Goal: Communication & Community: Answer question/provide support

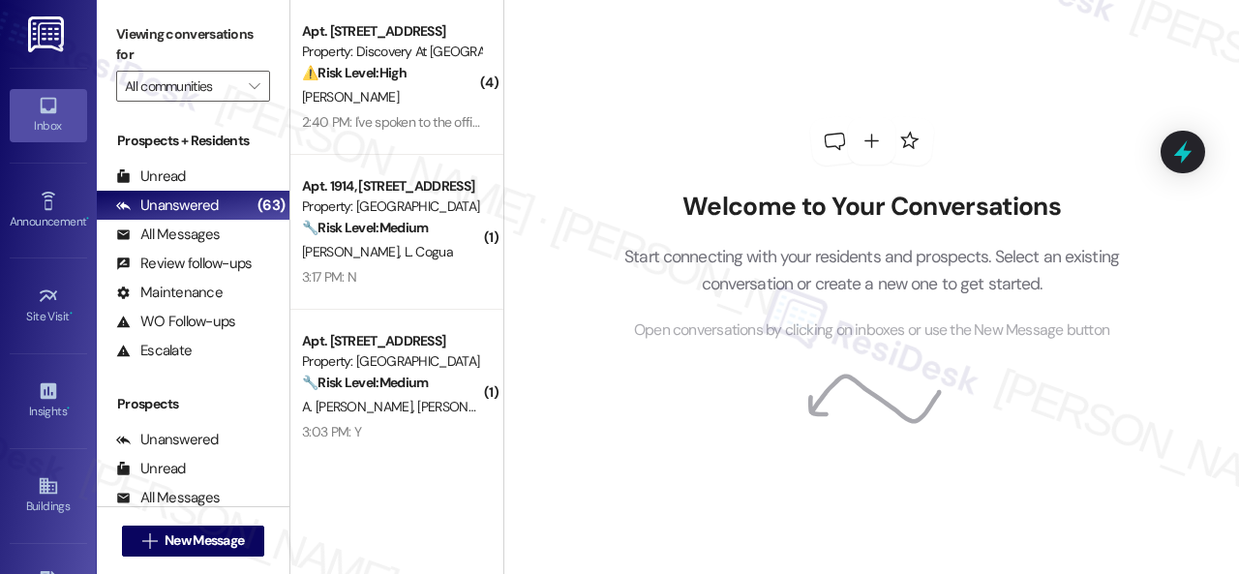
scroll to position [97, 0]
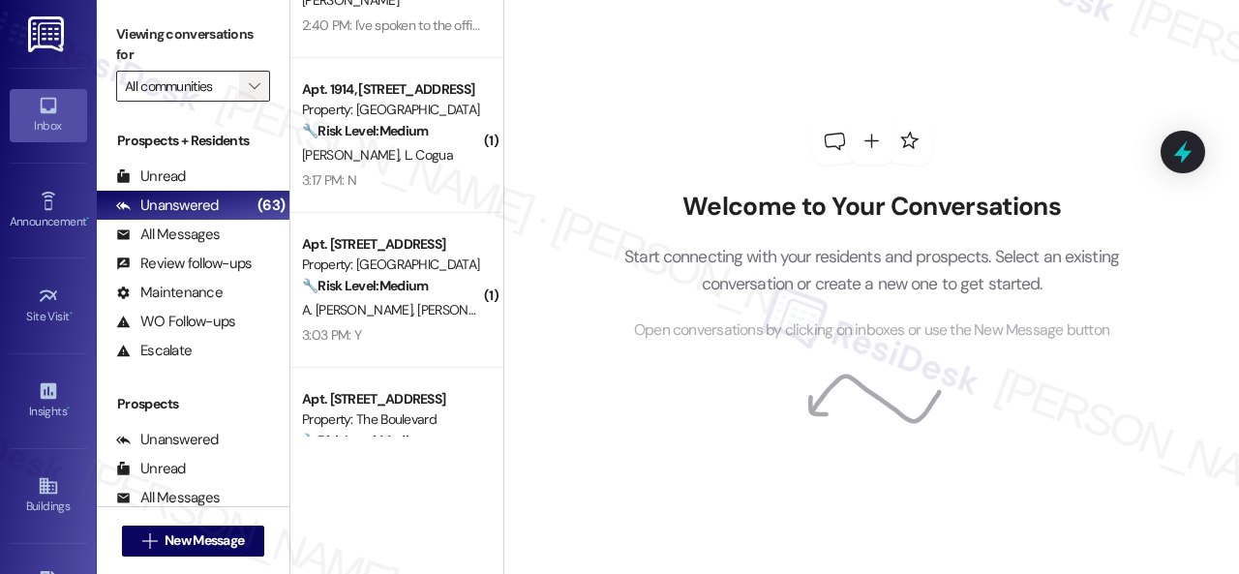
click at [258, 86] on icon "" at bounding box center [254, 85] width 11 height 15
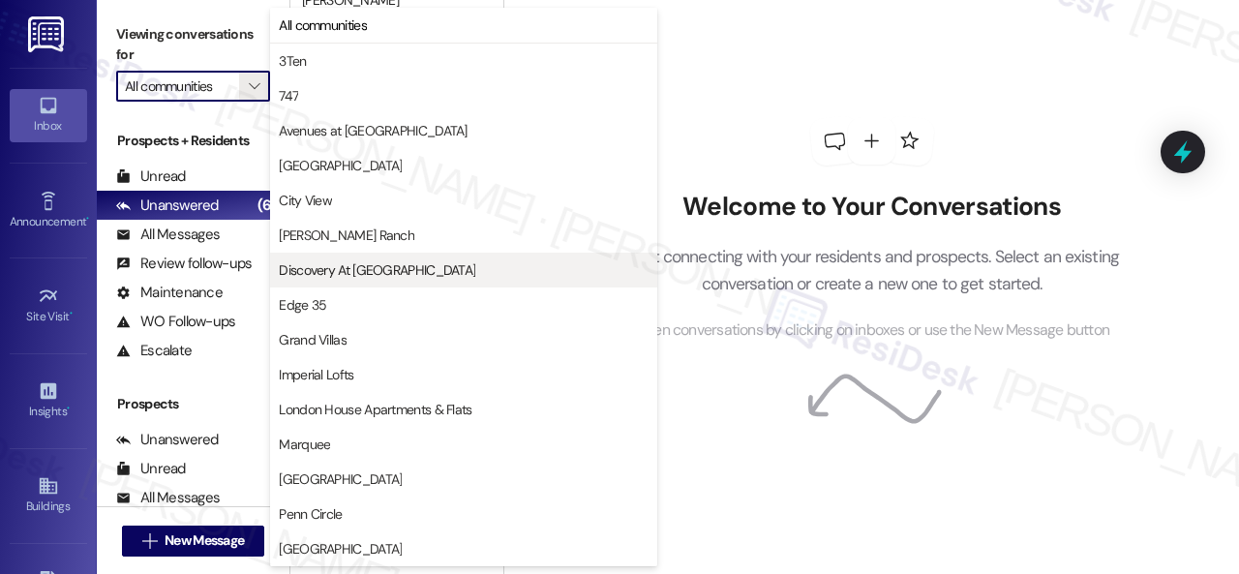
scroll to position [383, 0]
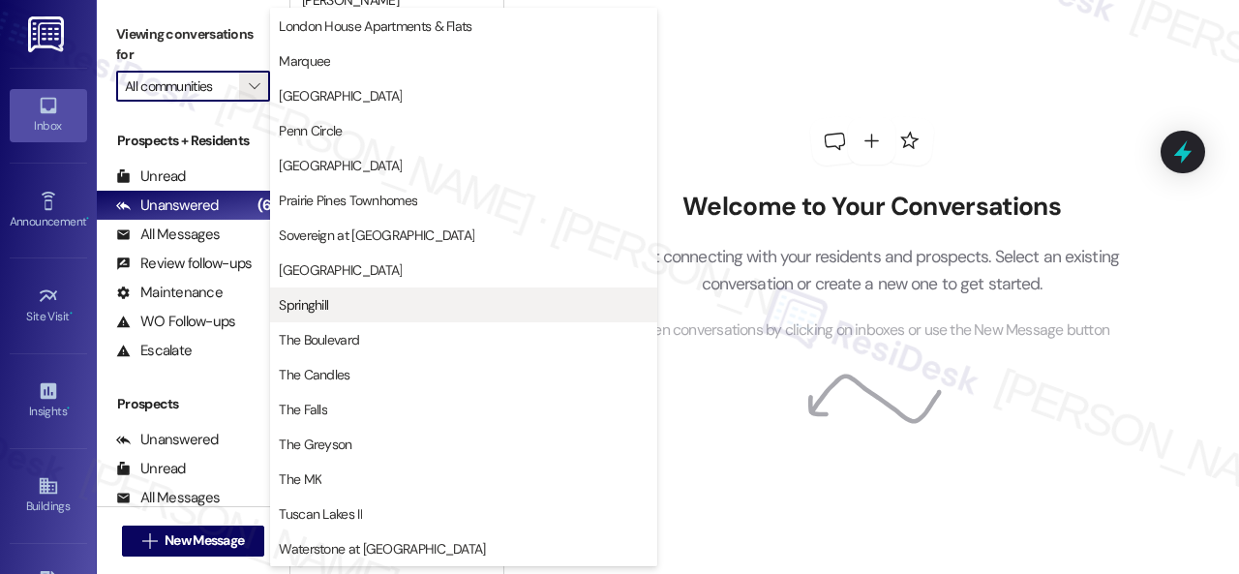
click at [354, 293] on button "Springhill" at bounding box center [463, 305] width 387 height 35
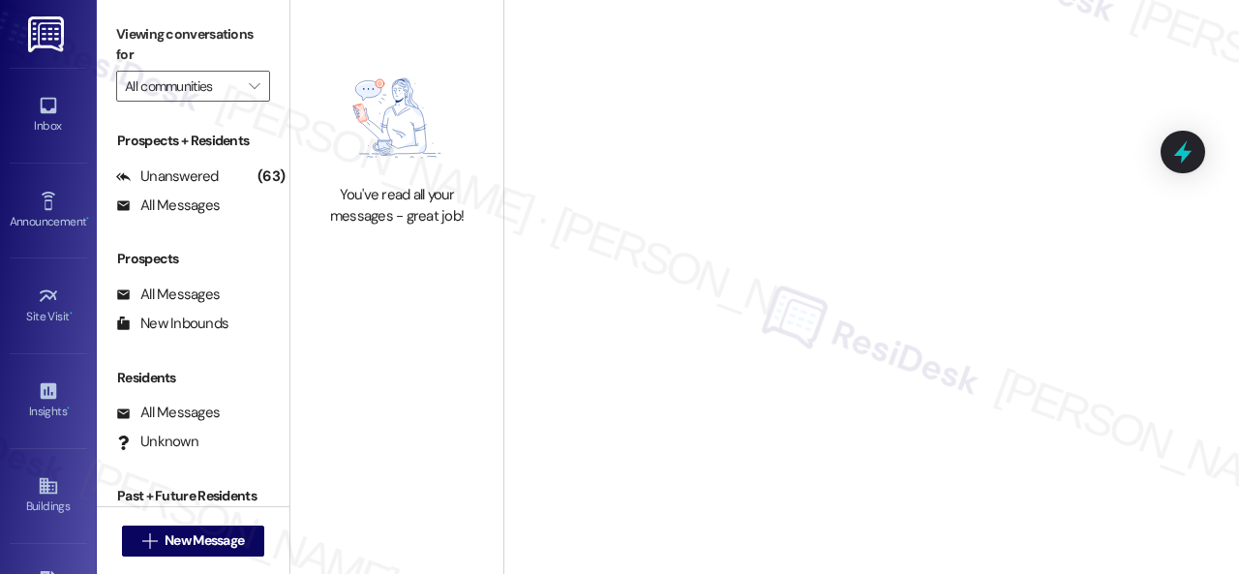
type input "Springhill"
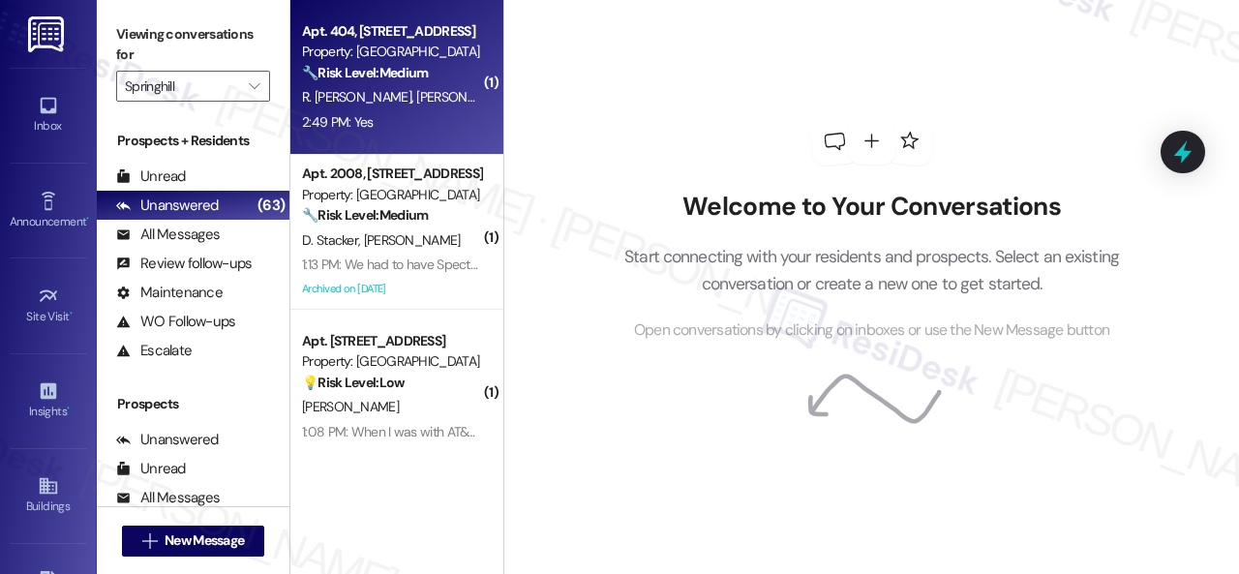
click at [462, 118] on div "2:49 PM: Yes 2:49 PM: Yes" at bounding box center [391, 122] width 183 height 24
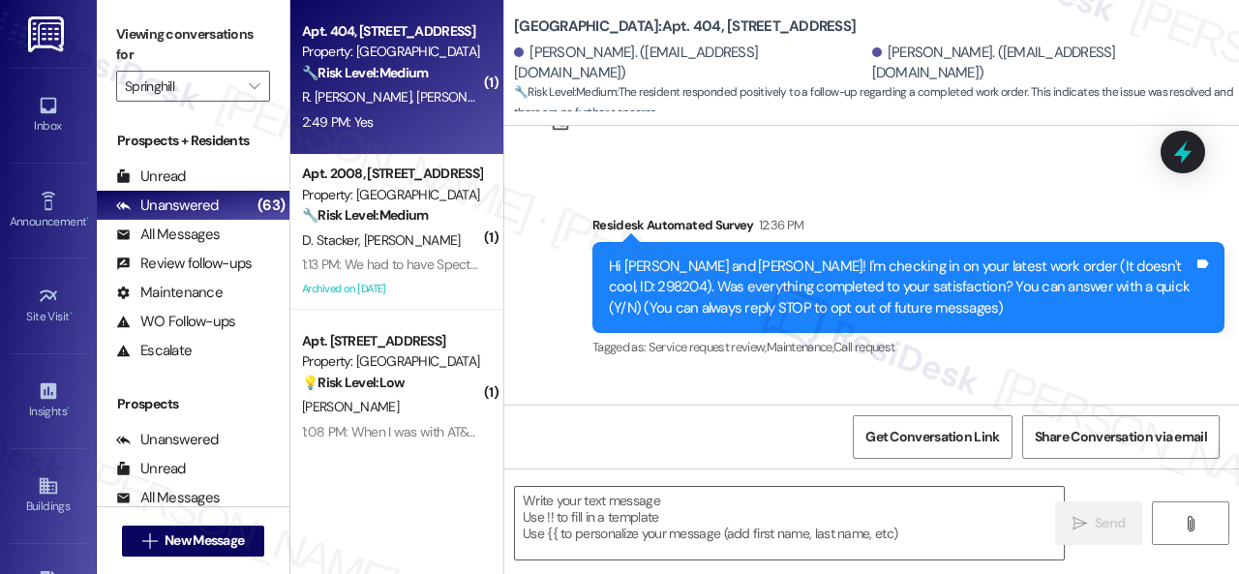
scroll to position [219, 0]
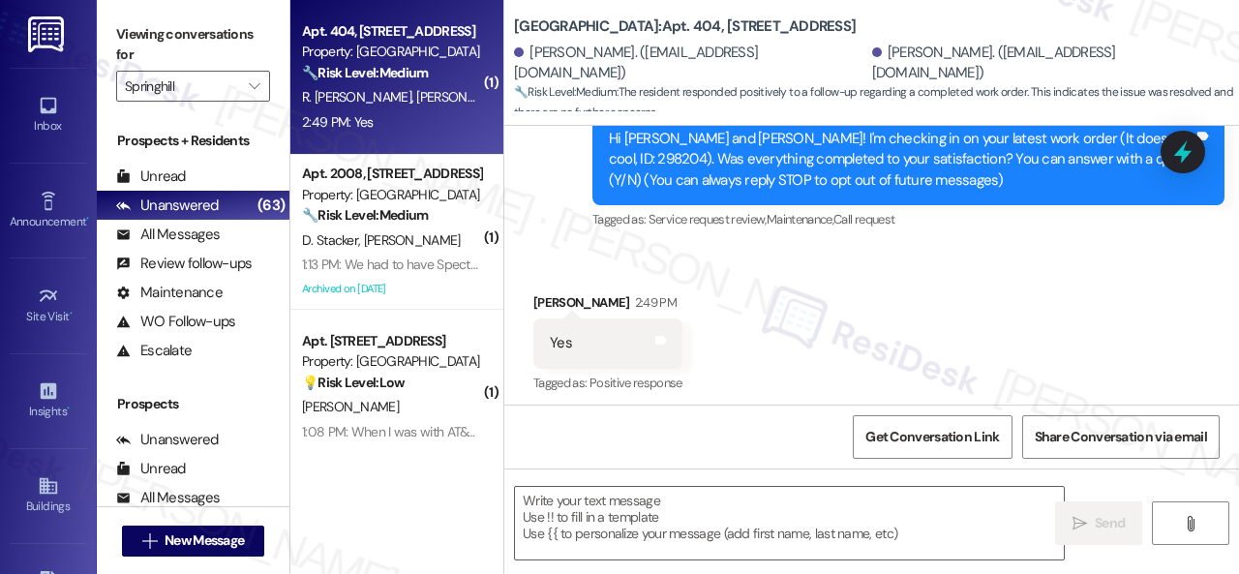
type textarea "Fetching suggested responses. Please feel free to read through the conversation…"
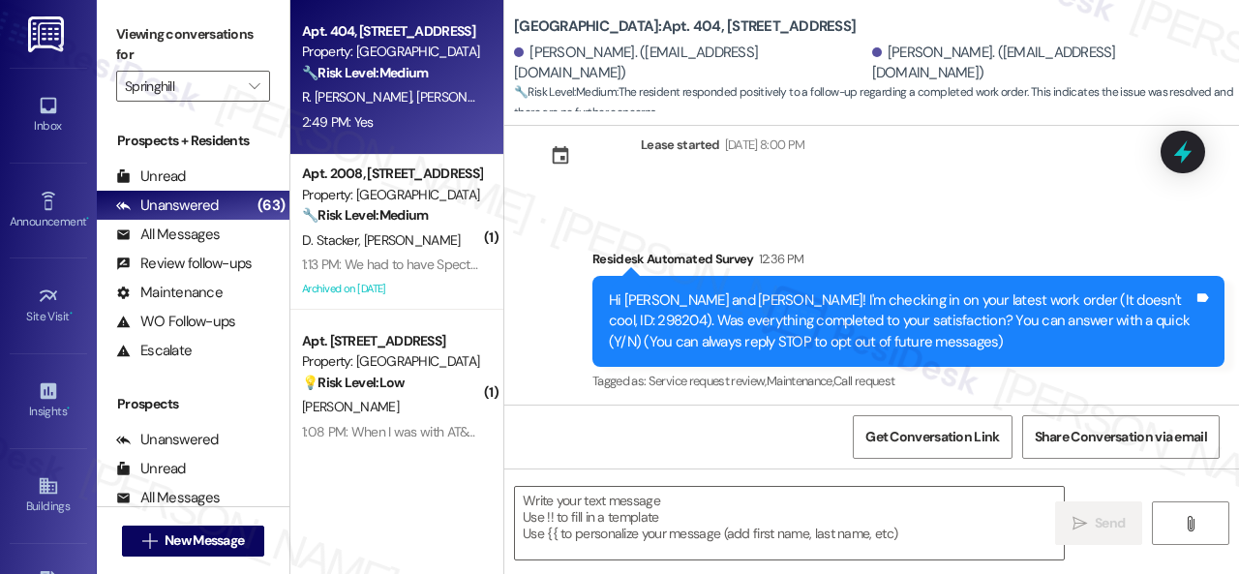
scroll to position [220, 0]
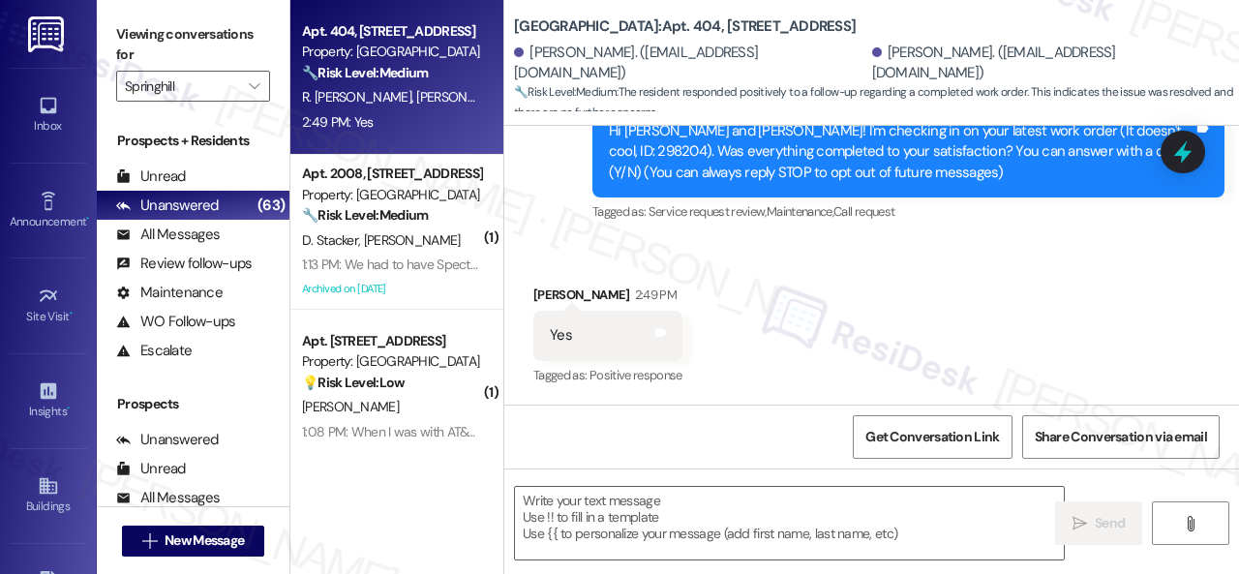
click at [565, 216] on div "Survey, sent via SMS Residesk Automated Survey 12:36 PM Hi Raydiel and Liliana!…" at bounding box center [871, 138] width 735 height 205
click at [624, 526] on textarea at bounding box center [789, 523] width 549 height 73
paste textarea "We're glad to hear the issue's been resolved! If {{property}} has met your expe…"
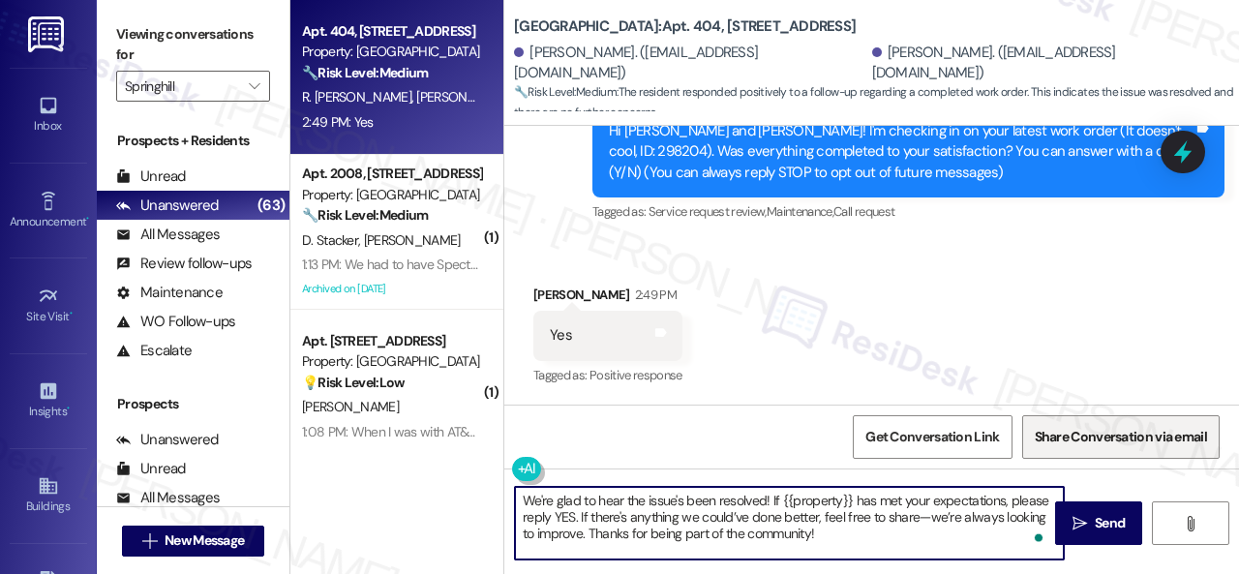
type textarea "We're glad to hear the issue's been resolved! If {{property}} has met your expe…"
click at [1078, 524] on icon "" at bounding box center [1080, 523] width 15 height 15
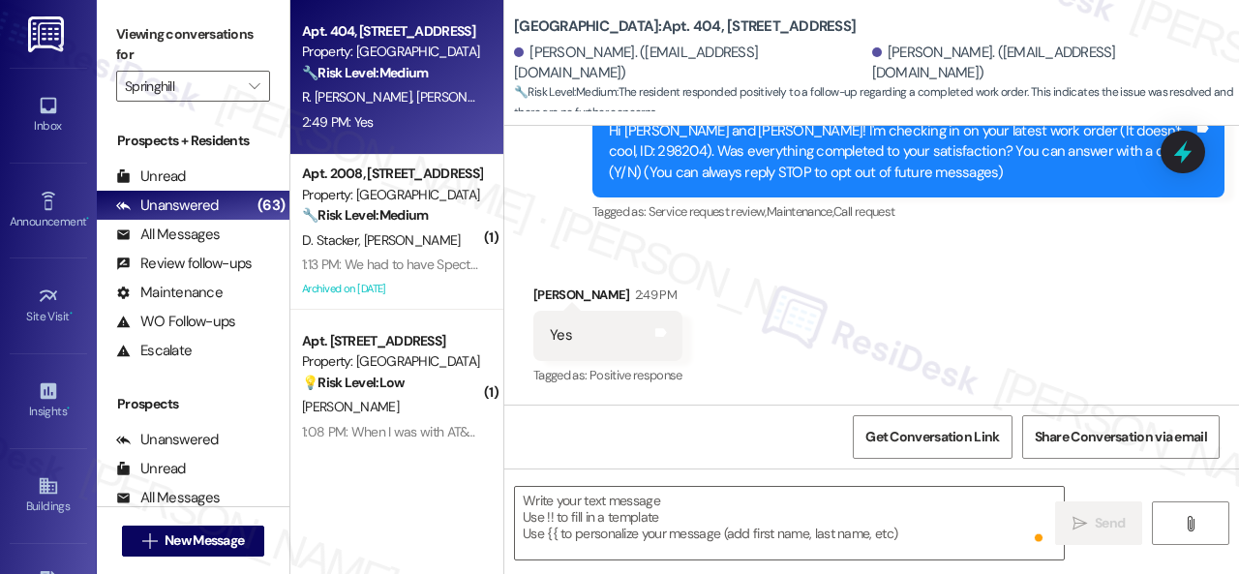
scroll to position [219, 0]
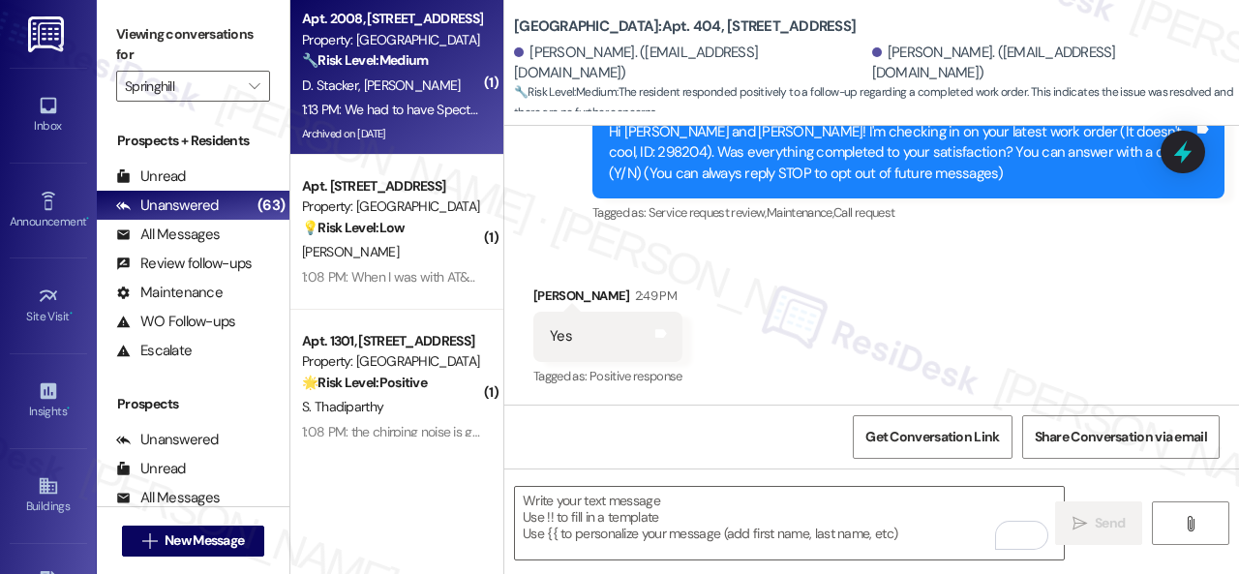
click at [442, 71] on div "🔧 Risk Level: Medium The resident is responding to a survey about internet conn…" at bounding box center [391, 60] width 179 height 20
type textarea "Fetching suggested responses. Please feel free to read through the conversation…"
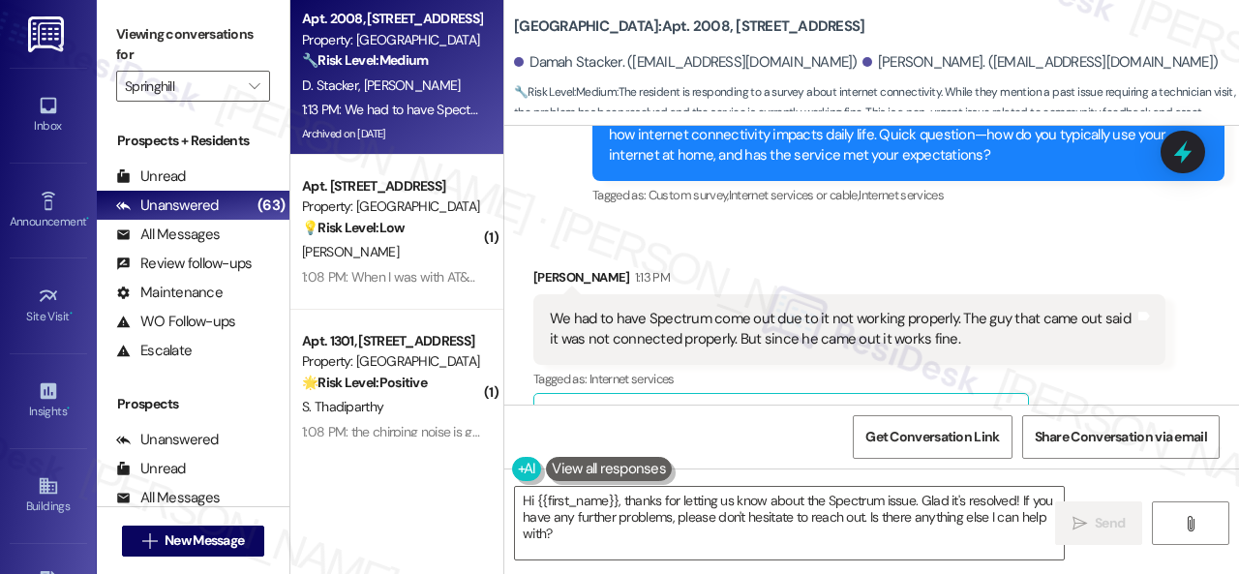
scroll to position [1622, 0]
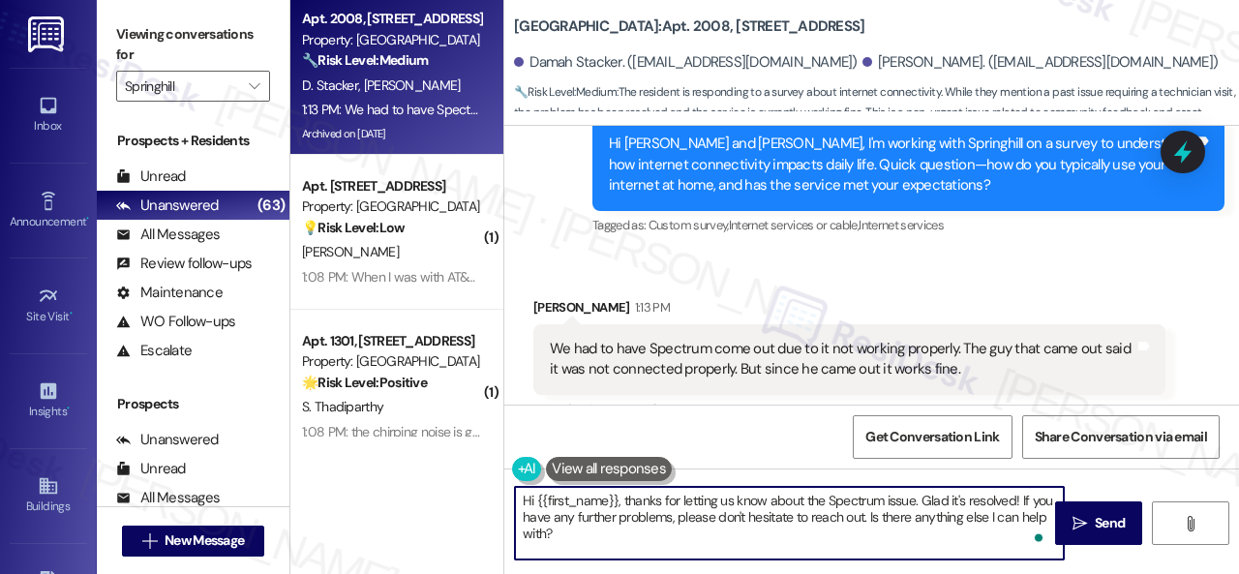
drag, startPoint x: 626, startPoint y: 493, endPoint x: 483, endPoint y: 489, distance: 143.3
click at [483, 489] on div "Apt. 2008, 8755 W 121st Terrace Property: Springhill 🔧 Risk Level: Medium The r…" at bounding box center [764, 287] width 949 height 574
drag, startPoint x: 922, startPoint y: 502, endPoint x: 990, endPoint y: 526, distance: 72.6
click at [990, 526] on textarea "Thanks for letting us know about the Spectrum issue. Glad it's resolved! If you…" at bounding box center [789, 523] width 549 height 73
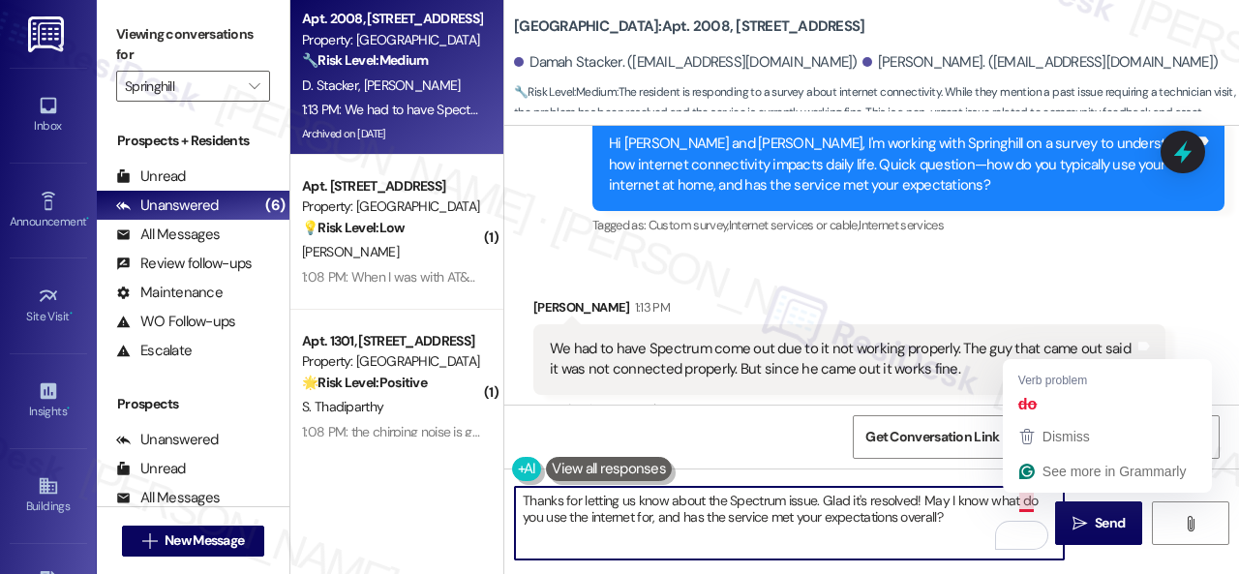
click at [1025, 503] on textarea "Thanks for letting us know about the Spectrum issue. Glad it's resolved! May I …" at bounding box center [789, 523] width 549 height 73
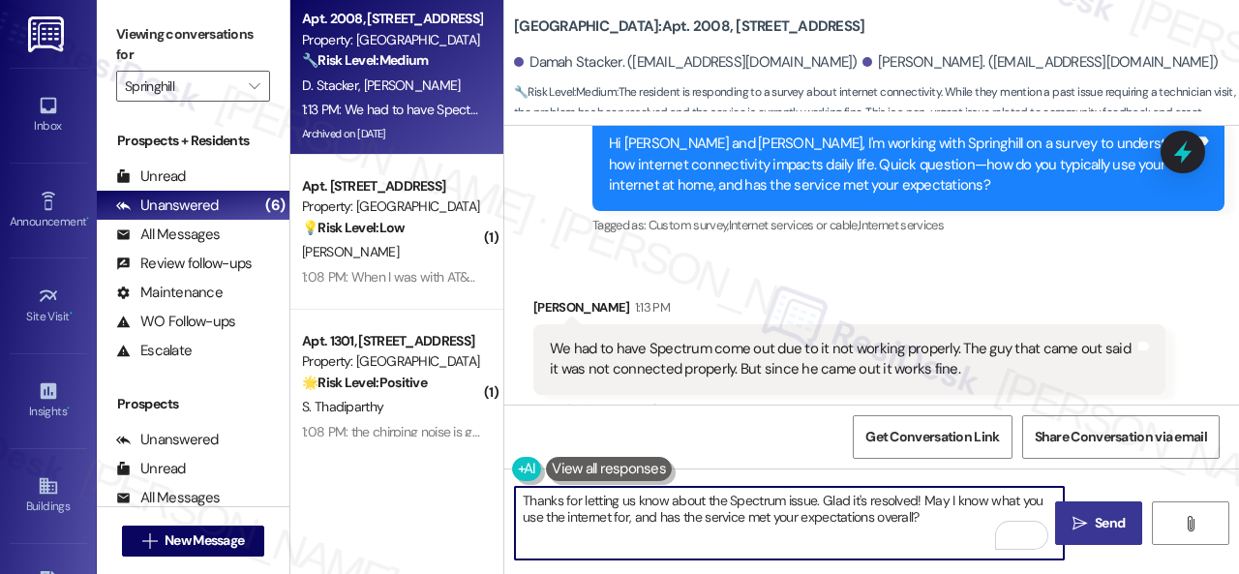
type textarea "Thanks for letting us know about the Spectrum issue. Glad it's resolved! May I …"
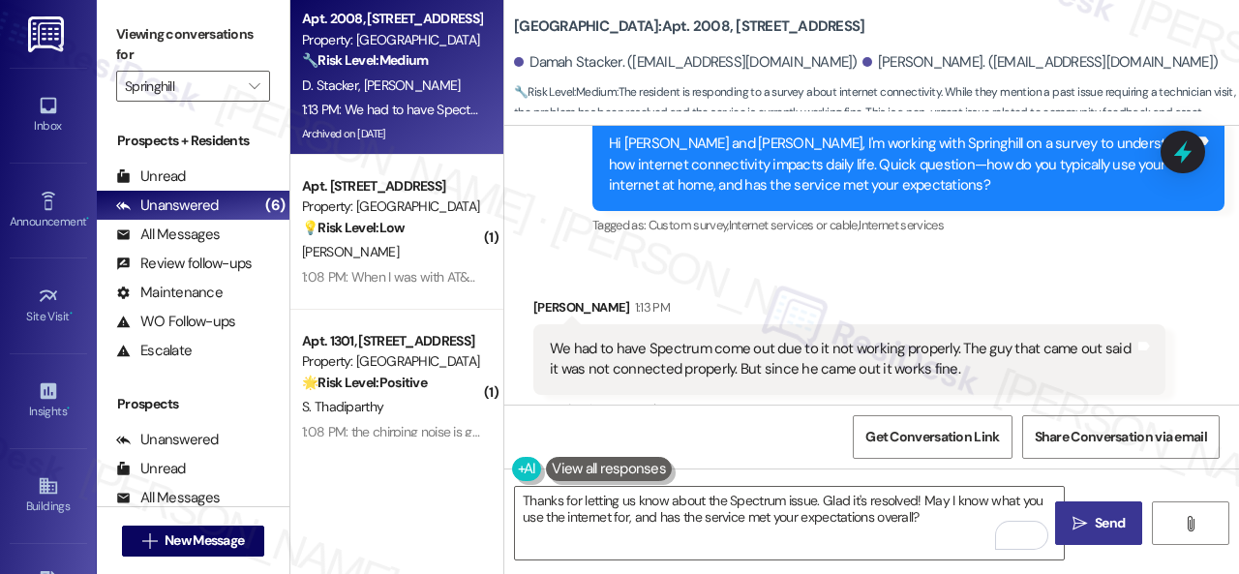
click at [1095, 522] on span "Send" at bounding box center [1110, 523] width 30 height 20
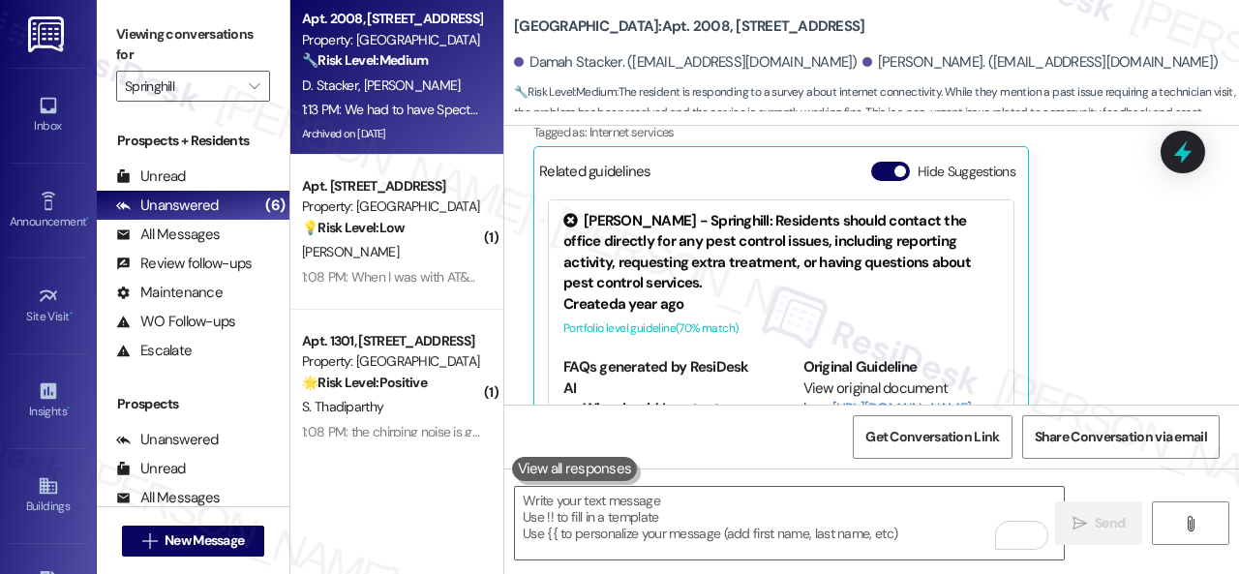
scroll to position [1912, 0]
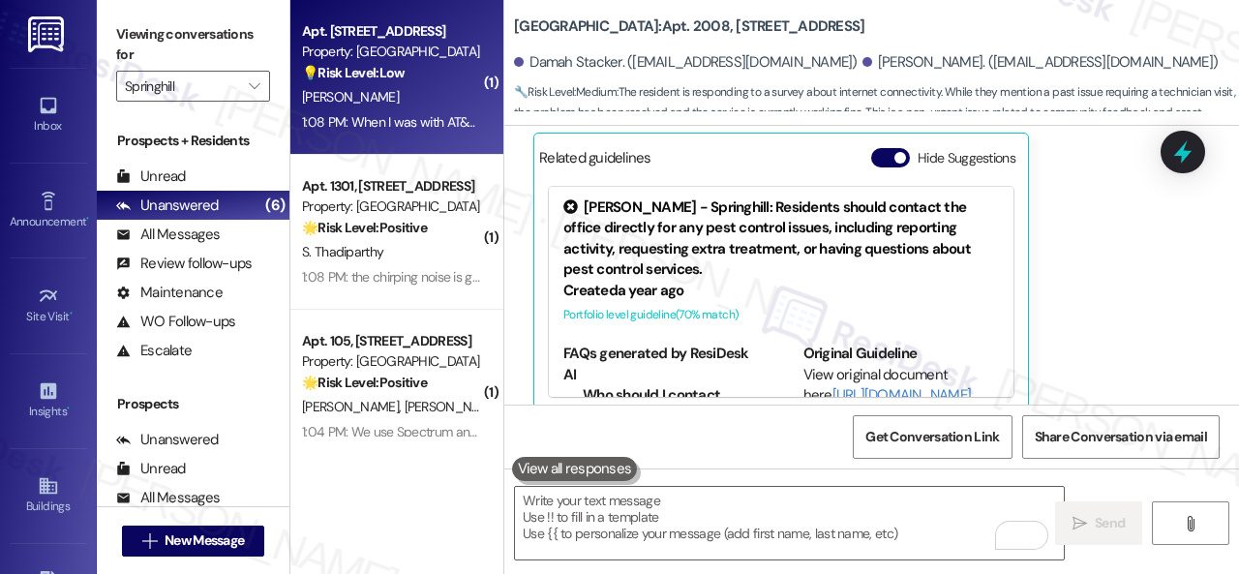
click at [456, 88] on div "A. Parsons" at bounding box center [391, 97] width 183 height 24
type textarea "Fetching suggested responses. Please feel free to read through the conversation…"
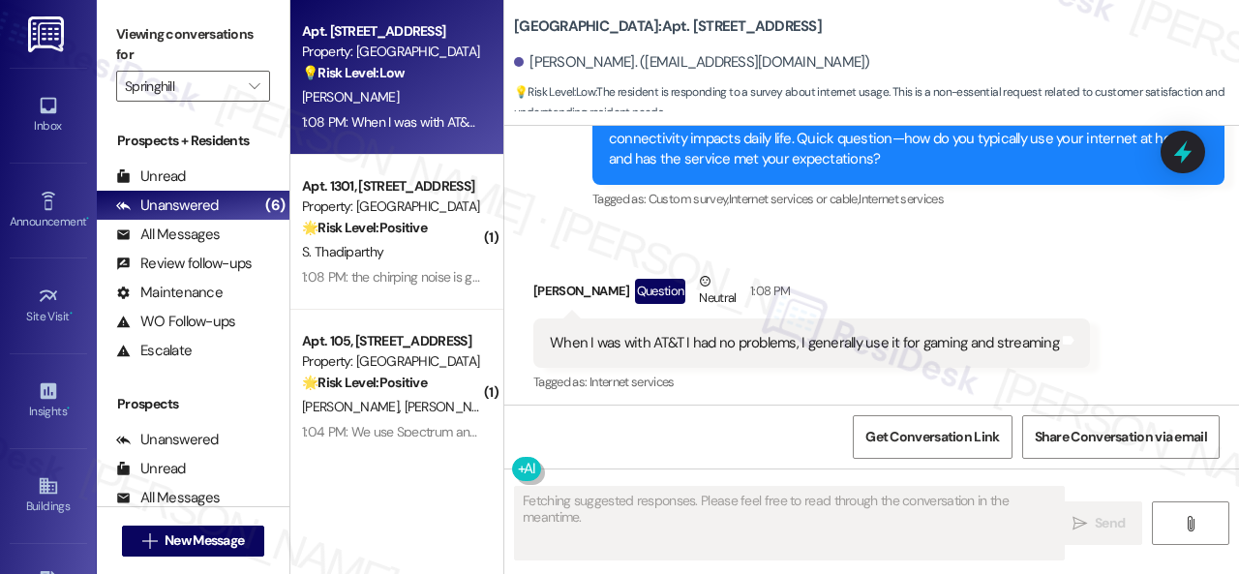
scroll to position [4399, 0]
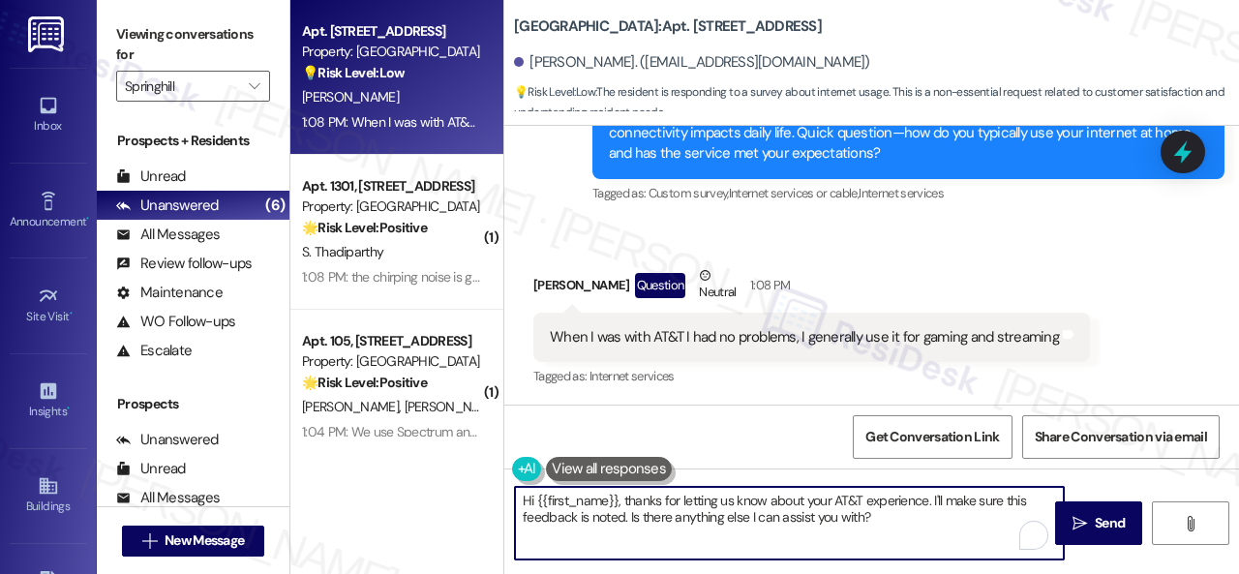
drag, startPoint x: 900, startPoint y: 524, endPoint x: 444, endPoint y: 454, distance: 461.3
click at [444, 454] on div "Apt. 108, 8755 W 121st Terrace Property: Springhill 💡 Risk Level: Low The resid…" at bounding box center [764, 287] width 949 height 574
paste textarea "ow often does this occur?"
drag, startPoint x: 558, startPoint y: 519, endPoint x: 616, endPoint y: 510, distance: 58.7
click at [616, 510] on textarea "Are you encountering issues with your current internet service? If so, what are…" at bounding box center [789, 523] width 549 height 73
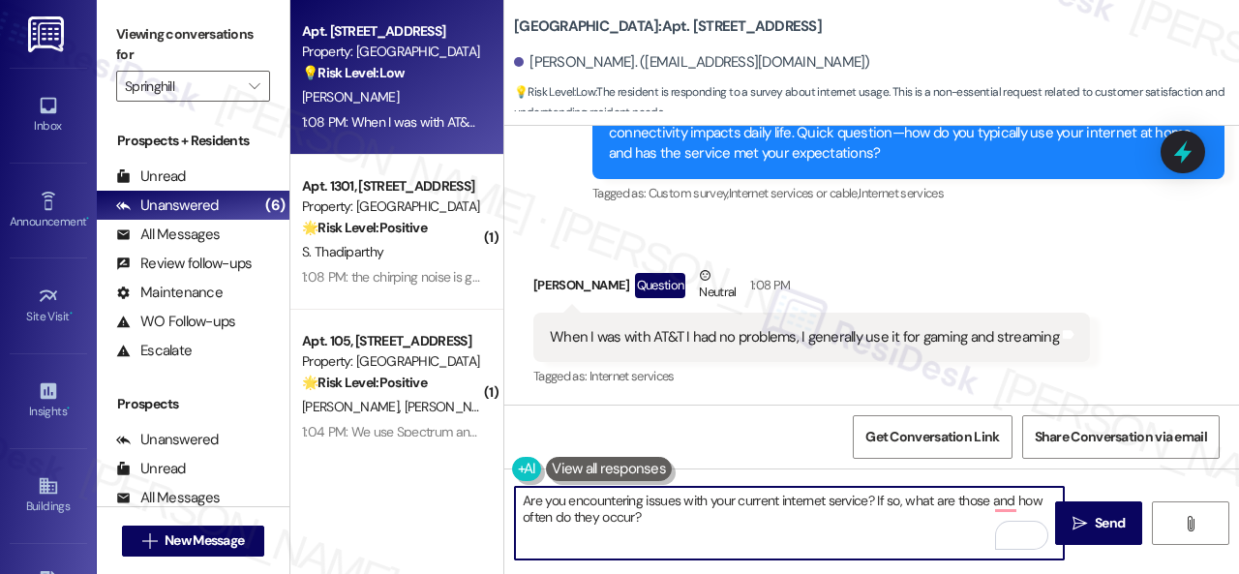
click at [660, 524] on textarea "Are you encountering issues with your current internet service? If so, what are…" at bounding box center [789, 523] width 549 height 73
click at [1009, 503] on textarea "Are you encountering issues with your current internet service? If so, what are…" at bounding box center [789, 523] width 549 height 73
click at [690, 524] on textarea "Are you encountering issues with your current internet service? If so, what are…" at bounding box center [789, 523] width 549 height 73
type textarea "Are you encountering issues with your current internet service? If so, what are…"
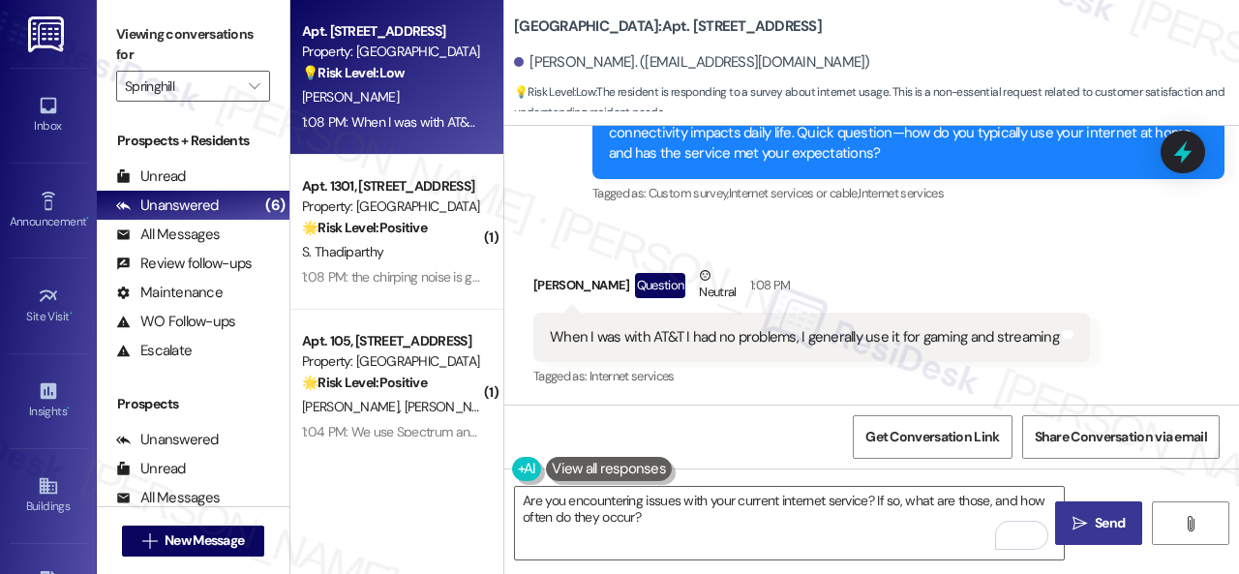
click at [1099, 510] on button " Send" at bounding box center [1098, 523] width 87 height 44
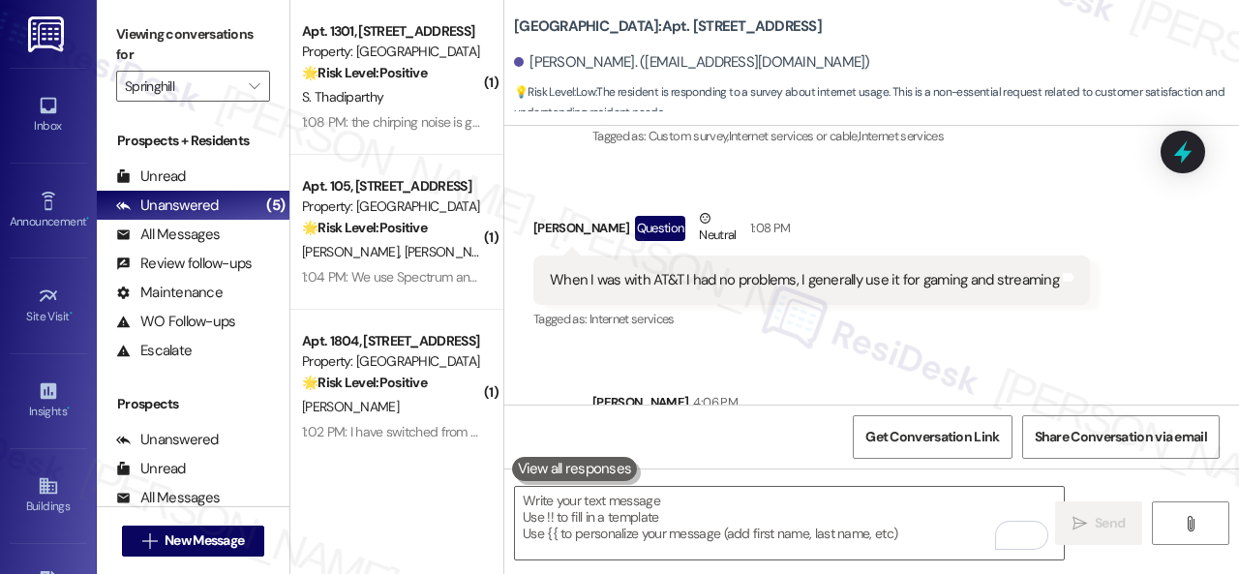
scroll to position [4556, 0]
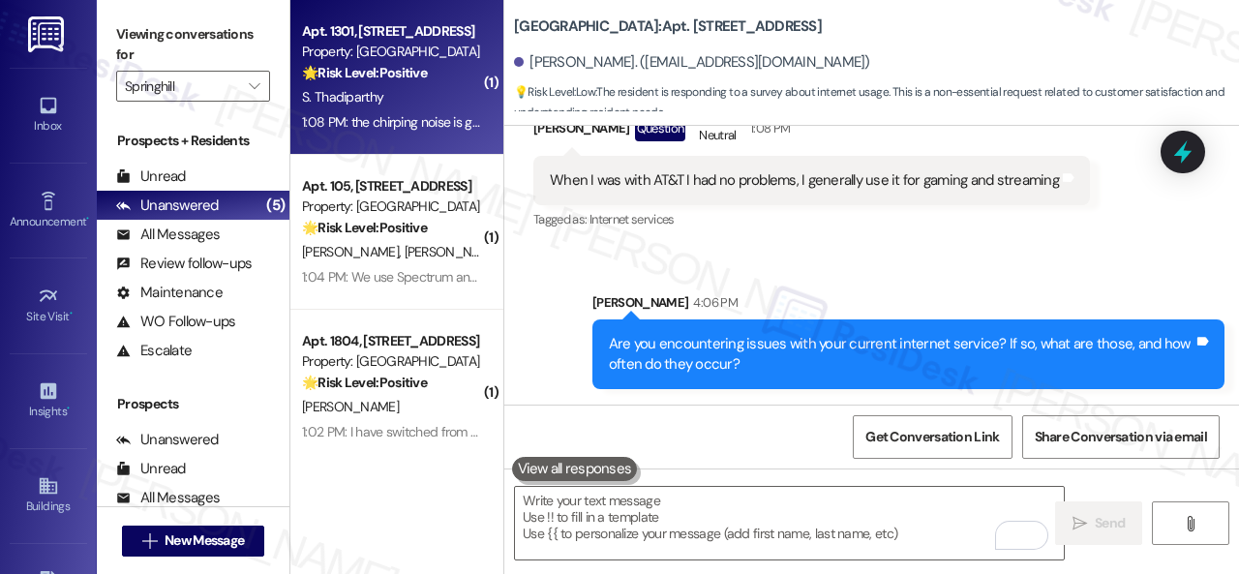
click at [423, 96] on div "S. Thadiparthy" at bounding box center [391, 97] width 183 height 24
type textarea "Fetching suggested responses. Please feel free to read through the conversation…"
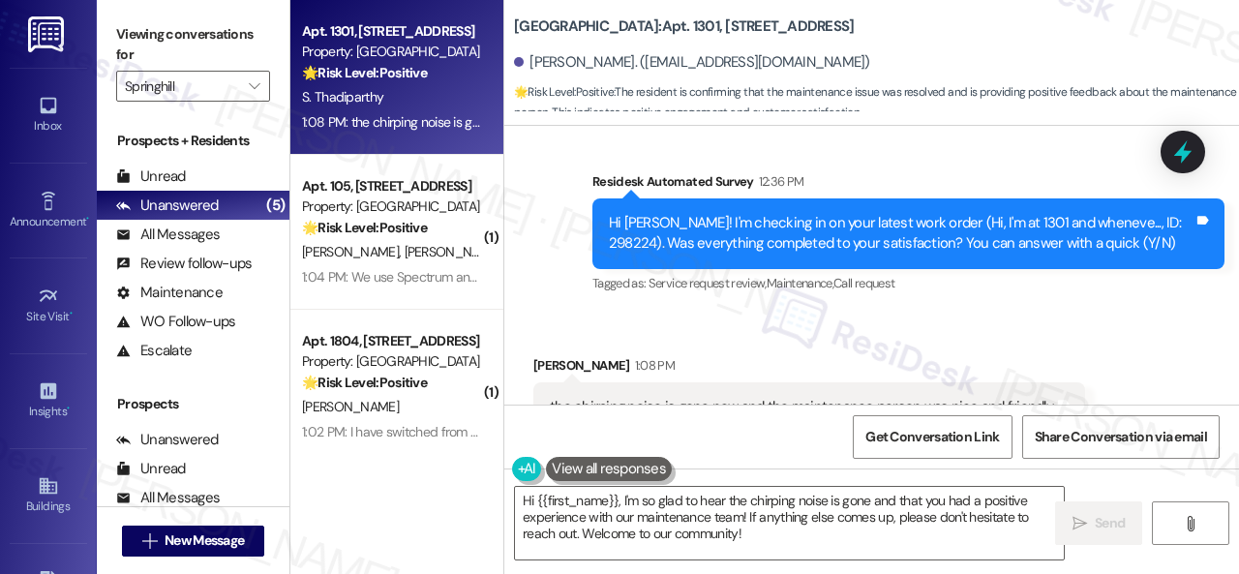
scroll to position [2600, 0]
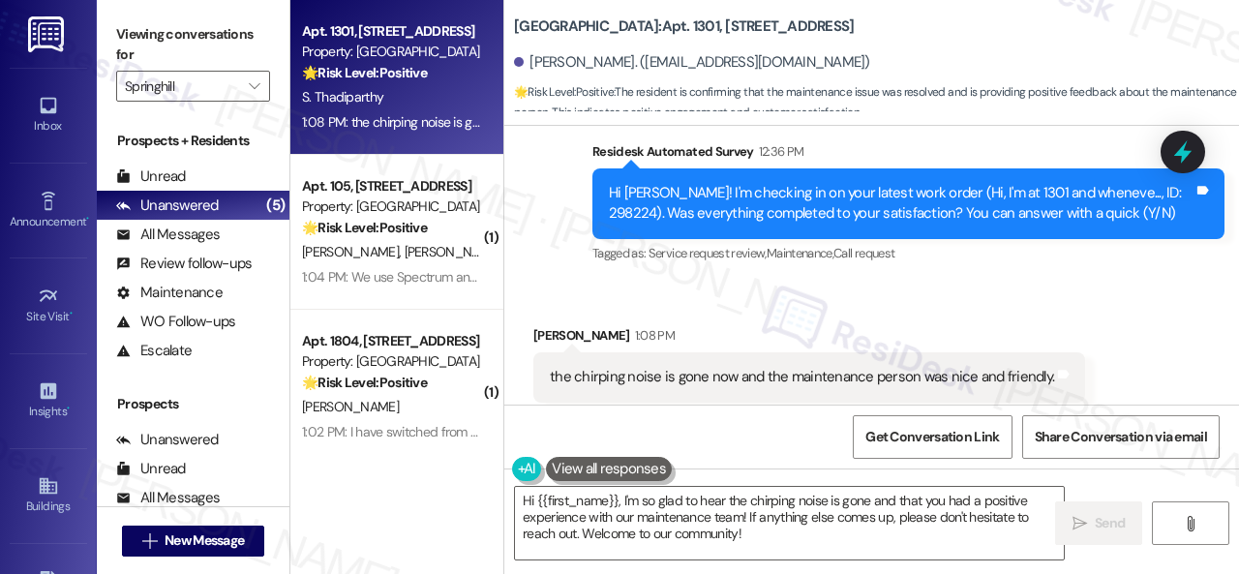
click at [559, 282] on div "Received via SMS Sandeep Thadiparthy 1:08 PM the chirping noise is gone now and…" at bounding box center [871, 364] width 735 height 164
click at [592, 531] on textarea "Hi {{first_name}}, I'm so glad to hear the chirping noise is gone and that you …" at bounding box center [789, 523] width 549 height 73
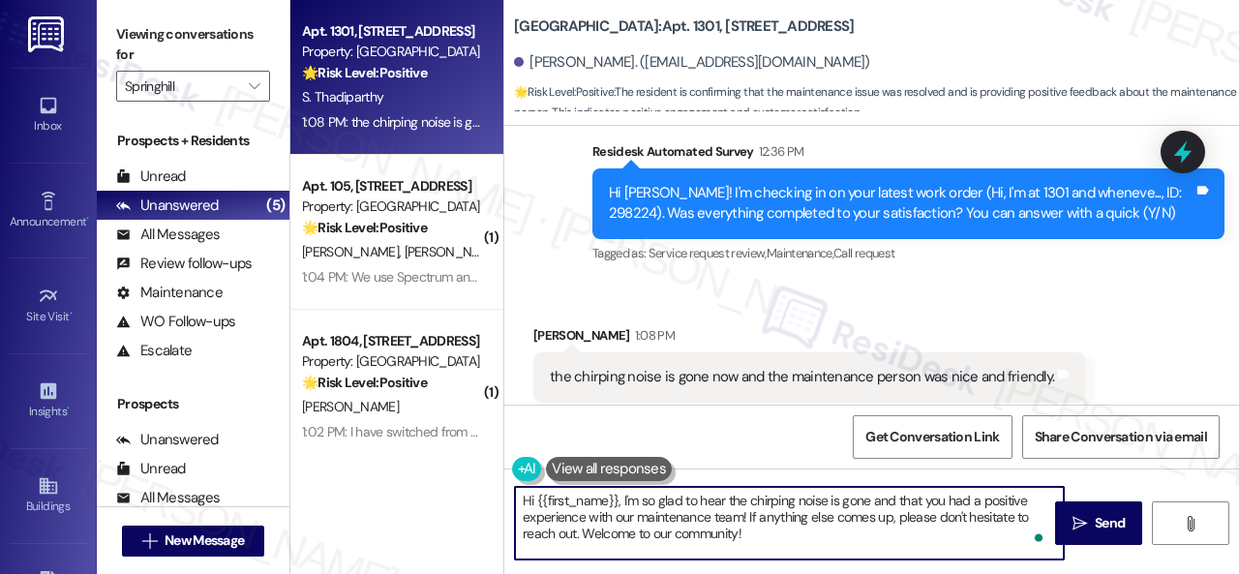
paste textarea "We're glad to hear the issue's been resolved! If {{property}} has met your expe…"
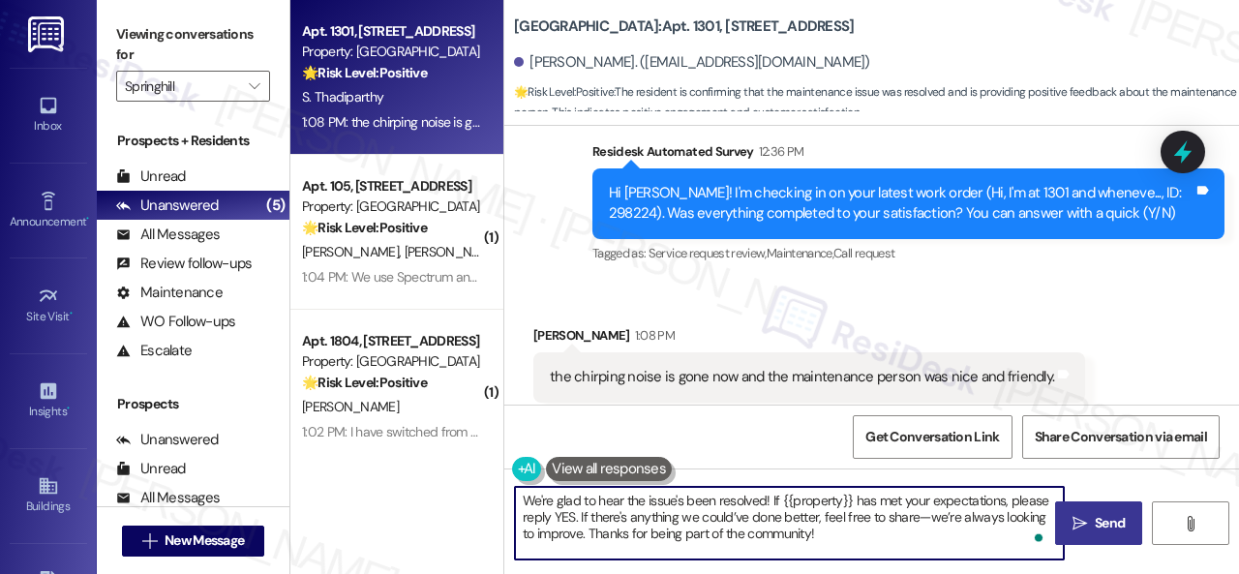
type textarea "We're glad to hear the issue's been resolved! If {{property}} has met your expe…"
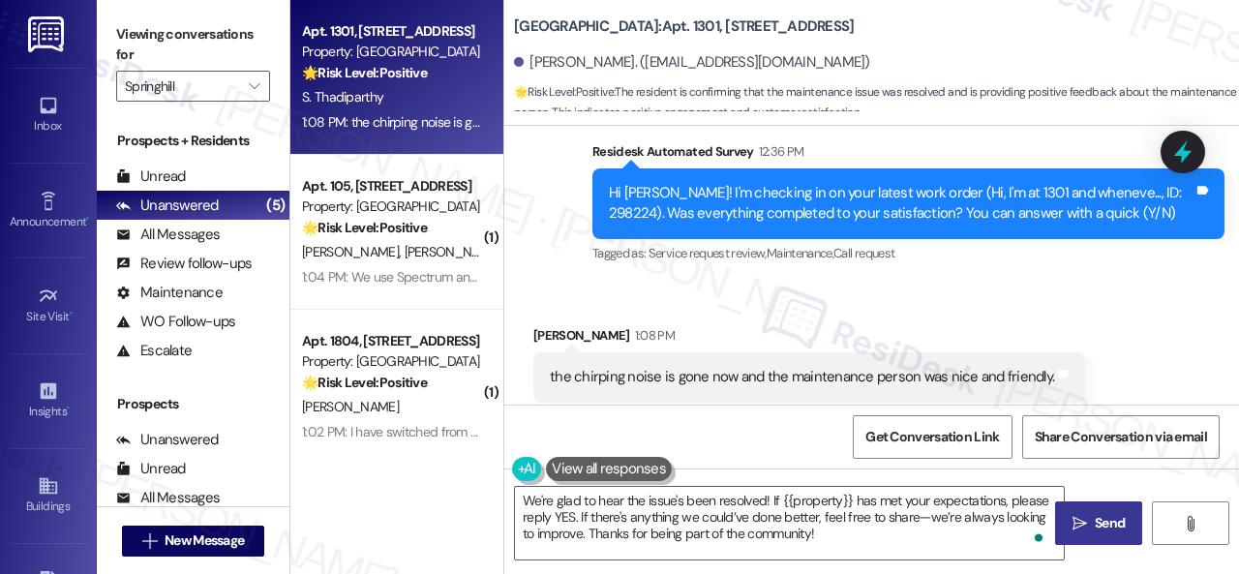
click at [1098, 535] on button " Send" at bounding box center [1098, 523] width 87 height 44
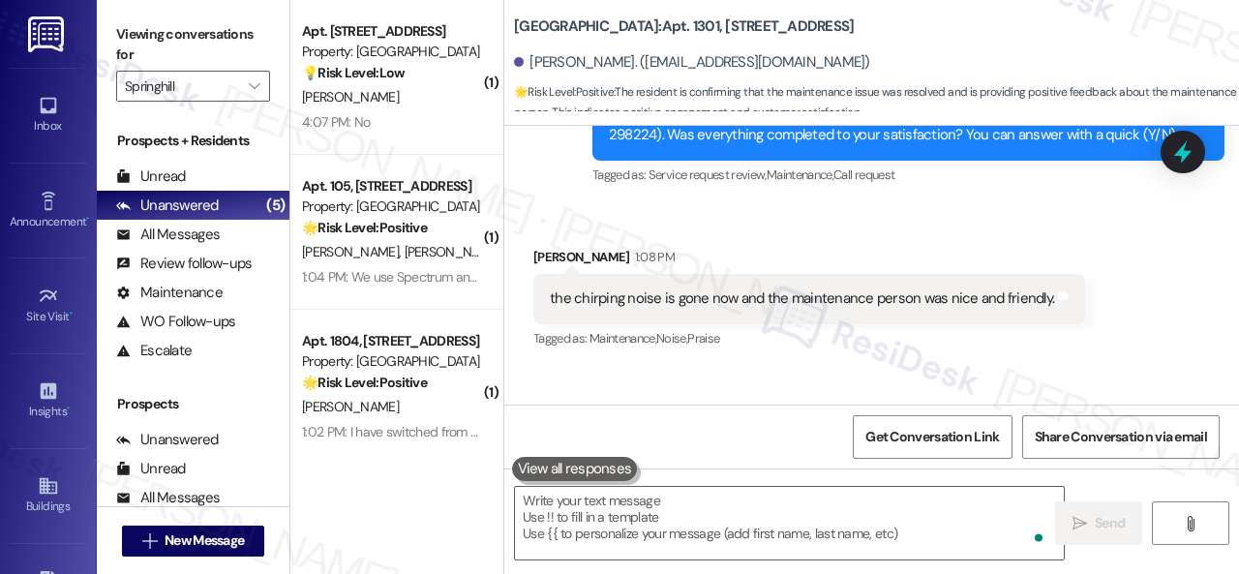
scroll to position [2777, 0]
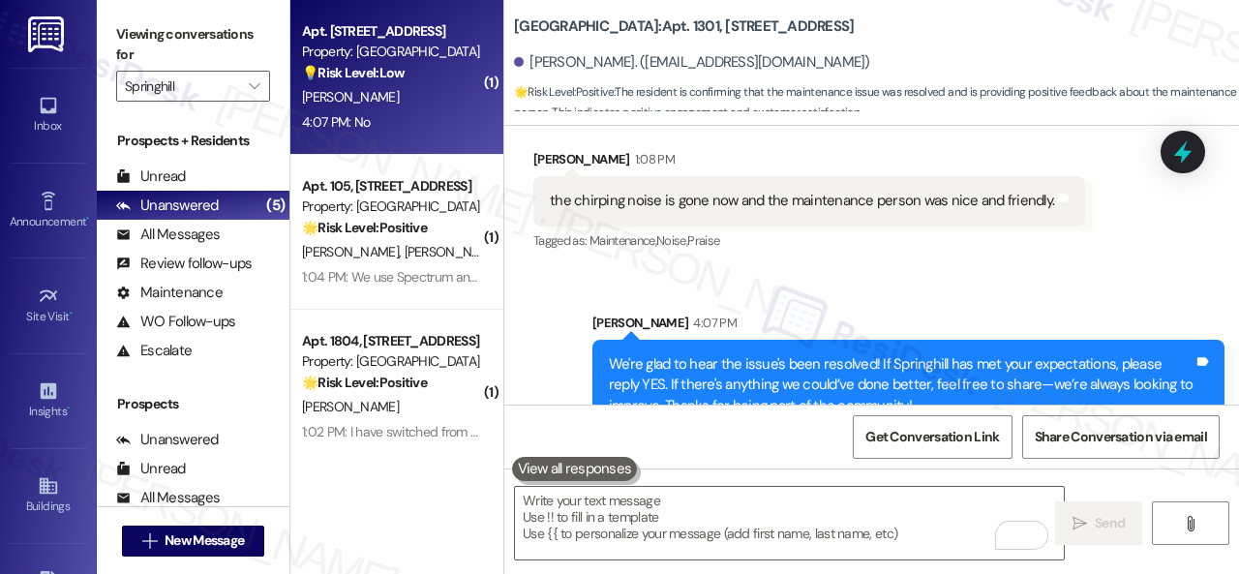
click at [395, 107] on div "A. Parsons" at bounding box center [391, 97] width 183 height 24
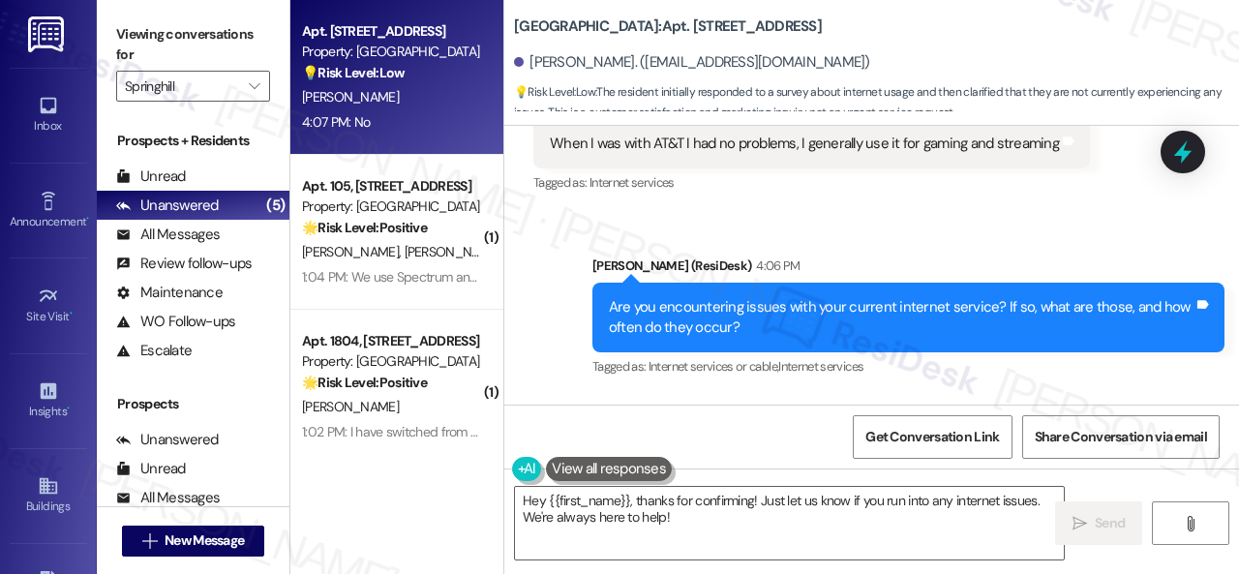
scroll to position [4552, 0]
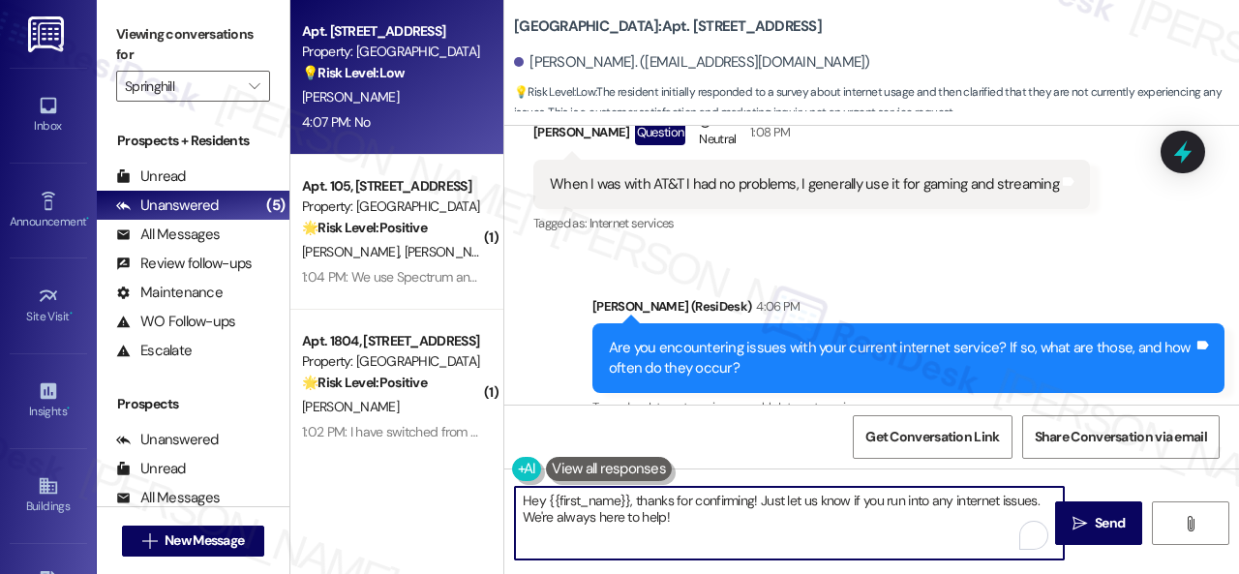
drag, startPoint x: 683, startPoint y: 526, endPoint x: 492, endPoint y: 481, distance: 196.8
click at [492, 481] on div "Apt. 108, 8755 W 121st Terrace Property: Springhill 💡 Risk Level: Low The resid…" at bounding box center [764, 287] width 949 height 574
paste textarea "Thanks so much for sharing your experience—it really helps us understand what m…"
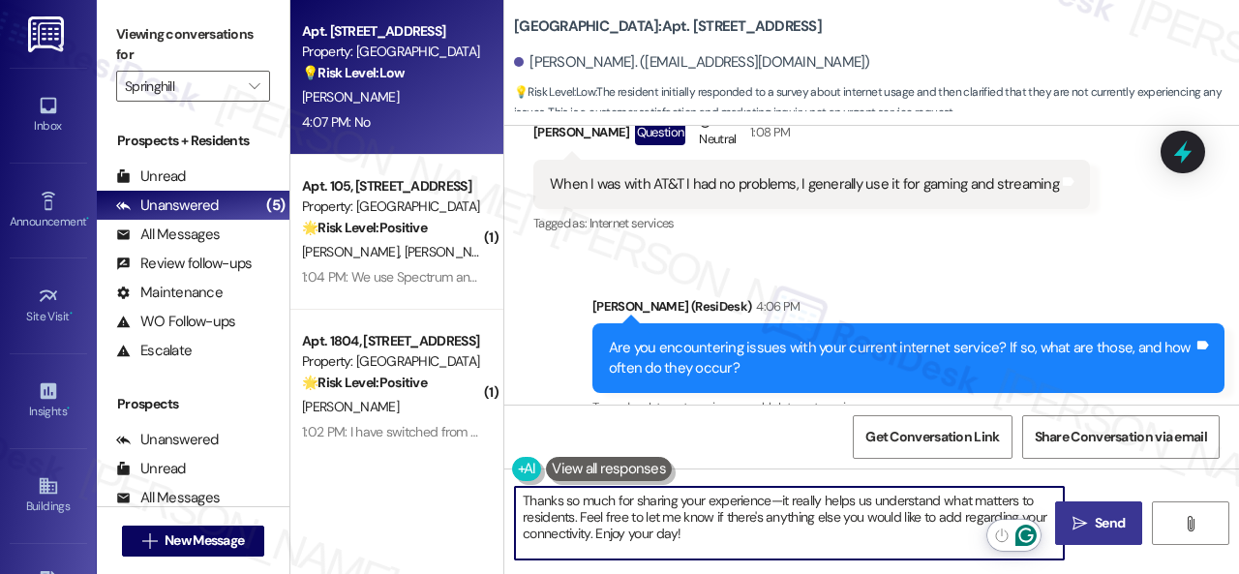
type textarea "Thanks so much for sharing your experience—it really helps us understand what m…"
click at [1119, 526] on span "Send" at bounding box center [1110, 523] width 30 height 20
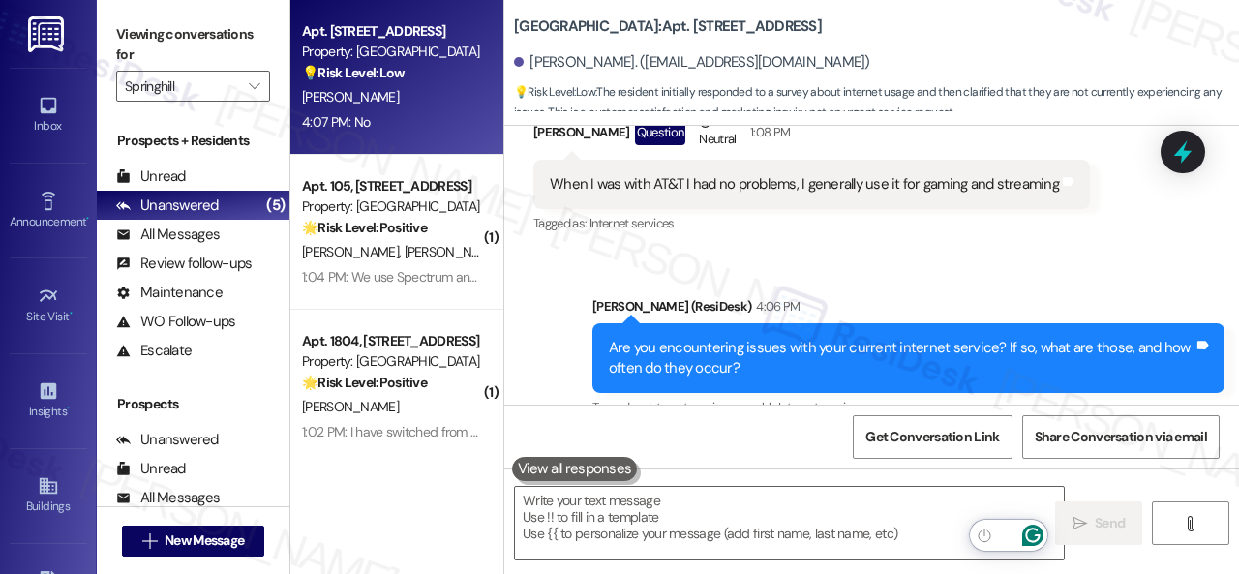
scroll to position [4746, 0]
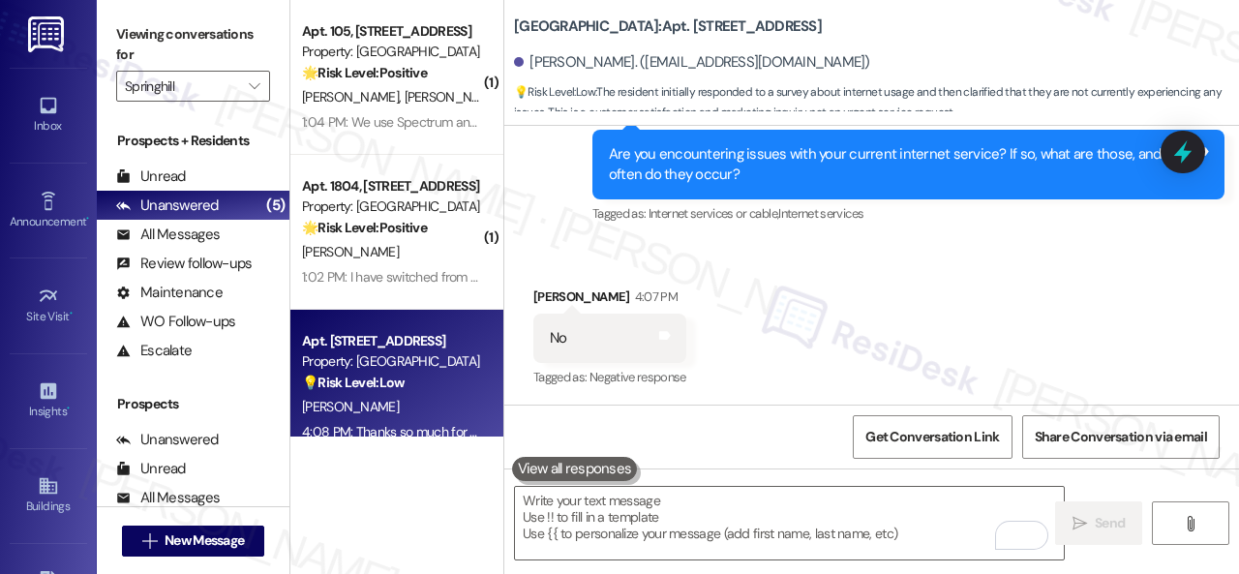
click at [440, 88] on div "K. Barnes J. Spencer" at bounding box center [391, 97] width 183 height 24
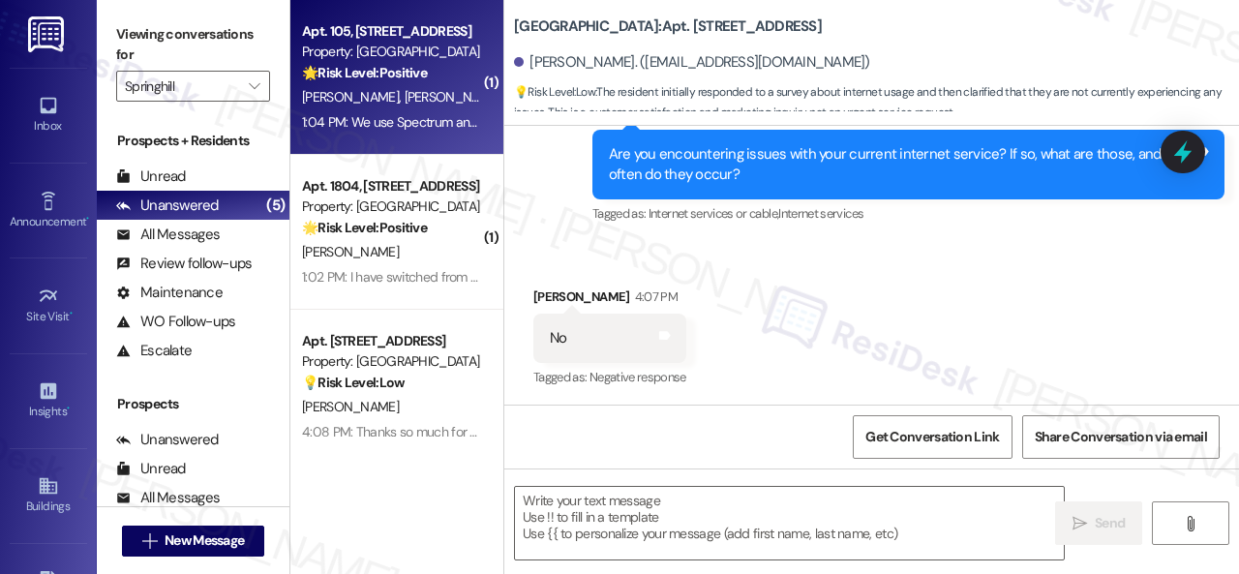
type textarea "Fetching suggested responses. Please feel free to read through the conversation…"
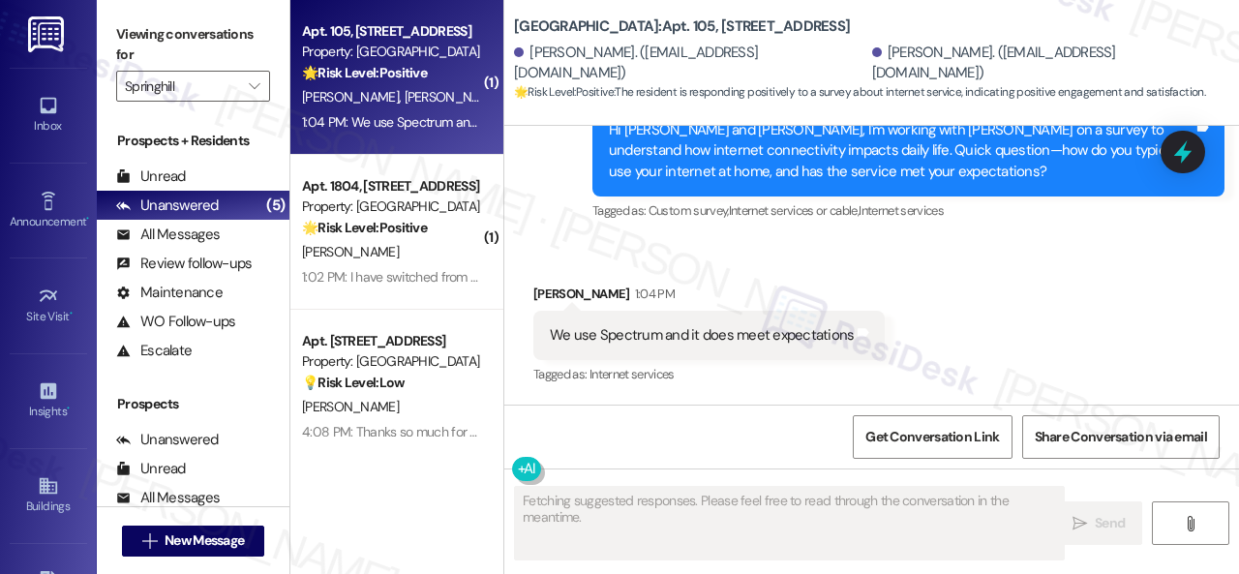
scroll to position [958, 0]
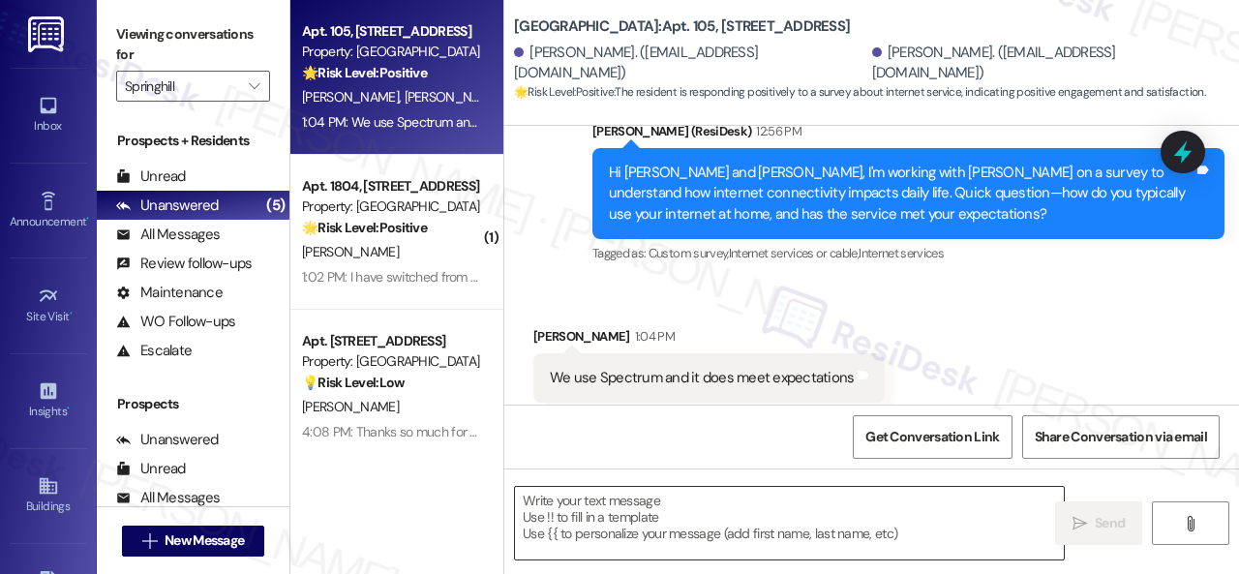
click at [720, 514] on textarea at bounding box center [789, 523] width 549 height 73
paste textarea "That’s great to hear! How does this compare to internet service at your previou…"
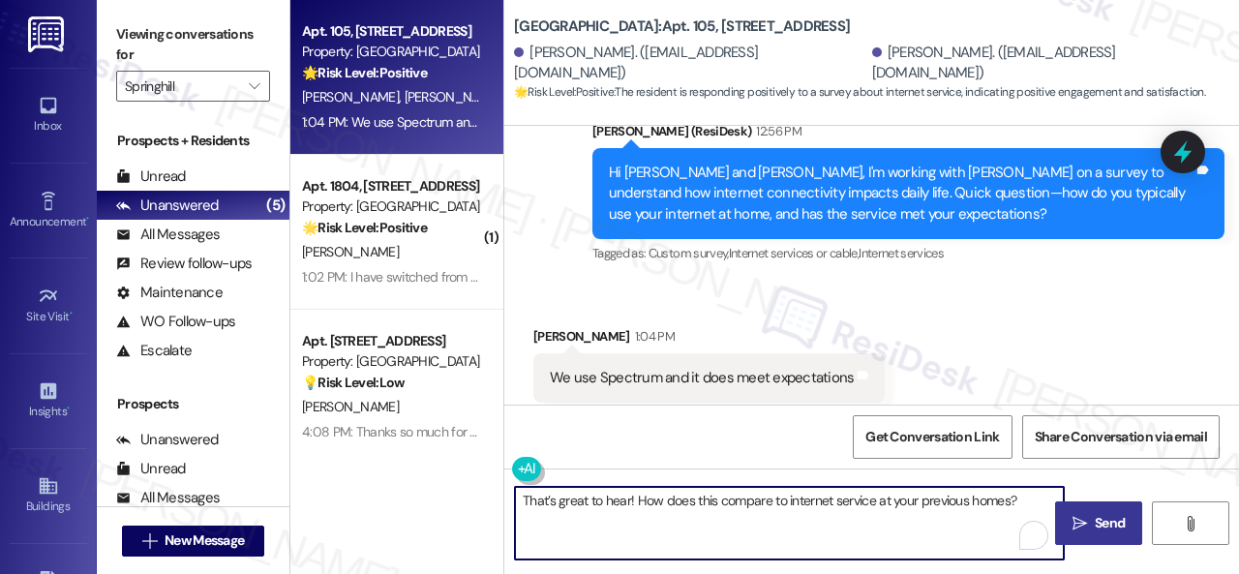
type textarea "That’s great to hear! How does this compare to internet service at your previou…"
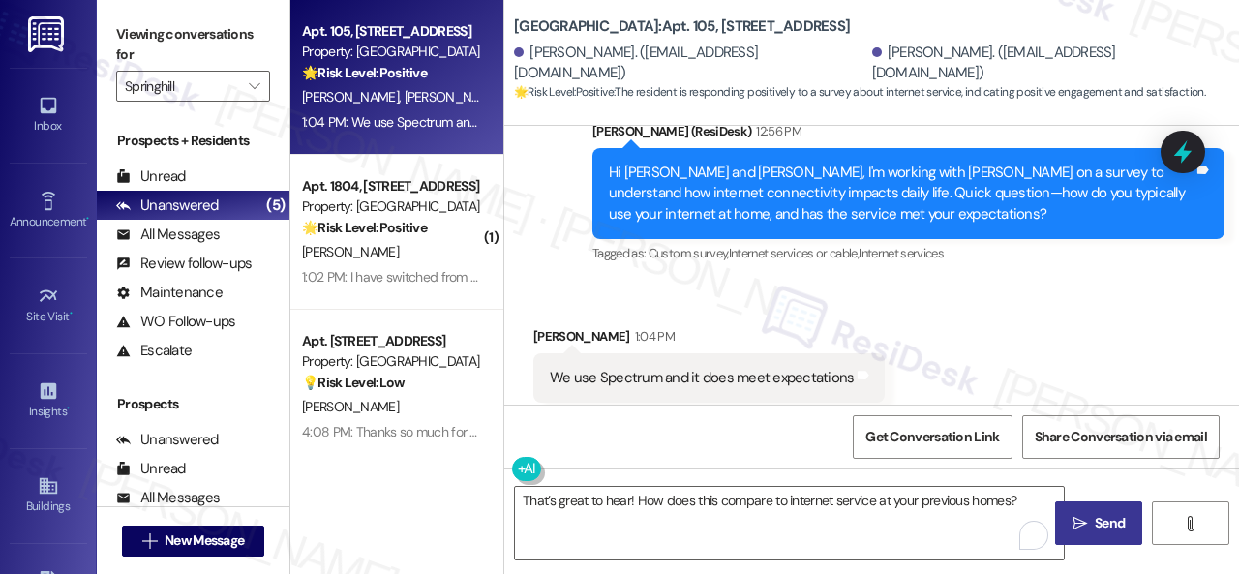
click at [1108, 522] on span "Send" at bounding box center [1110, 523] width 30 height 20
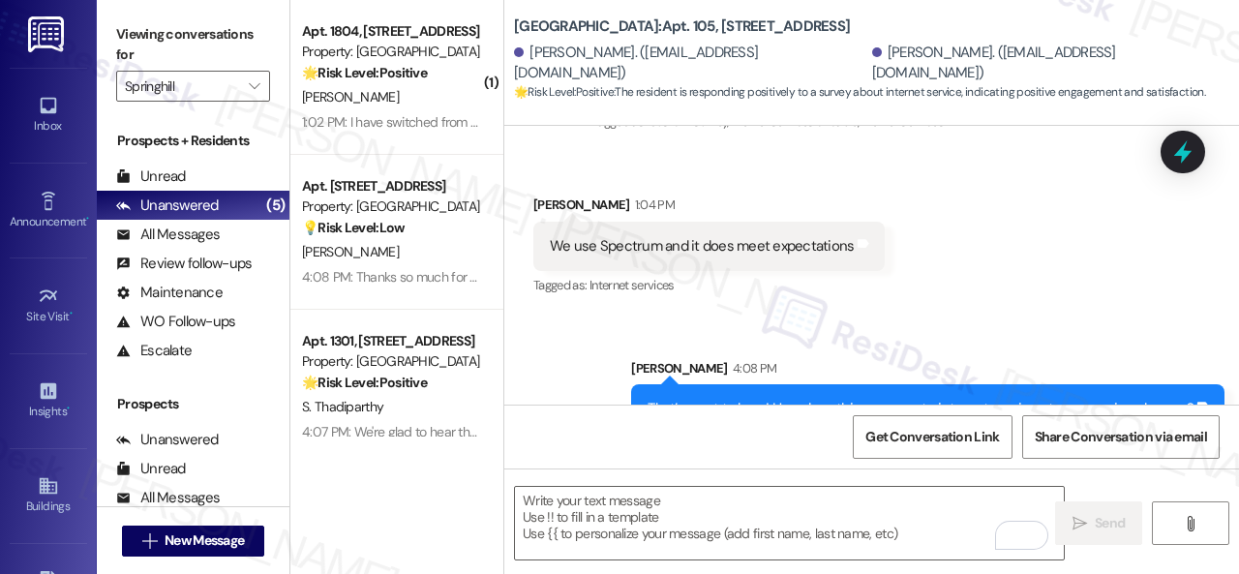
scroll to position [1094, 0]
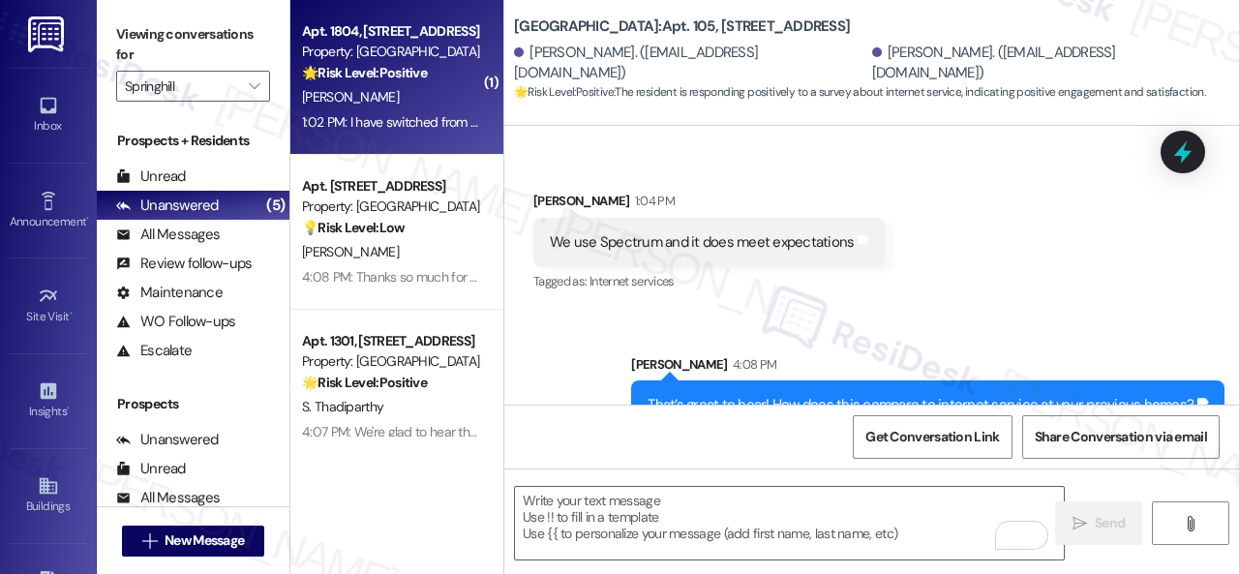
click at [395, 102] on div "T. Caton" at bounding box center [391, 97] width 183 height 24
type textarea "Fetching suggested responses. Please feel free to read through the conversation…"
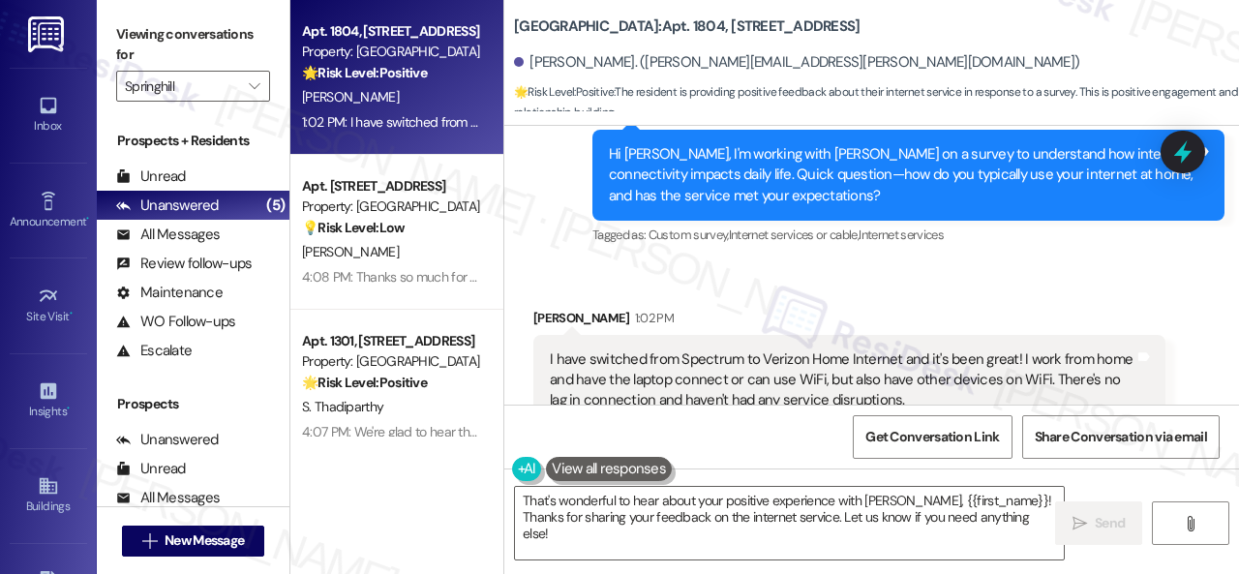
scroll to position [12965, 0]
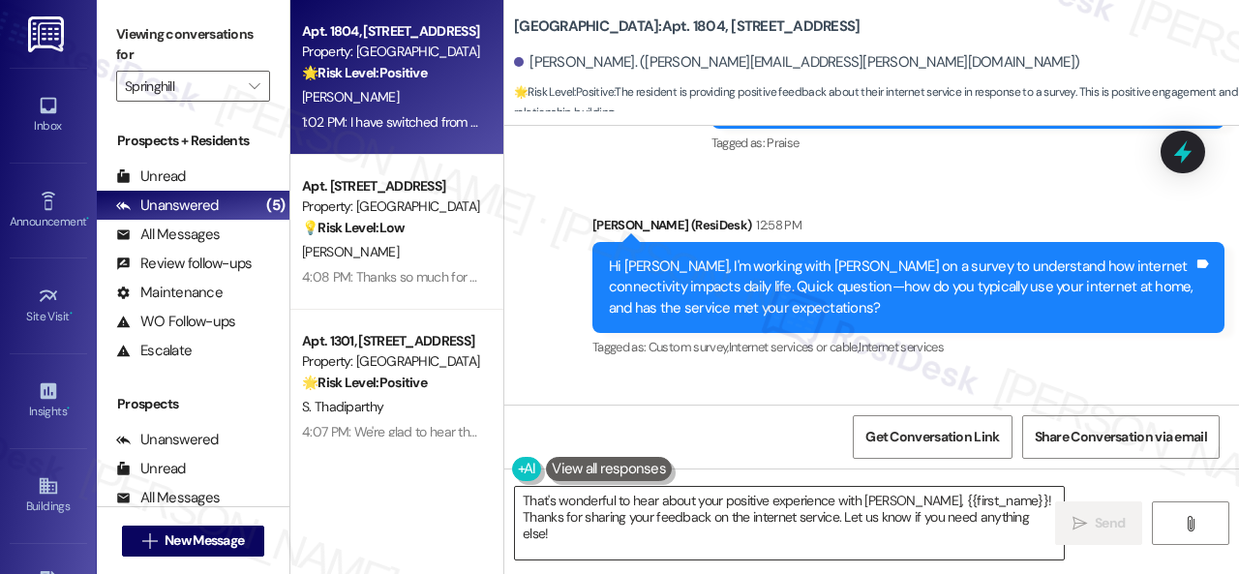
click at [758, 501] on textarea "That's wonderful to hear about your positive experience with Verizon, {{first_n…" at bounding box center [789, 523] width 549 height 73
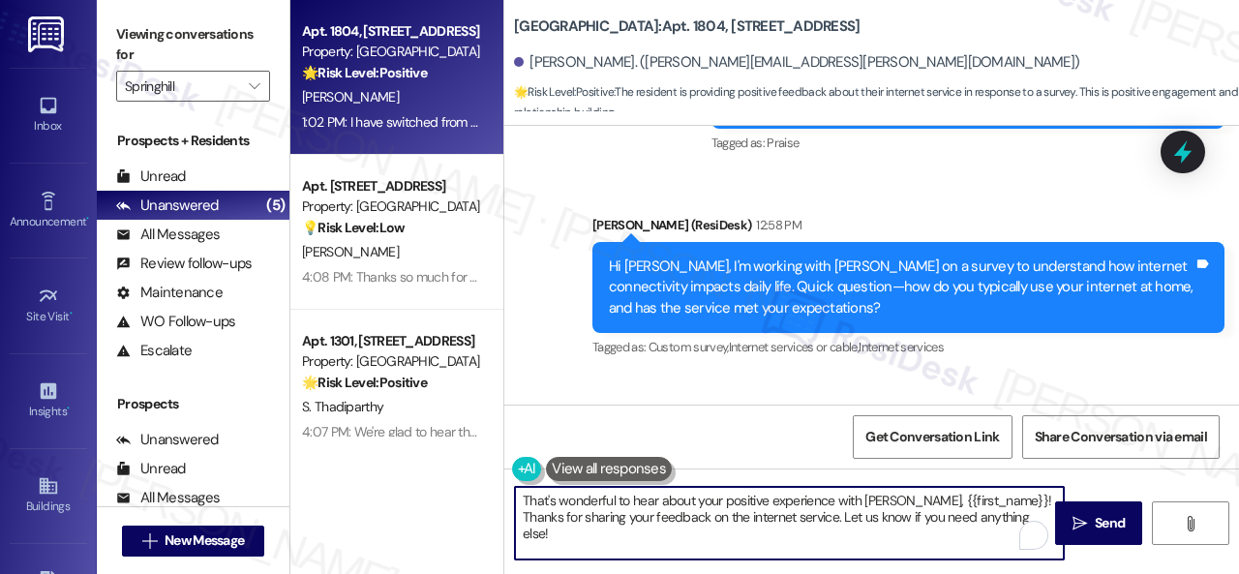
paste textarea "’s great to hear! How does this compare to internet service at your previous ho…"
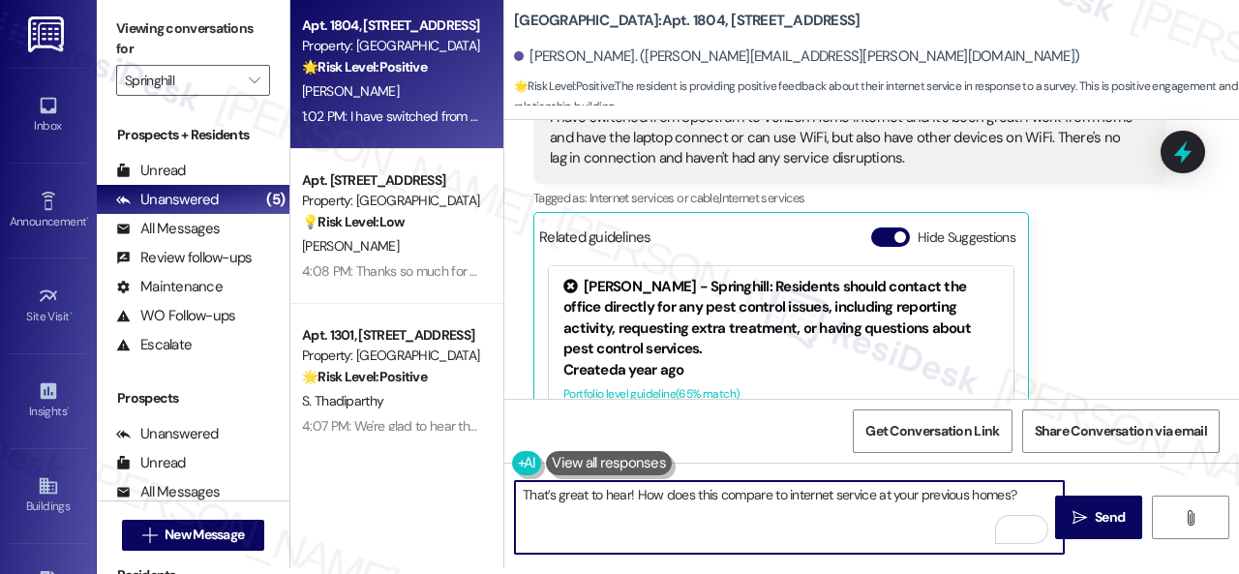
scroll to position [13352, 0]
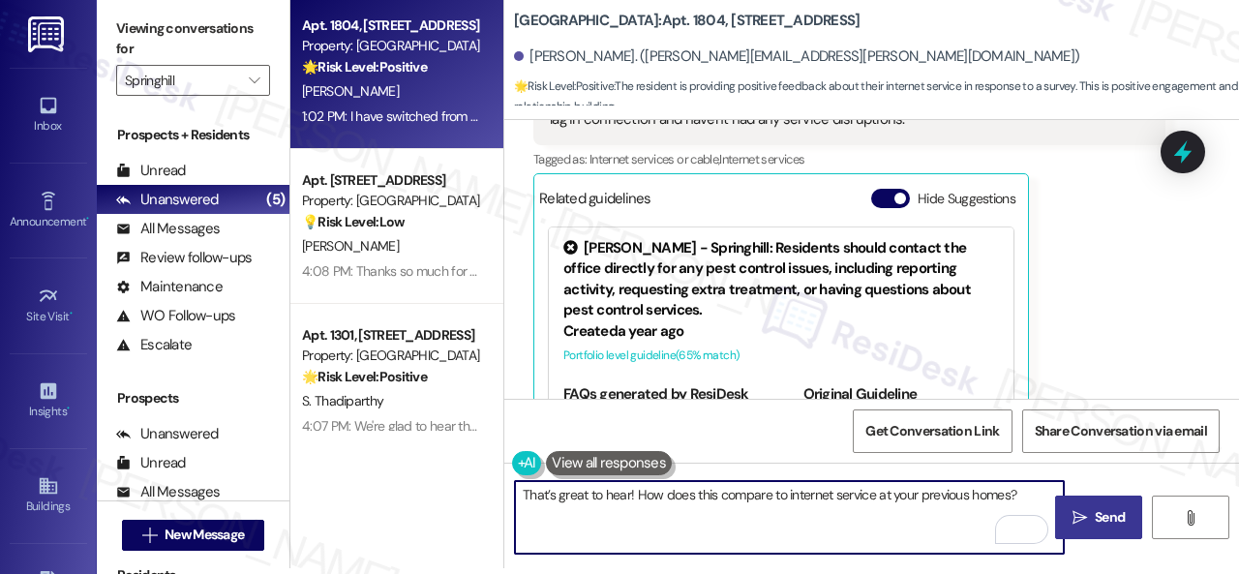
type textarea "That’s great to hear! How does this compare to internet service at your previou…"
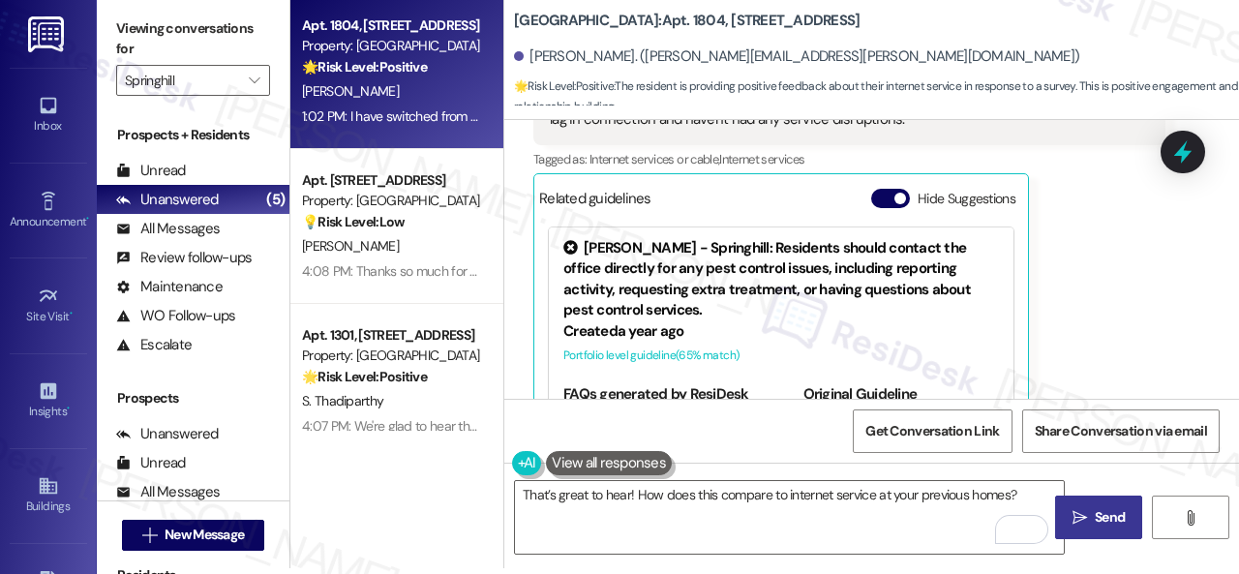
click at [1091, 510] on span "Send" at bounding box center [1110, 517] width 38 height 20
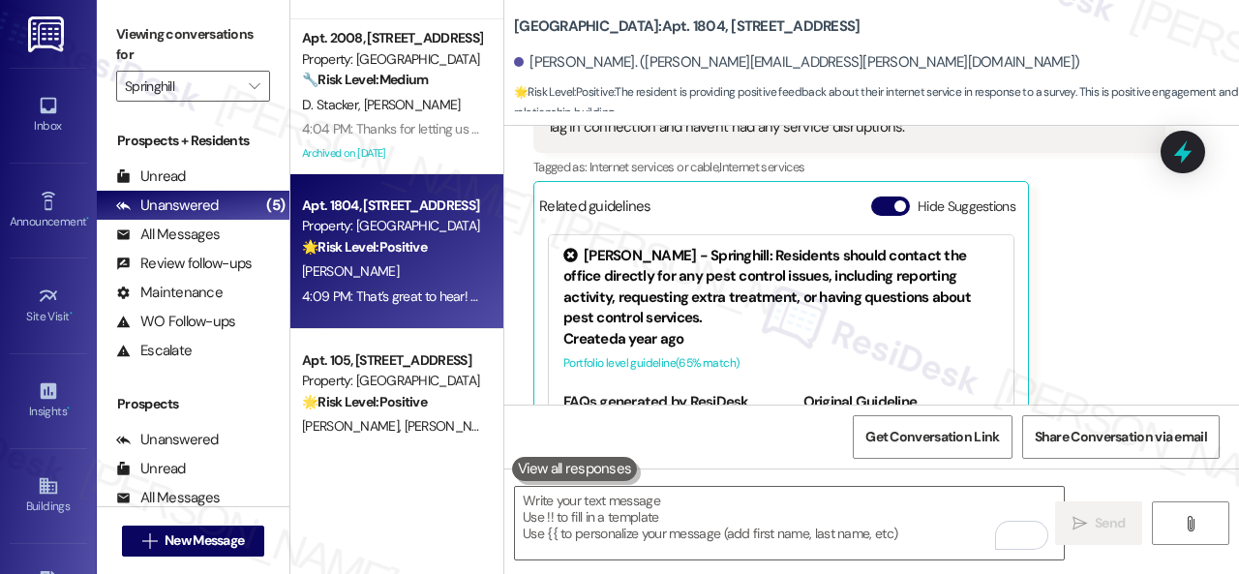
scroll to position [337, 0]
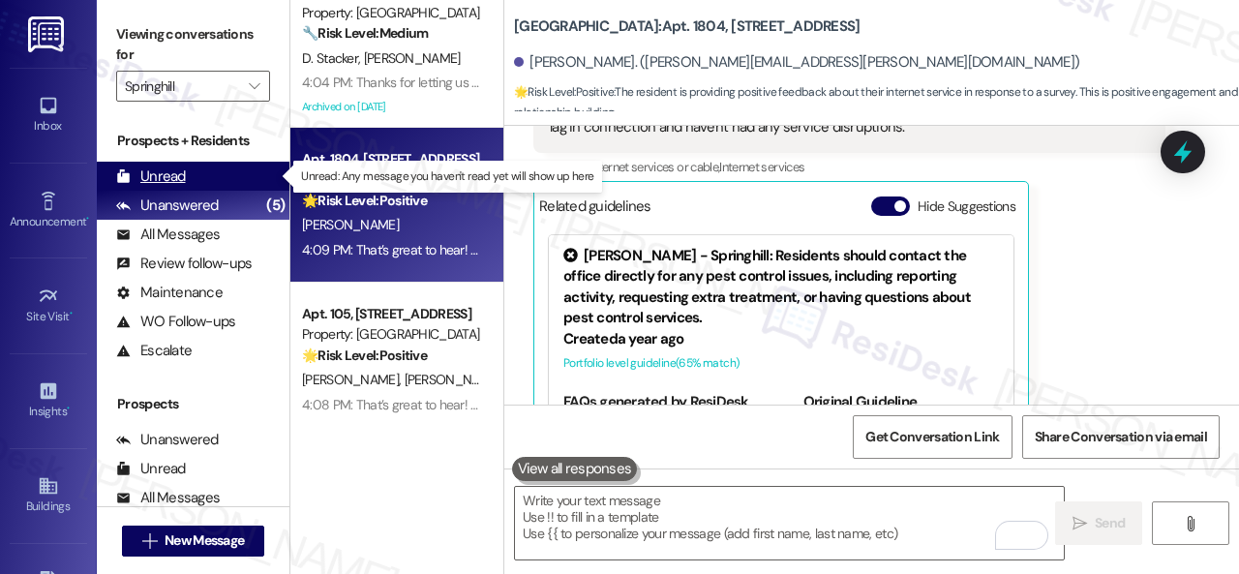
click at [166, 177] on div "Unread" at bounding box center [151, 177] width 70 height 20
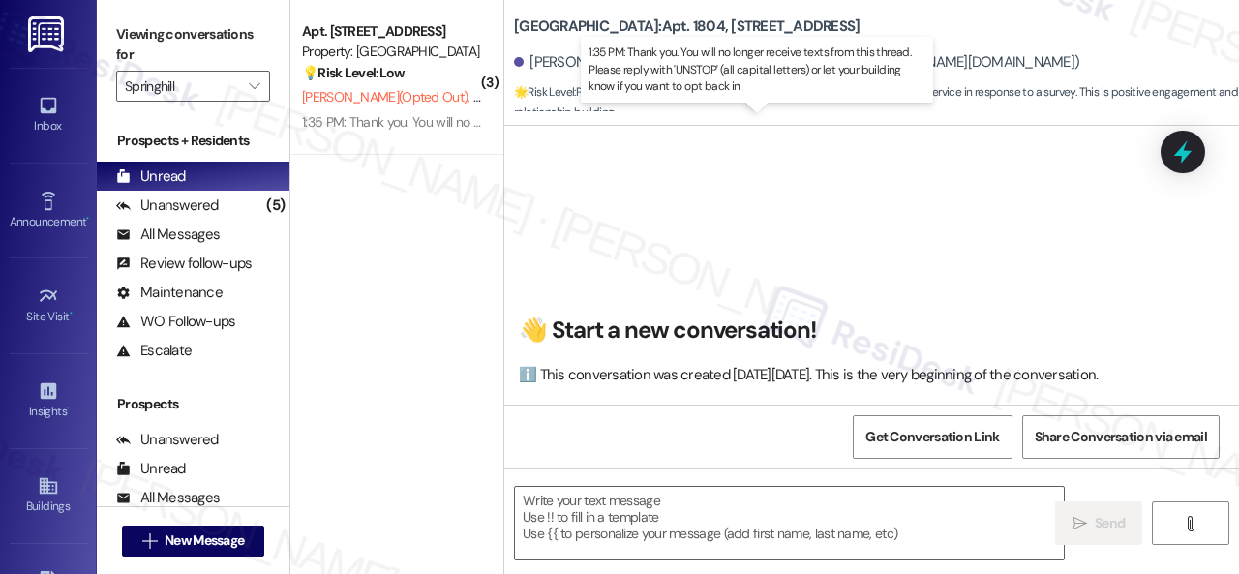
click at [451, 73] on div "💡 Risk Level: Low The resident responded to a survey about internet usage and s…" at bounding box center [391, 73] width 179 height 20
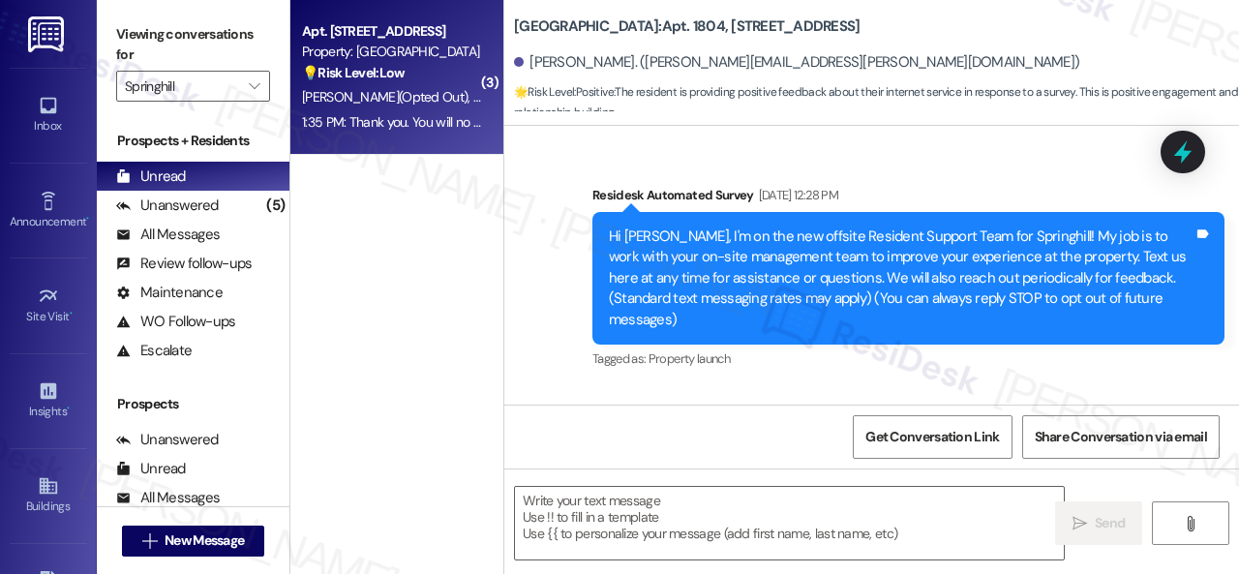
scroll to position [13515, 0]
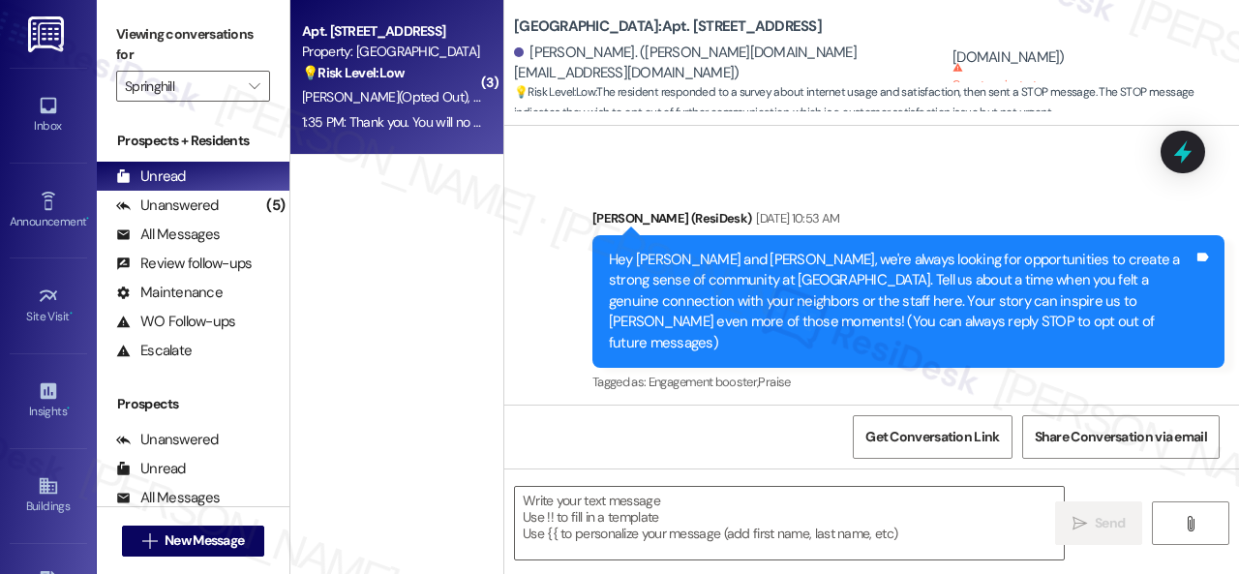
type textarea "Fetching suggested responses. Please feel free to read through the conversation…"
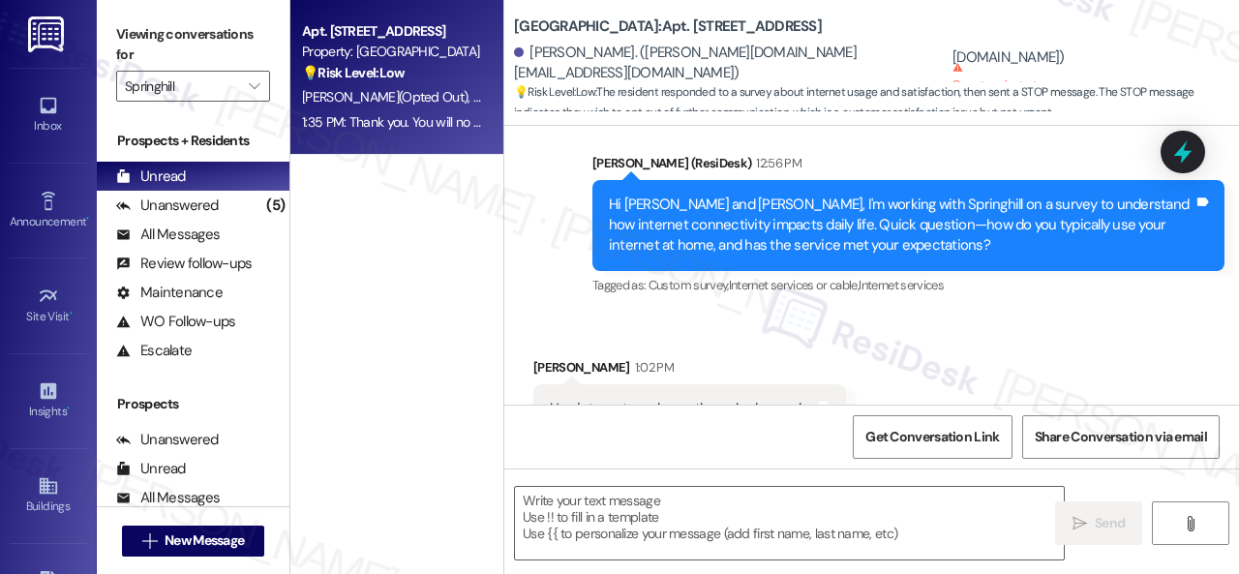
scroll to position [843, 0]
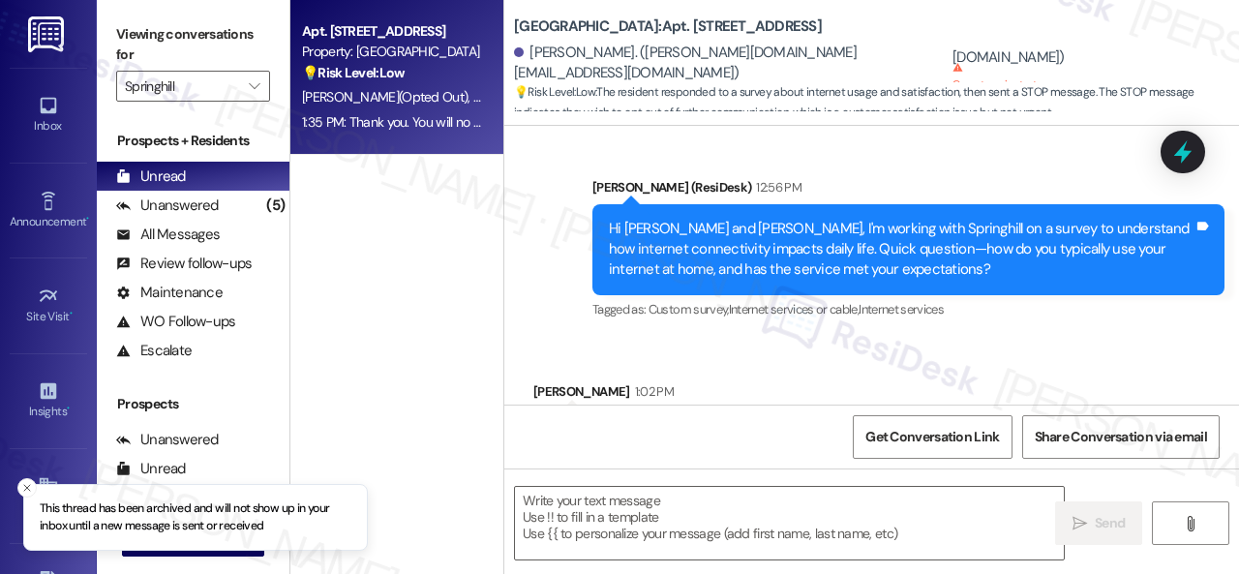
click at [375, 223] on div "Apt. 107, 8755 W 121st Terrace Property: Springhill 💡 Risk Level: Low The resid…" at bounding box center [396, 218] width 213 height 437
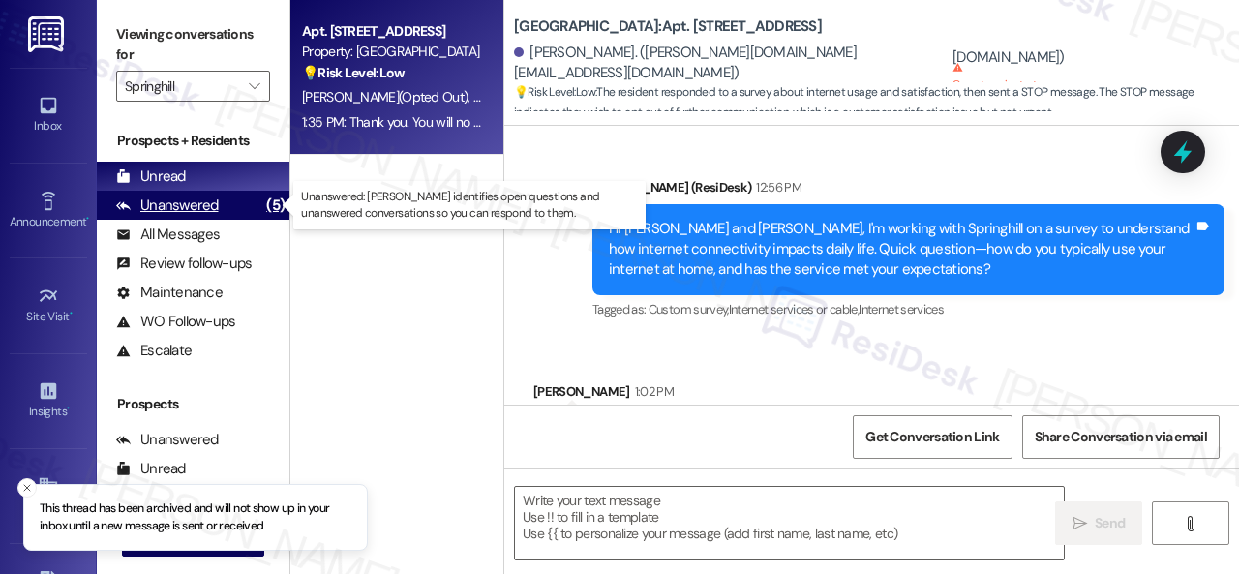
click at [204, 205] on div "Unanswered" at bounding box center [167, 206] width 103 height 20
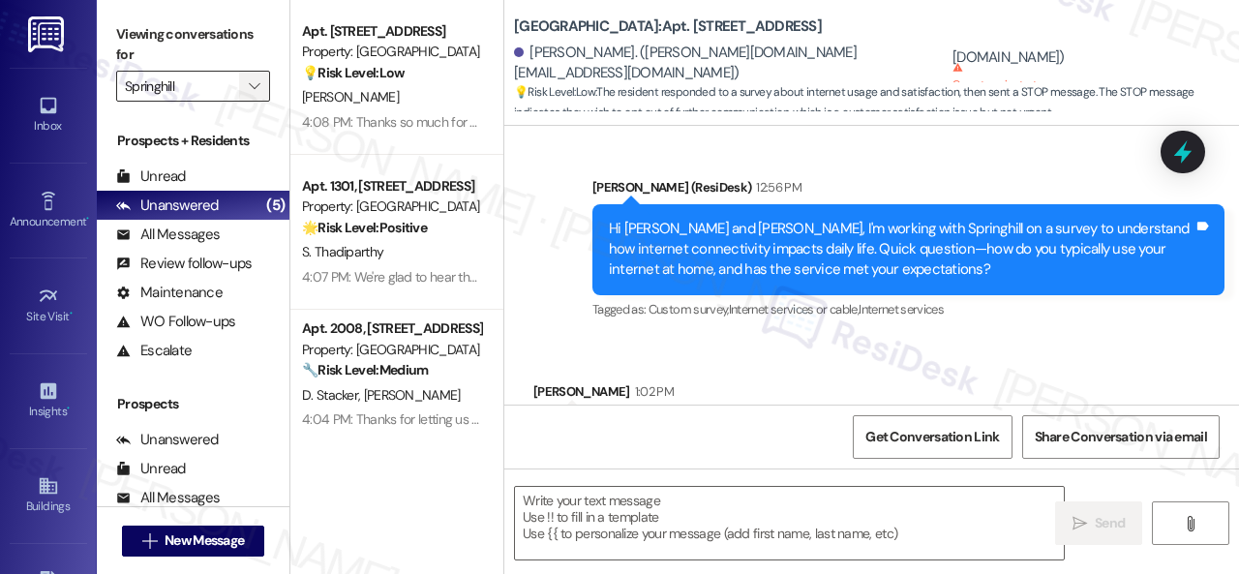
click at [258, 75] on span "" at bounding box center [254, 86] width 18 height 31
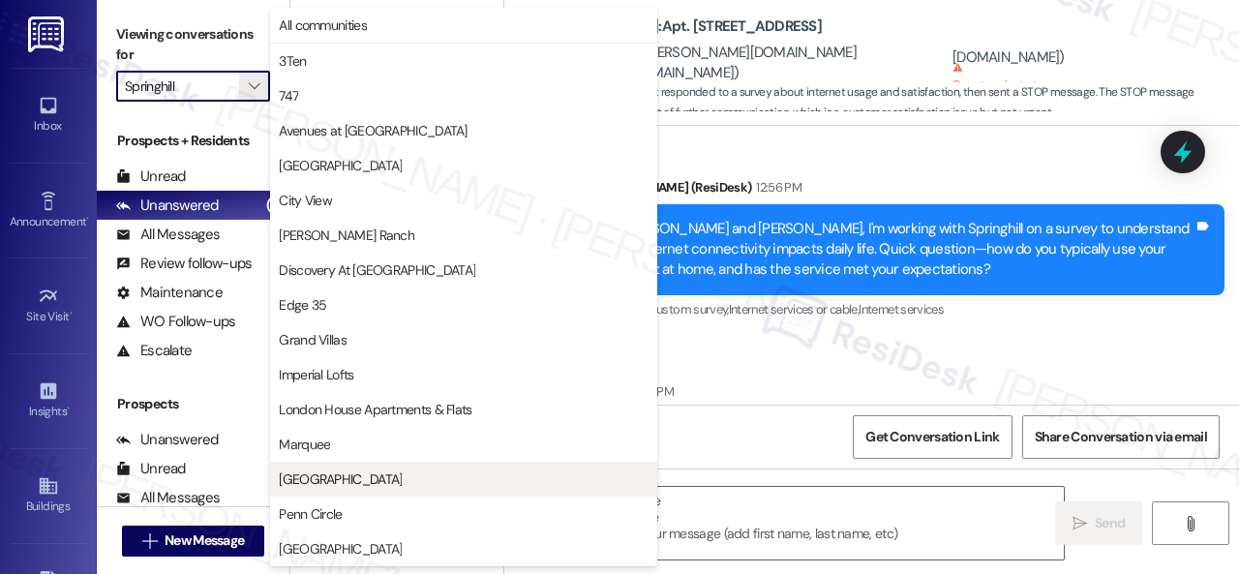
scroll to position [383, 0]
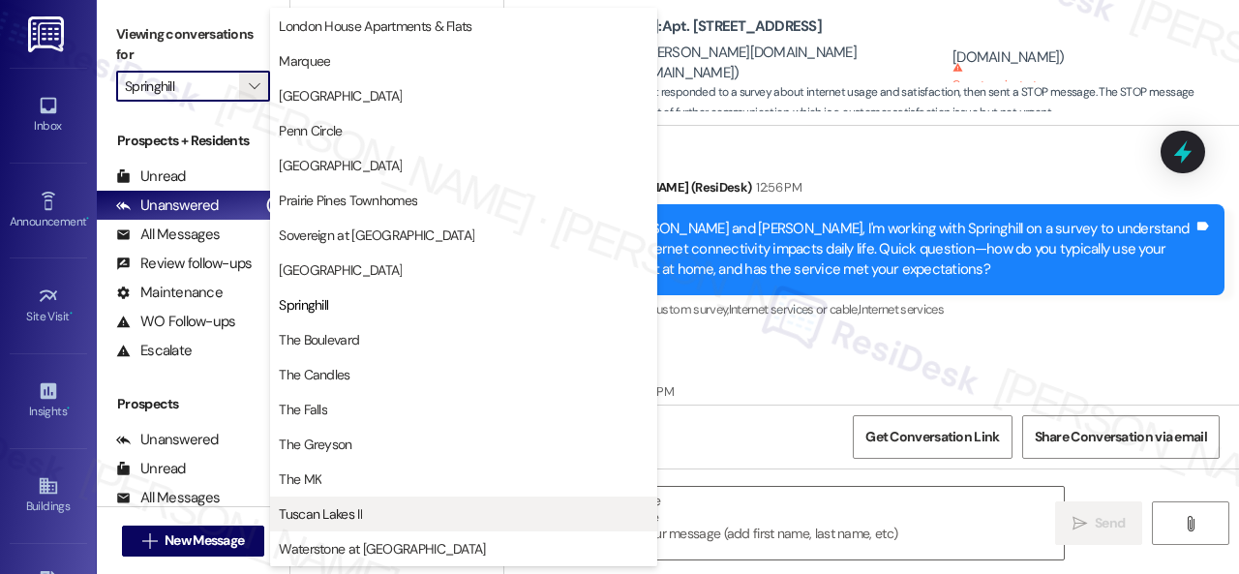
click at [298, 502] on button "Tuscan Lakes II" at bounding box center [463, 514] width 387 height 35
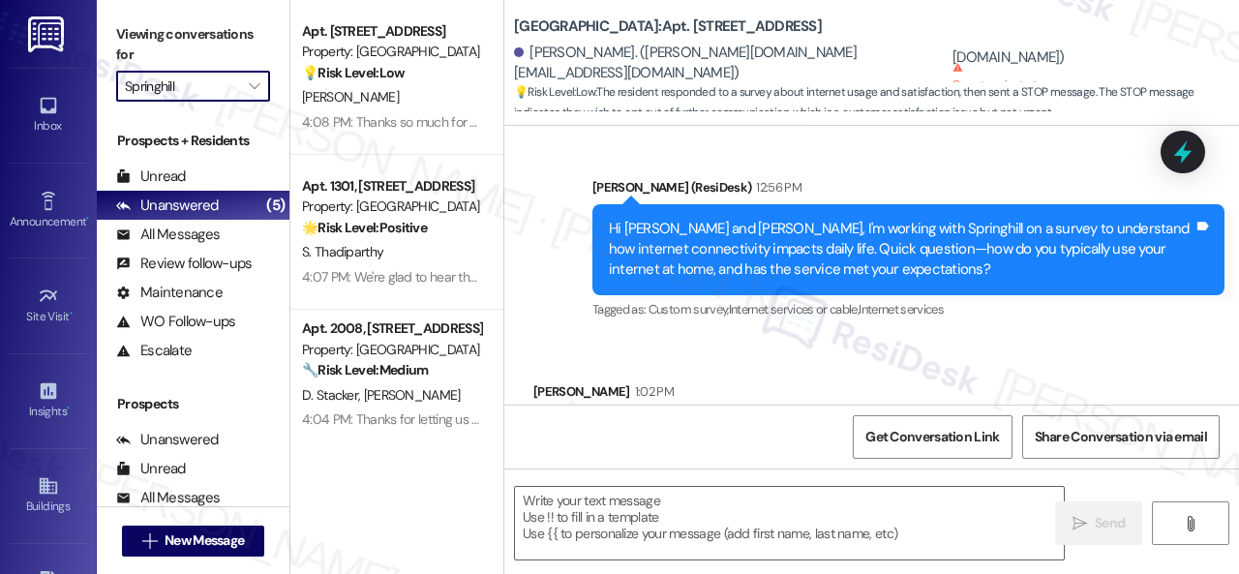
type input "Tuscan Lakes II"
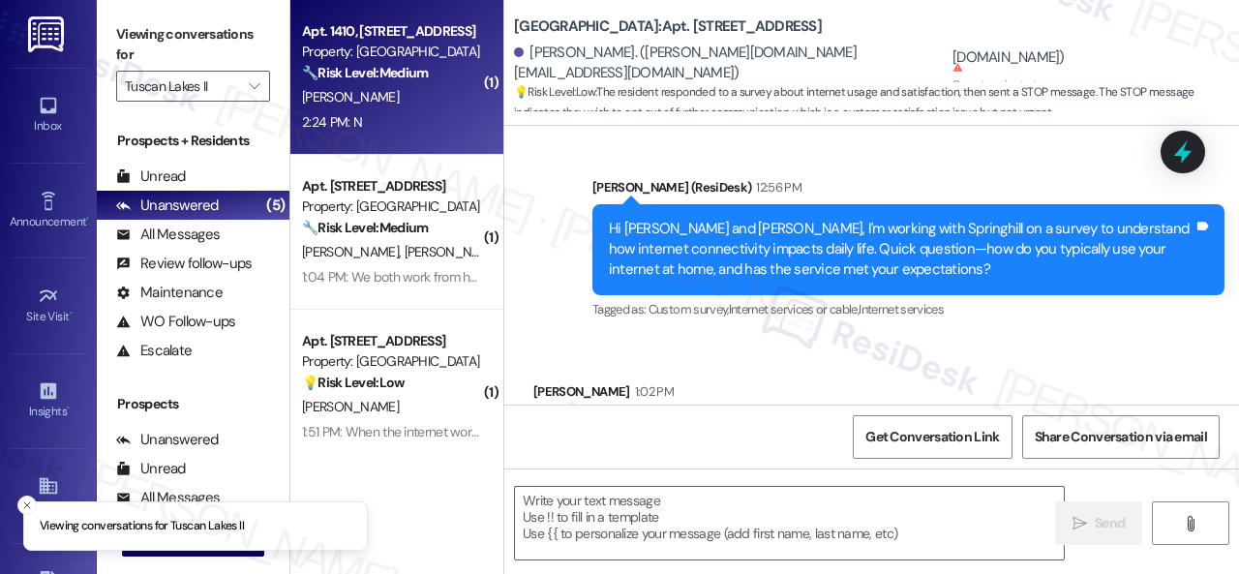
click at [423, 98] on div "J. Mier" at bounding box center [391, 97] width 183 height 24
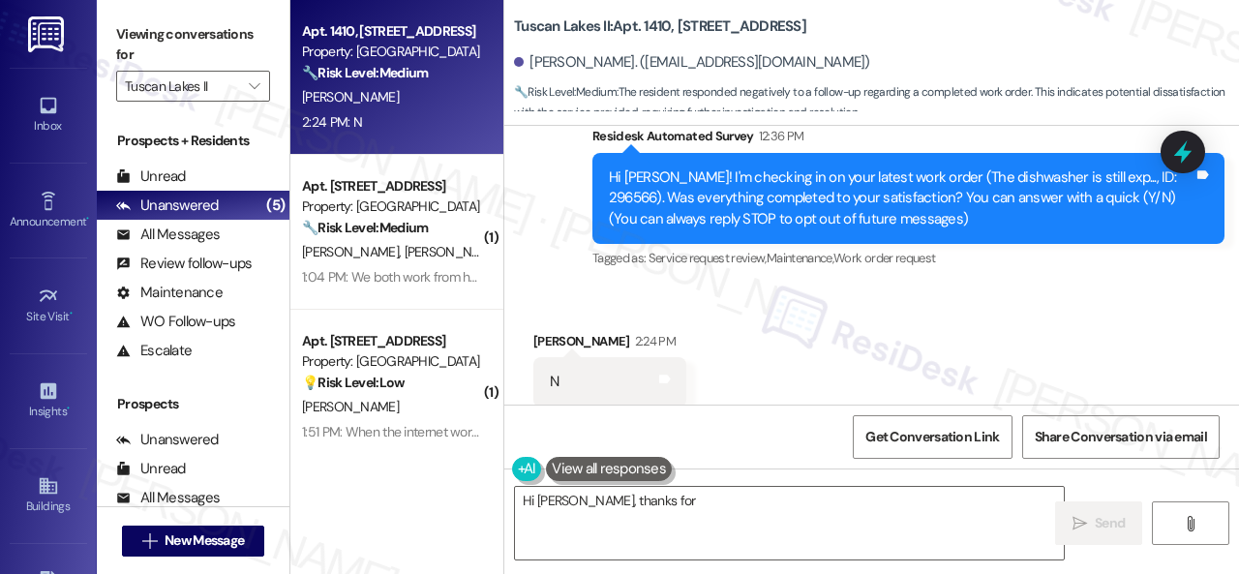
scroll to position [220, 0]
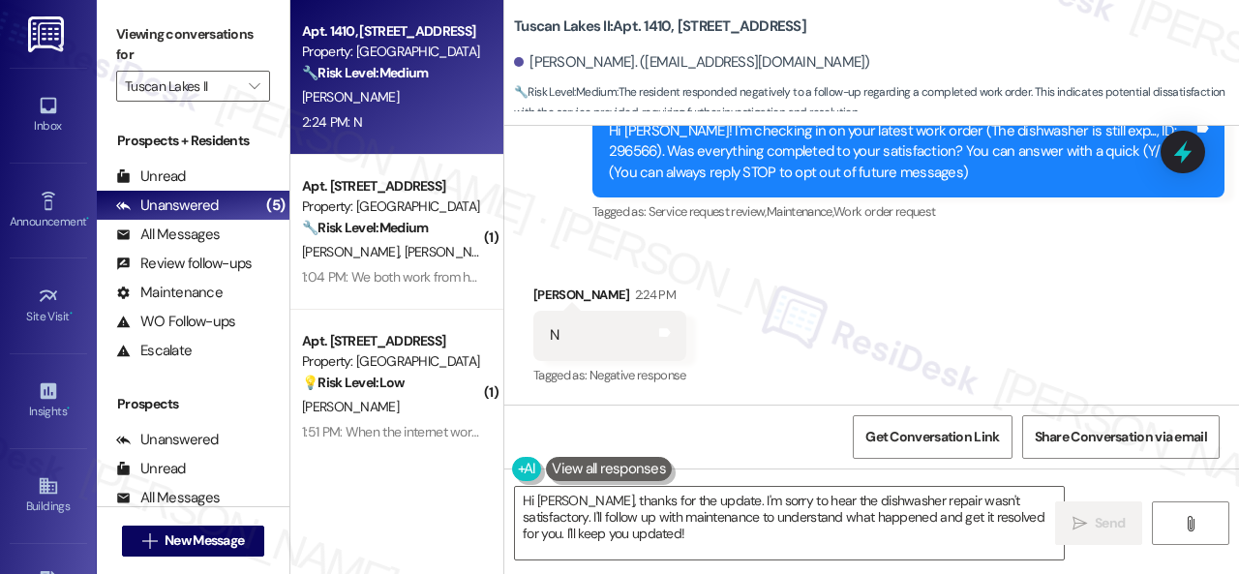
drag, startPoint x: 623, startPoint y: 264, endPoint x: 624, endPoint y: 319, distance: 55.2
click at [623, 264] on div "Received via SMS Jorge Mier 2:24 PM N Tags and notes Tagged as: Negative respon…" at bounding box center [871, 323] width 735 height 164
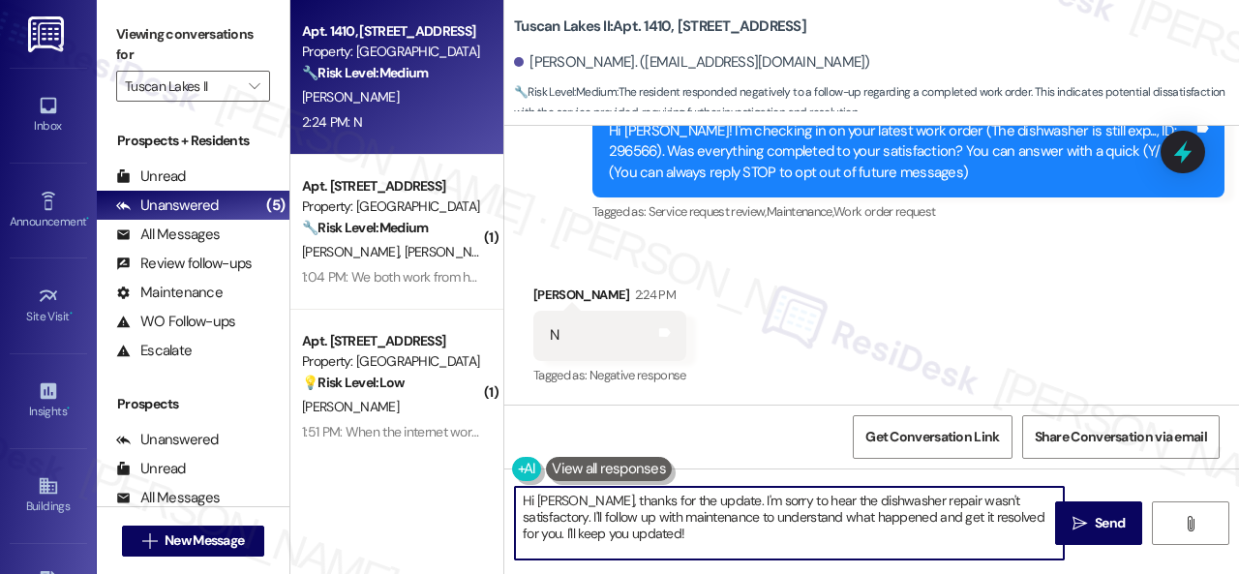
click at [475, 473] on div "Apt. 1410, 1805 S Egret Bay Blvd Property: Tuscan Lakes II 🔧 Risk Level: Medium…" at bounding box center [764, 287] width 949 height 574
paste textarea "I'm sorry that the work order wasn't completed to your satisfaction. Can you pl…"
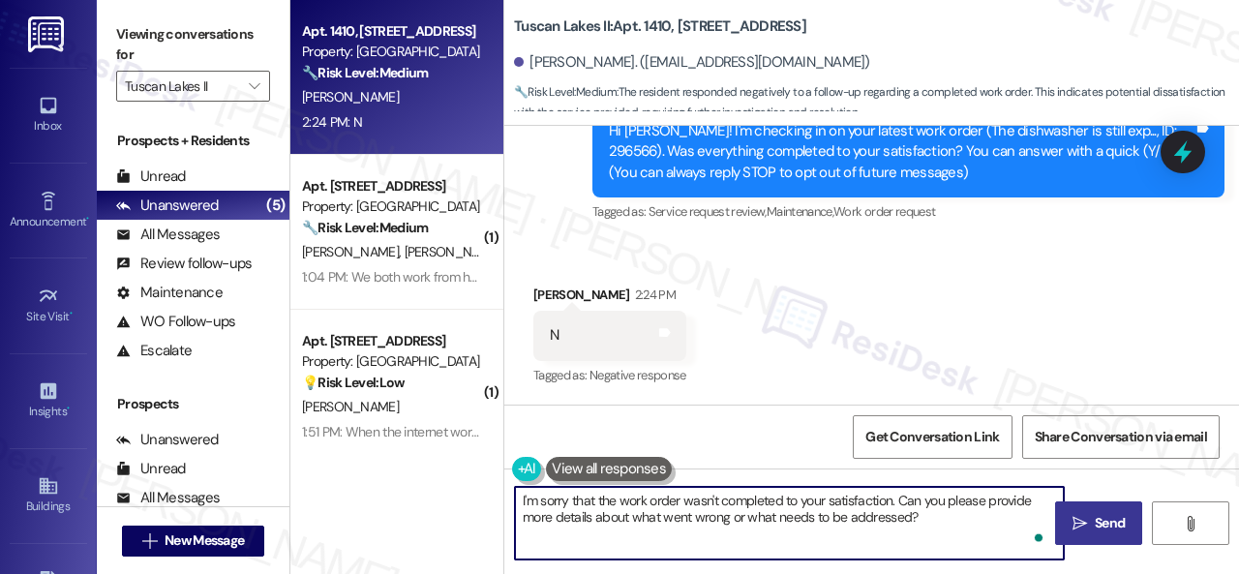
type textarea "I'm sorry that the work order wasn't completed to your satisfaction. Can you pl…"
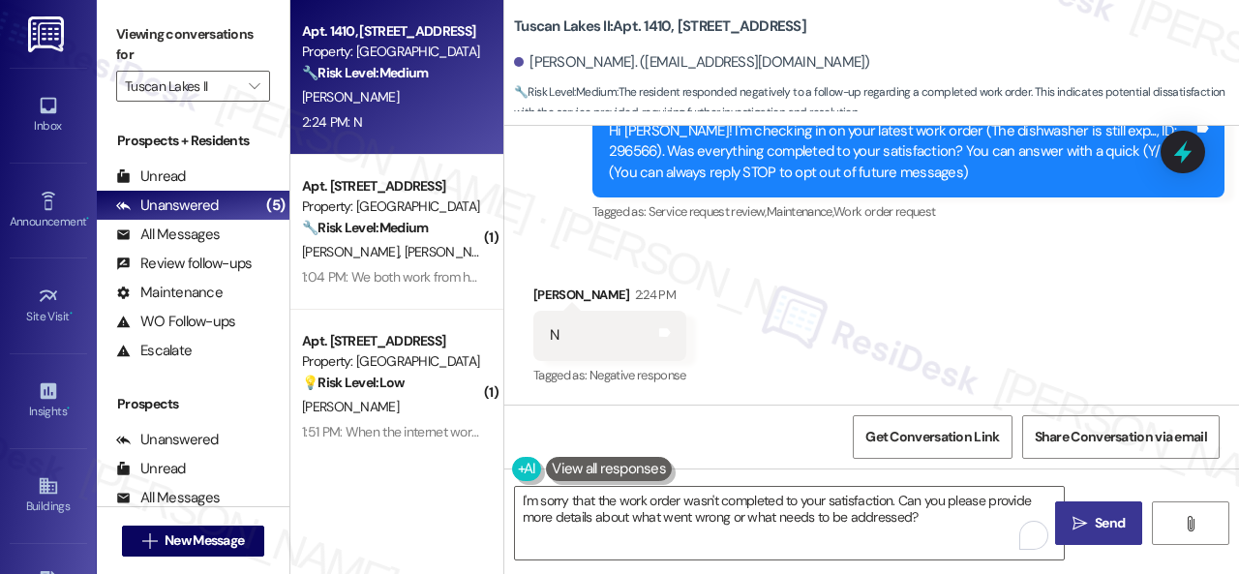
click at [1091, 523] on span "Send" at bounding box center [1110, 523] width 38 height 20
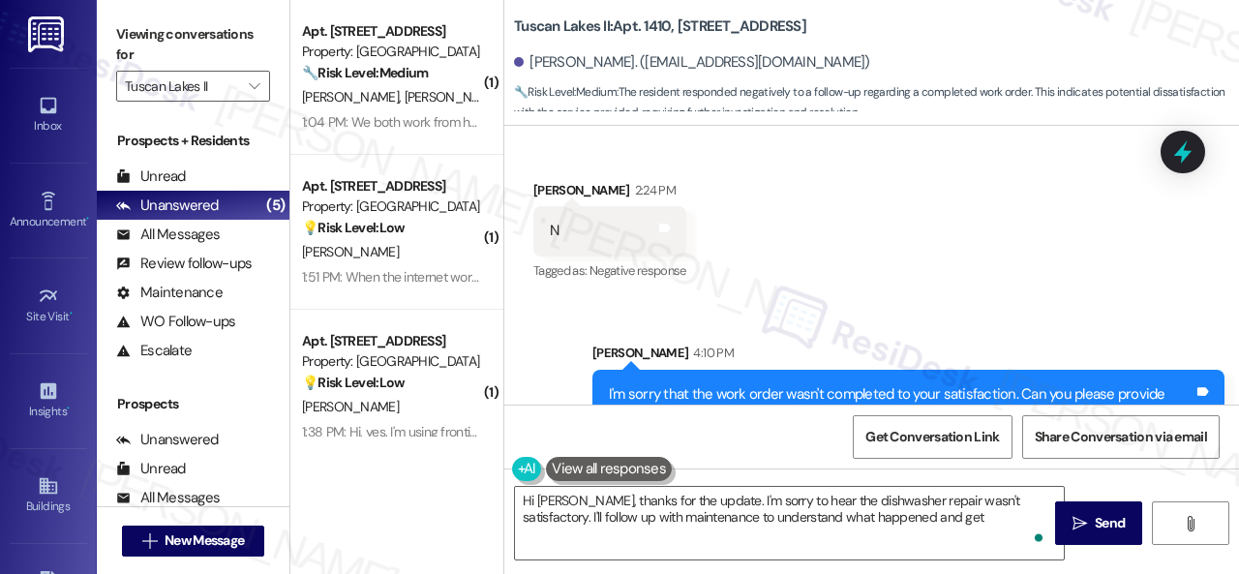
scroll to position [376, 0]
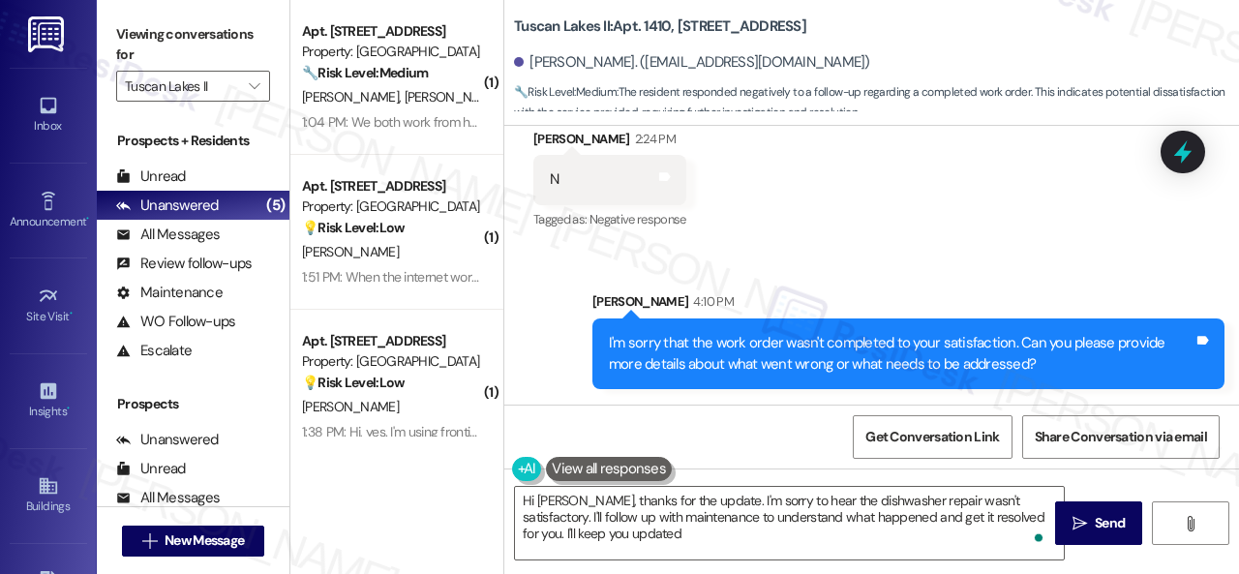
type textarea "Hi Jorge, thanks for the update. I'm sorry to hear the dishwasher repair wasn't…"
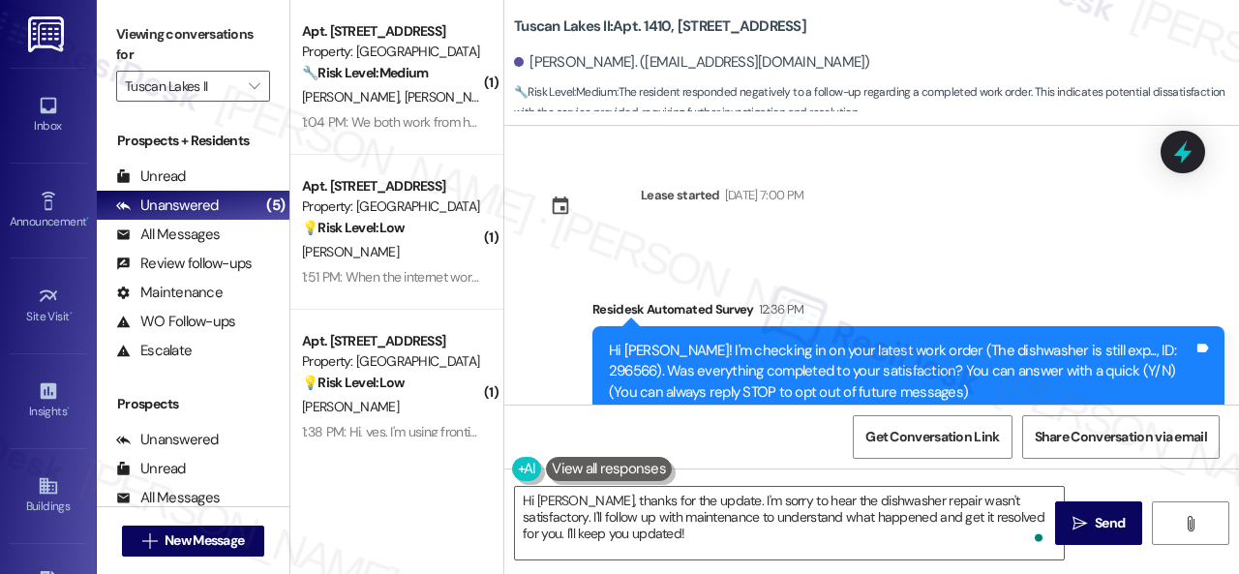
scroll to position [376, 0]
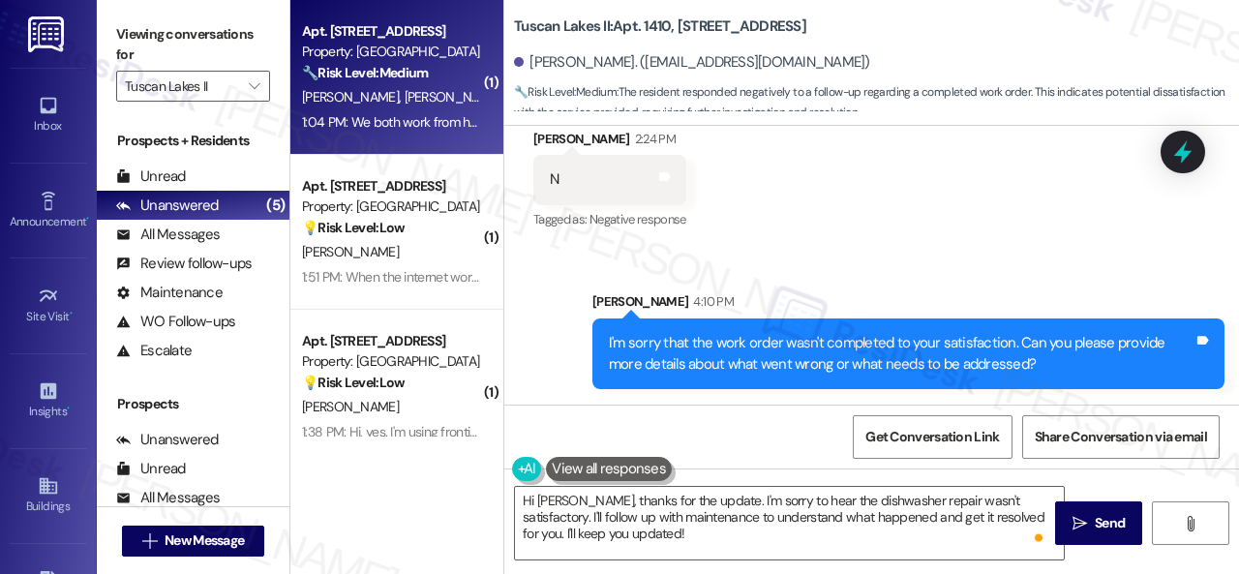
click at [425, 123] on div "1:04 PM: We both work from home, so we are on the internet all day. There are o…" at bounding box center [623, 121] width 643 height 17
type textarea "Fetching suggested responses. Please feel free to read through the conversation…"
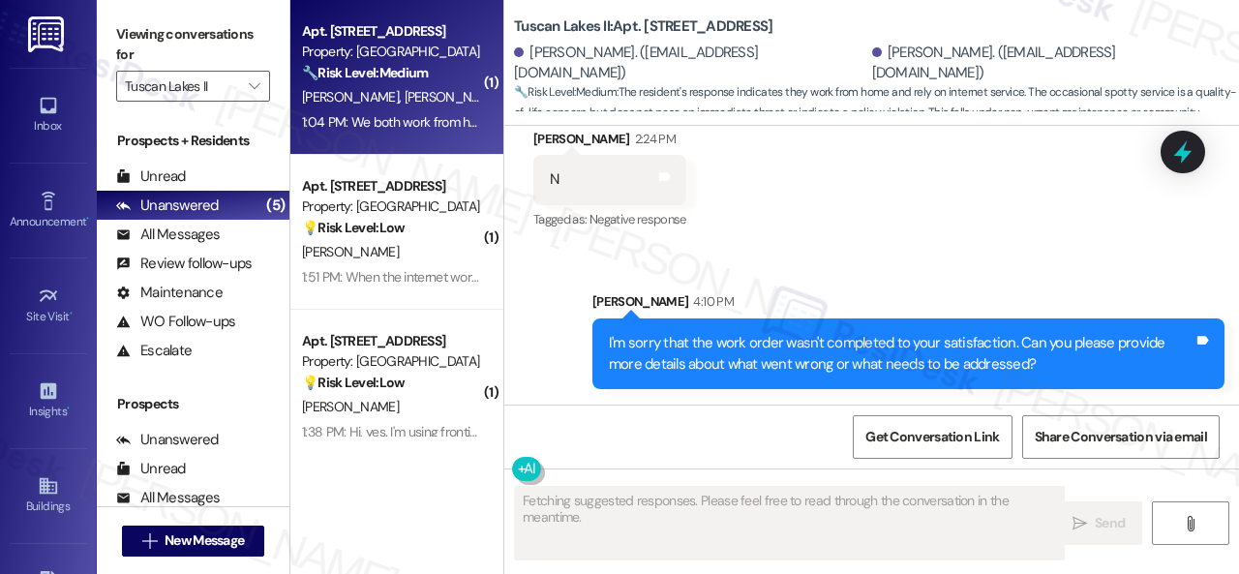
scroll to position [259, 0]
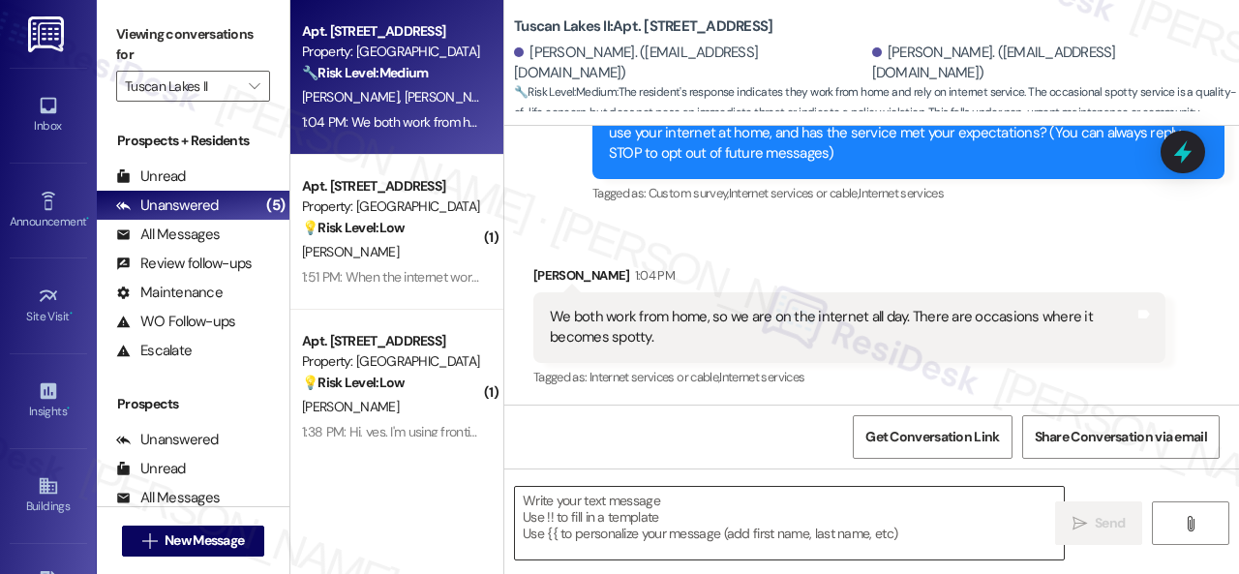
click at [599, 519] on textarea at bounding box center [789, 523] width 549 height 73
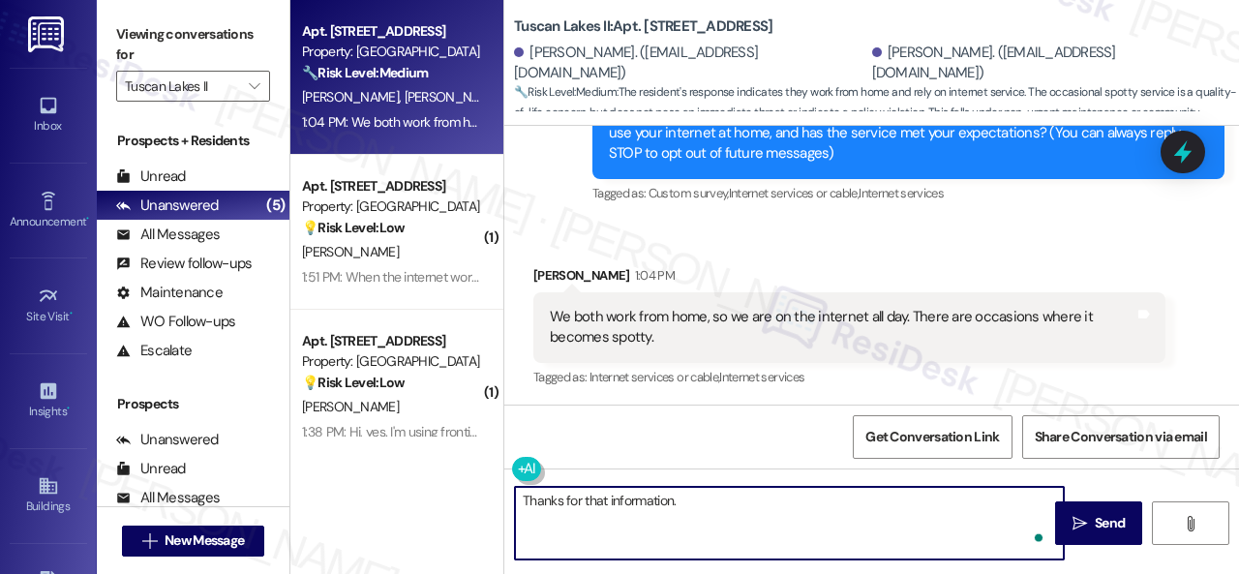
paste textarea "Does internet quality factor into your lease renewal decision?"
type textarea "Thanks for that information. Does internet quality factor into your lease renew…"
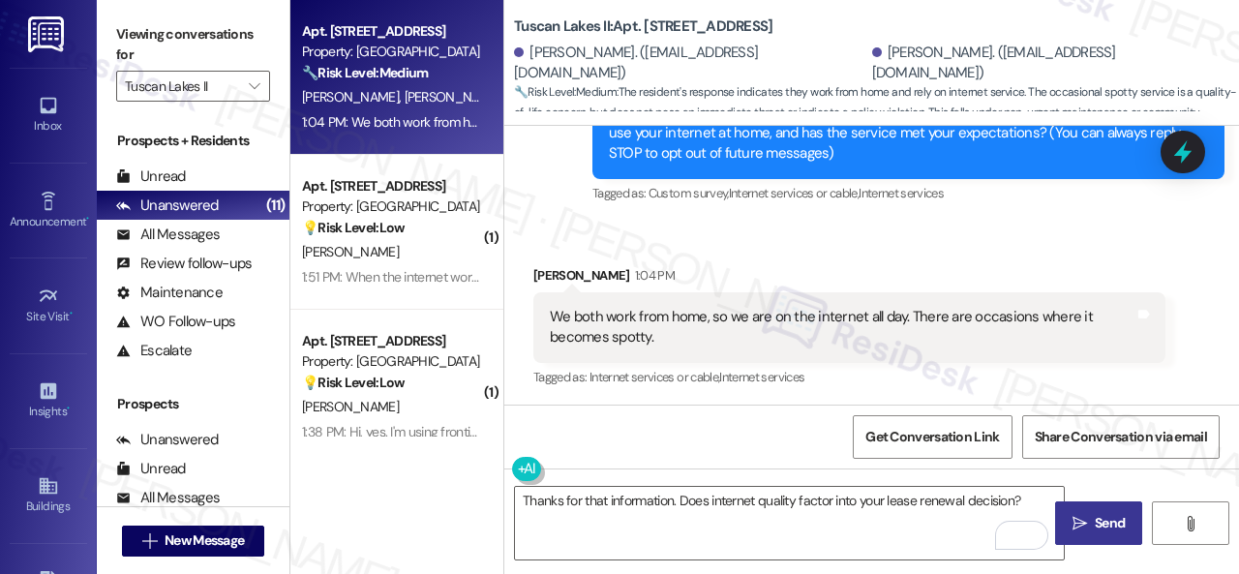
click at [1095, 514] on span "Send" at bounding box center [1110, 523] width 30 height 20
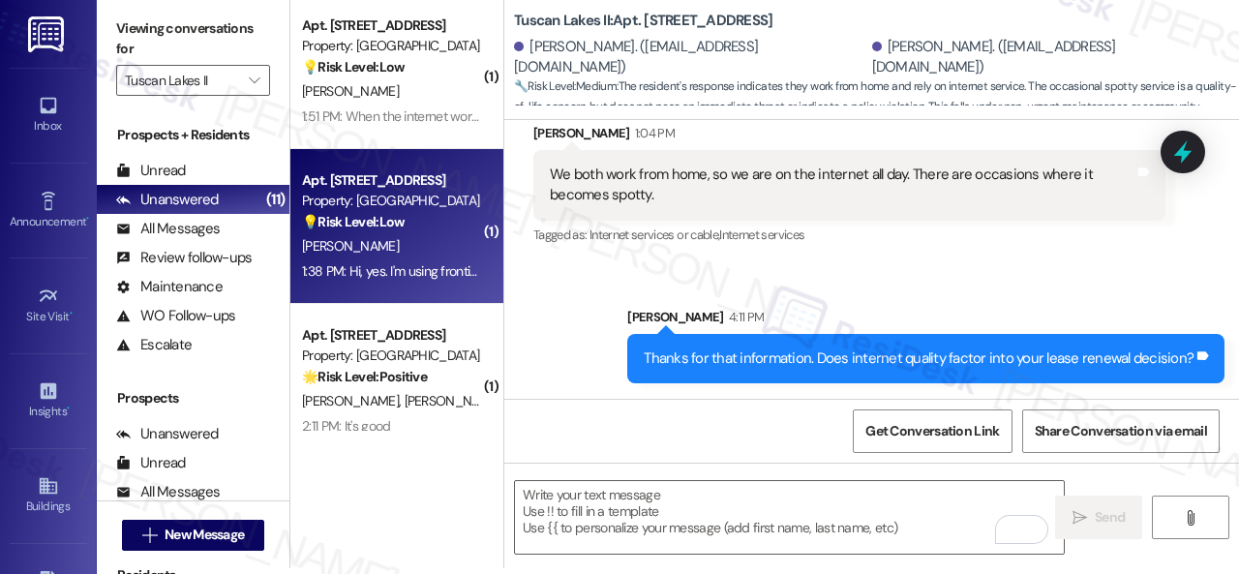
scroll to position [0, 0]
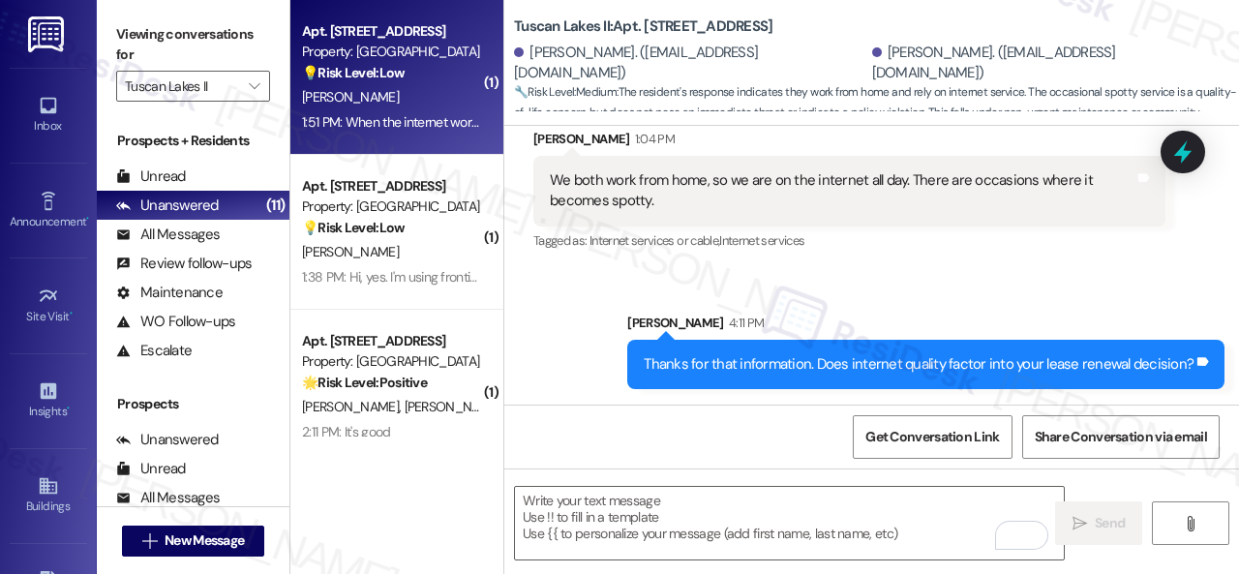
click at [444, 111] on div "1:51 PM: When the internet works correctly all is good. 1:51 PM: When the inter…" at bounding box center [391, 122] width 183 height 24
type textarea "Fetching suggested responses. Please feel free to read through the conversation…"
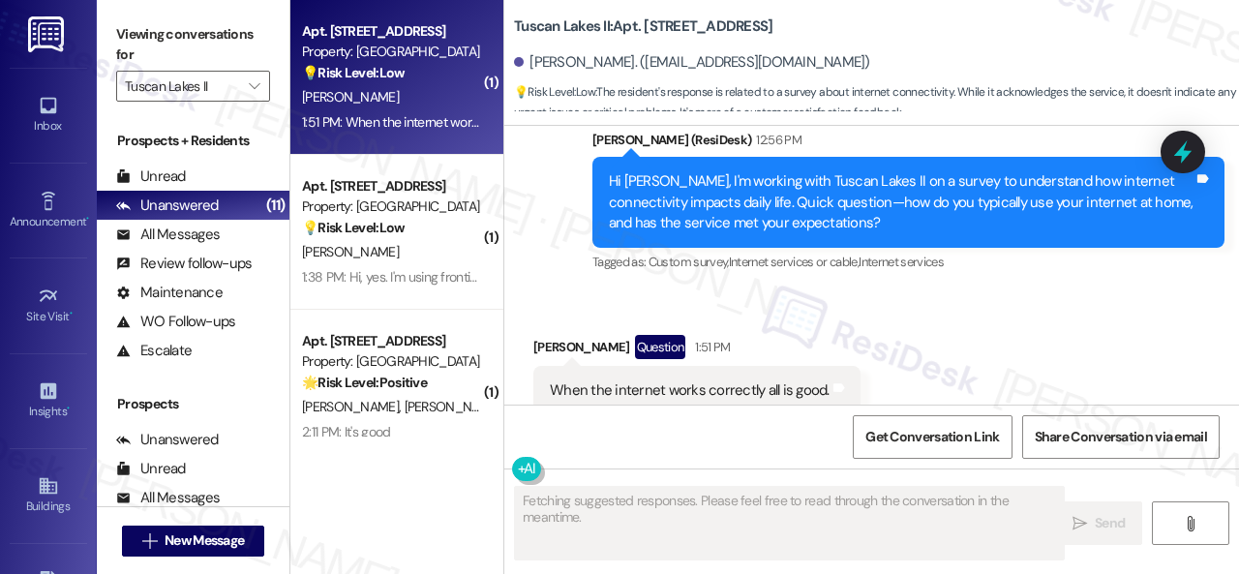
scroll to position [10502, 0]
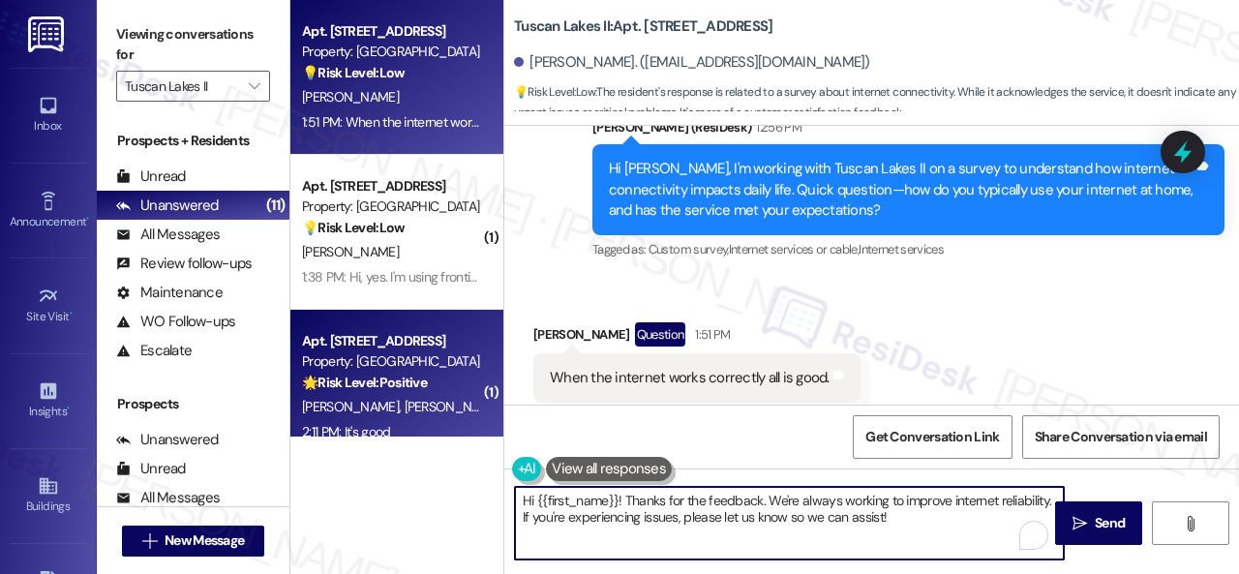
drag, startPoint x: 914, startPoint y: 526, endPoint x: 352, endPoint y: 380, distance: 580.0
click at [352, 380] on div "Apt. 2903, 1805 S Egret Bay Blvd Property: Tuscan Lakes II 💡 Risk Level: Low Th…" at bounding box center [764, 287] width 949 height 574
type textarea "Are you encountering issues with your internet service? If so, what types of is…"
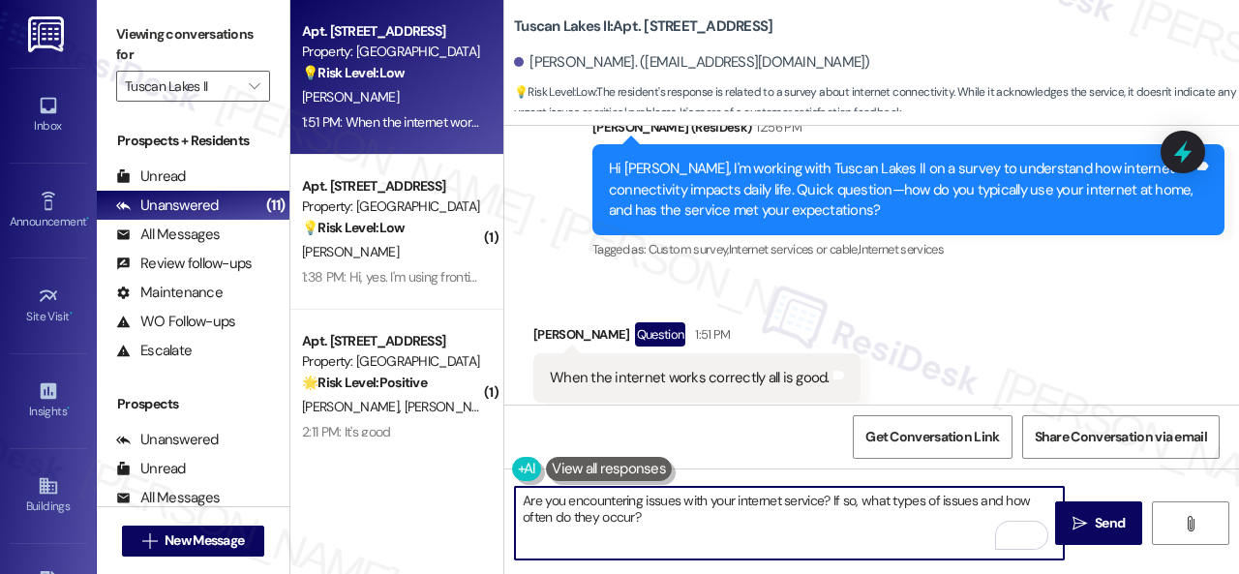
click at [818, 532] on textarea "Are you encountering issues with your internet service? If so, what types of is…" at bounding box center [789, 523] width 549 height 73
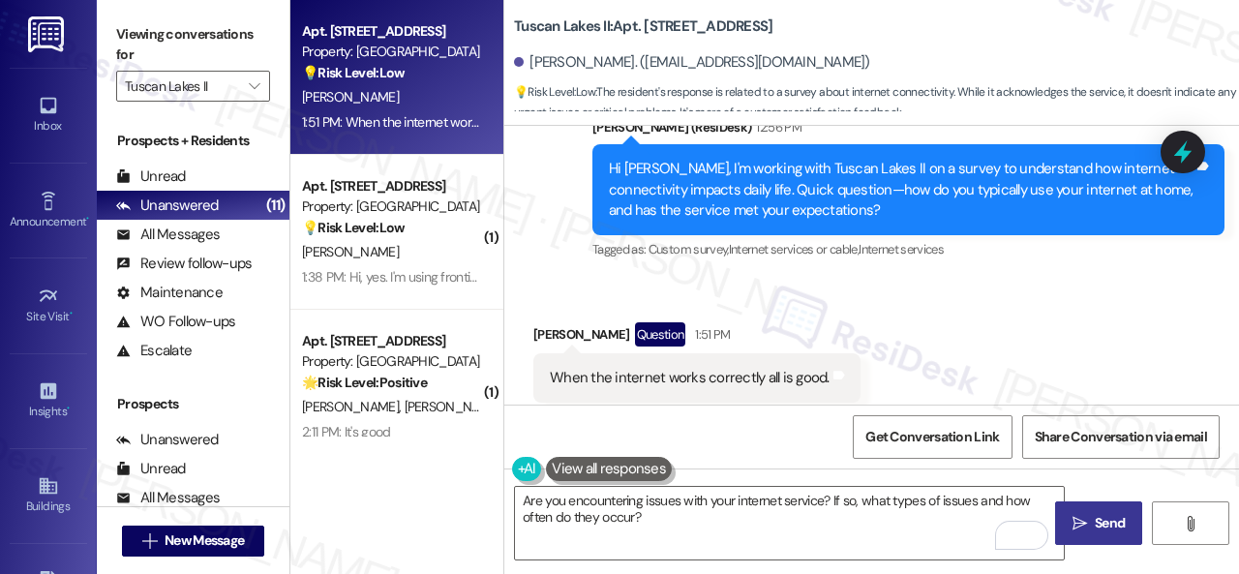
click at [1103, 528] on span "Send" at bounding box center [1110, 523] width 30 height 20
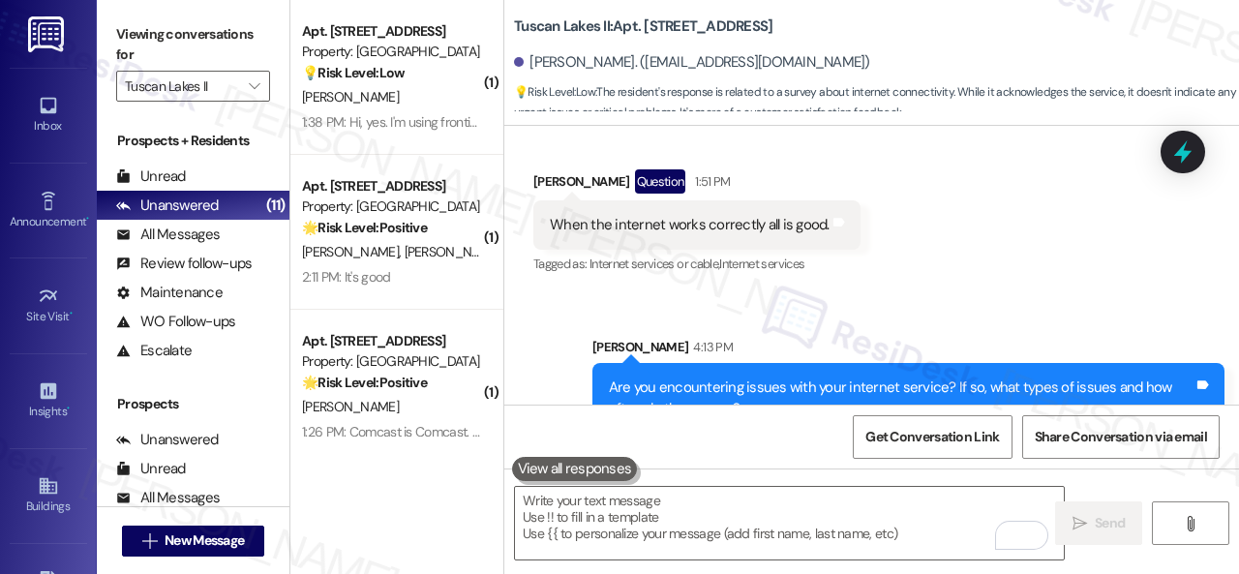
scroll to position [10659, 0]
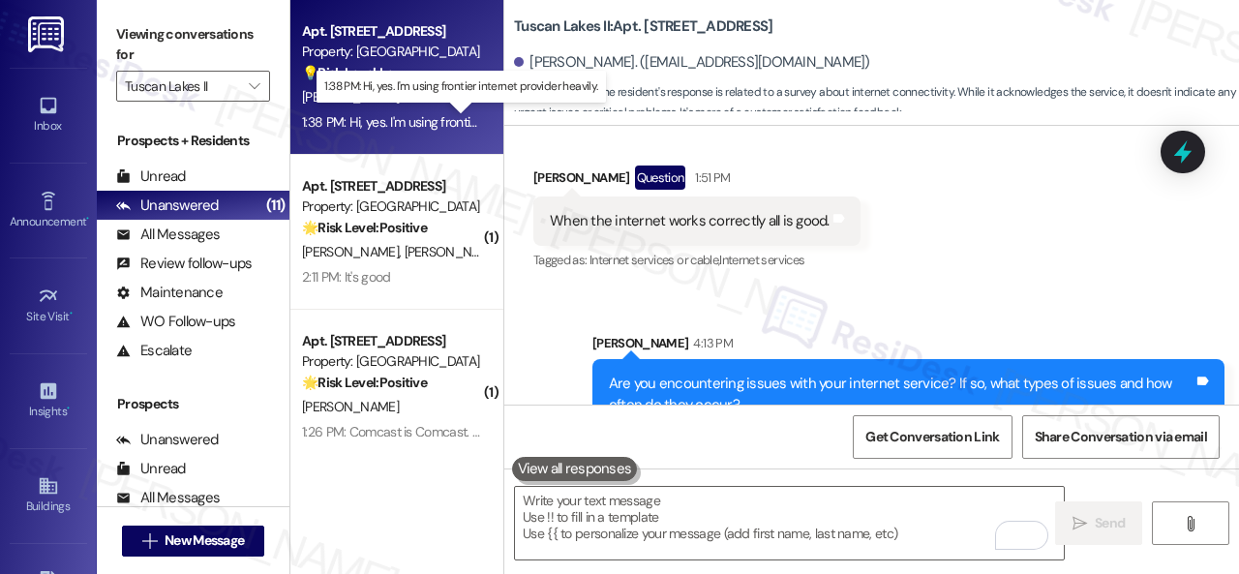
click at [409, 115] on div "1:38 PM: Hi, yes. I'm using frontier internet provider heavily. 1:38 PM: Hi, ye…" at bounding box center [461, 121] width 319 height 17
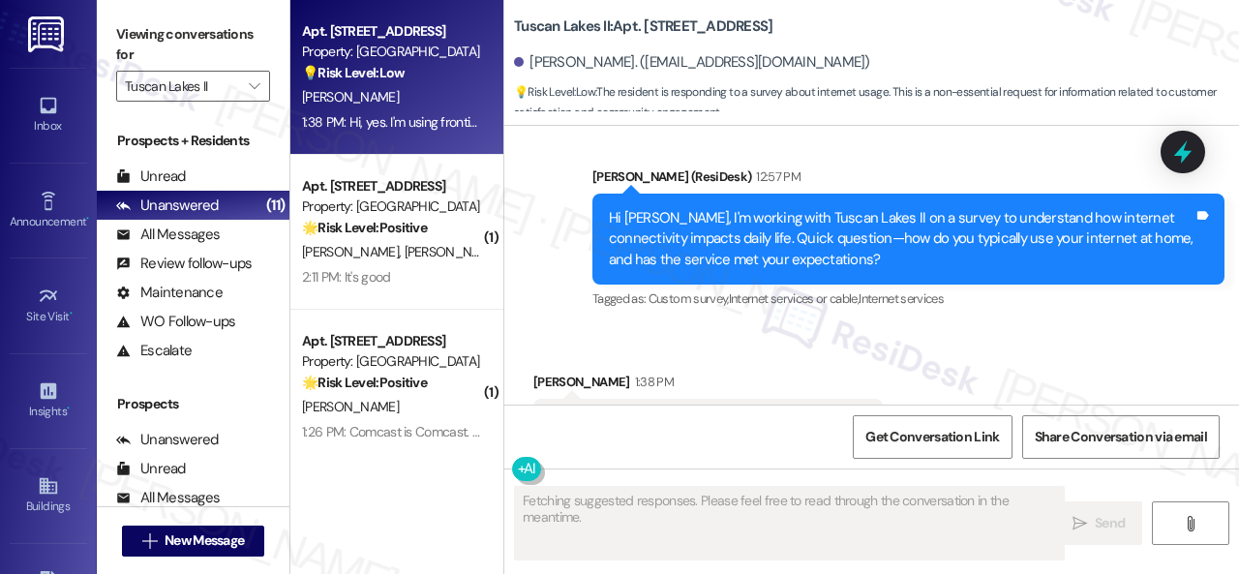
scroll to position [4759, 0]
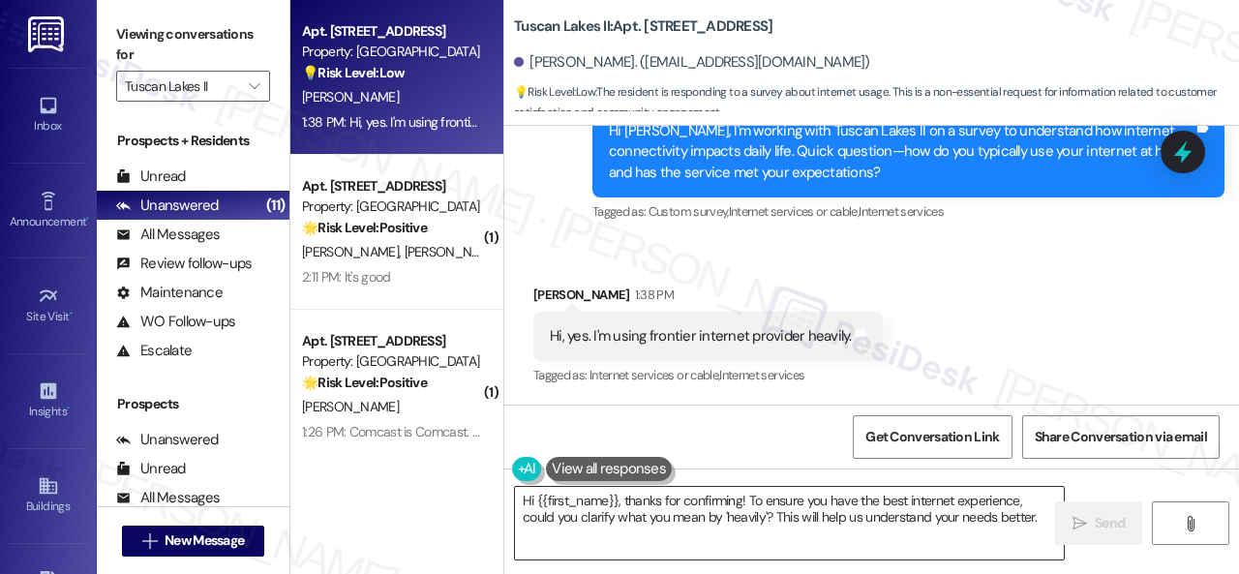
click at [659, 514] on textarea "Hi {{first_name}}, thanks for confirming! To ensure you have the best internet …" at bounding box center [789, 523] width 549 height 73
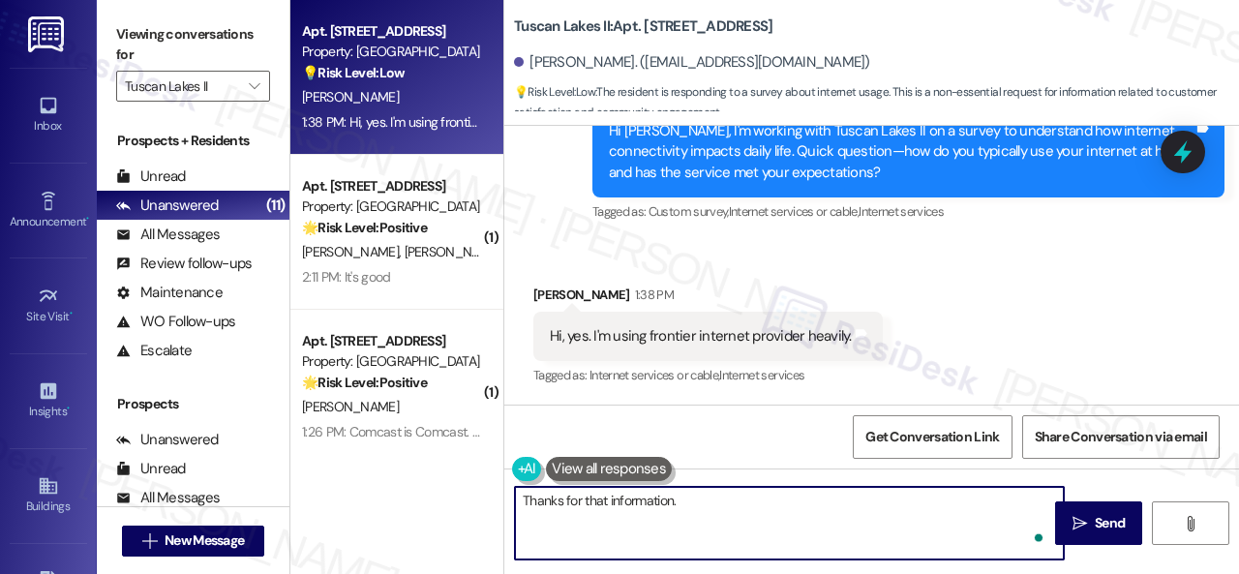
paste textarea "What do you mostly use it for?"
type textarea "Thanks for that information. What do you mostly use it for?"
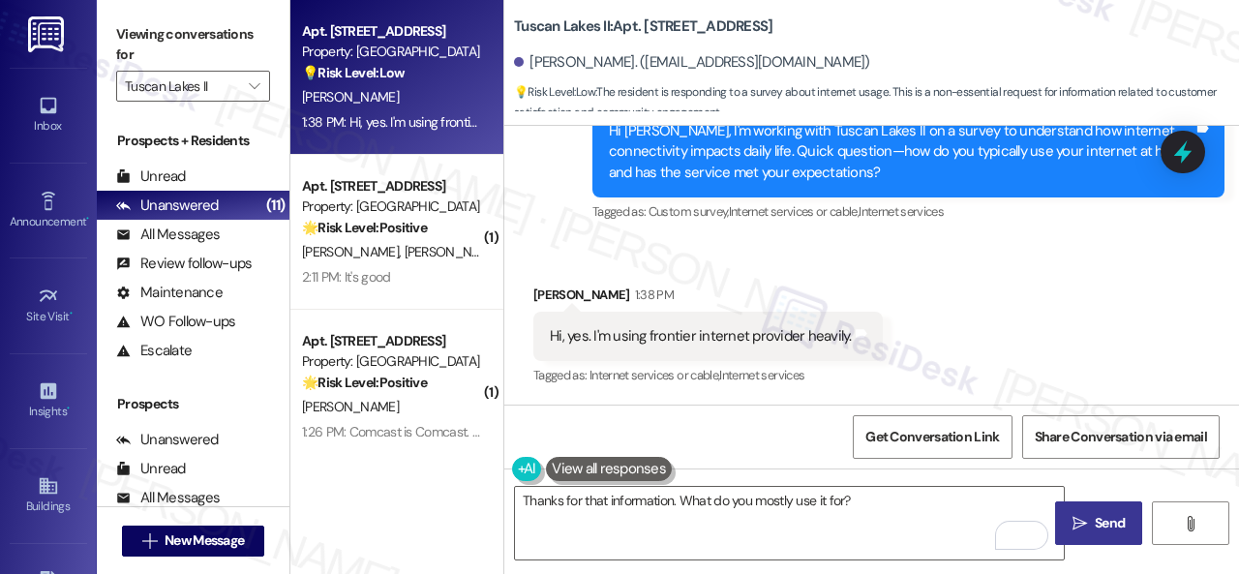
click at [1101, 523] on span "Send" at bounding box center [1110, 523] width 30 height 20
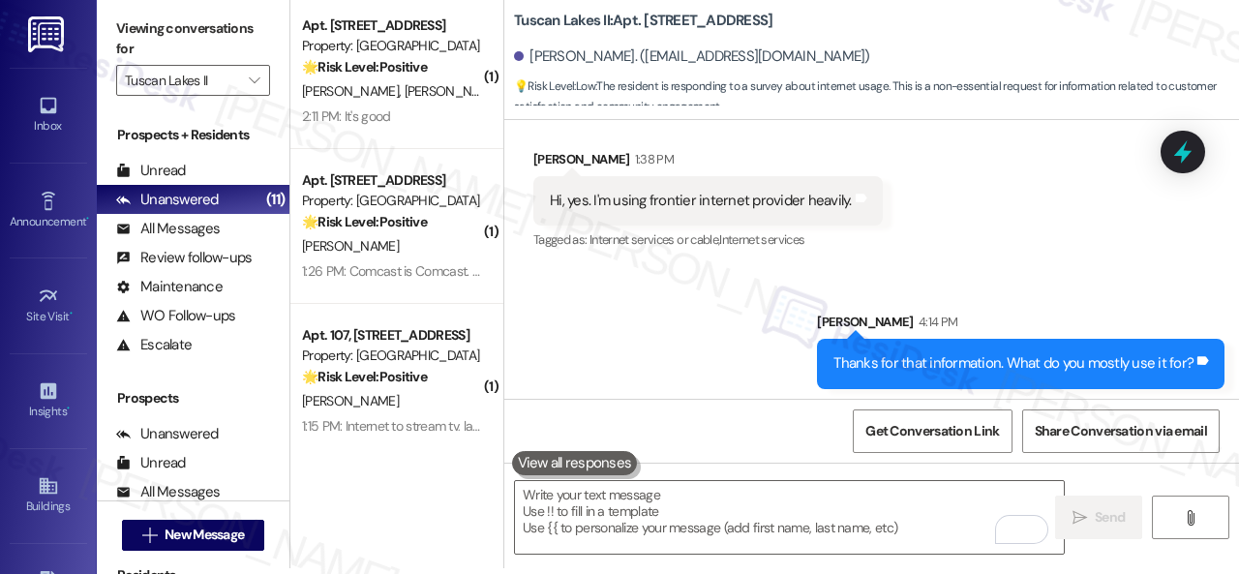
scroll to position [4895, 0]
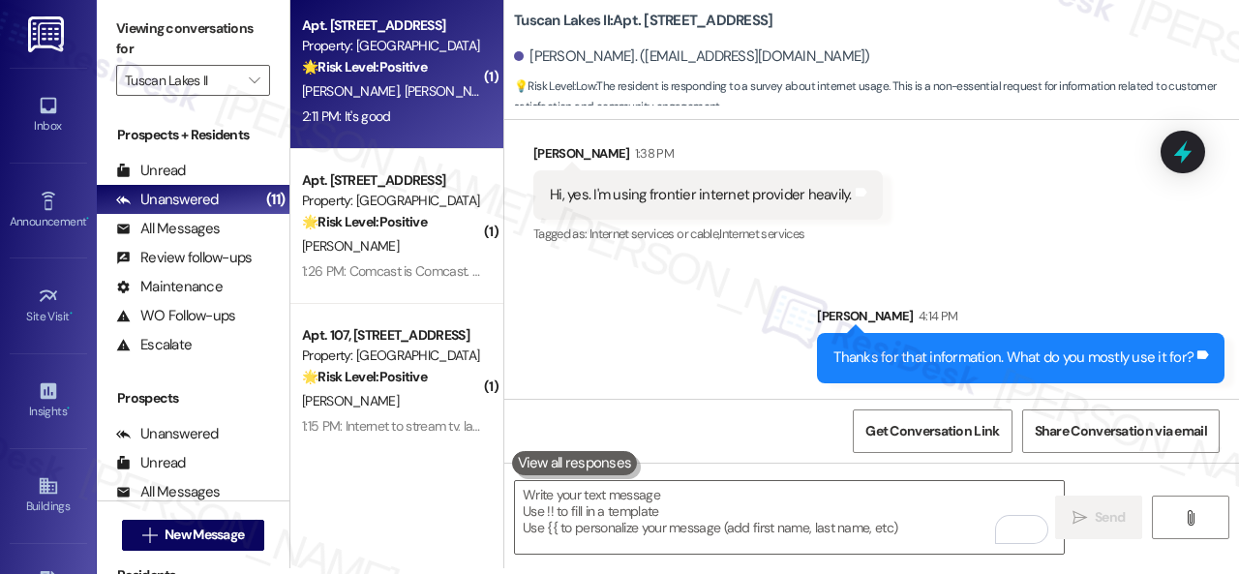
click at [454, 115] on div "2:11 PM: It's good 2:11 PM: It's good" at bounding box center [391, 117] width 183 height 24
type textarea "Fetching suggested responses. Please feel free to read through the conversation…"
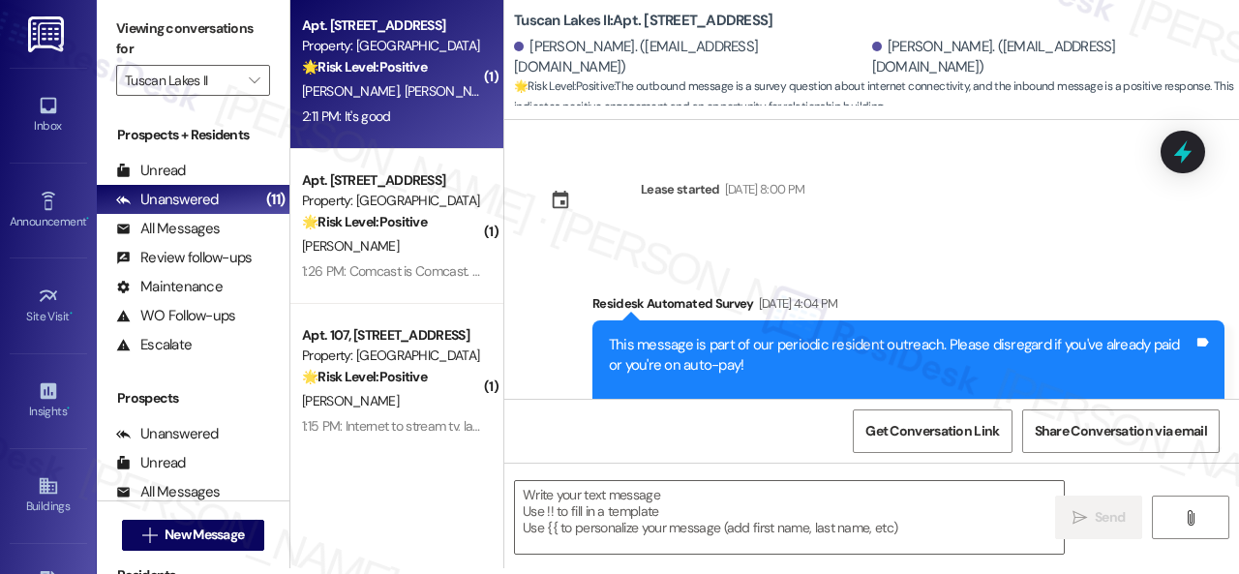
type textarea "Fetching suggested responses. Please feel free to read through the conversation…"
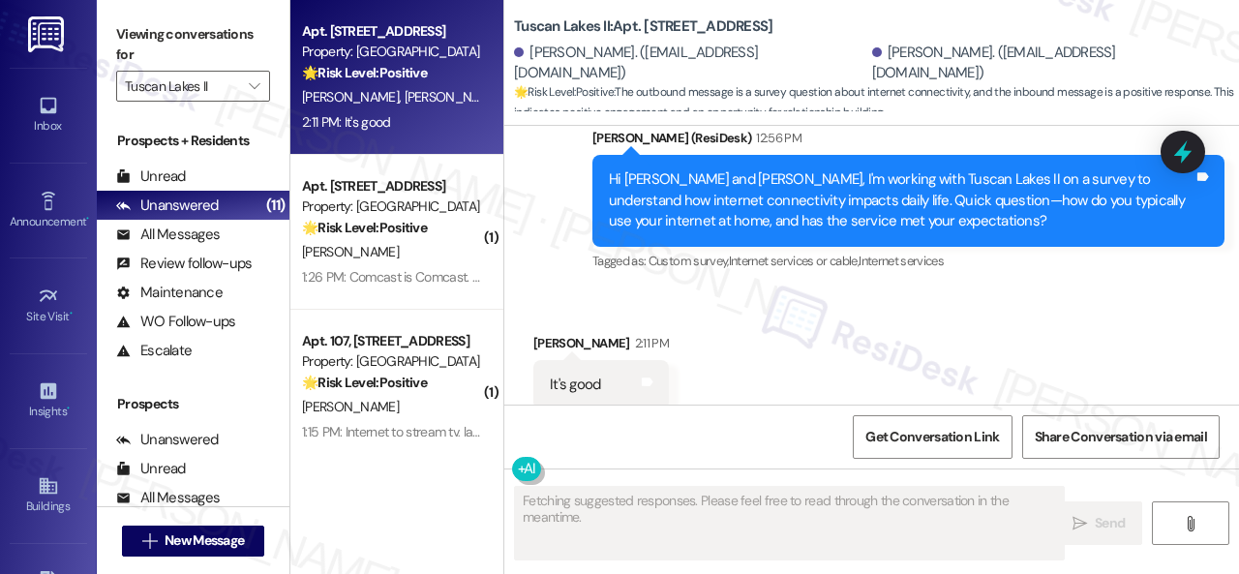
scroll to position [1386, 0]
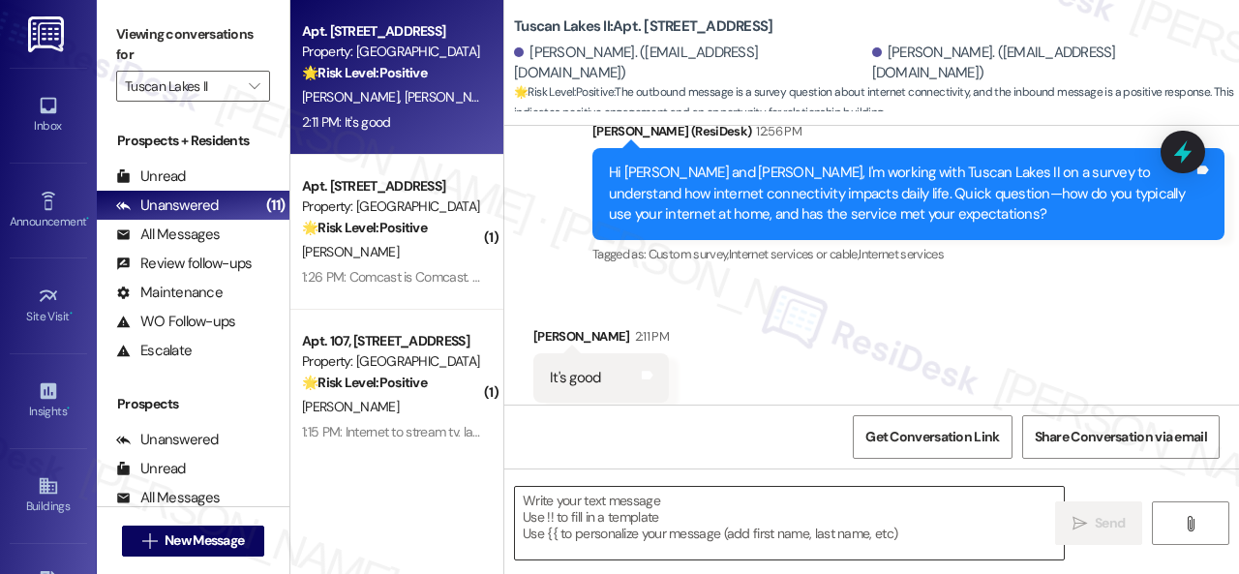
click at [611, 512] on textarea at bounding box center [789, 523] width 549 height 73
paste textarea "That’s great to hear! What internet service feature works well for you?"
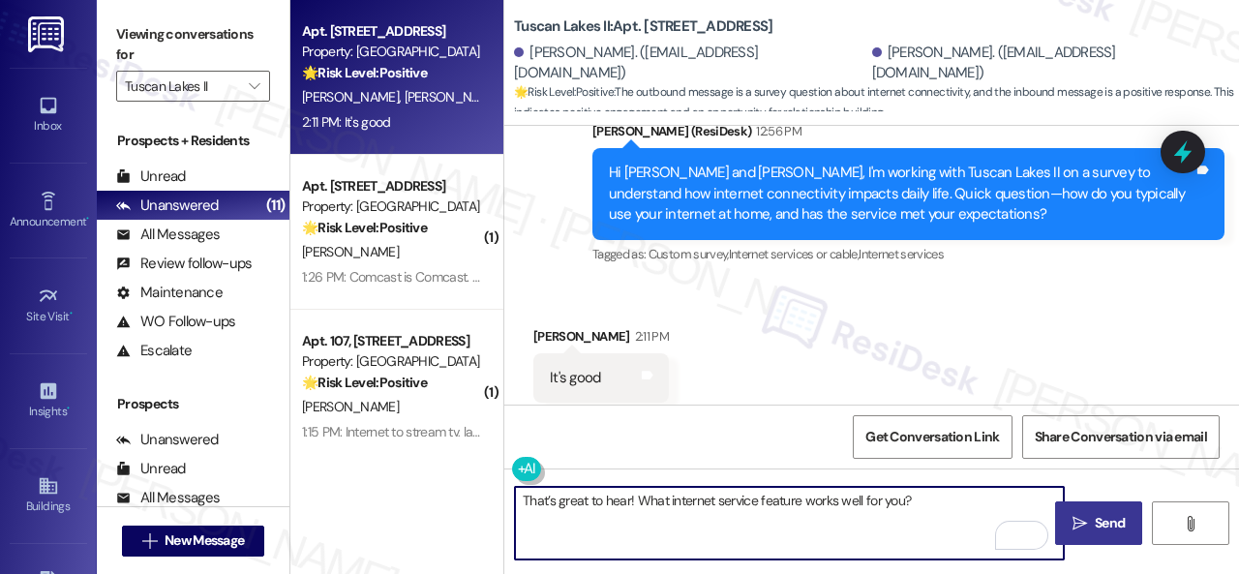
type textarea "That’s great to hear! What internet service feature works well for you?"
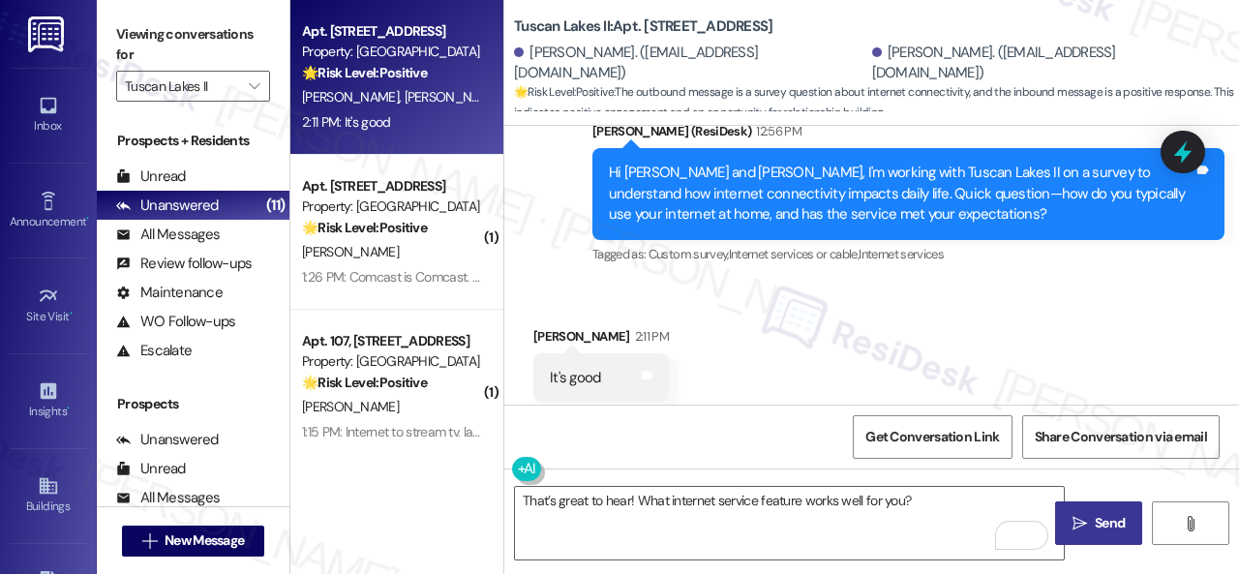
click at [1095, 518] on span "Send" at bounding box center [1110, 523] width 30 height 20
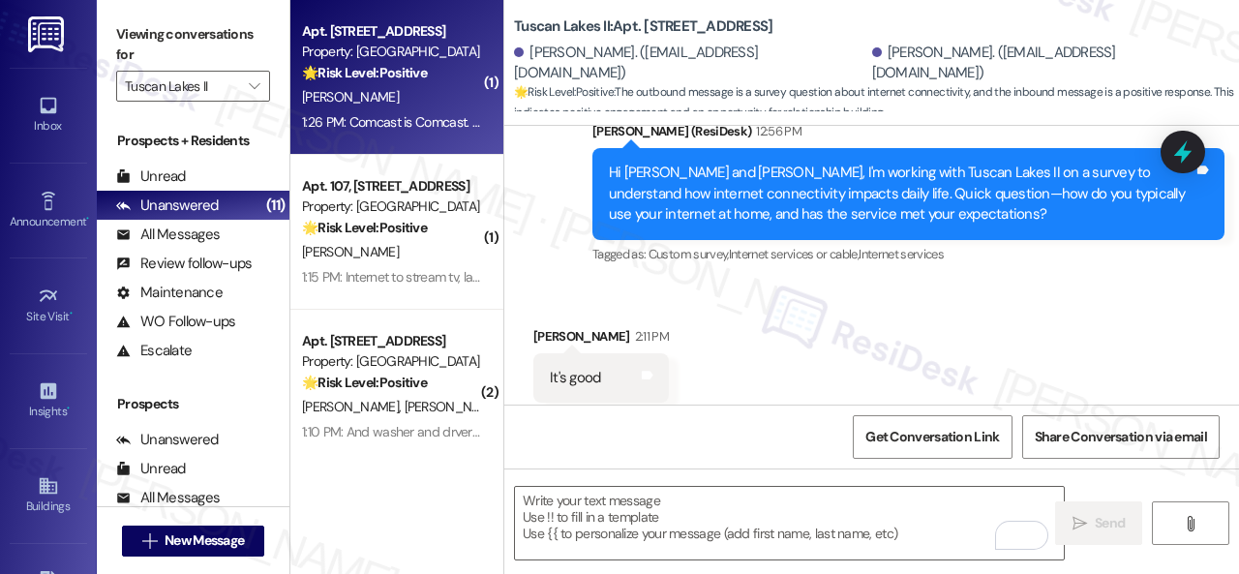
click at [426, 81] on strong "🌟 Risk Level: Positive" at bounding box center [364, 72] width 125 height 17
type textarea "Fetching suggested responses. Please feel free to read through the conversation…"
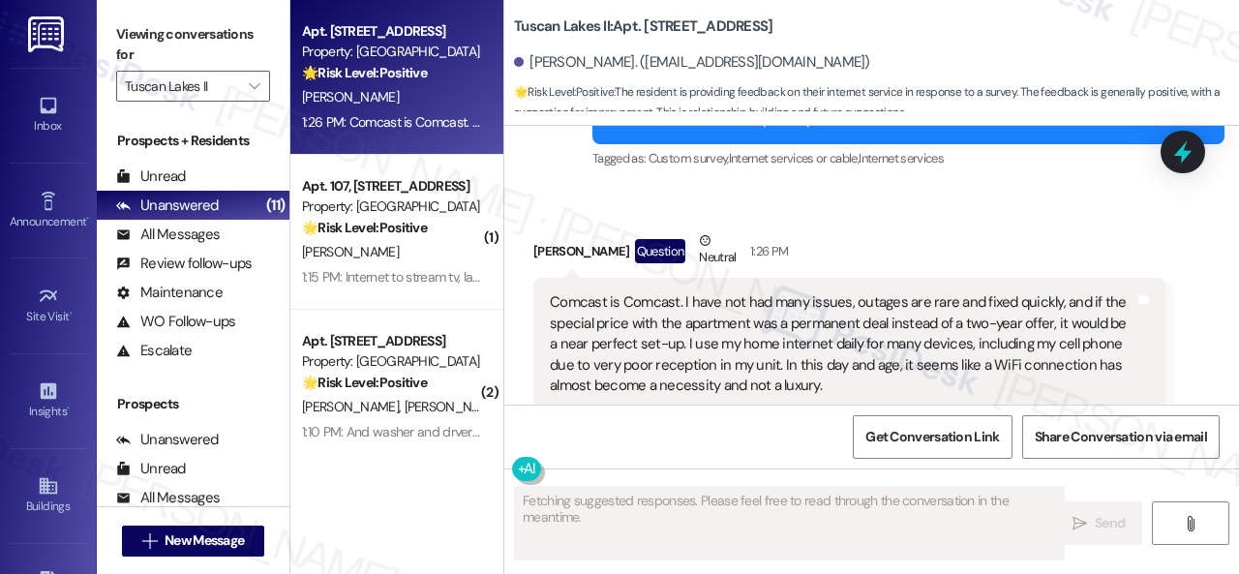
scroll to position [3191, 0]
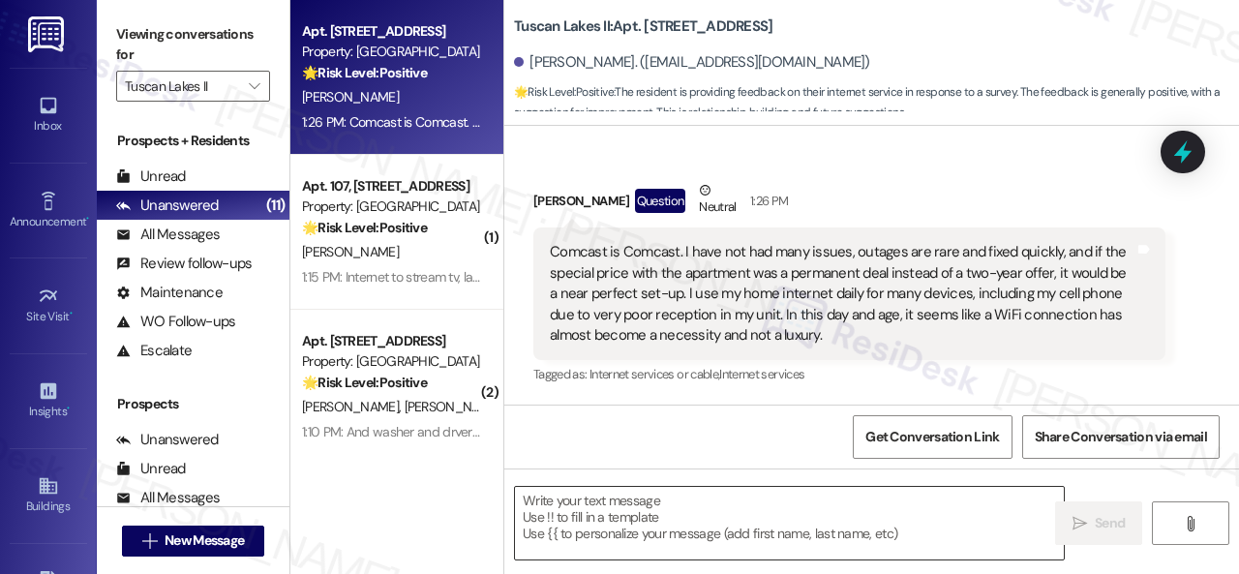
click at [649, 501] on textarea at bounding box center [789, 523] width 549 height 73
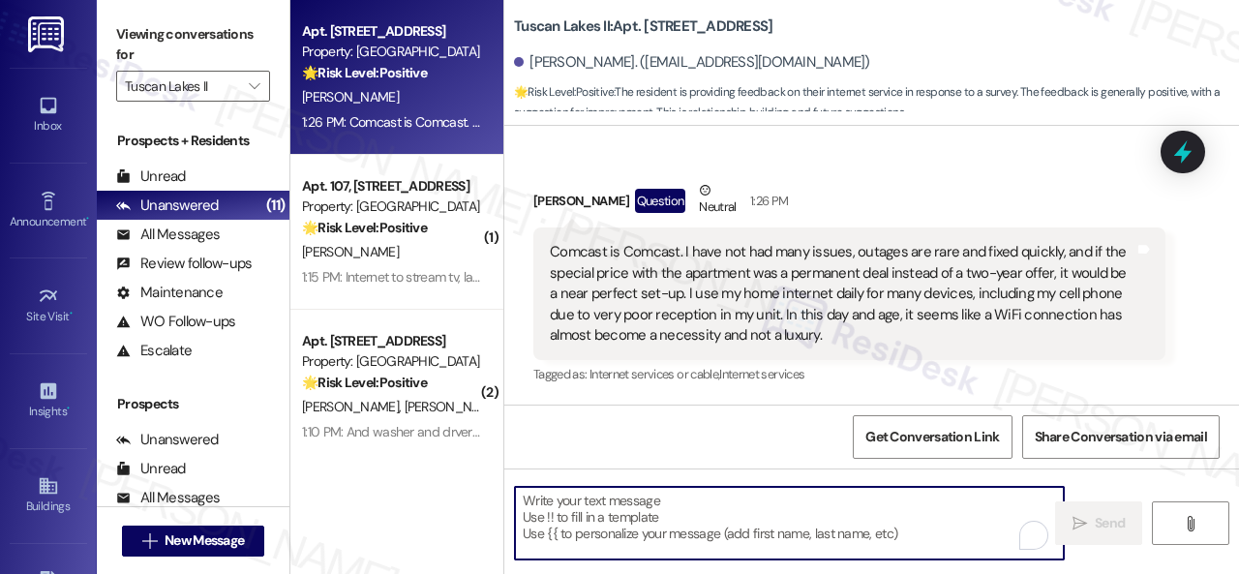
paste textarea "That’s great to hear! How does this compare to internet service at your previou…"
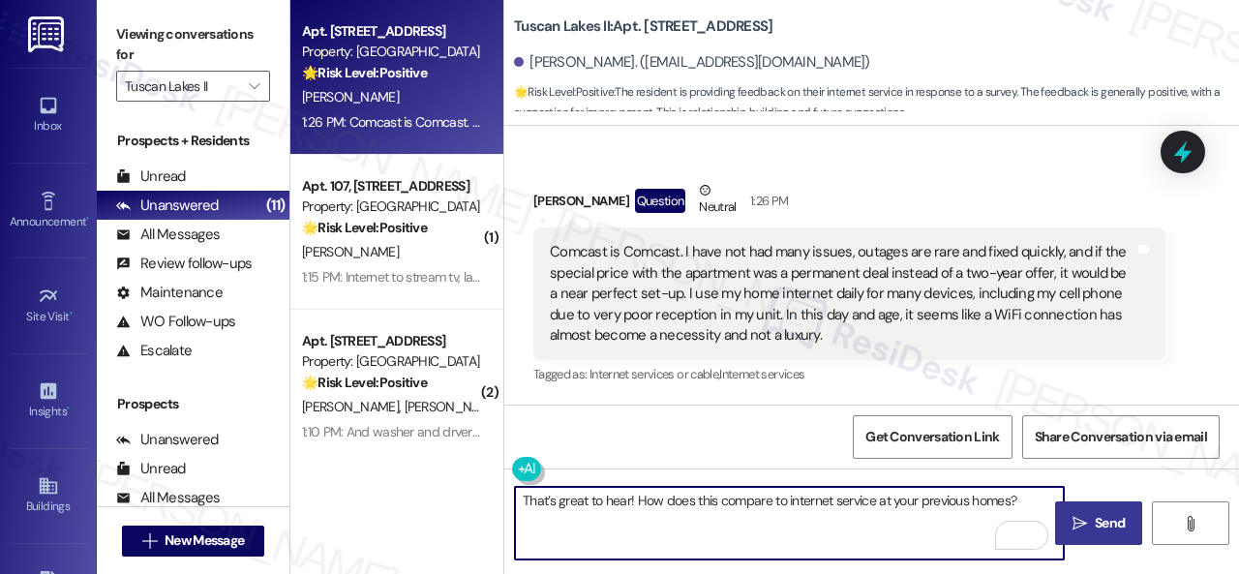
type textarea "That’s great to hear! How does this compare to internet service at your previou…"
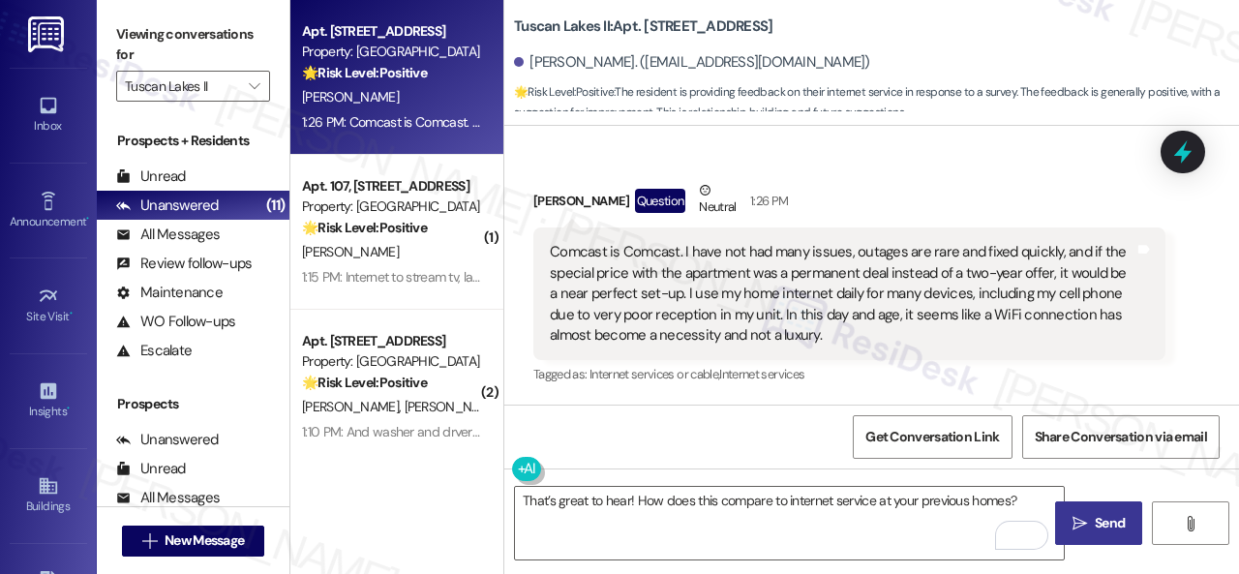
click at [1095, 526] on span "Send" at bounding box center [1110, 523] width 30 height 20
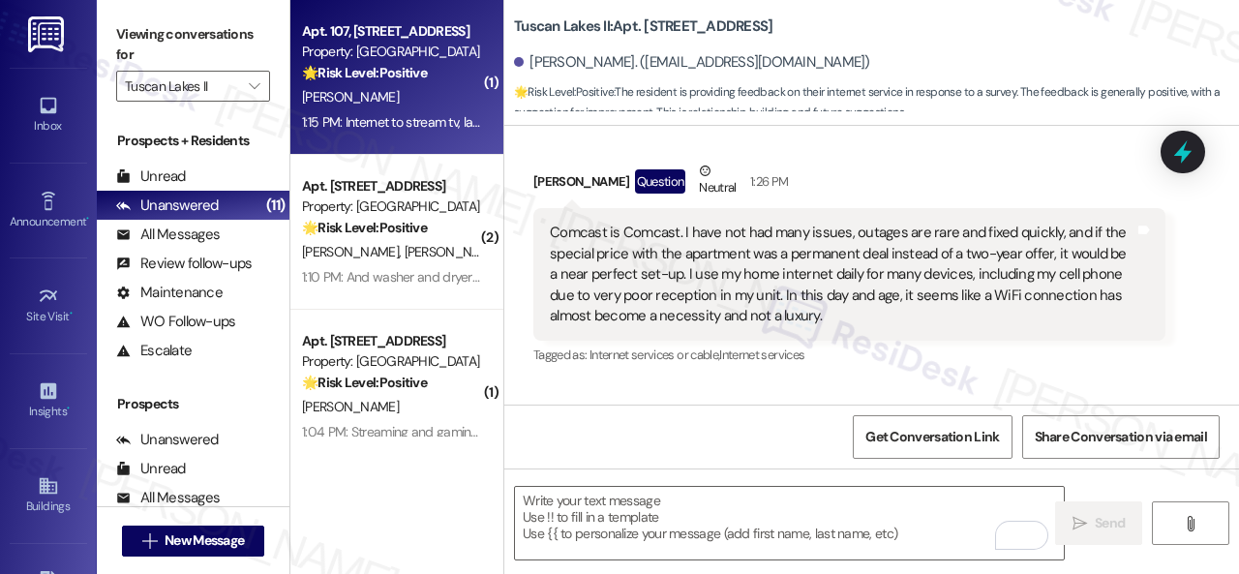
click at [442, 90] on div "H. Campbell" at bounding box center [391, 97] width 183 height 24
type textarea "Fetching suggested responses. Please feel free to read through the conversation…"
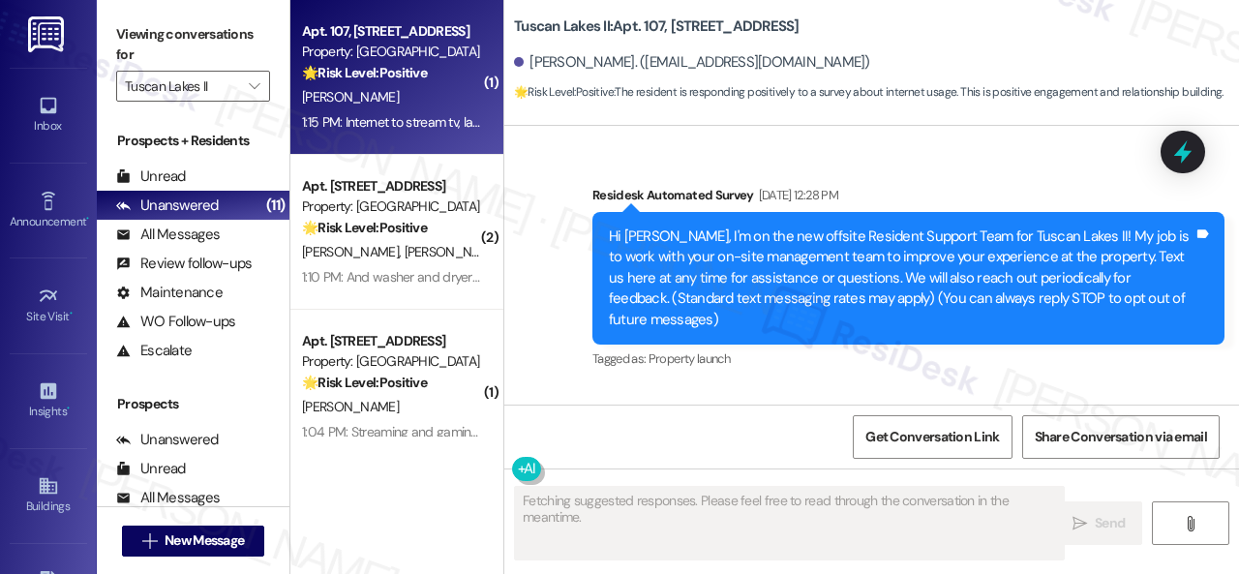
type textarea "Fetching suggested responses. Please feel free to read through the conversation…"
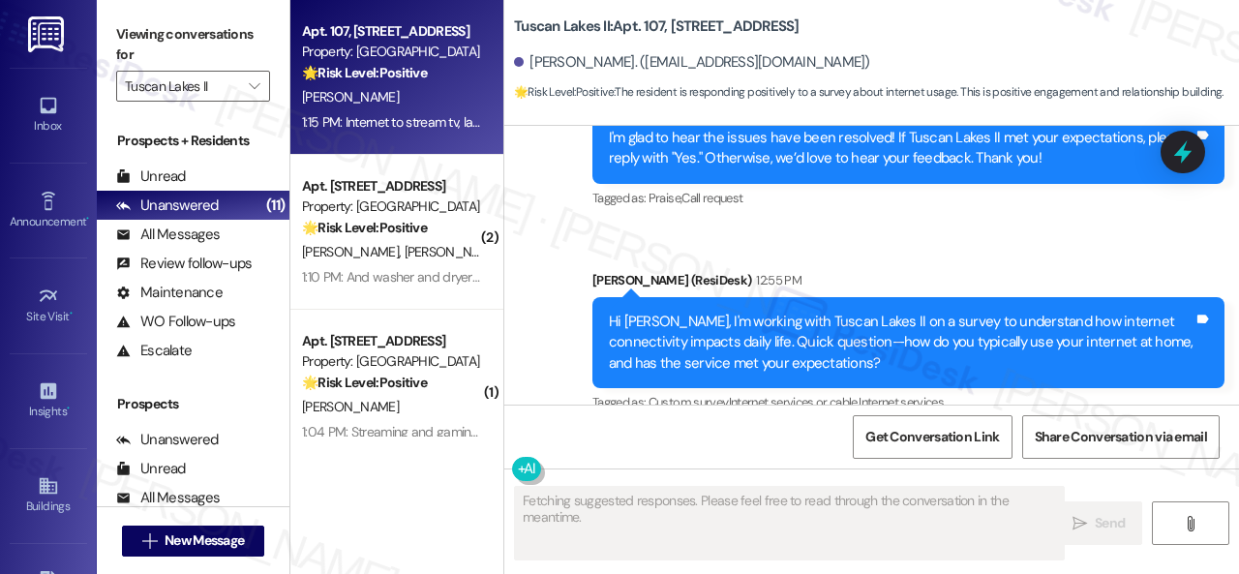
scroll to position [4583, 0]
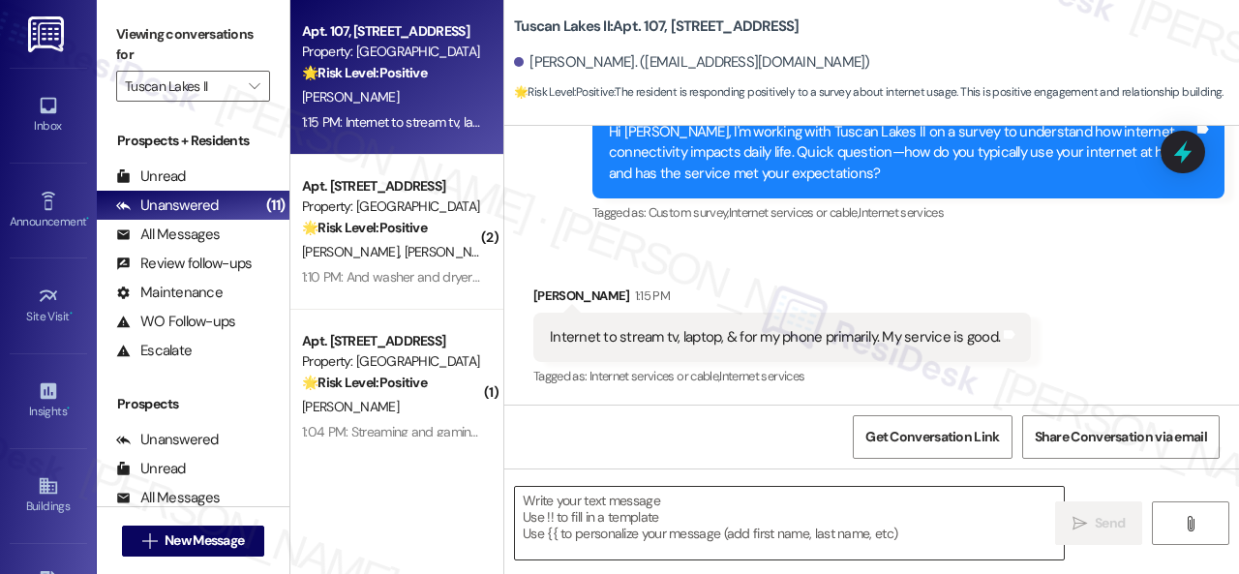
click at [644, 505] on textarea at bounding box center [789, 523] width 549 height 73
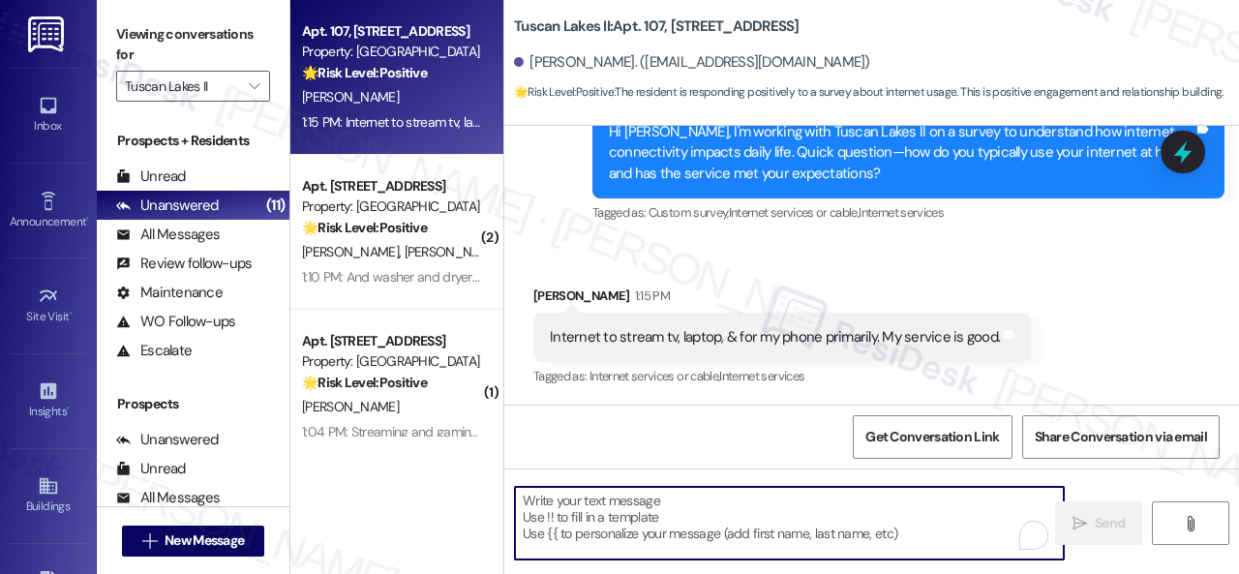
paste textarea "That’s great to hear! Is there anything that would make it even better?"
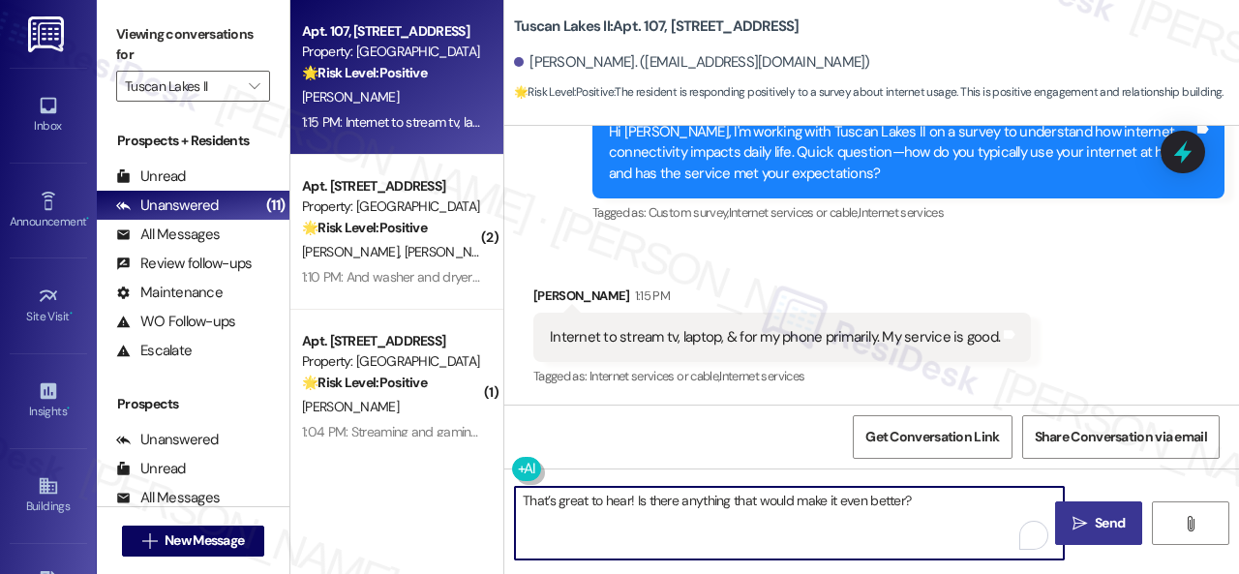
type textarea "That’s great to hear! Is there anything that would make it even better?"
click at [1083, 512] on button " Send" at bounding box center [1098, 523] width 87 height 44
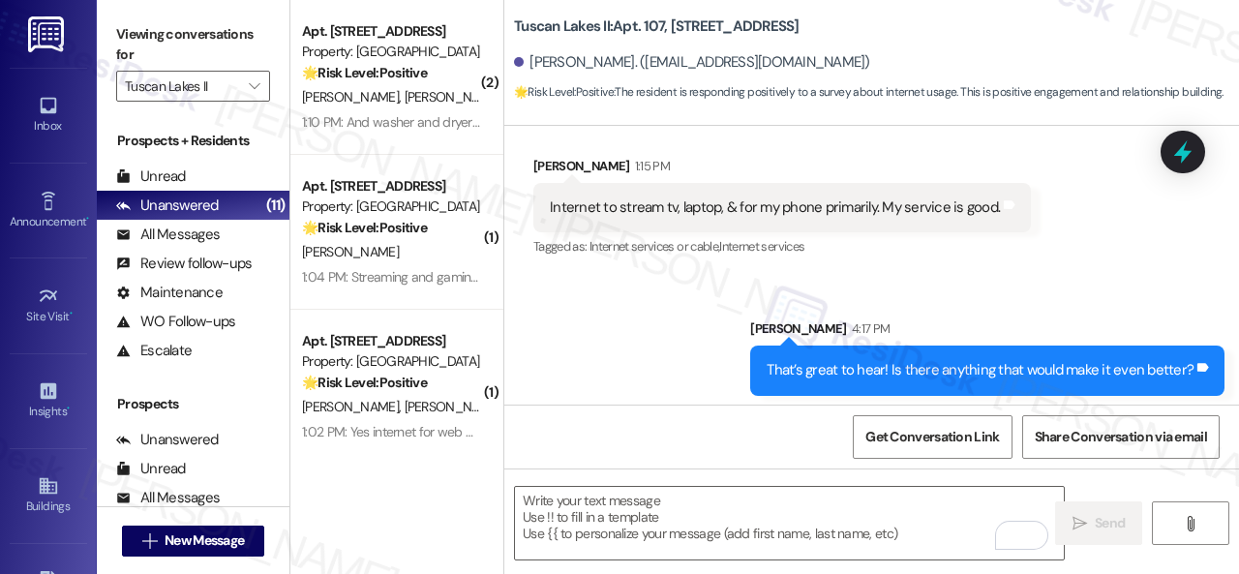
scroll to position [4720, 0]
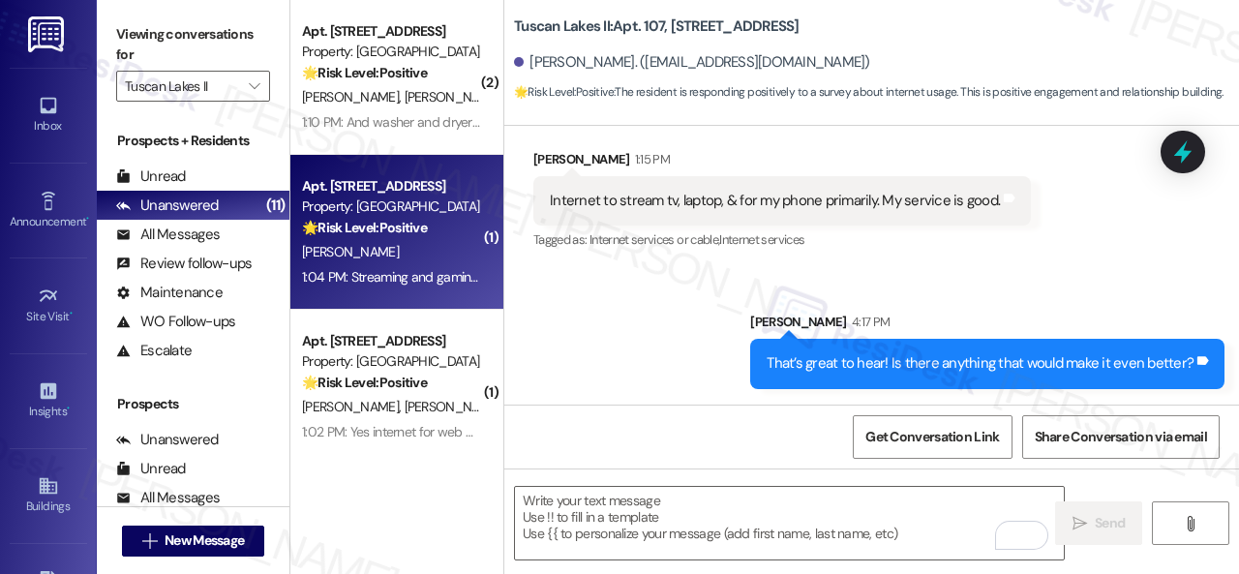
click at [437, 263] on div "A. Walker" at bounding box center [391, 252] width 183 height 24
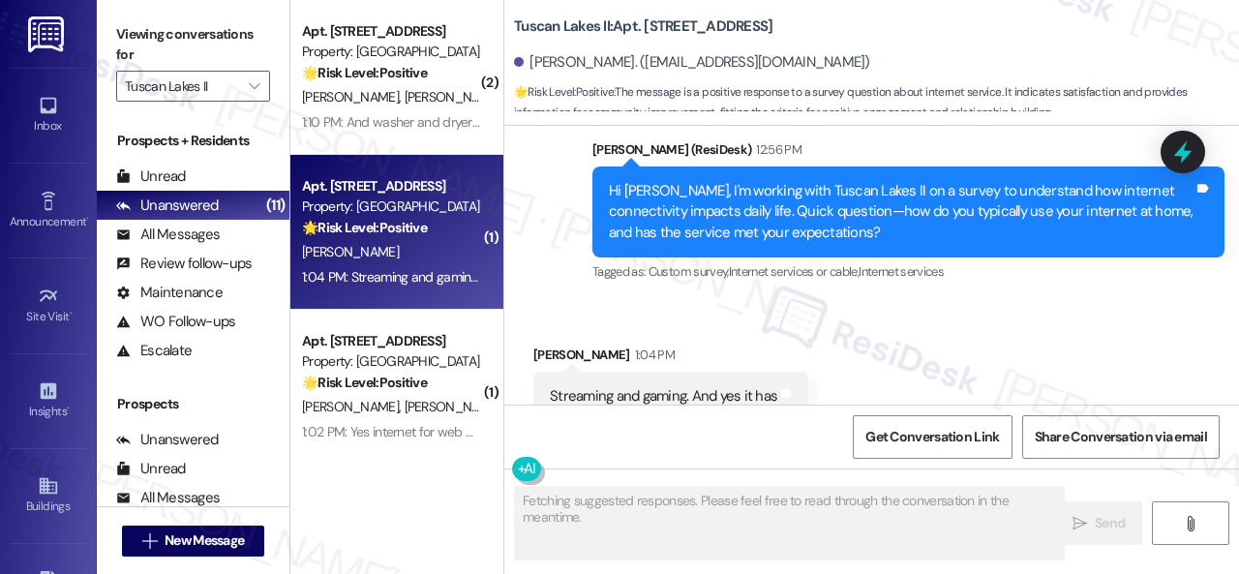
scroll to position [2060, 0]
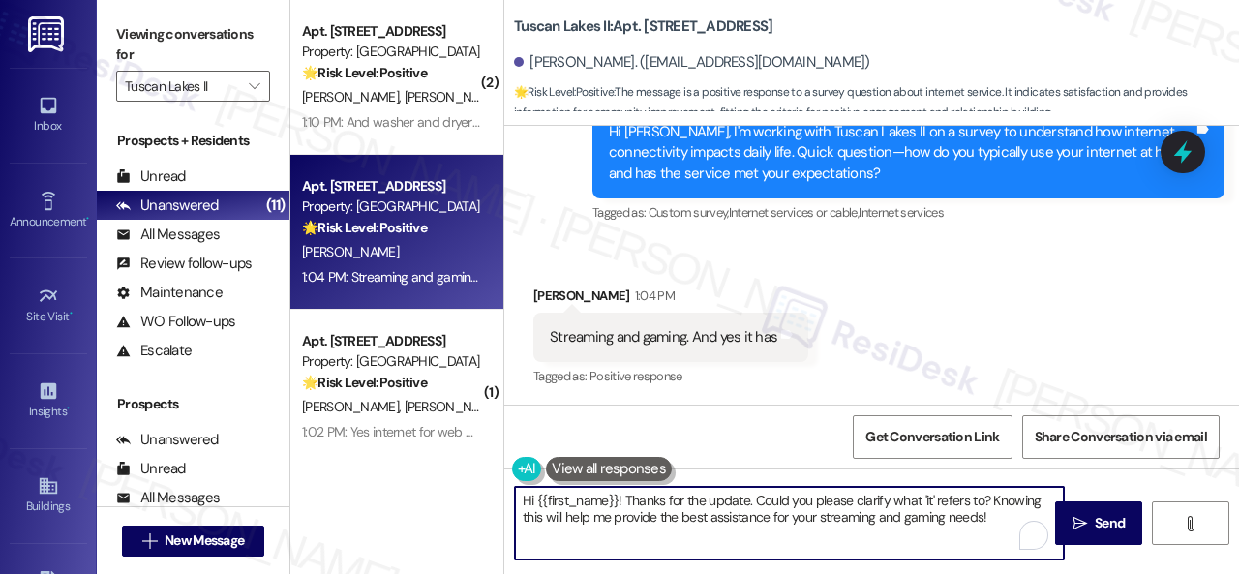
drag, startPoint x: 997, startPoint y: 511, endPoint x: 384, endPoint y: 482, distance: 613.5
click at [384, 482] on div "( 2 ) Apt. 2506, 1805 S Egret Bay Blvd Property: Tuscan Lakes II 🌟 Risk Level: …" at bounding box center [764, 287] width 949 height 574
paste textarea "That’s great to hear! Is there anything that would make it even better?"
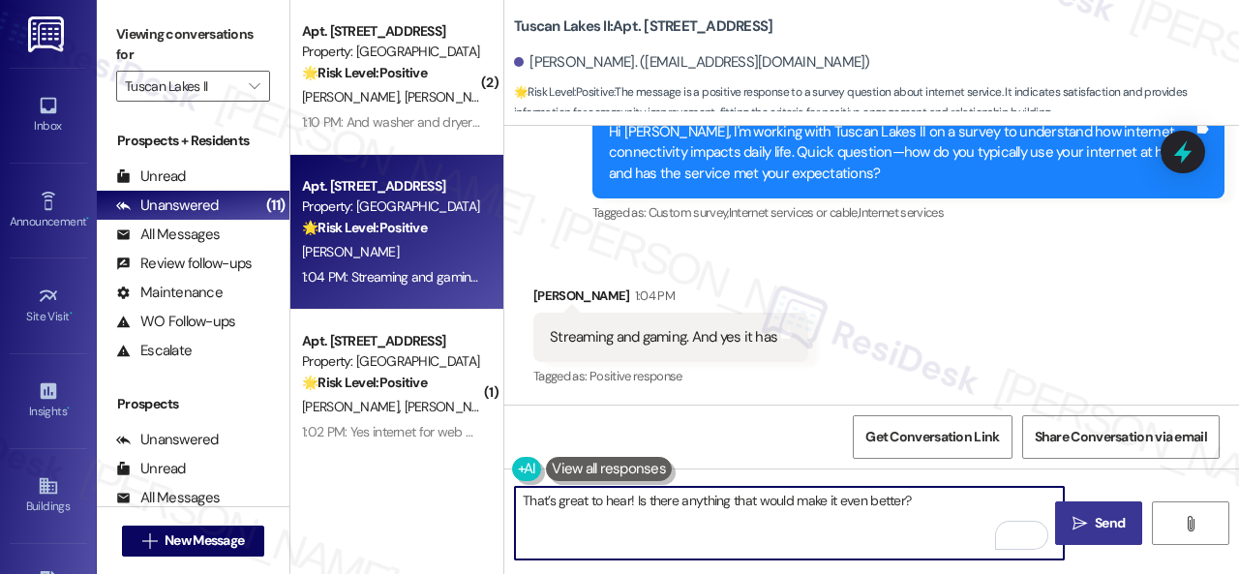
type textarea "That’s great to hear! Is there anything that would make it even better?"
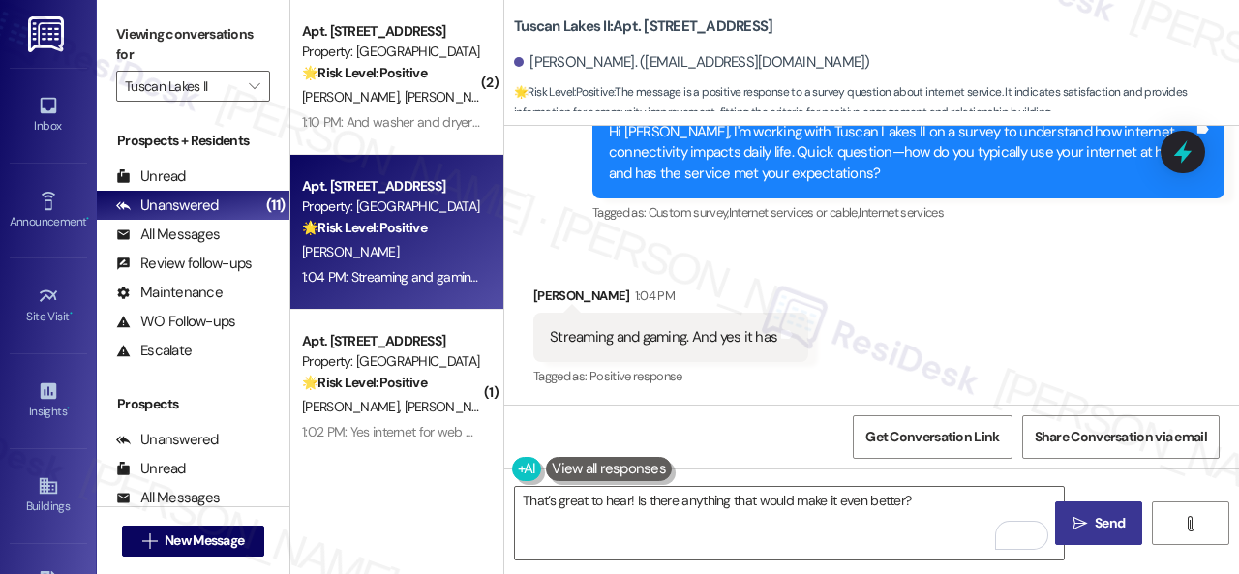
click at [1117, 531] on span "Send" at bounding box center [1110, 523] width 30 height 20
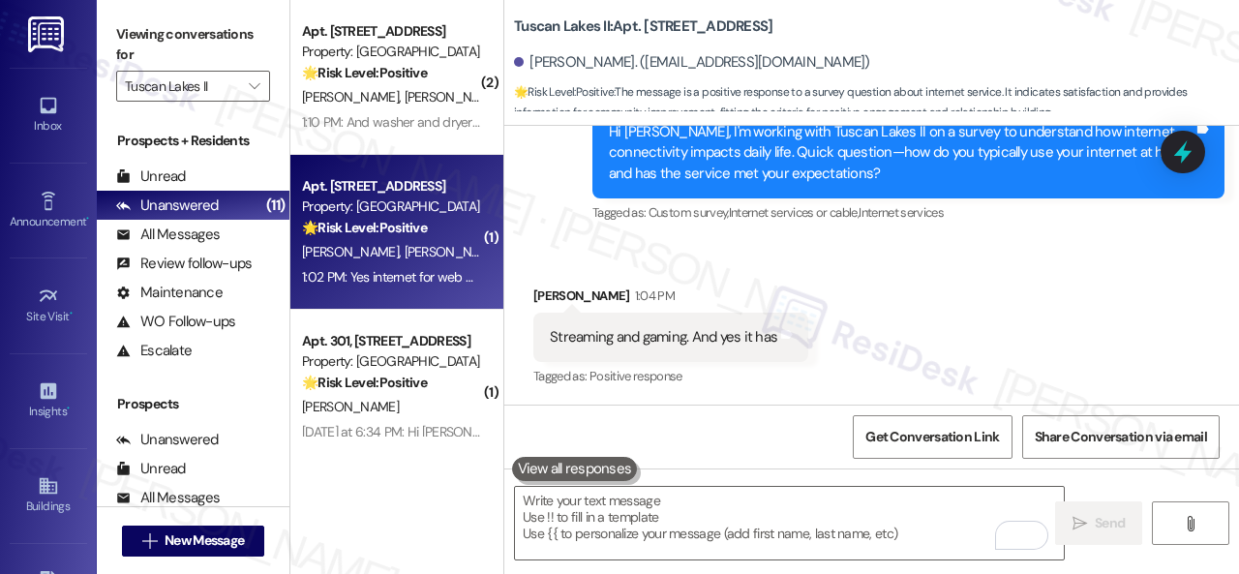
click at [439, 257] on div "E. Esquivel J. Den" at bounding box center [391, 252] width 183 height 24
type textarea "Fetching suggested responses. Please feel free to read through the conversation…"
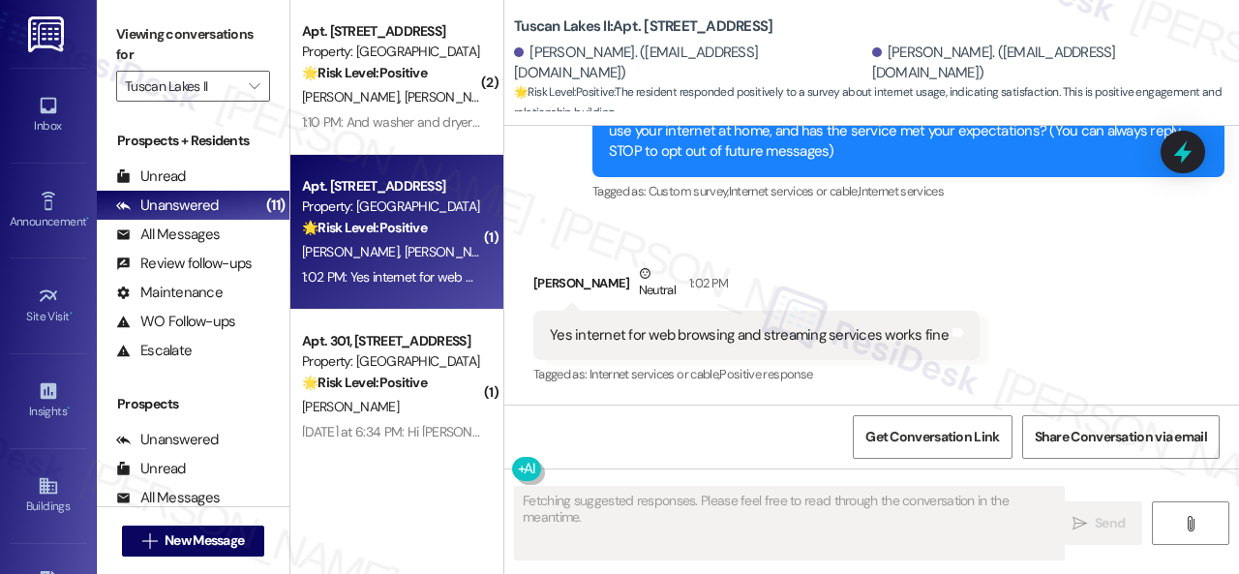
scroll to position [261, 0]
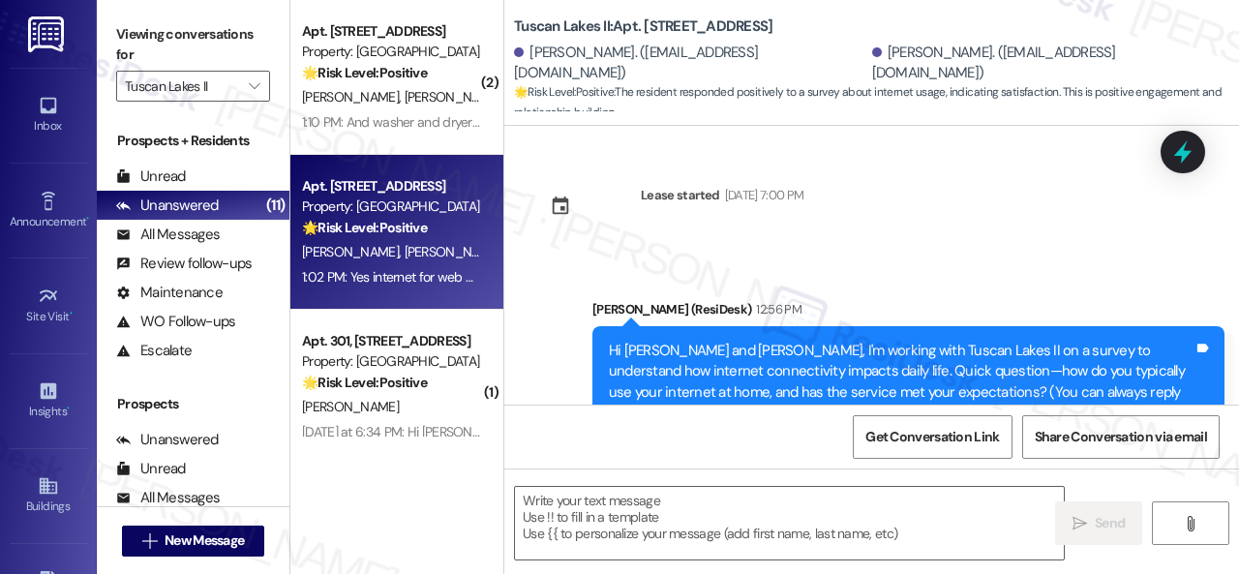
scroll to position [261, 0]
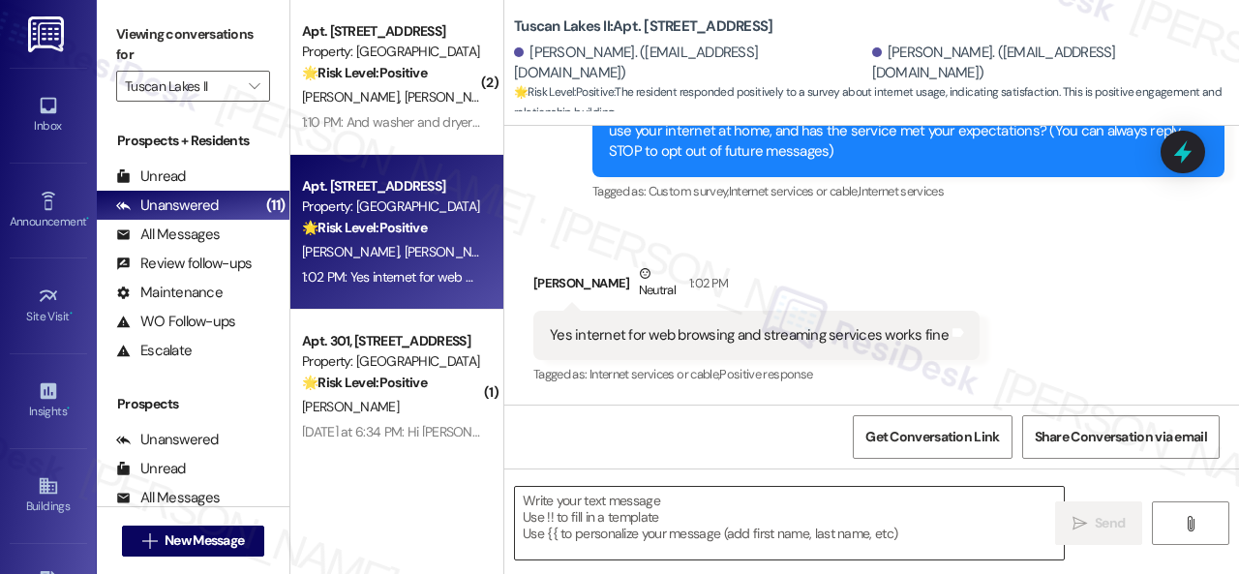
click at [731, 500] on textarea at bounding box center [789, 523] width 549 height 73
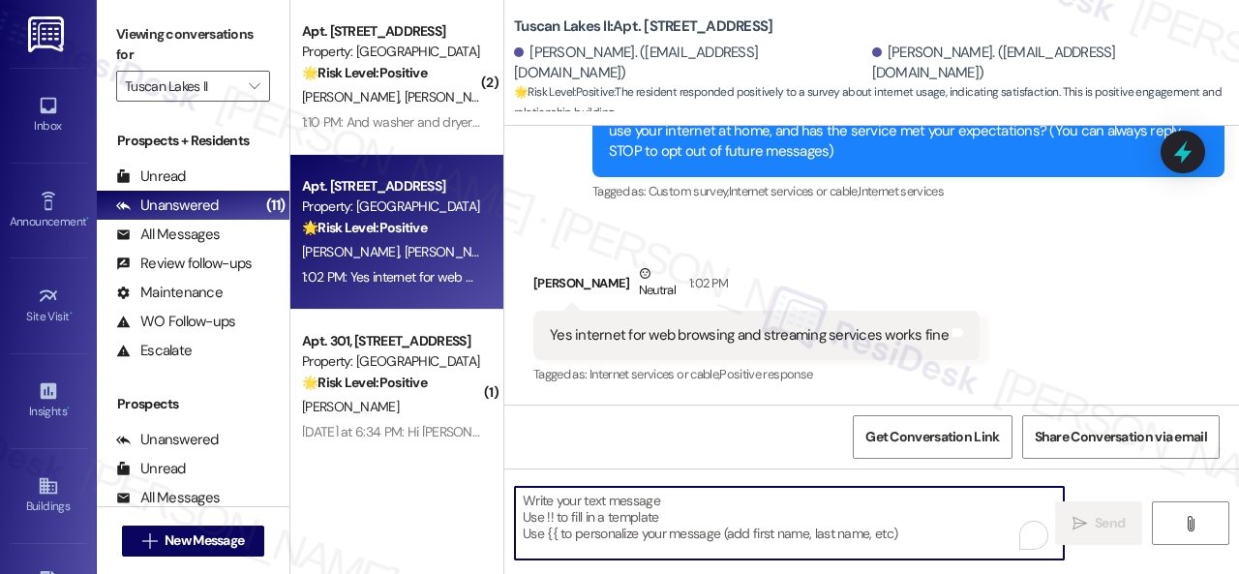
paste textarea "That’s great to hear! Is there anything that would make it even better?"
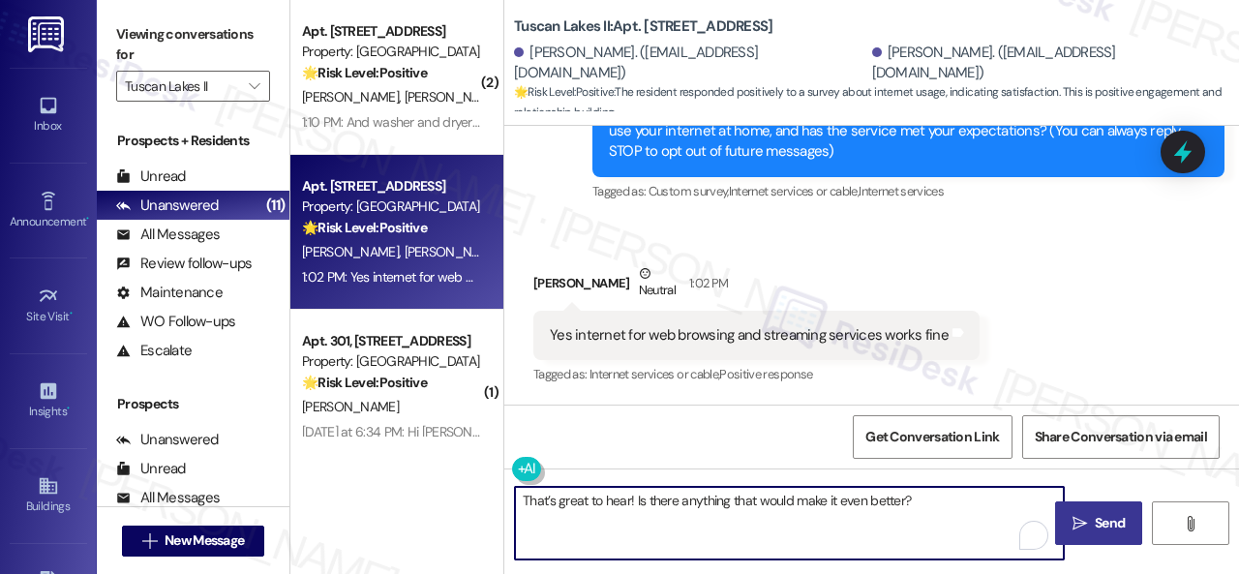
type textarea "That’s great to hear! Is there anything that would make it even better?"
click at [1107, 511] on button " Send" at bounding box center [1098, 523] width 87 height 44
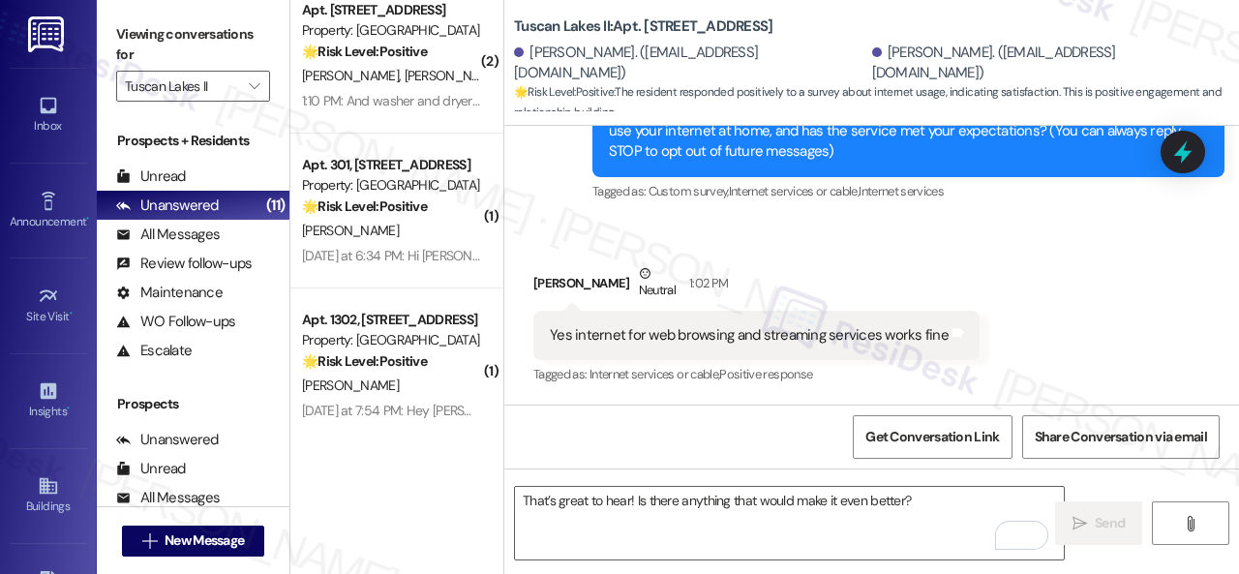
scroll to position [0, 0]
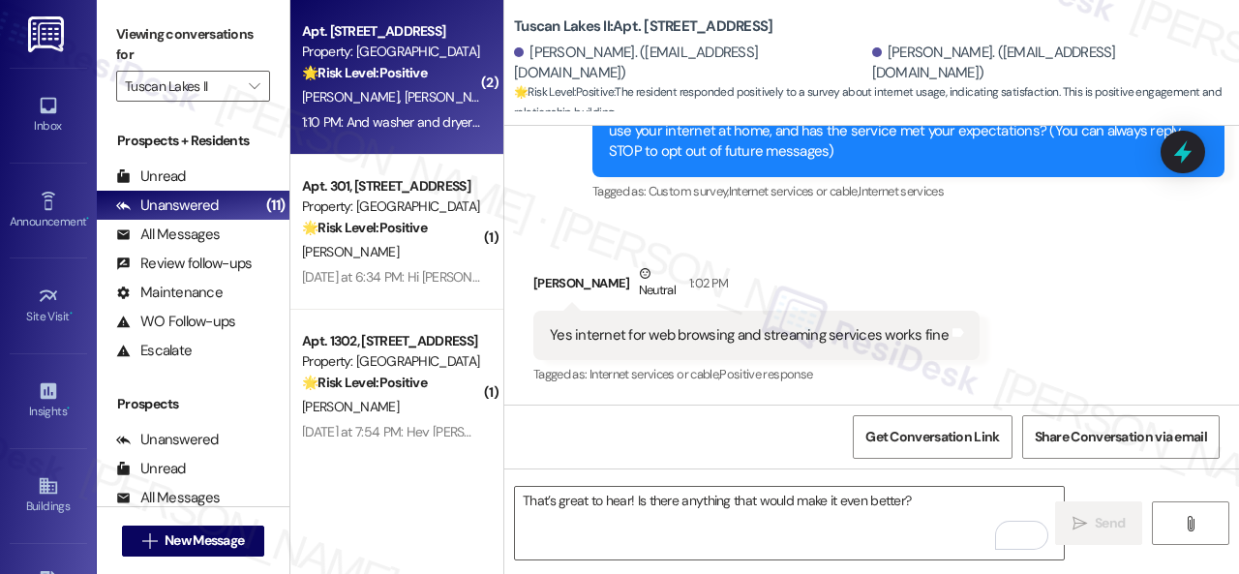
click at [430, 120] on div "1:10 PM: And washer and dryer have been great as well 1:10 PM: And washer and d…" at bounding box center [455, 121] width 307 height 17
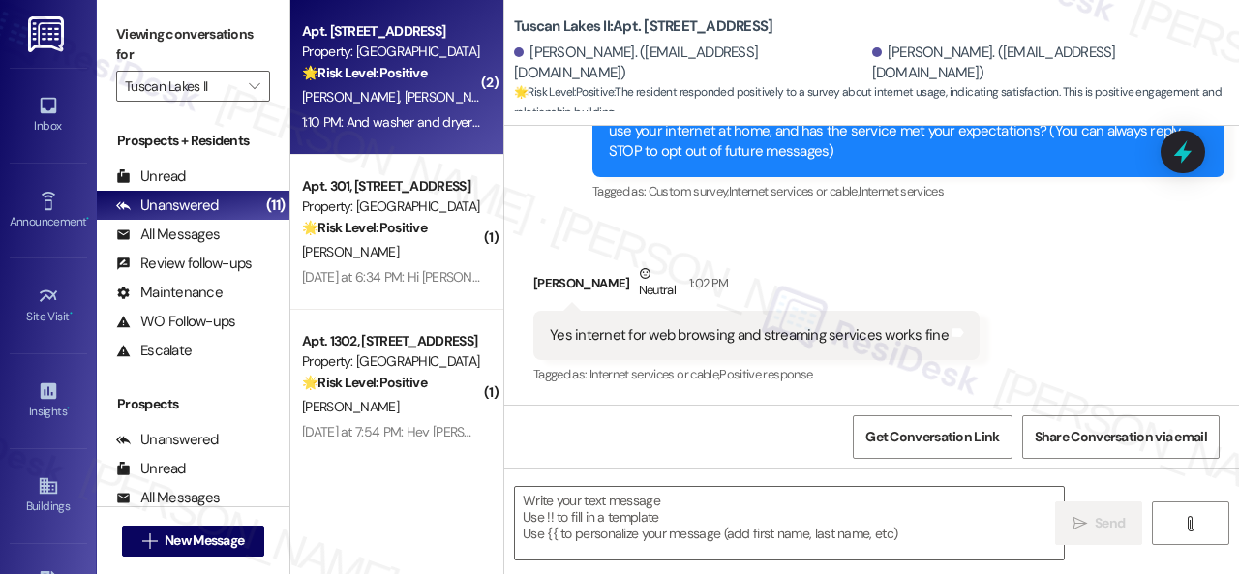
type textarea "Fetching suggested responses. Please feel free to read through the conversation…"
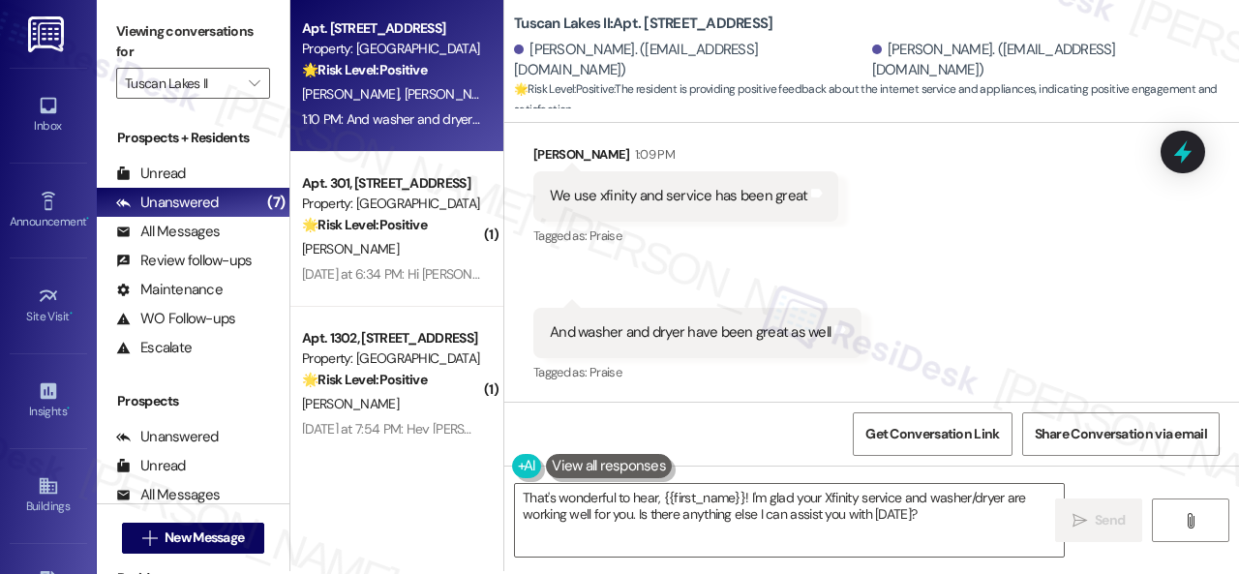
scroll to position [6, 0]
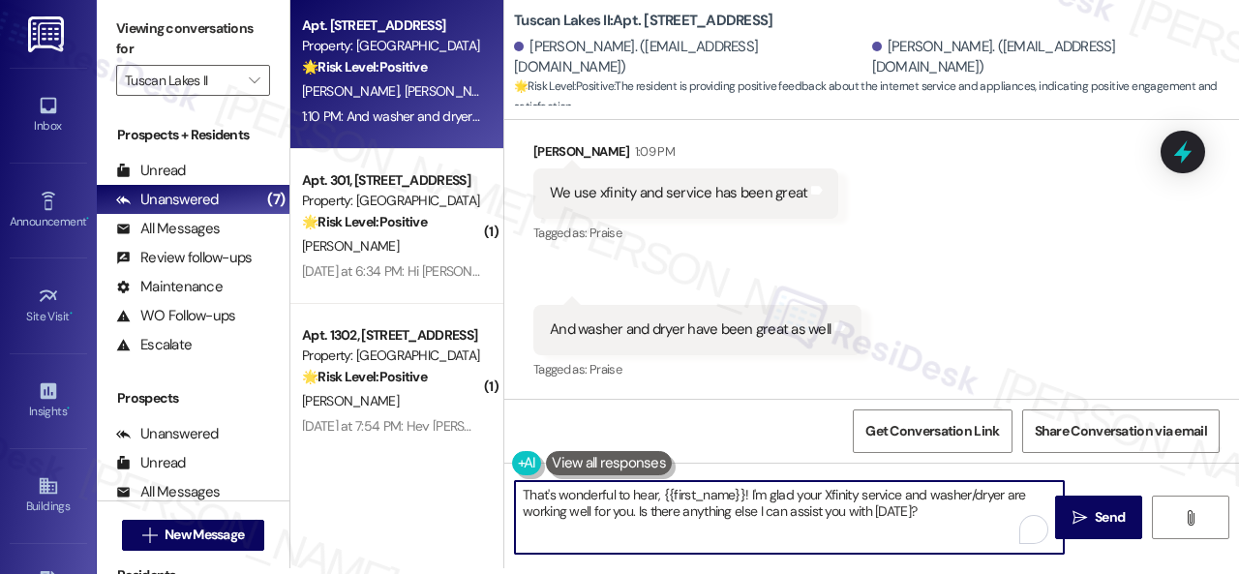
drag, startPoint x: 926, startPoint y: 504, endPoint x: 456, endPoint y: 491, distance: 470.7
click at [456, 491] on div "Apt. [STREET_ADDRESS] Property: Tuscan Lakes II 🌟 Risk Level: Positive The resi…" at bounding box center [764, 281] width 949 height 574
paste textarea "’s great to hear! How does this compare to internet service at your previous ho…"
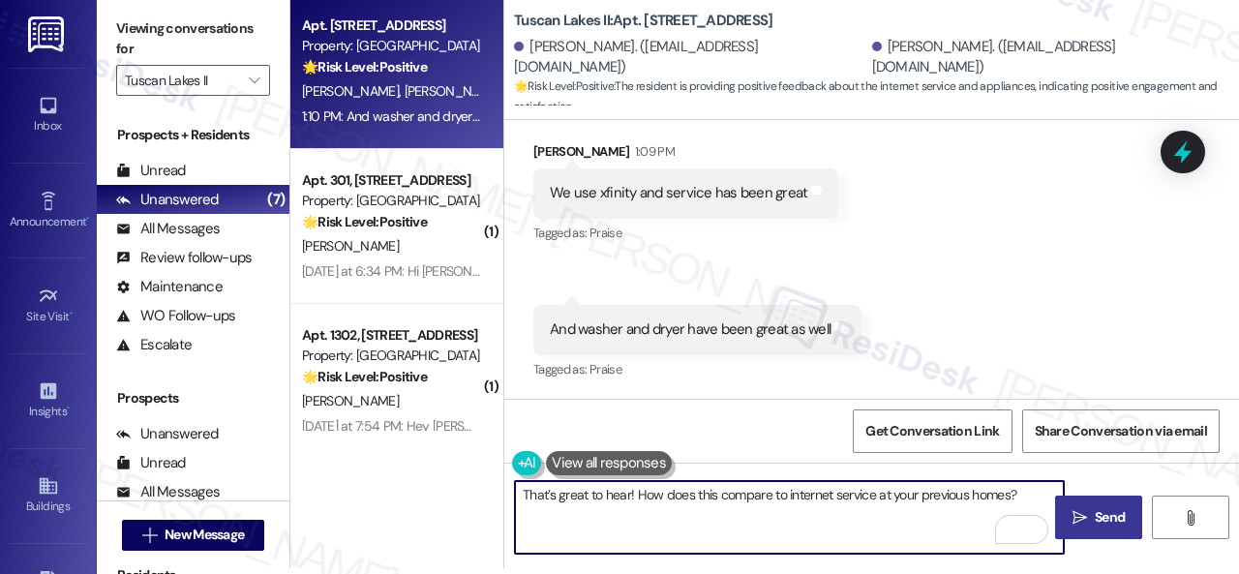
type textarea "That’s great to hear! How does this compare to internet service at your previou…"
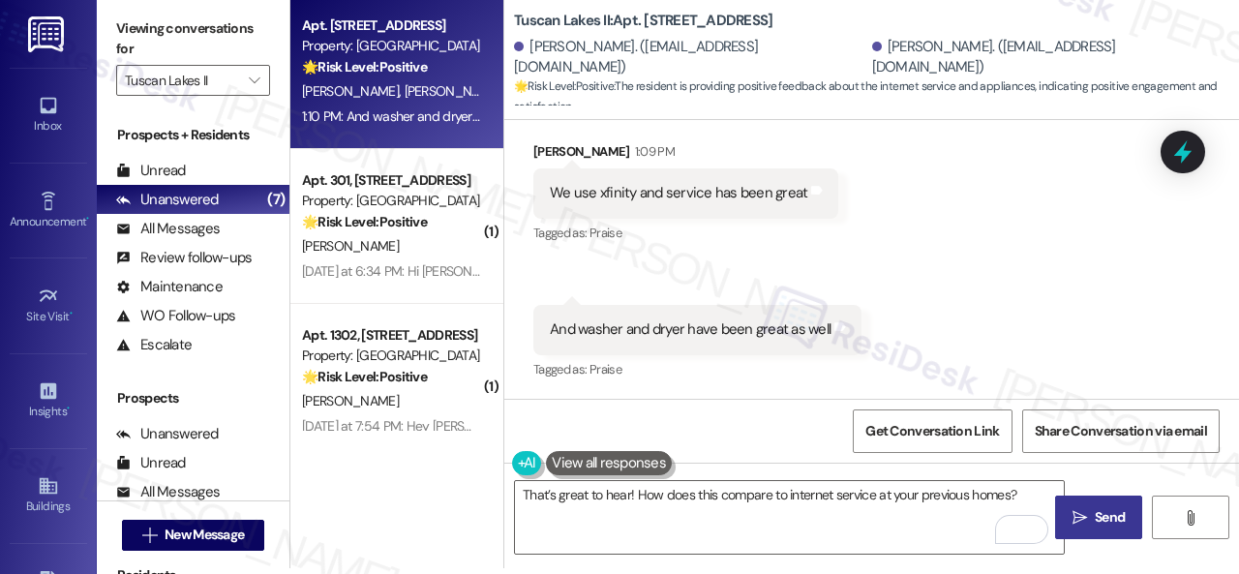
click at [1081, 514] on span " Send" at bounding box center [1099, 517] width 61 height 20
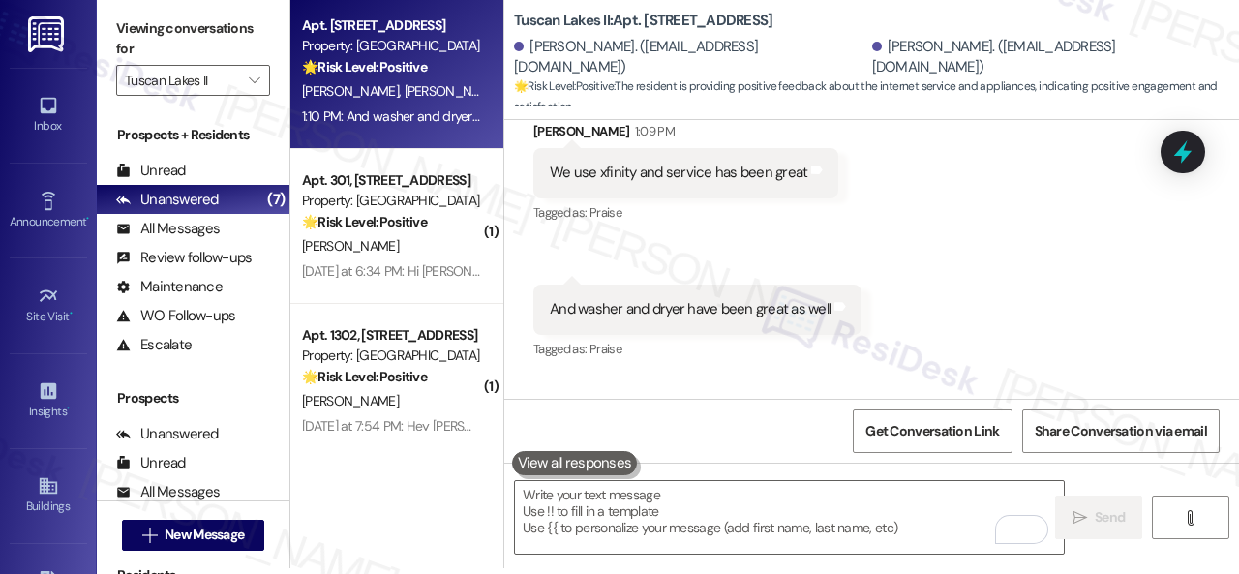
scroll to position [4709, 0]
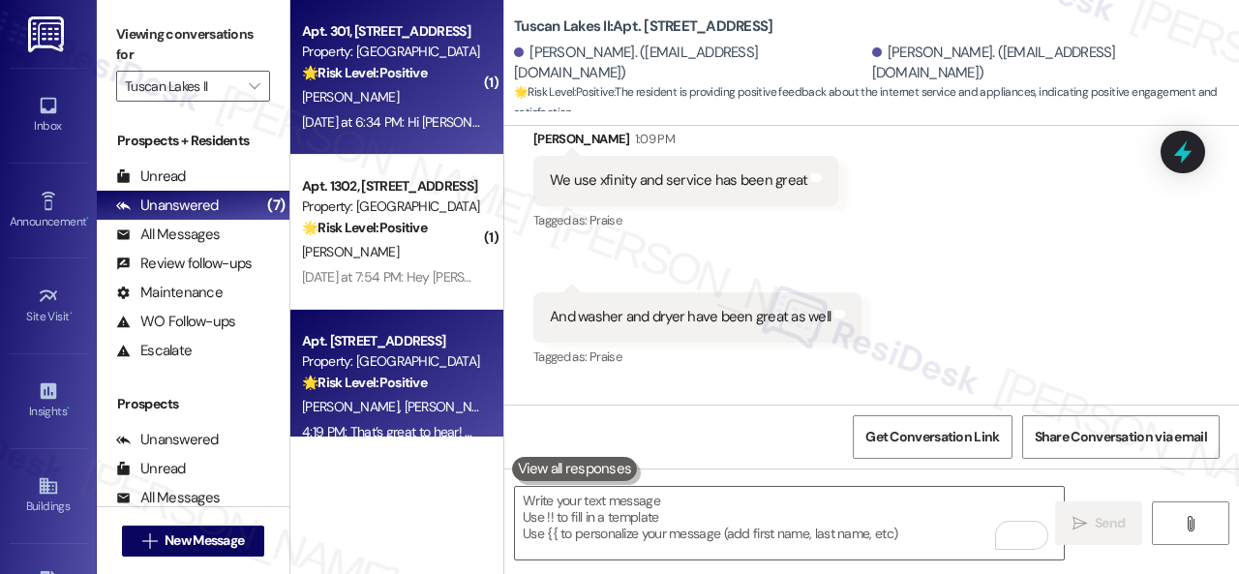
click at [417, 112] on div "Yesterday at 6:34 PM: Hi Sarah, are you still at Tuscan Lakes? Yesterday at 6:3…" at bounding box center [391, 122] width 183 height 24
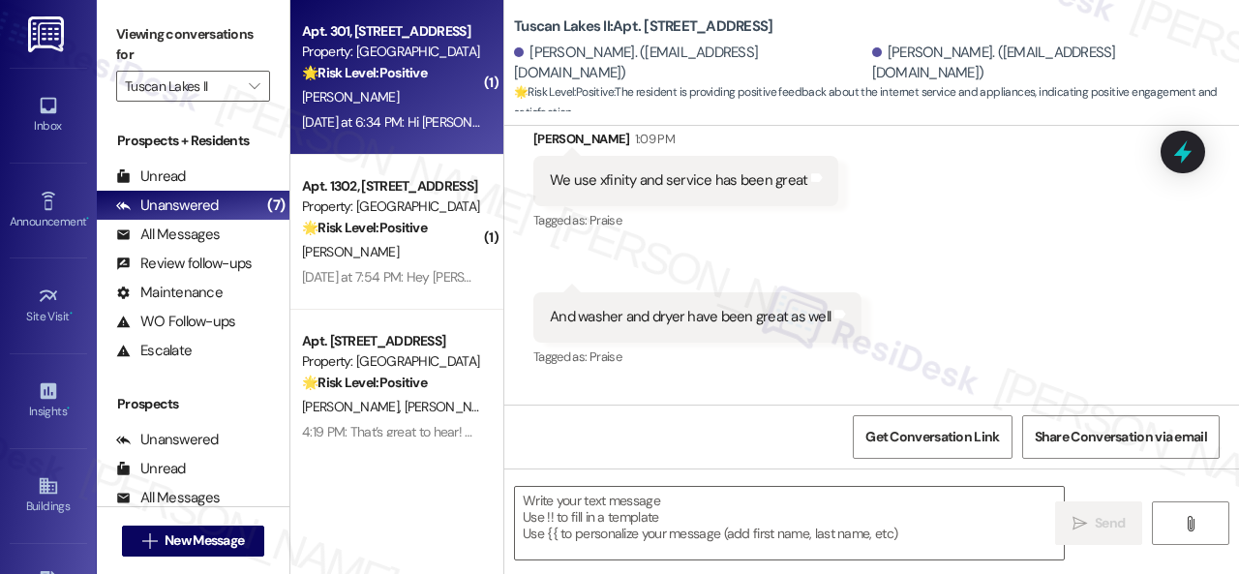
type textarea "Fetching suggested responses. Please feel free to read through the conversation…"
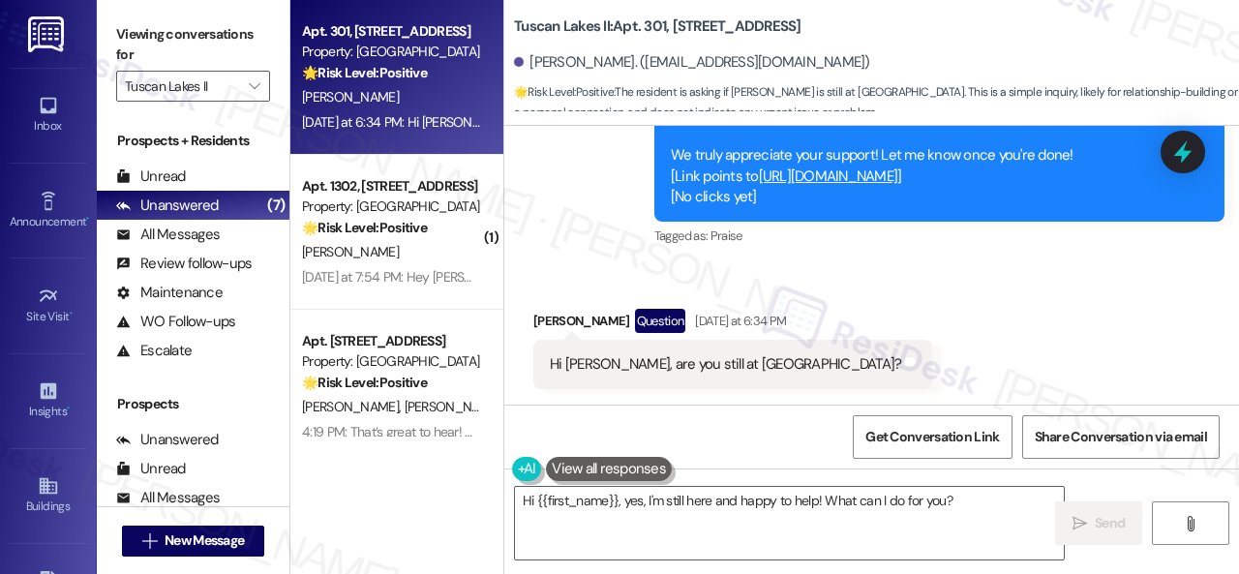
scroll to position [1425, 0]
click at [875, 336] on div "Received via SMS Lee Cook Question Yesterday at 6:34 PM Hi Sarah, are you still…" at bounding box center [871, 334] width 735 height 138
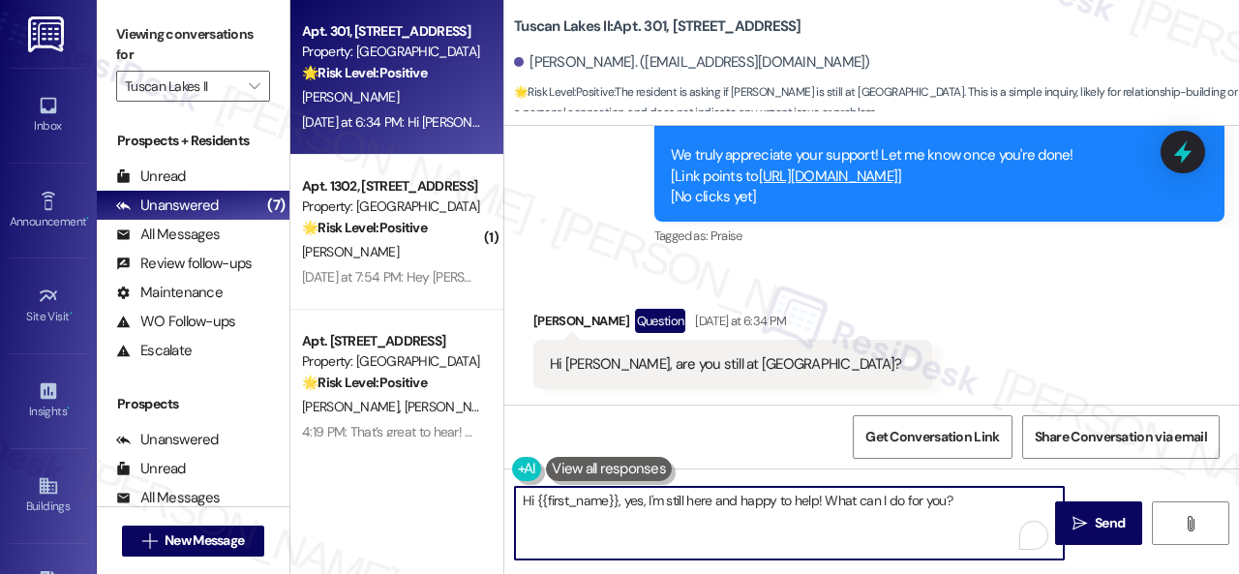
click at [629, 501] on textarea "Hi {{first_name}}, yes, I'm still here and happy to help! What can I do for you?" at bounding box center [789, 523] width 549 height 73
paste textarea "I'm sorry for the delayed response."
click at [738, 518] on textarea "Hi {{first_name}}, I'm sorry for the delayed response. Yes, I'm still here and …" at bounding box center [789, 523] width 549 height 73
type textarea "Hi {{first_name}}, I'm sorry for the delayed response. Yes, I'm still here and …"
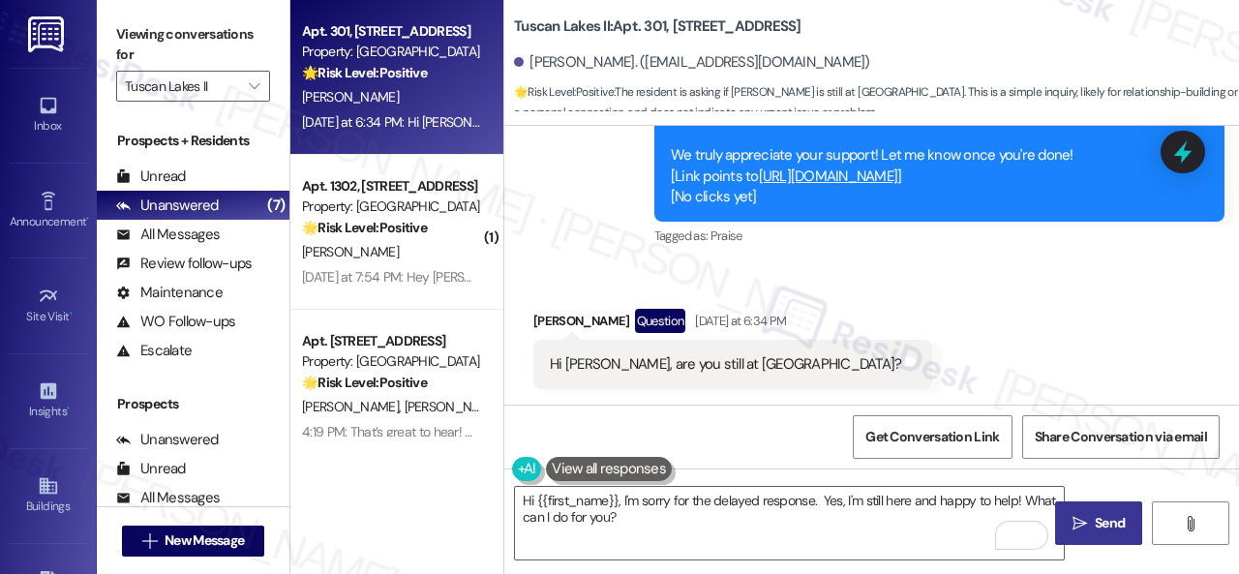
click at [1055, 525] on button " Send" at bounding box center [1098, 523] width 87 height 44
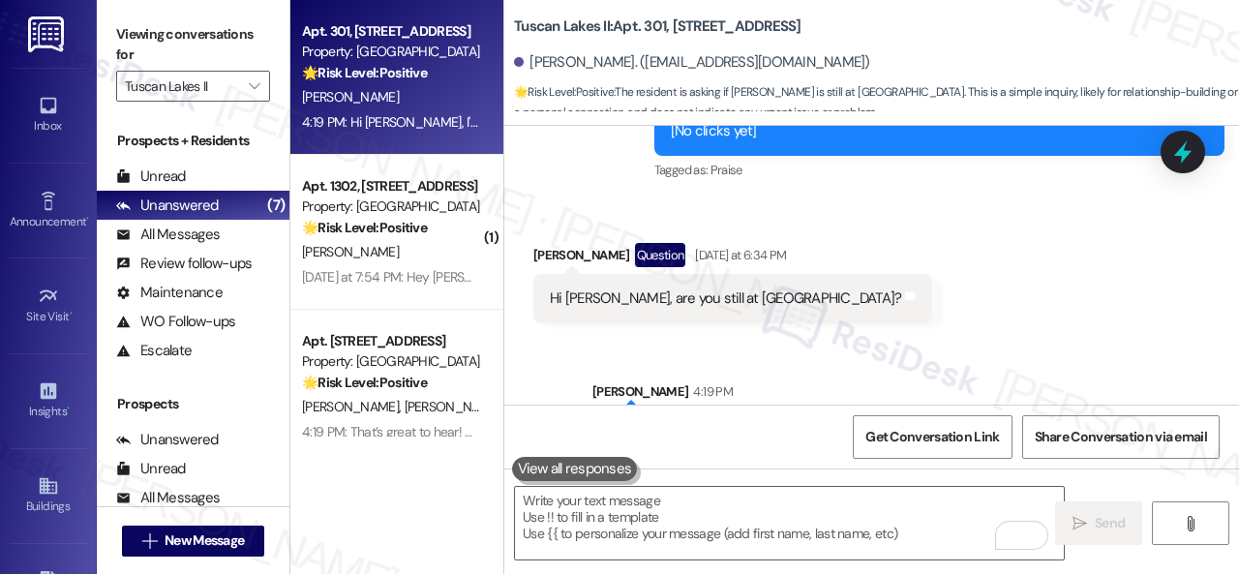
scroll to position [1580, 0]
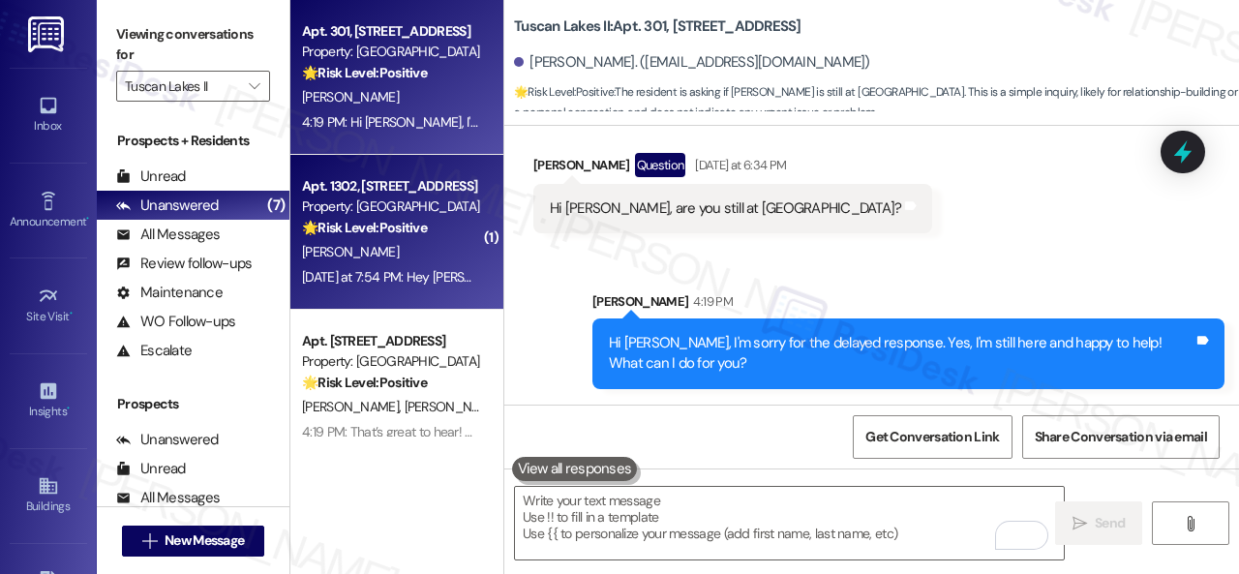
click at [409, 255] on div "M. Murray" at bounding box center [391, 252] width 183 height 24
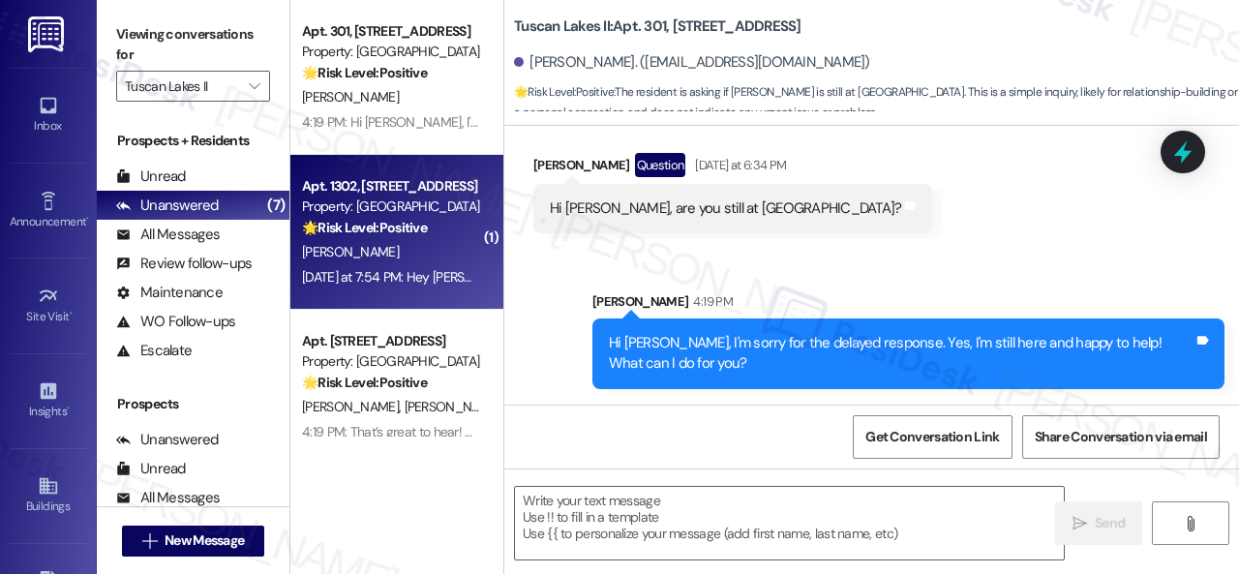
type textarea "Fetching suggested responses. Please feel free to read through the conversation…"
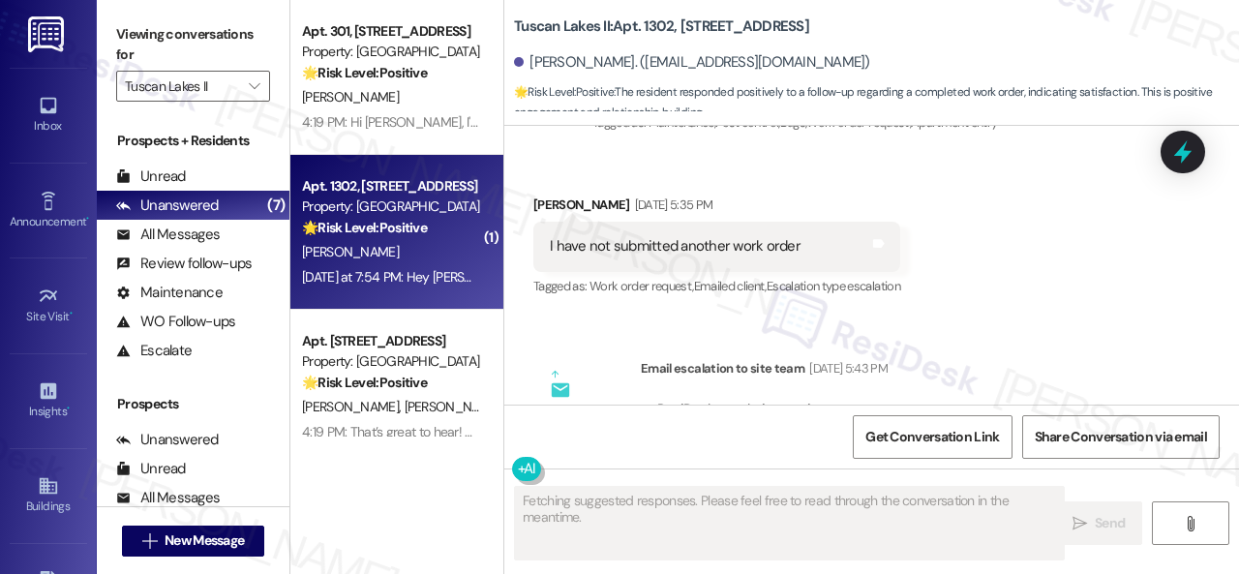
scroll to position [6296, 0]
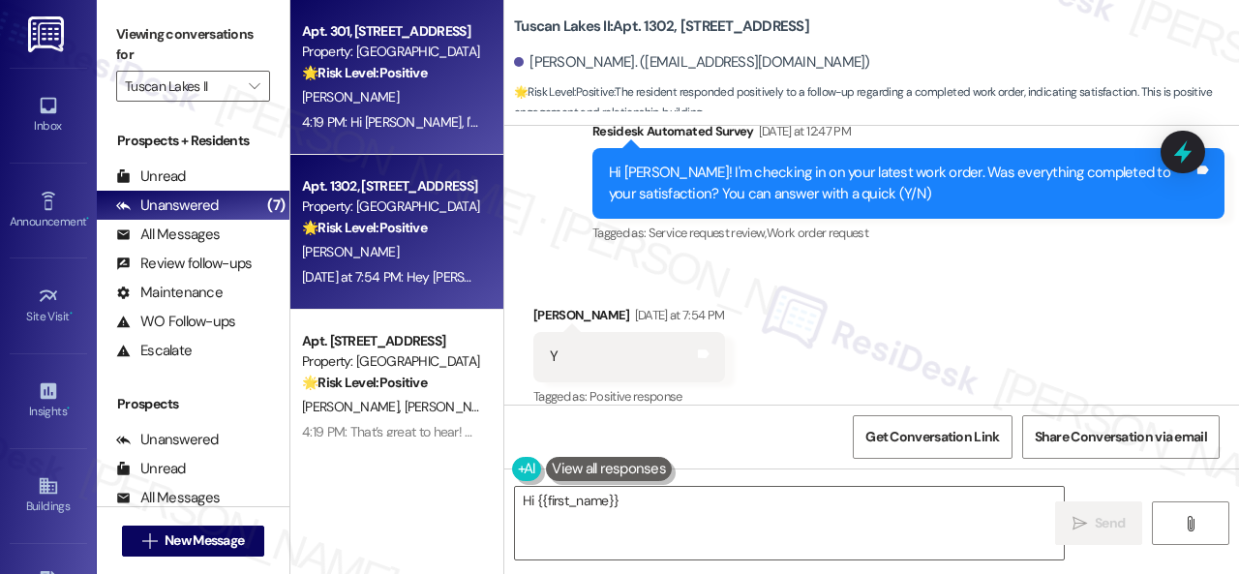
type textarea "Hi {{first_name}},"
click at [377, 106] on div "L. Cook" at bounding box center [391, 97] width 183 height 24
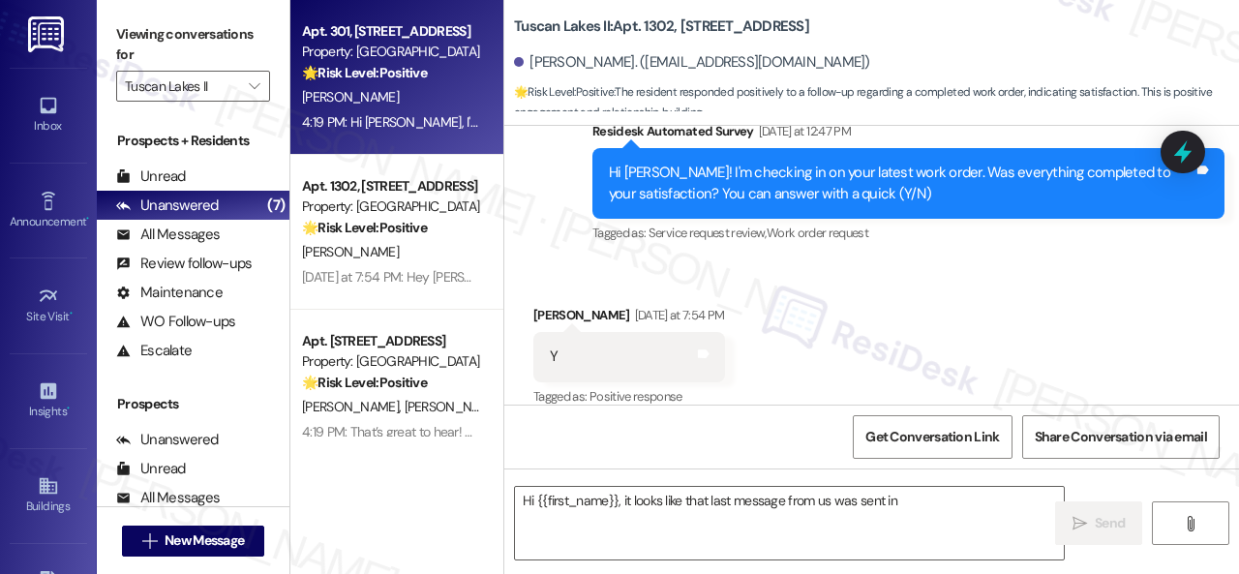
type textarea "Hi {{first_name}}, it looks like that last message from us was sent in error"
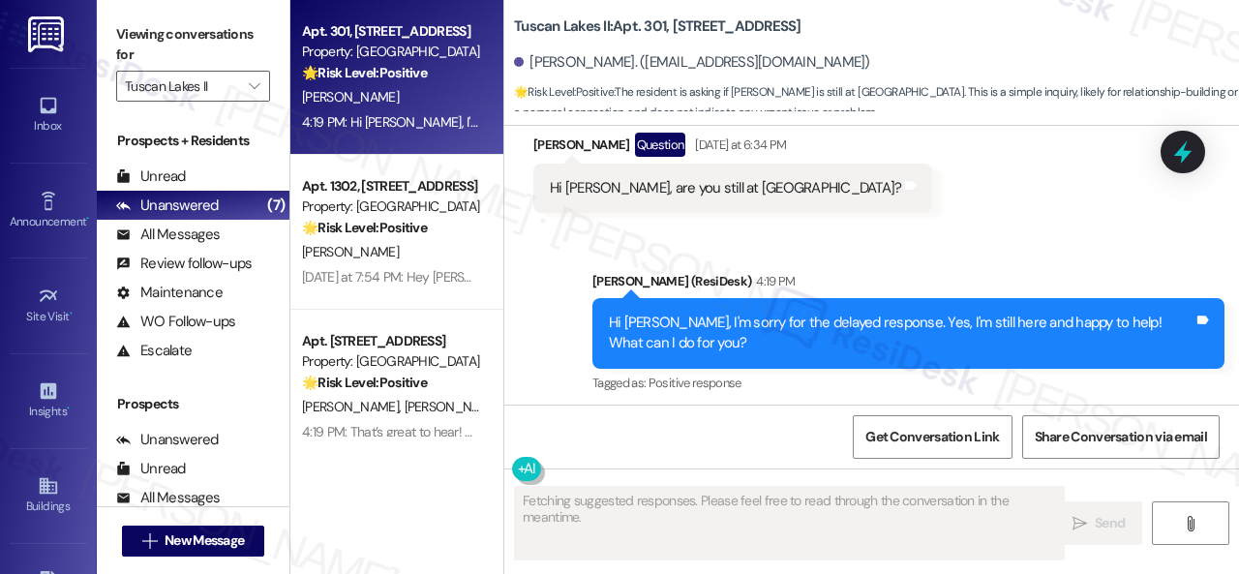
scroll to position [1609, 0]
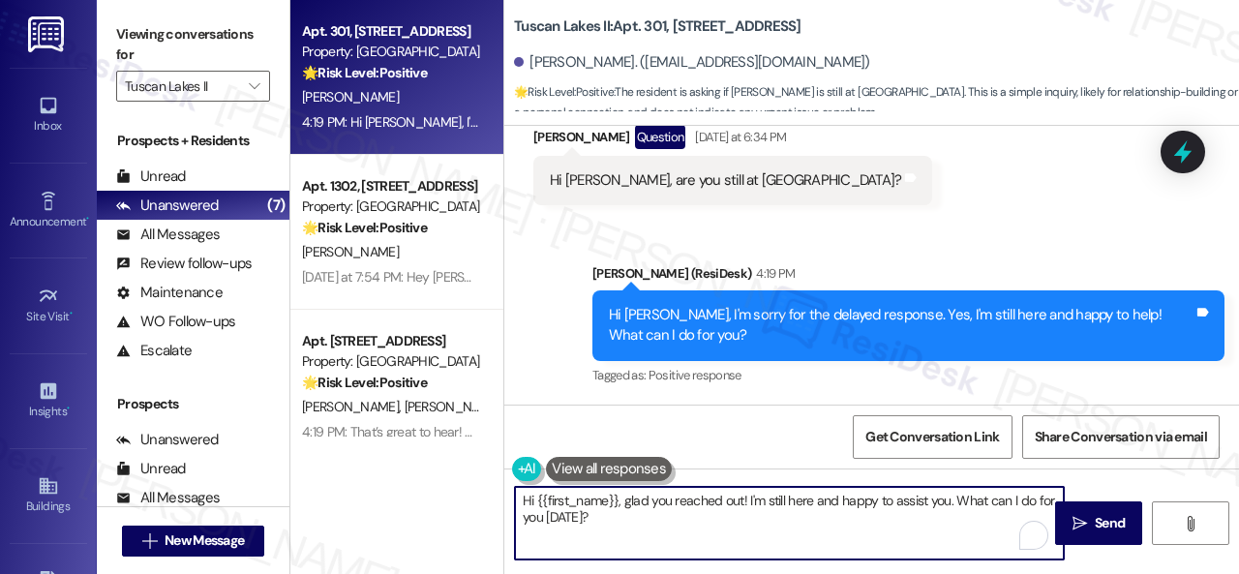
drag, startPoint x: 597, startPoint y: 518, endPoint x: 495, endPoint y: 480, distance: 109.3
click at [501, 484] on div "Apt. 301, 1805 S Egret Bay Blvd Property: Tuscan Lakes II 🌟 Risk Level: Positiv…" at bounding box center [764, 287] width 949 height 574
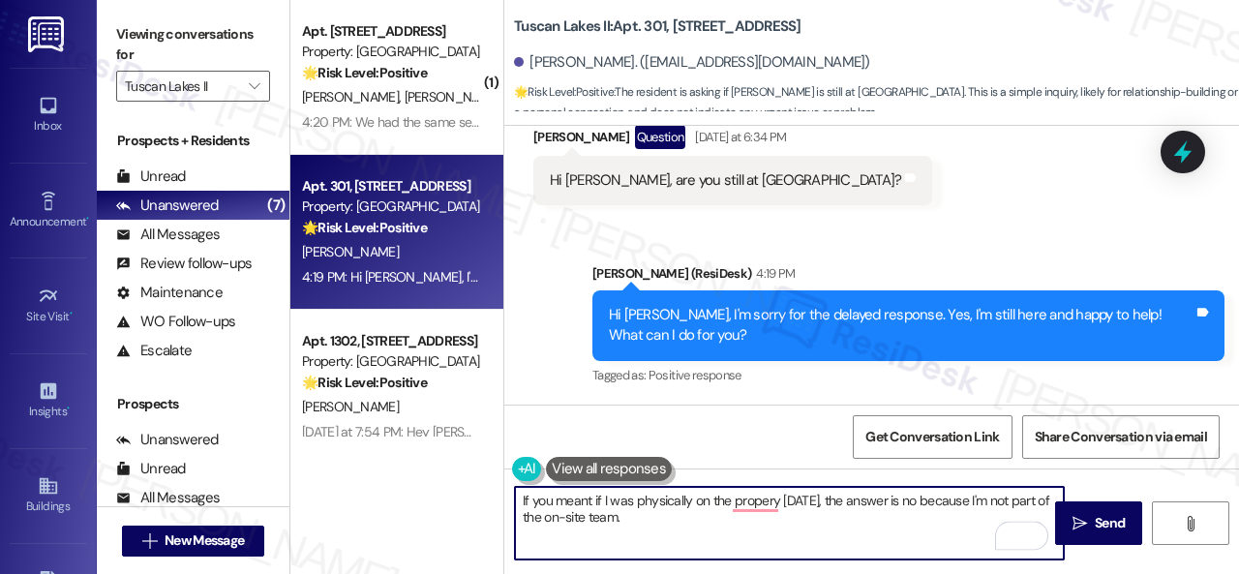
click at [733, 502] on textarea "If you meant if I was physically on the propery yesterday, the answer is no bec…" at bounding box center [789, 523] width 549 height 73
click at [969, 501] on textarea "If you meant if I was physically on the property yesterday, the answer is no be…" at bounding box center [789, 523] width 549 height 73
click at [678, 516] on textarea "If you meant if I was physically on the property yesterday, the answer is no, b…" at bounding box center [789, 523] width 549 height 73
type textarea "If you meant if I was physically on the property yesterday, the answer is no, b…"
click at [1108, 523] on span "Send" at bounding box center [1110, 523] width 30 height 20
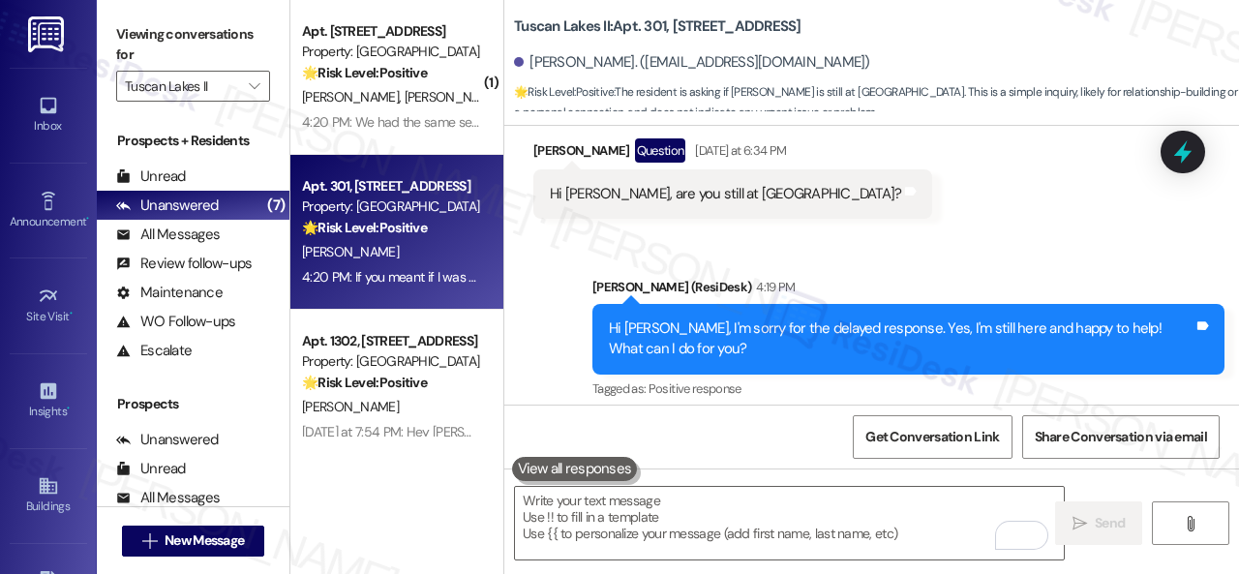
scroll to position [1764, 0]
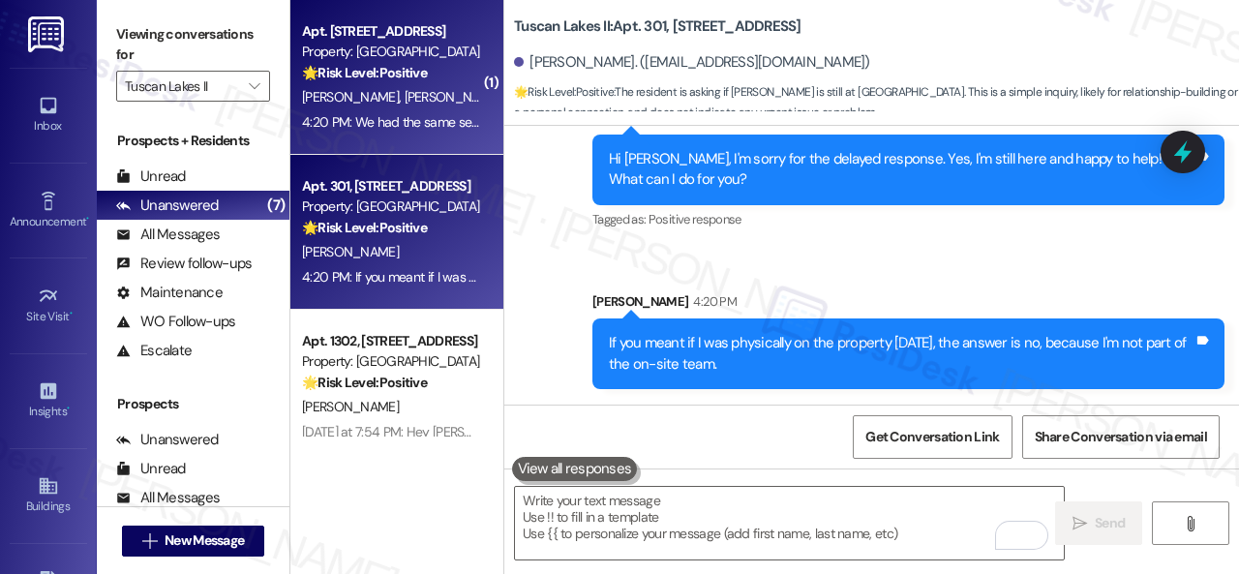
click at [412, 102] on span "H. Gomez" at bounding box center [453, 96] width 97 height 17
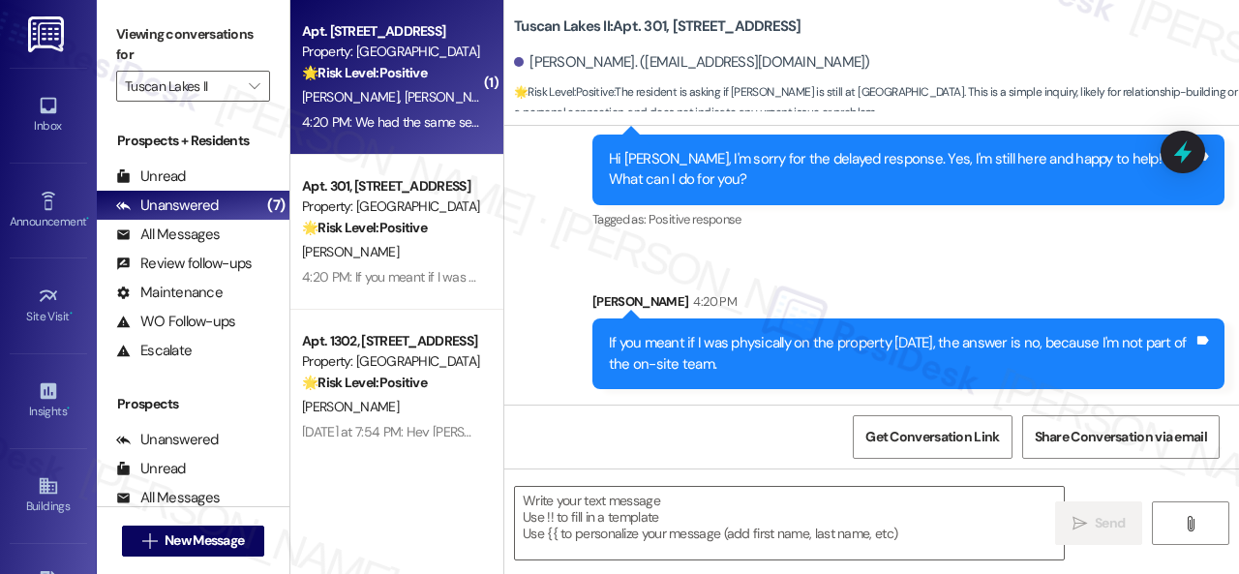
type textarea "Fetching suggested responses. Please feel free to read through the conversation…"
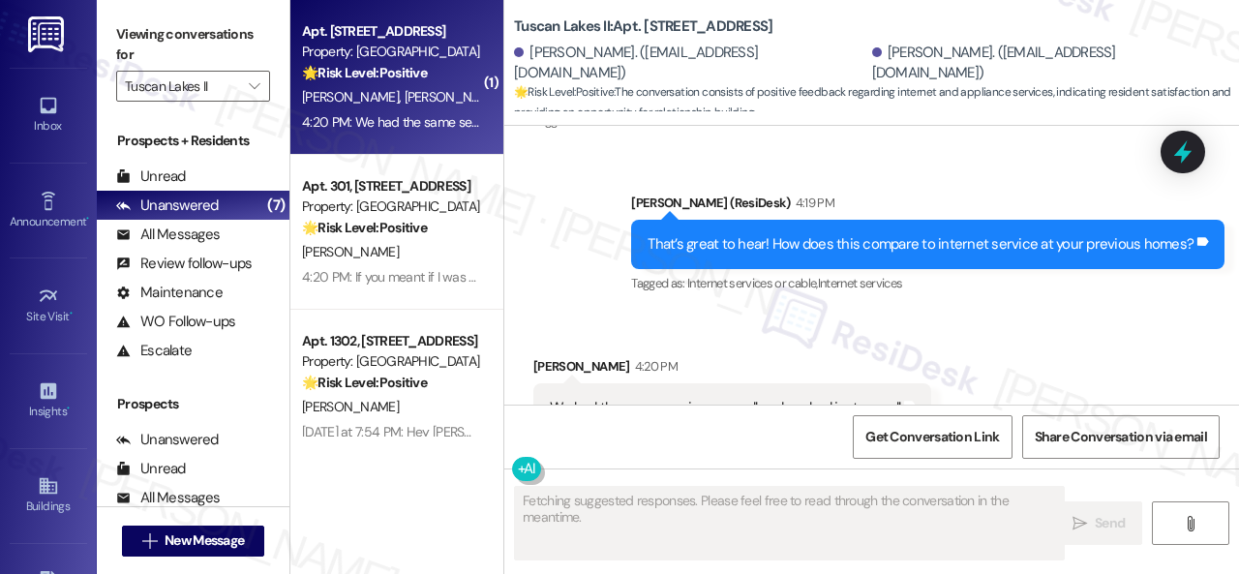
scroll to position [5036, 0]
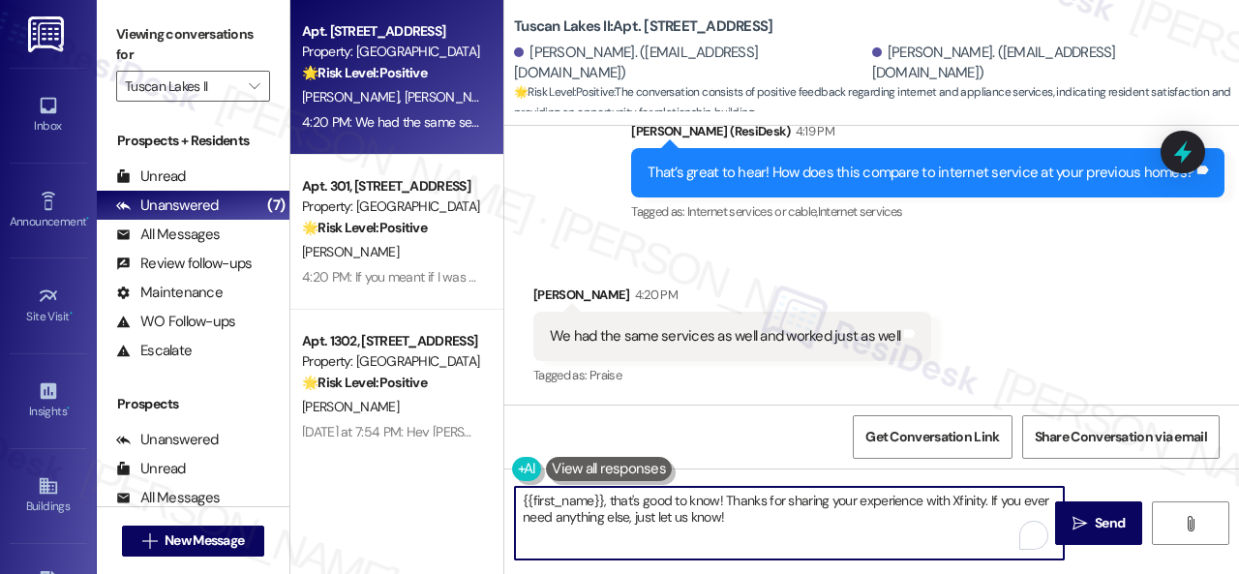
drag, startPoint x: 752, startPoint y: 525, endPoint x: 368, endPoint y: 443, distance: 392.8
click at [368, 443] on div "Apt. 2506, 1805 S Egret Bay Blvd Property: Tuscan Lakes II 🌟 Risk Level: Positi…" at bounding box center [764, 287] width 949 height 574
paste textarea "Thanks so much for sharing your experience—it really helps us understand what m…"
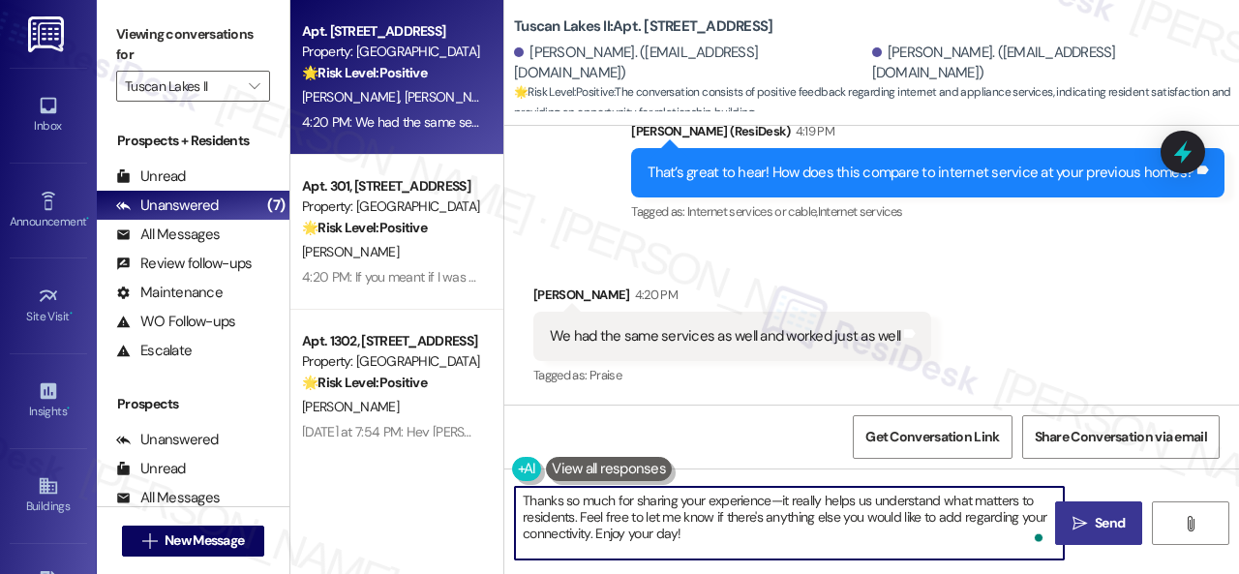
type textarea "Thanks so much for sharing your experience—it really helps us understand what m…"
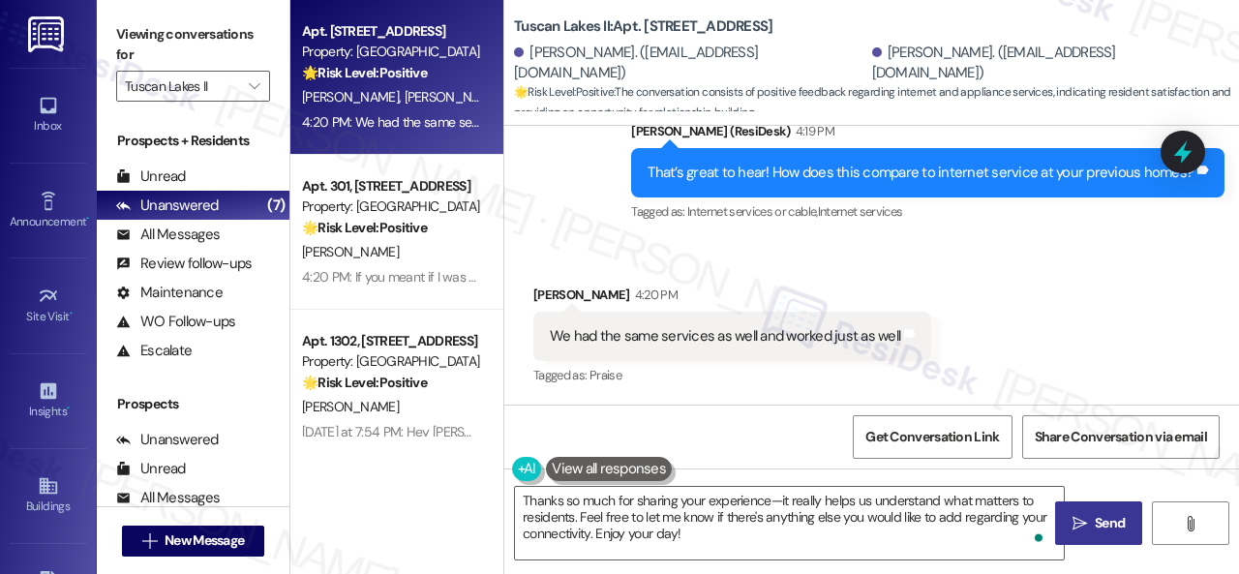
click at [1096, 528] on span "Send" at bounding box center [1110, 523] width 30 height 20
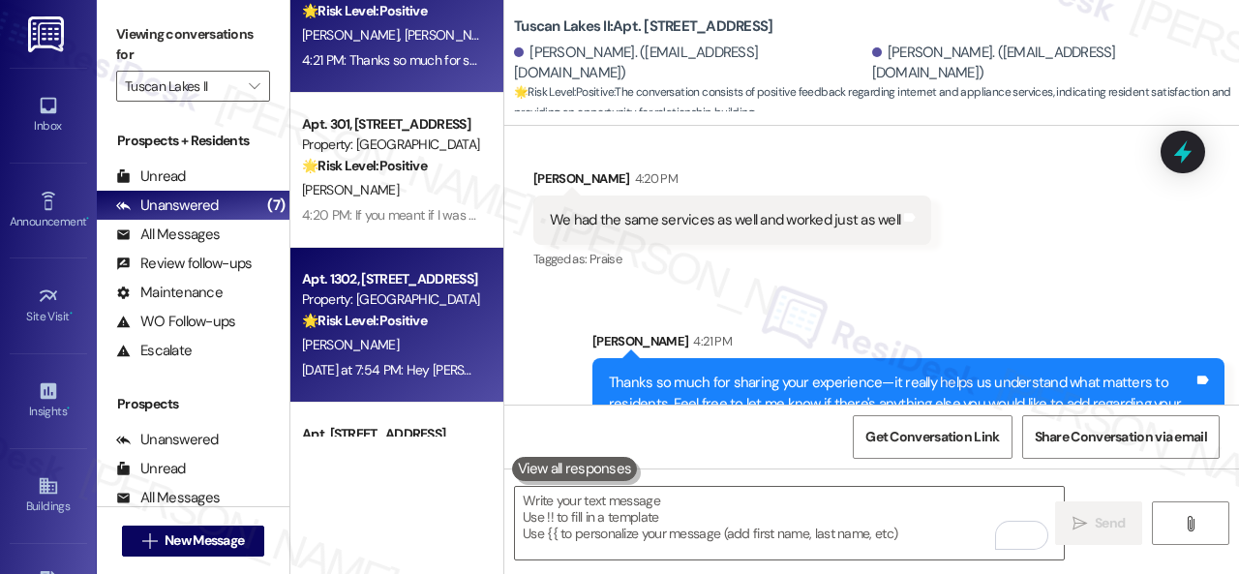
scroll to position [0, 0]
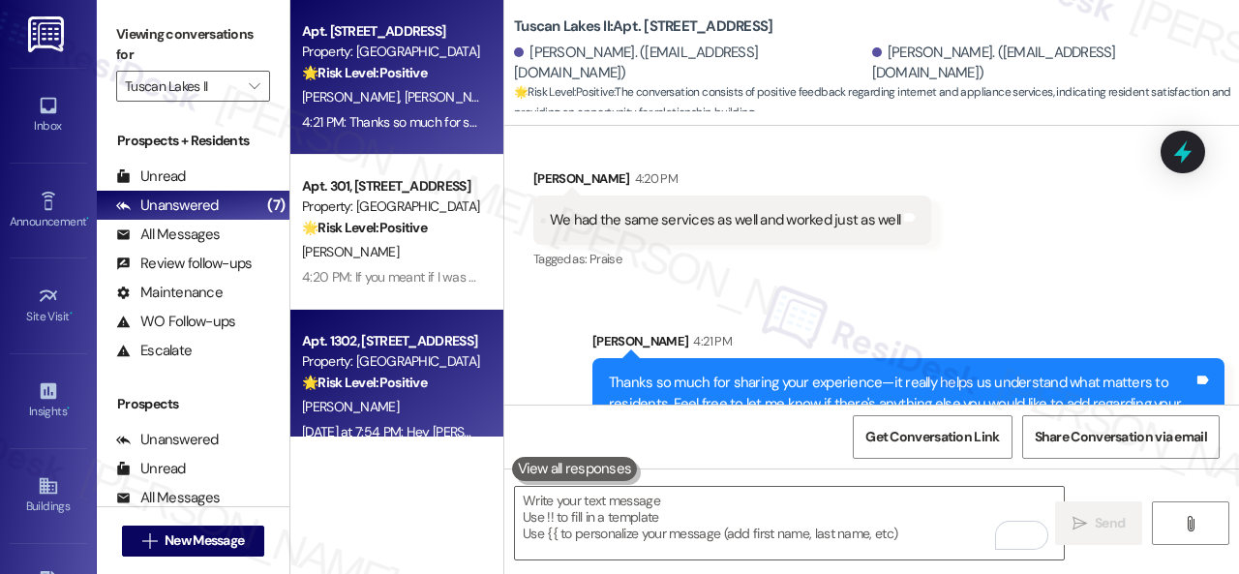
click at [417, 393] on div "🌟 Risk Level: Positive The resident responded positively to a follow-up regardi…" at bounding box center [391, 383] width 179 height 20
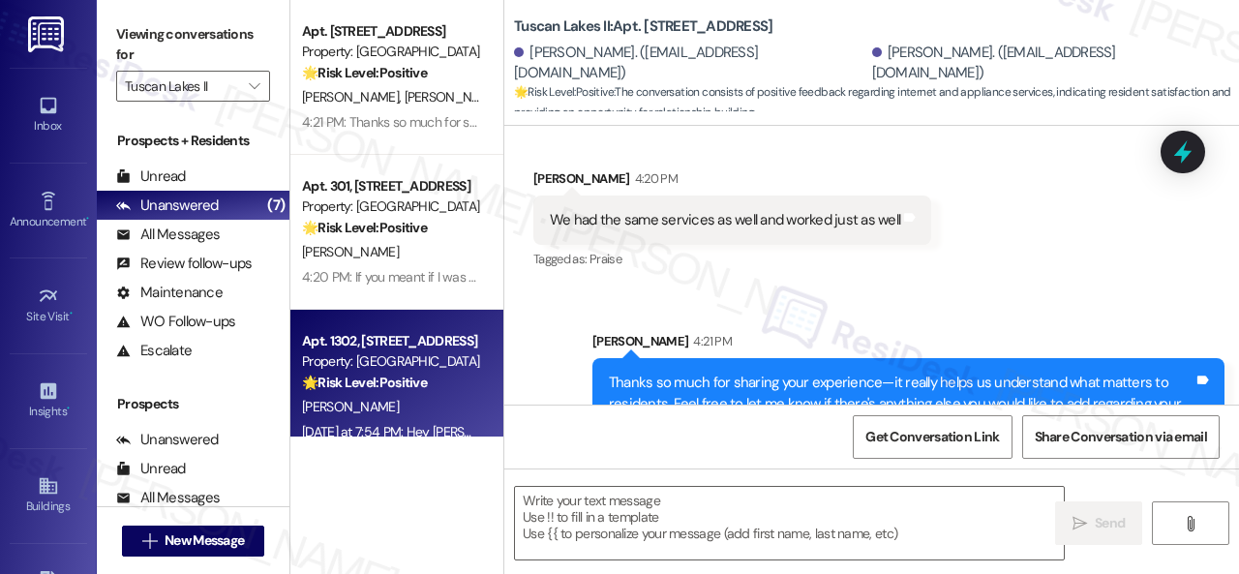
type textarea "Fetching suggested responses. Please feel free to read through the conversation…"
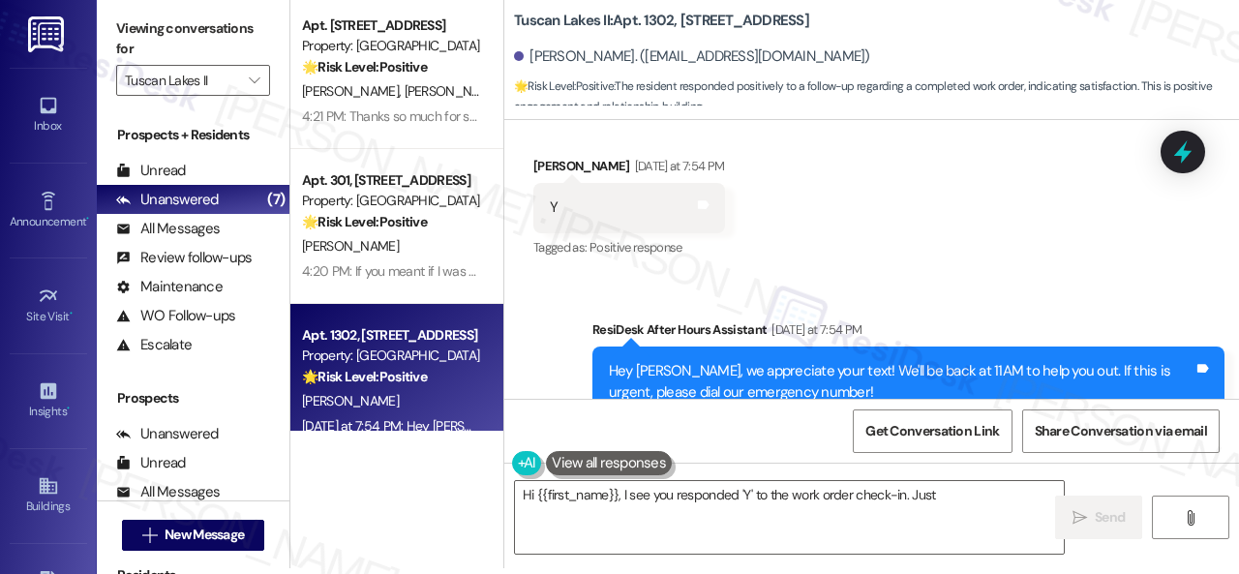
scroll to position [6287, 0]
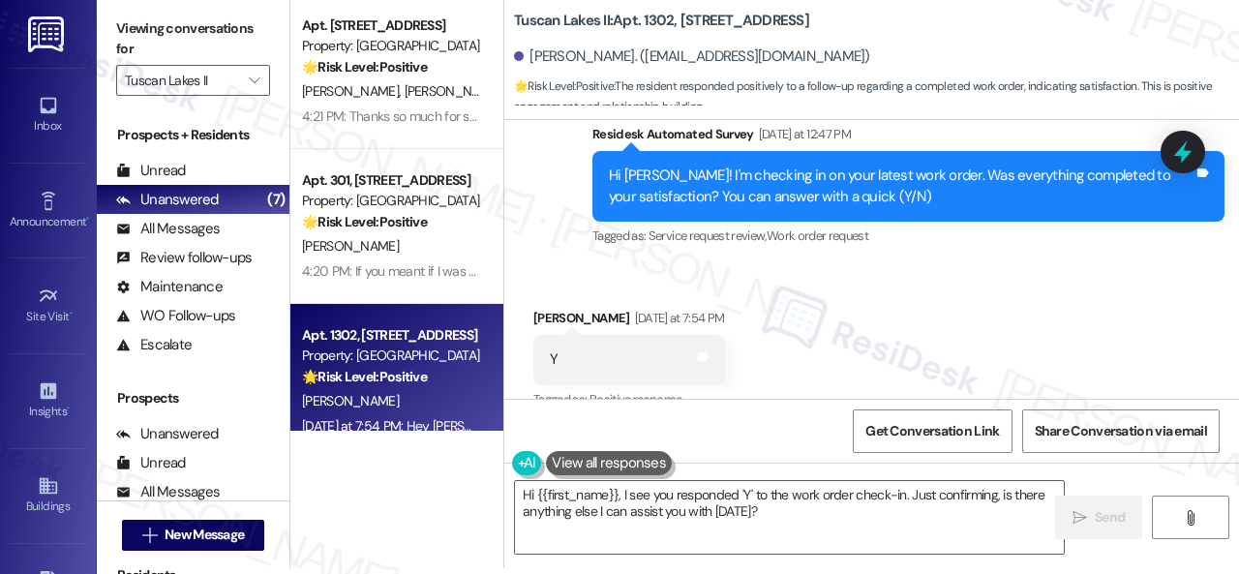
click at [557, 231] on div "Survey, sent via SMS Residesk Automated Survey Yesterday at 12:47 PM Hi Melinda…" at bounding box center [871, 172] width 735 height 184
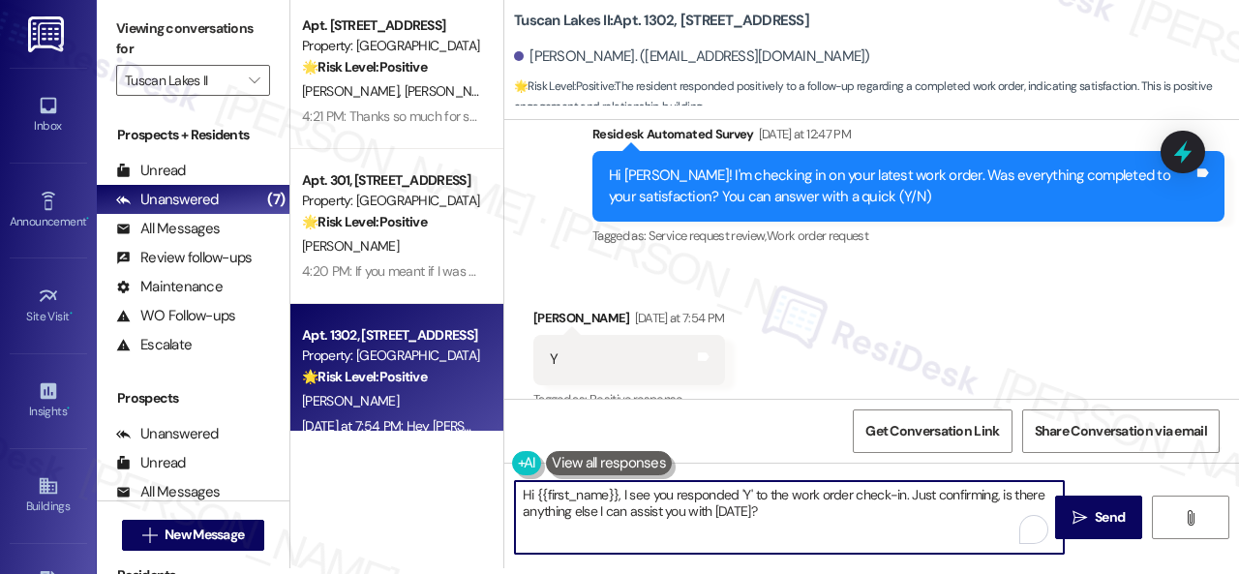
drag, startPoint x: 705, startPoint y: 514, endPoint x: 398, endPoint y: 454, distance: 312.7
click at [398, 454] on div "Apt. 2506, 1805 S Egret Bay Blvd Property: Tuscan Lakes II 🌟 Risk Level: Positi…" at bounding box center [764, 281] width 949 height 574
paste textarea "We're glad to hear the issue's been resolved! If {{property}} has met your expe…"
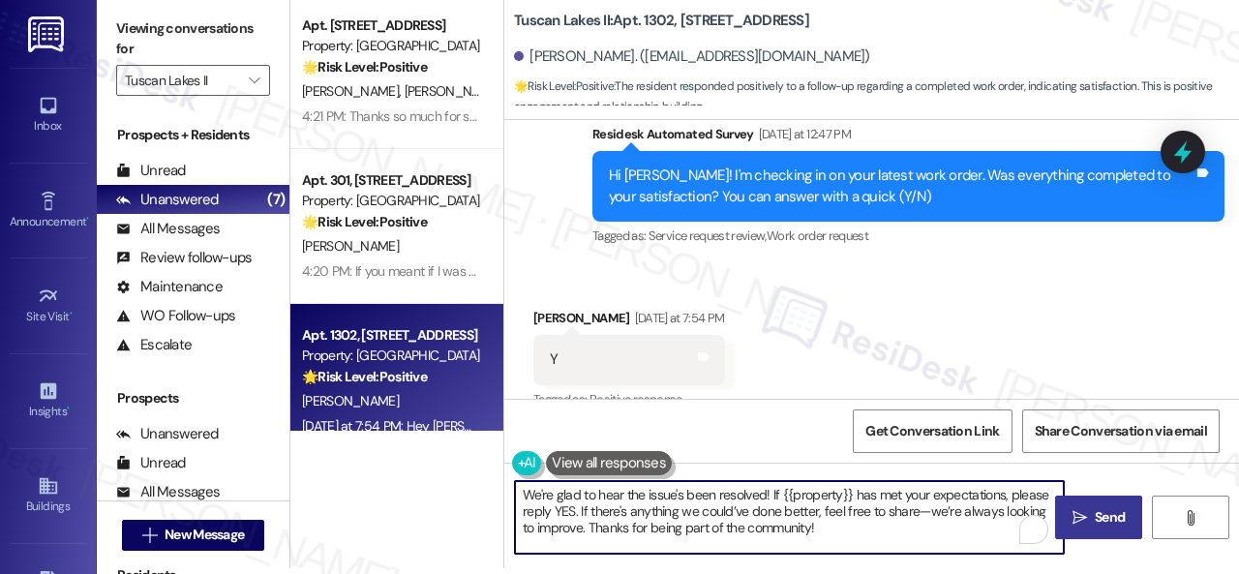
type textarea "We're glad to hear the issue's been resolved! If {{property}} has met your expe…"
click at [1083, 526] on span " Send" at bounding box center [1099, 517] width 61 height 20
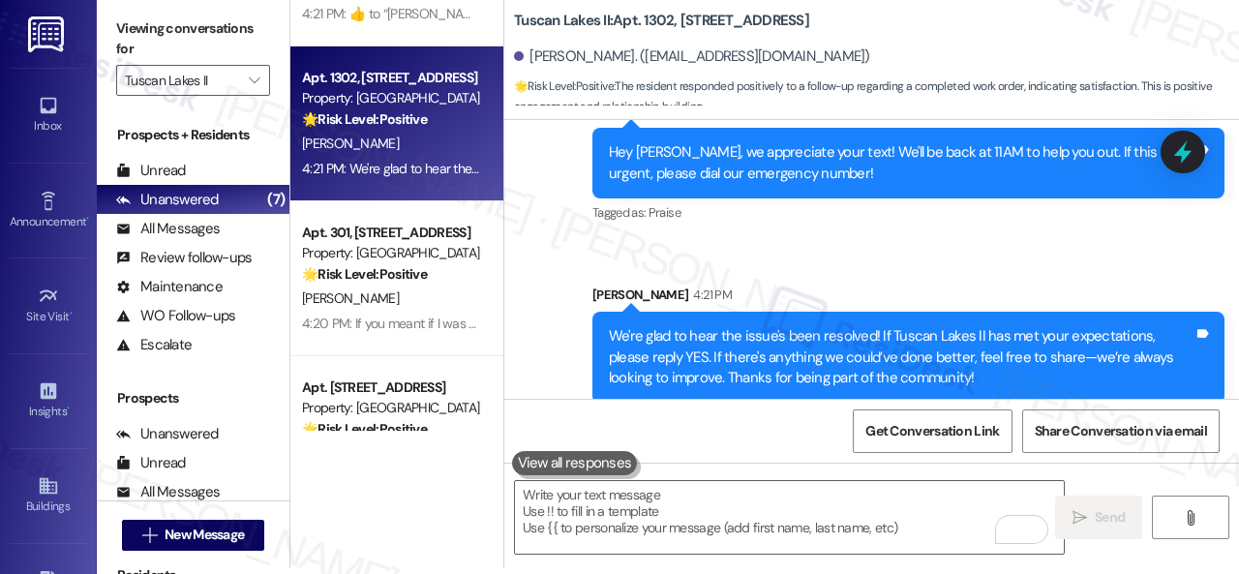
scroll to position [0, 0]
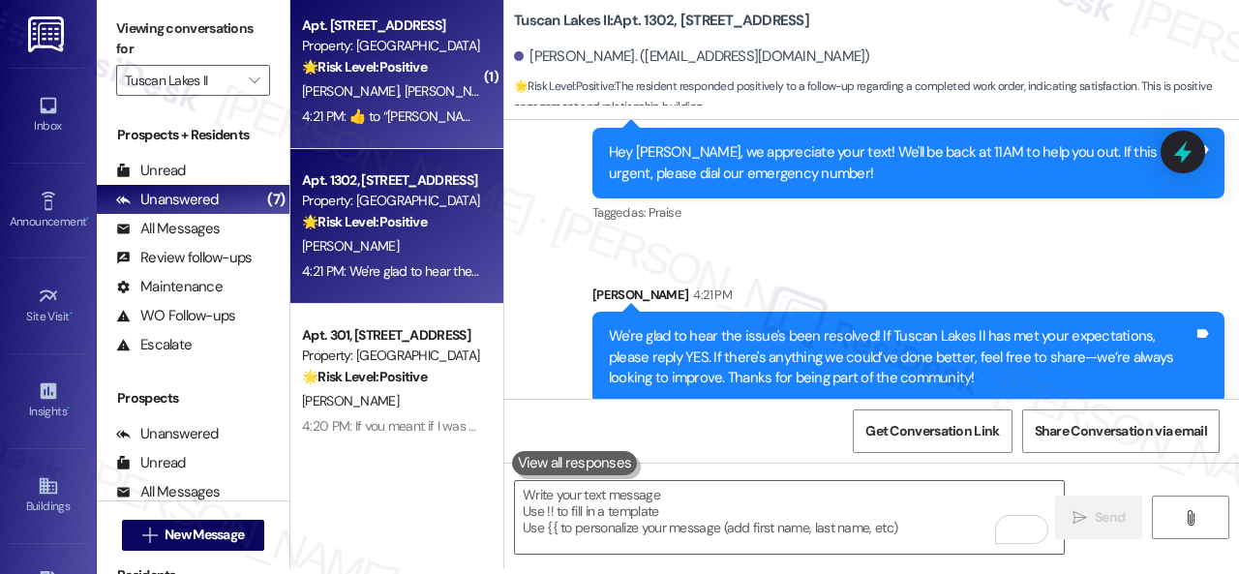
click at [431, 95] on div "G. Gomez H. Gomez" at bounding box center [391, 91] width 183 height 24
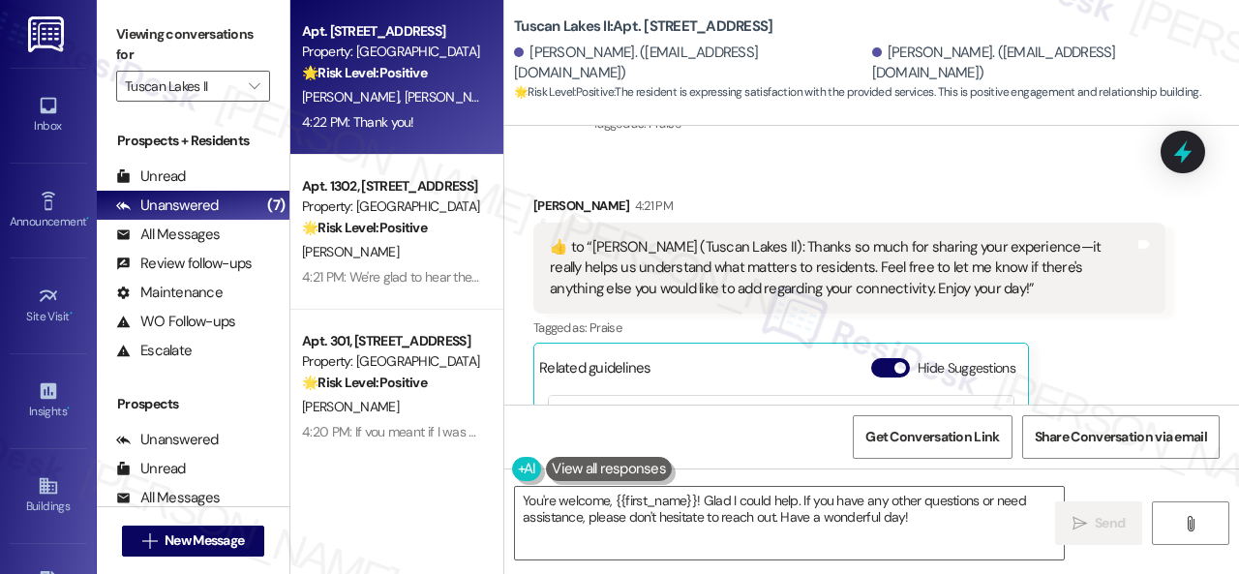
scroll to position [5863, 0]
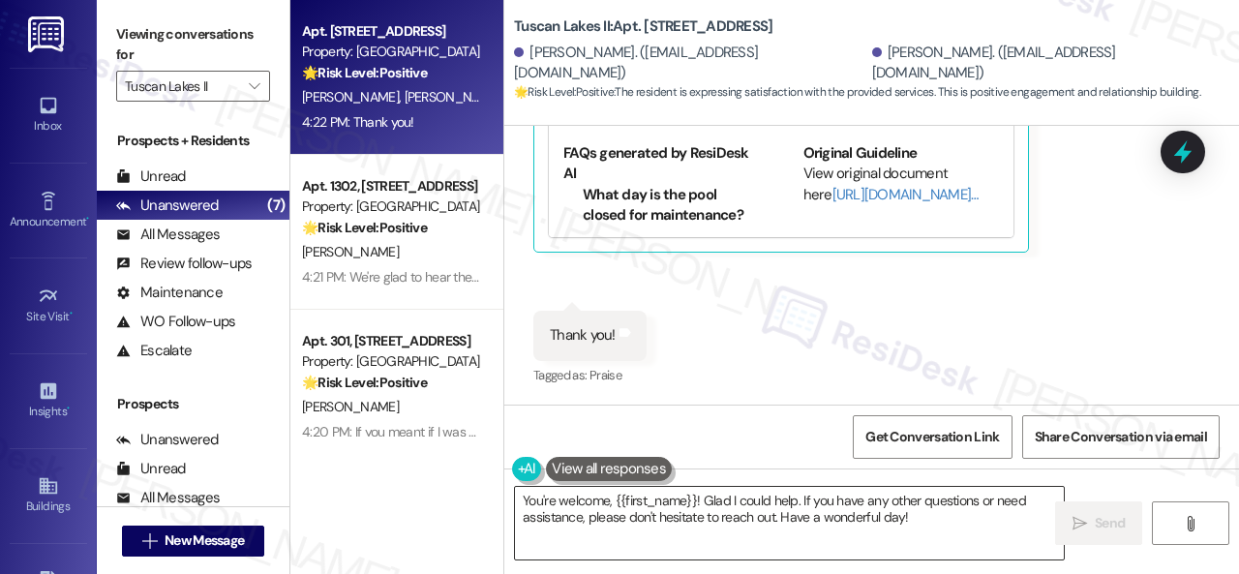
click at [756, 514] on textarea "You're welcome, {{first_name}}! Glad I could help. If you have any other questi…" at bounding box center [789, 523] width 549 height 73
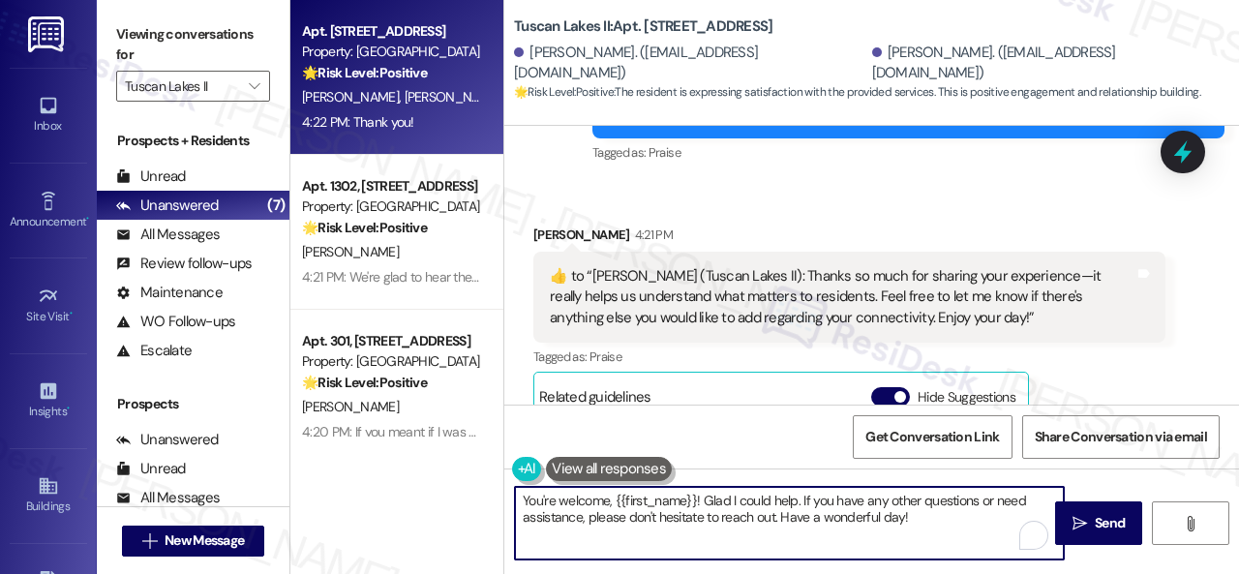
scroll to position [5476, 0]
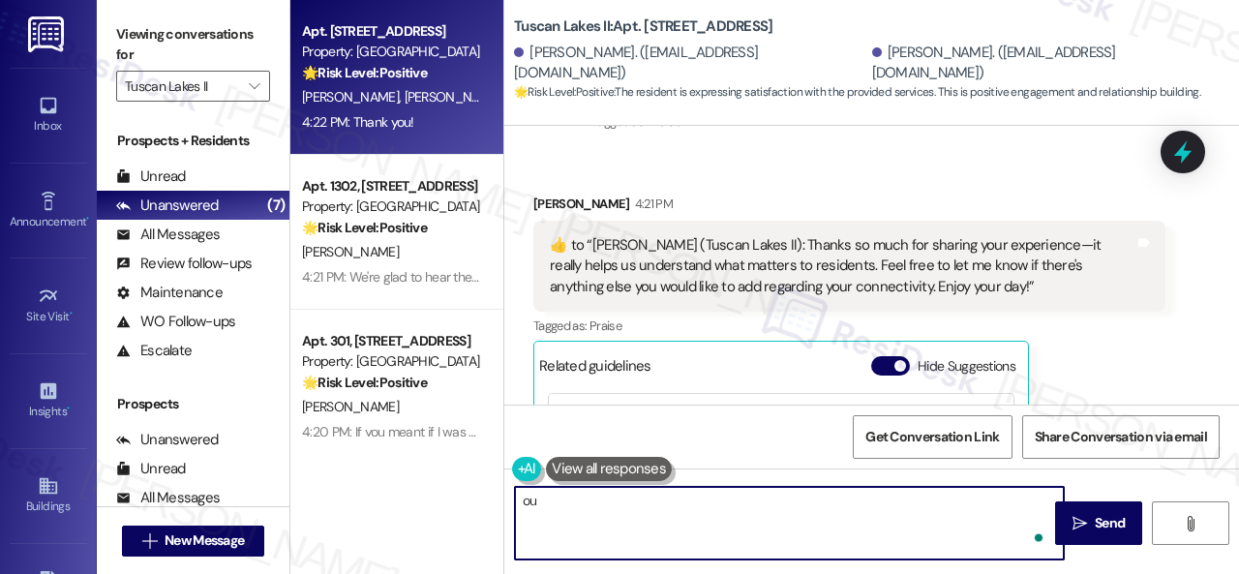
type textarea "o"
type textarea "You're welcome!"
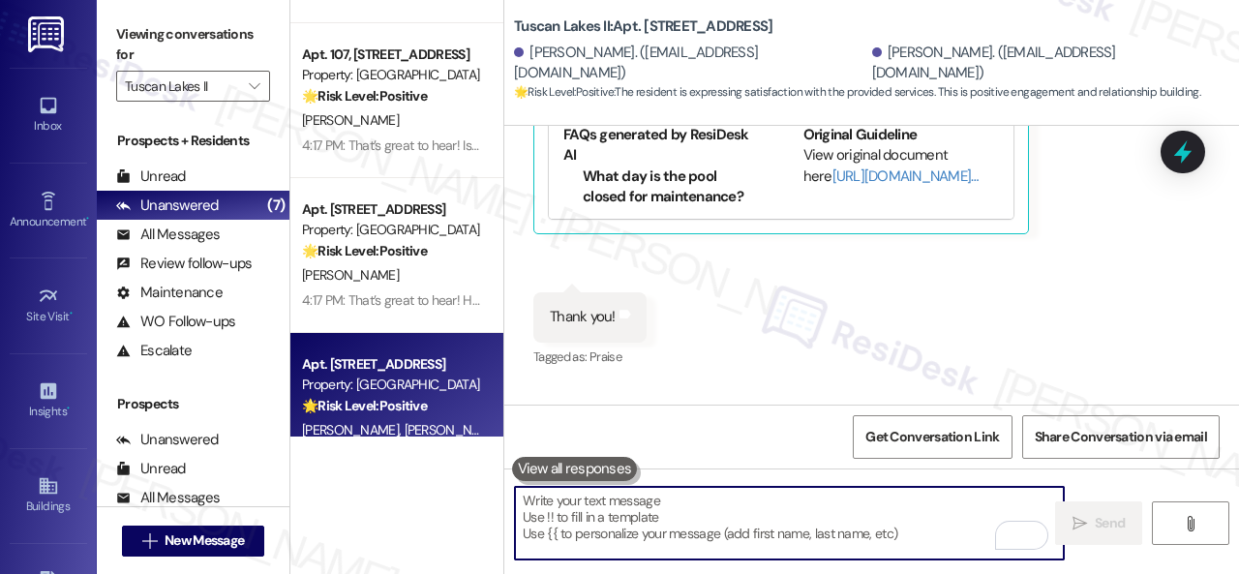
scroll to position [647, 0]
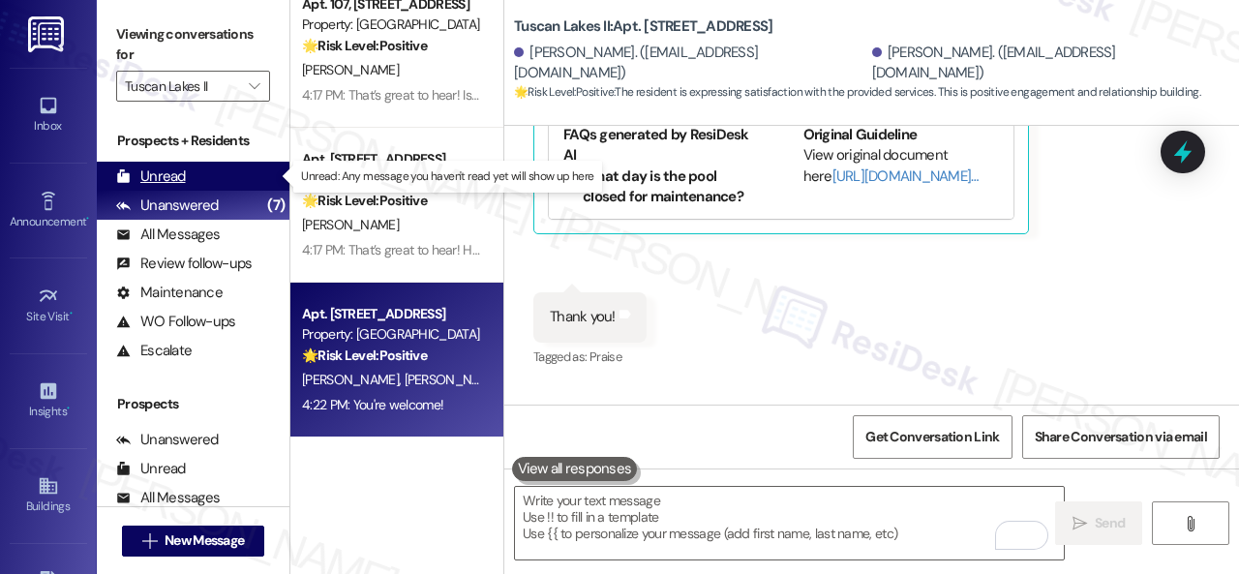
click at [144, 167] on div "Unread" at bounding box center [151, 177] width 70 height 20
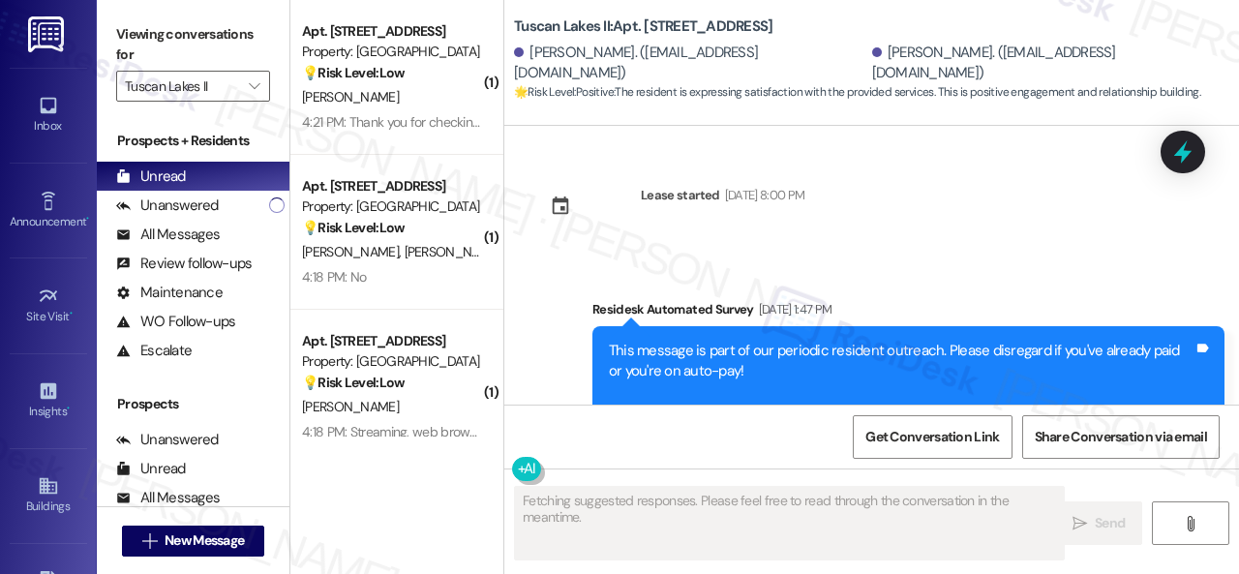
type textarea "Fetching suggested responses. Please feel free to read through the conversation…"
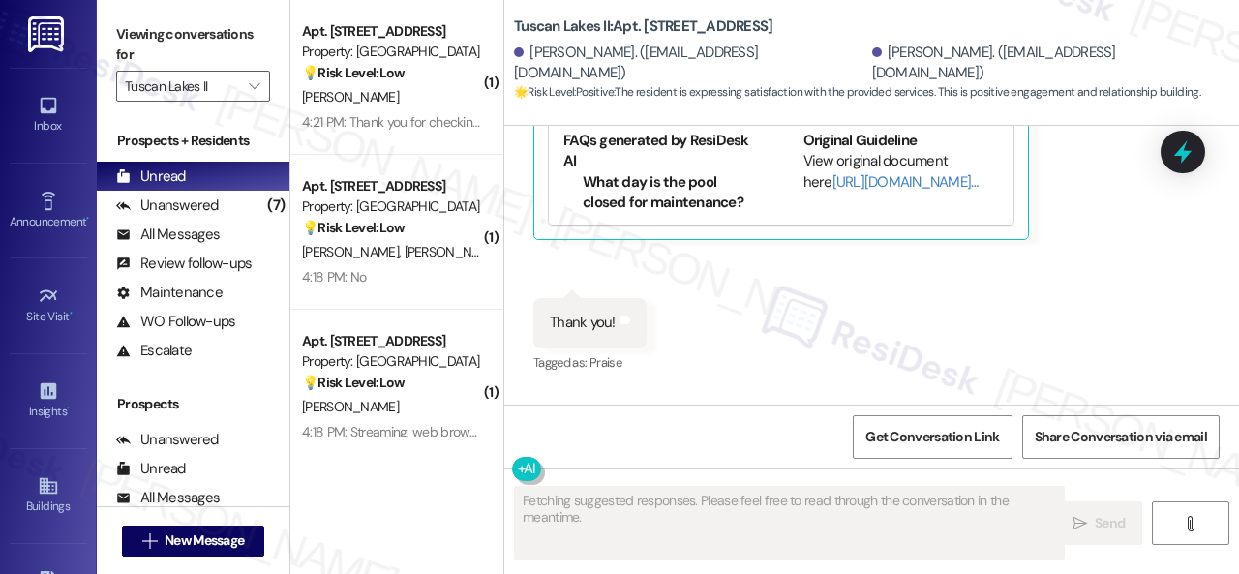
scroll to position [5861, 0]
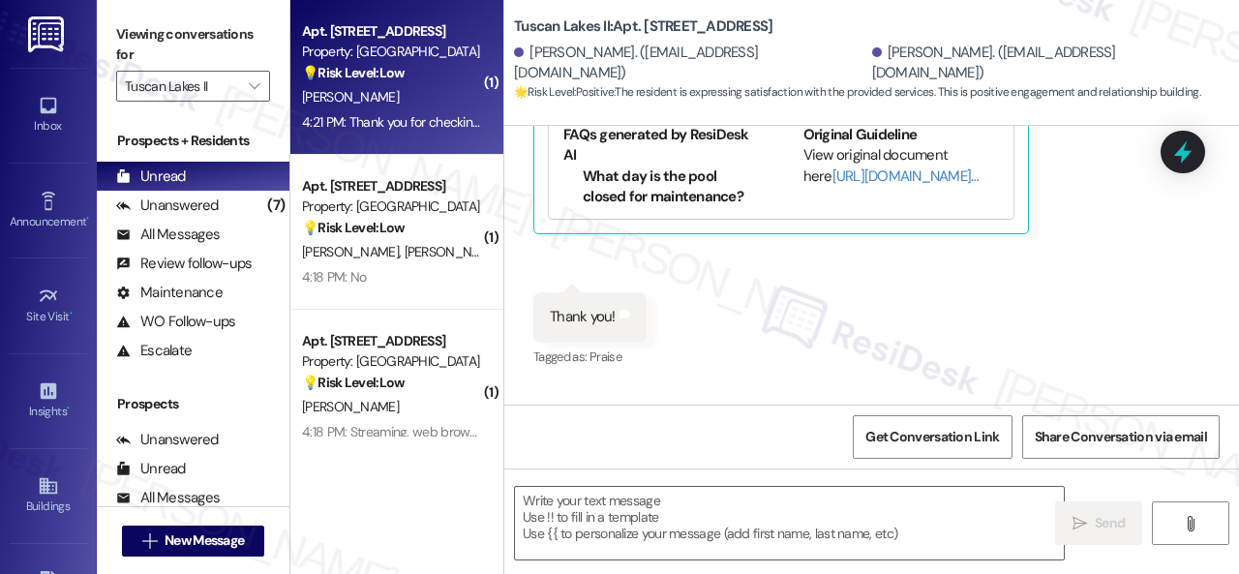
click at [426, 99] on div "P. Berman" at bounding box center [391, 97] width 183 height 24
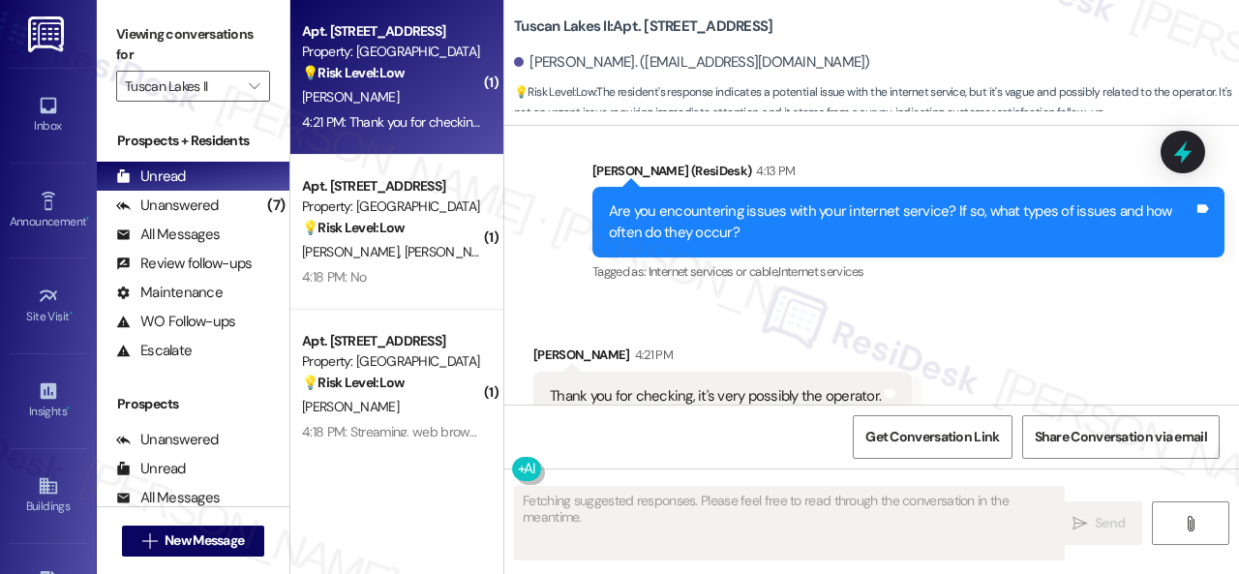
scroll to position [10849, 0]
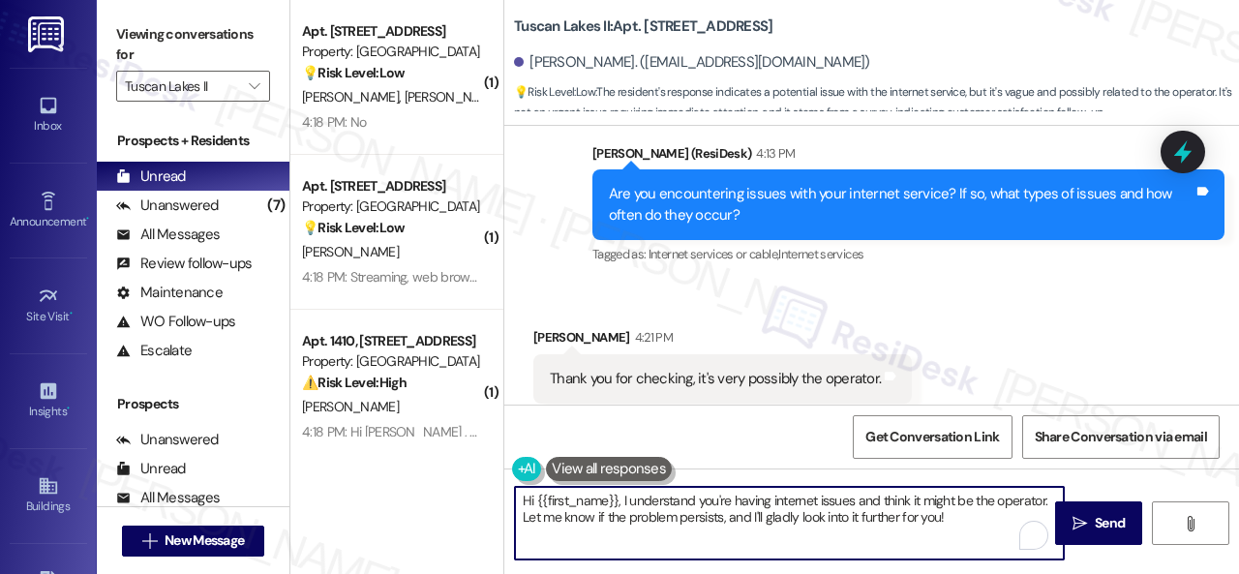
drag, startPoint x: 978, startPoint y: 528, endPoint x: 404, endPoint y: 477, distance: 576.3
click at [404, 477] on div "( 1 ) Apt. 2806, 1805 S Egret Bay Blvd Property: Tuscan Lakes II 💡 Risk Level: …" at bounding box center [764, 287] width 949 height 574
paste textarea "Thanks so much for sharing your experience—it really helps us understand what m…"
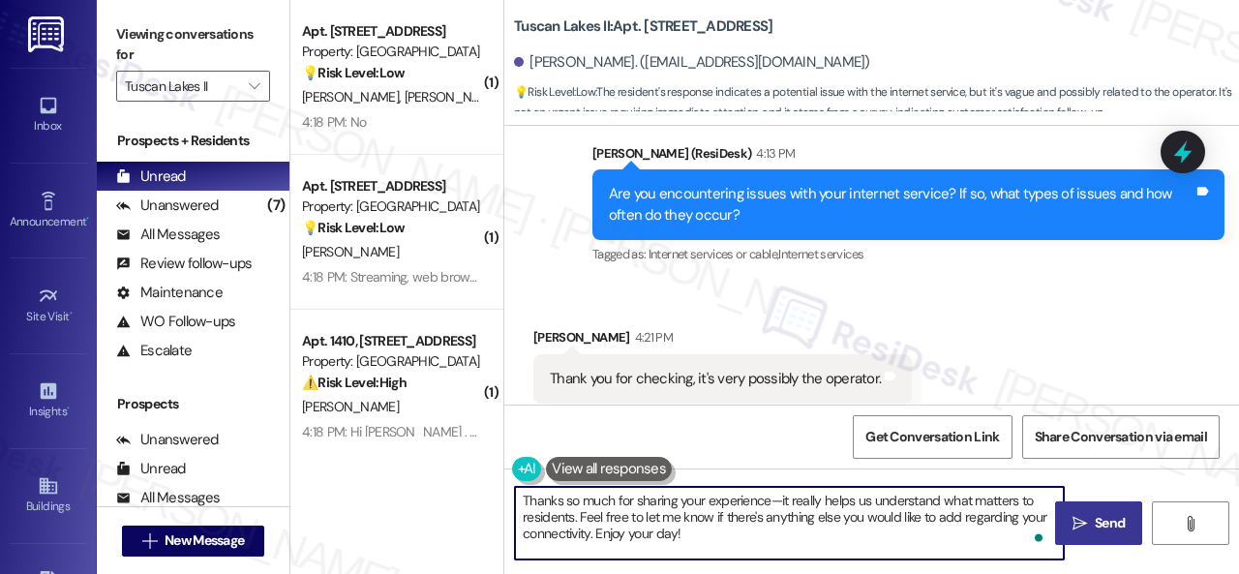
type textarea "Thanks so much for sharing your experience—it really helps us understand what m…"
click at [1083, 516] on span " Send" at bounding box center [1099, 523] width 61 height 20
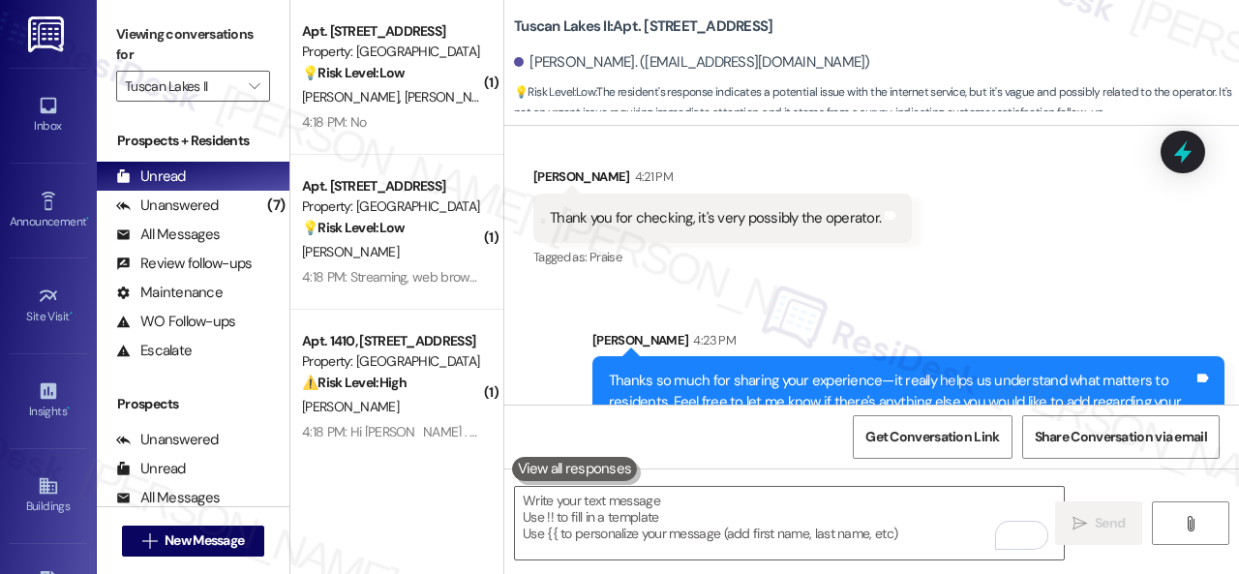
scroll to position [11027, 0]
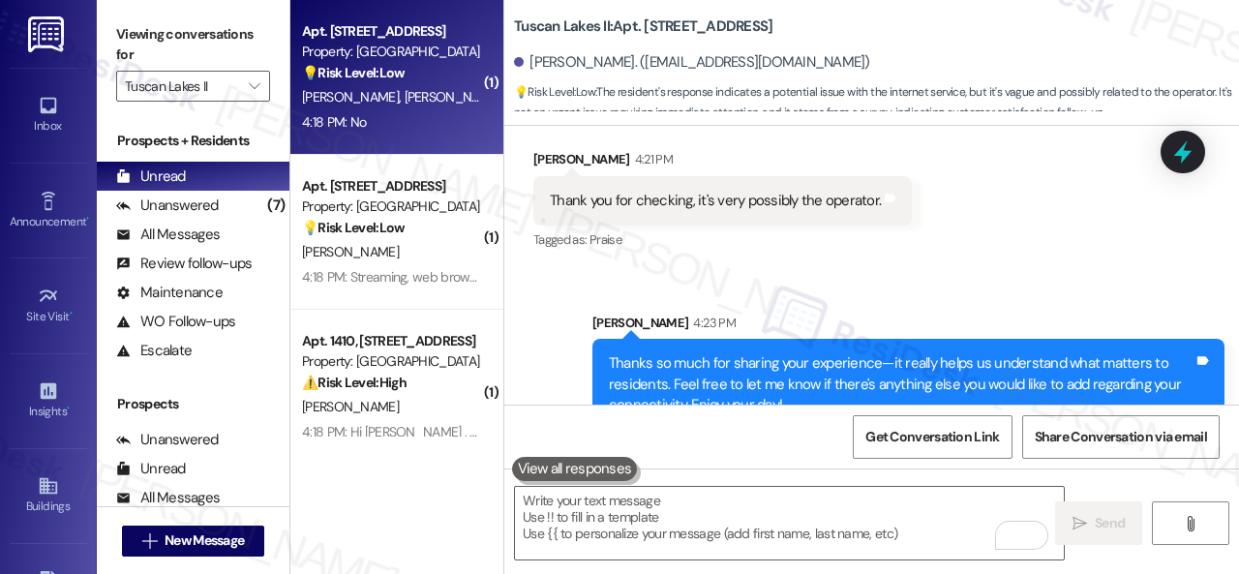
click at [412, 122] on div "4:18 PM: No 4:18 PM: No" at bounding box center [391, 122] width 183 height 24
type textarea "Fetching suggested responses. Please feel free to read through the conversation…"
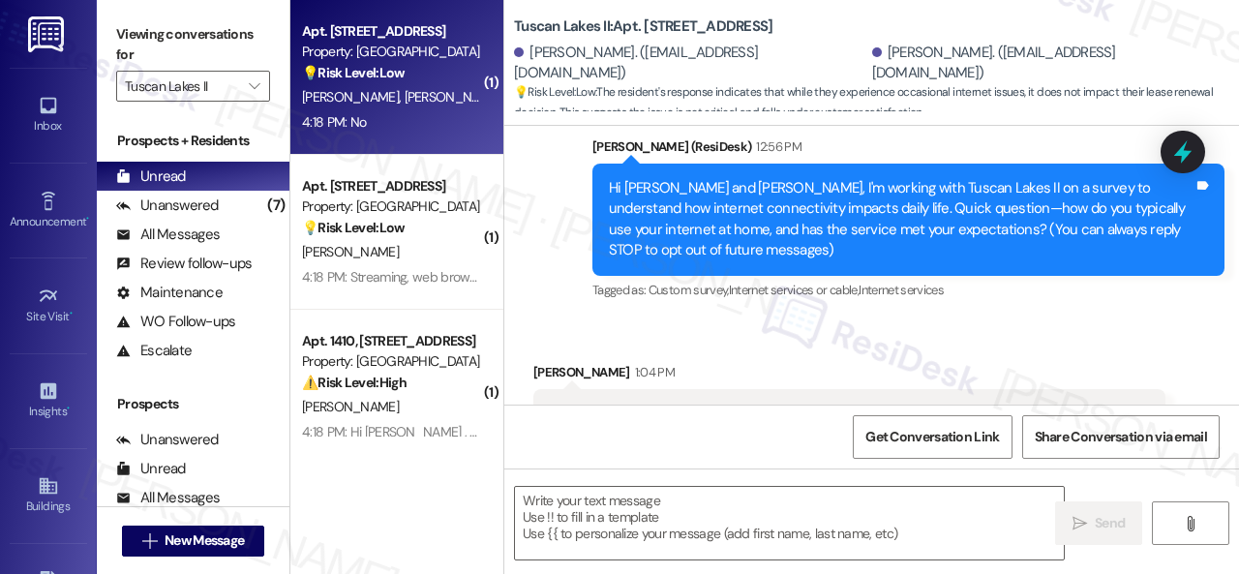
type textarea "Fetching suggested responses. Please feel free to read through the conversation…"
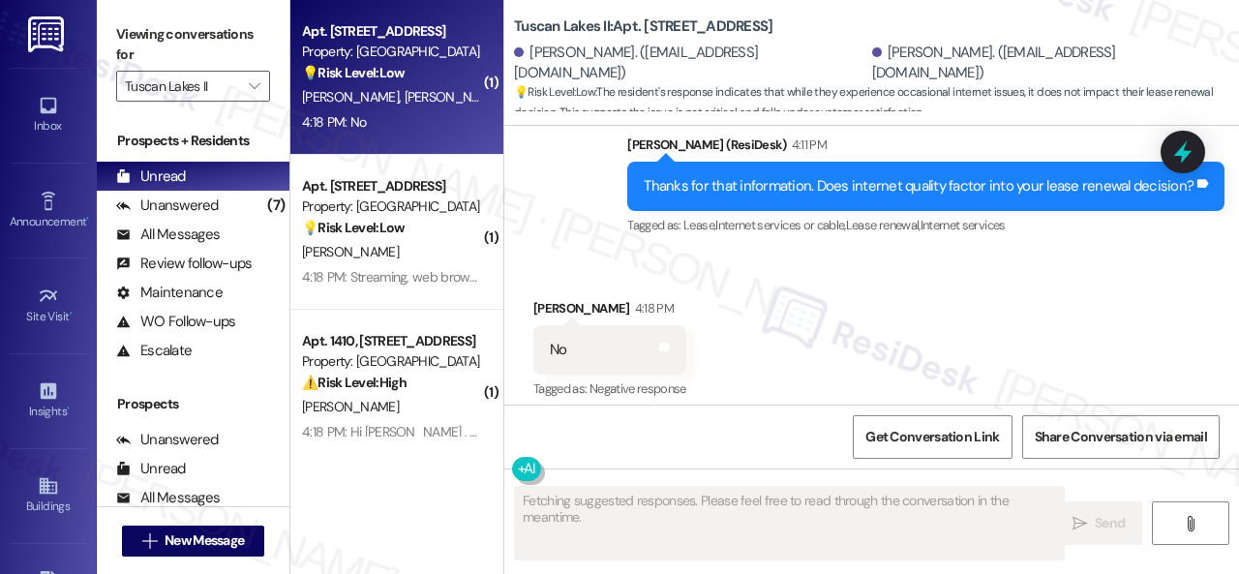
scroll to position [587, 0]
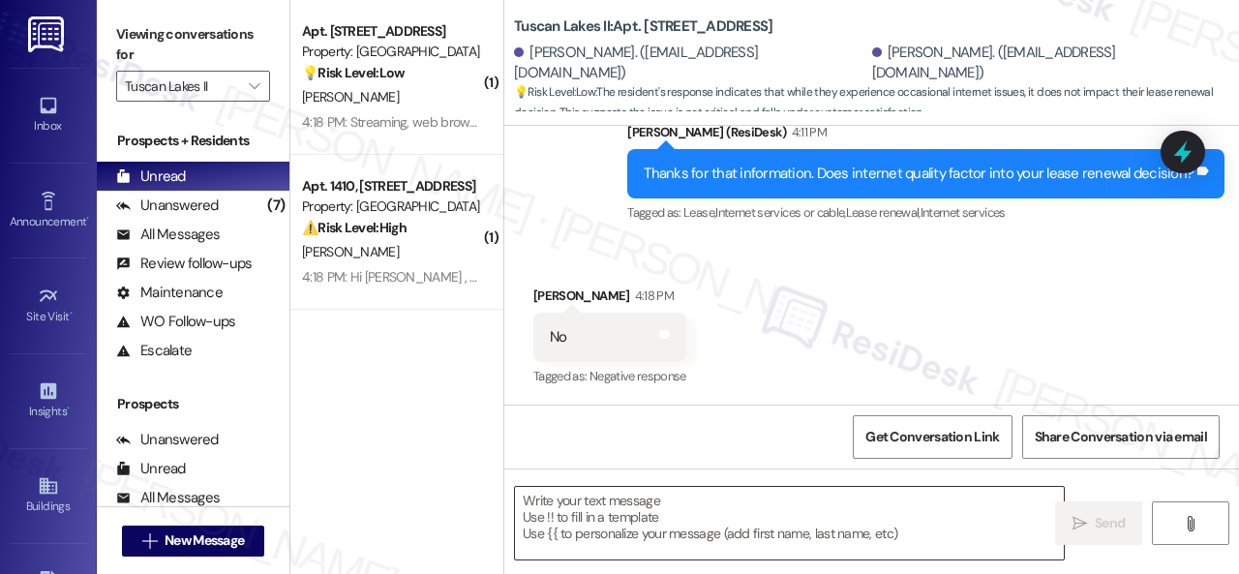
click at [647, 502] on textarea at bounding box center [789, 523] width 549 height 73
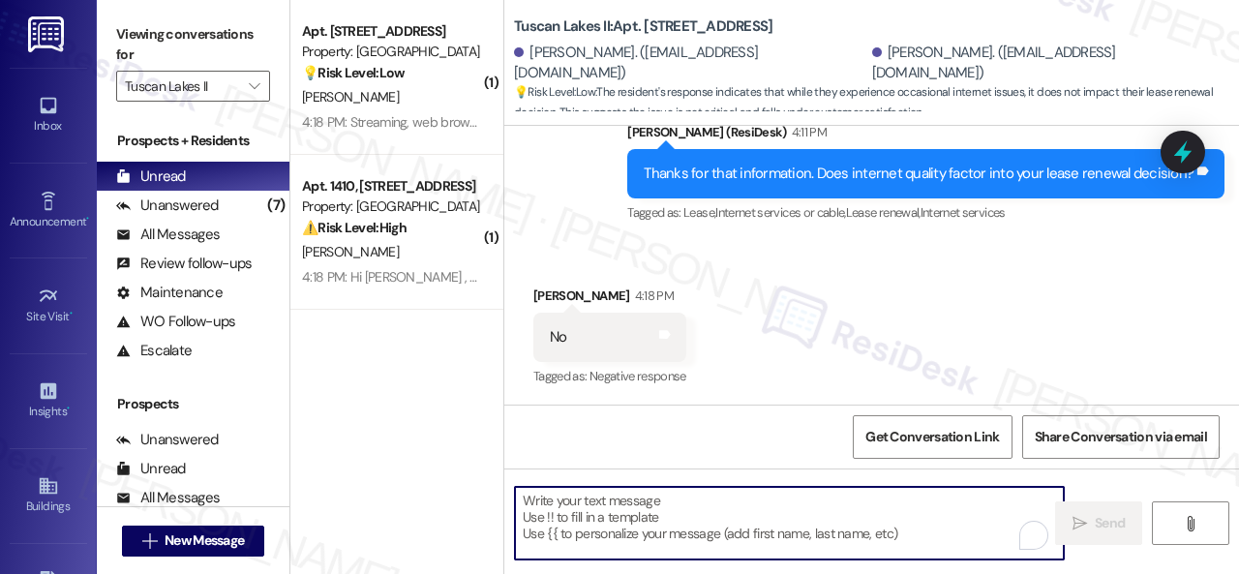
paste textarea "Thanks so much for sharing your experience—it really helps us understand what m…"
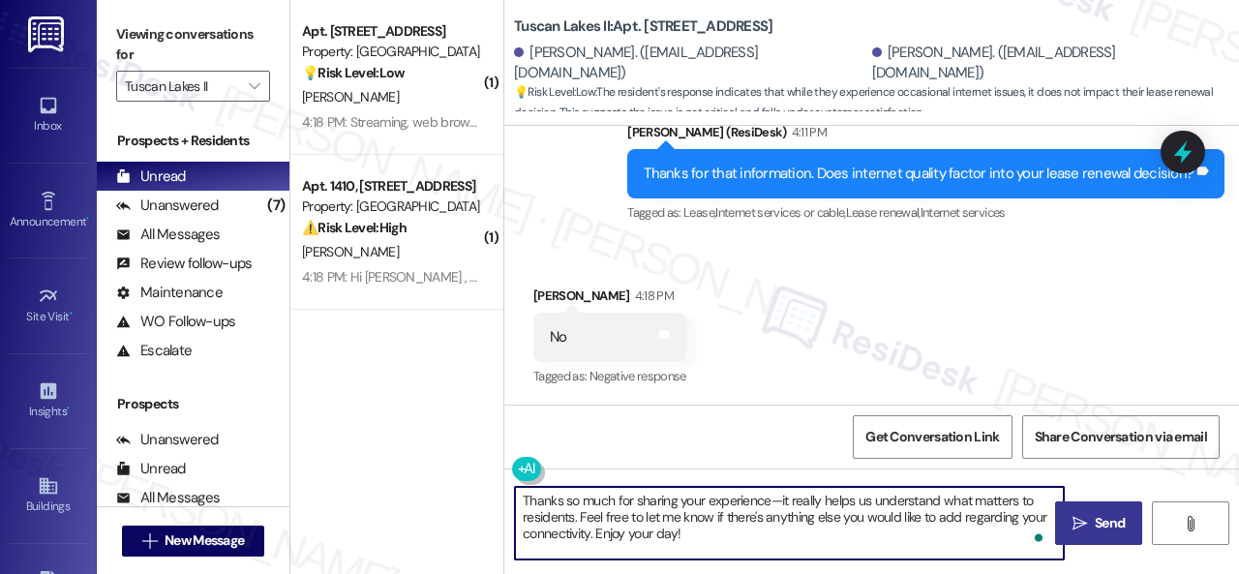
type textarea "Thanks so much for sharing your experience—it really helps us understand what m…"
click at [1096, 518] on span "Send" at bounding box center [1110, 523] width 30 height 20
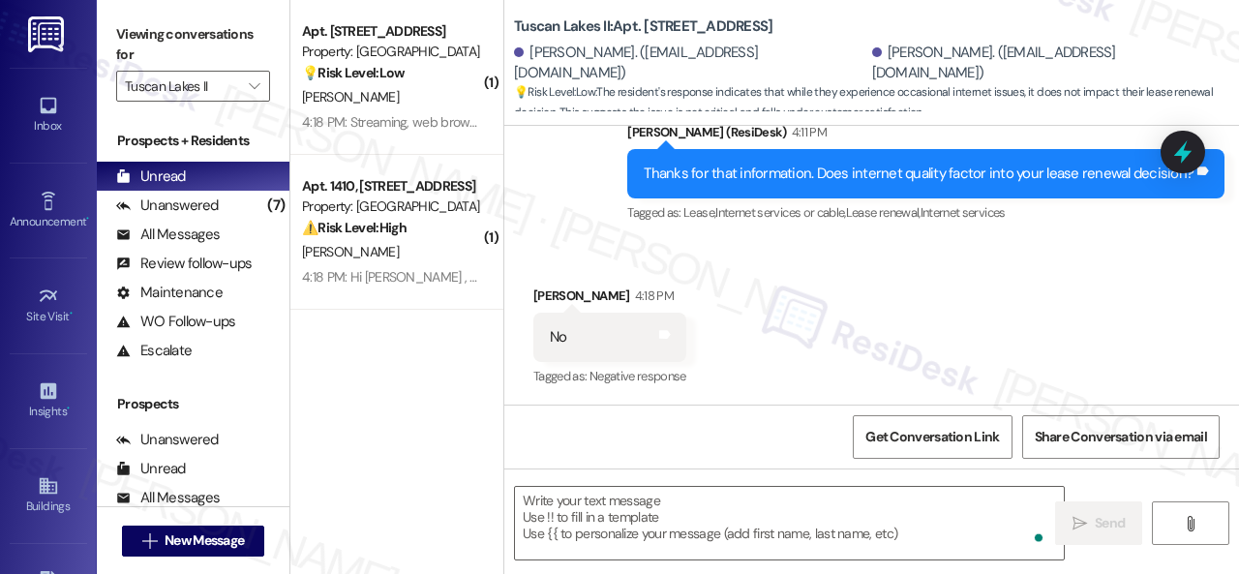
scroll to position [765, 0]
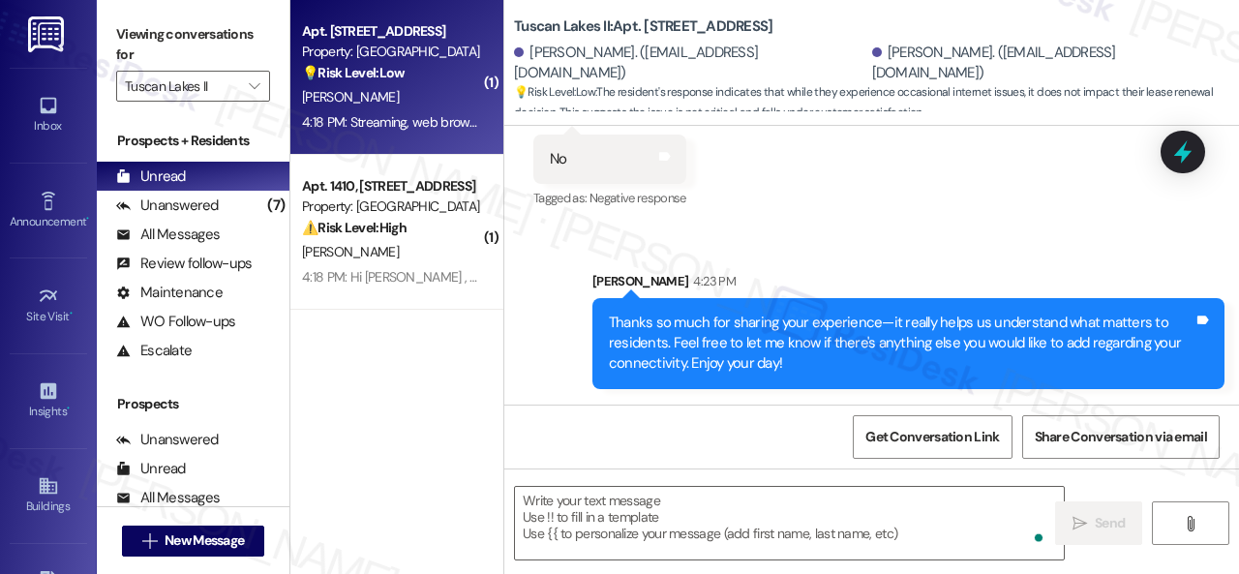
click at [426, 68] on div "💡 Risk Level: Low The conversation is part of a survey about internet usage, wh…" at bounding box center [391, 73] width 179 height 20
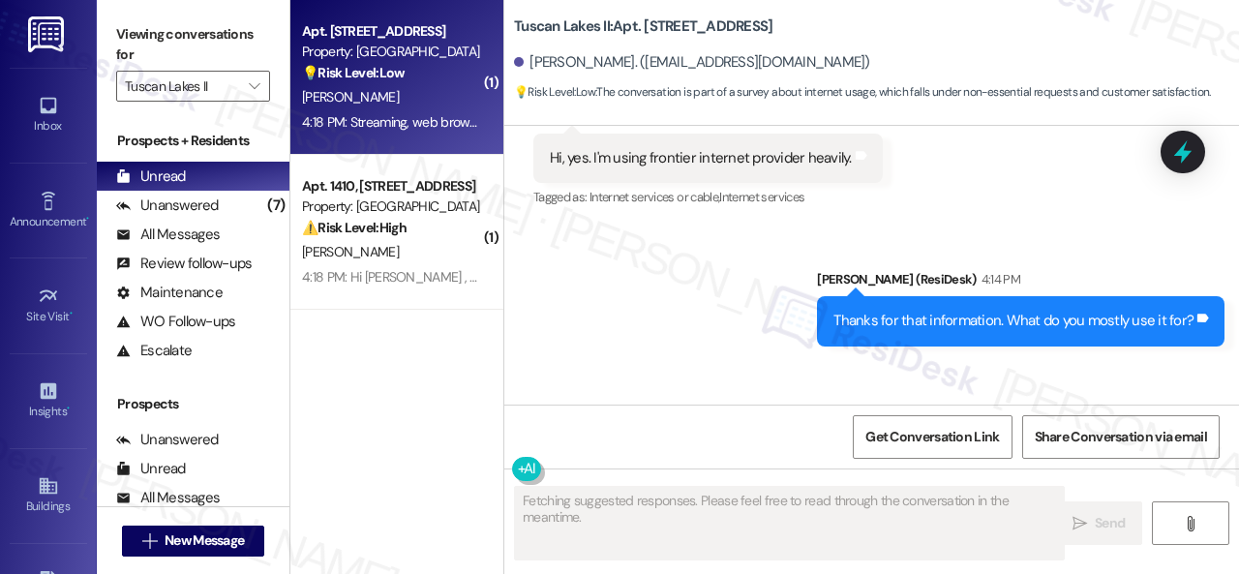
scroll to position [5057, 0]
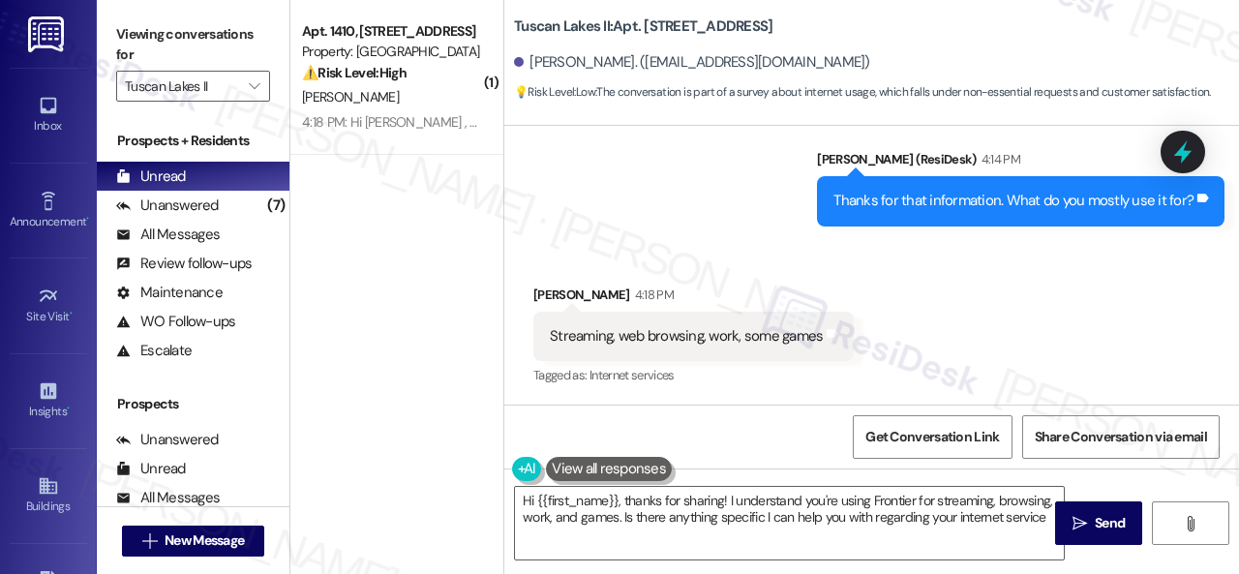
type textarea "Hi {{first_name}}, thanks for sharing! I understand you're using Frontier for s…"
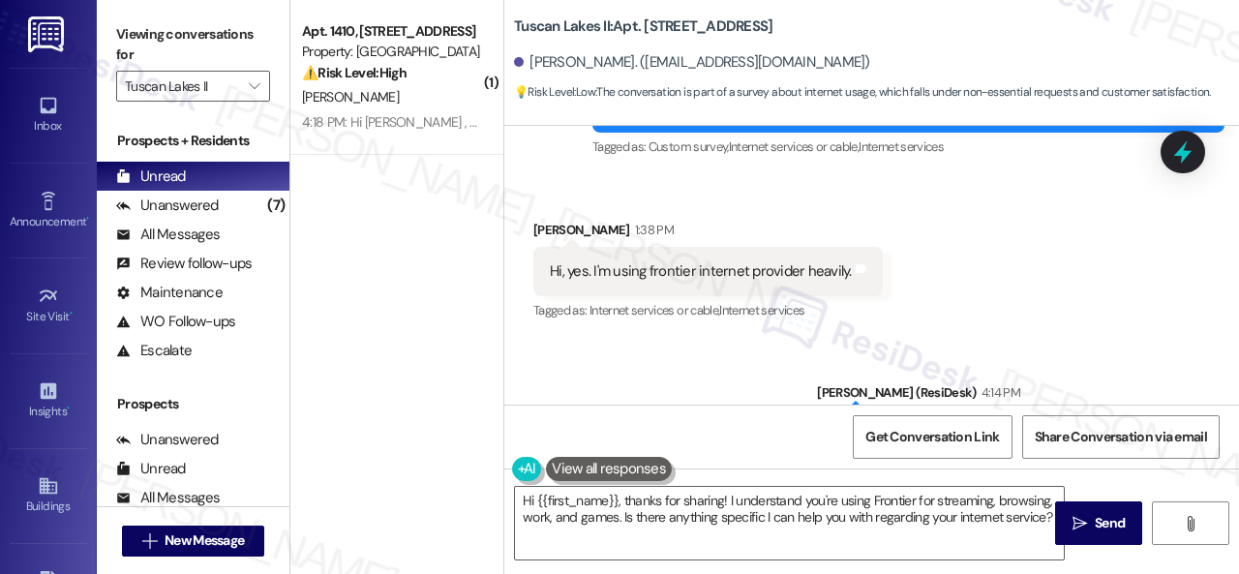
scroll to position [4864, 0]
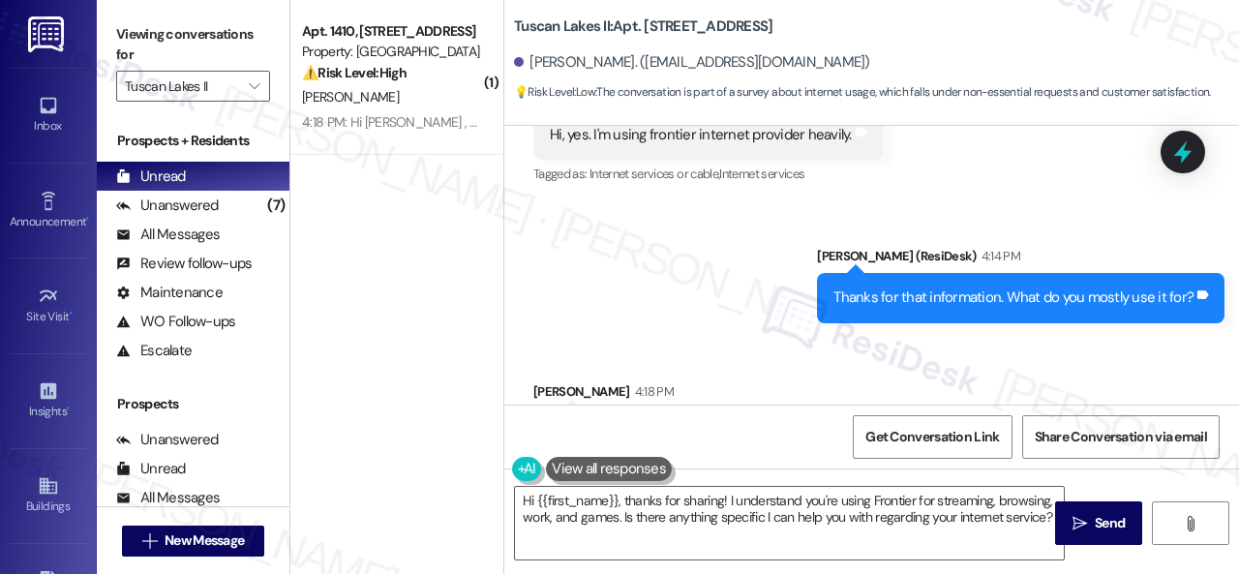
scroll to position [5057, 0]
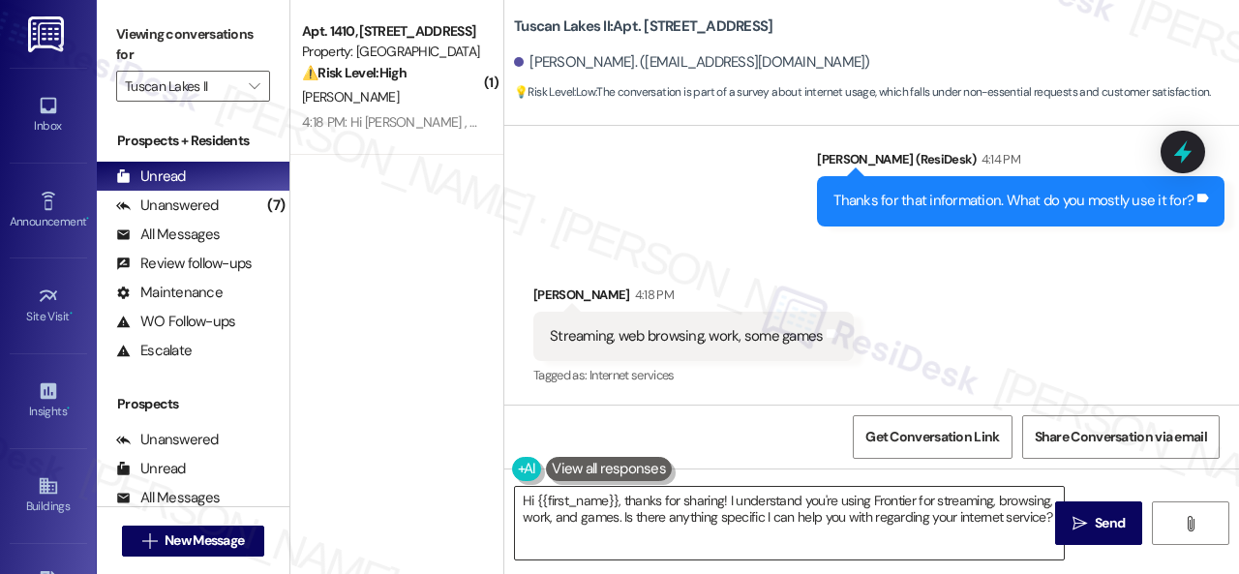
click at [716, 512] on textarea "Hi {{first_name}}, thanks for sharing! I understand you're using Frontier for s…" at bounding box center [789, 523] width 549 height 73
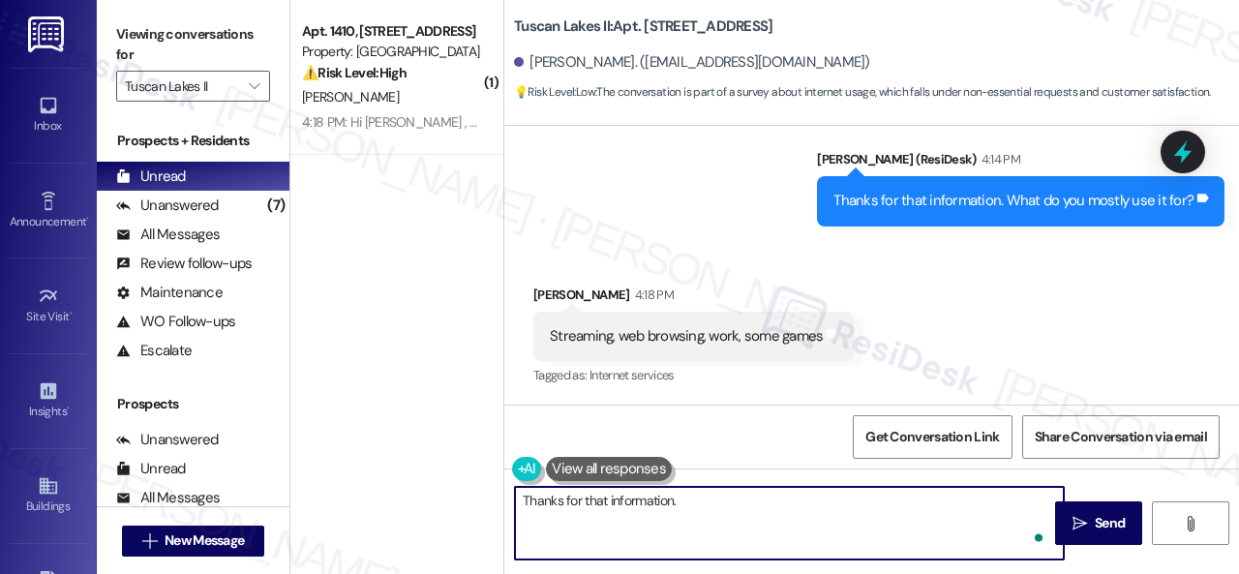
paste textarea "What would make your internet experience better?"
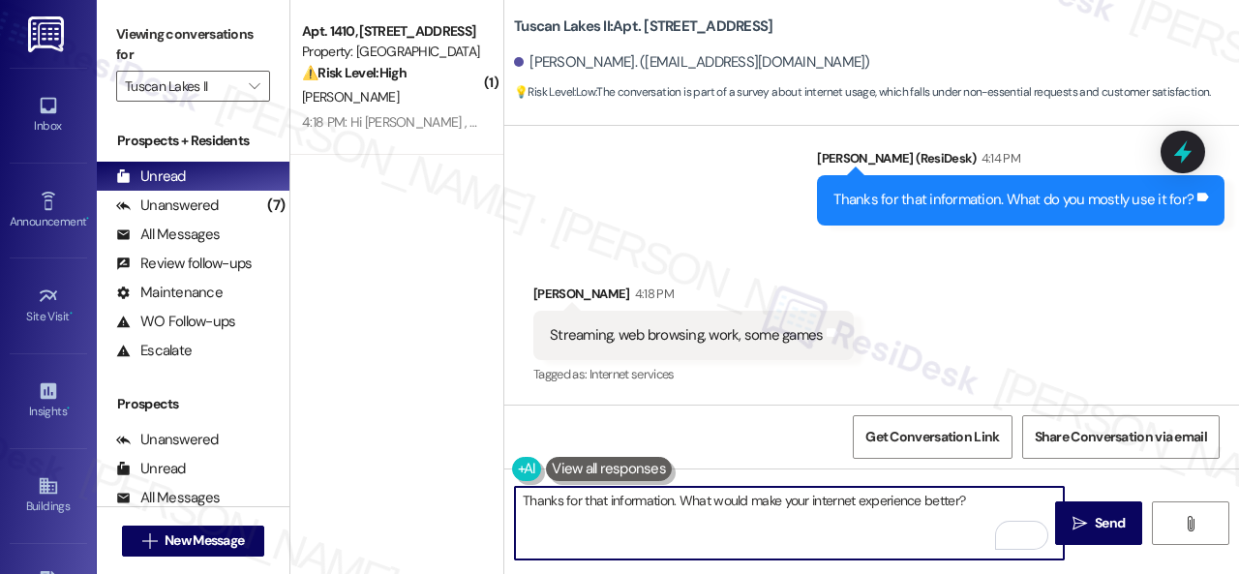
scroll to position [6, 0]
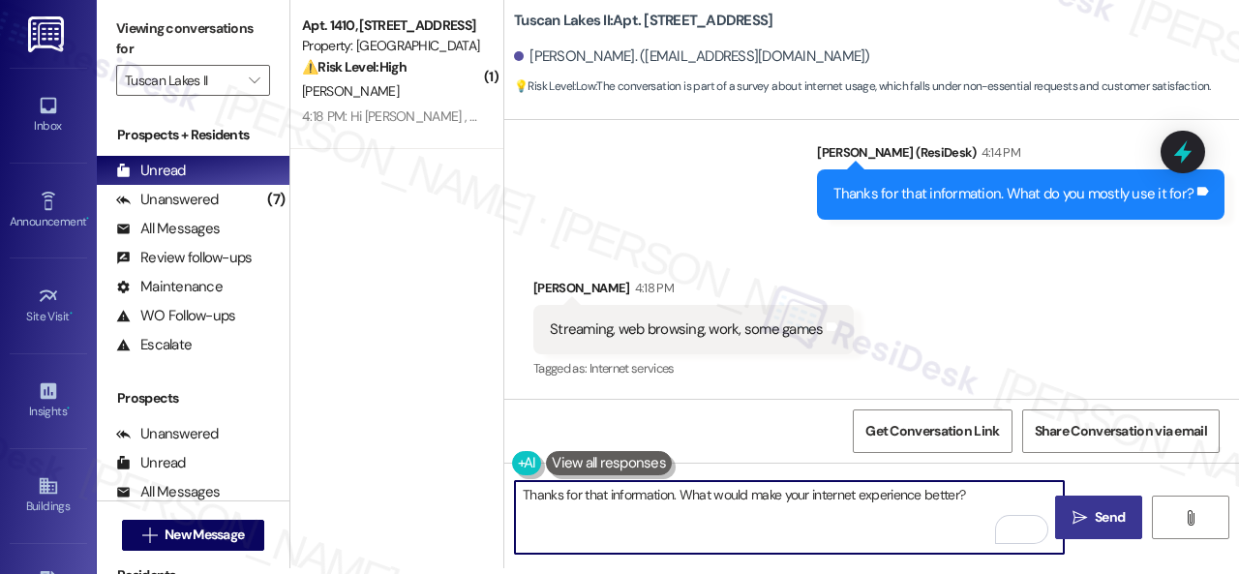
type textarea "Thanks for that information. What would make your internet experience better?"
click at [1098, 516] on span "Send" at bounding box center [1110, 517] width 30 height 20
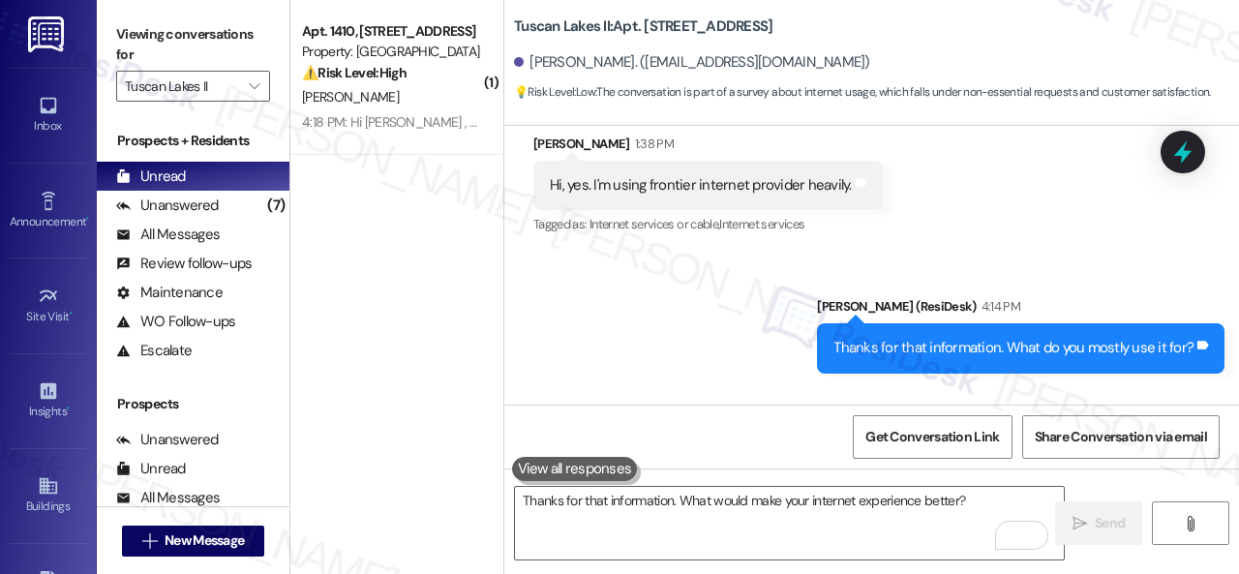
scroll to position [4902, 0]
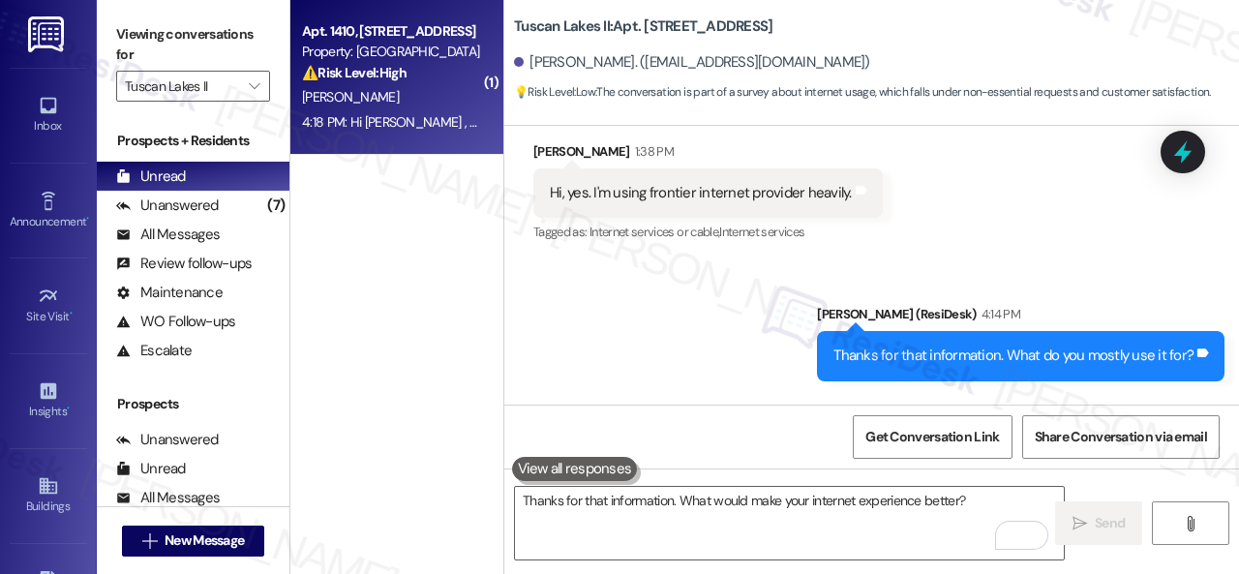
click at [417, 113] on div "4:18 PM: Hi Jorge , thank you for bringing this important matter to our attenti…" at bounding box center [944, 121] width 1285 height 17
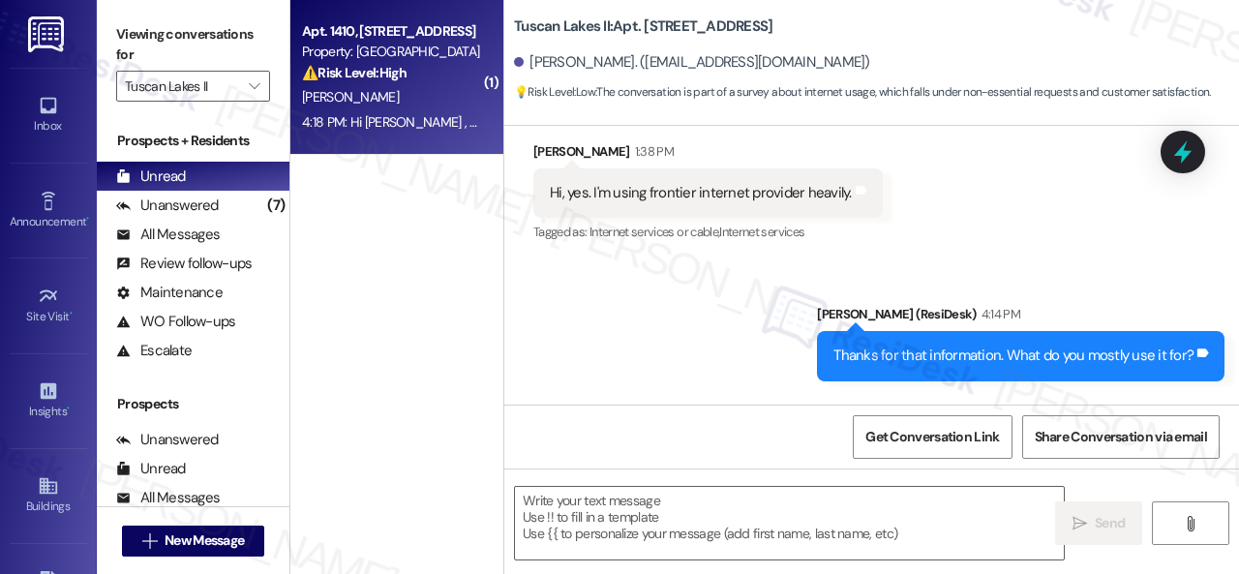
type textarea "Fetching suggested responses. Please feel free to read through the conversation…"
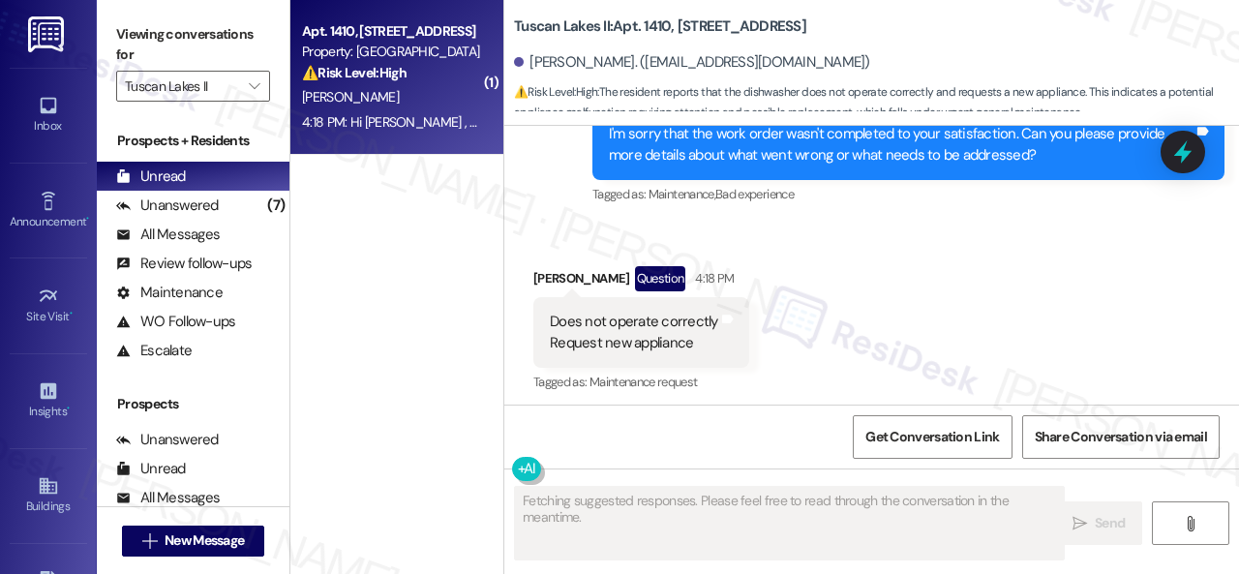
scroll to position [591, 0]
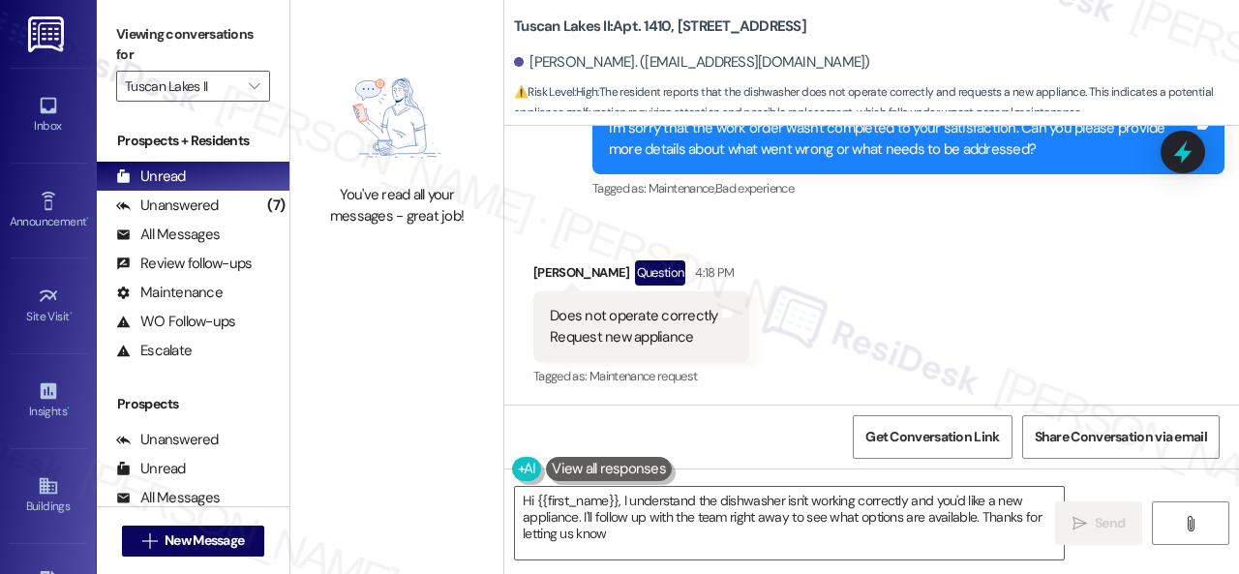
type textarea "Hi {{first_name}}, I understand the dishwasher isn't working correctly and you'…"
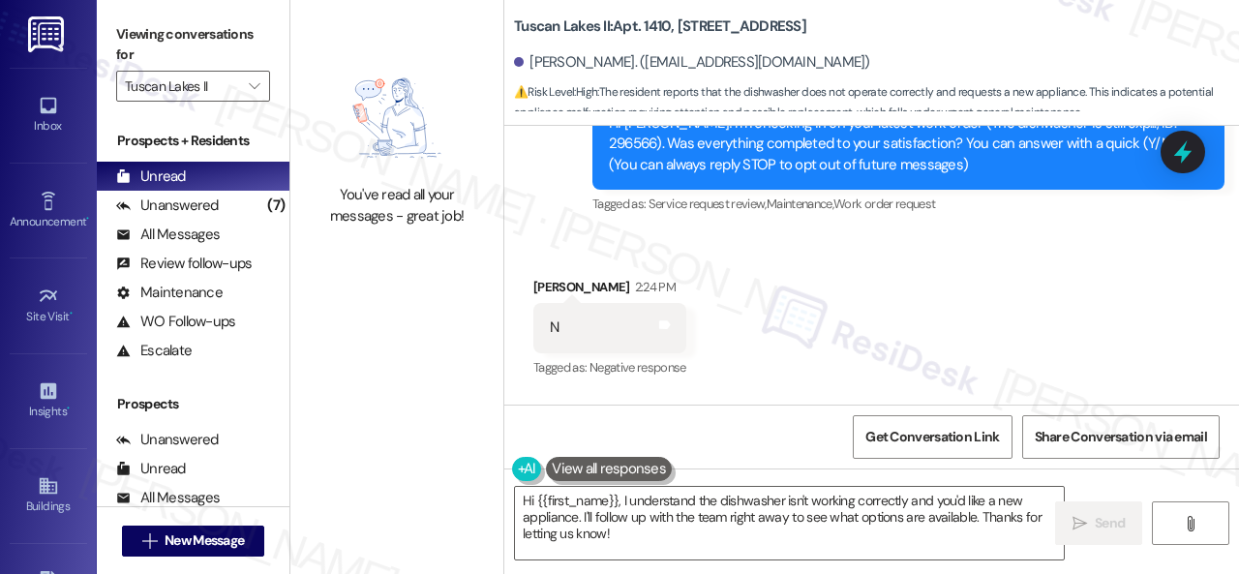
scroll to position [203, 0]
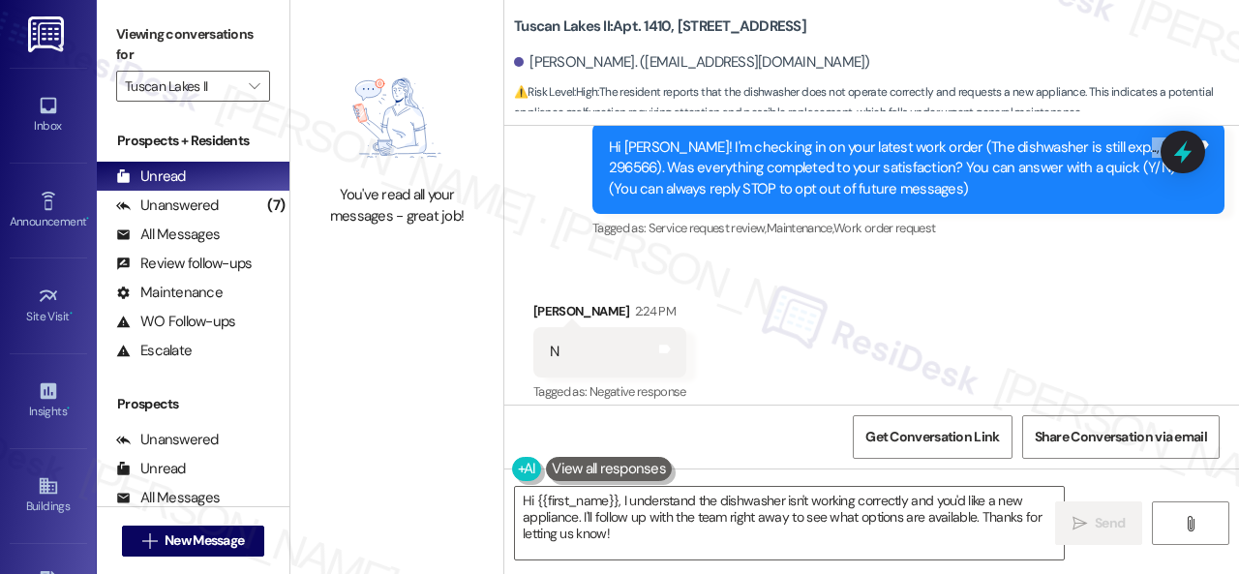
drag, startPoint x: 1096, startPoint y: 144, endPoint x: 1141, endPoint y: 149, distance: 45.8
click at [1141, 149] on div "Hi Jorge! I'm checking in on your latest work order (The dishwasher is still ex…" at bounding box center [901, 168] width 585 height 62
copy div "296566"
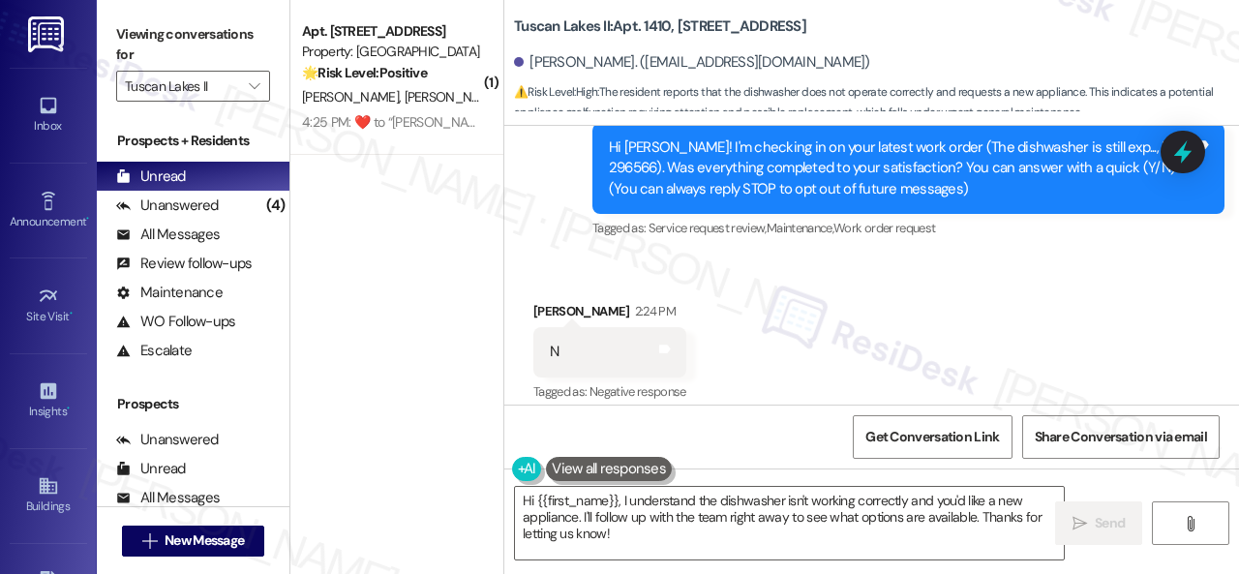
click at [950, 315] on div "Received via SMS Jorge Mier 2:24 PM N Tags and notes Tagged as: Negative respon…" at bounding box center [871, 340] width 735 height 164
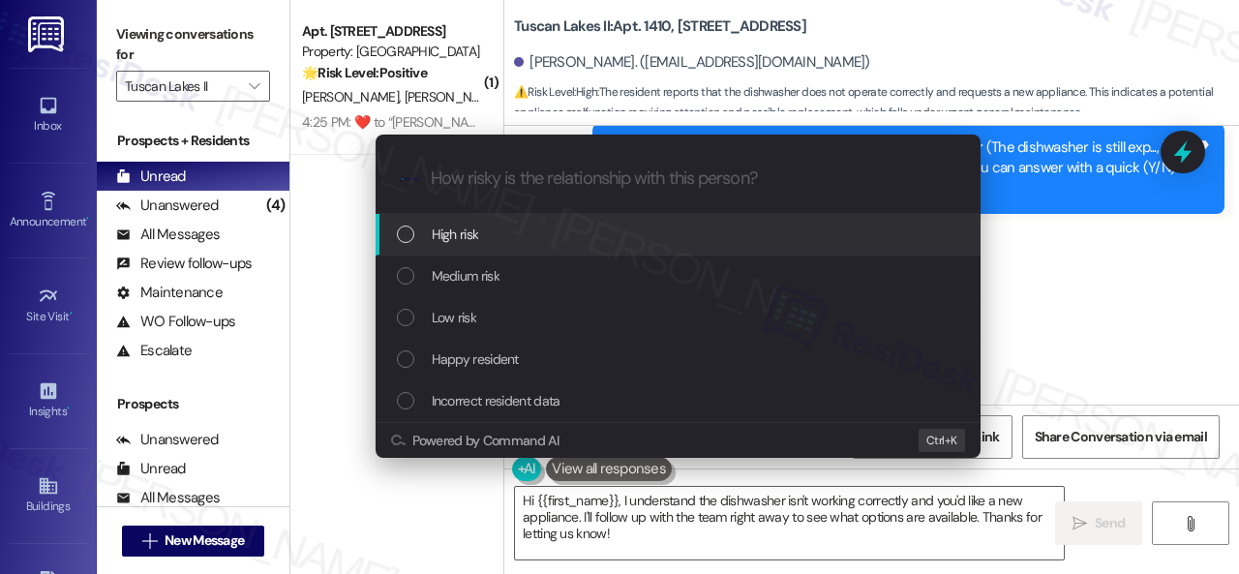
click at [454, 230] on span "High risk" at bounding box center [455, 234] width 47 height 21
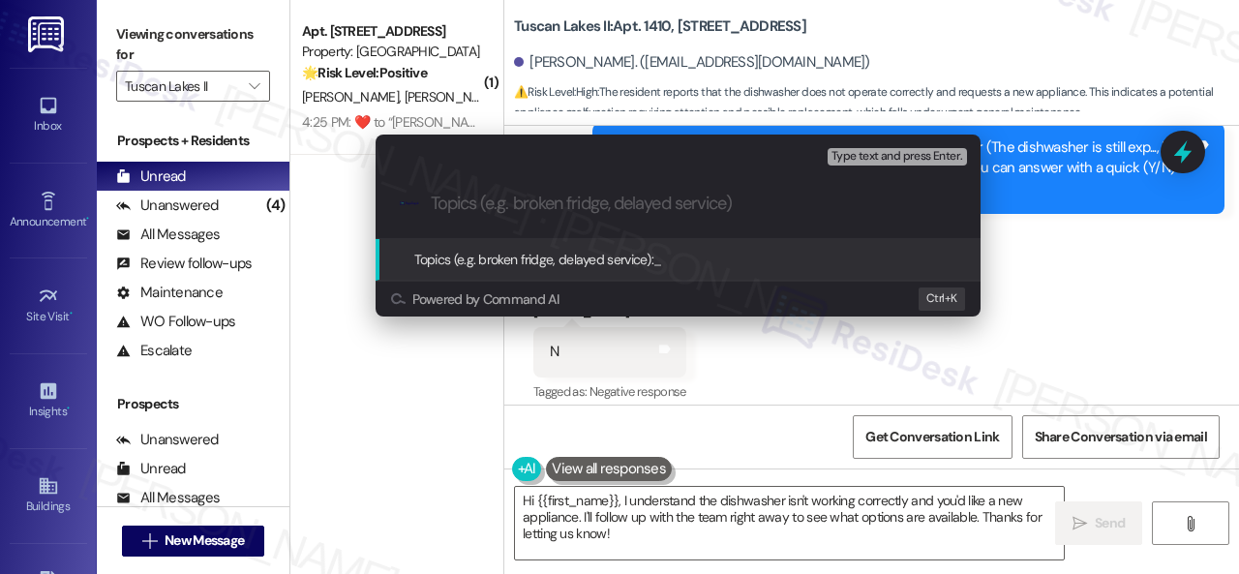
click at [522, 209] on input "Topics (e.g. broken fridge, delayed service)" at bounding box center [694, 204] width 526 height 20
paste input "Follow-up on the closed work order 296566"
type input "Follow-up on the closed work order 296566"
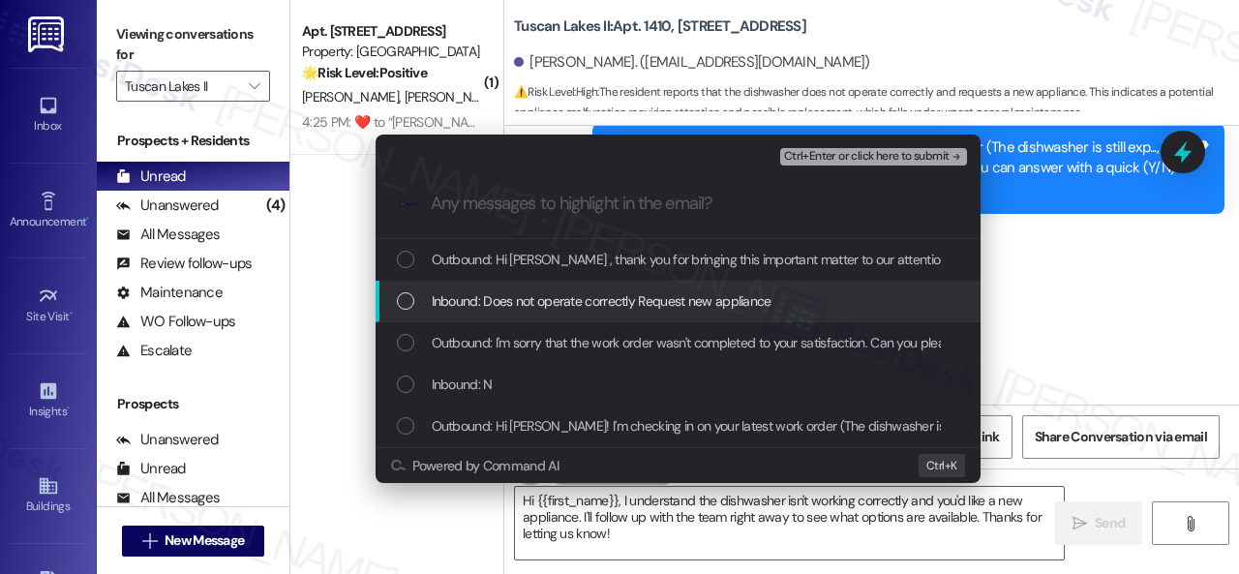
click at [527, 295] on span "Inbound: Does not operate correctly Request new appliance" at bounding box center [602, 300] width 340 height 21
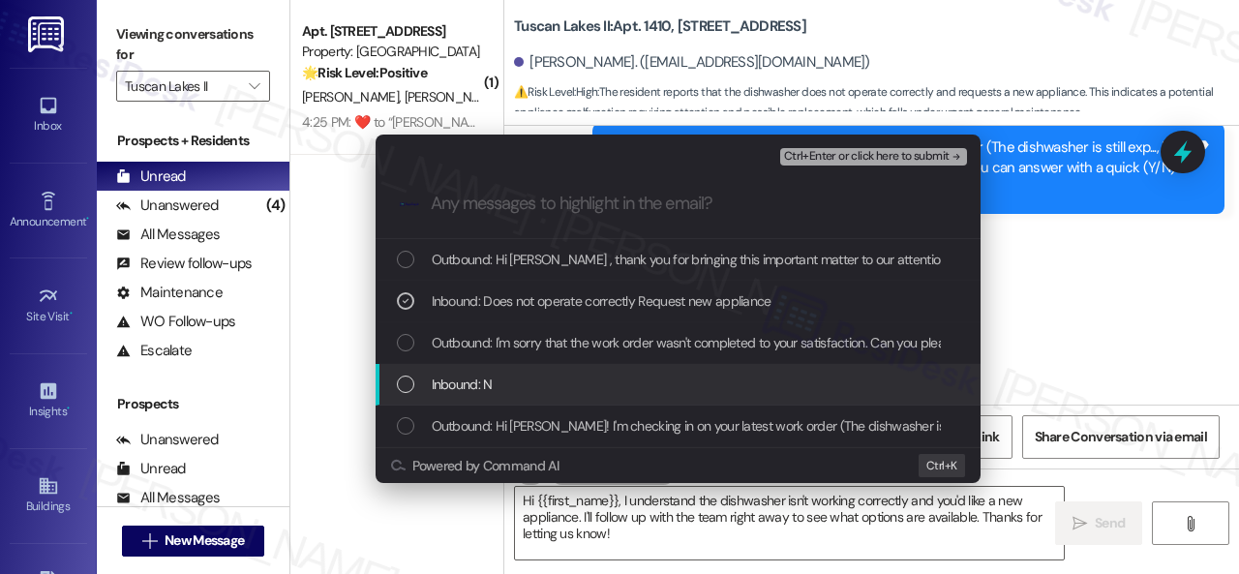
click at [473, 374] on span "Inbound: N" at bounding box center [462, 384] width 61 height 21
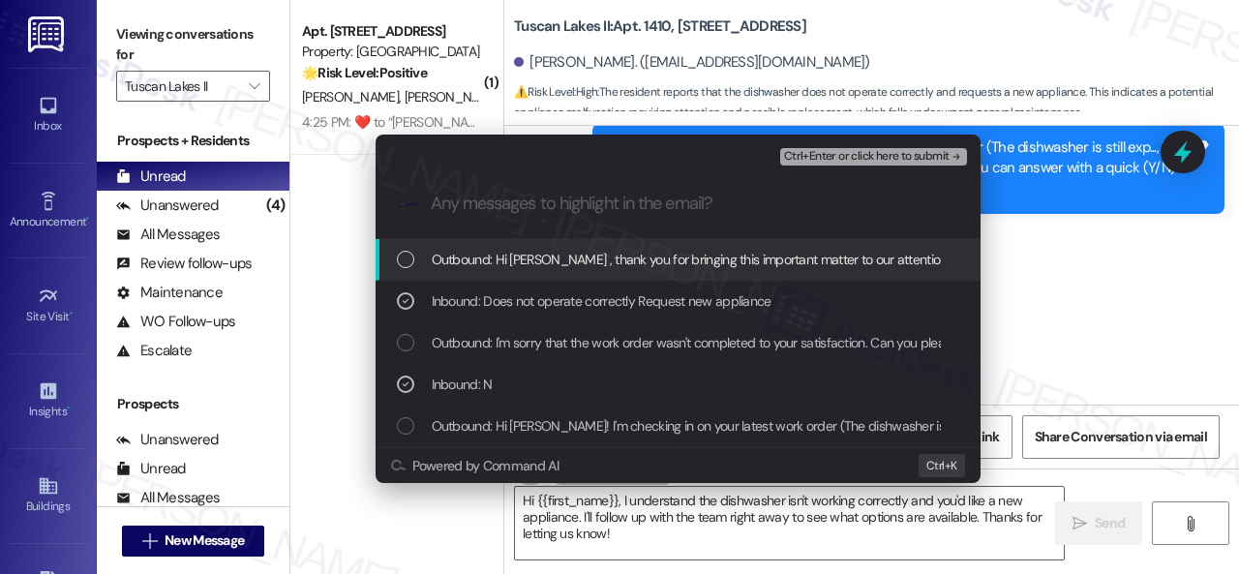
click at [832, 148] on button "Ctrl+Enter or click here to submit" at bounding box center [873, 156] width 187 height 17
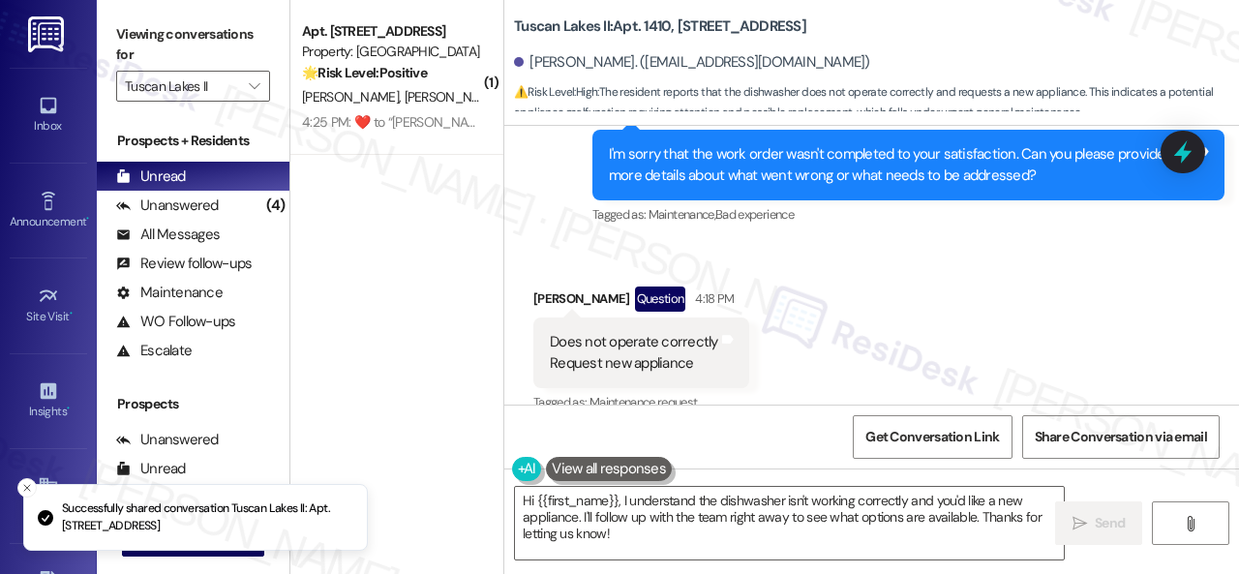
scroll to position [591, 0]
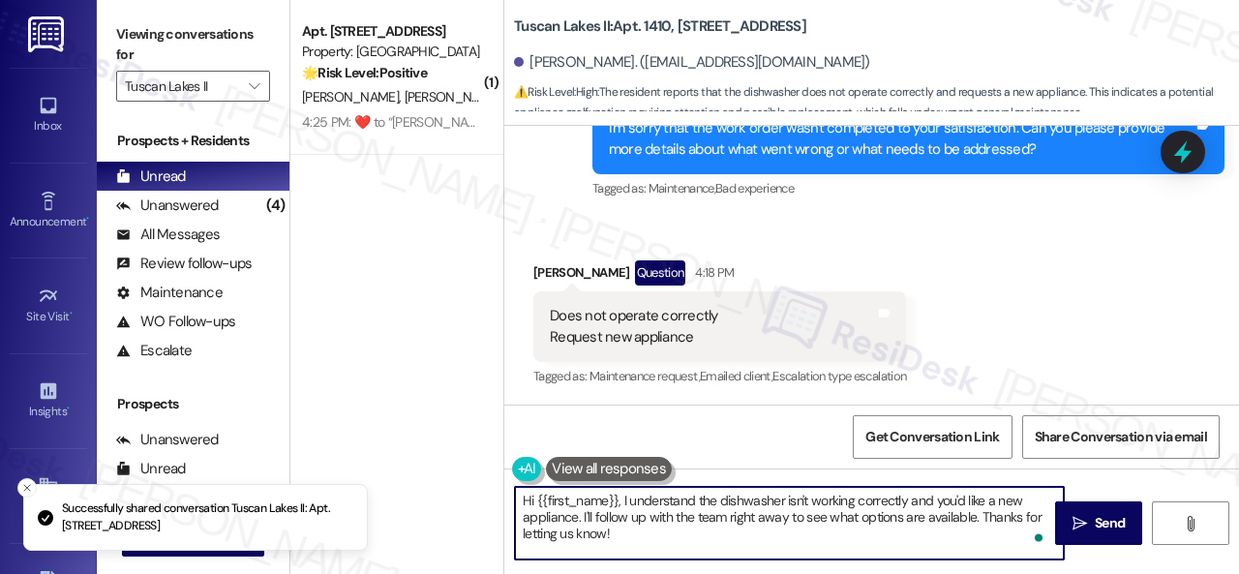
drag, startPoint x: 623, startPoint y: 531, endPoint x: 465, endPoint y: 473, distance: 168.7
click at [465, 473] on div "( 1 ) Apt. 2506, 1805 S Egret Bay Blvd Property: Tuscan Lakes II 🌟 Risk Level: …" at bounding box center [764, 287] width 949 height 574
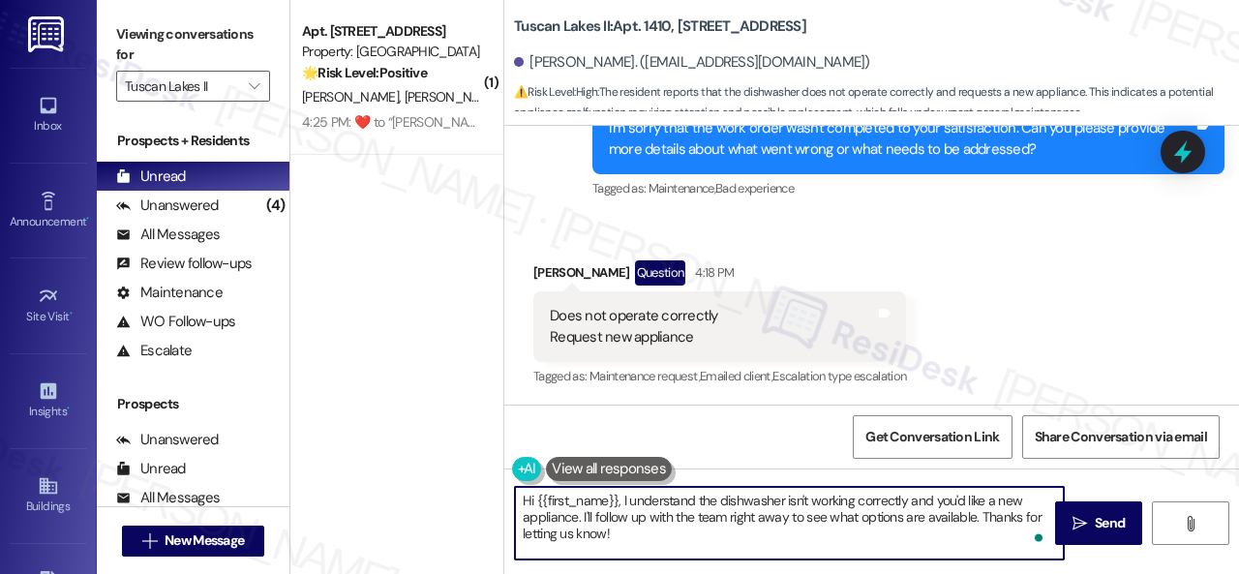
paste textarea "I'm sorry to hear the issue hasn't been resolved yet. We apologize for the dela…"
click at [639, 497] on textarea "I'm sorry to hear the issue hasn't been resolved yet. We apologize for the dela…" at bounding box center [789, 523] width 549 height 73
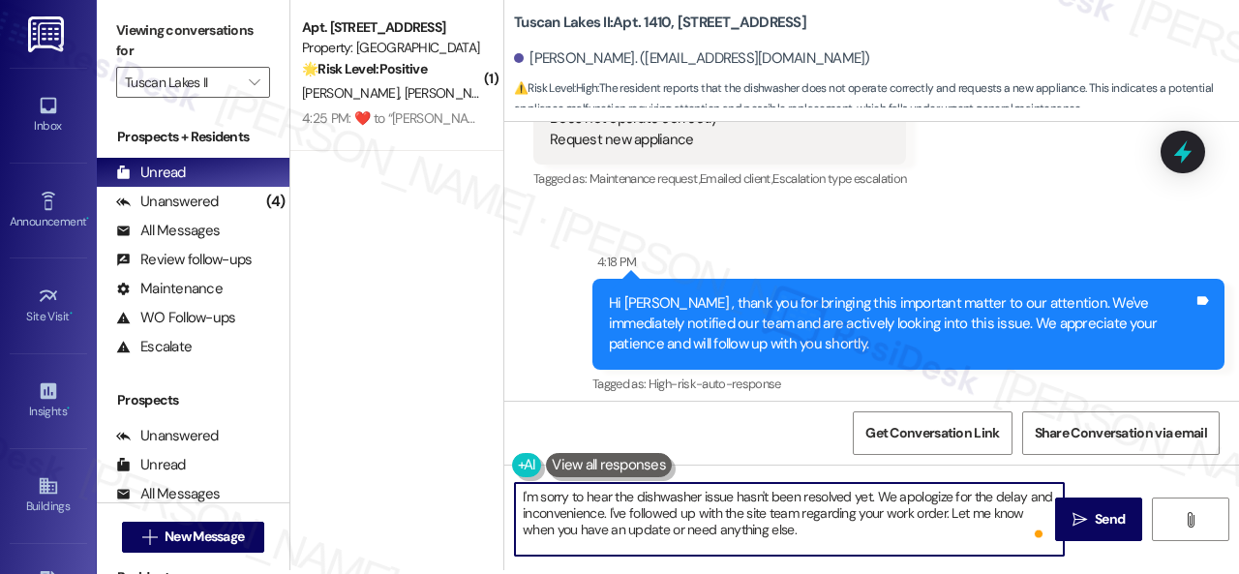
scroll to position [6, 0]
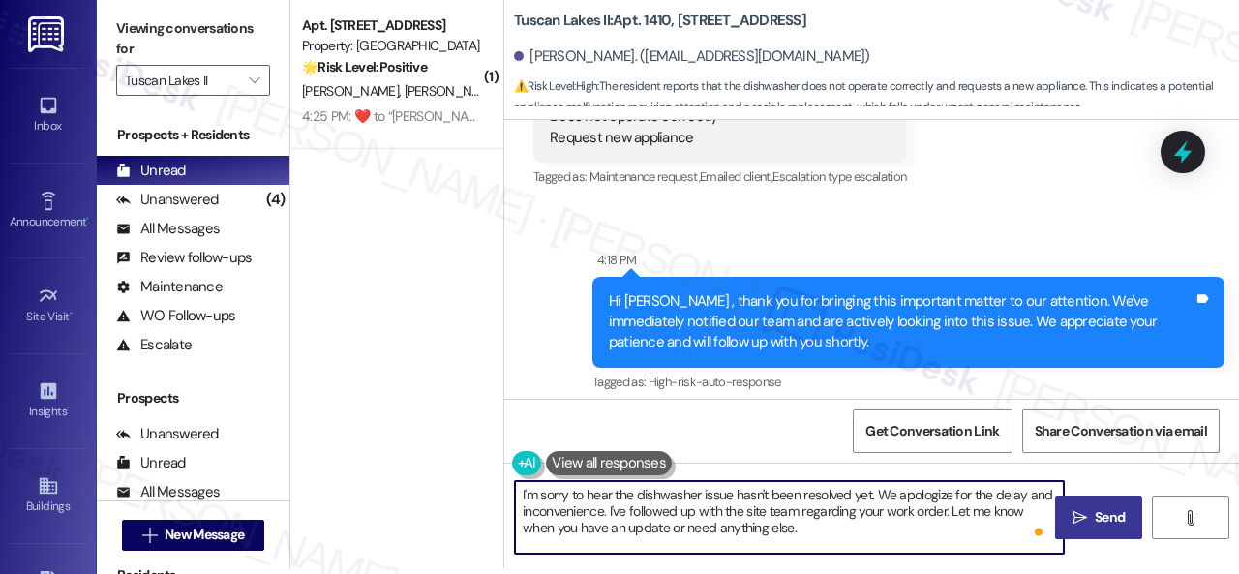
type textarea "I'm sorry to hear the dishwasher issue hasn't been resolved yet. We apologize f…"
click at [1069, 514] on span " Send" at bounding box center [1099, 517] width 61 height 20
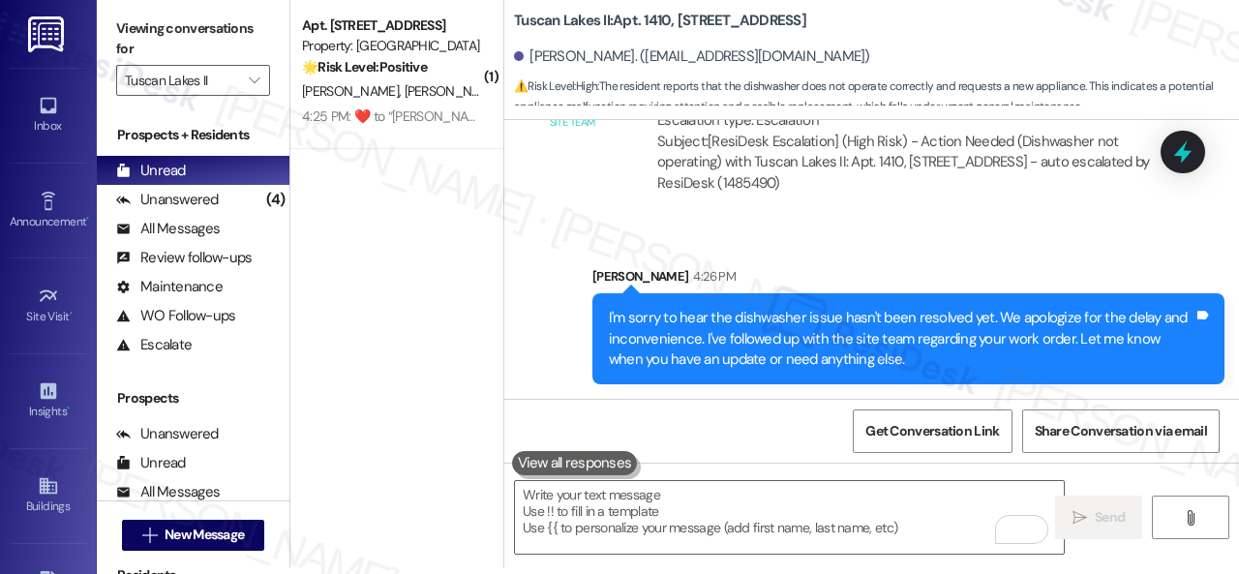
scroll to position [1232, 0]
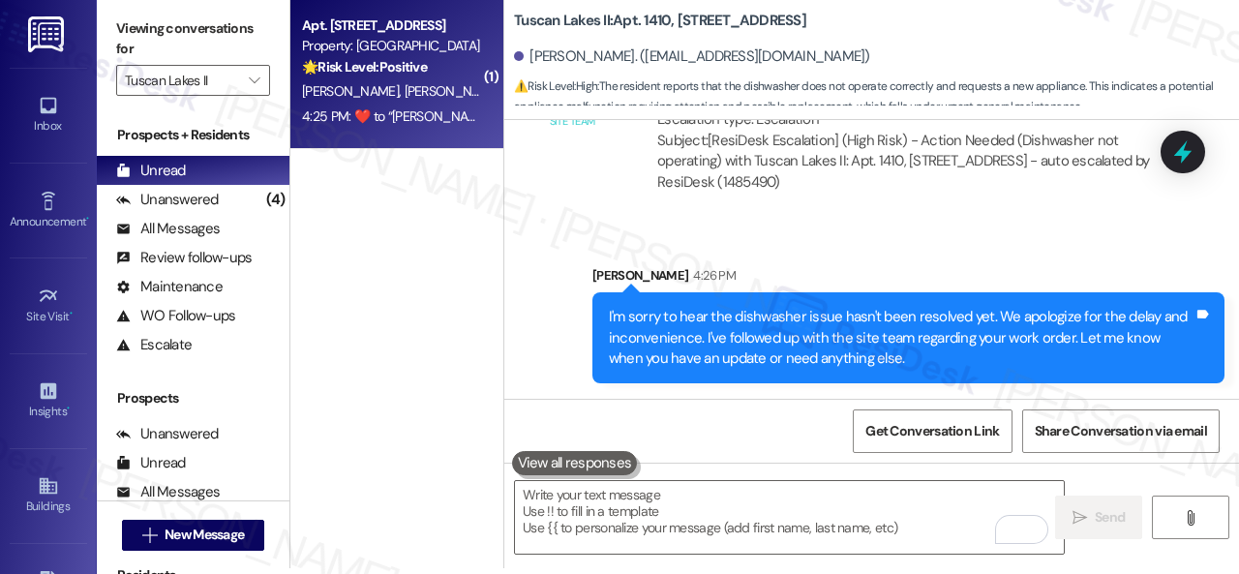
click at [435, 69] on div "🌟 Risk Level: Positive The resident is expressing positive sentiment and gratit…" at bounding box center [391, 67] width 179 height 20
type textarea "Fetching suggested responses. Please feel free to read through the conversation…"
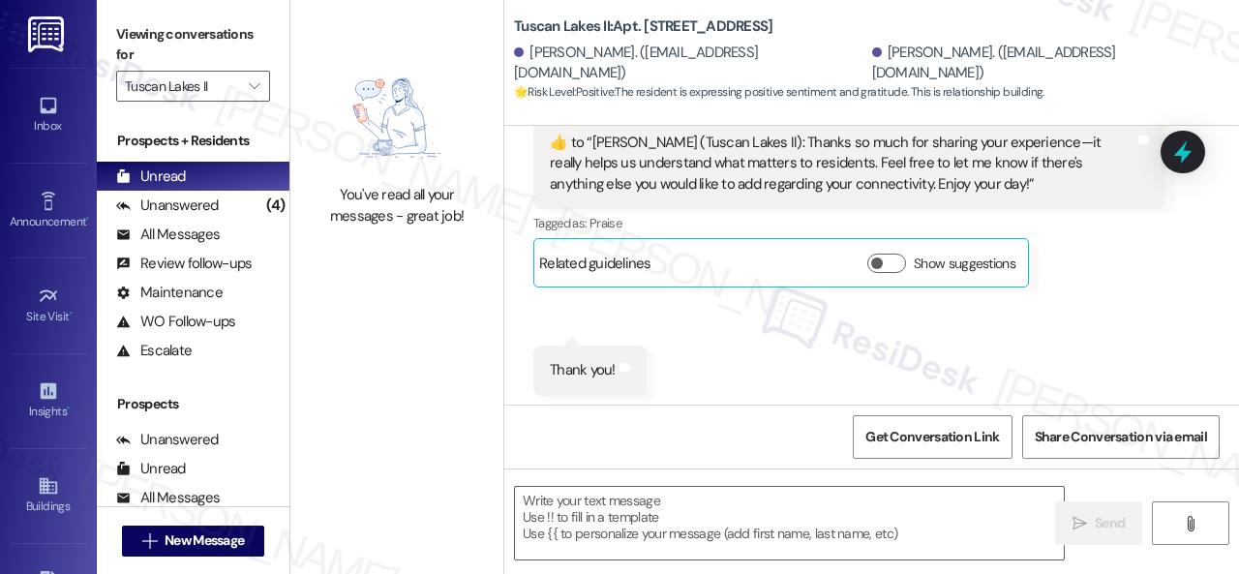
scroll to position [5958, 0]
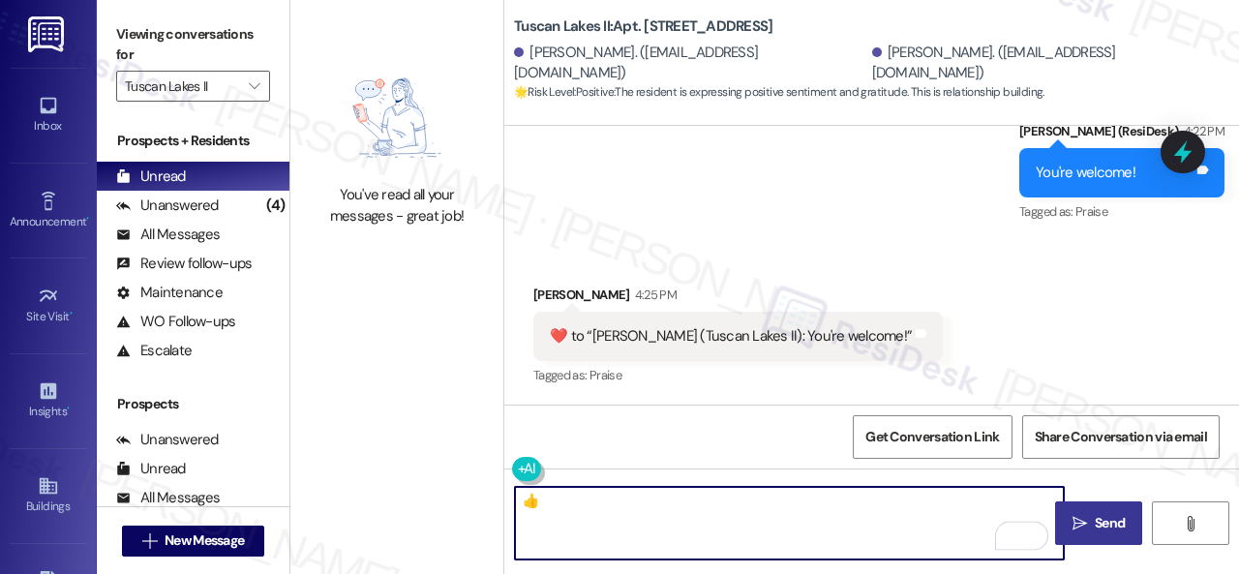
type textarea "👍"
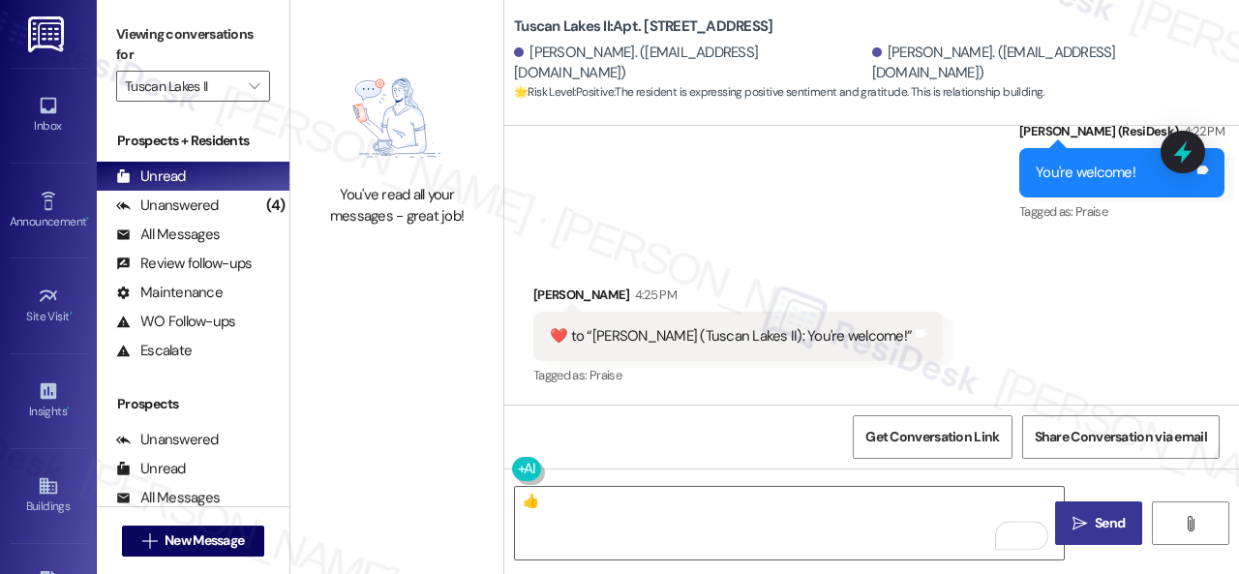
click at [1095, 526] on span "Send" at bounding box center [1110, 523] width 30 height 20
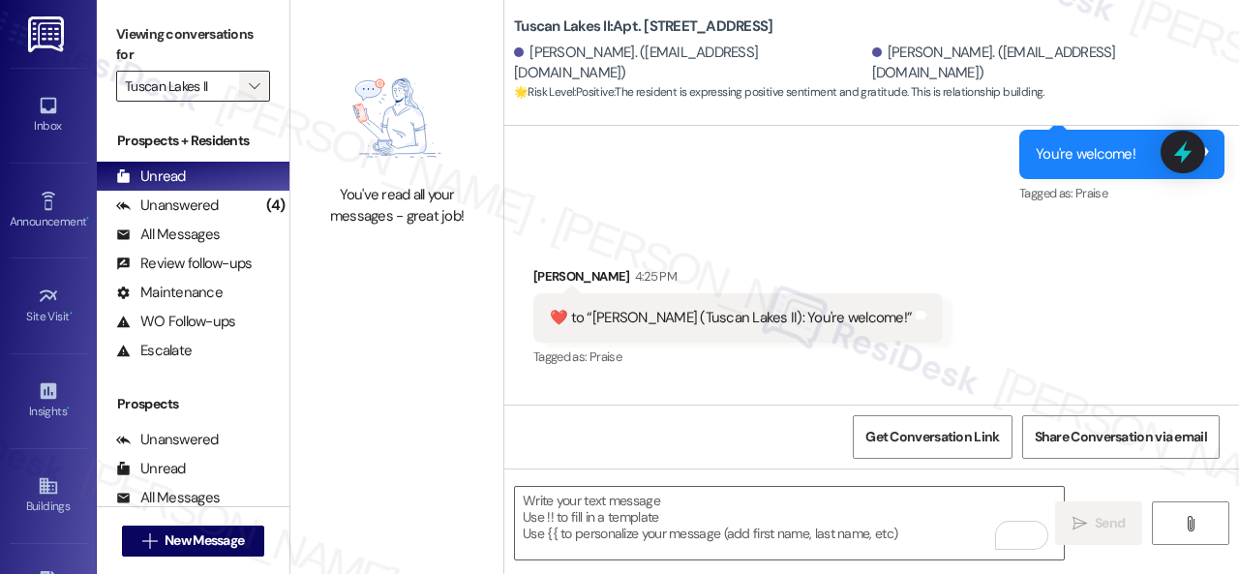
click at [256, 86] on icon "" at bounding box center [254, 85] width 11 height 15
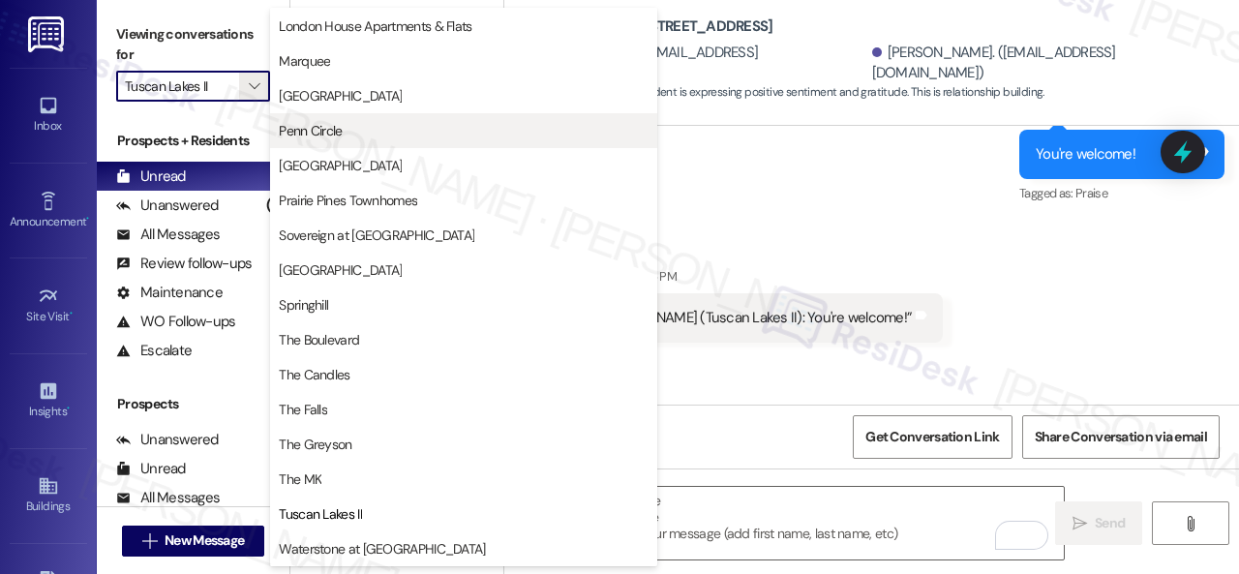
scroll to position [0, 0]
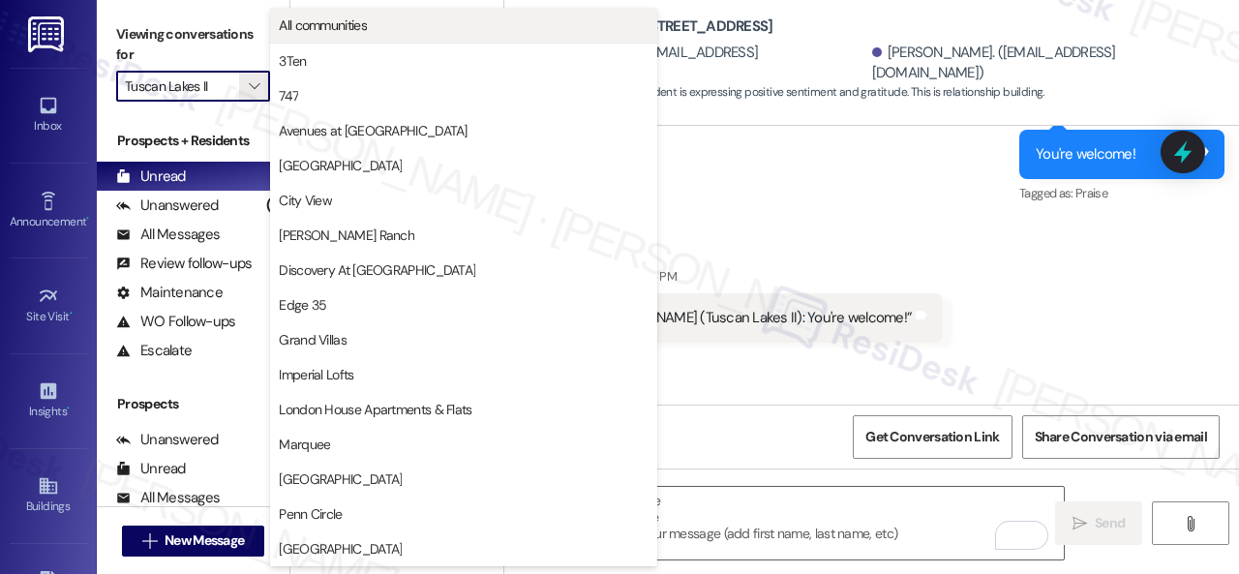
click at [360, 30] on span "All communities" at bounding box center [323, 24] width 88 height 19
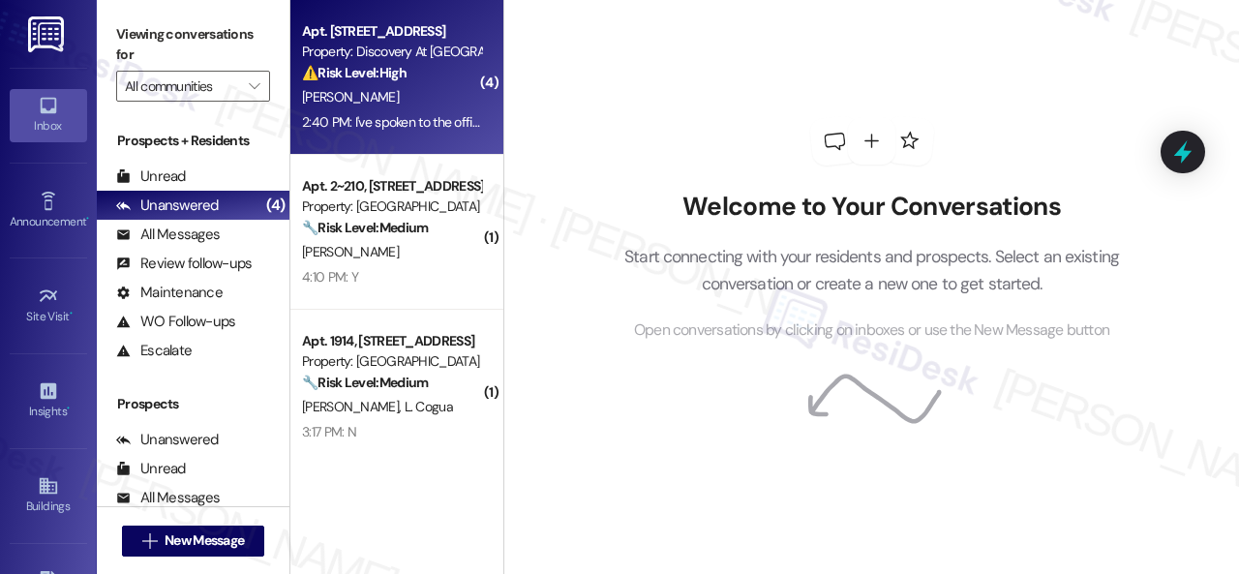
click at [454, 100] on div "[PERSON_NAME]" at bounding box center [391, 97] width 183 height 24
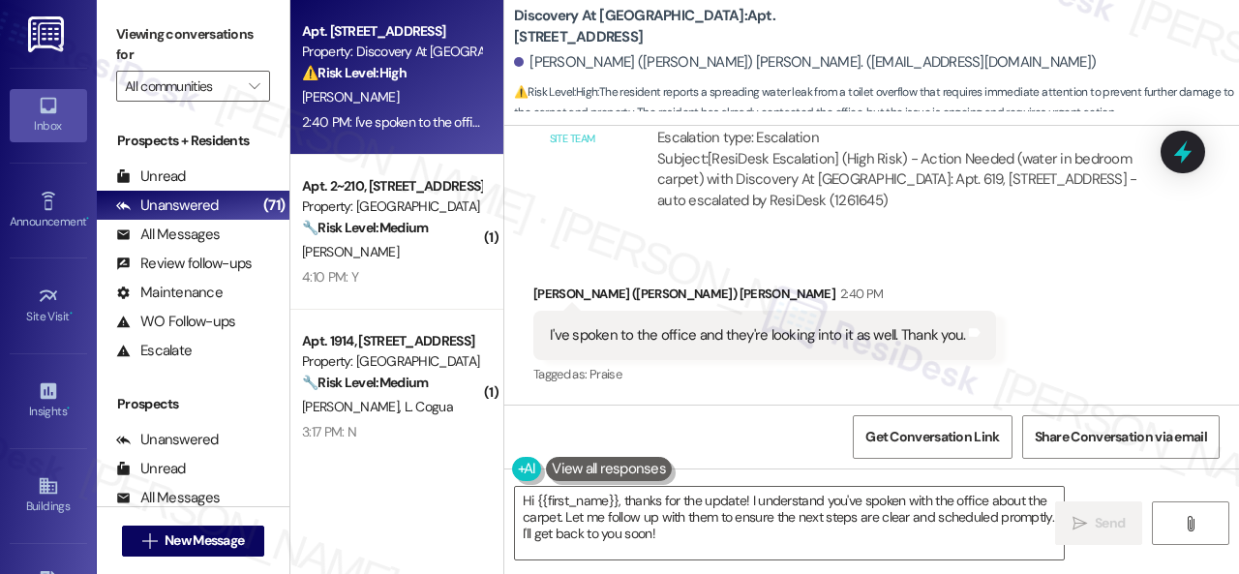
scroll to position [11338, 0]
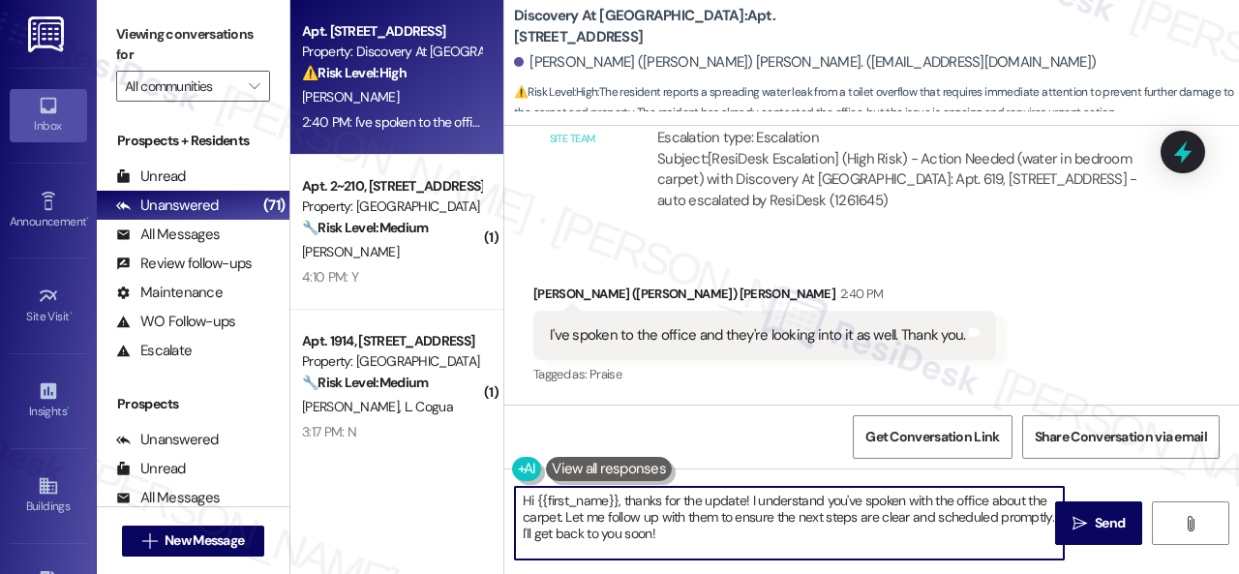
drag, startPoint x: 713, startPoint y: 533, endPoint x: 524, endPoint y: 382, distance: 242.5
click at [469, 465] on div "Apt. 619, 150 Northpark Plaza Drive Property: Discovery At Kingwood ⚠️ Risk Lev…" at bounding box center [764, 287] width 949 height 574
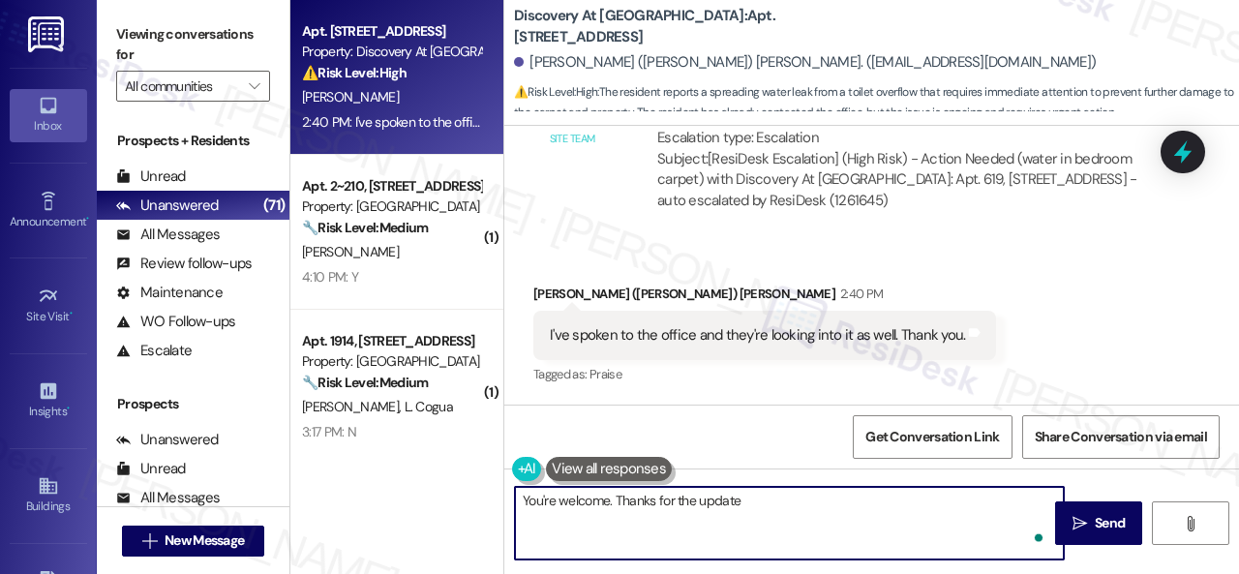
type textarea "You're welcome. Thanks for the update!"
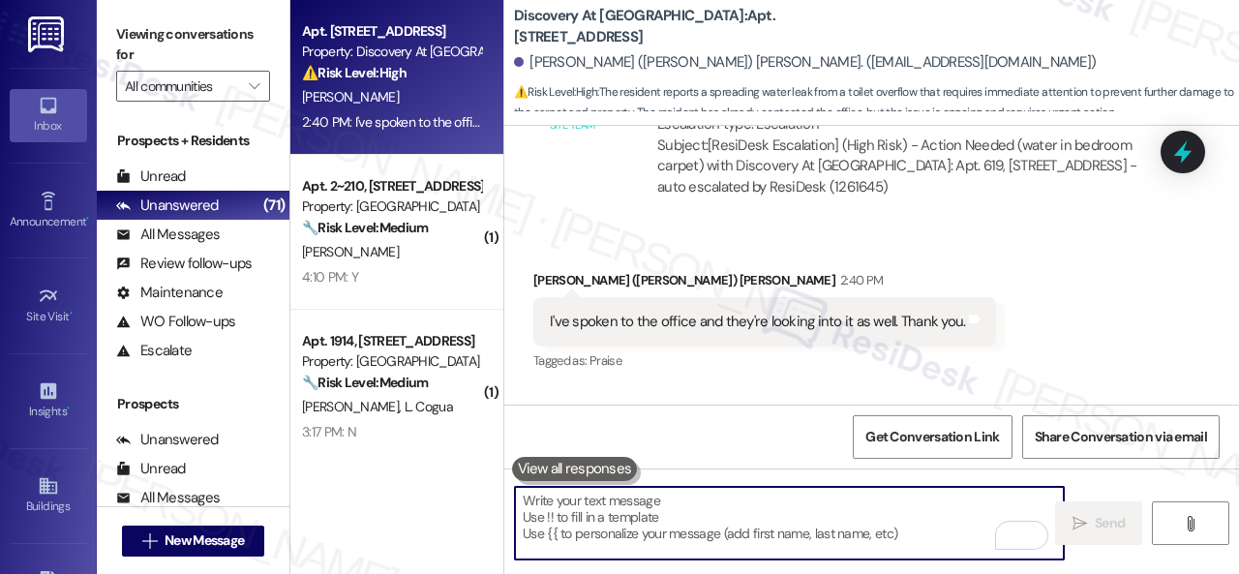
scroll to position [11337, 0]
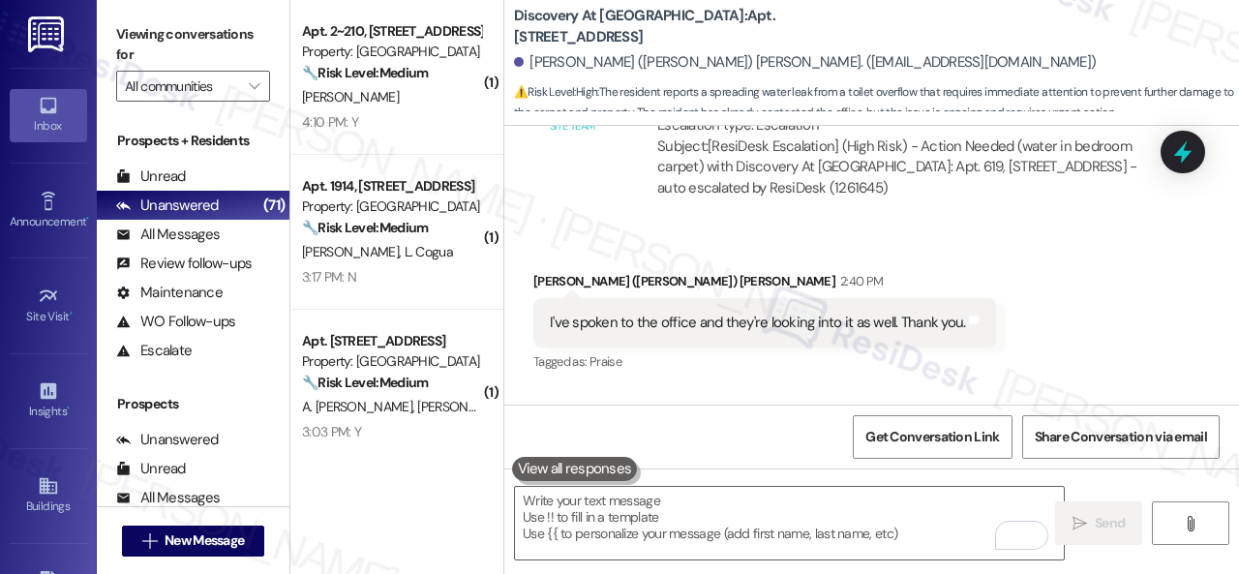
click at [583, 200] on div "Automated email escalation to site team Automated email escalation to site team…" at bounding box center [849, 112] width 661 height 230
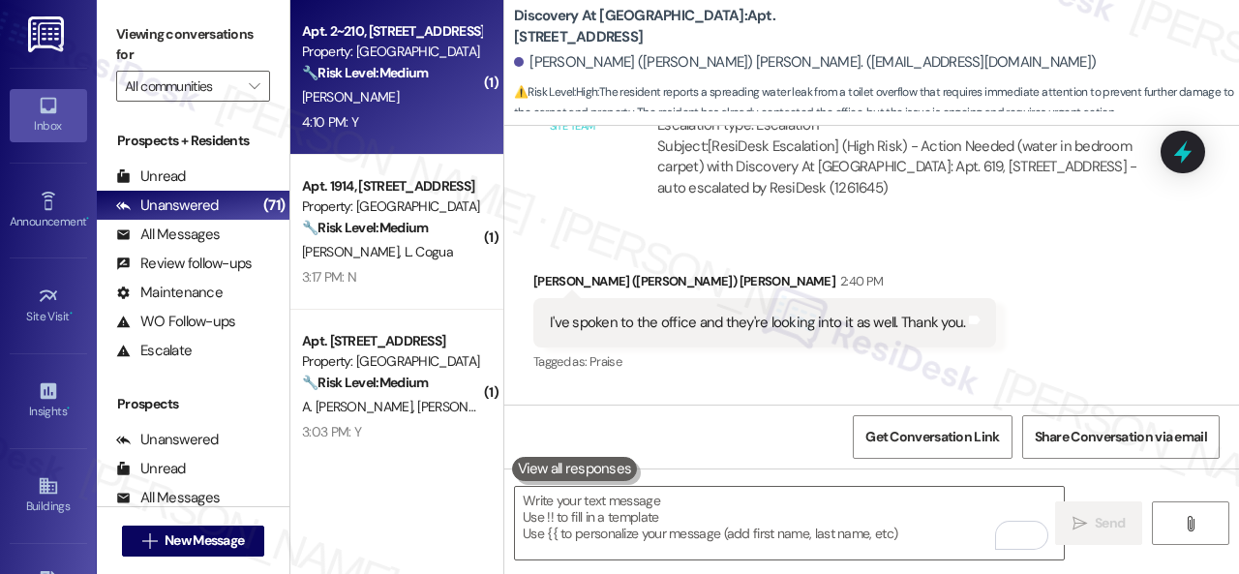
click at [373, 116] on div "4:10 PM: Y 4:10 PM: Y" at bounding box center [391, 122] width 183 height 24
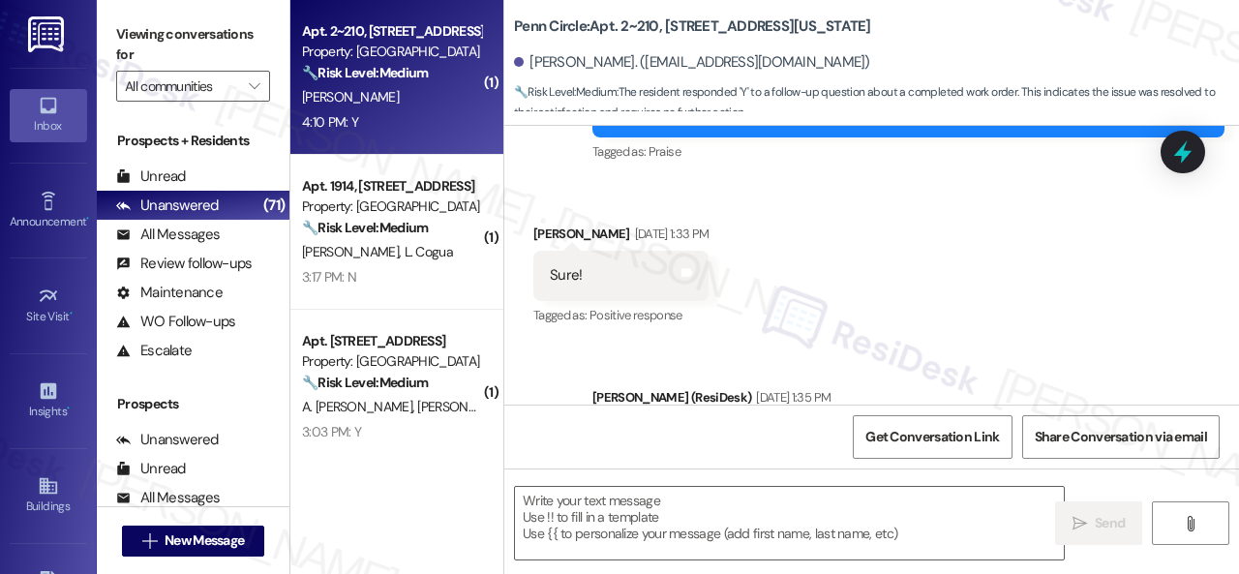
type textarea "Fetching suggested responses. Please feel free to read through the conversation…"
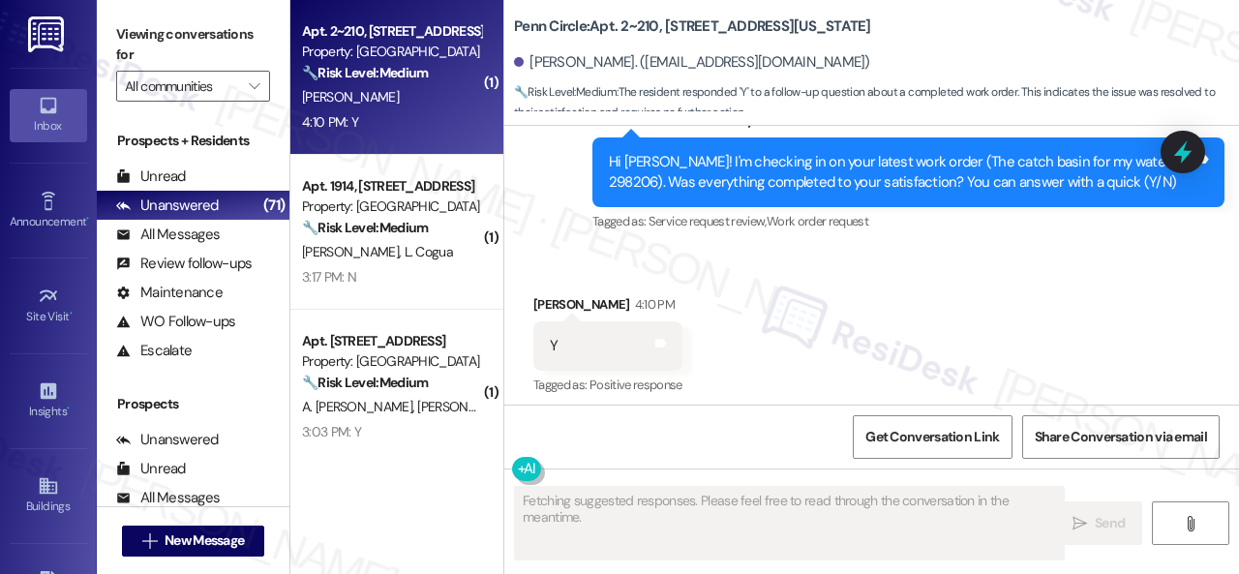
scroll to position [6485, 0]
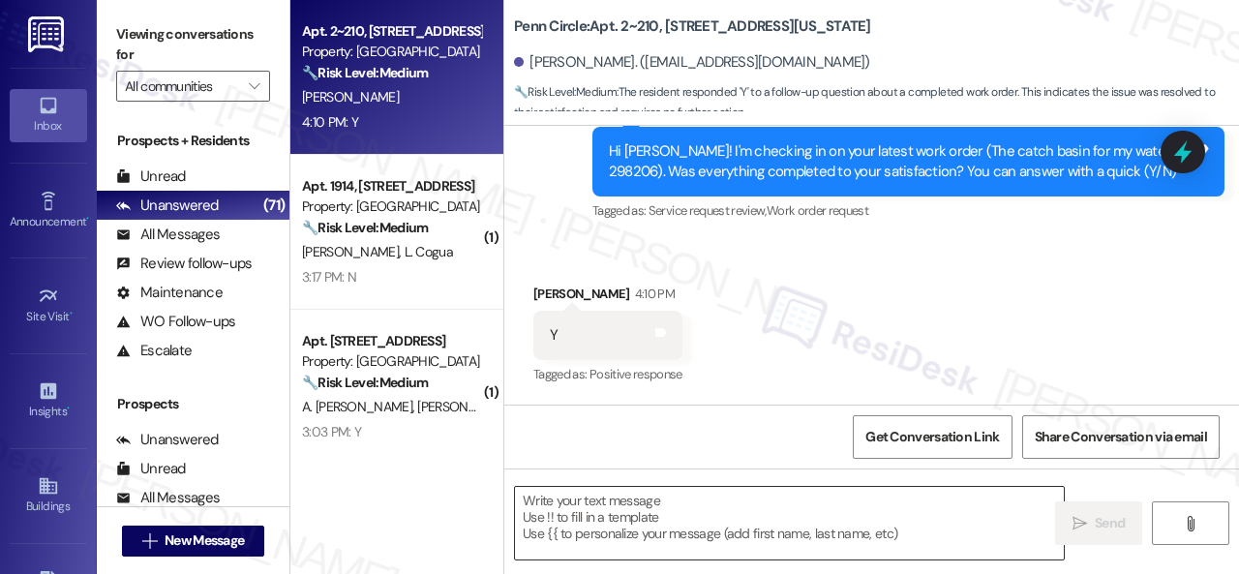
click at [652, 522] on textarea at bounding box center [789, 523] width 549 height 73
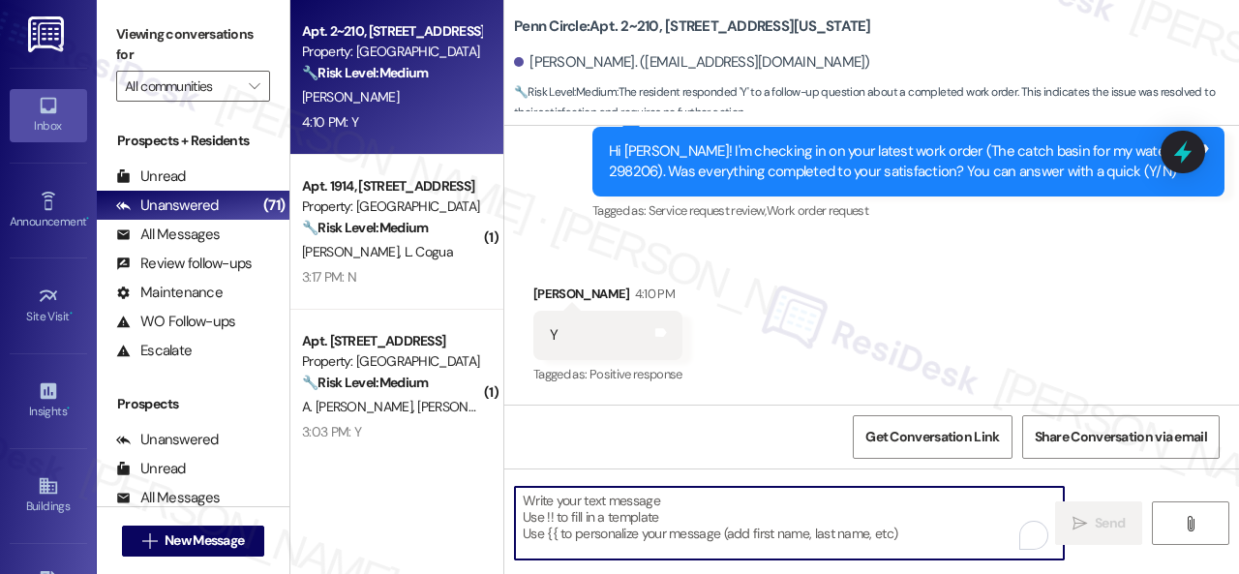
paste textarea "We're glad to hear the issue's been resolved! If {{property}} has met your expe…"
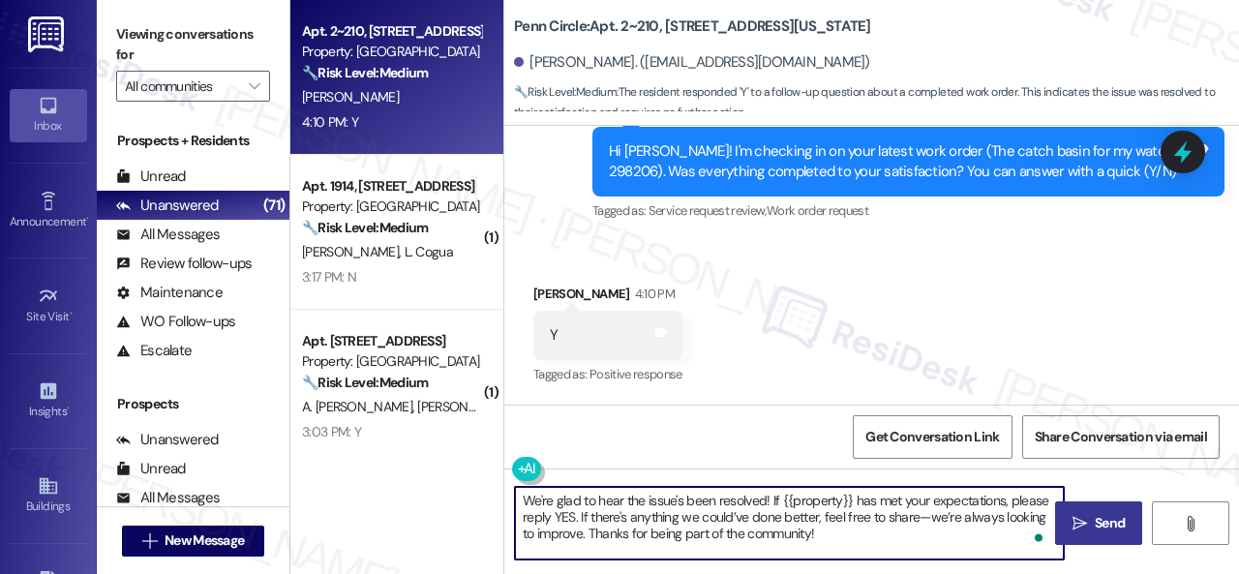
type textarea "We're glad to hear the issue's been resolved! If {{property}} has met your expe…"
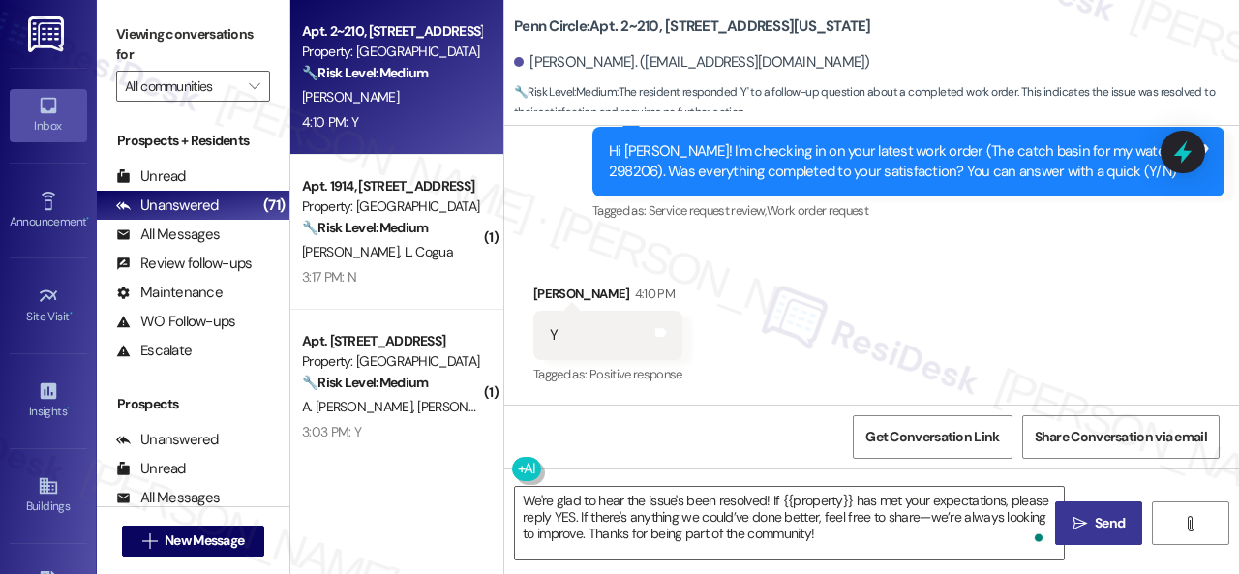
click at [1085, 531] on span " Send" at bounding box center [1099, 523] width 61 height 20
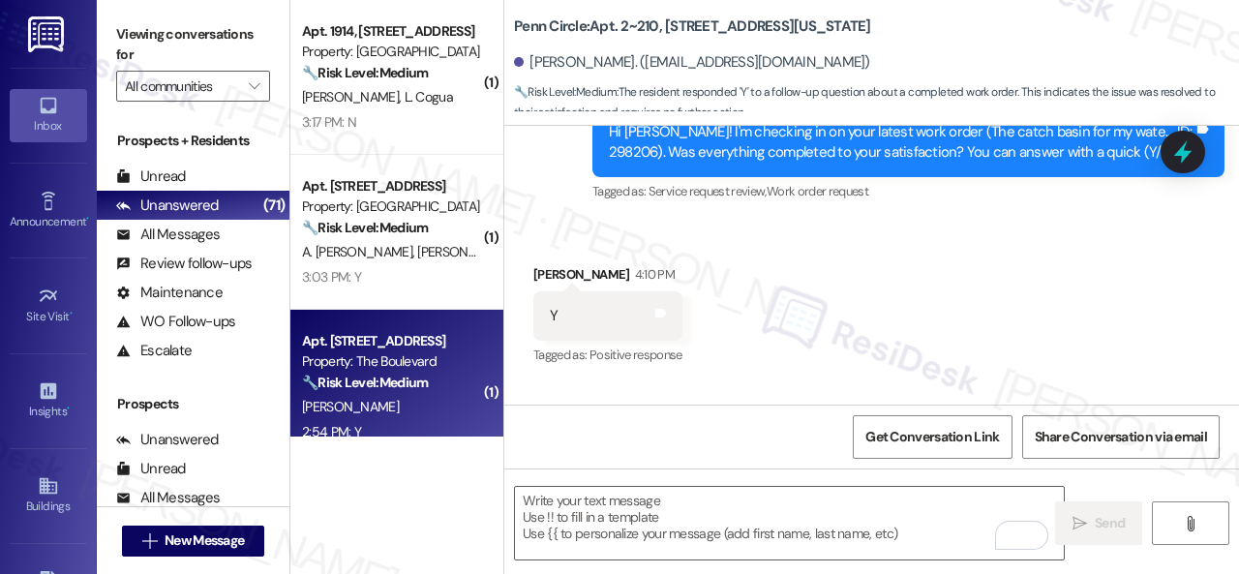
click at [368, 398] on div "[PERSON_NAME]" at bounding box center [391, 407] width 183 height 24
type textarea "Fetching suggested responses. Please feel free to read through the conversation…"
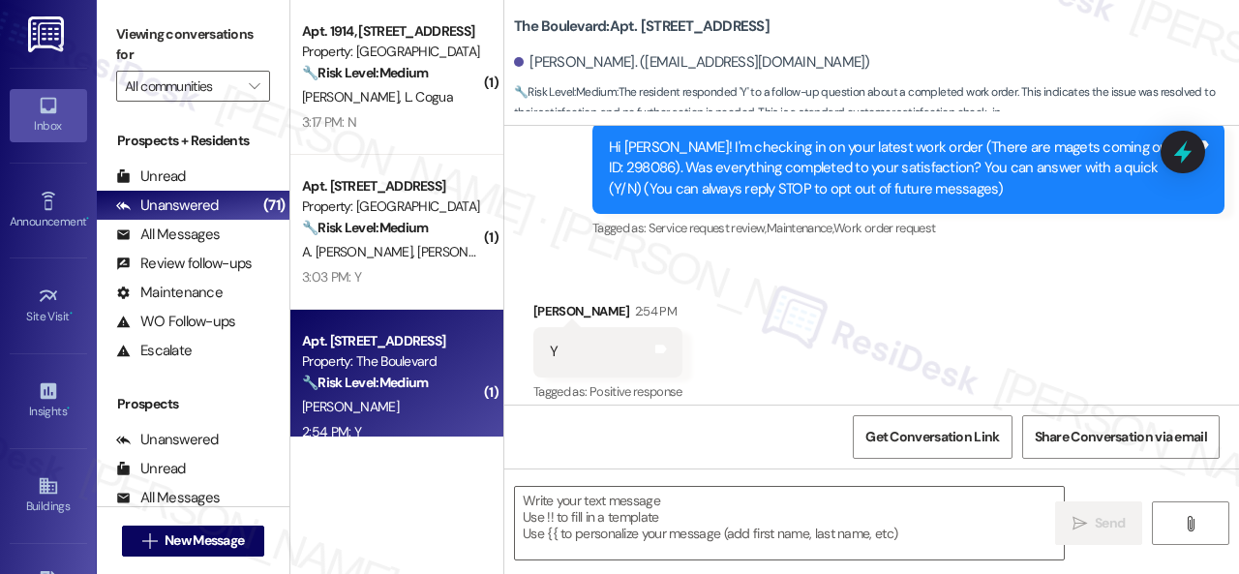
type textarea "Fetching suggested responses. Please feel free to read through the conversation…"
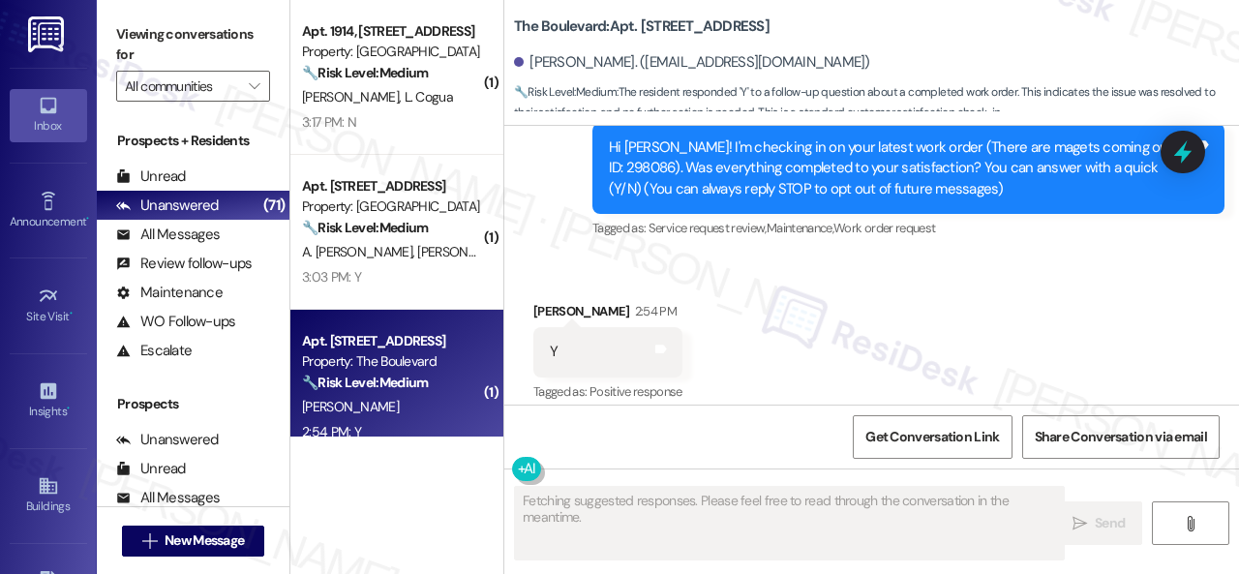
scroll to position [219, 0]
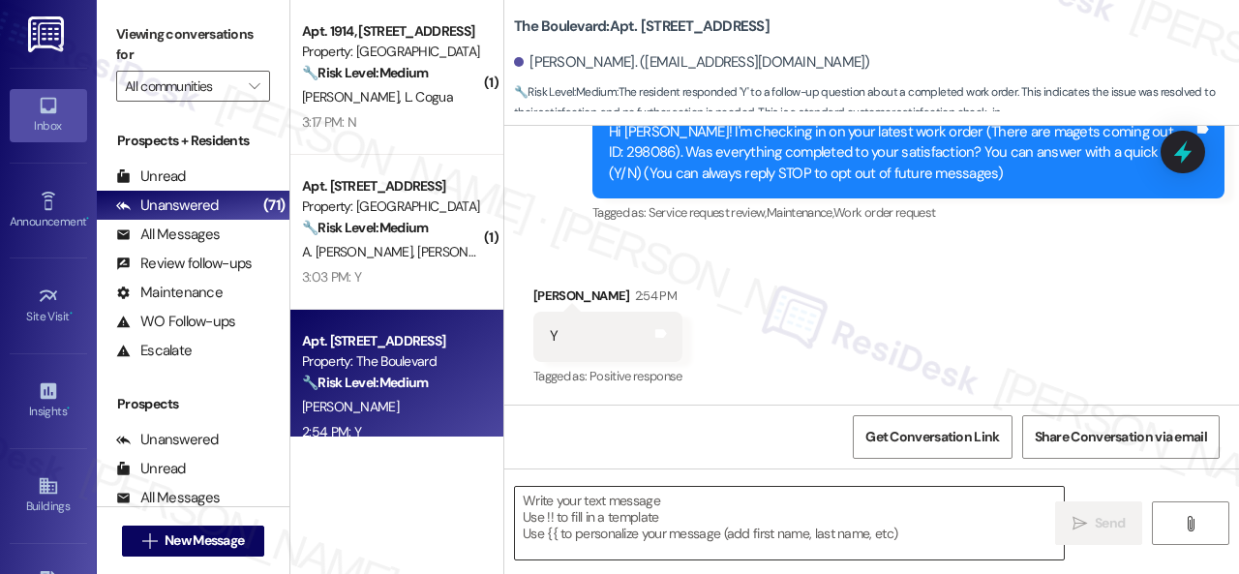
click at [612, 526] on textarea at bounding box center [789, 523] width 549 height 73
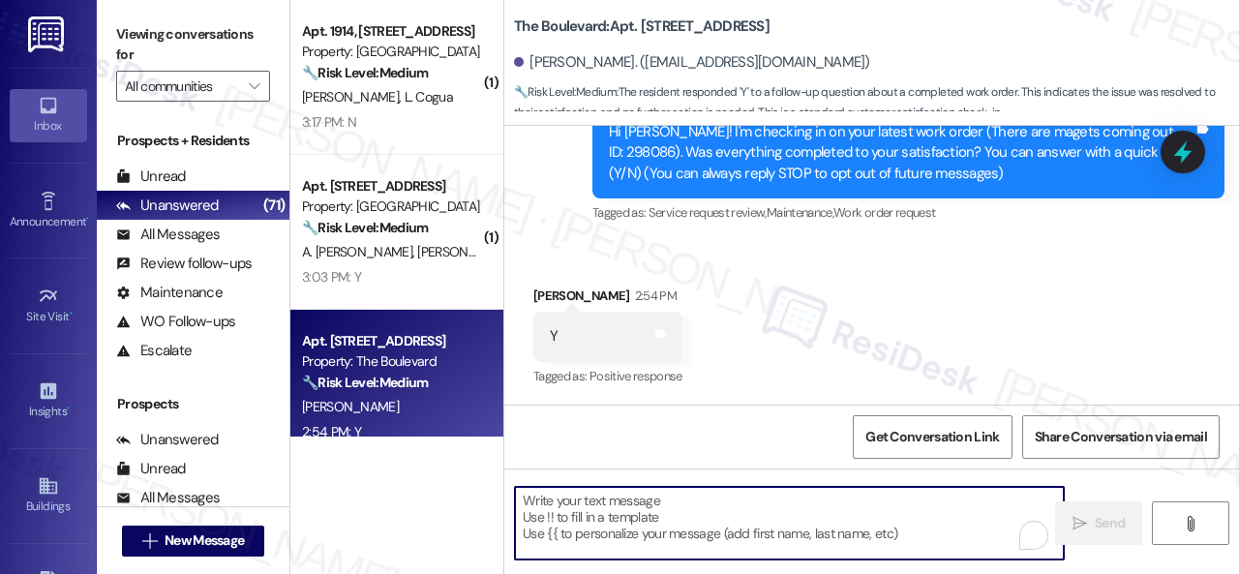
paste textarea "We're glad to hear the issue's been resolved! If {{property}} has met your expe…"
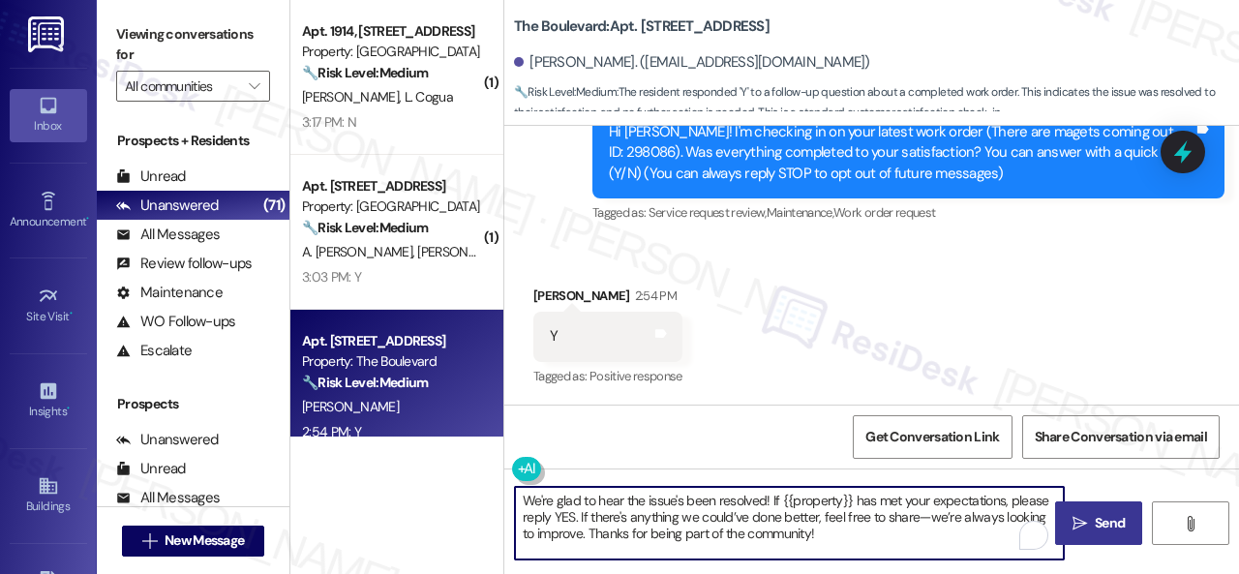
type textarea "We're glad to hear the issue's been resolved! If {{property}} has met your expe…"
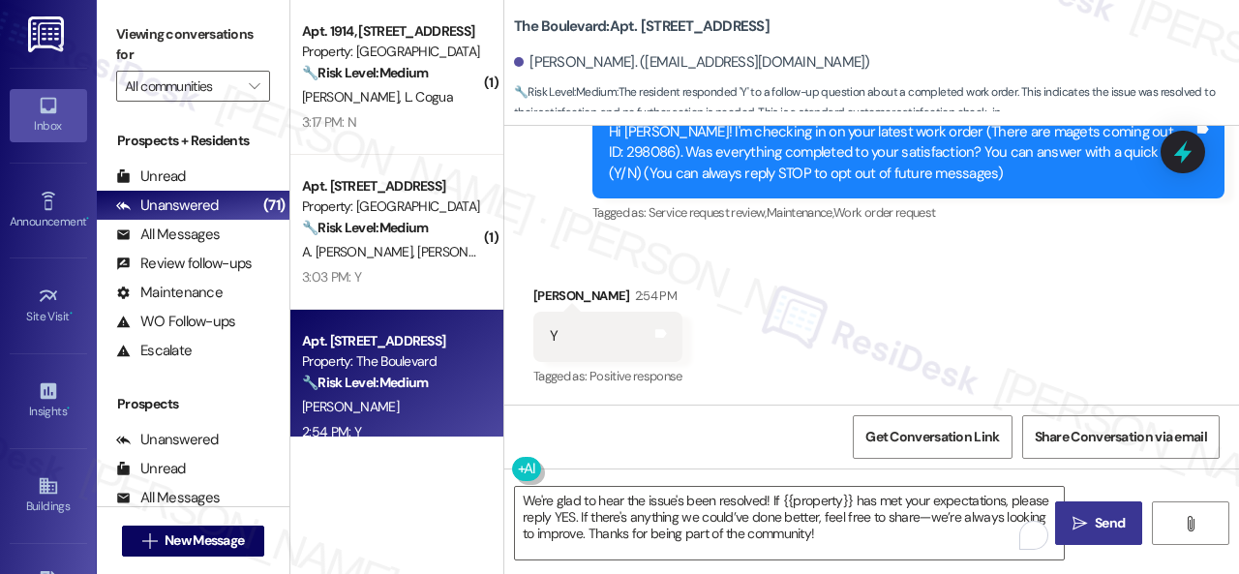
click at [1075, 524] on icon "" at bounding box center [1080, 523] width 15 height 15
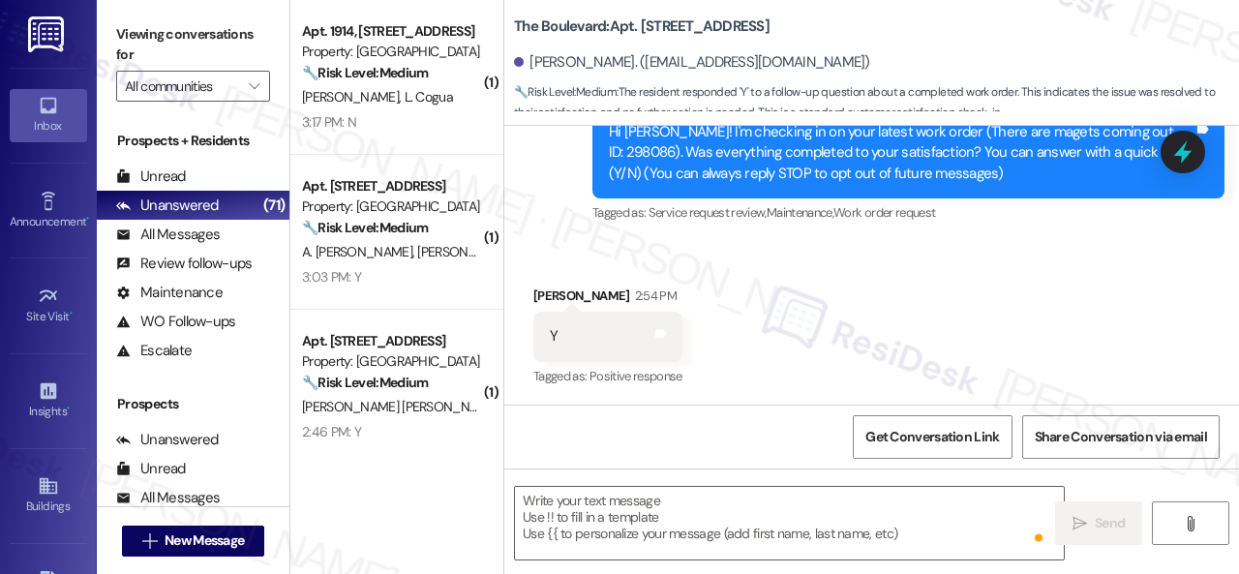
click at [398, 278] on div "3:03 PM: Y 3:03 PM: Y" at bounding box center [391, 277] width 183 height 24
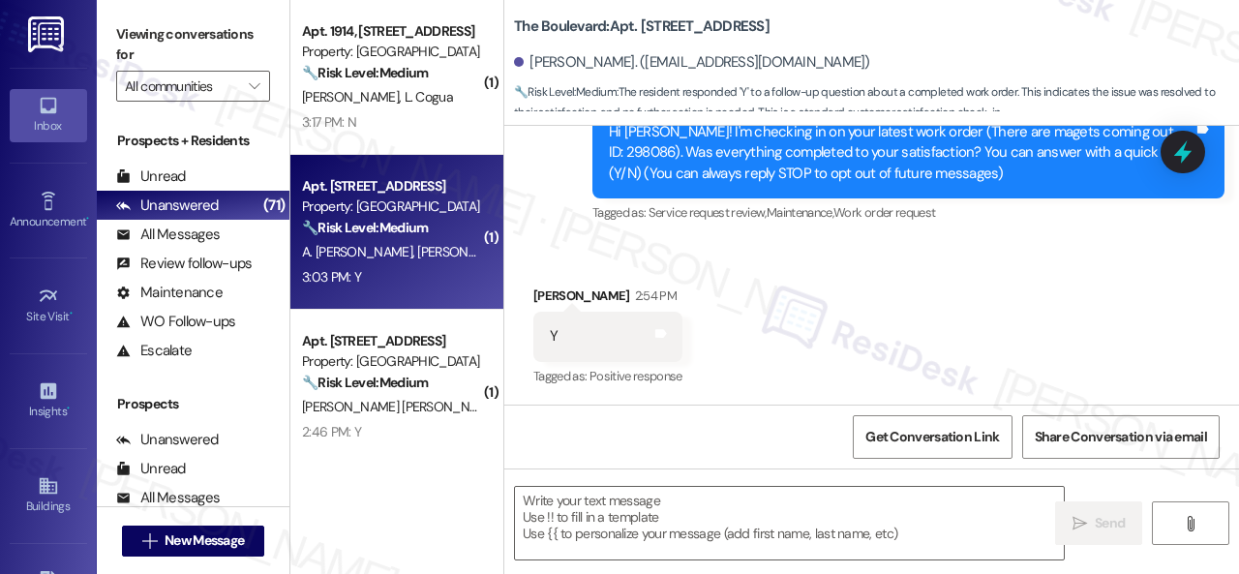
type textarea "Fetching suggested responses. Please feel free to read through the conversation…"
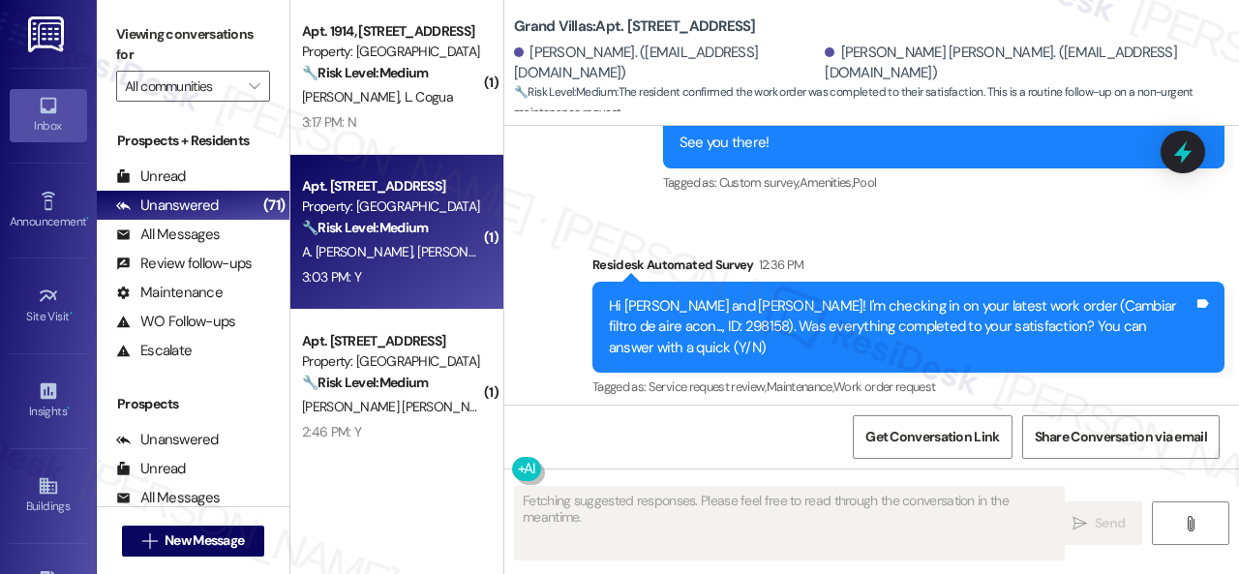
scroll to position [670, 0]
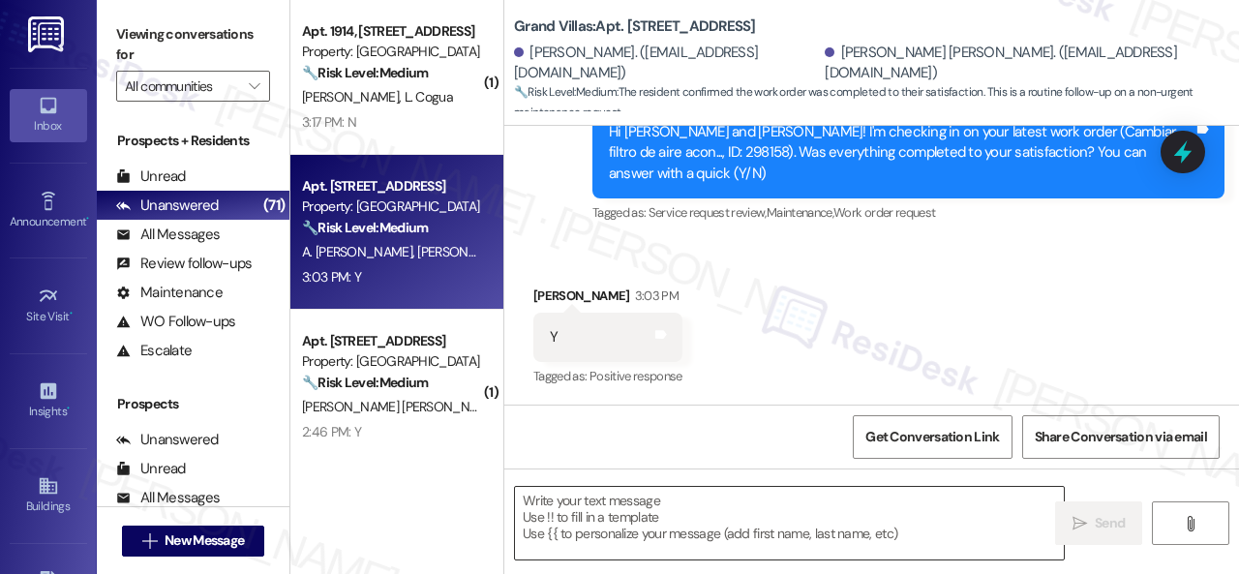
click at [564, 516] on textarea at bounding box center [789, 523] width 549 height 73
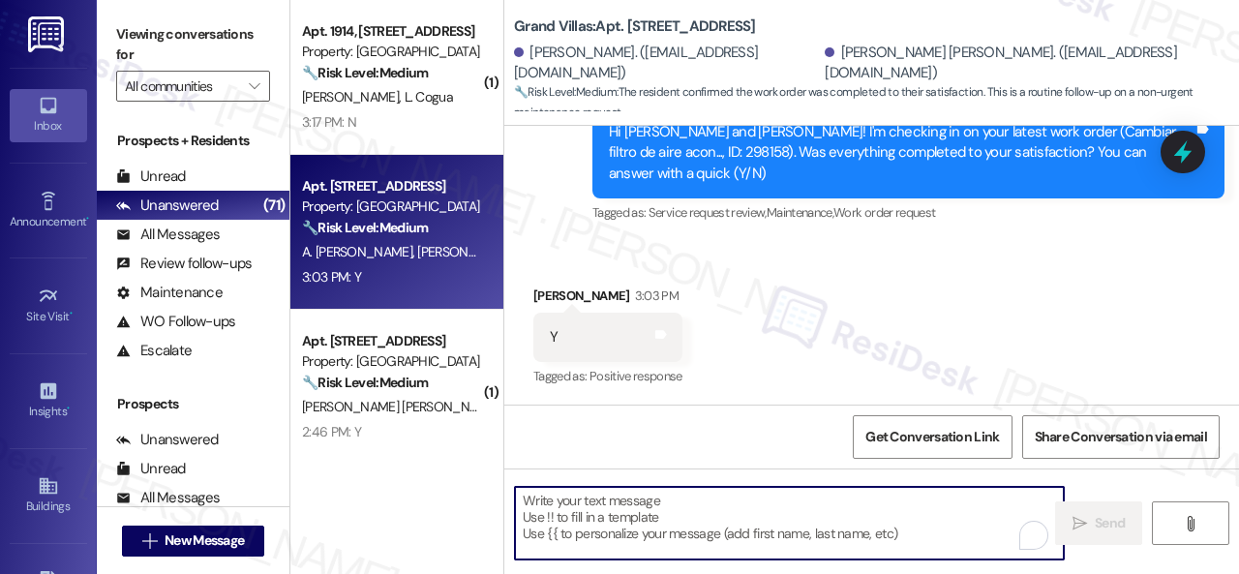
paste textarea "We're glad to hear the issue's been resolved! If {{property}} has met your expe…"
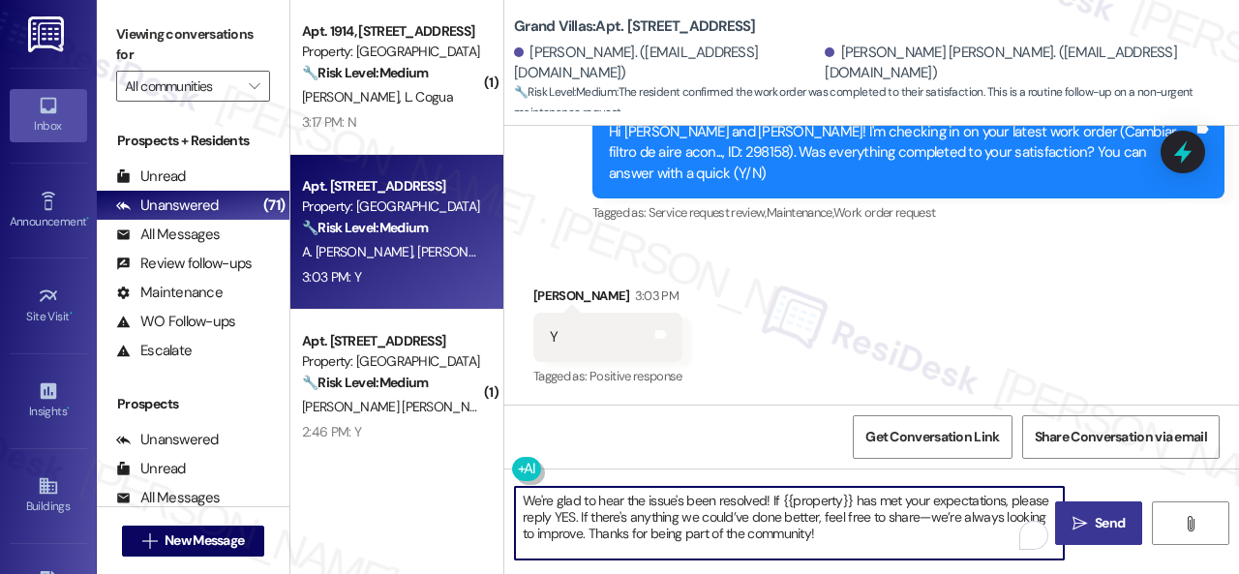
type textarea "We're glad to hear the issue's been resolved! If {{property}} has met your expe…"
click at [1078, 526] on icon "" at bounding box center [1080, 523] width 15 height 15
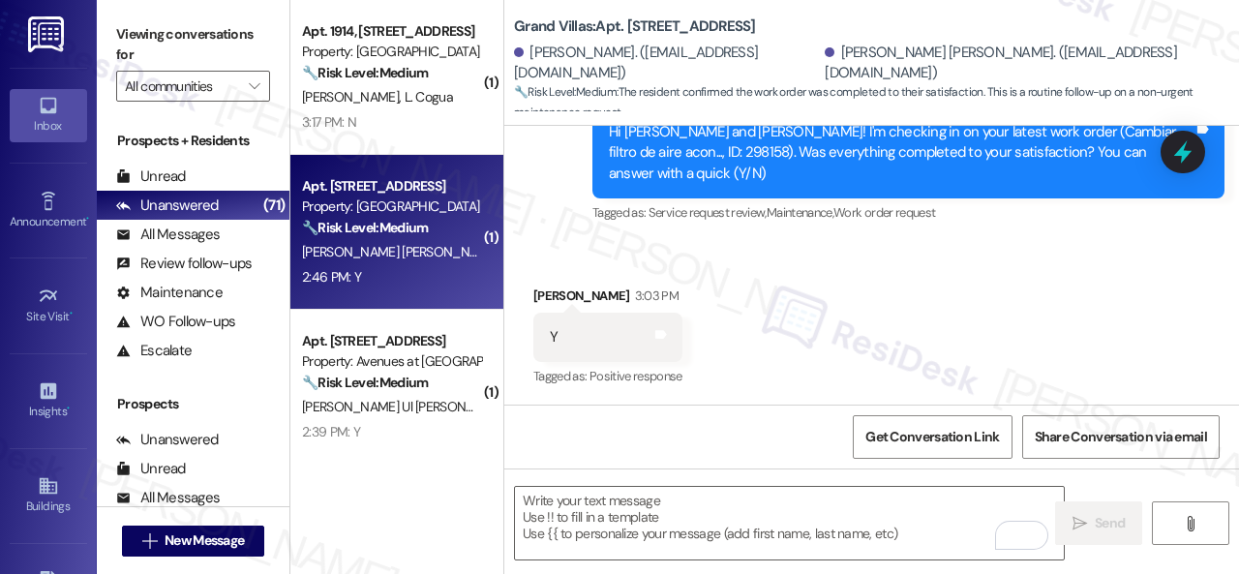
click at [409, 291] on div "Apt. 3406, 1550 Katy Gap Rd Property: Grand Villas 🔧 Risk Level: Medium The res…" at bounding box center [396, 232] width 213 height 155
type textarea "Fetching suggested responses. Please feel free to read through the conversation…"
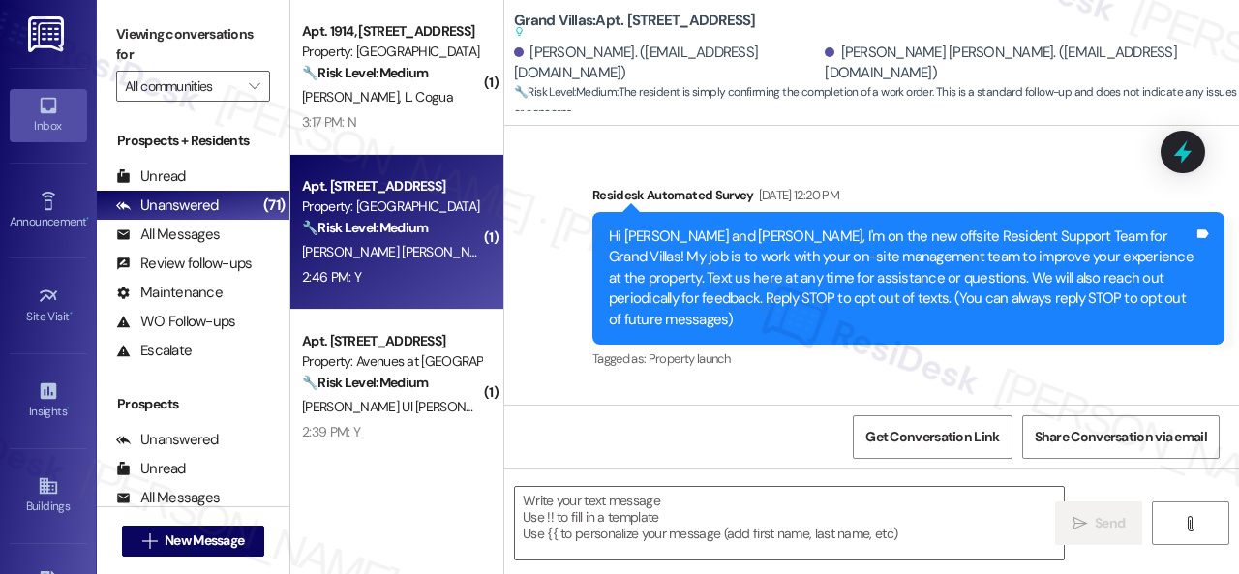
scroll to position [13769, 0]
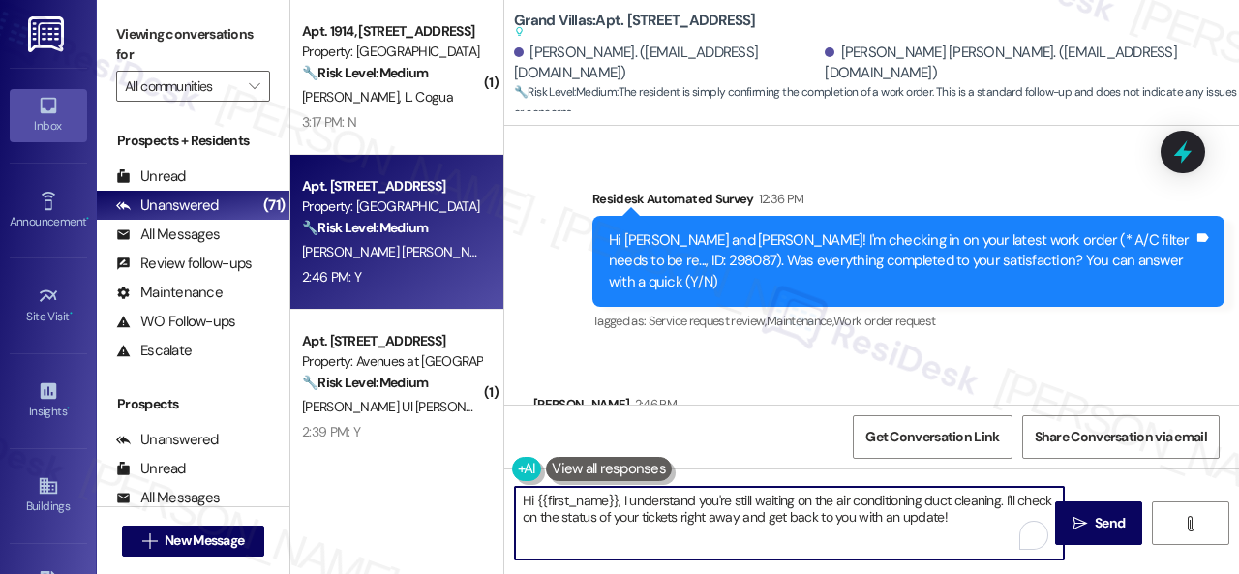
drag, startPoint x: 986, startPoint y: 516, endPoint x: 316, endPoint y: 499, distance: 670.2
click at [316, 499] on div "( 1 ) Apt. 1914, 1550 Katy Gap Rd Property: Grand Villas 🔧 Risk Level: Medium T…" at bounding box center [764, 287] width 949 height 574
paste textarea "We're glad to hear the issue's been resolved! If {{property}} has met your expe…"
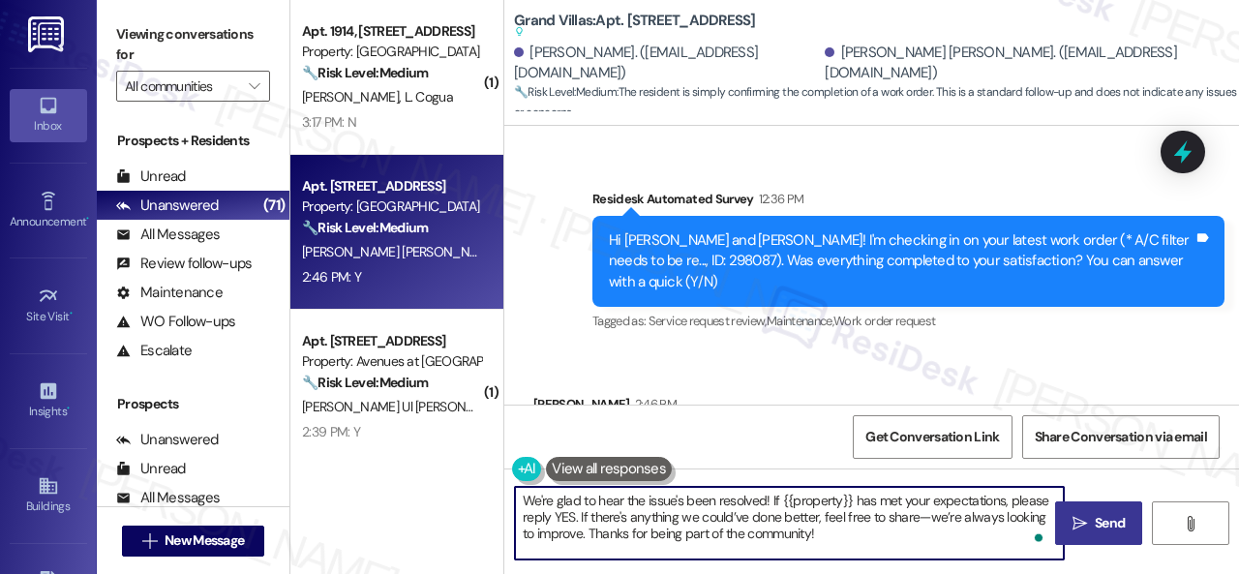
type textarea "We're glad to hear the issue's been resolved! If {{property}} has met your expe…"
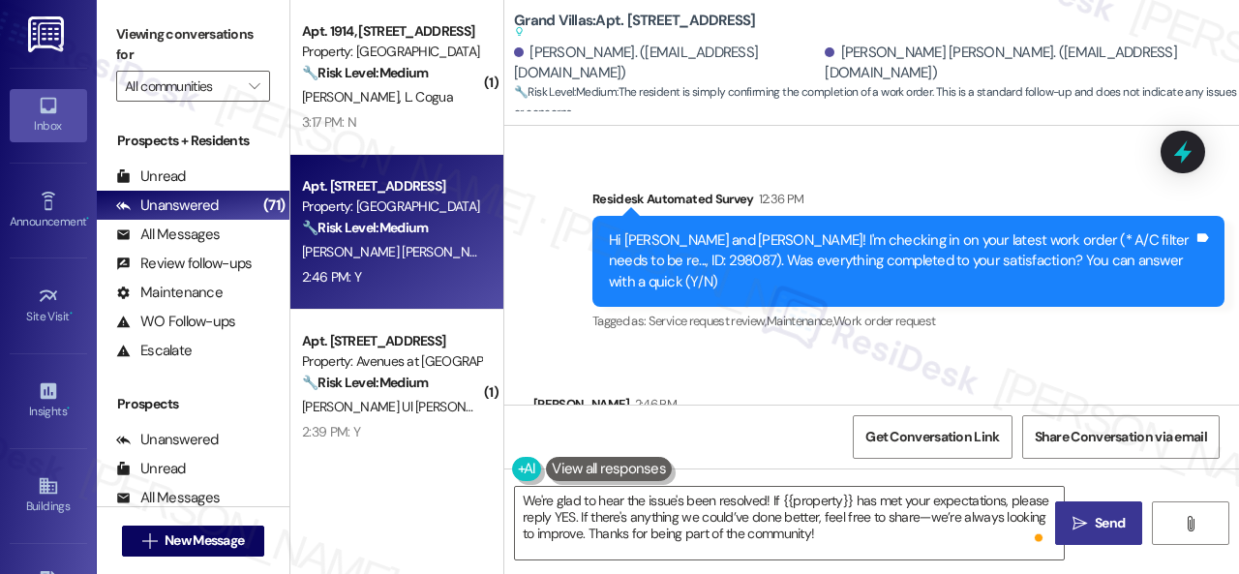
click at [1108, 514] on span "Send" at bounding box center [1110, 523] width 30 height 20
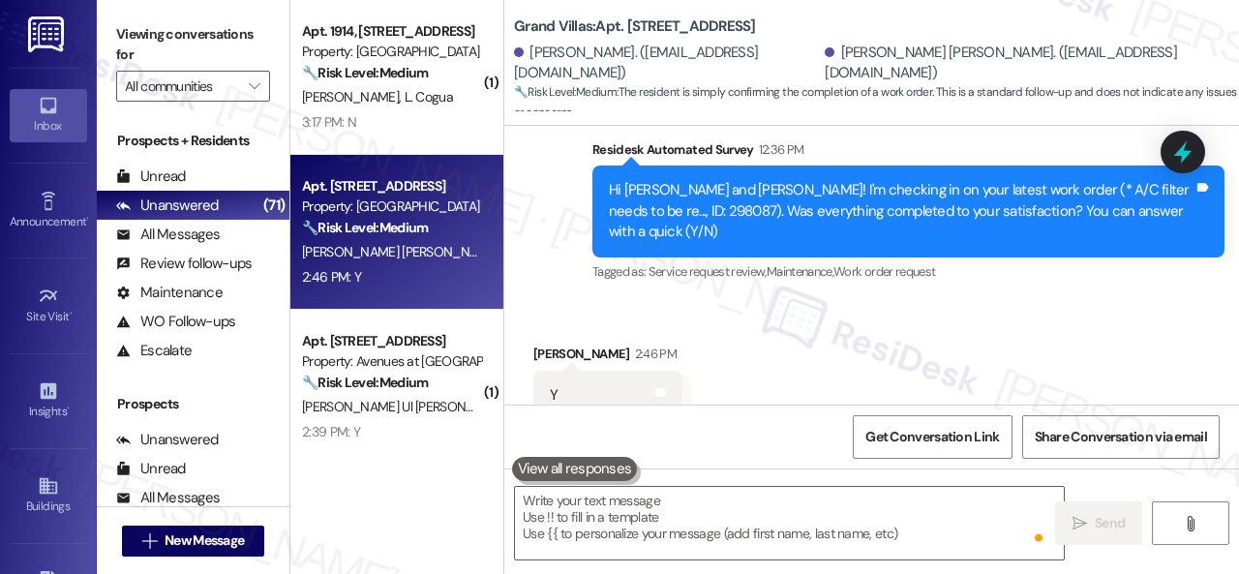
scroll to position [13719, 0]
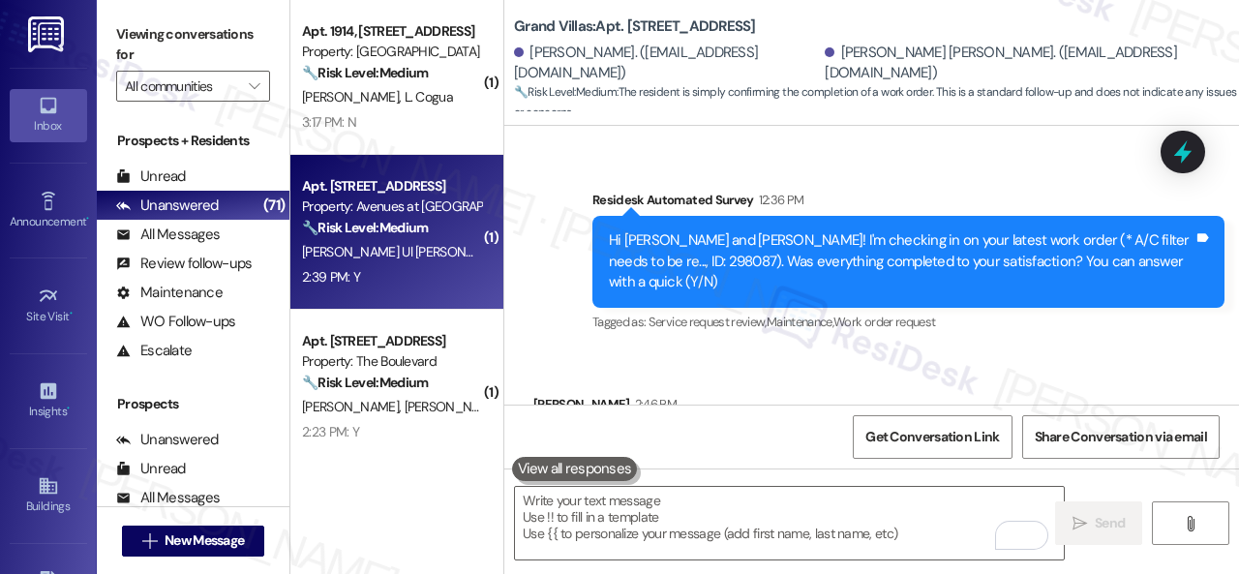
click at [393, 289] on div "2:39 PM: Y 2:39 PM: Y" at bounding box center [391, 277] width 183 height 24
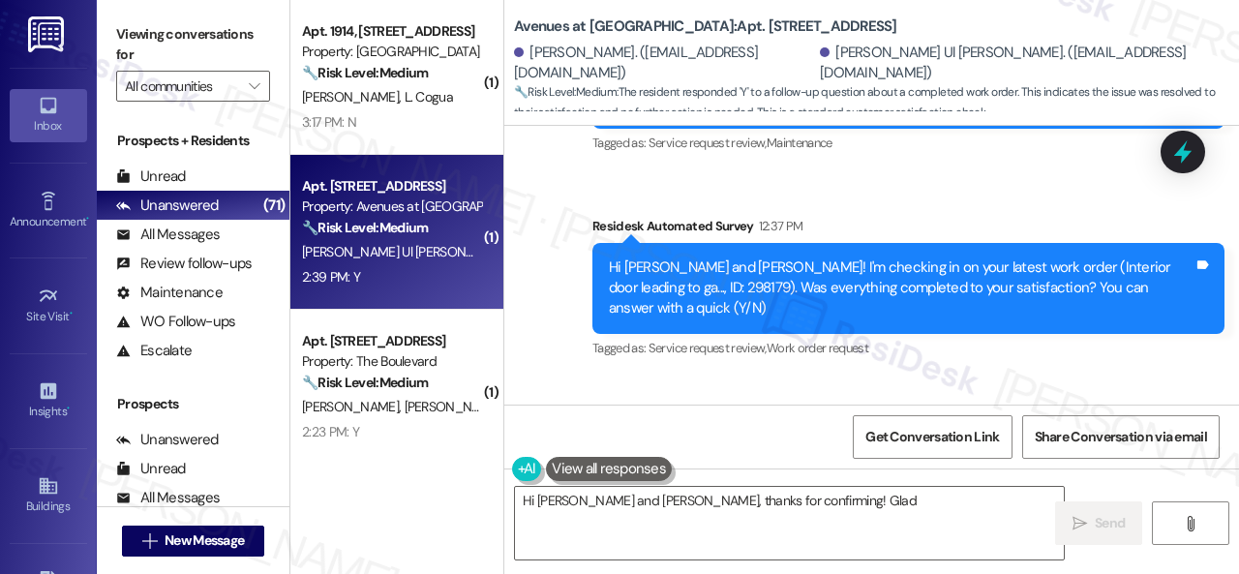
scroll to position [6190, 0]
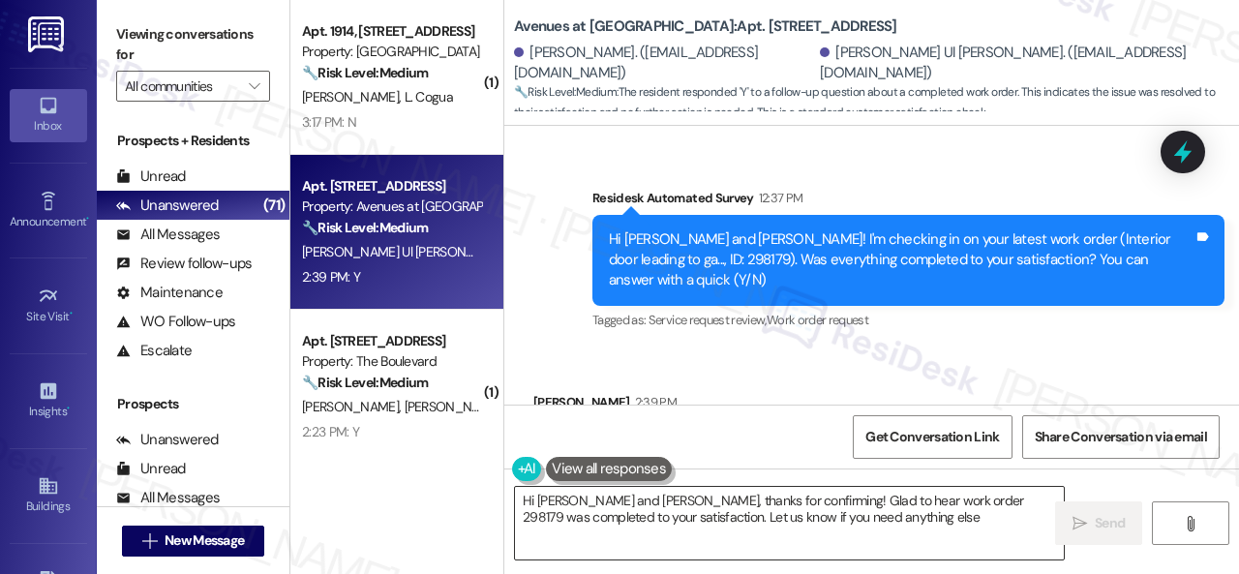
type textarea "Hi Farhana and Muhammad, thanks for confirming! Glad to hear work order 298179 …"
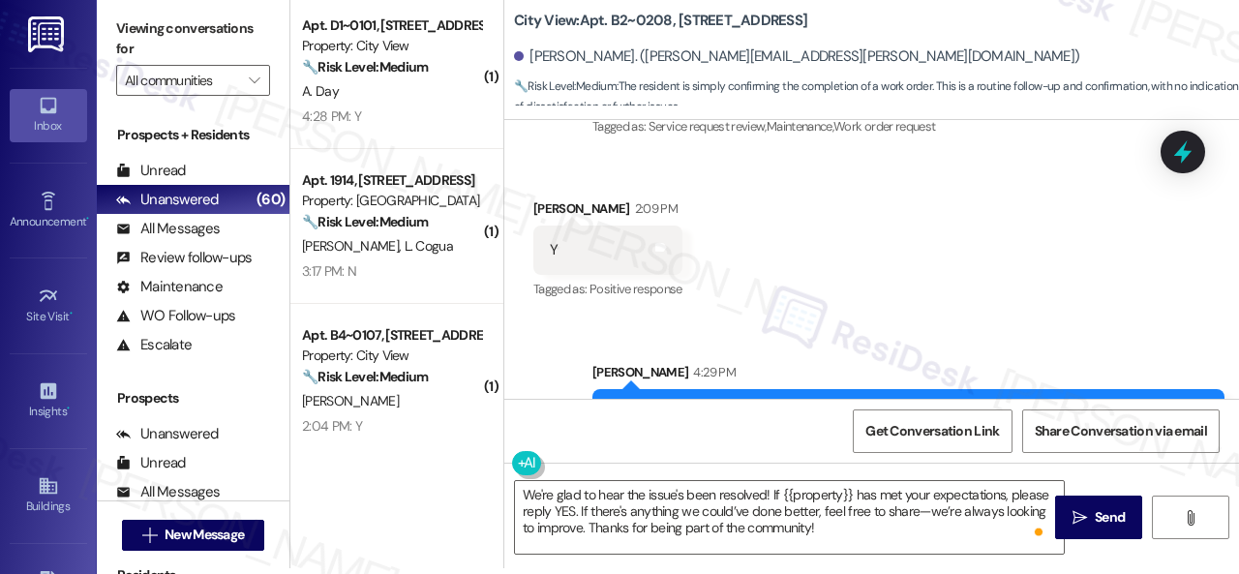
scroll to position [892, 0]
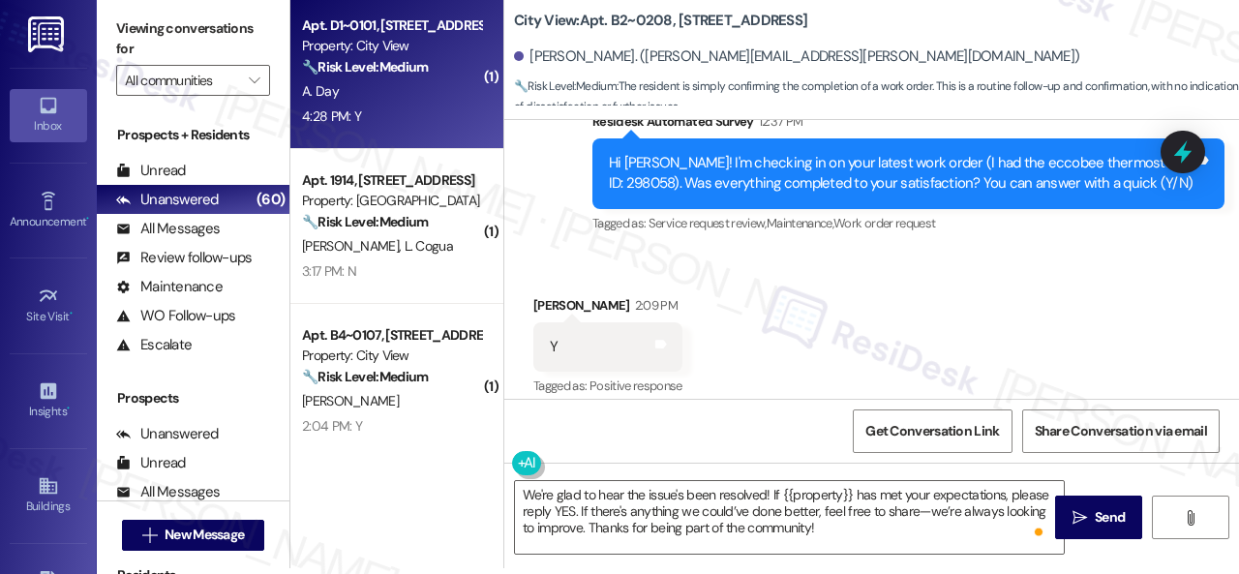
click at [426, 114] on div "4:28 PM: Y 4:28 PM: Y" at bounding box center [391, 117] width 183 height 24
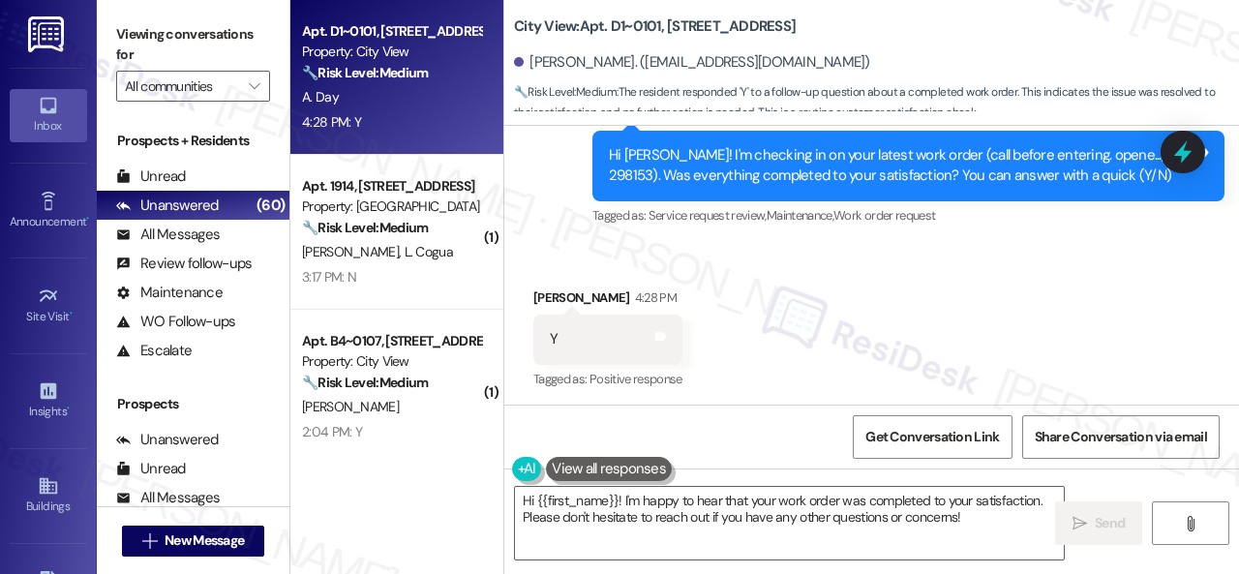
scroll to position [5077, 0]
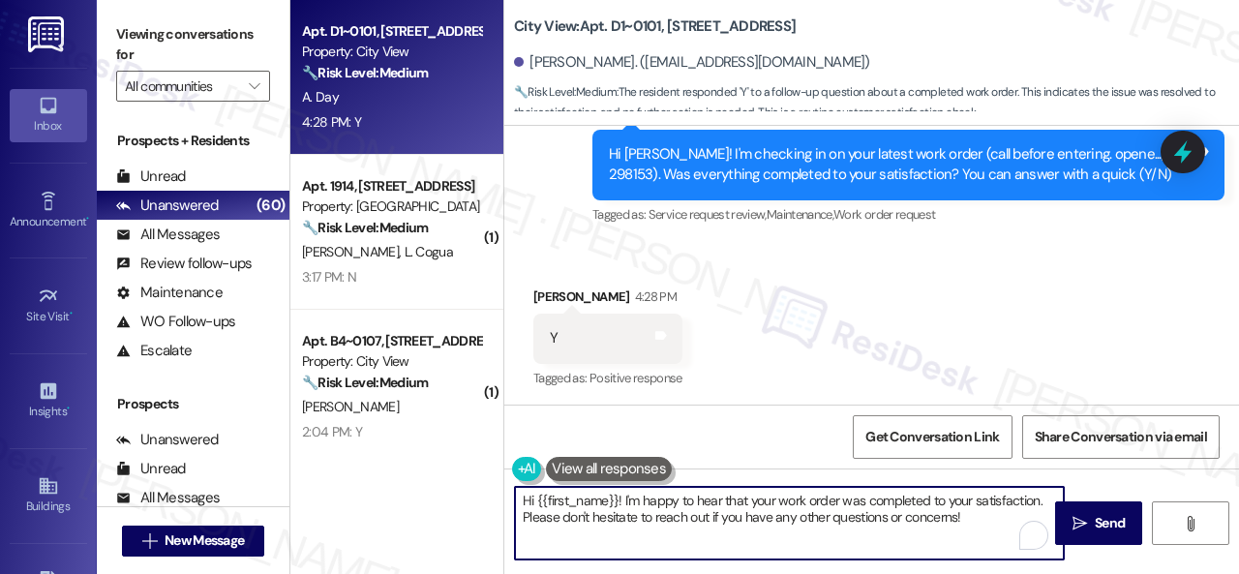
drag, startPoint x: 796, startPoint y: 495, endPoint x: 460, endPoint y: 499, distance: 336.0
click at [460, 499] on div "Apt. D1~0101, [STREET_ADDRESS] Property: City View 🔧 Risk Level: Medium The res…" at bounding box center [764, 287] width 949 height 574
paste textarea "We're glad to hear the issue's been resolved! If {{property}} has met your expe…"
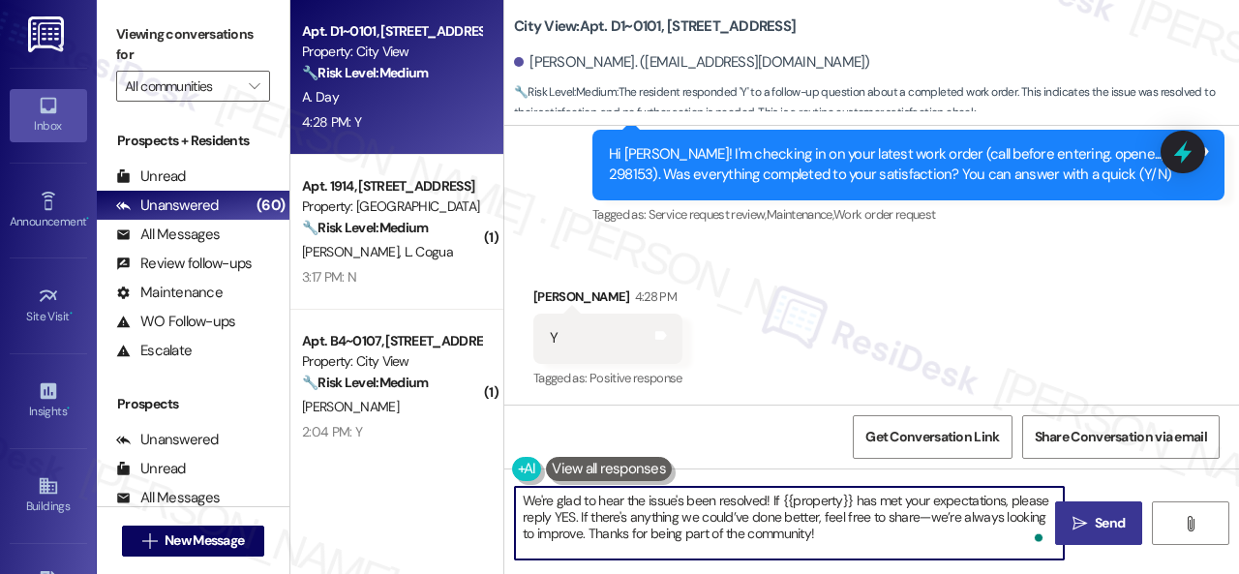
type textarea "We're glad to hear the issue's been resolved! If {{property}} has met your expe…"
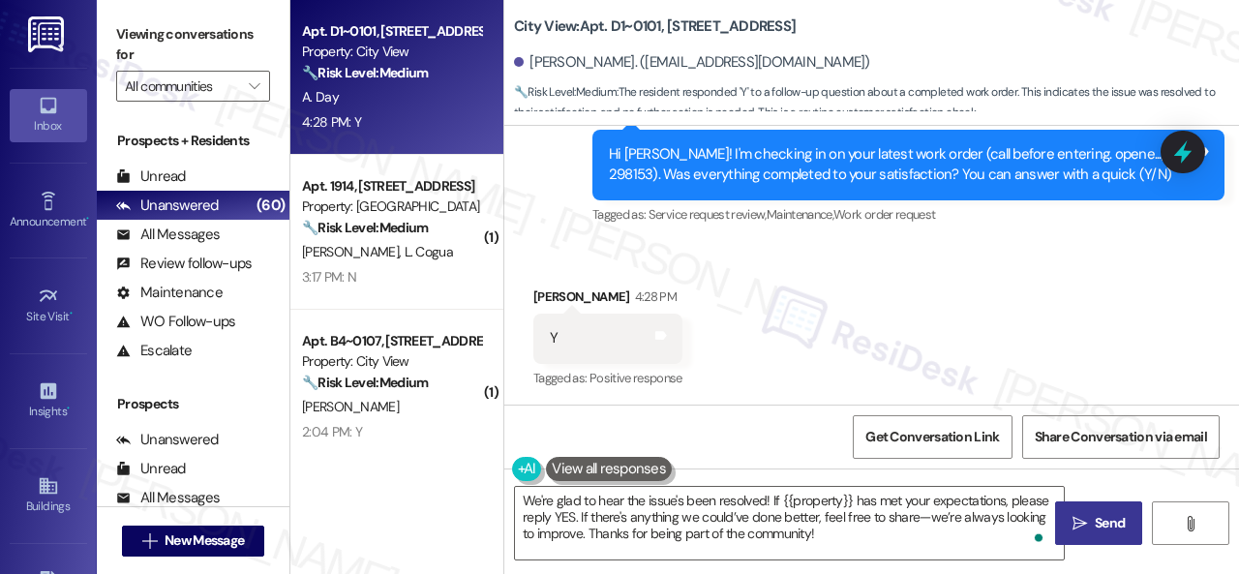
click at [1105, 524] on span "Send" at bounding box center [1110, 523] width 30 height 20
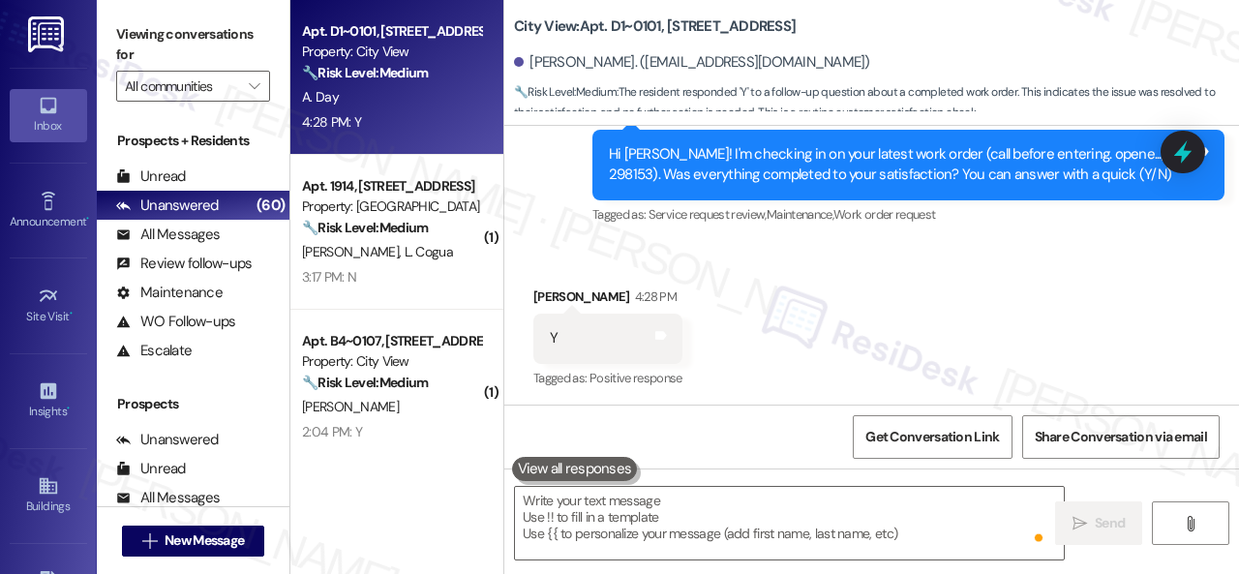
scroll to position [5076, 0]
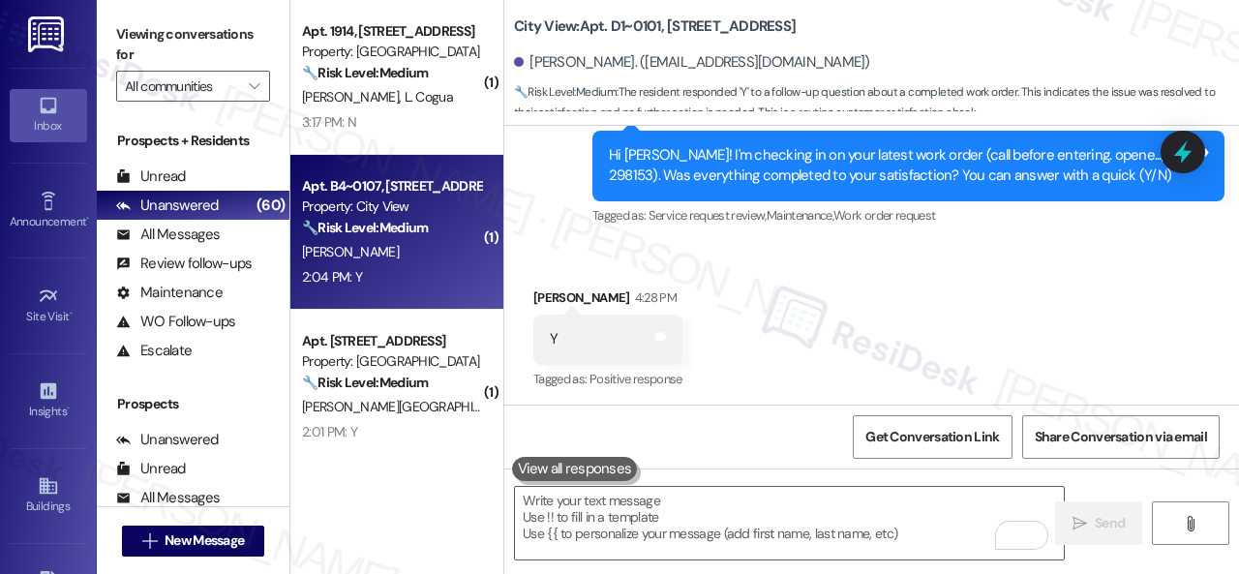
click at [415, 276] on div "2:04 PM: Y 2:04 PM: Y" at bounding box center [391, 277] width 183 height 24
type textarea "Fetching suggested responses. Please feel free to read through the conversation…"
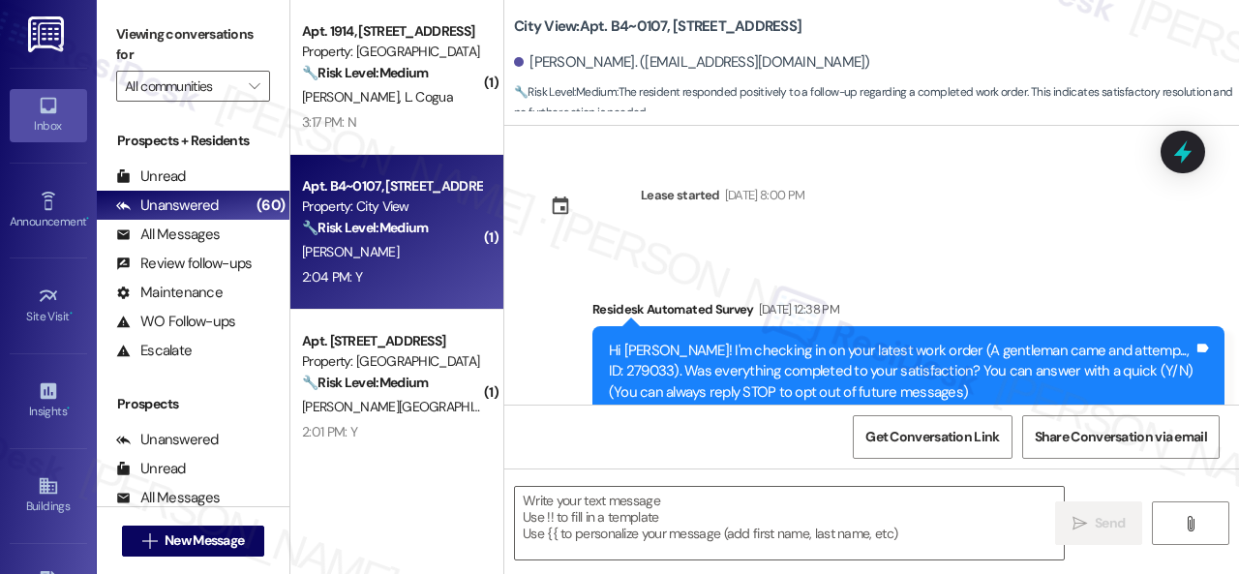
type textarea "Fetching suggested responses. Please feel free to read through the conversation…"
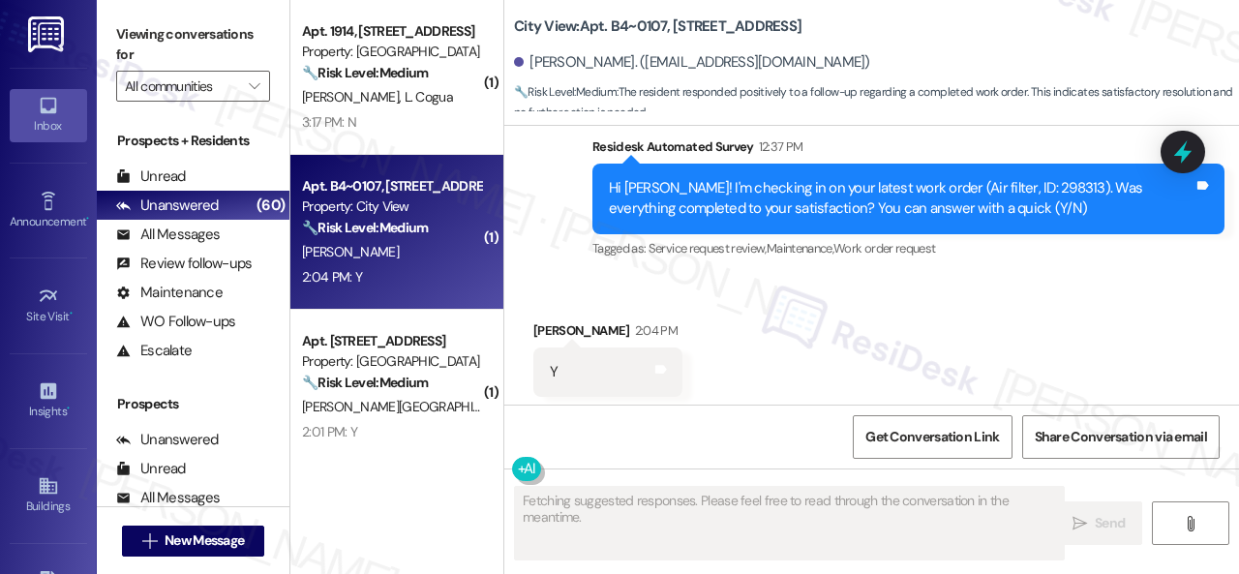
scroll to position [1936, 0]
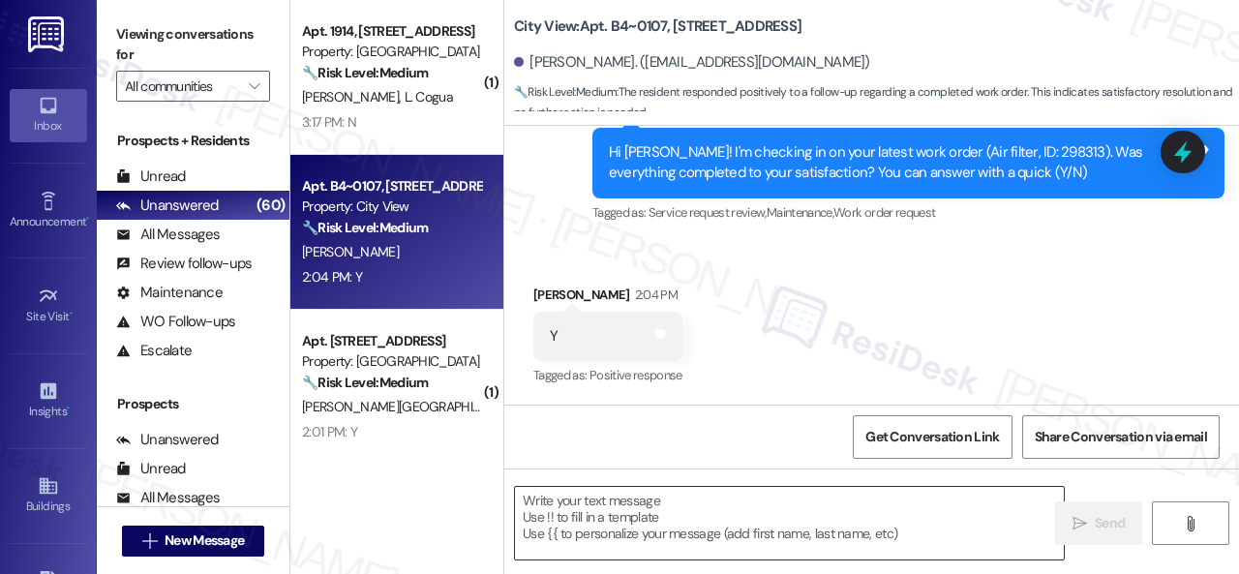
click at [660, 512] on textarea at bounding box center [789, 523] width 549 height 73
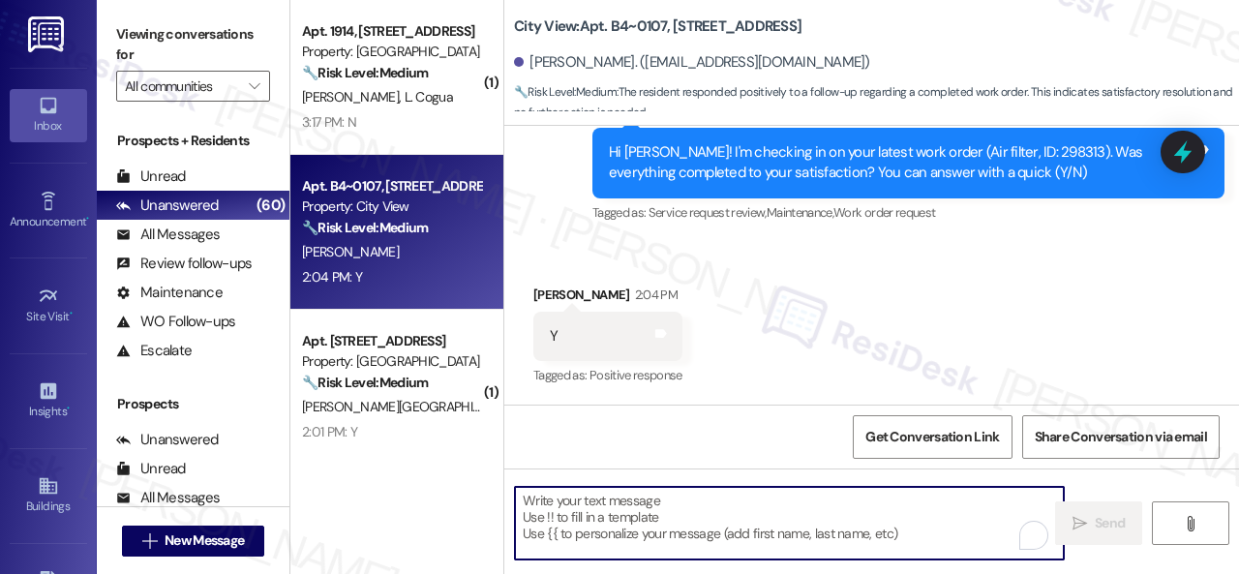
paste textarea "We're glad to hear the issue's been resolved! If {{property}} has met your expe…"
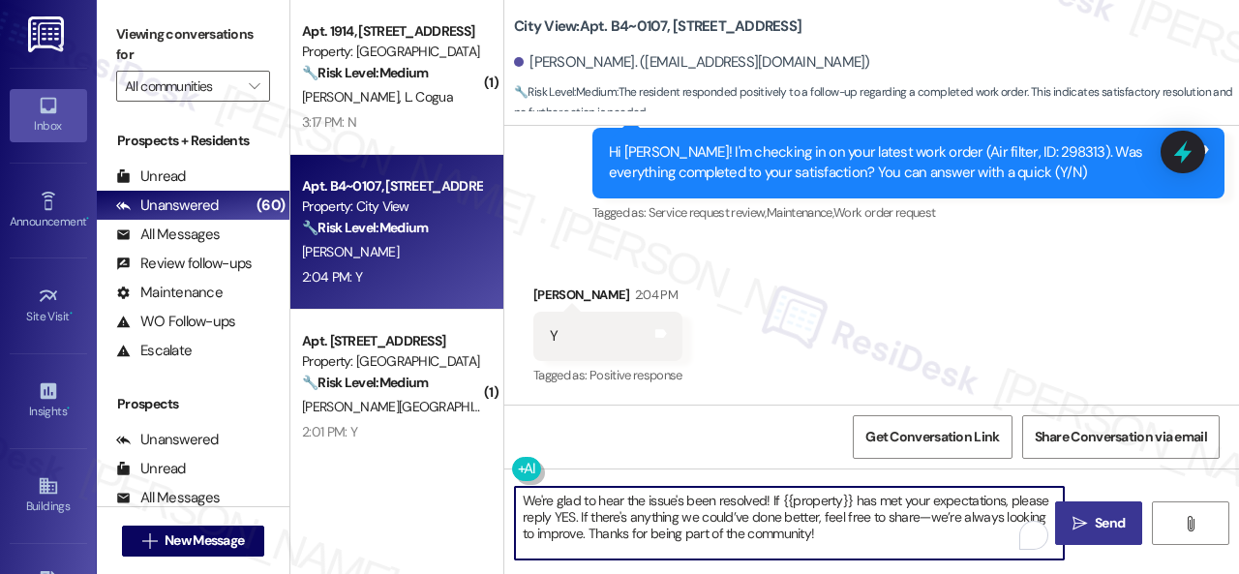
type textarea "We're glad to hear the issue's been resolved! If {{property}} has met your expe…"
click at [1073, 510] on button " Send" at bounding box center [1098, 523] width 87 height 44
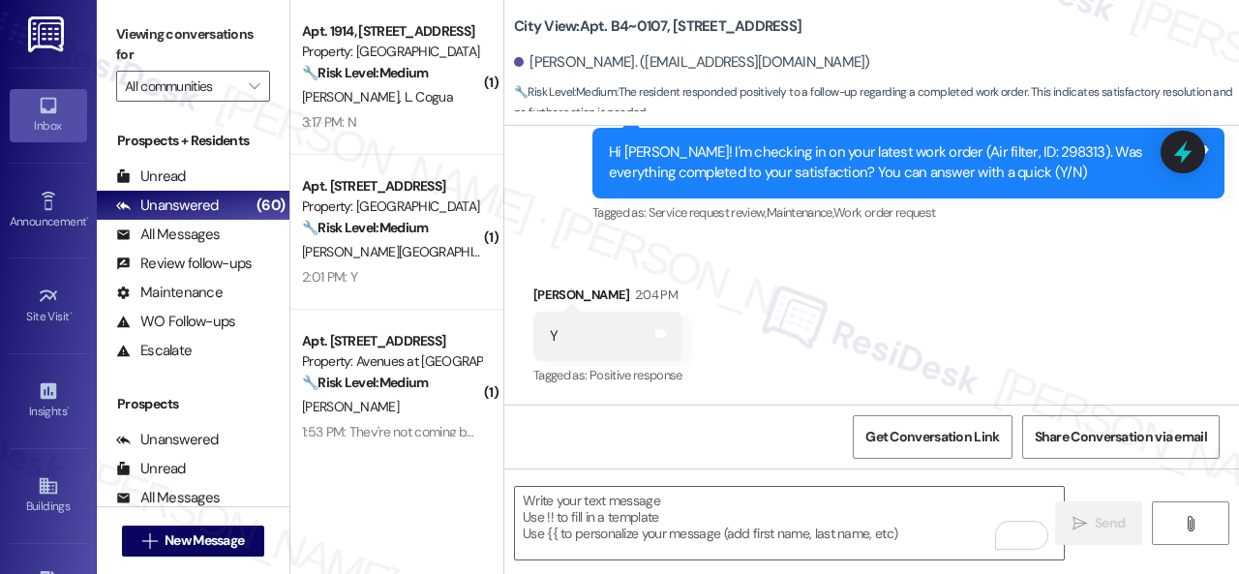
scroll to position [2113, 0]
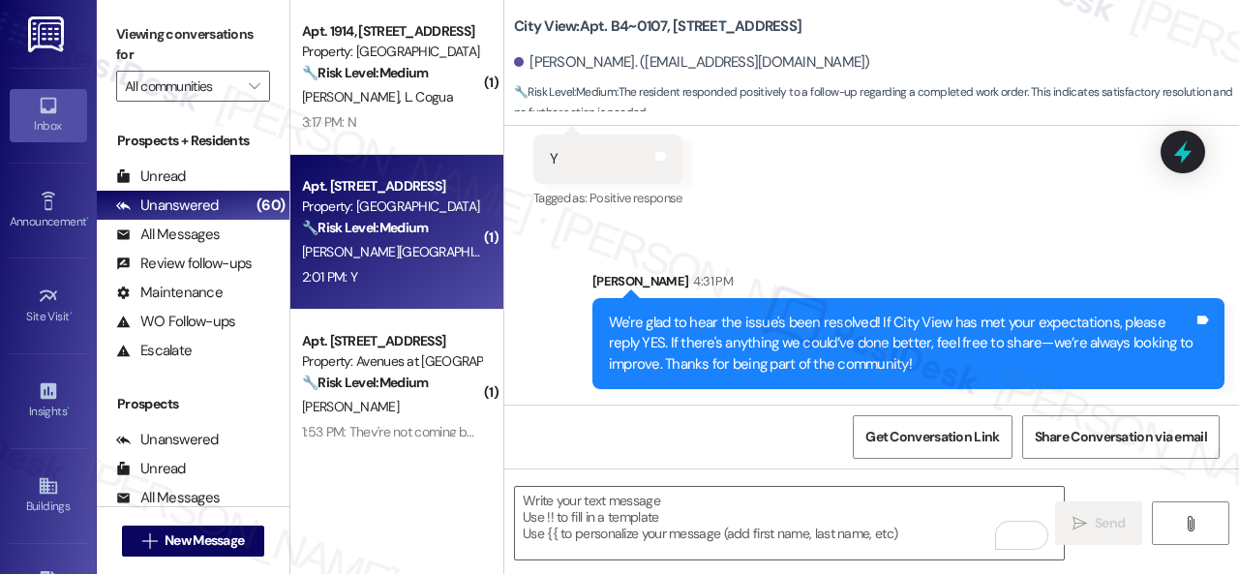
click at [435, 285] on div "2:01 PM: Y 2:01 PM: Y" at bounding box center [391, 277] width 183 height 24
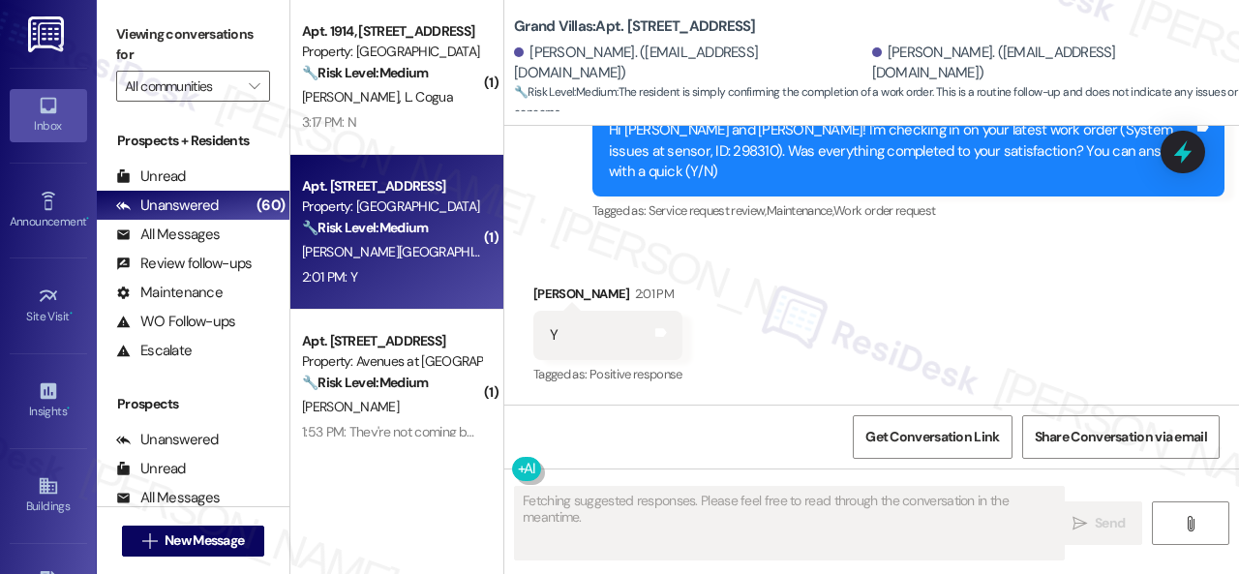
scroll to position [1366, 0]
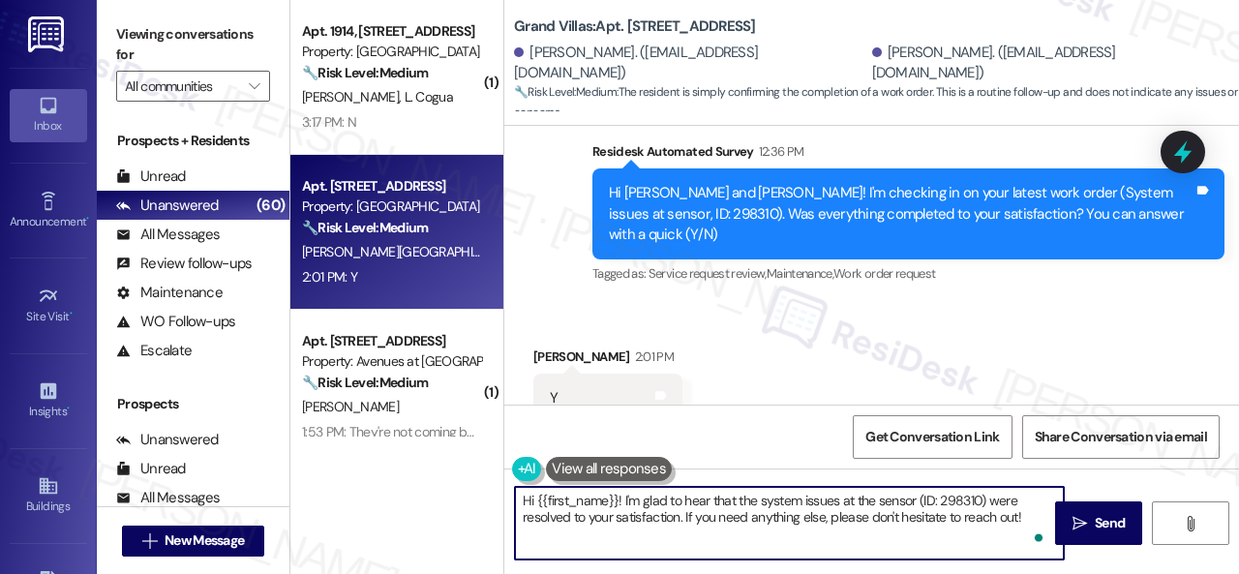
drag, startPoint x: 1023, startPoint y: 515, endPoint x: 412, endPoint y: 495, distance: 611.2
click at [412, 495] on div "( 1 ) Apt. 1914, 1550 Katy Gap Rd Property: Grand Villas 🔧 Risk Level: Medium T…" at bounding box center [764, 287] width 949 height 574
paste textarea "We're glad to hear the issue's been resolved! If {{property}} has met your expe…"
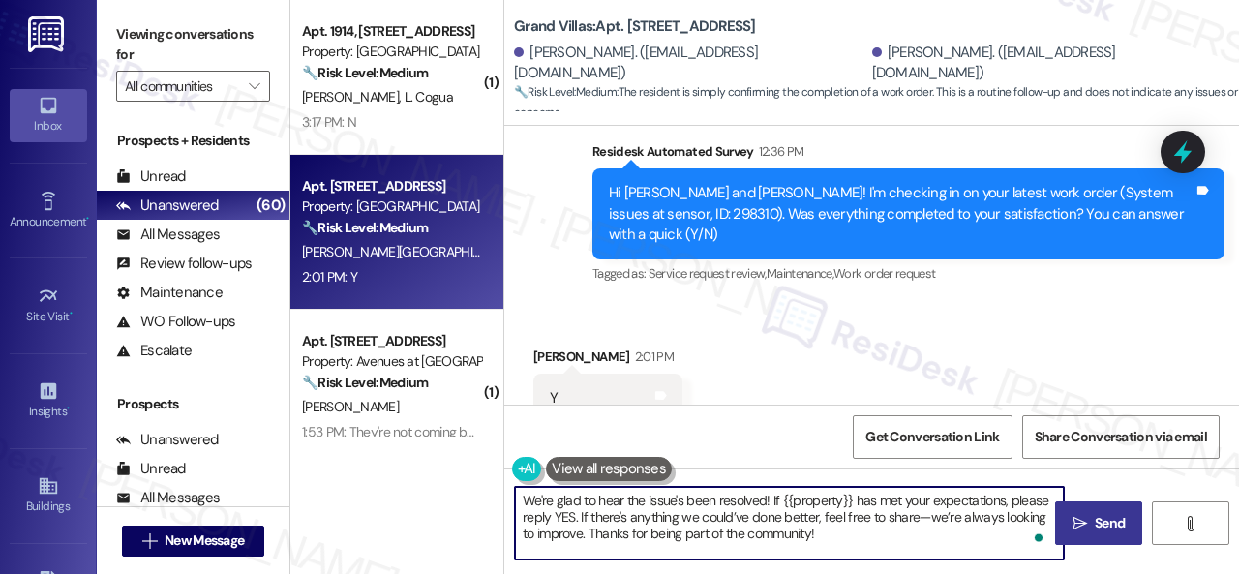
type textarea "We're glad to hear the issue's been resolved! If {{property}} has met your expe…"
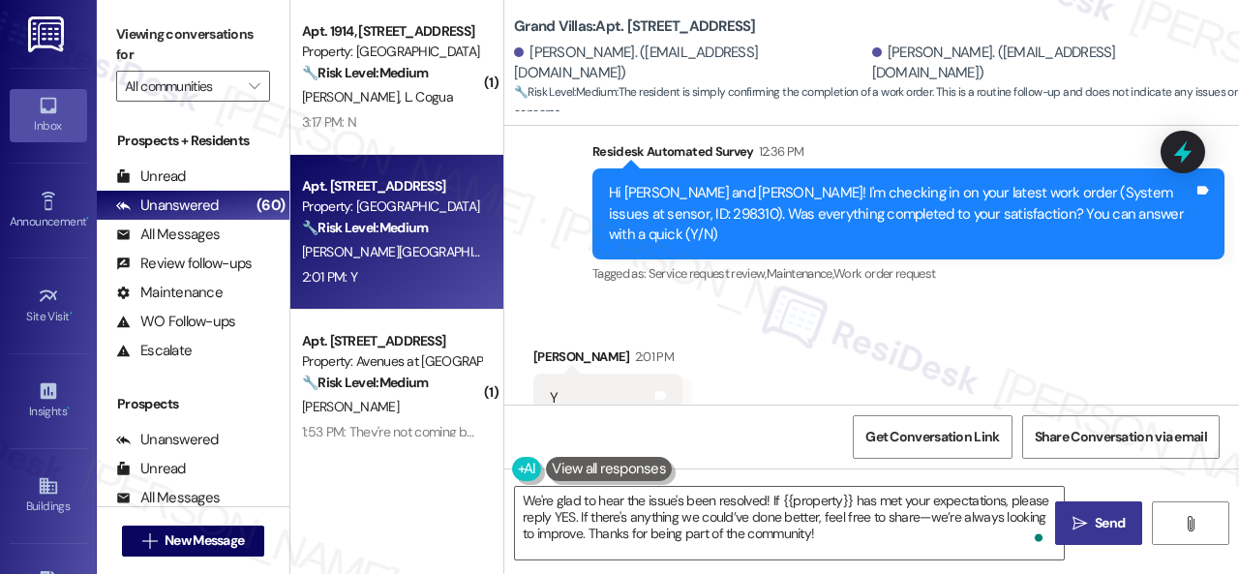
click at [1091, 526] on span "Send" at bounding box center [1110, 523] width 38 height 20
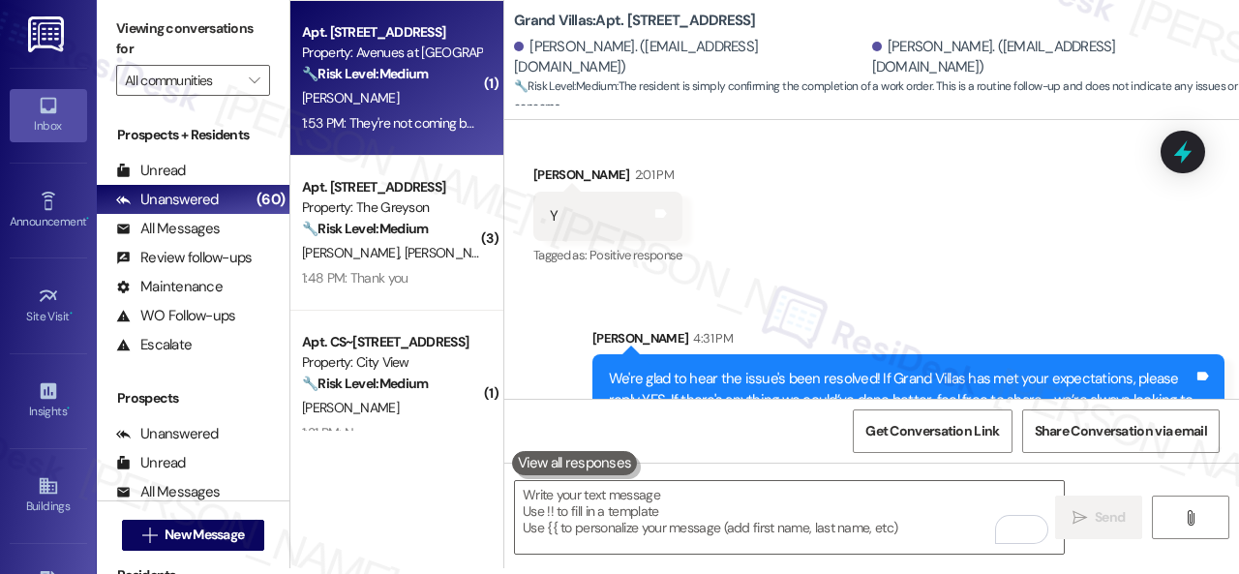
scroll to position [194, 0]
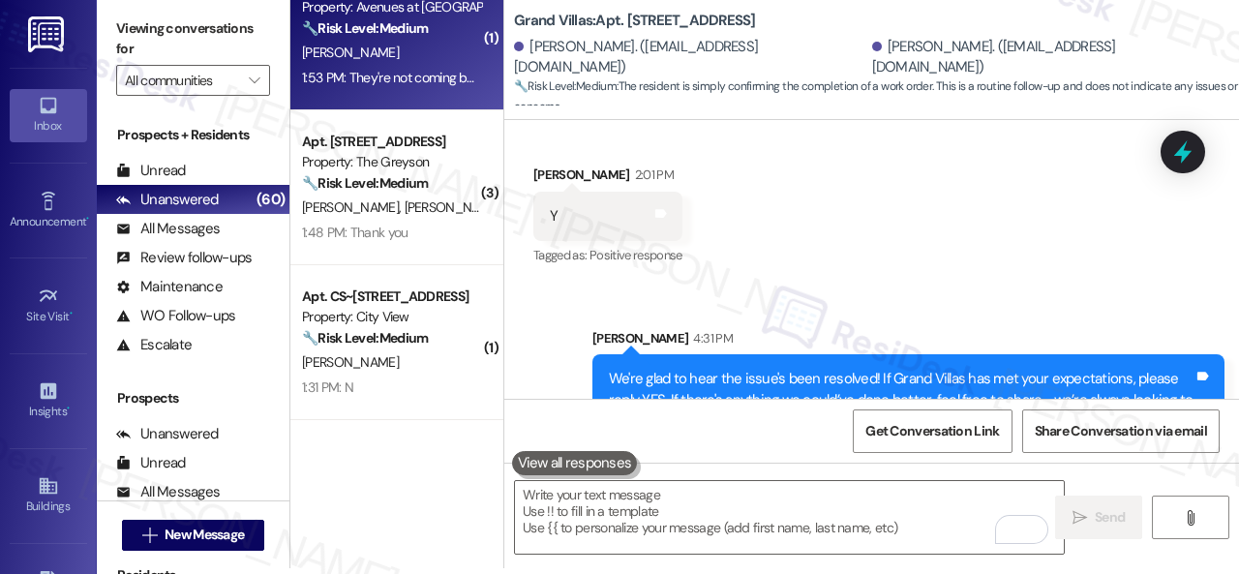
click at [439, 221] on div "1:48 PM: Thank you 1:48 PM: Thank you" at bounding box center [391, 233] width 183 height 24
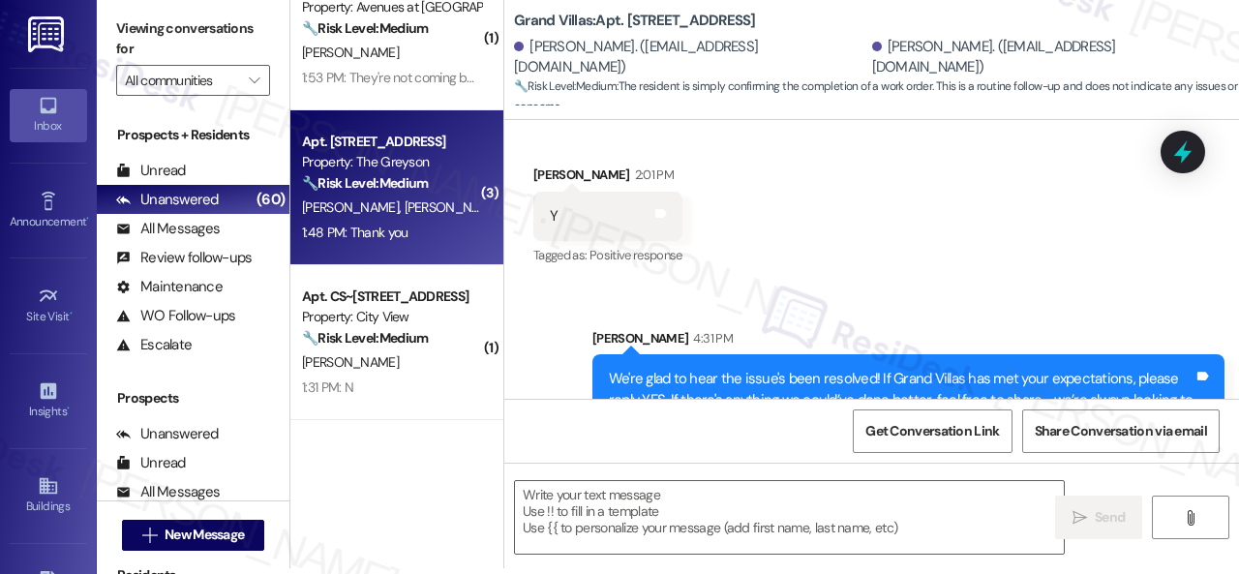
type textarea "Fetching suggested responses. Please feel free to read through the conversation…"
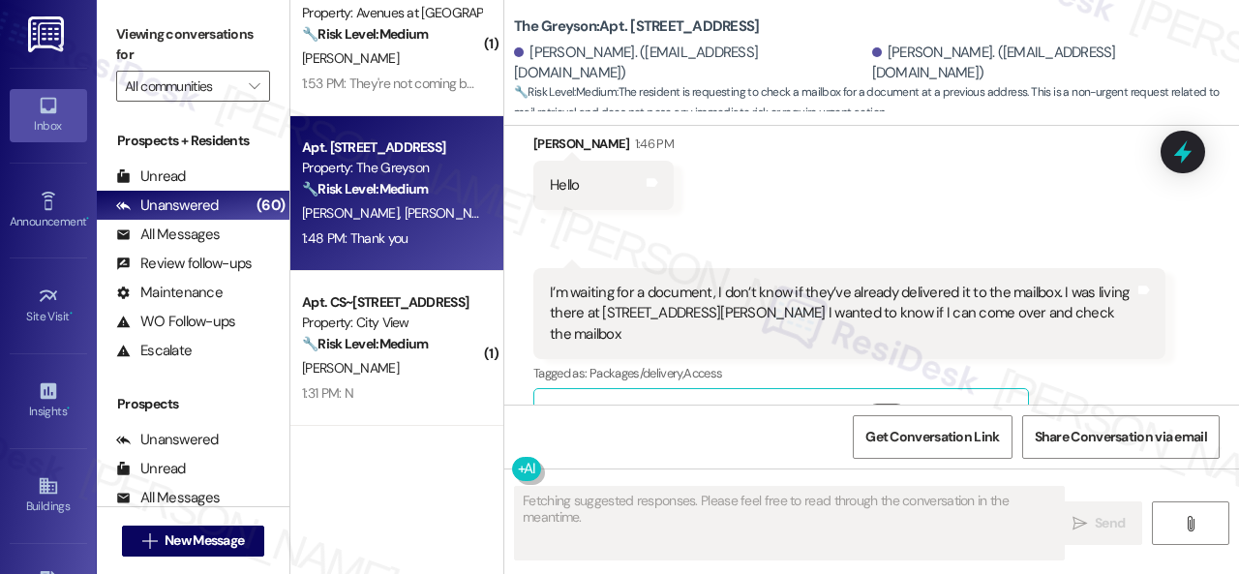
scroll to position [12943, 0]
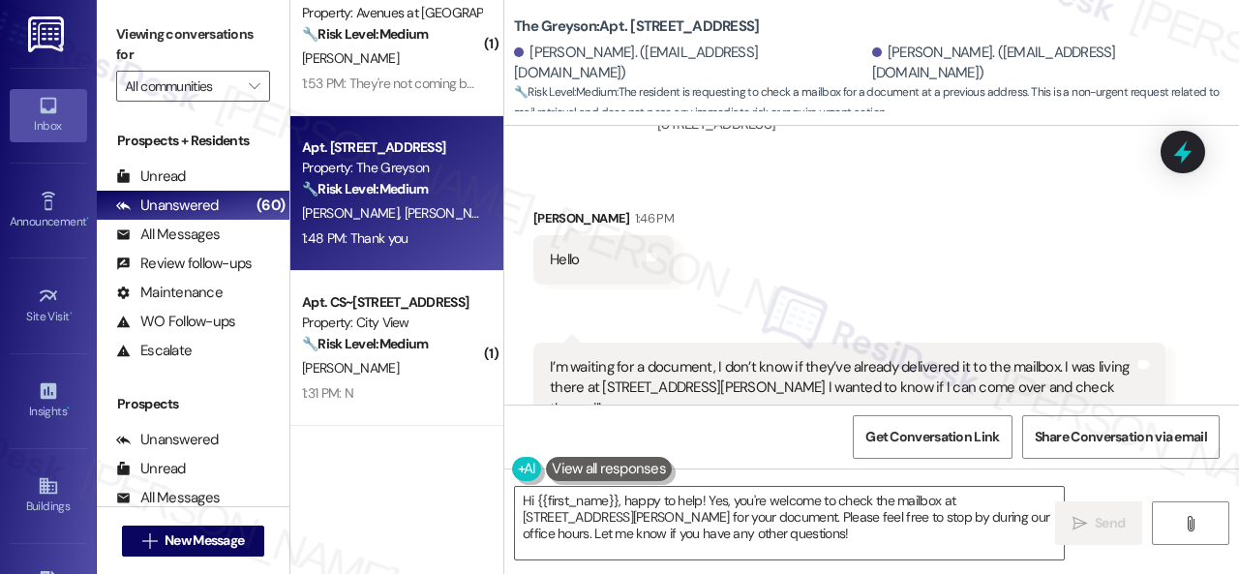
click at [898, 165] on div "Received via SMS Giovanni Caliva 1:46 PM Hello Tags and notes Received via SMS …" at bounding box center [871, 414] width 735 height 499
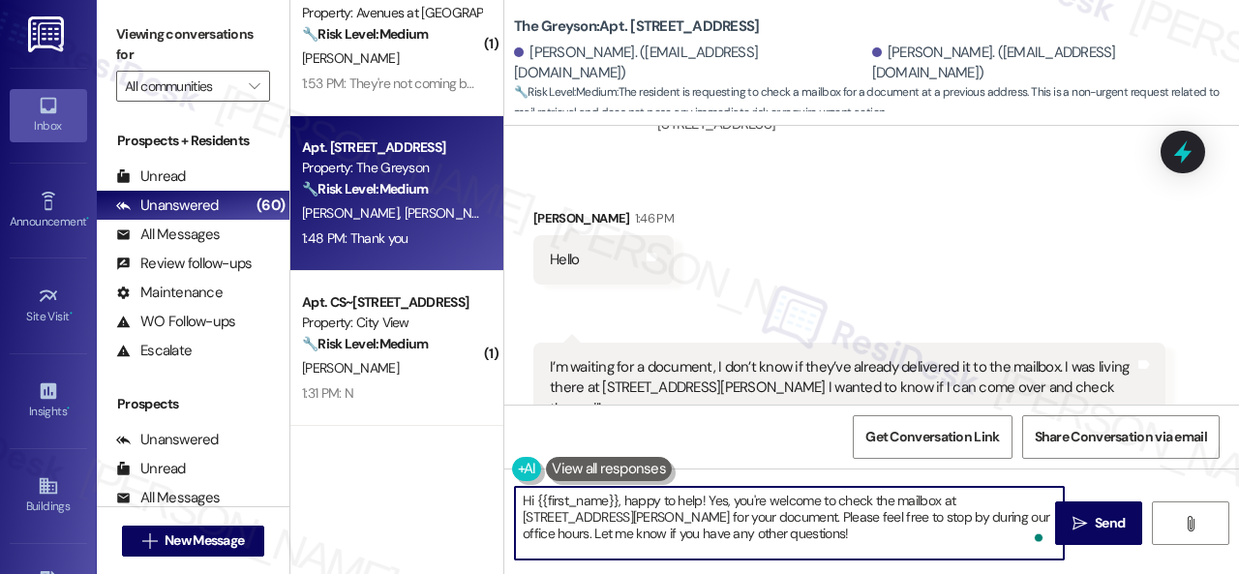
drag, startPoint x: 727, startPoint y: 545, endPoint x: 471, endPoint y: 492, distance: 261.1
click at [494, 495] on div "( 1 ) Apt. 1914, 1550 Katy Gap Rd Property: Grand Villas 🔧 Risk Level: Medium T…" at bounding box center [764, 287] width 949 height 574
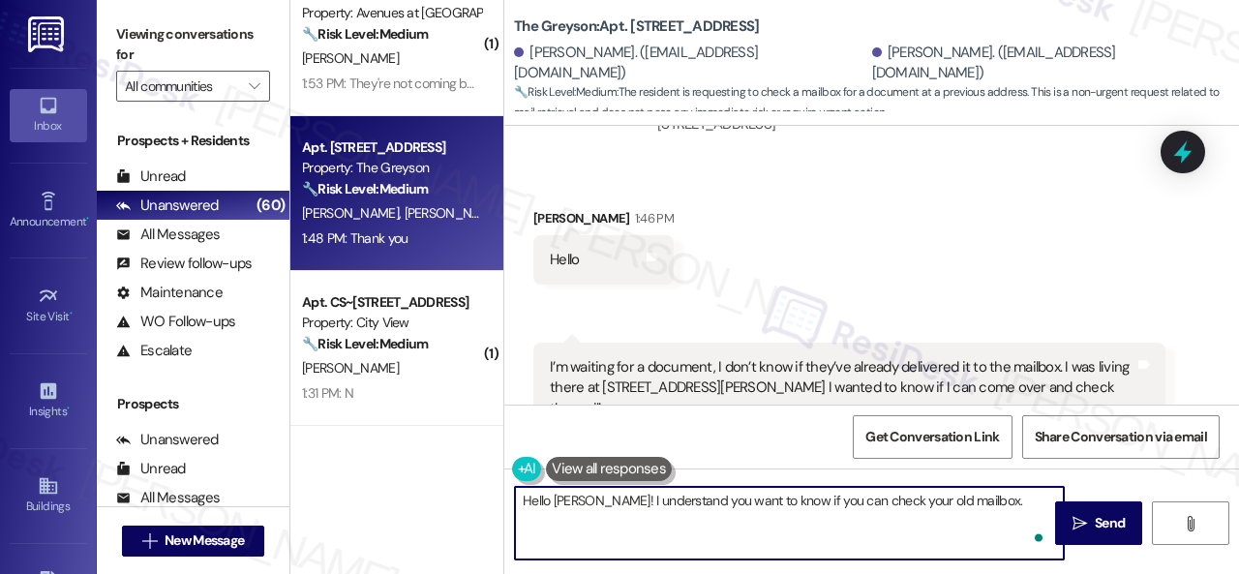
paste textarea "I will forward your concern to the site team and get back to you as soon as I r…"
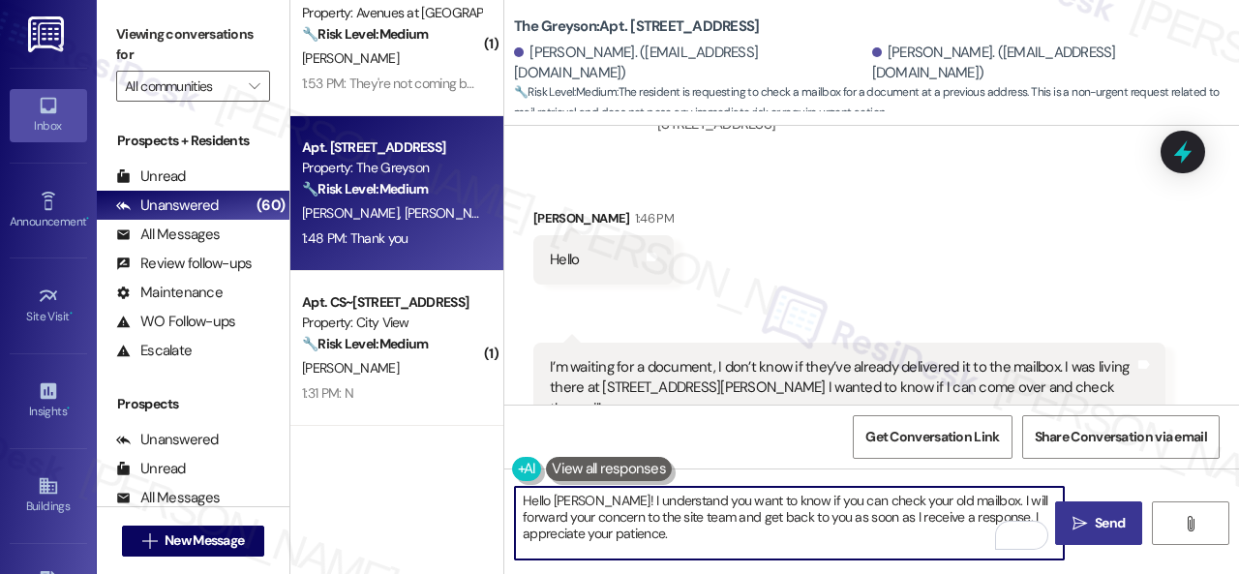
type textarea "Hello Giovanni! I understand you want to know if you can check your old mailbox…"
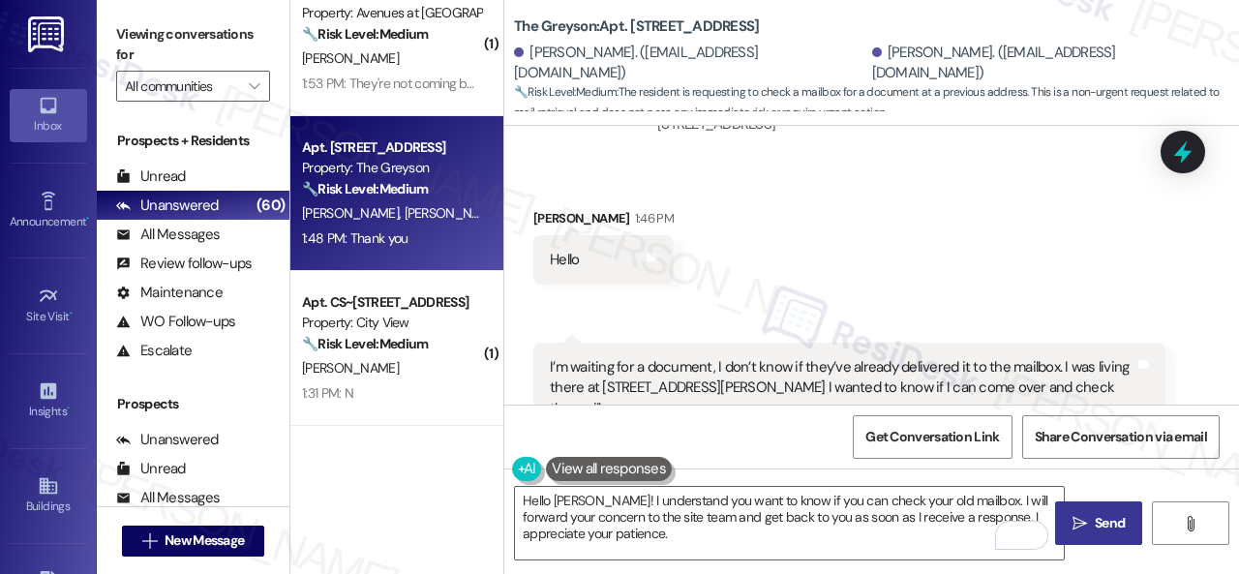
click at [1091, 533] on span "Send" at bounding box center [1110, 523] width 38 height 20
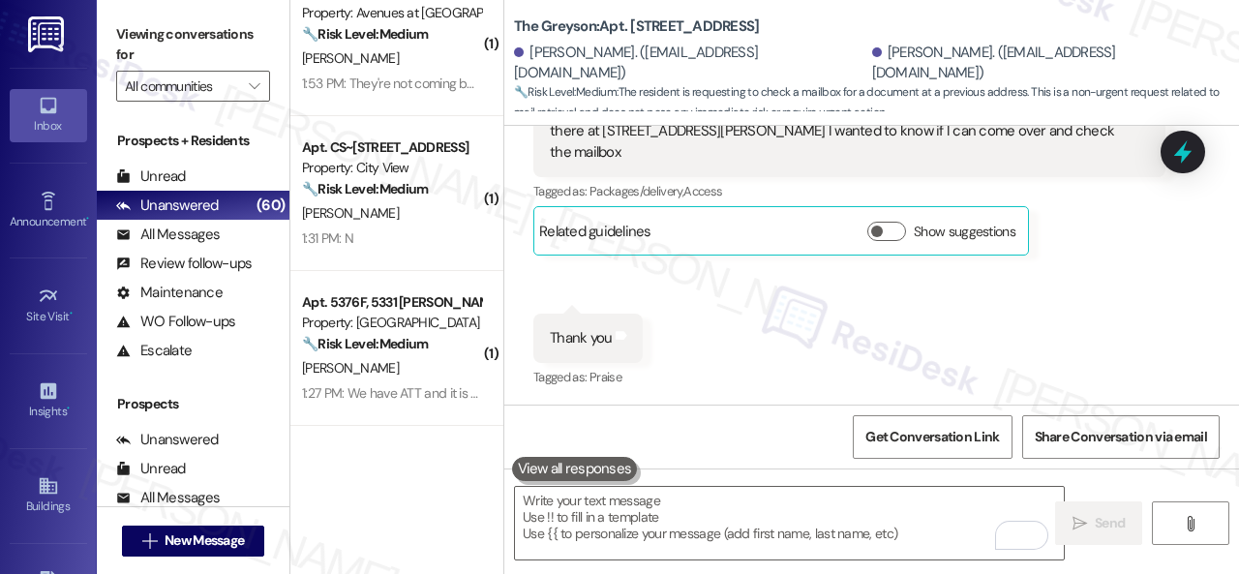
scroll to position [13121, 0]
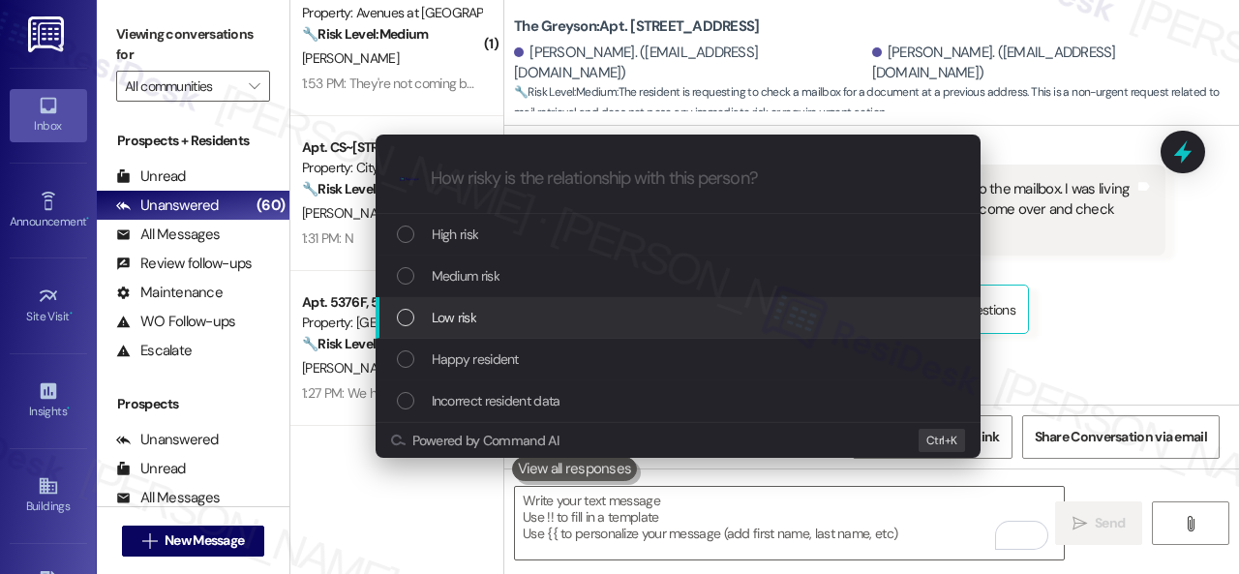
click at [469, 315] on span "Low risk" at bounding box center [454, 317] width 45 height 21
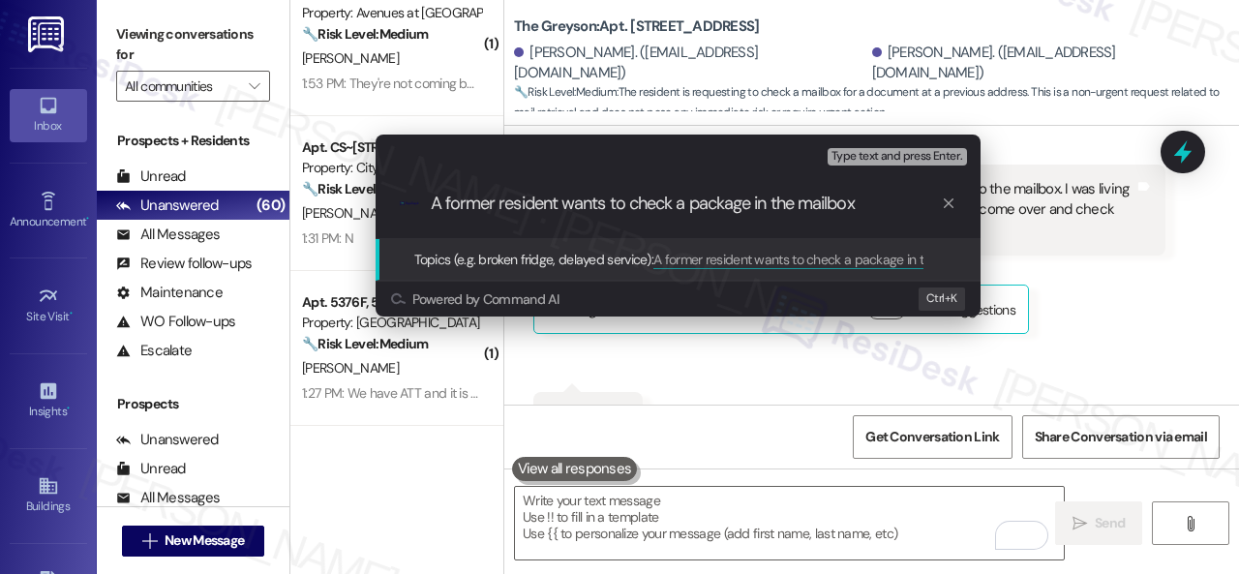
type input "A former resident wants to check a package in the mailbox."
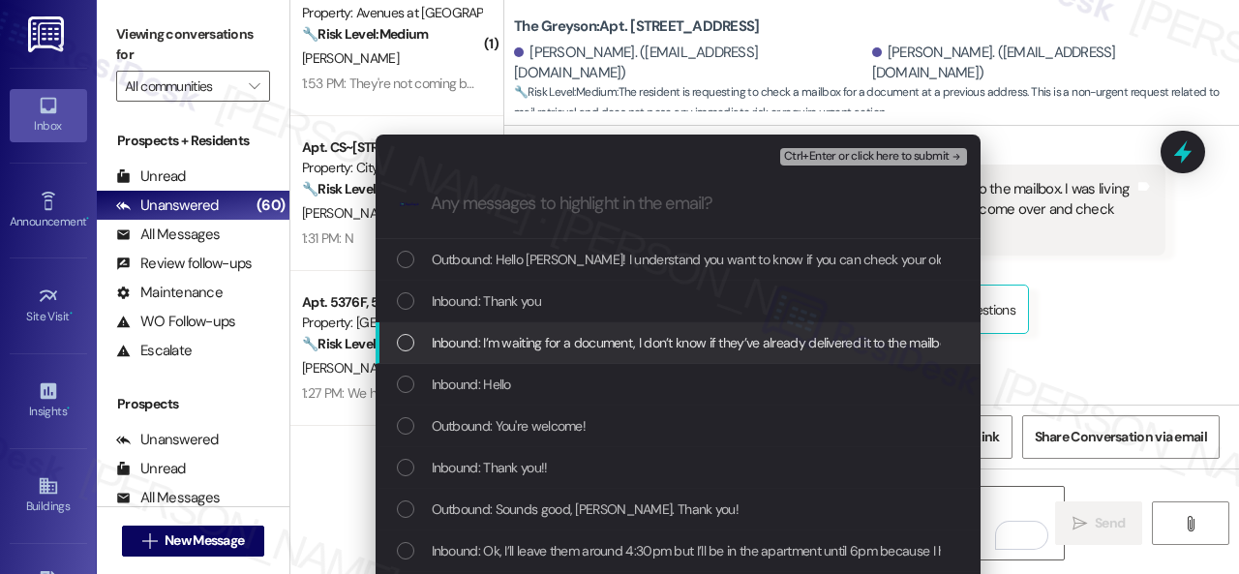
click at [516, 344] on span "Inbound: I’m waiting for a document, I don’t know if they’ve already delivered …" at bounding box center [1020, 342] width 1176 height 21
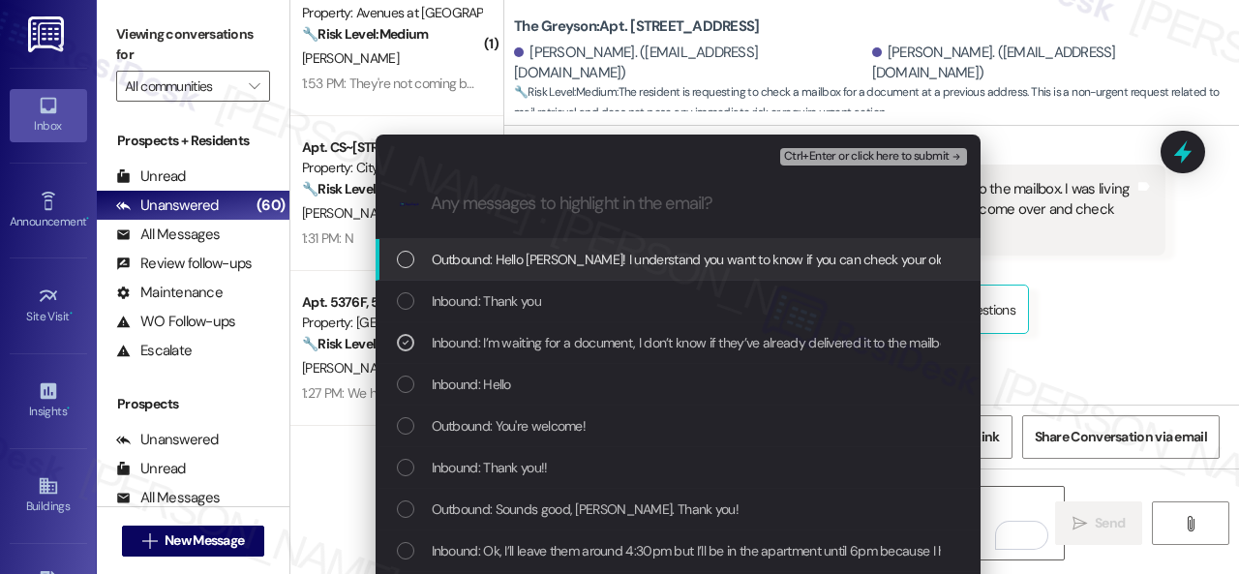
click at [852, 150] on span "Ctrl+Enter or click here to submit" at bounding box center [867, 157] width 166 height 14
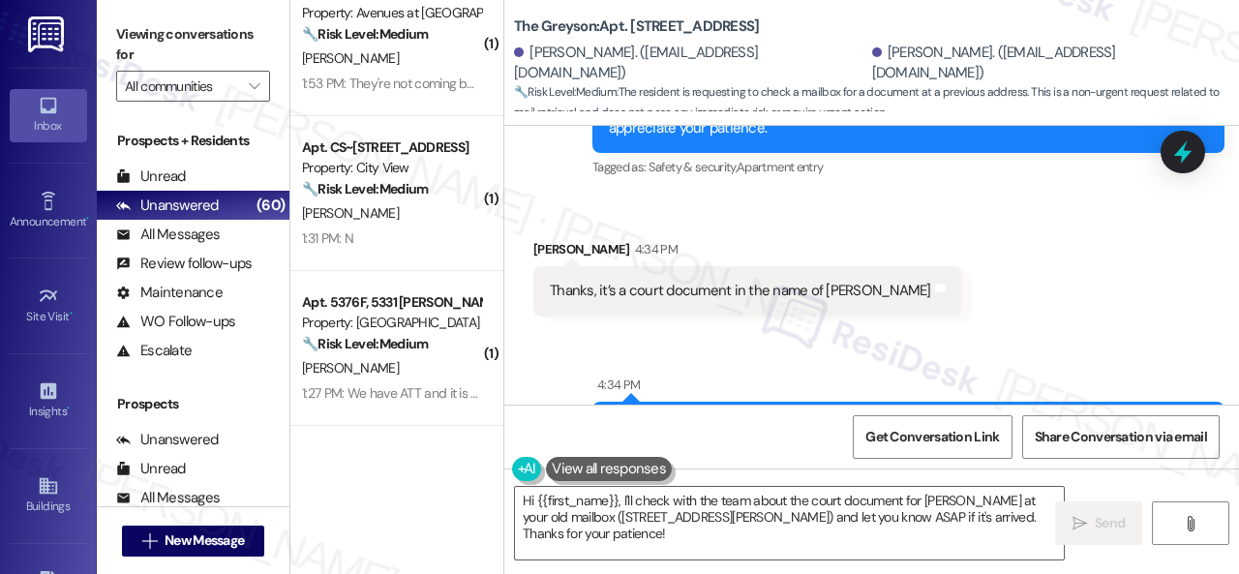
scroll to position [13654, 0]
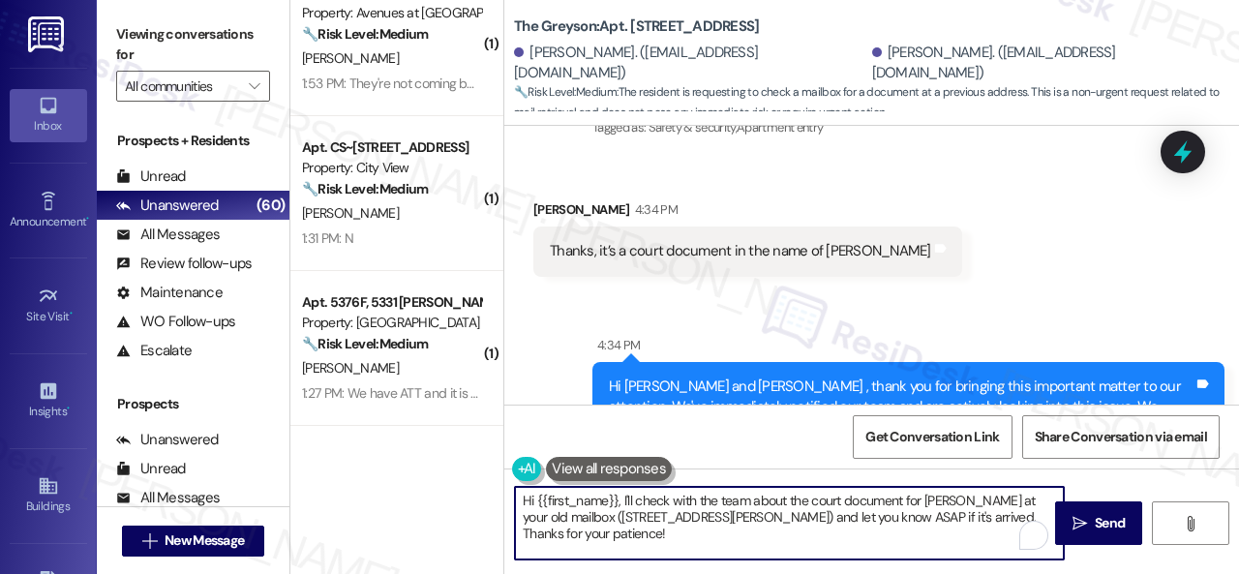
drag, startPoint x: 585, startPoint y: 537, endPoint x: 518, endPoint y: 497, distance: 78.2
click at [518, 497] on textarea "Hi {{first_name}}, I'll check with the team about the court document for Peggy …" at bounding box center [789, 523] width 549 height 73
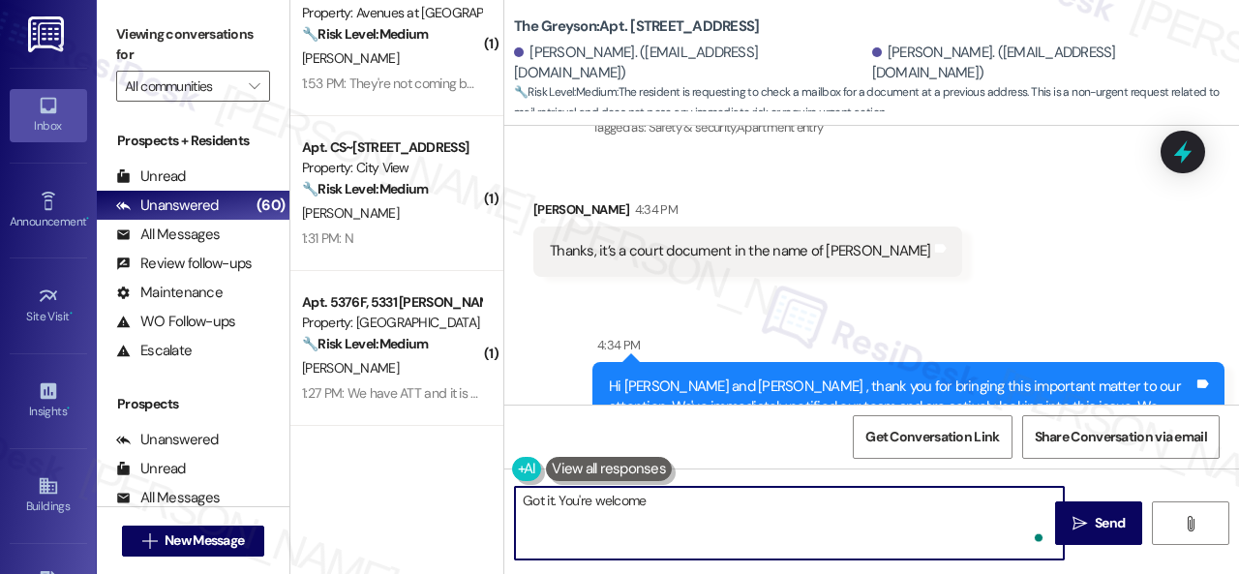
type textarea "Got it. You're welcome."
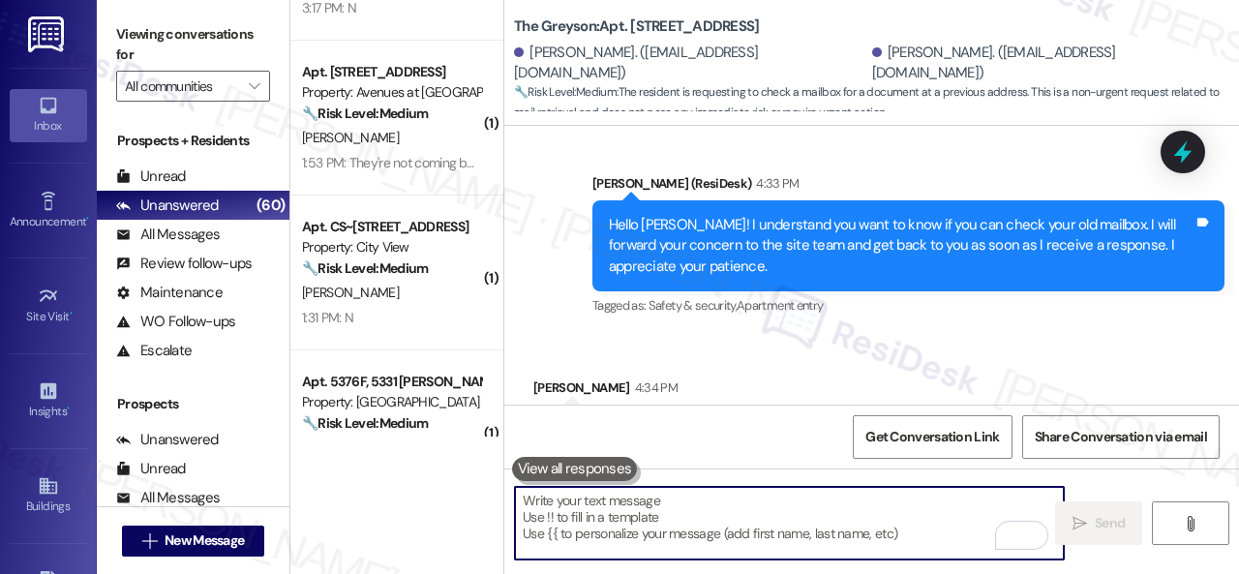
scroll to position [97, 0]
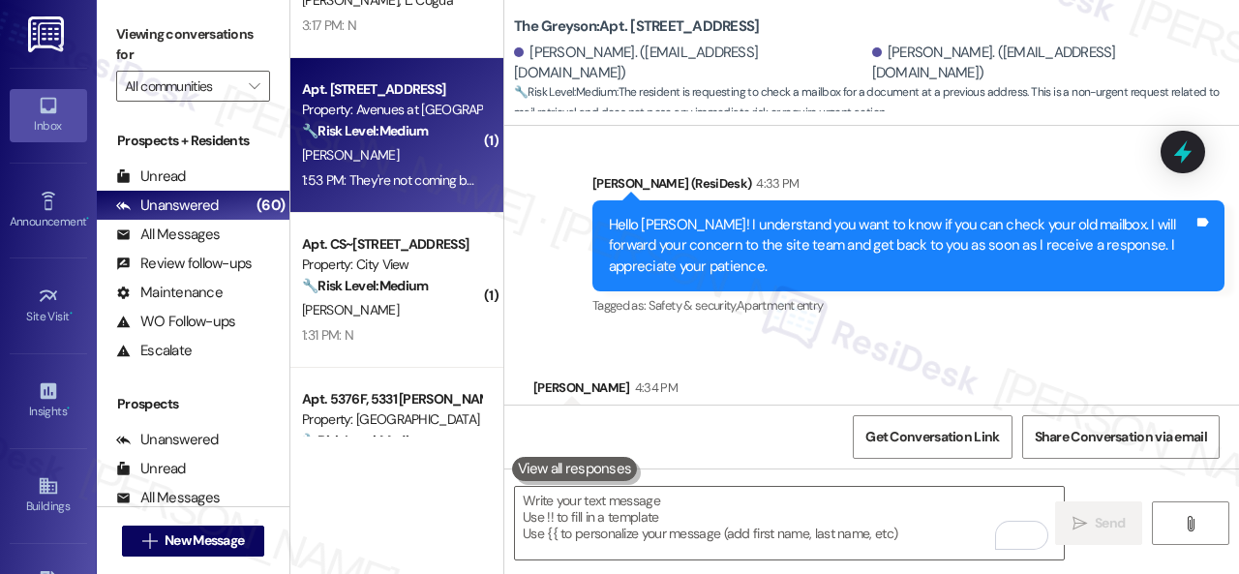
click at [415, 168] on div "1:53 PM: They're not coming by until Wednesday. 1:53 PM: They're not coming by …" at bounding box center [391, 180] width 183 height 24
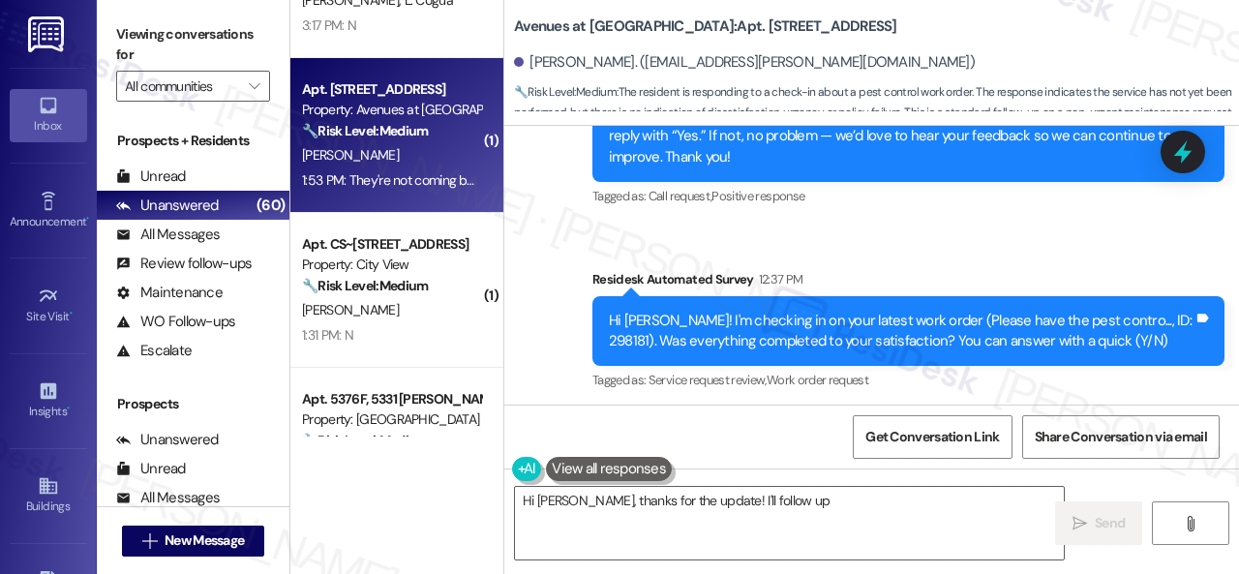
scroll to position [4049, 0]
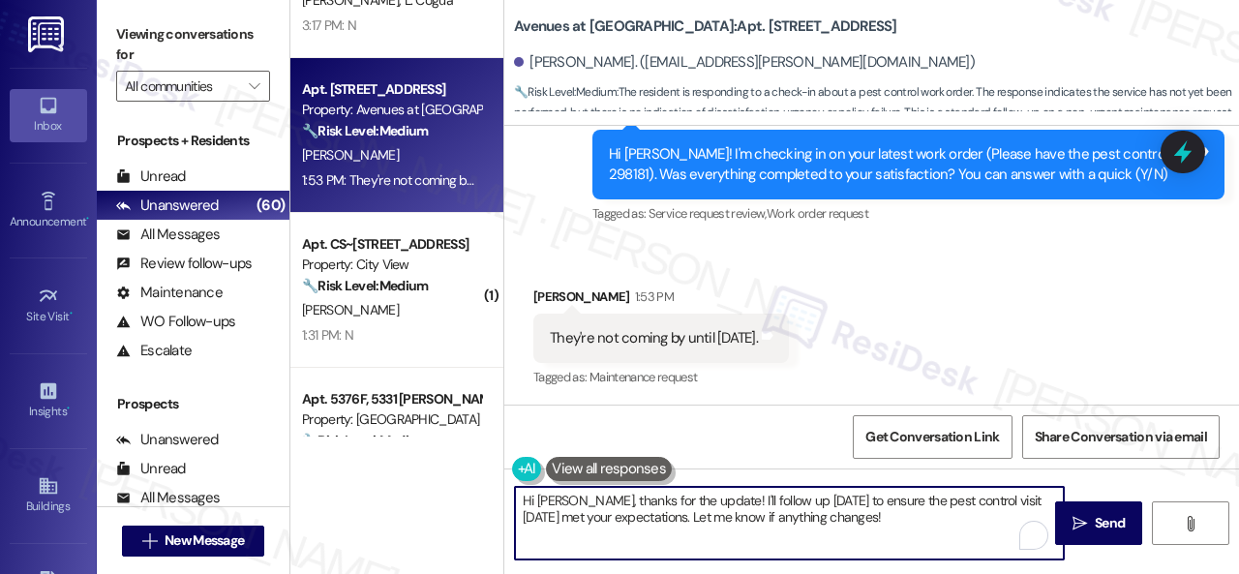
drag, startPoint x: 722, startPoint y: 517, endPoint x: 686, endPoint y: 495, distance: 42.2
click at [686, 495] on textarea "Hi Lisa, thanks for the update! I'll follow up on Thursday to ensure the pest c…" at bounding box center [789, 523] width 549 height 73
drag, startPoint x: 565, startPoint y: 505, endPoint x: 499, endPoint y: 503, distance: 66.8
click at [499, 503] on div "( 1 ) Apt. 1914, 1550 Katy Gap Rd Property: Grand Villas 🔧 Risk Level: Medium T…" at bounding box center [764, 287] width 949 height 574
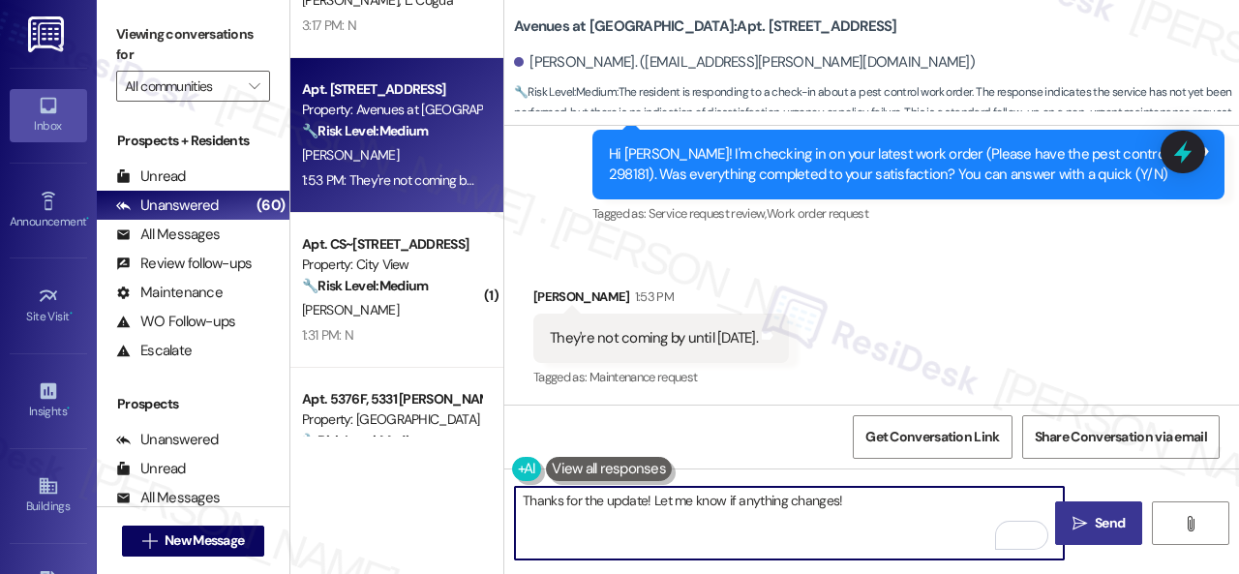
type textarea "Thanks for the update! Let me know if anything changes!"
click at [1101, 519] on span "Send" at bounding box center [1110, 523] width 30 height 20
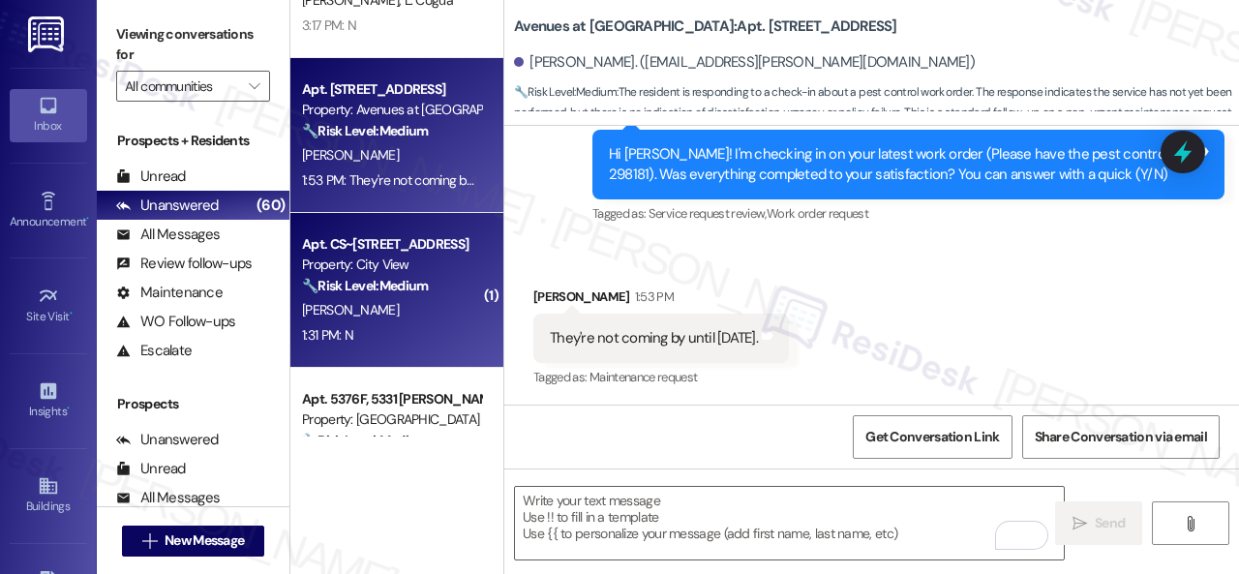
type textarea "Fetching suggested responses. Please feel free to read through the conversation…"
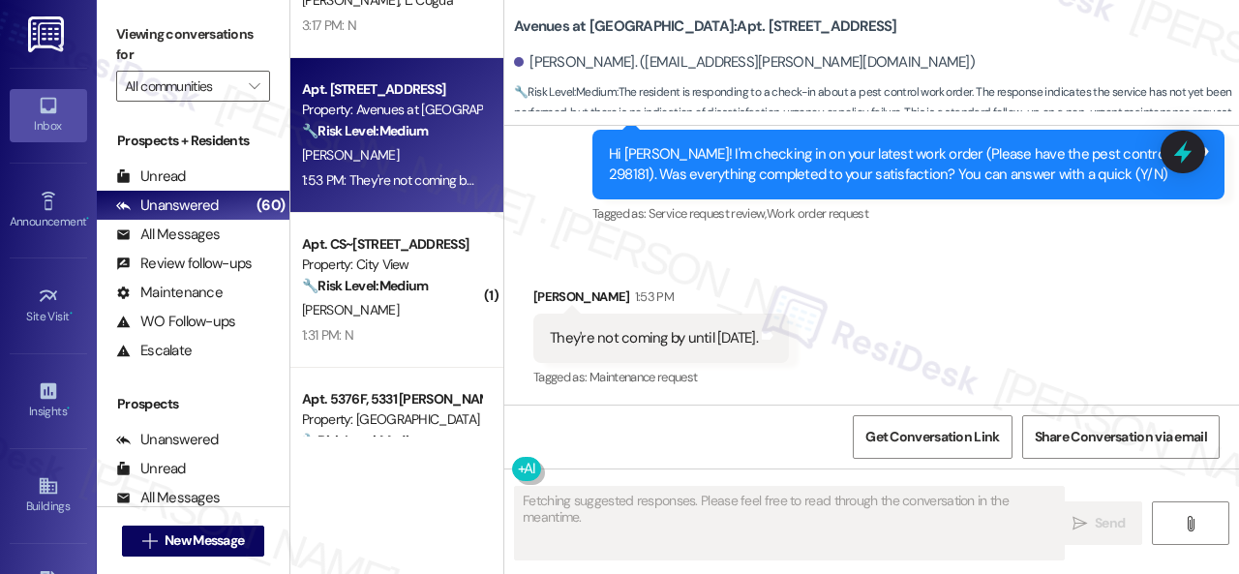
scroll to position [0, 0]
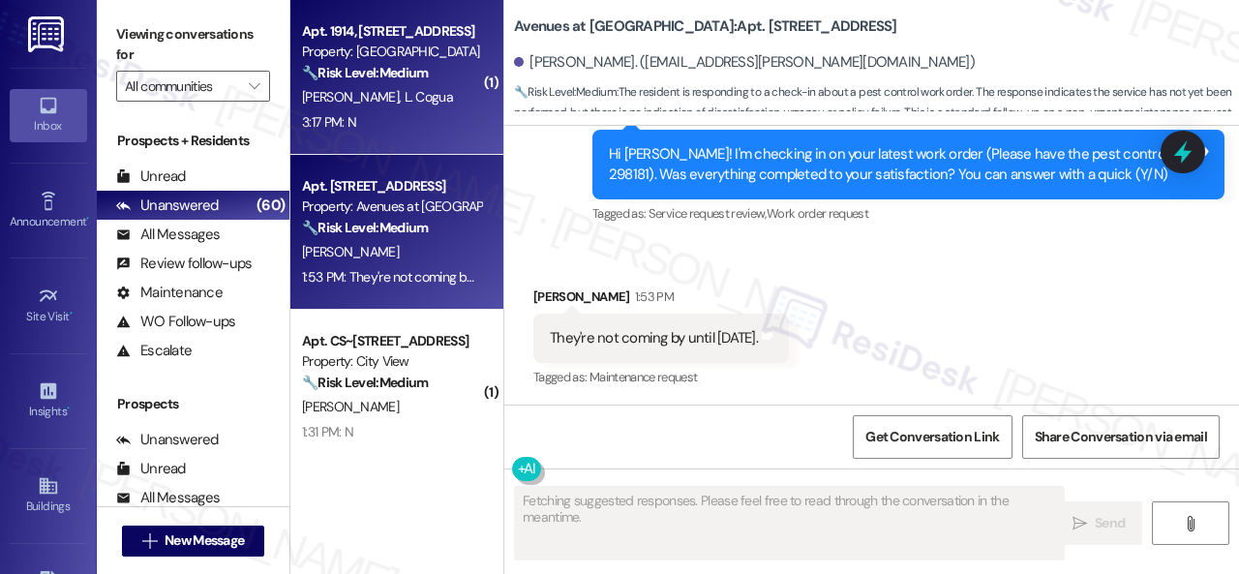
click at [414, 128] on div "3:17 PM: N 3:17 PM: N" at bounding box center [391, 122] width 183 height 24
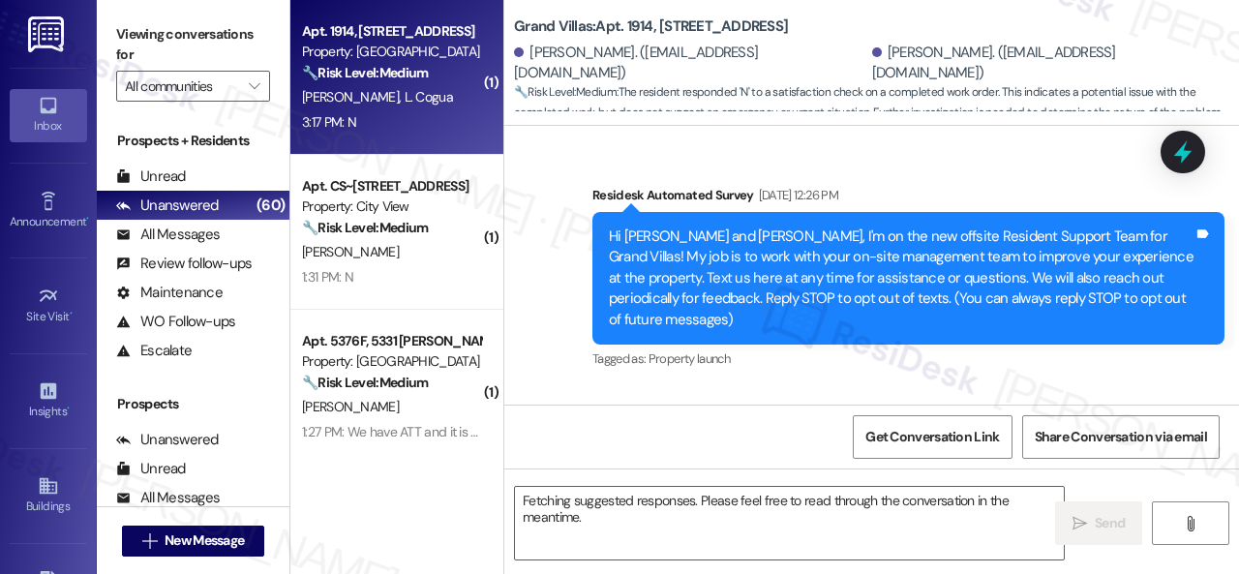
scroll to position [12636, 0]
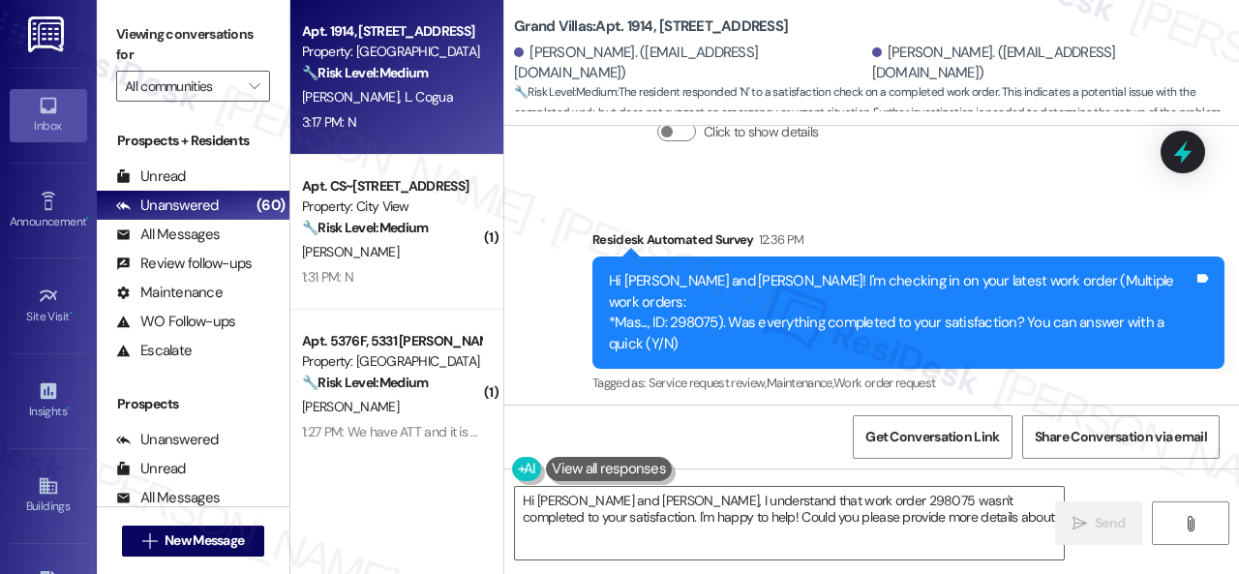
click at [667, 411] on div "Received via SMS Luis Cogua 3:17 PM N Tags and notes Tagged as: Negative respon…" at bounding box center [871, 493] width 735 height 164
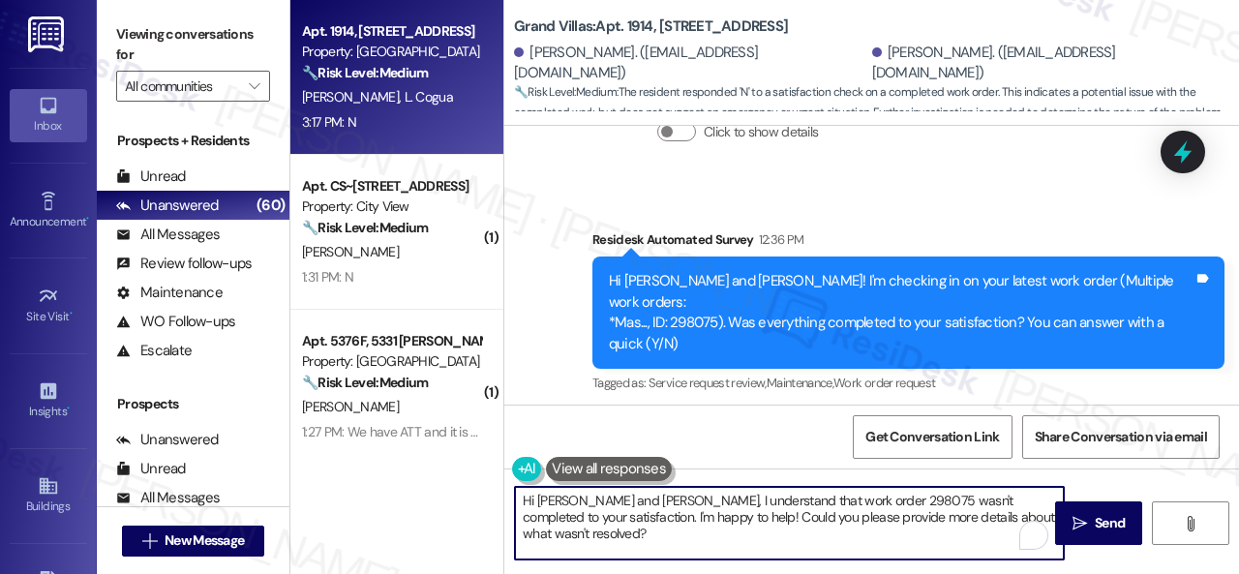
drag, startPoint x: 1006, startPoint y: 520, endPoint x: 382, endPoint y: 476, distance: 625.0
click at [382, 476] on div "Apt. 1914, 1550 Katy Gap Rd Property: Grand Villas 🔧 Risk Level: Medium The res…" at bounding box center [764, 287] width 949 height 574
paste textarea "I'm sorry that the work order wasn't completed to your satisfaction. Can you pl…"
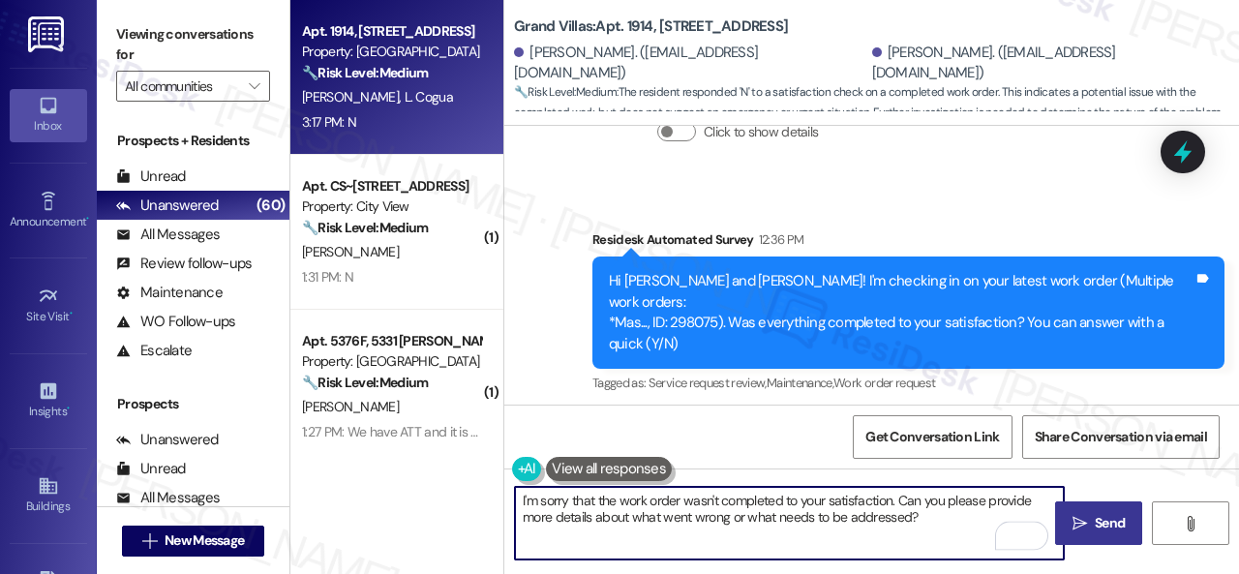
type textarea "I'm sorry that the work order wasn't completed to your satisfaction. Can you pl…"
click at [1107, 524] on span "Send" at bounding box center [1110, 523] width 30 height 20
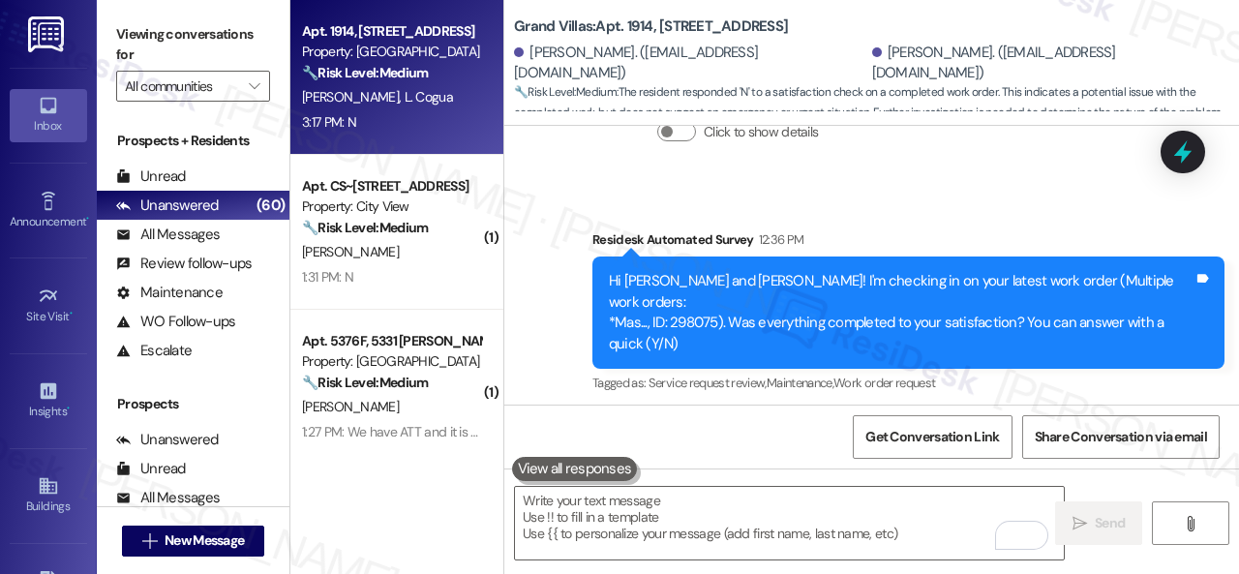
scroll to position [12635, 0]
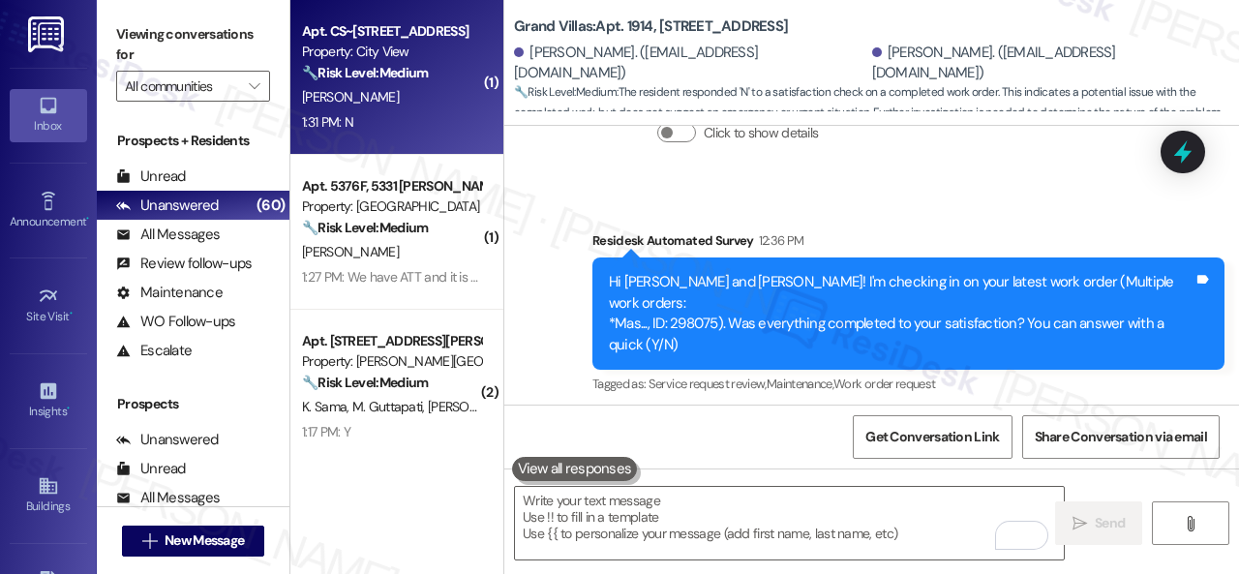
click at [409, 114] on div "1:31 PM: N 1:31 PM: N" at bounding box center [391, 122] width 183 height 24
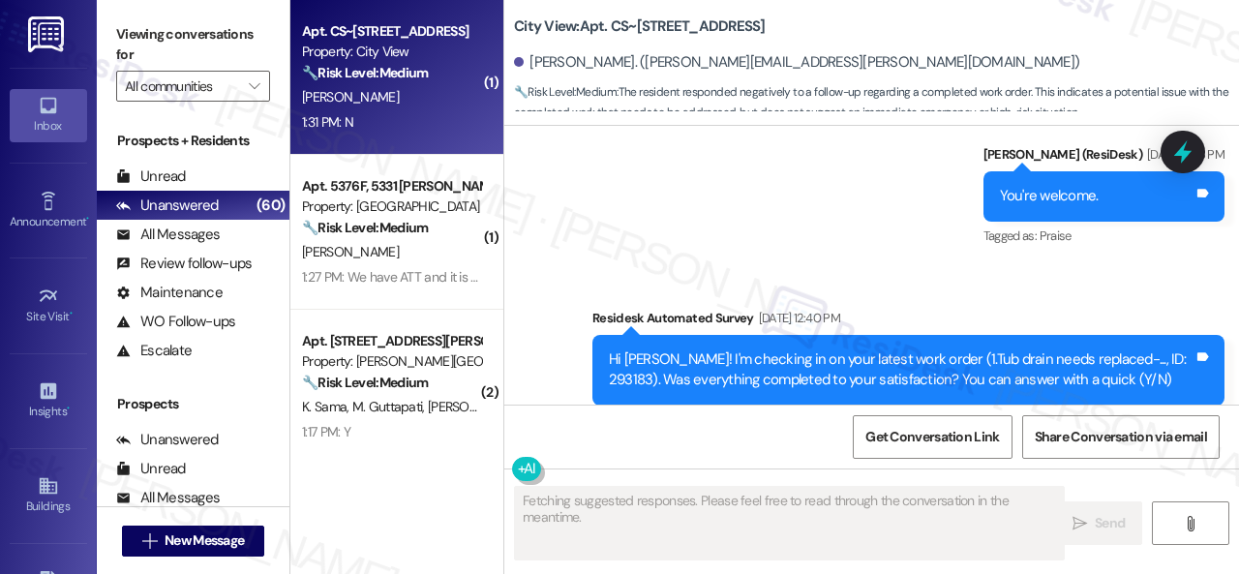
scroll to position [10372, 0]
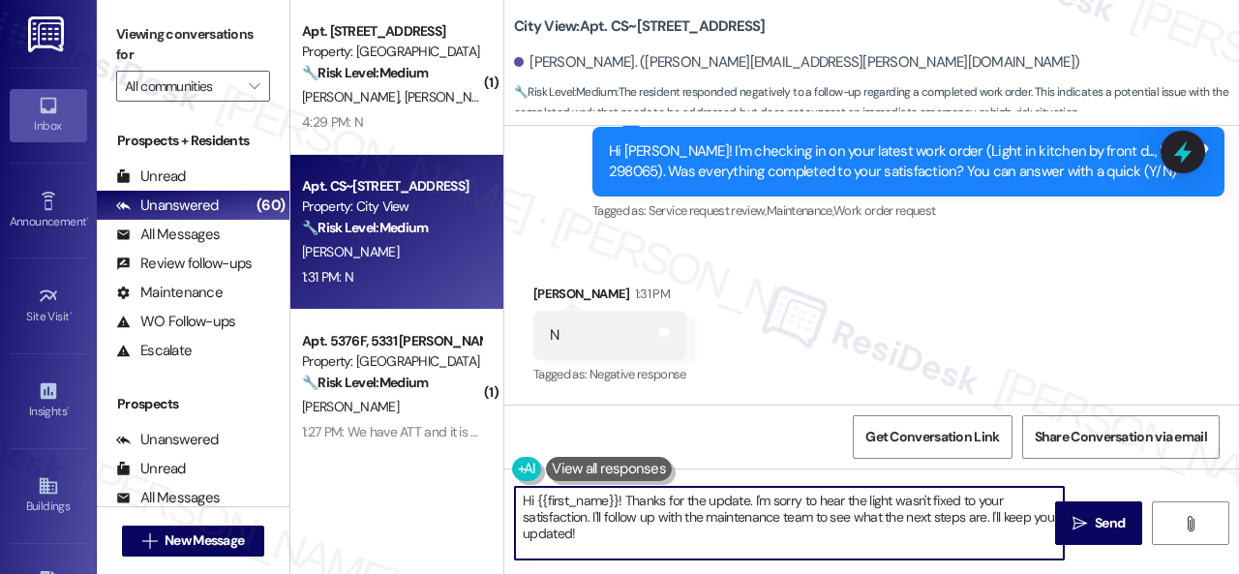
drag, startPoint x: 652, startPoint y: 531, endPoint x: 407, endPoint y: 485, distance: 249.1
click at [402, 485] on div "( 1 ) Apt. 2407, 1550 Katy Gap Rd Property: Grand Villas 🔧 Risk Level: Medium T…" at bounding box center [764, 287] width 949 height 574
paste textarea "I'm sorry that the work order wasn't completed to your satisfaction. Can you pl…"
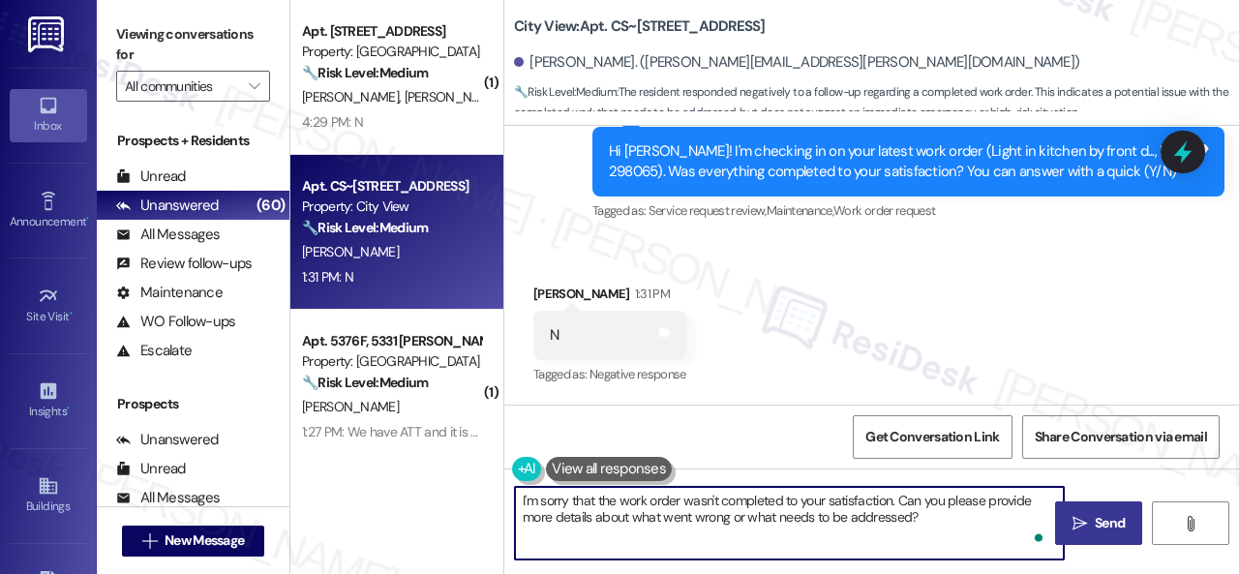
type textarea "I'm sorry that the work order wasn't completed to your satisfaction. Can you pl…"
drag, startPoint x: 1098, startPoint y: 512, endPoint x: 1096, endPoint y: 495, distance: 17.5
click at [1098, 511] on button " Send" at bounding box center [1098, 523] width 87 height 44
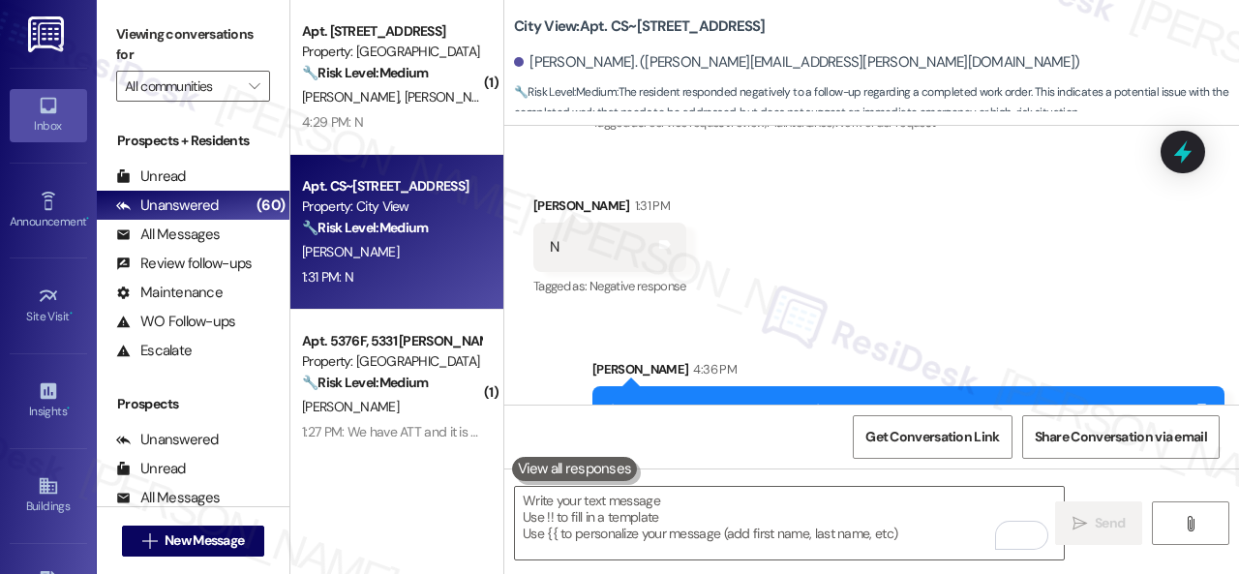
scroll to position [10529, 0]
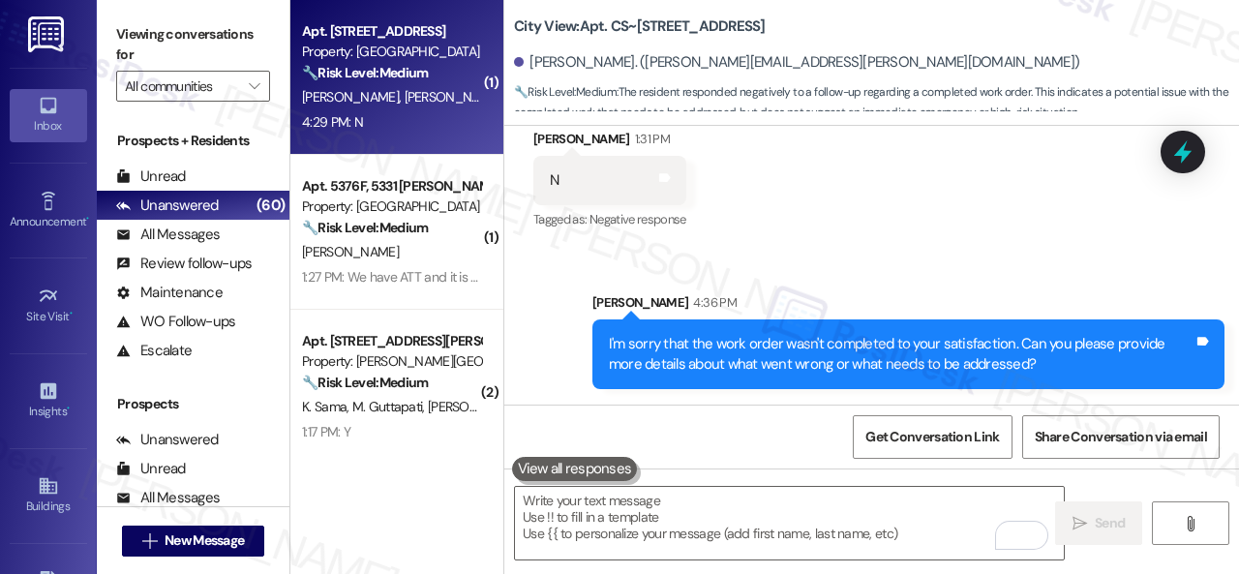
click at [419, 138] on div "Apt. 2407, 1550 Katy Gap Rd Property: Grand Villas 🔧 Risk Level: Medium The res…" at bounding box center [396, 77] width 213 height 155
type textarea "Fetching suggested responses. Please feel free to read through the conversation…"
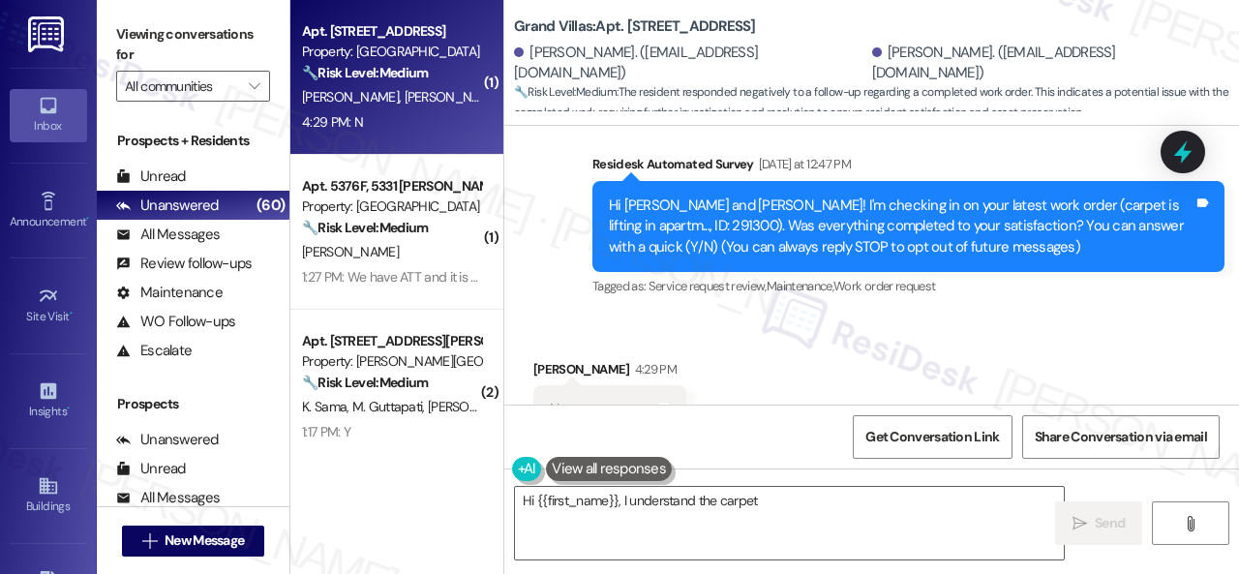
scroll to position [219, 0]
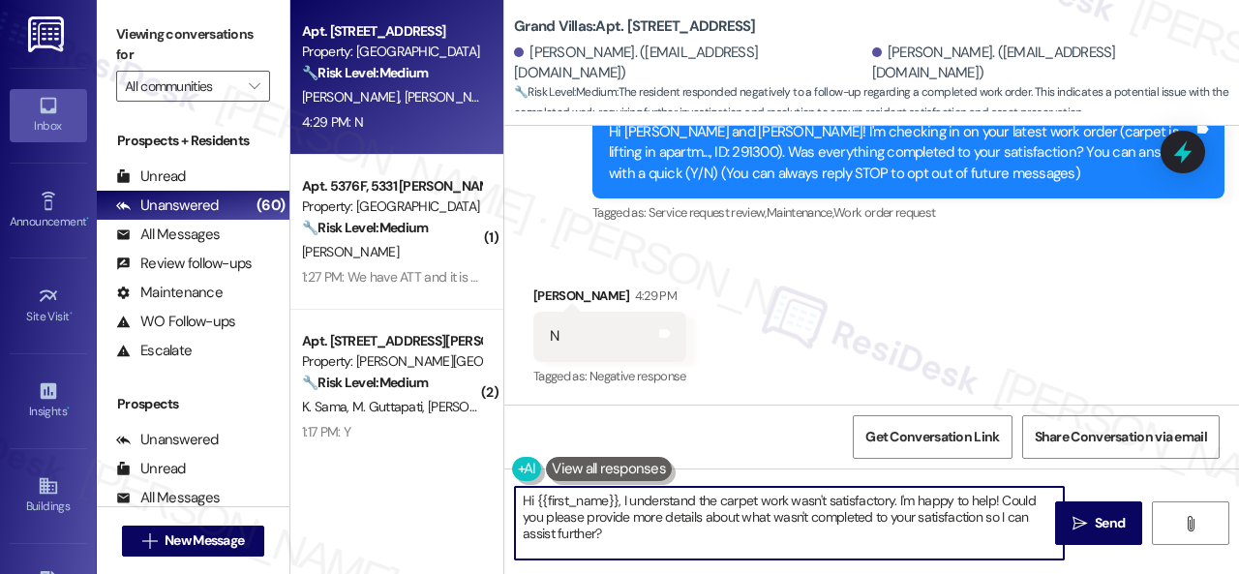
drag, startPoint x: 623, startPoint y: 533, endPoint x: 387, endPoint y: 463, distance: 246.6
click at [398, 463] on div "Apt. 2407, 1550 Katy Gap Rd Property: Grand Villas 🔧 Risk Level: Medium The res…" at bounding box center [764, 287] width 949 height 574
paste textarea "I'm sorry that the work order wasn't completed to your satisfaction. Can you pl…"
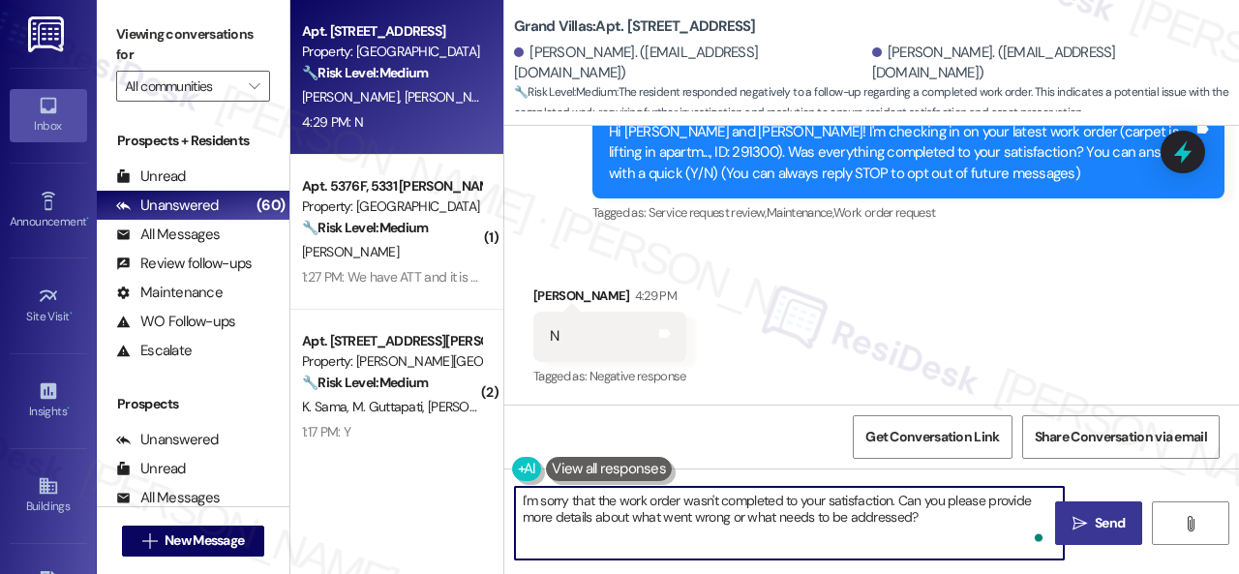
type textarea "I'm sorry that the work order wasn't completed to your satisfaction. Can you pl…"
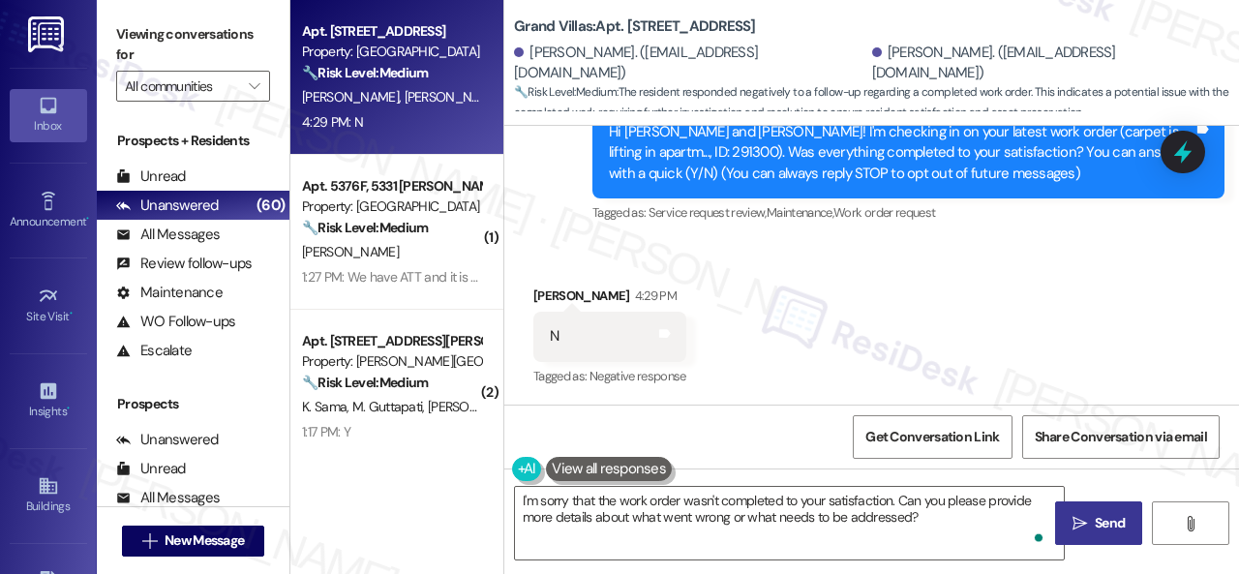
click at [1096, 522] on span "Send" at bounding box center [1110, 523] width 30 height 20
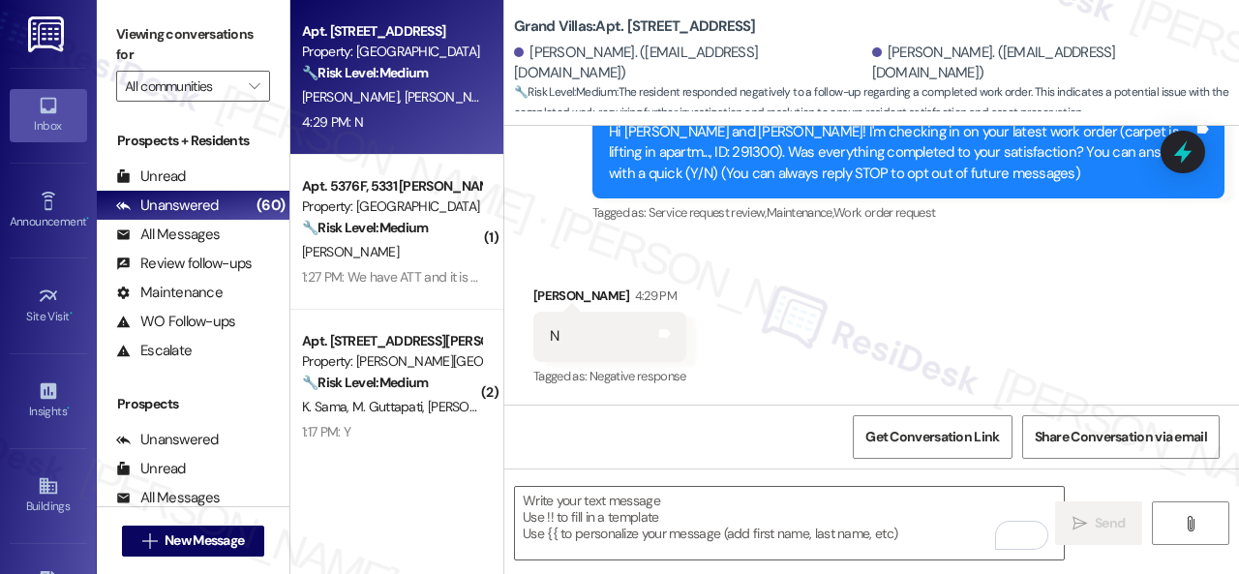
type textarea "Fetching suggested responses. Please feel free to read through the conversation…"
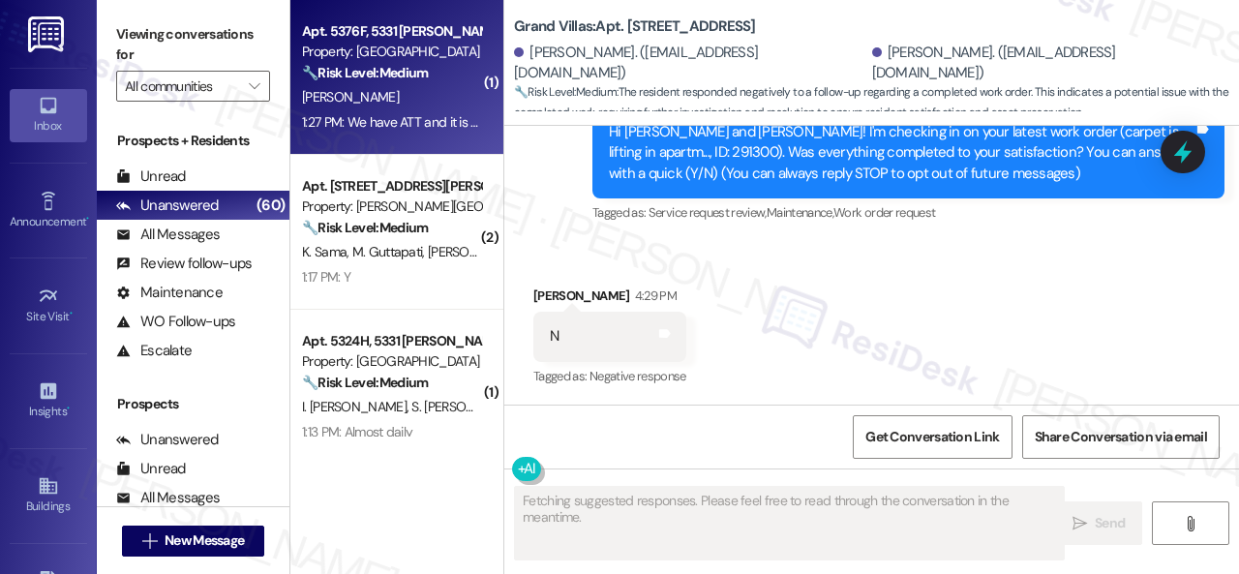
click at [398, 116] on div "1:27 PM: We have ATT and it is slow for fiber. Google fiber is 10-100x faster. …" at bounding box center [842, 121] width 1080 height 17
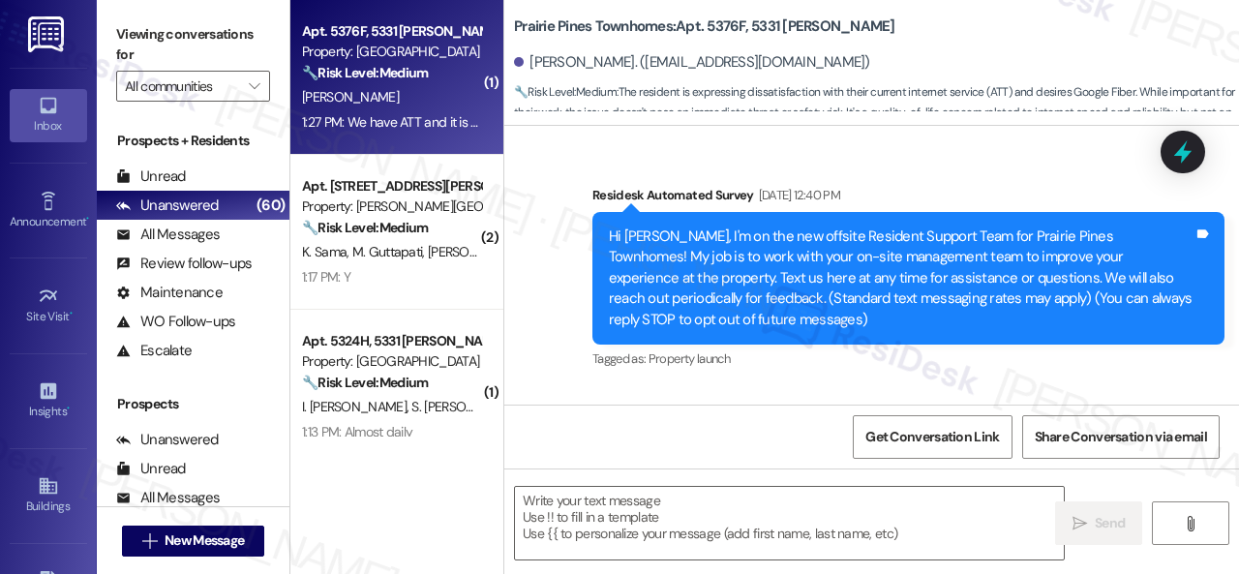
type textarea "Fetching suggested responses. Please feel free to read through the conversation…"
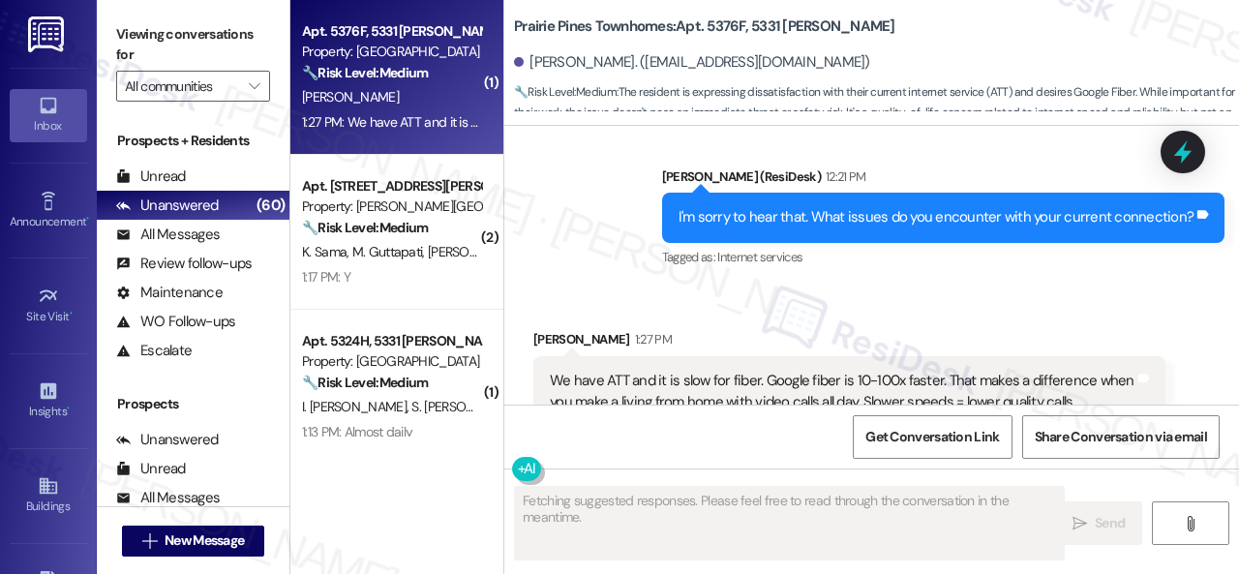
scroll to position [6368, 0]
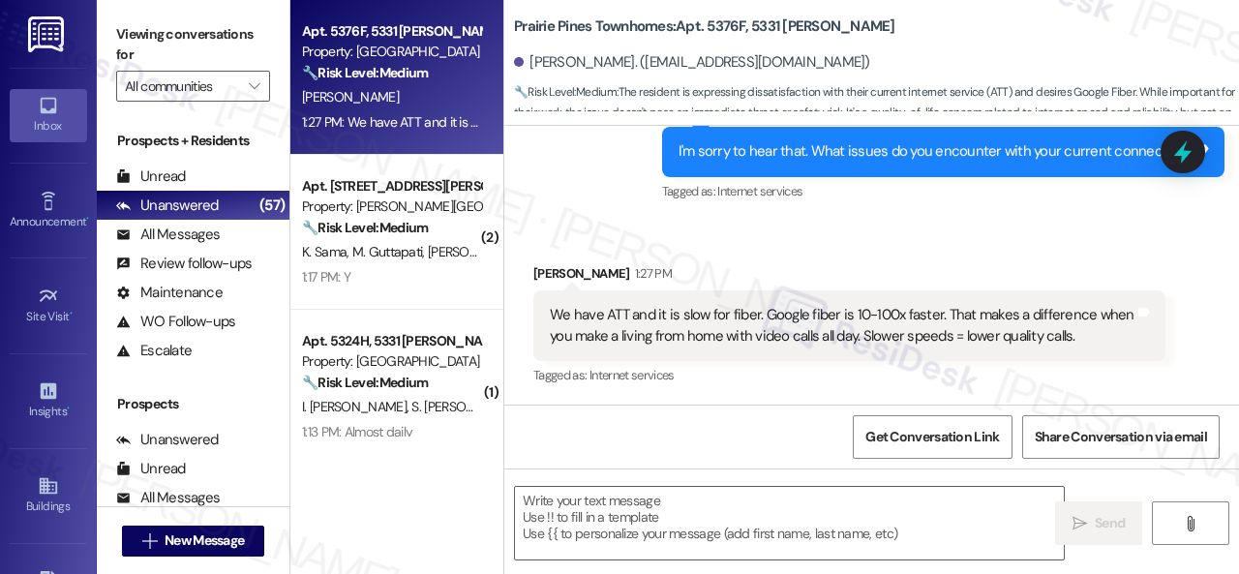
scroll to position [6369, 0]
click at [667, 505] on textarea at bounding box center [789, 523] width 549 height 73
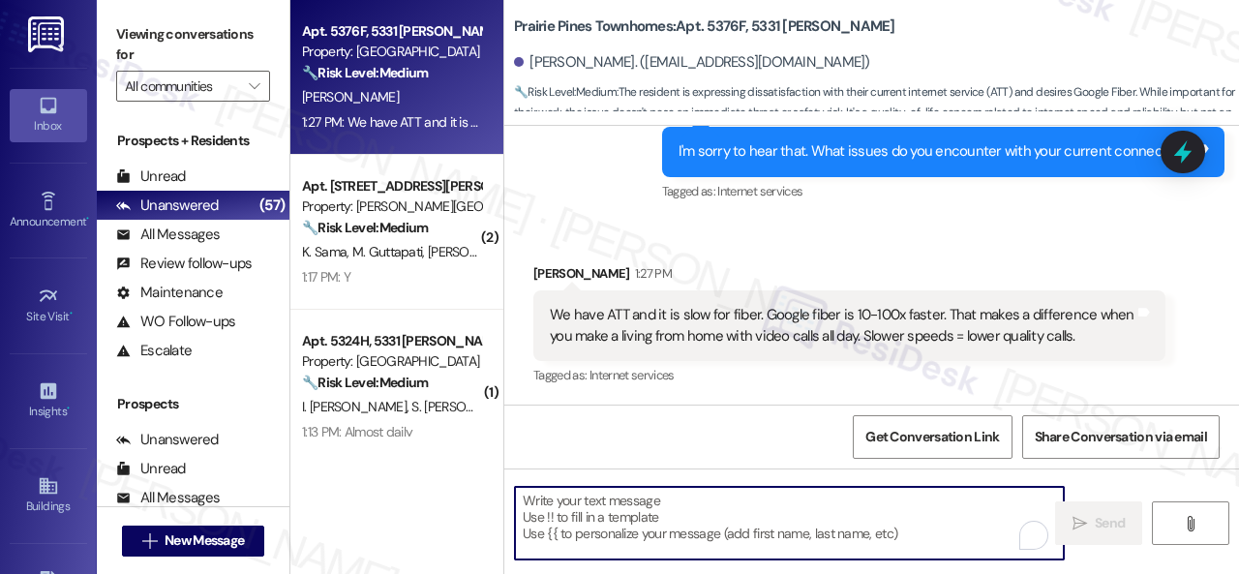
paste textarea "Thanks so much for sharing your experience—it really helps us understand what m…"
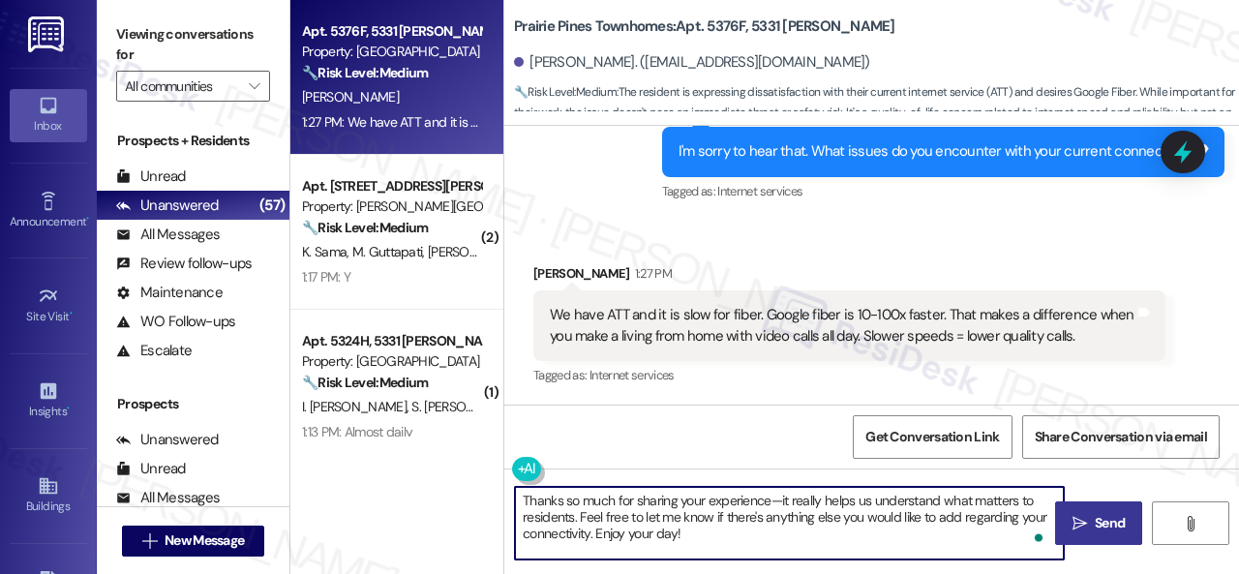
type textarea "Thanks so much for sharing your experience—it really helps us understand what m…"
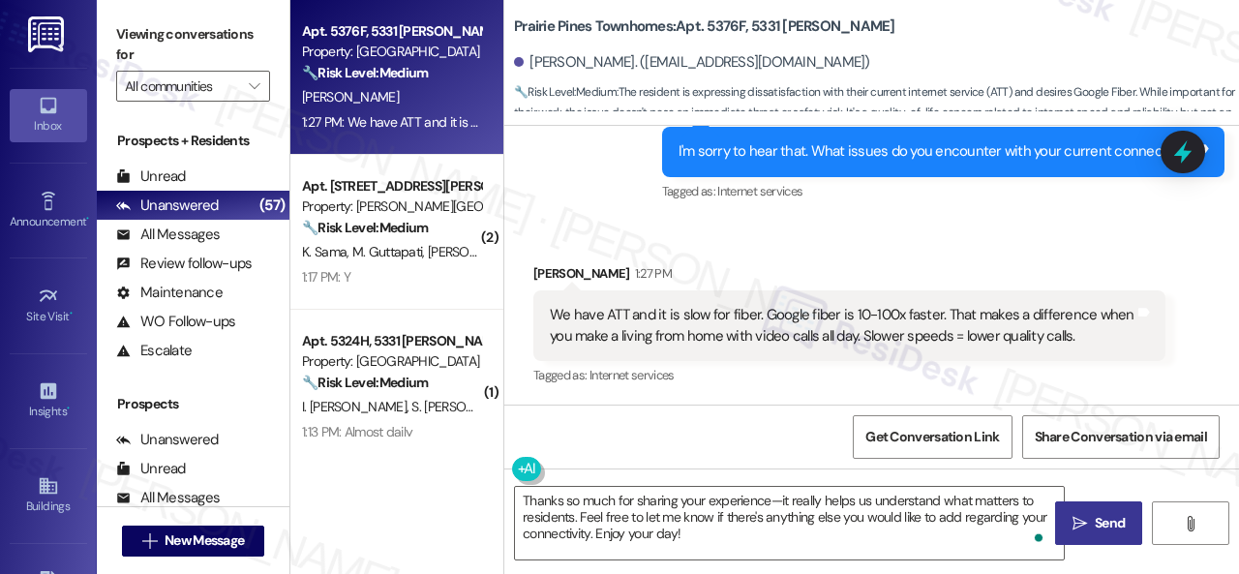
click at [1096, 528] on span "Send" at bounding box center [1110, 523] width 30 height 20
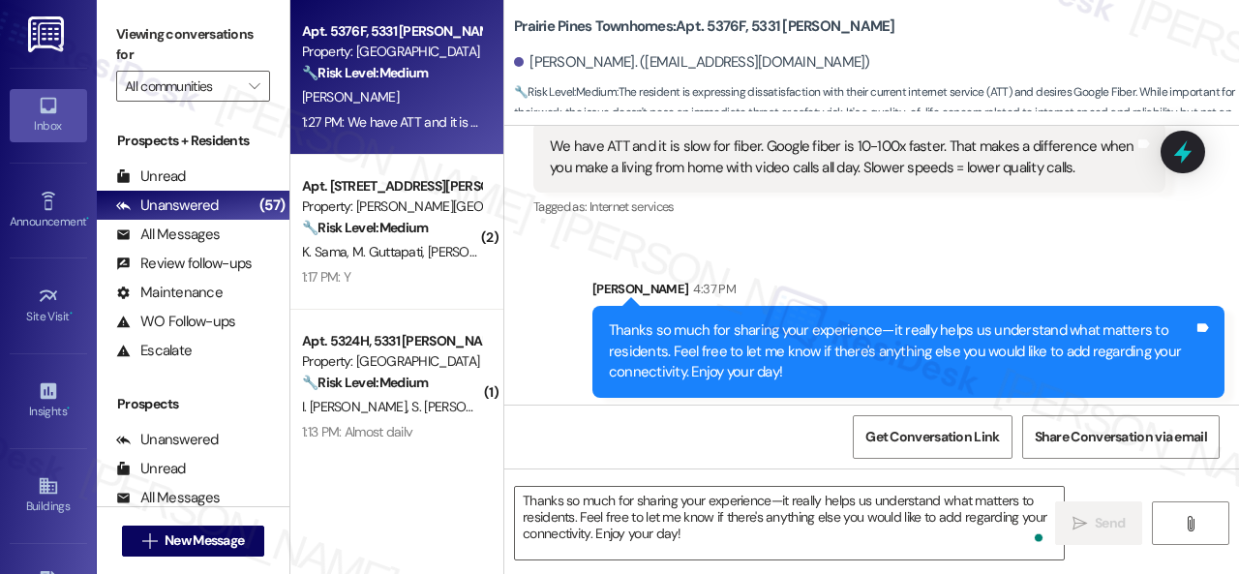
scroll to position [6545, 0]
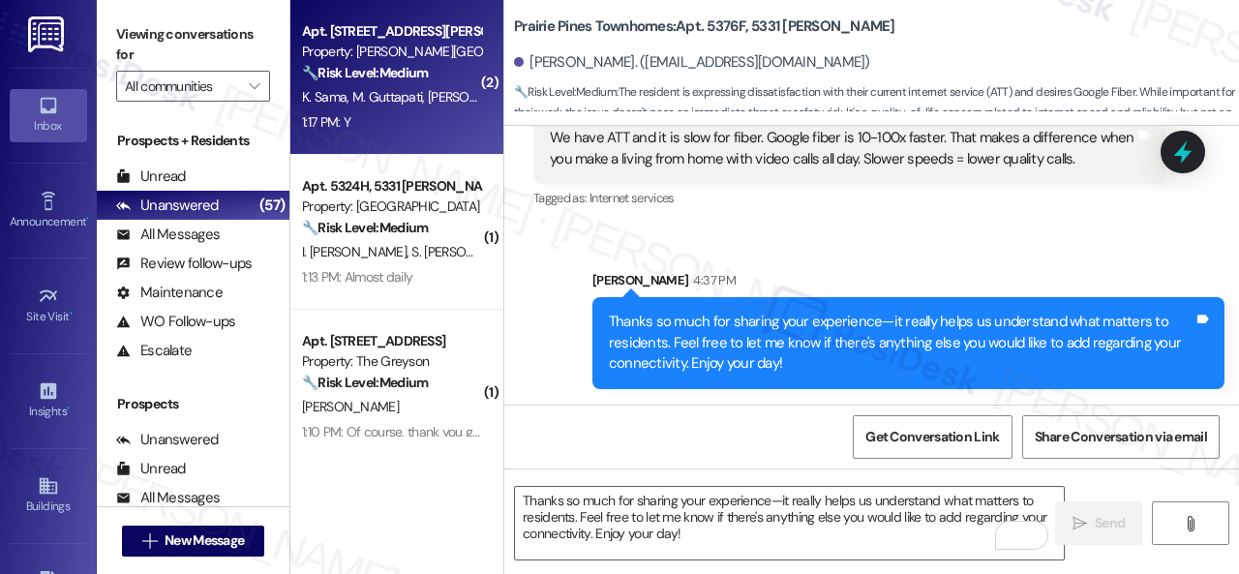
click at [398, 142] on div "Apt. 1138, [STREET_ADDRESS][PERSON_NAME] Property: [PERSON_NAME] Ranch 🔧 Risk L…" at bounding box center [396, 77] width 213 height 155
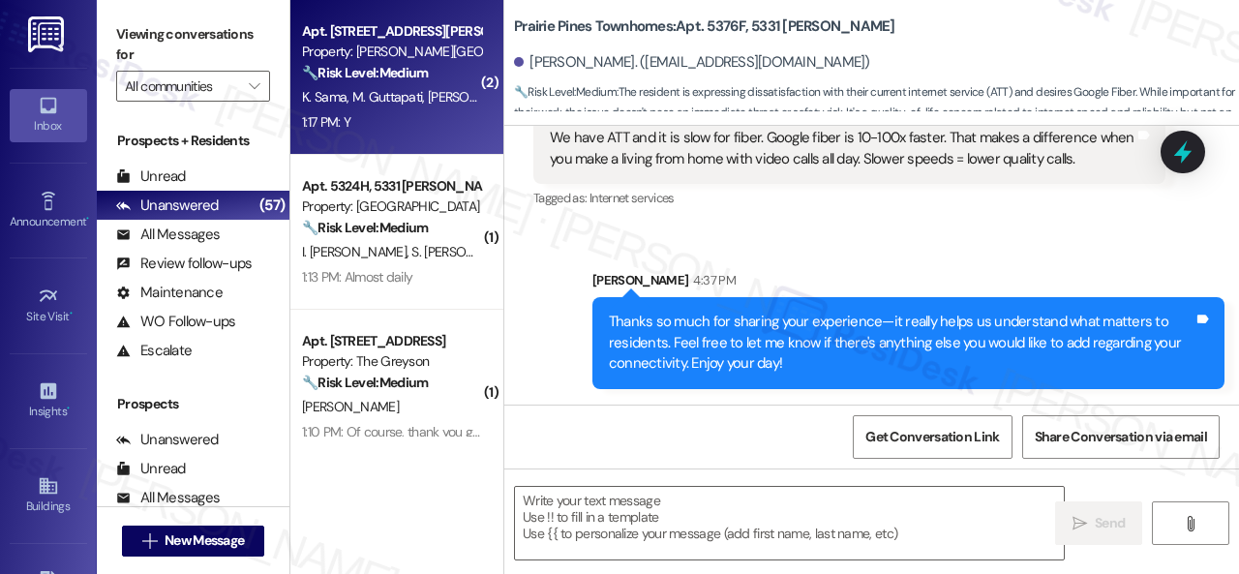
type textarea "Fetching suggested responses. Please feel free to read through the conversation…"
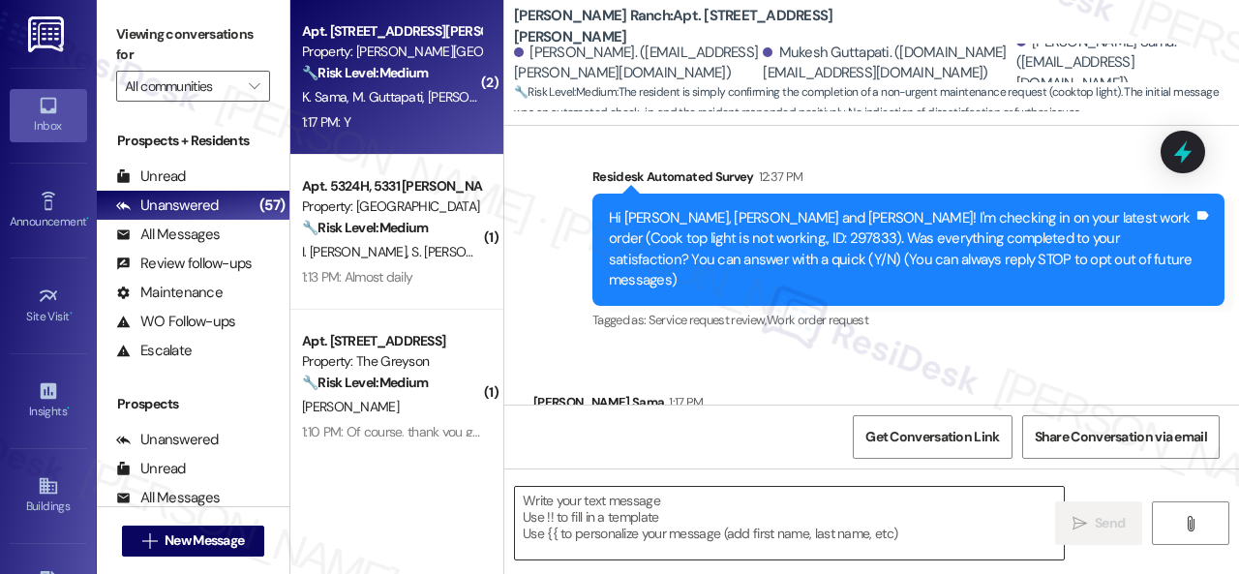
type textarea "Fetching suggested responses. Please feel free to read through the conversation…"
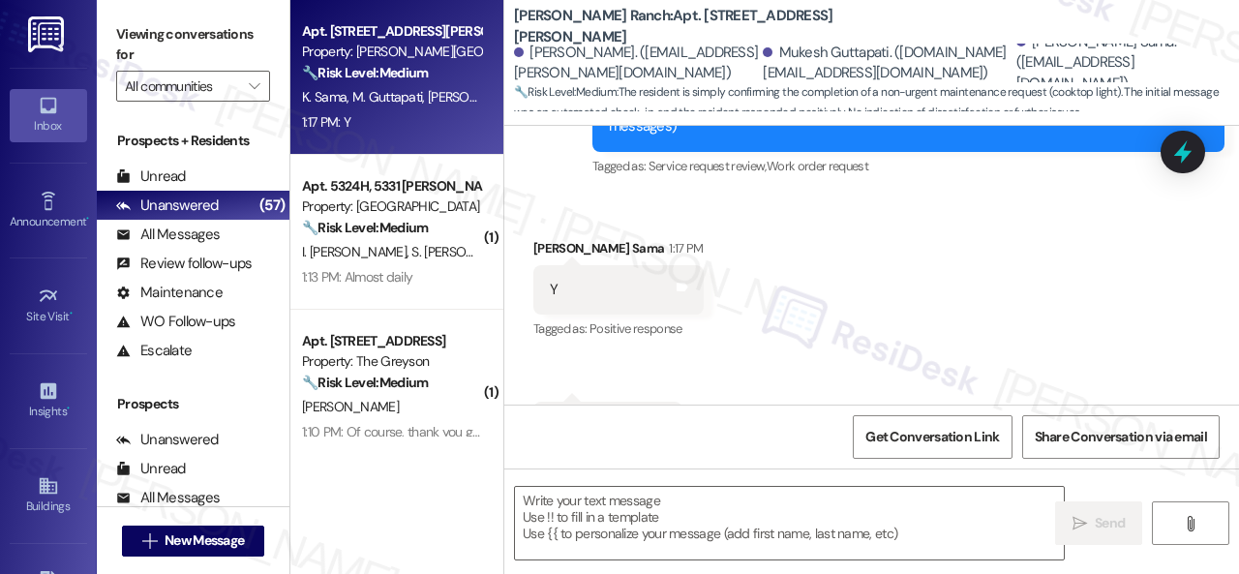
scroll to position [258, 0]
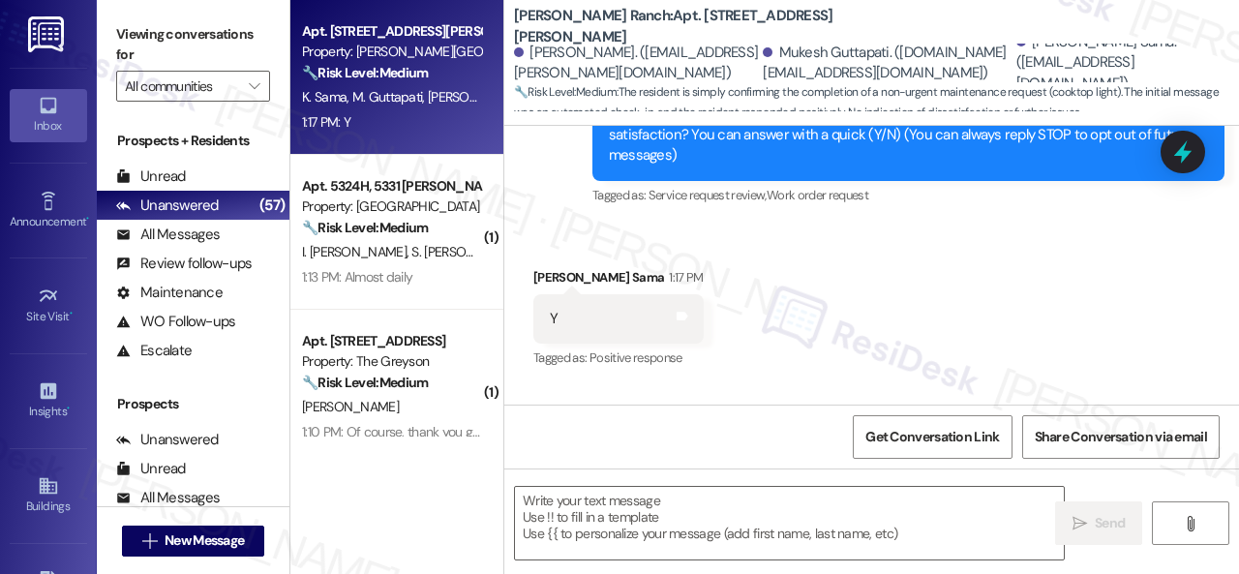
click at [639, 267] on div "[PERSON_NAME] Sama 1:17 PM" at bounding box center [618, 280] width 170 height 27
click at [658, 499] on textarea at bounding box center [789, 523] width 549 height 73
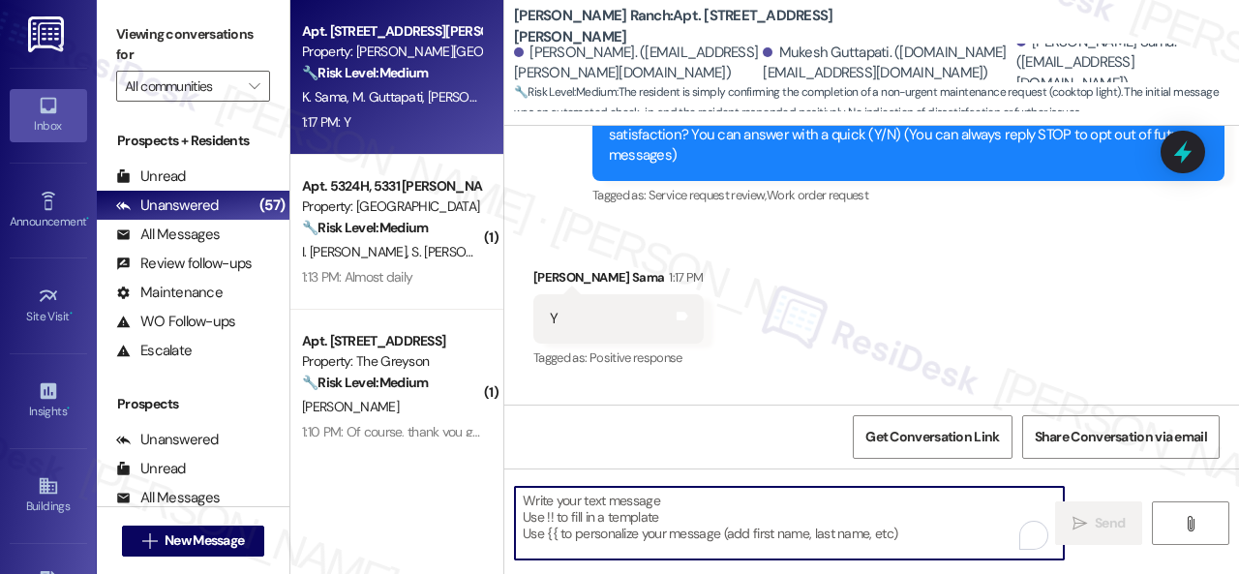
paste textarea "We're glad to hear the issue's been resolved! If {{property}} has met your expe…"
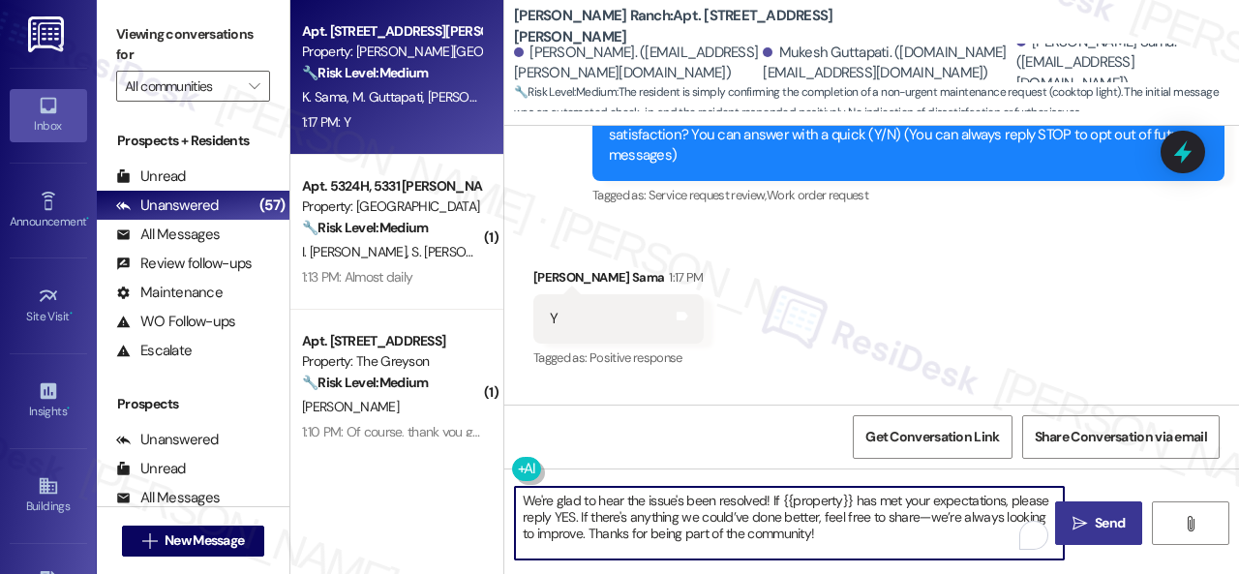
type textarea "We're glad to hear the issue's been resolved! If {{property}} has met your expe…"
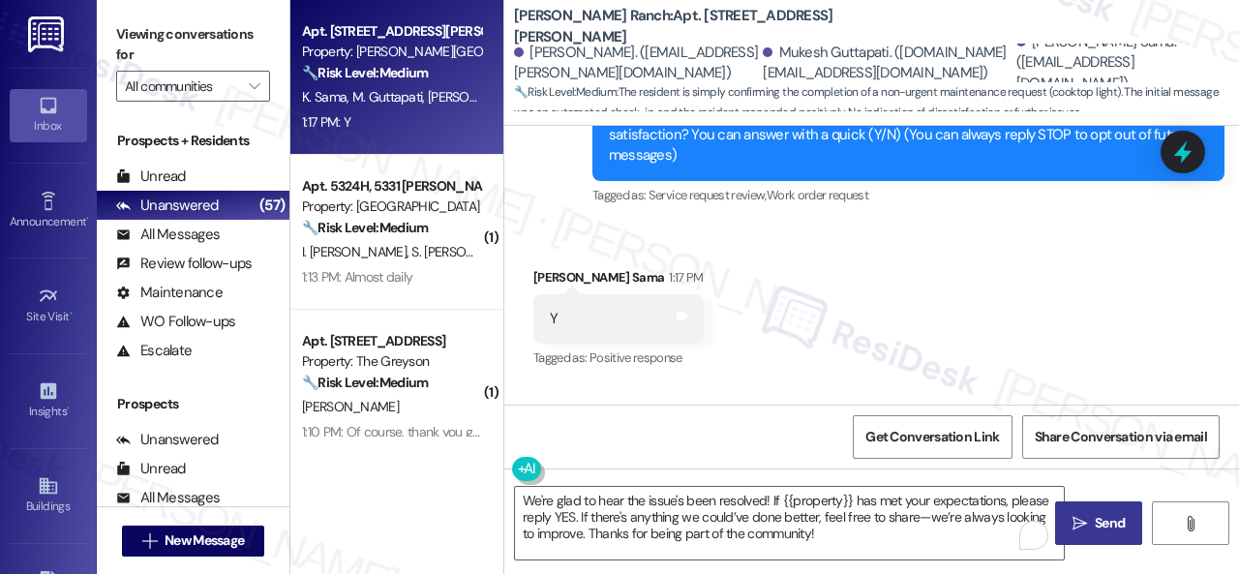
click at [1075, 521] on icon "" at bounding box center [1080, 523] width 15 height 15
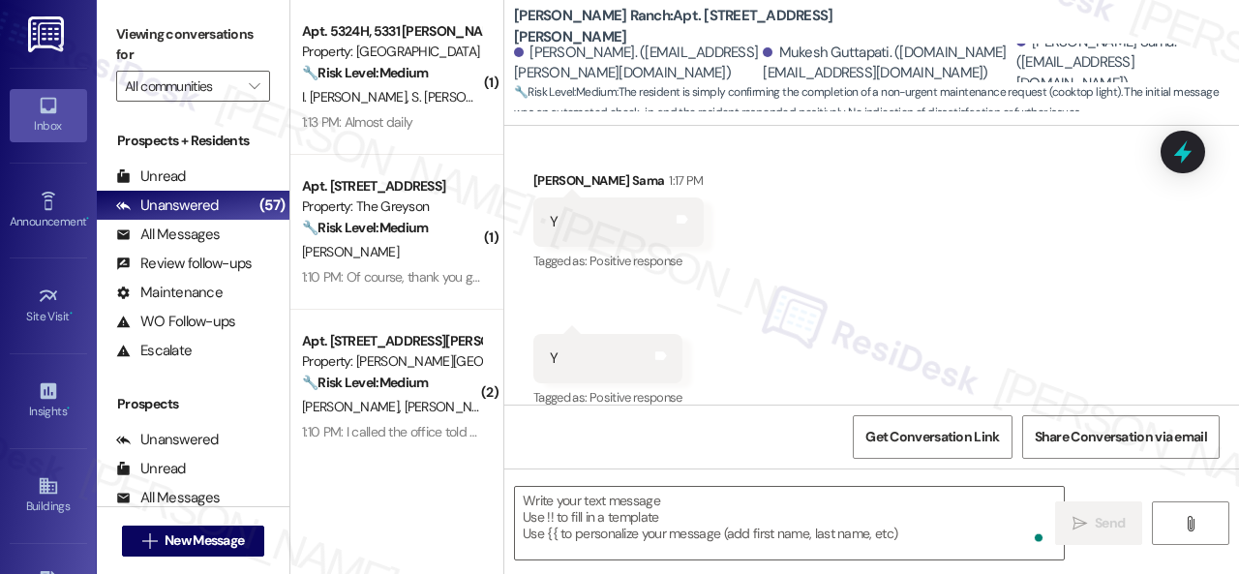
scroll to position [532, 0]
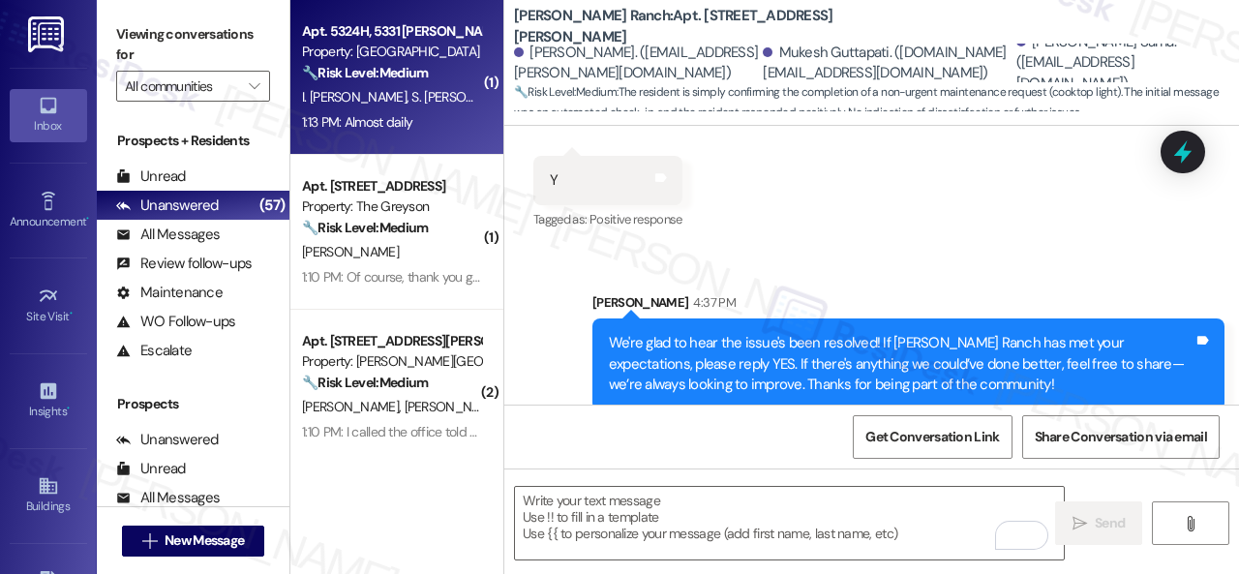
click at [444, 134] on div "1:13 PM: Almost daily 1:13 PM: Almost daily" at bounding box center [391, 122] width 183 height 24
type textarea "Fetching suggested responses. Please feel free to read through the conversation…"
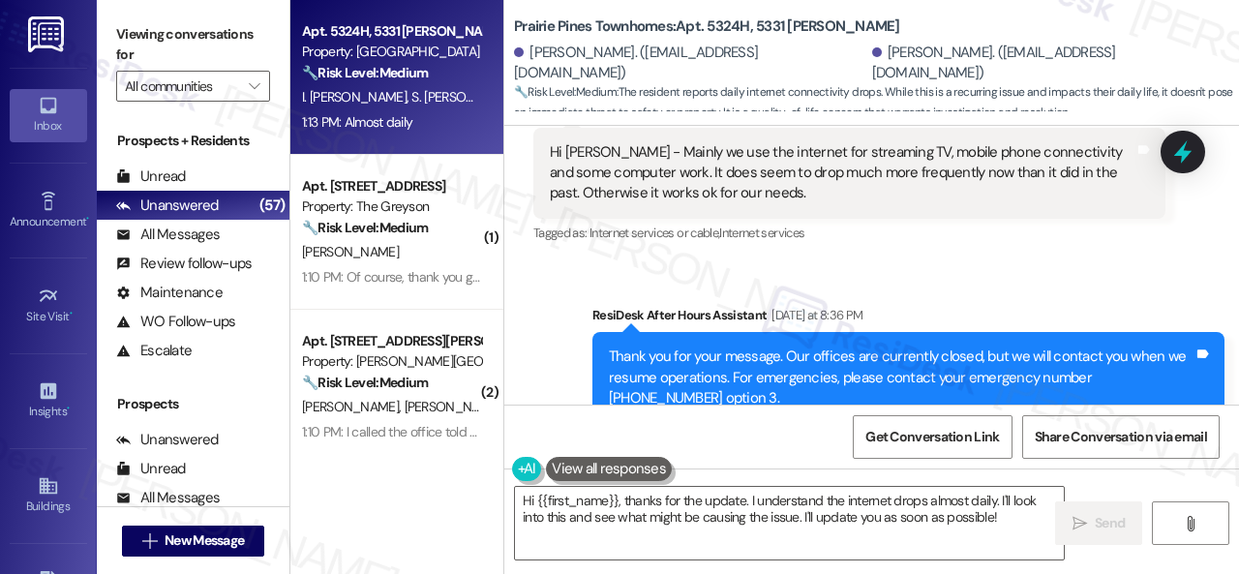
scroll to position [8496, 0]
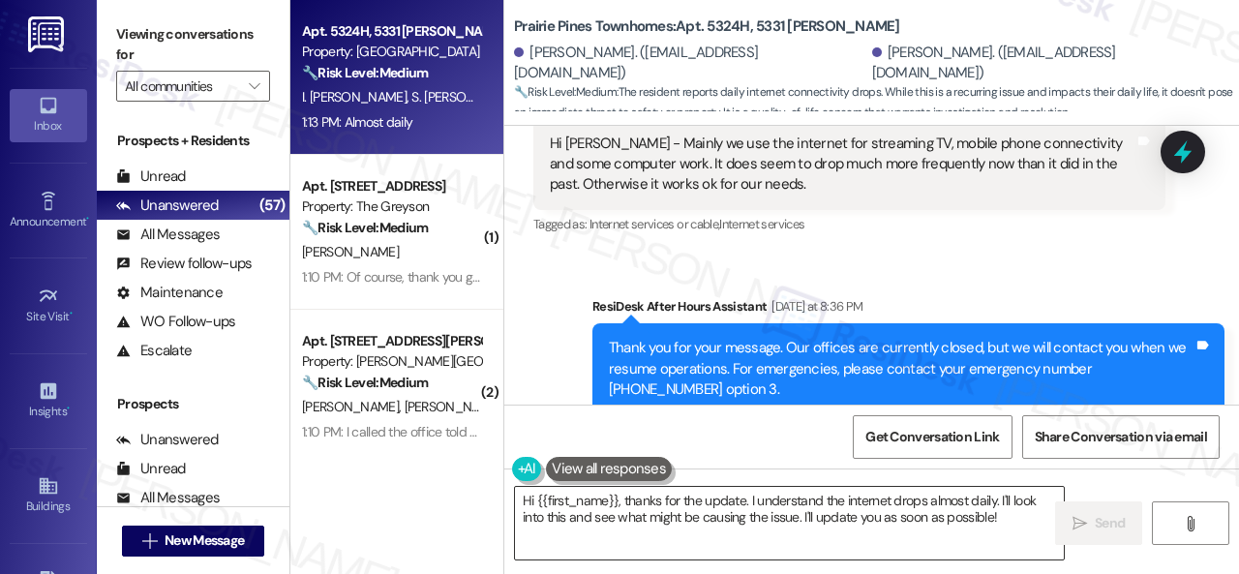
drag, startPoint x: 1010, startPoint y: 516, endPoint x: 951, endPoint y: 509, distance: 59.4
click at [951, 509] on textarea "Hi {{first_name}}, thanks for the update. I understand the internet drops almos…" at bounding box center [789, 523] width 549 height 73
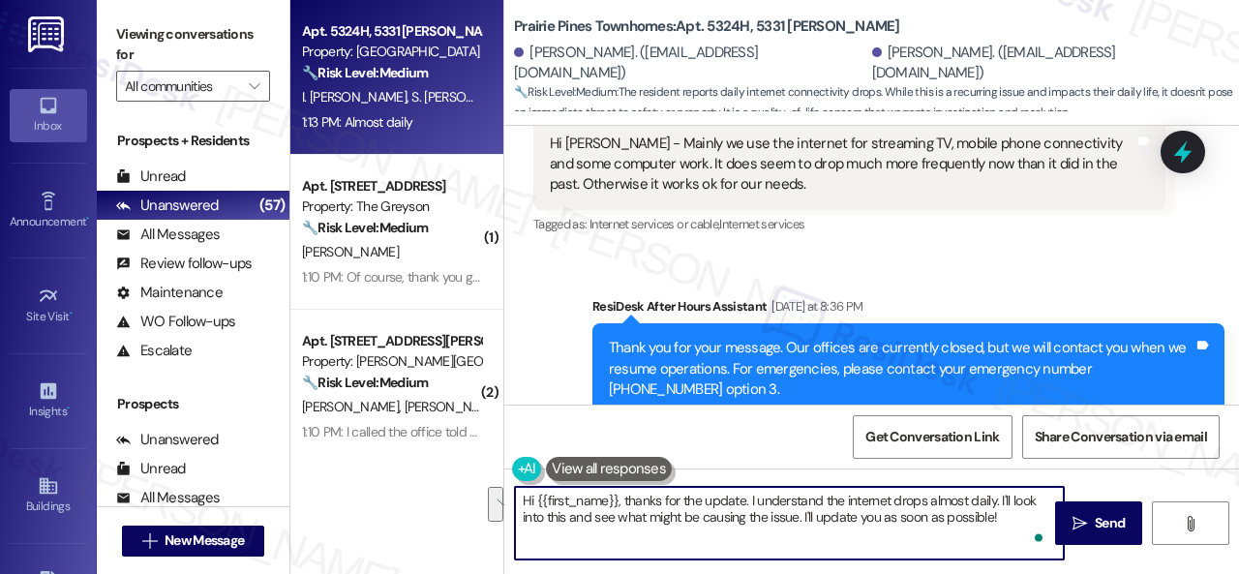
click at [709, 512] on textarea "Hi {{first_name}}, thanks for the update. I understand the internet drops almos…" at bounding box center [789, 523] width 549 height 73
paste textarea "Thanks so much for sharing your experience—it really helps us understand what m…"
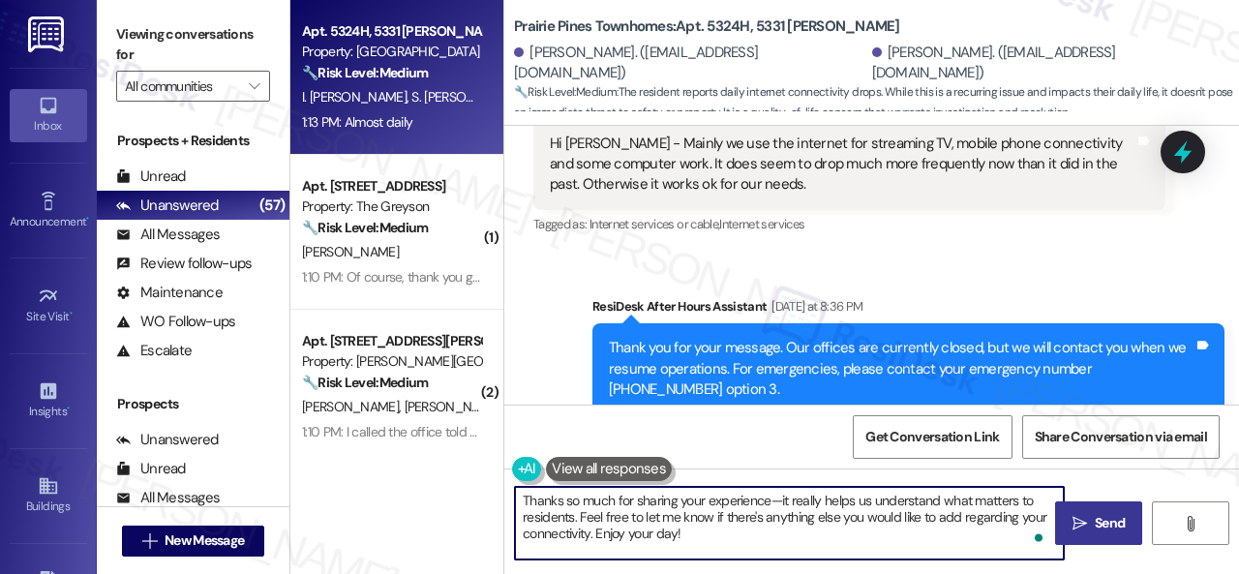
type textarea "Thanks so much for sharing your experience—it really helps us understand what m…"
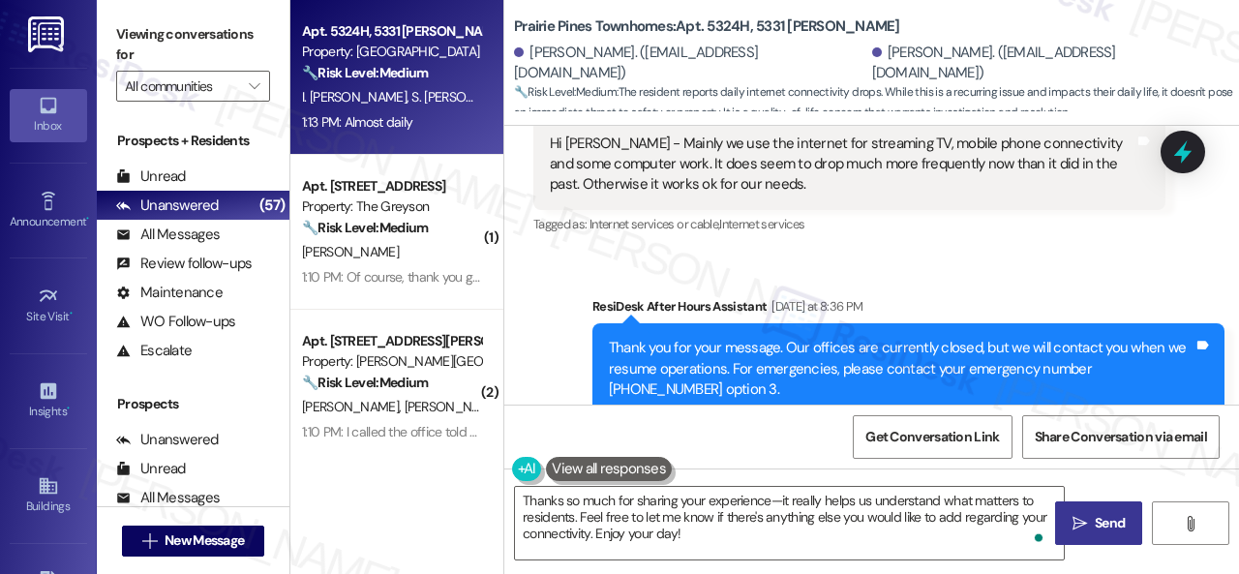
click at [1095, 519] on span "Send" at bounding box center [1110, 523] width 30 height 20
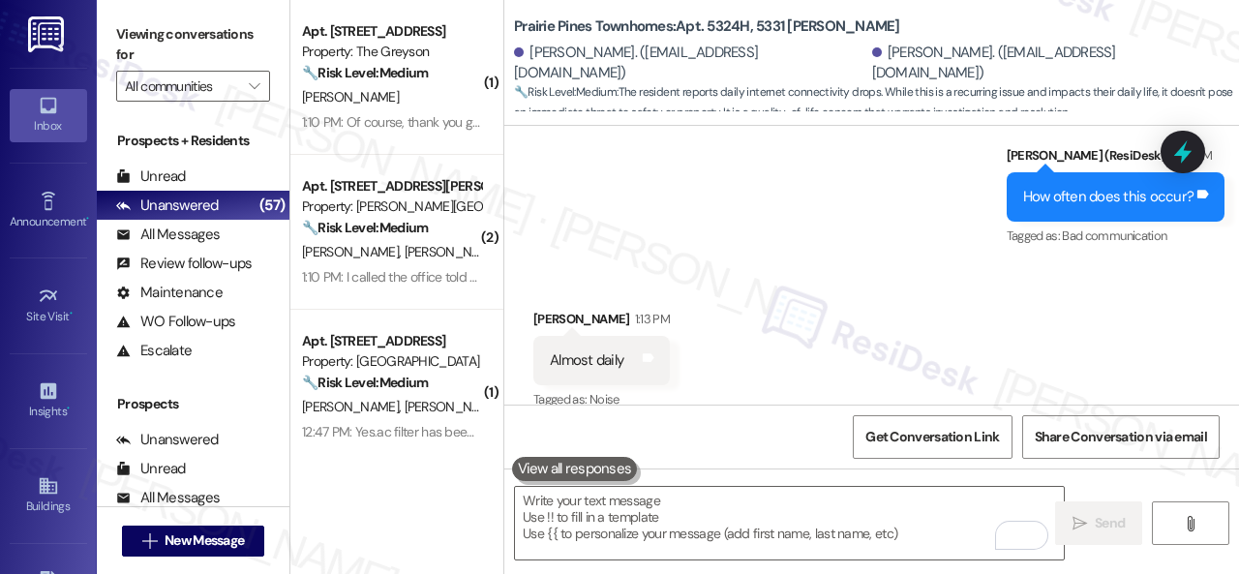
scroll to position [8868, 0]
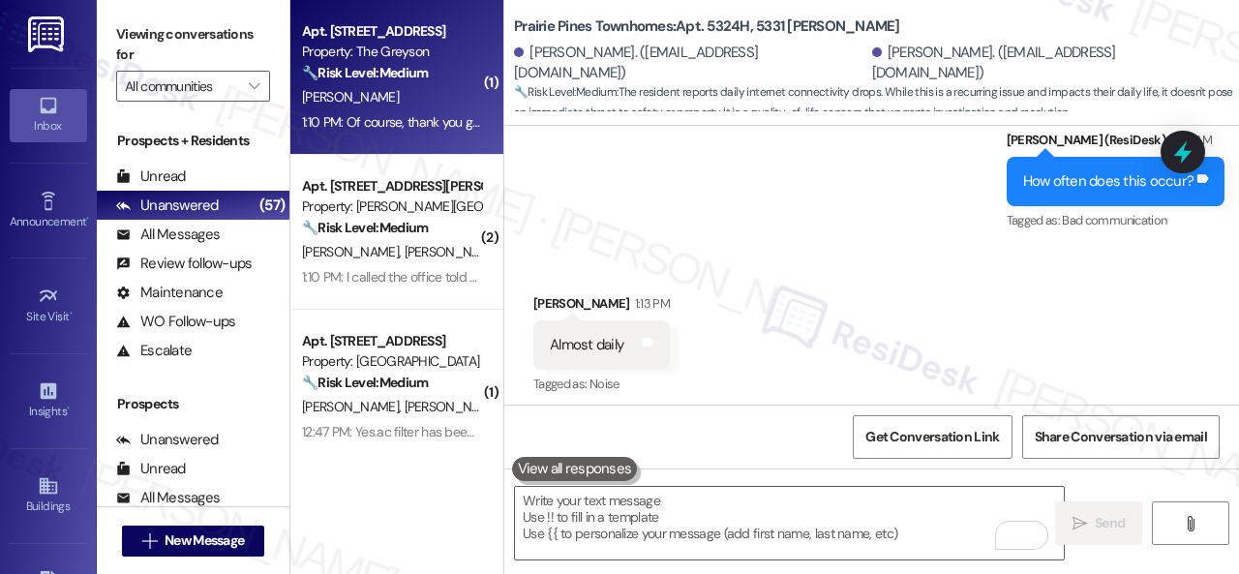
click at [442, 106] on div "G. Fulton" at bounding box center [391, 97] width 183 height 24
type textarea "Fetching suggested responses. Please feel free to read through the conversation…"
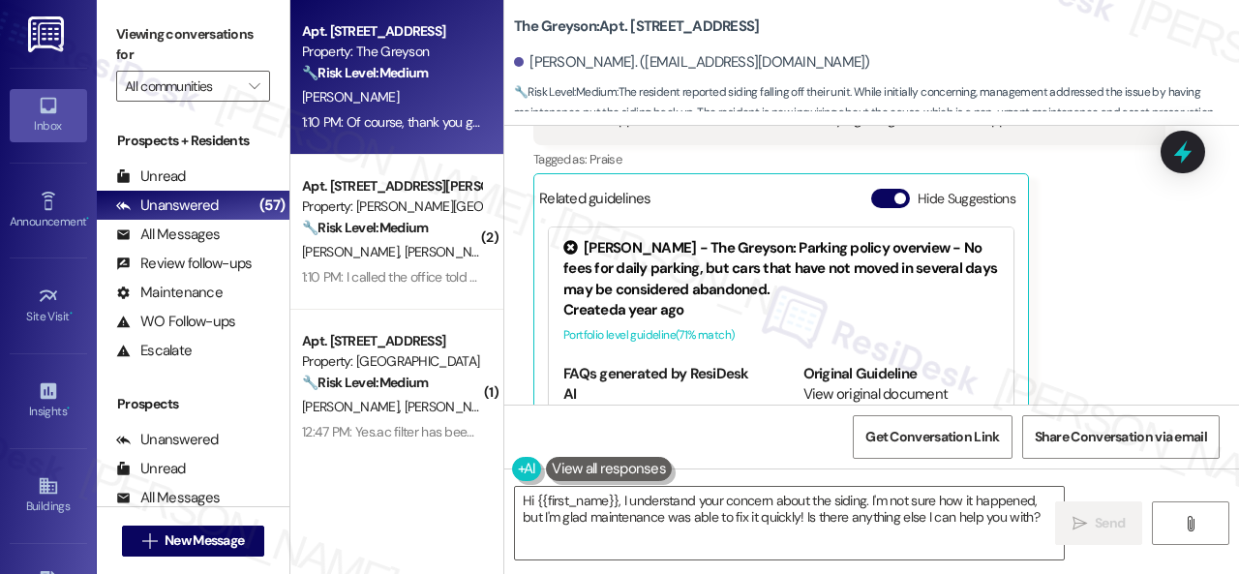
scroll to position [3692, 0]
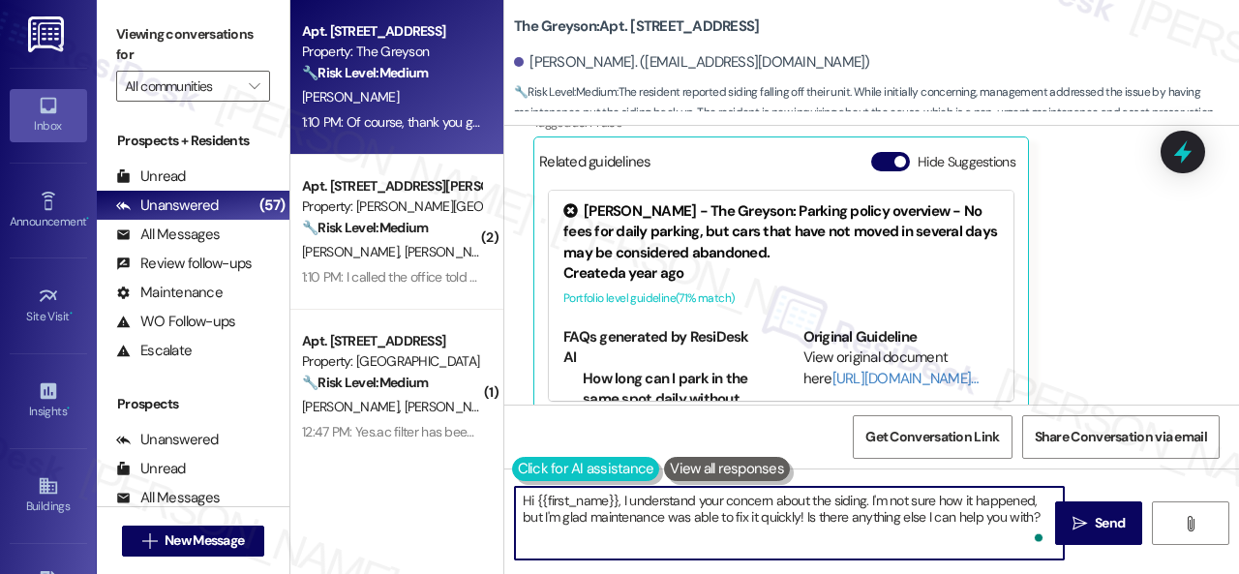
drag, startPoint x: 1038, startPoint y: 519, endPoint x: 528, endPoint y: 461, distance: 513.5
click at [486, 492] on div "Apt. 4559PB, 4460 Mountain Laurel Road Property: The Greyson 🔧 Risk Level: Medi…" at bounding box center [764, 287] width 949 height 574
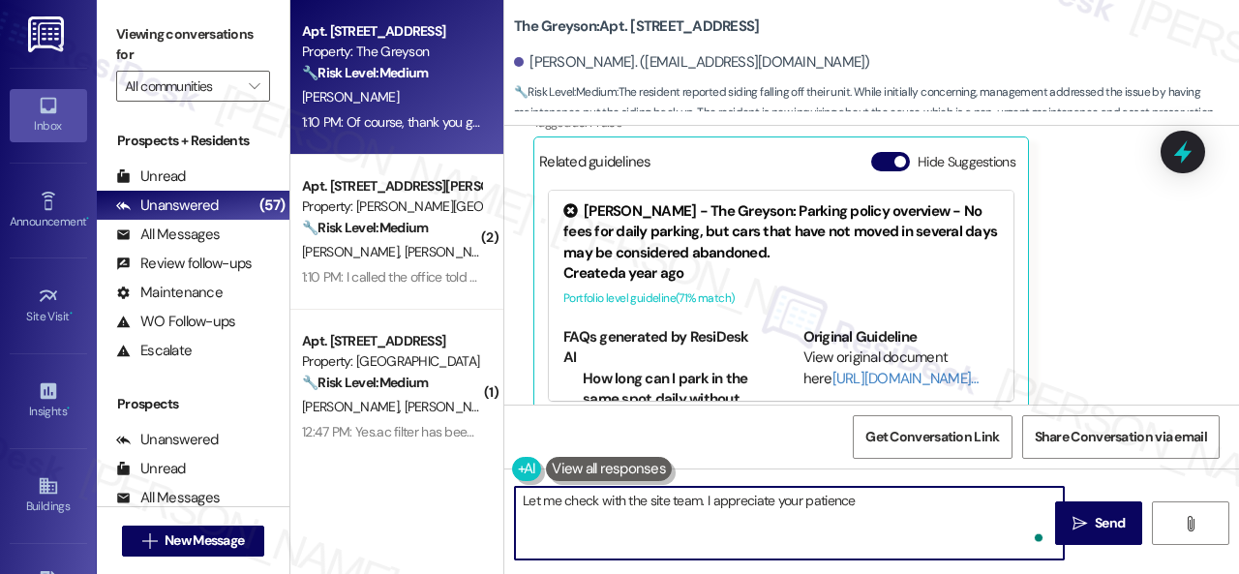
type textarea "Let me check with the site team. I appreciate your patience."
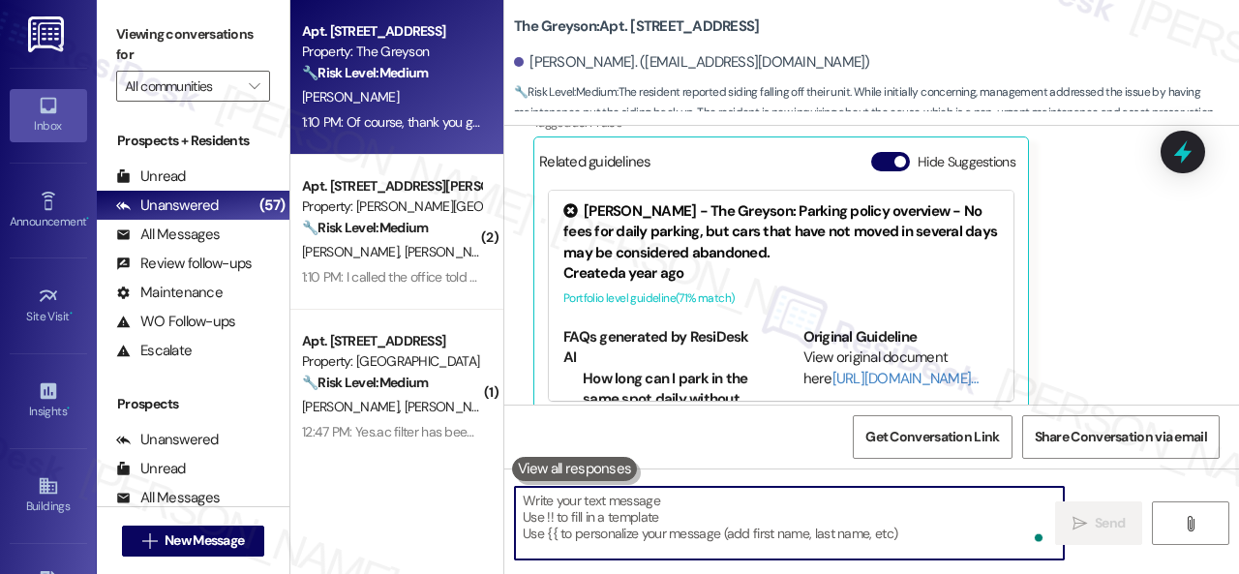
click at [647, 19] on b "The Greyson: Apt. 4559PB, 4460 Mountain Laurel Road" at bounding box center [636, 26] width 245 height 20
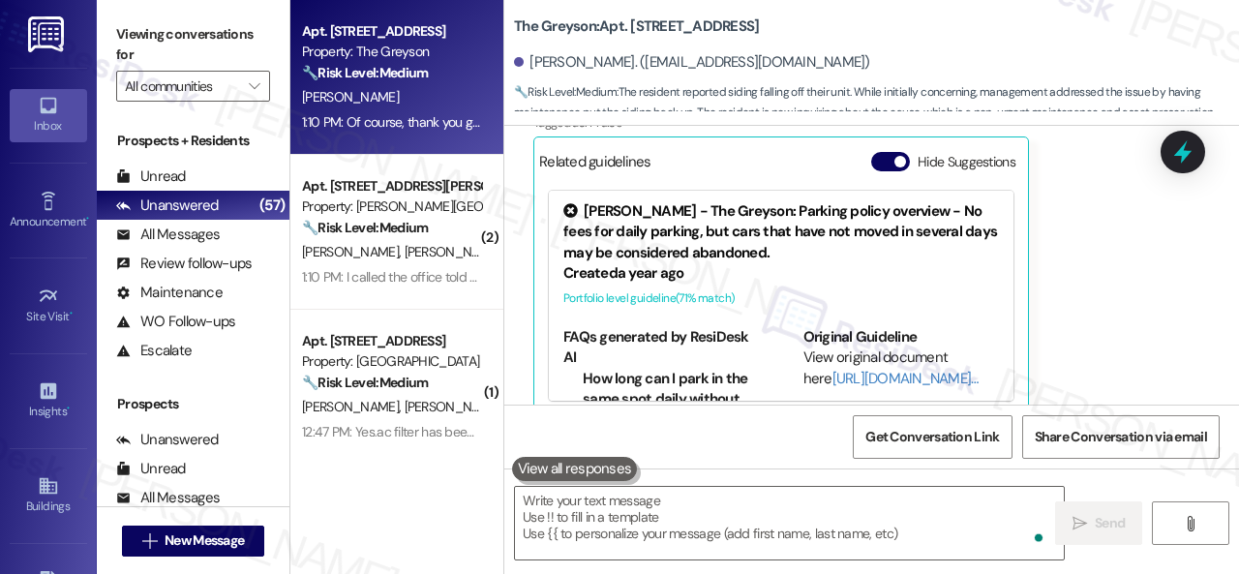
click at [647, 19] on b "The Greyson: Apt. 4559PB, 4460 Mountain Laurel Road" at bounding box center [636, 26] width 245 height 20
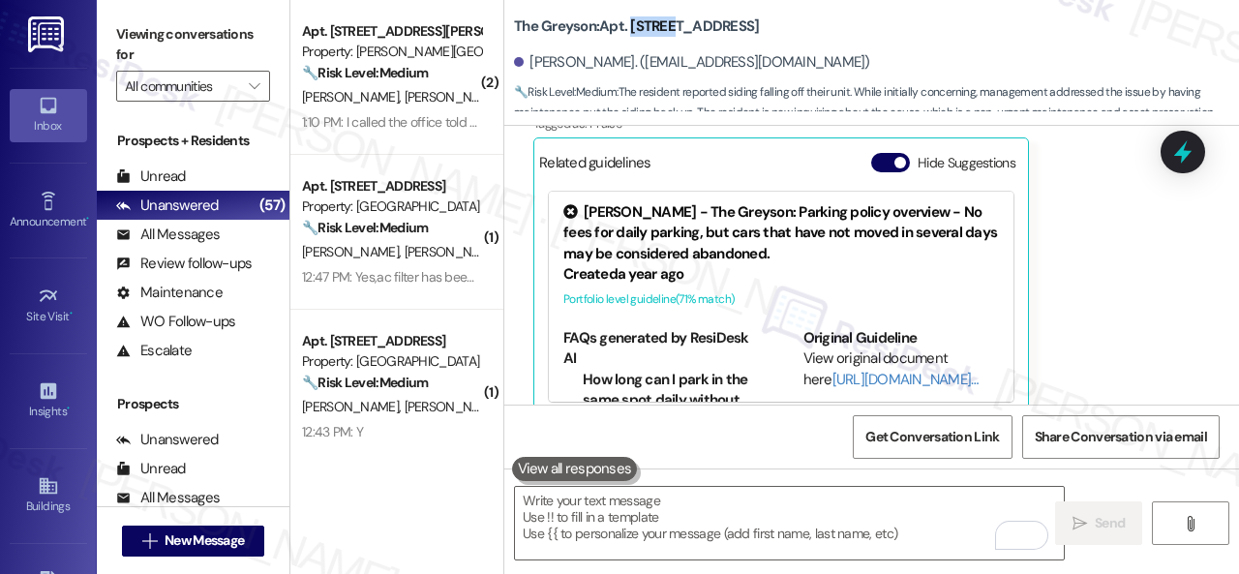
copy b "4559PB"
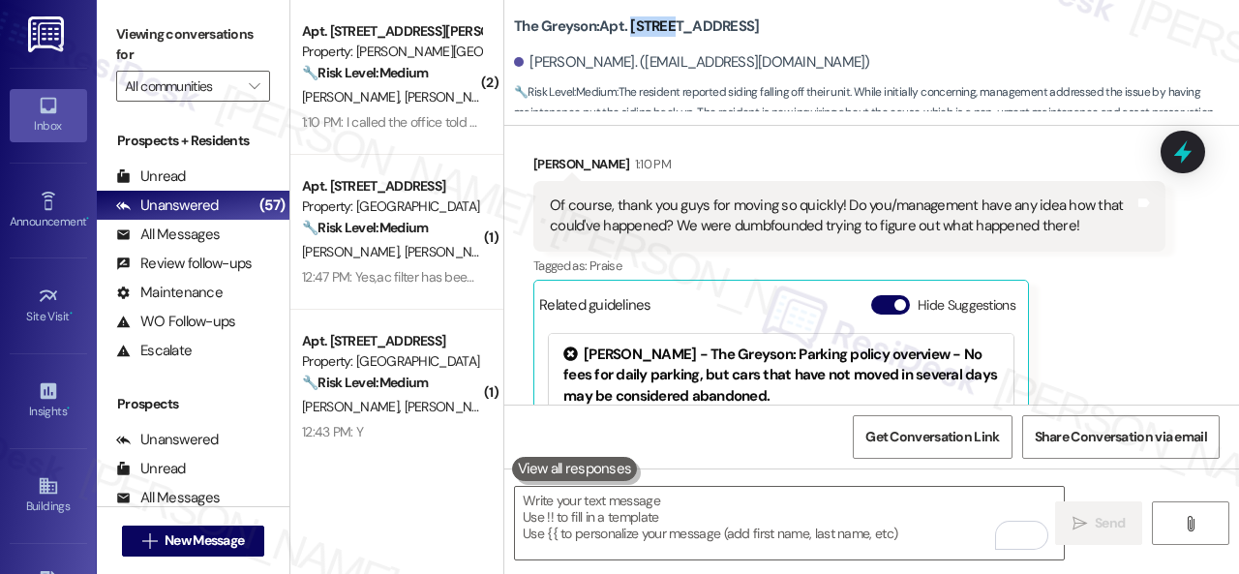
scroll to position [3498, 0]
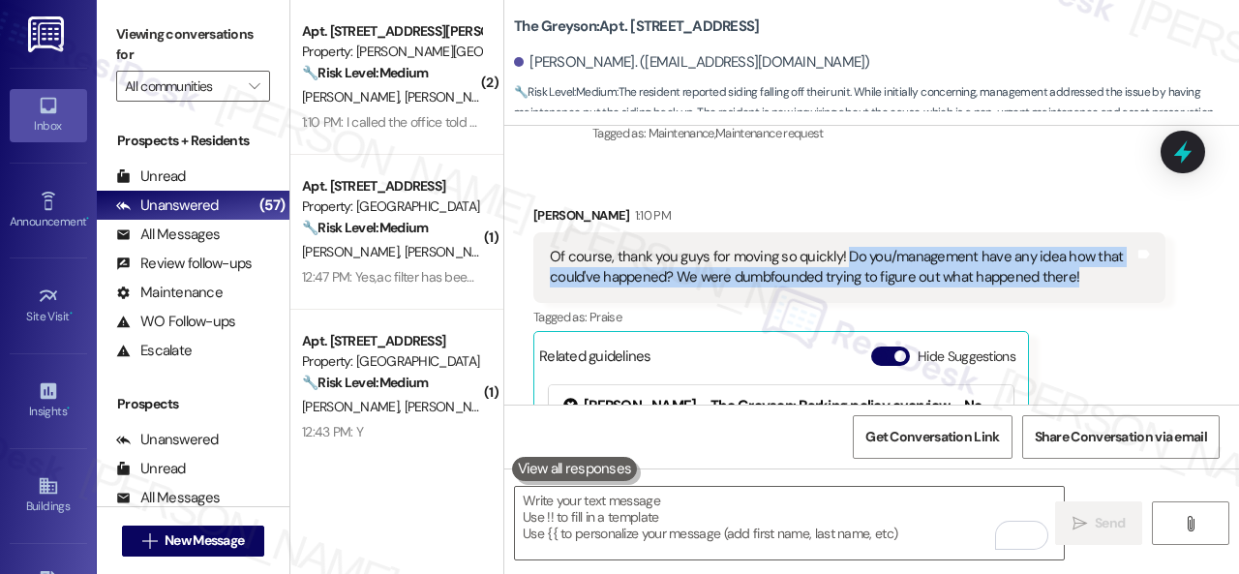
drag, startPoint x: 840, startPoint y: 231, endPoint x: 936, endPoint y: 243, distance: 96.5
click at [1029, 255] on div "Of course, thank you guys for moving so quickly! Do you/management have any ide…" at bounding box center [842, 268] width 585 height 42
drag, startPoint x: 619, startPoint y: 231, endPoint x: 1078, endPoint y: 248, distance: 460.1
click at [1078, 248] on div "Of course, thank you guys for moving so quickly! Do you/management have any ide…" at bounding box center [842, 268] width 585 height 42
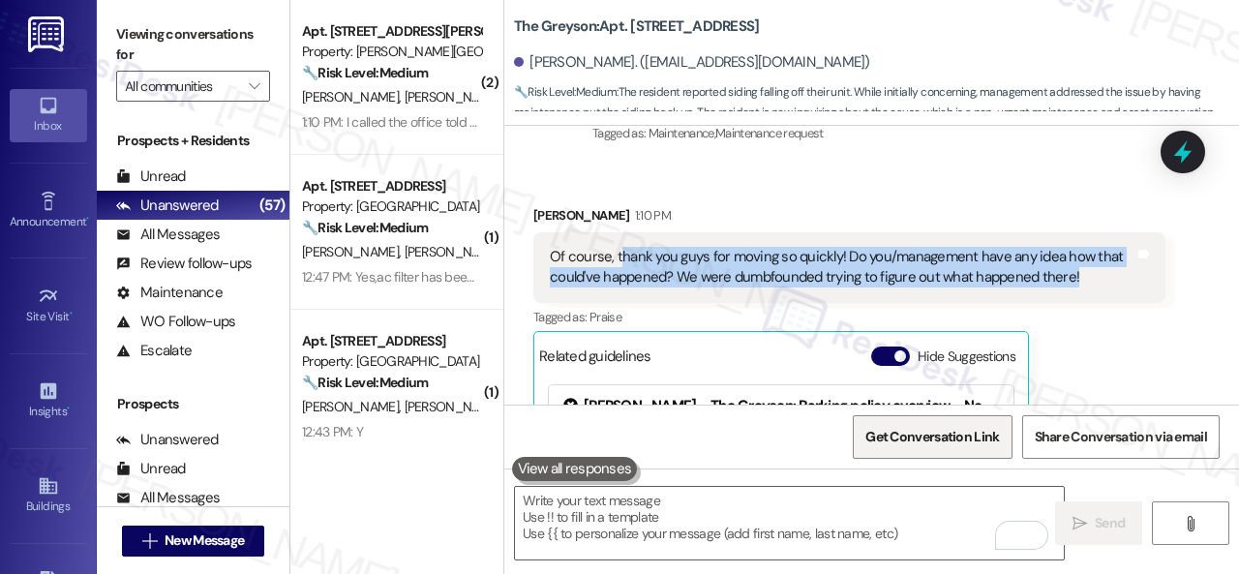
copy div "hank you guys for moving so quickly! Do you/management have any idea how that c…"
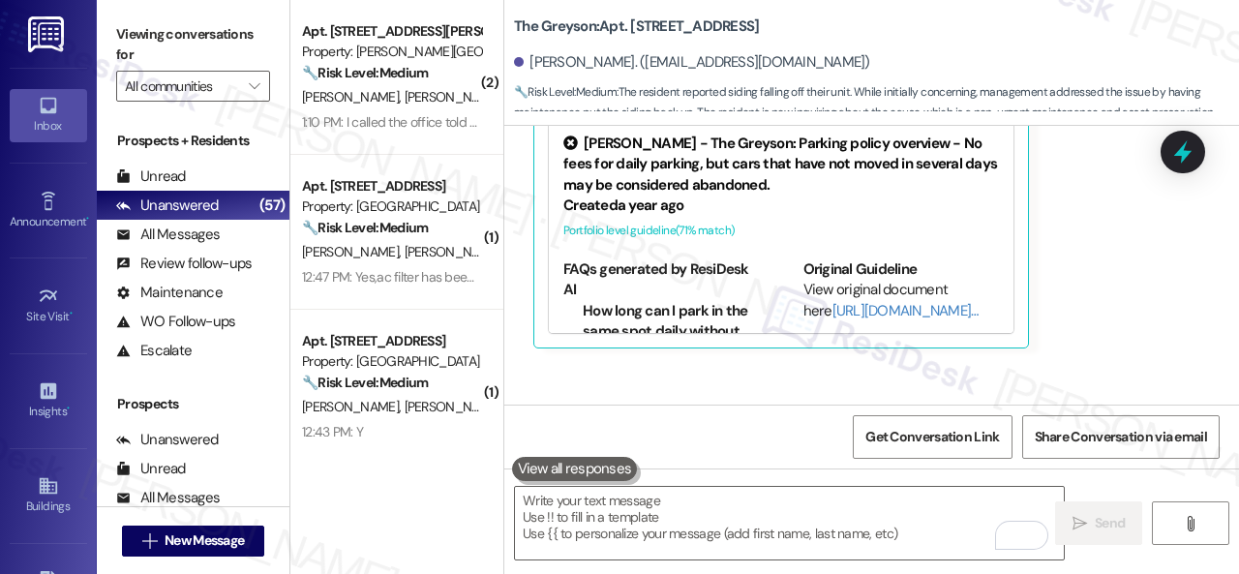
scroll to position [3731, 0]
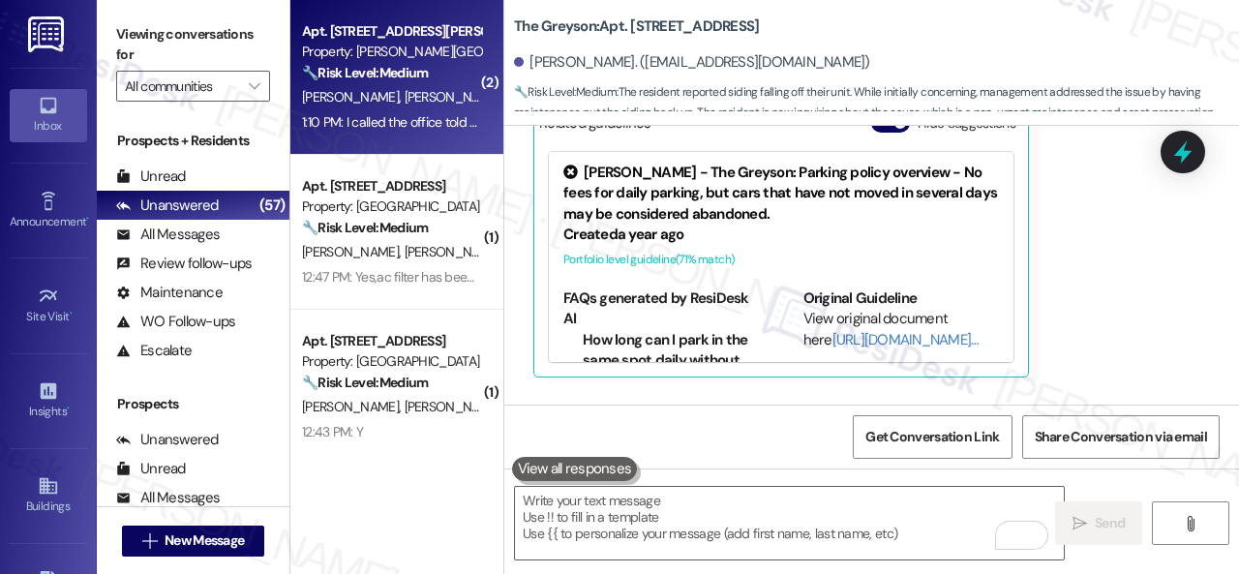
click at [402, 68] on strong "🔧 Risk Level: Medium" at bounding box center [365, 72] width 126 height 17
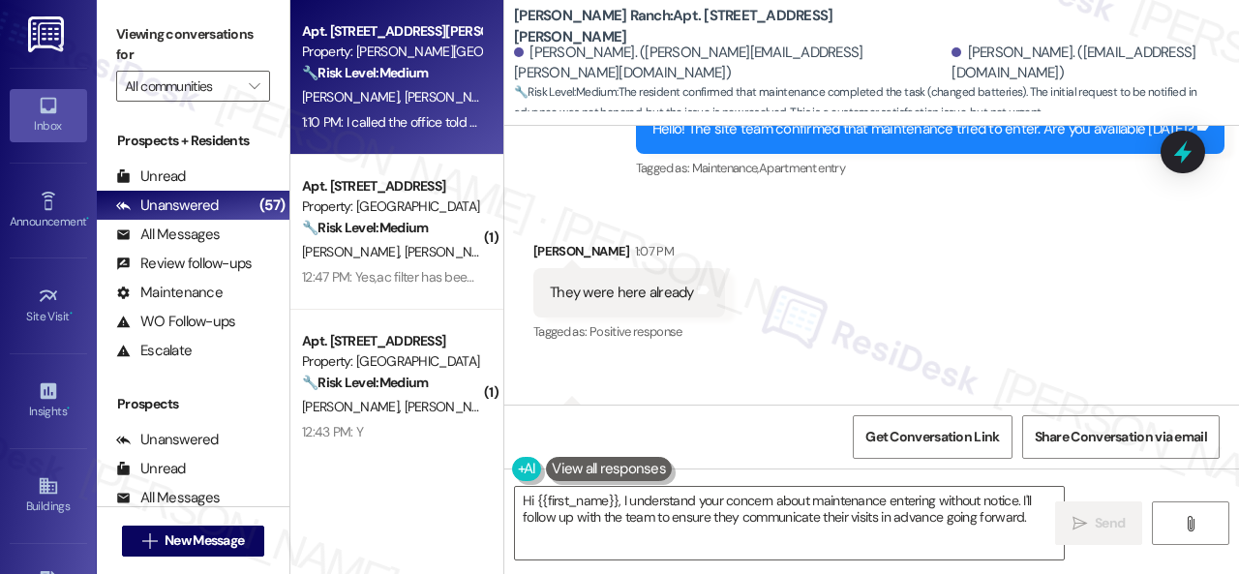
scroll to position [7714, 0]
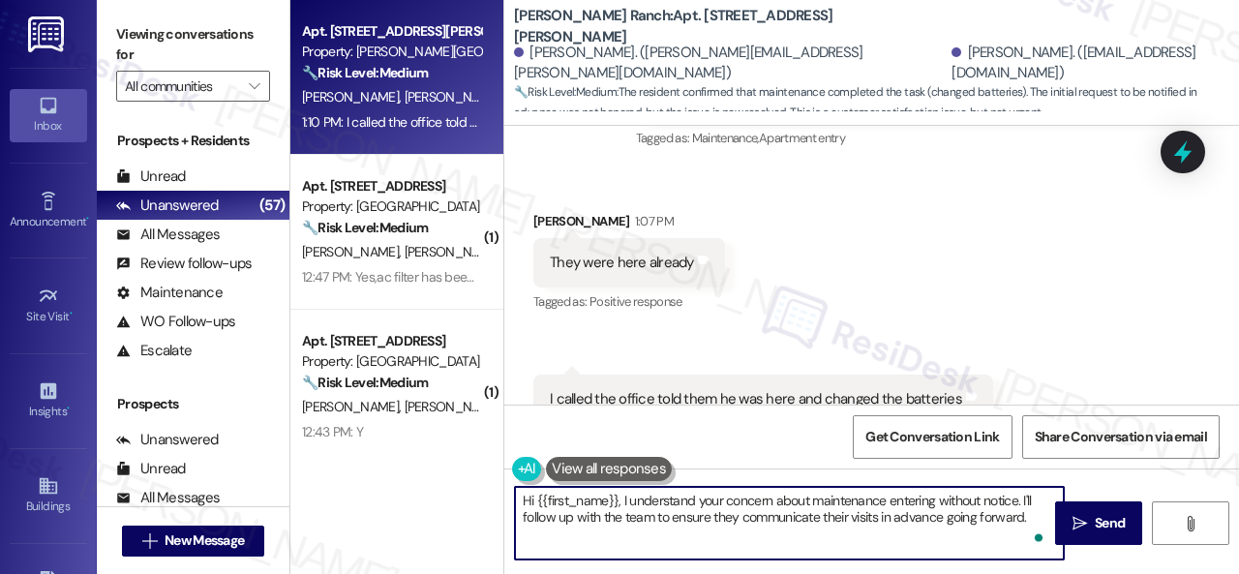
drag, startPoint x: 1031, startPoint y: 514, endPoint x: 491, endPoint y: 482, distance: 541.1
click at [497, 484] on div "Apt. 412, 4101 S Custer Rd Property: Craig Ranch 🔧 Risk Level: Medium The resid…" at bounding box center [764, 287] width 949 height 574
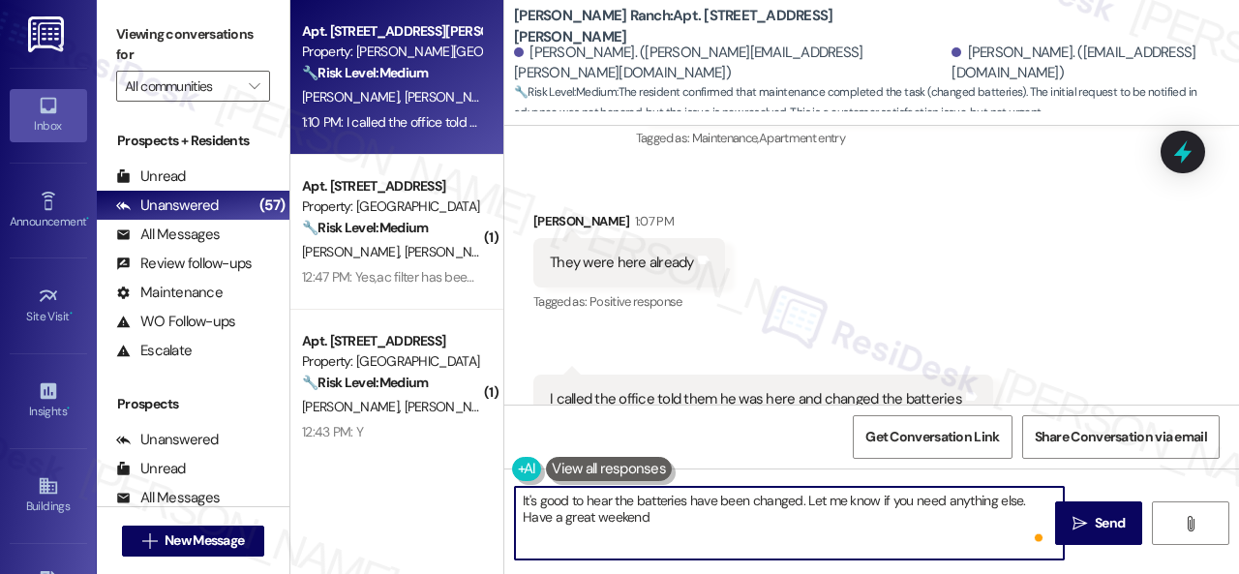
type textarea "It's good to hear the batteries have been changed. Let me know if you need anyt…"
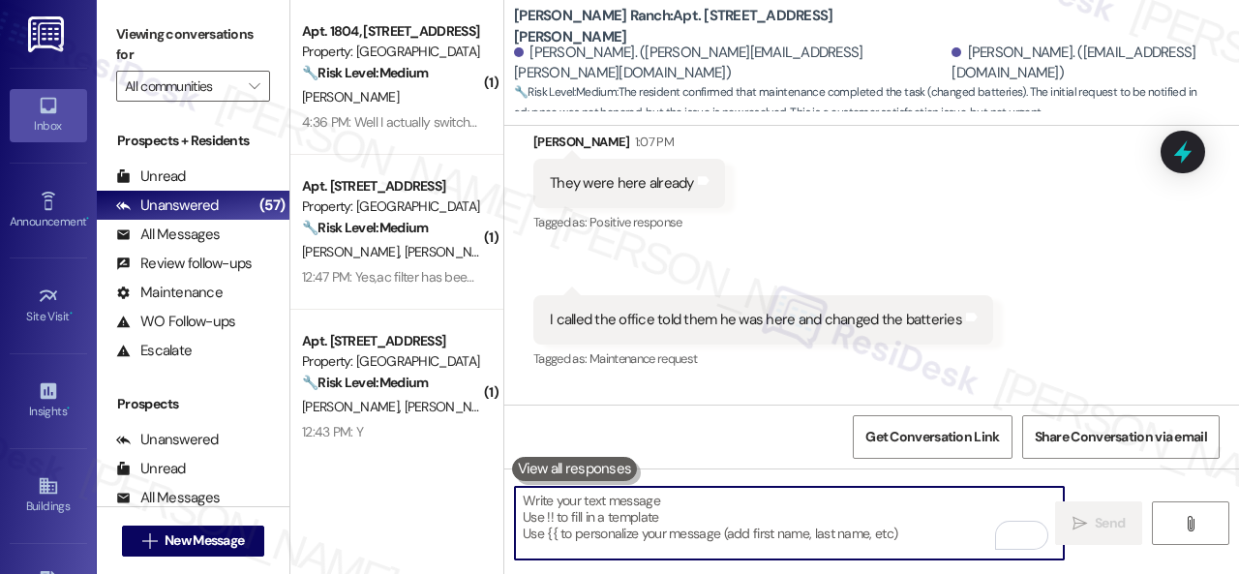
scroll to position [7871, 0]
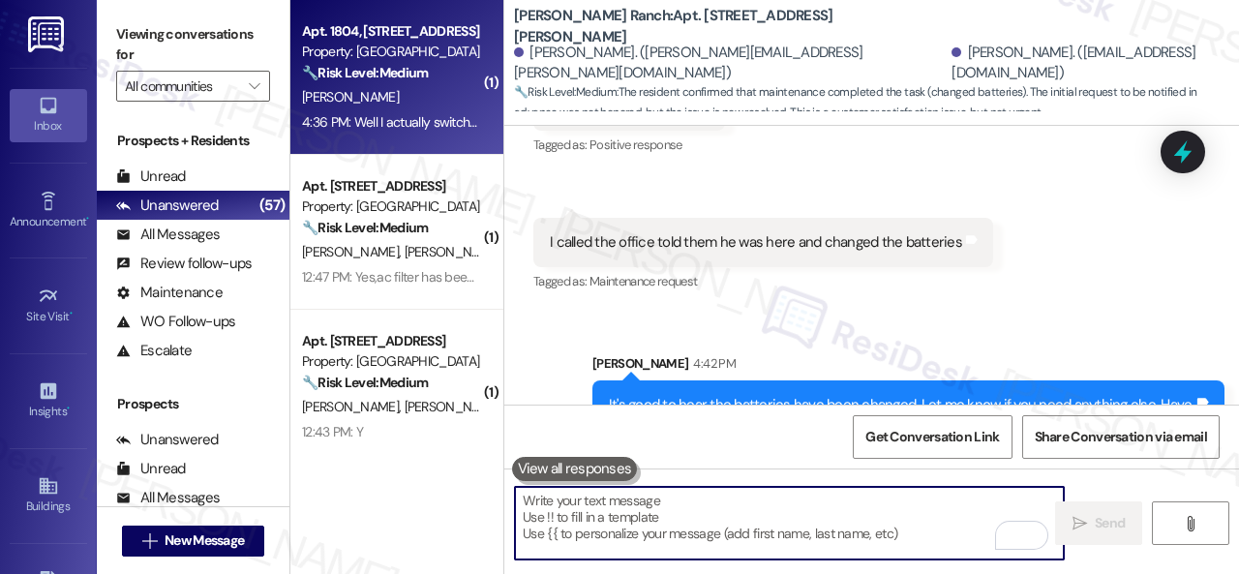
click at [419, 93] on div "T. Caton" at bounding box center [391, 97] width 183 height 24
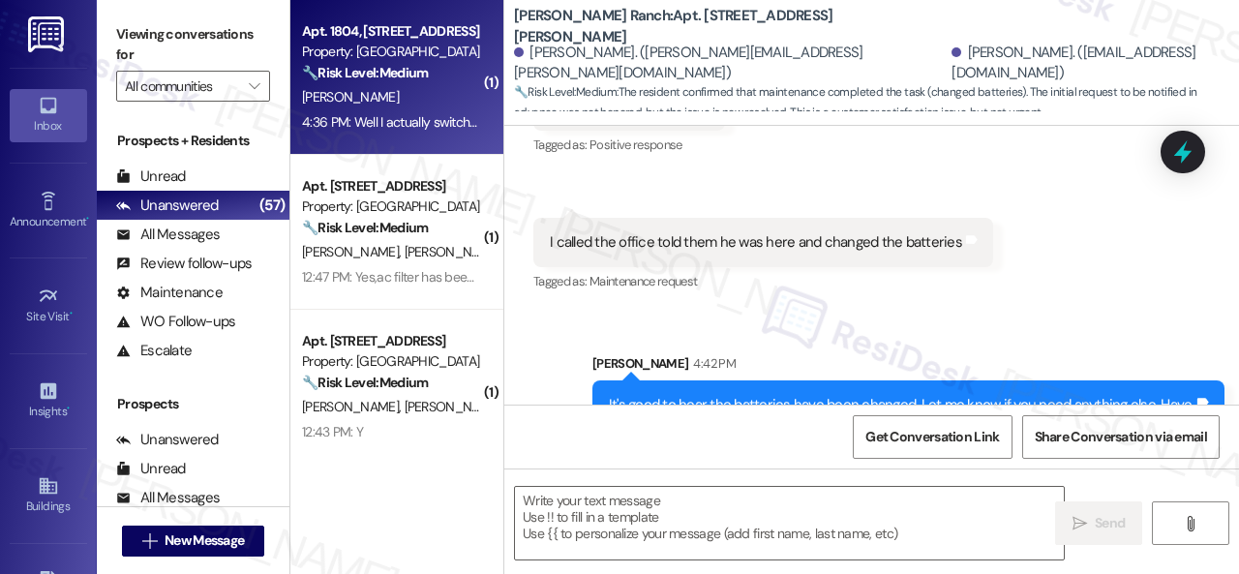
type textarea "Fetching suggested responses. Please feel free to read through the conversation…"
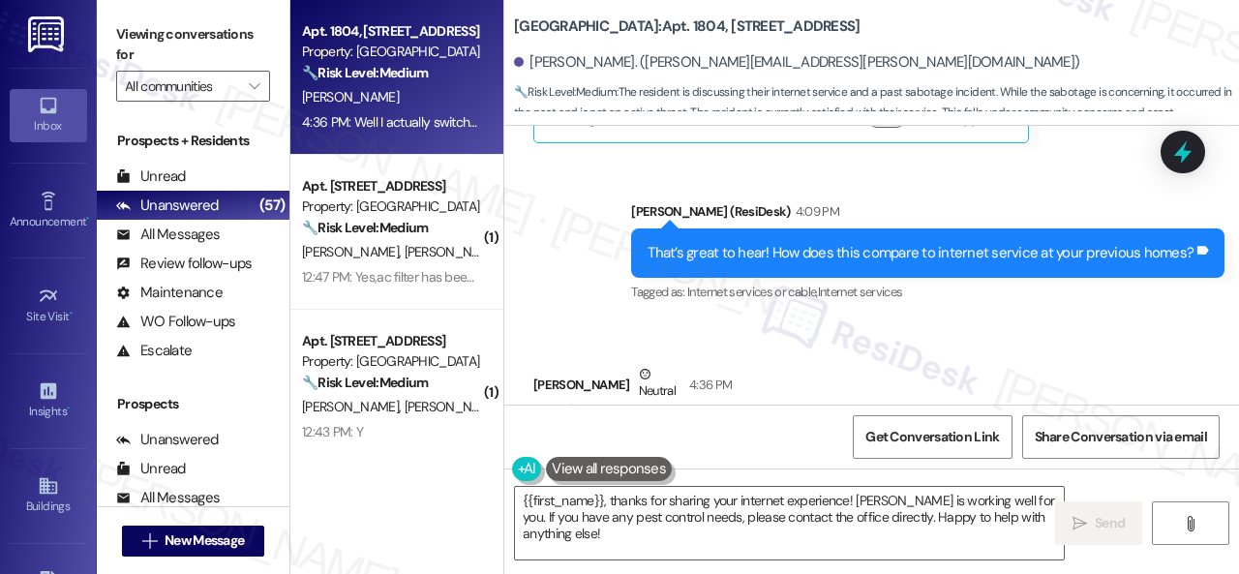
scroll to position [13412, 0]
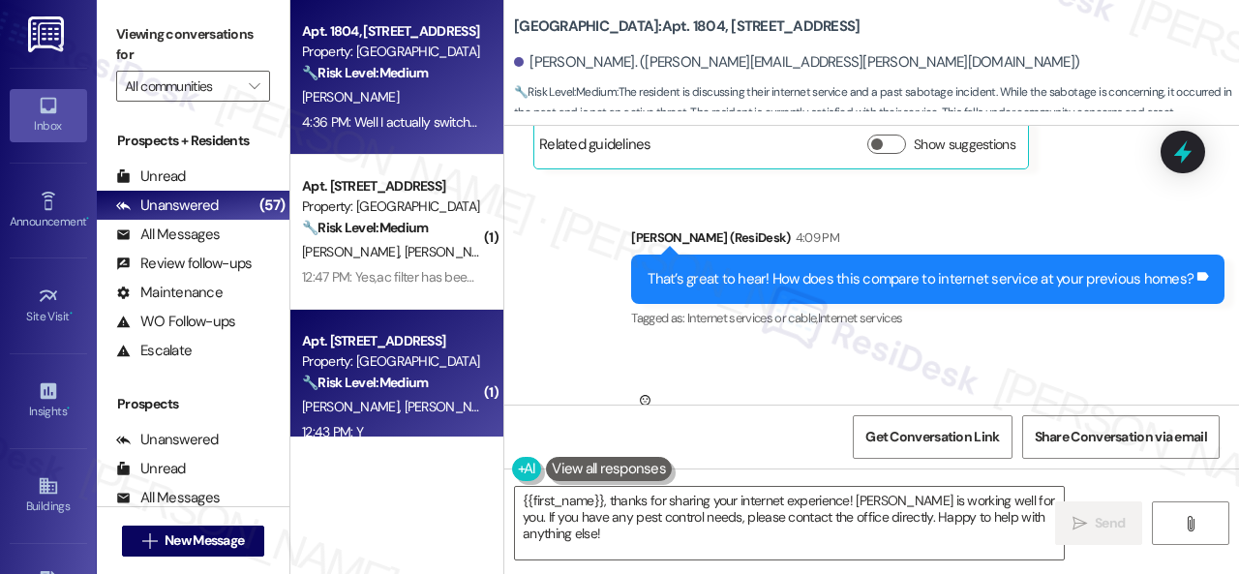
drag, startPoint x: 611, startPoint y: 537, endPoint x: 389, endPoint y: 425, distance: 248.5
click at [414, 439] on div "Apt. 1804, 8755 W 121st Terrace Property: Springhill 🔧 Risk Level: Medium The r…" at bounding box center [764, 287] width 949 height 574
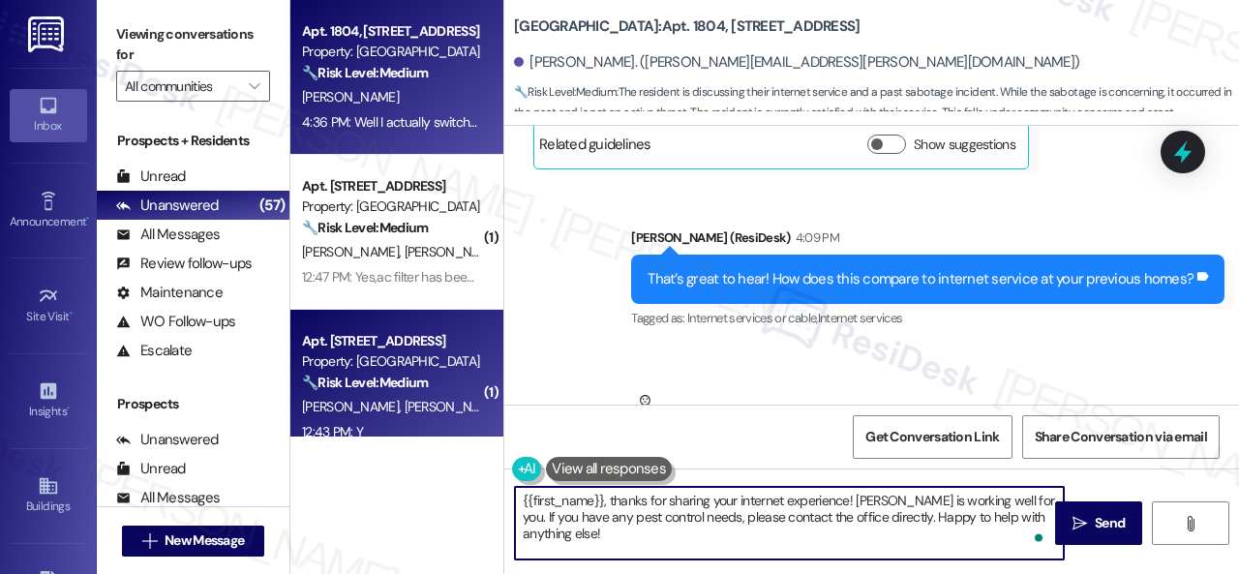
paste textarea "Thanks so much for sharing your experience—it really helps us understand what m…"
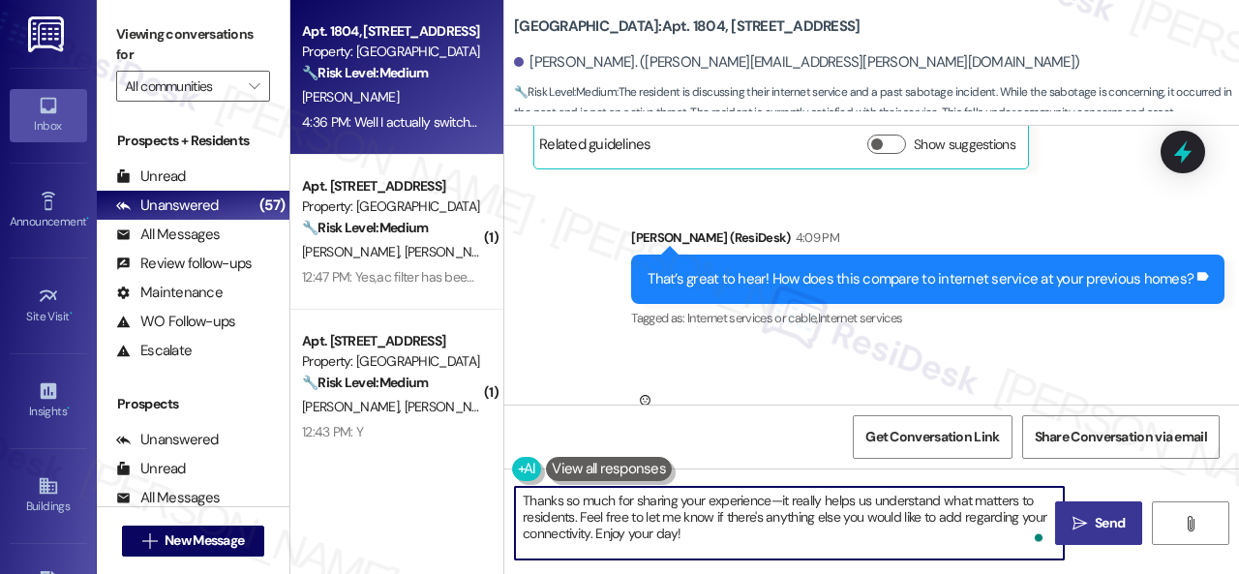
type textarea "Thanks so much for sharing your experience—it really helps us understand what m…"
click at [1078, 510] on button " Send" at bounding box center [1098, 523] width 87 height 44
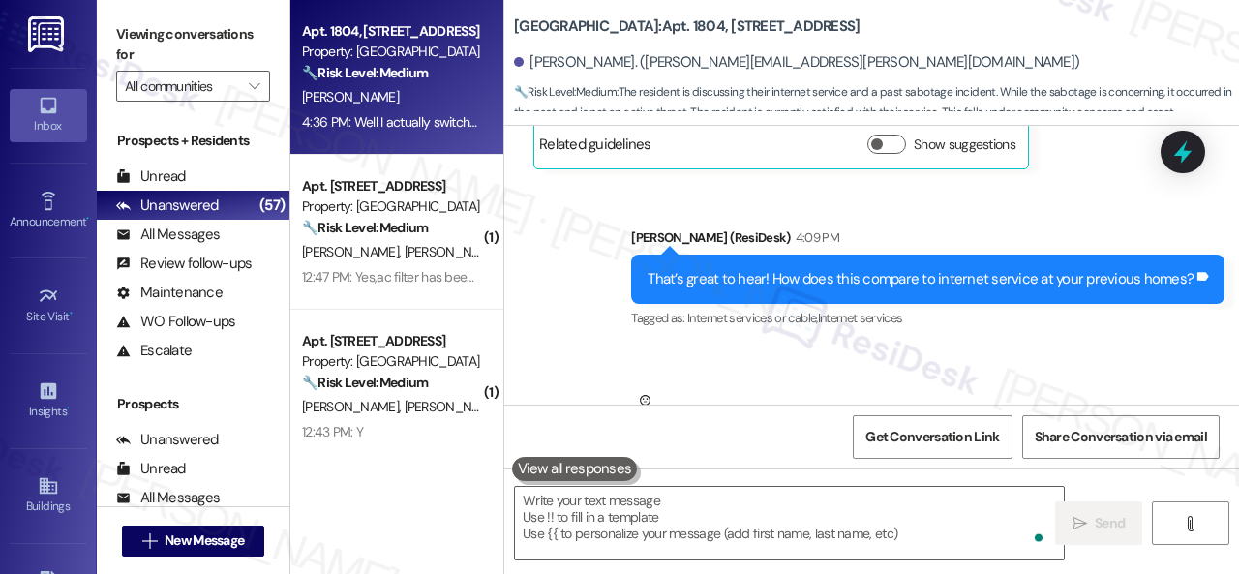
scroll to position [13509, 0]
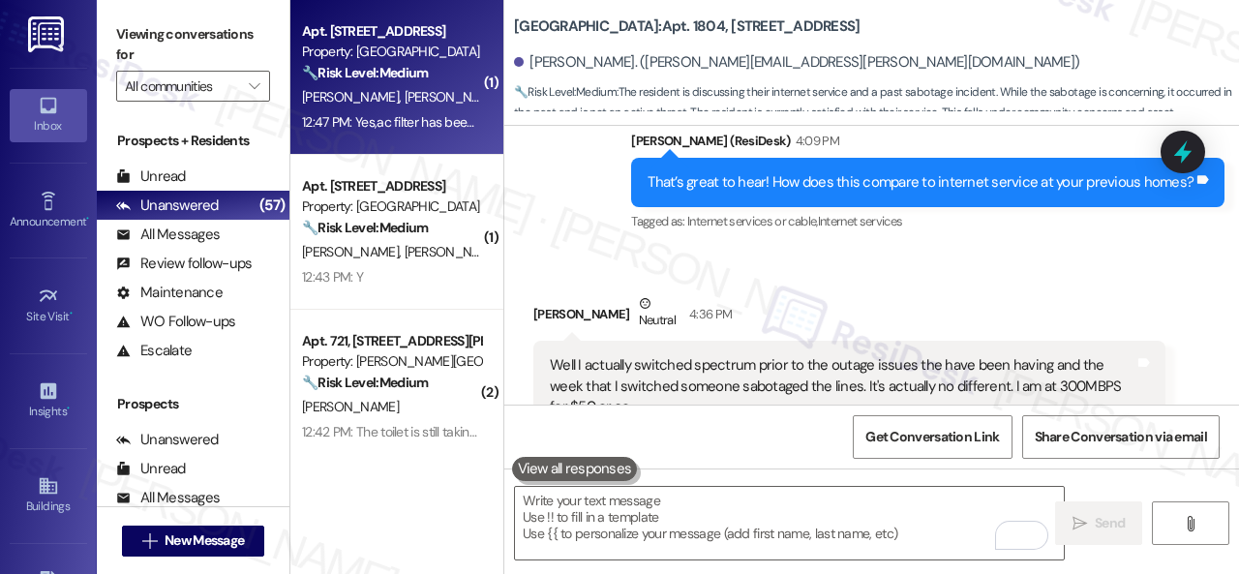
click at [447, 86] on div "K. Huda M. Huda" at bounding box center [391, 97] width 183 height 24
type textarea "Fetching suggested responses. Please feel free to read through the conversation…"
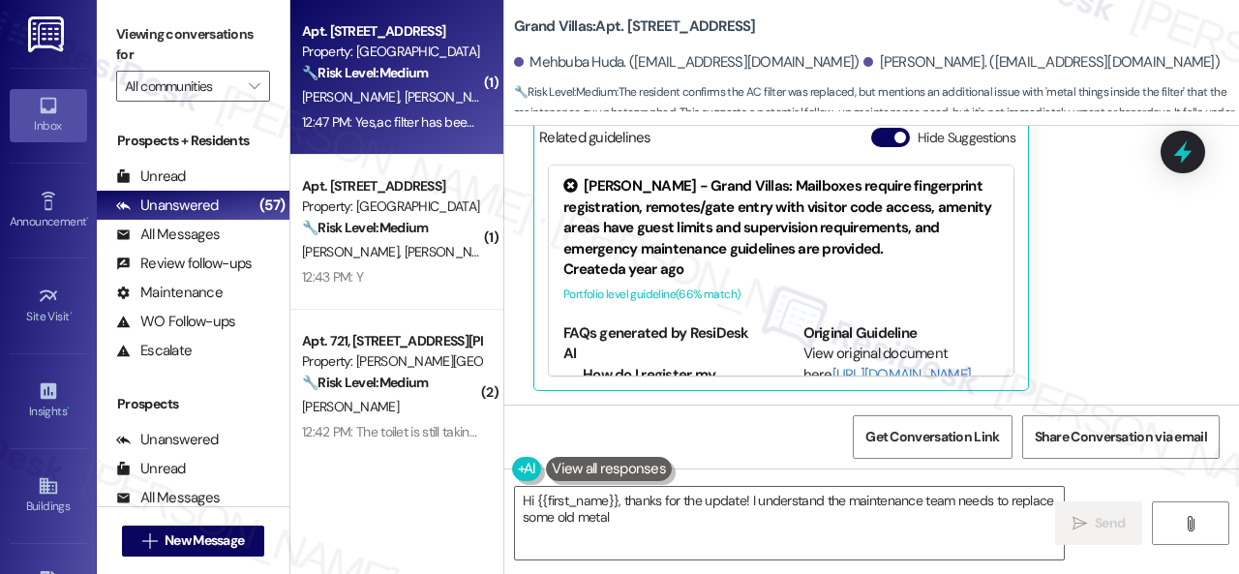
scroll to position [441, 0]
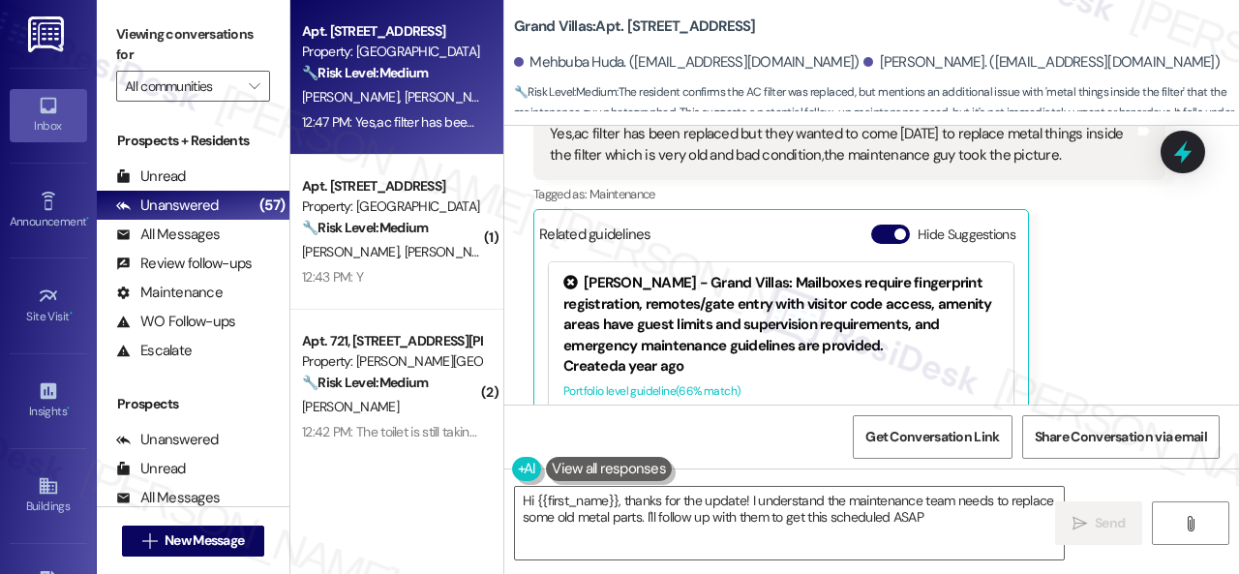
type textarea "Hi {{first_name}}, thanks for the update! I understand the maintenance team nee…"
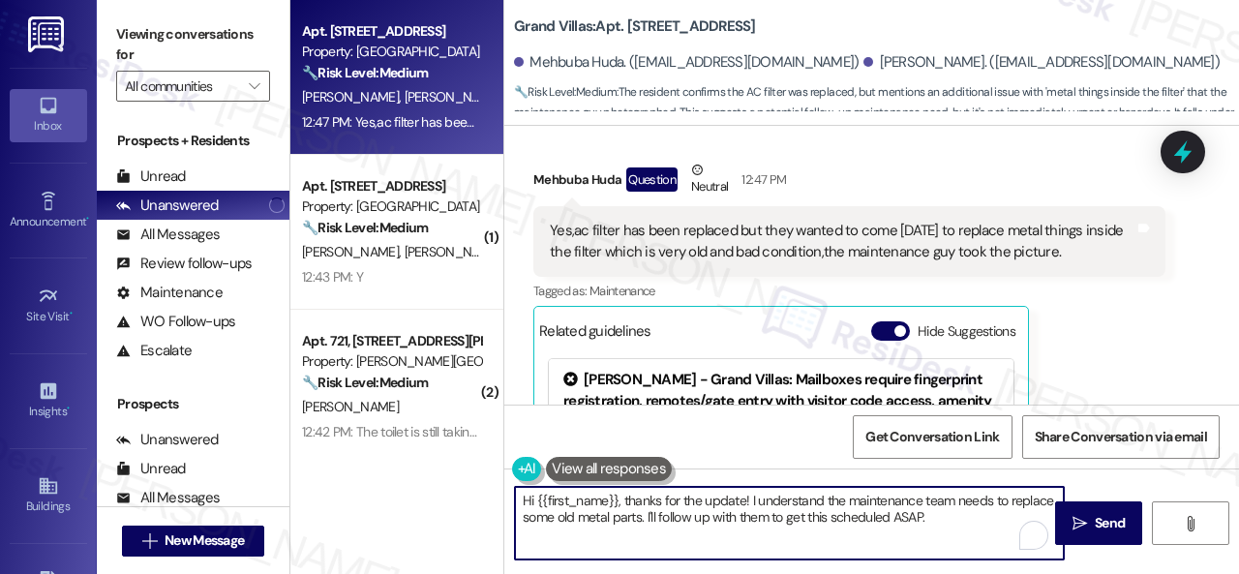
click at [946, 516] on textarea "Hi {{first_name}}, thanks for the update! I understand the maintenance team nee…" at bounding box center [789, 523] width 549 height 73
drag, startPoint x: 625, startPoint y: 497, endPoint x: 379, endPoint y: 497, distance: 246.9
click at [379, 497] on div "Apt. [STREET_ADDRESS] Property: Grand Villas 🔧 Risk Level: Medium The resident …" at bounding box center [764, 287] width 949 height 574
drag, startPoint x: 555, startPoint y: 519, endPoint x: 860, endPoint y: 514, distance: 305.0
click at [860, 514] on textarea "Thanks for the update! I understand the maintenance team needs to replace some …" at bounding box center [789, 523] width 549 height 73
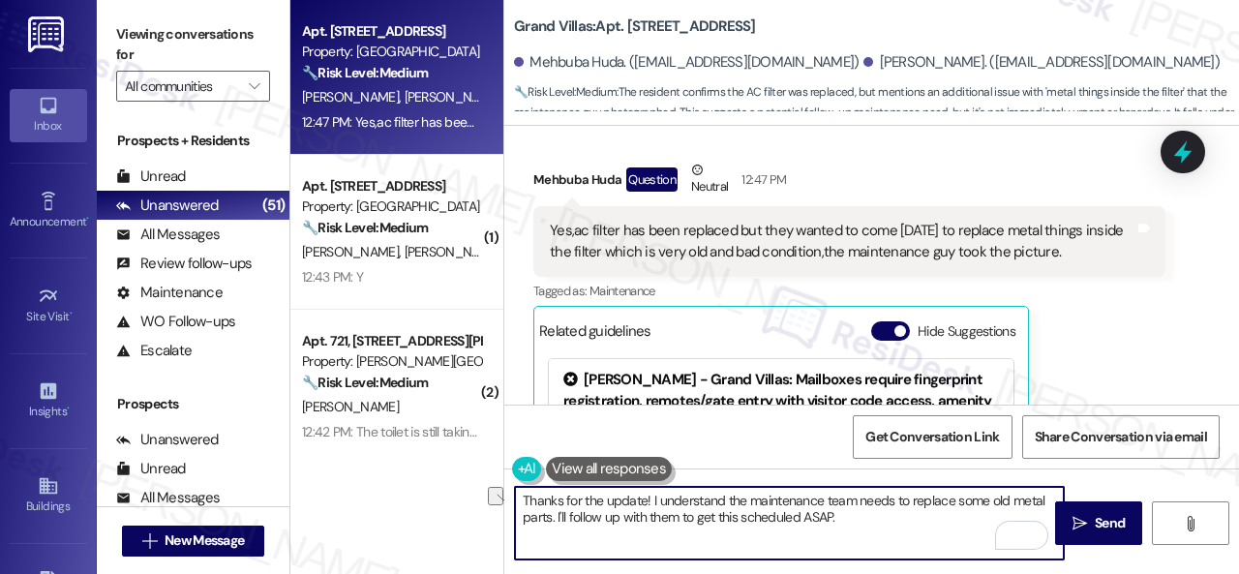
drag, startPoint x: 858, startPoint y: 501, endPoint x: 907, endPoint y: 494, distance: 49.8
click at [907, 494] on textarea "Thanks for the update! I understand the maintenance team needs to replace some …" at bounding box center [789, 523] width 549 height 73
click at [556, 510] on textarea "Thanks for the update! I understand the maintenance team needs to replace some …" at bounding box center [789, 523] width 549 height 73
drag, startPoint x: 556, startPoint y: 510, endPoint x: 874, endPoint y: 530, distance: 319.1
click at [874, 530] on textarea "Thanks for the update! I understand the maintenance team needs to replace some …" at bounding box center [789, 523] width 549 height 73
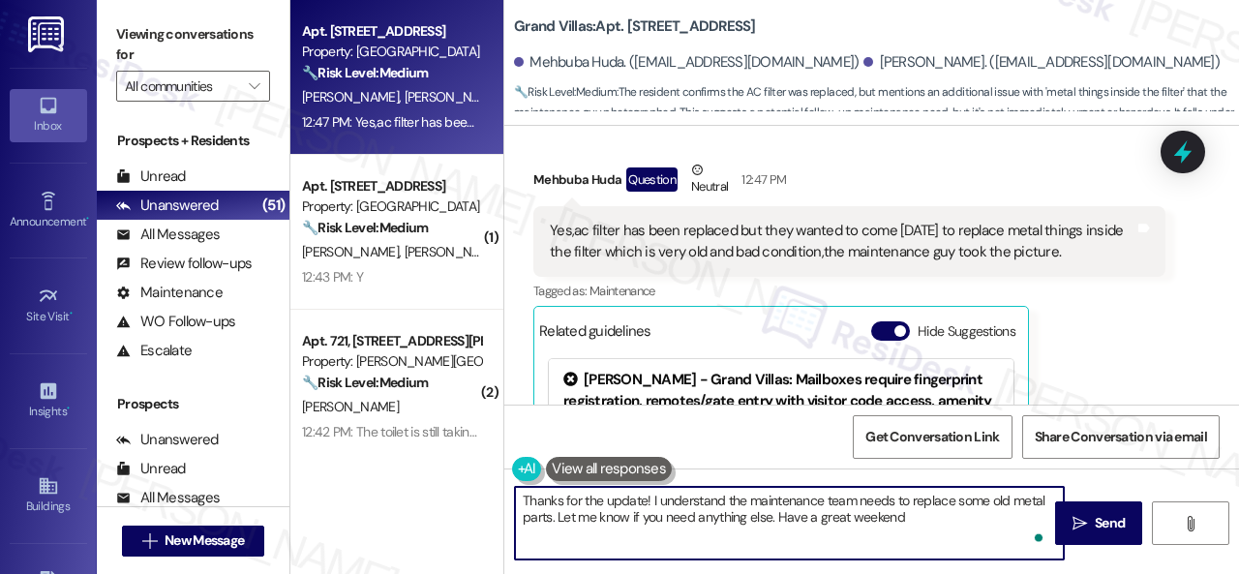
type textarea "Thanks for the update! I understand the maintenance team needs to replace some …"
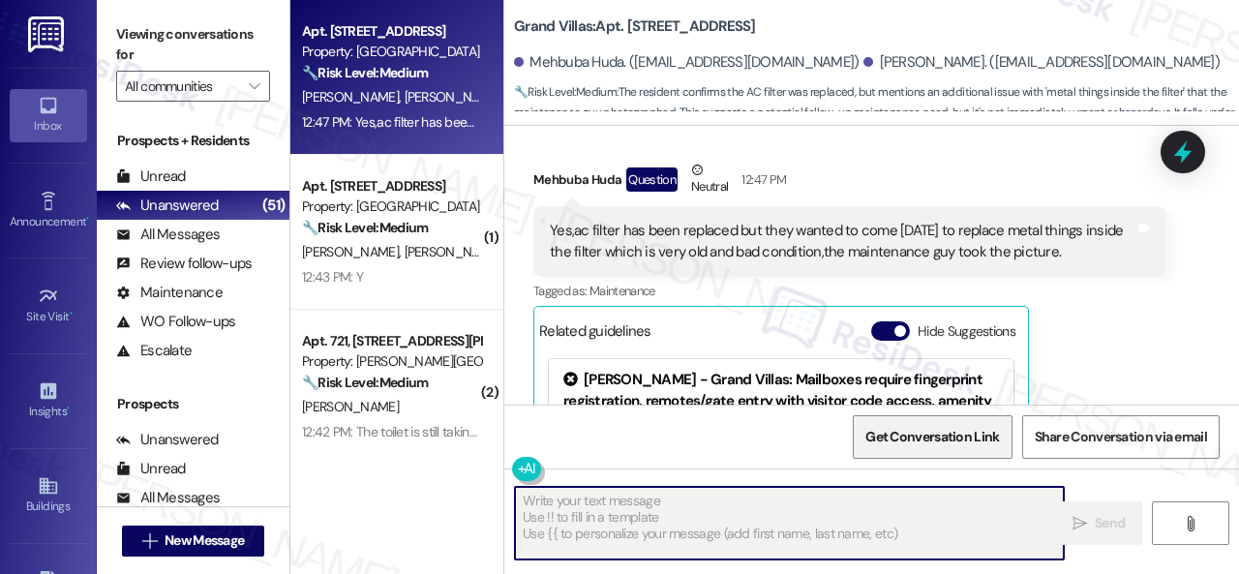
scroll to position [538, 0]
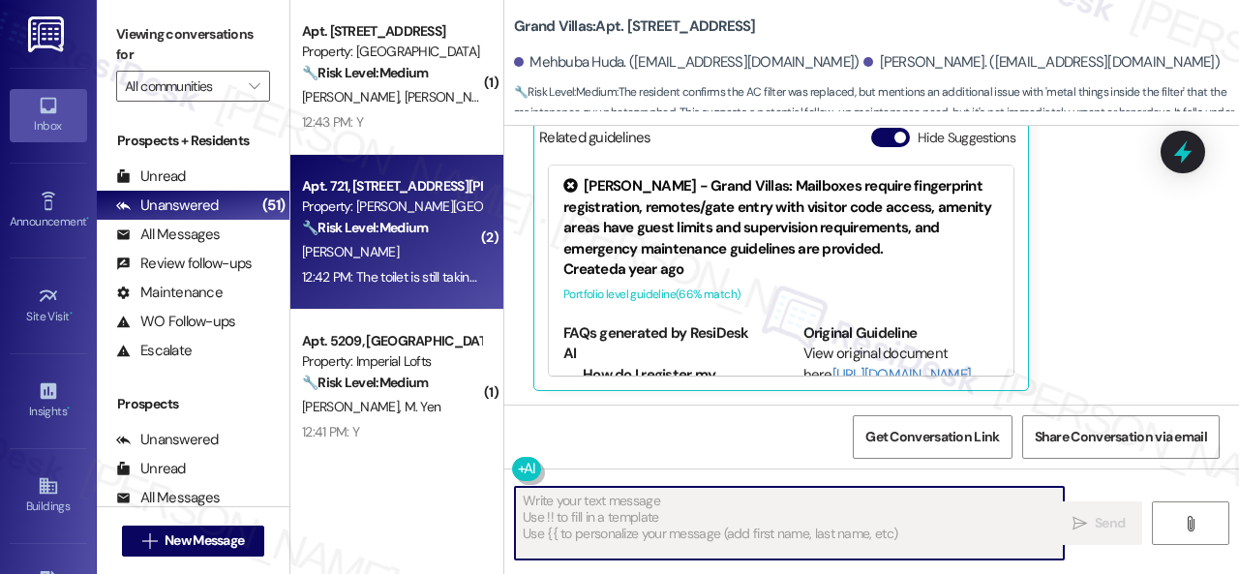
click at [451, 260] on div "[PERSON_NAME]" at bounding box center [391, 252] width 183 height 24
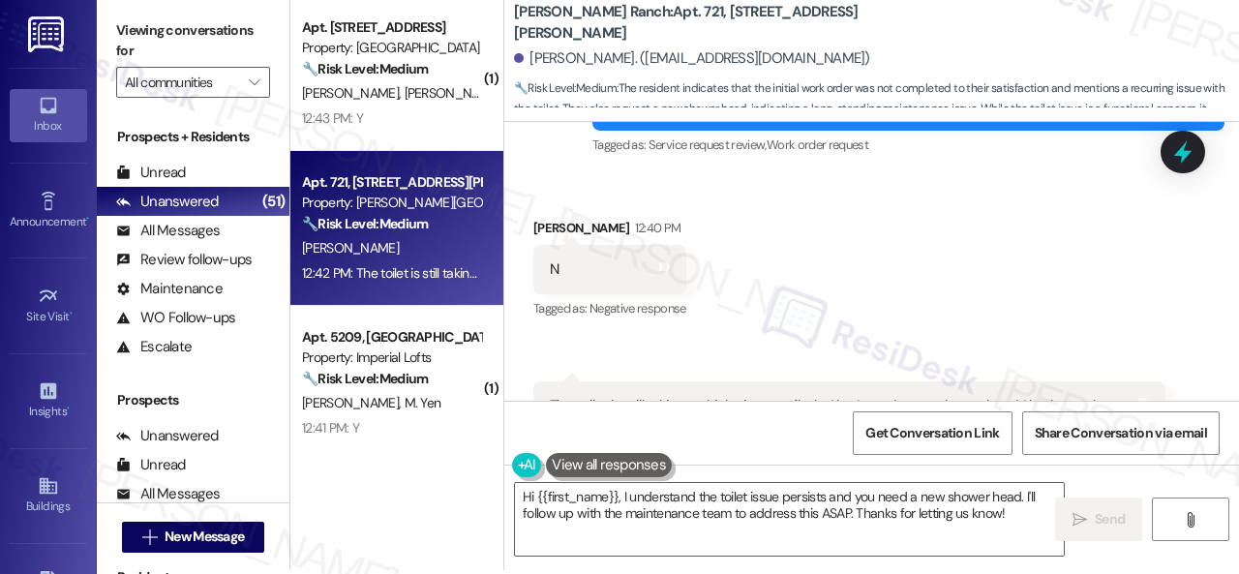
scroll to position [6, 0]
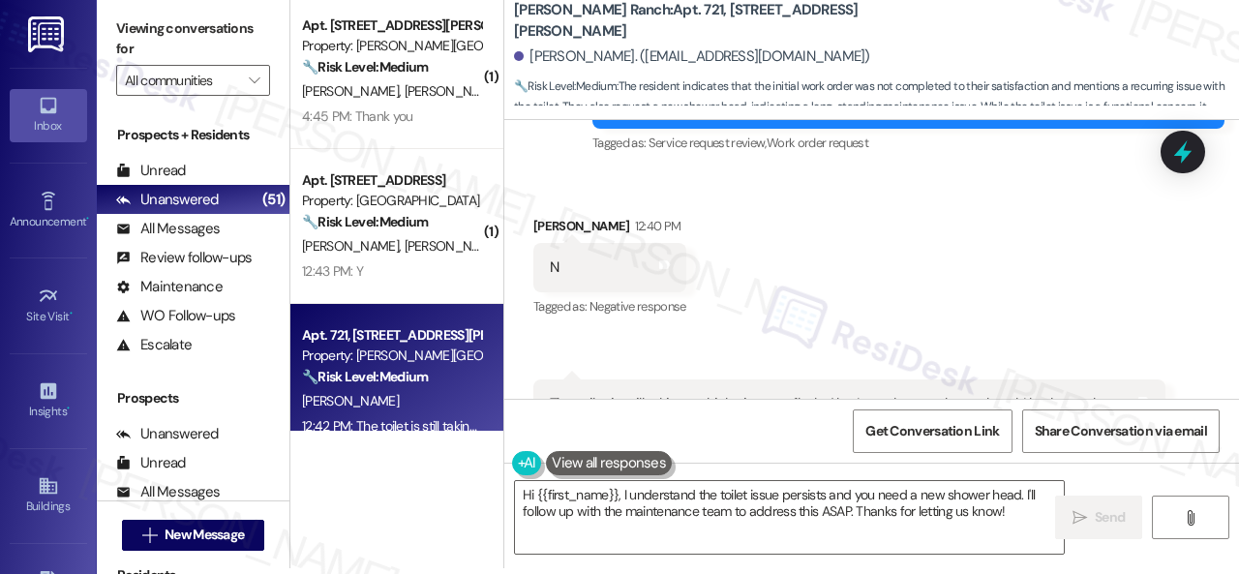
click at [106, 104] on div "Viewing conversations for All communities " at bounding box center [193, 54] width 193 height 121
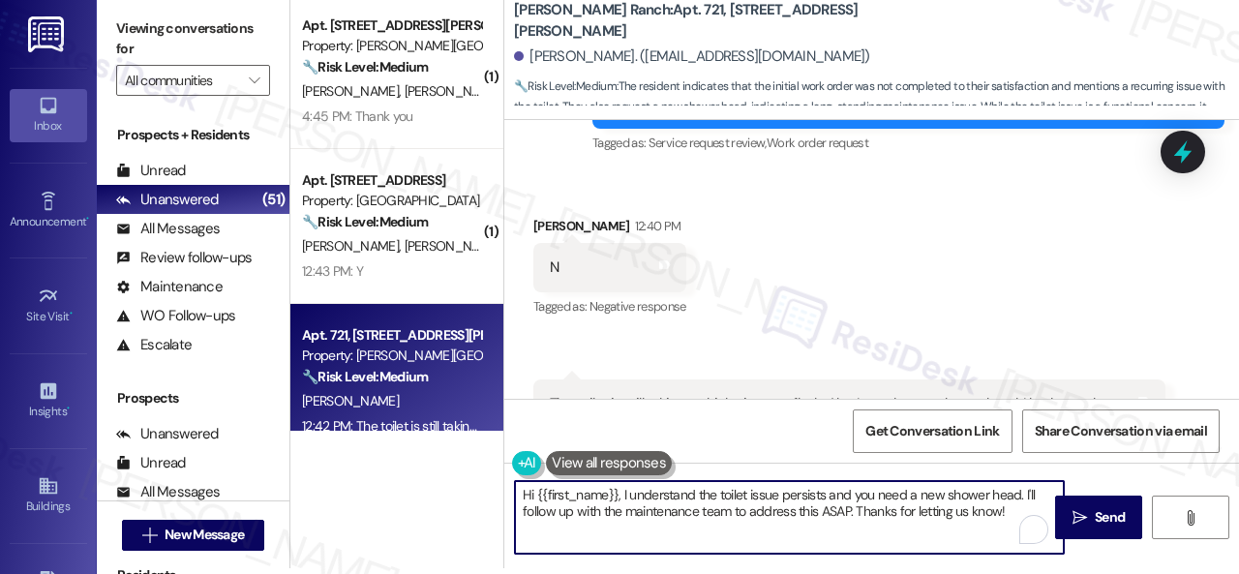
drag, startPoint x: 518, startPoint y: 492, endPoint x: 1238, endPoint y: 612, distance: 730.2
click at [1238, 573] on html "Inbox Go to Inbox Announcement • Send A Text Announcement Site Visit • Go to Si…" at bounding box center [619, 287] width 1239 height 574
paste textarea "I'm sorry to hear the issues haven't been resolved yet. We apologize for the de…"
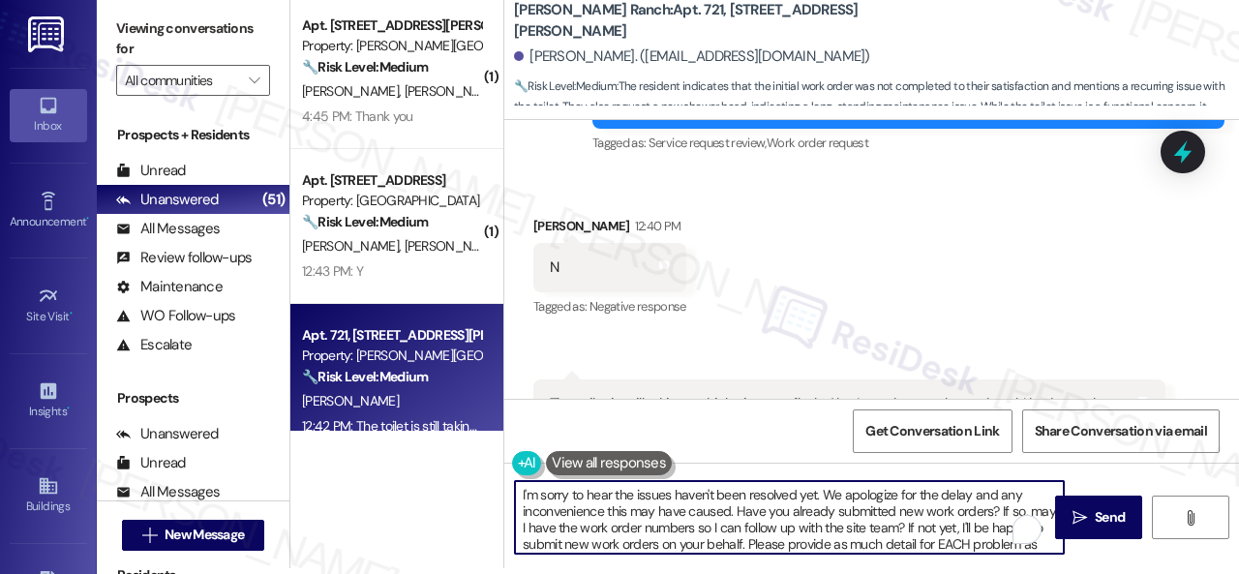
scroll to position [0, 0]
click at [638, 491] on textarea "I'm sorry to hear the issues haven't been resolved yet. We apologize for the de…" at bounding box center [789, 517] width 549 height 73
drag, startPoint x: 635, startPoint y: 489, endPoint x: 672, endPoint y: 499, distance: 38.0
click at [672, 499] on textarea "I'm sorry to hear the issues haven't been resolved yet. We apologize for the de…" at bounding box center [789, 517] width 549 height 73
click at [835, 496] on textarea "I'm sorry to hear the toilet issue hasn't been resolved yet. We apologize for t…" at bounding box center [789, 517] width 549 height 73
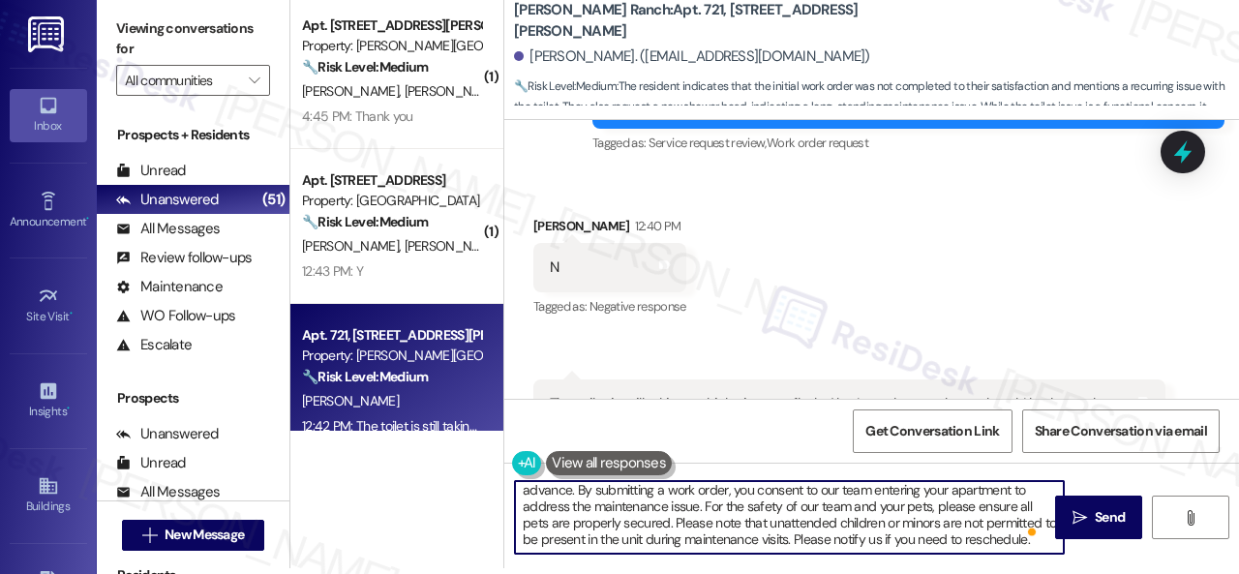
scroll to position [120, 0]
type textarea "I'm sorry to hear the toilet issue hasn't been resolved yet, and you need a new…"
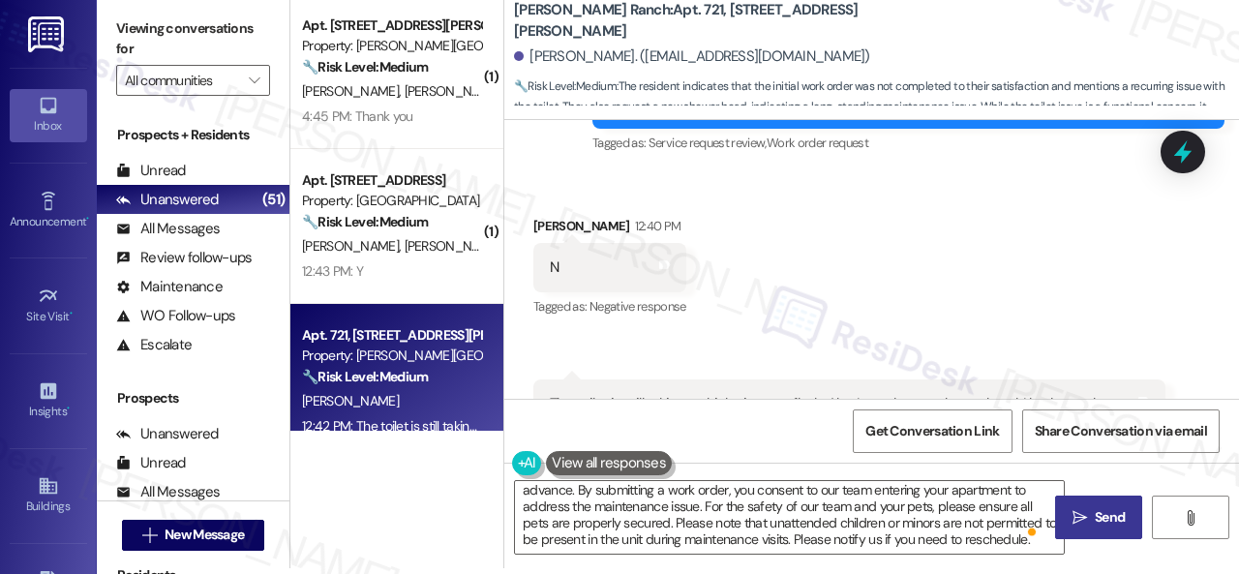
click at [1095, 518] on span "Send" at bounding box center [1110, 517] width 30 height 20
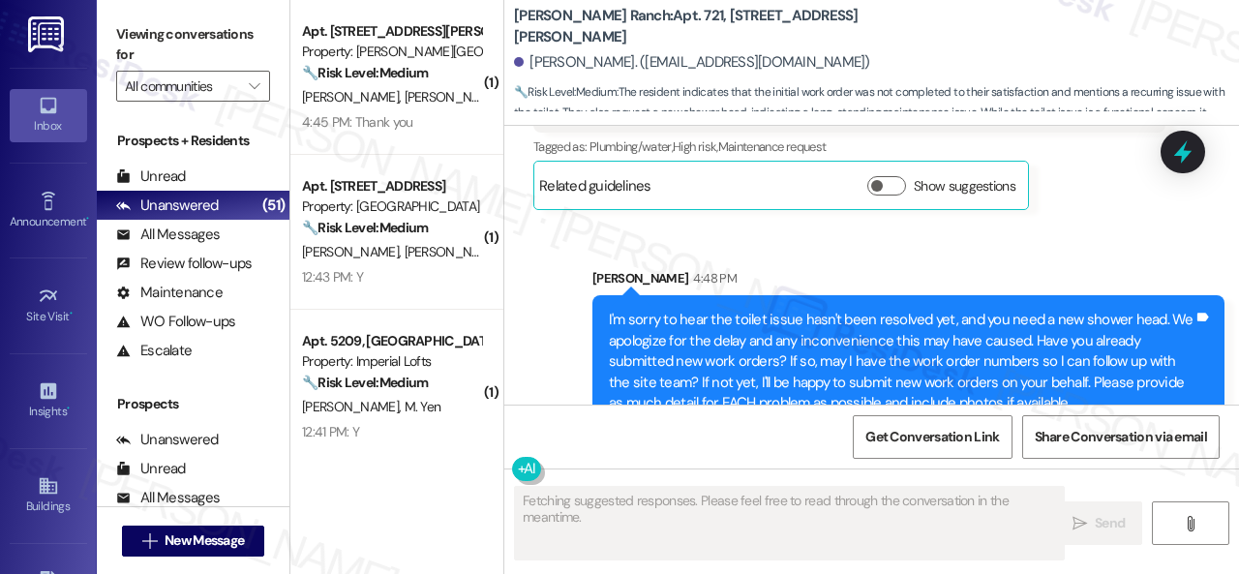
scroll to position [22987, 0]
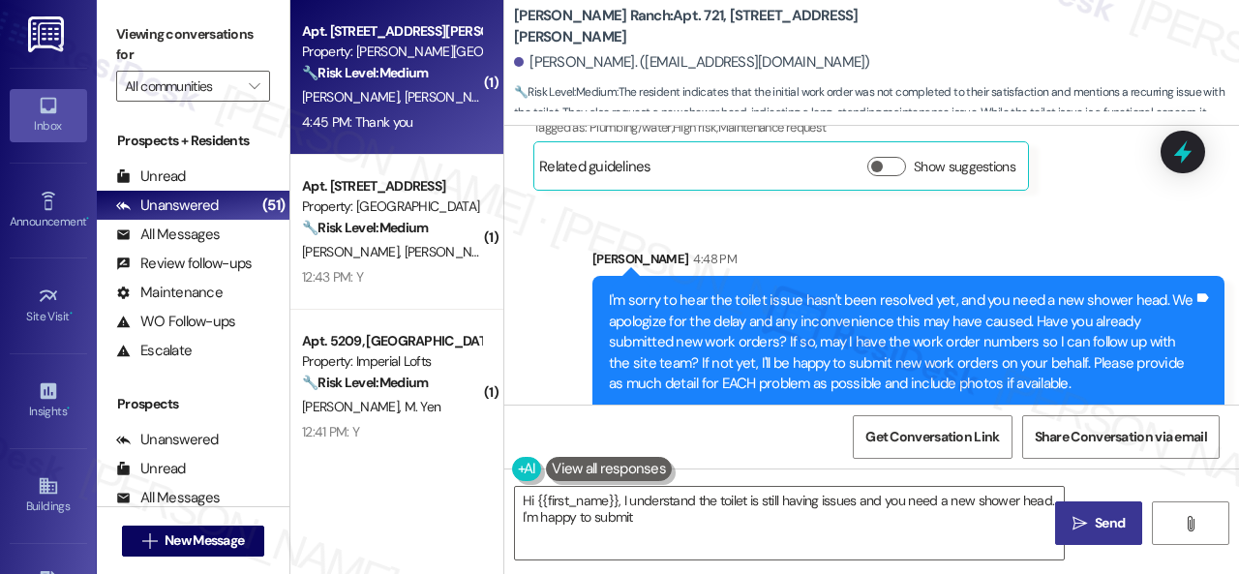
type textarea "Hi {{first_name}}, I understand the toilet is still having issues and you need …"
click at [457, 89] on div "B. Christian-Ray M. Jones" at bounding box center [391, 97] width 183 height 24
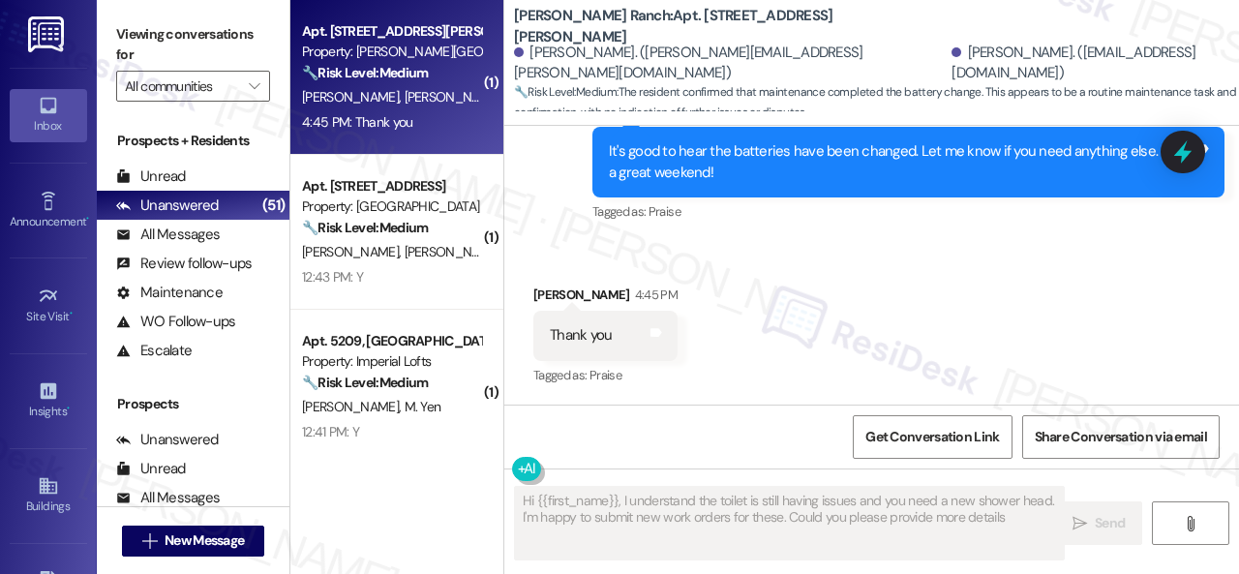
scroll to position [8062, 0]
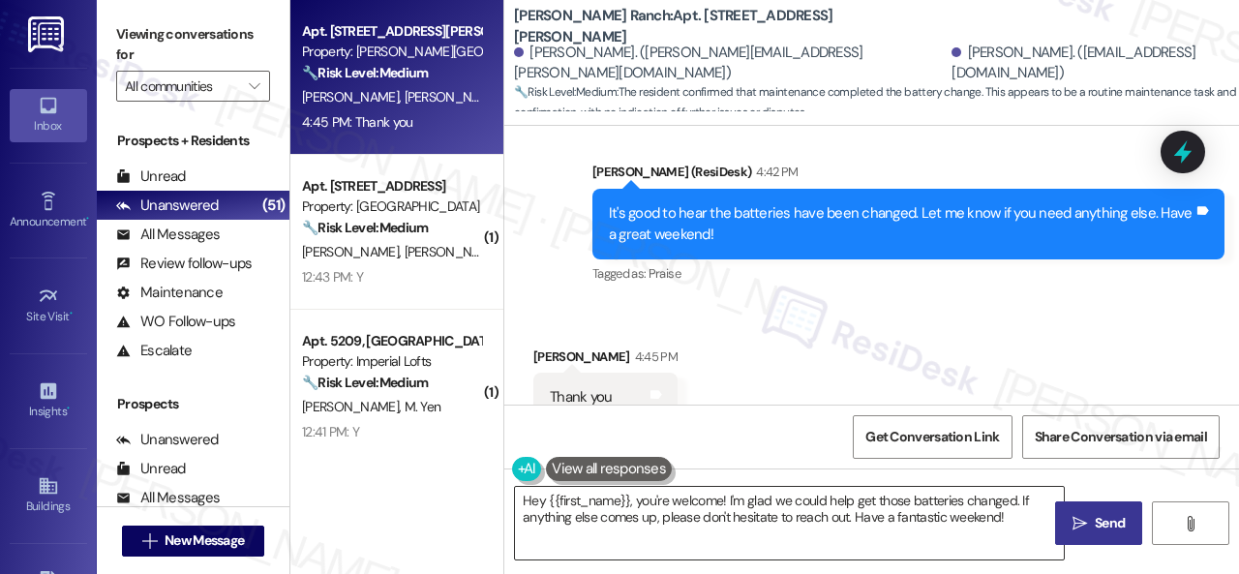
click at [815, 531] on textarea "Hey {{first_name}}, you're welcome! I'm glad we could help get those batteries …" at bounding box center [789, 523] width 549 height 73
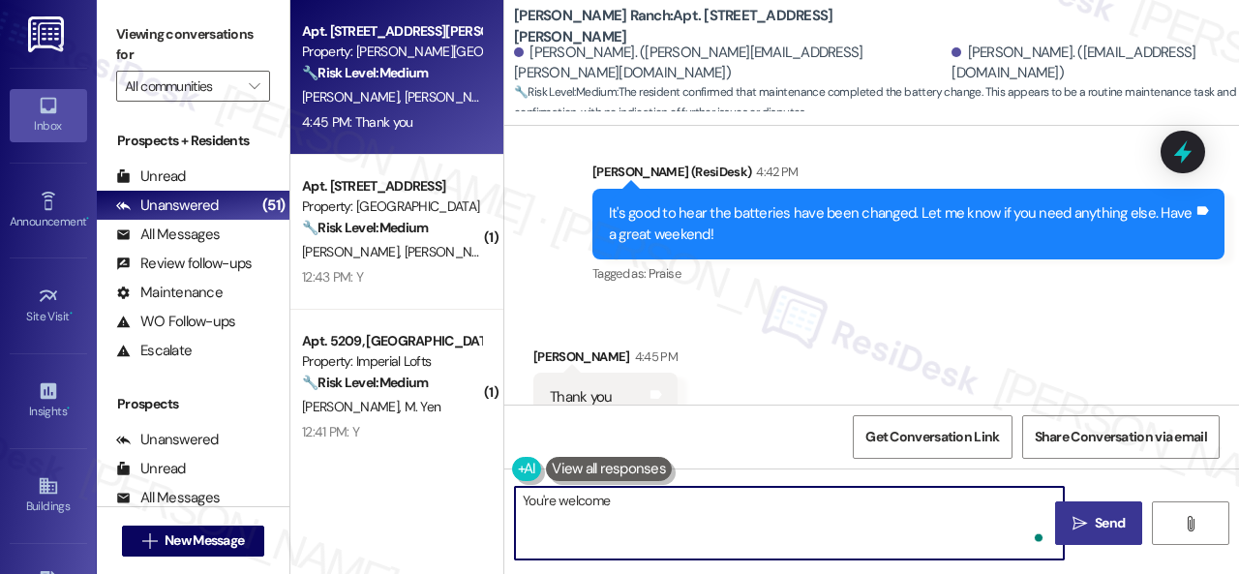
type textarea "You're welcome!"
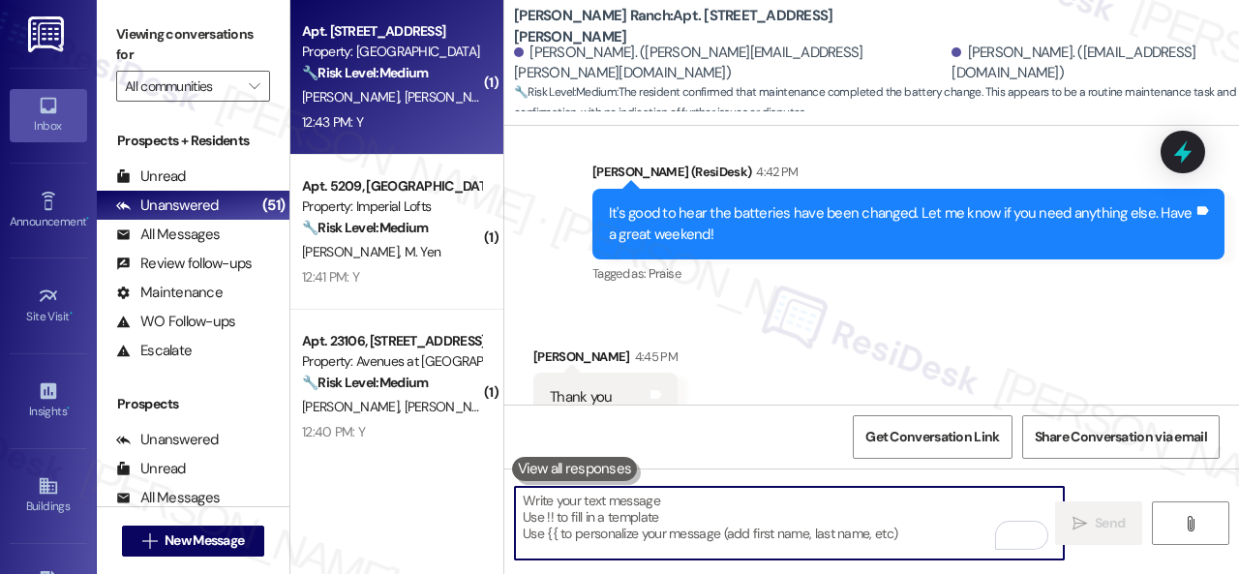
click at [409, 126] on div "12:43 PM: Y 12:43 PM: Y" at bounding box center [391, 122] width 183 height 24
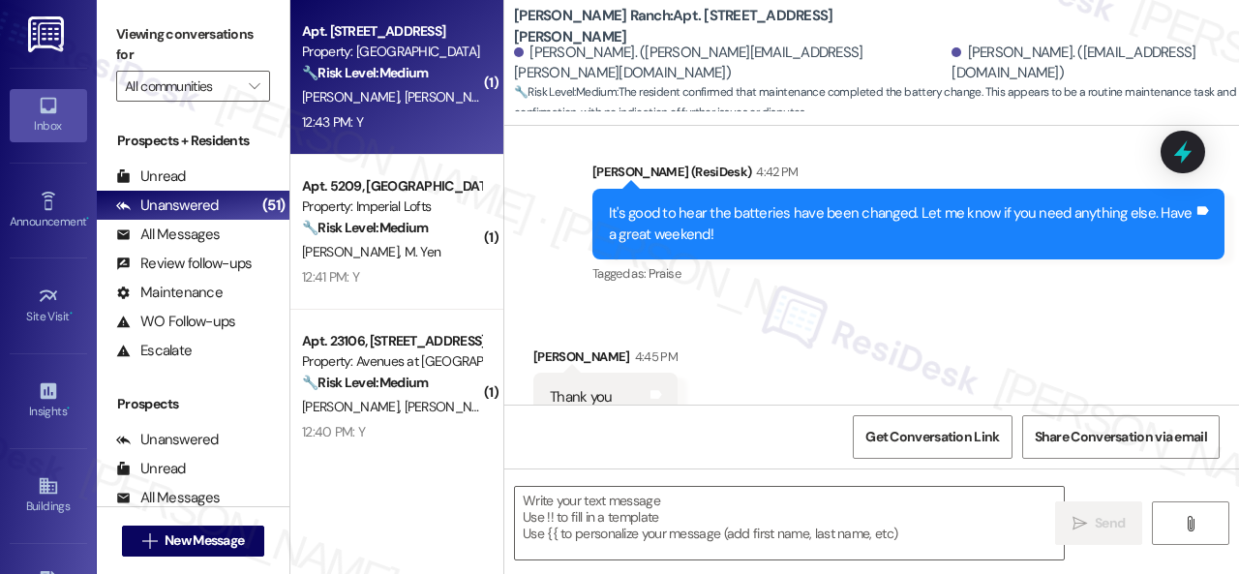
type textarea "Fetching suggested responses. Please feel free to read through the conversation…"
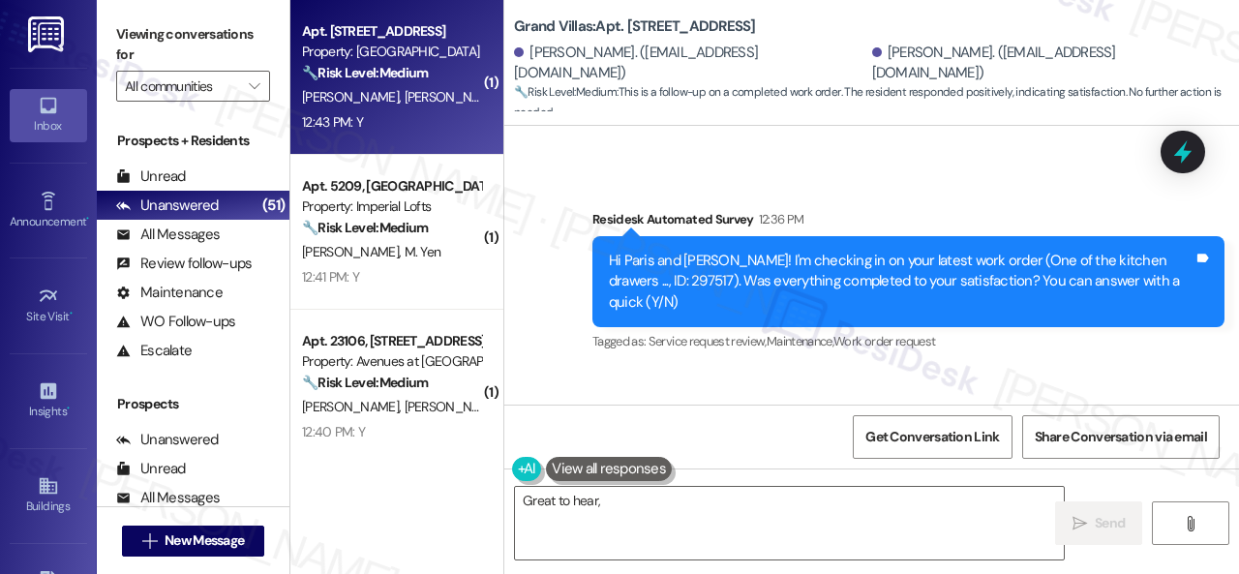
scroll to position [11563, 0]
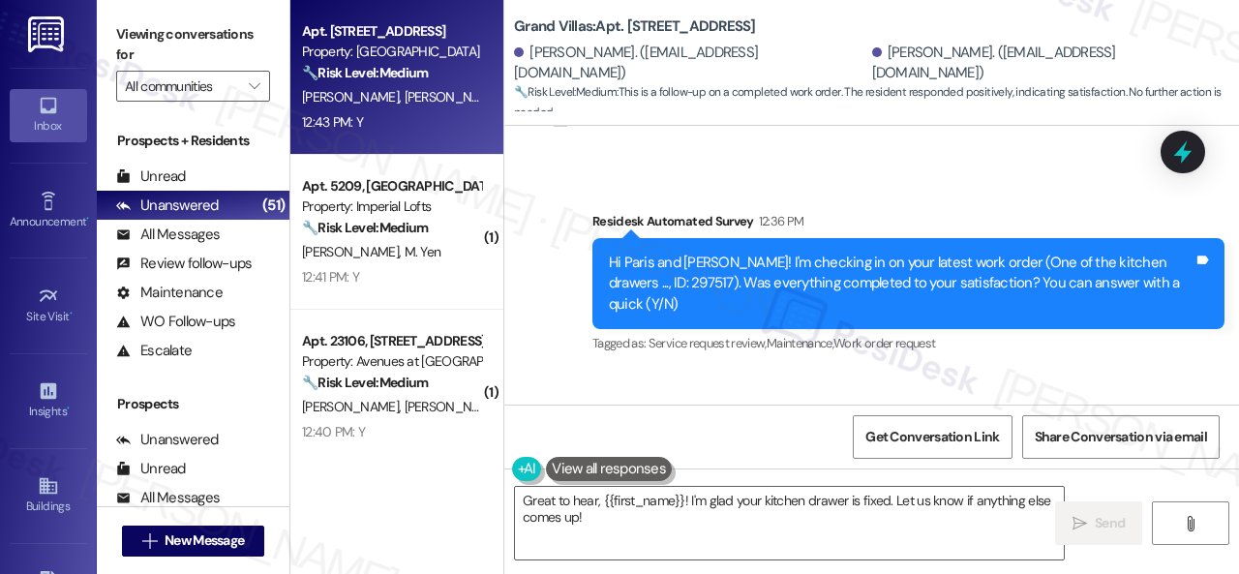
click at [573, 401] on div "Received via SMS Maria Cabarcas 12:43 PM Y Tags and notes Tagged as: Positive r…" at bounding box center [608, 468] width 178 height 135
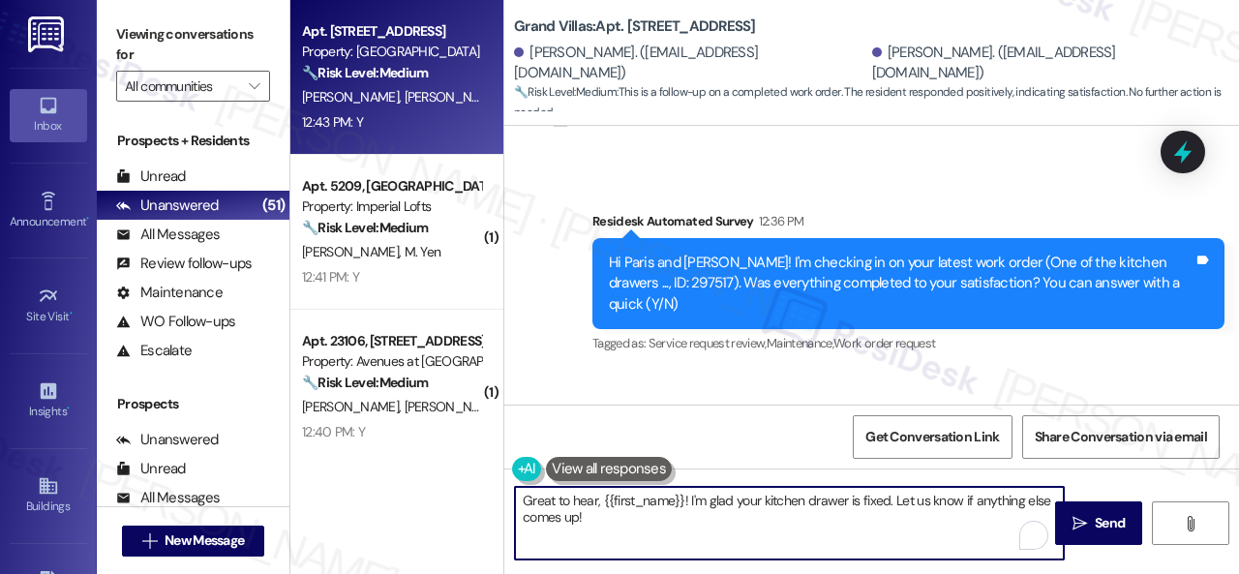
drag, startPoint x: 467, startPoint y: 493, endPoint x: 451, endPoint y: 488, distance: 16.2
click at [451, 488] on div "Apt. 3603, 1550 Katy Gap Rd Property: Grand Villas 🔧 Risk Level: Medium This is…" at bounding box center [764, 287] width 949 height 574
paste textarea "We're glad to hear the issue's been resolved! If {{property}} has met your expe…"
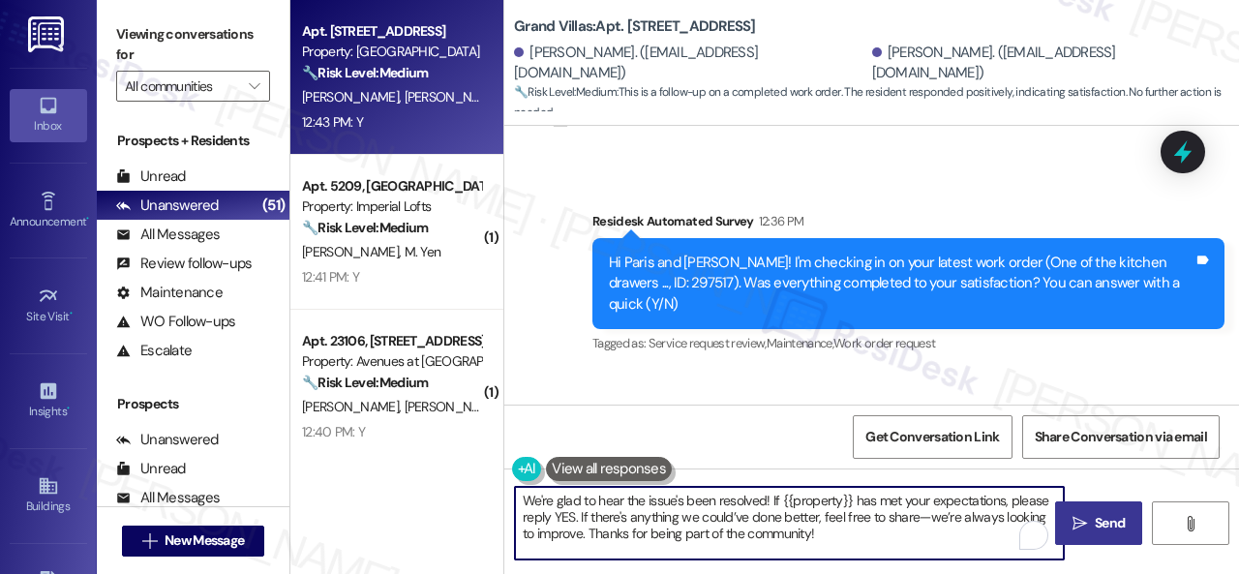
type textarea "We're glad to hear the issue's been resolved! If {{property}} has met your expe…"
click at [1092, 511] on button " Send" at bounding box center [1098, 523] width 87 height 44
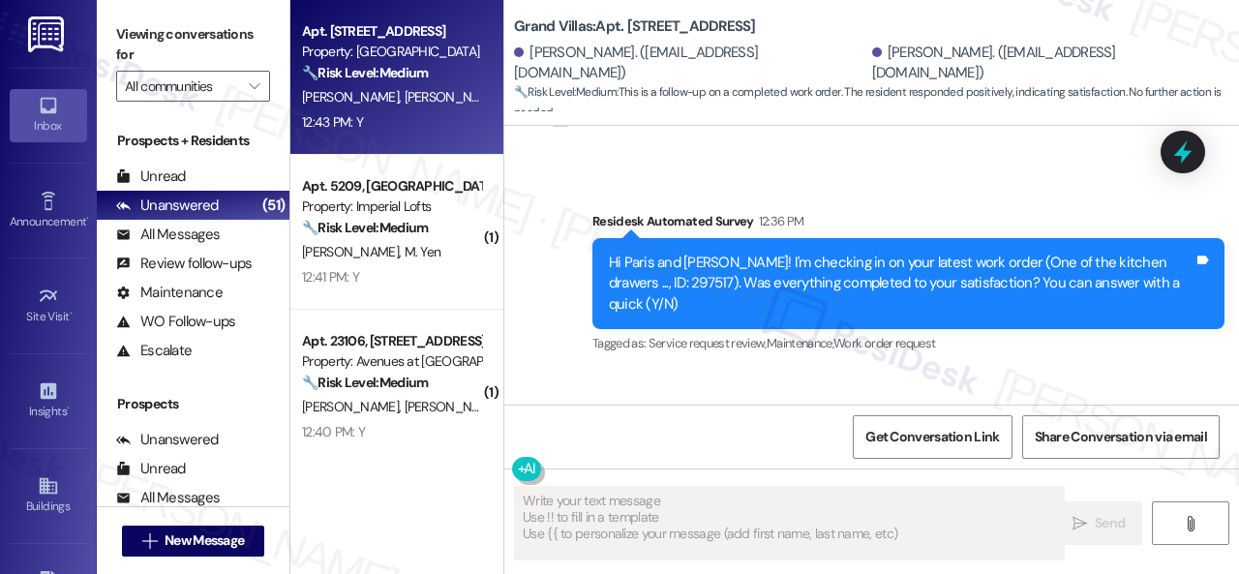
type textarea "Fetching suggested responses. Please feel free to read through the conversation…"
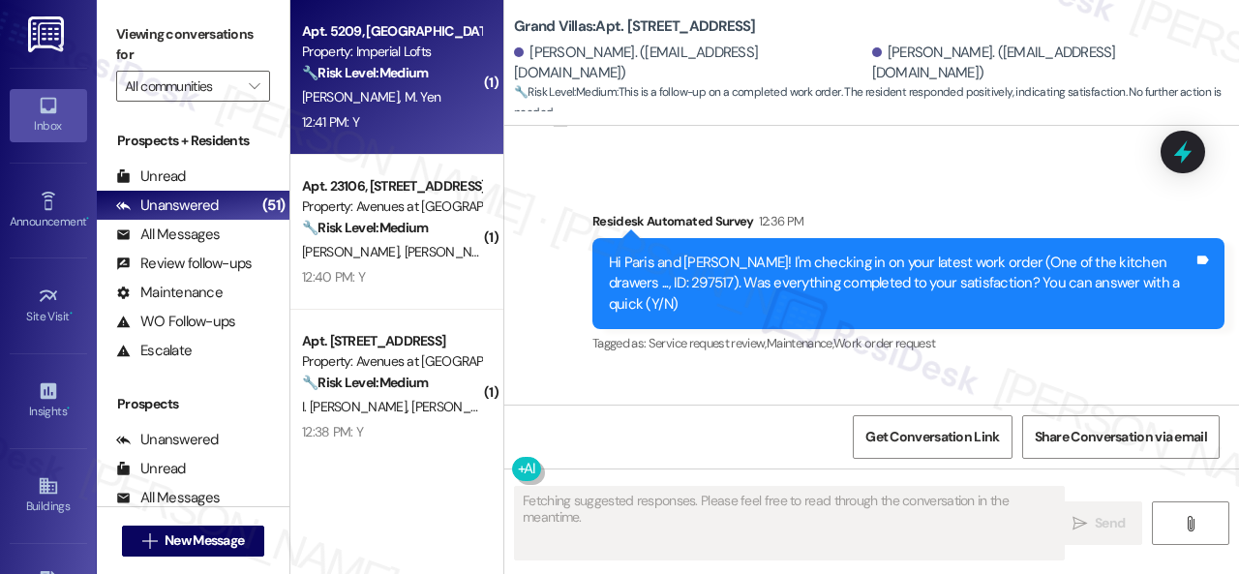
click at [420, 112] on div "12:41 PM: Y 12:41 PM: Y" at bounding box center [391, 122] width 183 height 24
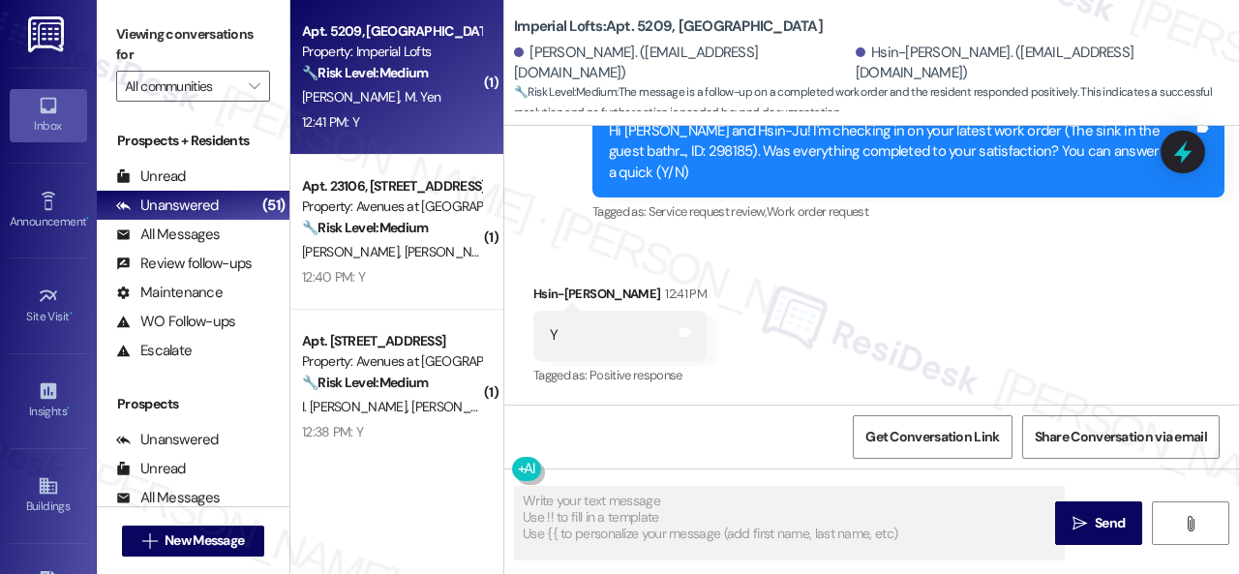
scroll to position [1505, 0]
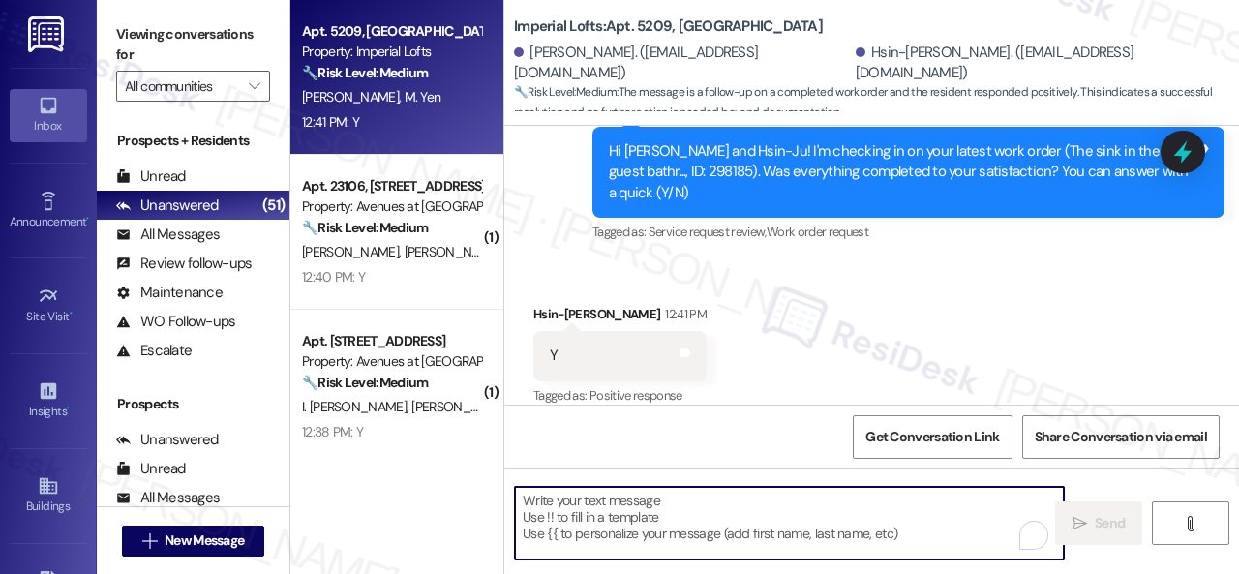
click at [579, 516] on textarea "To enrich screen reader interactions, please activate Accessibility in Grammarl…" at bounding box center [789, 523] width 549 height 73
paste textarea "We're glad to hear the issue's been resolved! If {{property}} has met your expe…"
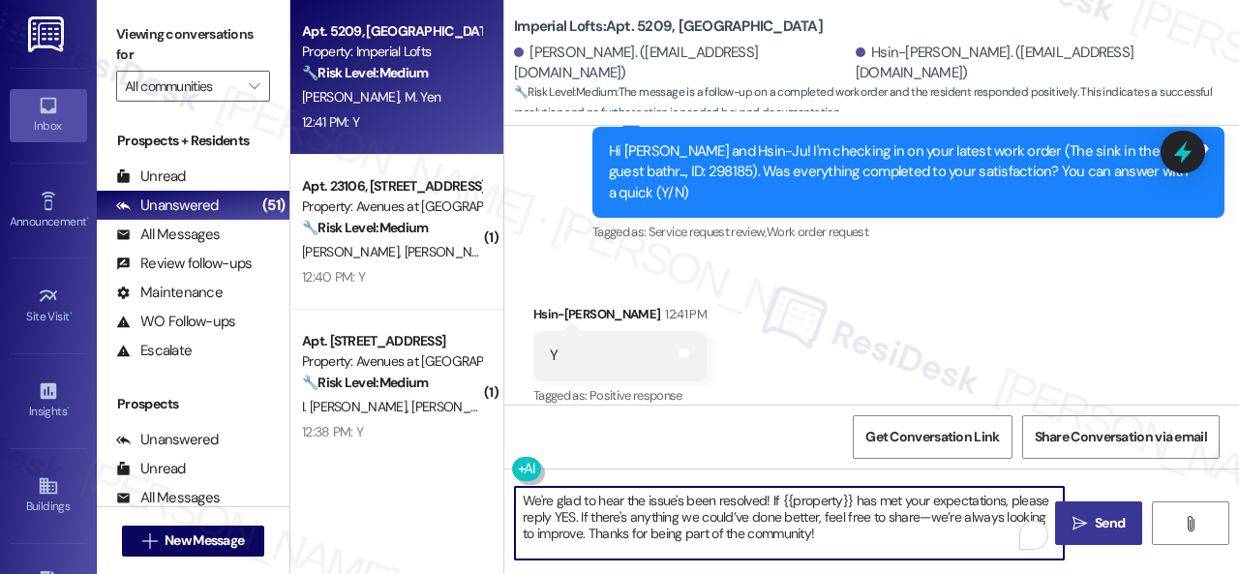
type textarea "We're glad to hear the issue's been resolved! If {{property}} has met your expe…"
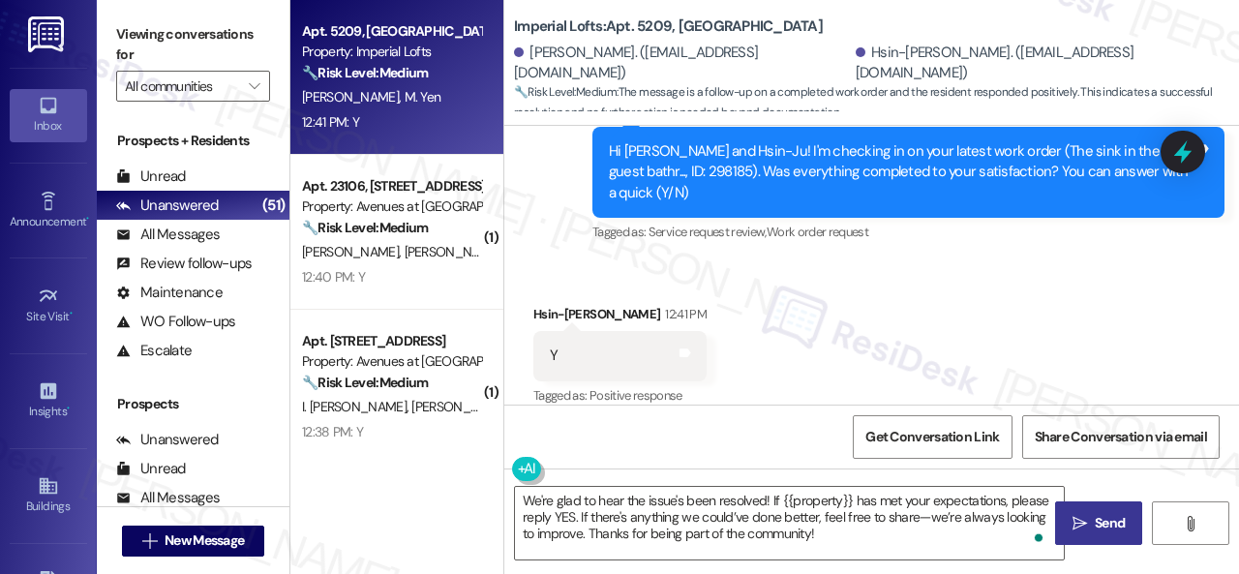
click at [1109, 513] on span "Send" at bounding box center [1110, 523] width 30 height 20
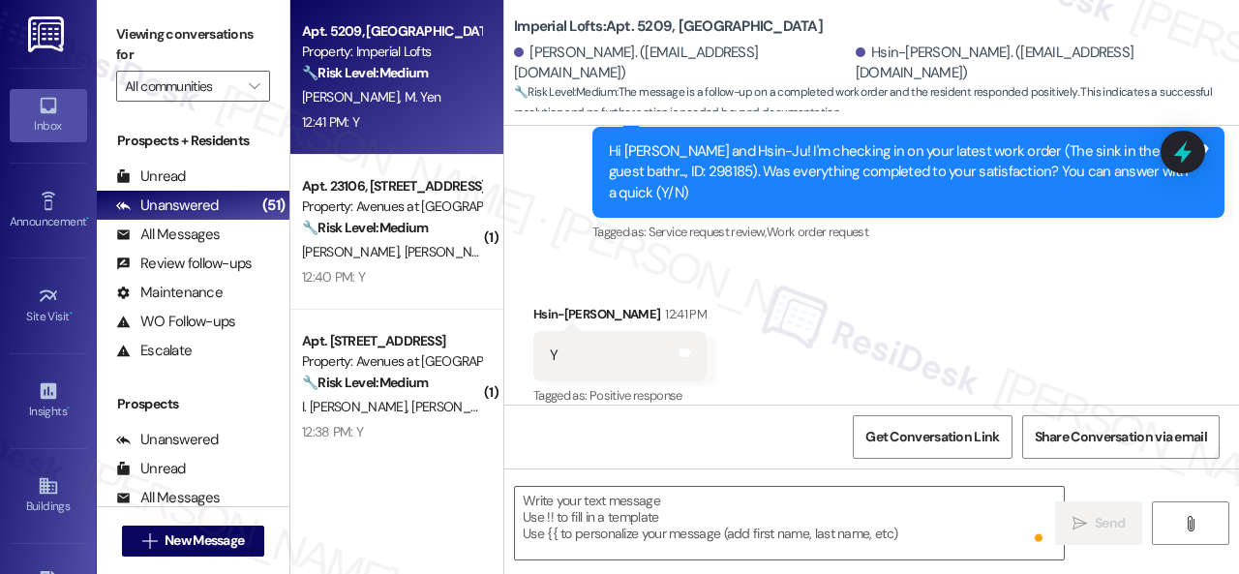
scroll to position [1682, 0]
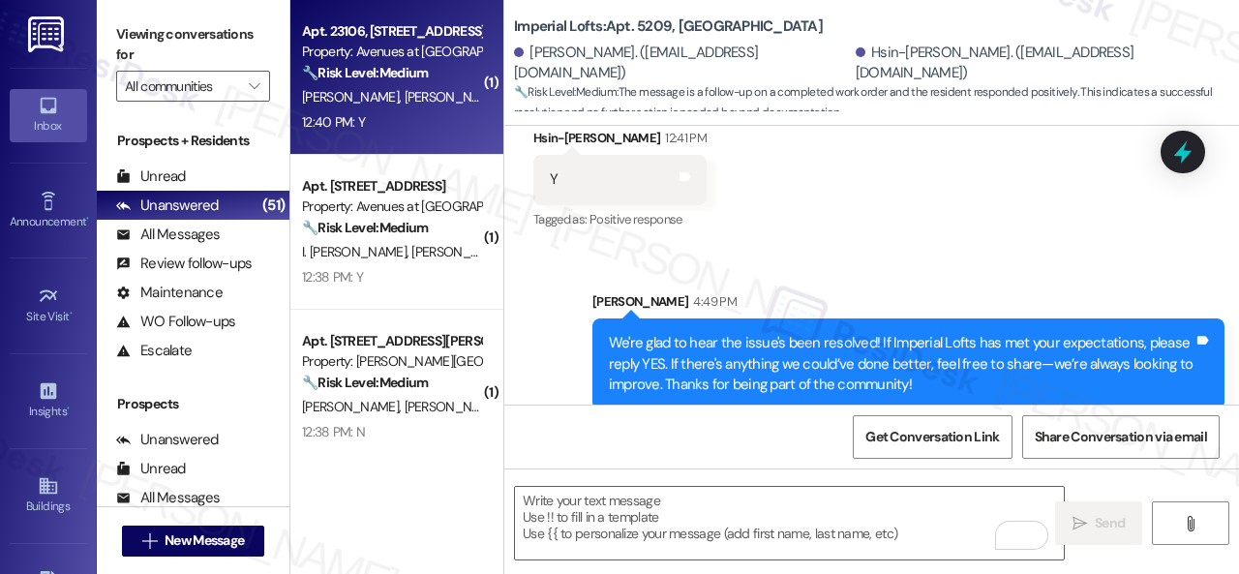
click at [420, 121] on div "12:40 PM: Y 12:40 PM: Y" at bounding box center [391, 122] width 183 height 24
type textarea "Fetching suggested responses. Please feel free to read through the conversation…"
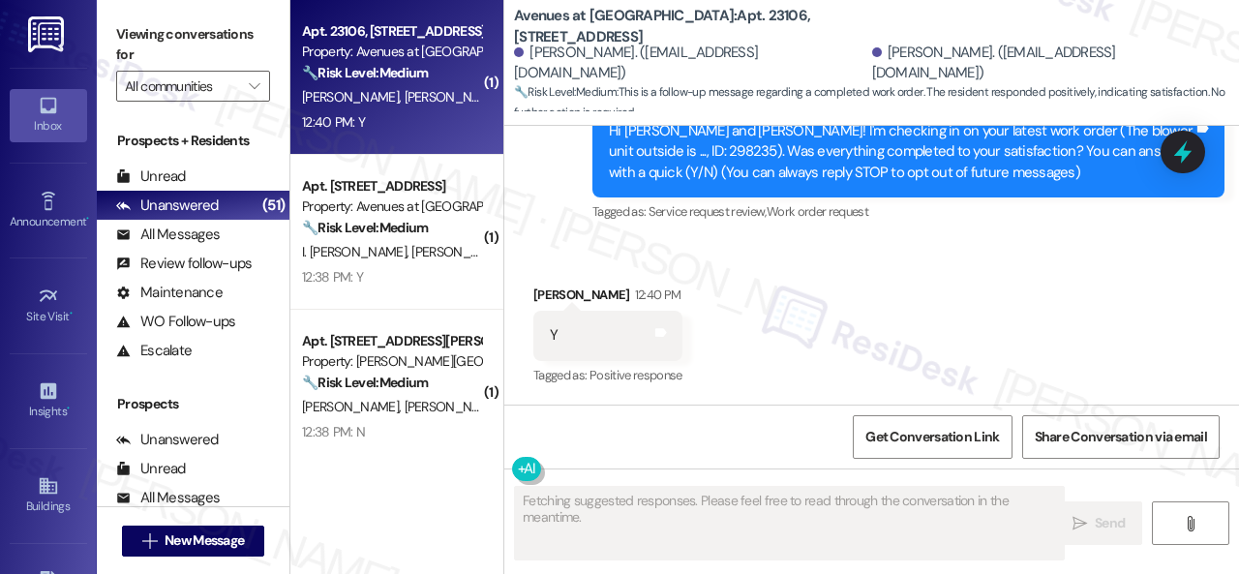
scroll to position [220, 0]
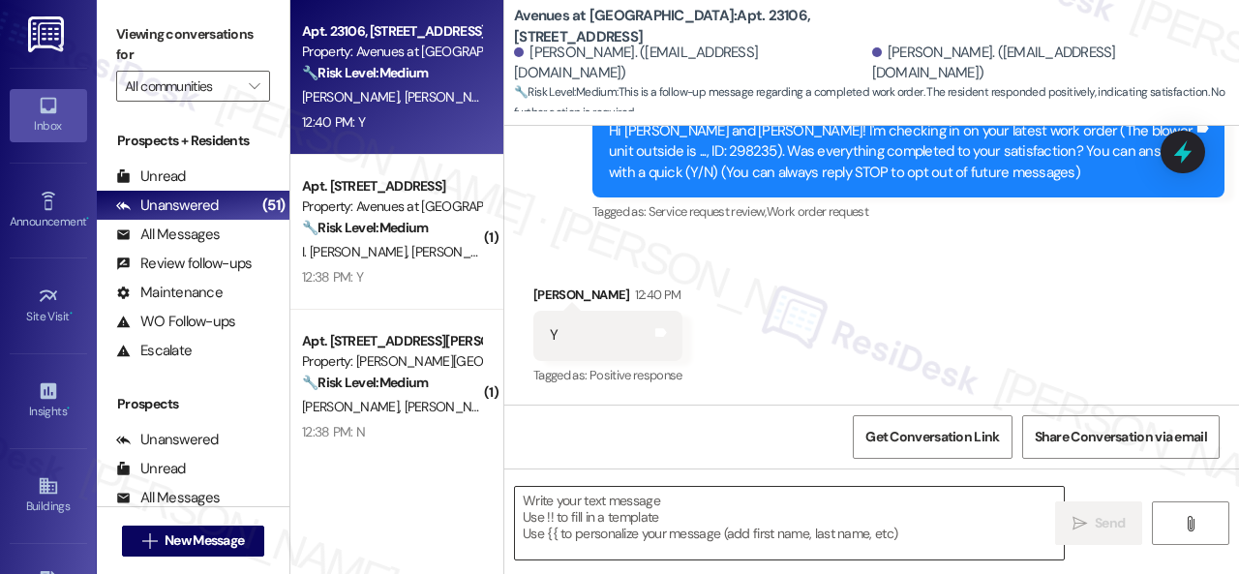
click at [610, 513] on textarea at bounding box center [789, 523] width 549 height 73
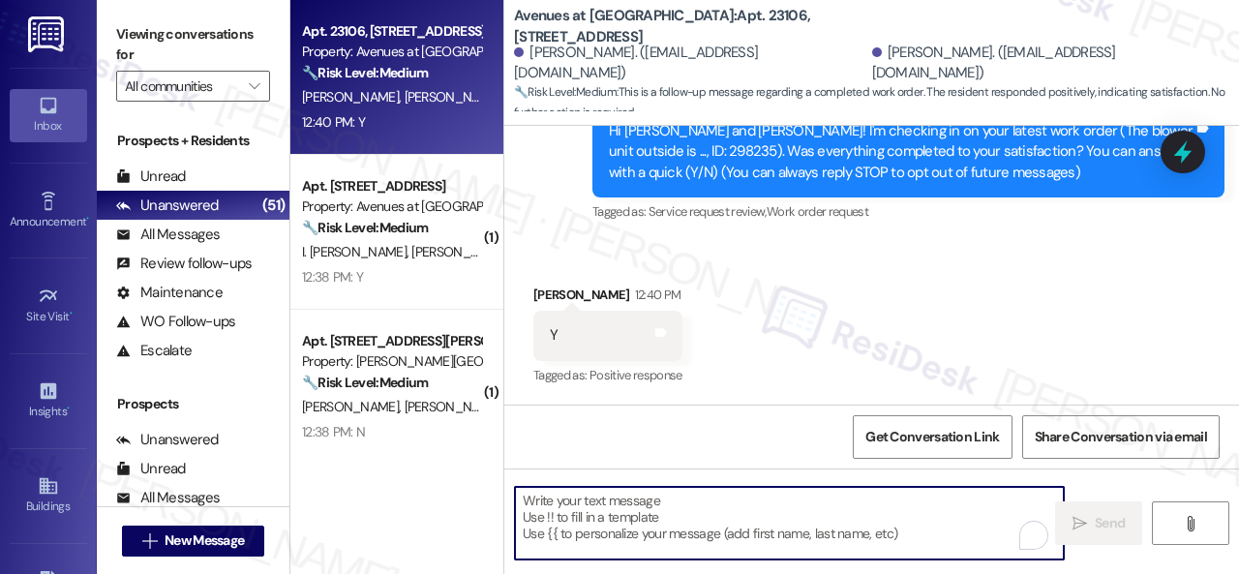
paste textarea "We're glad to hear the issue's been resolved! If {{property}} has met your expe…"
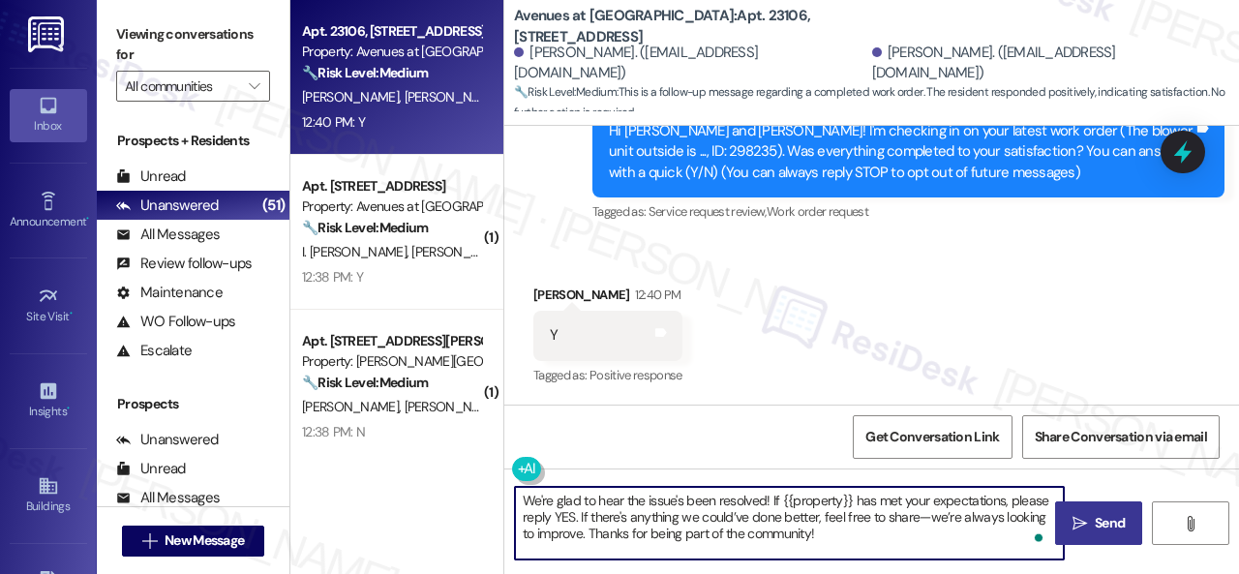
type textarea "We're glad to hear the issue's been resolved! If {{property}} has met your expe…"
click at [1095, 520] on span "Send" at bounding box center [1110, 523] width 30 height 20
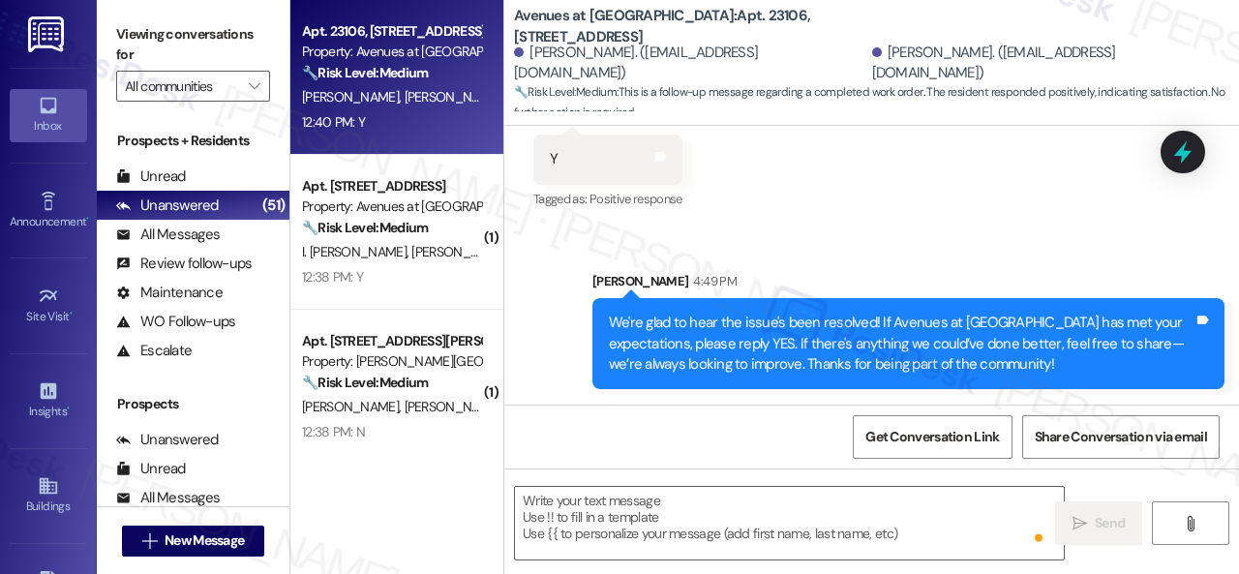
scroll to position [6, 0]
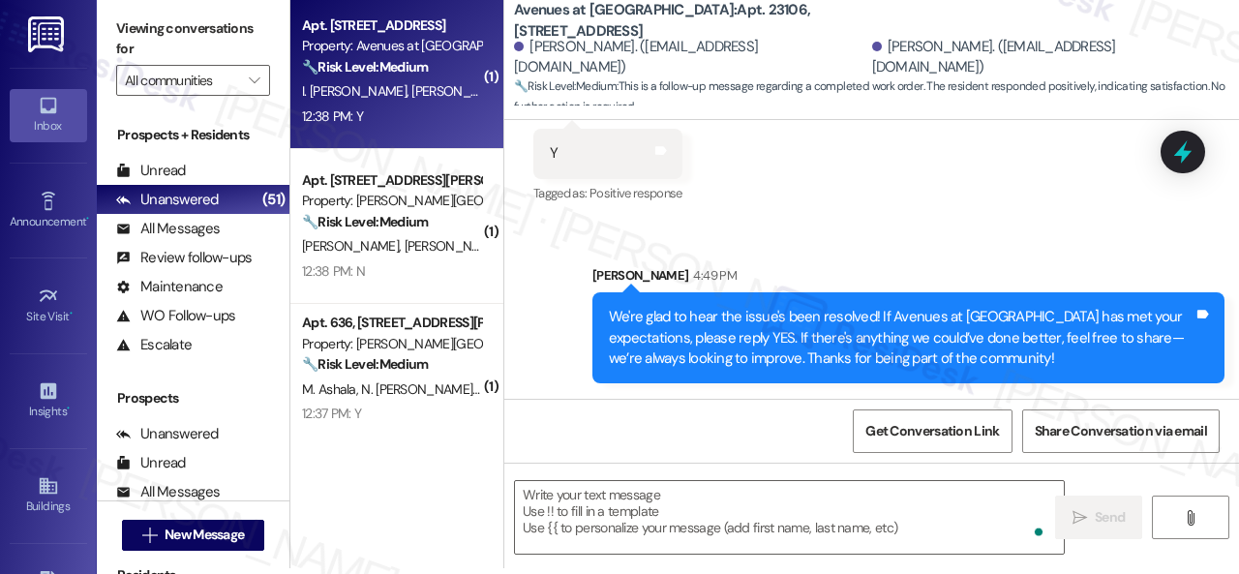
click at [432, 99] on span "A. Williams" at bounding box center [459, 90] width 97 height 17
type textarea "Fetching suggested responses. Please feel free to read through the conversation…"
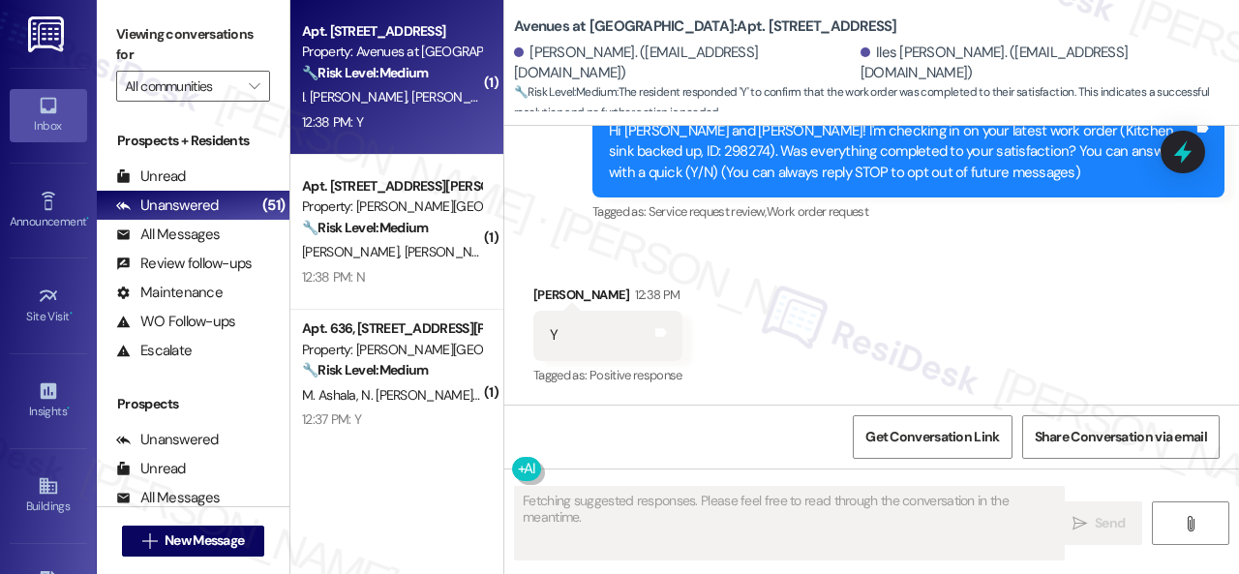
scroll to position [219, 0]
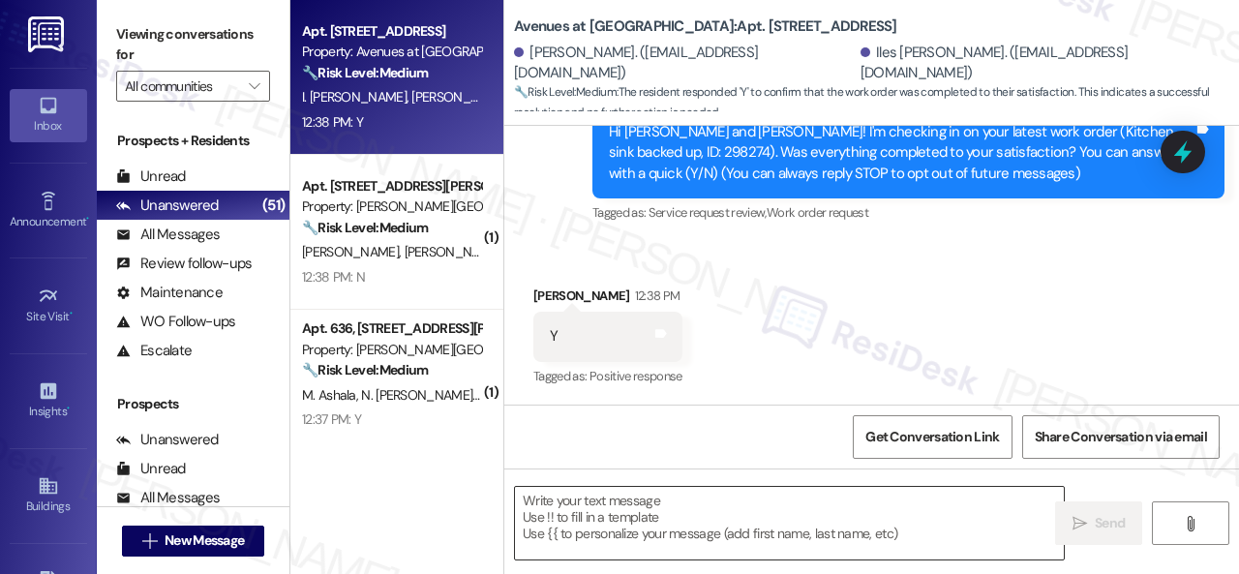
click at [622, 502] on textarea at bounding box center [789, 523] width 549 height 73
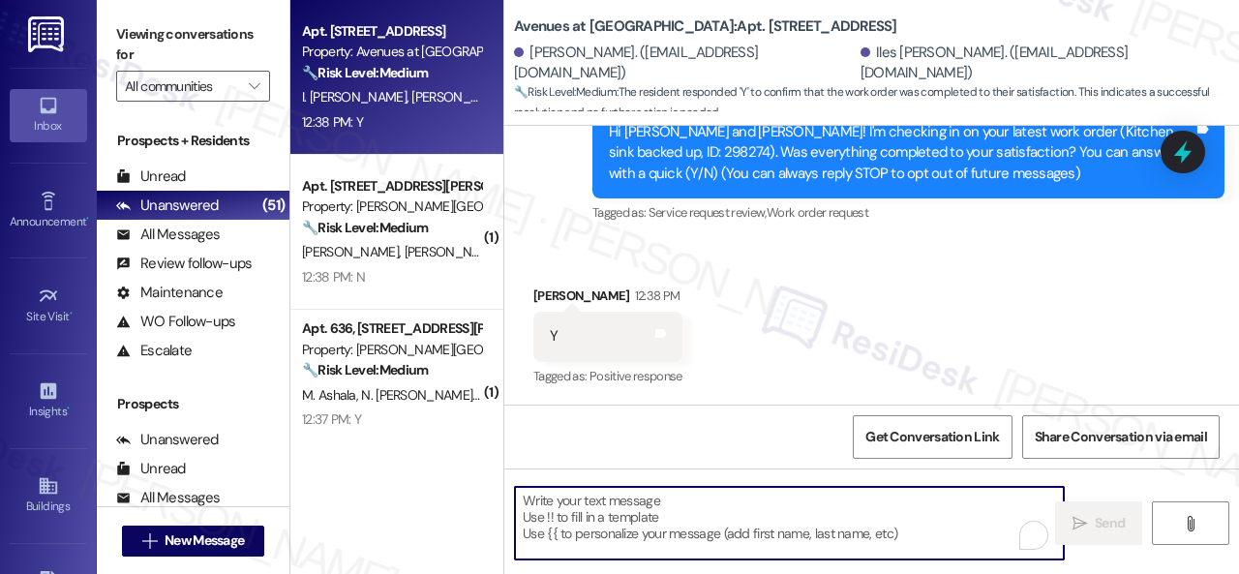
paste textarea "We're glad to hear the issue's been resolved! If {{property}} has met your expe…"
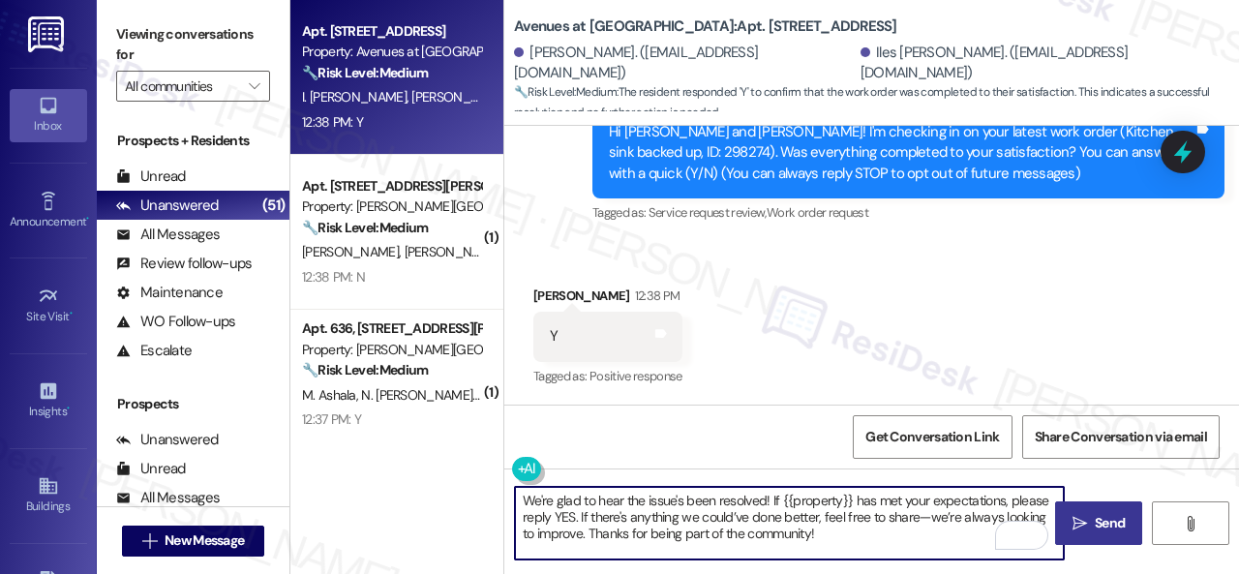
type textarea "We're glad to hear the issue's been resolved! If {{property}} has met your expe…"
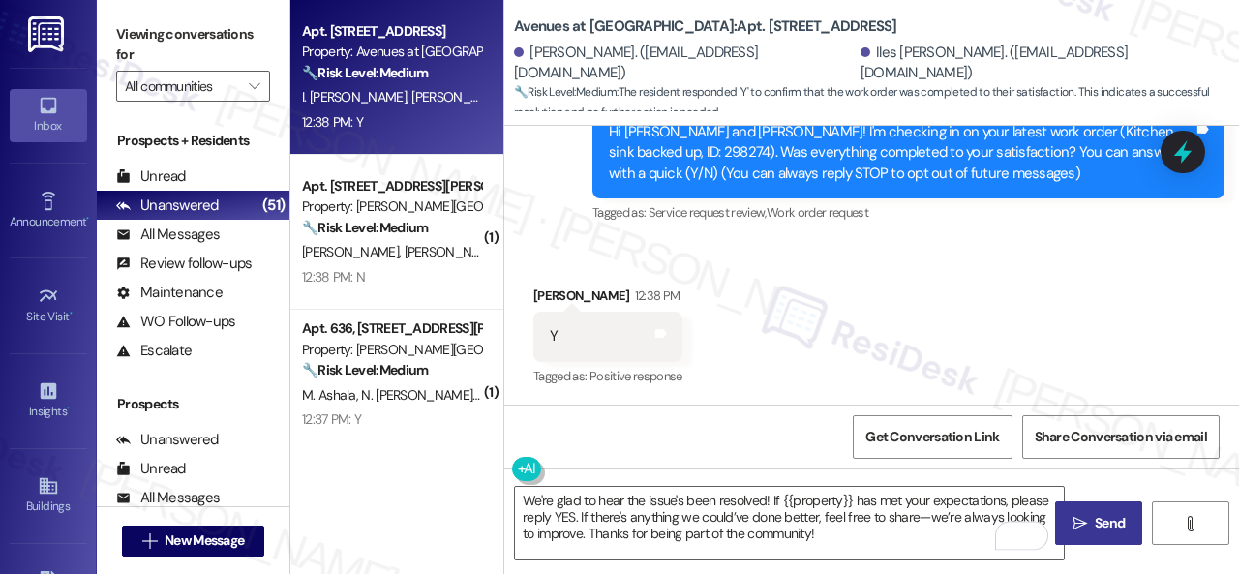
drag, startPoint x: 1096, startPoint y: 522, endPoint x: 1103, endPoint y: 508, distance: 15.2
click at [1098, 520] on span "Send" at bounding box center [1110, 523] width 30 height 20
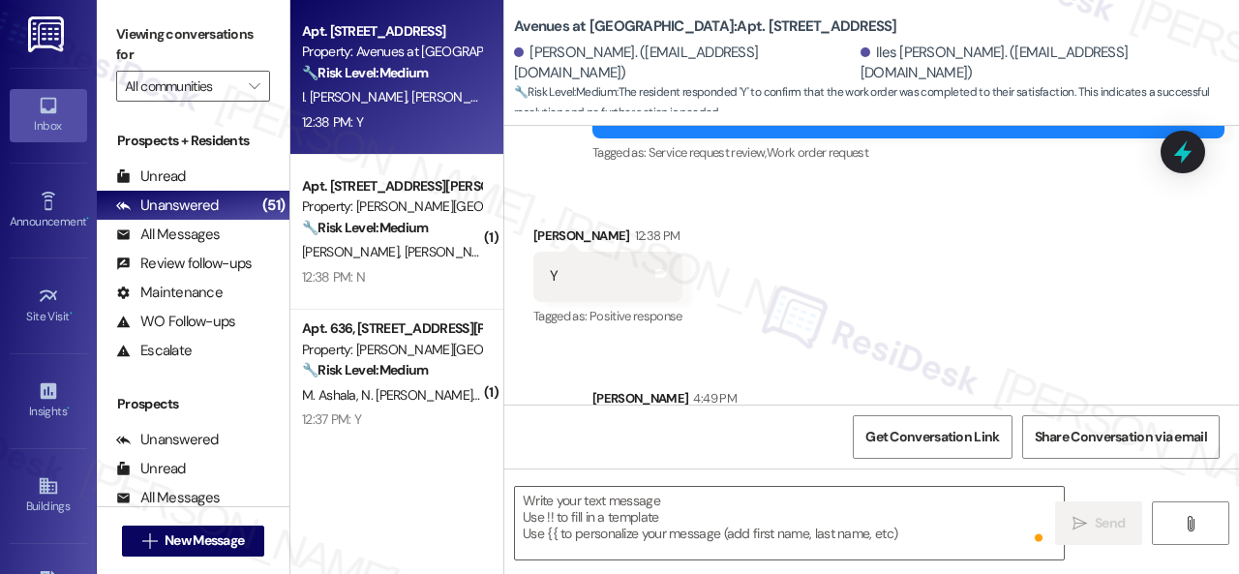
scroll to position [396, 0]
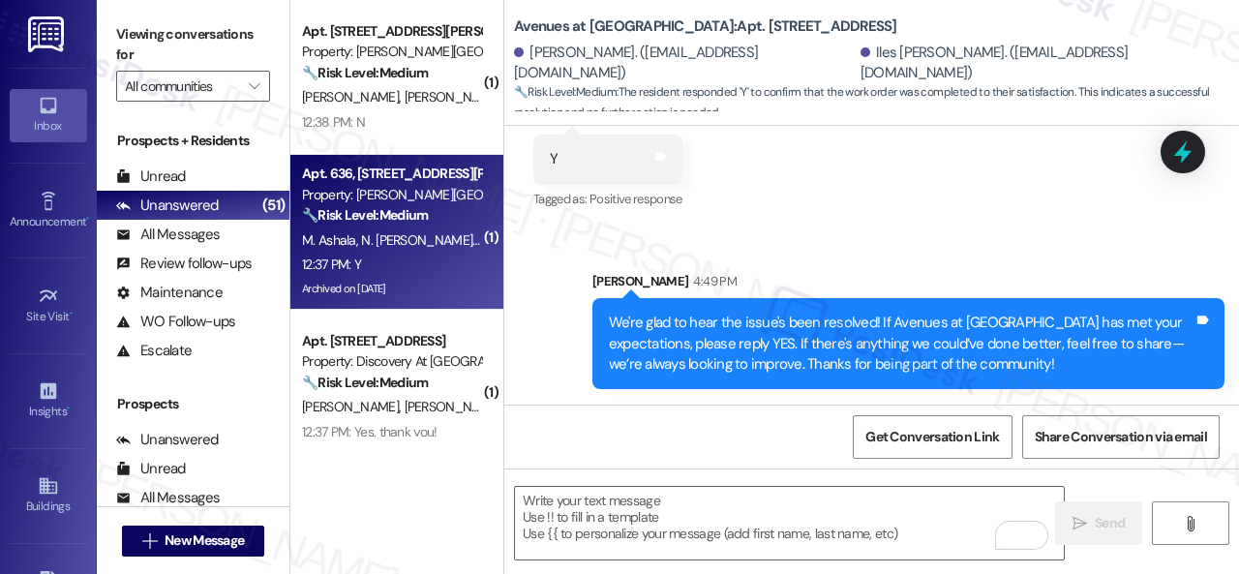
click at [426, 263] on div "12:37 PM: Y 12:37 PM: Y" at bounding box center [391, 265] width 183 height 24
type textarea "Fetching suggested responses. Please feel free to read through the conversation…"
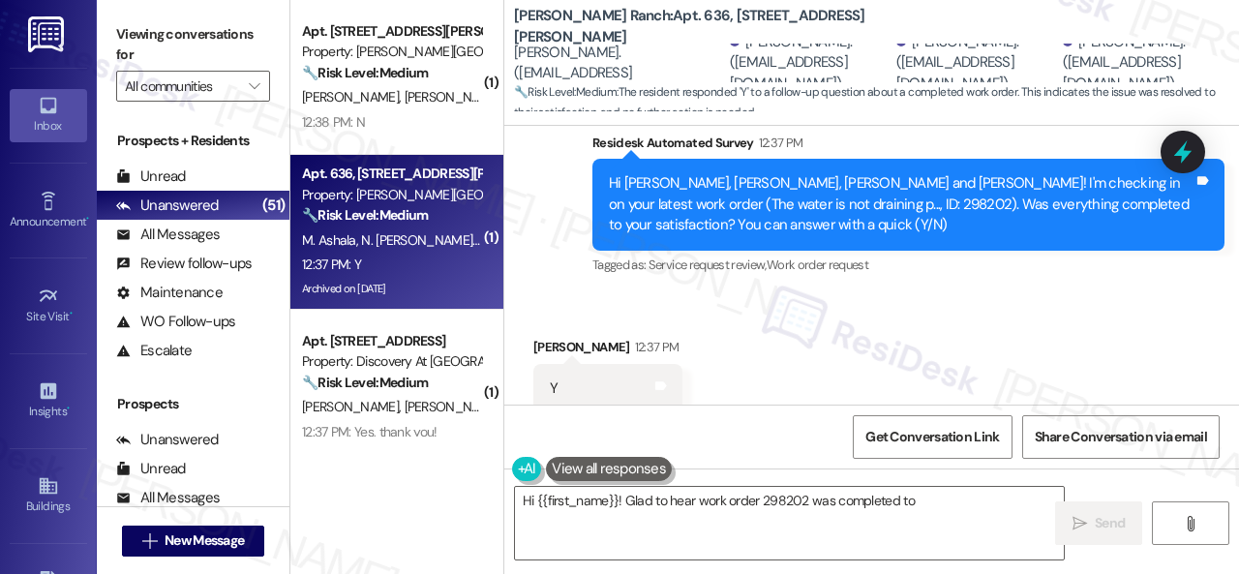
scroll to position [1721, 0]
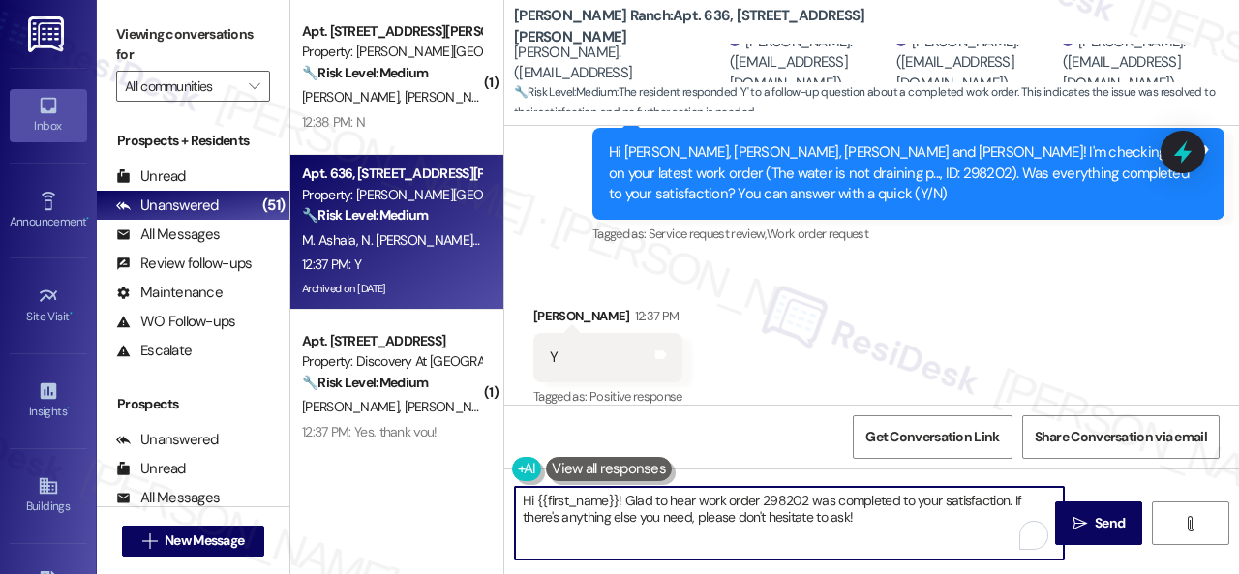
drag, startPoint x: 881, startPoint y: 520, endPoint x: 470, endPoint y: 495, distance: 411.2
click at [470, 495] on div "( 1 ) Apt. 322, 4101 S Custer Rd Property: Craig Ranch 🔧 Risk Level: Medium The…" at bounding box center [764, 287] width 949 height 574
paste textarea "We're glad to hear the issue's been resolved! If {{property}} has met your expe…"
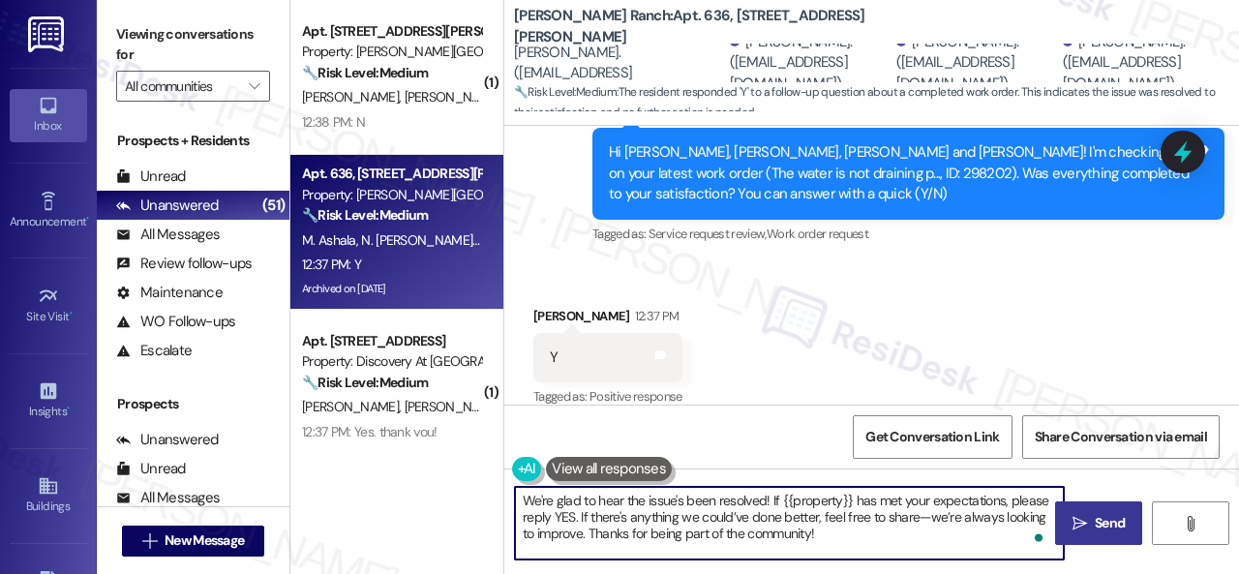
type textarea "We're glad to hear the issue's been resolved! If {{property}} has met your expe…"
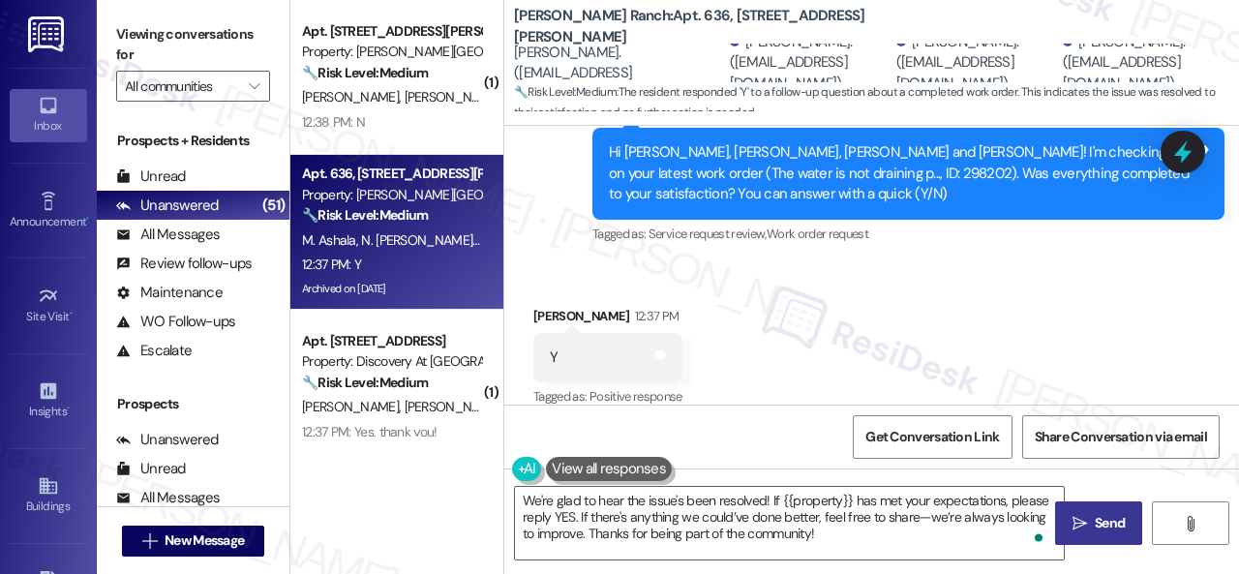
click at [1101, 527] on span "Send" at bounding box center [1110, 523] width 30 height 20
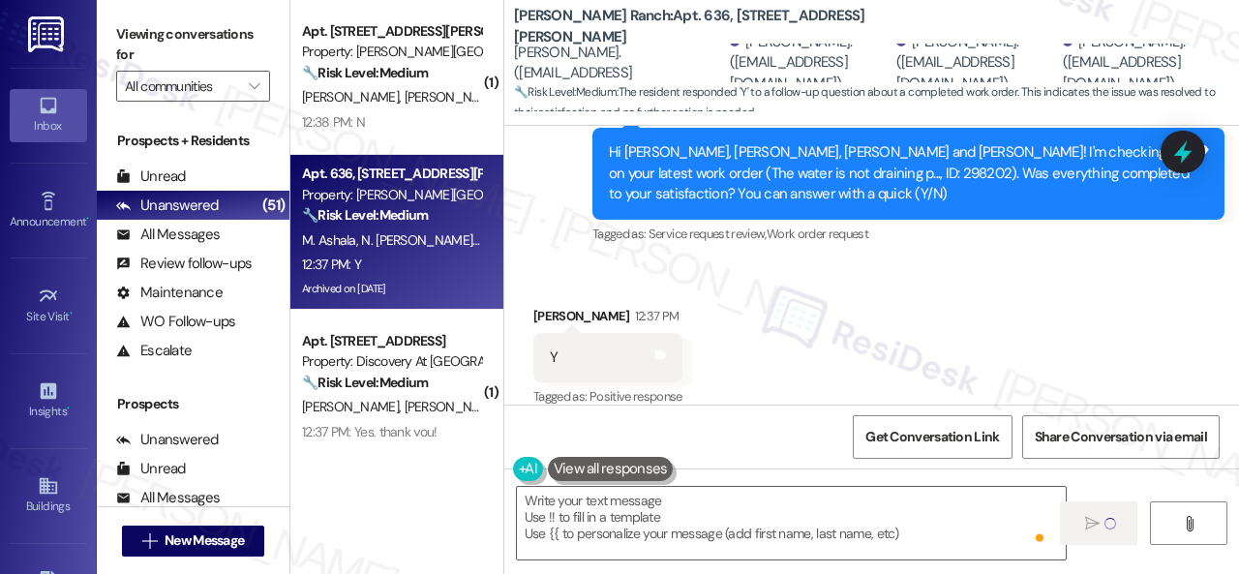
type textarea "Fetching suggested responses. Please feel free to read through the conversation…"
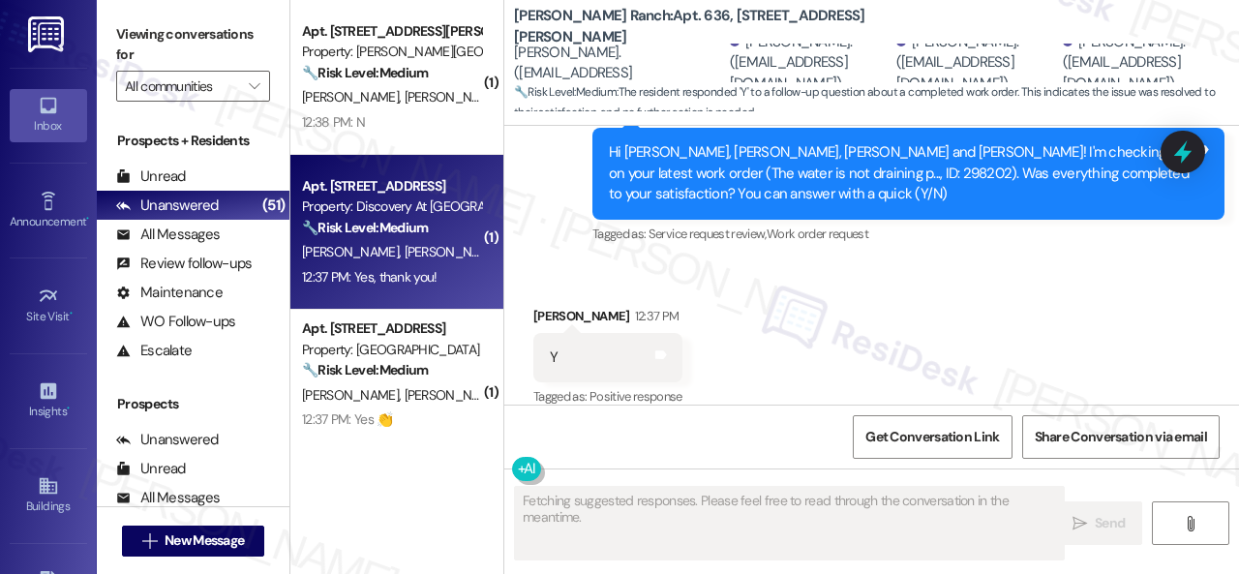
click at [461, 247] on div "S. White C. Glover" at bounding box center [391, 252] width 183 height 24
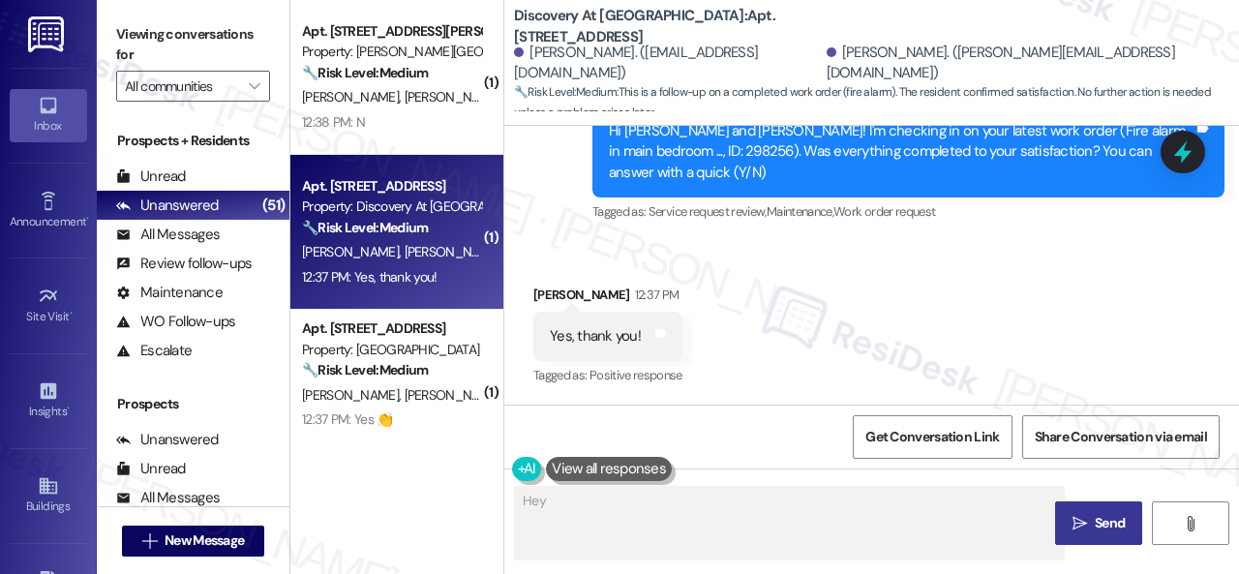
scroll to position [1429, 0]
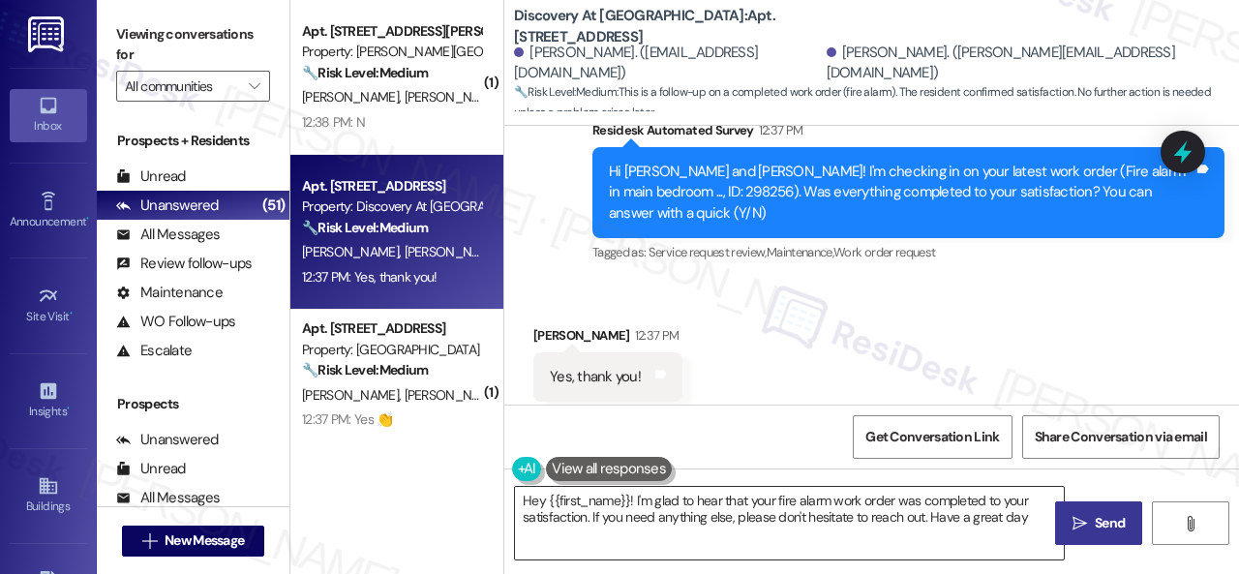
type textarea "Hey {{first_name}}! I'm glad to hear that your fire alarm work order was comple…"
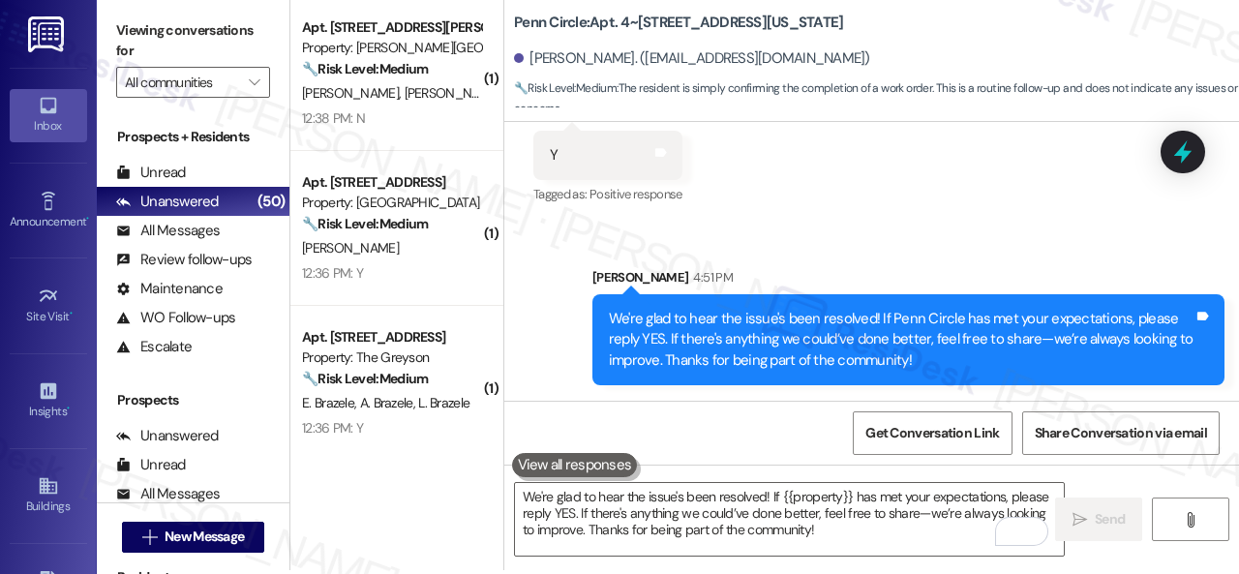
scroll to position [6, 0]
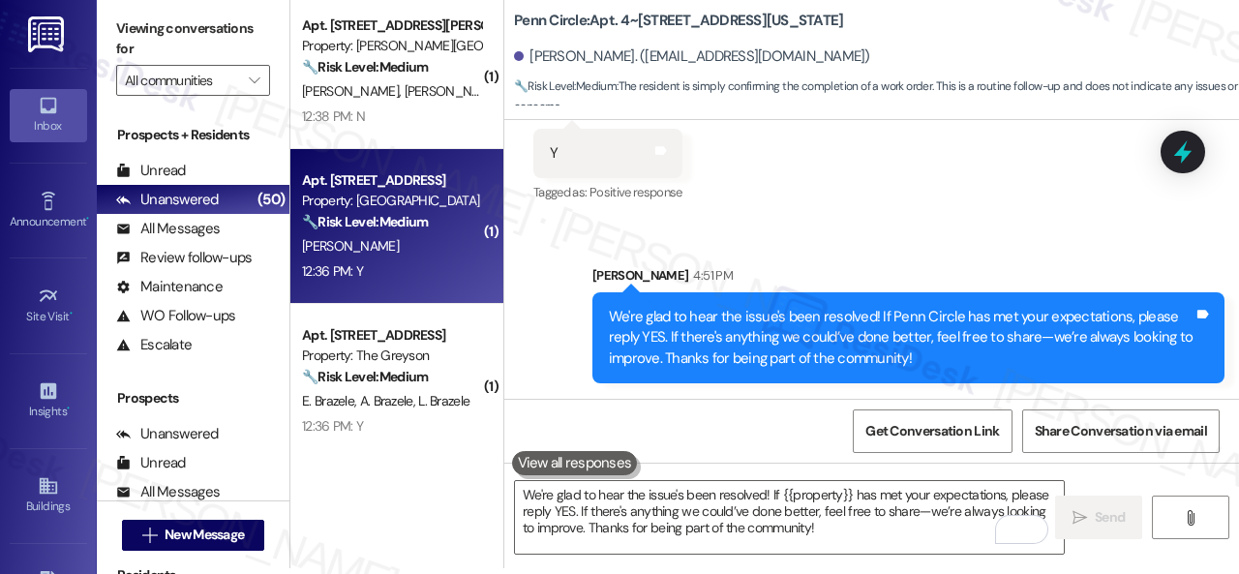
click at [390, 247] on div "[PERSON_NAME]" at bounding box center [391, 246] width 183 height 24
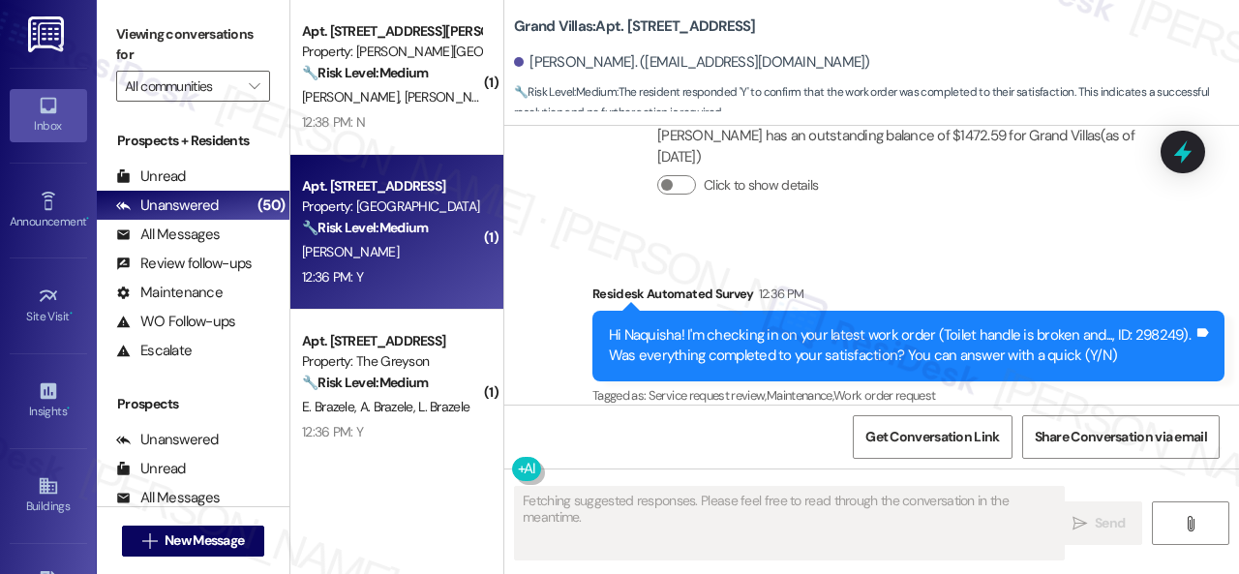
scroll to position [1380, 0]
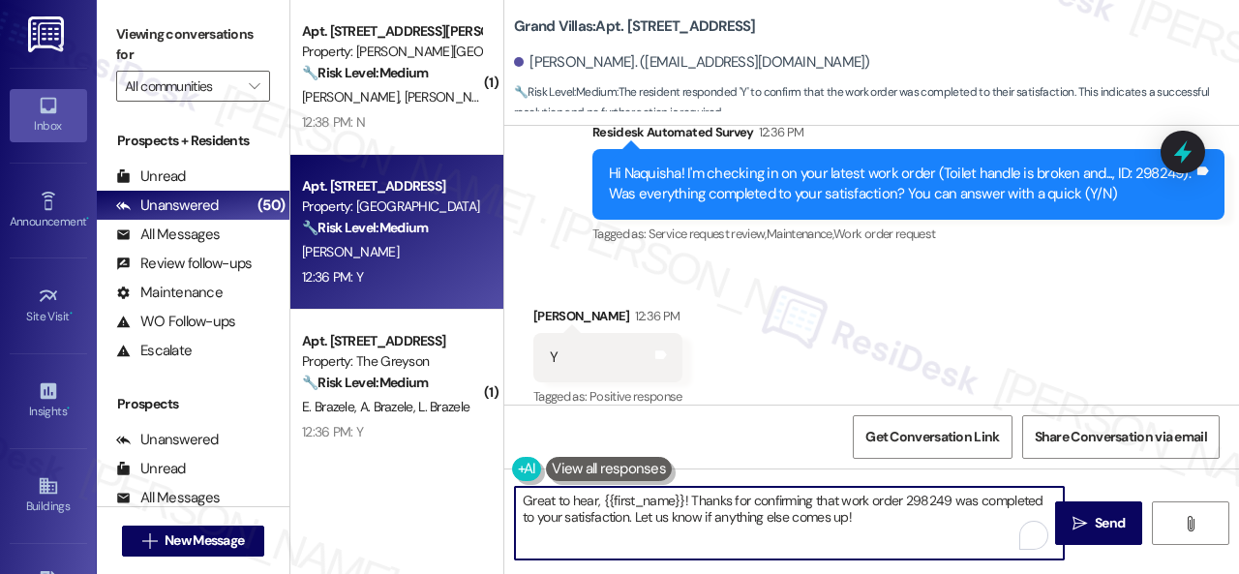
drag, startPoint x: 854, startPoint y: 521, endPoint x: 463, endPoint y: 463, distance: 395.4
click at [463, 463] on div "( 1 ) Apt. 322, 4101 S Custer Rd Property: Craig Ranch 🔧 Risk Level: Medium The…" at bounding box center [764, 287] width 949 height 574
paste textarea "We're glad to hear the issue's been resolved! If {{property}} has met your expe…"
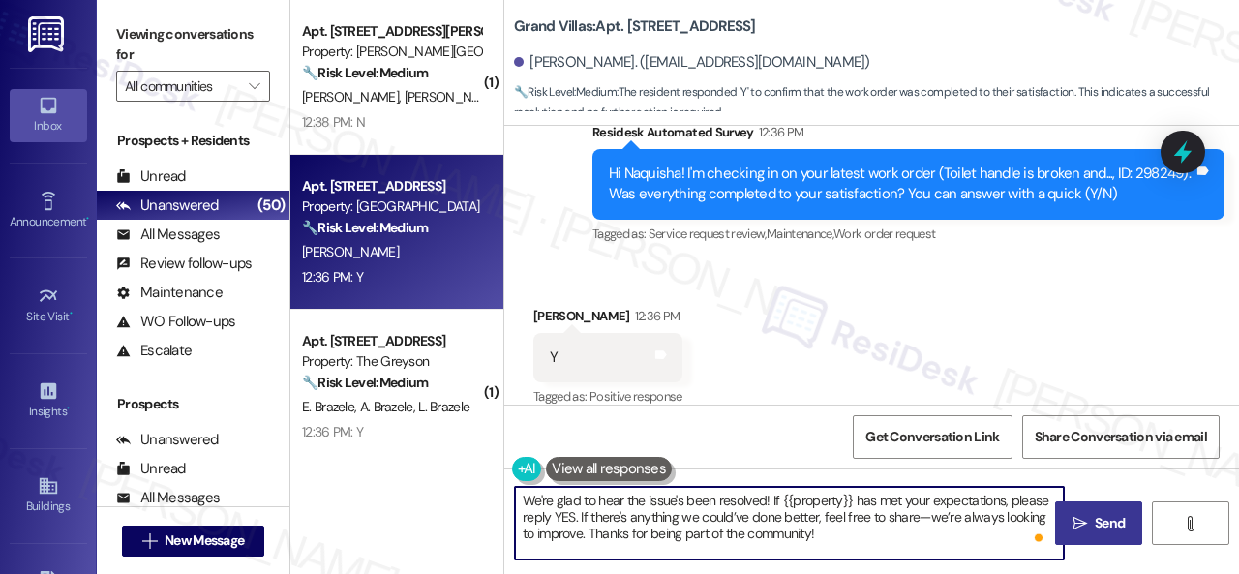
type textarea "We're glad to hear the issue's been resolved! If {{property}} has met your expe…"
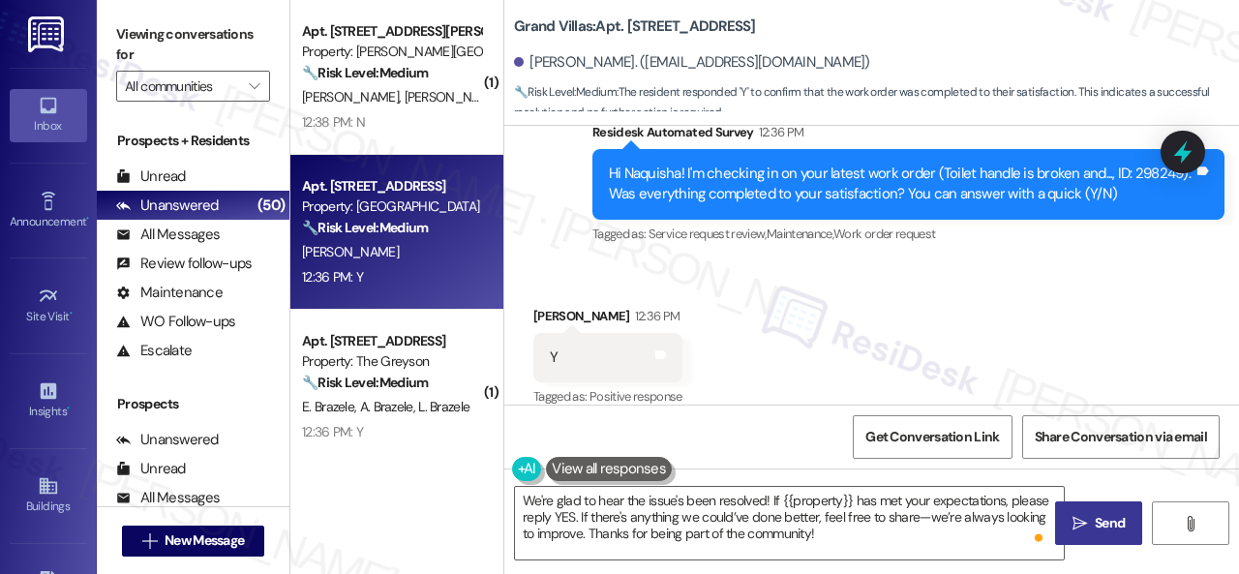
click at [1106, 525] on span "Send" at bounding box center [1110, 523] width 30 height 20
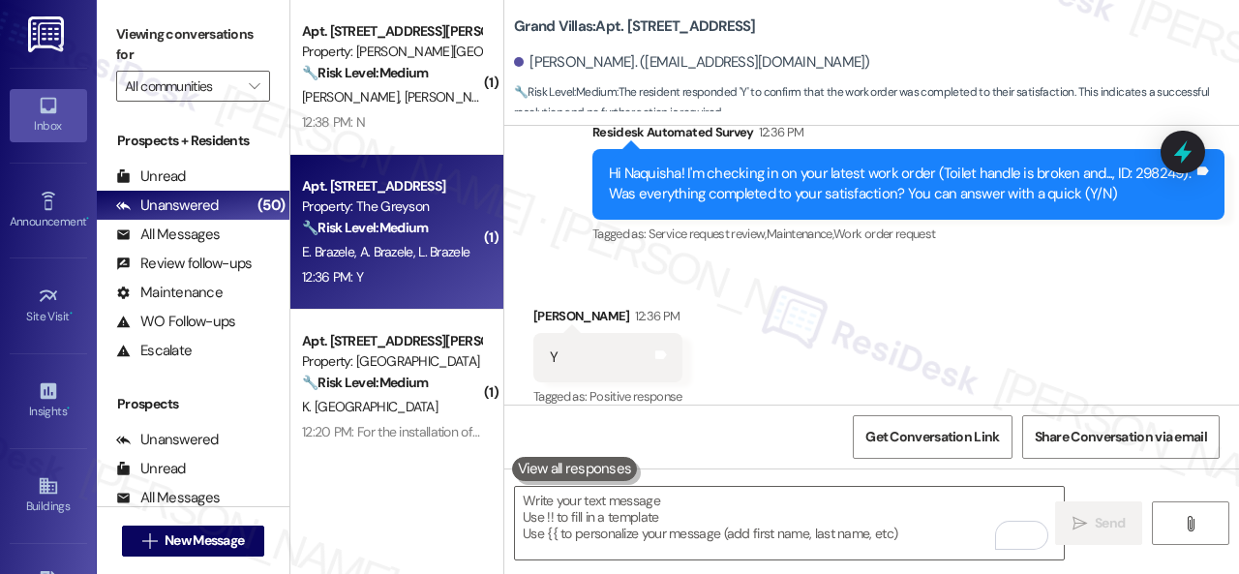
click at [436, 274] on div "12:36 PM: Y 12:36 PM: Y" at bounding box center [391, 277] width 183 height 24
type textarea "Fetching suggested responses. Please feel free to read through the conversation…"
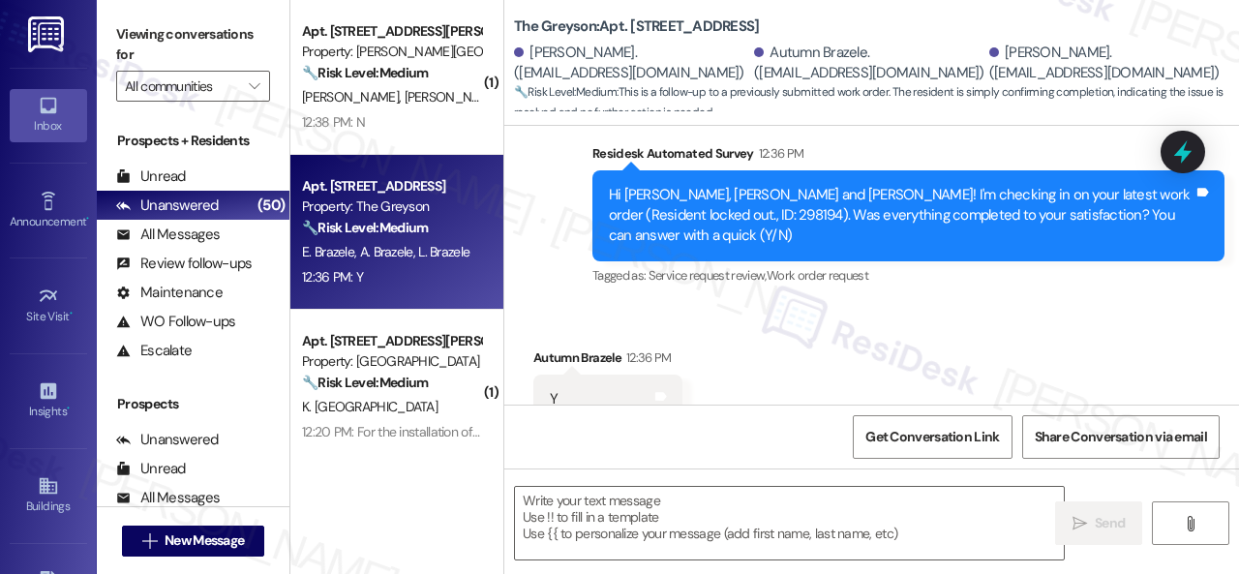
scroll to position [1053, 0]
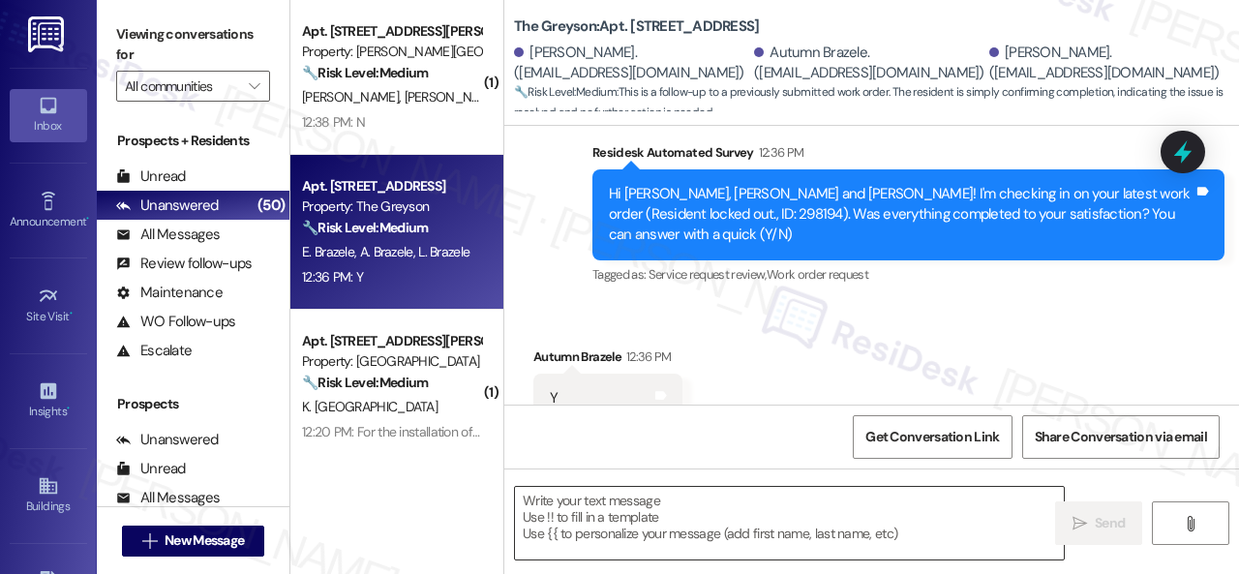
drag, startPoint x: 656, startPoint y: 521, endPoint x: 686, endPoint y: 515, distance: 30.6
click at [659, 520] on textarea at bounding box center [789, 523] width 549 height 73
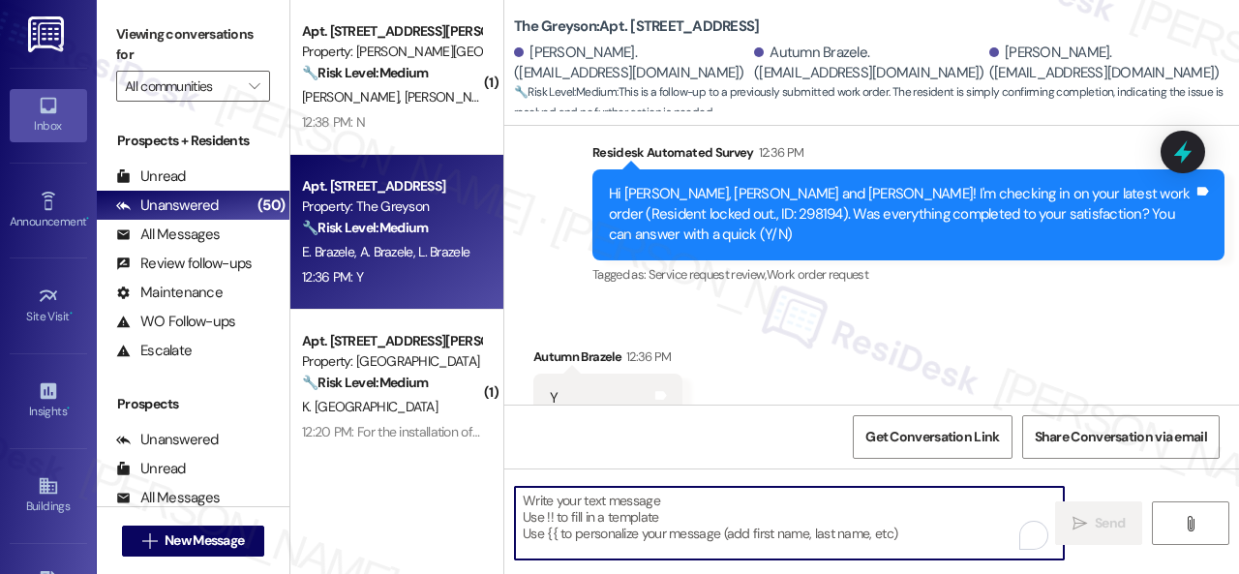
paste textarea "We're glad to hear the issue's been resolved! If {{property}} has met your expe…"
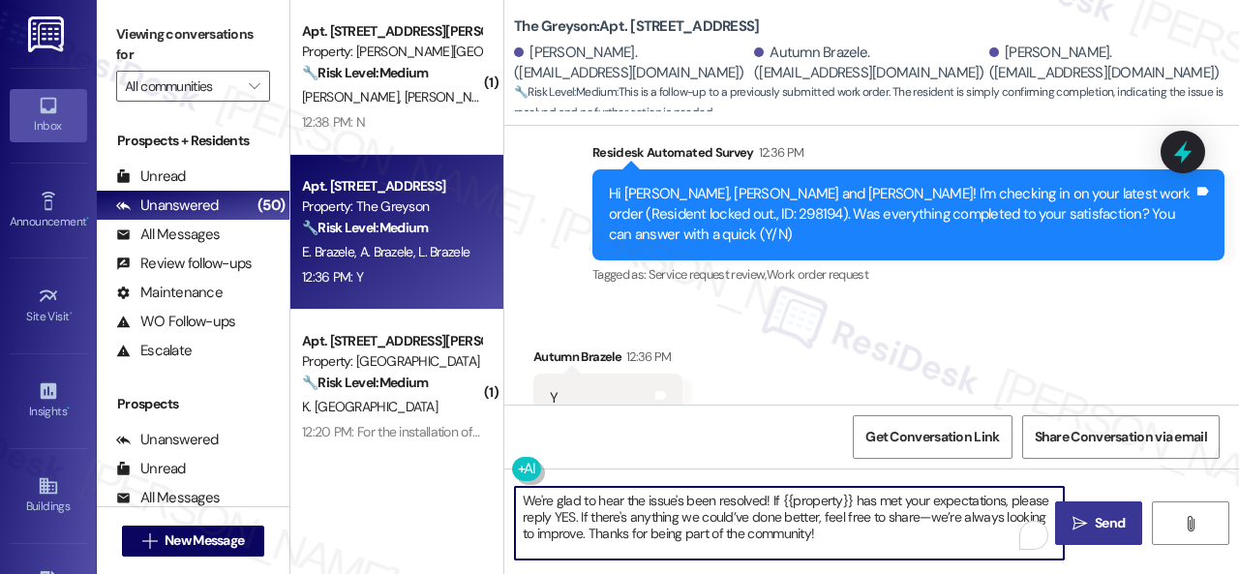
type textarea "We're glad to hear the issue's been resolved! If {{property}} has met your expe…"
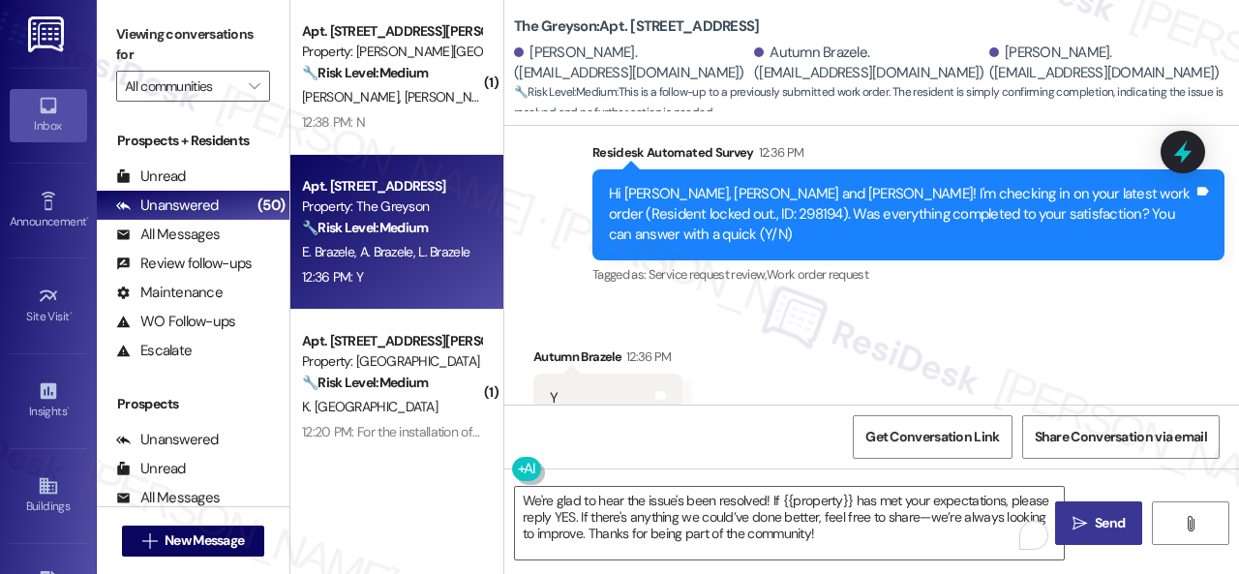
click at [1115, 528] on span "Send" at bounding box center [1110, 523] width 30 height 20
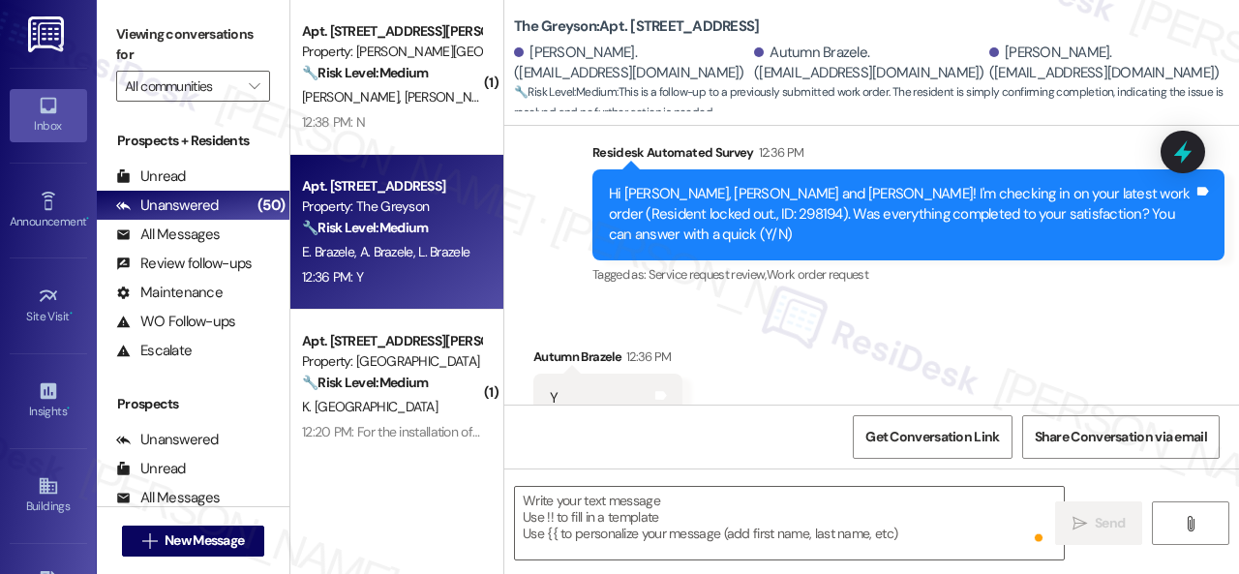
scroll to position [1052, 0]
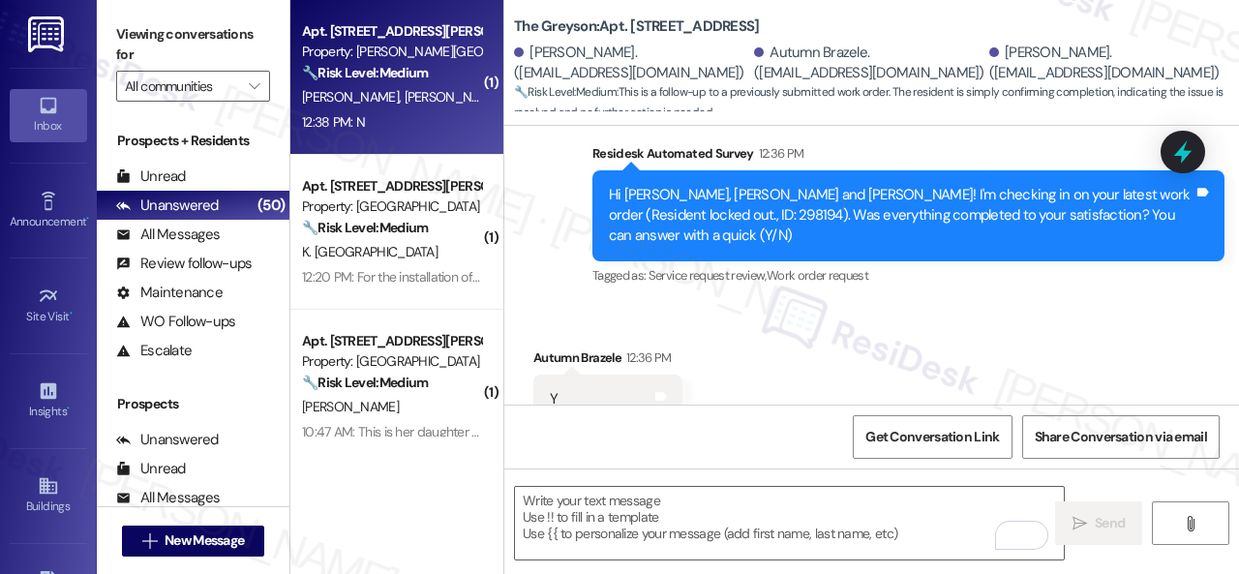
click at [463, 104] on div "U. Gundluru P. Doddi" at bounding box center [391, 97] width 183 height 24
type textarea "Fetching suggested responses. Please feel free to read through the conversation…"
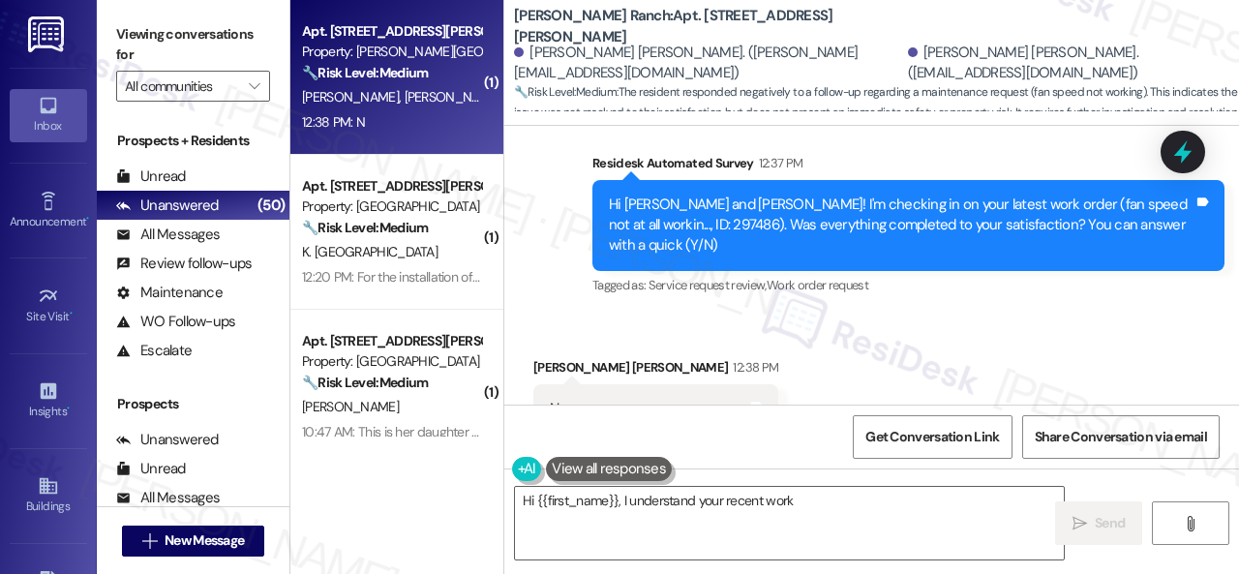
scroll to position [1754, 0]
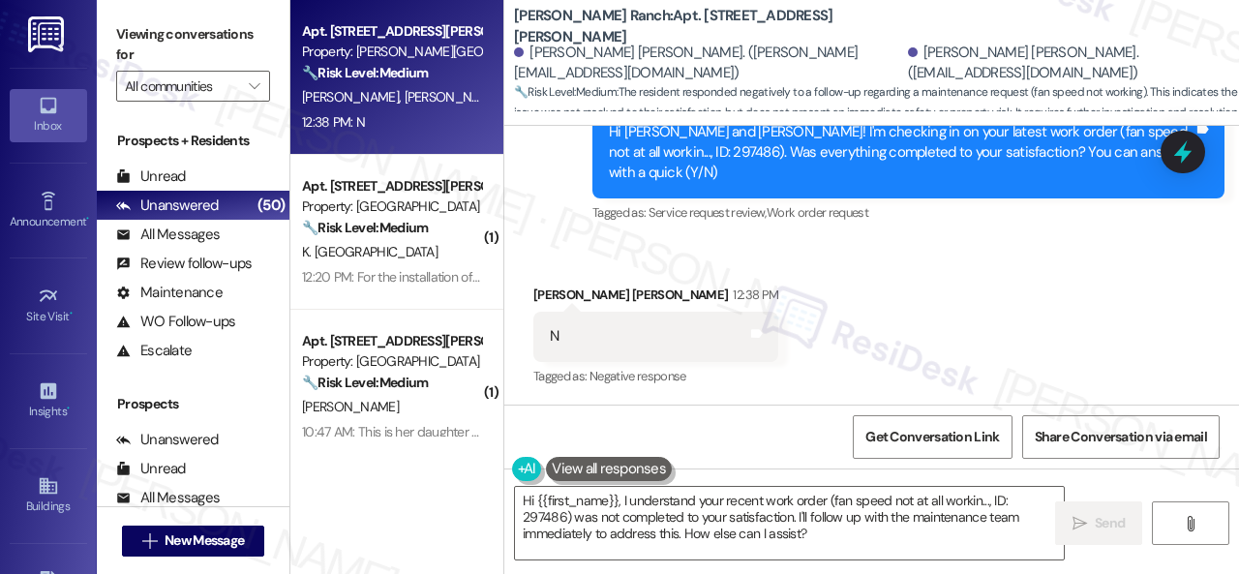
click at [596, 511] on textarea "Hi {{first_name}}, I understand your recent work order (fan speed not at all wo…" at bounding box center [789, 523] width 549 height 73
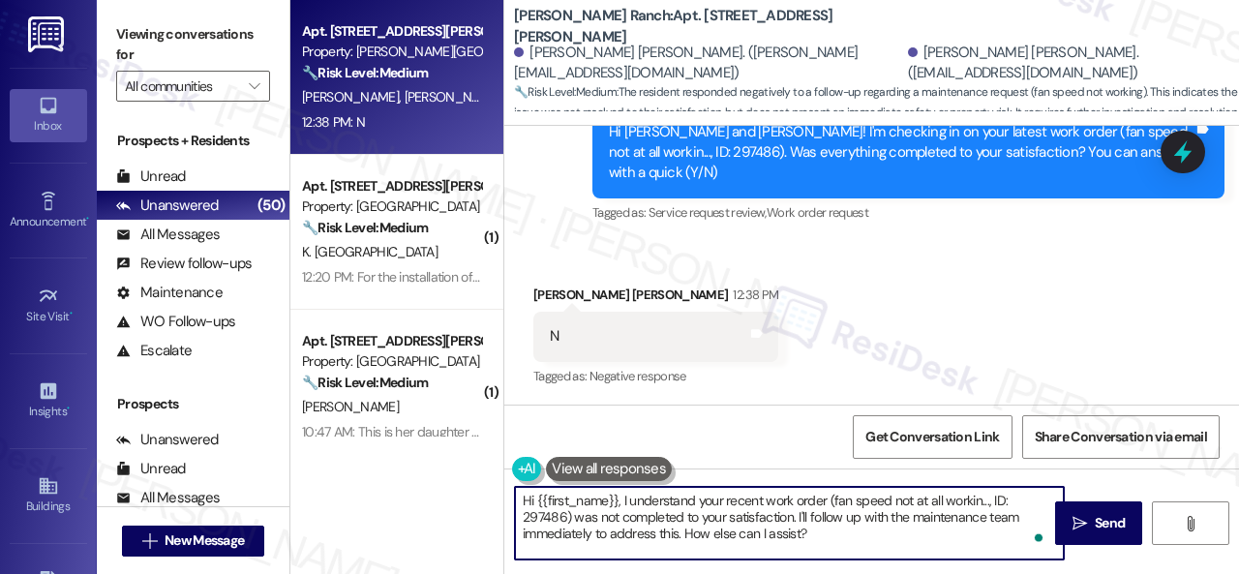
paste textarea "I'm sorry that the work order wasn't completed to your satisfaction. Can you pl…"
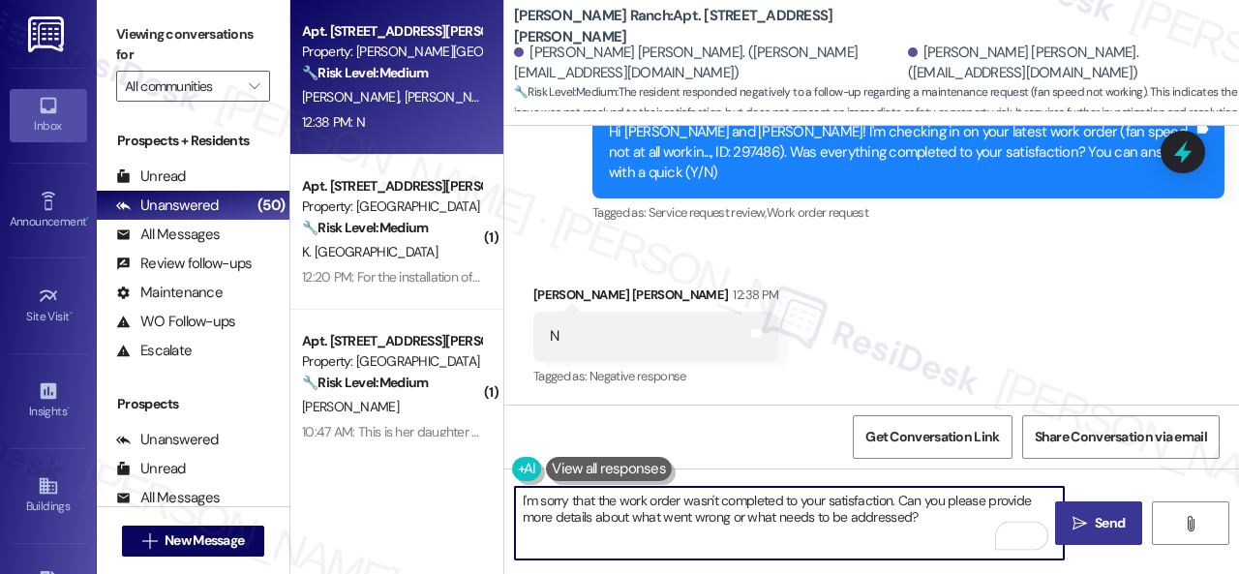
type textarea "I'm sorry that the work order wasn't completed to your satisfaction. Can you pl…"
click at [1075, 527] on icon "" at bounding box center [1080, 523] width 15 height 15
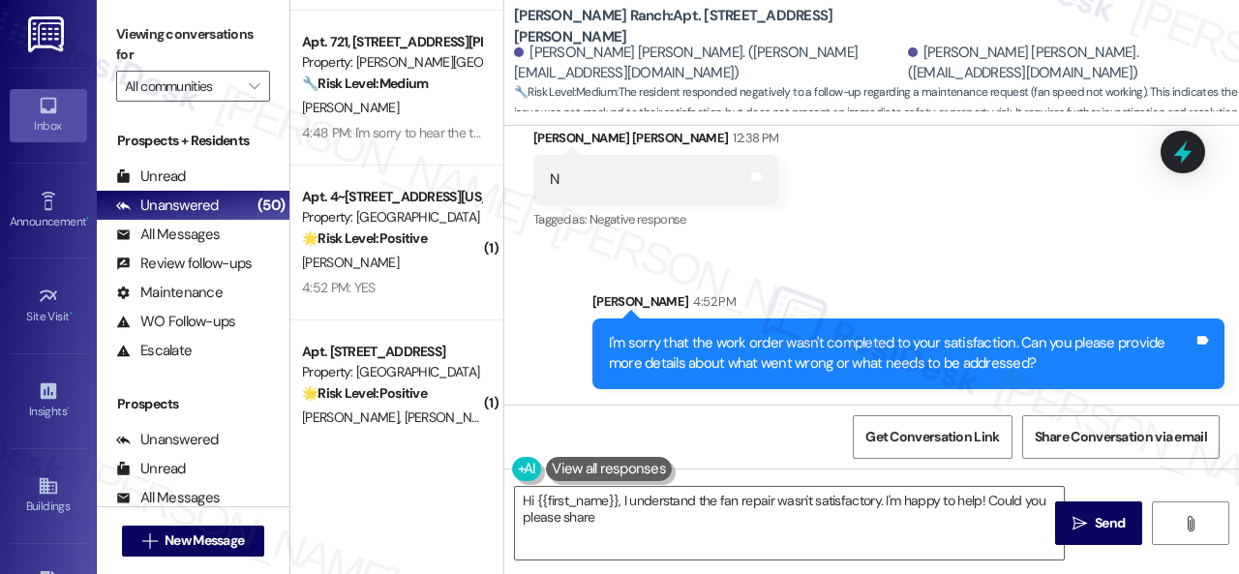
scroll to position [774, 0]
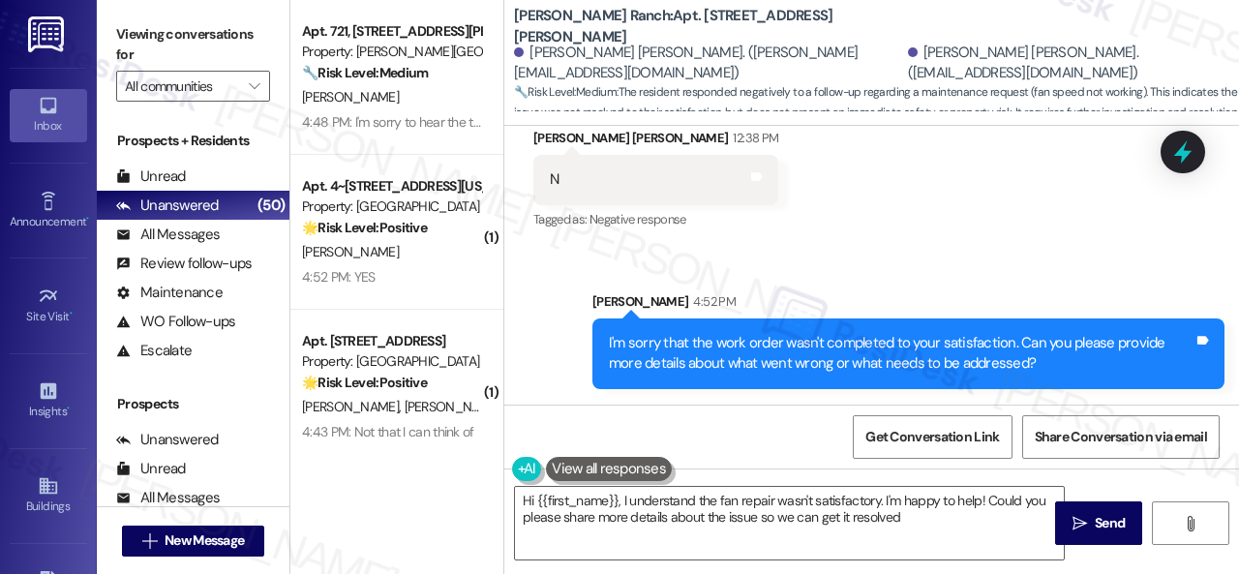
type textarea "Hi {{first_name}}, I understand the fan repair wasn't satisfactory. I'm happy t…"
click at [384, 245] on div "H. Switzer" at bounding box center [391, 252] width 183 height 24
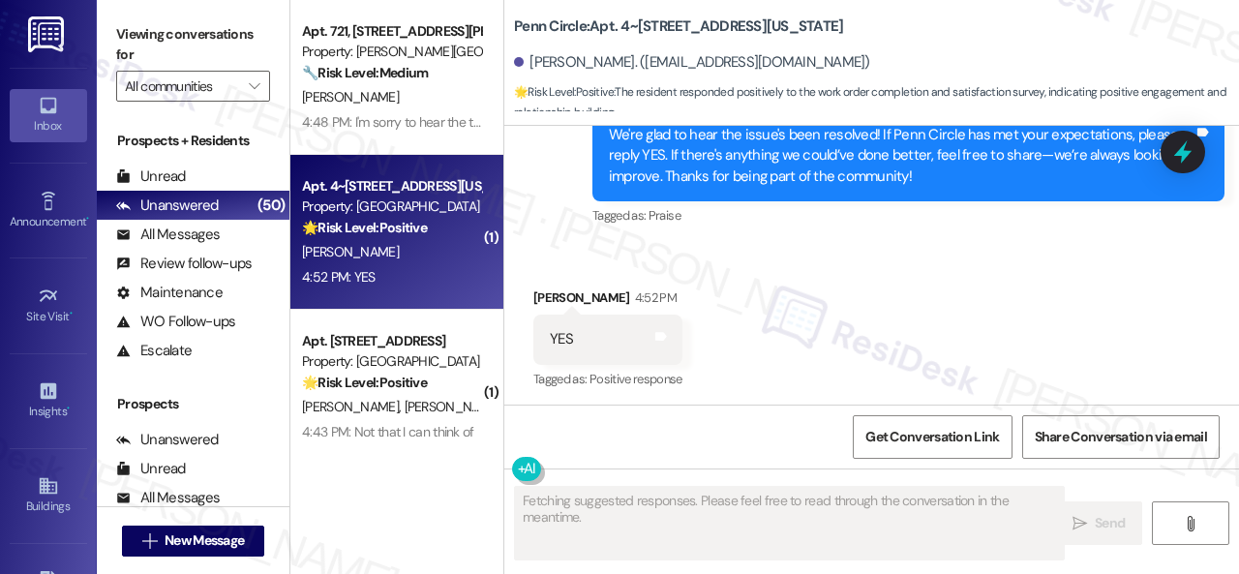
scroll to position [1722, 0]
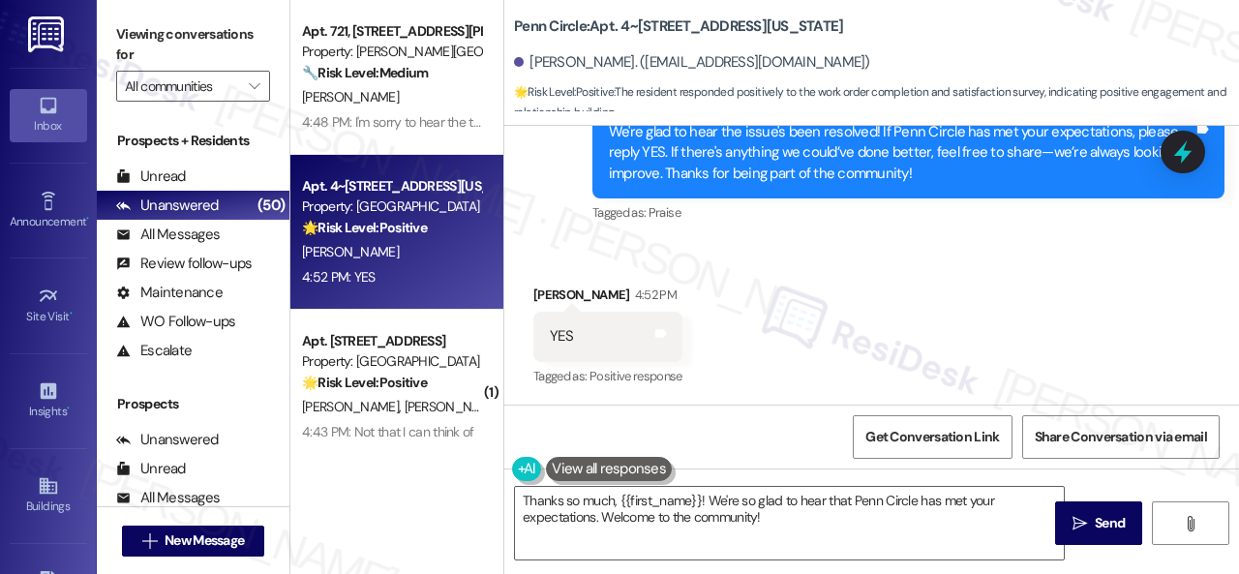
click at [577, 262] on div "Received via SMS Hannah Switzer 4:52 PM YES Tags and notes Tagged as: Positive …" at bounding box center [871, 323] width 735 height 164
click at [601, 520] on textarea "Thanks so much, {{first_name}}! We're so glad to hear that Penn Circle has met …" at bounding box center [789, 523] width 549 height 73
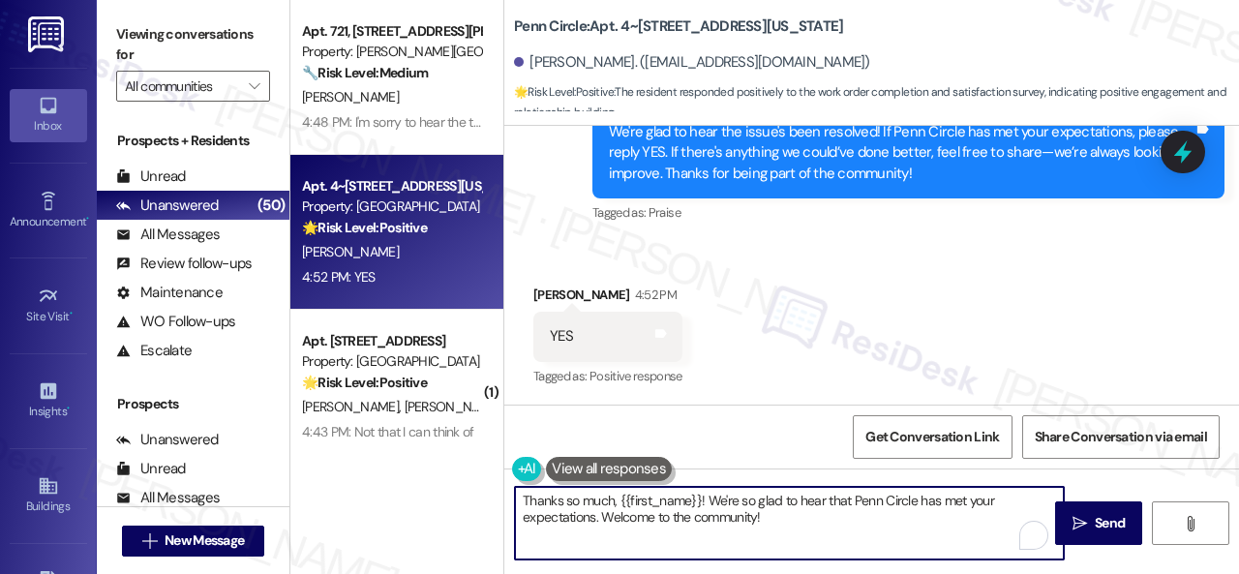
paste textarea "I'm glad you are satisfied with your home. Have you written a review for us bef…"
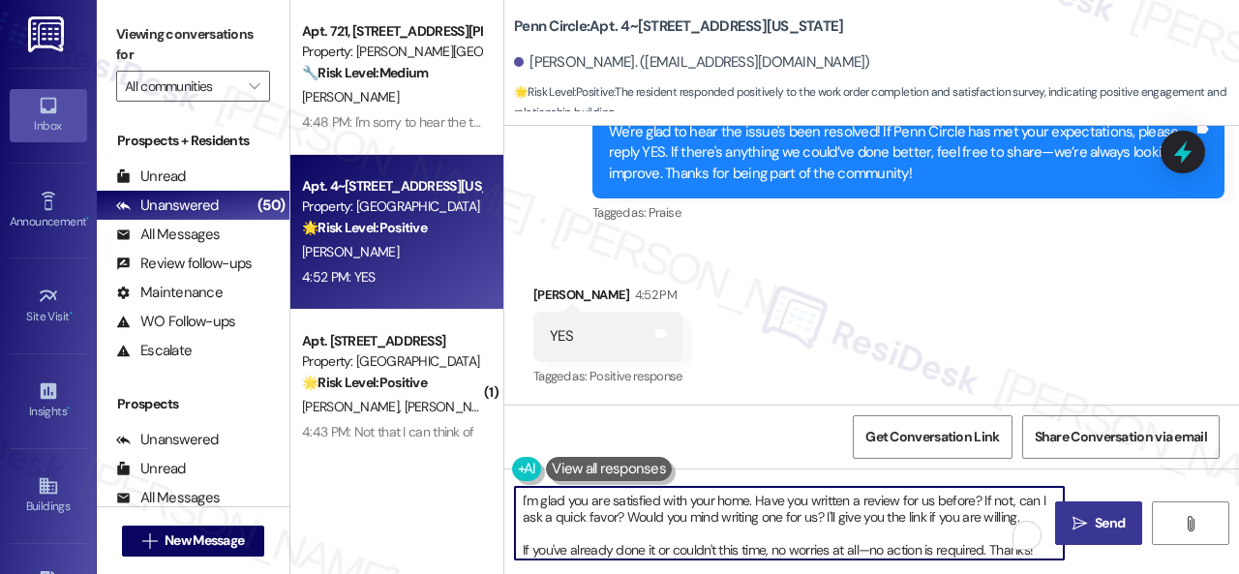
type textarea "I'm glad you are satisfied with your home. Have you written a review for us bef…"
click at [1115, 523] on span "Send" at bounding box center [1110, 523] width 30 height 20
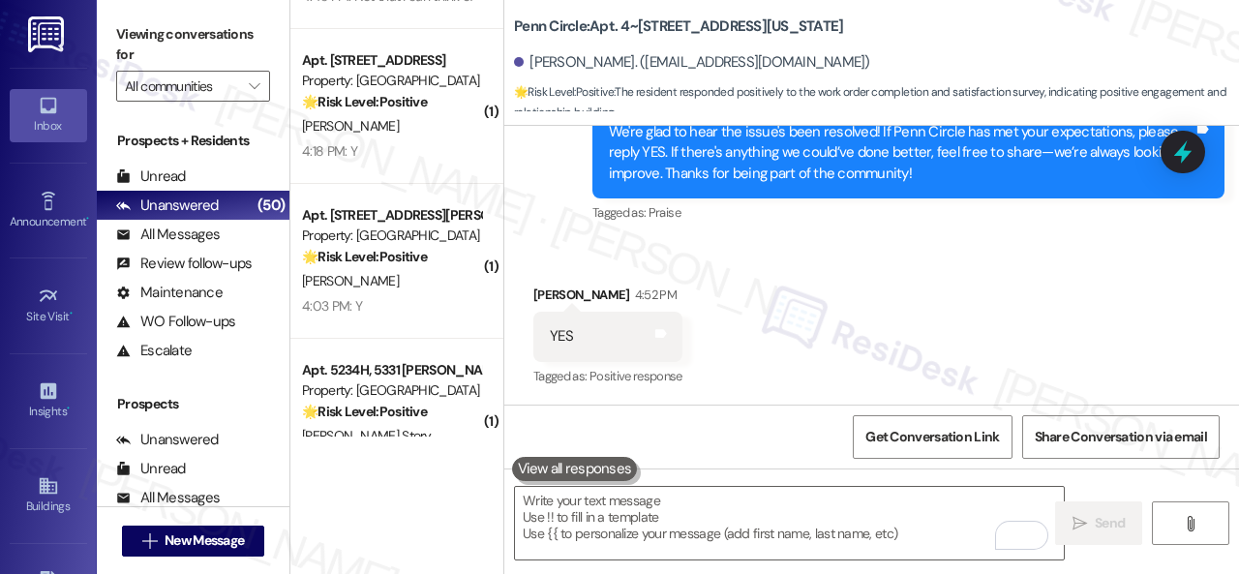
scroll to position [1065, 0]
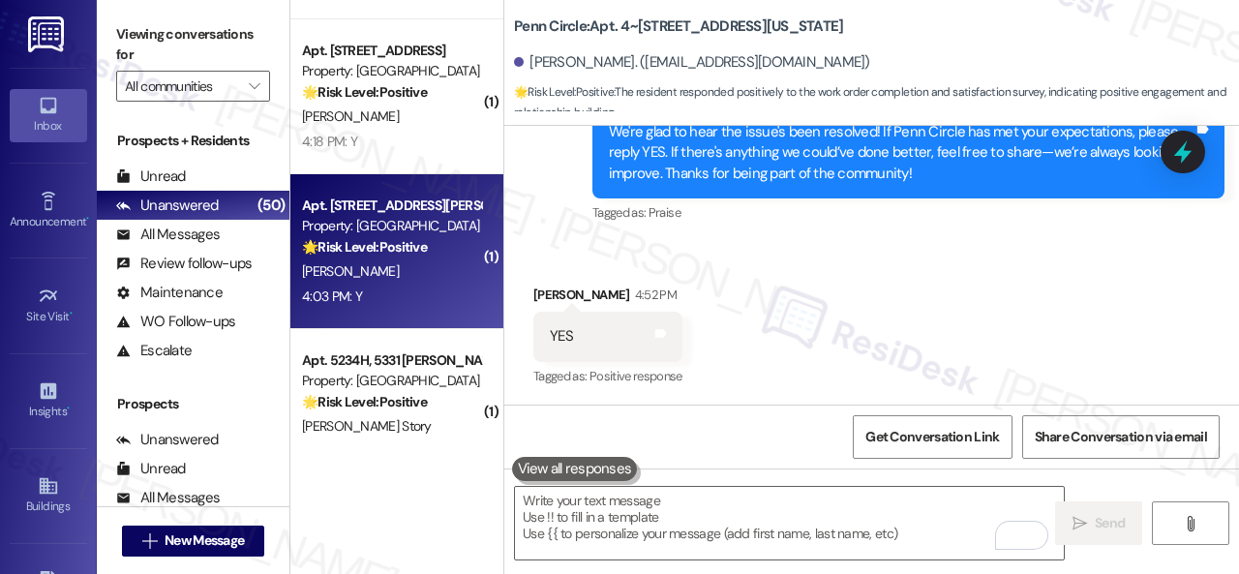
click at [416, 263] on div "K. Dowling" at bounding box center [391, 271] width 183 height 24
type textarea "Fetching suggested responses. Please feel free to read through the conversation…"
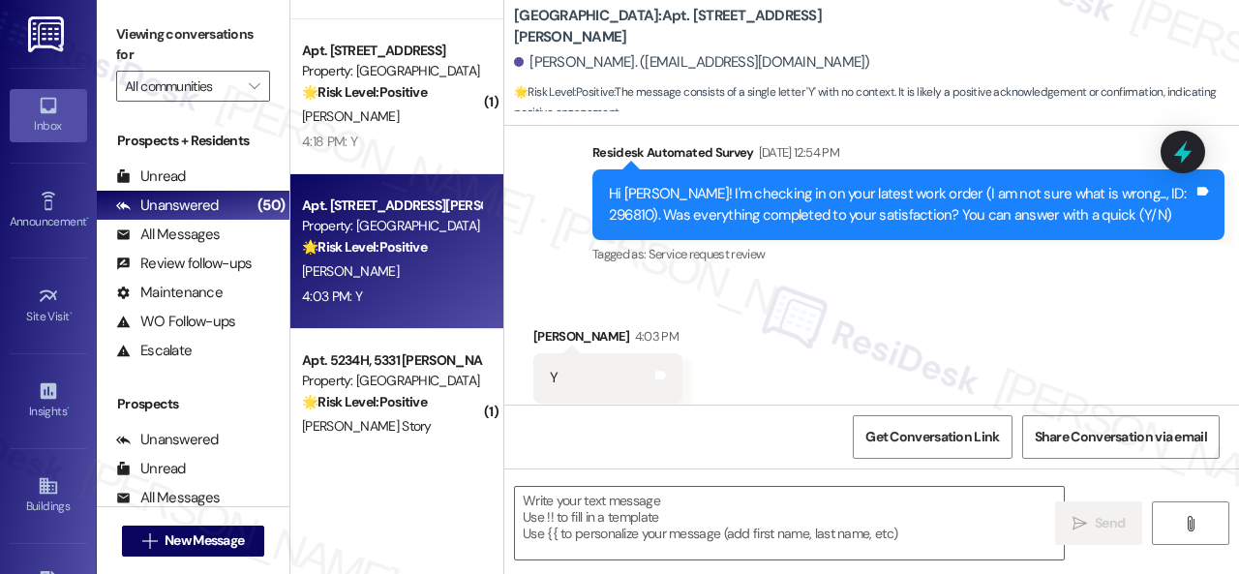
scroll to position [1803, 0]
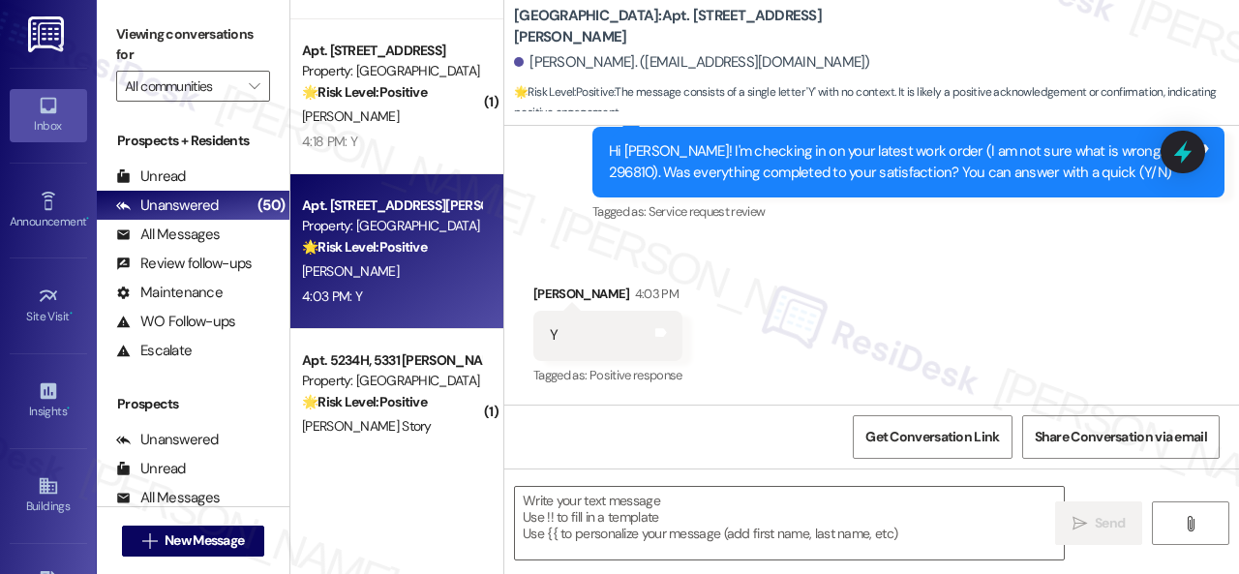
click at [519, 254] on div "Received via SMS Kori Dowling 4:03 PM Y Tags and notes Tagged as: Positive resp…" at bounding box center [871, 322] width 735 height 164
click at [559, 508] on textarea at bounding box center [789, 523] width 549 height 73
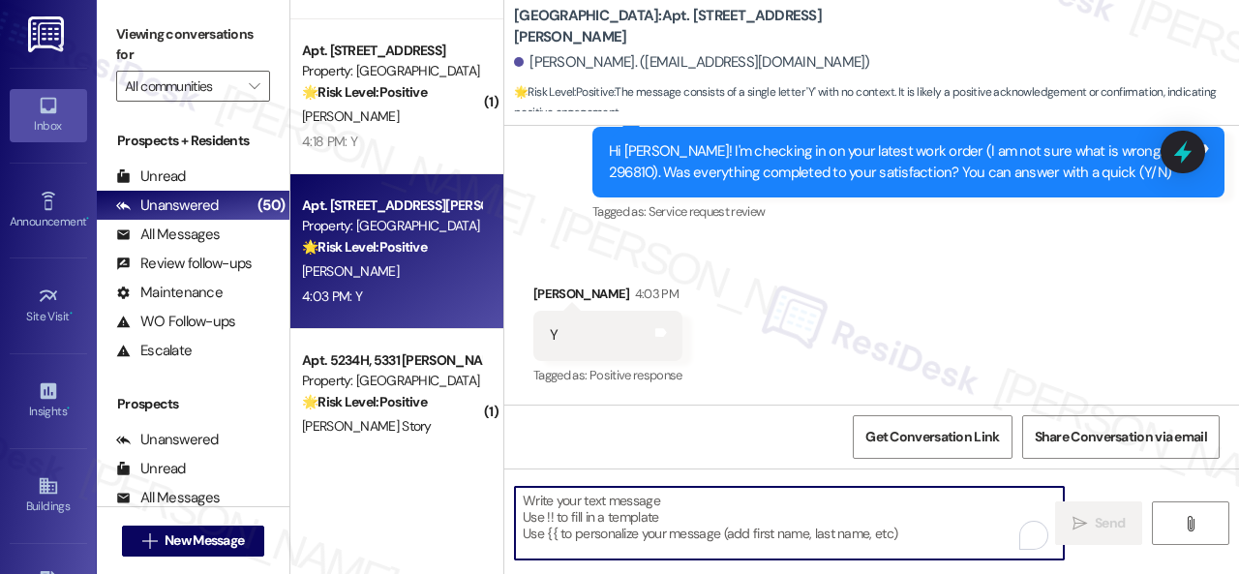
paste textarea "We're glad to hear the issue's been resolved! If {{property}} has met your expe…"
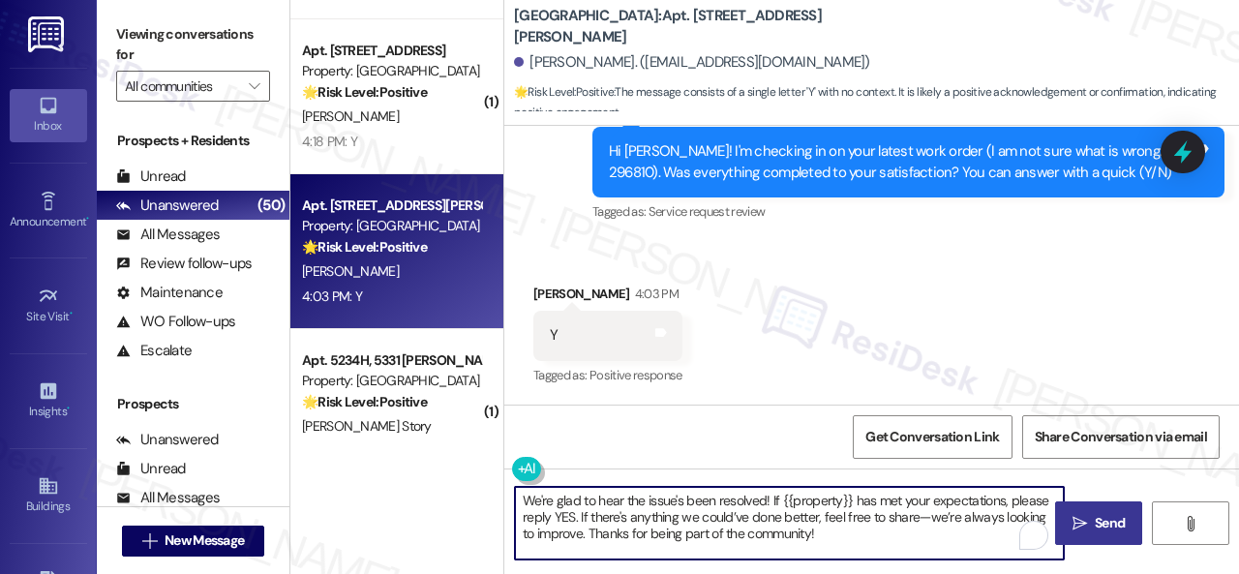
type textarea "We're glad to hear the issue's been resolved! If {{property}} has met your expe…"
click at [1091, 518] on span "Send" at bounding box center [1110, 523] width 38 height 20
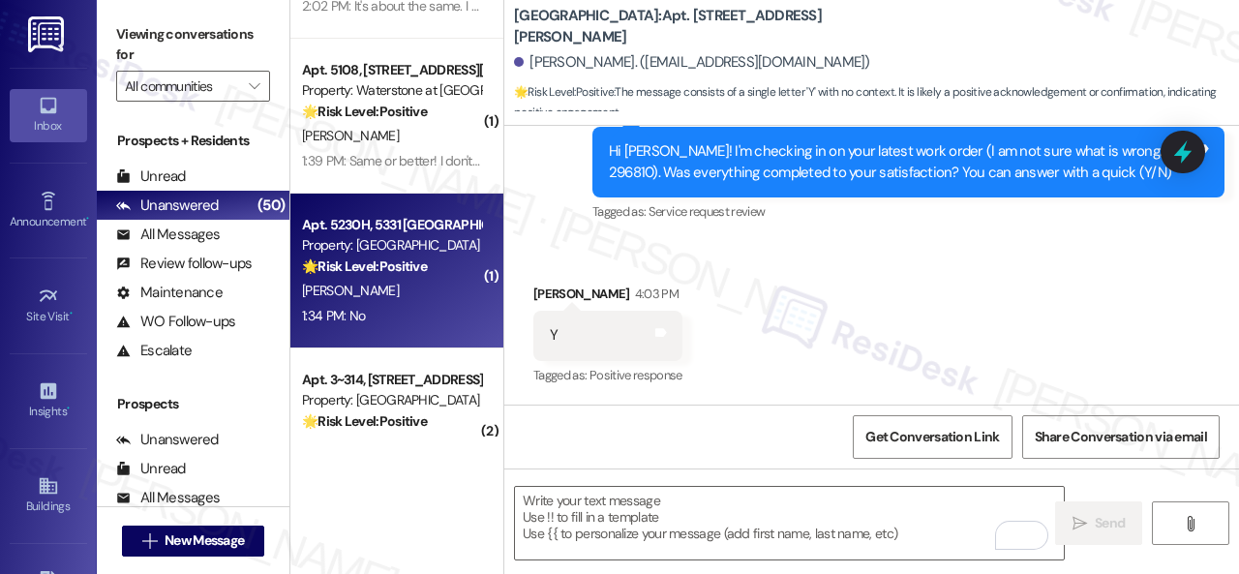
scroll to position [1452, 0]
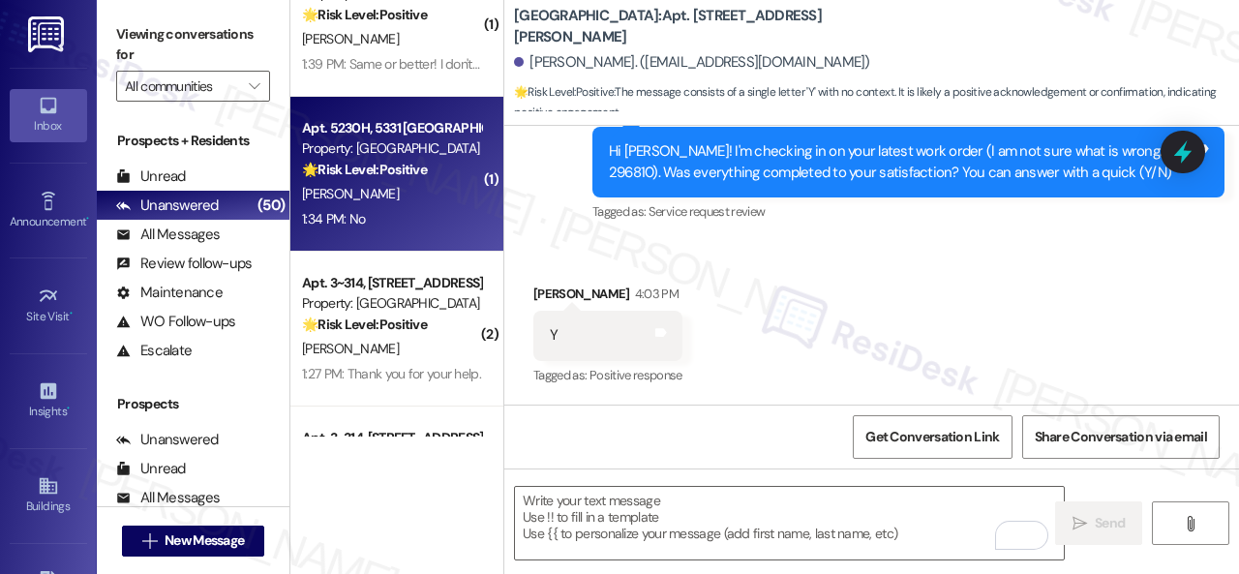
click at [388, 201] on div "A. Gall" at bounding box center [391, 194] width 183 height 24
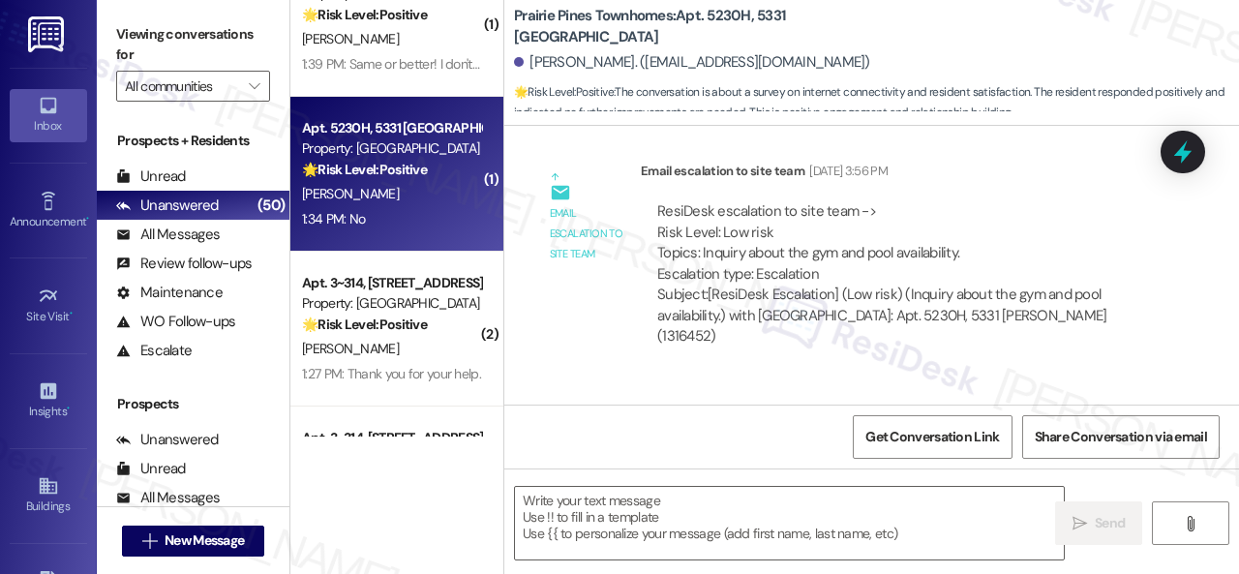
type textarea "Fetching suggested responses. Please feel free to read through the conversation…"
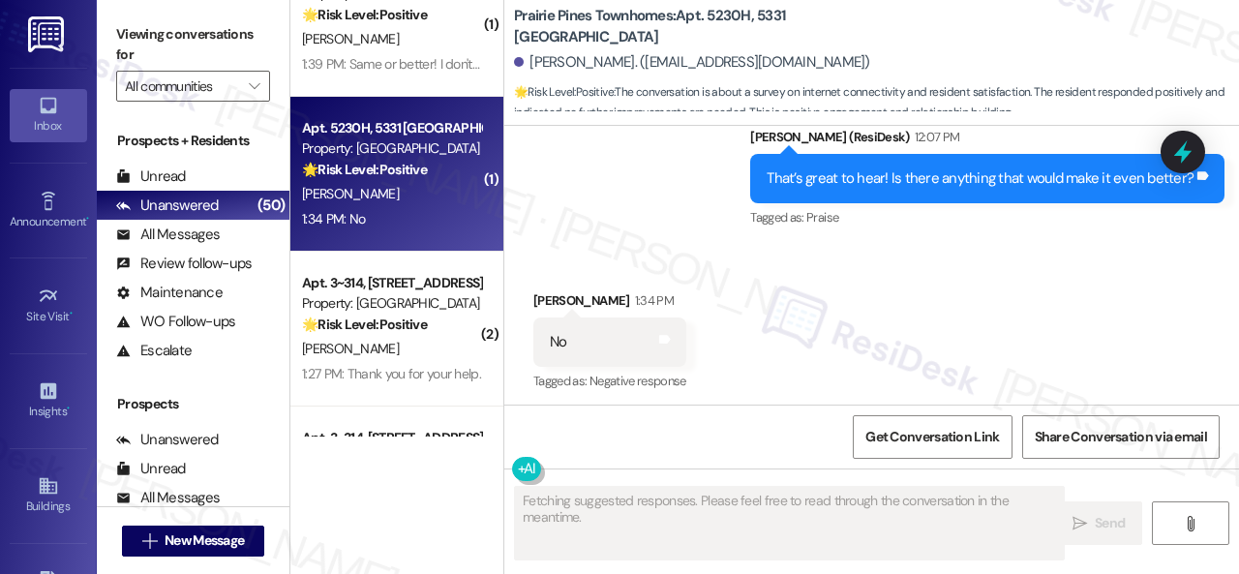
scroll to position [4554, 0]
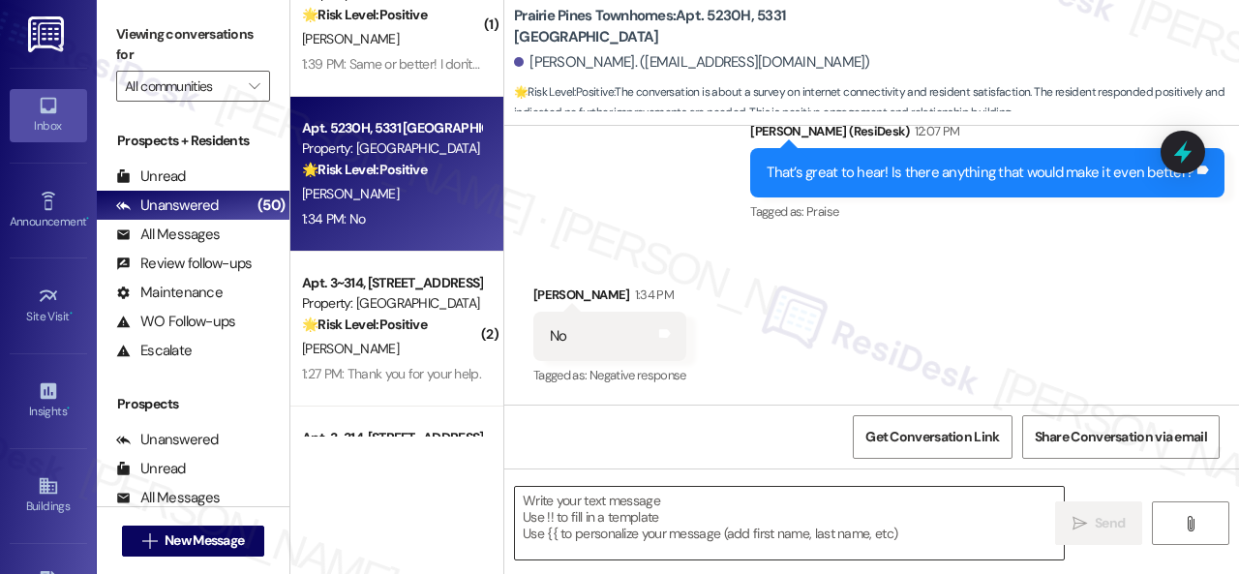
click at [722, 513] on textarea at bounding box center [789, 523] width 549 height 73
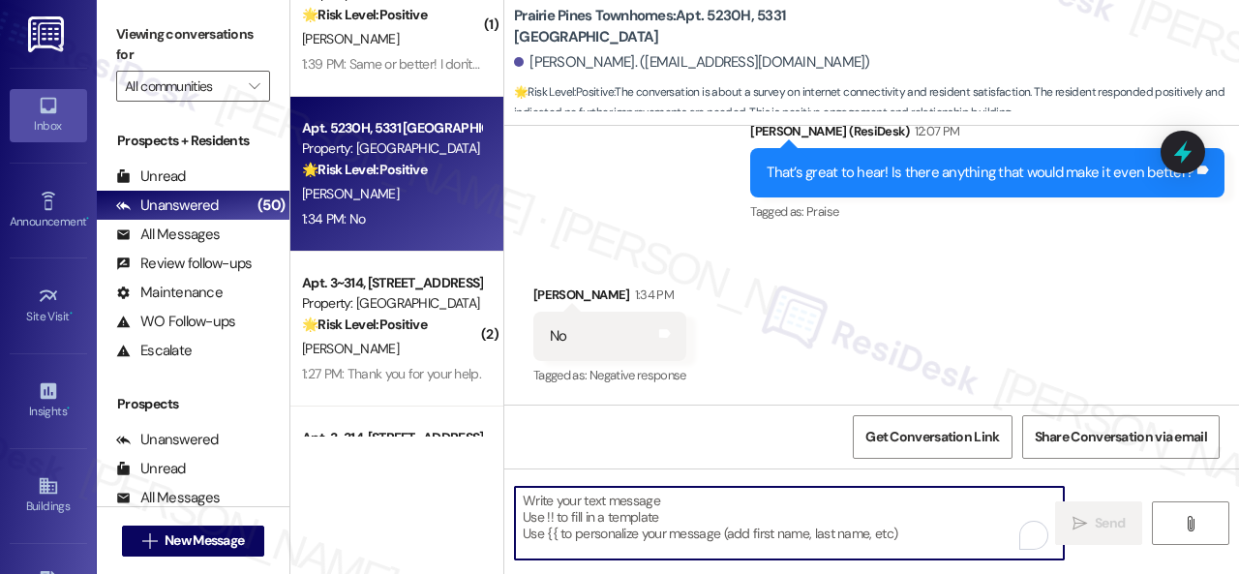
paste textarea "Thanks so much for sharing your experience—it really helps us understand what m…"
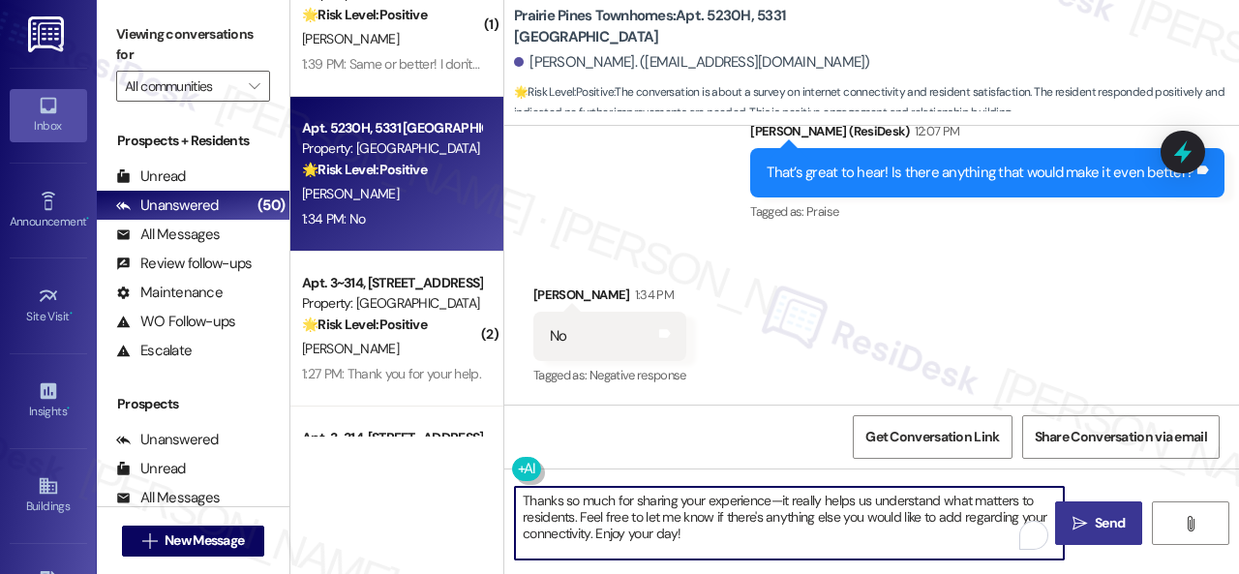
type textarea "Thanks so much for sharing your experience—it really helps us understand what m…"
click at [1082, 506] on button " Send" at bounding box center [1098, 523] width 87 height 44
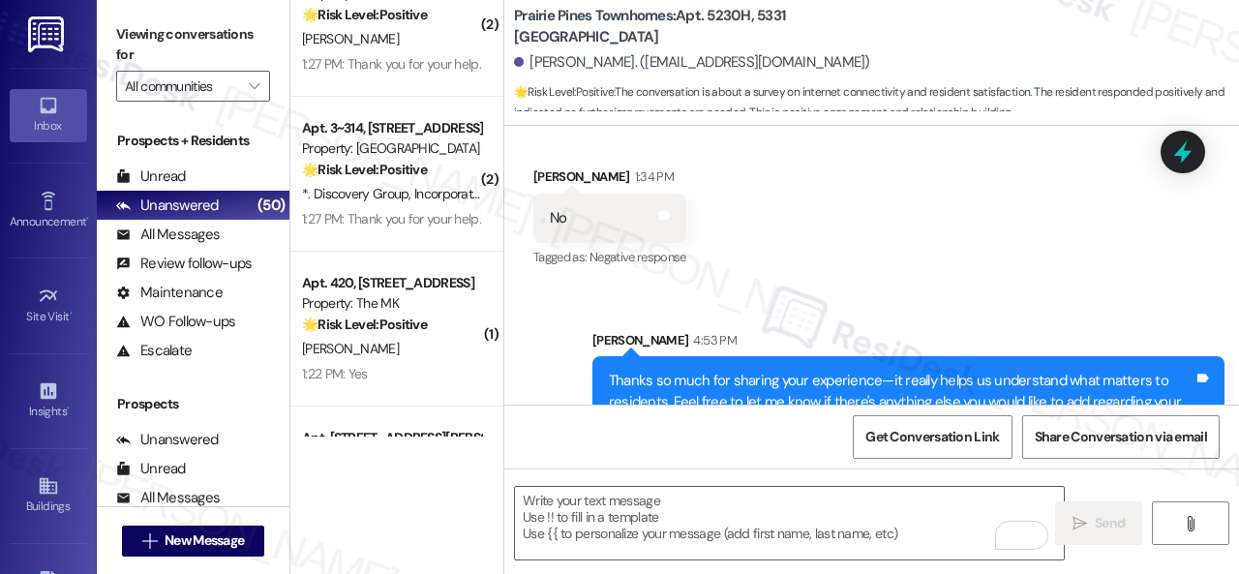
scroll to position [4731, 0]
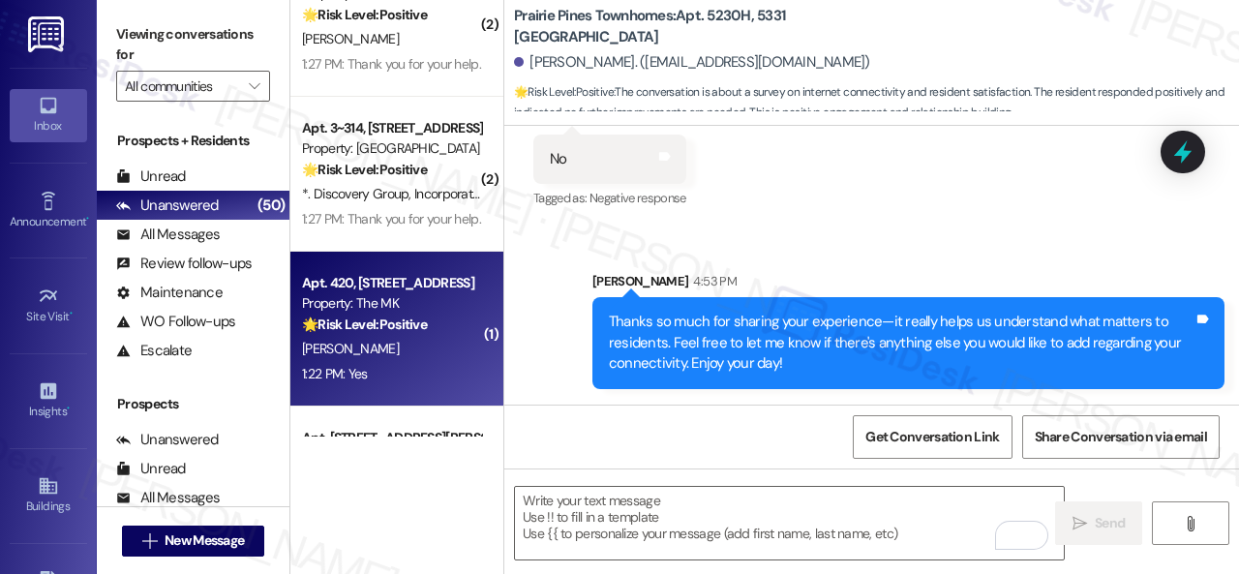
click at [422, 343] on div "A. Dietz" at bounding box center [391, 349] width 183 height 24
type textarea "Fetching suggested responses. Please feel free to read through the conversation…"
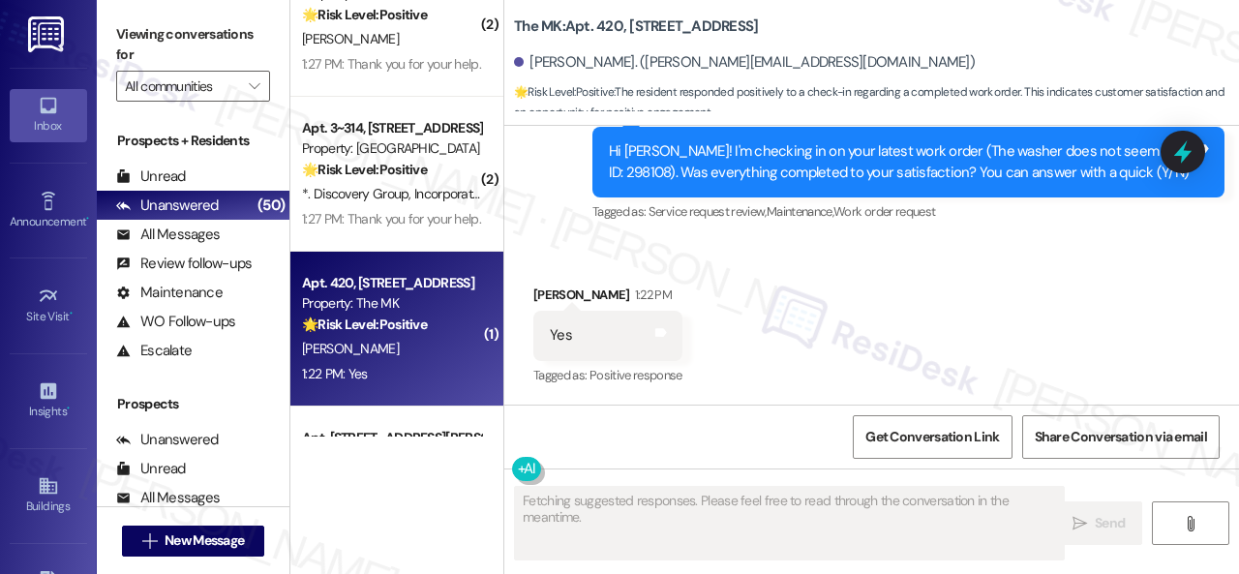
scroll to position [807, 0]
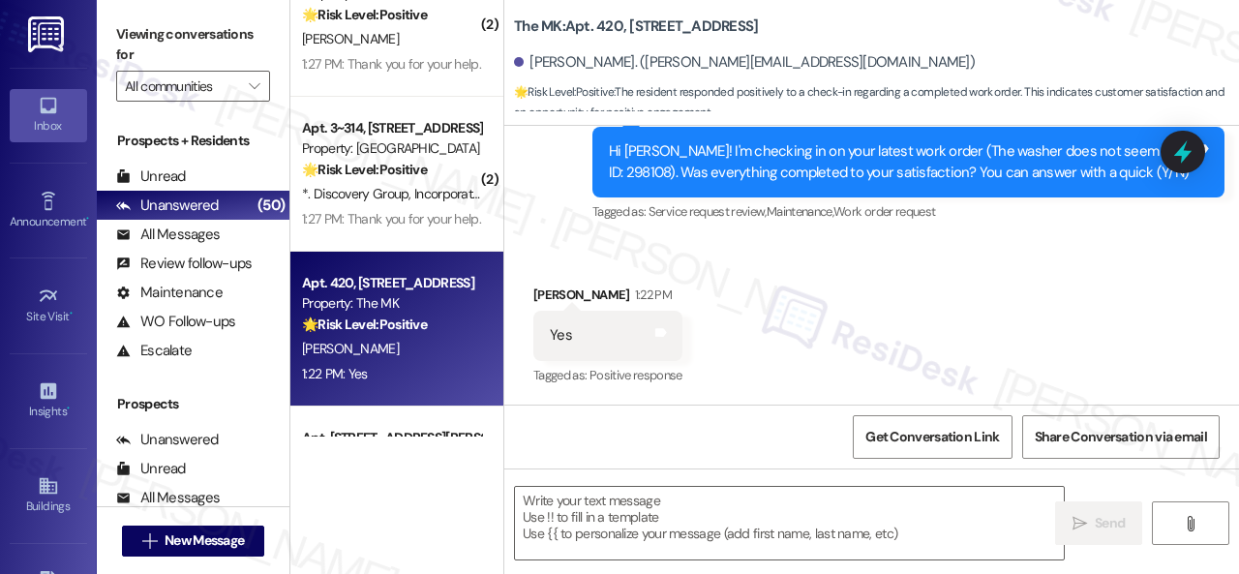
click at [529, 206] on div "Survey, sent via SMS Residesk Automated Survey 12:36 PM Hi Anna! I'm checking i…" at bounding box center [871, 148] width 735 height 184
click at [594, 502] on textarea at bounding box center [789, 523] width 549 height 73
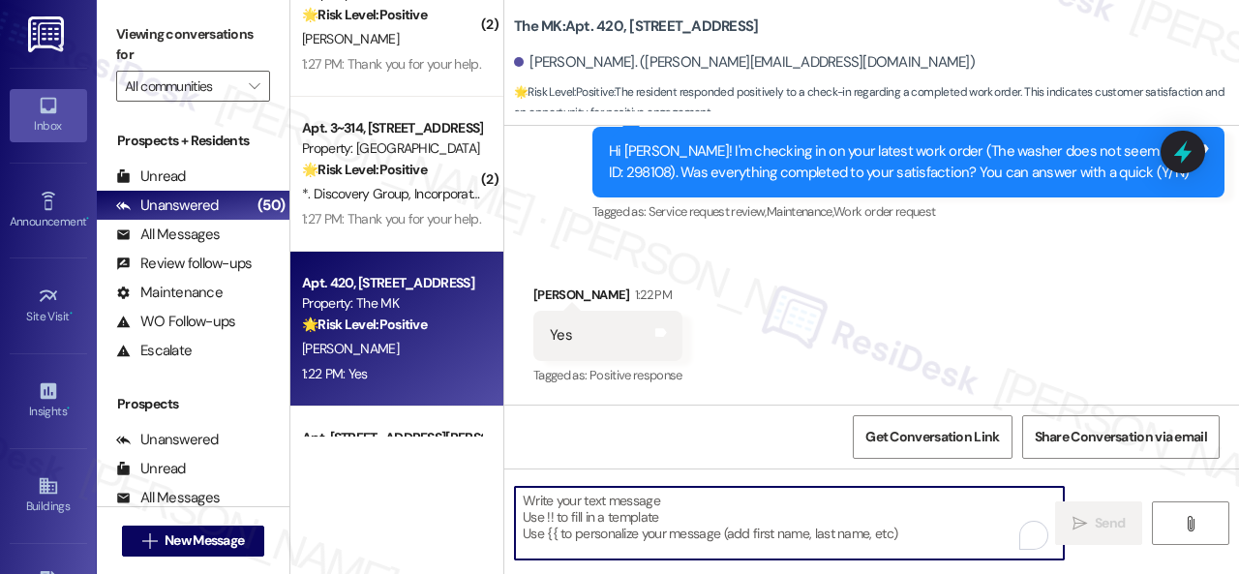
paste textarea "We're glad to hear the issue's been resolved! If {{property}} has met your expe…"
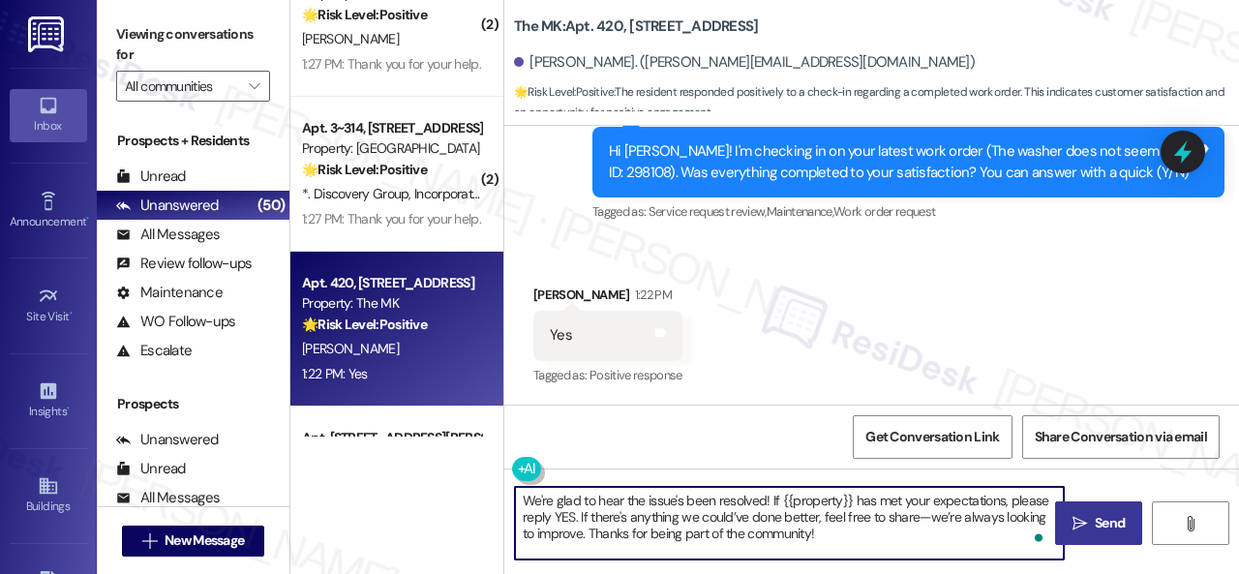
type textarea "We're glad to hear the issue's been resolved! If {{property}} has met your expe…"
click at [1073, 521] on icon "" at bounding box center [1080, 523] width 15 height 15
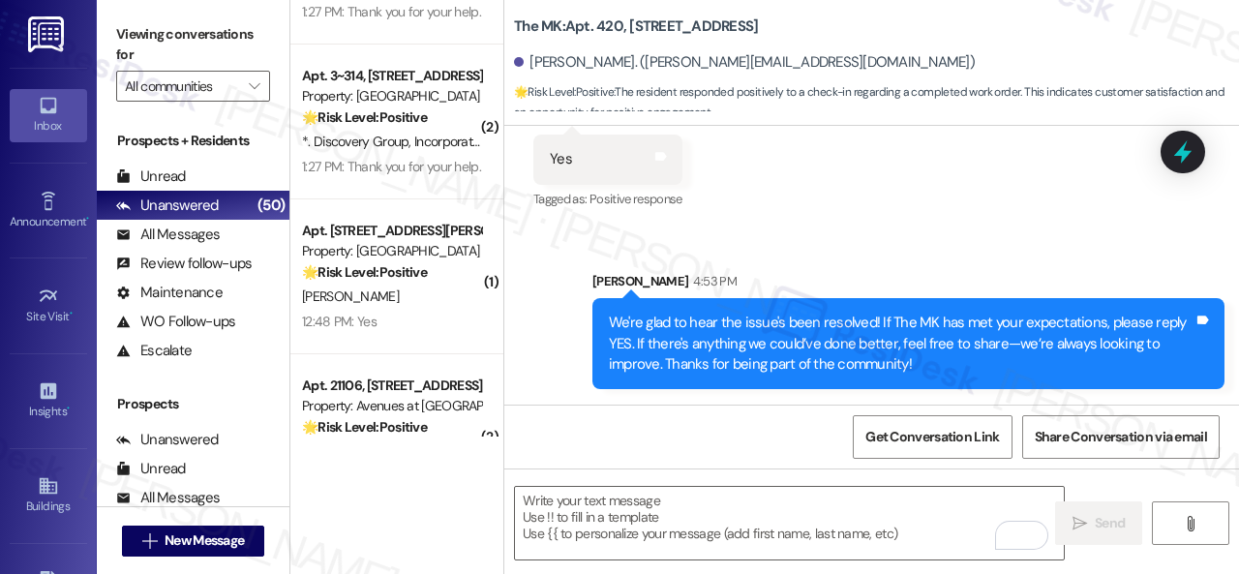
scroll to position [1549, 0]
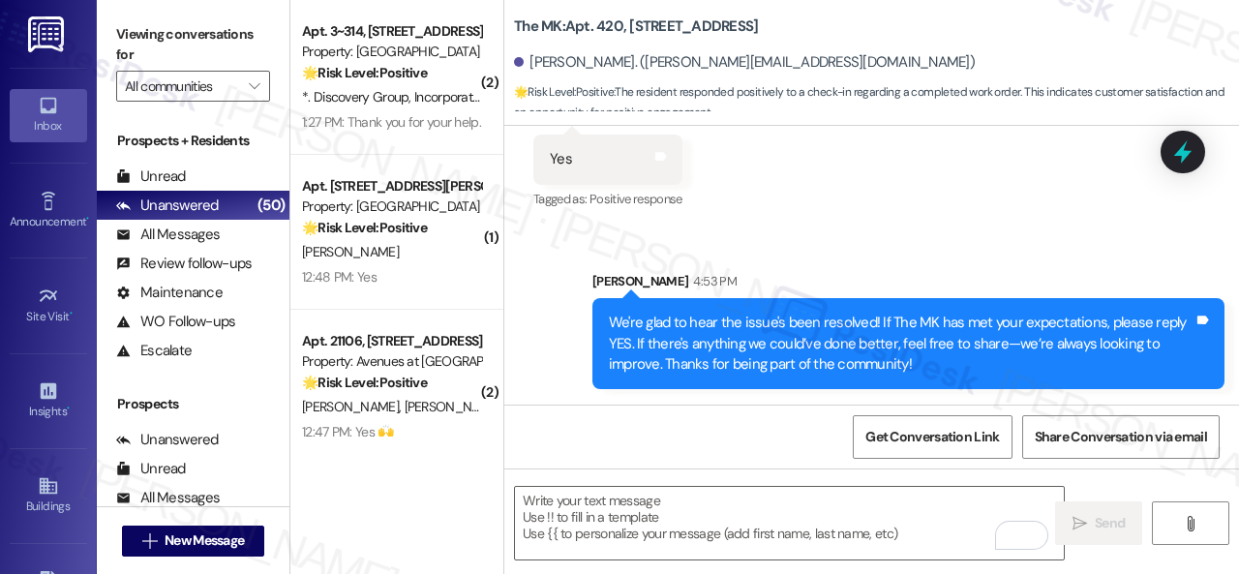
drag, startPoint x: 399, startPoint y: 269, endPoint x: 548, endPoint y: 263, distance: 149.2
click at [399, 267] on div "12:48 PM: Yes 12:48 PM: Yes" at bounding box center [391, 277] width 183 height 24
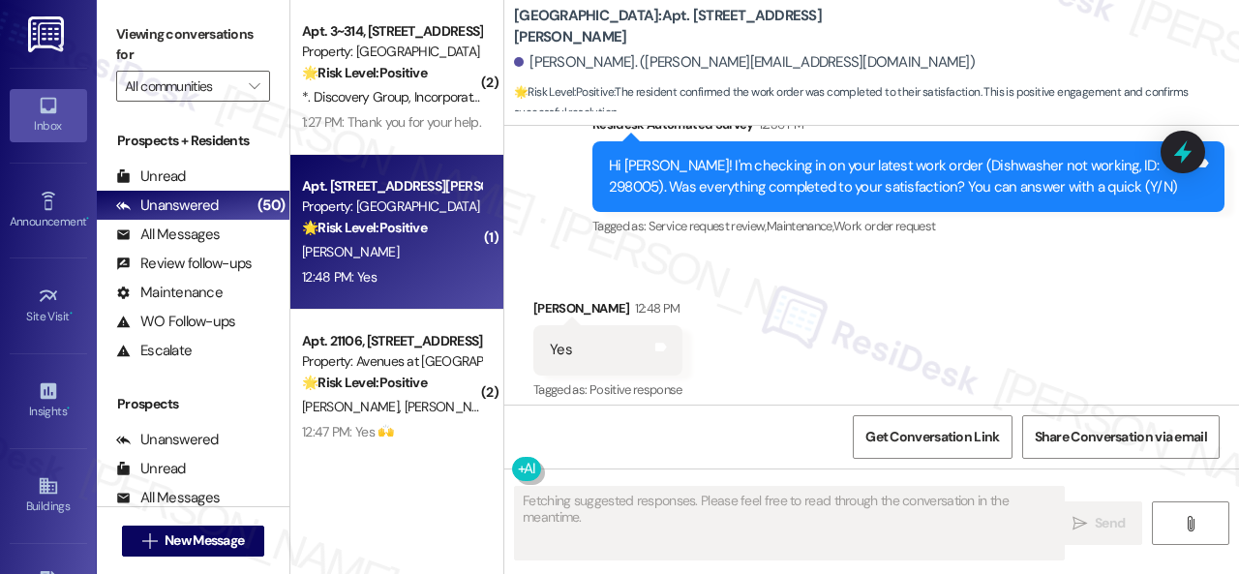
scroll to position [2844, 0]
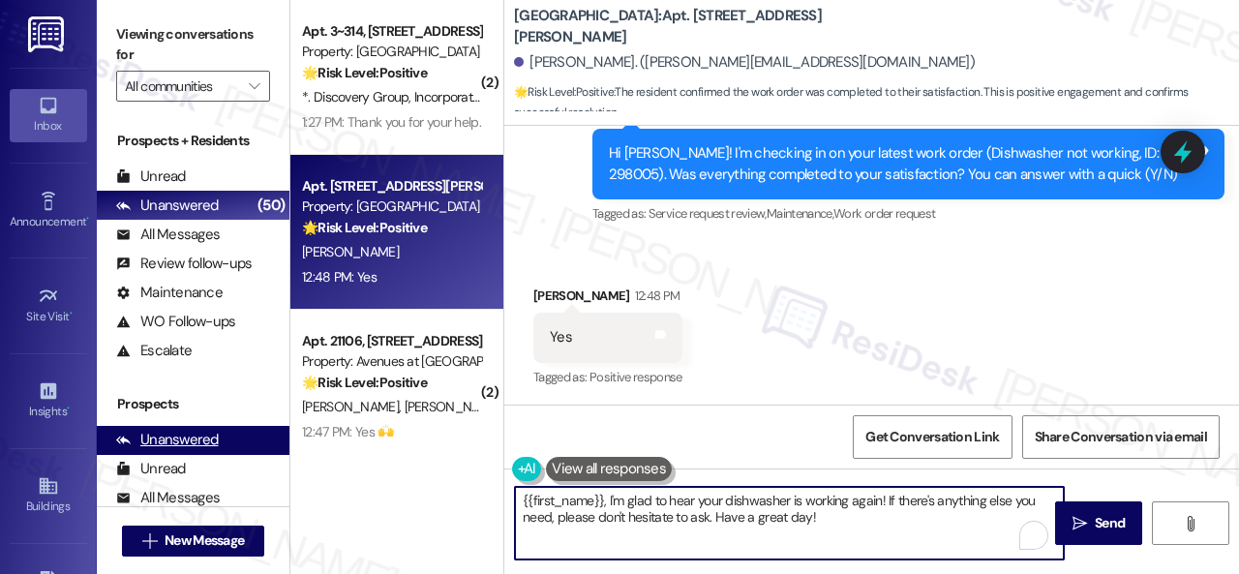
drag, startPoint x: 714, startPoint y: 523, endPoint x: 186, endPoint y: 438, distance: 535.4
click at [203, 445] on div "Viewing conversations for All communities  Prospects + Residents Unread (0) Un…" at bounding box center [668, 287] width 1142 height 574
paste textarea "We're glad to hear the issue's been resolved! If {{property}} has met your expe…"
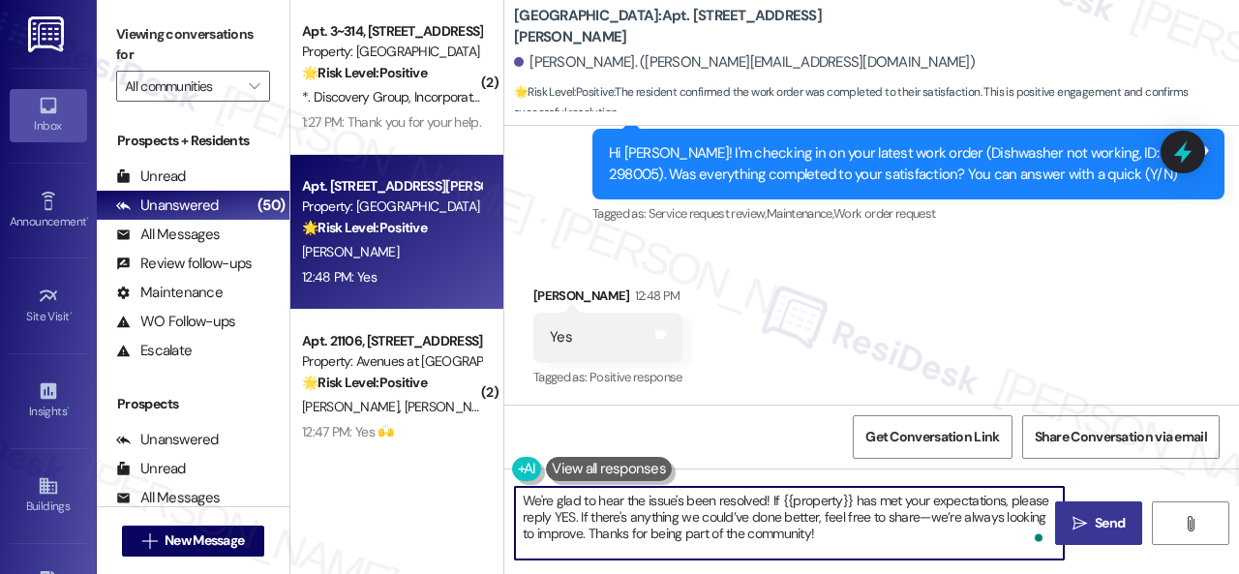
type textarea "We're glad to hear the issue's been resolved! If {{property}} has met your expe…"
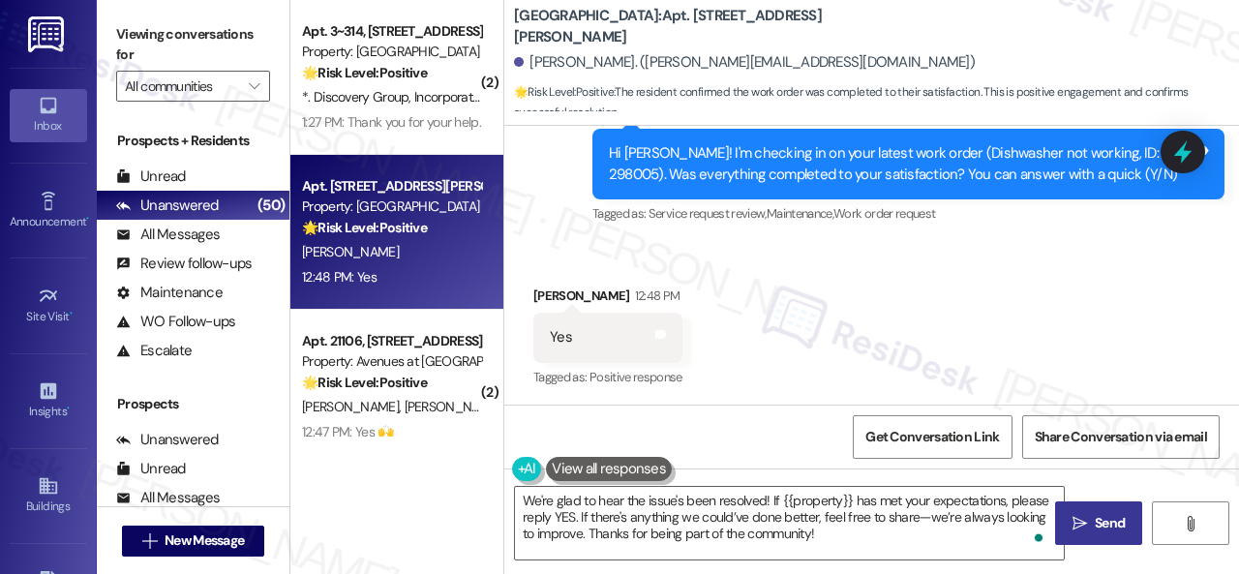
click at [1104, 515] on span "Send" at bounding box center [1110, 523] width 30 height 20
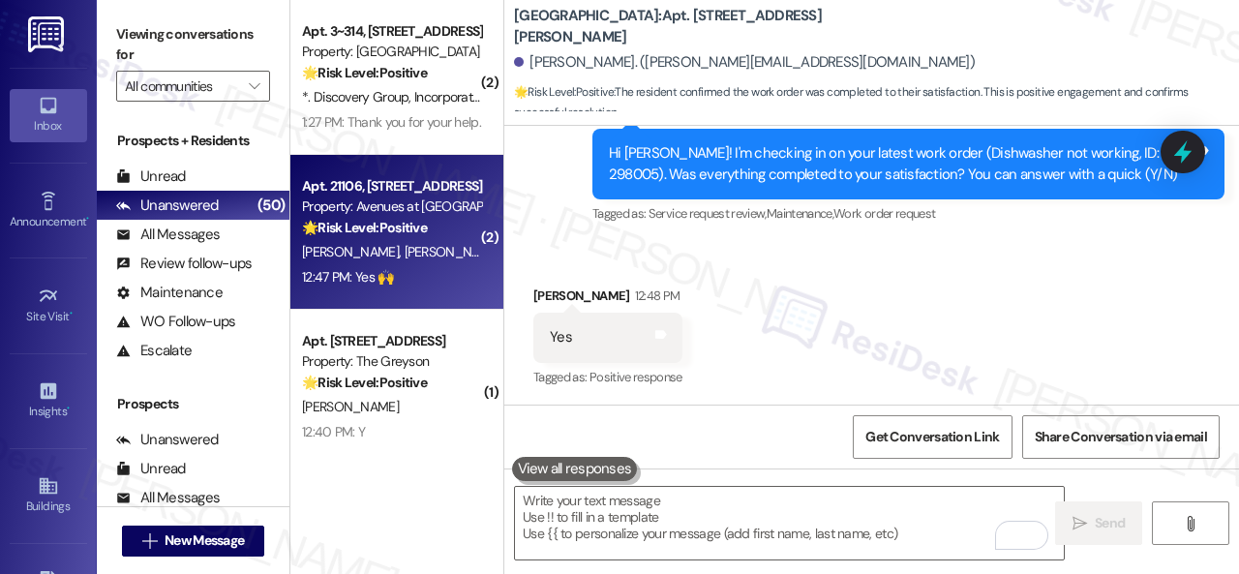
click at [418, 269] on div "12:47 PM: Yes 🙌 12:47 PM: Yes 🙌" at bounding box center [391, 277] width 183 height 24
type textarea "Fetching suggested responses. Please feel free to read through the conversation…"
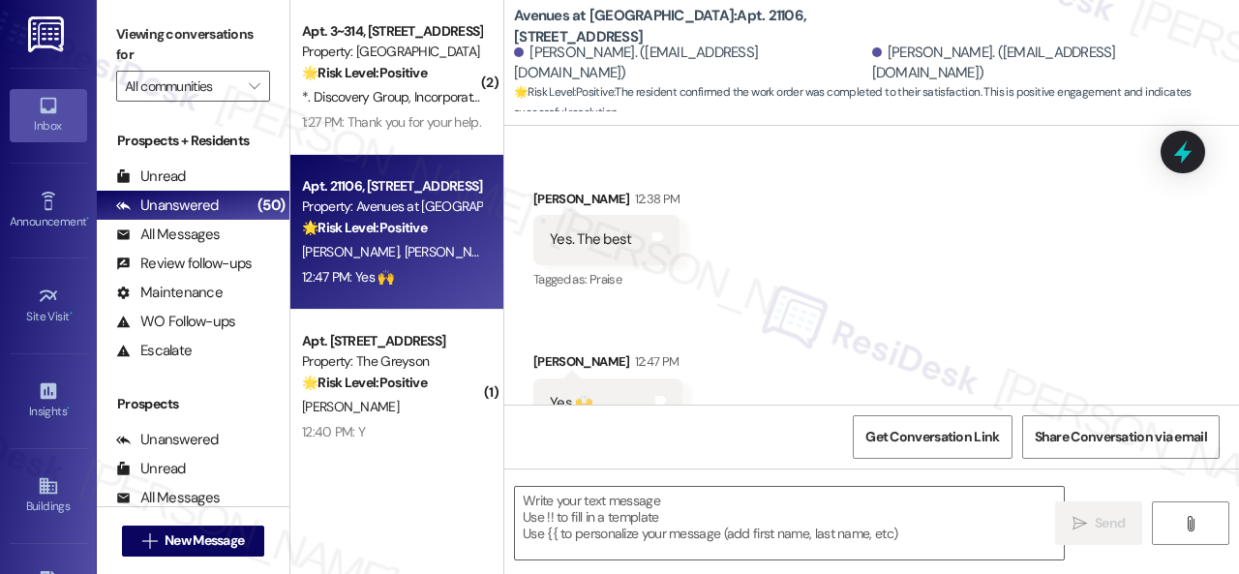
scroll to position [383, 0]
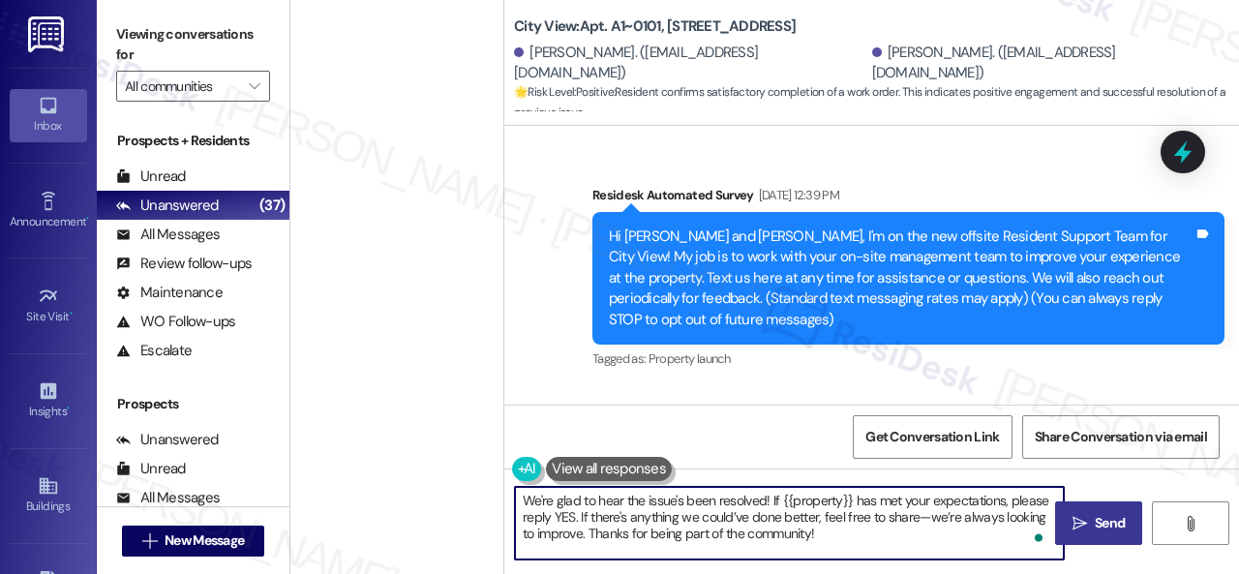
scroll to position [4321, 0]
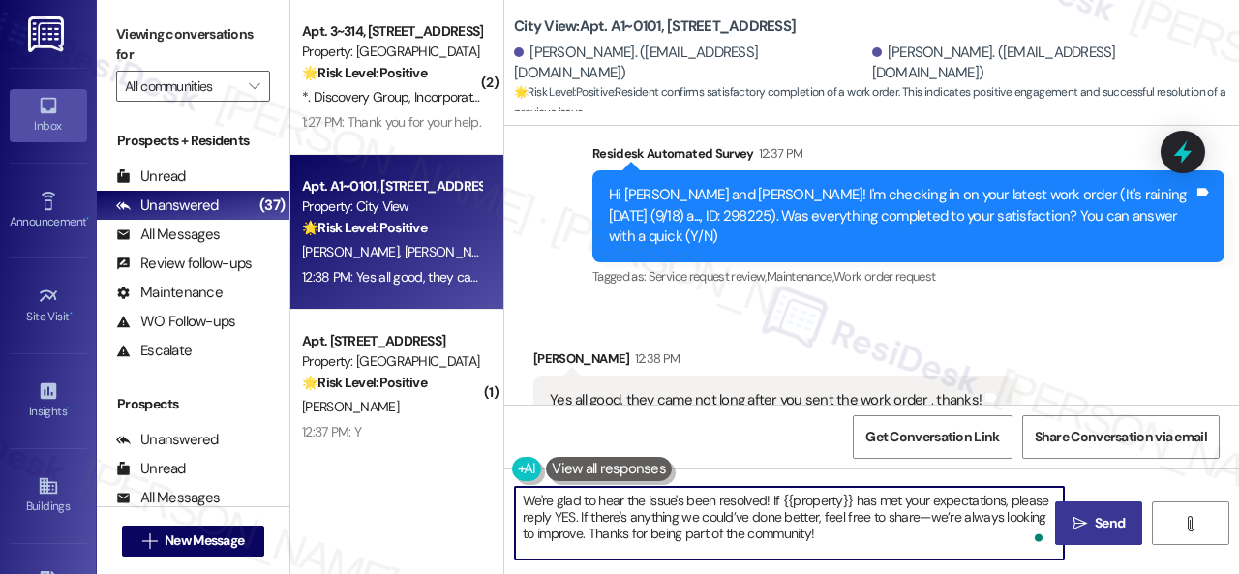
type textarea "We're glad to hear the issue's been resolved! If {{property}} has met your expe…"
click at [1100, 540] on button " Send" at bounding box center [1098, 523] width 87 height 44
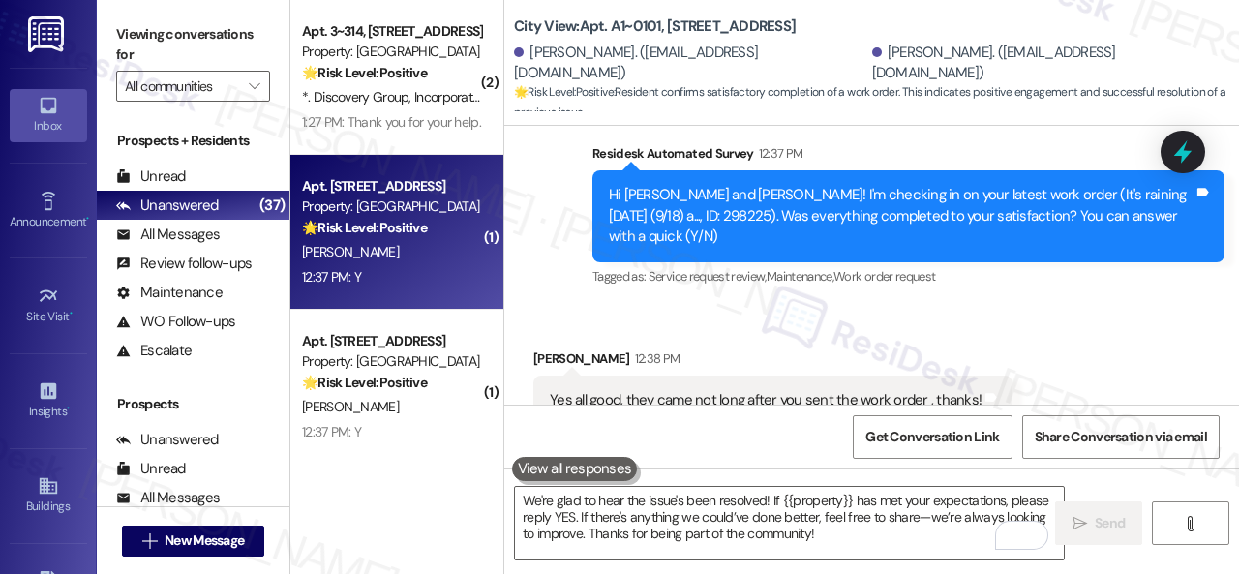
scroll to position [1646, 0]
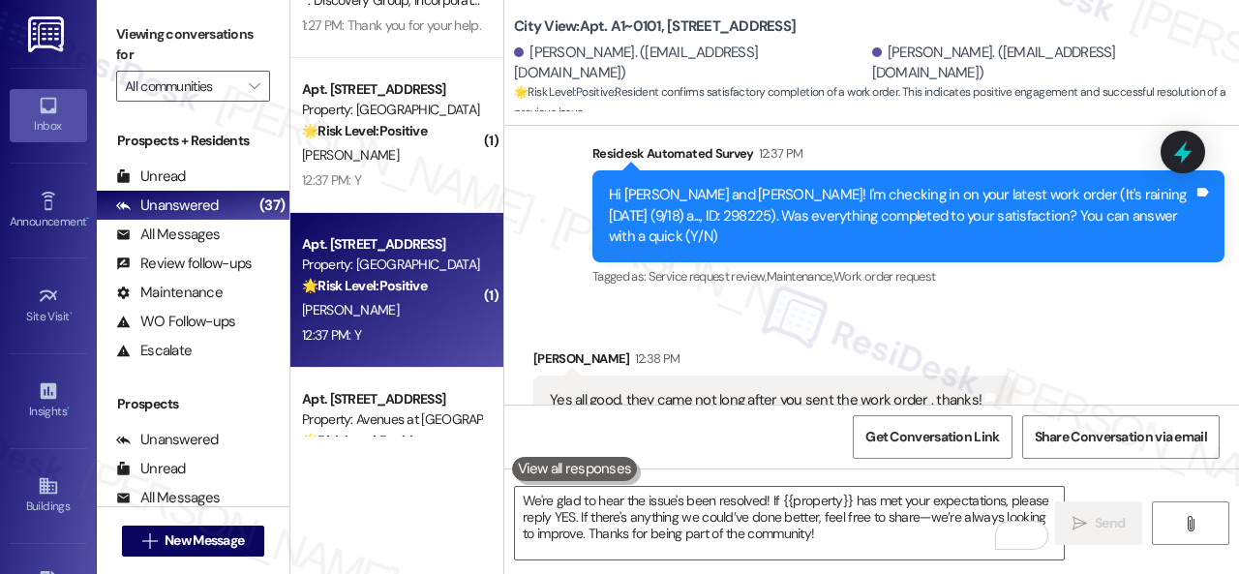
click at [379, 341] on div "12:37 PM: Y 12:37 PM: Y" at bounding box center [391, 335] width 183 height 24
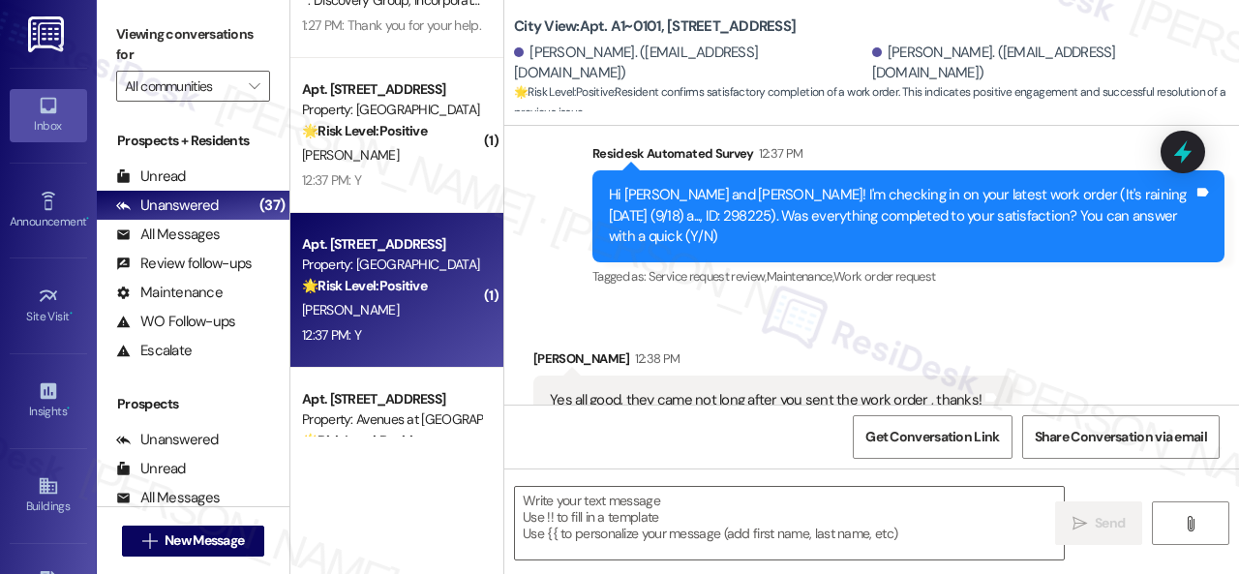
type textarea "Fetching suggested responses. Please feel free to read through the conversation…"
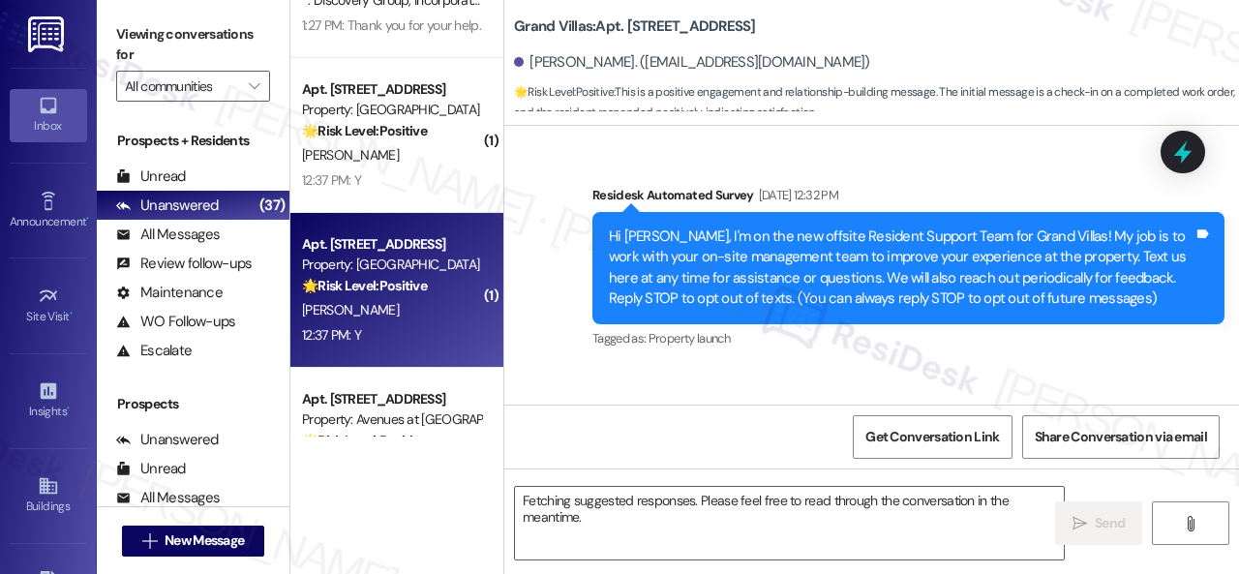
scroll to position [8544, 0]
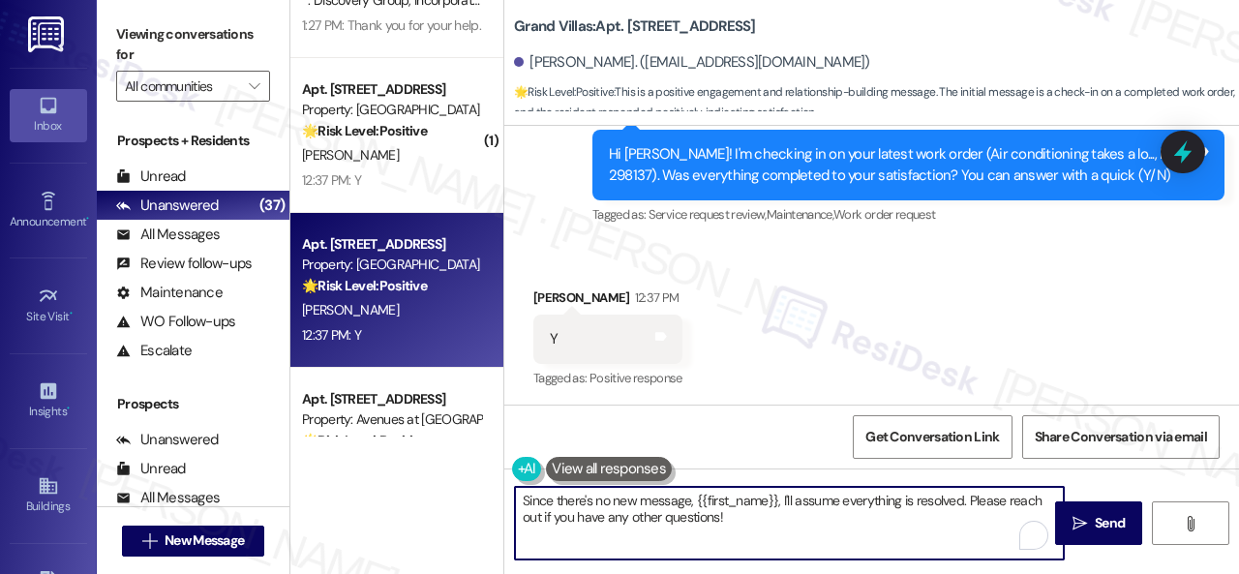
drag, startPoint x: 738, startPoint y: 528, endPoint x: 422, endPoint y: 493, distance: 317.5
click at [422, 493] on div "( 1 ) Apt. 5108, [STREET_ADDRESS][PERSON_NAME] Property: Waterstone at [GEOGRAP…" at bounding box center [764, 287] width 949 height 574
paste textarea "We're glad to hear the issue's been resolved! If {{property}} has met your expe…"
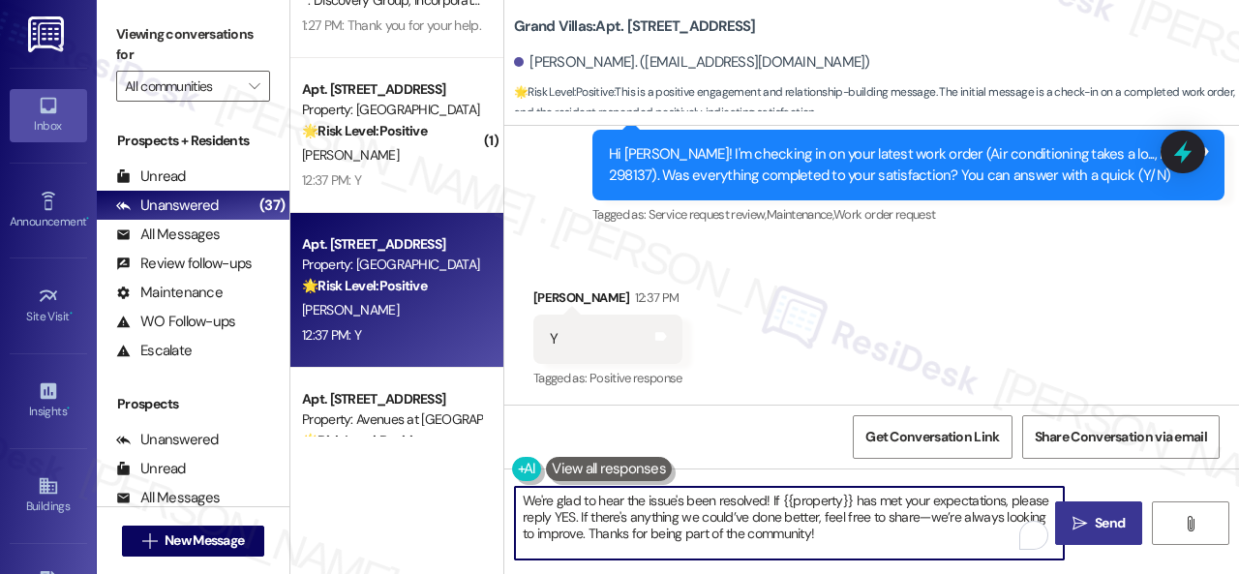
type textarea "We're glad to hear the issue's been resolved! If {{property}} has met your expe…"
click at [1091, 523] on span "Send" at bounding box center [1110, 523] width 38 height 20
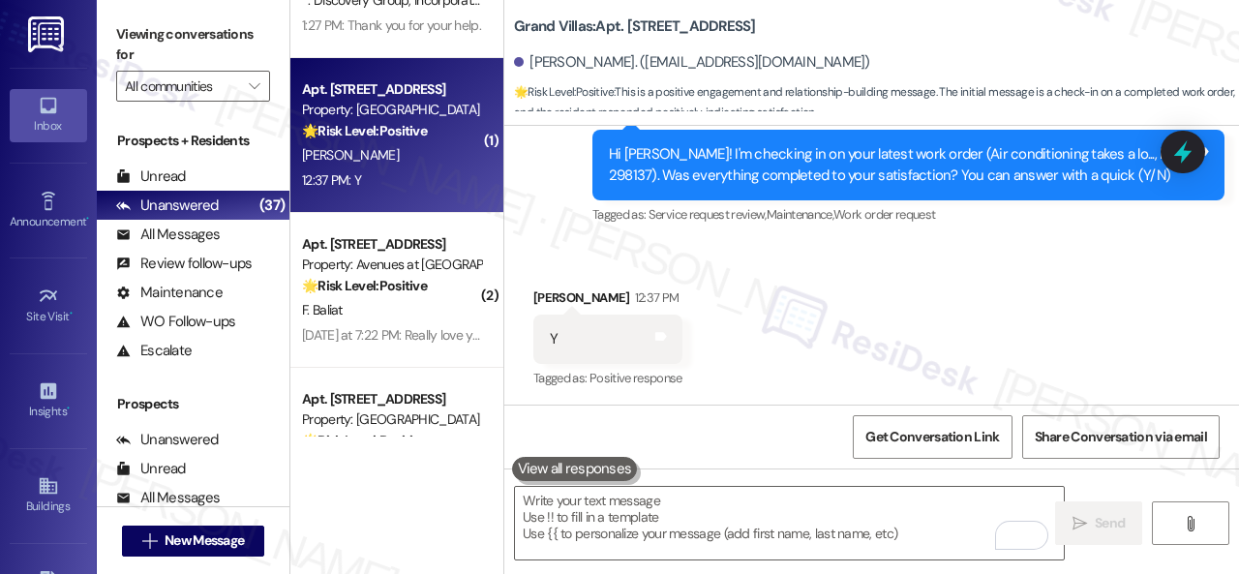
click at [420, 171] on div "12:37 PM: Y 12:37 PM: Y" at bounding box center [391, 180] width 183 height 24
type textarea "Fetching suggested responses. Please feel free to read through the conversation…"
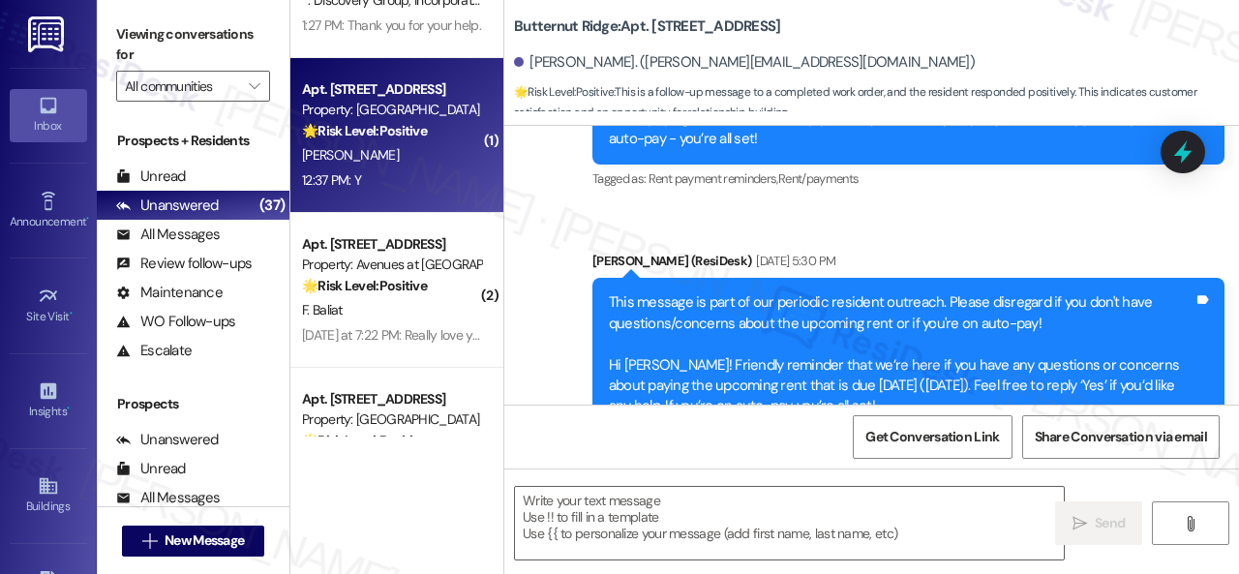
type textarea "Fetching suggested responses. Please feel free to read through the conversation…"
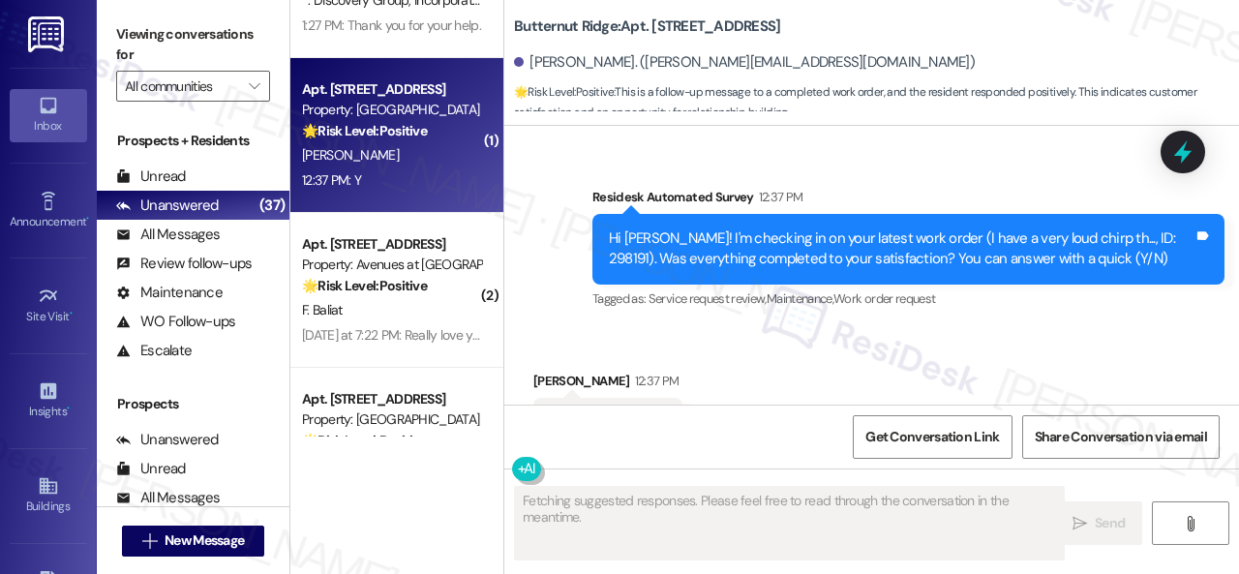
scroll to position [2249, 0]
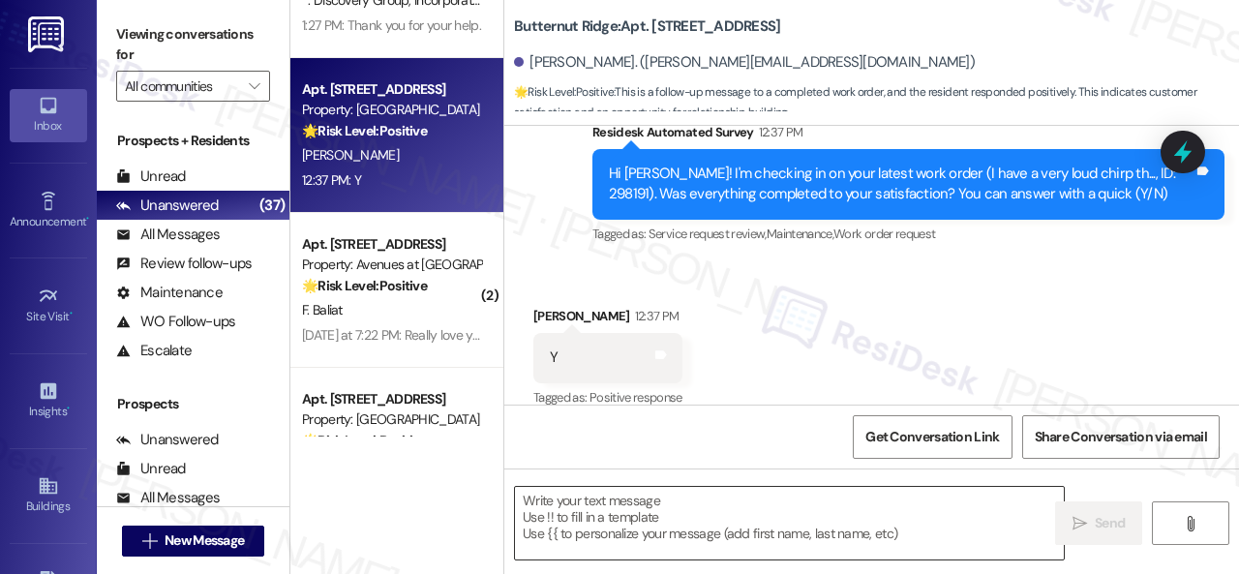
click at [592, 500] on textarea at bounding box center [789, 523] width 549 height 73
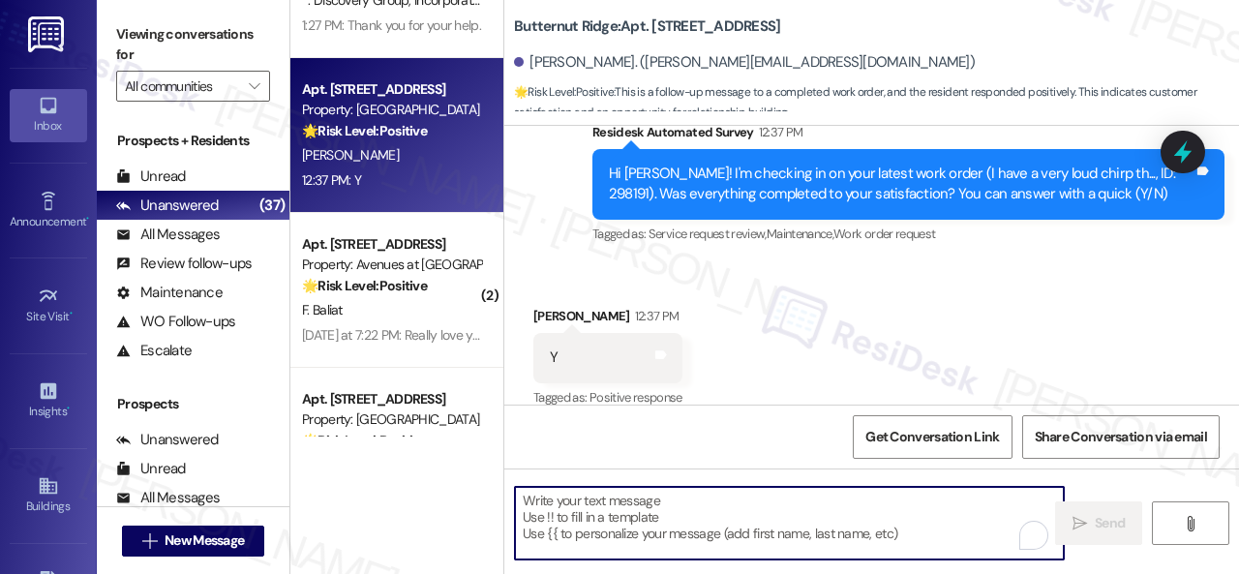
paste textarea "We're glad to hear the issue's been resolved! If {{property}} has met your expe…"
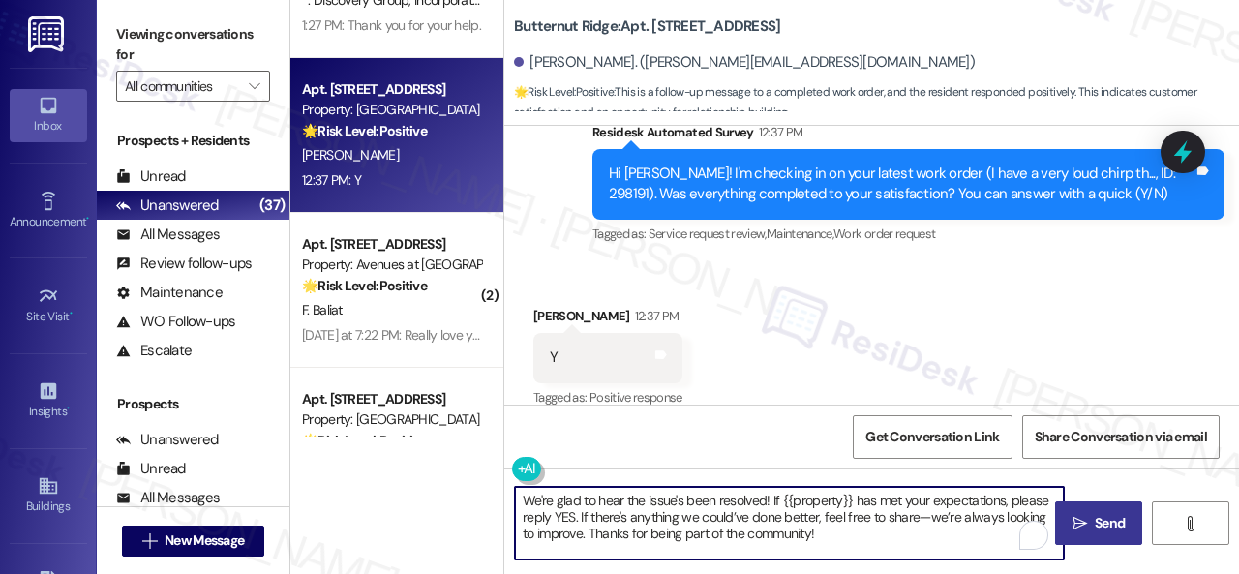
type textarea "We're glad to hear the issue's been resolved! If {{property}} has met your expe…"
click at [1098, 506] on button " Send" at bounding box center [1098, 523] width 87 height 44
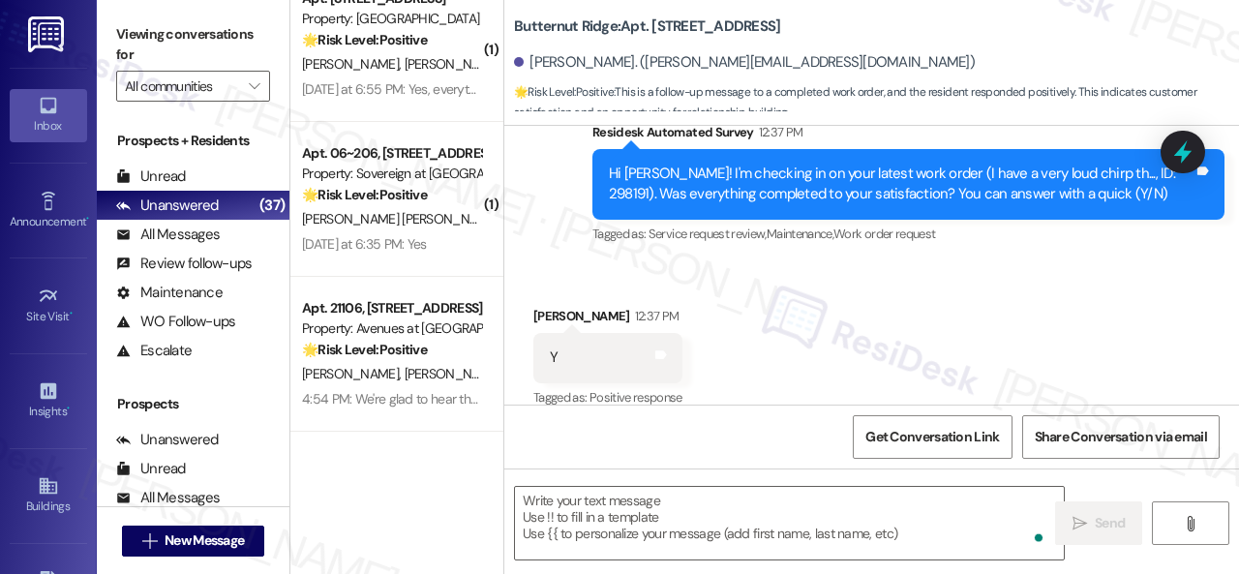
scroll to position [1936, 0]
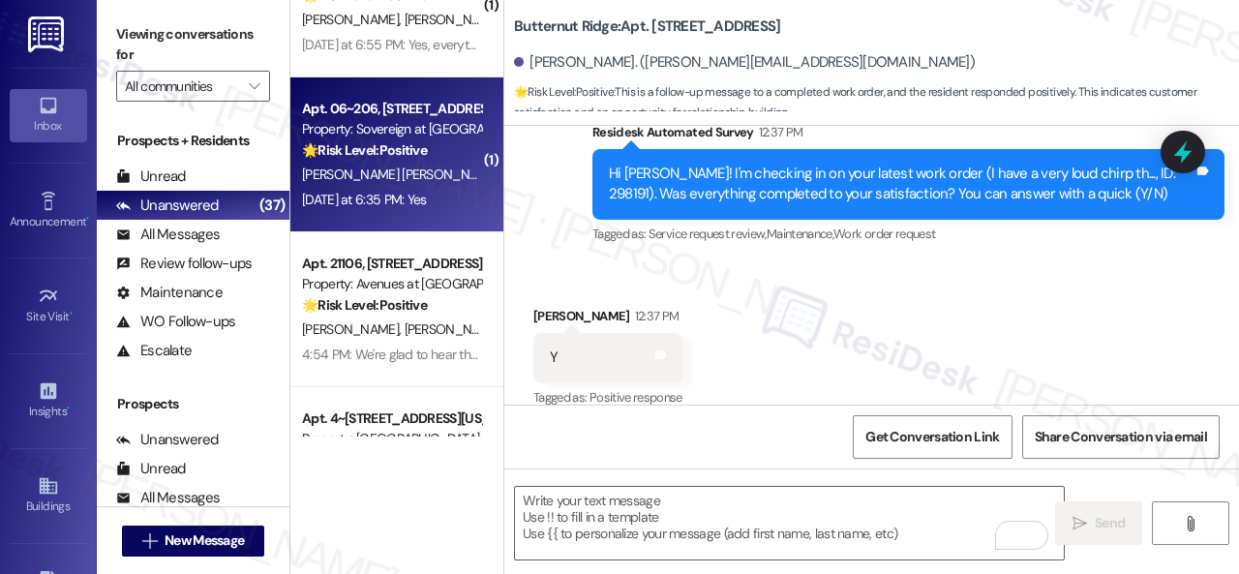
click at [430, 167] on div "[PERSON_NAME] [PERSON_NAME]" at bounding box center [391, 175] width 183 height 24
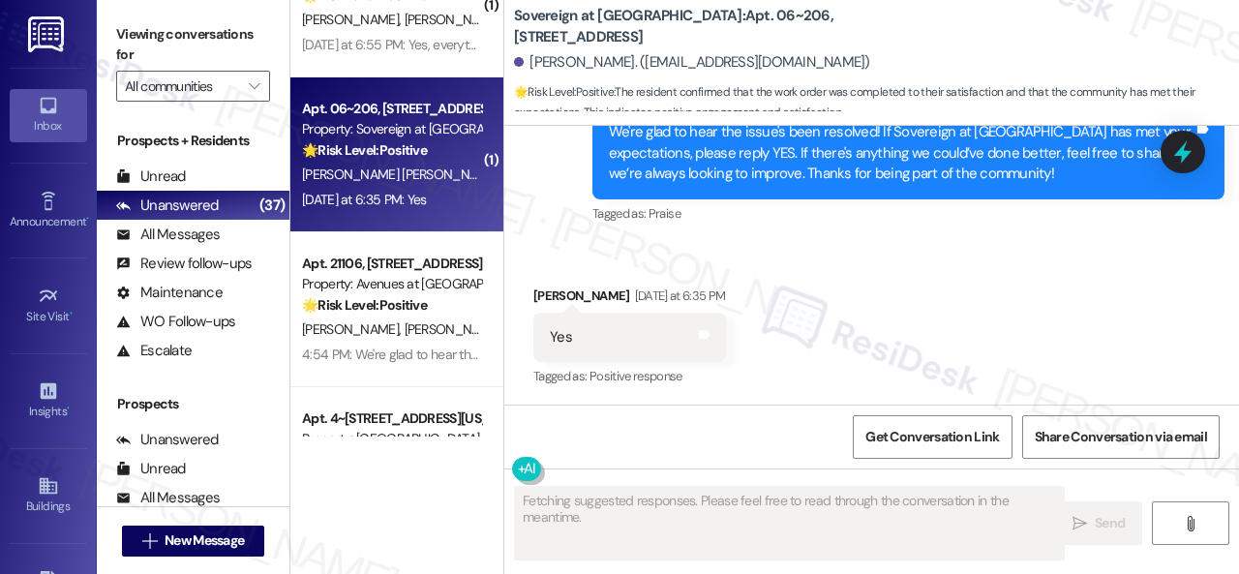
scroll to position [2569, 0]
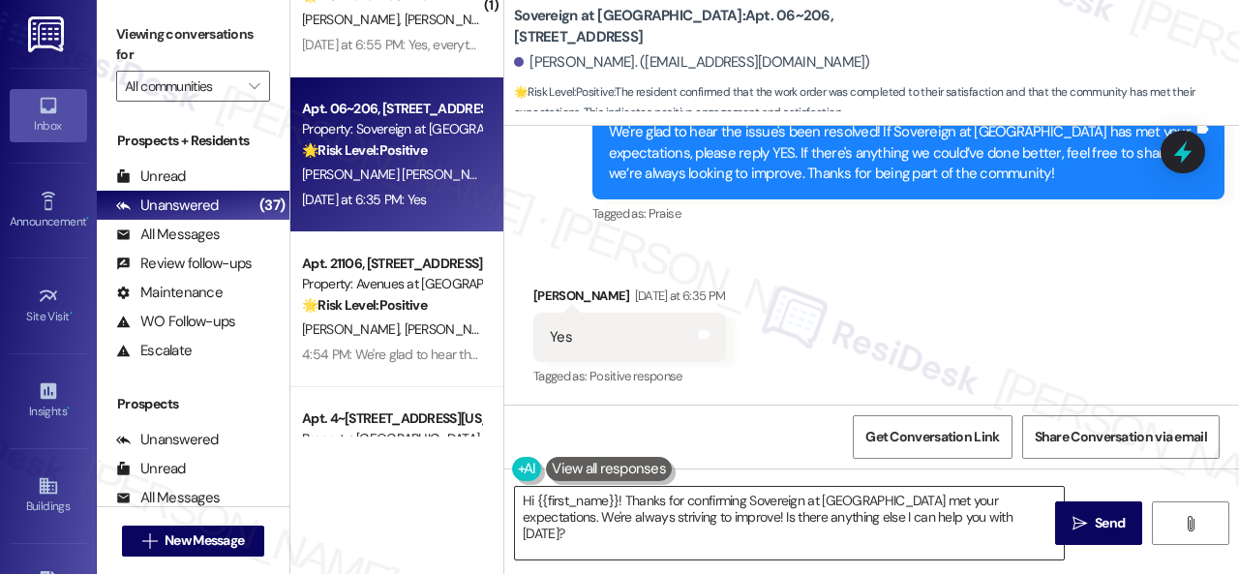
click at [676, 530] on textarea "Hi {{first_name}}! Thanks for confirming Sovereign at [GEOGRAPHIC_DATA] met you…" at bounding box center [789, 523] width 549 height 73
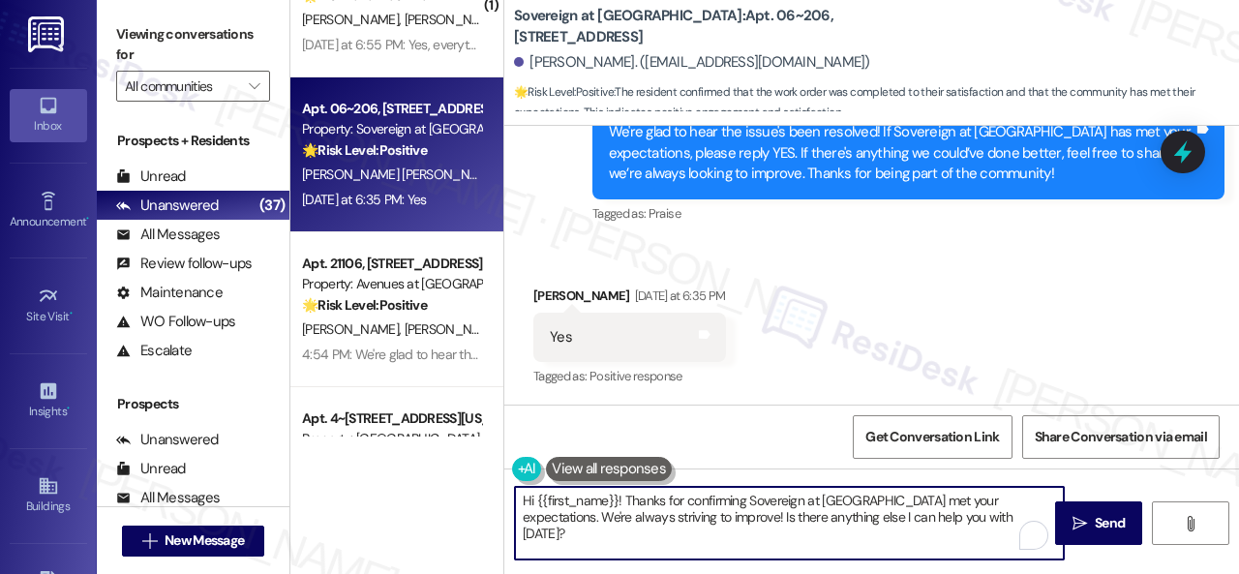
paste textarea "I'm glad you are satisfied with your home. Have you written a review for us bef…"
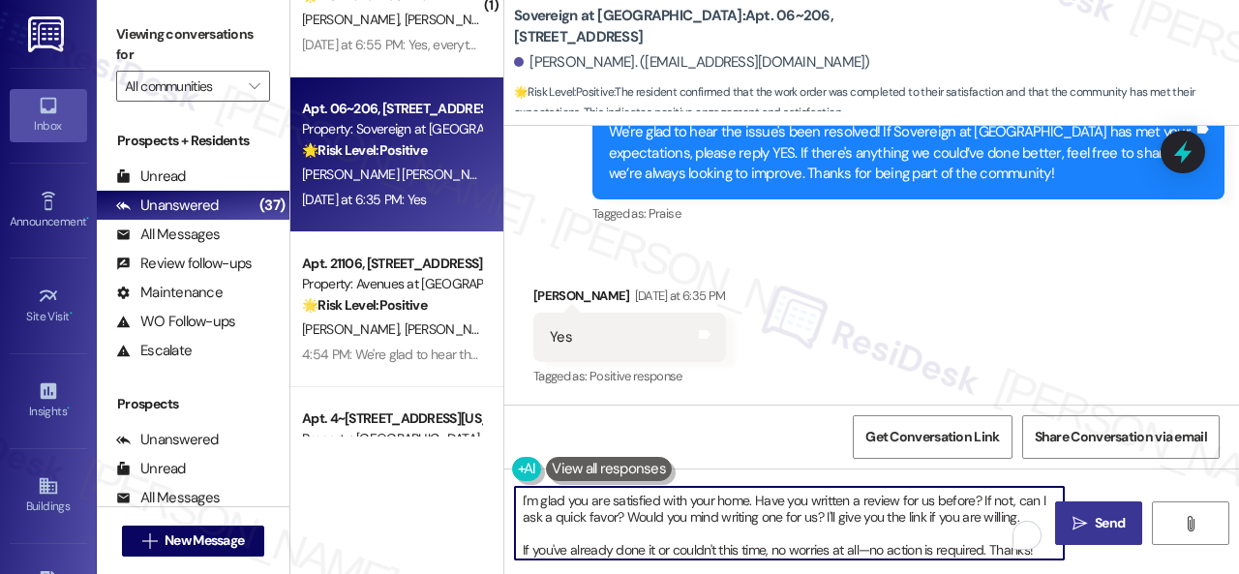
type textarea "I'm glad you are satisfied with your home. Have you written a review for us bef…"
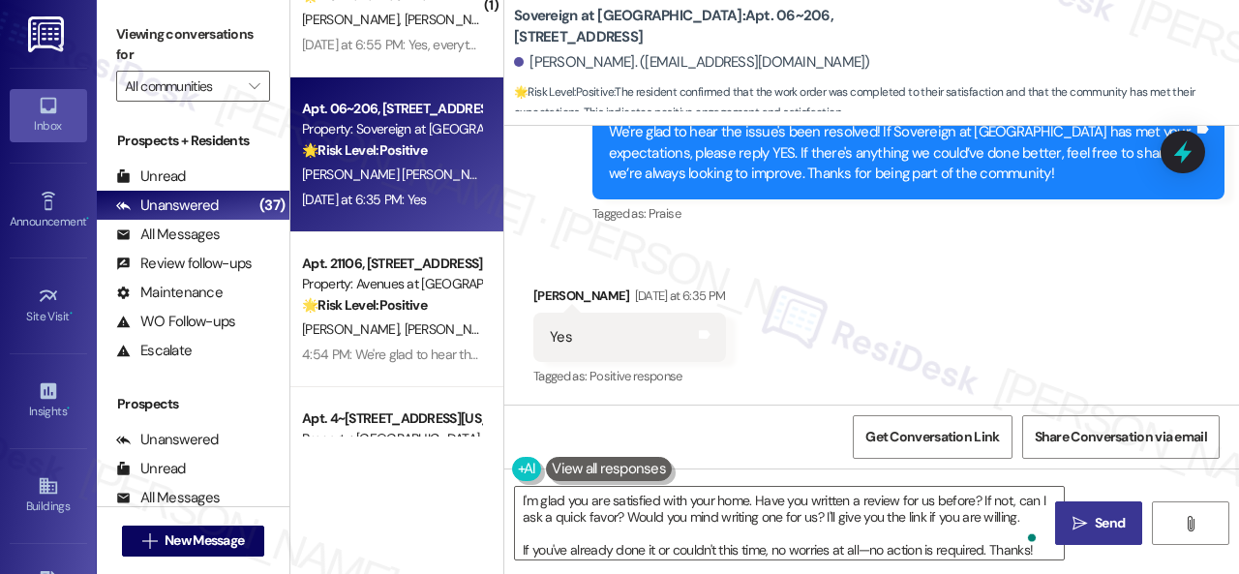
click at [1090, 511] on button " Send" at bounding box center [1098, 523] width 87 height 44
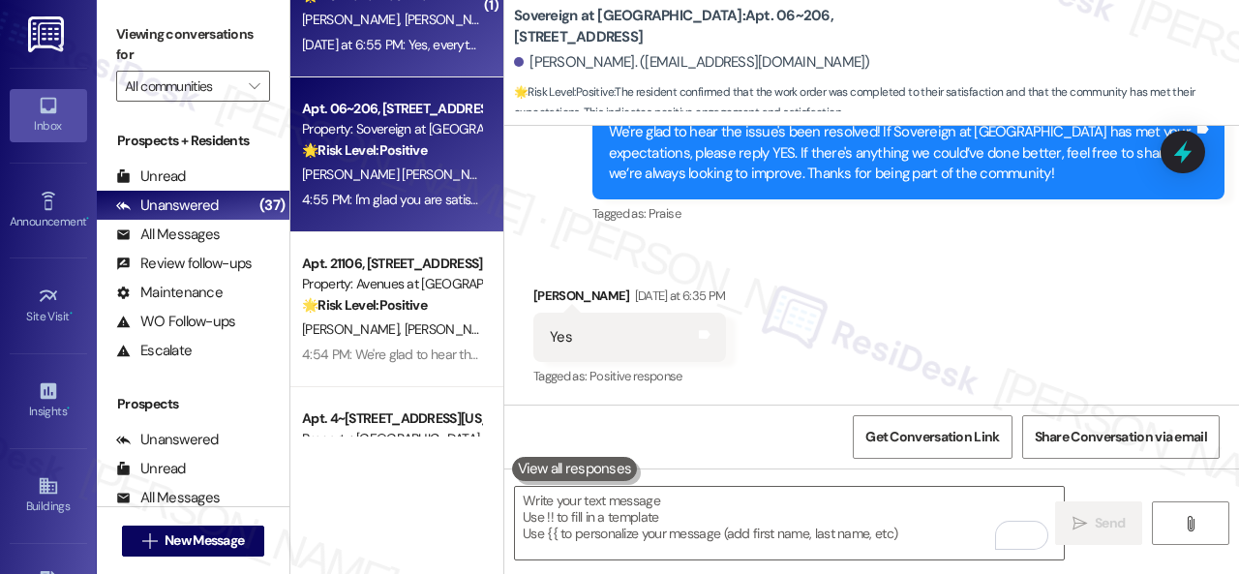
click at [447, 30] on div "[PERSON_NAME] [PERSON_NAME]" at bounding box center [391, 20] width 183 height 24
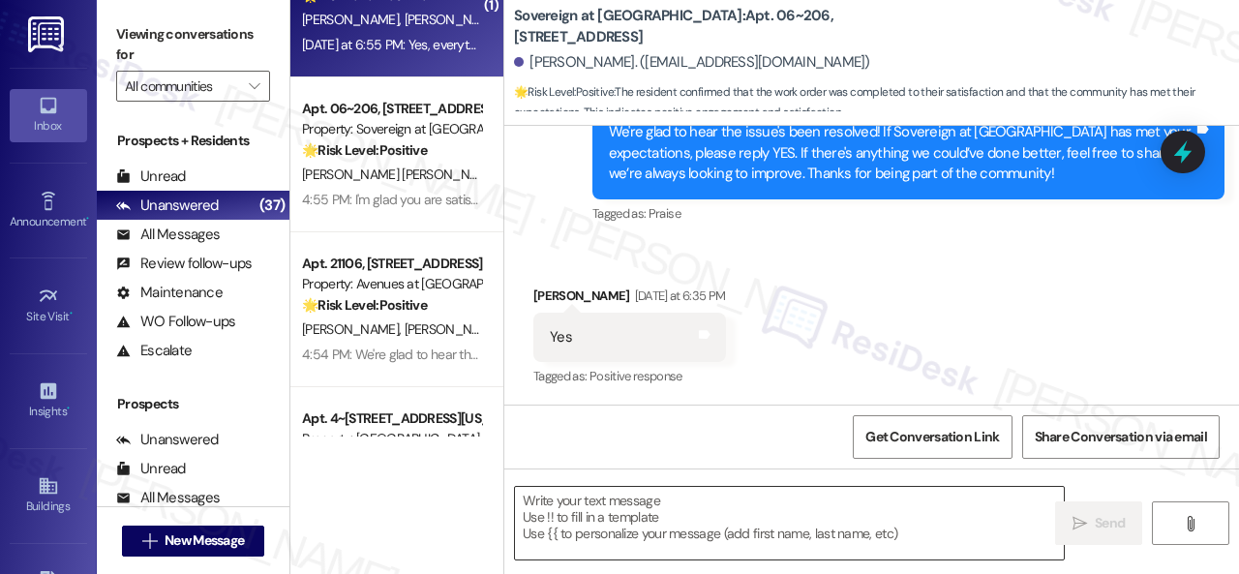
type textarea "Fetching suggested responses. Please feel free to read through the conversation…"
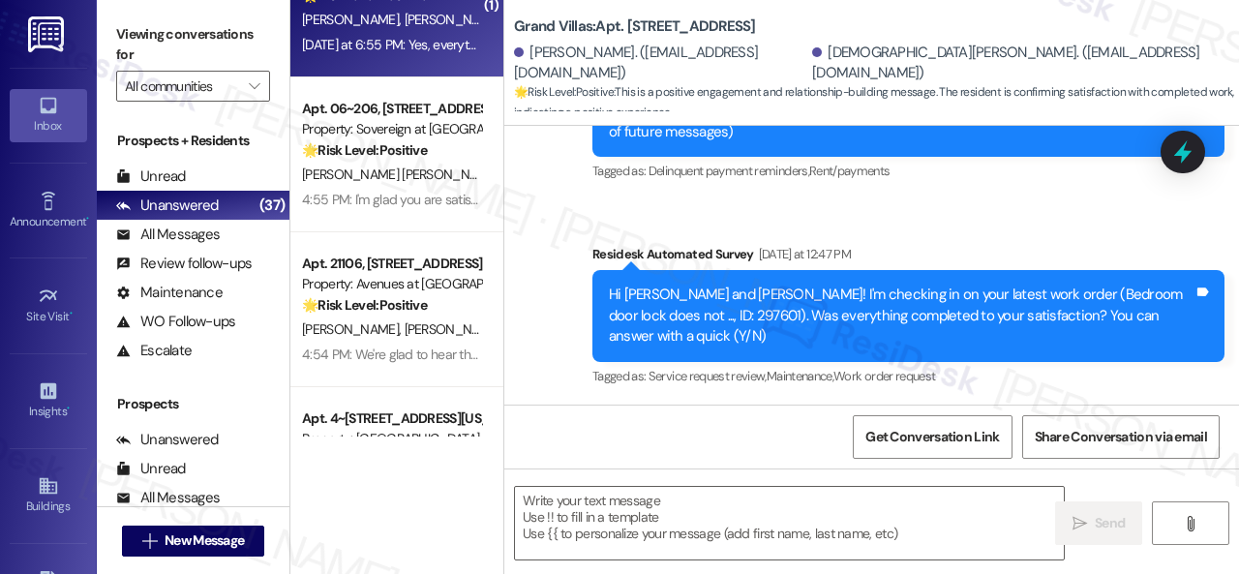
type textarea "Fetching suggested responses. Please feel free to read through the conversation…"
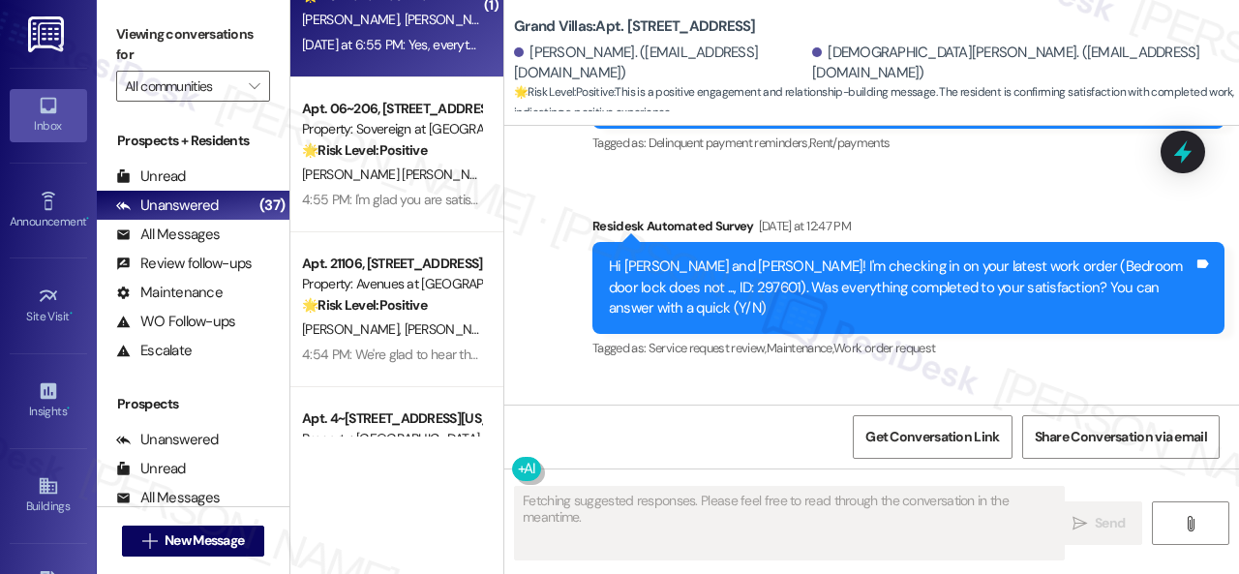
scroll to position [381, 0]
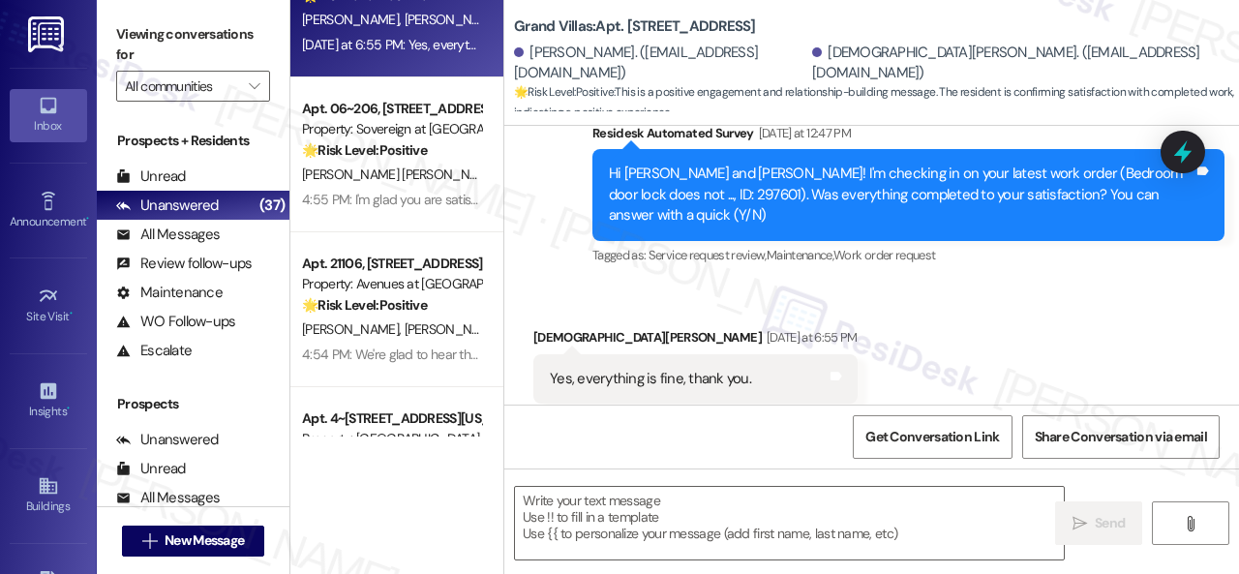
click at [542, 284] on div "Received via SMS Jesus Villarreal Yesterday at 6:55 PM Yes, everything is fine,…" at bounding box center [871, 366] width 735 height 164
click at [594, 516] on textarea at bounding box center [789, 523] width 549 height 73
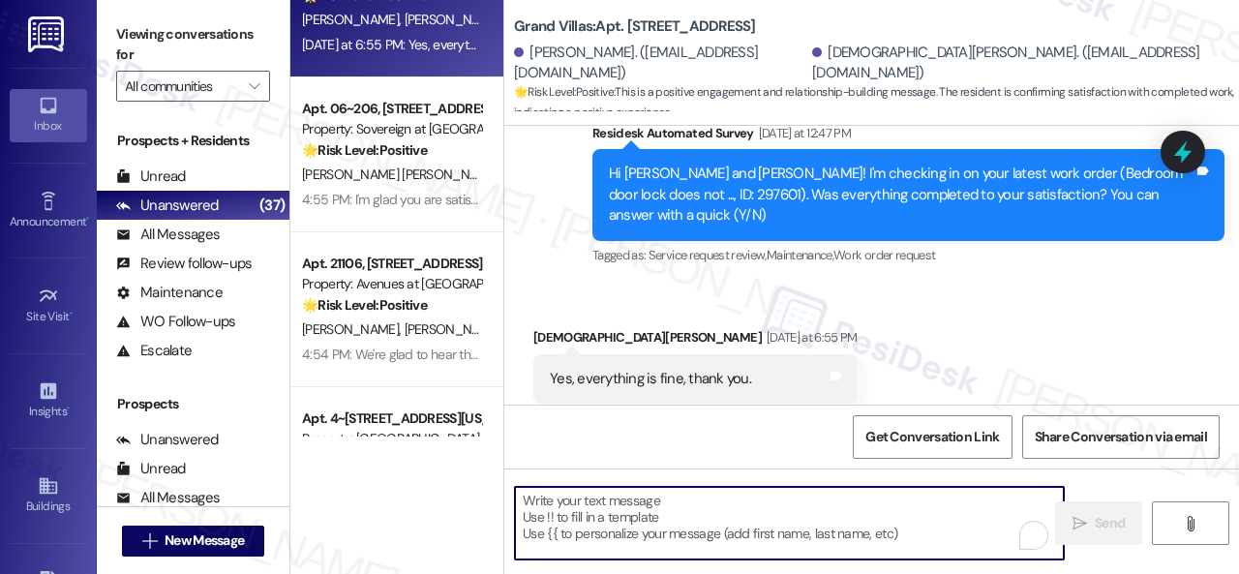
paste textarea "We're glad to hear the issue's been resolved! If {{property}} has met your expe…"
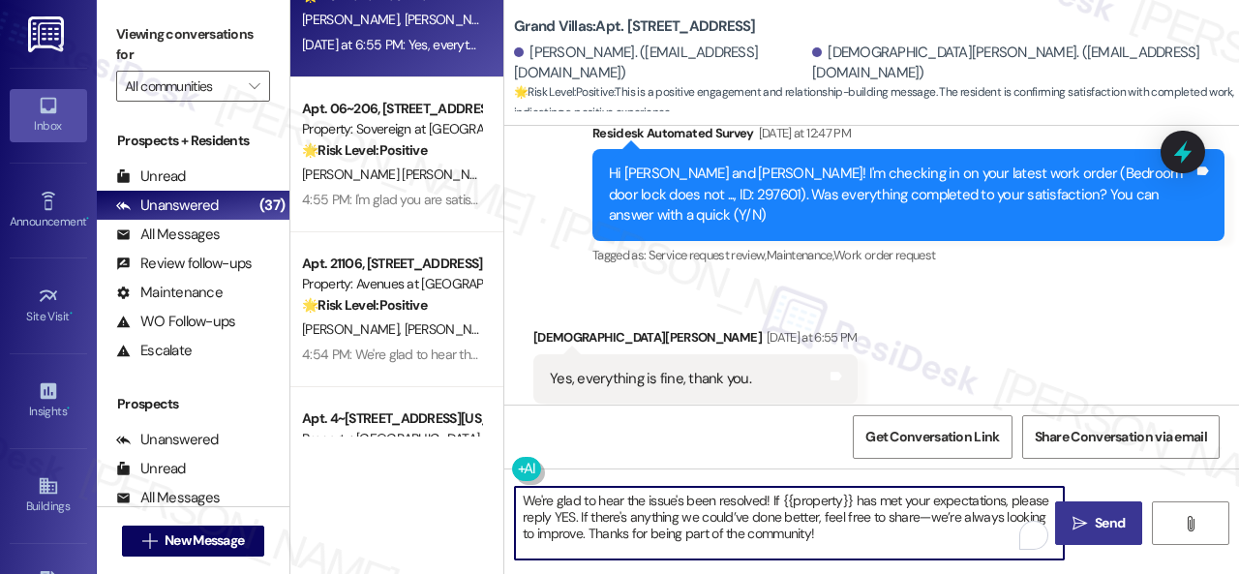
type textarea "We're glad to hear the issue's been resolved! If {{property}} has met your expe…"
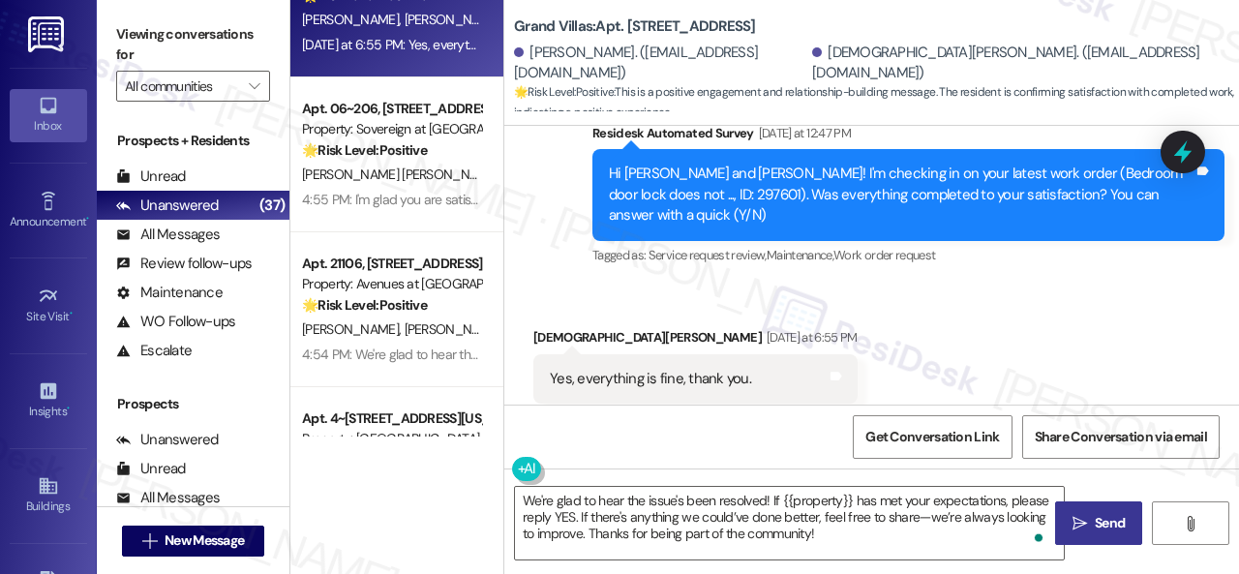
click at [1095, 525] on span "Send" at bounding box center [1110, 523] width 30 height 20
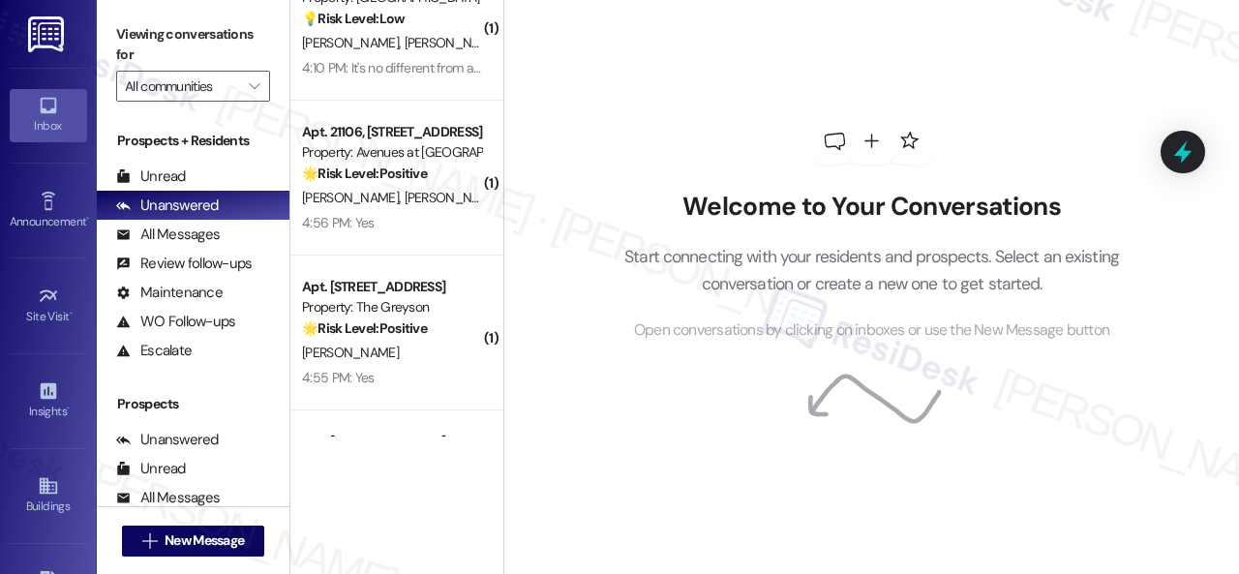
scroll to position [678, 0]
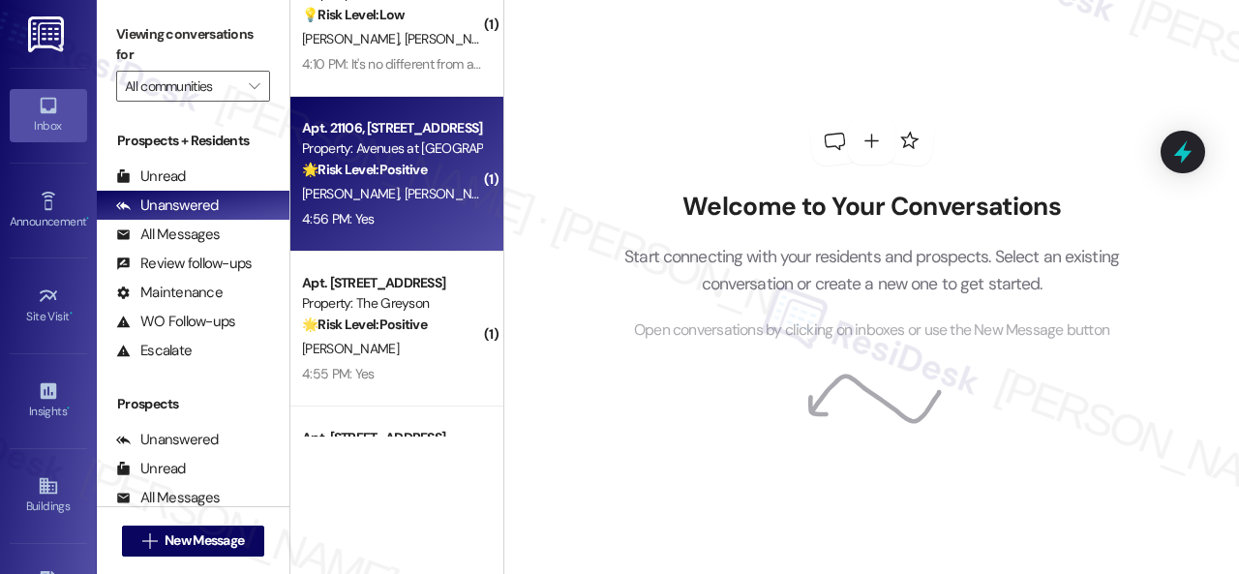
click at [436, 190] on div "[PERSON_NAME] [PERSON_NAME]" at bounding box center [391, 194] width 183 height 24
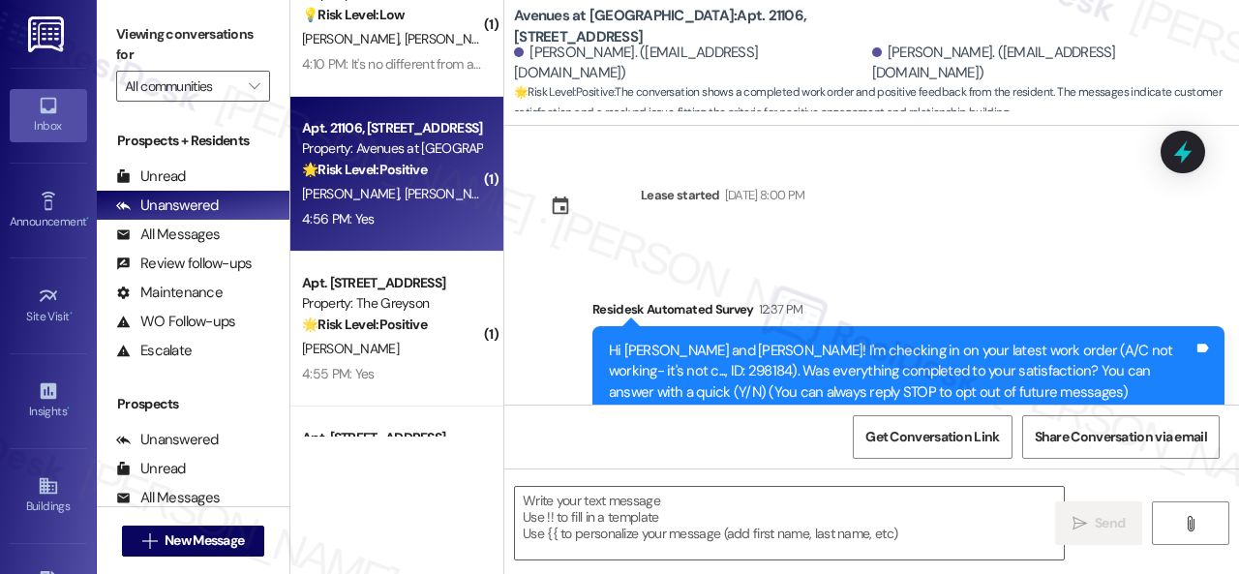
type textarea "Fetching suggested responses. Please feel free to read through the conversation…"
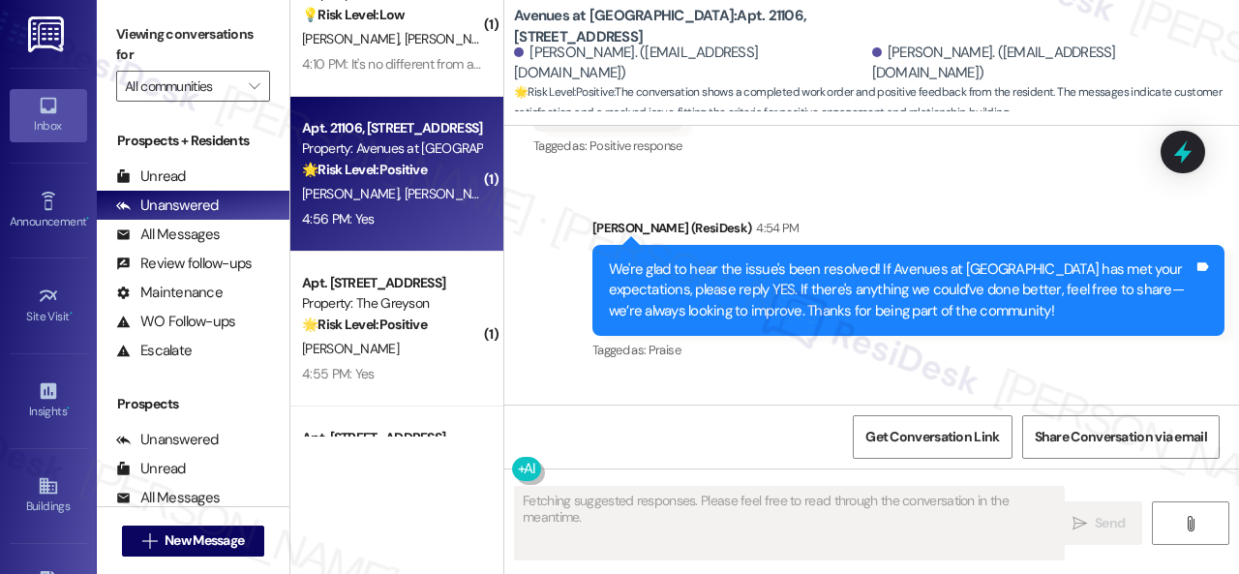
scroll to position [750, 0]
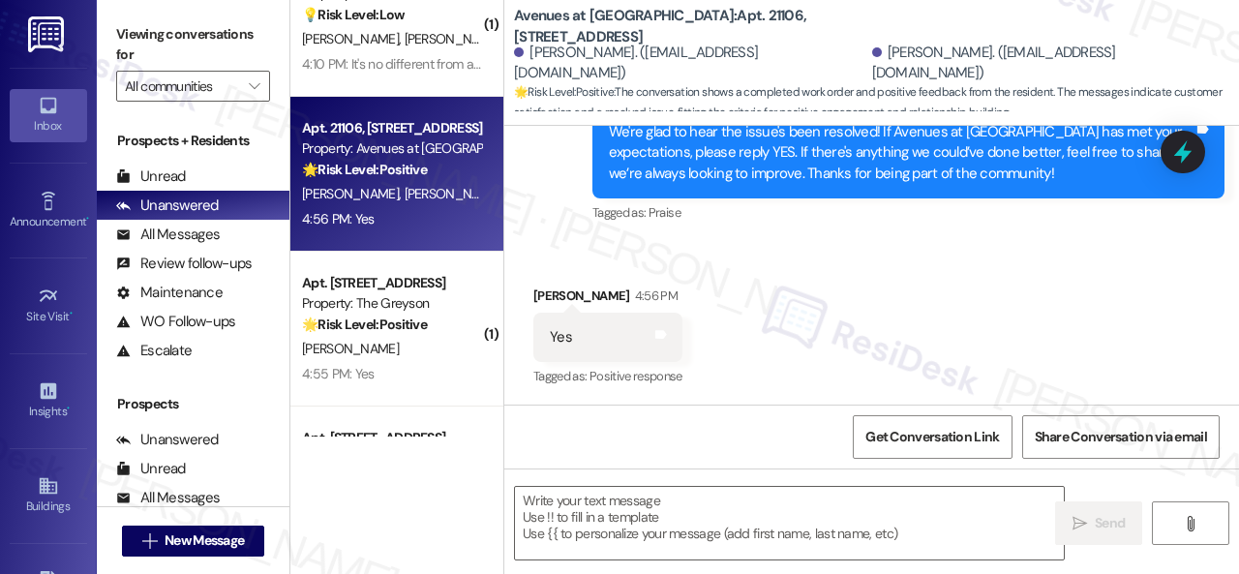
drag, startPoint x: 644, startPoint y: 260, endPoint x: 639, endPoint y: 328, distance: 67.9
click at [644, 260] on div "Received via SMS [PERSON_NAME] 4:56 PM Yes Tags and notes Tagged as: Positive r…" at bounding box center [871, 324] width 735 height 164
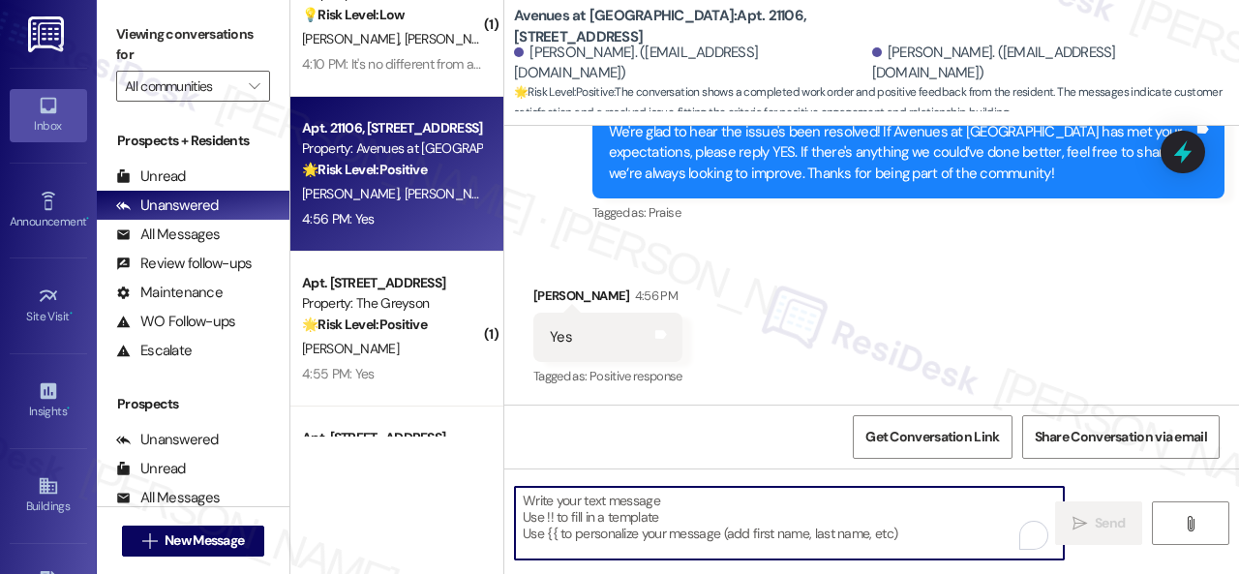
paste textarea "I'm glad you are satisfied with your home. Have you written a review for us bef…"
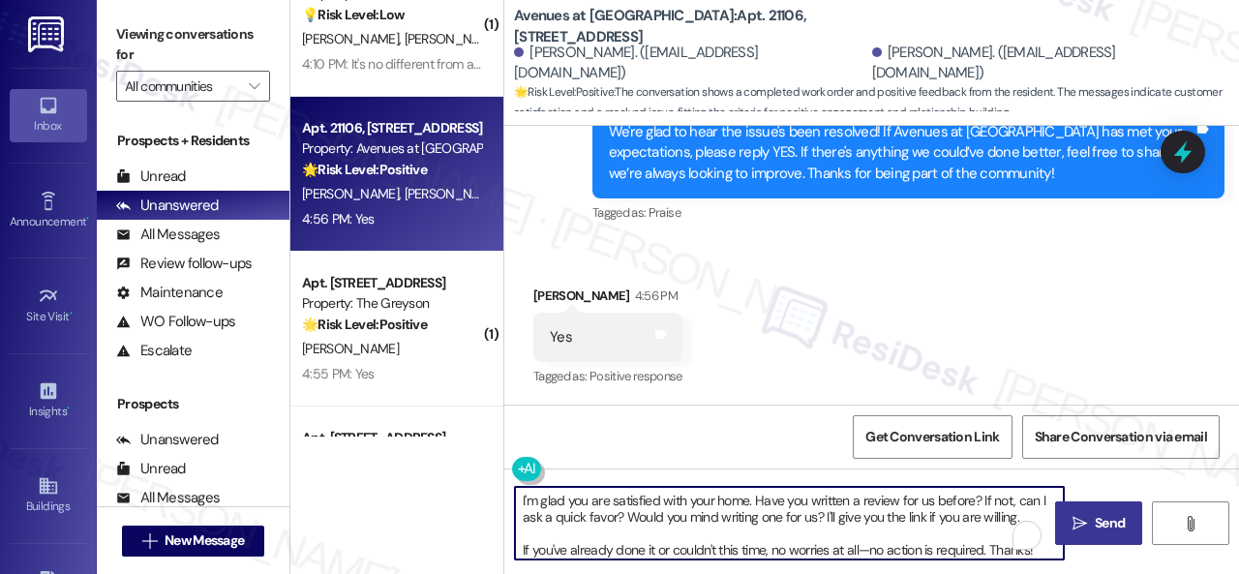
type textarea "I'm glad you are satisfied with your home. Have you written a review for us bef…"
click at [1098, 522] on span "Send" at bounding box center [1110, 523] width 30 height 20
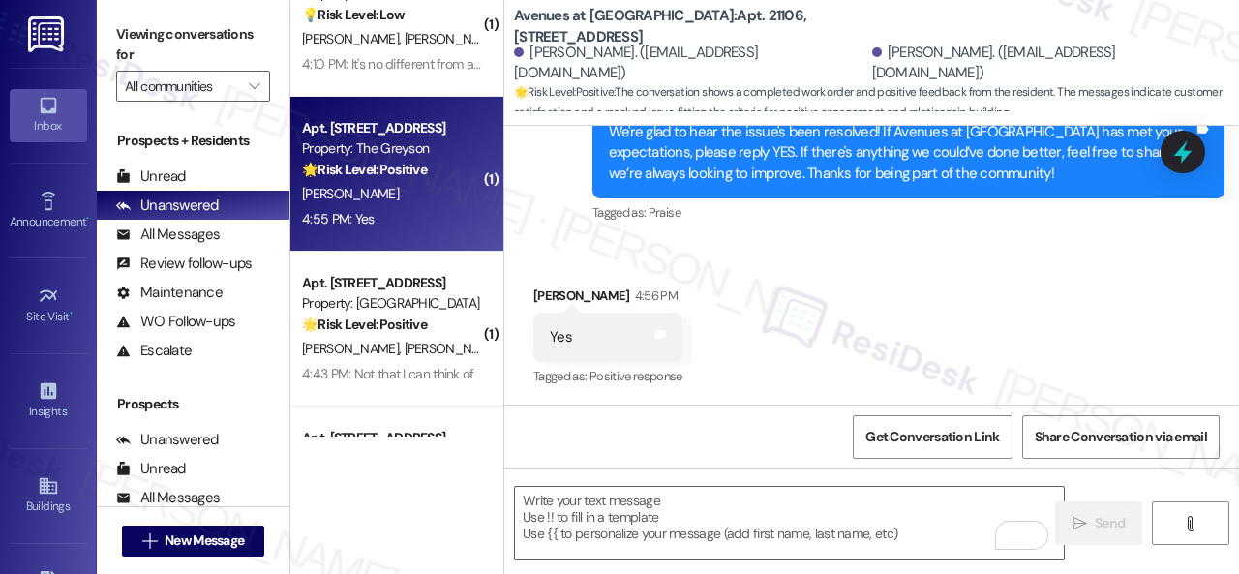
click at [409, 189] on div "[PERSON_NAME]" at bounding box center [391, 194] width 183 height 24
type textarea "Fetching suggested responses. Please feel free to read through the conversation…"
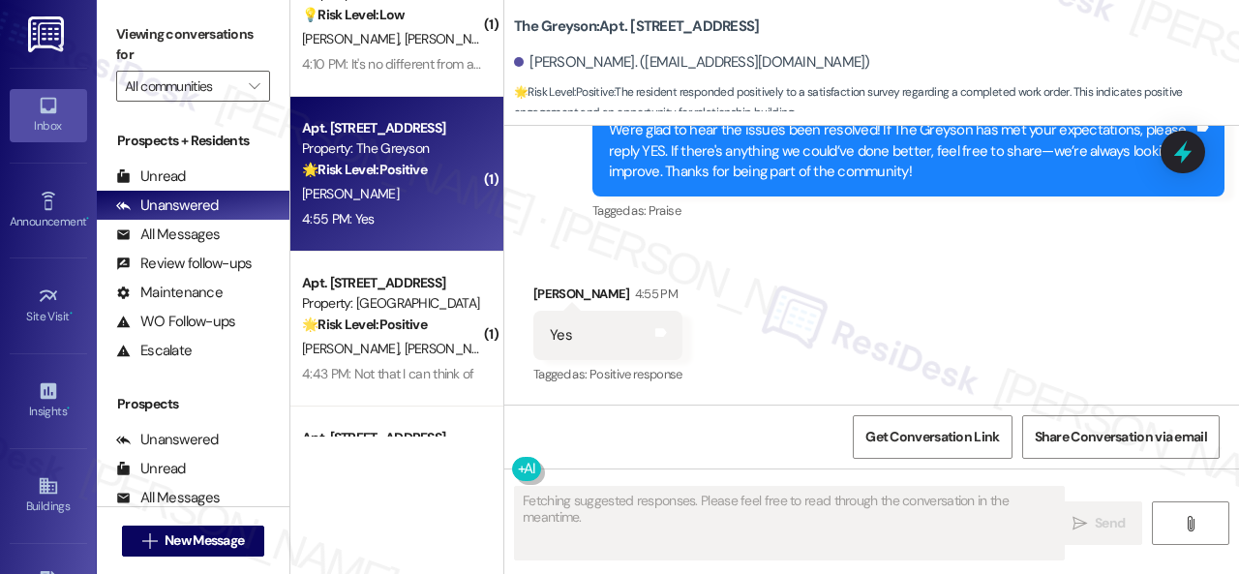
scroll to position [587, 0]
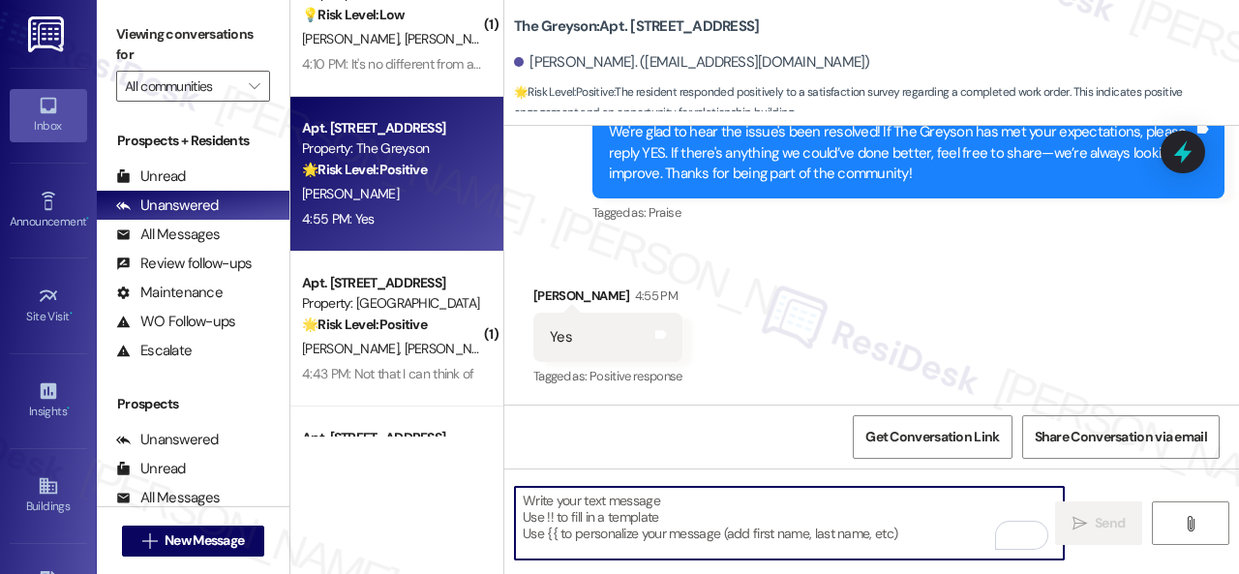
paste textarea "I'm glad you are satisfied with your home. Have you written a review for us bef…"
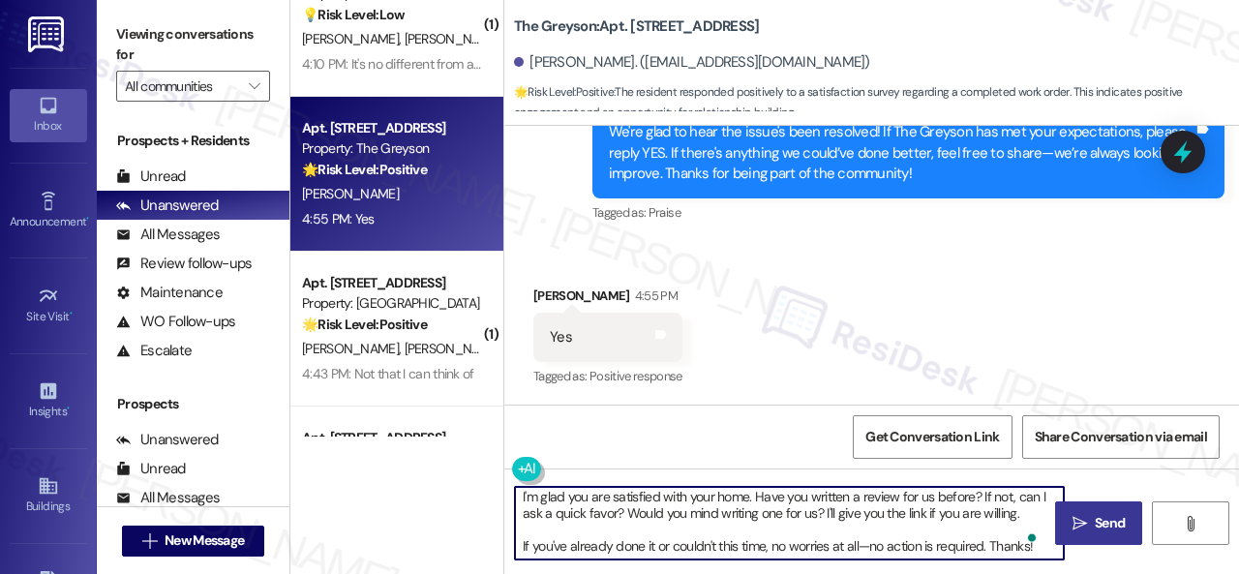
scroll to position [4, 0]
type textarea "I'm glad you are satisfied with your home. Have you written a review for us bef…"
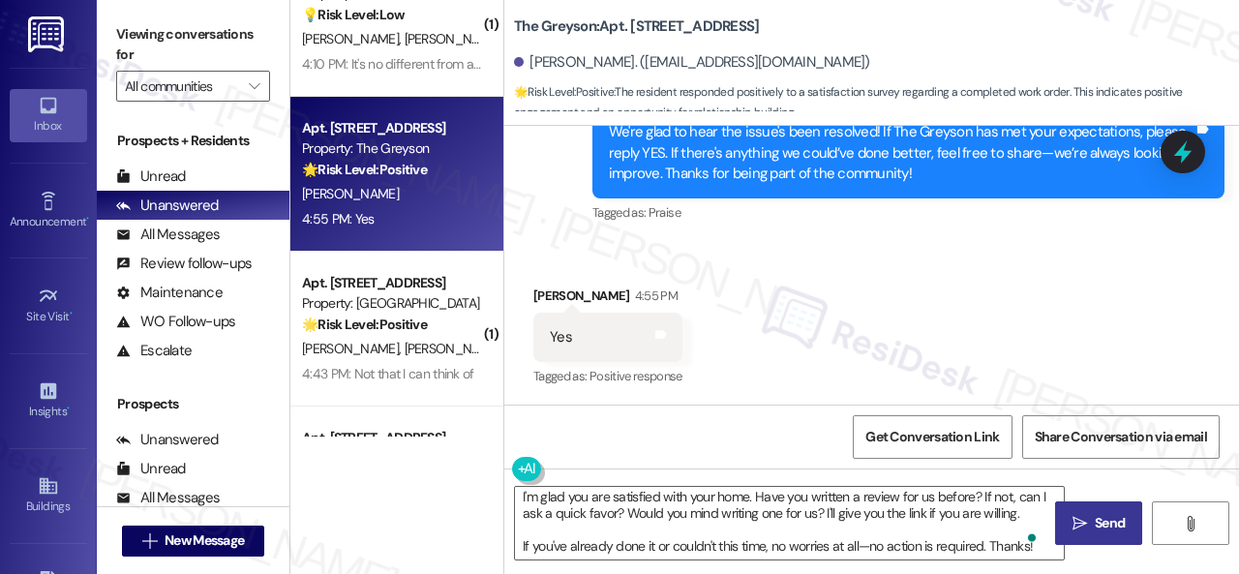
click at [1078, 524] on icon "" at bounding box center [1080, 523] width 15 height 15
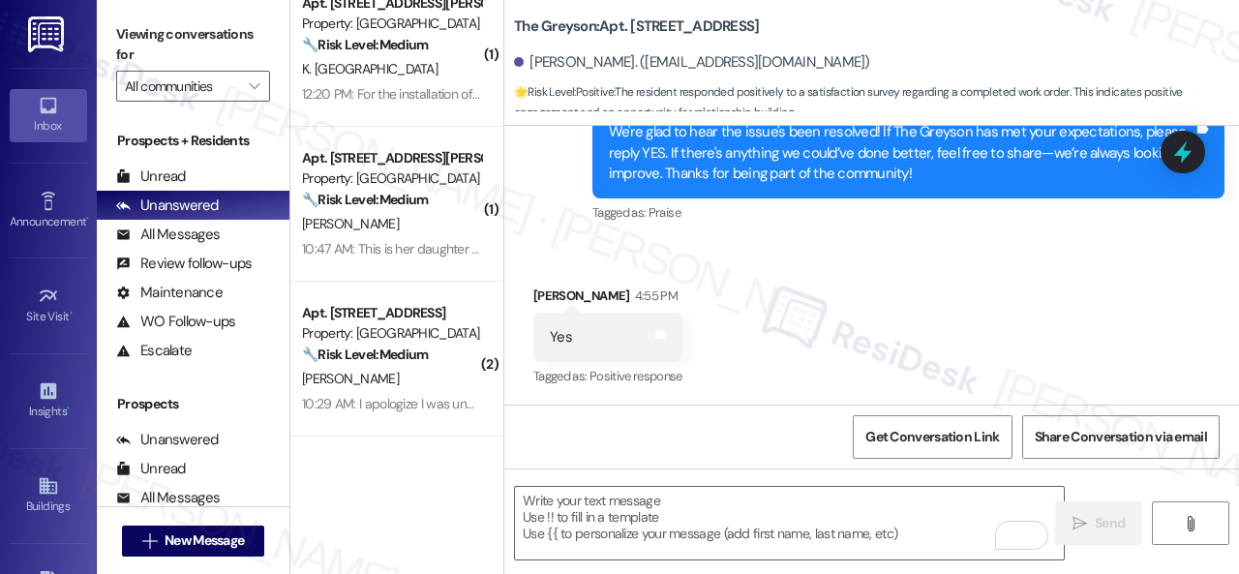
scroll to position [0, 0]
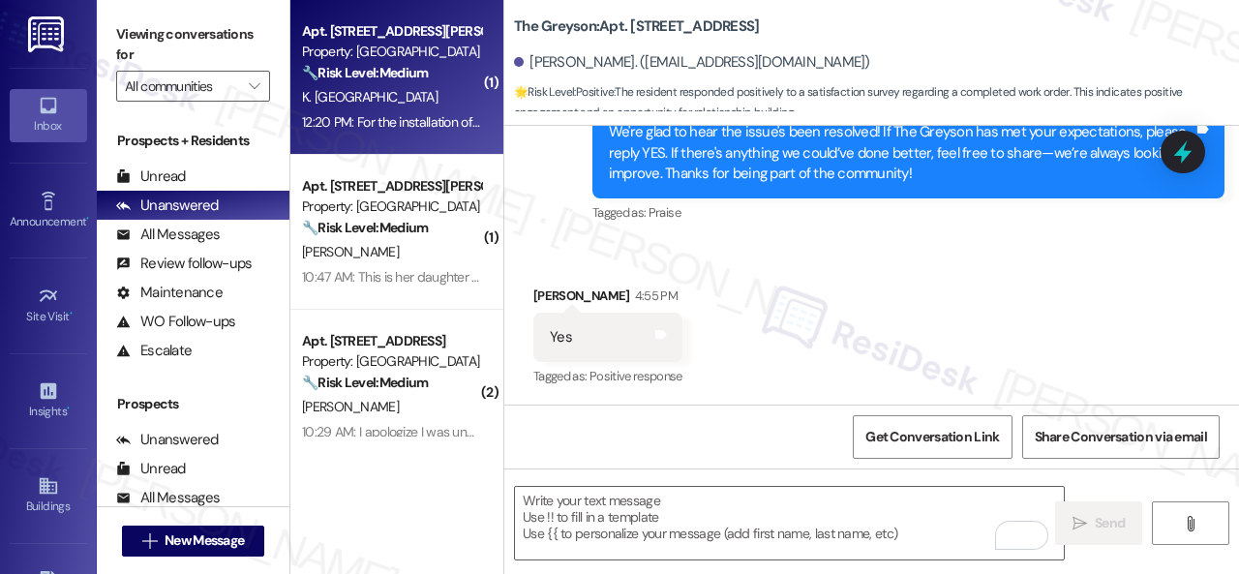
click at [399, 113] on div "12:20 PM: For the installation of the smart home, do they just show up or did I…" at bounding box center [600, 121] width 597 height 17
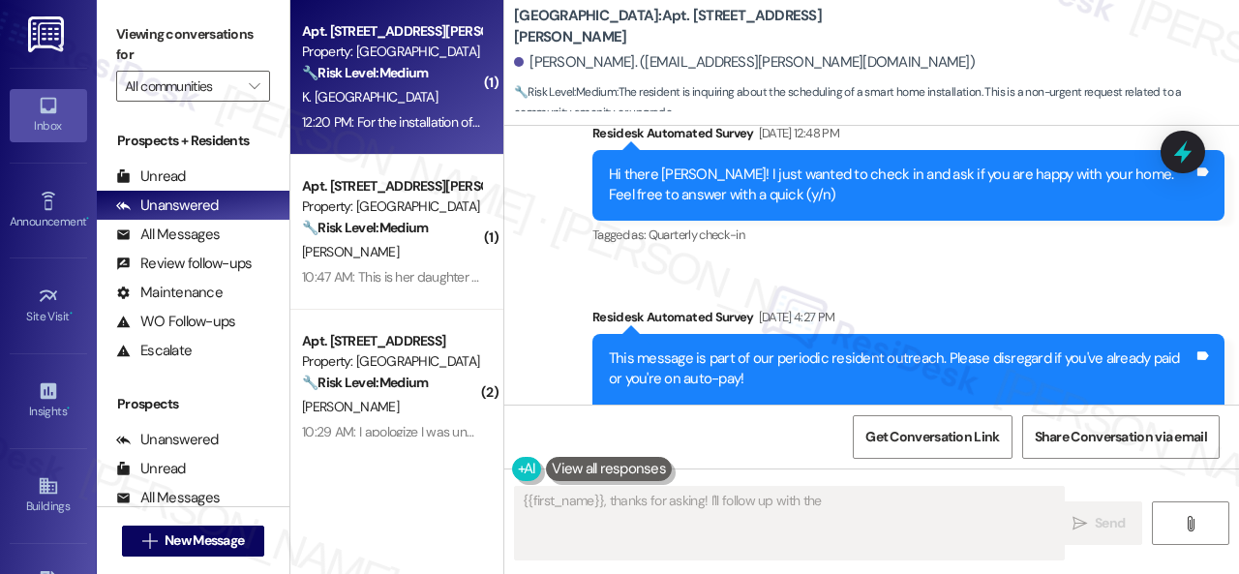
scroll to position [3173, 0]
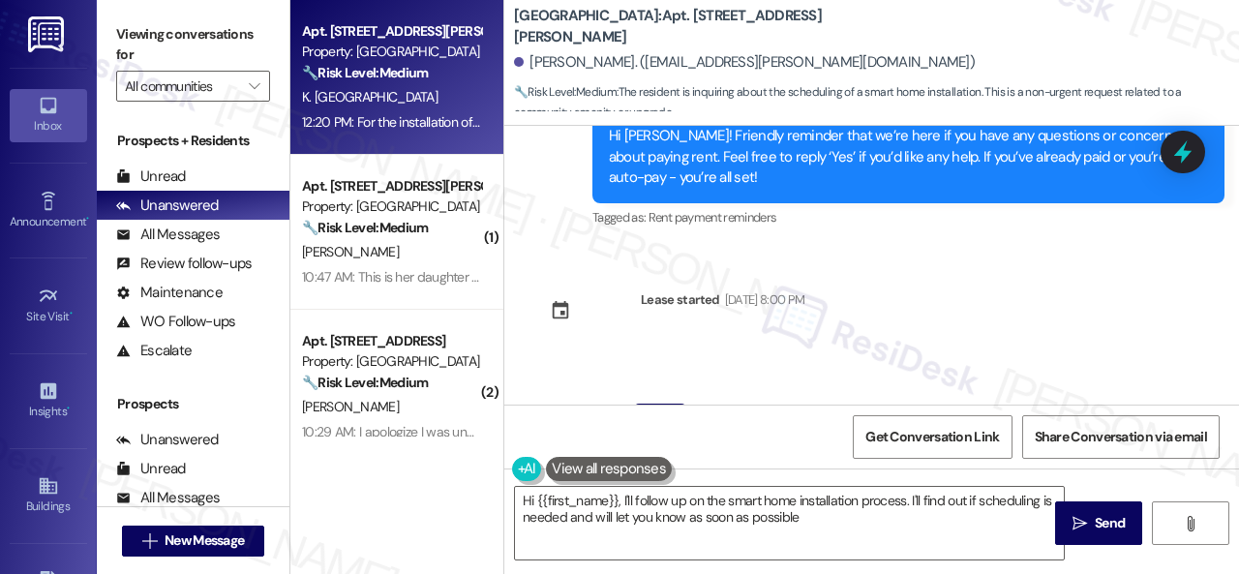
type textarea "Hi {{first_name}}, I'll follow up on the smart home installation process. I'll …"
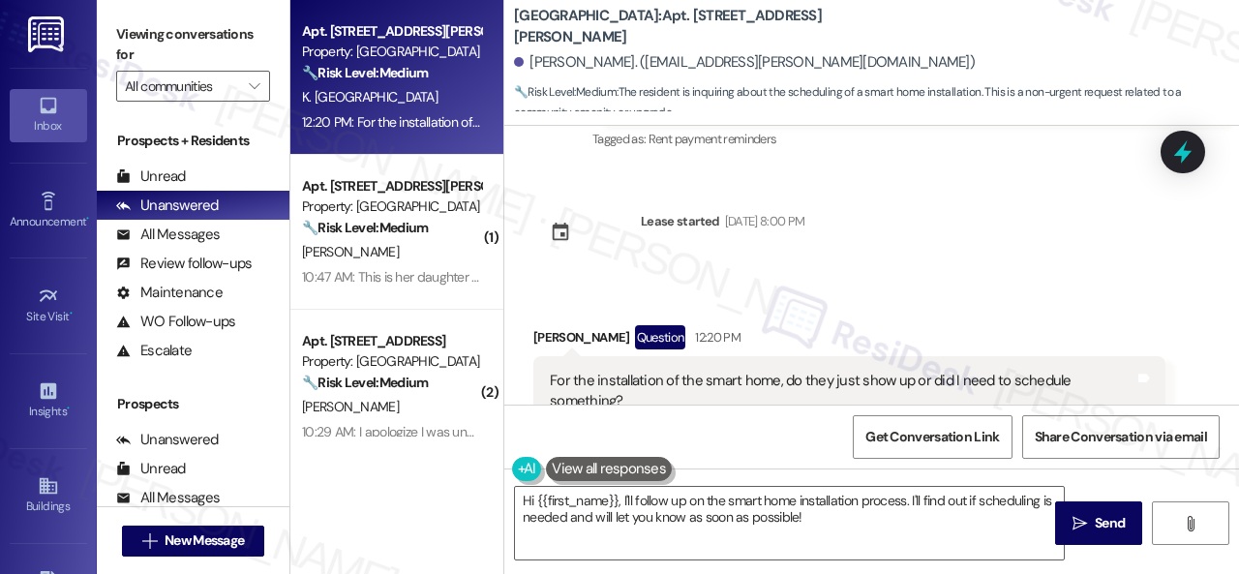
scroll to position [3175, 0]
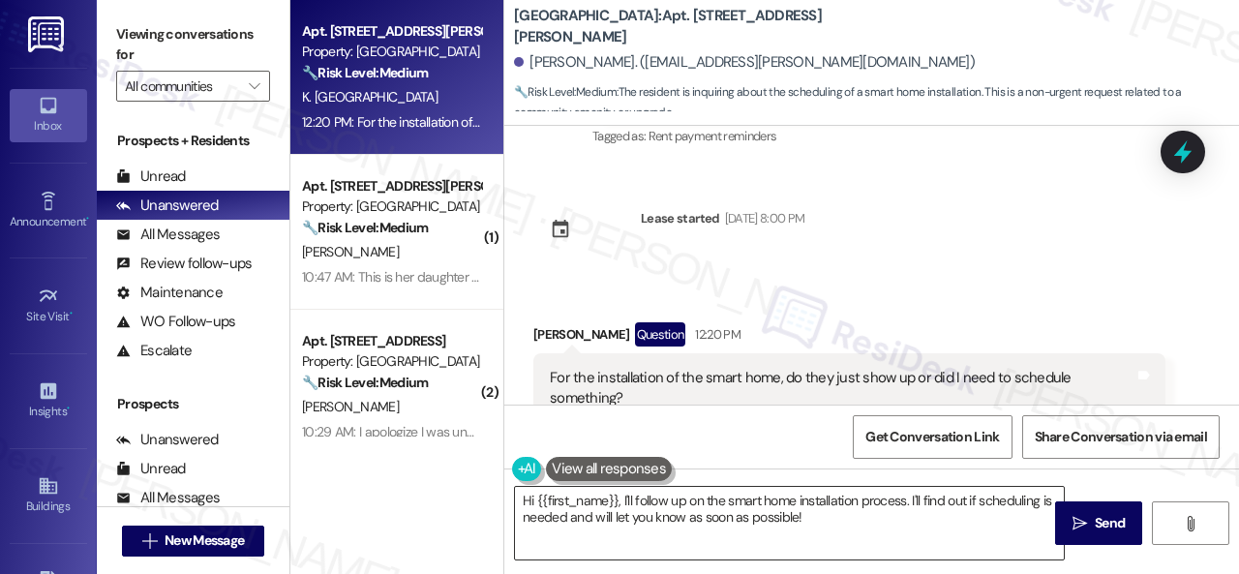
click at [916, 512] on textarea "Hi {{first_name}}, I'll follow up on the smart home installation process. I'll …" at bounding box center [789, 523] width 549 height 73
click at [1095, 532] on span "Send" at bounding box center [1110, 523] width 30 height 20
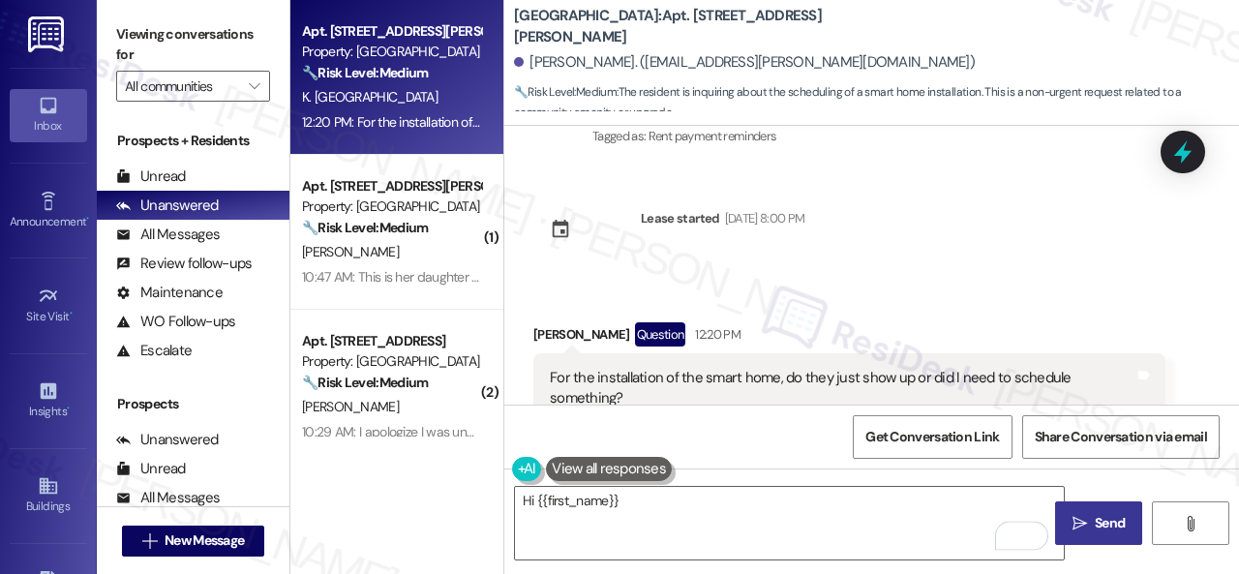
scroll to position [3173, 0]
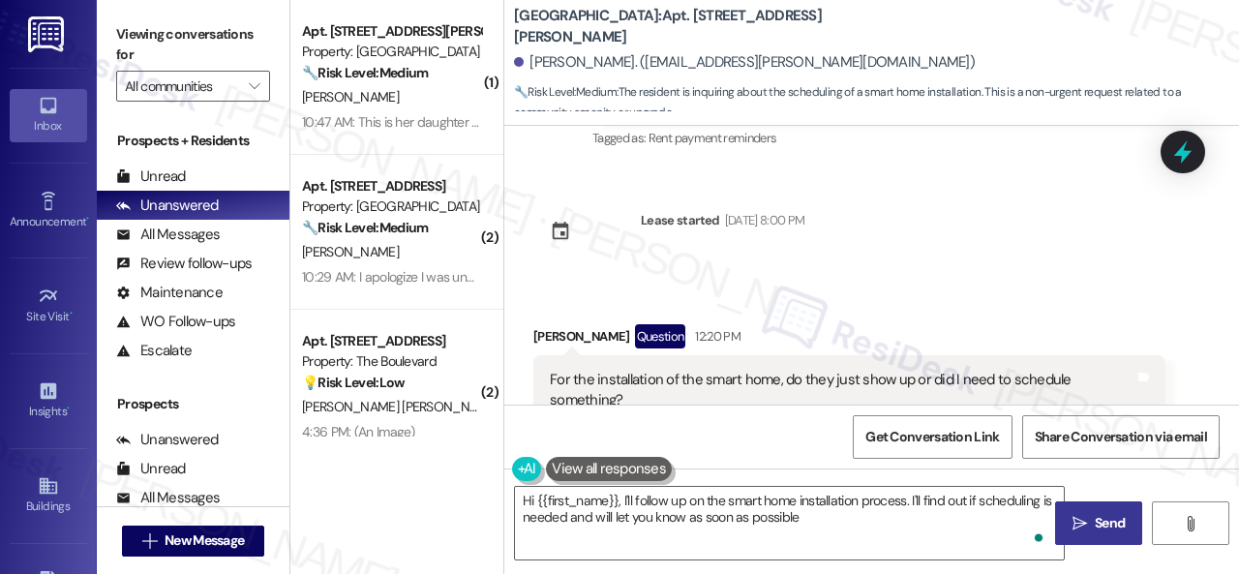
type textarea "Hi {{first_name}}, I'll follow up on the smart home installation process. I'll …"
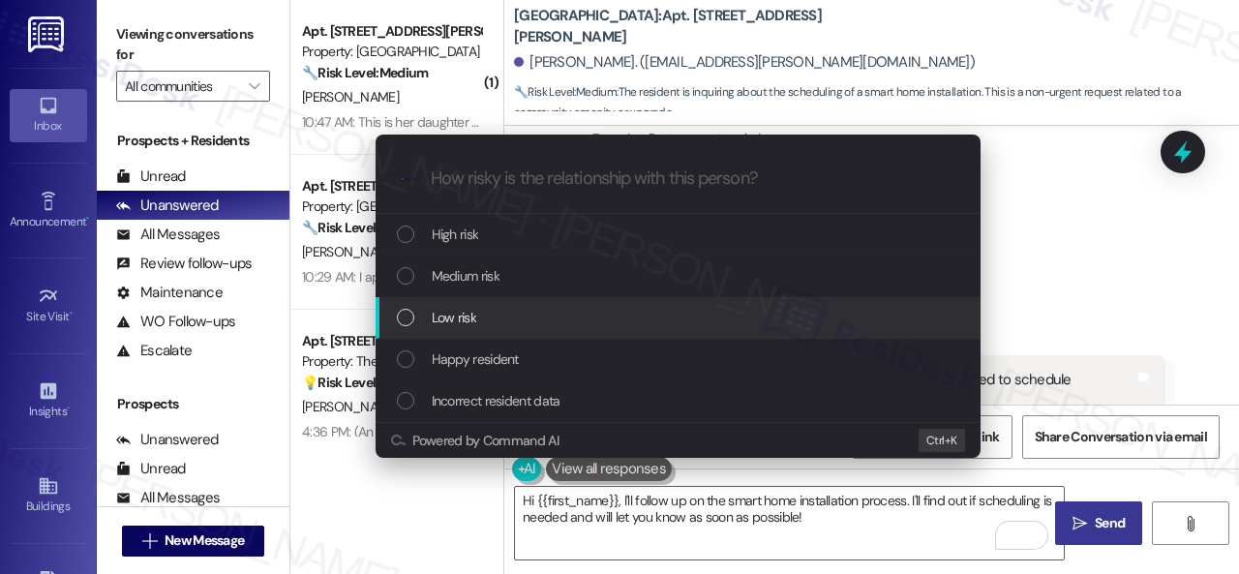
click at [445, 310] on span "Low risk" at bounding box center [454, 317] width 45 height 21
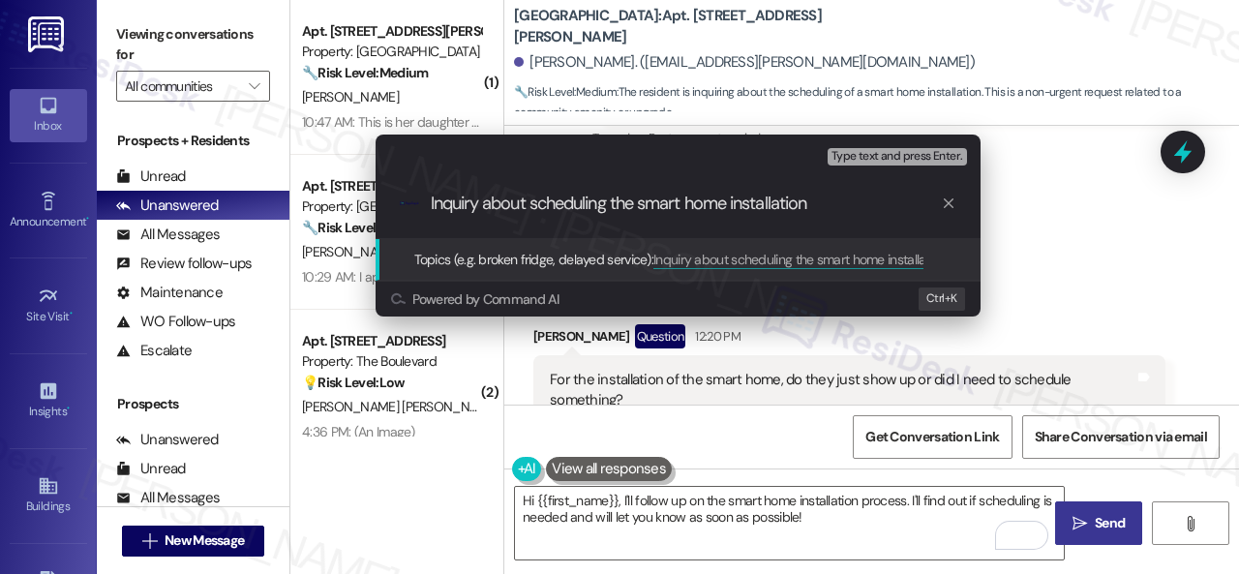
type input "Inquiry about scheduling the smart home installation."
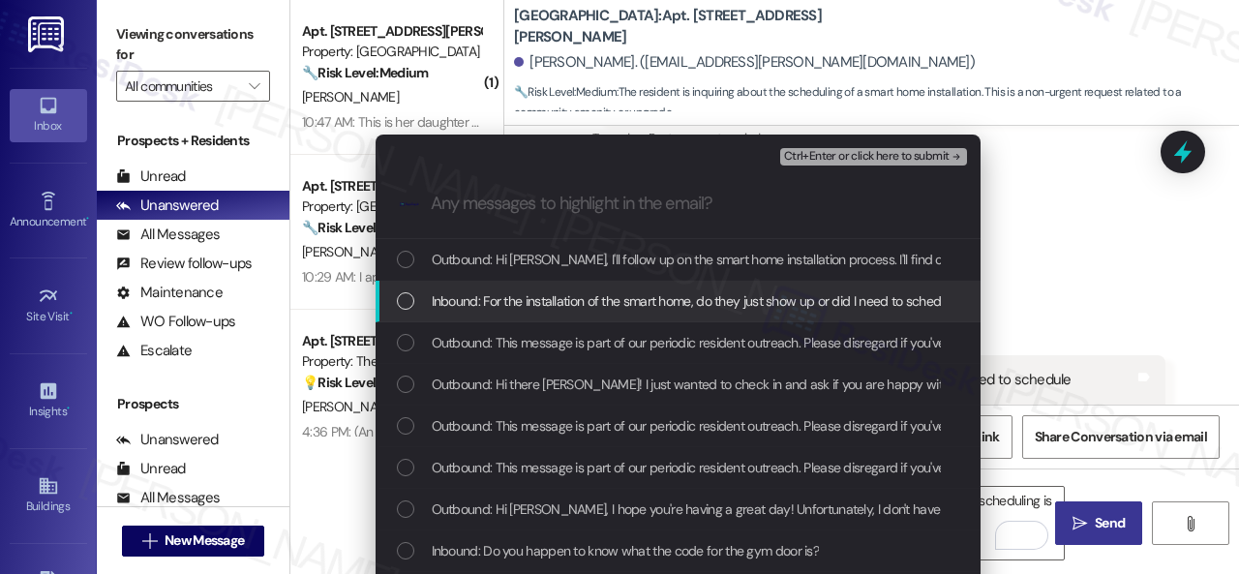
click at [478, 310] on span "Inbound: For the installation of the smart home, do they just show up or did I …" at bounding box center [729, 300] width 594 height 21
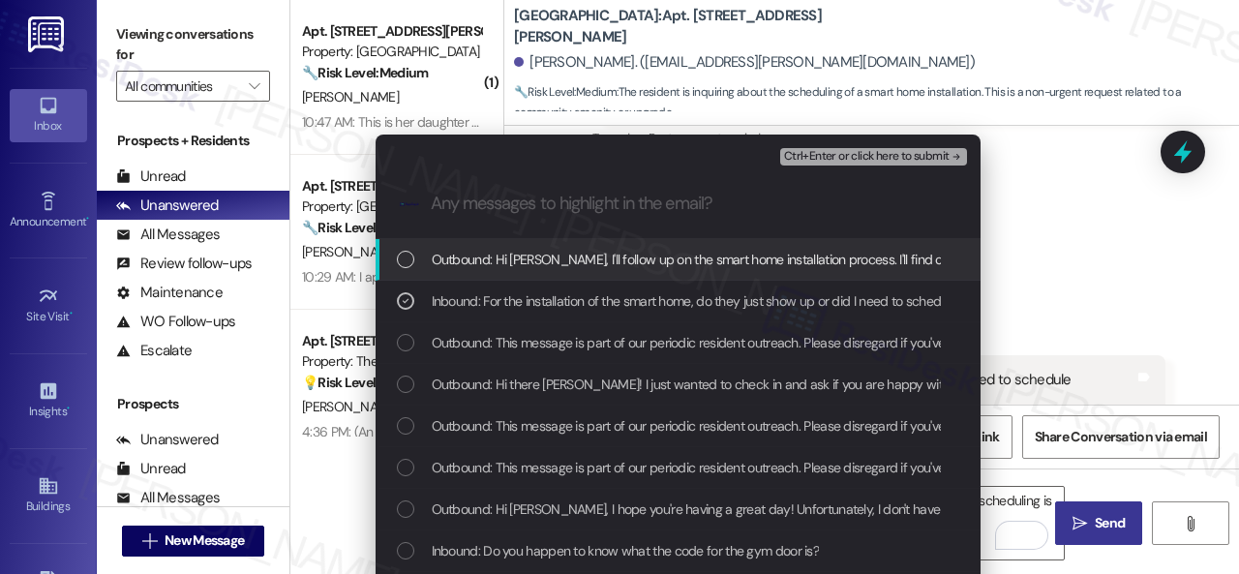
click at [841, 156] on span "Ctrl+Enter or click here to submit" at bounding box center [867, 157] width 166 height 14
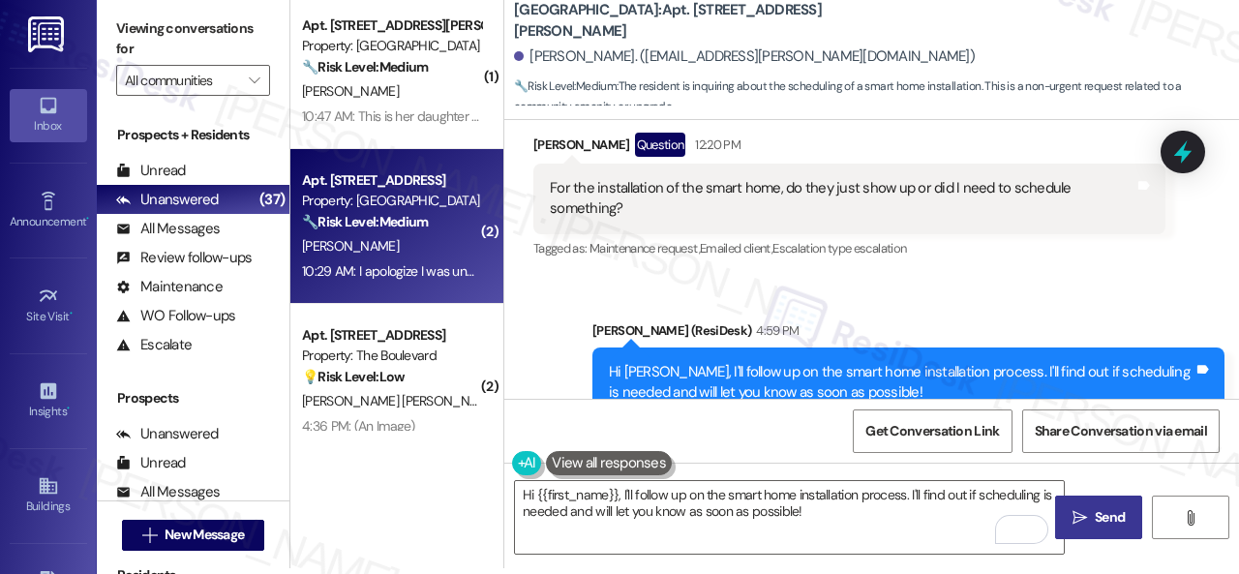
scroll to position [0, 0]
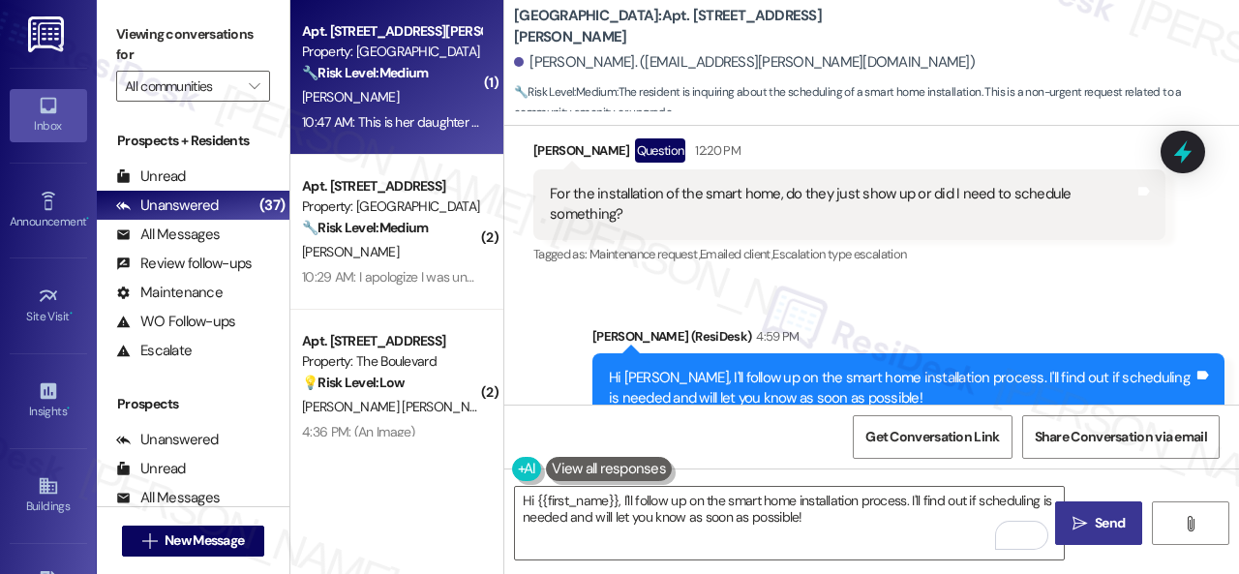
click at [452, 111] on div "10:47 AM: This is her daughter Cathy my mother is not good at texting so writin…" at bounding box center [391, 122] width 183 height 24
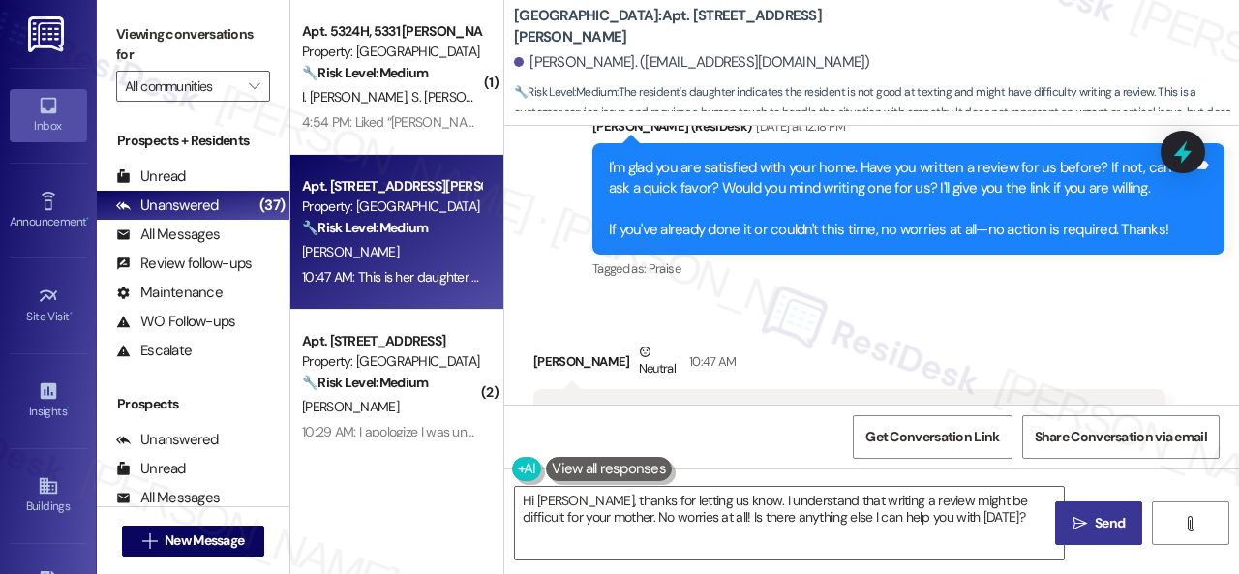
scroll to position [1017, 0]
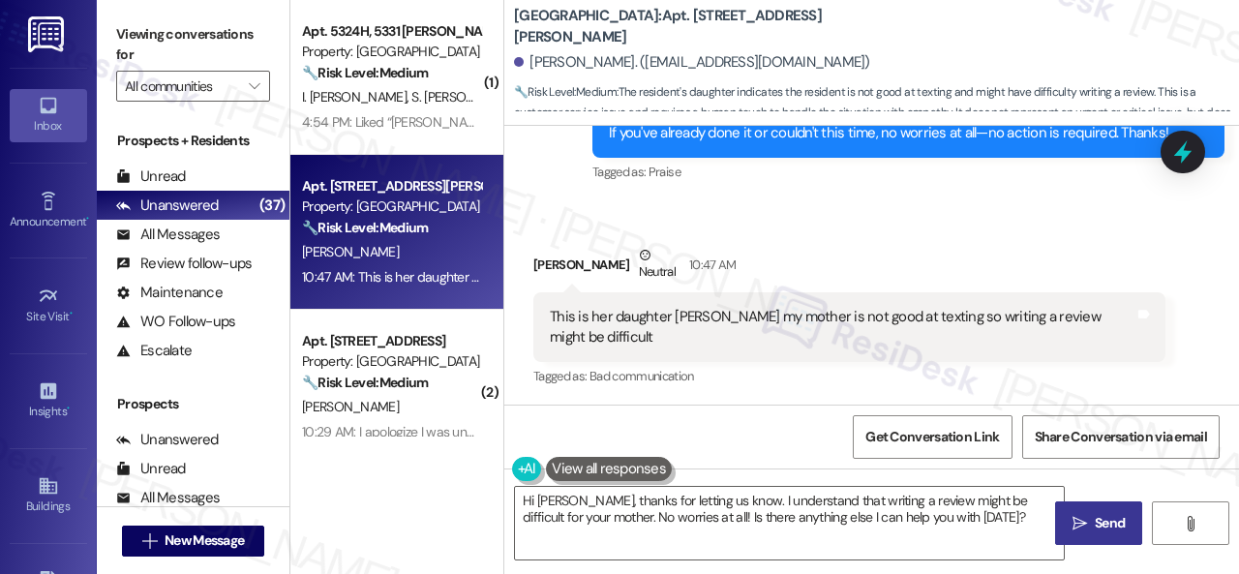
drag, startPoint x: 573, startPoint y: 435, endPoint x: 573, endPoint y: 471, distance: 36.8
click at [573, 435] on div "Get Conversation Link Share Conversation via email" at bounding box center [871, 437] width 735 height 64
click at [562, 517] on textarea "Hi Cathy, thanks for letting us know. I understand that writing a review might …" at bounding box center [789, 523] width 549 height 73
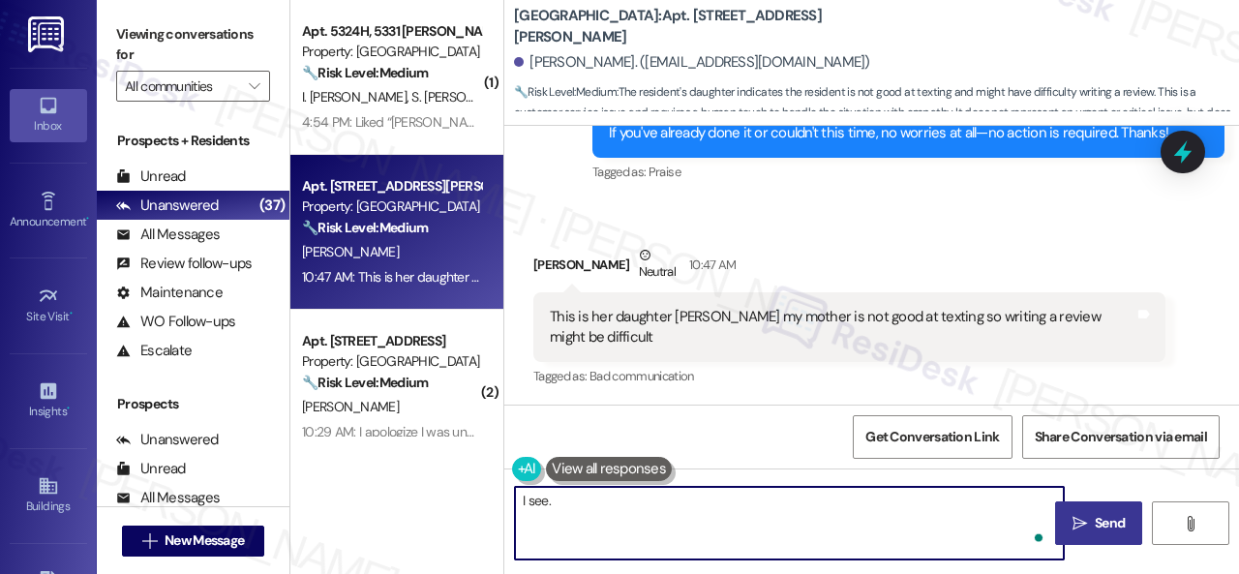
paste textarea "No worries. Thank you."
type textarea "I see. No worries. Thank you! Have a great weekend!"
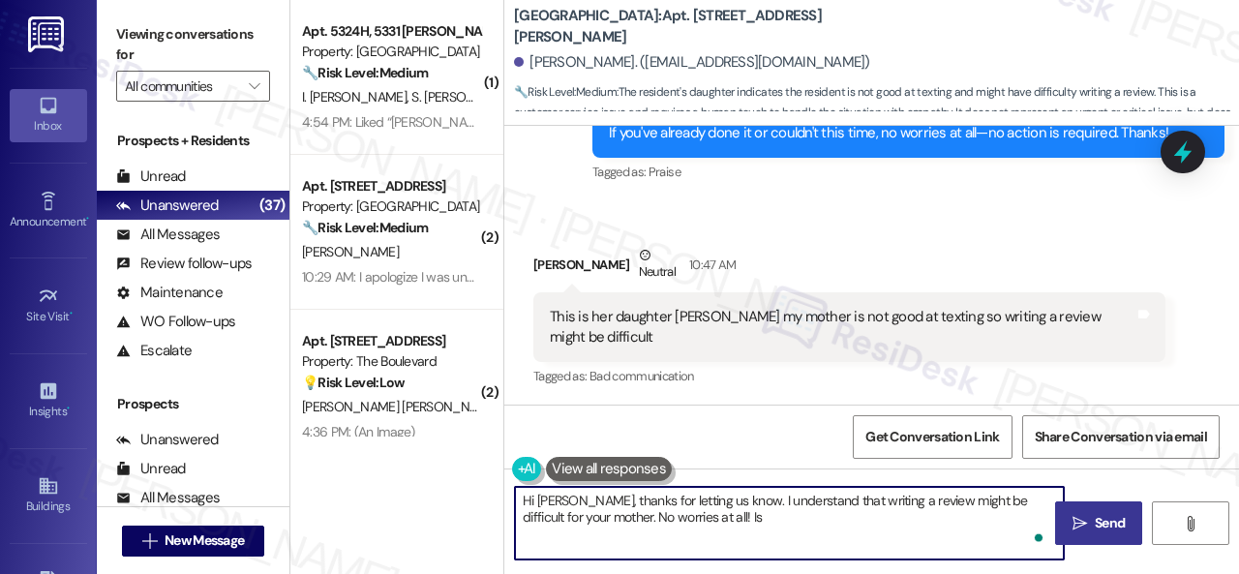
scroll to position [1153, 0]
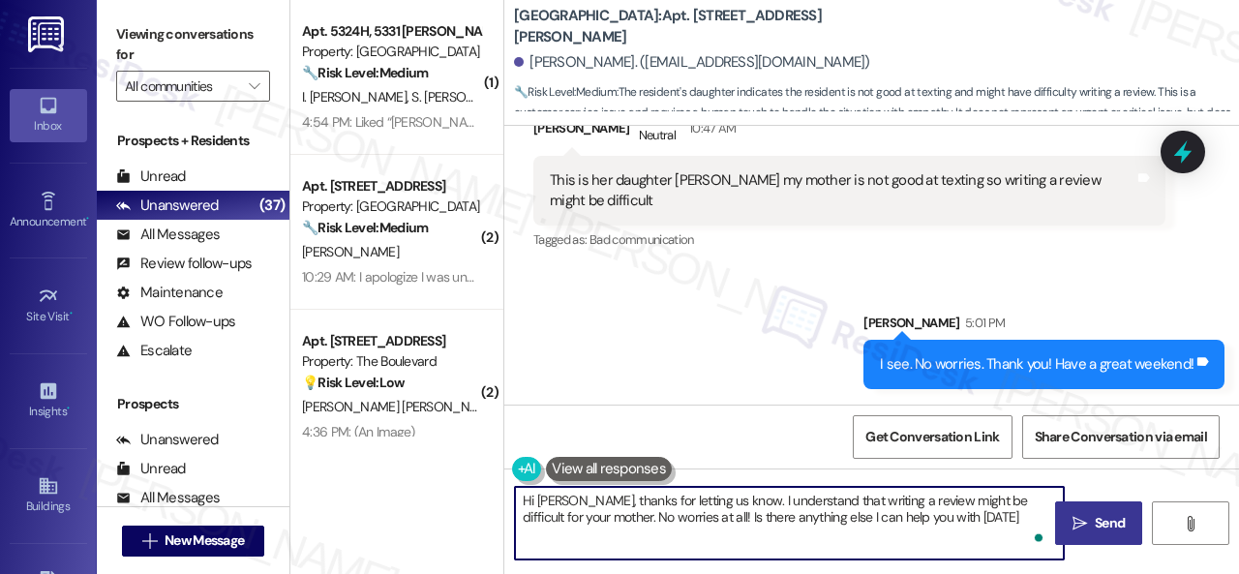
type textarea "Hi Cathy, thanks for letting us know. I understand that writing a review might …"
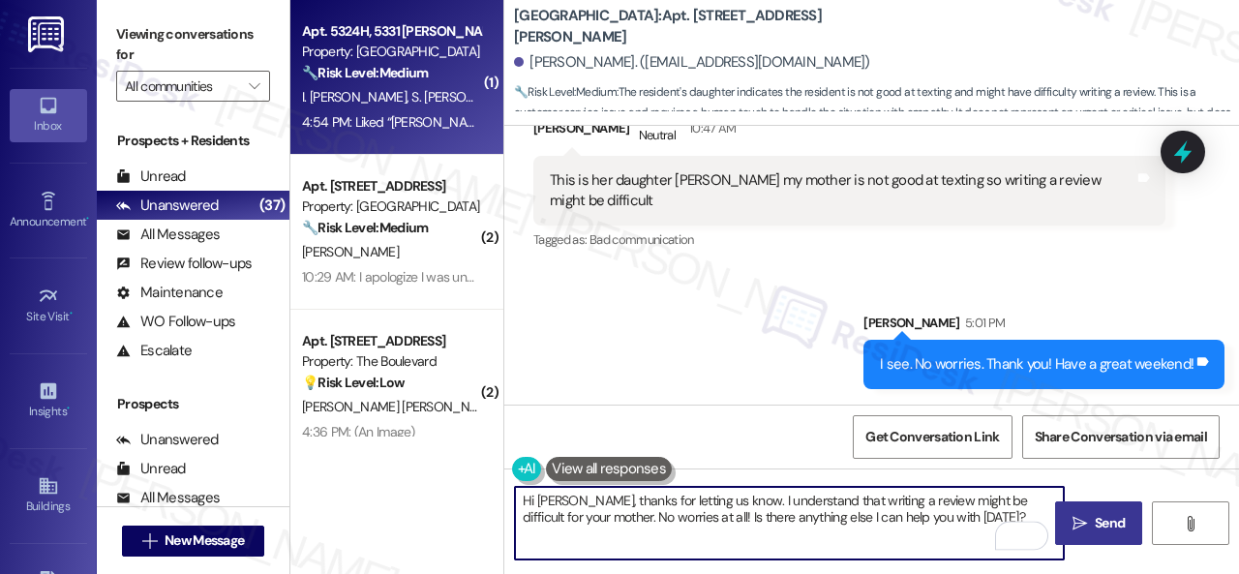
click at [411, 96] on span "S. Mordowicz" at bounding box center [465, 96] width 109 height 17
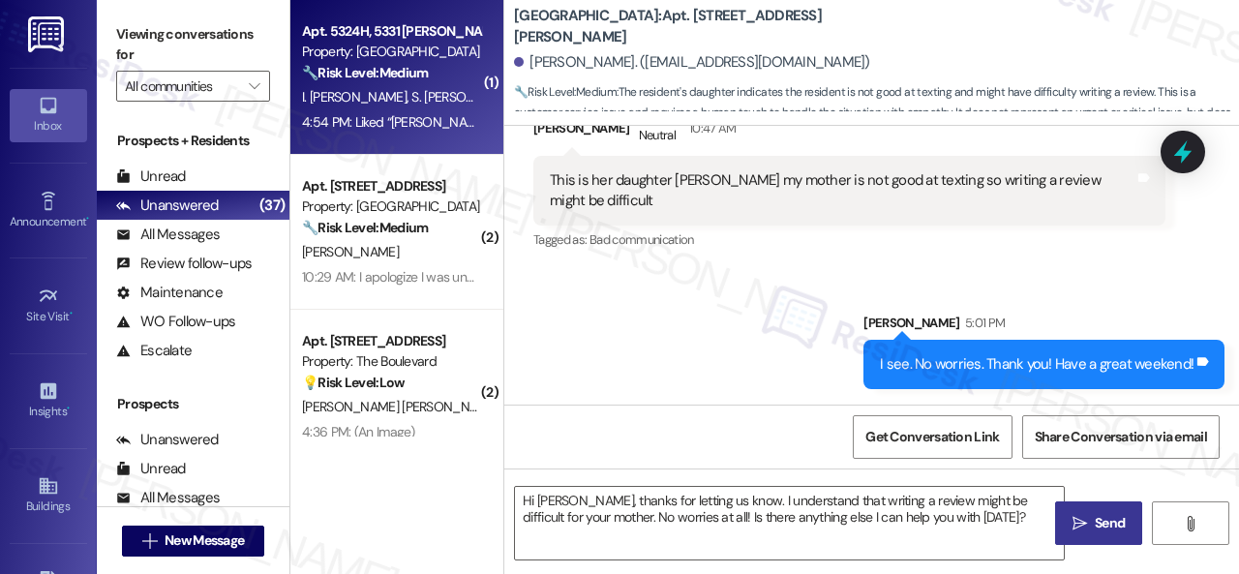
type textarea "Fetching suggested responses. Please feel free to read through the conversation…"
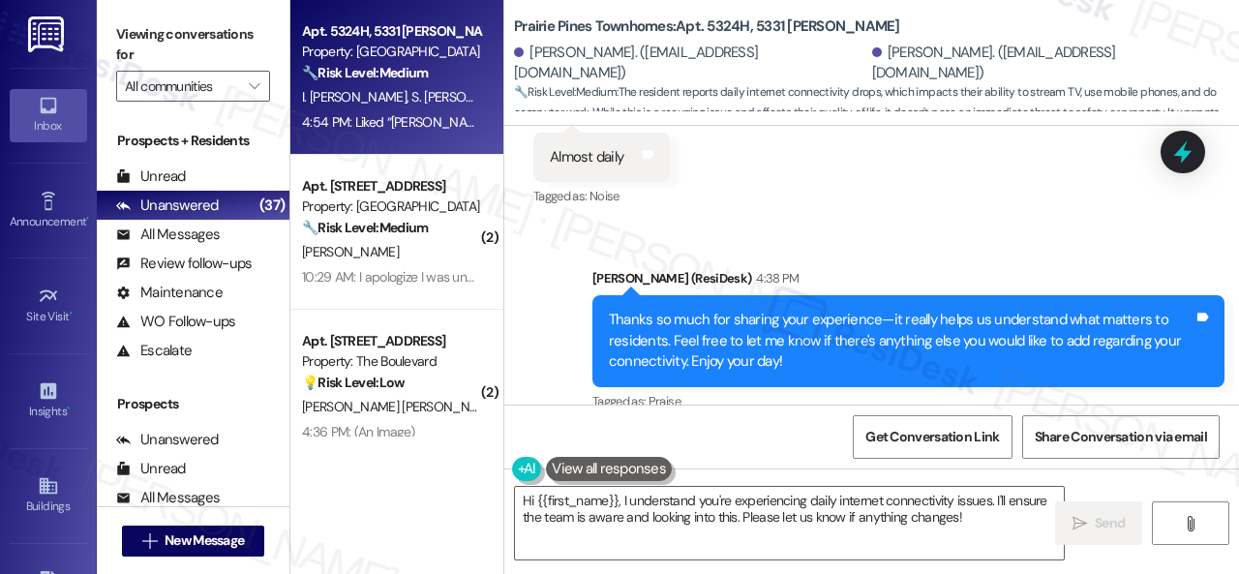
scroll to position [9099, 0]
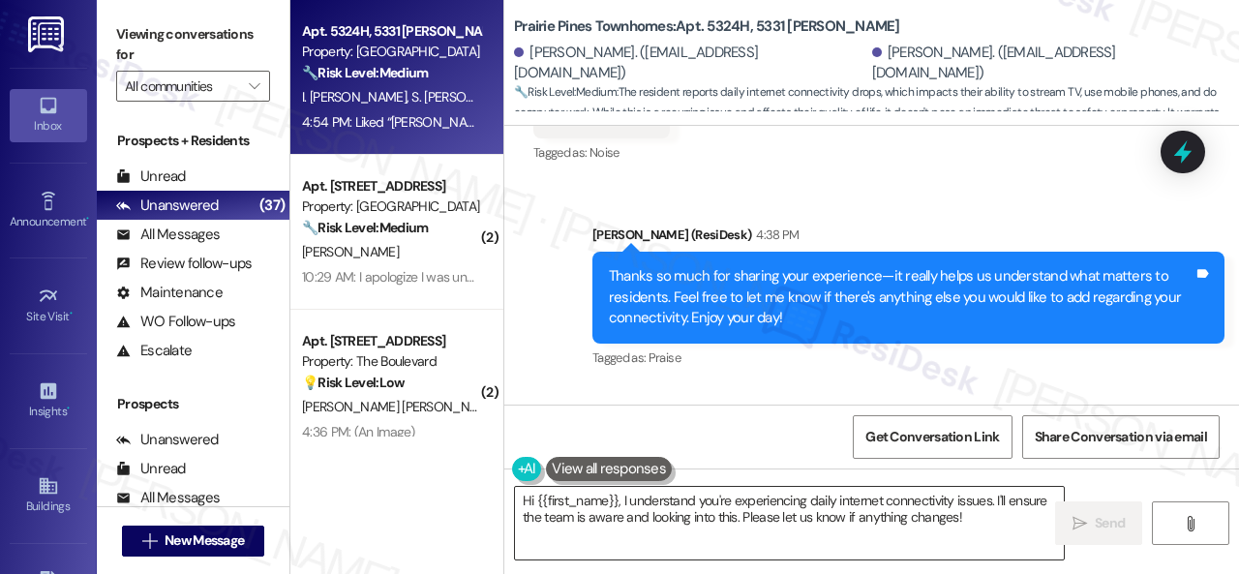
click at [846, 526] on textarea "Hi {{first_name}}, I understand you're experiencing daily internet connectivity…" at bounding box center [789, 523] width 549 height 73
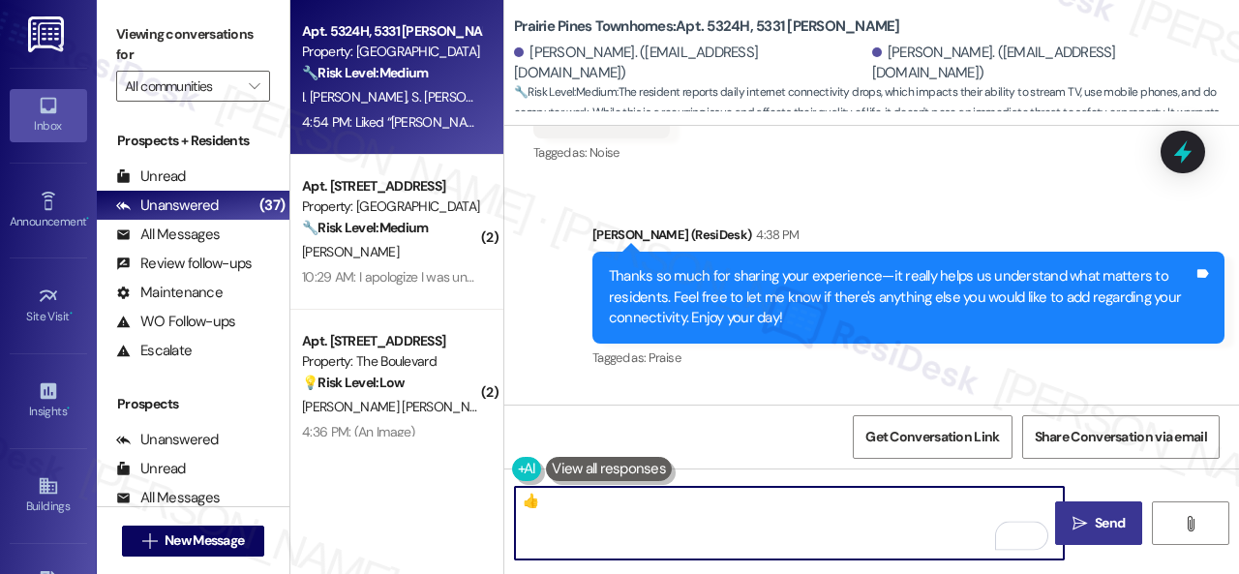
type textarea "👍"
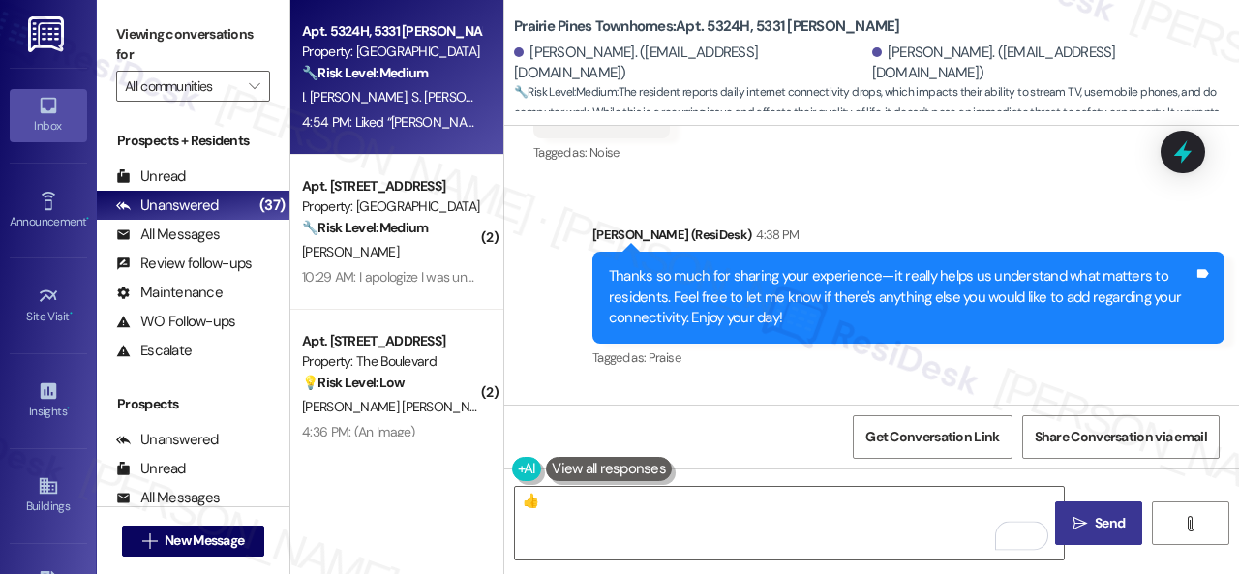
click at [1080, 540] on button " Send" at bounding box center [1098, 523] width 87 height 44
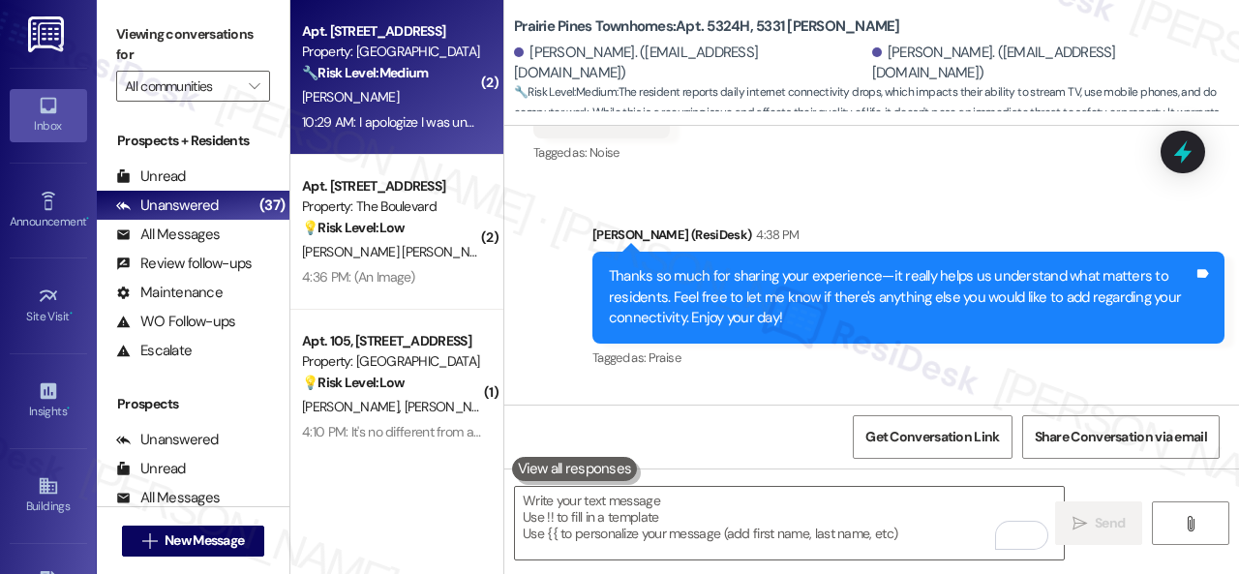
click at [429, 82] on div "🔧 Risk Level: Medium The resident is inquiring about the status of a dishwasher…" at bounding box center [391, 73] width 179 height 20
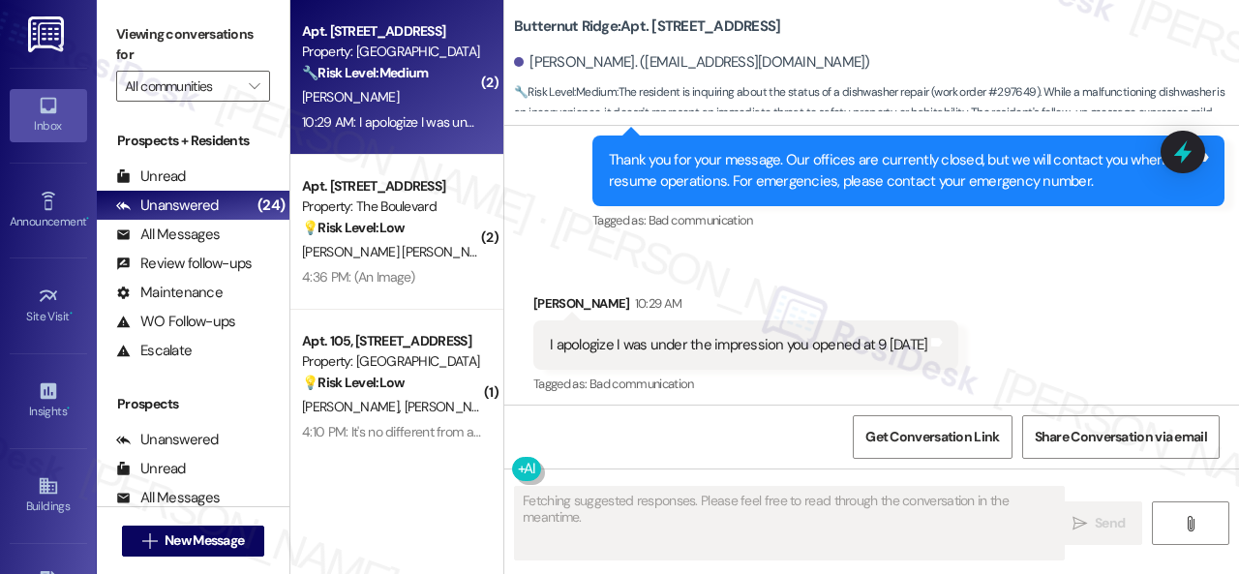
scroll to position [5334, 0]
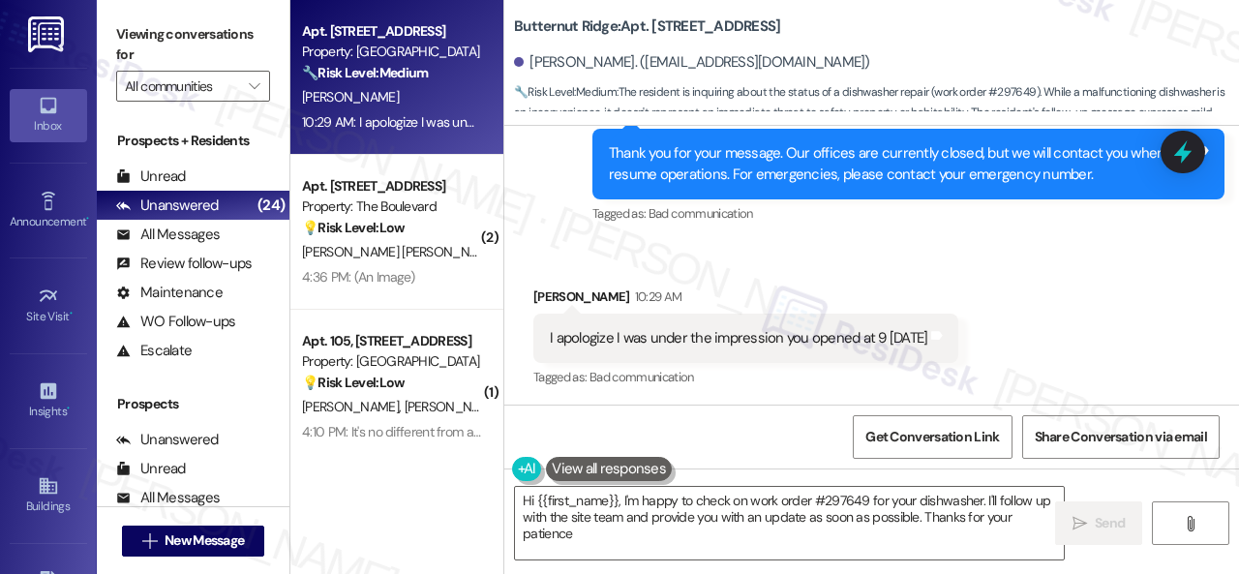
type textarea "Hi {{first_name}}, I'm happy to check on work order #297649 for your dishwasher…"
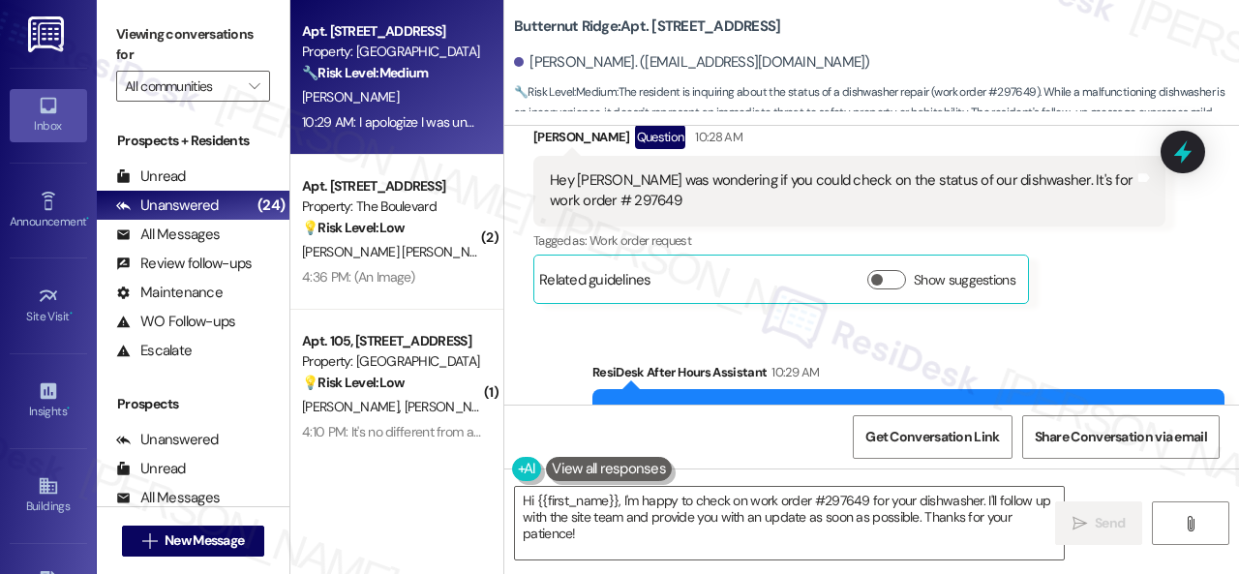
scroll to position [5044, 0]
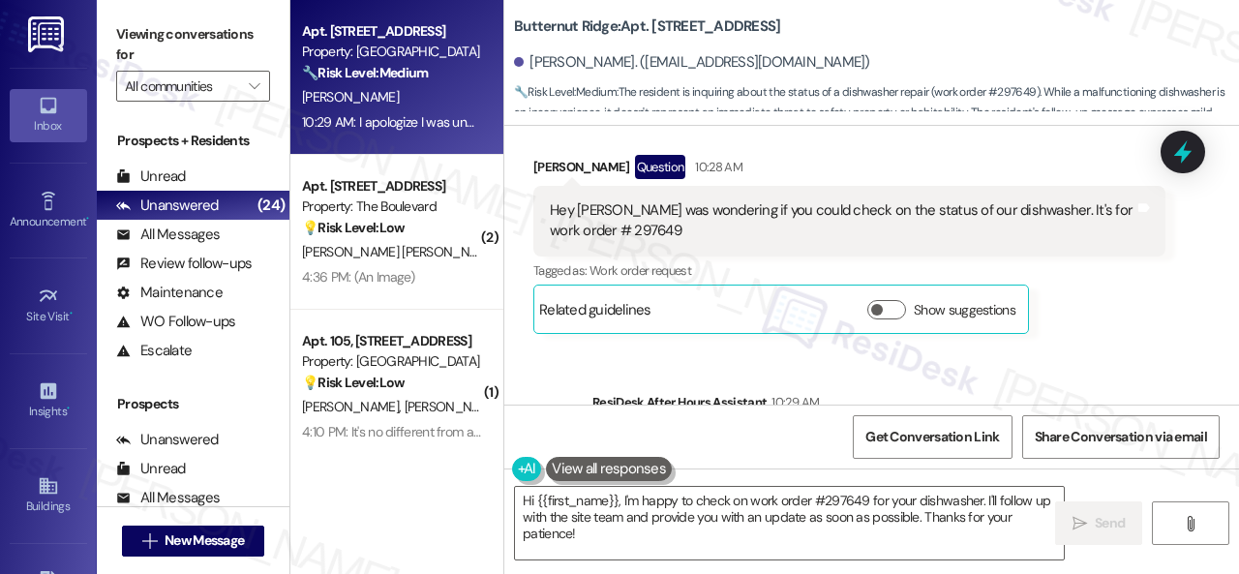
click at [618, 226] on div "Hey Sarah I was wondering if you could check on the status of our dishwasher. I…" at bounding box center [842, 221] width 585 height 42
copy div "297649"
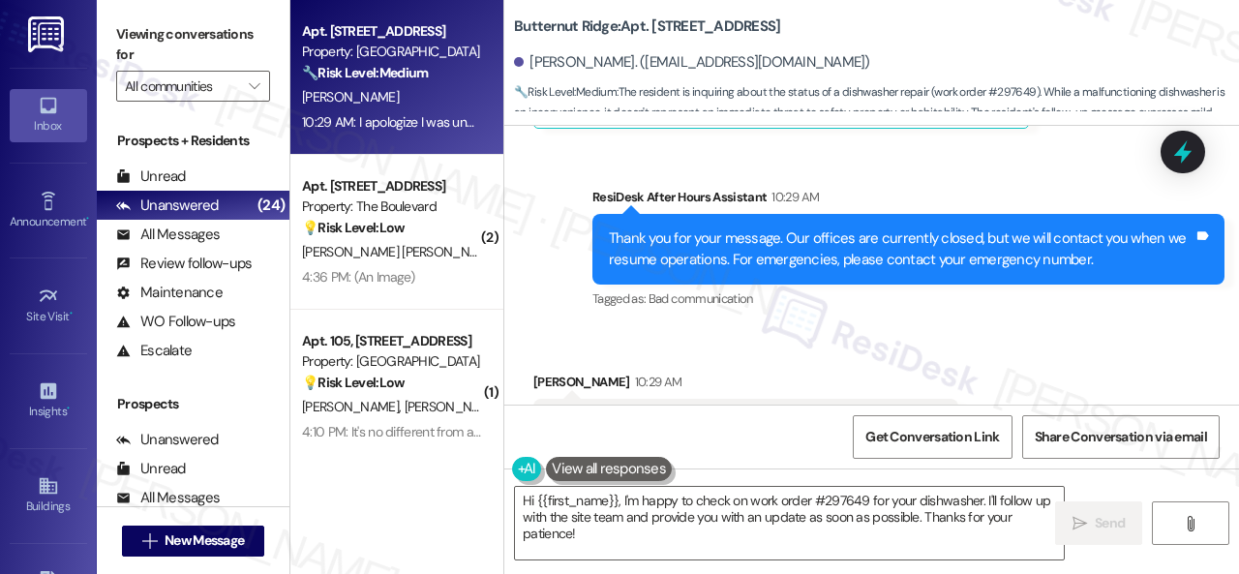
scroll to position [5334, 0]
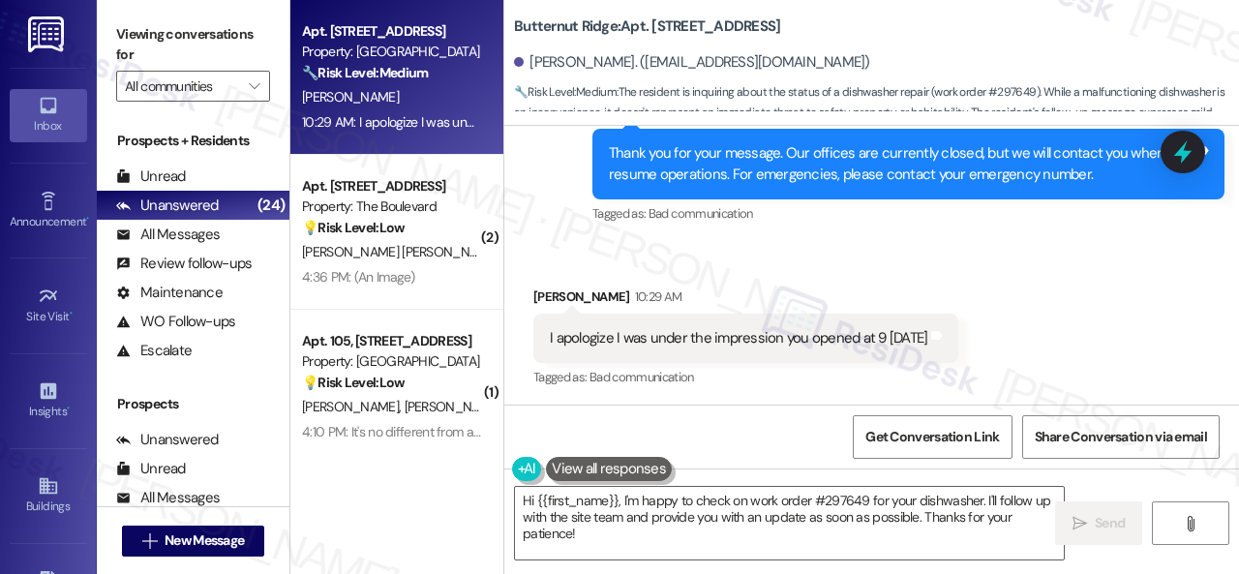
click at [728, 432] on div "Get Conversation Link Share Conversation via email" at bounding box center [871, 437] width 735 height 64
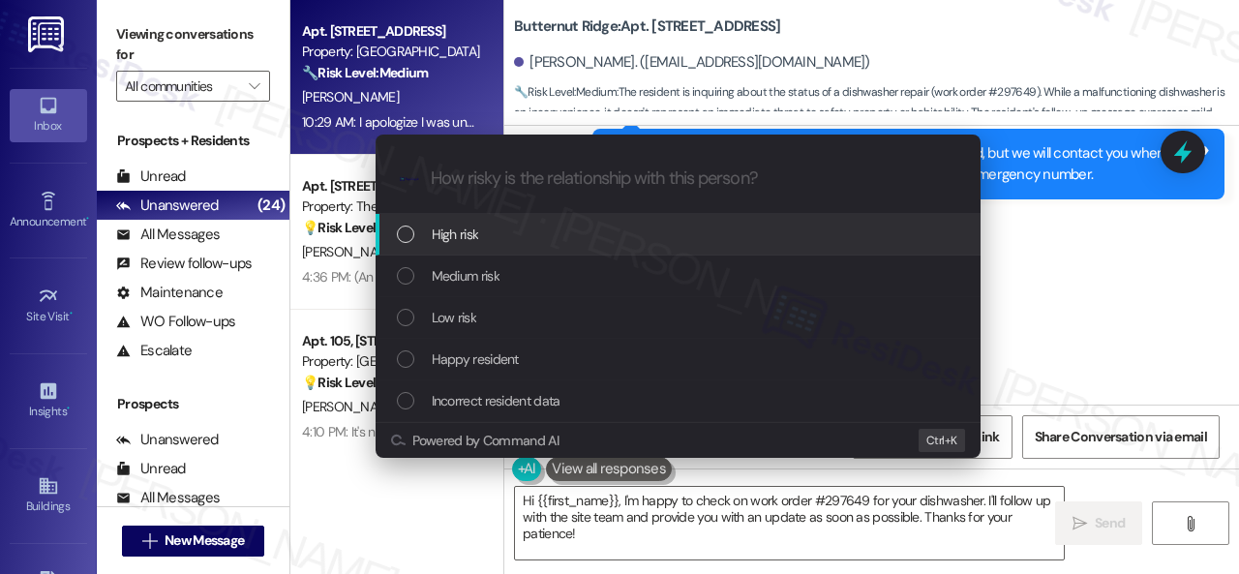
click at [454, 239] on span "High risk" at bounding box center [455, 234] width 47 height 21
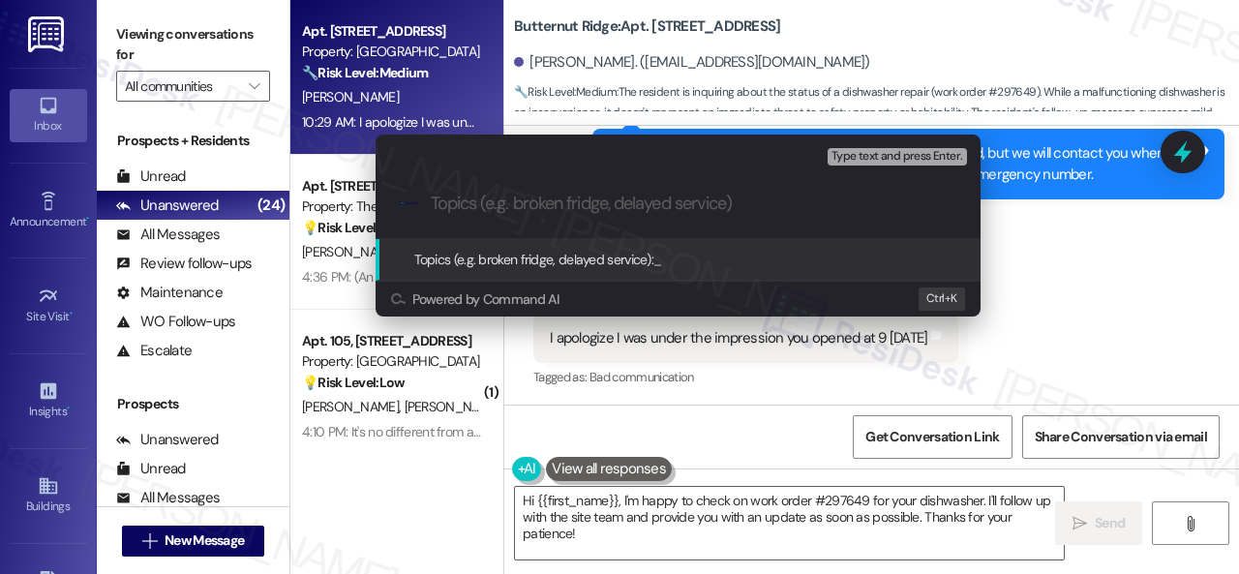
paste input "Follow-up on work order 297649"
type input "Follow-up on work order 297649"
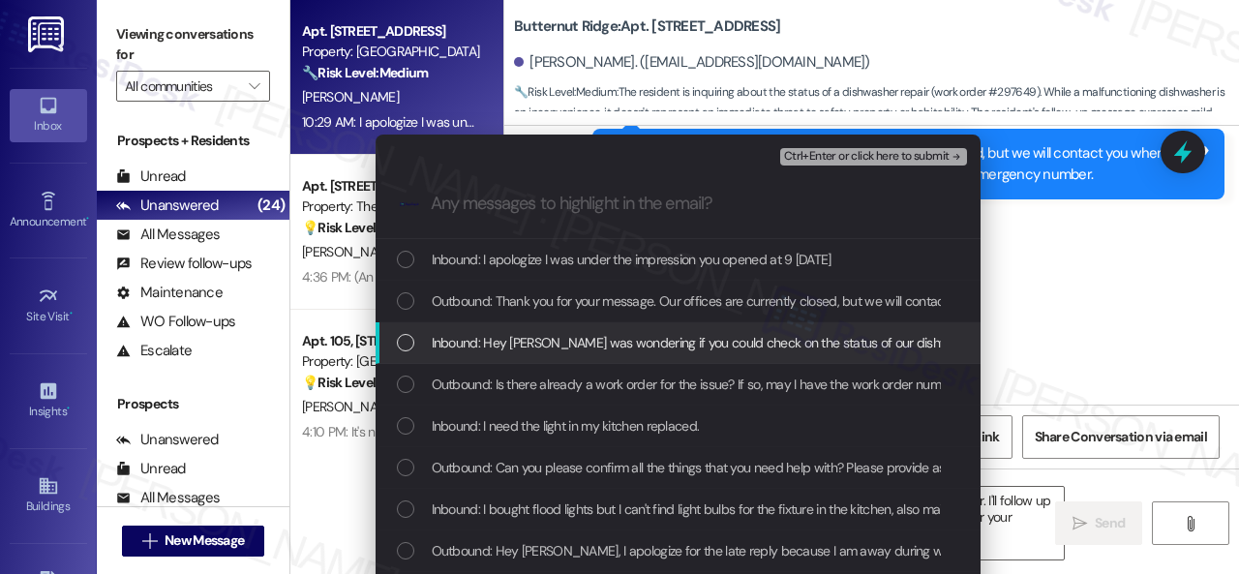
click at [503, 342] on span "Inbound: Hey Sarah I was wondering if you could check on the status of our dish…" at bounding box center [788, 342] width 713 height 21
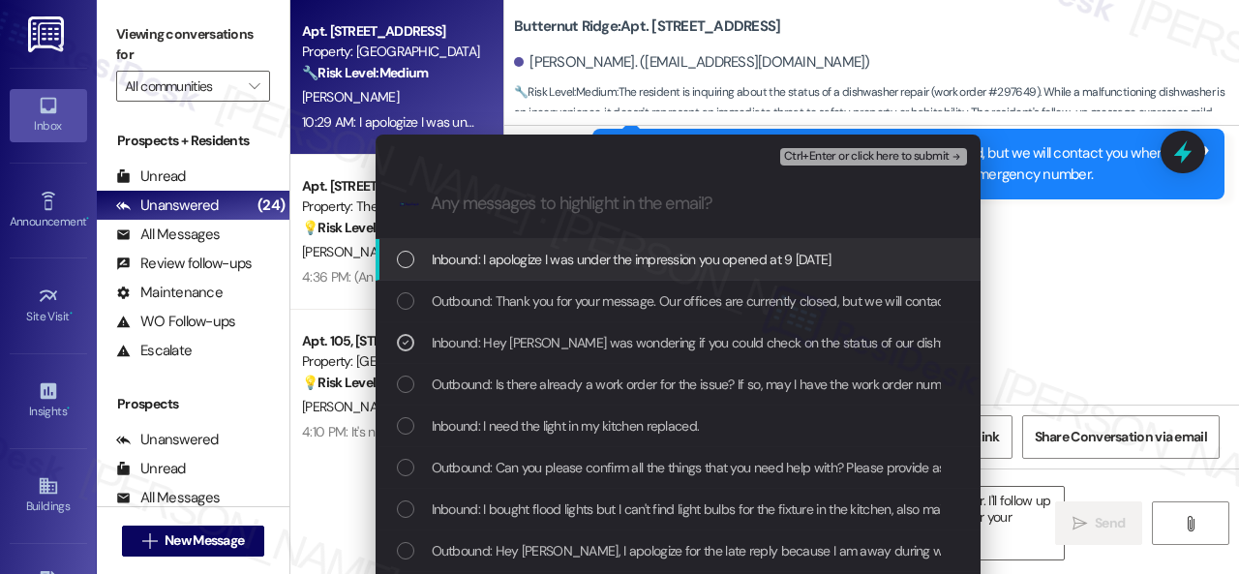
click at [881, 153] on span "Ctrl+Enter or click here to submit" at bounding box center [867, 157] width 166 height 14
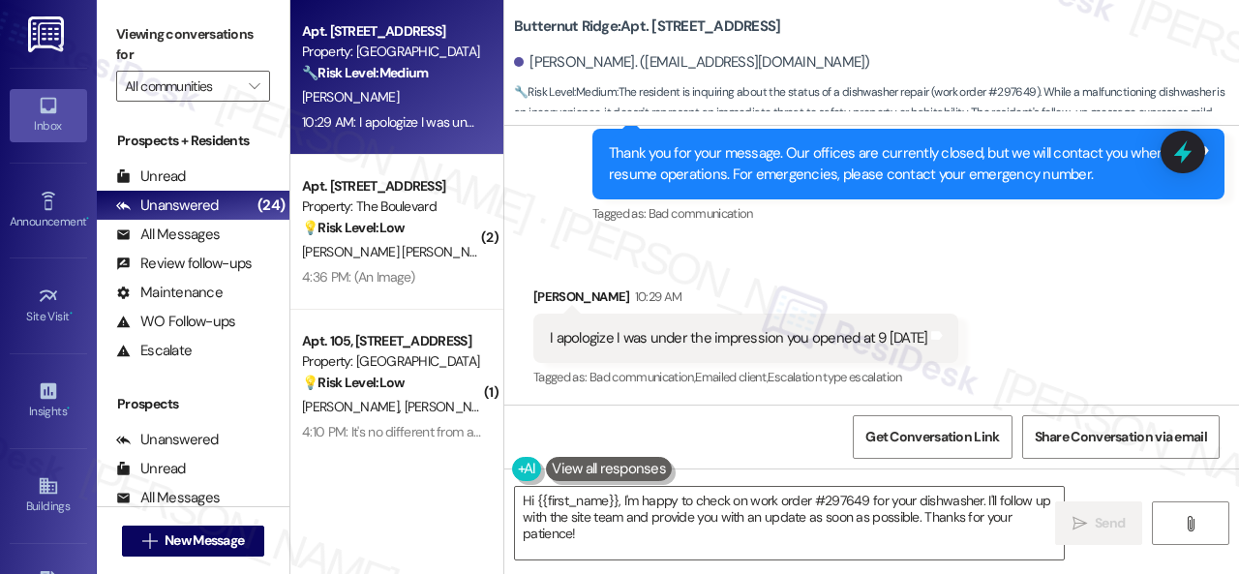
click at [970, 267] on div "Received via SMS Richard Kruchten 10:29 AM I apologize I was under the impressi…" at bounding box center [871, 325] width 735 height 164
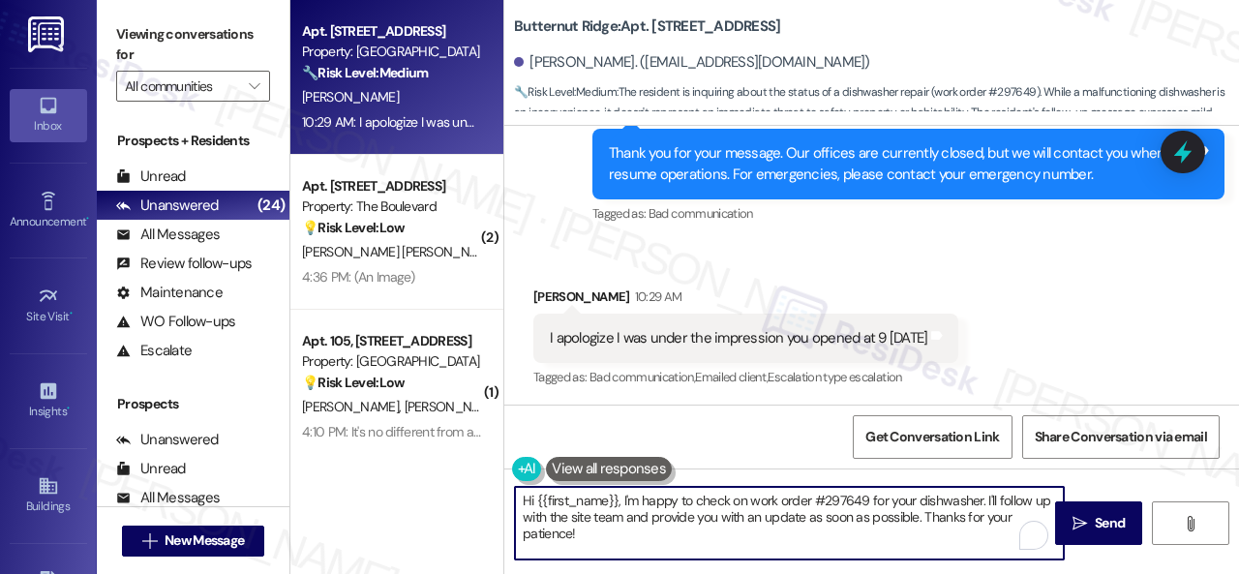
drag, startPoint x: 986, startPoint y: 497, endPoint x: 1030, endPoint y: 559, distance: 76.3
click at [1030, 559] on textarea "Hi {{first_name}}, I'm happy to check on work order #297649 for your dishwasher…" at bounding box center [789, 523] width 549 height 73
paste textarea "I've followed up with the site team regarding your work order. Let me know when…"
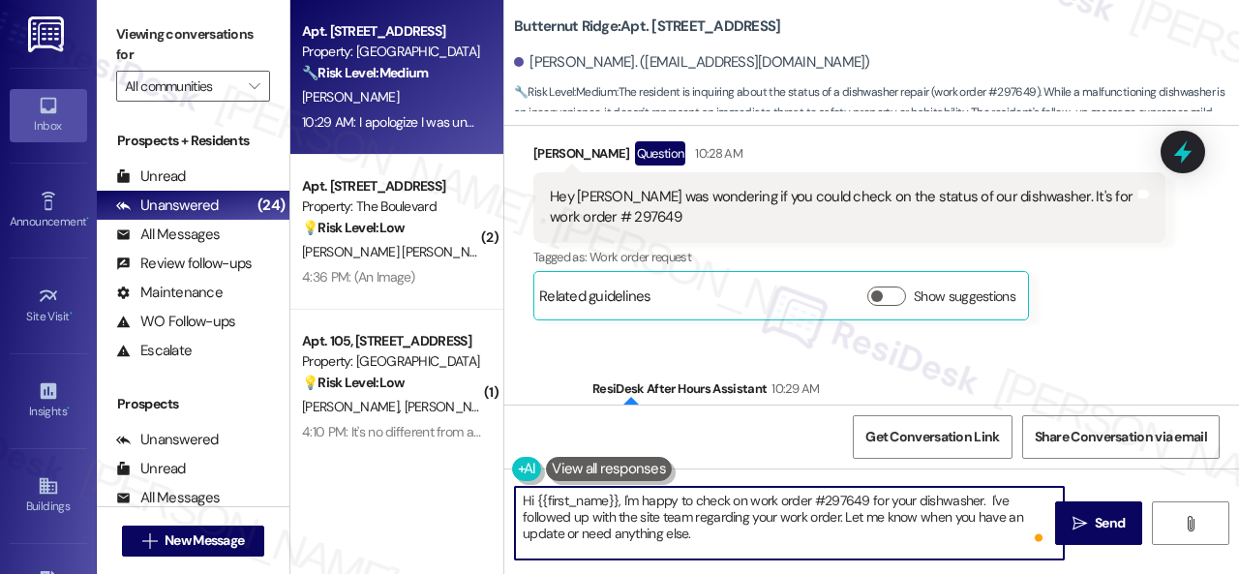
scroll to position [5044, 0]
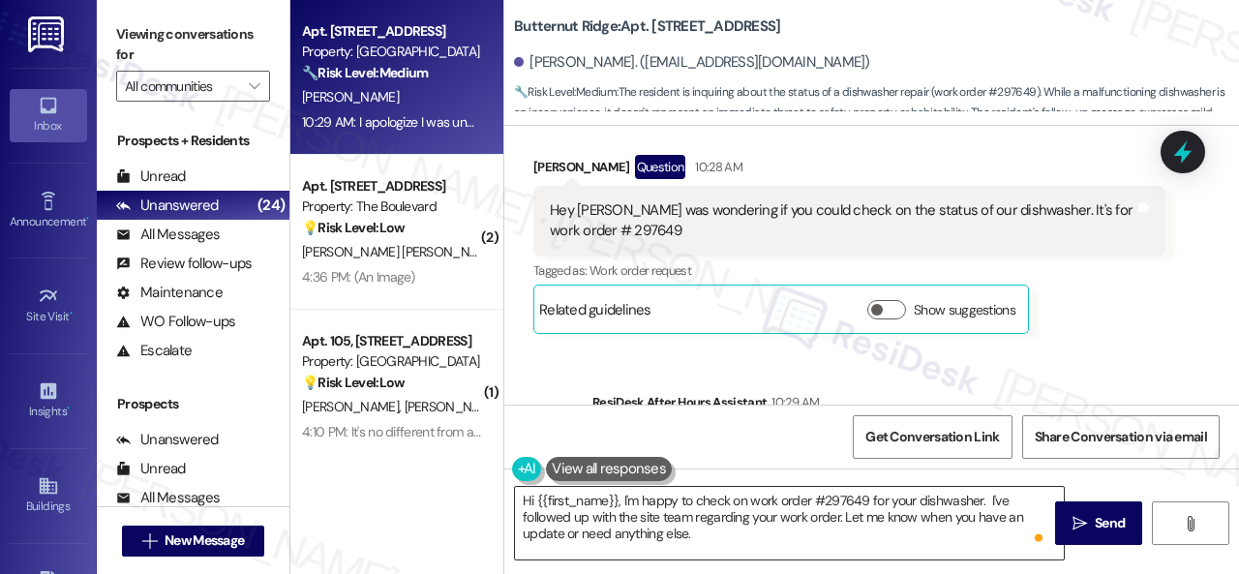
click at [900, 493] on textarea "Hi {{first_name}}, I'm happy to check on work order #297649 for your dishwasher…" at bounding box center [789, 523] width 549 height 73
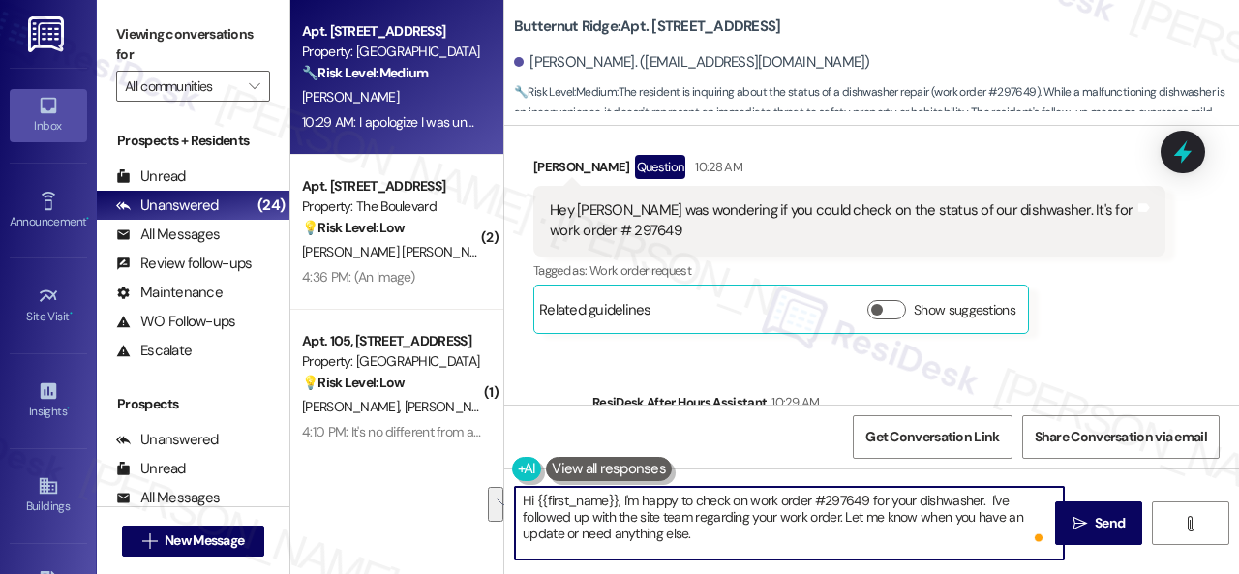
drag, startPoint x: 844, startPoint y: 515, endPoint x: 858, endPoint y: 549, distance: 36.5
click at [858, 549] on textarea "Hi {{first_name}}, I'm happy to check on work order #297649 for your dishwasher…" at bounding box center [789, 523] width 549 height 73
paste textarea "get back to you as soon as I receive a response. I appreciate your patience."
type textarea "Hi {{first_name}}, I'm happy to check on work order #297649 for your dishwasher…"
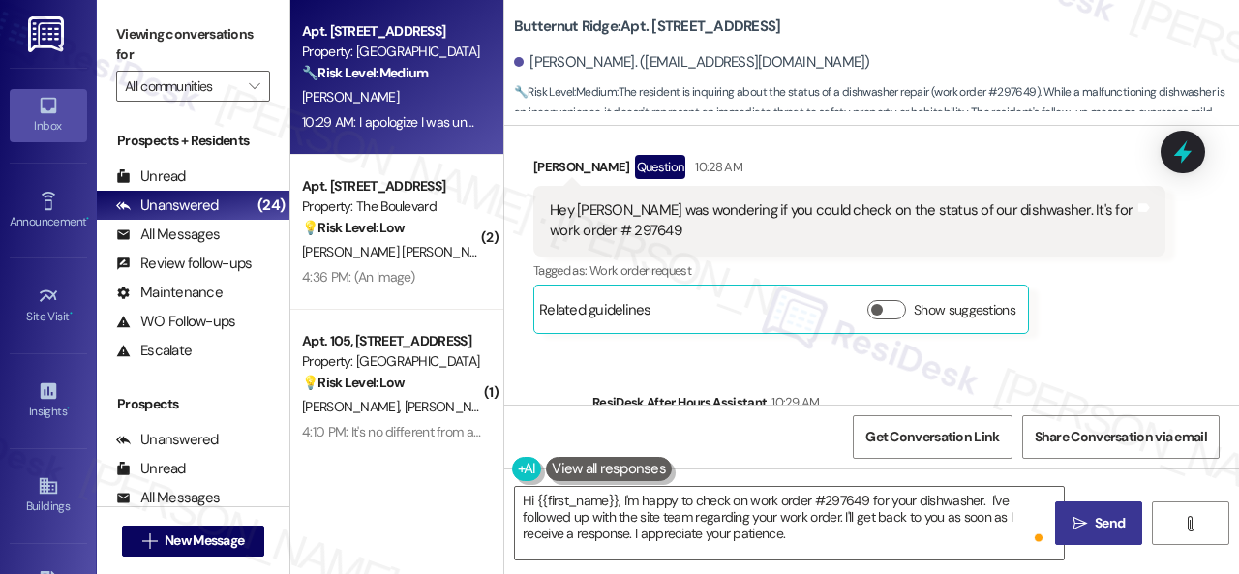
click at [1098, 542] on button " Send" at bounding box center [1098, 523] width 87 height 44
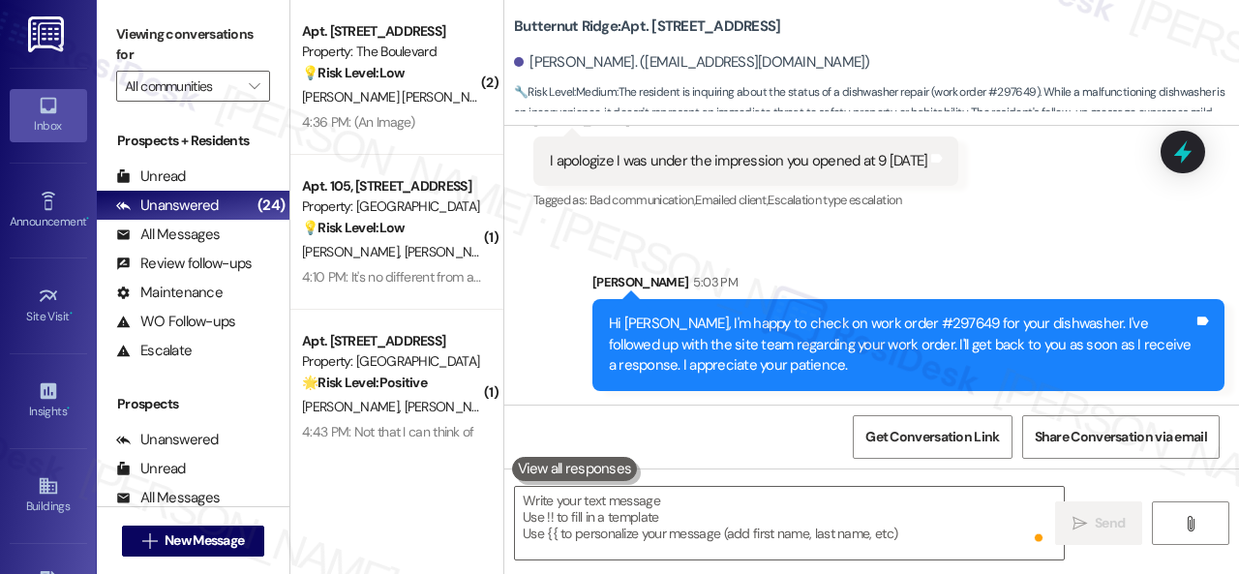
scroll to position [6, 0]
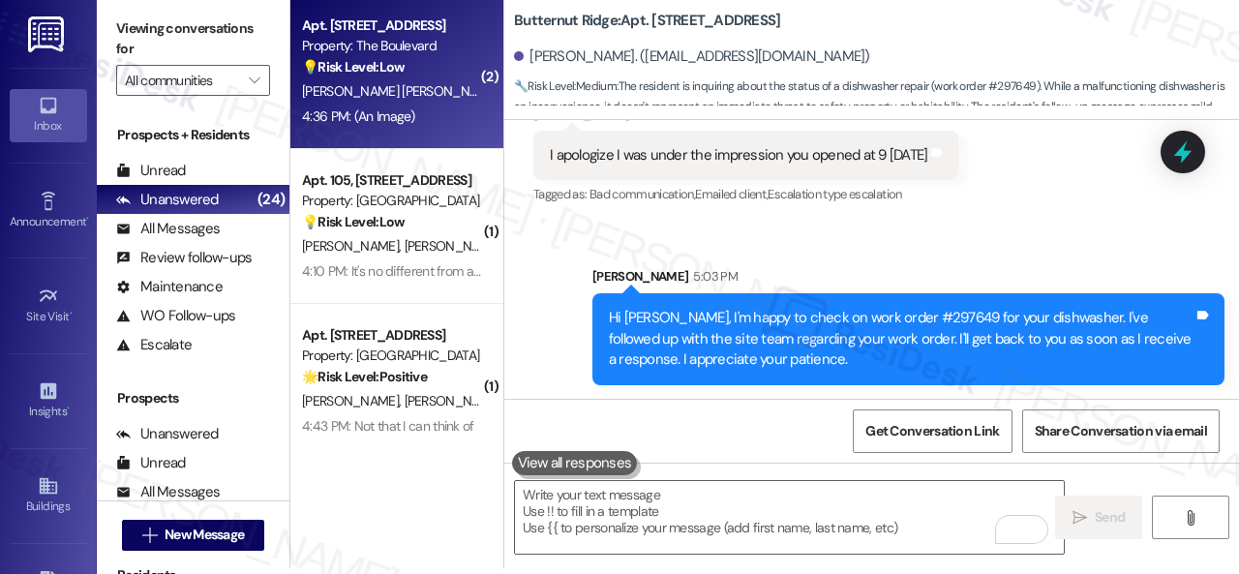
click at [434, 121] on div "4:36 PM: (An Image) 4:36 PM: (An Image)" at bounding box center [391, 117] width 183 height 24
type textarea "Fetching suggested responses. Please feel free to read through the conversation…"
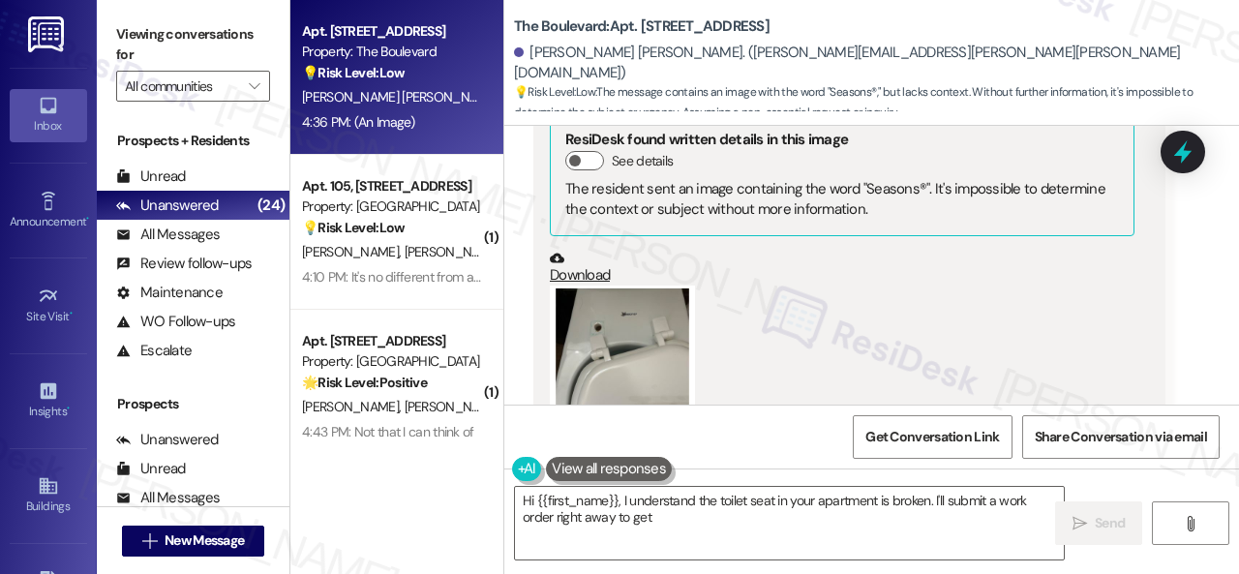
scroll to position [563, 0]
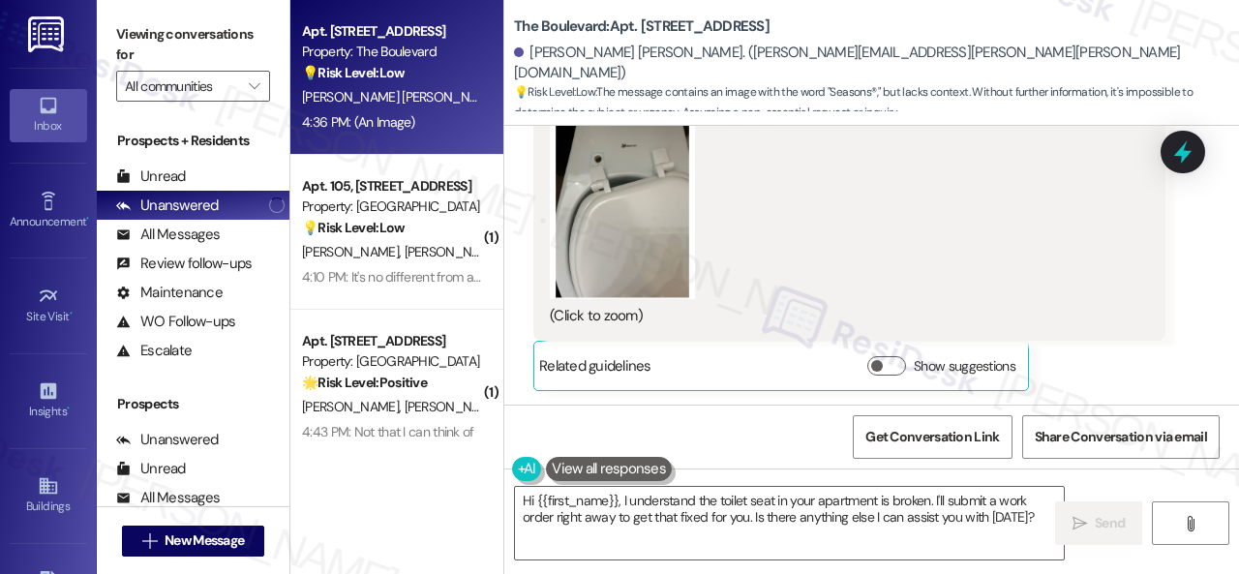
click at [587, 239] on button "Zoom image" at bounding box center [622, 208] width 145 height 182
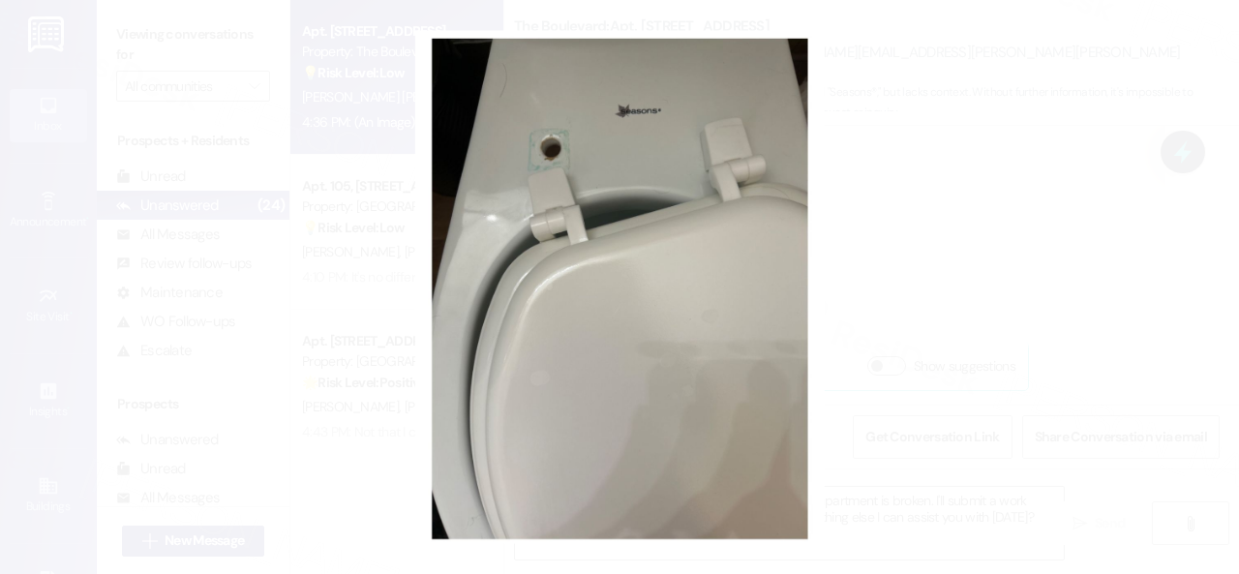
click at [587, 268] on button "Unzoom image" at bounding box center [619, 287] width 1239 height 574
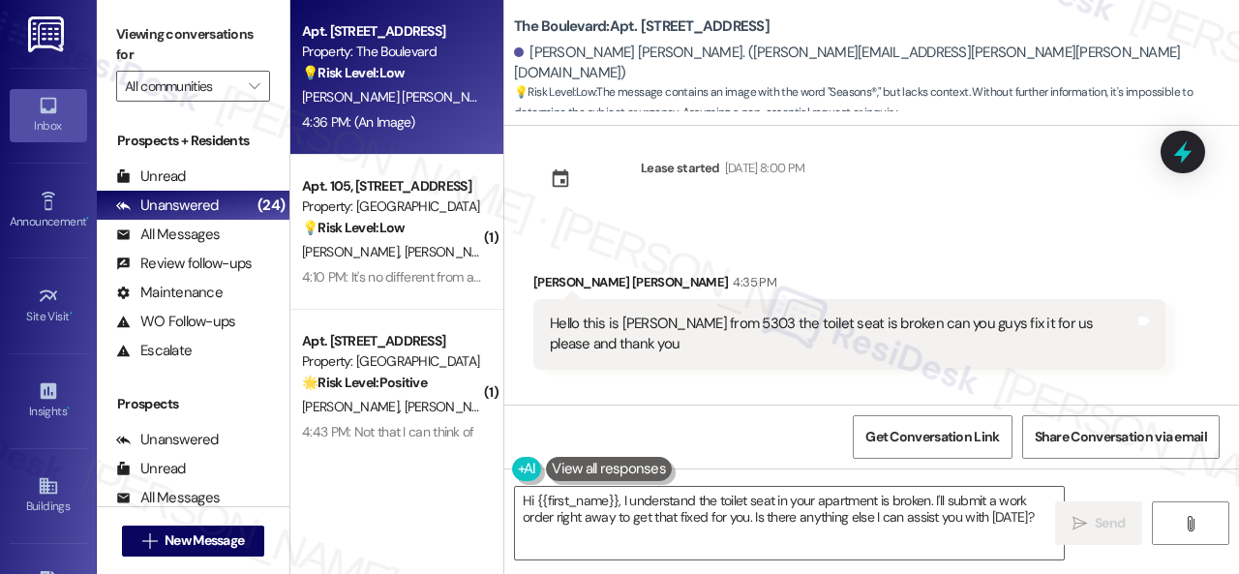
scroll to position [0, 0]
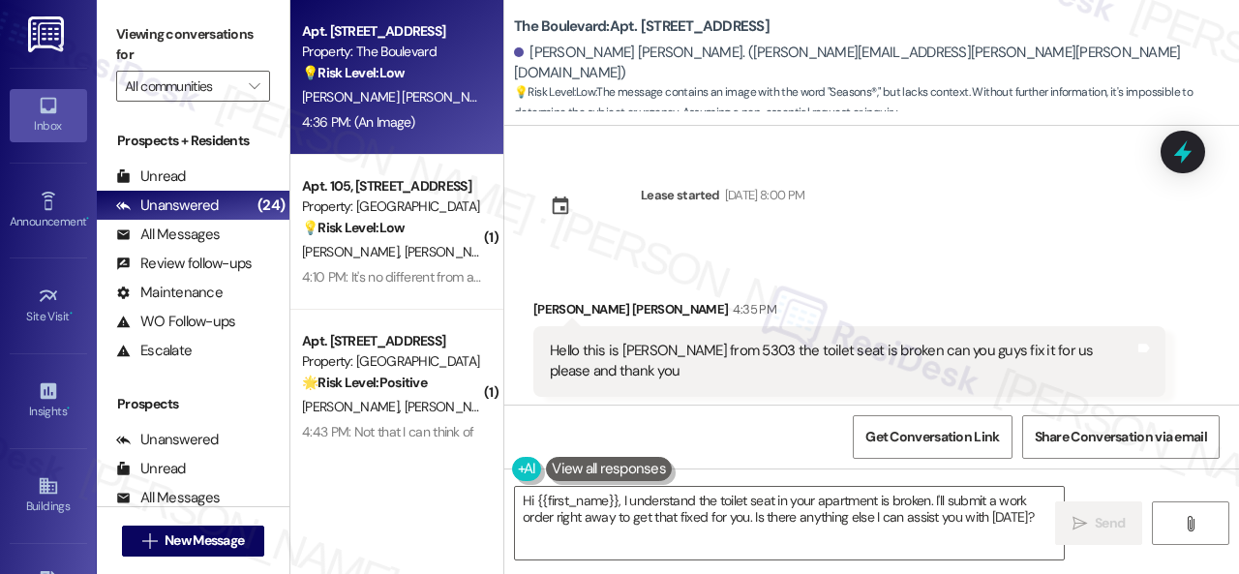
click at [922, 249] on div "Lease started Sep 15, 2025 at 8:00 PM Received via SMS Stephanie Lopez Garza 4:…" at bounding box center [871, 265] width 735 height 279
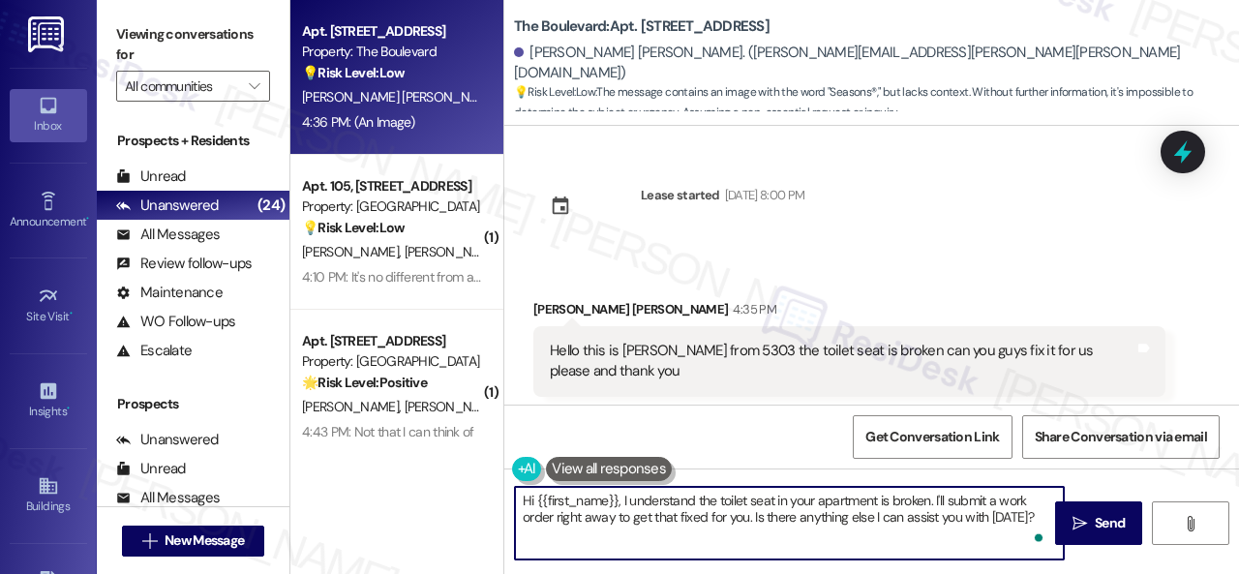
scroll to position [6, 0]
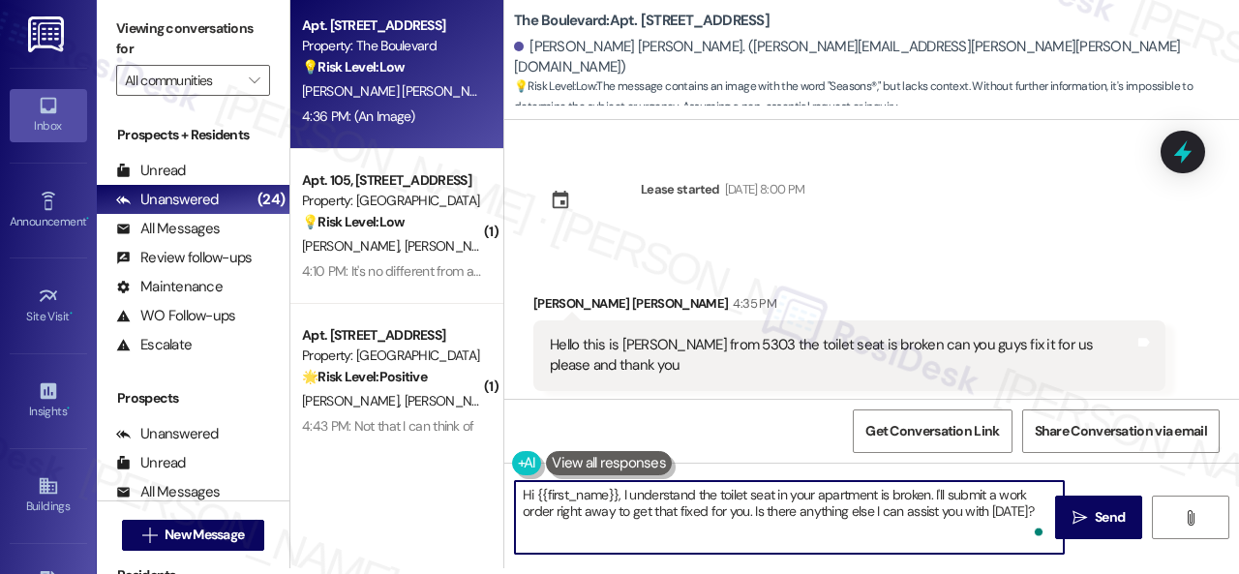
drag, startPoint x: 936, startPoint y: 503, endPoint x: 1057, endPoint y: 586, distance: 146.3
click at [1057, 573] on html "Inbox Go to Inbox Announcement • Send A Text Announcement Site Visit • Go to Si…" at bounding box center [619, 287] width 1239 height 574
paste textarea "s there already a work order for the issue? If so, may I have the work order nu…"
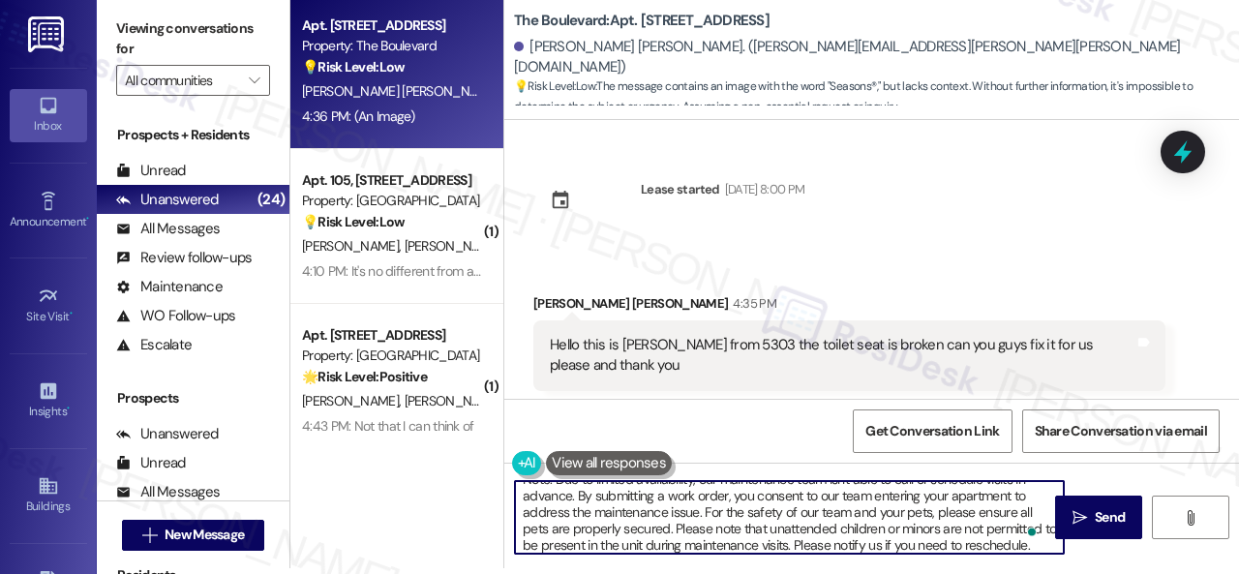
scroll to position [0, 0]
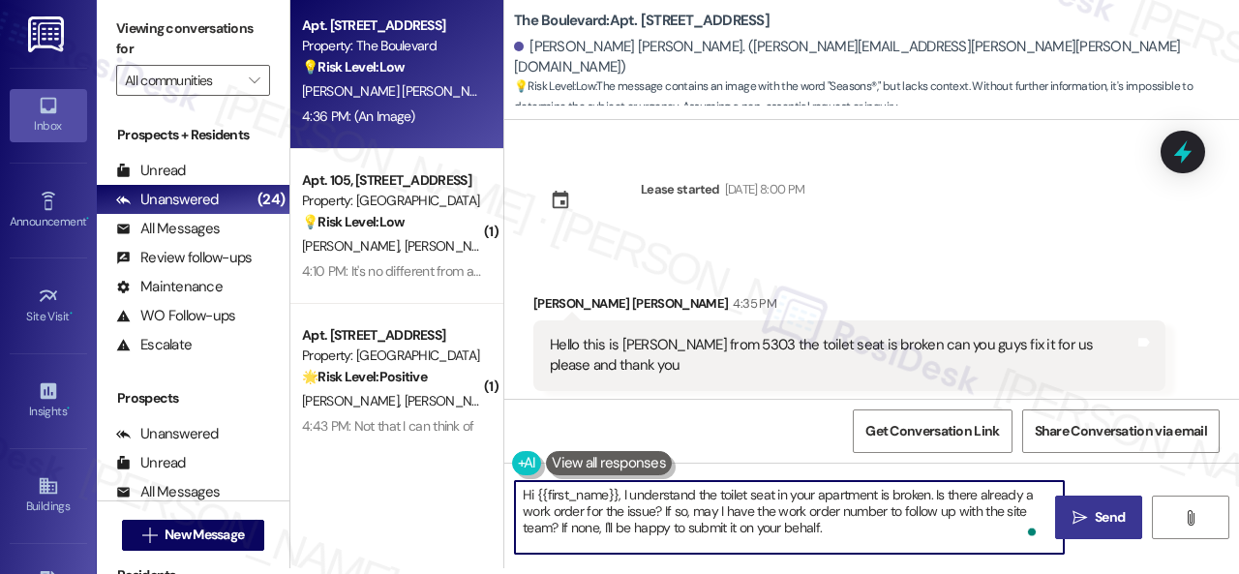
type textarea "Hi {{first_name}}, I understand the toilet seat in your apartment is broken. Is…"
click at [1087, 501] on button " Send" at bounding box center [1098, 518] width 87 height 44
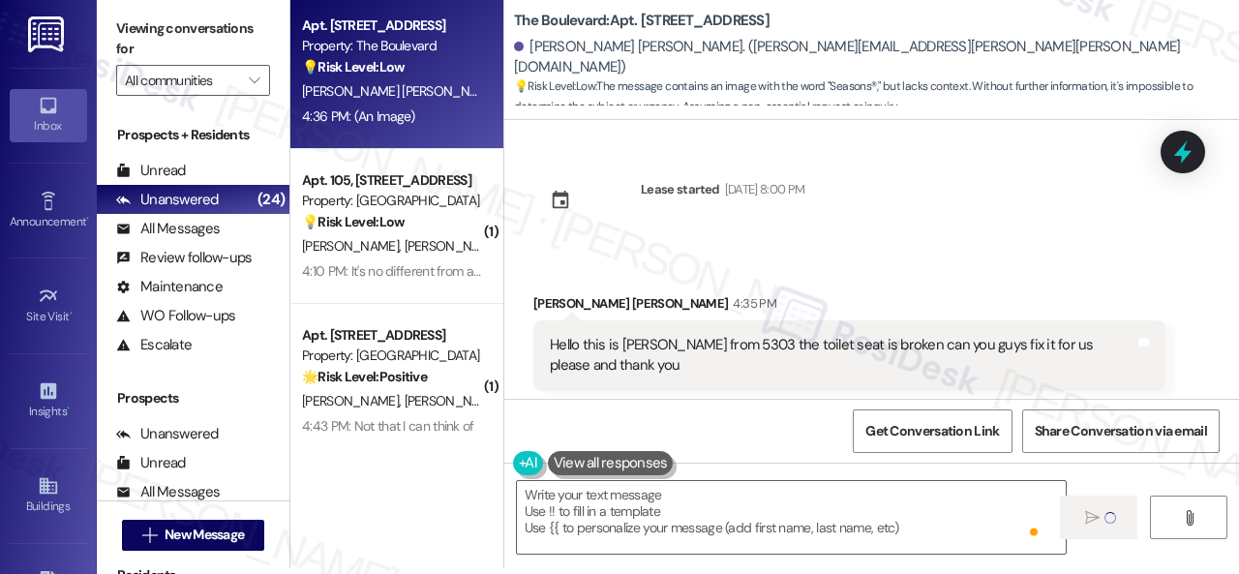
type textarea "Fetching suggested responses. Please feel free to read through the conversation…"
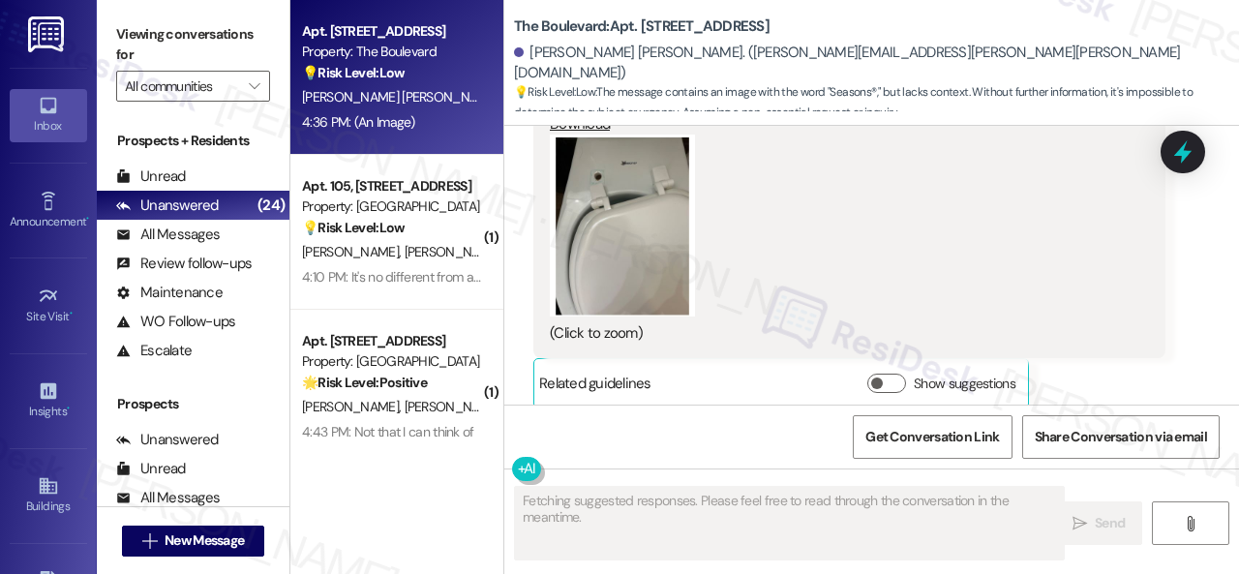
scroll to position [562, 0]
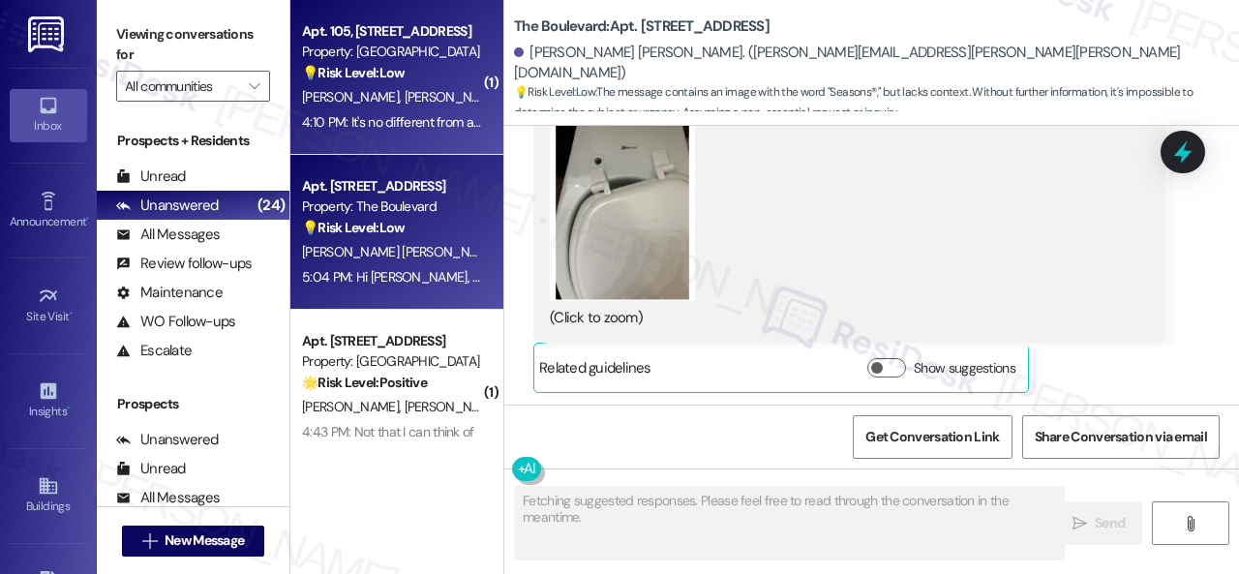
click at [441, 91] on div "K. Barnes J. Spencer" at bounding box center [391, 97] width 183 height 24
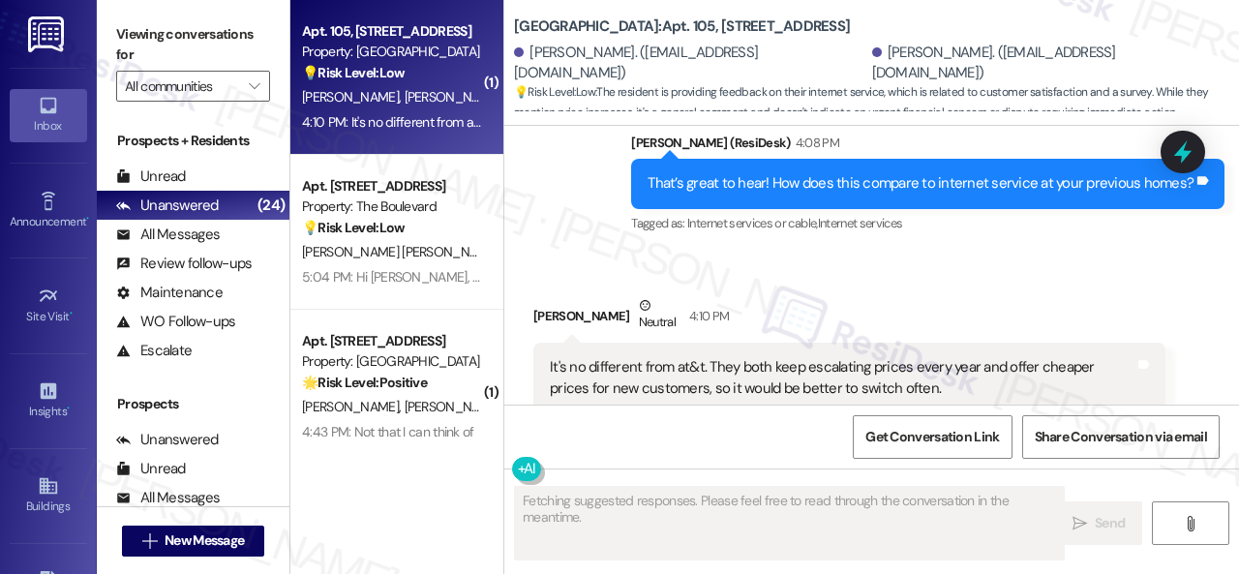
scroll to position [1325, 0]
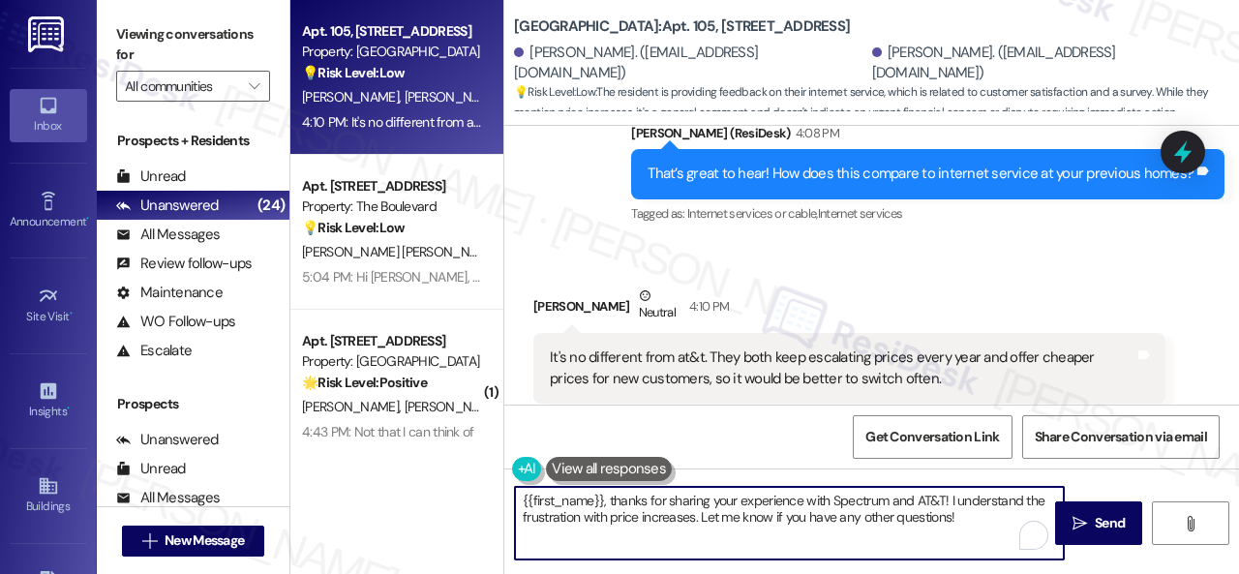
drag, startPoint x: 990, startPoint y: 529, endPoint x: 451, endPoint y: 440, distance: 546.5
click at [451, 440] on div "Apt. 105, 8755 W 121st Terrace Property: Springhill 💡 Risk Level: Low The resid…" at bounding box center [764, 287] width 949 height 574
paste textarea "Thanks so much for sharing your experience—it really helps us understand what m…"
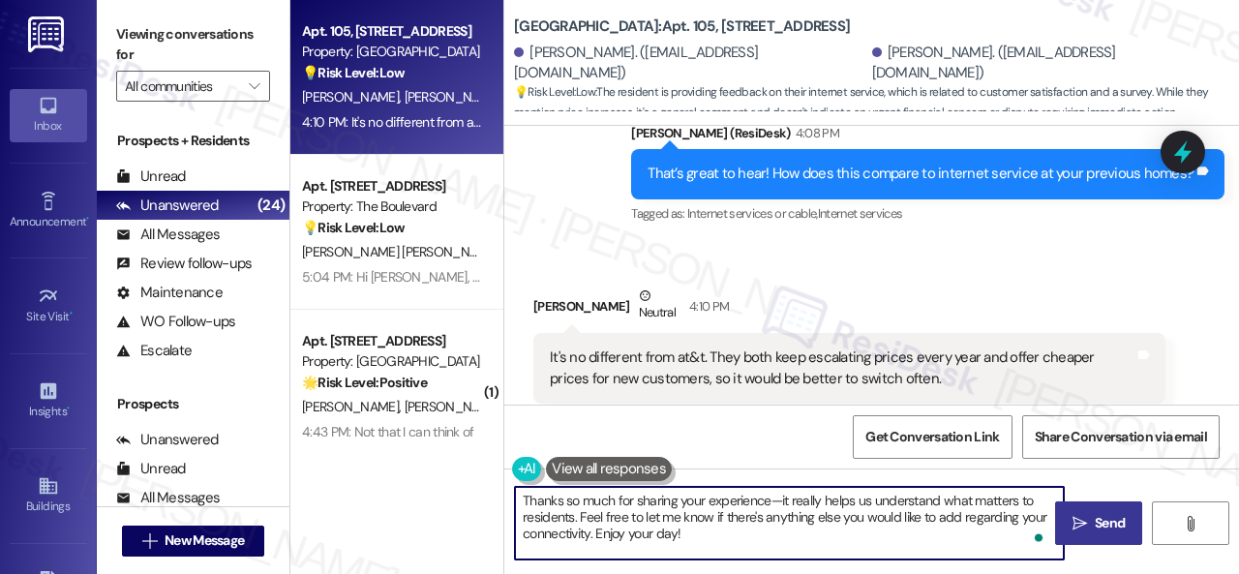
type textarea "Thanks so much for sharing your experience—it really helps us understand what m…"
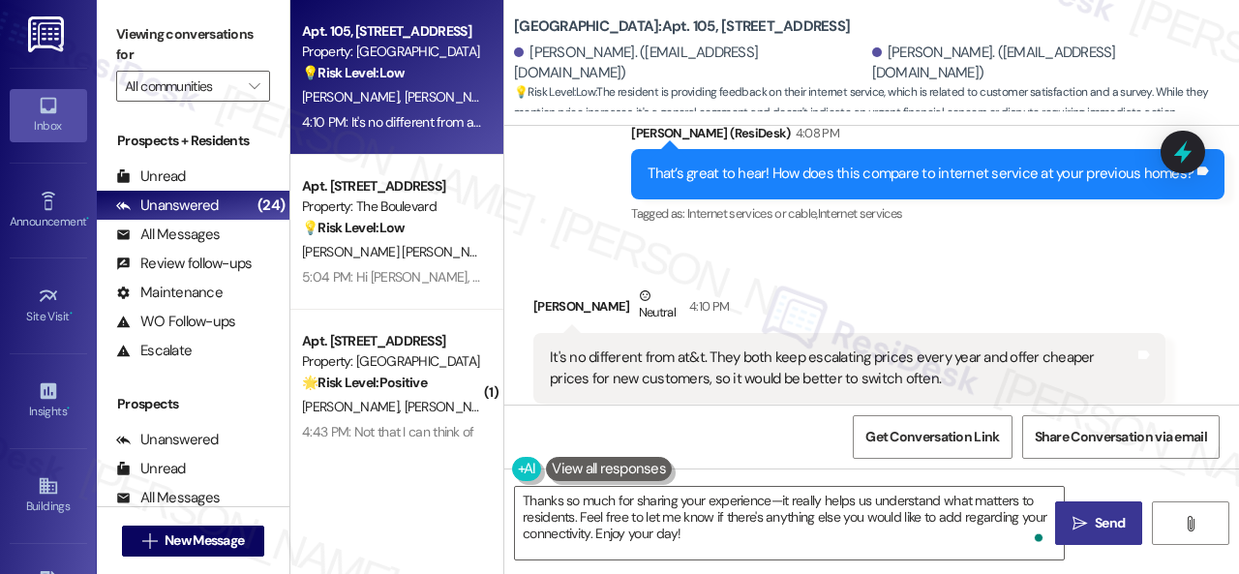
click at [1091, 520] on span "Send" at bounding box center [1110, 523] width 38 height 20
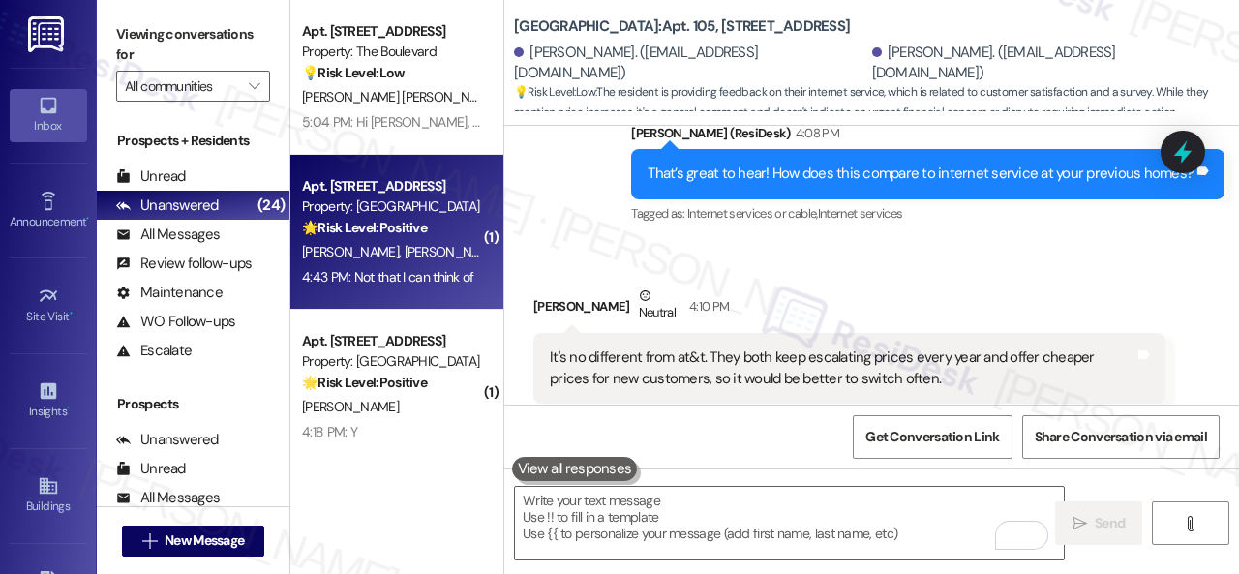
click at [424, 266] on div "4:43 PM: Not that I can think of 4:43 PM: Not that I can think of" at bounding box center [391, 277] width 183 height 24
type textarea "Fetching suggested responses. Please feel free to read through the conversation…"
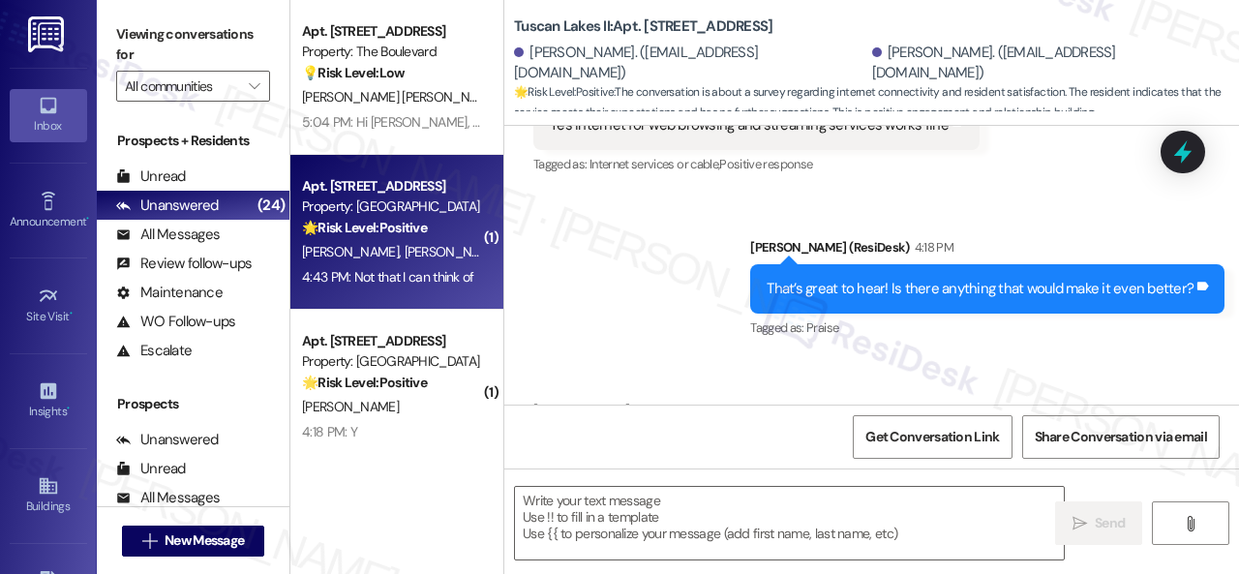
type textarea "Fetching suggested responses. Please feel free to read through the conversation…"
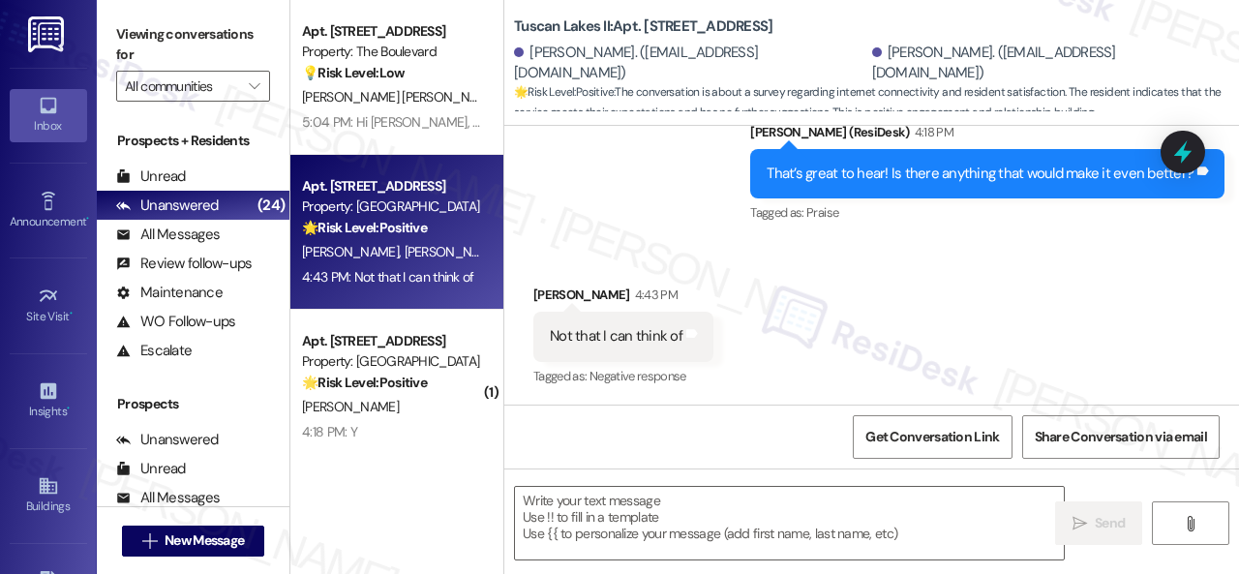
scroll to position [588, 0]
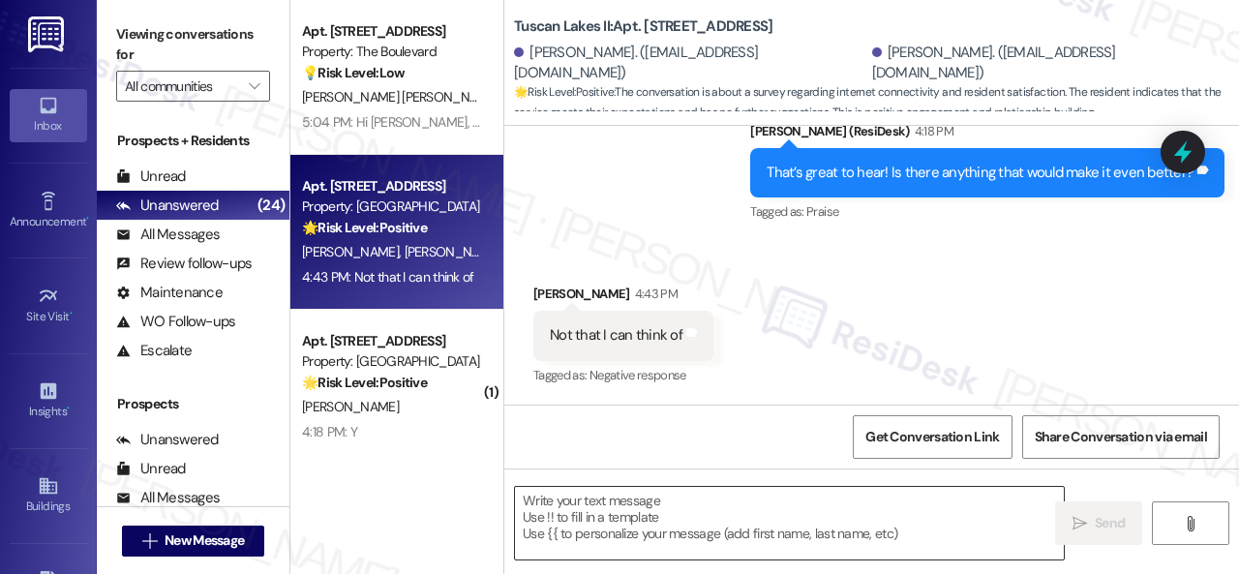
click at [591, 495] on textarea at bounding box center [789, 523] width 549 height 73
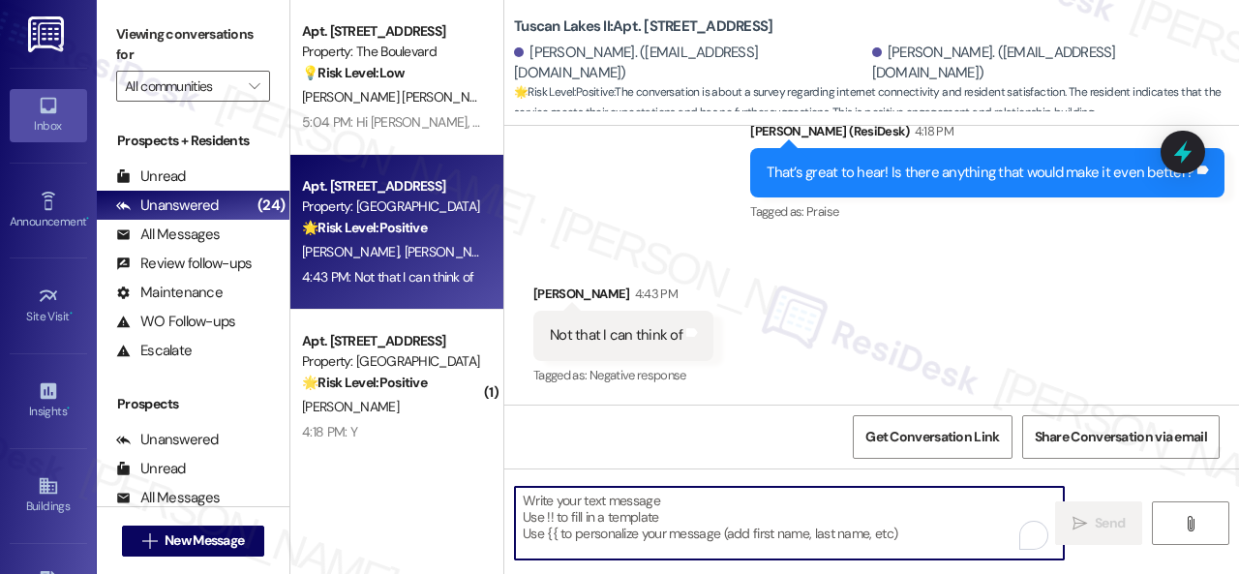
paste textarea "Thanks so much for sharing your experience—it really helps us understand what m…"
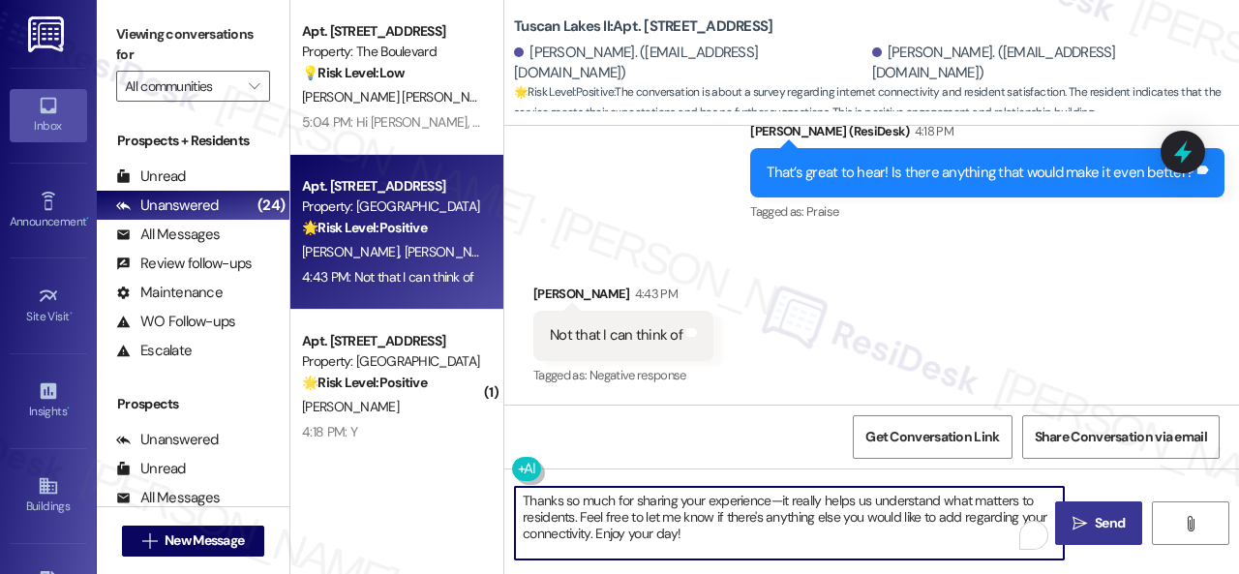
type textarea "Thanks so much for sharing your experience—it really helps us understand what m…"
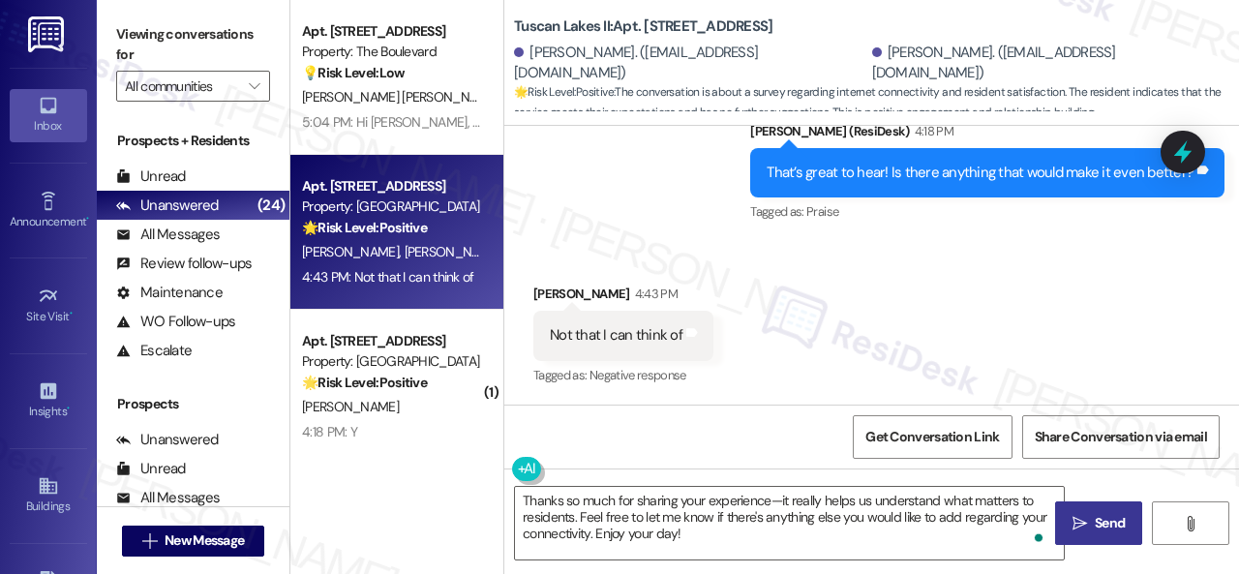
click at [1091, 531] on span "Send" at bounding box center [1110, 523] width 38 height 20
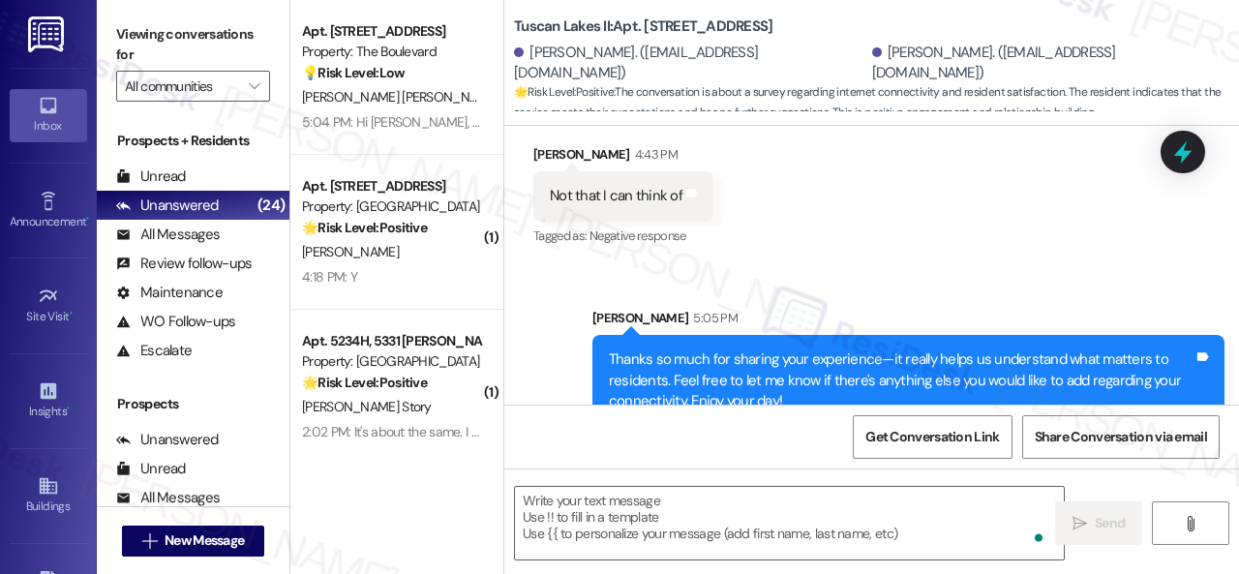
scroll to position [764, 0]
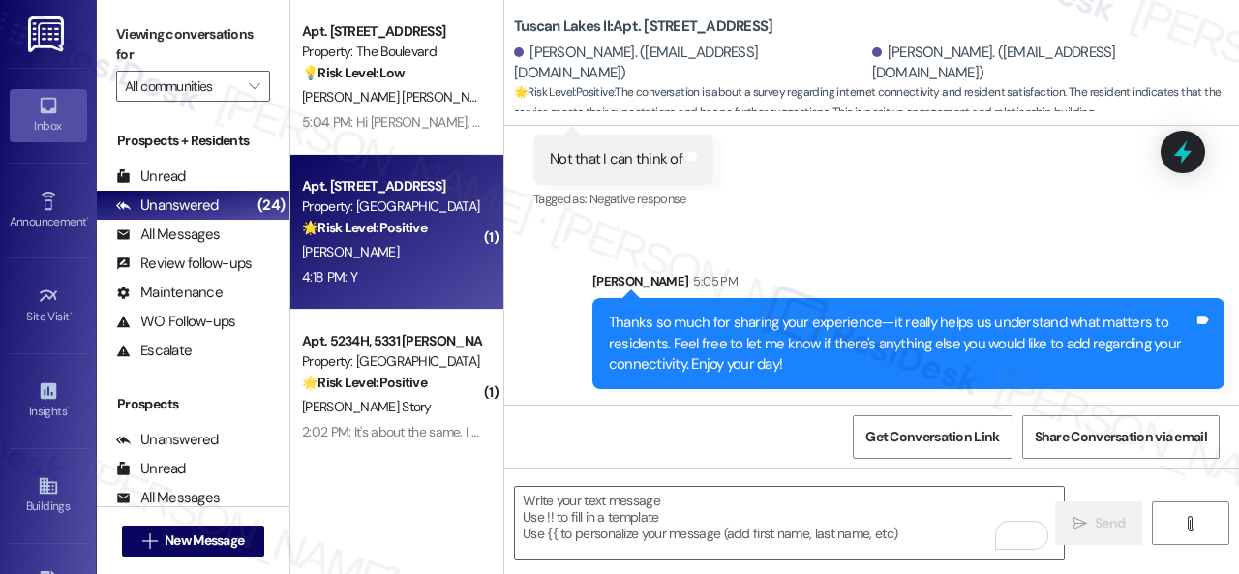
click at [403, 253] on div "[PERSON_NAME]" at bounding box center [391, 252] width 183 height 24
type textarea "Fetching suggested responses. Please feel free to read through the conversation…"
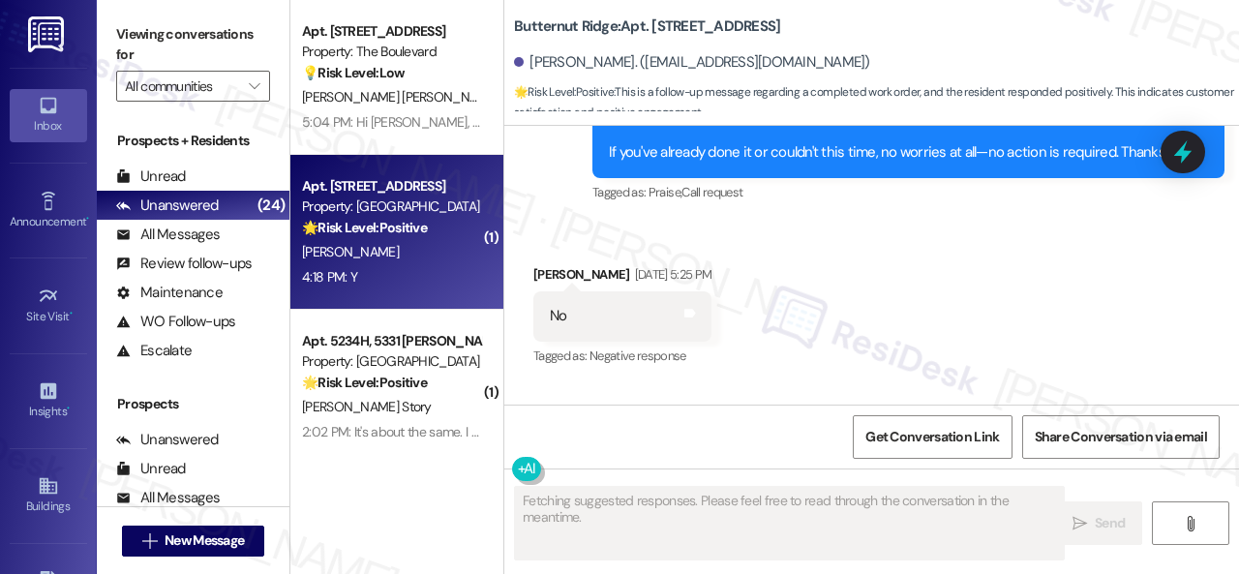
scroll to position [5158, 0]
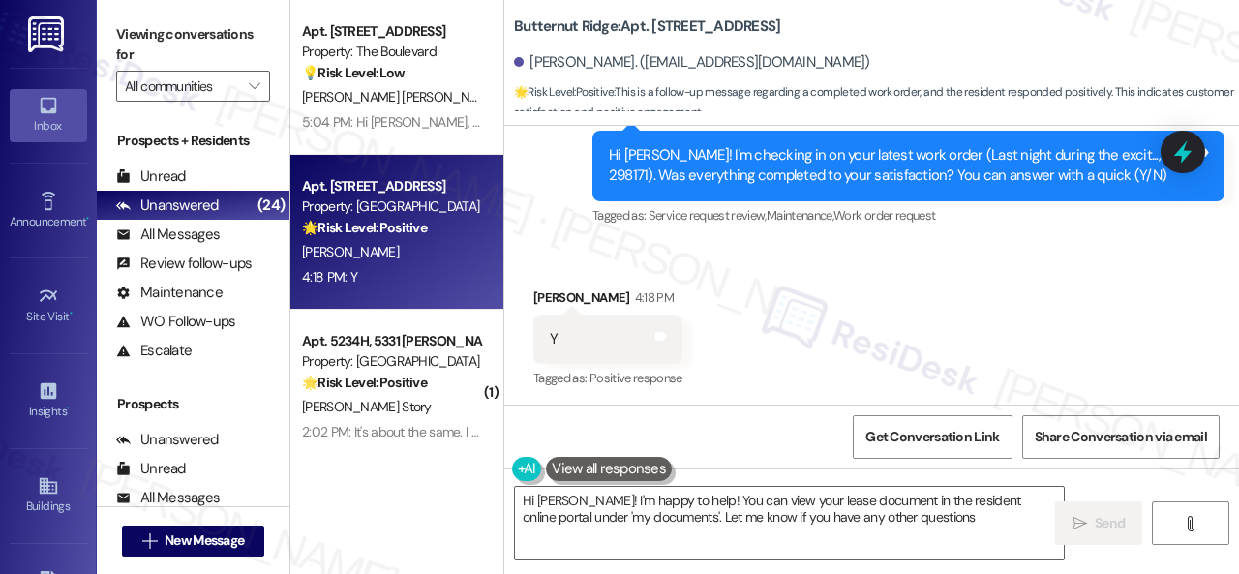
type textarea "Hi [PERSON_NAME]! I'm happy to help! You can view your lease document in the re…"
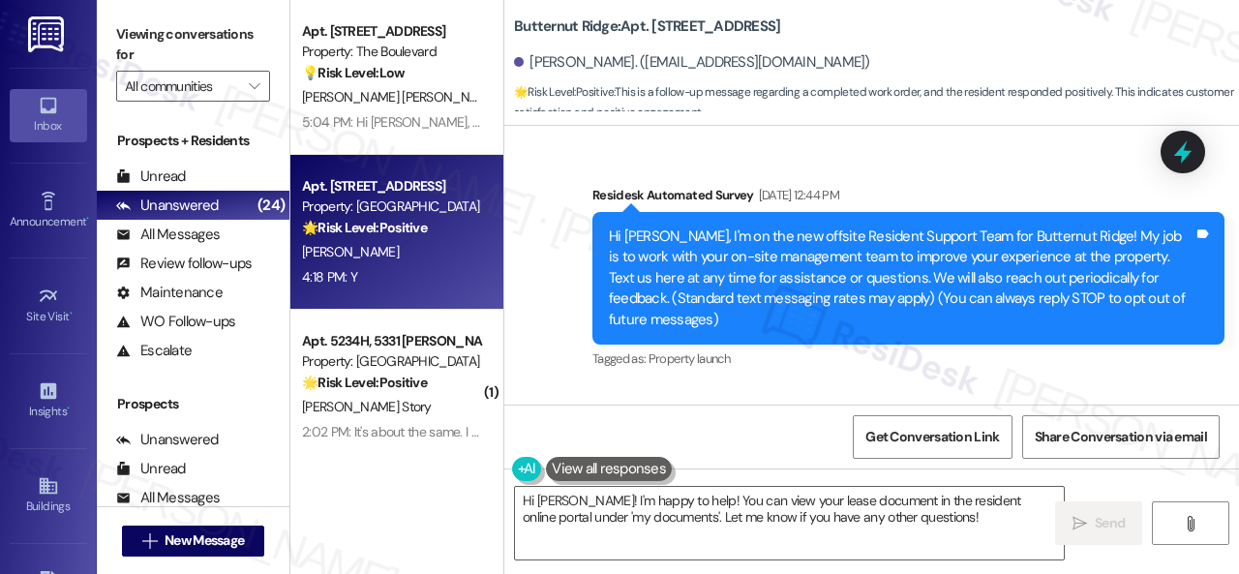
scroll to position [5158, 0]
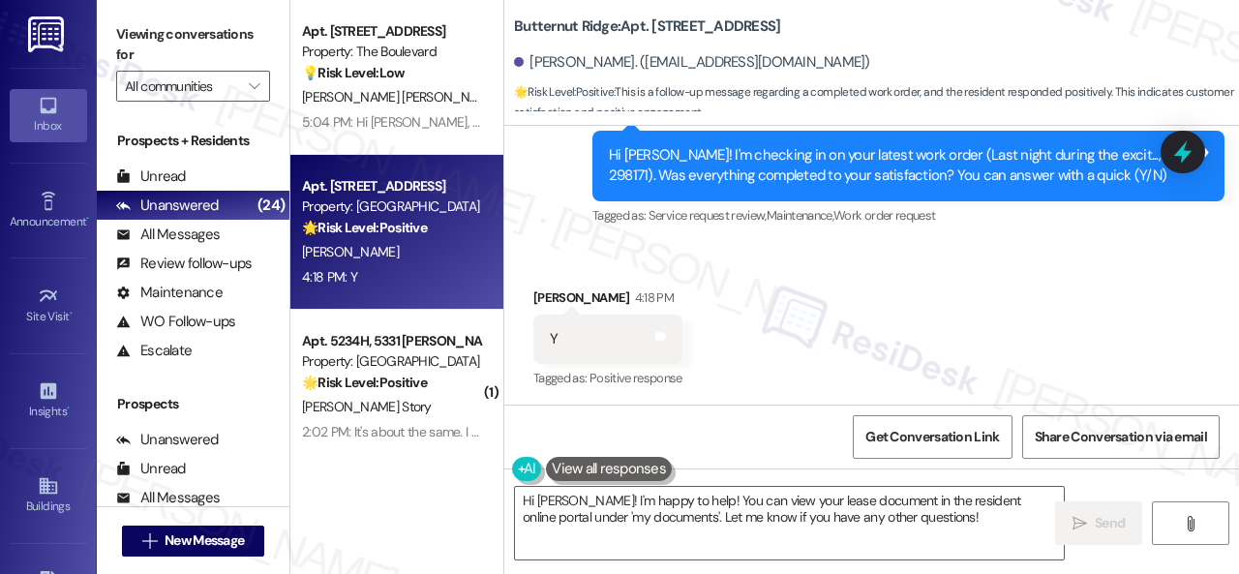
click at [565, 239] on div "Sent via SMS [PERSON_NAME] (ResiDesk) [DATE] 5:29 PM No worries. Thank you. Tag…" at bounding box center [871, 70] width 735 height 348
click at [559, 517] on textarea "Hi [PERSON_NAME]! I'm happy to help! You can view your lease document in the re…" at bounding box center [789, 523] width 549 height 73
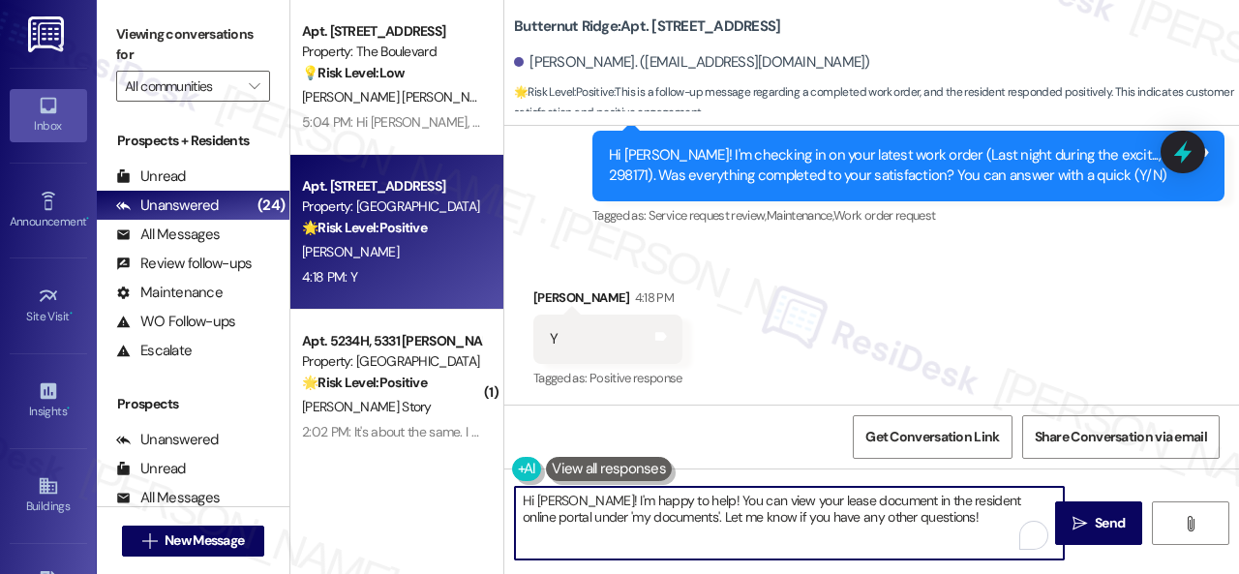
paste textarea "We're glad to hear the issue's been resolved! If {{property}} has met your expe…"
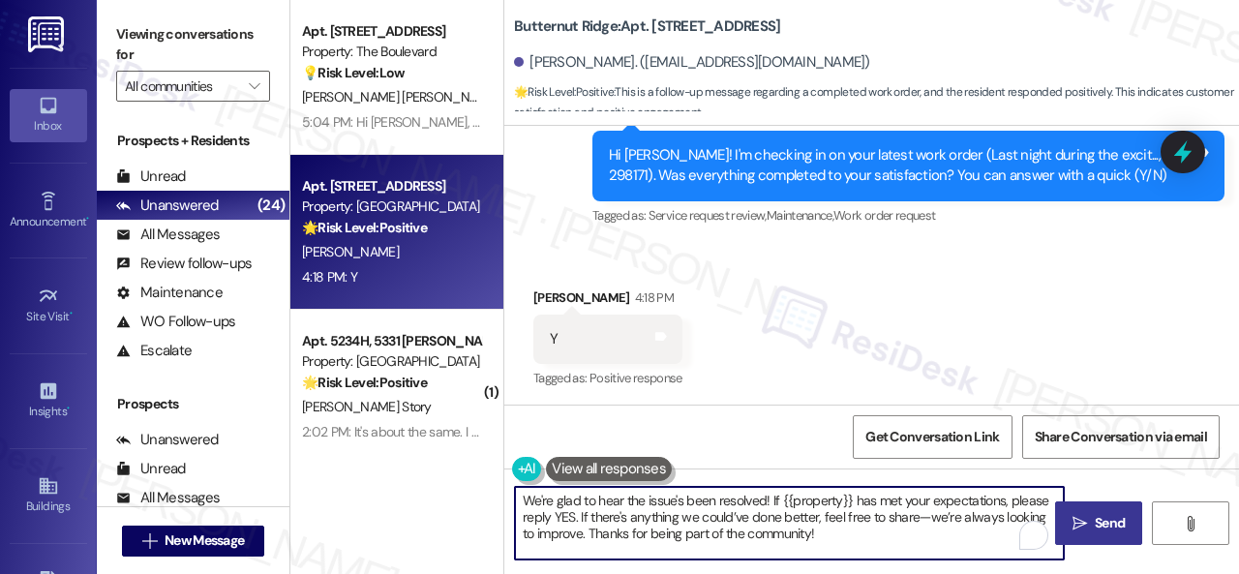
type textarea "We're glad to hear the issue's been resolved! If {{property}} has met your expe…"
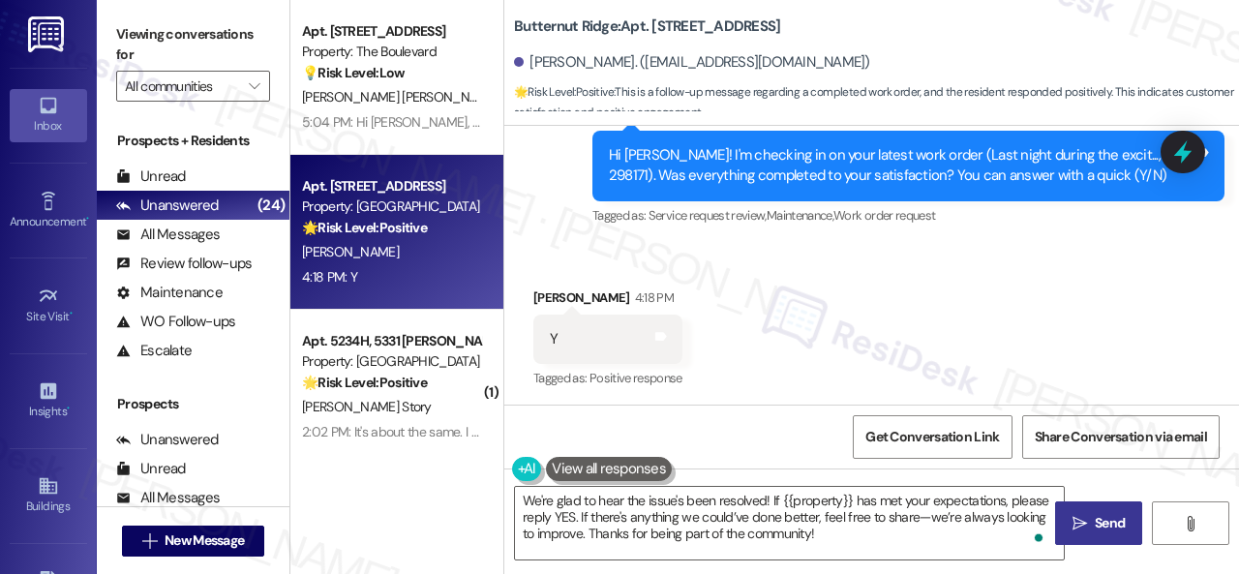
click at [1102, 527] on span "Send" at bounding box center [1110, 523] width 30 height 20
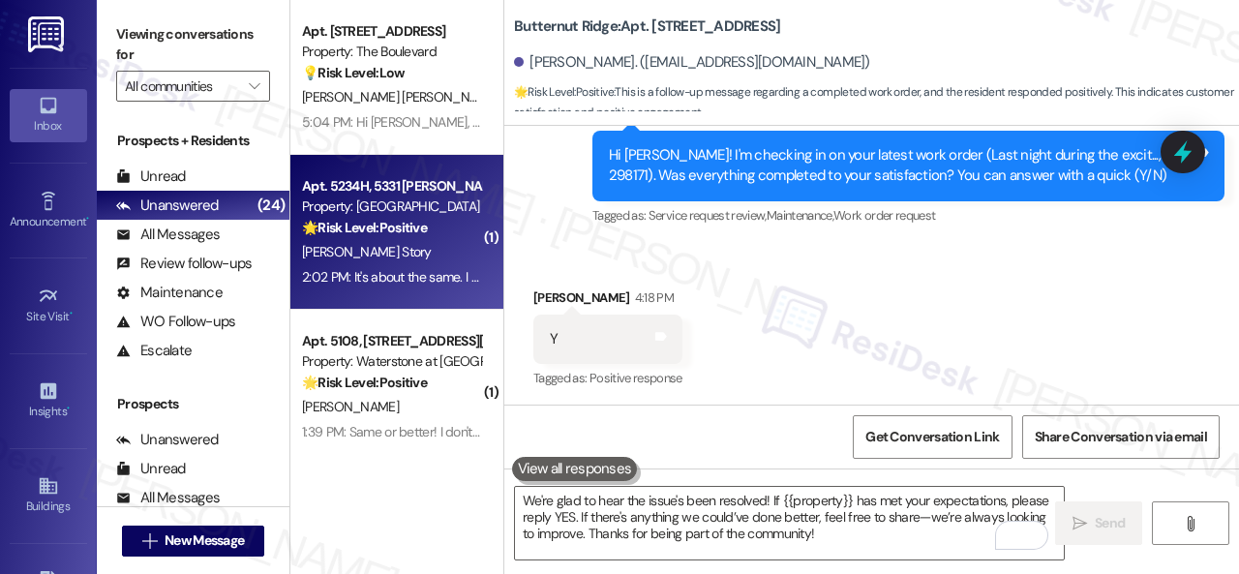
click at [403, 237] on div "🌟 Risk Level: Positive The conversation is part of a survey about internet conn…" at bounding box center [391, 228] width 179 height 20
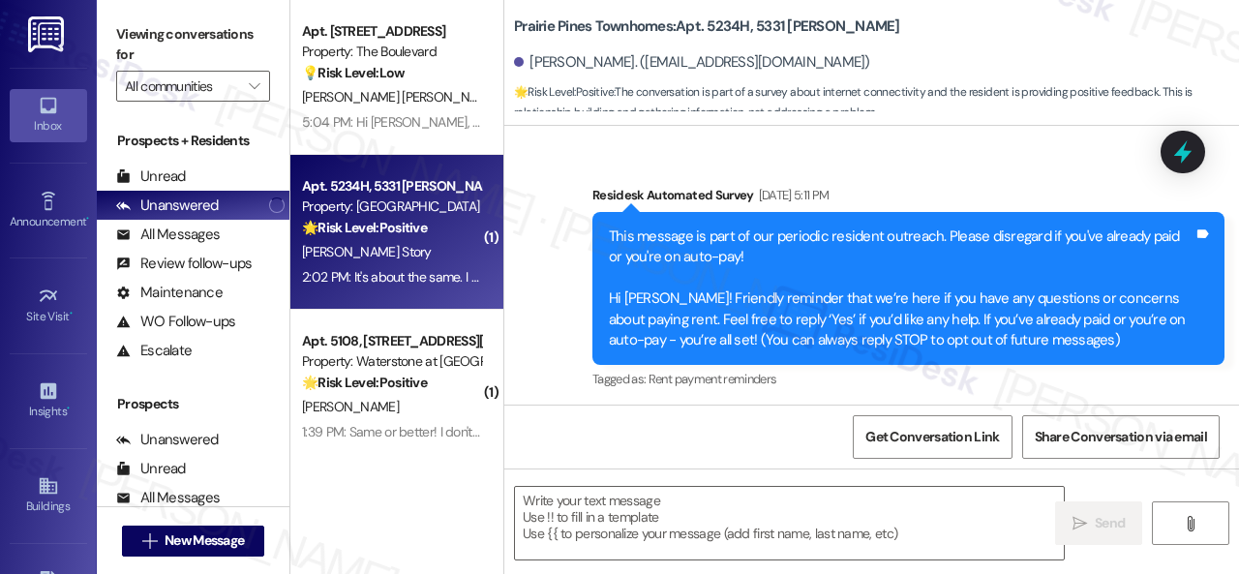
type textarea "Fetching suggested responses. Please feel free to read through the conversation…"
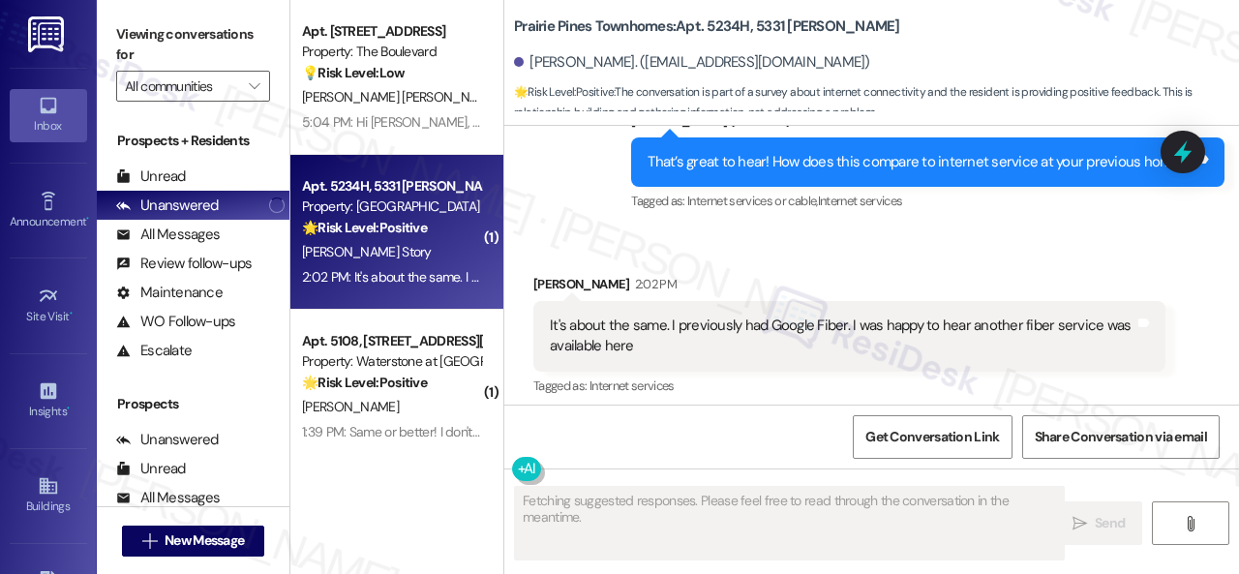
scroll to position [2049, 0]
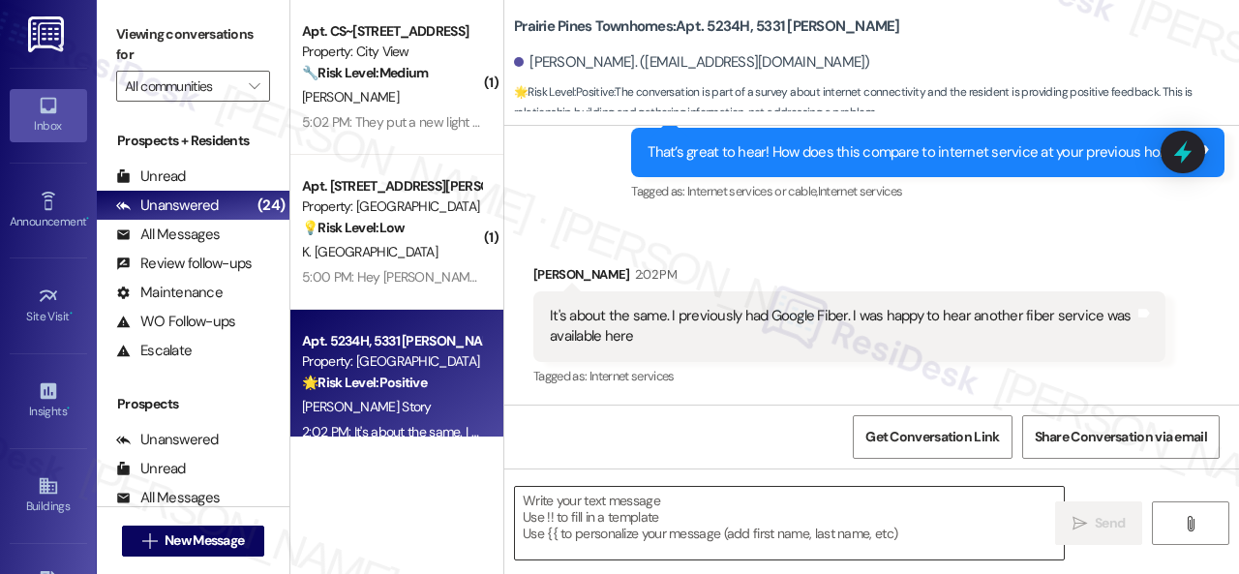
click at [695, 504] on textarea at bounding box center [789, 523] width 549 height 73
paste textarea "Thanks so much for sharing your experience—it really helps us understand what m…"
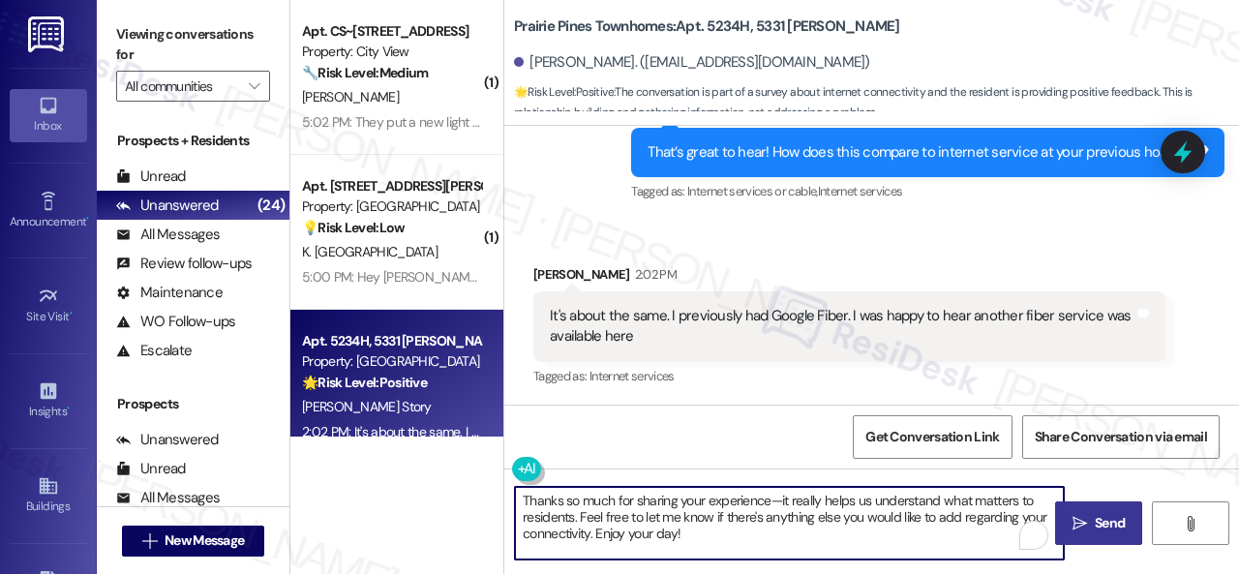
type textarea "Thanks so much for sharing your experience—it really helps us understand what m…"
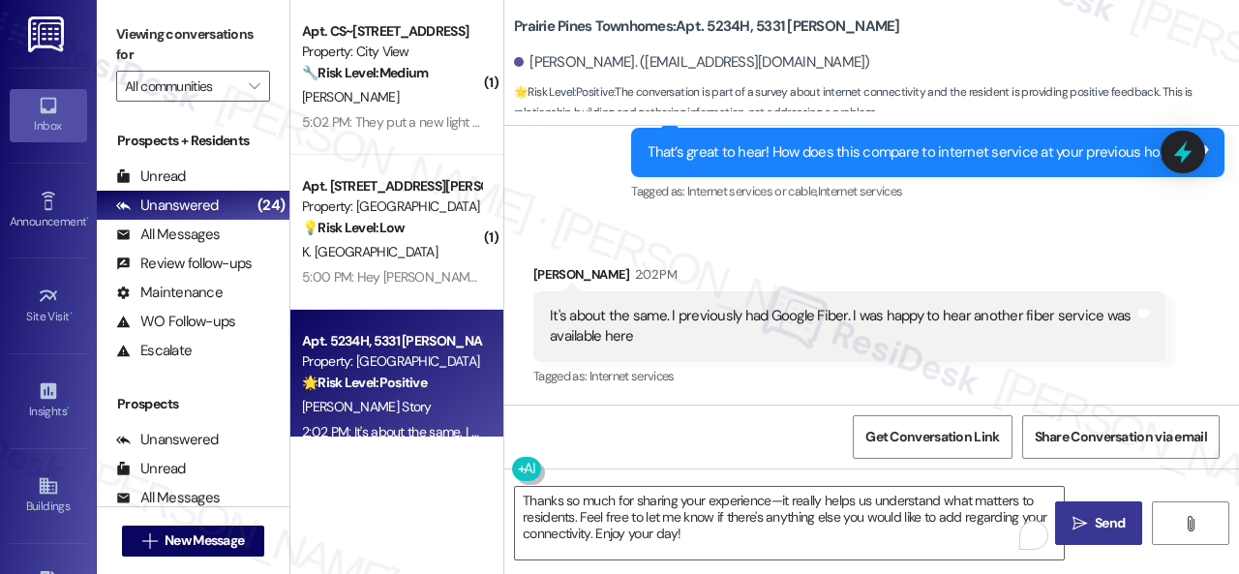
click at [1091, 510] on button " Send" at bounding box center [1098, 523] width 87 height 44
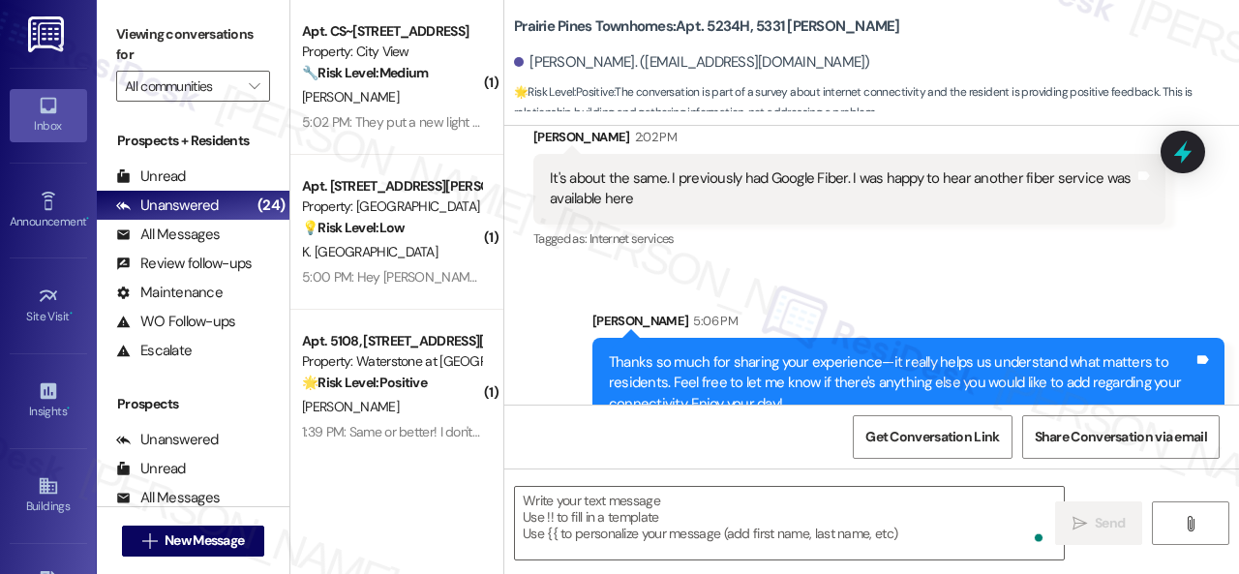
scroll to position [2226, 0]
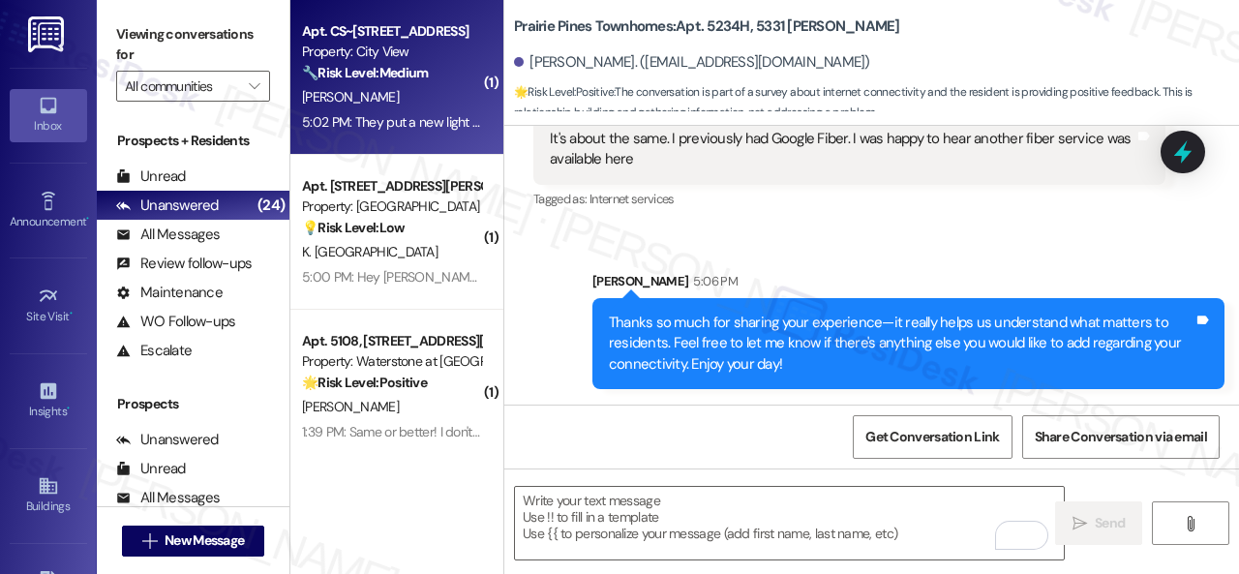
click at [440, 110] on div "5:02 PM: They put a new light bulb in the first one that blew out in the kitche…" at bounding box center [391, 122] width 183 height 24
type textarea "Fetching suggested responses. Please feel free to read through the conversation…"
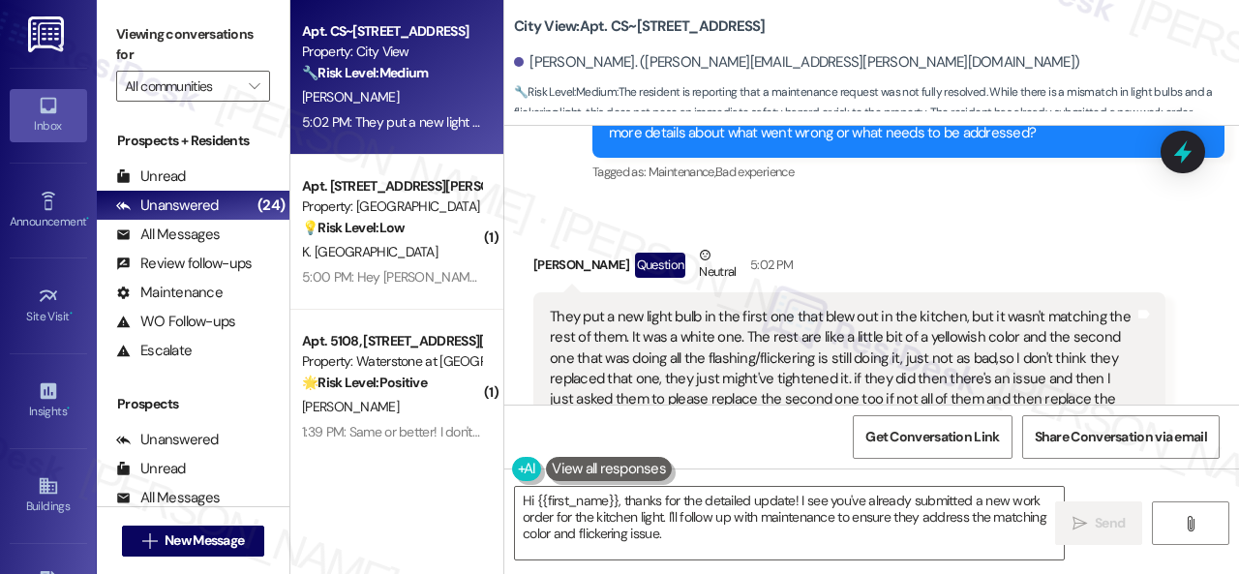
scroll to position [10844, 0]
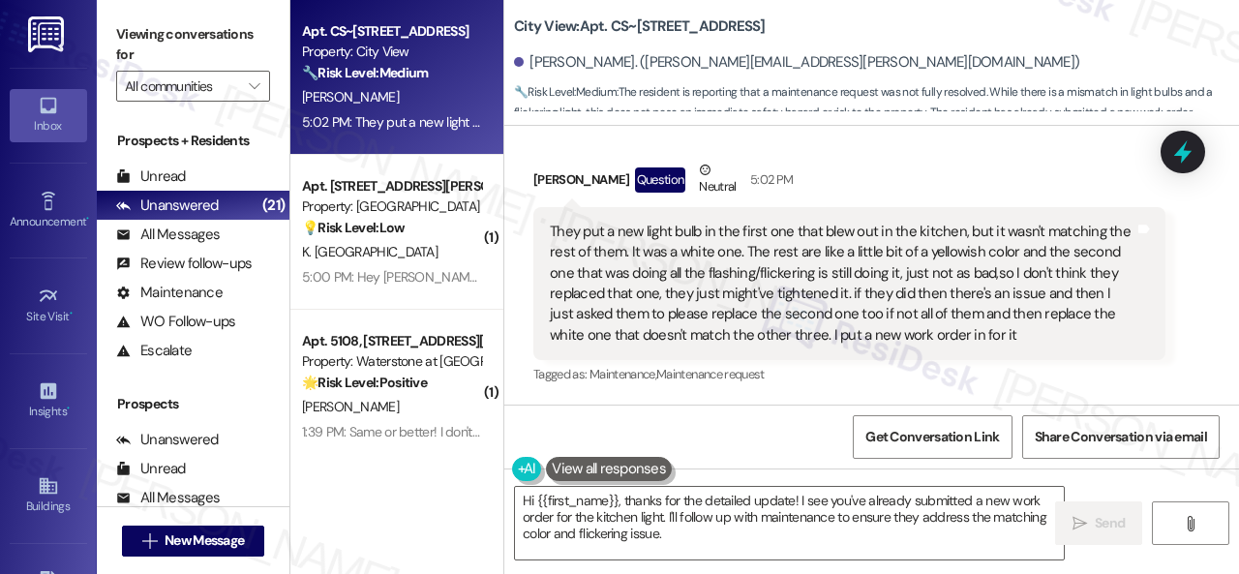
drag, startPoint x: 1087, startPoint y: 388, endPoint x: 1073, endPoint y: 393, distance: 15.3
click at [1087, 388] on div "Tagged as: Maintenance , Click to highlight conversations about Maintenance Mai…" at bounding box center [849, 374] width 632 height 28
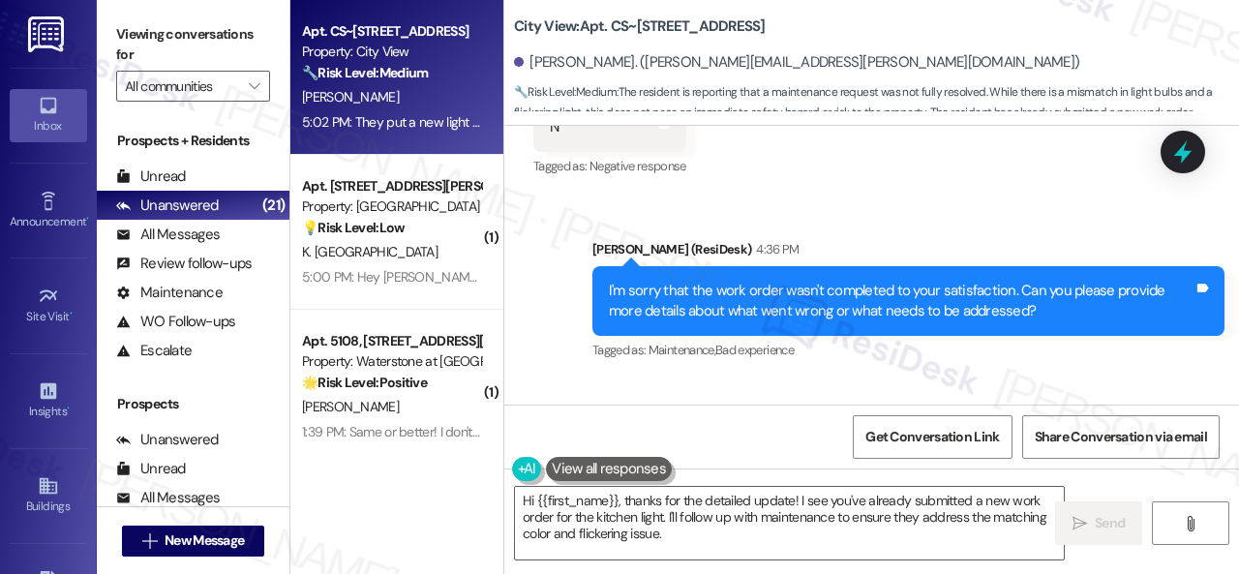
scroll to position [10553, 0]
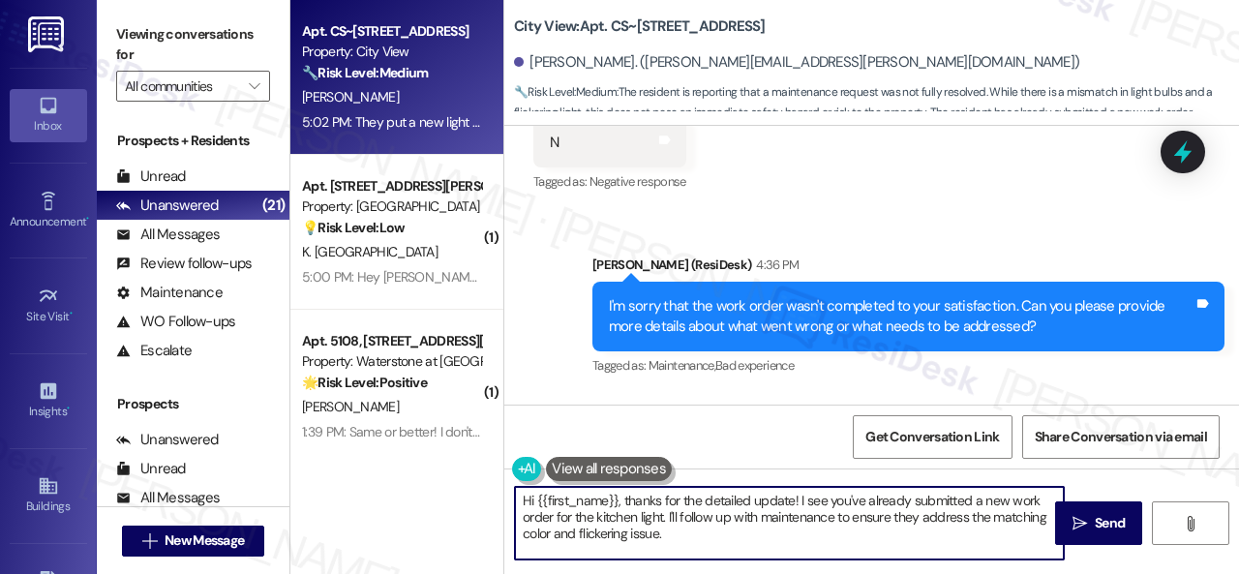
drag, startPoint x: 626, startPoint y: 502, endPoint x: 488, endPoint y: 496, distance: 138.6
click at [488, 496] on div "Apt. CS~[STREET_ADDRESS] Property: City View 🔧 Risk Level: Medium The resident …" at bounding box center [764, 287] width 949 height 574
drag, startPoint x: 687, startPoint y: 519, endPoint x: 702, endPoint y: 539, distance: 25.0
click at [702, 539] on textarea "Thanks for the detailed update! I see you've already submitted a new work order…" at bounding box center [789, 523] width 549 height 73
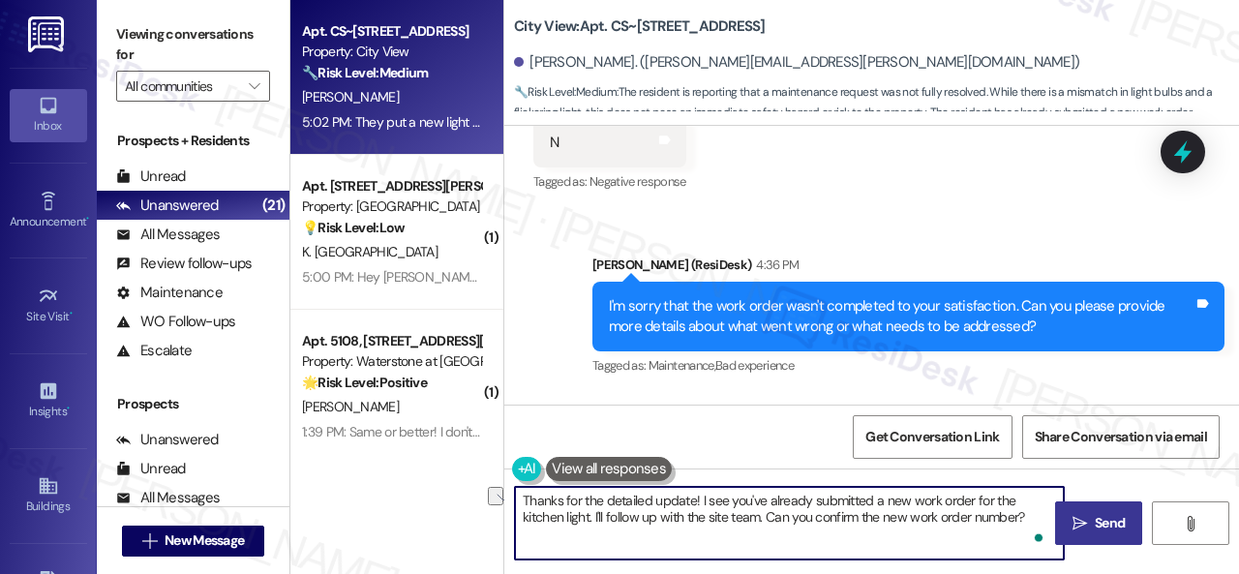
drag, startPoint x: 596, startPoint y: 519, endPoint x: 1055, endPoint y: 519, distance: 458.9
click at [1055, 519] on div "Thanks for the detailed update! I see you've already submitted a new work order…" at bounding box center [871, 541] width 735 height 145
type textarea "Thanks for the detailed update! I see you've already submitted a new work order…"
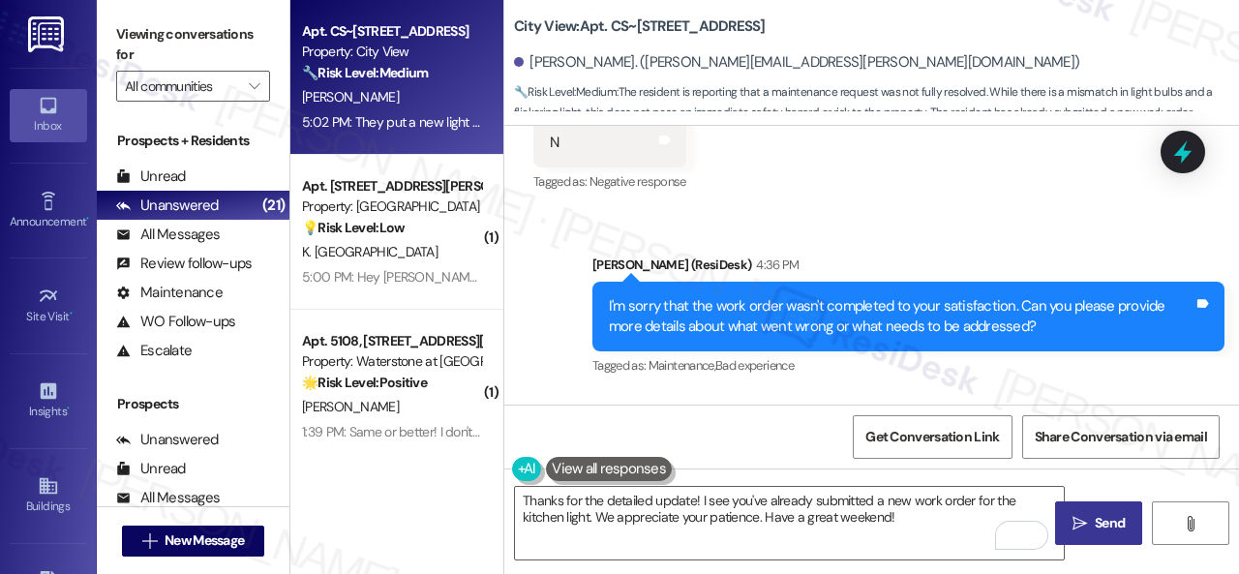
click at [1101, 528] on span "Send" at bounding box center [1110, 523] width 30 height 20
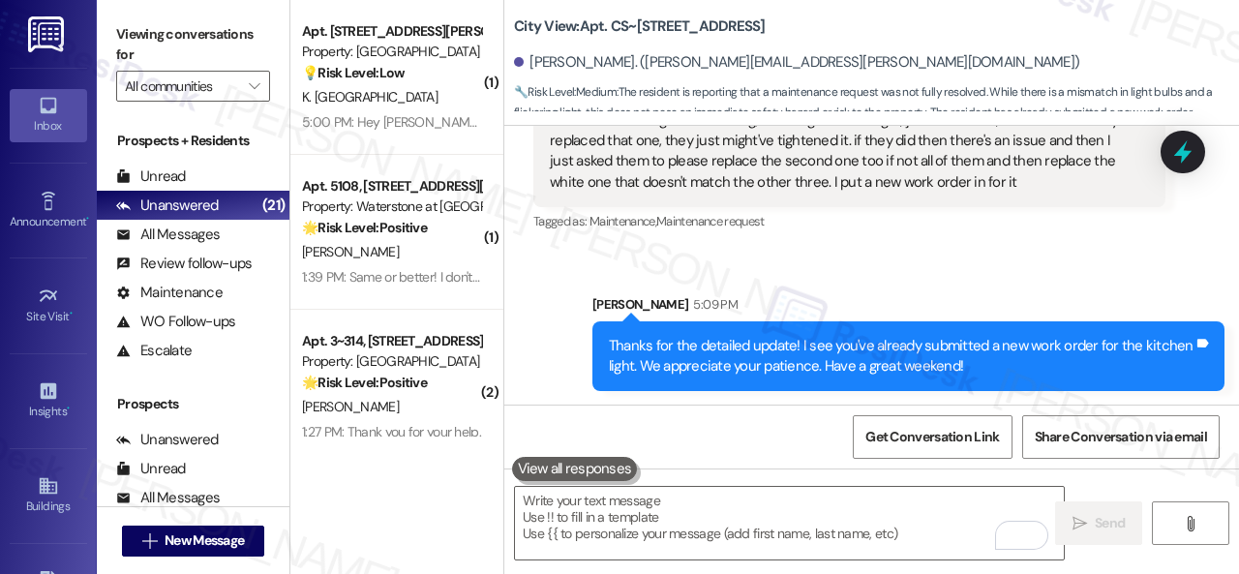
scroll to position [11001, 0]
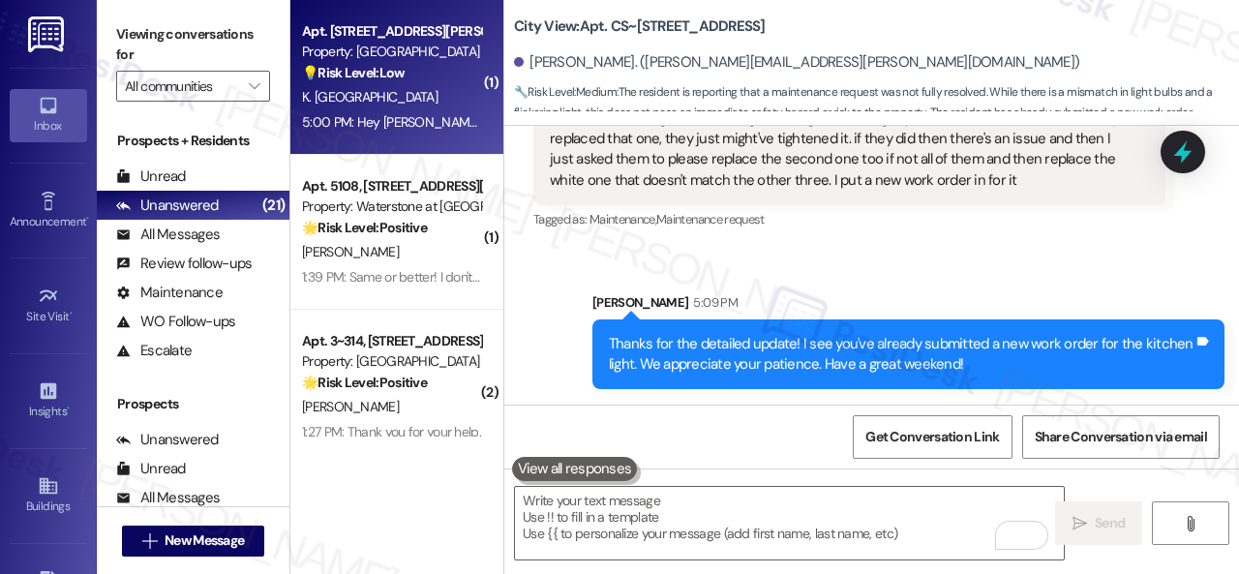
click at [426, 107] on div "K. [GEOGRAPHIC_DATA]" at bounding box center [391, 97] width 183 height 24
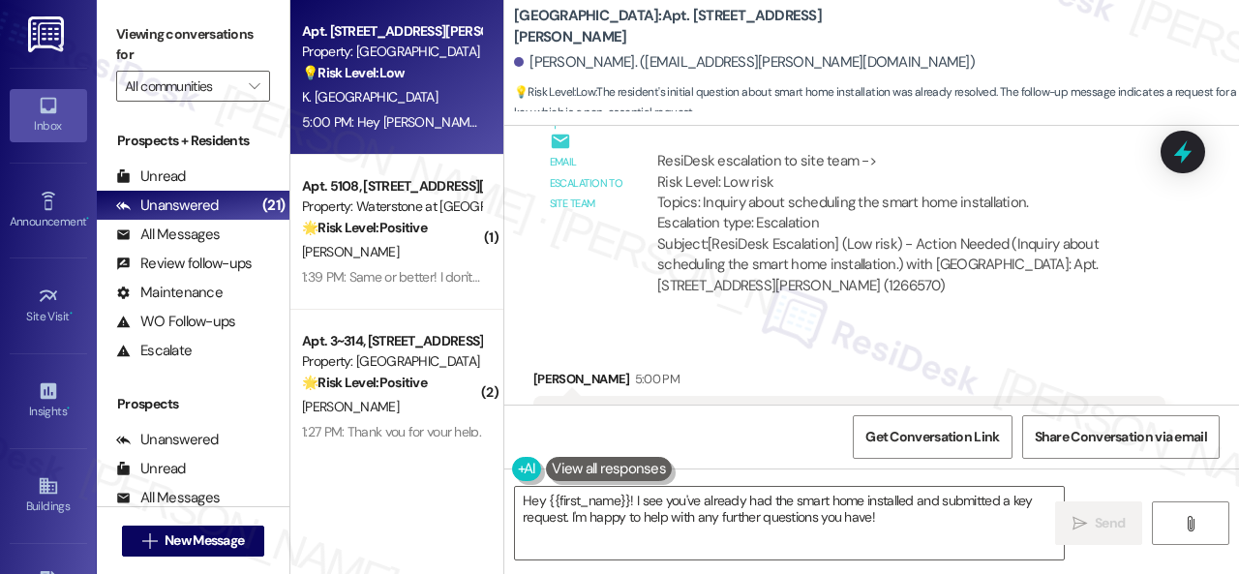
scroll to position [3790, 0]
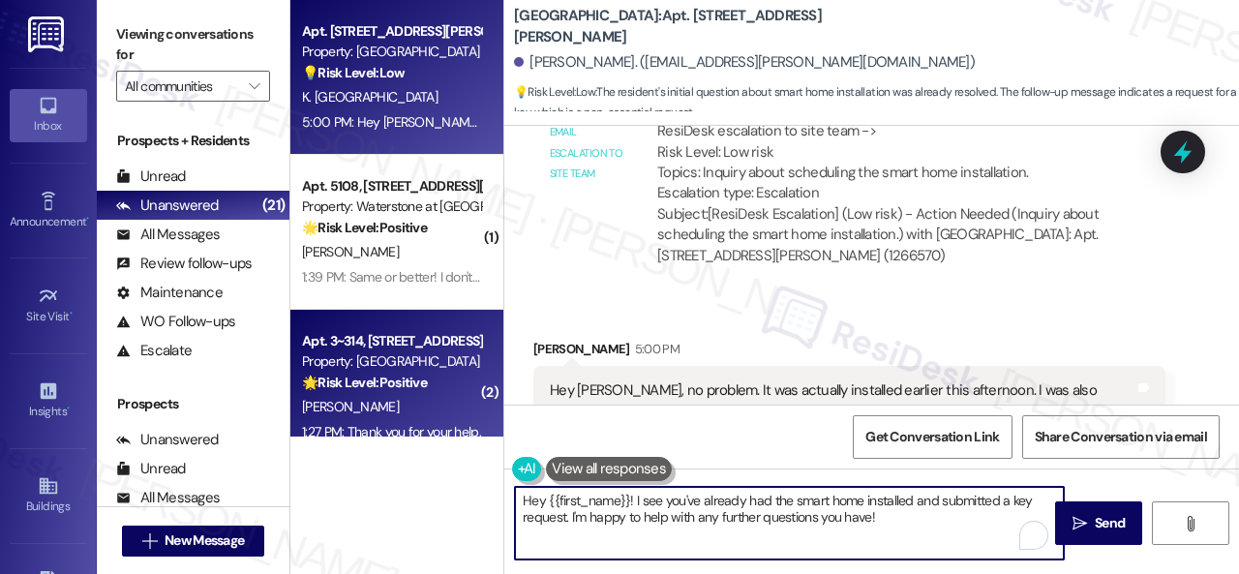
drag, startPoint x: 908, startPoint y: 527, endPoint x: 452, endPoint y: 436, distance: 465.0
click at [452, 436] on div "Apt. [STREET_ADDRESS][PERSON_NAME] Property: [GEOGRAPHIC_DATA] 💡 Risk Level: Lo…" at bounding box center [764, 287] width 949 height 574
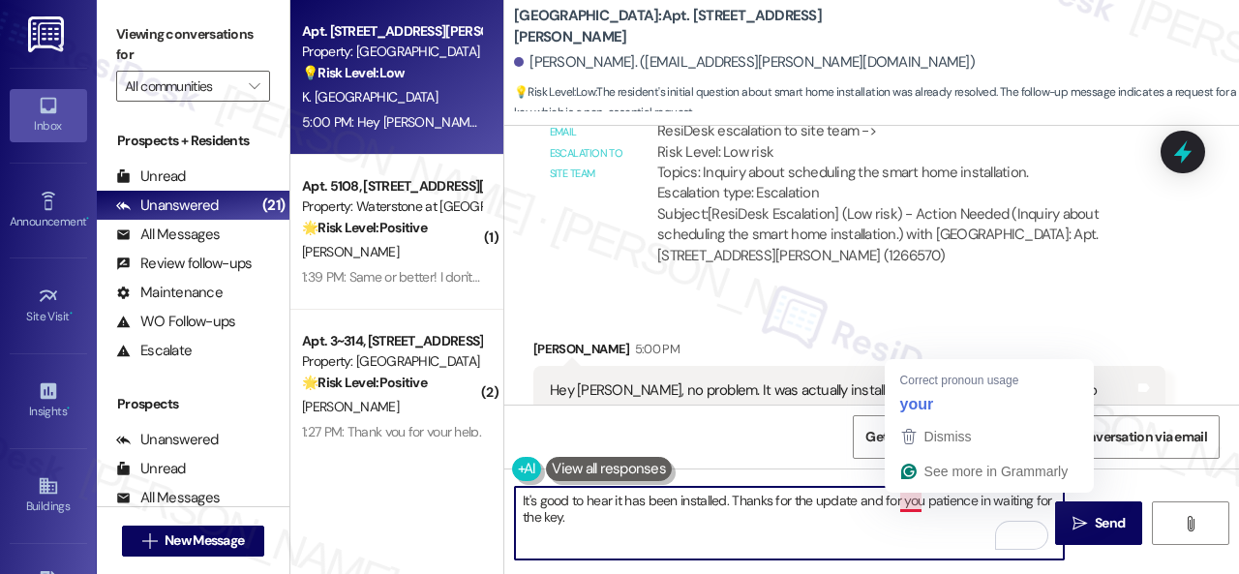
click at [912, 506] on textarea "It's good to hear it has been installed. Thanks for the update and for you pati…" at bounding box center [789, 523] width 549 height 73
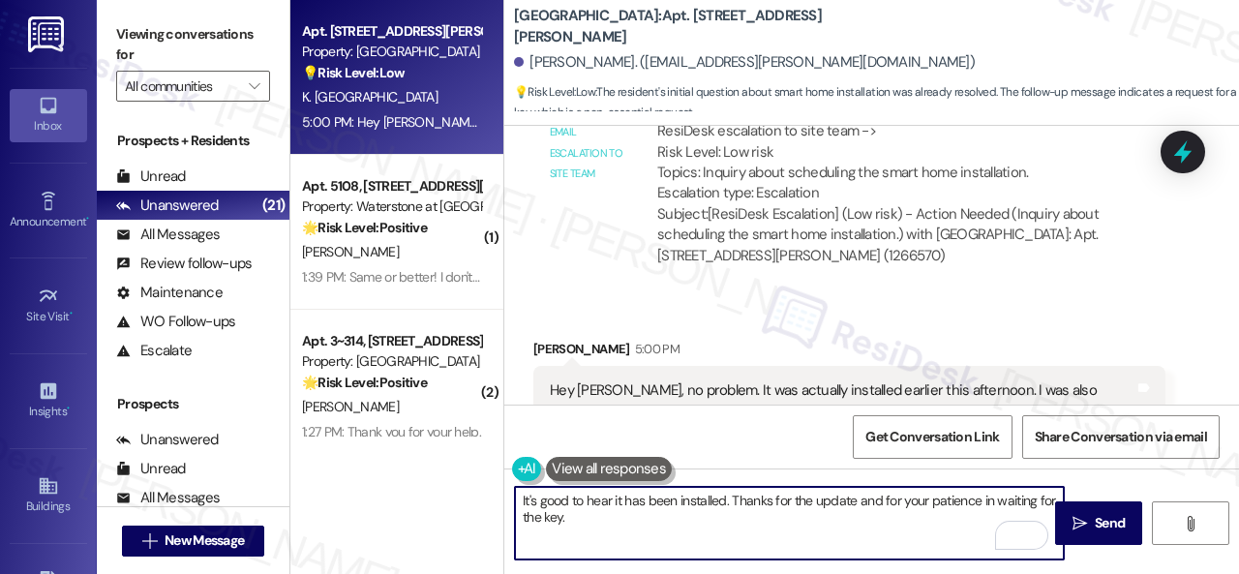
click at [596, 518] on textarea "It's good to hear it has been installed. Thanks for the update and for your pat…" at bounding box center [789, 523] width 549 height 73
type textarea "It's good to hear it has been installed. Thanks for the update and for your pat…"
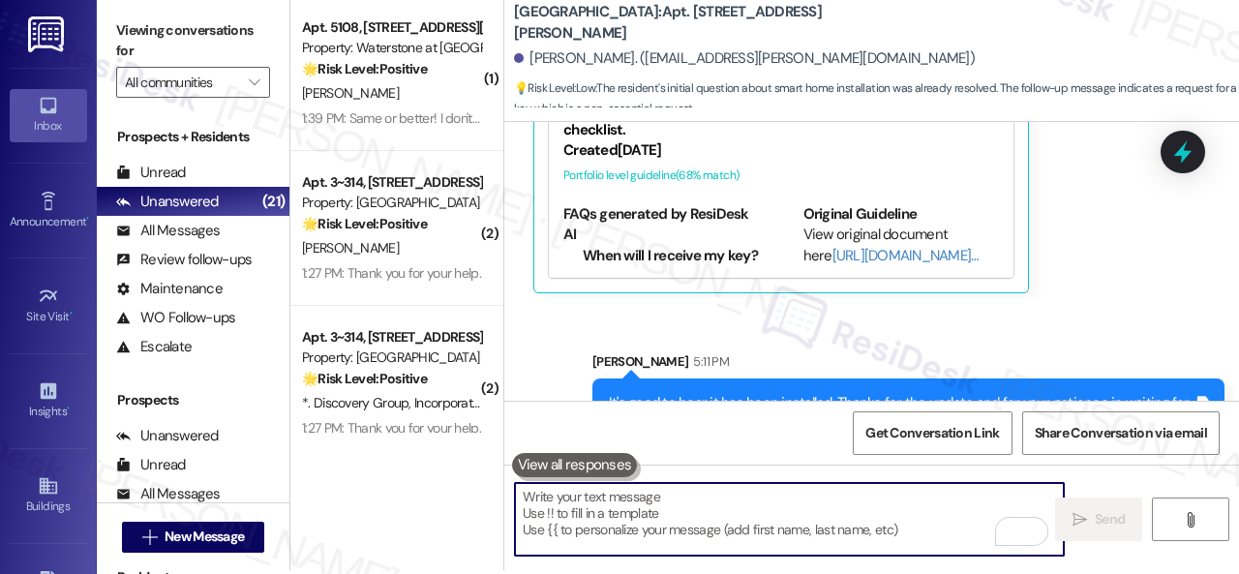
scroll to position [6, 0]
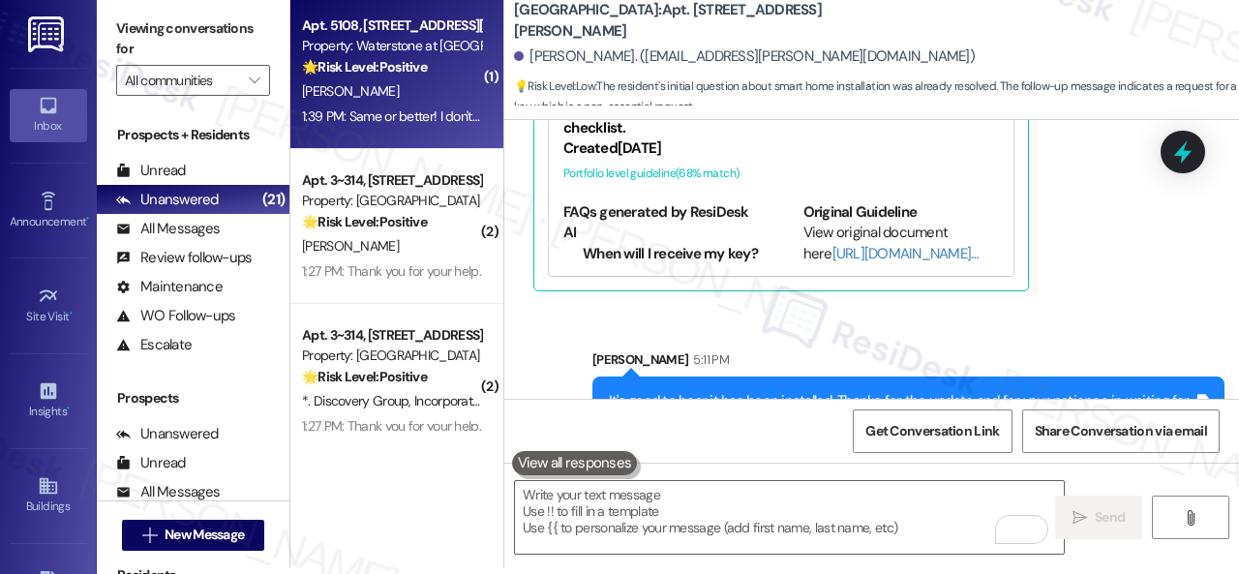
click at [396, 94] on div "[PERSON_NAME]" at bounding box center [391, 91] width 183 height 24
type textarea "Fetching suggested responses. Please feel free to read through the conversation…"
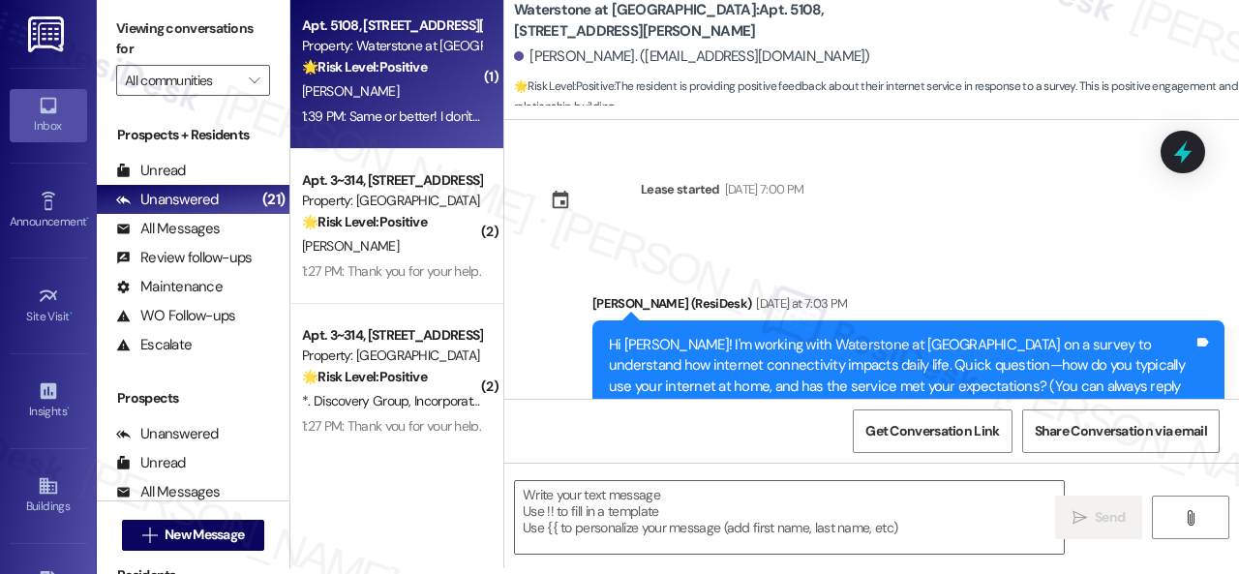
scroll to position [0, 0]
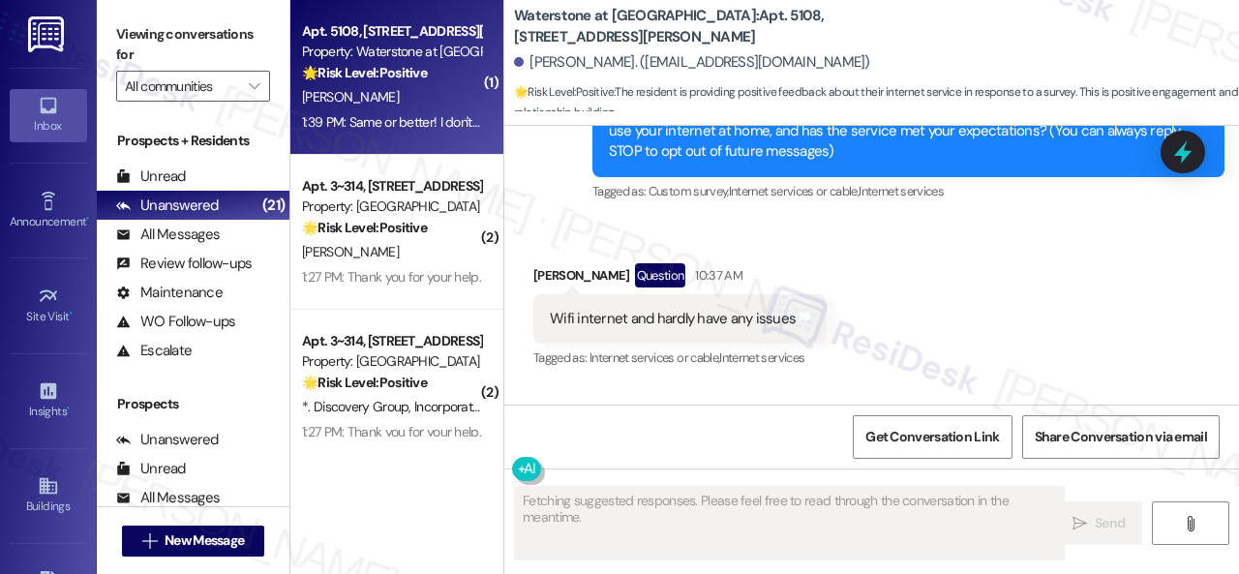
type textarea "Fetching suggested responses. Please feel free to read through the conversation…"
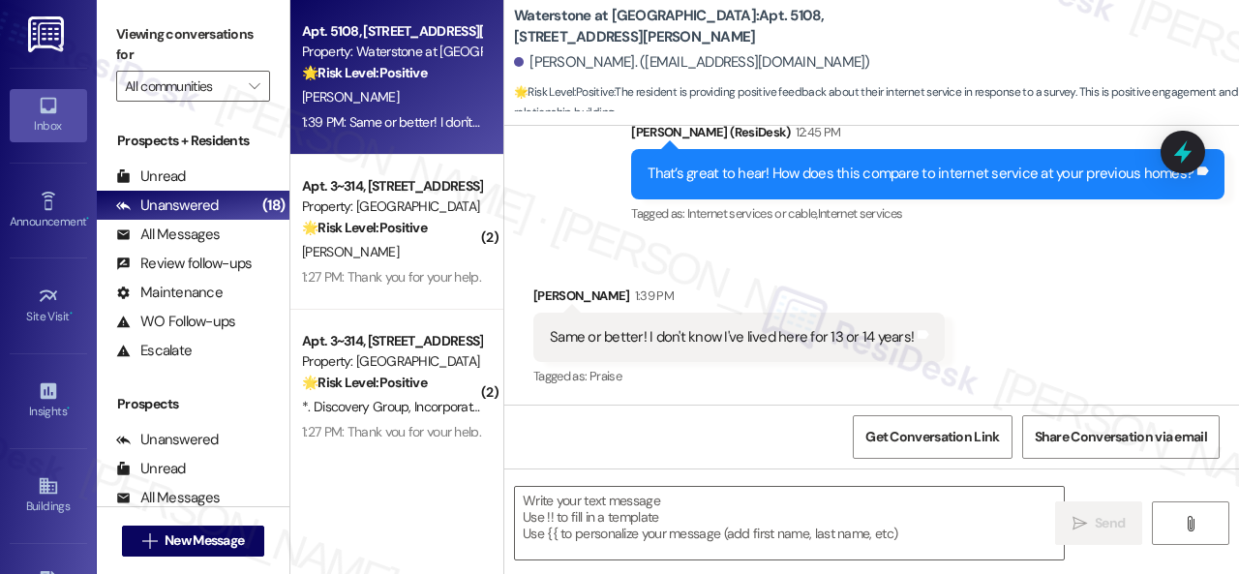
scroll to position [776, 0]
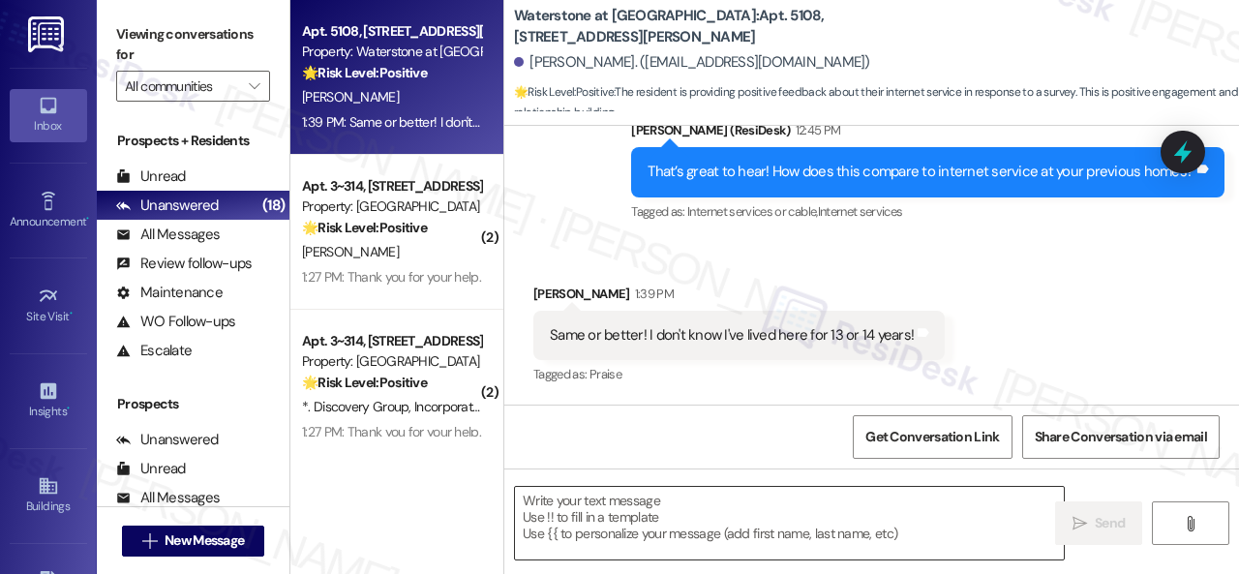
click at [633, 525] on textarea at bounding box center [789, 523] width 549 height 73
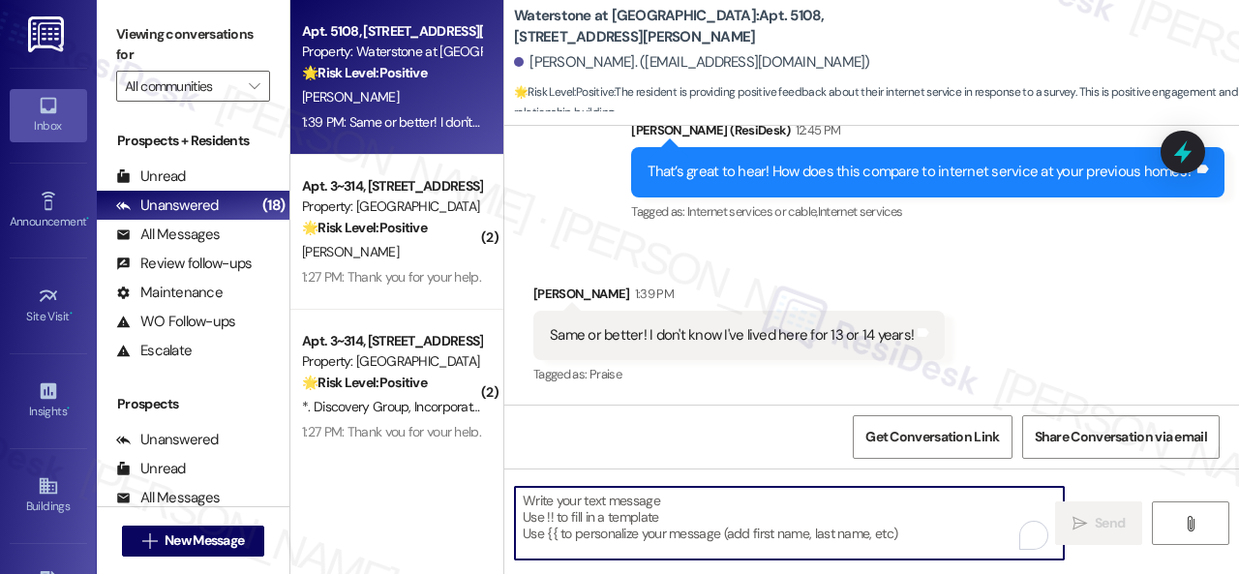
paste textarea "Thanks so much for sharing your experience—it really helps us understand what m…"
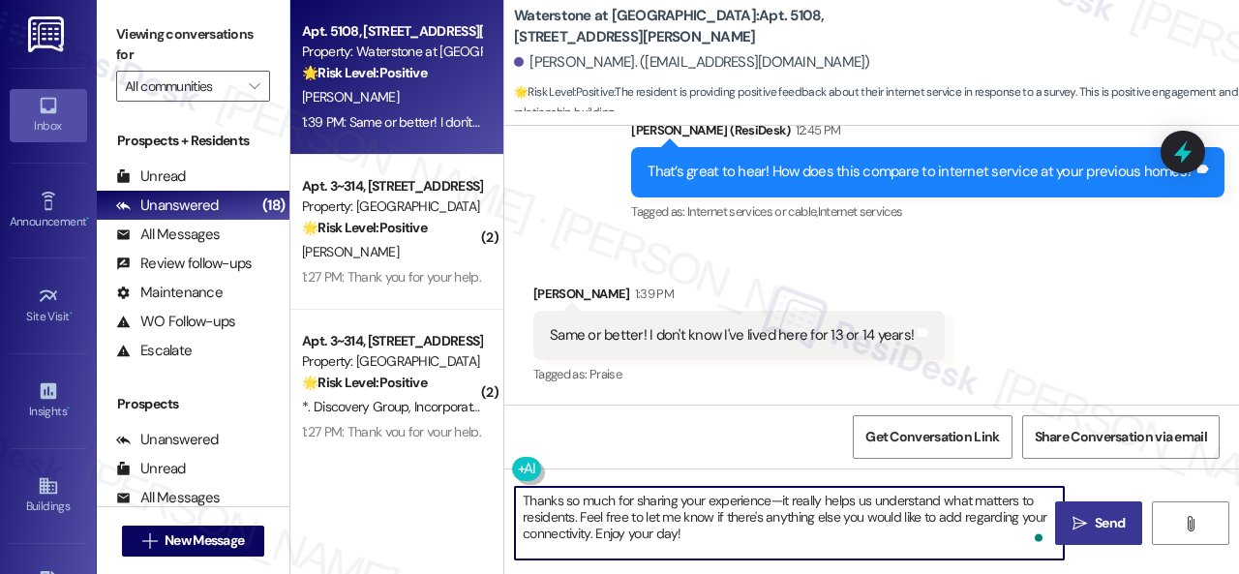
type textarea "Thanks so much for sharing your experience—it really helps us understand what m…"
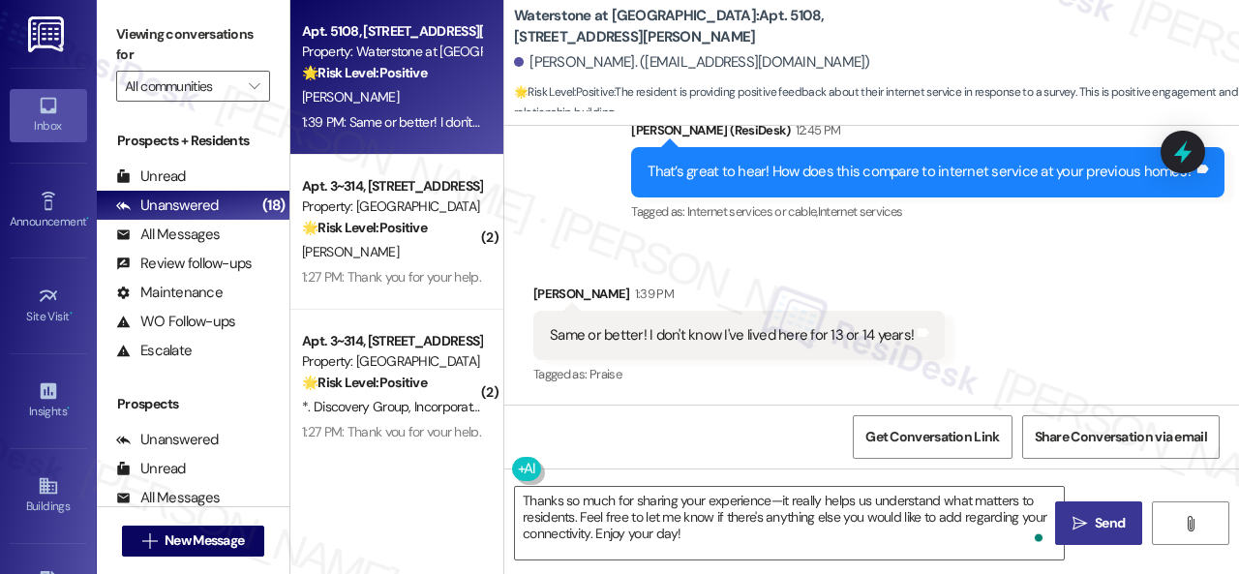
click at [1104, 525] on span "Send" at bounding box center [1110, 523] width 30 height 20
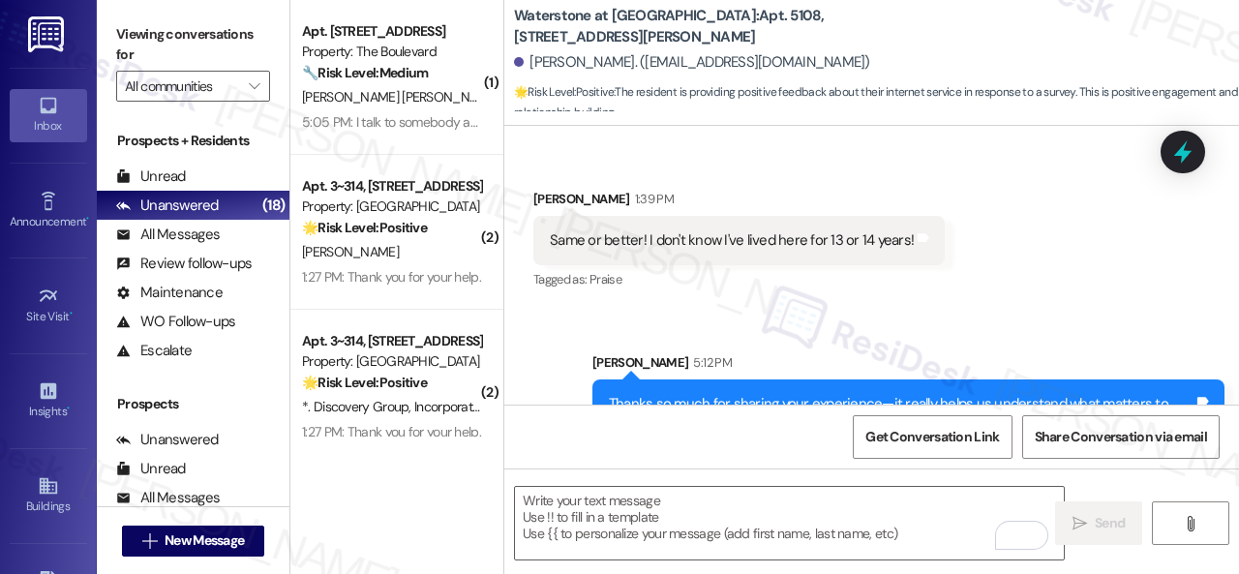
scroll to position [953, 0]
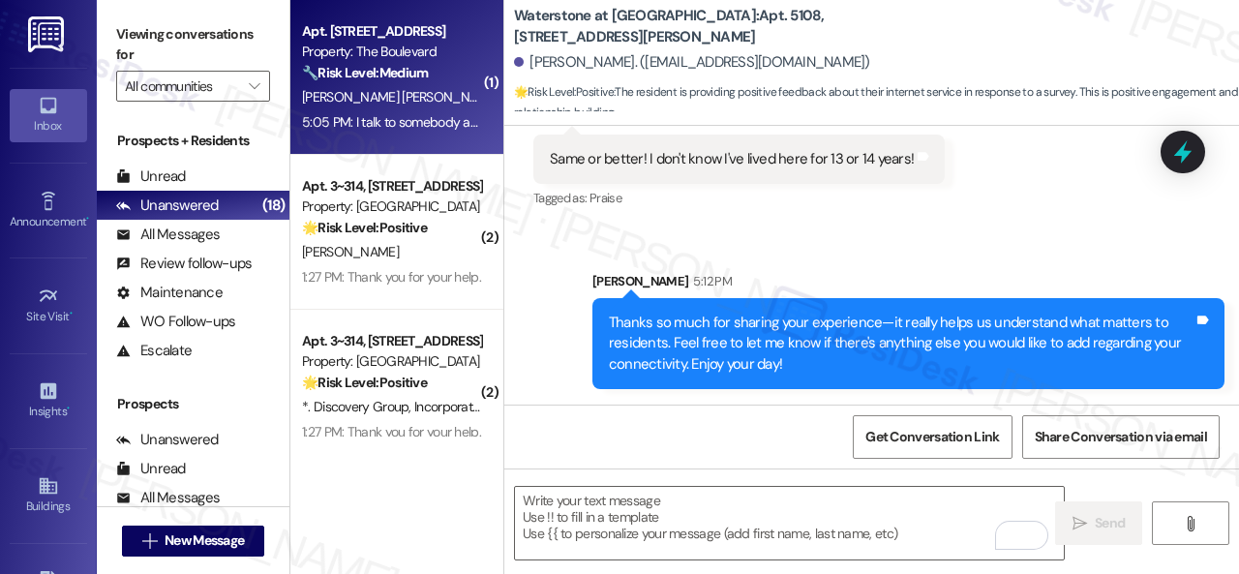
click at [437, 97] on div "[PERSON_NAME] [PERSON_NAME]" at bounding box center [391, 97] width 183 height 24
type textarea "Fetching suggested responses. Please feel free to read through the conversation…"
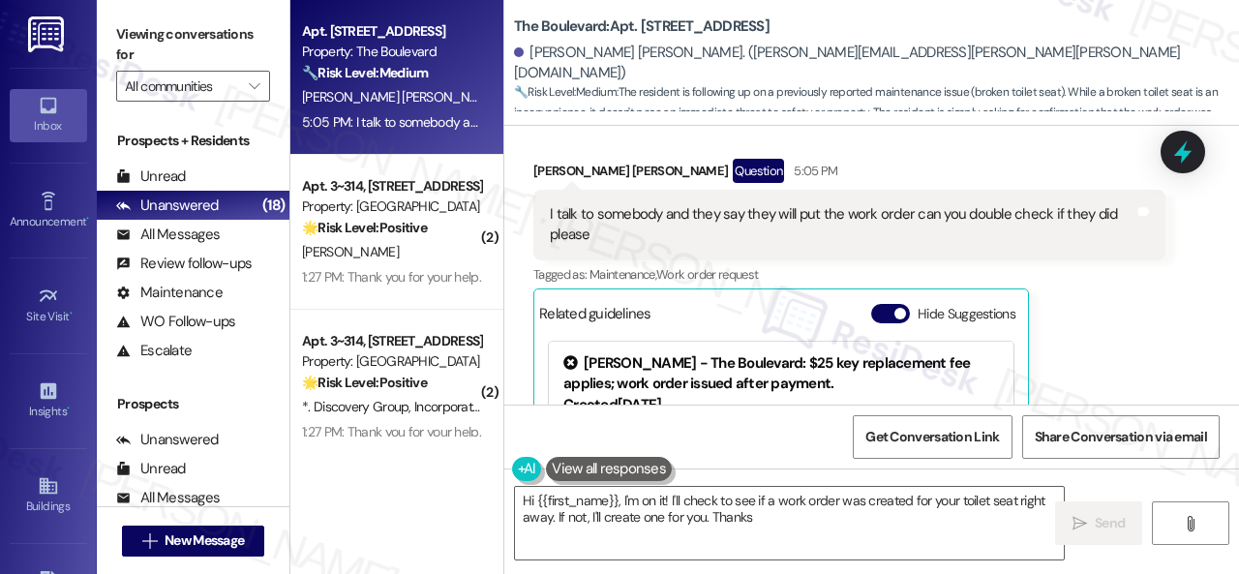
scroll to position [1068, 0]
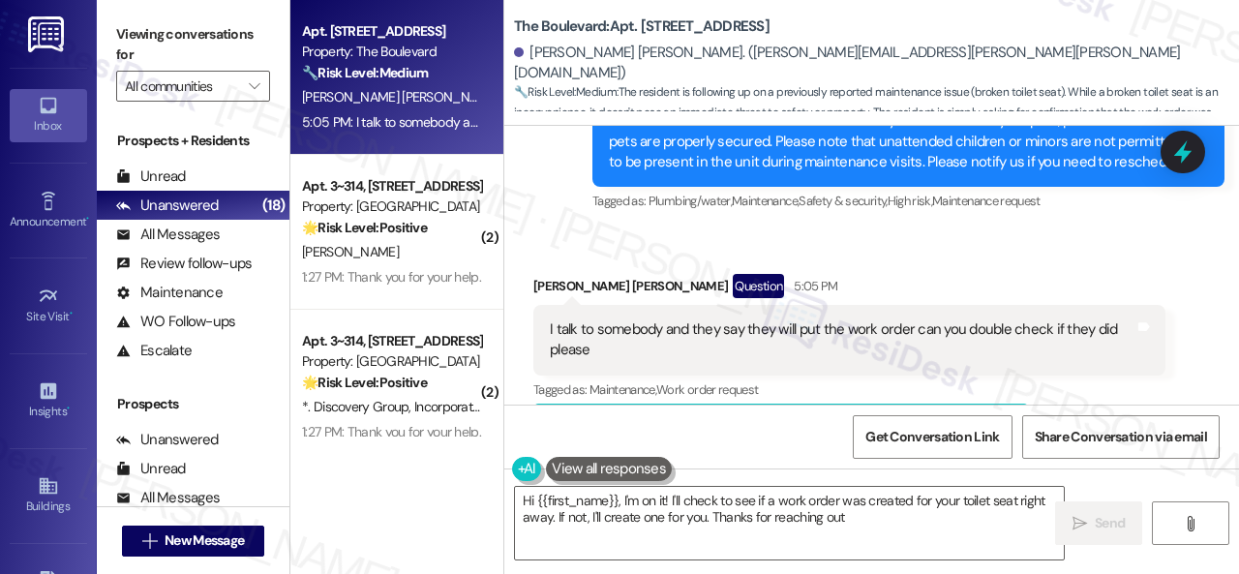
type textarea "Hi {{first_name}}, I'm on it! I'll check to see if a work order was created for…"
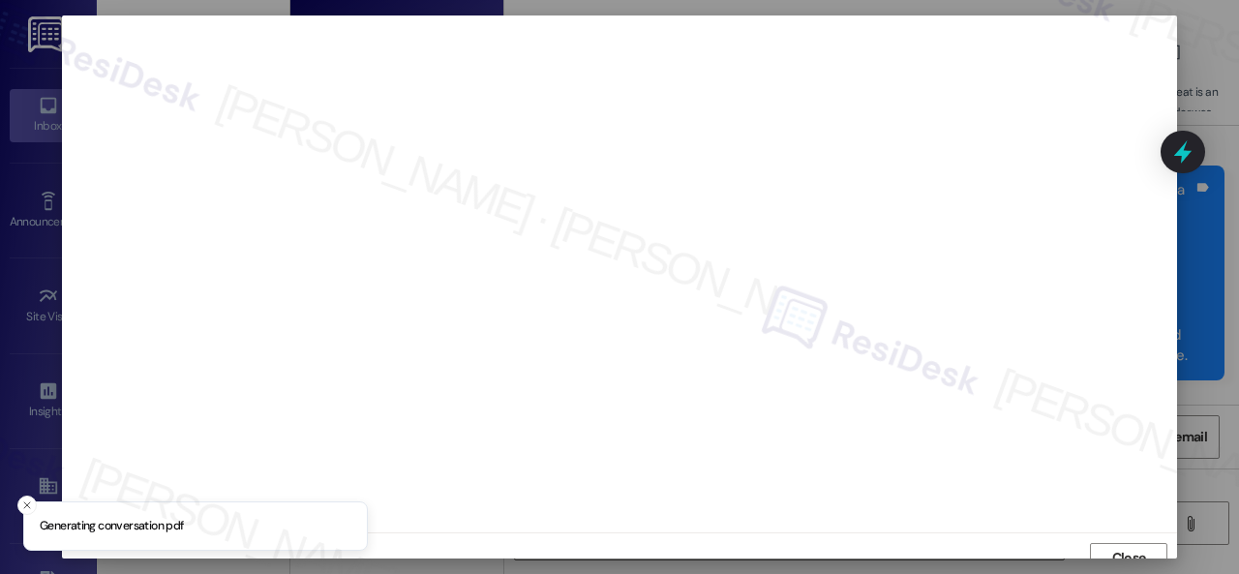
scroll to position [15, 0]
click at [1090, 538] on button "Close" at bounding box center [1128, 544] width 77 height 31
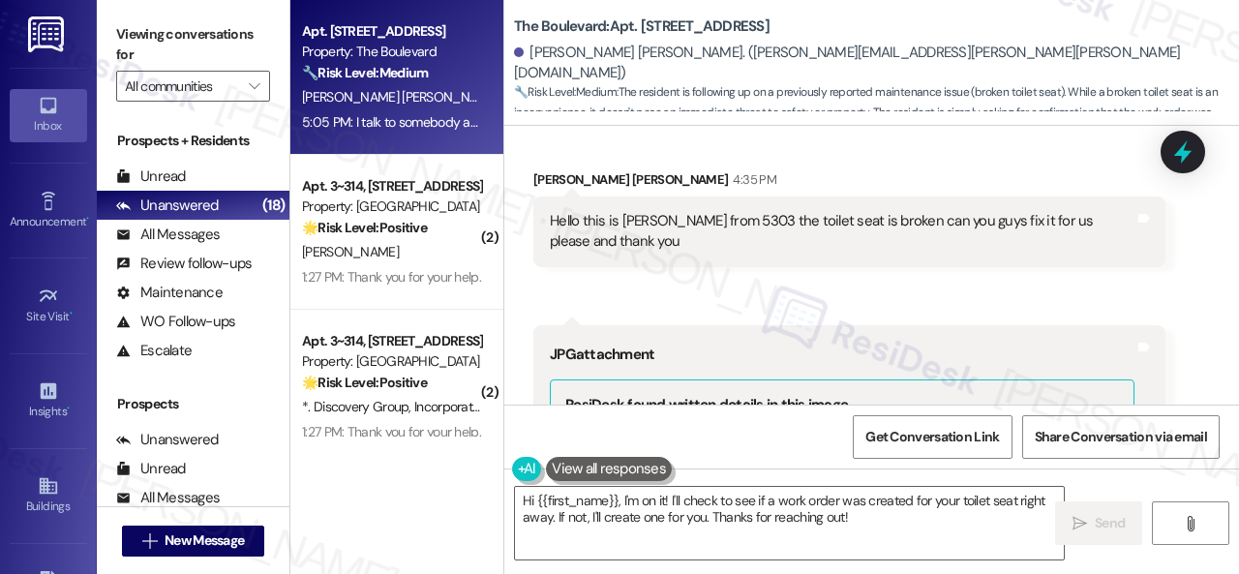
scroll to position [100, 0]
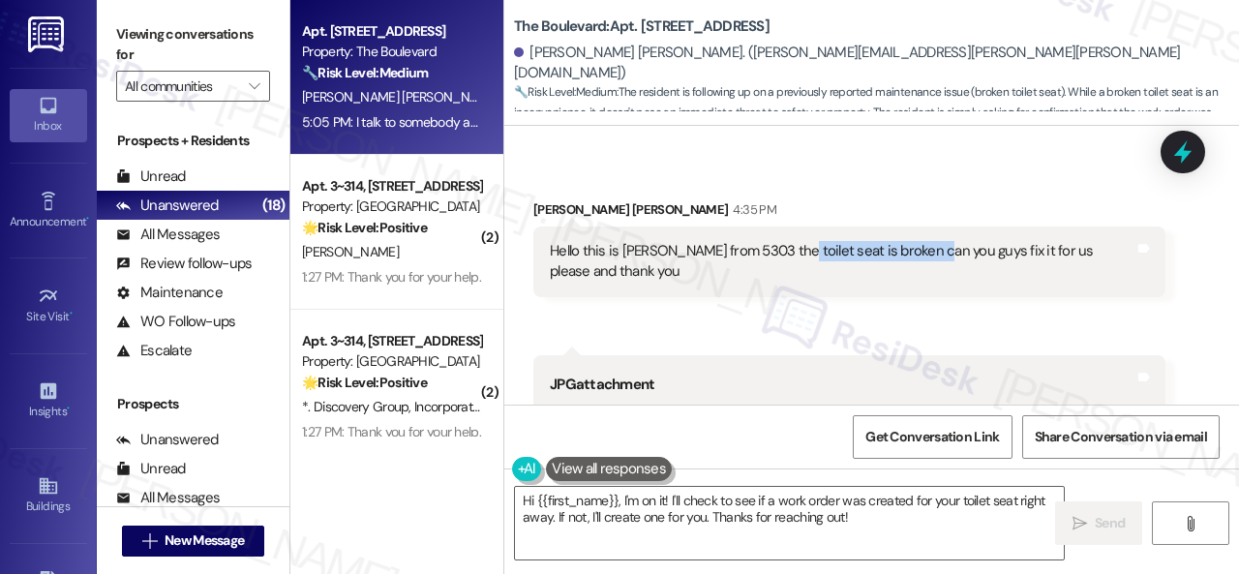
drag, startPoint x: 797, startPoint y: 256, endPoint x: 929, endPoint y: 252, distance: 132.7
click at [929, 252] on div "Hello this is [PERSON_NAME] from 5303 the toilet seat is broken can you guys fi…" at bounding box center [842, 262] width 585 height 42
copy div "he toilet seat is broken"
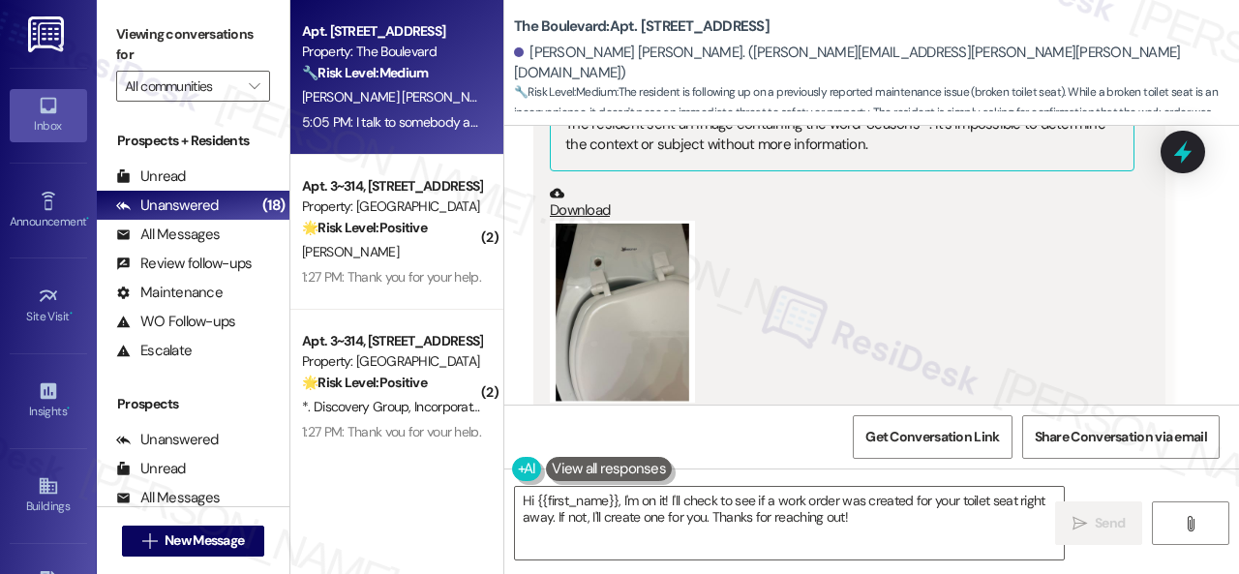
scroll to position [487, 0]
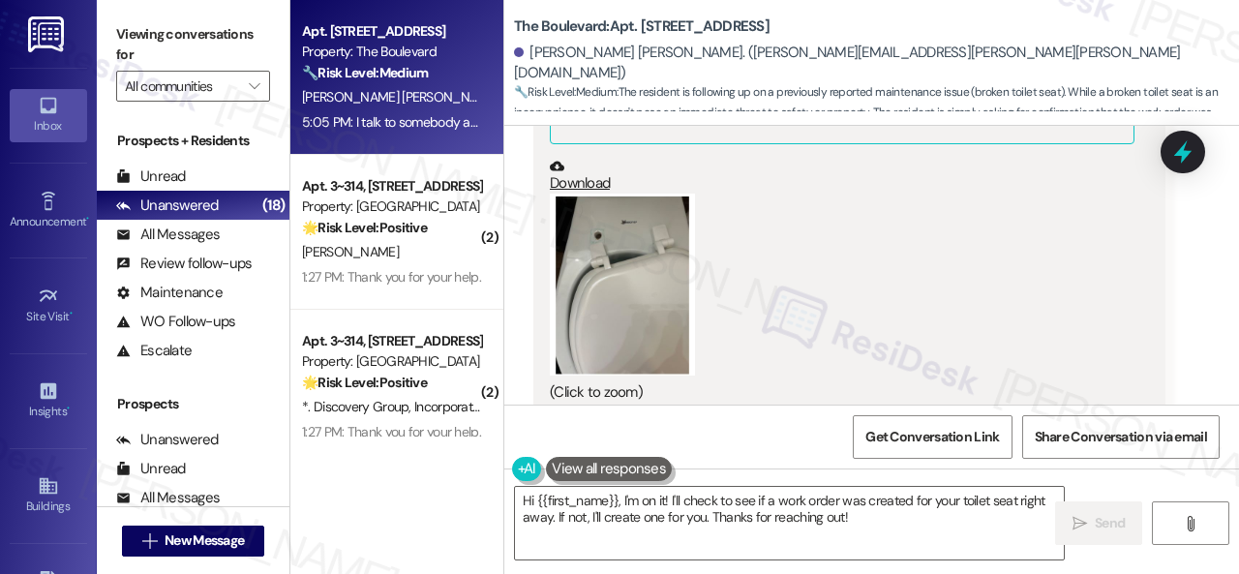
click at [600, 329] on button "Zoom image" at bounding box center [622, 285] width 145 height 182
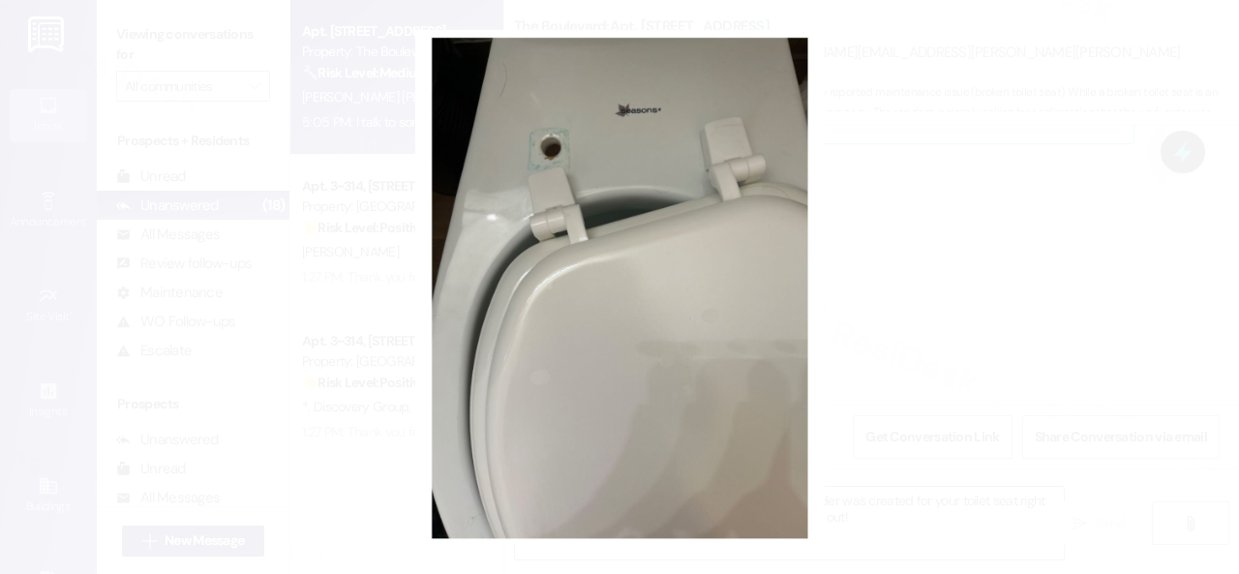
click at [738, 222] on button "Unzoom image" at bounding box center [619, 287] width 1239 height 574
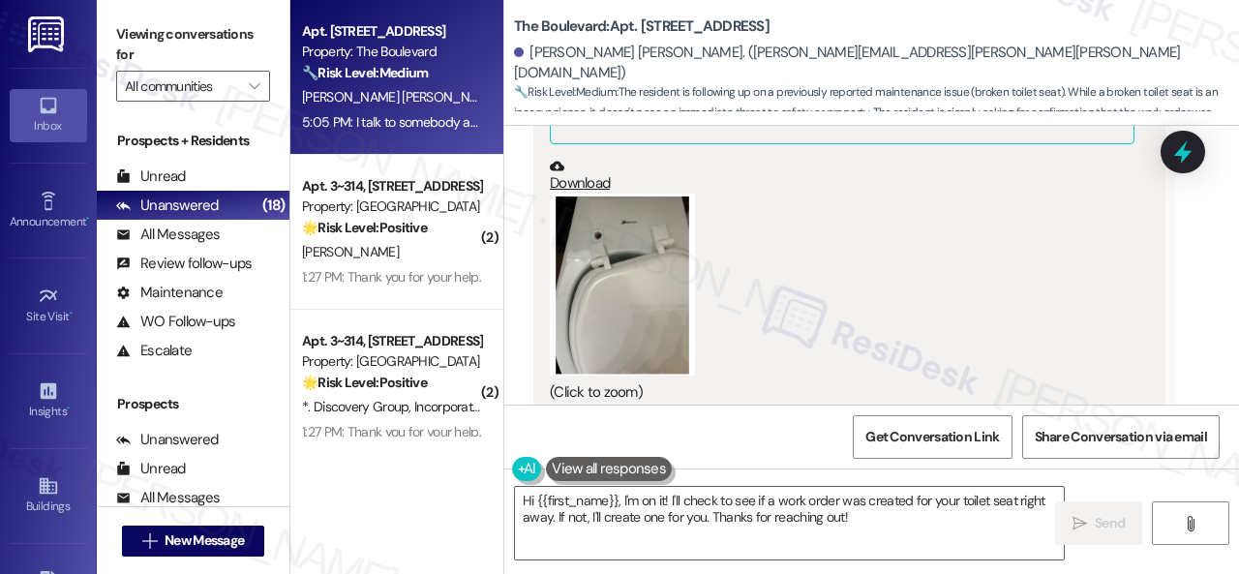
click at [1086, 194] on div "(Click to zoom)" at bounding box center [842, 298] width 585 height 209
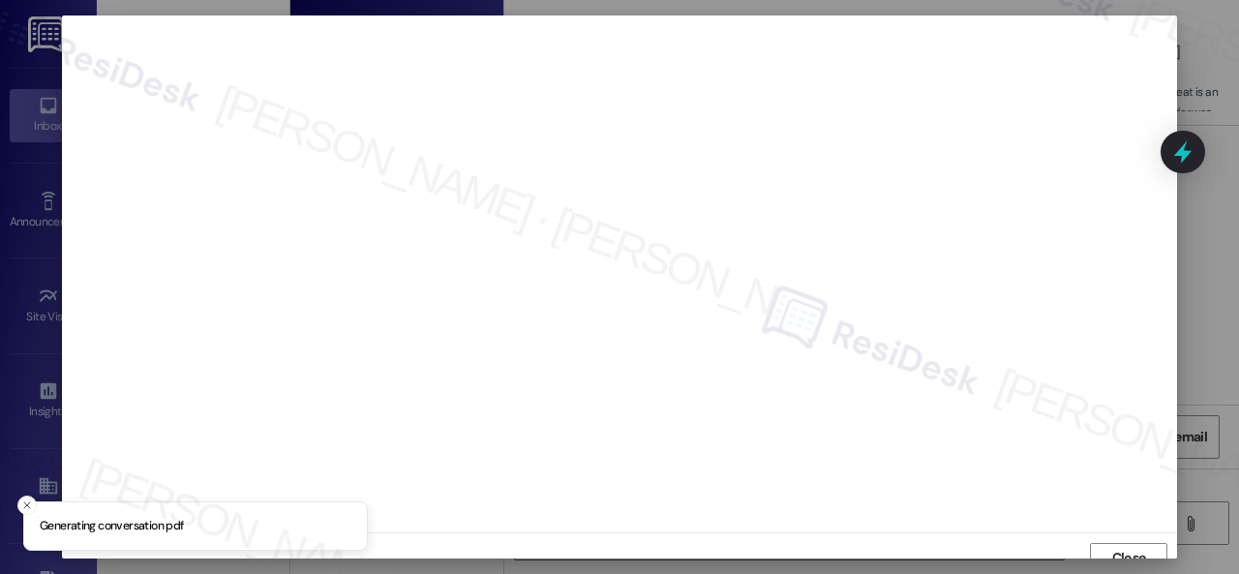
scroll to position [15, 0]
click at [1150, 543] on button "Close" at bounding box center [1128, 544] width 77 height 31
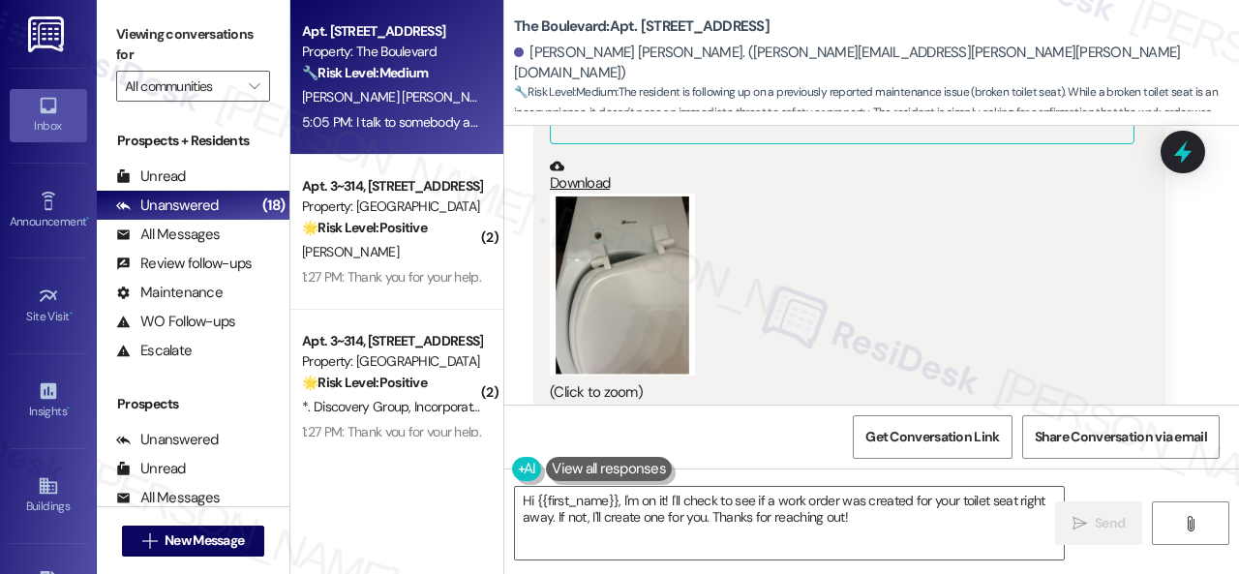
click at [887, 287] on div "(Click to zoom)" at bounding box center [842, 298] width 585 height 209
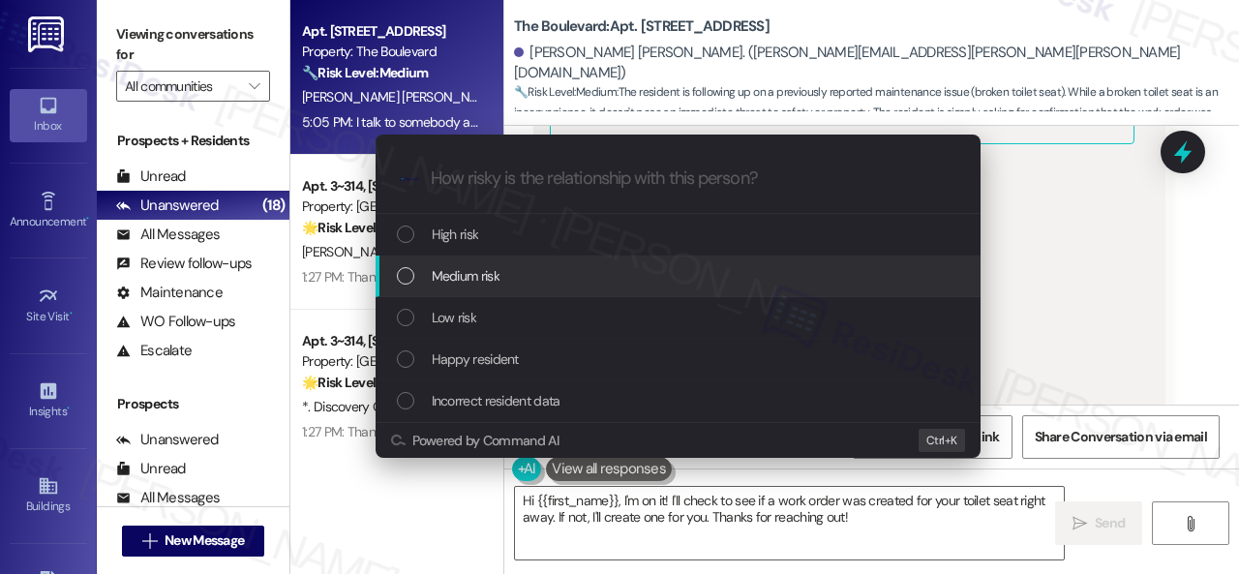
click at [464, 282] on span "Medium risk" at bounding box center [466, 275] width 68 height 21
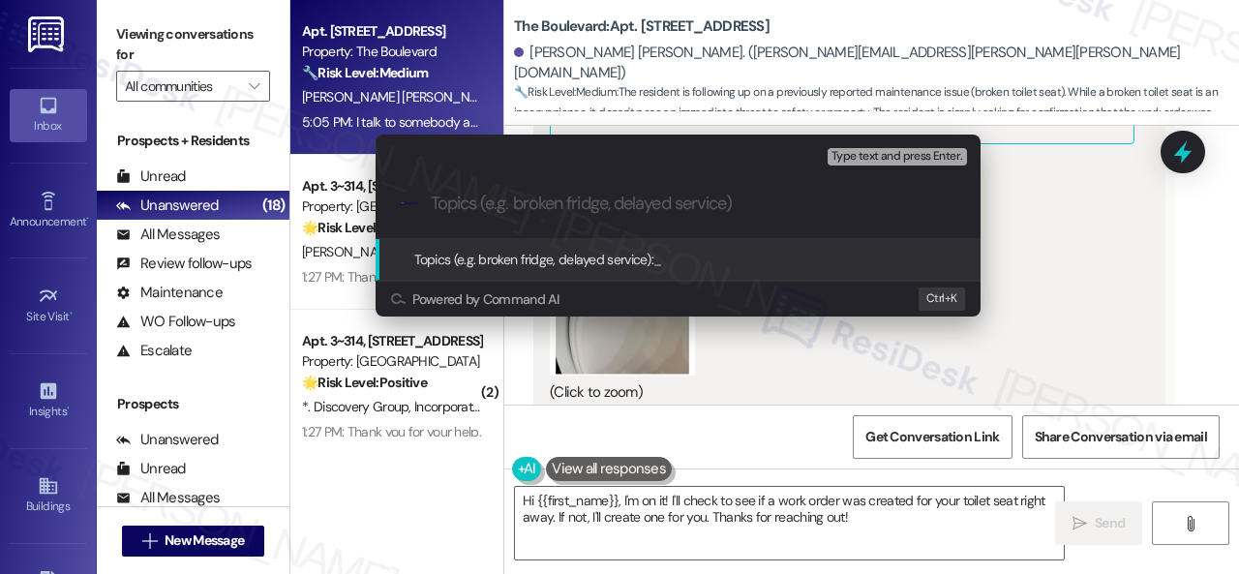
paste input "Work Order filed by ResiDesk 298448"
type input "Work Order filed by ResiDesk 298448"
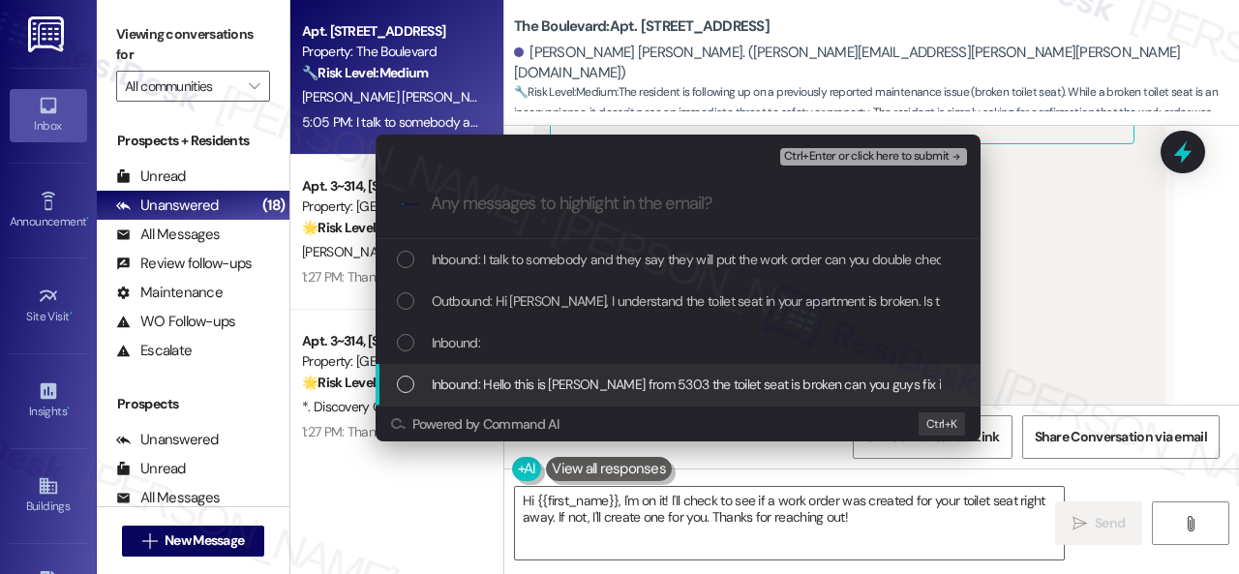
click at [490, 382] on span "Inbound: Hello this is [PERSON_NAME] from 5303 the toilet seat is broken can yo…" at bounding box center [768, 384] width 673 height 21
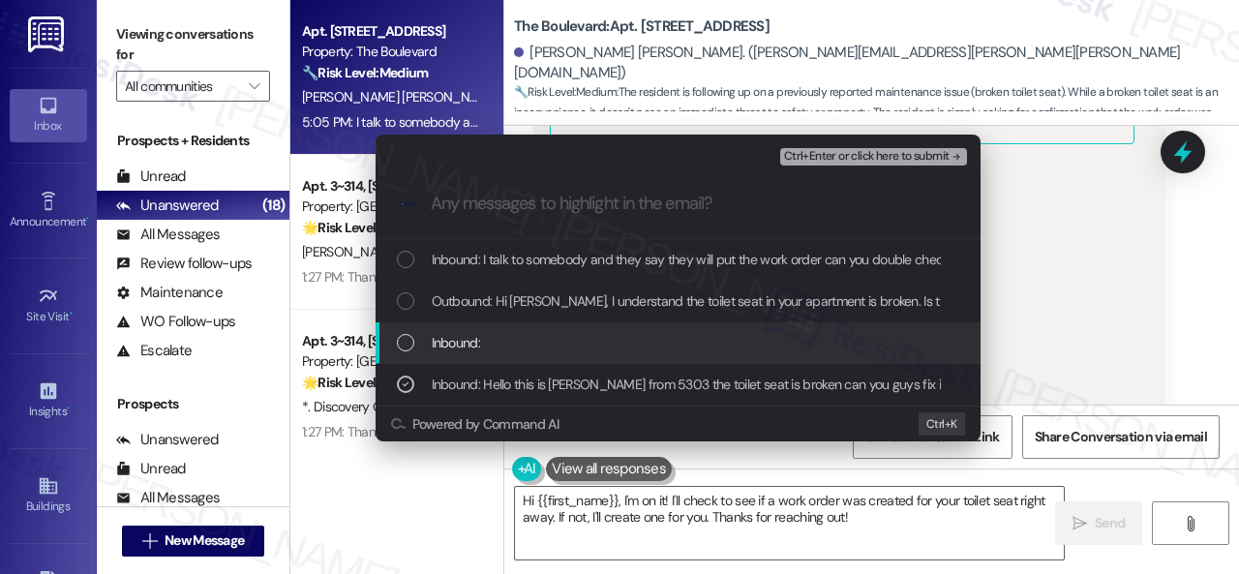
click at [468, 328] on div "Inbound:" at bounding box center [678, 343] width 605 height 42
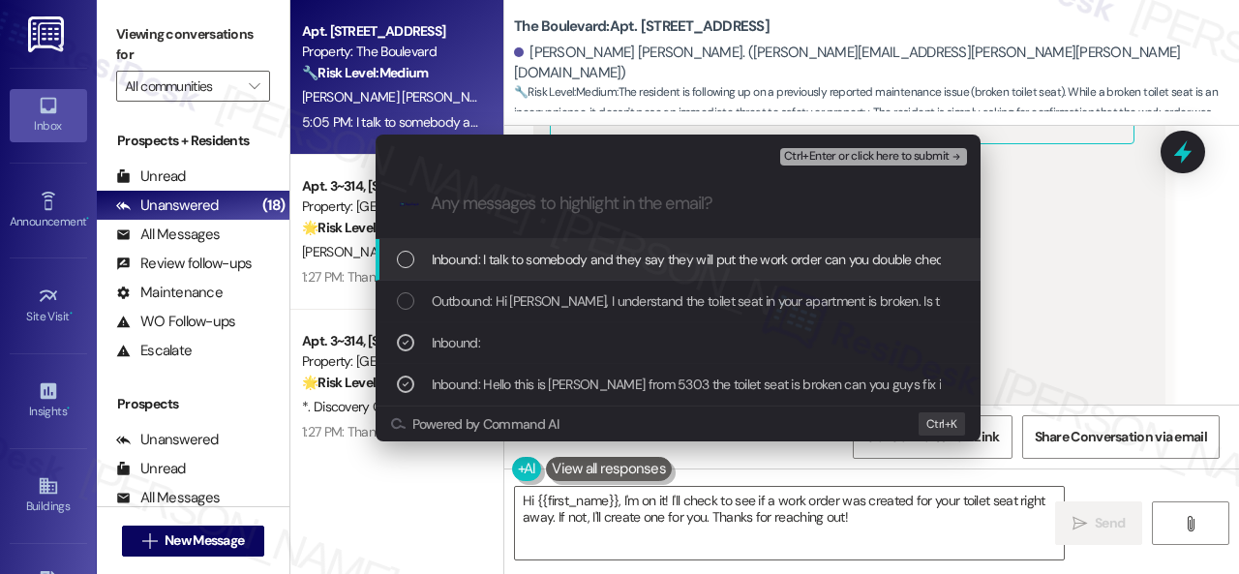
click at [810, 152] on span "Ctrl+Enter or click here to submit" at bounding box center [867, 157] width 166 height 14
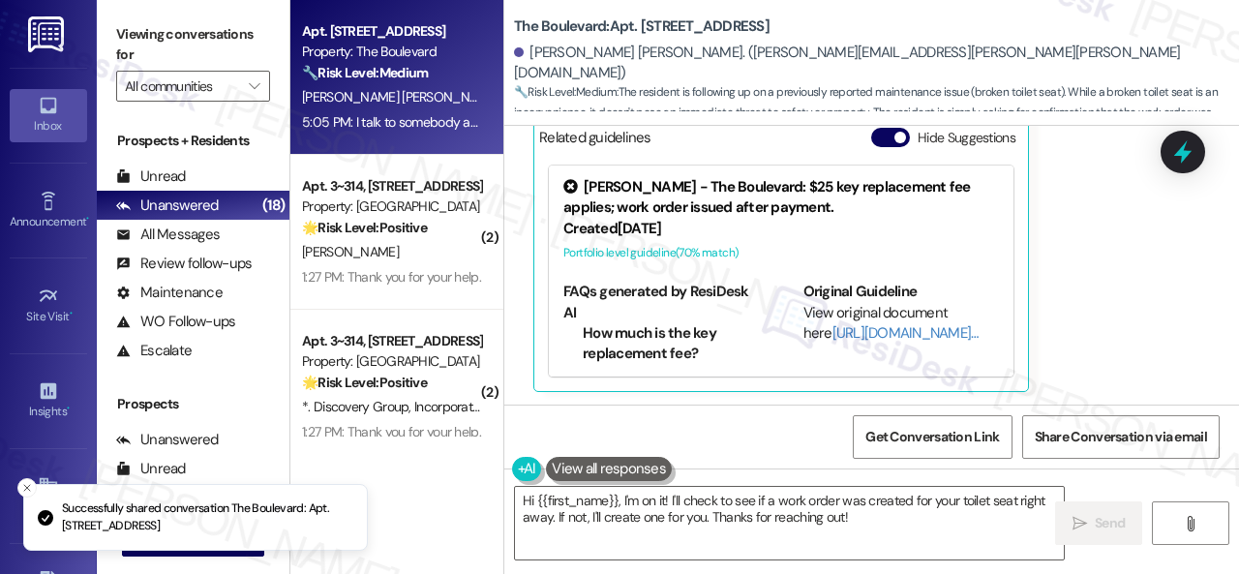
scroll to position [1358, 0]
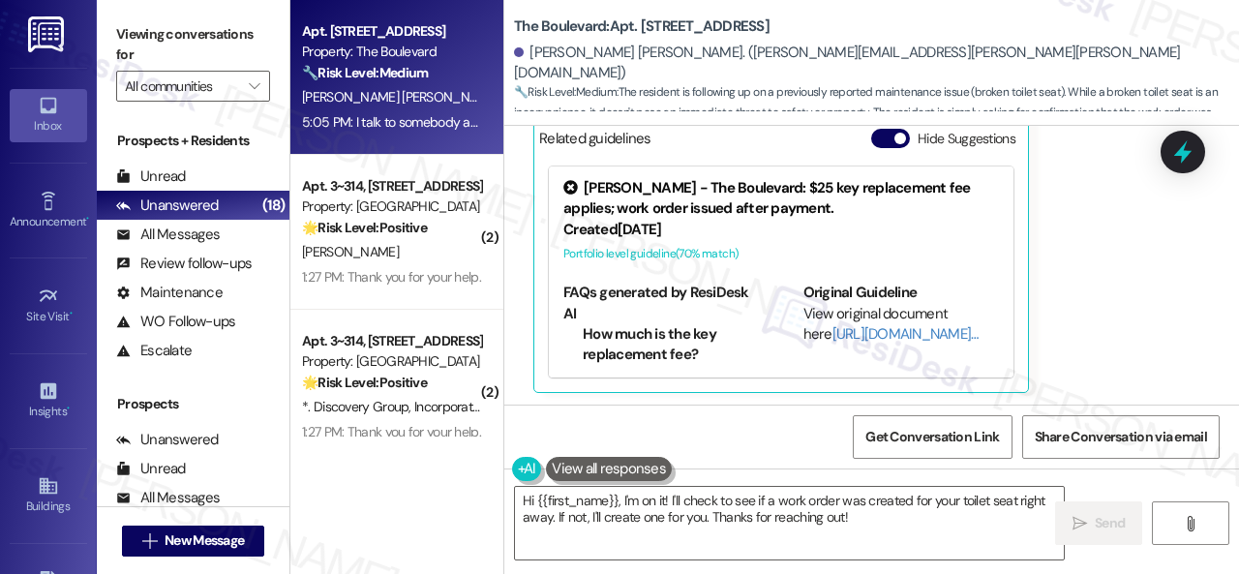
click at [1053, 293] on div "[PERSON_NAME] [PERSON_NAME] Question 5:05 PM I talk to somebody and they say th…" at bounding box center [849, 189] width 632 height 410
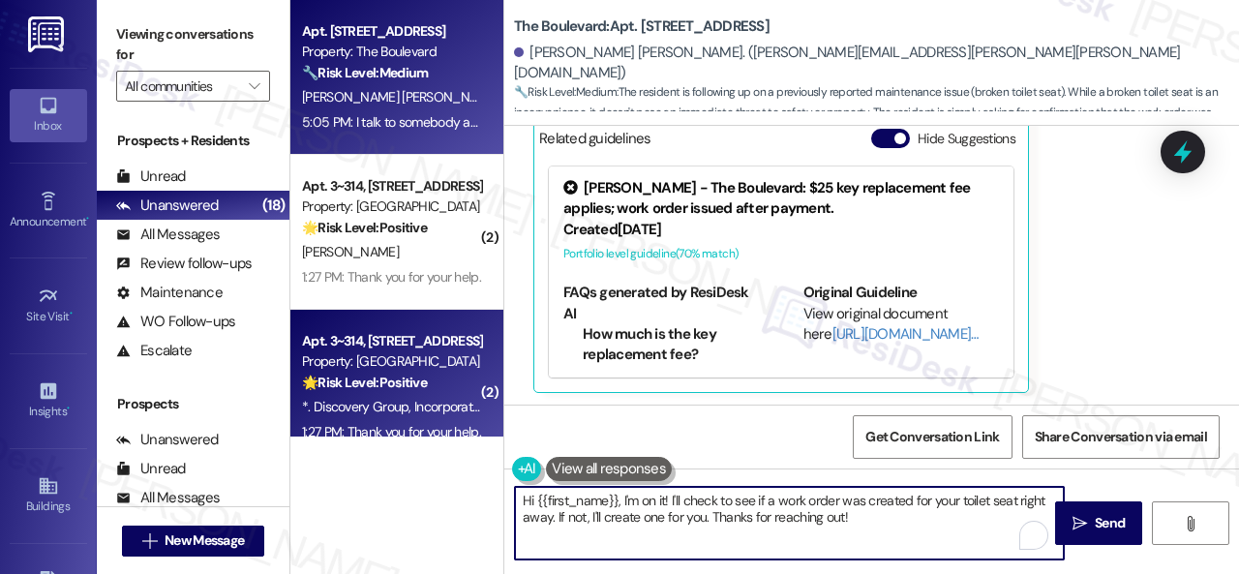
drag, startPoint x: 677, startPoint y: 471, endPoint x: 290, endPoint y: 373, distance: 398.7
click at [290, 373] on div "Apt. [STREET_ADDRESS] Property: The Boulevard 🔧 Risk Level: Medium The resident…" at bounding box center [764, 287] width 949 height 574
paste textarea "I've submitted a work order on your behalf and notified the site team. Please l…"
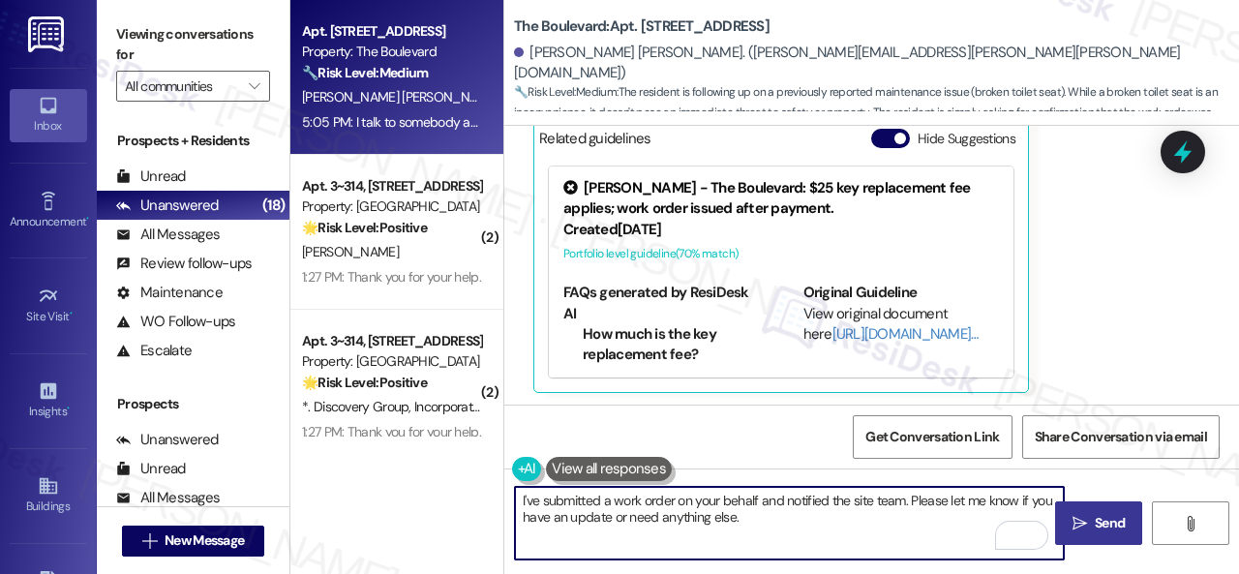
type textarea "I've submitted a work order on your behalf and notified the site team. Please l…"
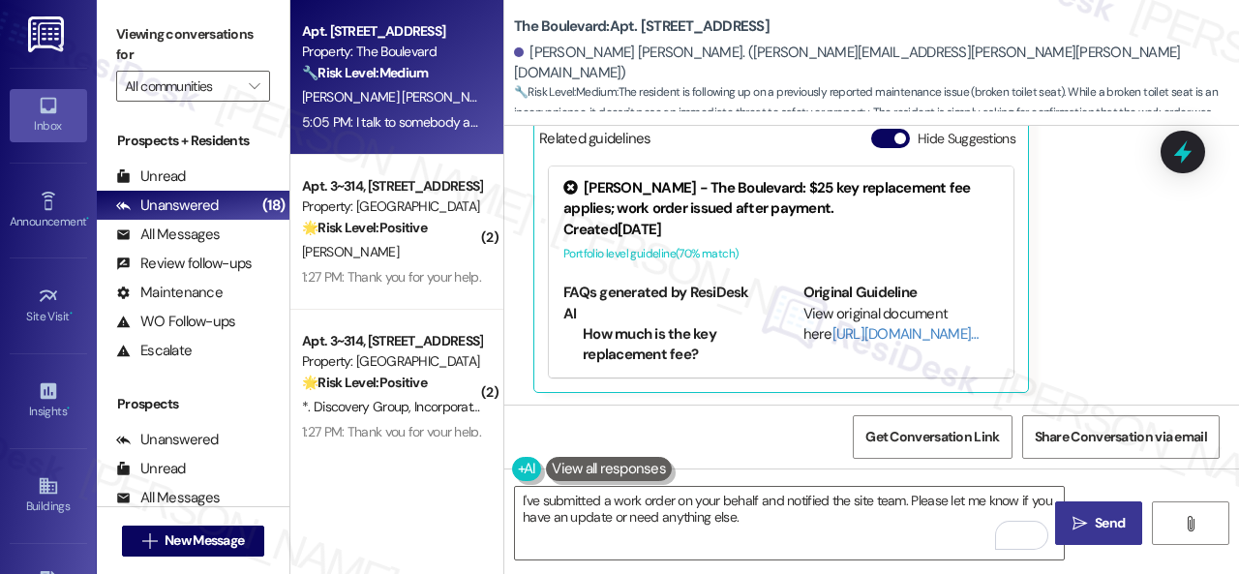
drag, startPoint x: 1097, startPoint y: 526, endPoint x: 1098, endPoint y: 512, distance: 13.6
click at [1097, 526] on span "Send" at bounding box center [1110, 523] width 30 height 20
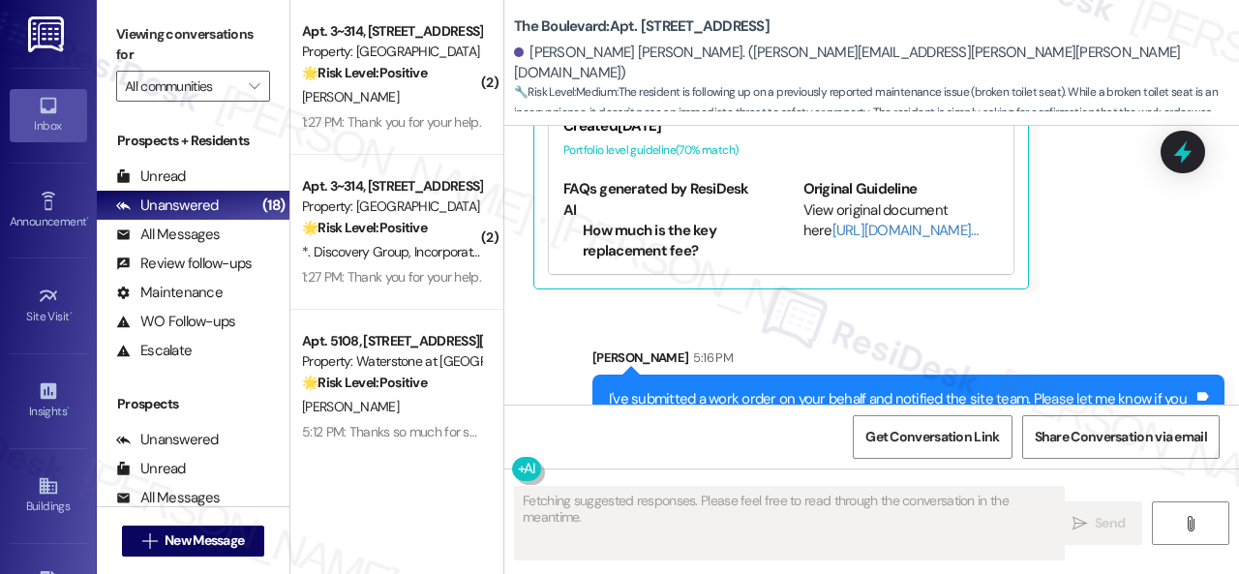
scroll to position [1515, 0]
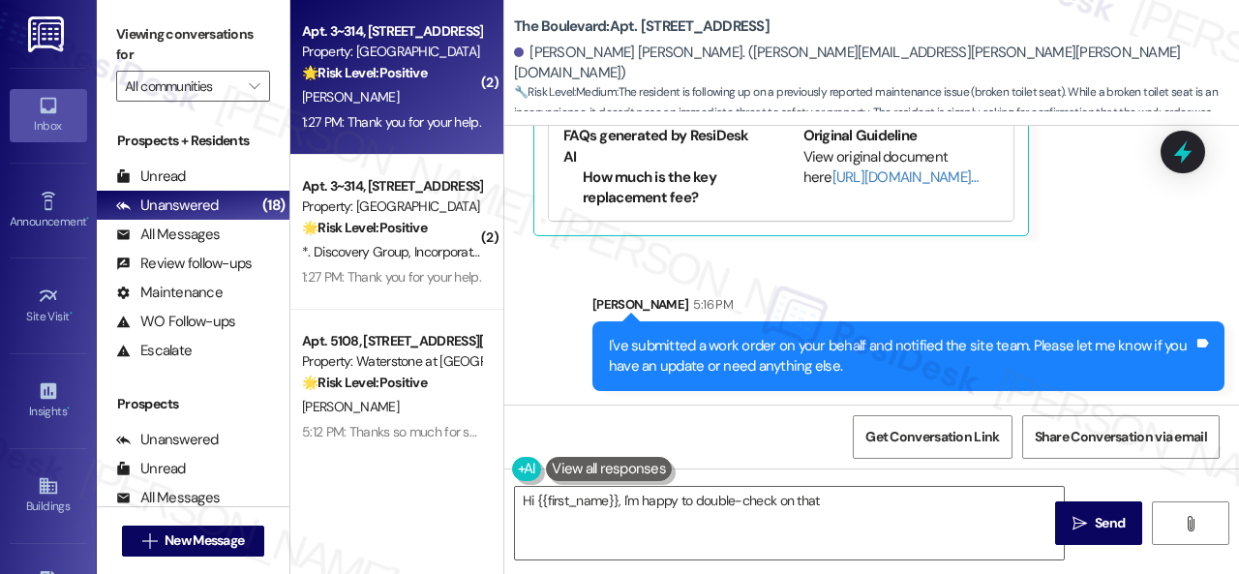
type textarea "Hi {{first_name}}, I'm happy to double-check on that work"
click at [415, 93] on div "[PERSON_NAME]" at bounding box center [391, 97] width 183 height 24
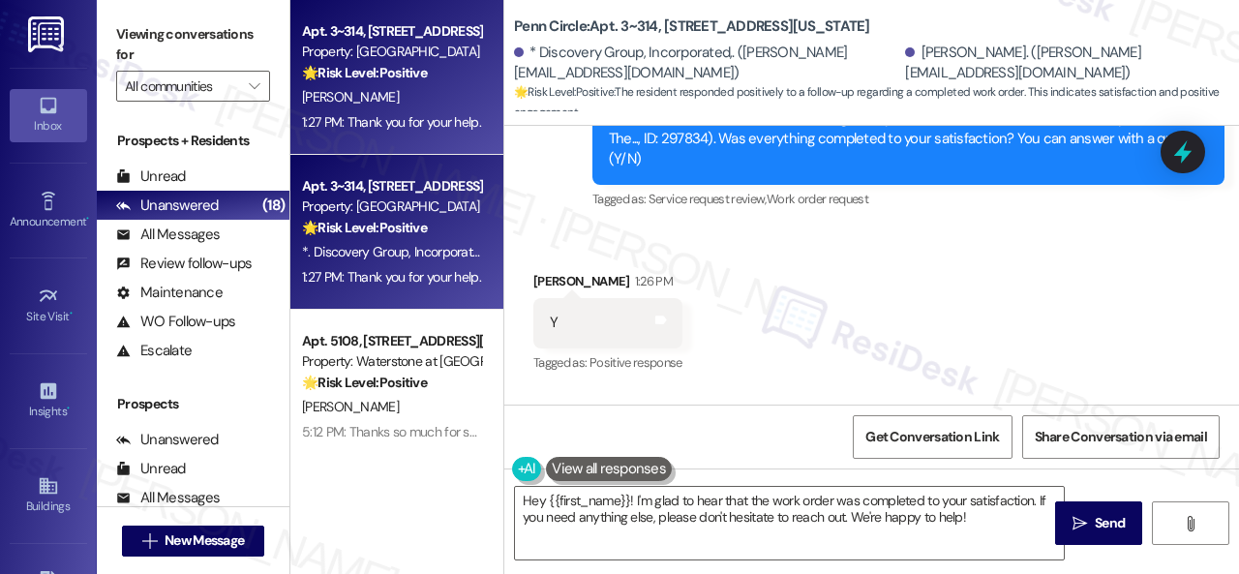
scroll to position [2482, 0]
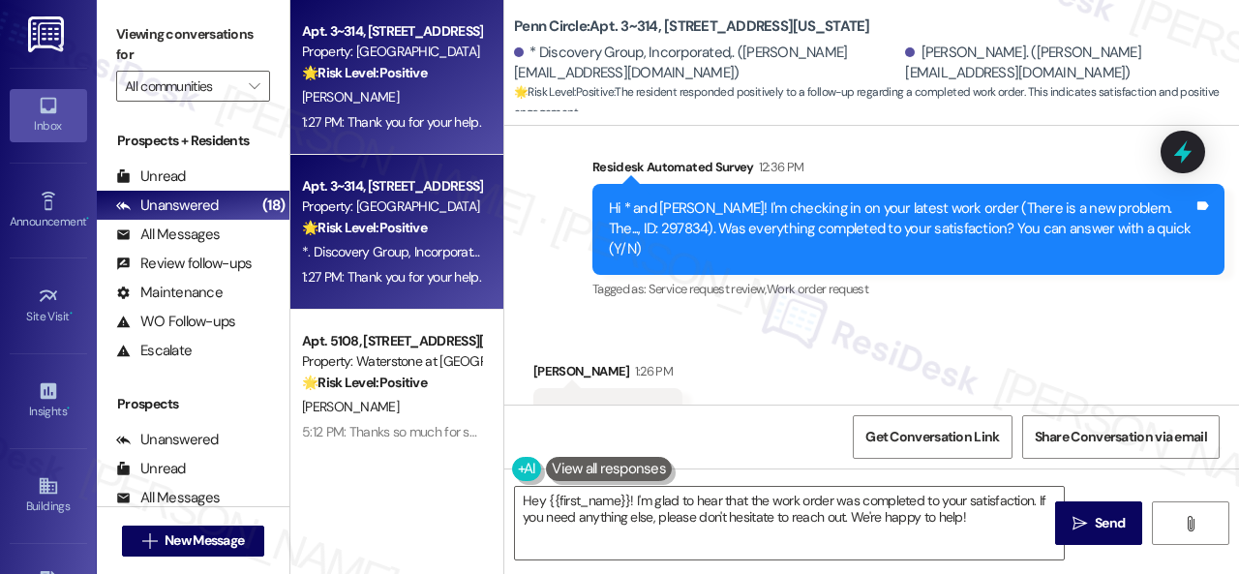
click at [568, 318] on div "Received via SMS [PERSON_NAME] 1:26 PM Y Tags and notes Tagged as: Positive res…" at bounding box center [871, 468] width 735 height 300
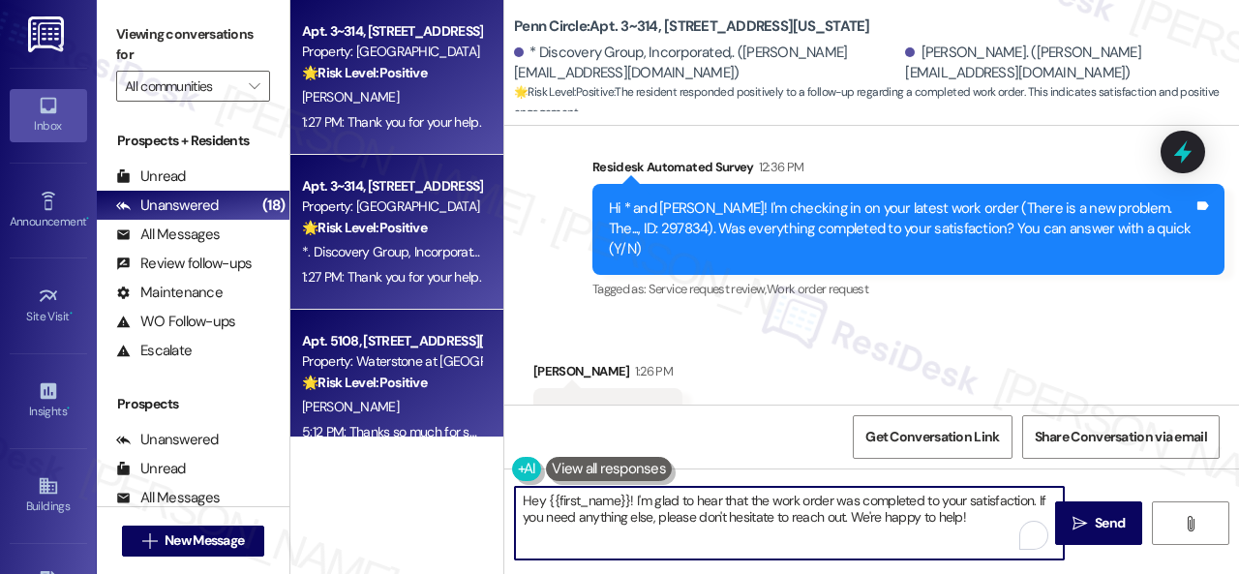
drag, startPoint x: 1006, startPoint y: 526, endPoint x: 456, endPoint y: 413, distance: 561.2
click at [456, 413] on div "Apt. 3~314, [STREET_ADDRESS][US_STATE] Property: Penn Circle 🌟 Risk Level: Posi…" at bounding box center [764, 287] width 949 height 574
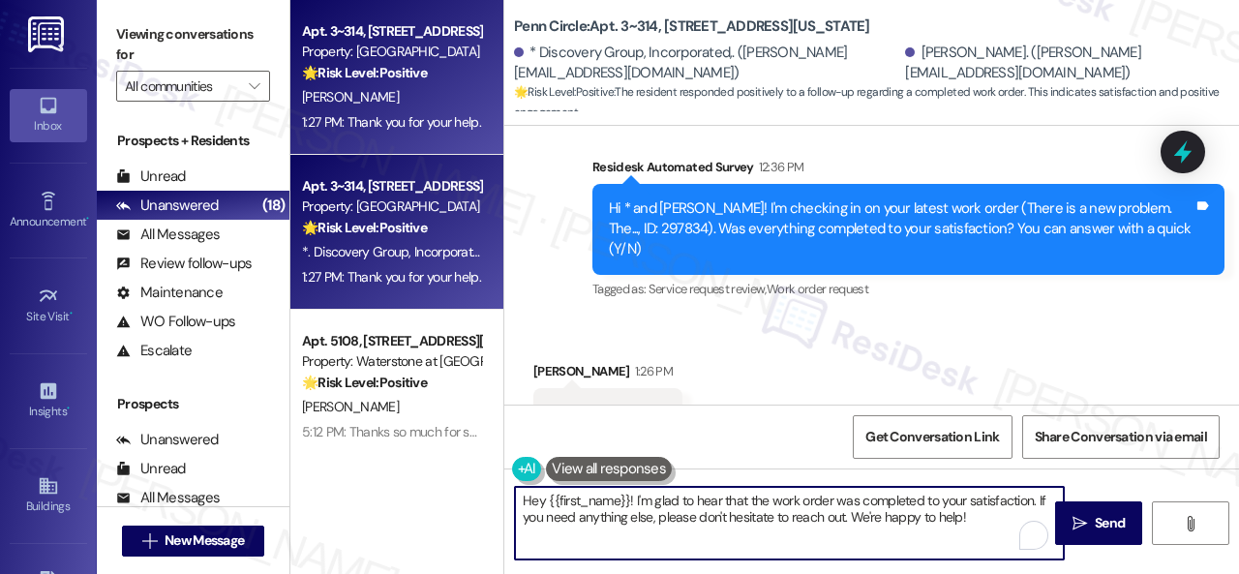
paste textarea "We're glad to hear the issue's been resolved! If {{property}} has met your expe…"
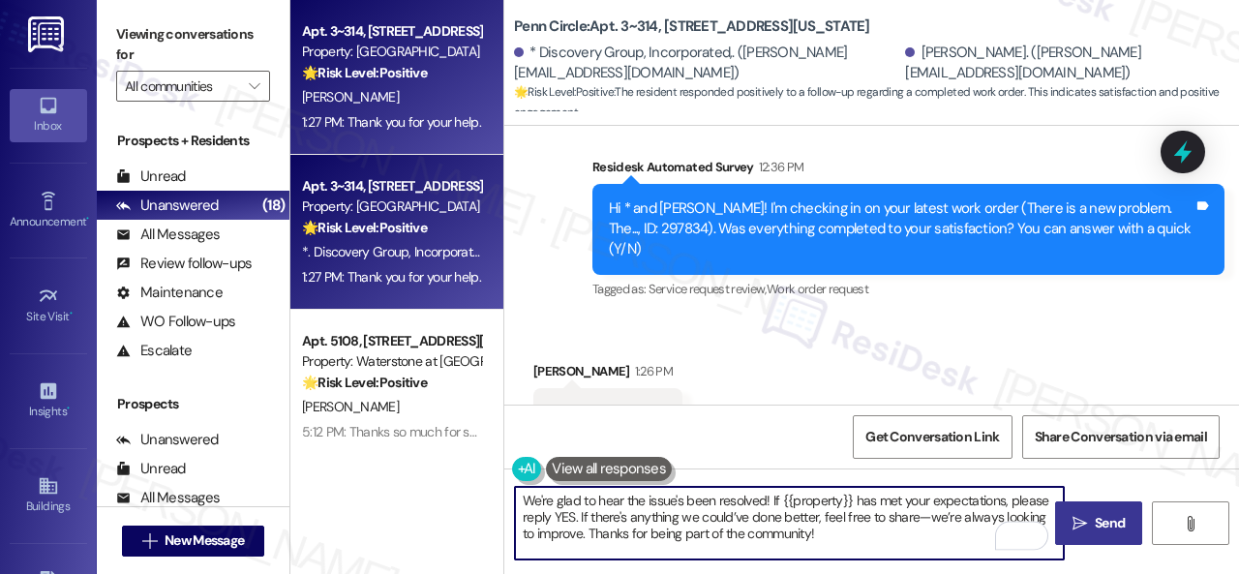
type textarea "We're glad to hear the issue's been resolved! If {{property}} has met your expe…"
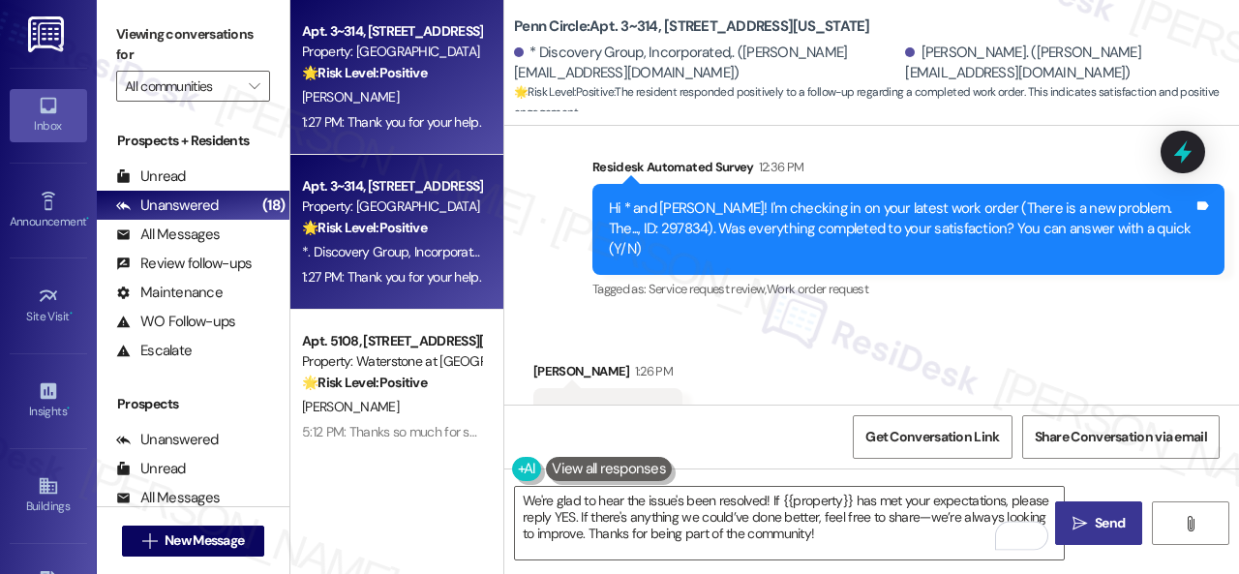
click at [1106, 522] on span "Send" at bounding box center [1110, 523] width 30 height 20
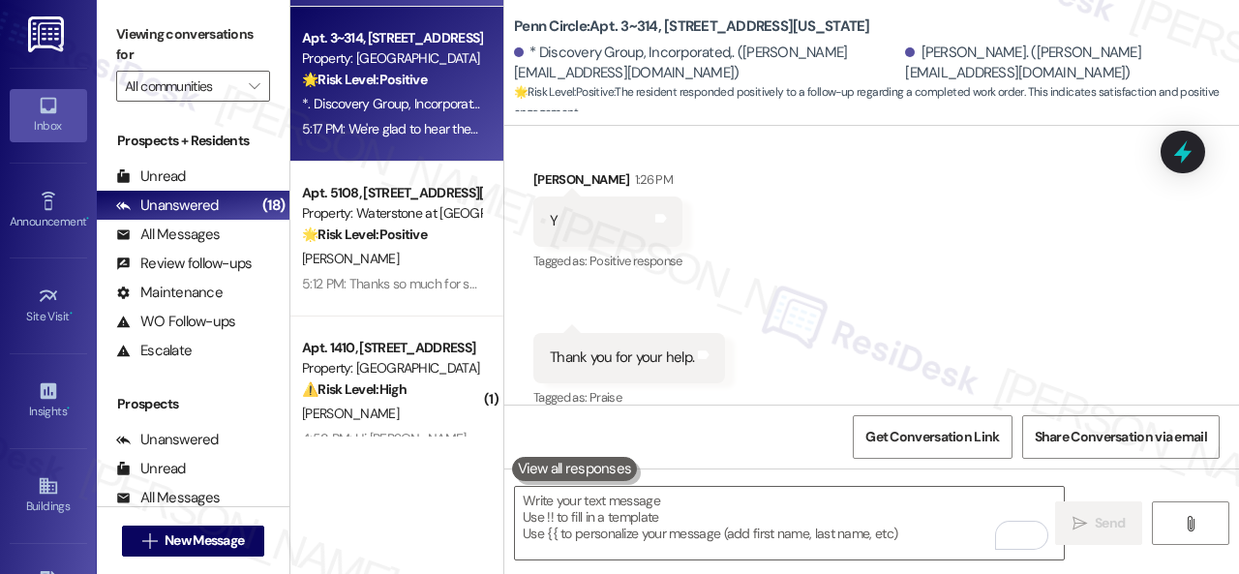
scroll to position [194, 0]
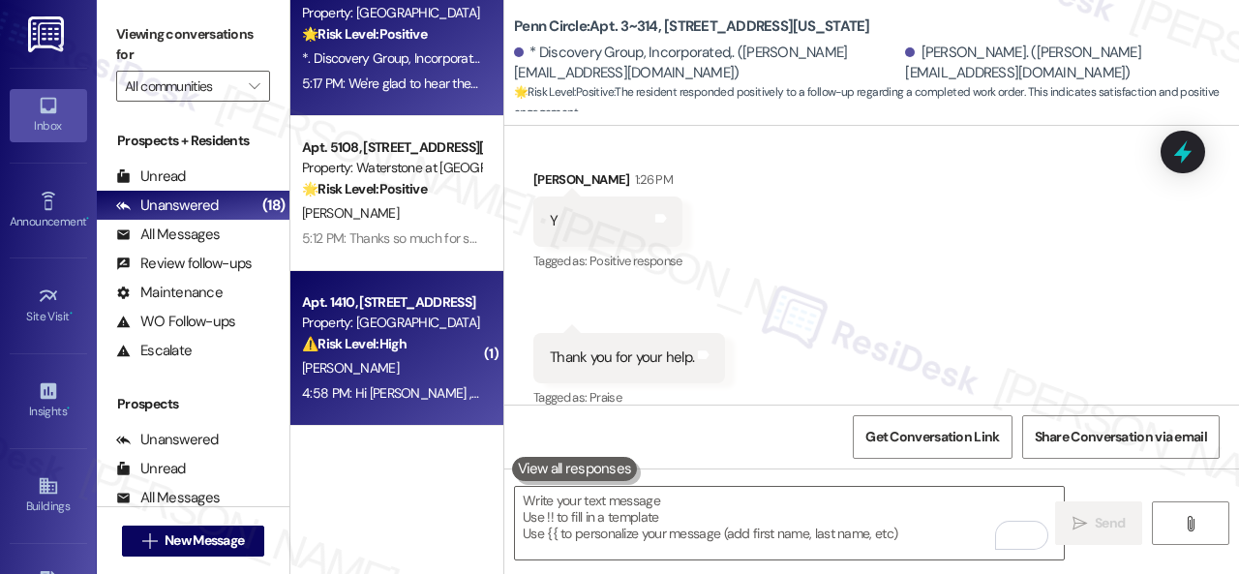
click at [407, 354] on div "⚠️ Risk Level: High The resident is reporting a flickering light bulb in the ba…" at bounding box center [391, 344] width 179 height 20
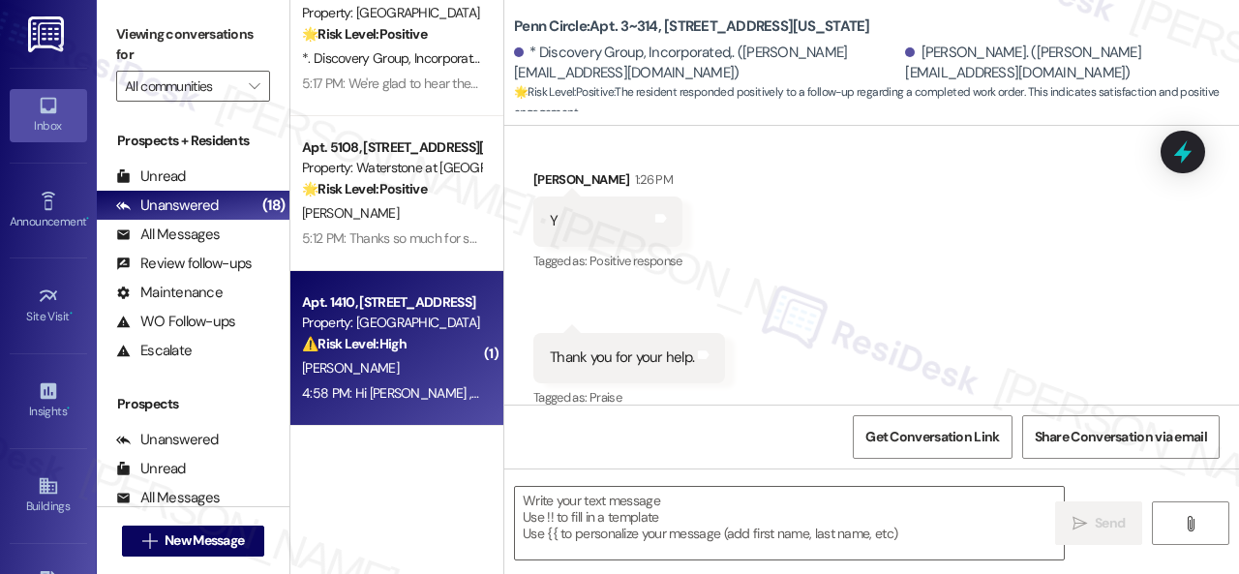
type textarea "Fetching suggested responses. Please feel free to read through the conversation…"
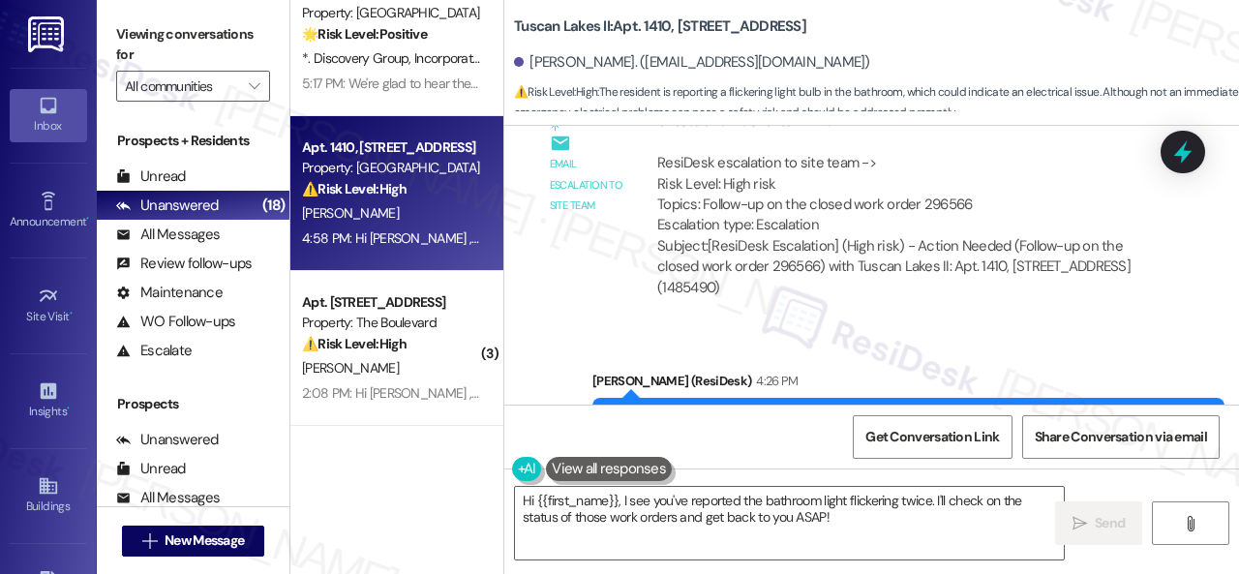
scroll to position [1683, 0]
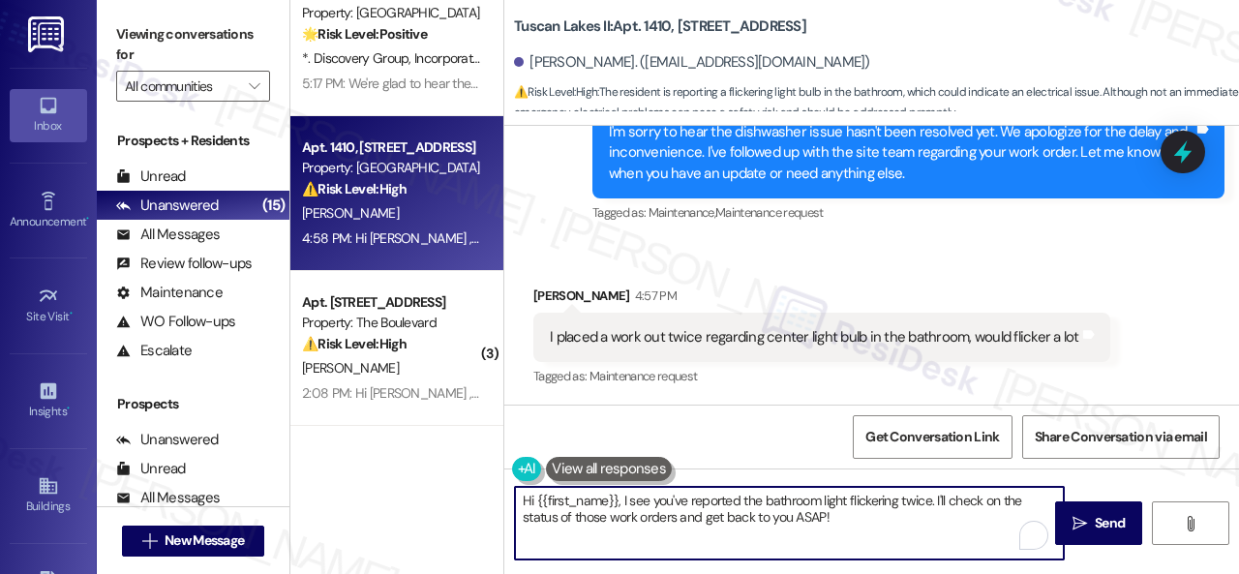
drag, startPoint x: 598, startPoint y: 462, endPoint x: 456, endPoint y: 439, distance: 144.2
click at [456, 439] on div "Apt. 3~314, [STREET_ADDRESS][US_STATE] Property: Penn Circle 🌟 Risk Level: Posi…" at bounding box center [764, 287] width 949 height 574
paste textarea "Do you have maintenance requests for the issues? If so, are the work orders sti…"
type textarea "Do you have maintenance requests for the issues? If so, are the work orders sti…"
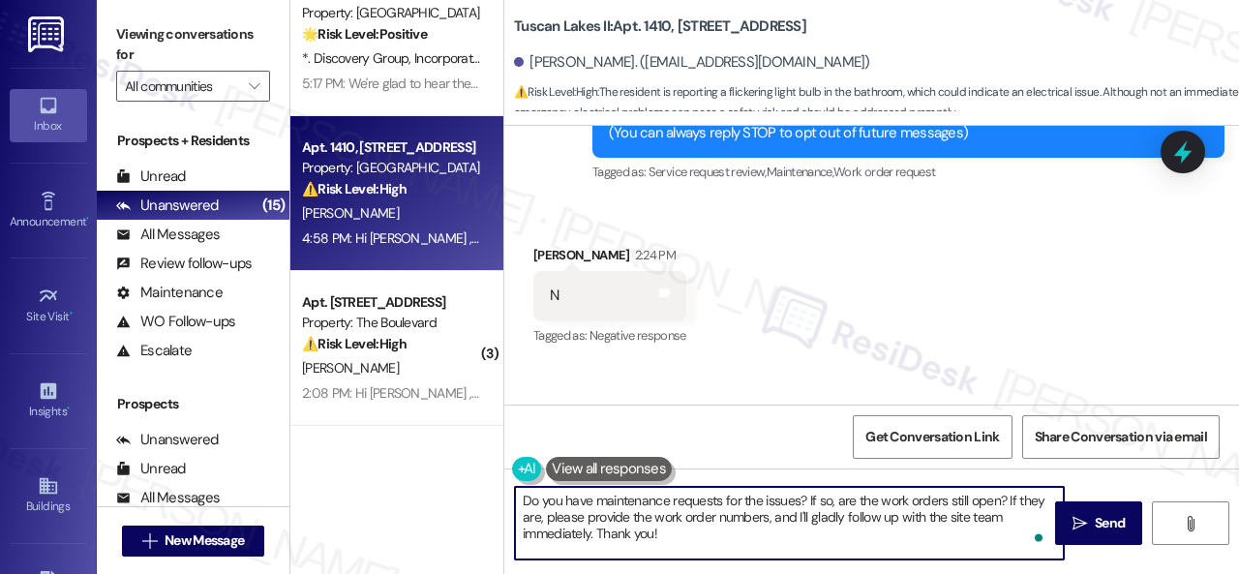
scroll to position [230, 0]
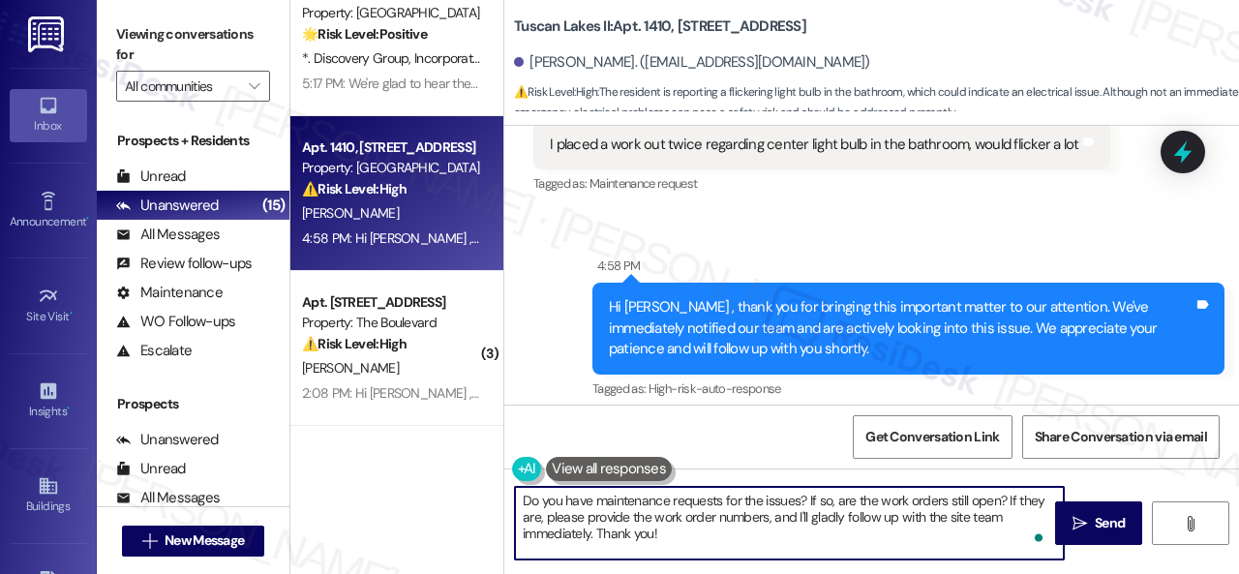
scroll to position [1876, 0]
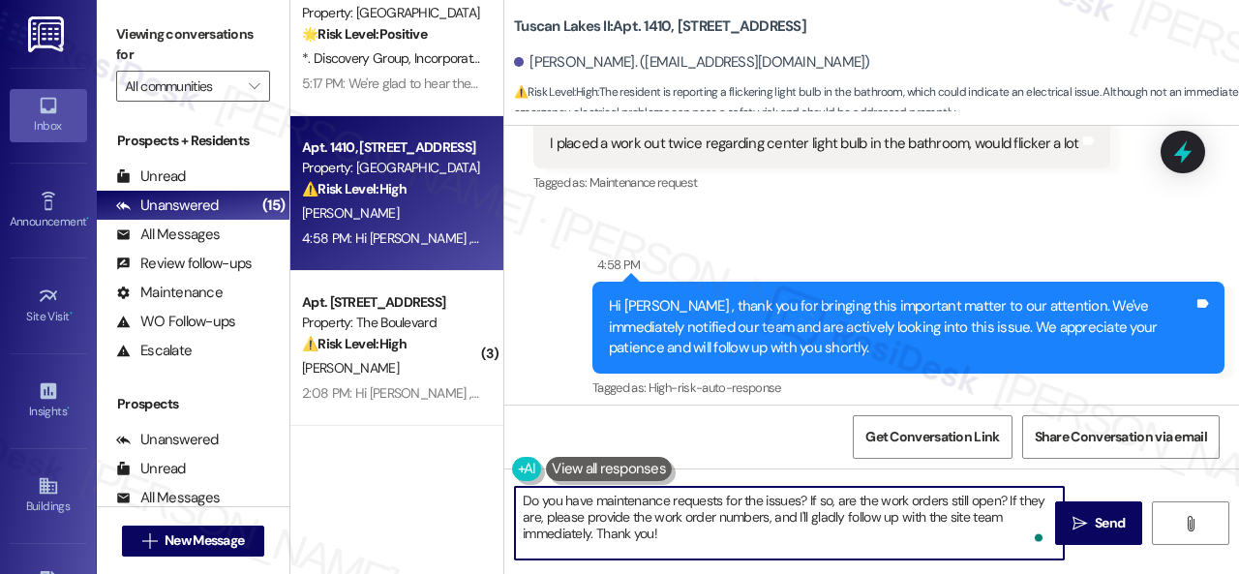
drag, startPoint x: 764, startPoint y: 502, endPoint x: 798, endPoint y: 502, distance: 33.9
click at [798, 502] on textarea "Do you have maintenance requests for the issues? If so, are the work orders sti…" at bounding box center [789, 523] width 549 height 73
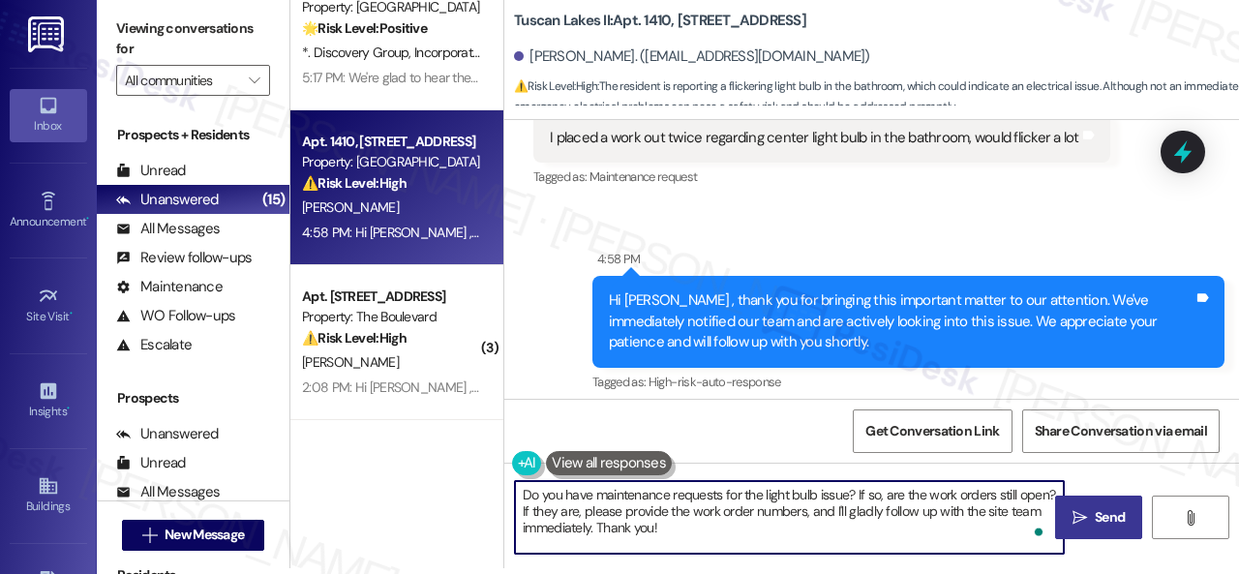
type textarea "Do you have maintenance requests for the light bulb issue? If so, are the work …"
click at [1073, 519] on icon "" at bounding box center [1080, 517] width 15 height 15
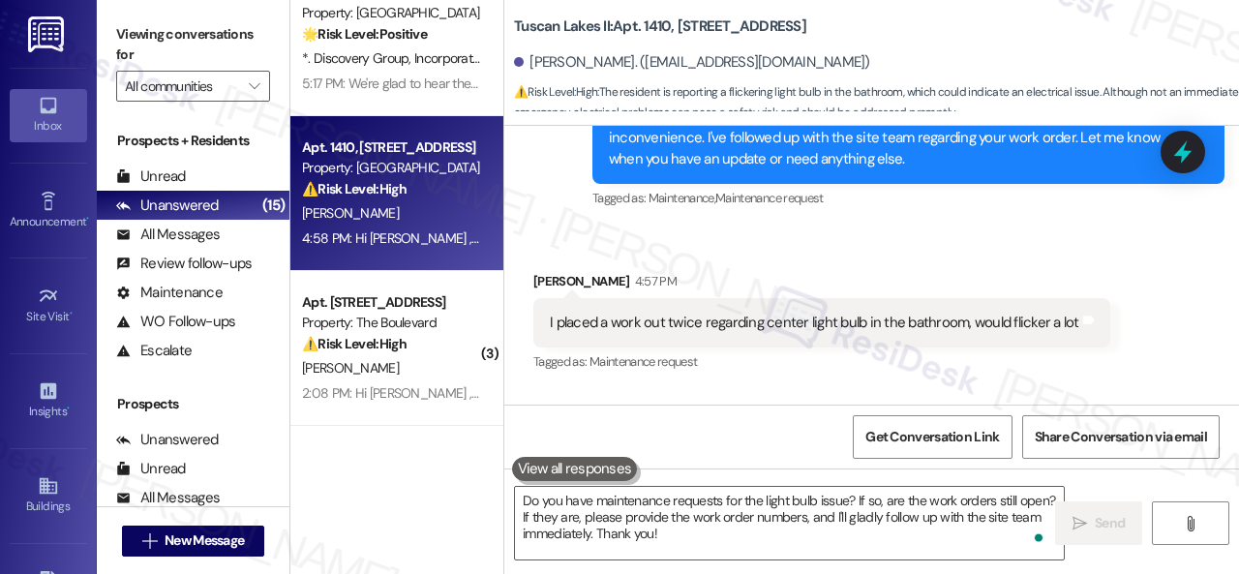
scroll to position [1683, 0]
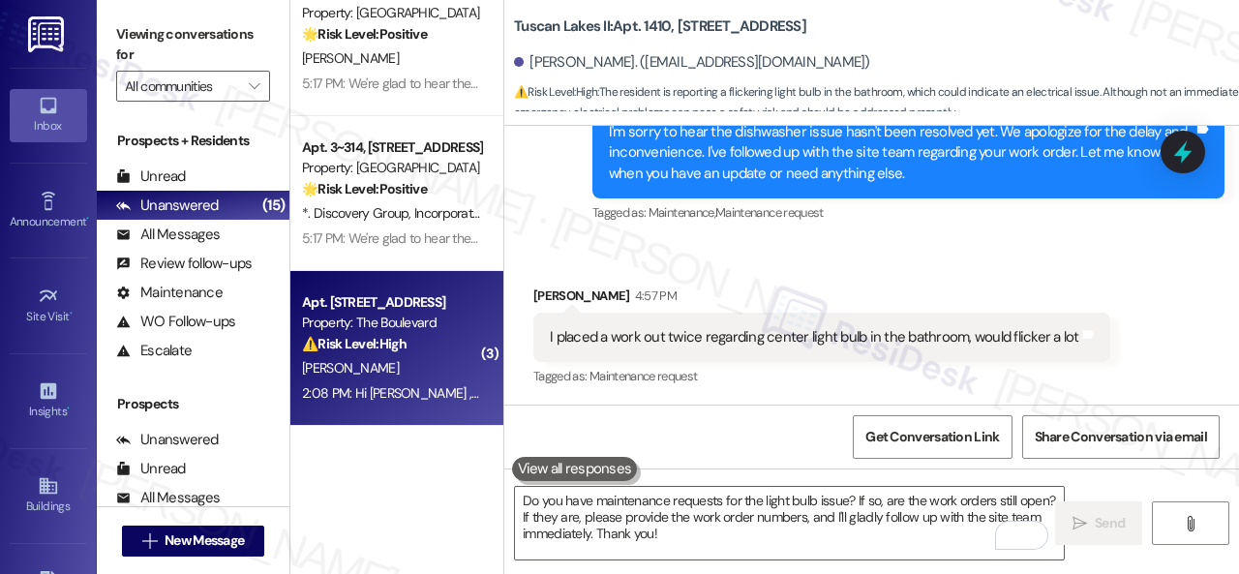
click at [401, 369] on div "[PERSON_NAME]" at bounding box center [391, 368] width 183 height 24
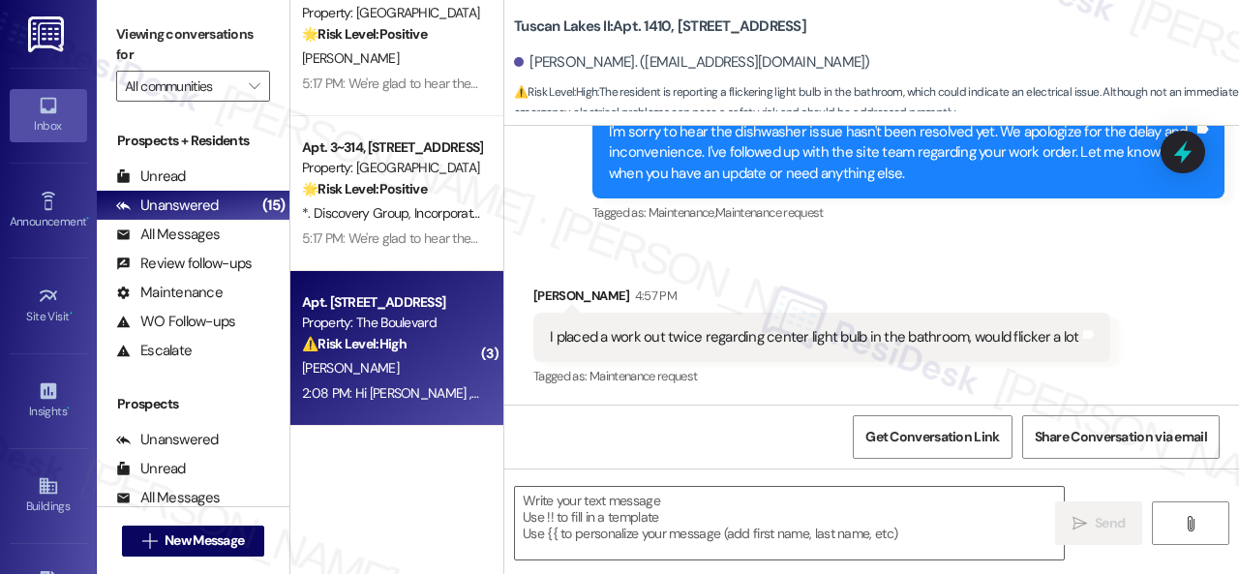
type textarea "Fetching suggested responses. Please feel free to read through the conversation…"
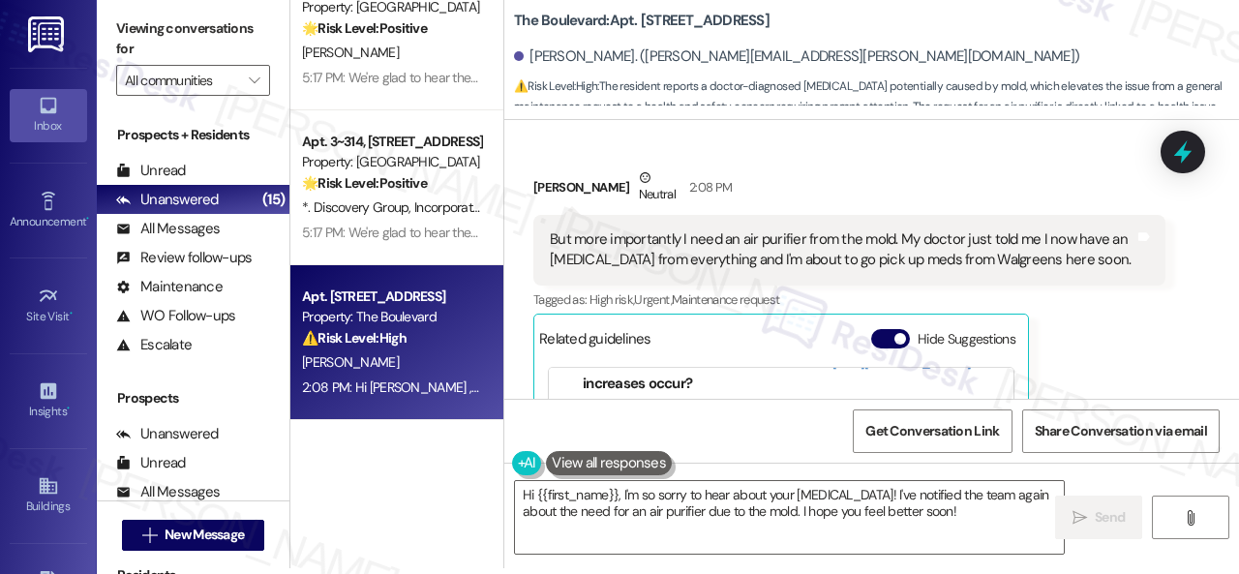
scroll to position [25149, 0]
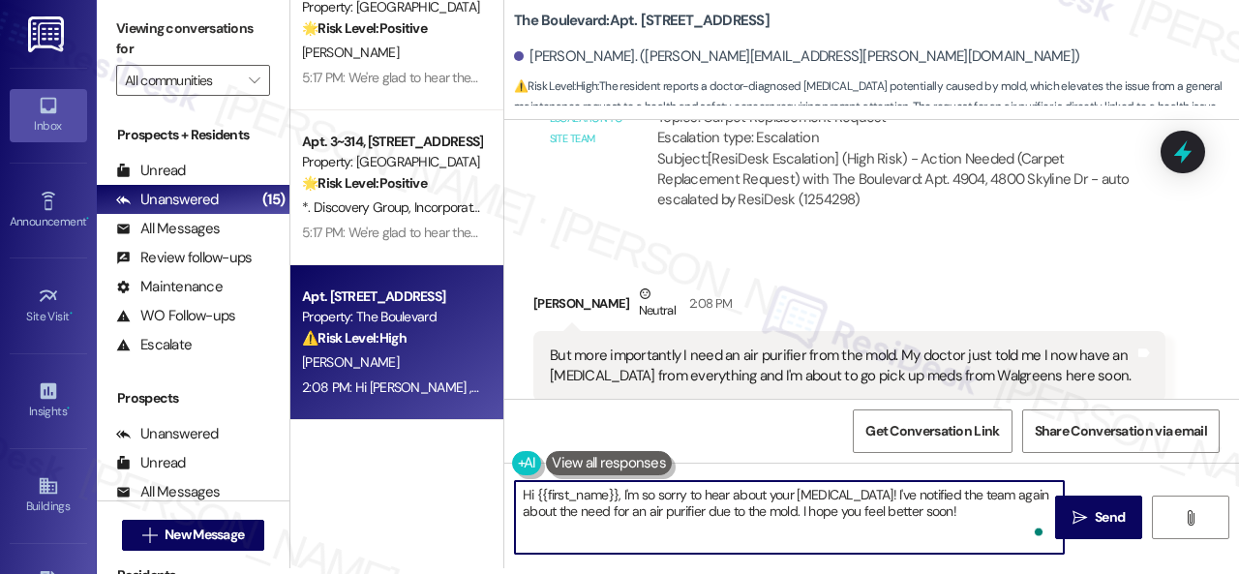
drag, startPoint x: 1024, startPoint y: 507, endPoint x: 422, endPoint y: 437, distance: 606.3
click at [422, 437] on div "Apt. 1410, 1805 S Egret Bay Blvd Property: Tuscan Lakes II ⚠️ Risk Level: High …" at bounding box center [764, 281] width 949 height 574
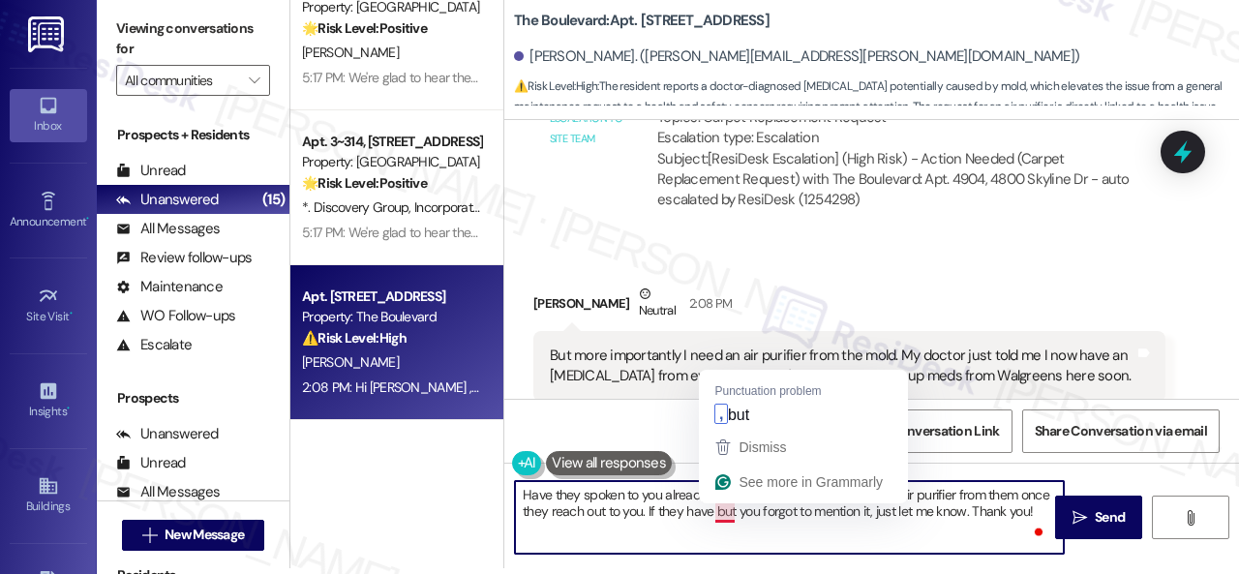
click at [724, 514] on textarea "Have they spoken to you already? If not yet, feel free to request an air purifi…" at bounding box center [789, 517] width 549 height 73
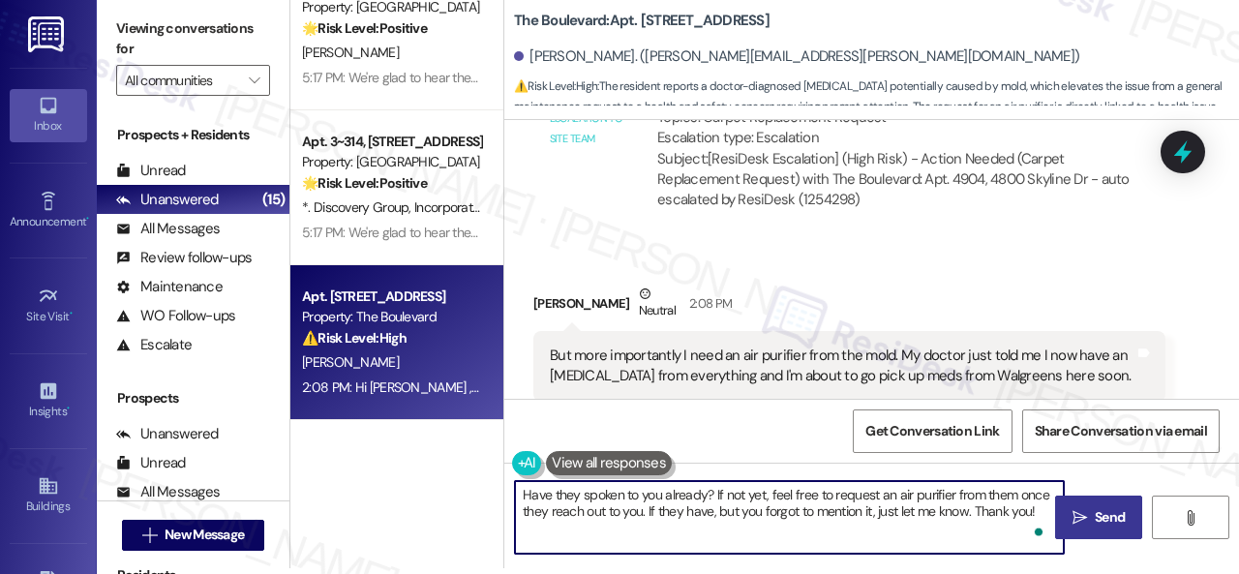
type textarea "Have they spoken to you already? If not yet, feel free to request an air purifi…"
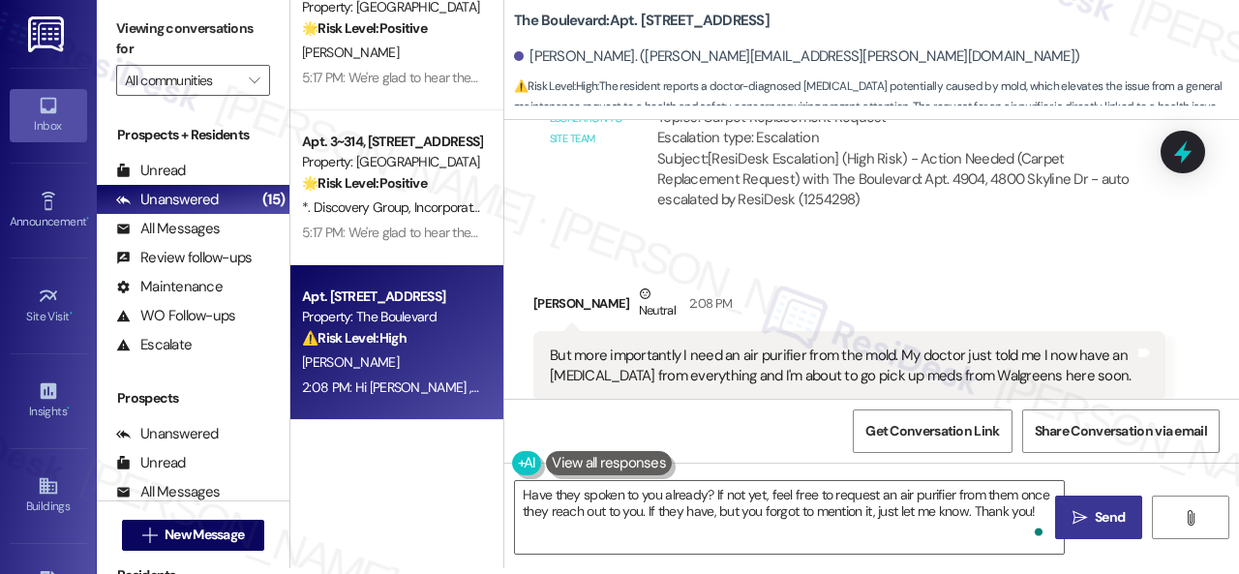
click at [1113, 519] on span "Send" at bounding box center [1110, 517] width 30 height 20
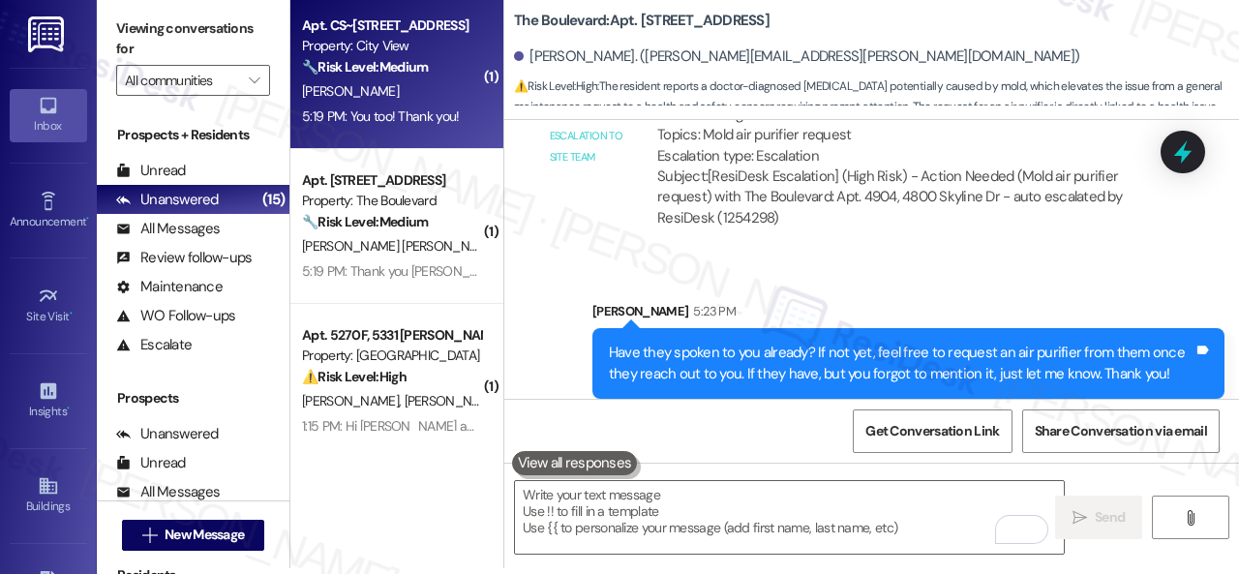
scroll to position [0, 0]
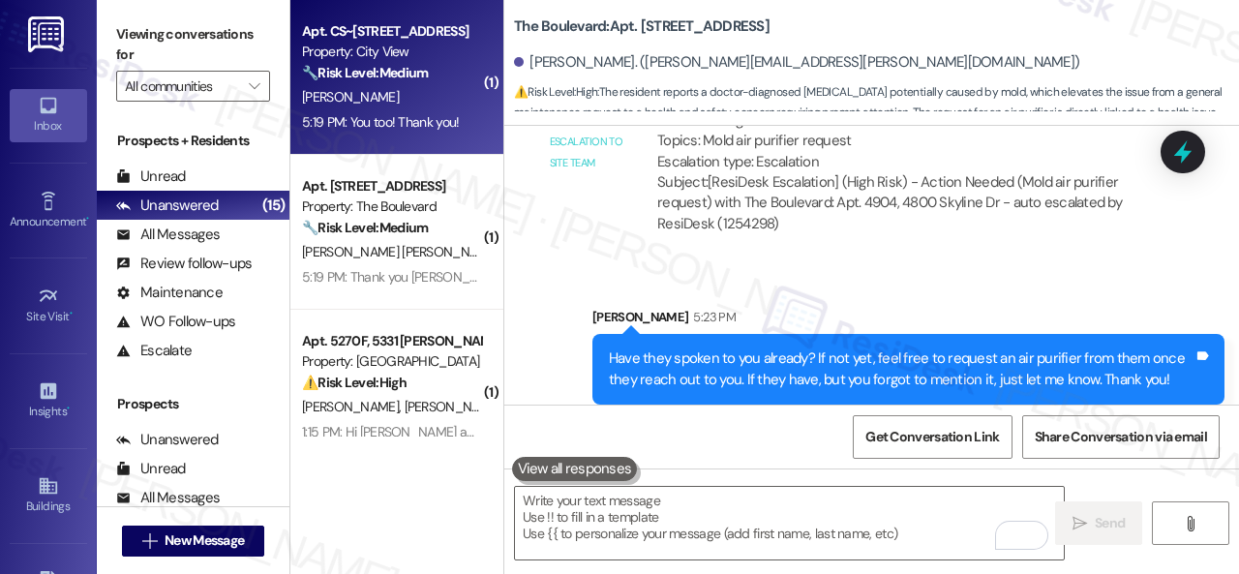
click at [425, 106] on div "M. Focht" at bounding box center [391, 97] width 183 height 24
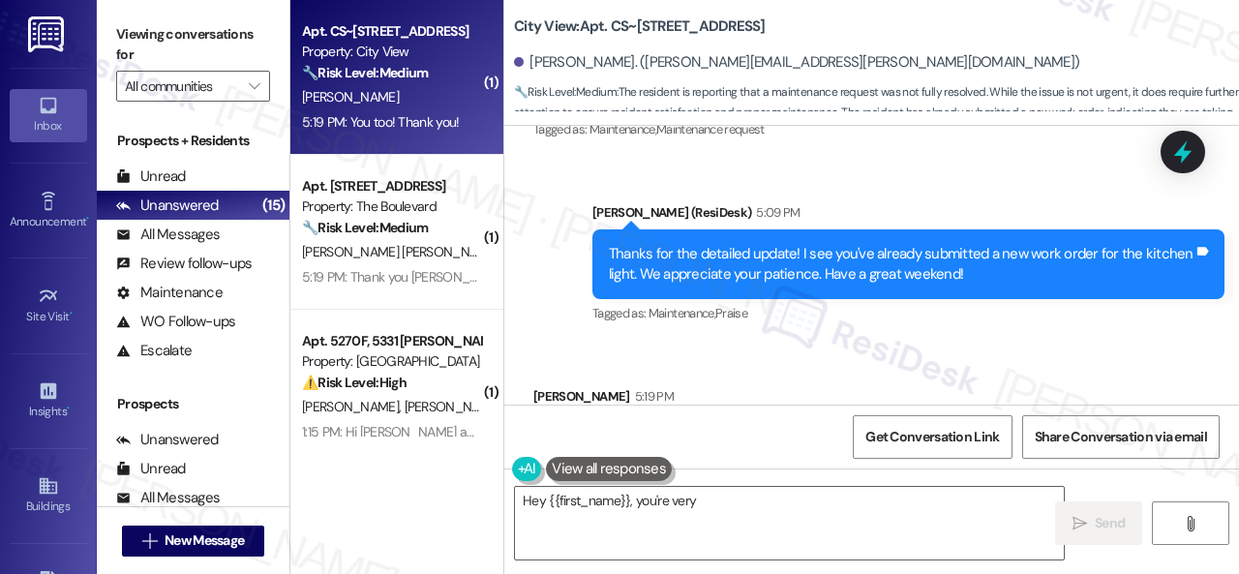
scroll to position [11191, 0]
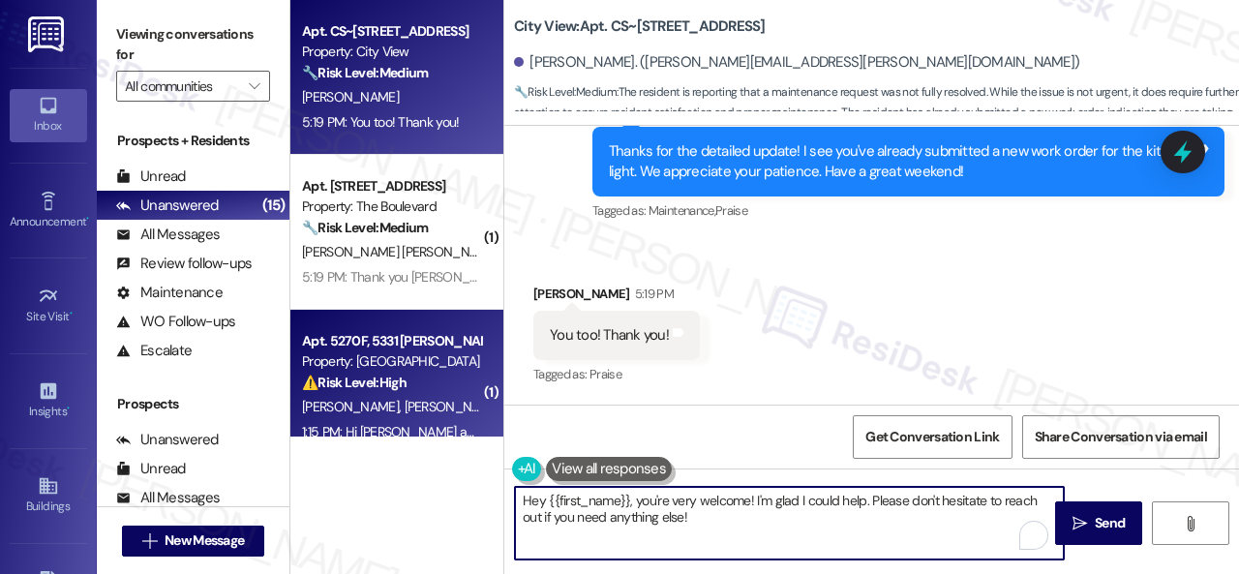
drag, startPoint x: 583, startPoint y: 471, endPoint x: 387, endPoint y: 410, distance: 205.1
click at [395, 411] on div "Apt. CS~2553, 2600 Cityview Drive Property: City View 🔧 Risk Level: Medium The …" at bounding box center [764, 287] width 949 height 574
type textarea "You're welcome!"
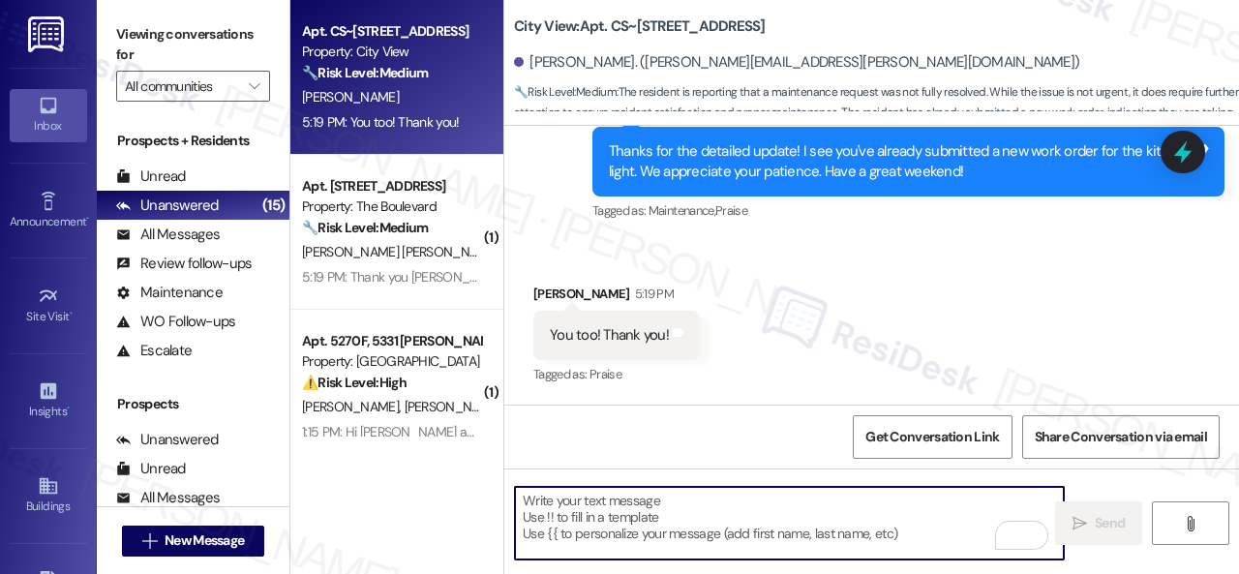
type textarea "Fetching suggested responses. Please feel free to read through the conversation…"
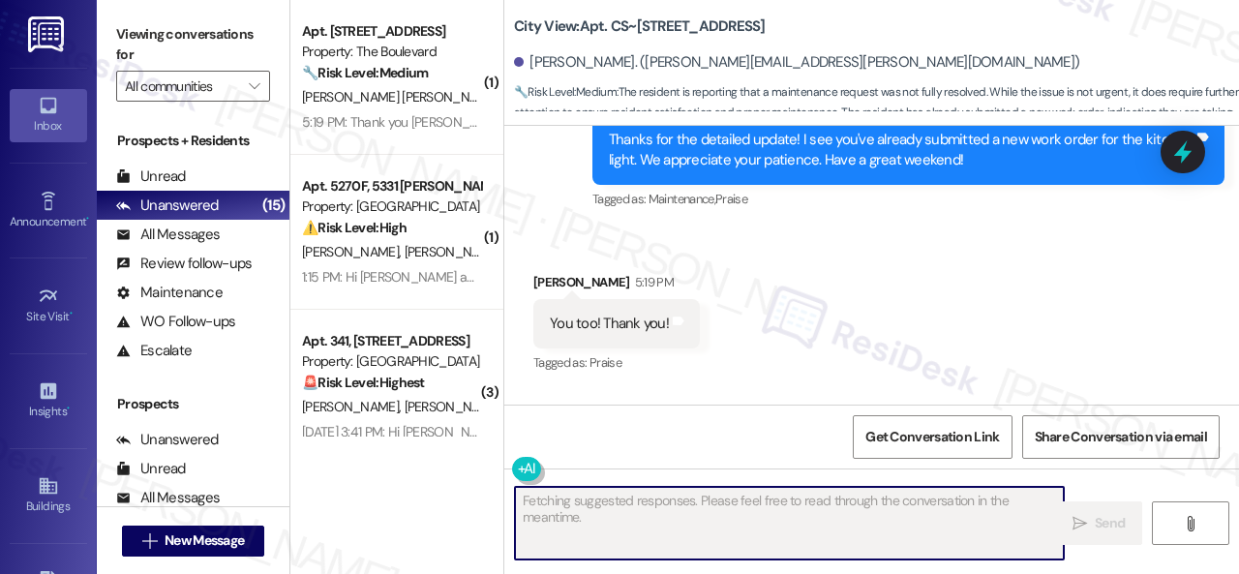
scroll to position [11328, 0]
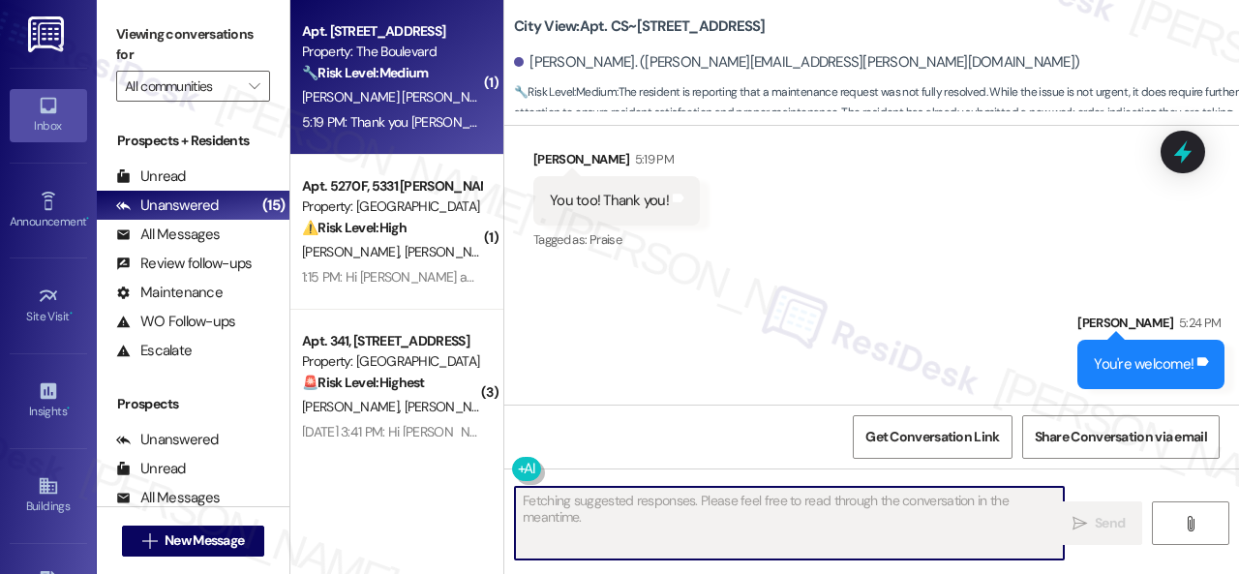
click at [430, 100] on div "S. Lopez Garza" at bounding box center [391, 97] width 183 height 24
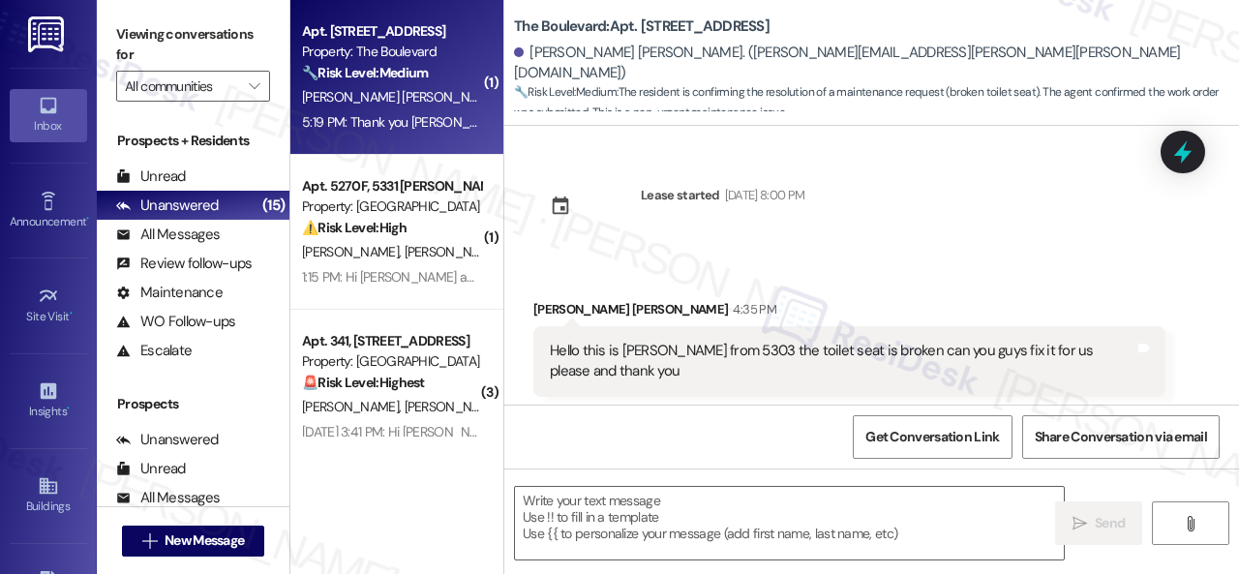
scroll to position [1715, 0]
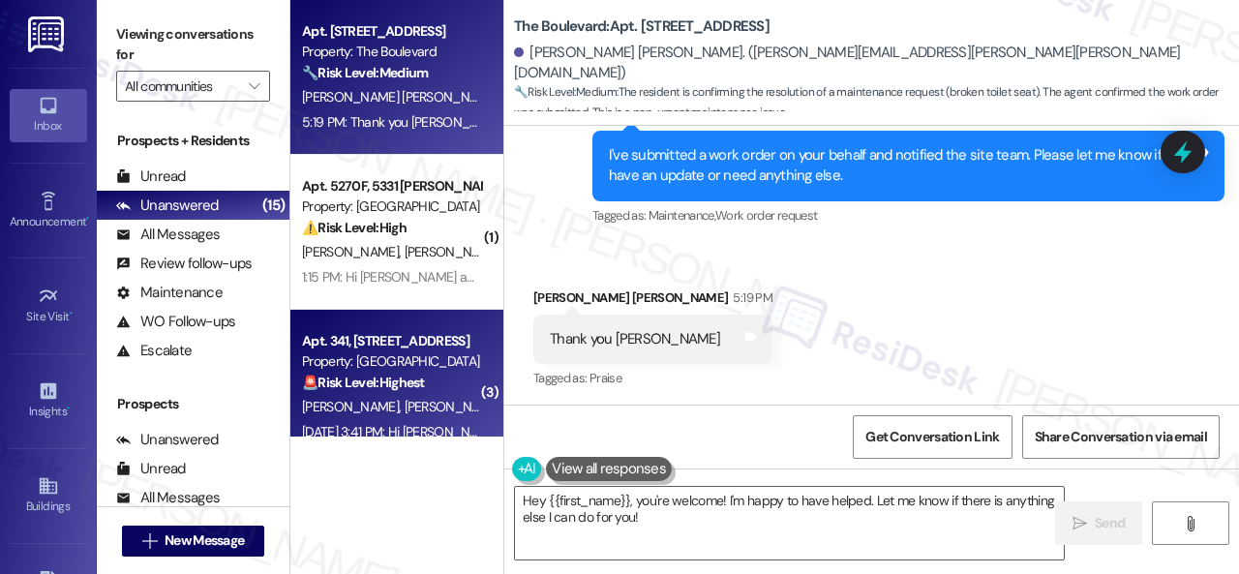
drag, startPoint x: 687, startPoint y: 521, endPoint x: 418, endPoint y: 377, distance: 305.4
click at [513, 486] on div "Hey {{first_name}}, you're welcome! I'm happy to have helped. Let me know if th…" at bounding box center [779, 523] width 551 height 75
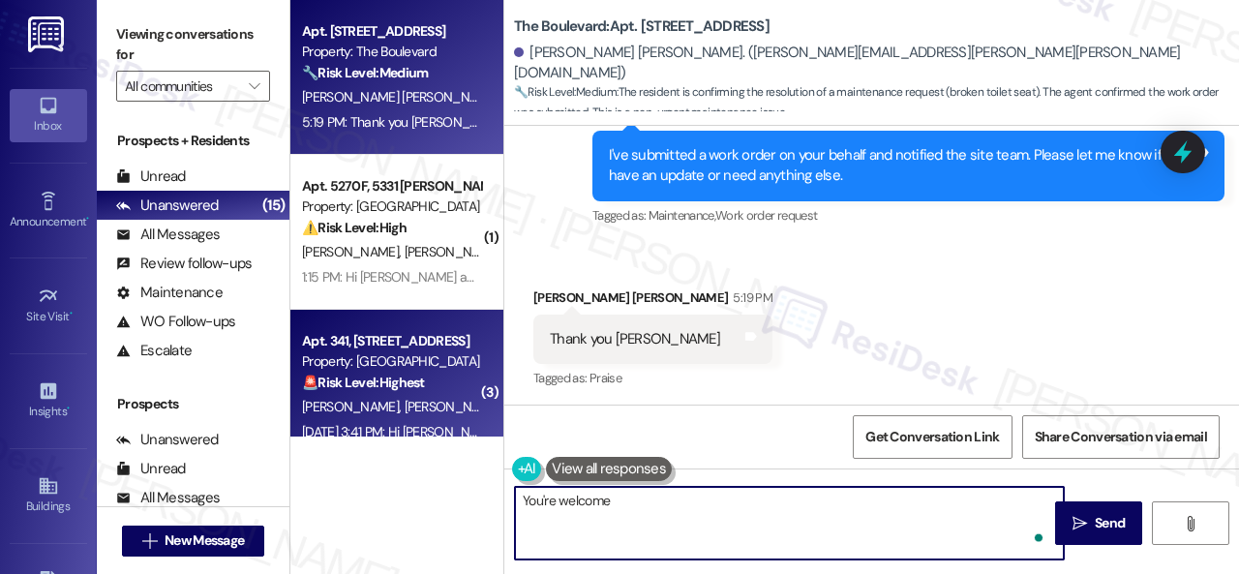
type textarea "You're welcome!"
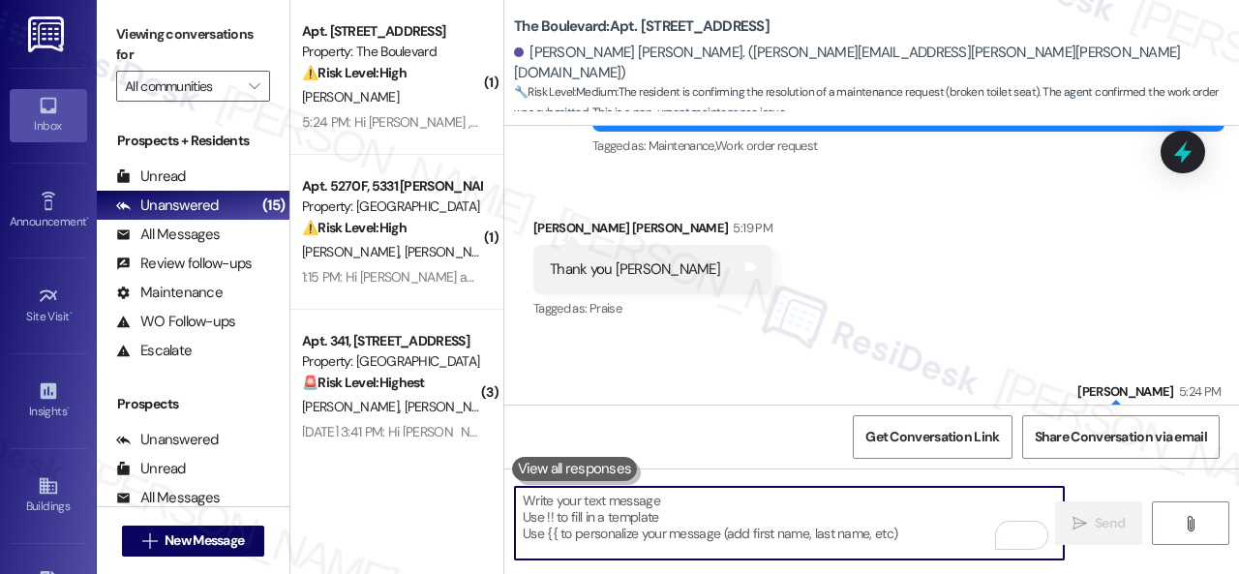
scroll to position [1851, 0]
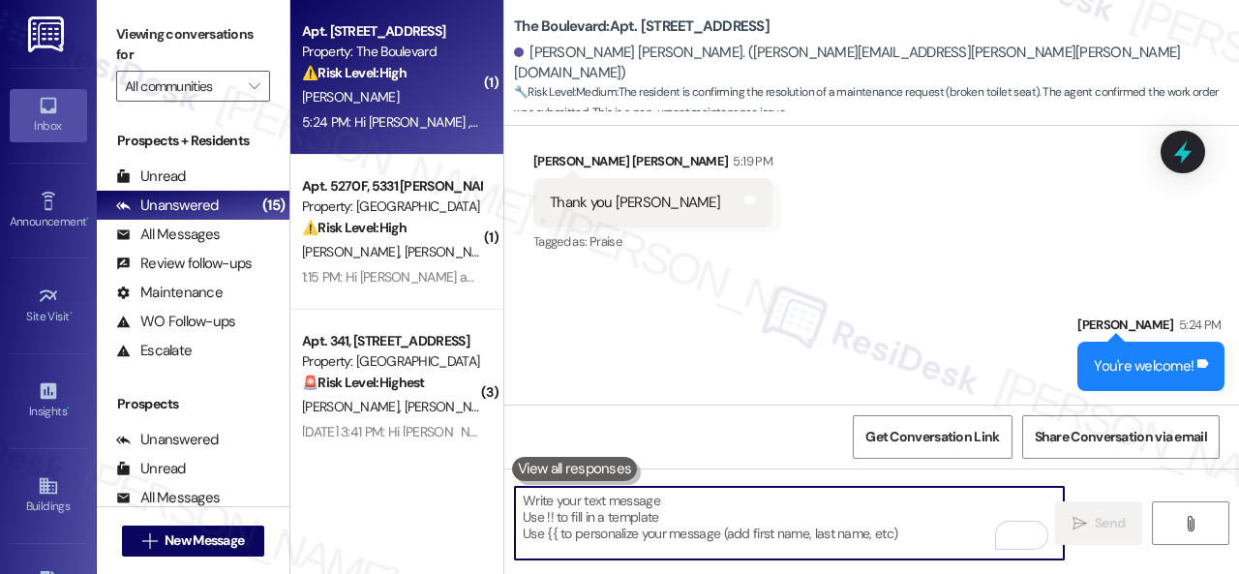
click at [405, 105] on div "S. Kistler" at bounding box center [391, 97] width 183 height 24
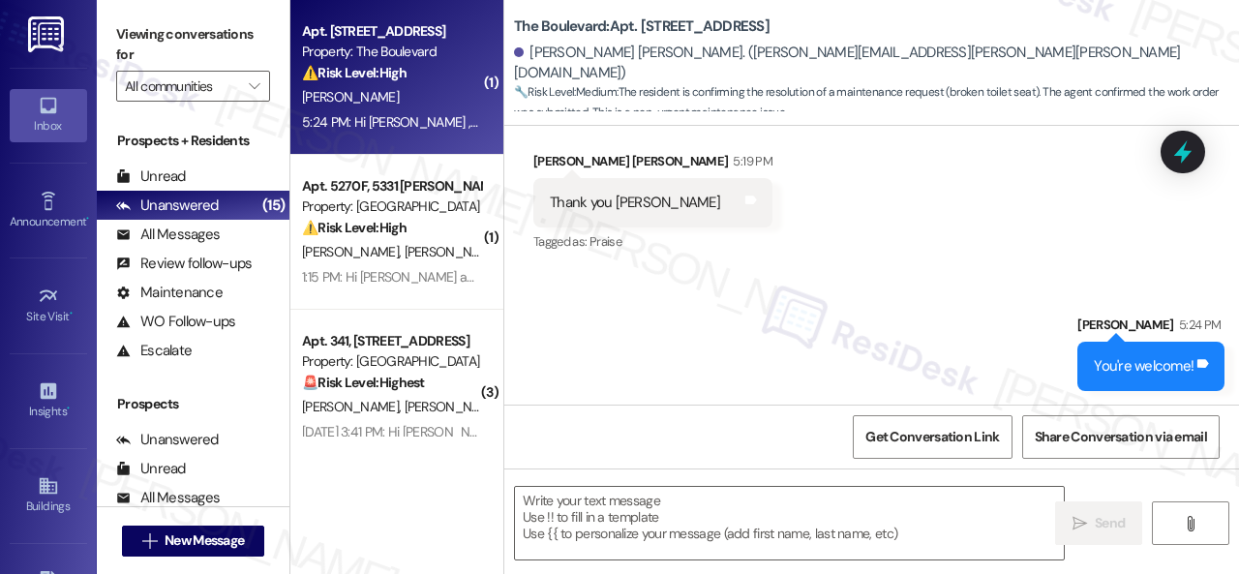
type textarea "Fetching suggested responses. Please feel free to read through the conversation…"
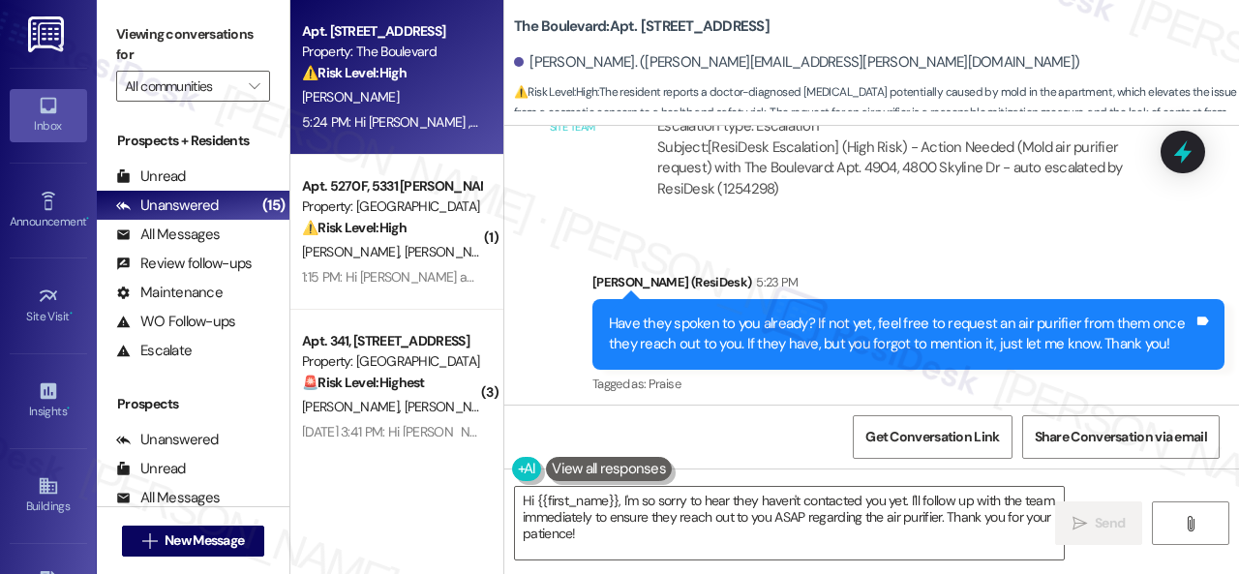
scroll to position [25750, 0]
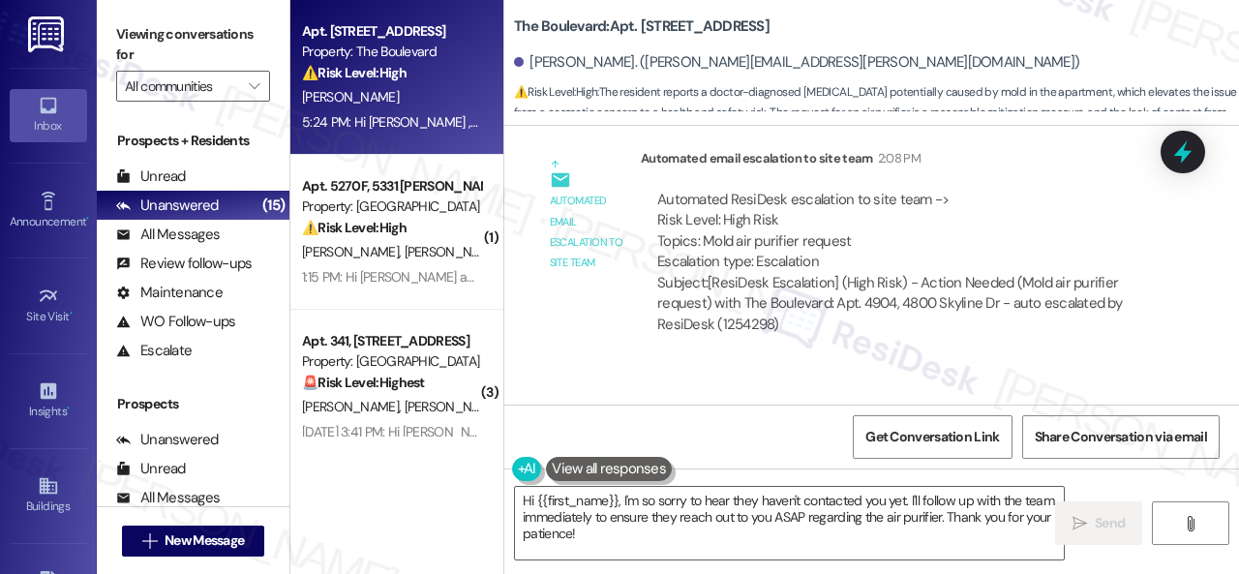
drag, startPoint x: 658, startPoint y: 534, endPoint x: 482, endPoint y: 453, distance: 194.1
click at [480, 455] on div "Apt. 4904, 4800 Skyline Dr Property: The Boulevard ⚠️ Risk Level: High The resi…" at bounding box center [764, 287] width 949 height 574
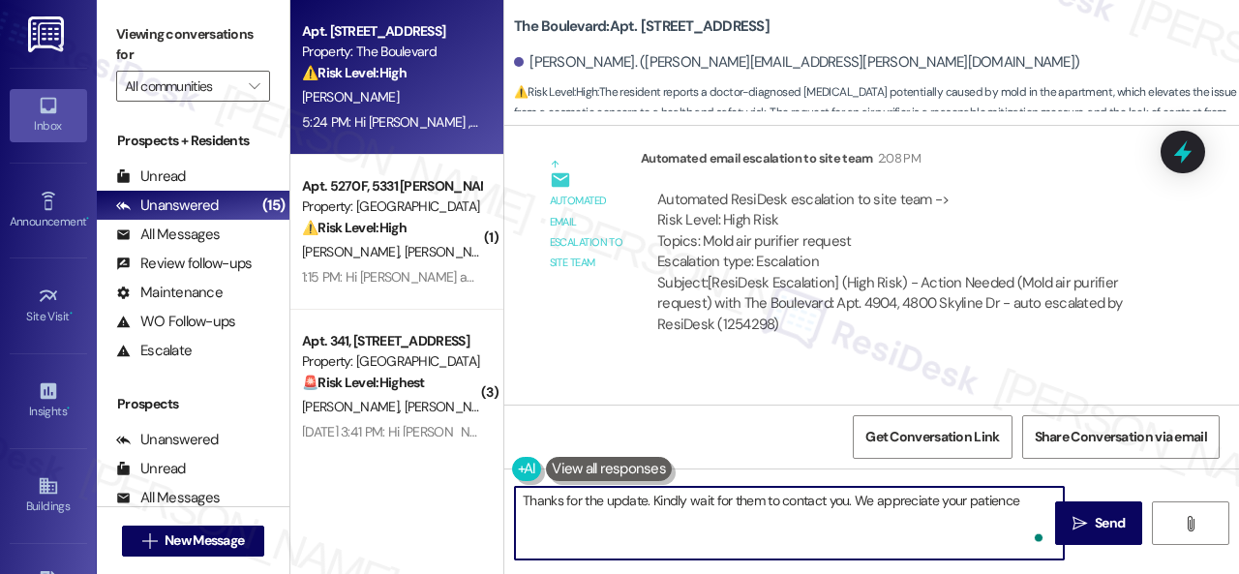
type textarea "Thanks for the update. Kindly wait for them to contact you. We appreciate your …"
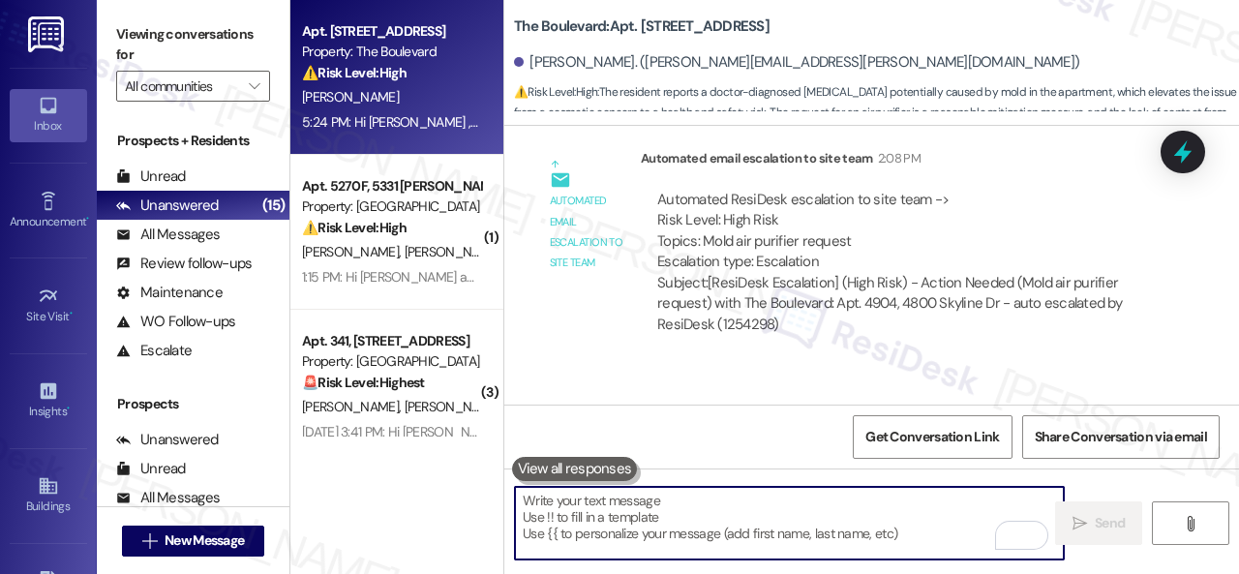
scroll to position [26040, 0]
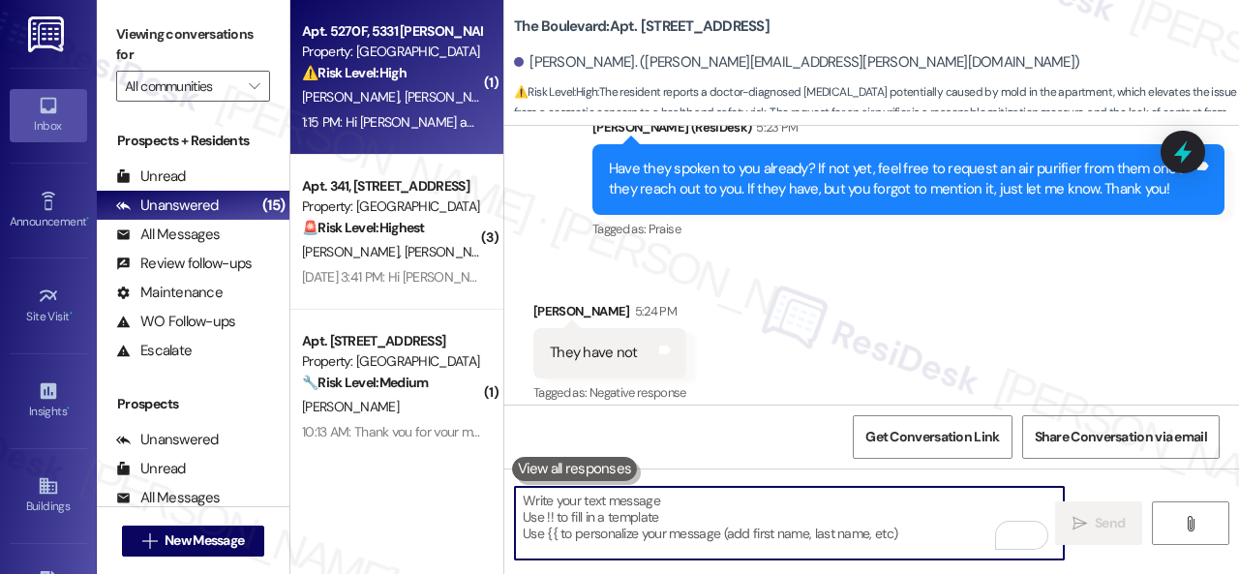
click at [397, 102] on div "S. King L. King" at bounding box center [391, 97] width 183 height 24
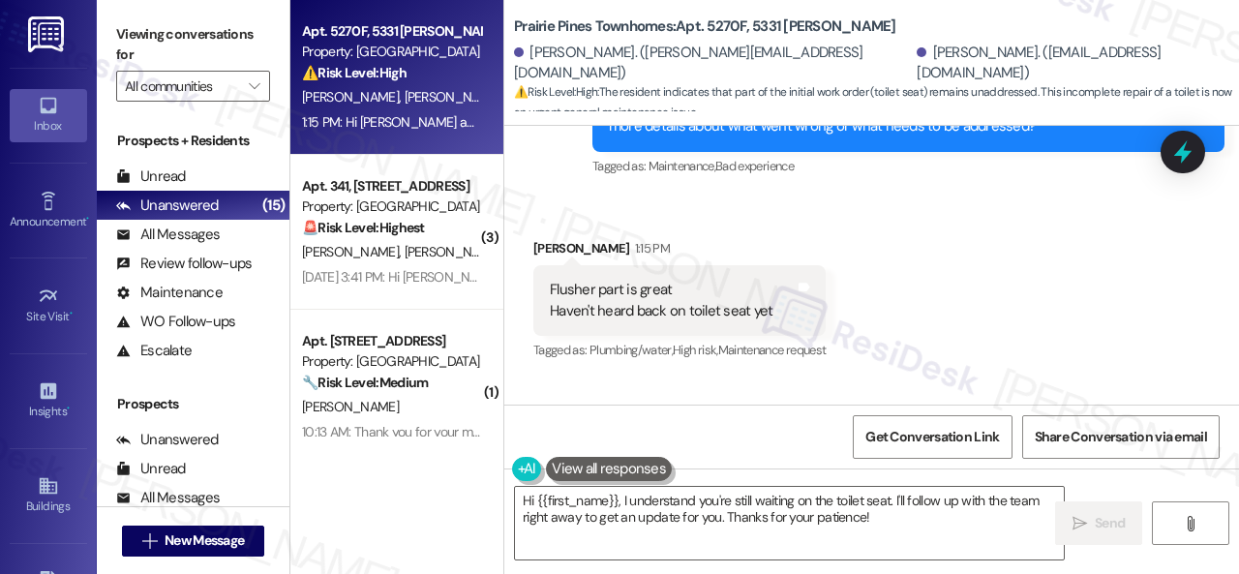
scroll to position [1619, 0]
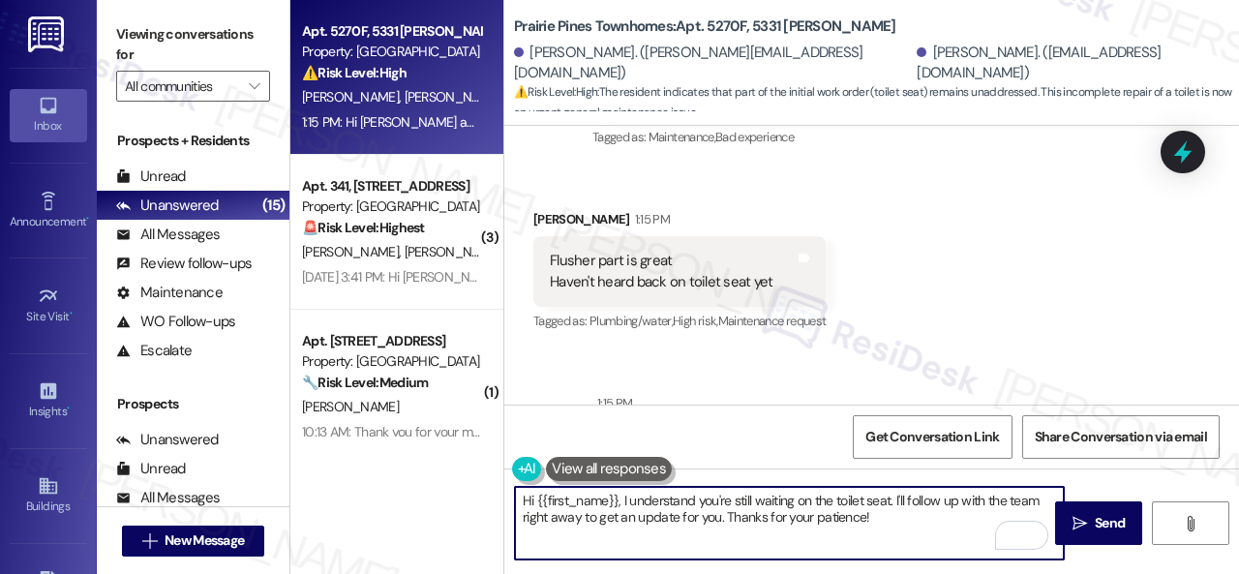
drag, startPoint x: 895, startPoint y: 526, endPoint x: 376, endPoint y: 475, distance: 521.3
click at [376, 475] on div "Apt. 5270F, 5331 Findley Property: Prairie Pines Townhomes ⚠️ Risk Level: High …" at bounding box center [764, 287] width 949 height 574
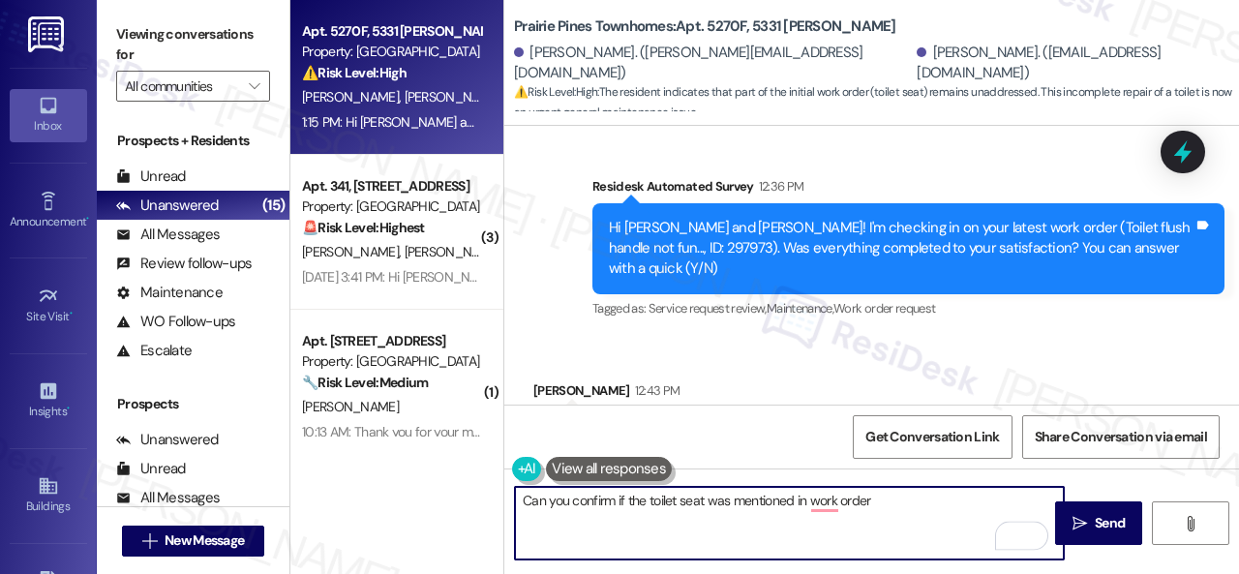
scroll to position [1038, 0]
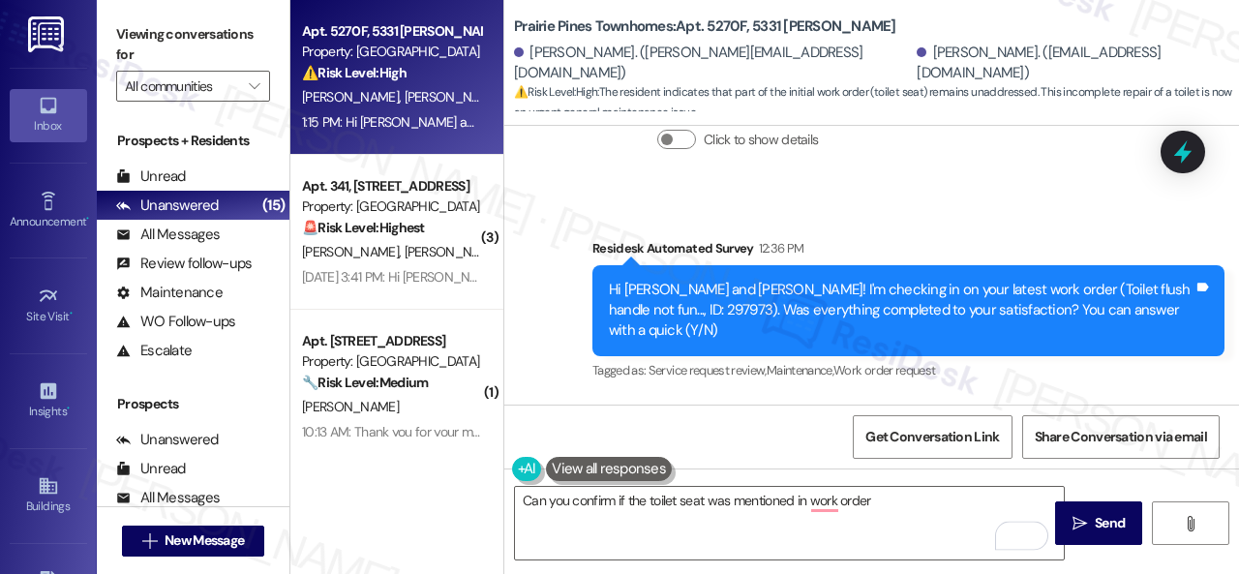
click at [653, 295] on div "Hi Stephanie and Llamar! I'm checking in on your latest work order (Toilet flus…" at bounding box center [901, 311] width 585 height 62
copy div "297973"
click at [893, 501] on textarea "Can you confirm if the toilet seat was mentioned in work order" at bounding box center [789, 523] width 549 height 73
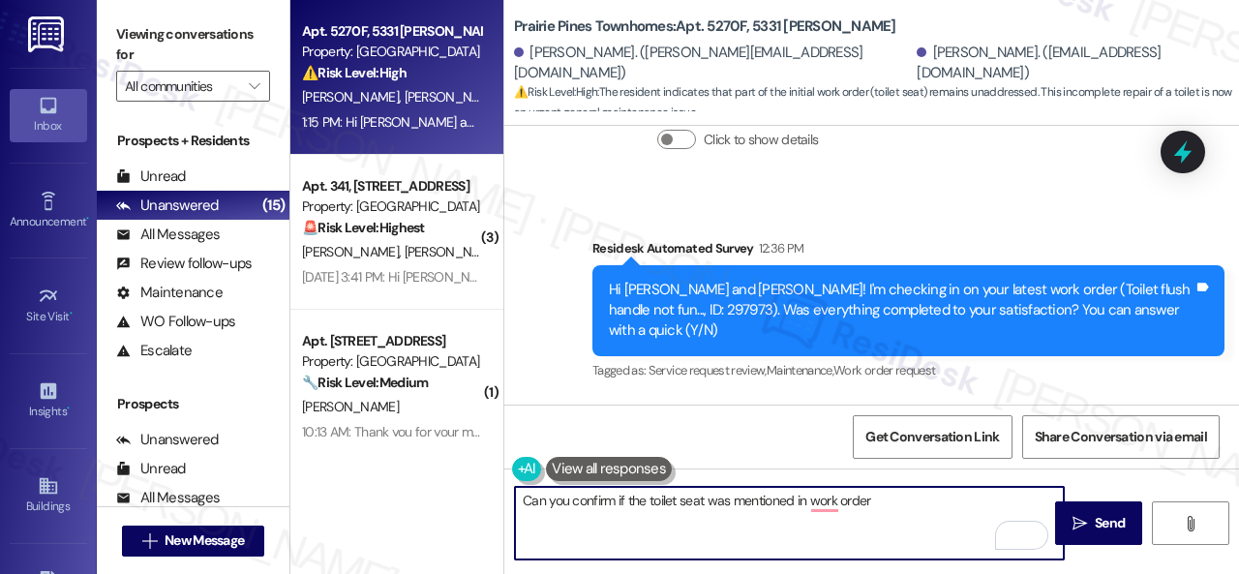
paste textarea "297973"
type textarea "Can you confirm if the toilet seat was mentioned in work order 297973?"
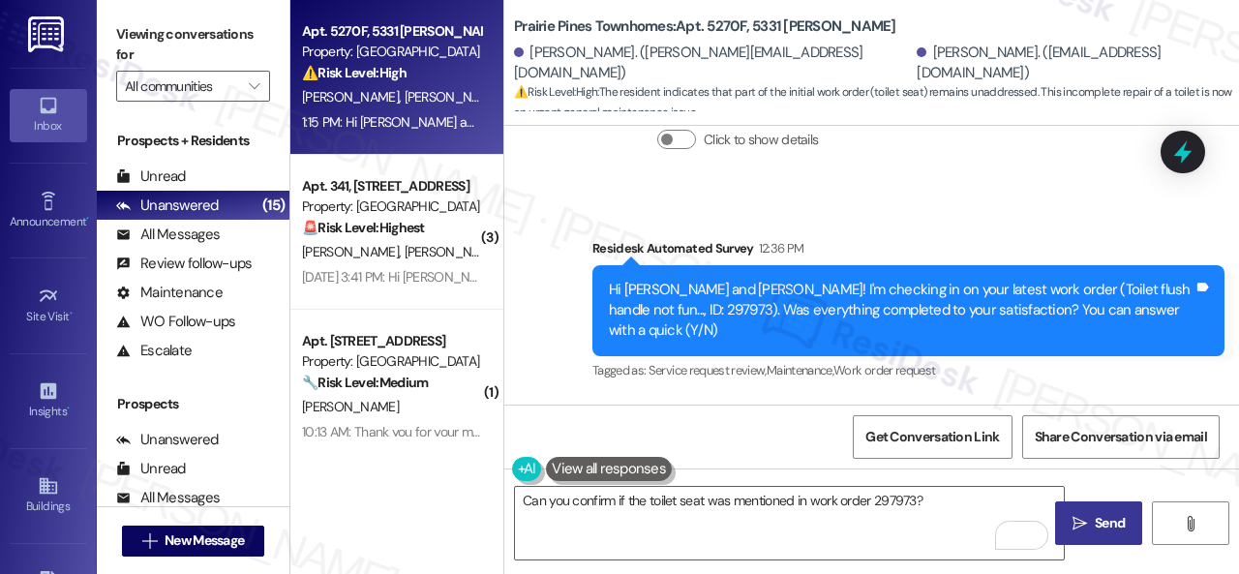
click at [1083, 524] on span " Send" at bounding box center [1099, 523] width 61 height 20
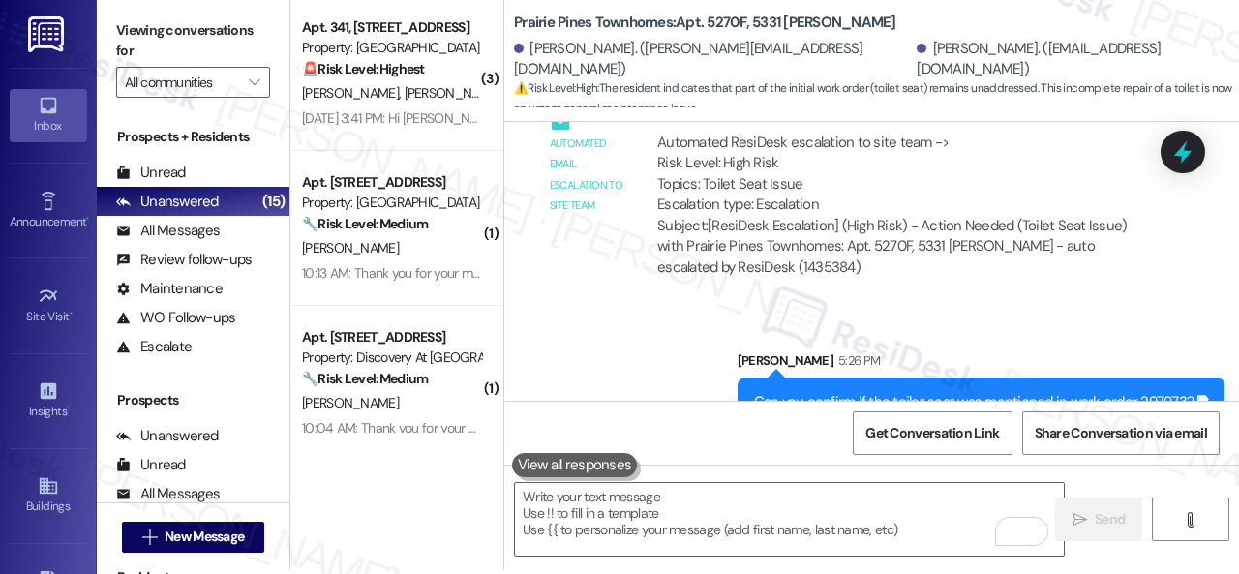
scroll to position [6, 0]
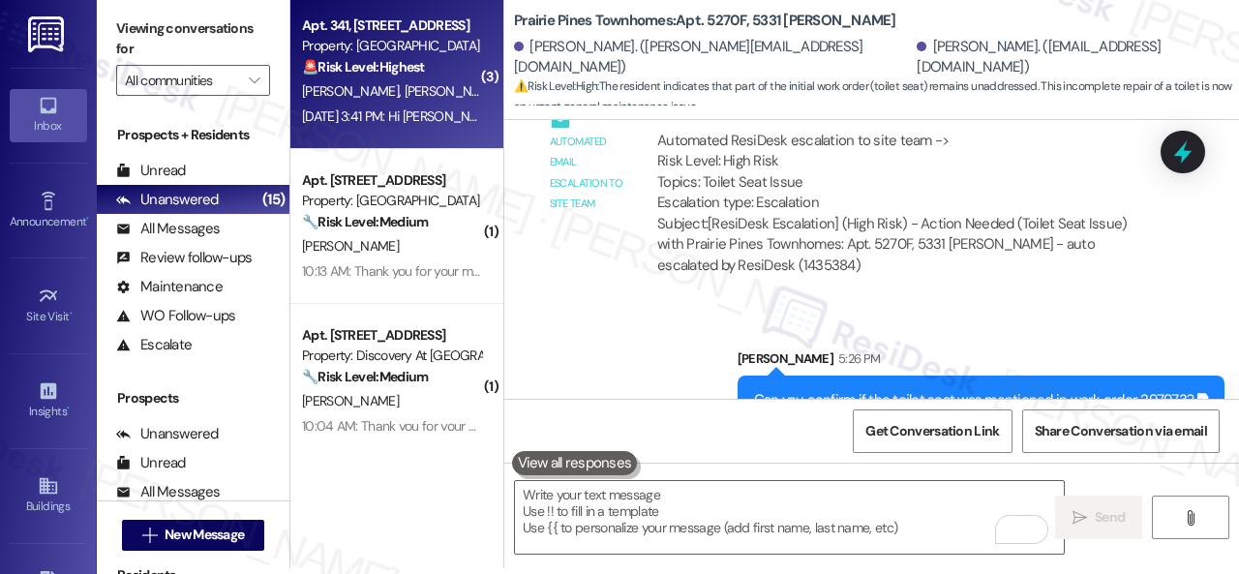
click at [420, 95] on div "C. Evans S. Hayes" at bounding box center [391, 91] width 183 height 24
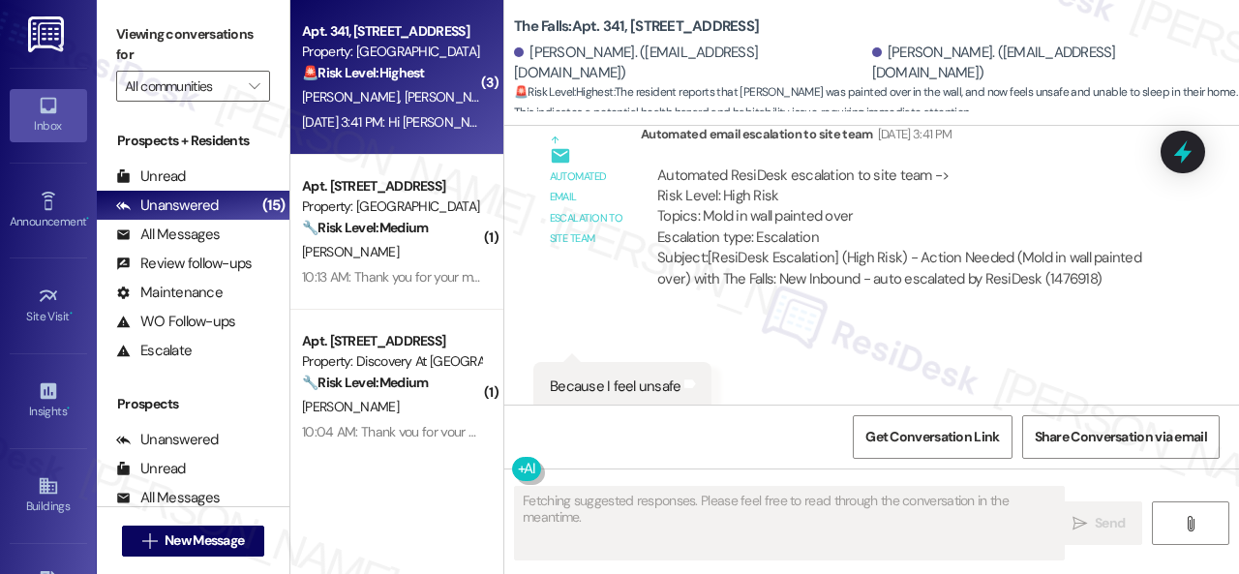
scroll to position [1195, 0]
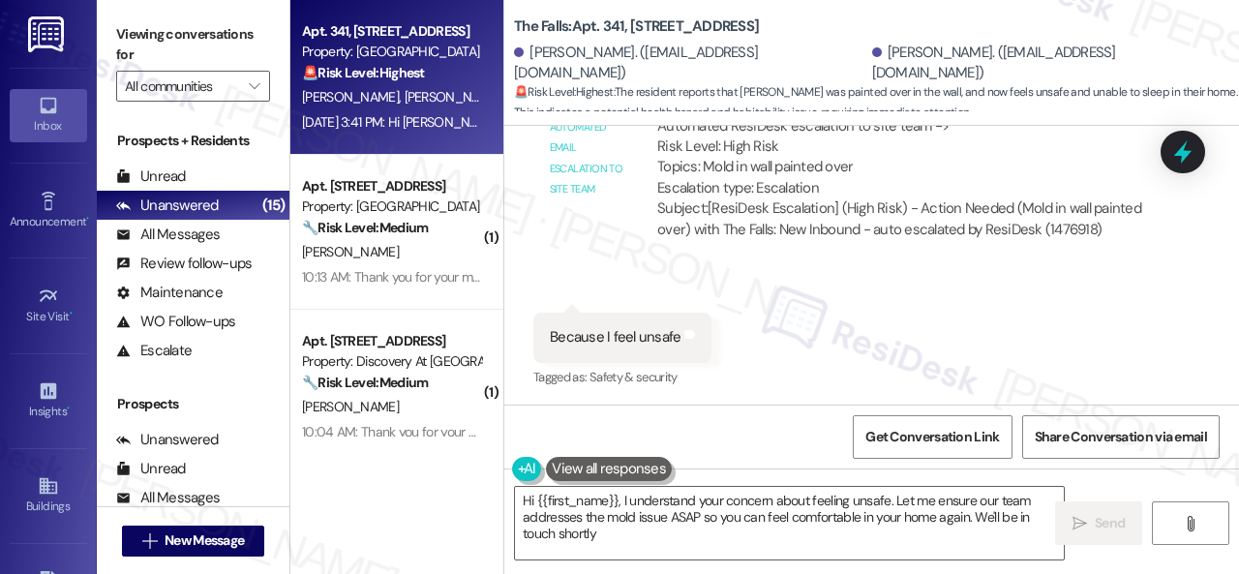
type textarea "Hi {{first_name}}, I understand your concern about feeling unsafe. Let me ensur…"
drag, startPoint x: 673, startPoint y: 337, endPoint x: 546, endPoint y: 329, distance: 127.1
click at [546, 329] on div "Because I feel unsafe Tags and notes" at bounding box center [622, 337] width 178 height 49
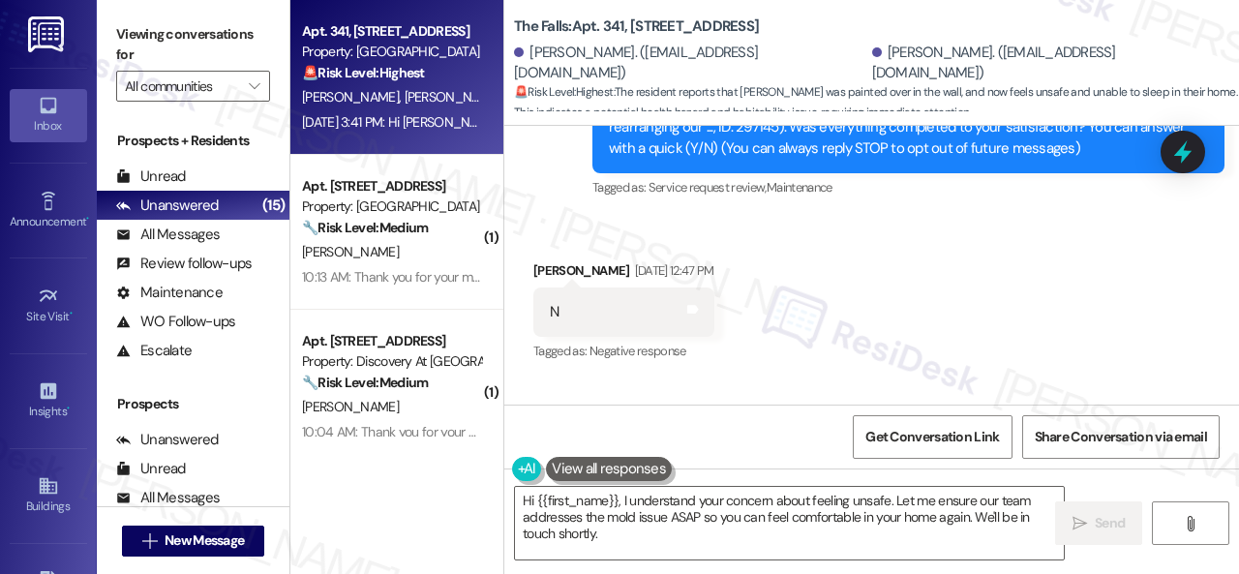
scroll to position [33, 0]
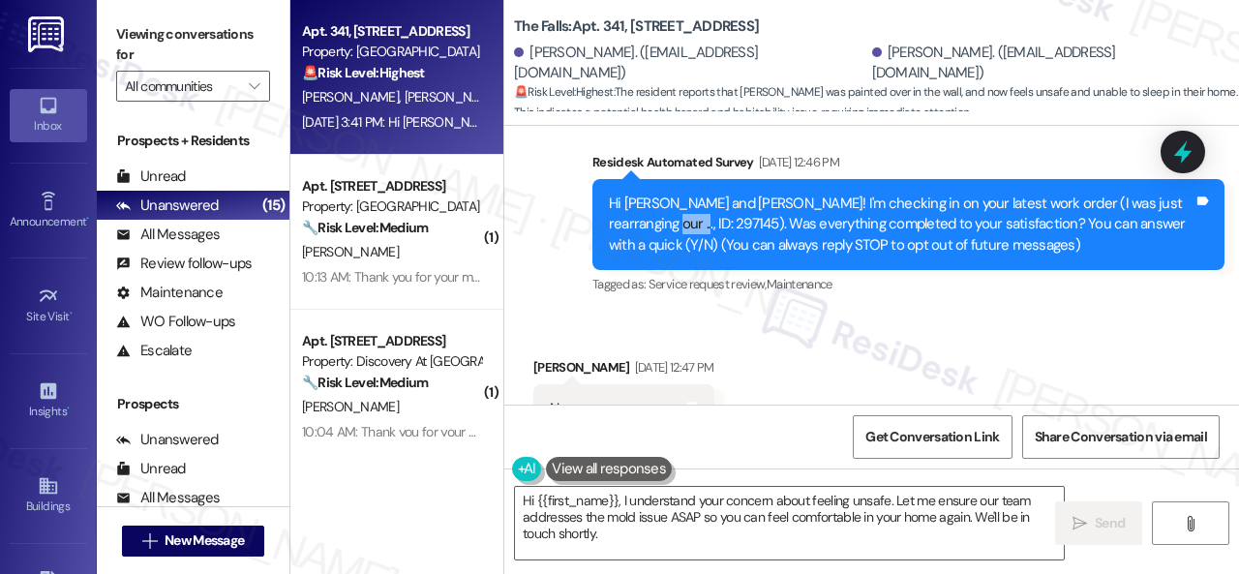
drag, startPoint x: 608, startPoint y: 225, endPoint x: 651, endPoint y: 216, distance: 43.5
click at [651, 216] on div "Hi Sedona and Charlie! I'm checking in on your latest work order (I was just re…" at bounding box center [901, 225] width 585 height 62
copy div "297145"
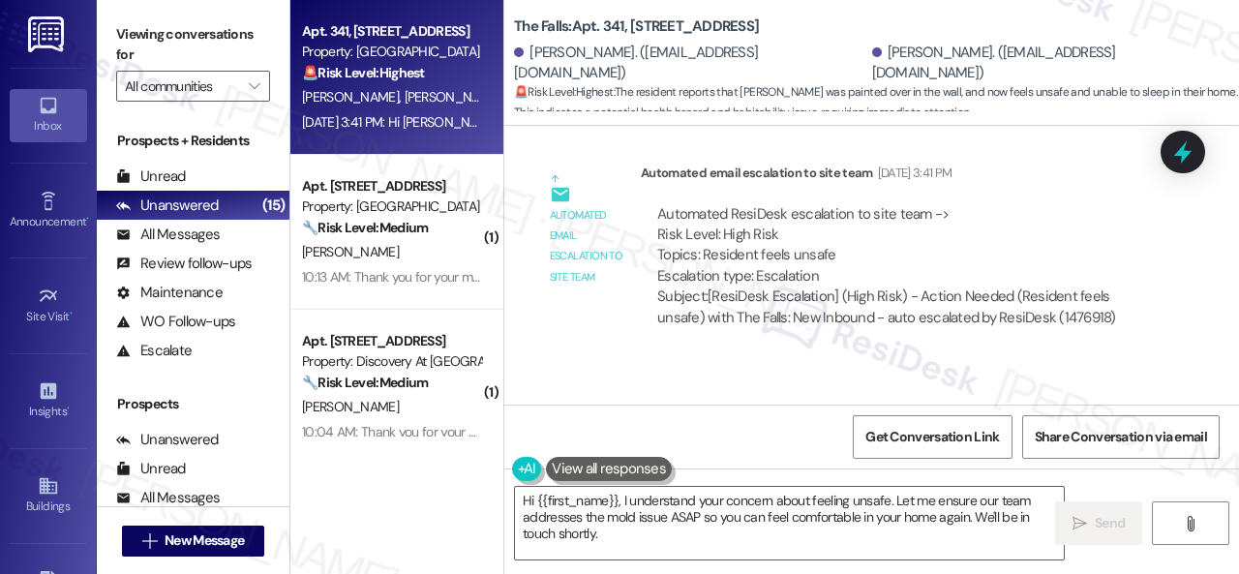
scroll to position [1754, 0]
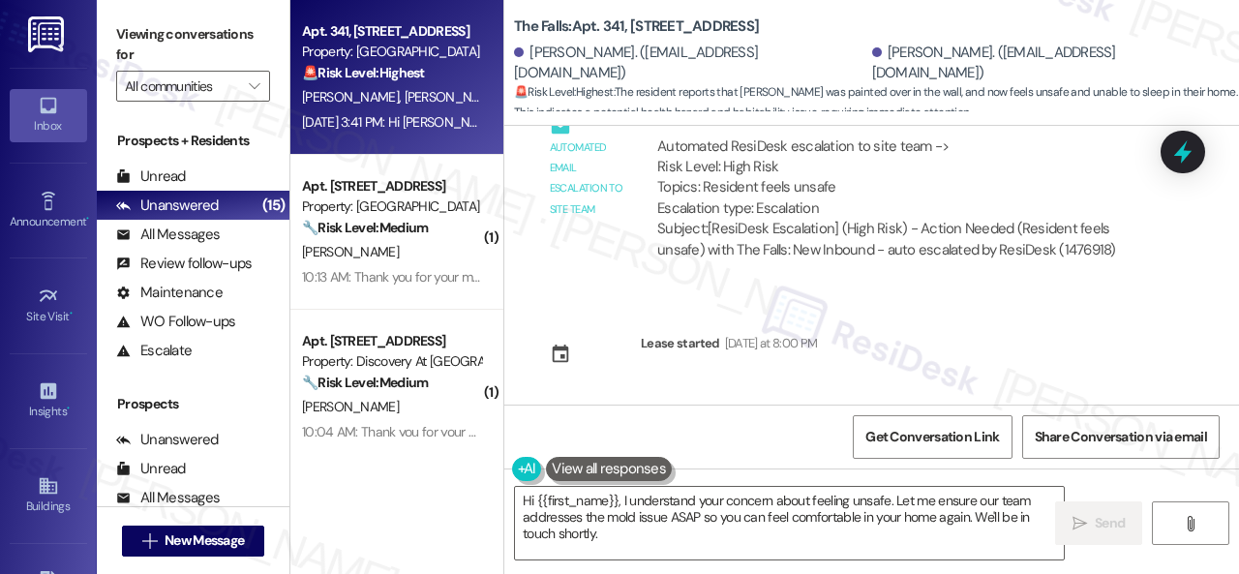
click at [718, 386] on div at bounding box center [729, 374] width 177 height 29
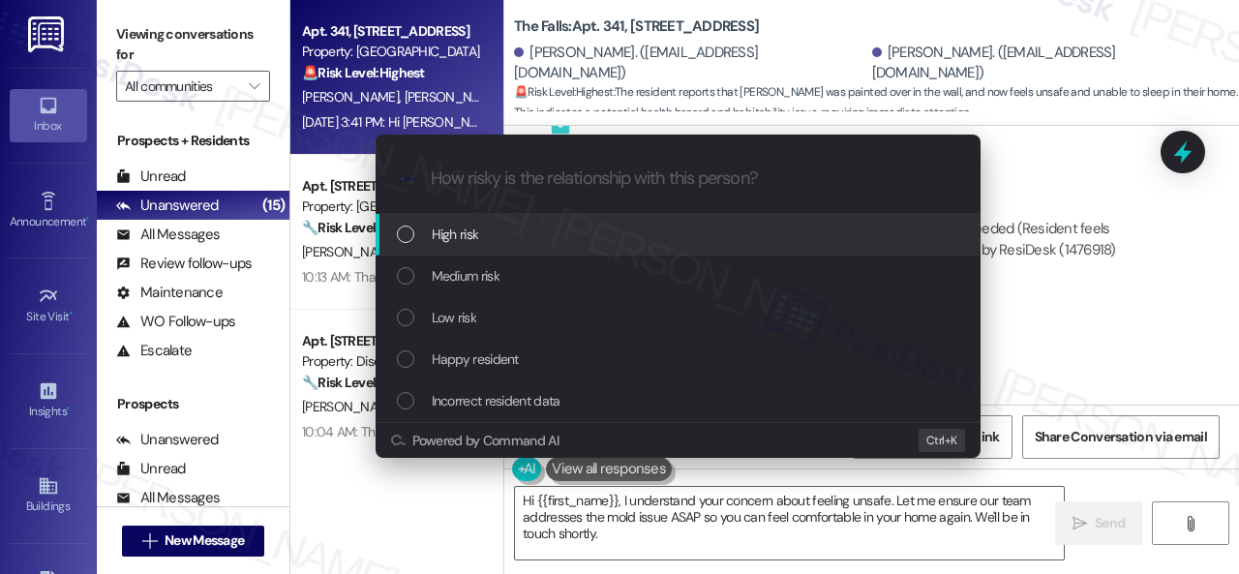
click at [434, 241] on span "High risk" at bounding box center [455, 234] width 47 height 21
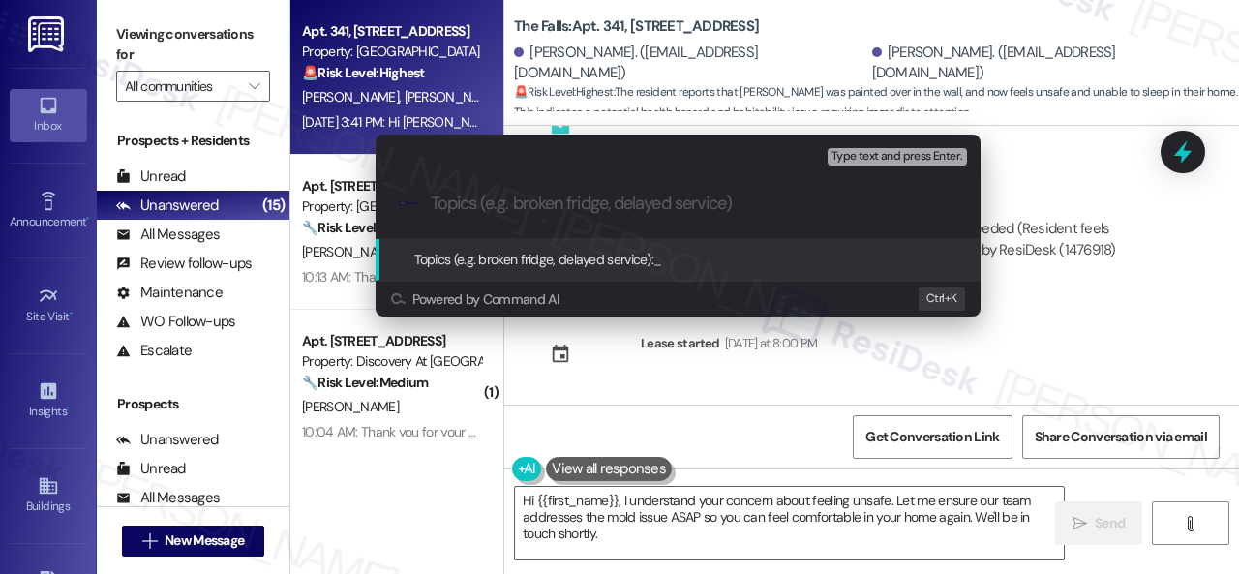
paste input "Follow-up on the closed work order 297145"
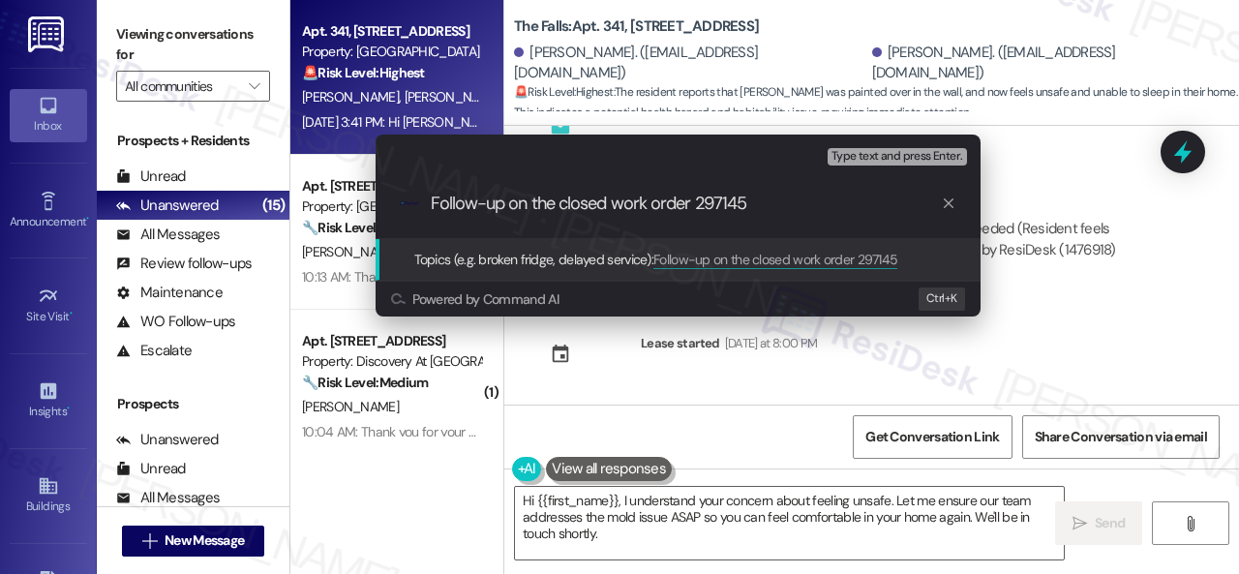
click at [434, 207] on input "Follow-up on the closed work order 297145" at bounding box center [686, 204] width 510 height 20
type input "Health Hazard: Follow-up on the closed work order 297145"
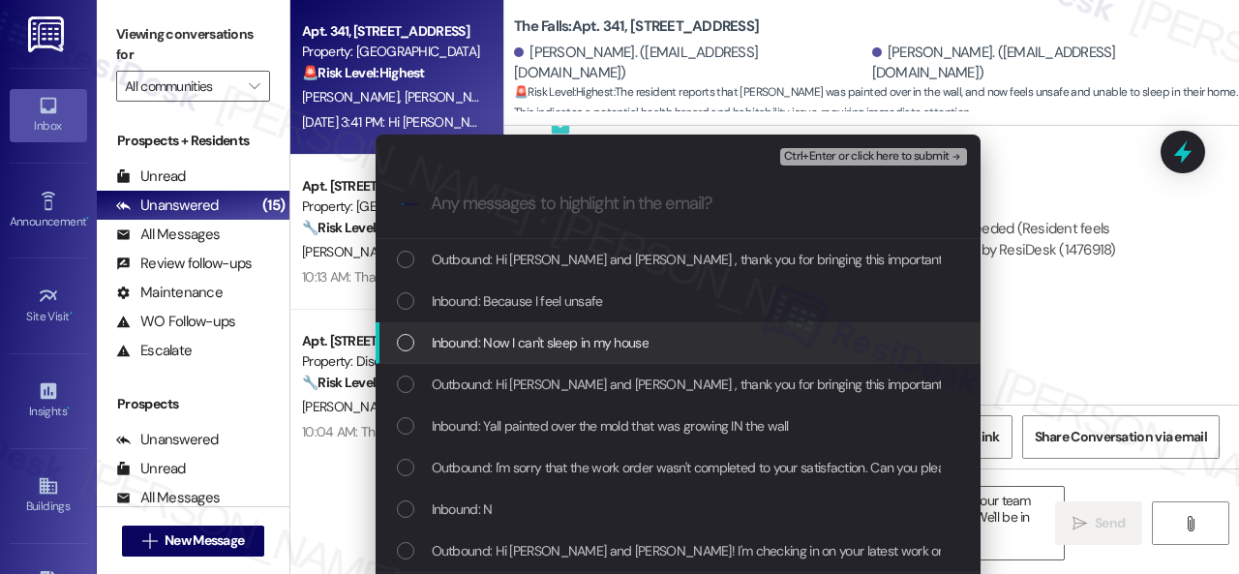
click at [492, 344] on span "Inbound: Now I can't sleep in my house" at bounding box center [540, 342] width 217 height 21
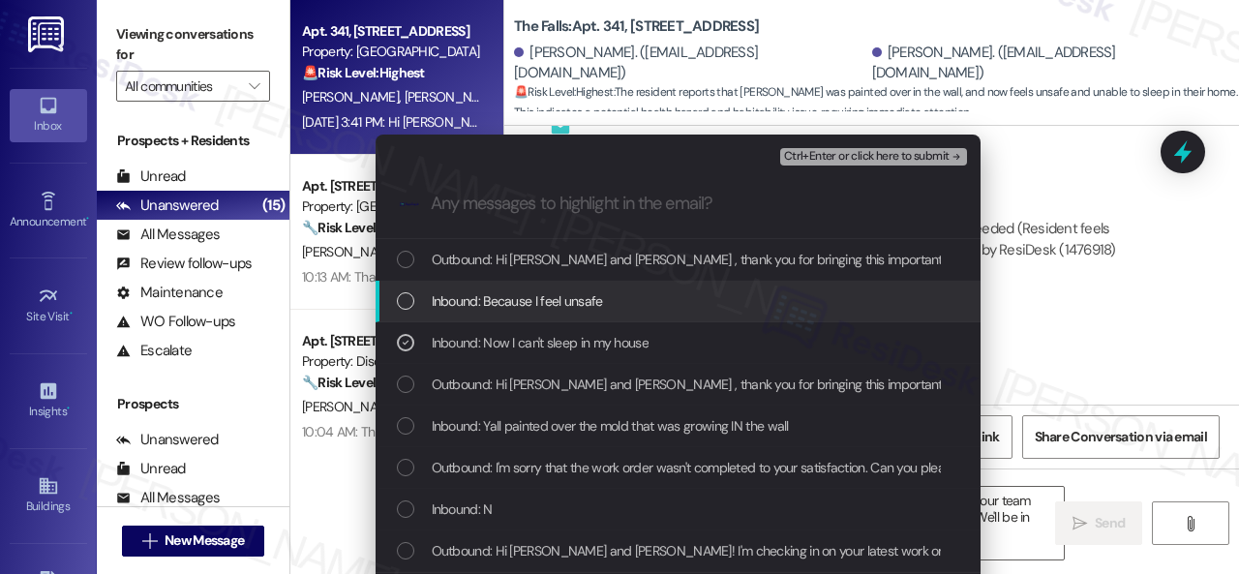
click at [494, 304] on span "Inbound: Because I feel unsafe" at bounding box center [517, 300] width 171 height 21
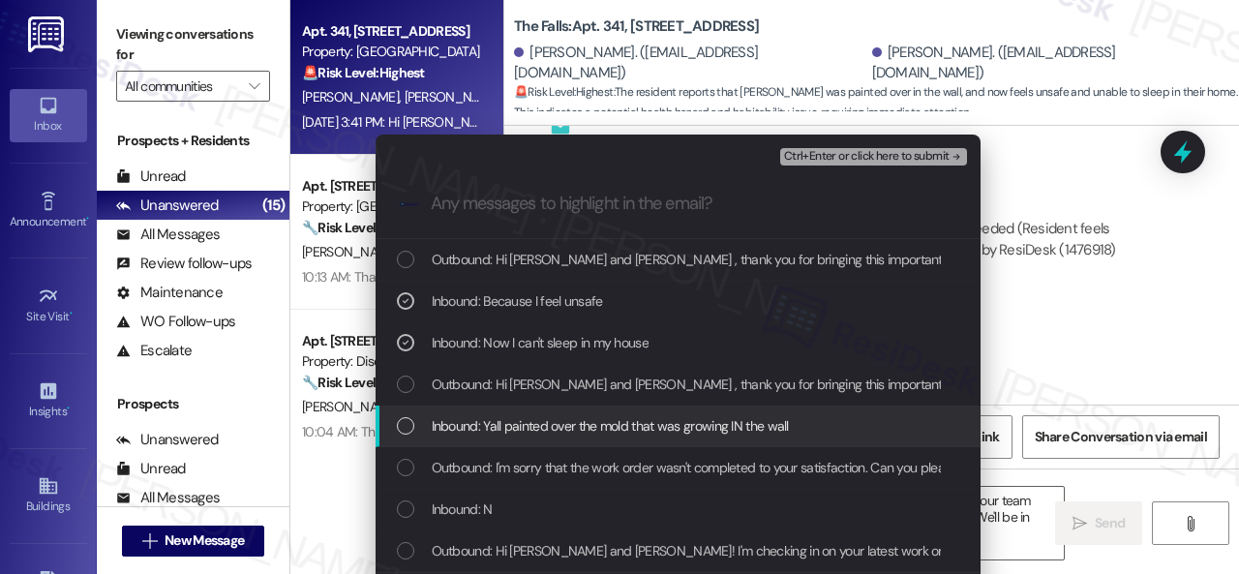
click at [488, 423] on span "Inbound: Yall painted over the mold that was growing IN the wall" at bounding box center [610, 425] width 357 height 21
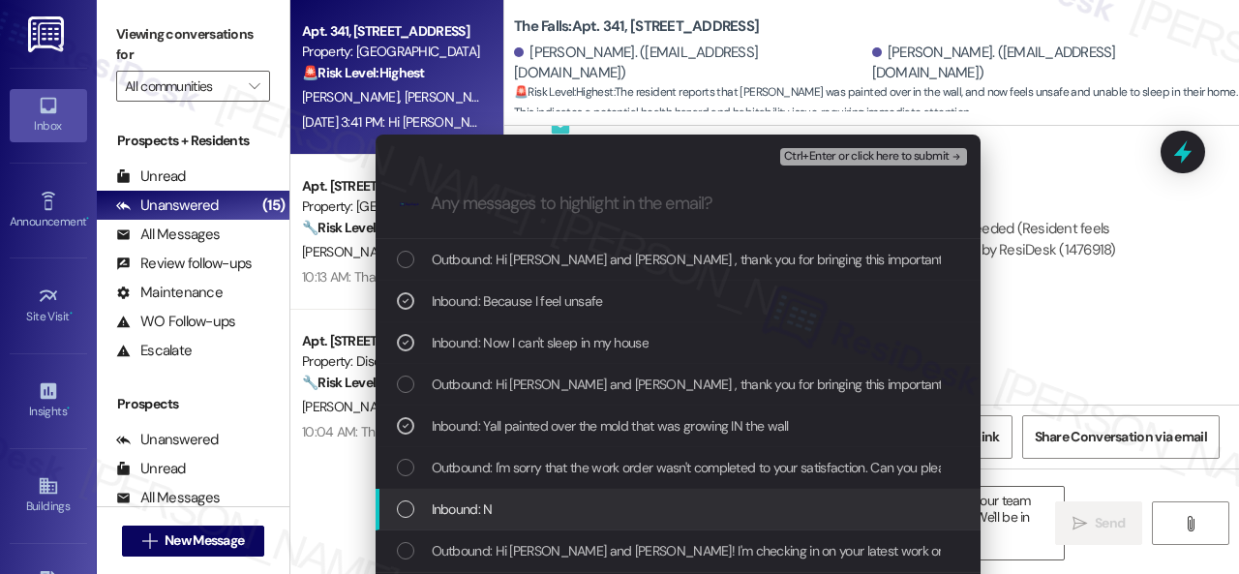
click at [461, 512] on span "Inbound: N" at bounding box center [462, 509] width 61 height 21
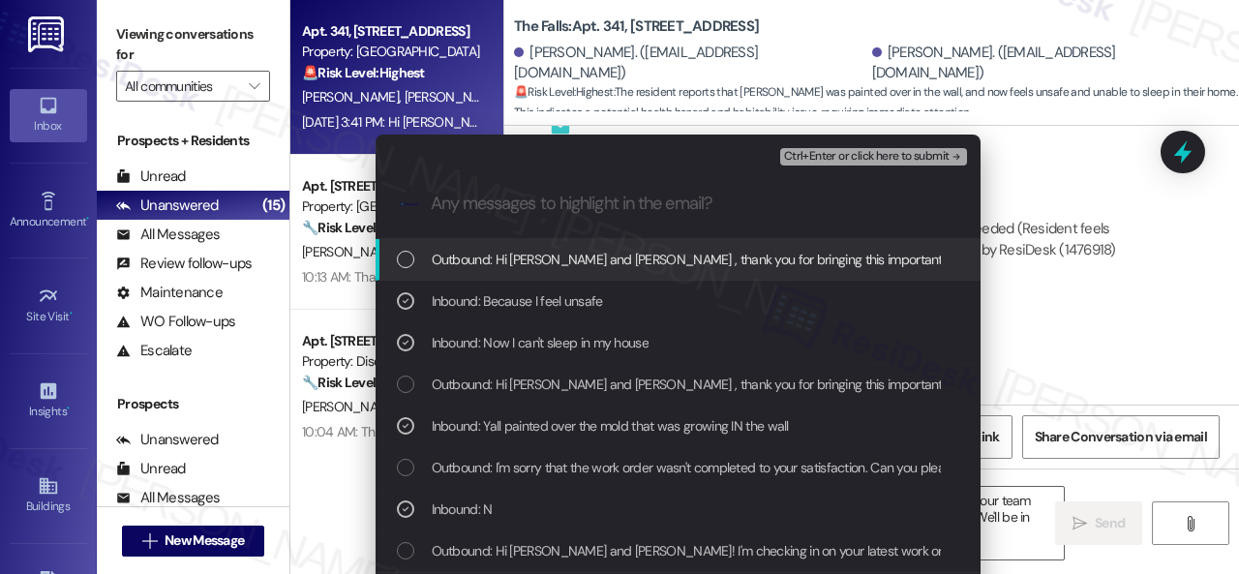
click at [819, 161] on span "Ctrl+Enter or click here to submit" at bounding box center [867, 157] width 166 height 14
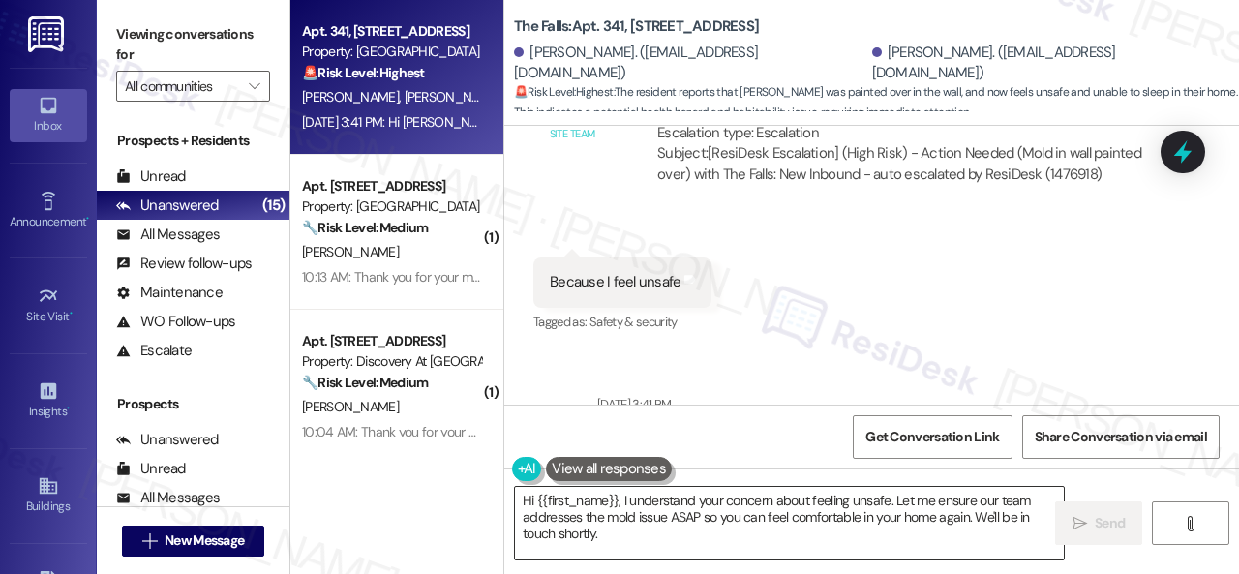
scroll to position [1195, 0]
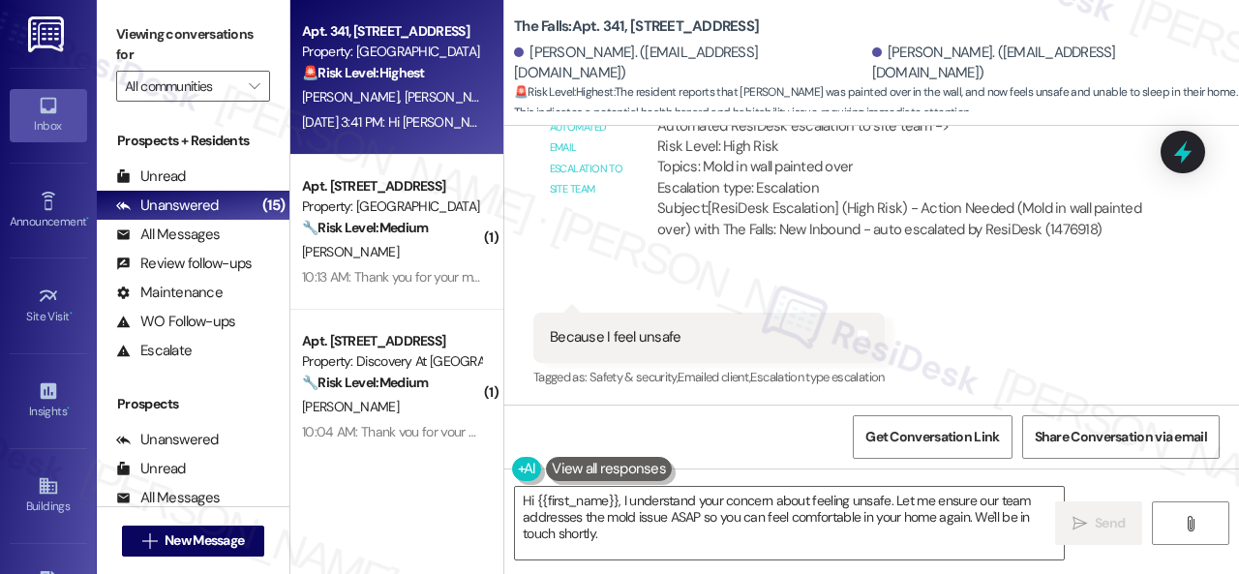
click at [1090, 378] on div "Received via SMS 3:41 PM Sedona Hayes Neutral Sep 17, 2025 at 3:41 PM Because I…" at bounding box center [871, 337] width 735 height 137
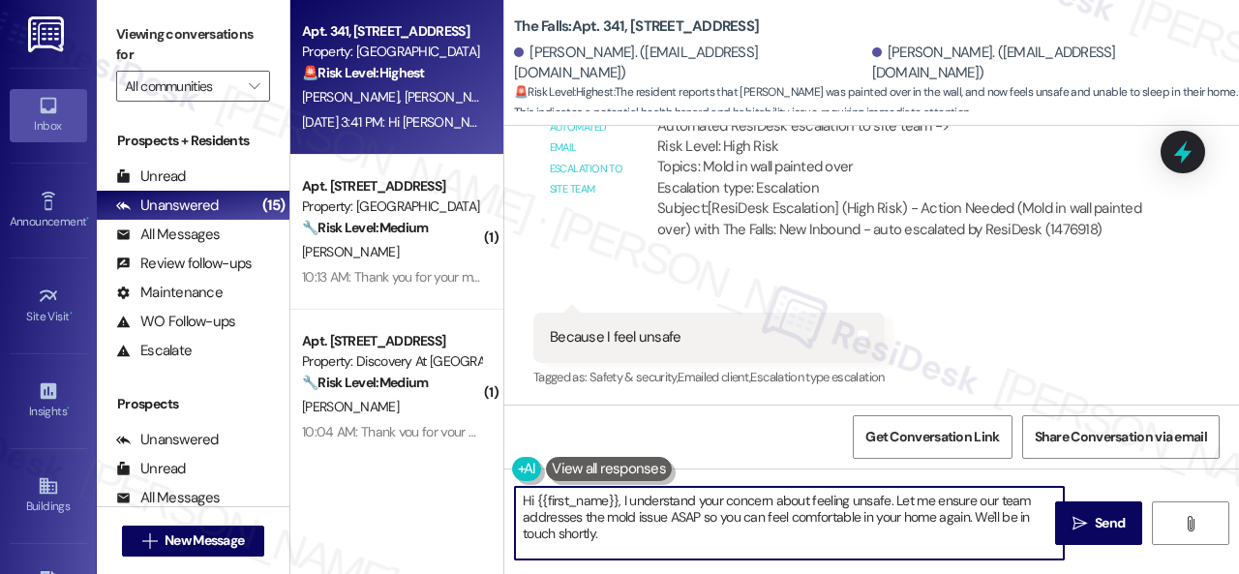
drag, startPoint x: 488, startPoint y: 494, endPoint x: 462, endPoint y: 486, distance: 27.3
click at [387, 466] on div "Apt. 341, 6565 W Foxridge Dr Property: The Falls 🚨 Risk Level: Highest The resi…" at bounding box center [764, 287] width 949 height 574
paste textarea "I'm sorry to hear the issue hasn't been resolved yet. We apologize for the dela…"
click at [636, 501] on textarea "I'm sorry to hear the issue hasn't been resolved yet. We apologize for the dela…" at bounding box center [789, 523] width 549 height 73
click at [817, 530] on textarea "I'm sorry to hear the moisture issue hasn't been resolved yet. We apologize for…" at bounding box center [789, 523] width 549 height 73
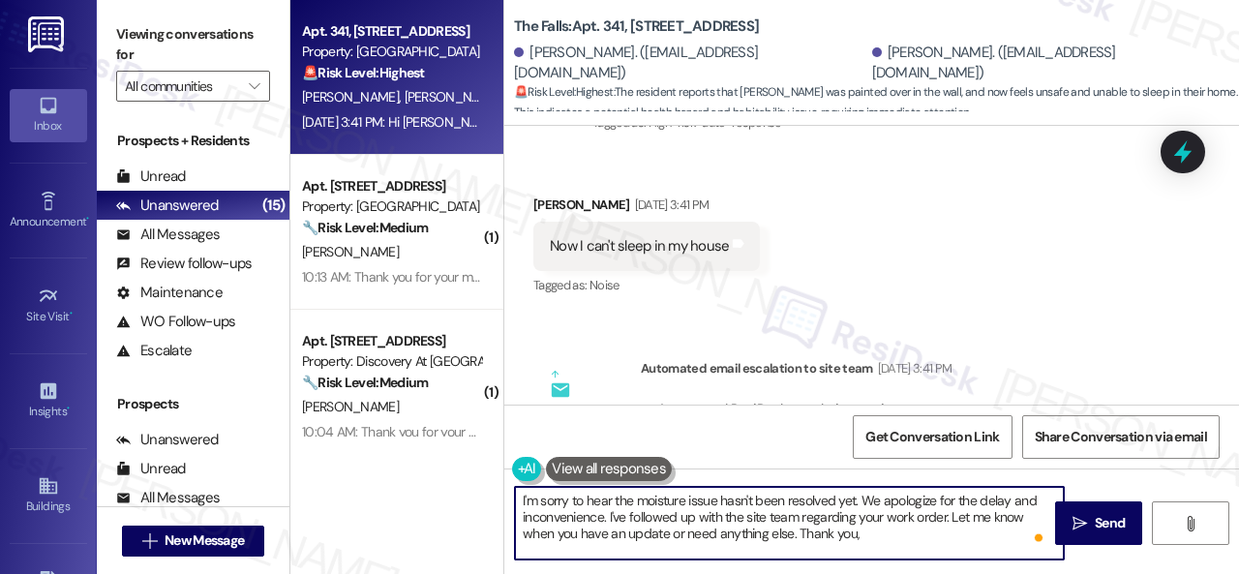
scroll to position [904, 0]
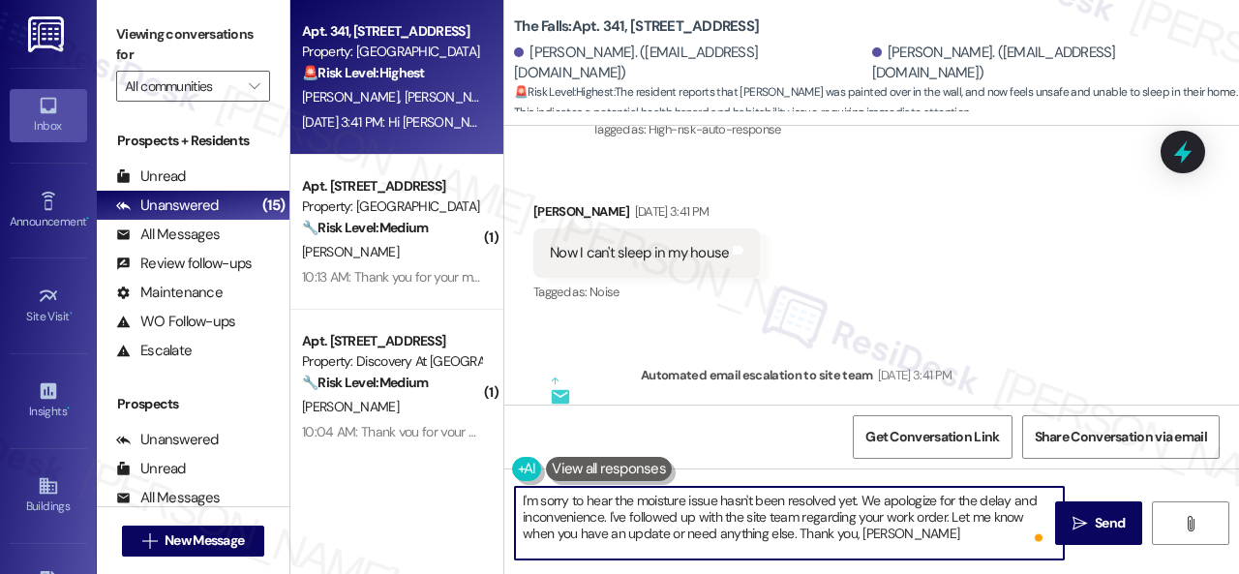
type textarea "I'm sorry to hear the moisture issue hasn't been resolved yet. We apologize for…"
click at [853, 541] on textarea "I'm sorry to hear the moisture issue hasn't been resolved yet. We apologize for…" at bounding box center [789, 523] width 549 height 73
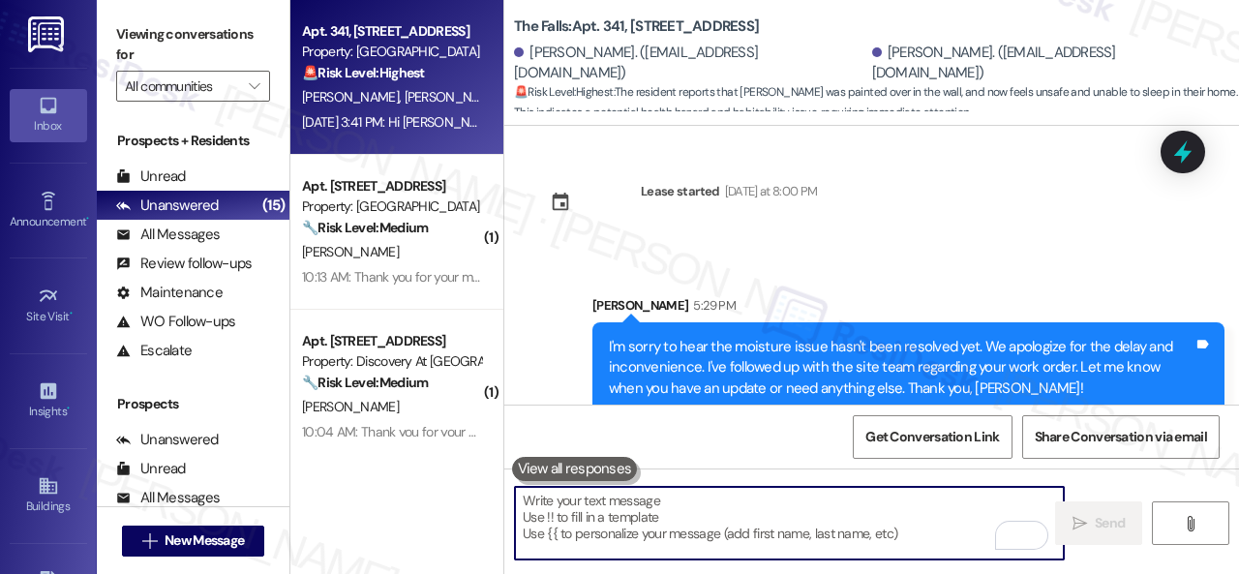
scroll to position [1930, 0]
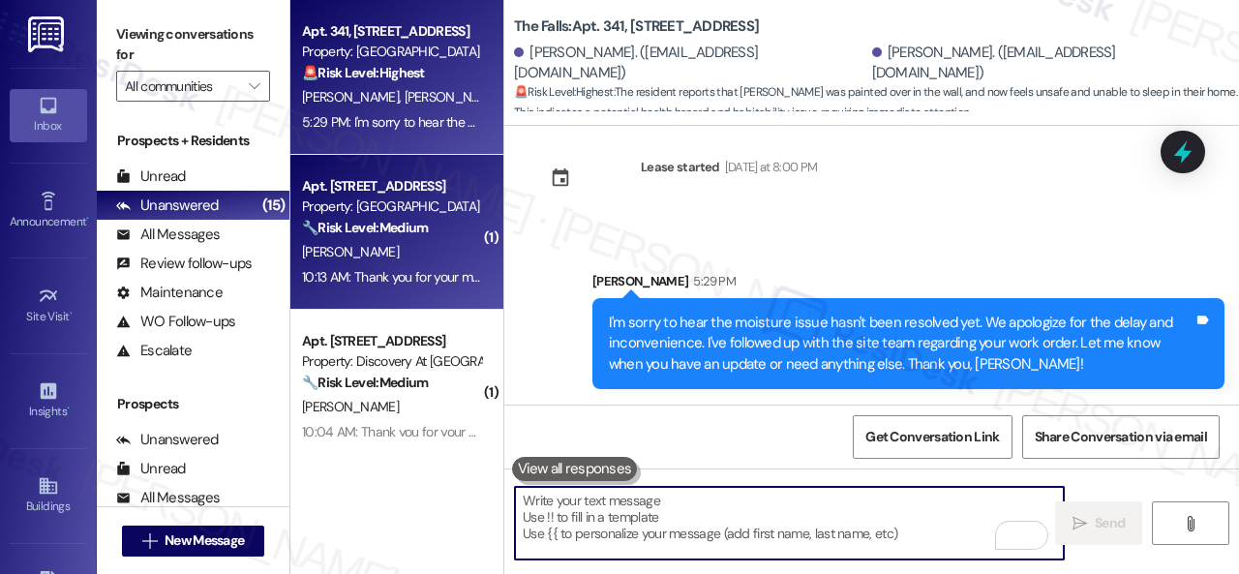
click at [434, 250] on div "[PERSON_NAME]" at bounding box center [391, 252] width 183 height 24
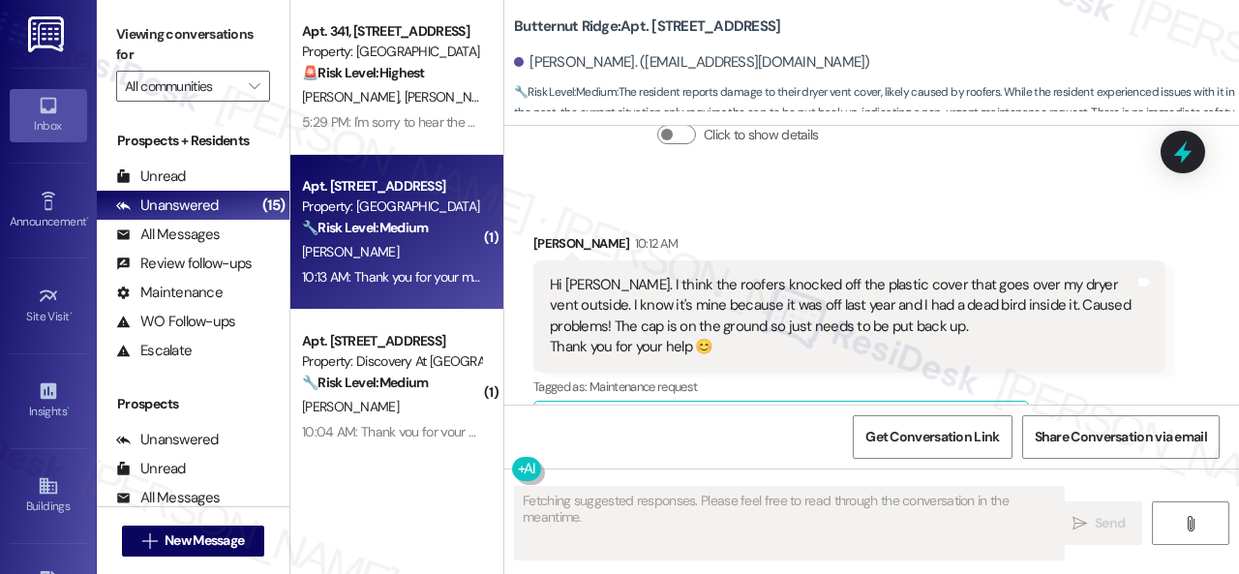
scroll to position [10528, 0]
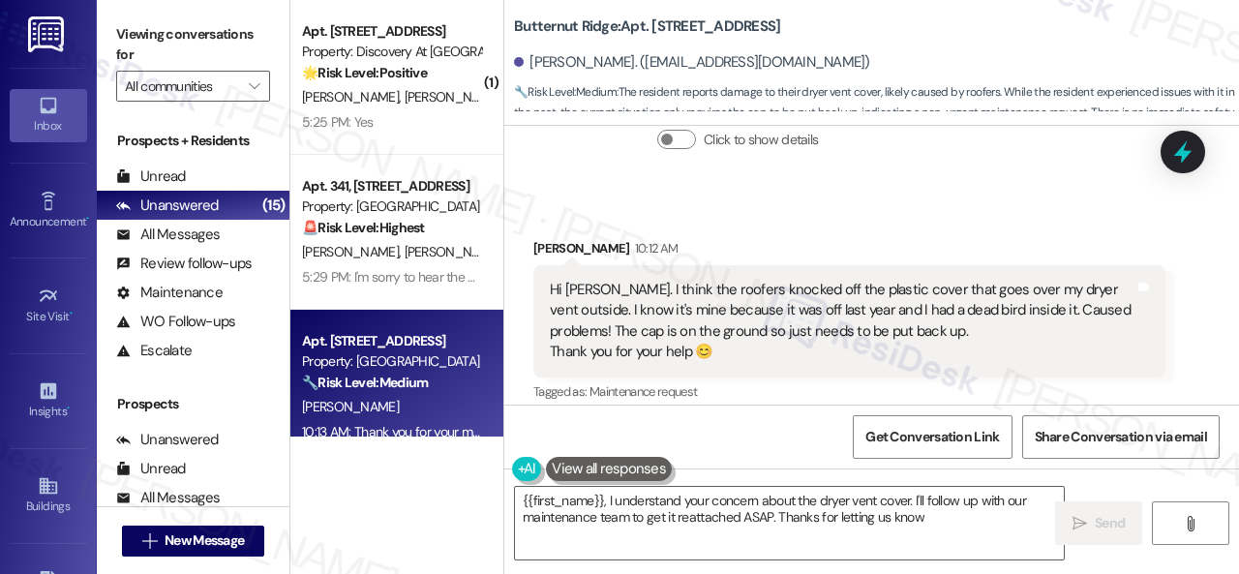
type textarea "{{first_name}}, I understand your concern about the dryer vent cover. I'll foll…"
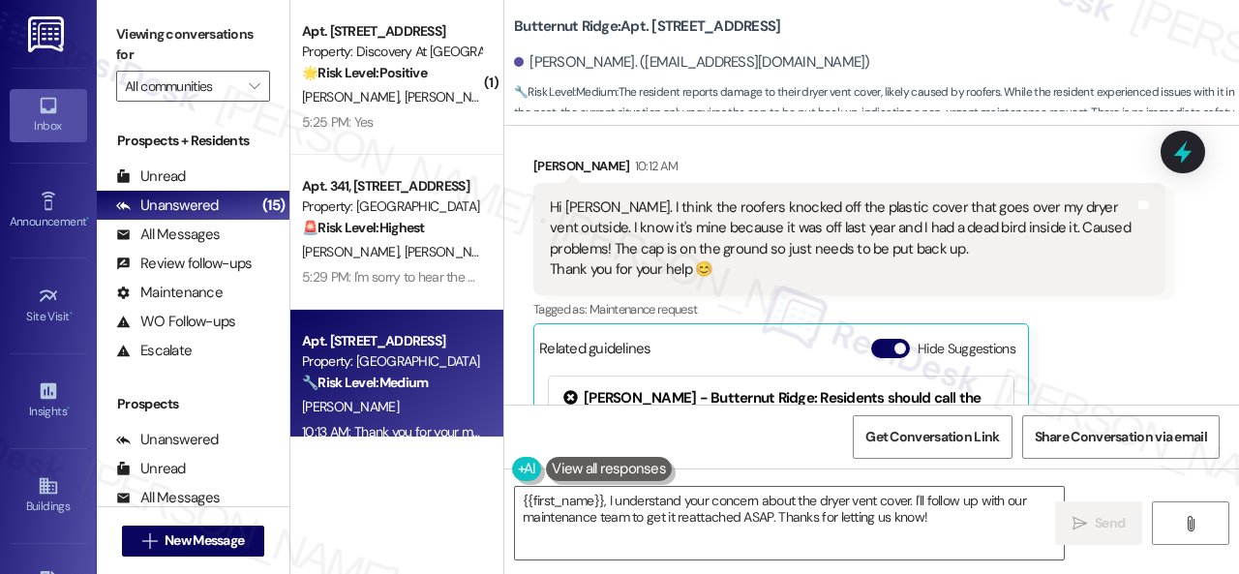
scroll to position [10722, 0]
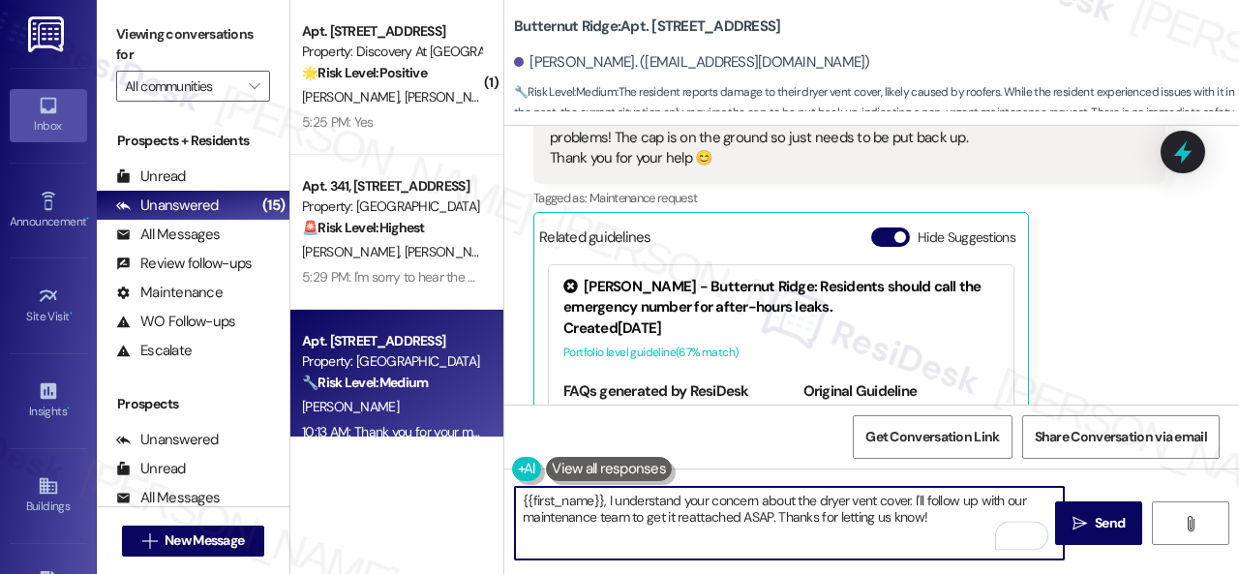
click at [918, 502] on textarea "{{first_name}}, I understand your concern about the dryer vent cover. I'll foll…" at bounding box center [789, 523] width 549 height 73
drag, startPoint x: 647, startPoint y: 517, endPoint x: 772, endPoint y: 521, distance: 124.9
click at [772, 521] on textarea "{{first_name}}, I understand your concern about the dryer vent cover. I'll foll…" at bounding box center [789, 523] width 549 height 73
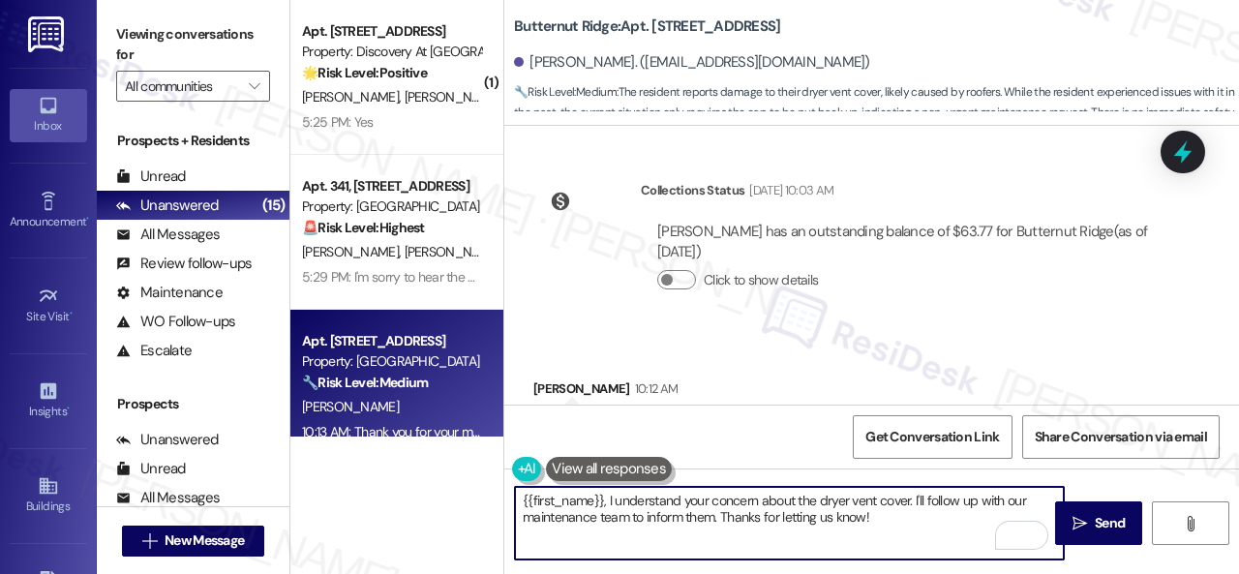
scroll to position [10819, 0]
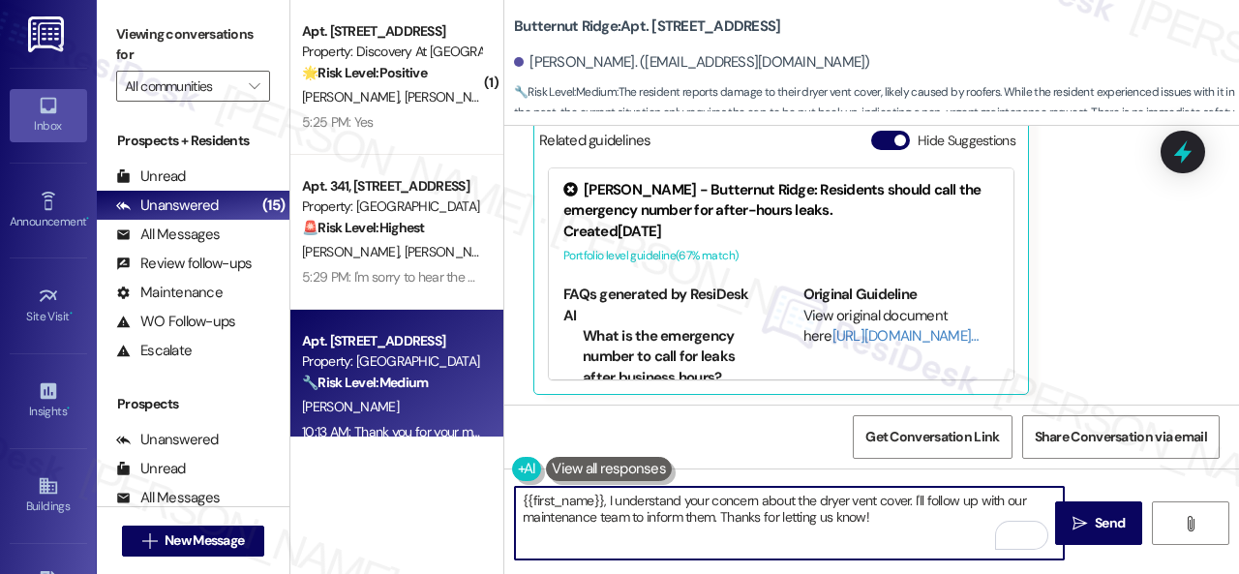
click at [524, 501] on textarea "{{first_name}}, I understand your concern about the dryer vent cover. I'll foll…" at bounding box center [789, 523] width 549 height 73
click at [918, 521] on textarea "Hello {{first_name}}, I understand your concern about the dryer vent cover. I'l…" at bounding box center [789, 523] width 549 height 73
type textarea "Hello {{first_name}}, I understand your concern about the dryer vent cover. I'l…"
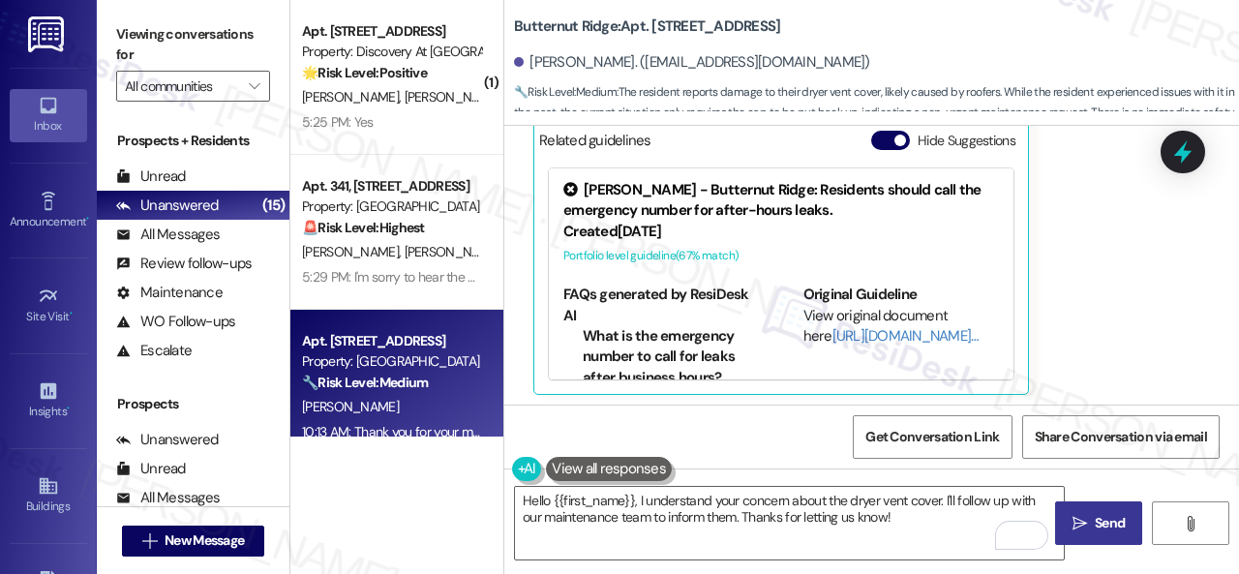
click at [1083, 511] on button " Send" at bounding box center [1098, 523] width 87 height 44
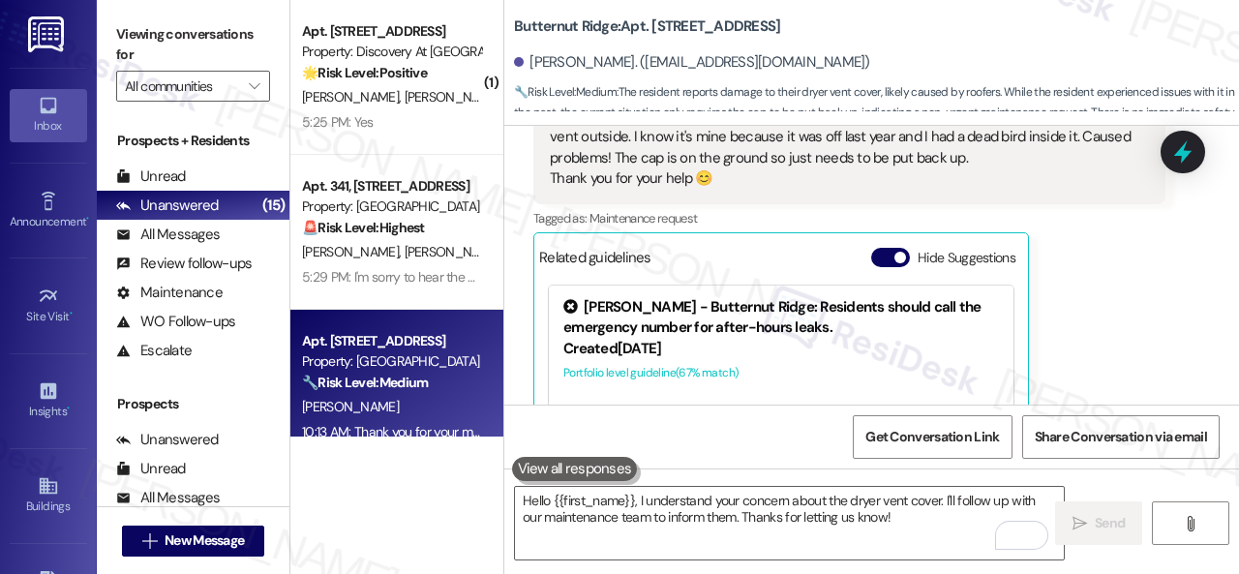
scroll to position [10625, 0]
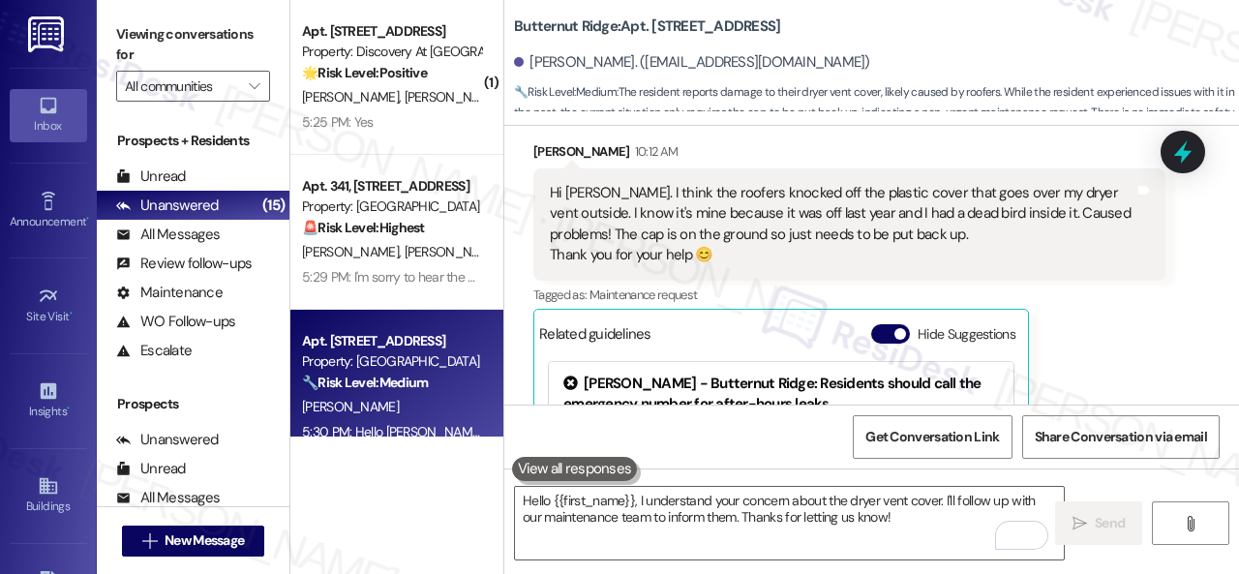
click at [1100, 336] on div "[PERSON_NAME] 10:12 AM Hi [PERSON_NAME]. I think the roofers knocked off the pl…" at bounding box center [849, 364] width 632 height 447
click at [672, 514] on textarea "Hello {{first_name}}, I understand your concern about the dryer vent cover. I'l…" at bounding box center [789, 523] width 549 height 73
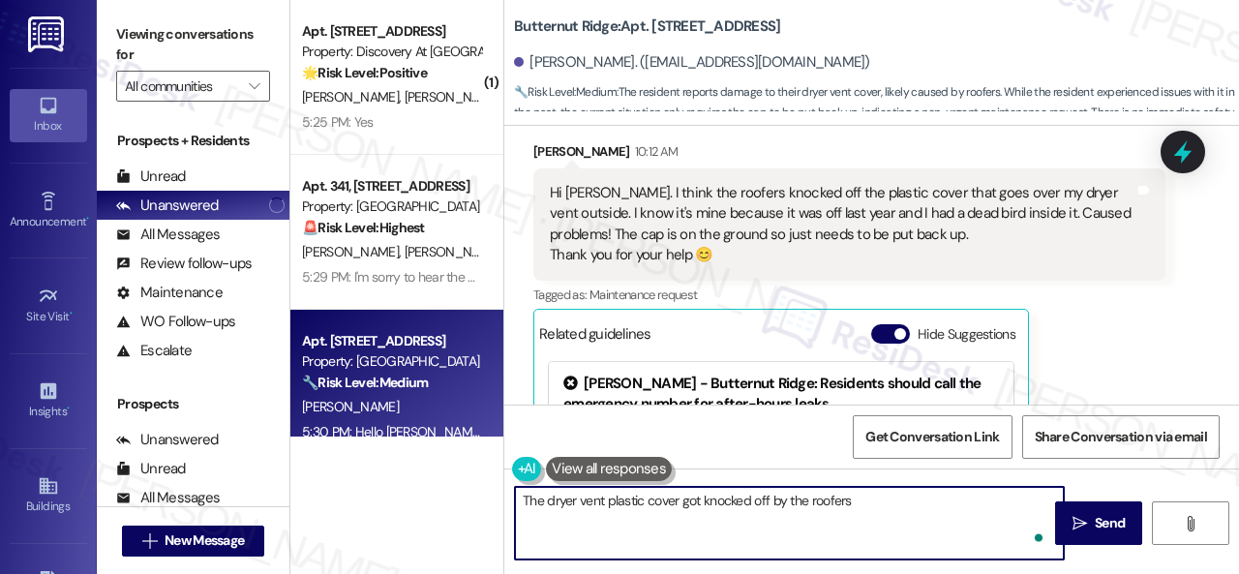
type textarea "The dryer vent plastic cover got knocked off by the roofers."
drag, startPoint x: 872, startPoint y: 501, endPoint x: 453, endPoint y: 470, distance: 420.3
click at [453, 470] on div "( 1 ) Apt. [STREET_ADDRESS] Property: Discovery At Kingwood 🌟 Risk Level: Posit…" at bounding box center [764, 287] width 949 height 574
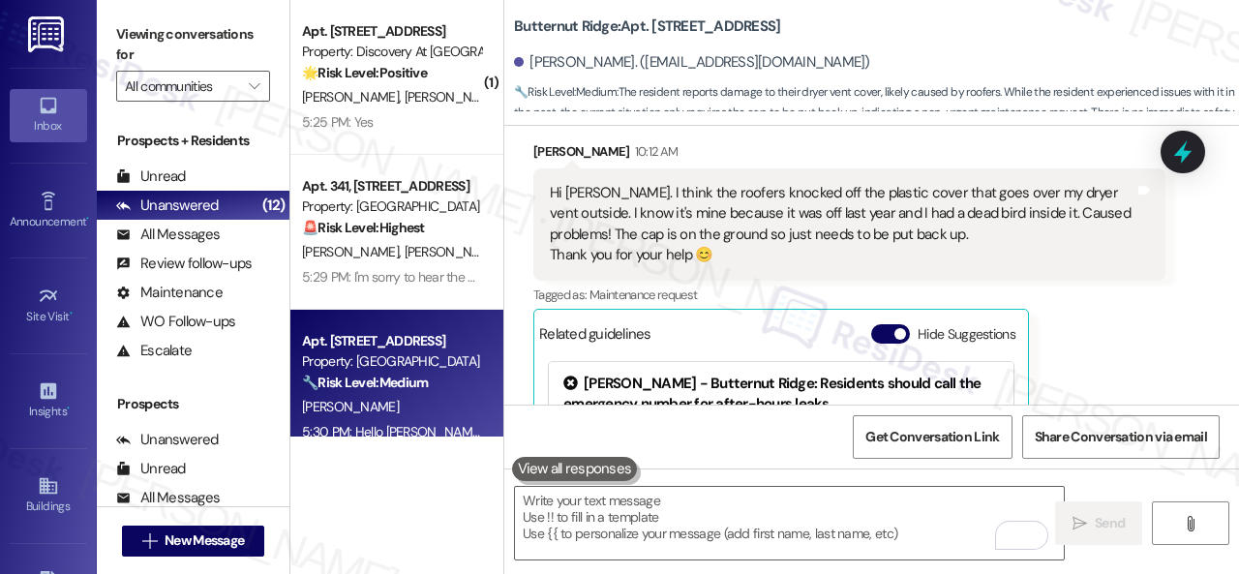
click at [1143, 371] on div "[PERSON_NAME] 10:12 AM Hi [PERSON_NAME]. I think the roofers knocked off the pl…" at bounding box center [849, 364] width 632 height 447
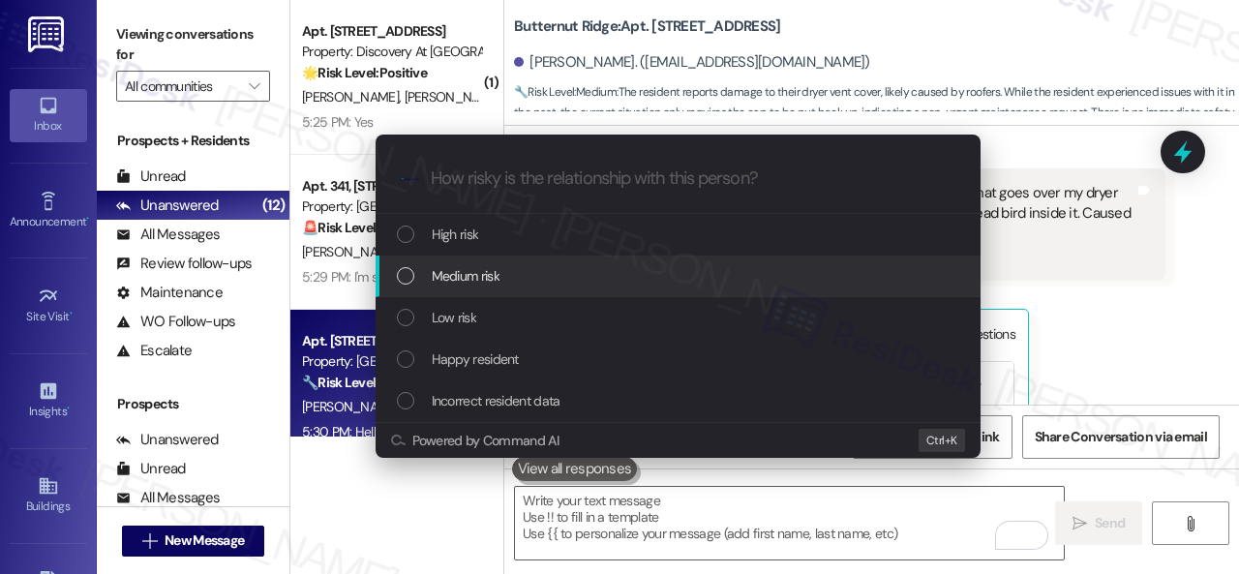
click at [447, 275] on span "Medium risk" at bounding box center [466, 275] width 68 height 21
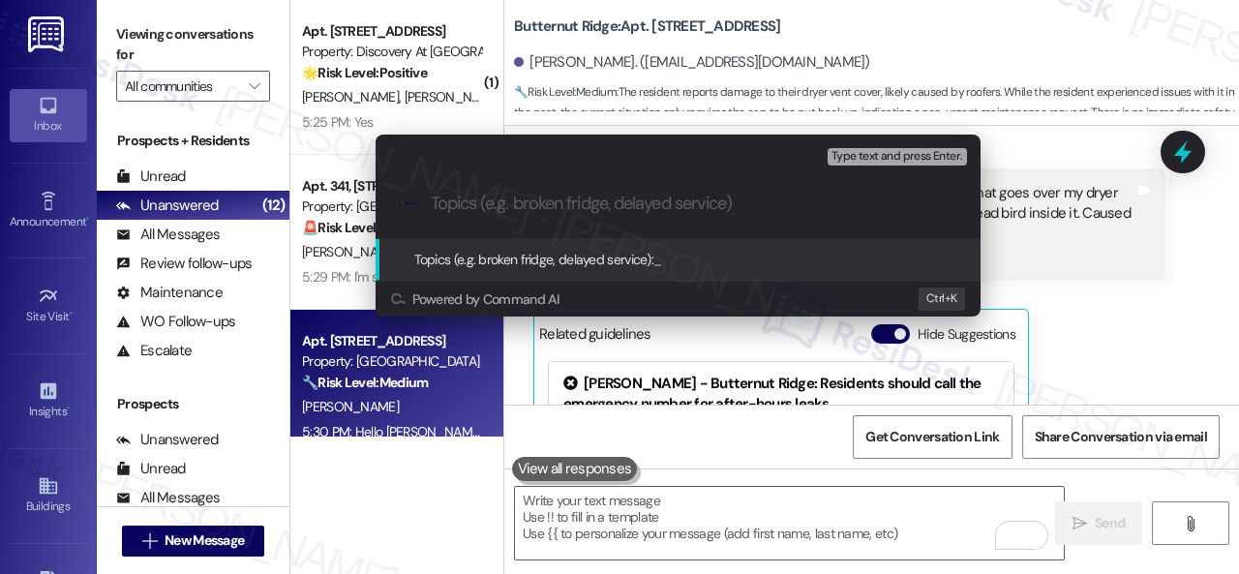
paste input "The dryer vent plastic cover got knocked off by the roofers."
type input "The dryer vent plastic cover got knocked off by the roofers."
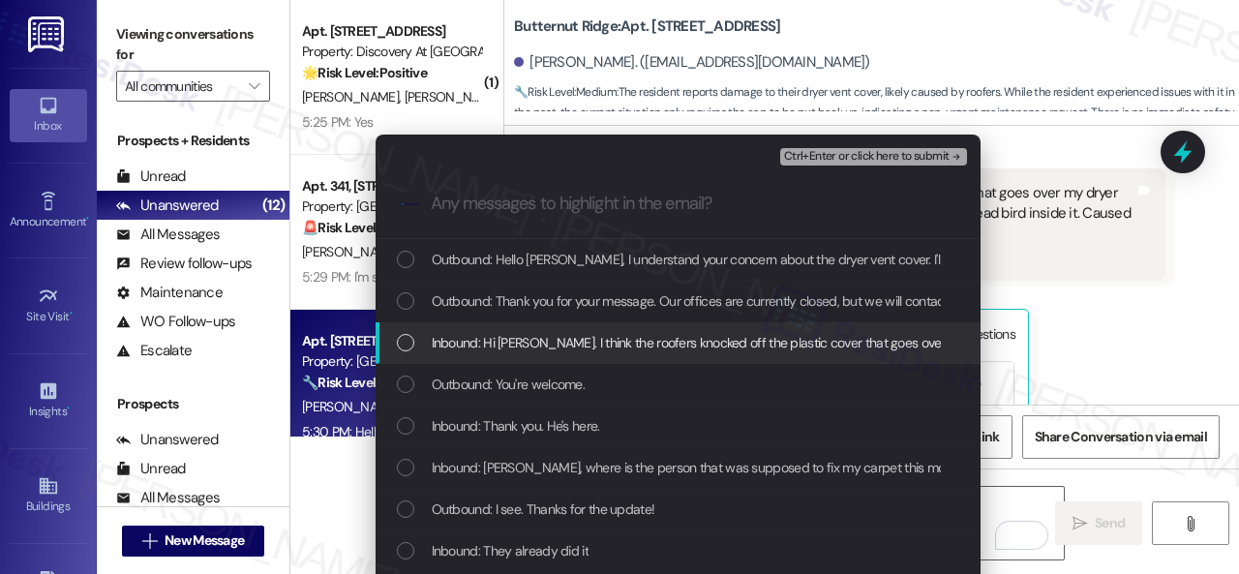
click at [490, 344] on span "Inbound: Hi Sarah. I think the roofers knocked off the plastic cover that goes …" at bounding box center [1257, 342] width 1650 height 21
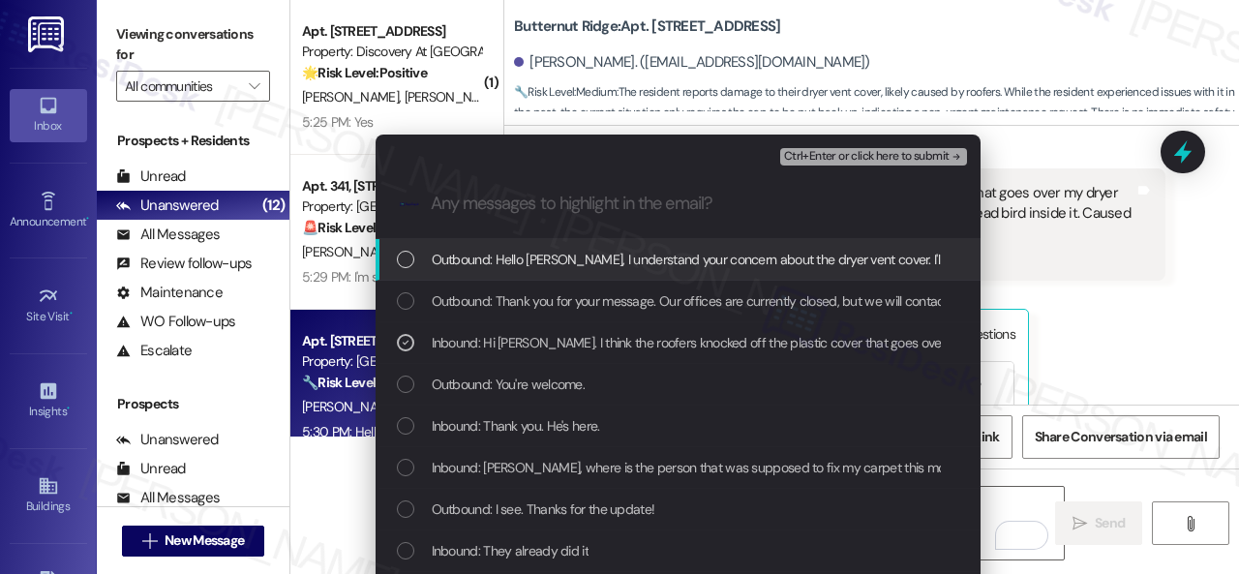
click at [795, 159] on span "Ctrl+Enter or click here to submit" at bounding box center [867, 157] width 166 height 14
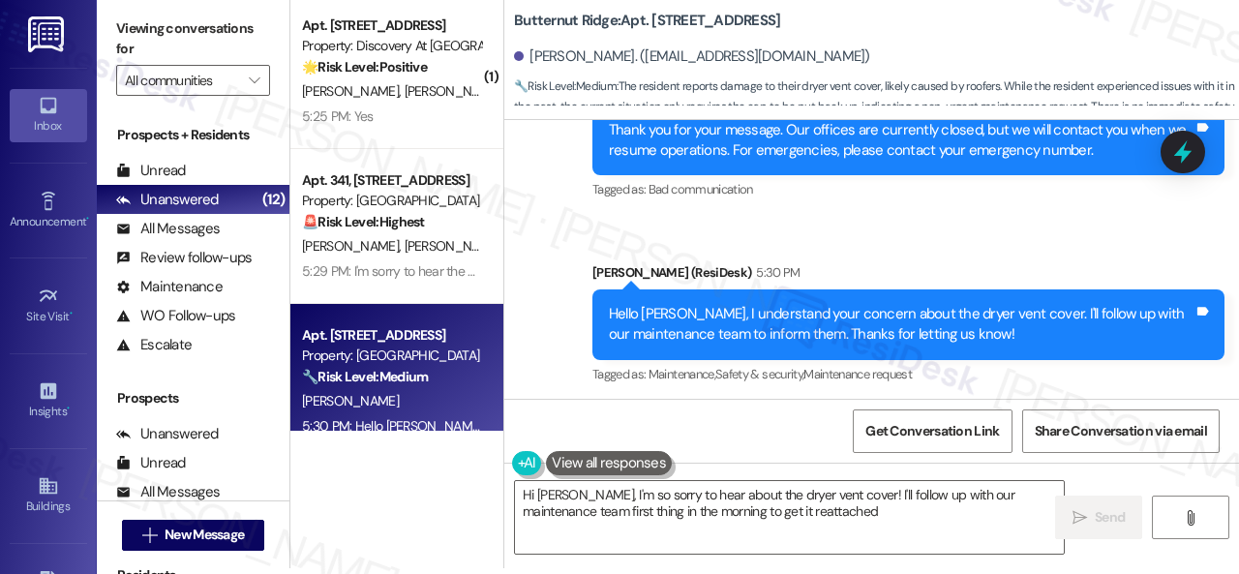
scroll to position [11188, 0]
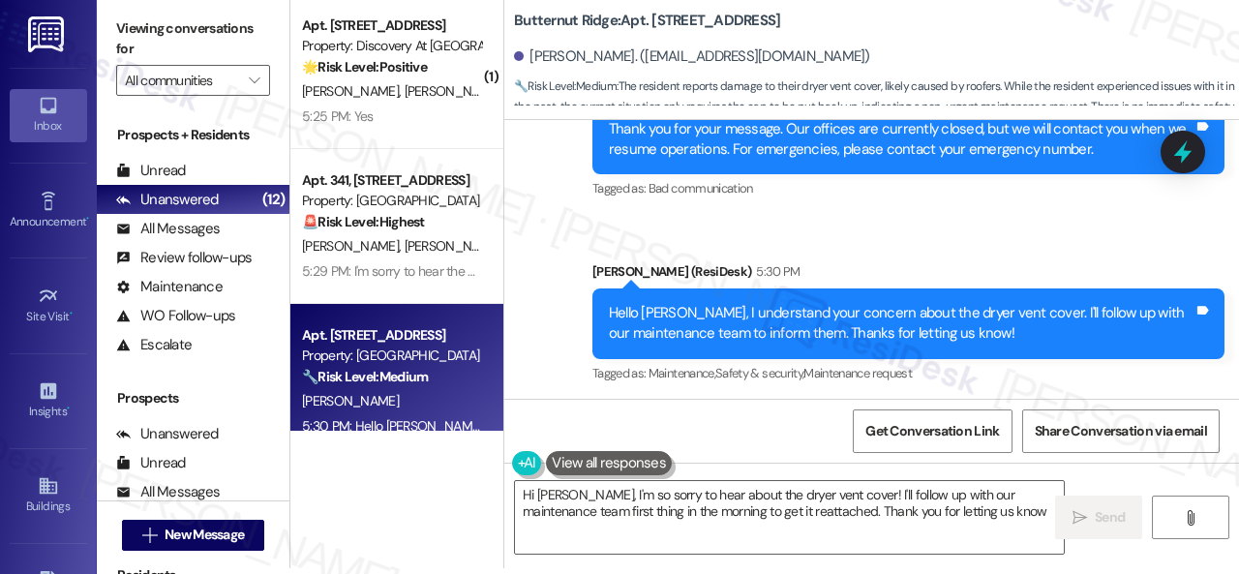
type textarea "Hi Carol, I'm so sorry to hear about the dryer vent cover! I'll follow up with …"
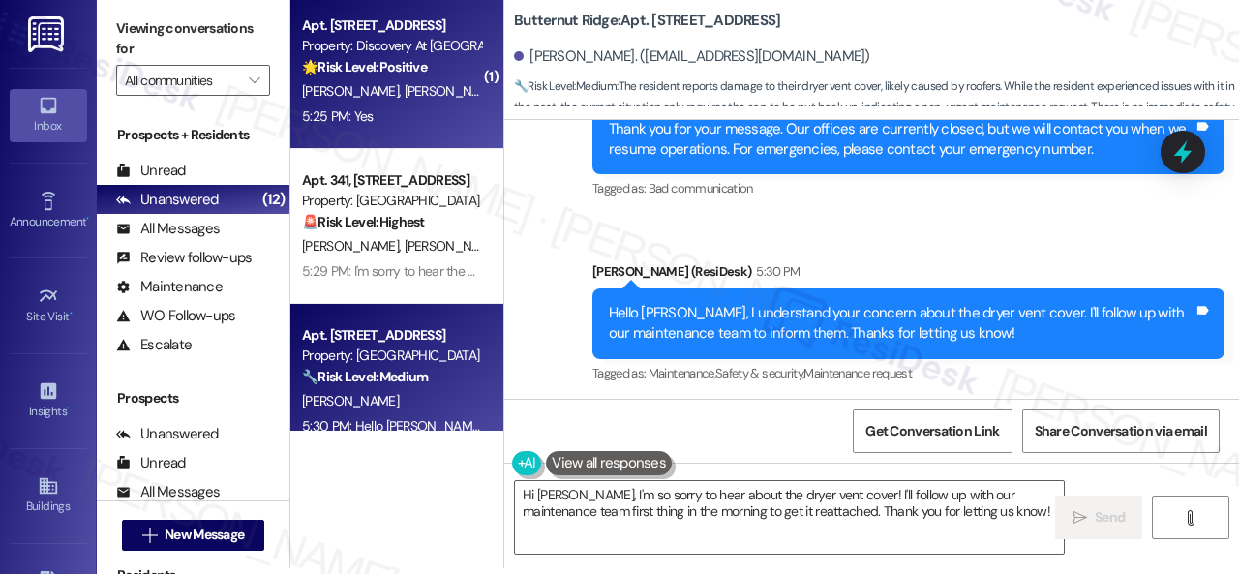
click at [434, 108] on div "5:25 PM: Yes 5:25 PM: Yes" at bounding box center [391, 117] width 183 height 24
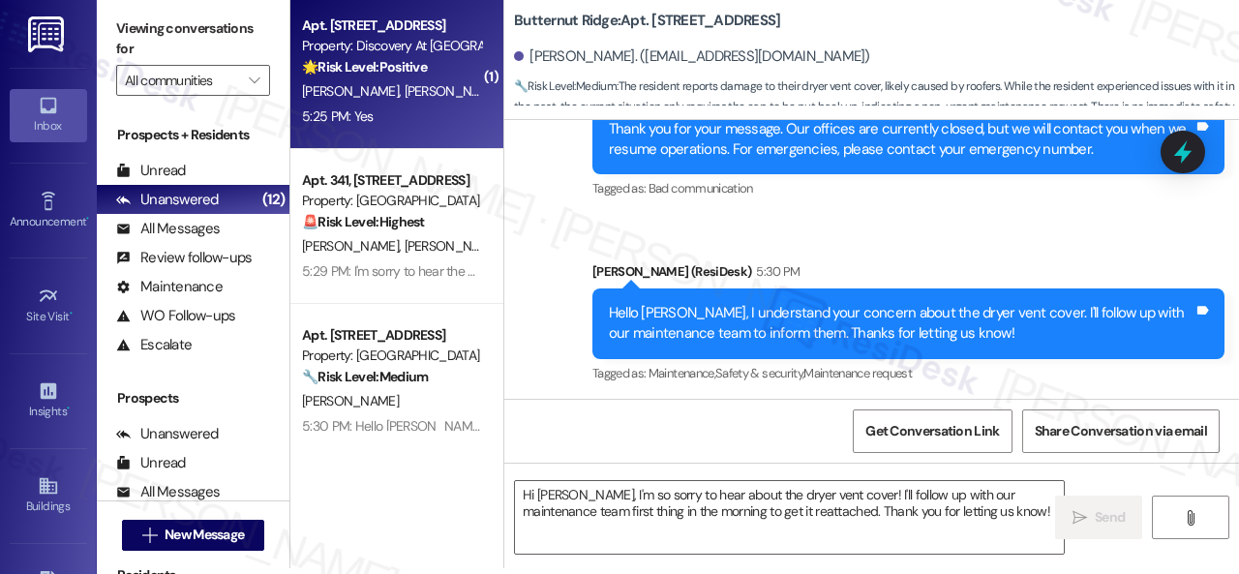
type textarea "Fetching suggested responses. Please feel free to read through the conversation…"
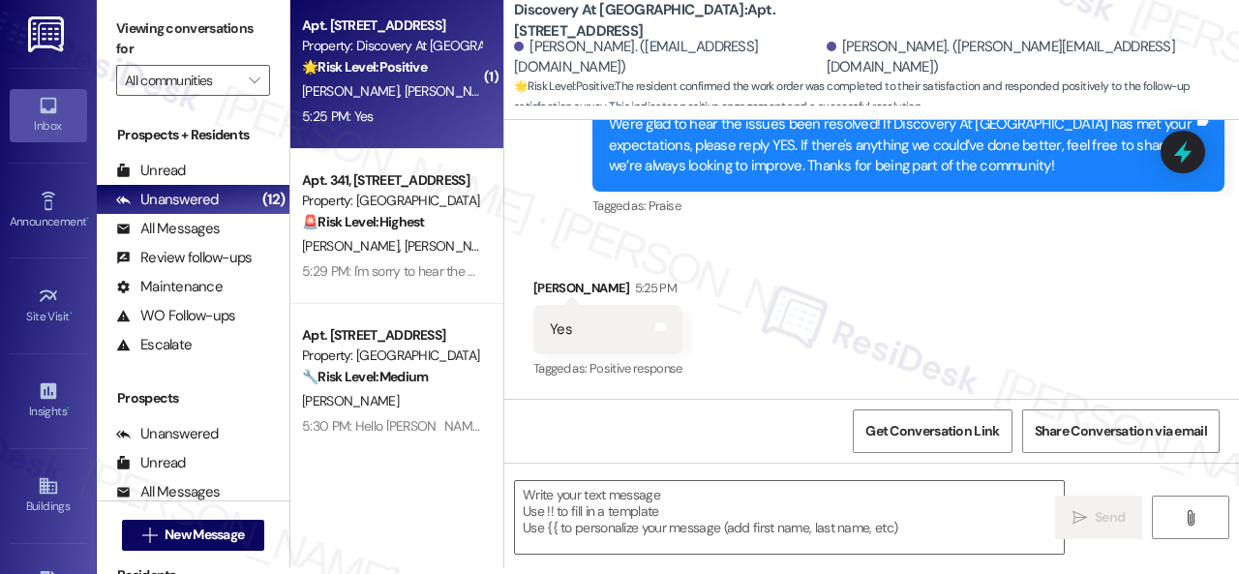
scroll to position [1797, 0]
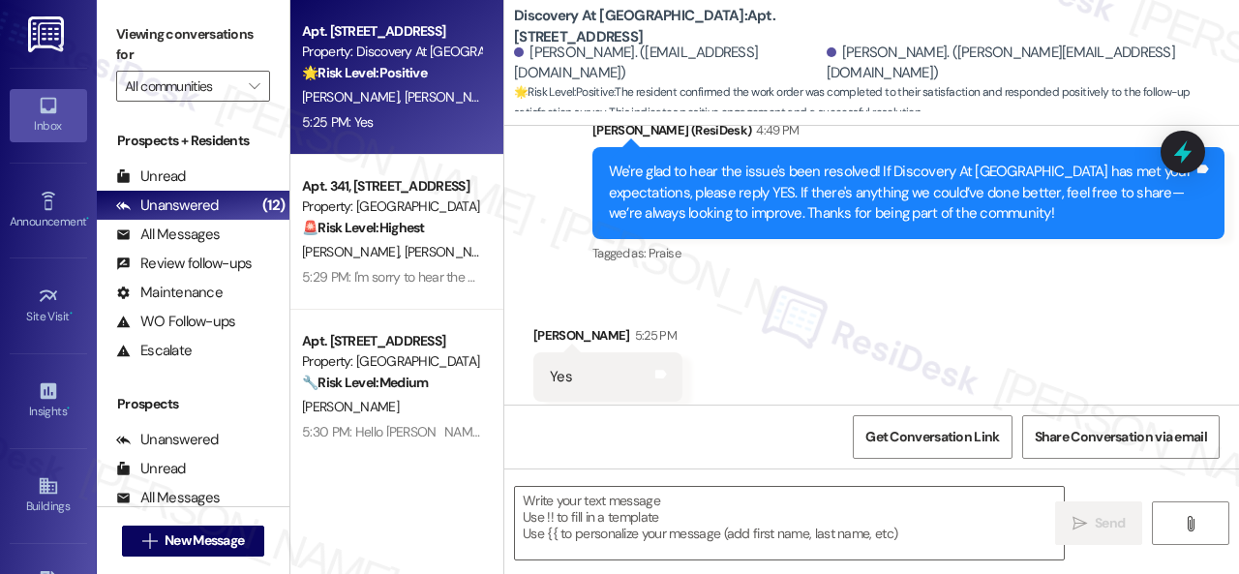
click at [680, 282] on div "Received via SMS Stacey White 5:25 PM Yes Tags and notes Tagged as: Positive re…" at bounding box center [871, 364] width 735 height 164
click at [678, 496] on textarea at bounding box center [789, 523] width 549 height 73
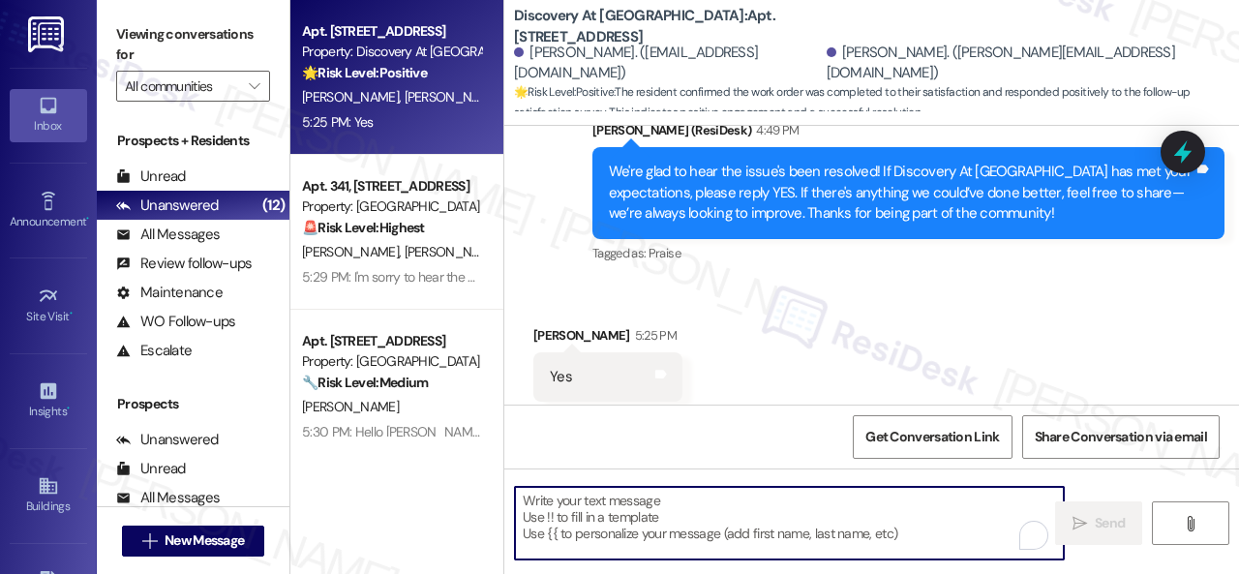
paste textarea "I'm glad you are satisfied with your home. Have you written a review for us bef…"
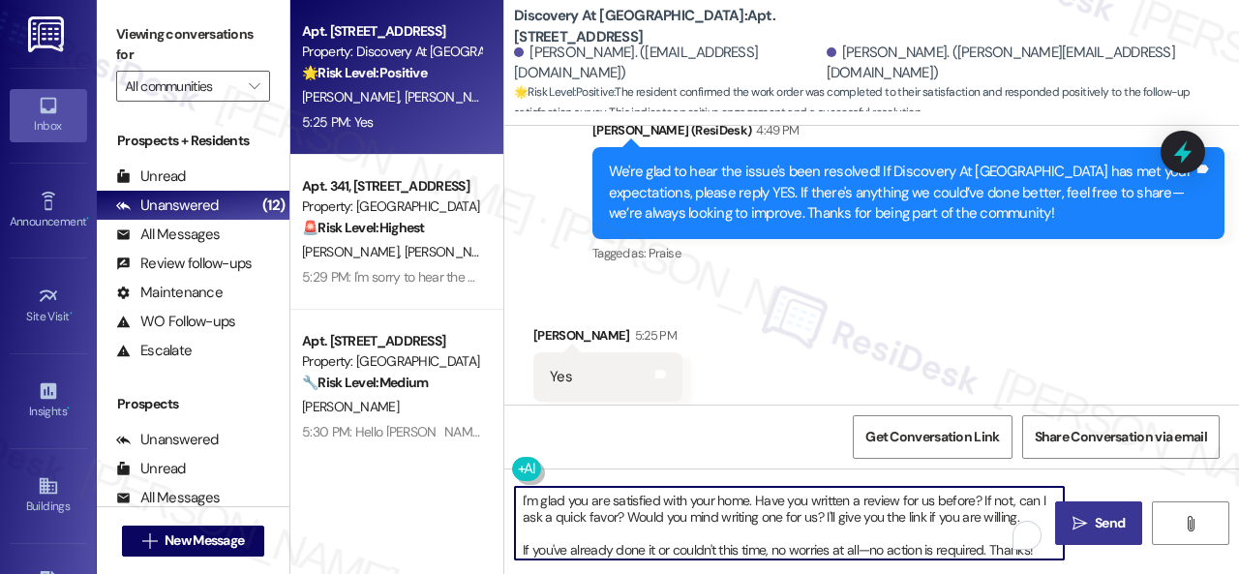
type textarea "I'm glad you are satisfied with your home. Have you written a review for us bef…"
click at [1079, 526] on icon "" at bounding box center [1080, 523] width 15 height 15
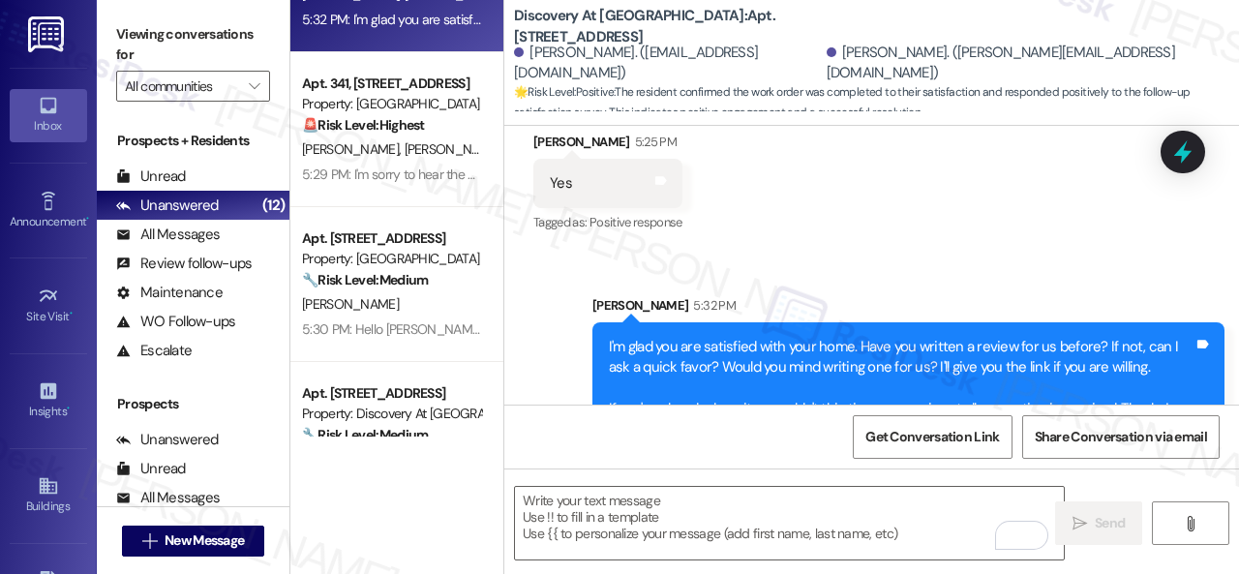
scroll to position [194, 0]
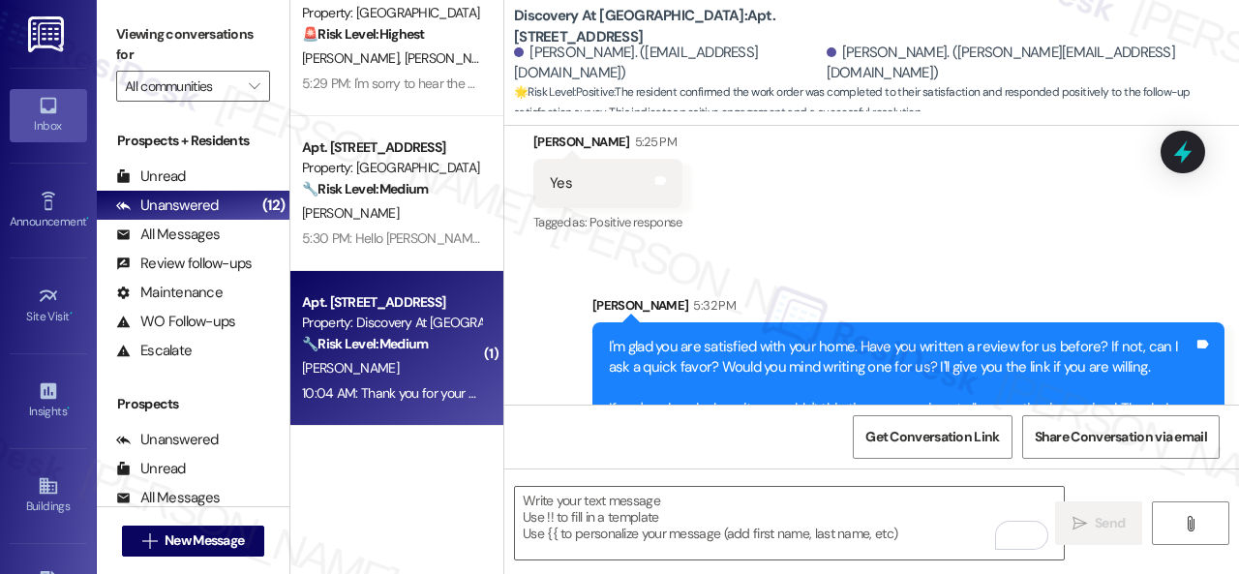
click at [422, 368] on div "[PERSON_NAME]" at bounding box center [391, 368] width 183 height 24
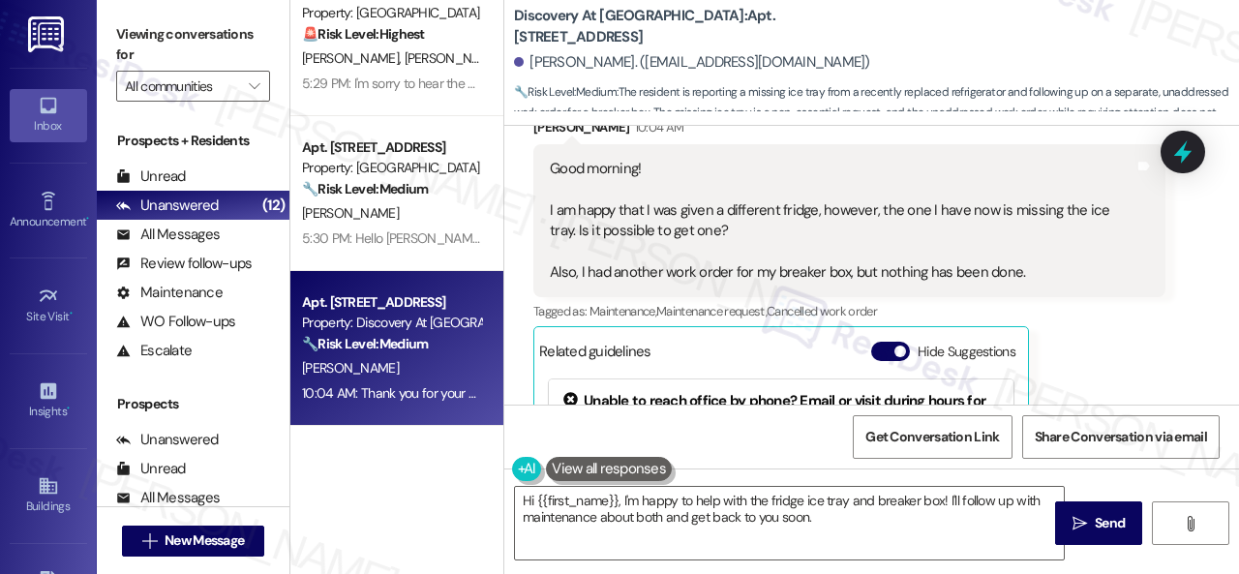
scroll to position [323, 0]
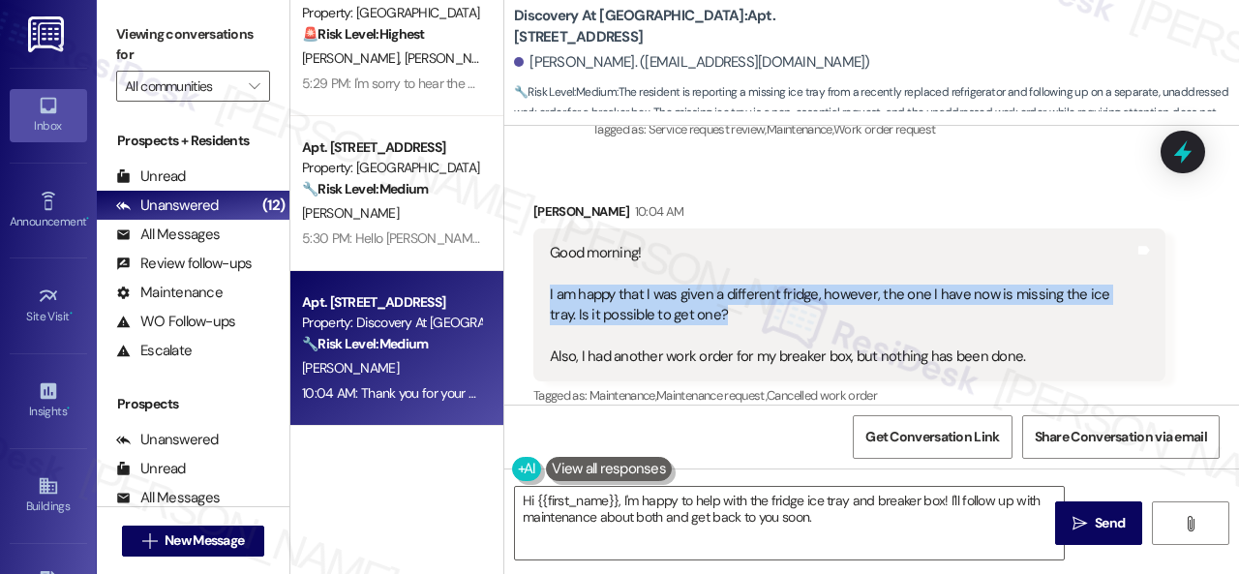
drag, startPoint x: 544, startPoint y: 295, endPoint x: 712, endPoint y: 320, distance: 169.4
click at [712, 320] on div "Good morning! I am happy that I was given a different fridge, however, the one …" at bounding box center [849, 305] width 632 height 154
copy div "I am happy that I was given a different fridge, however, the one I have now is …"
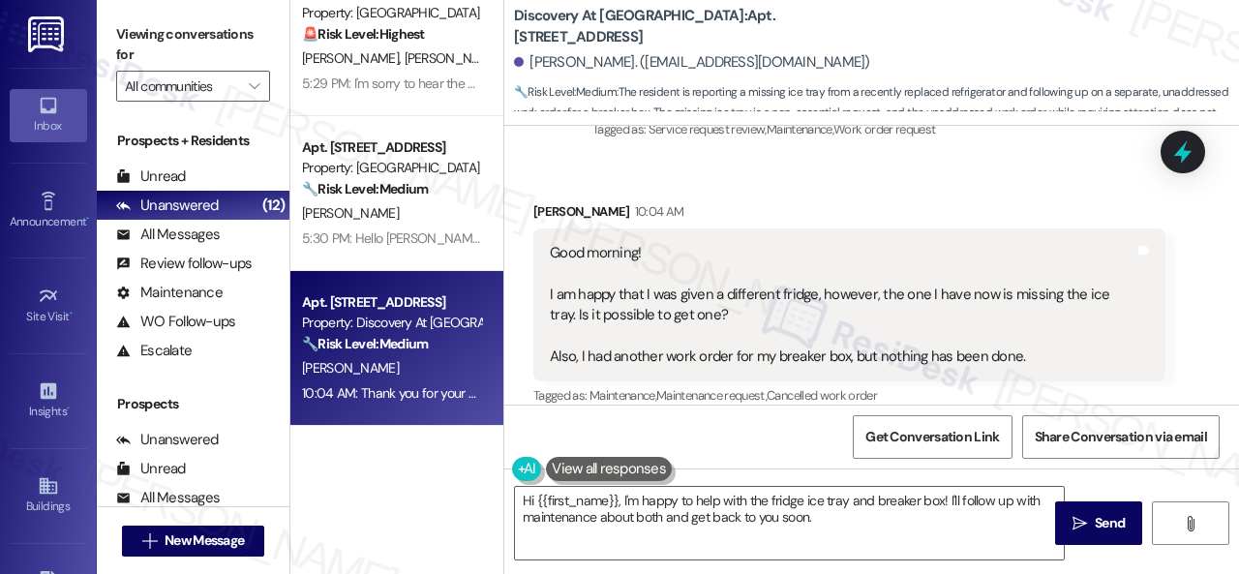
click at [883, 195] on div "Received via SMS Carrington Slaughter 10:04 AM Good morning! I am happy that I …" at bounding box center [849, 445] width 661 height 517
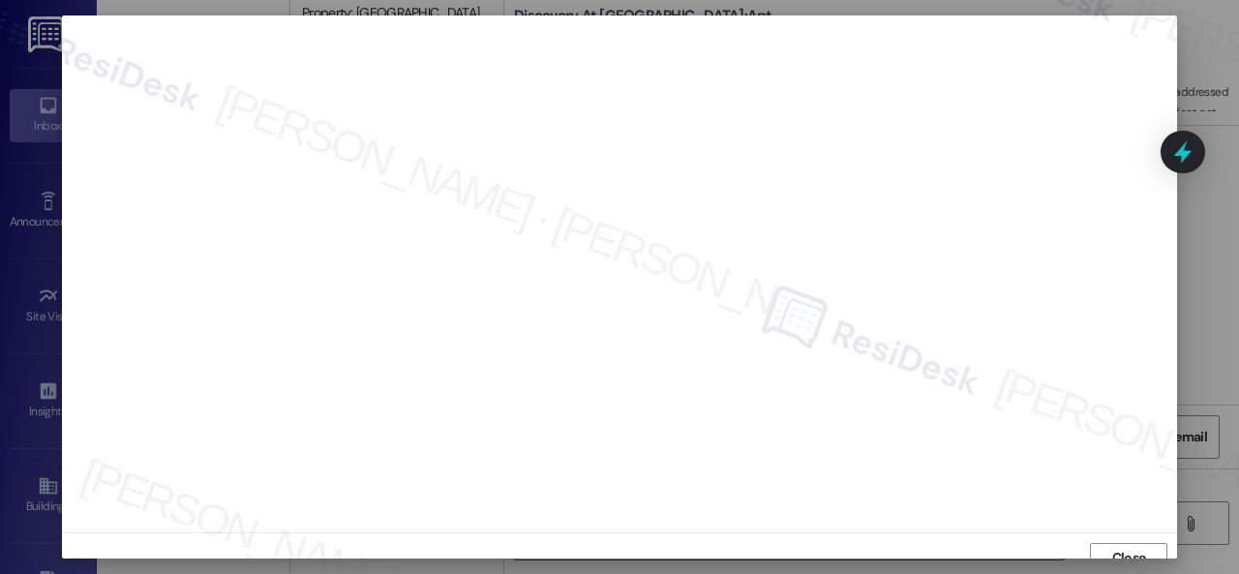
scroll to position [15, 0]
click at [1102, 536] on button "Close" at bounding box center [1128, 544] width 77 height 31
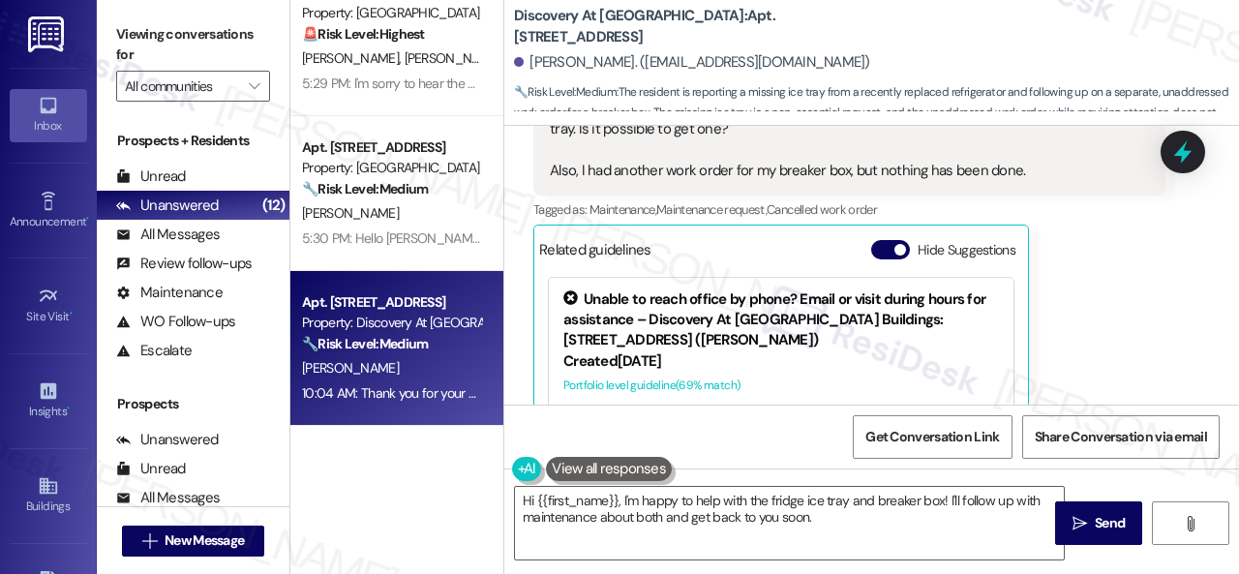
scroll to position [517, 0]
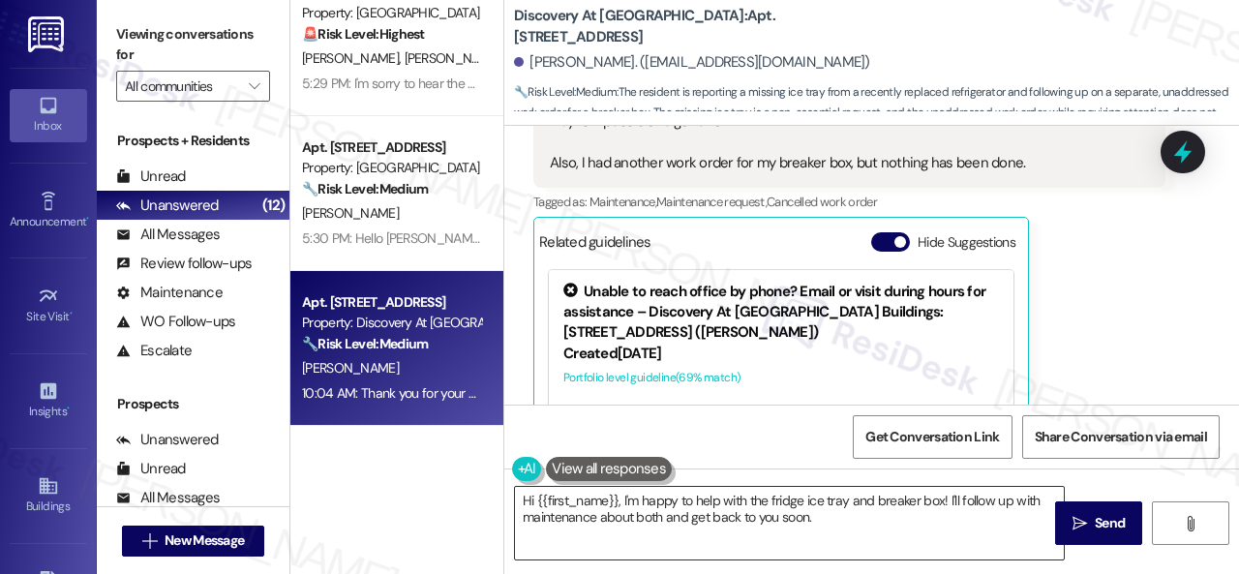
click at [886, 534] on textarea "Hi {{first_name}}, I'm happy to help with the fridge ice tray and breaker box! …" at bounding box center [789, 523] width 549 height 73
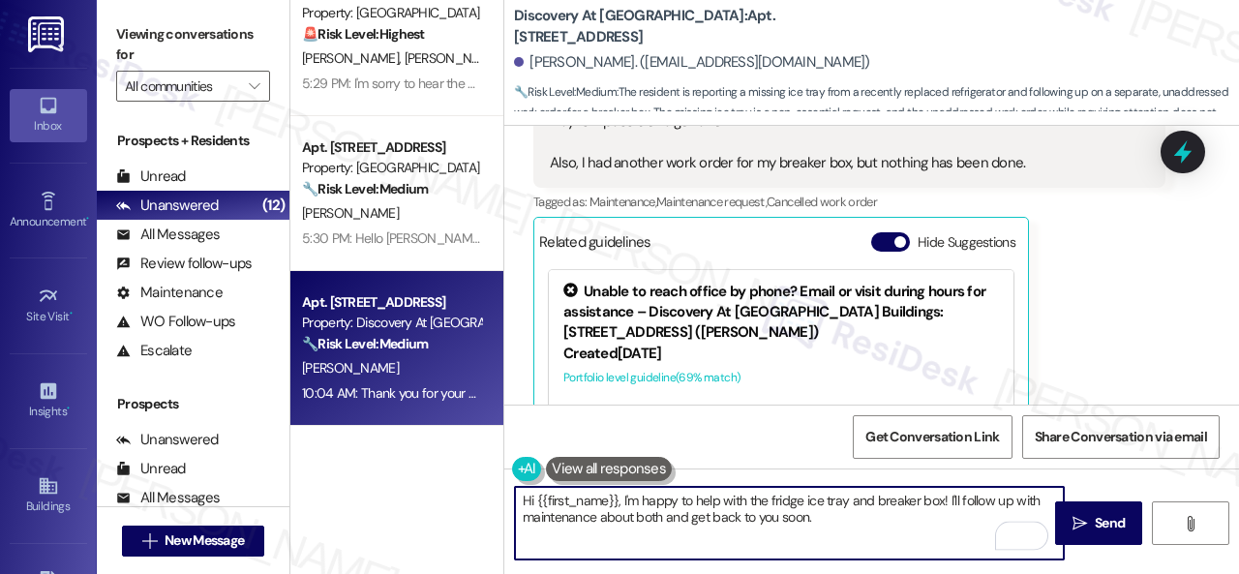
drag, startPoint x: 948, startPoint y: 498, endPoint x: 965, endPoint y: 583, distance: 87.0
click at [965, 573] on html "Inbox Go to Inbox Announcement • Send A Text Announcement Site Visit • Go to Si…" at bounding box center [619, 287] width 1239 height 574
paste textarea "s there already a work order for the issue? If so, may I have the work order nu…"
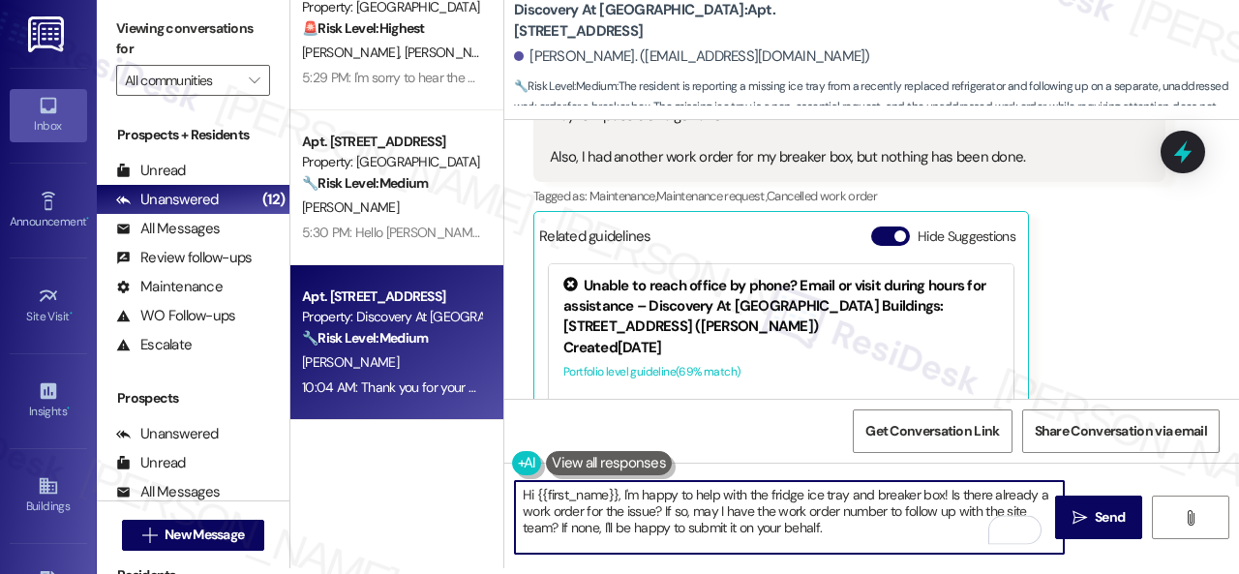
scroll to position [0, 0]
click at [636, 512] on textarea "Hi {{first_name}}, I'm happy to help with the fridge ice tray and breaker box! …" at bounding box center [789, 517] width 549 height 73
click at [842, 530] on textarea "Hi {{first_name}}, I'm happy to help with the fridge ice tray and breaker box! …" at bounding box center [789, 517] width 549 height 73
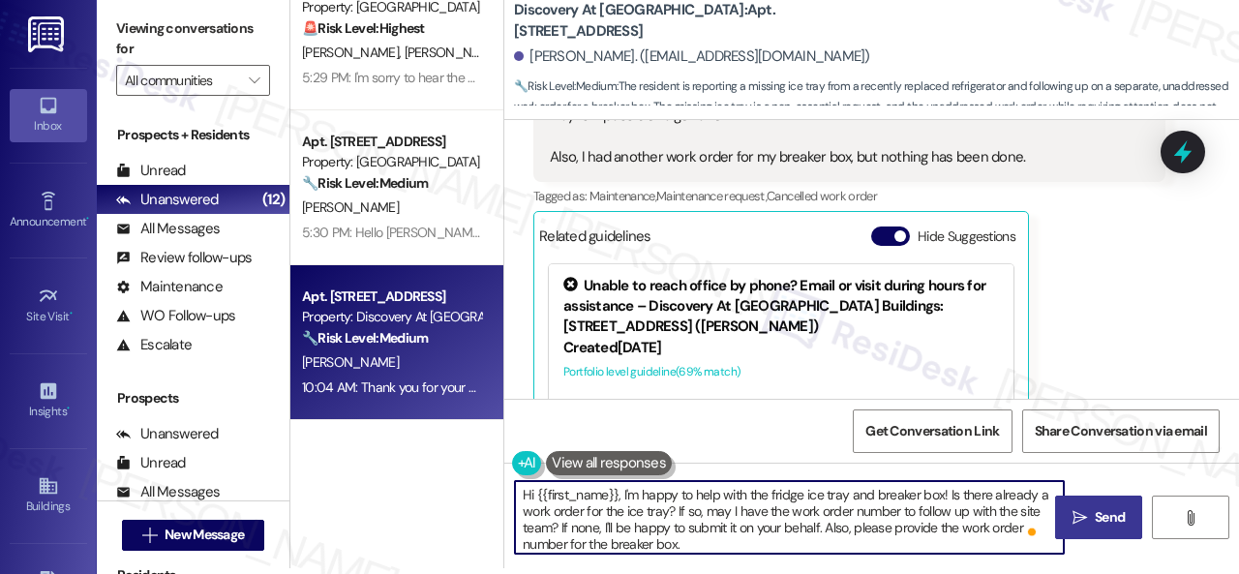
type textarea "Hi {{first_name}}, I'm happy to help with the fridge ice tray and breaker box! …"
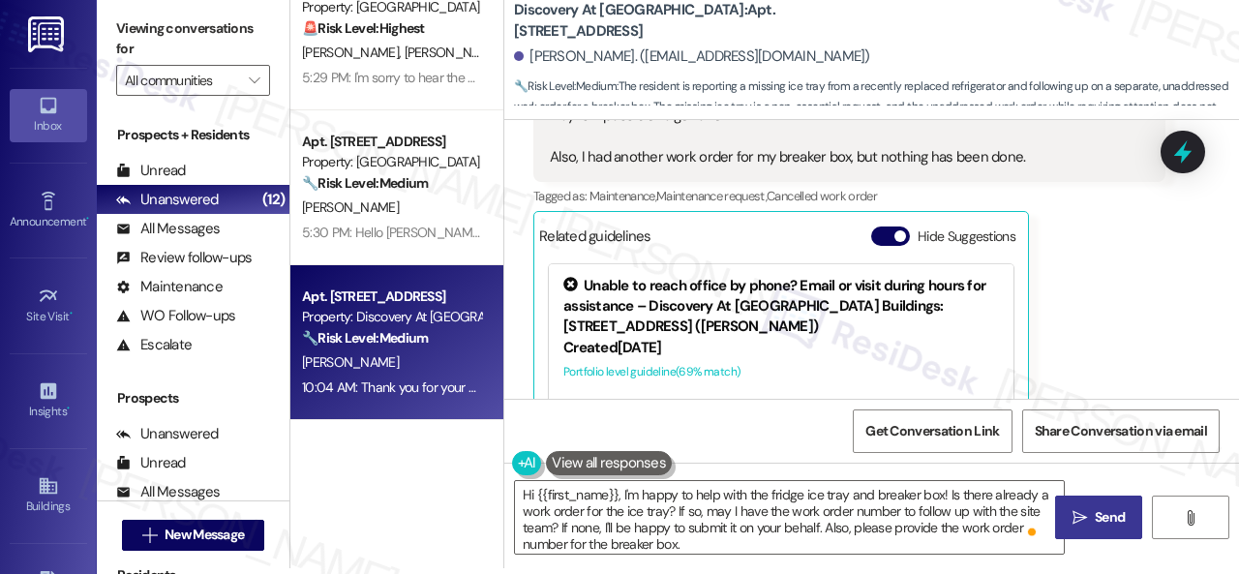
click at [1073, 526] on span " Send" at bounding box center [1099, 517] width 61 height 20
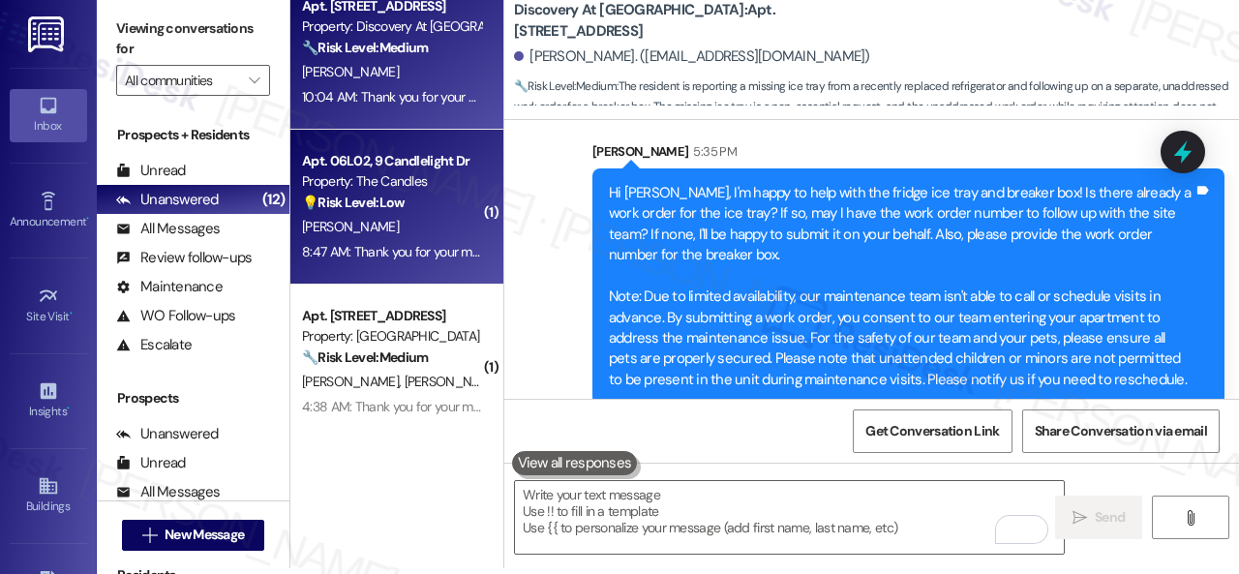
click at [425, 234] on div "[PERSON_NAME]" at bounding box center [391, 227] width 183 height 24
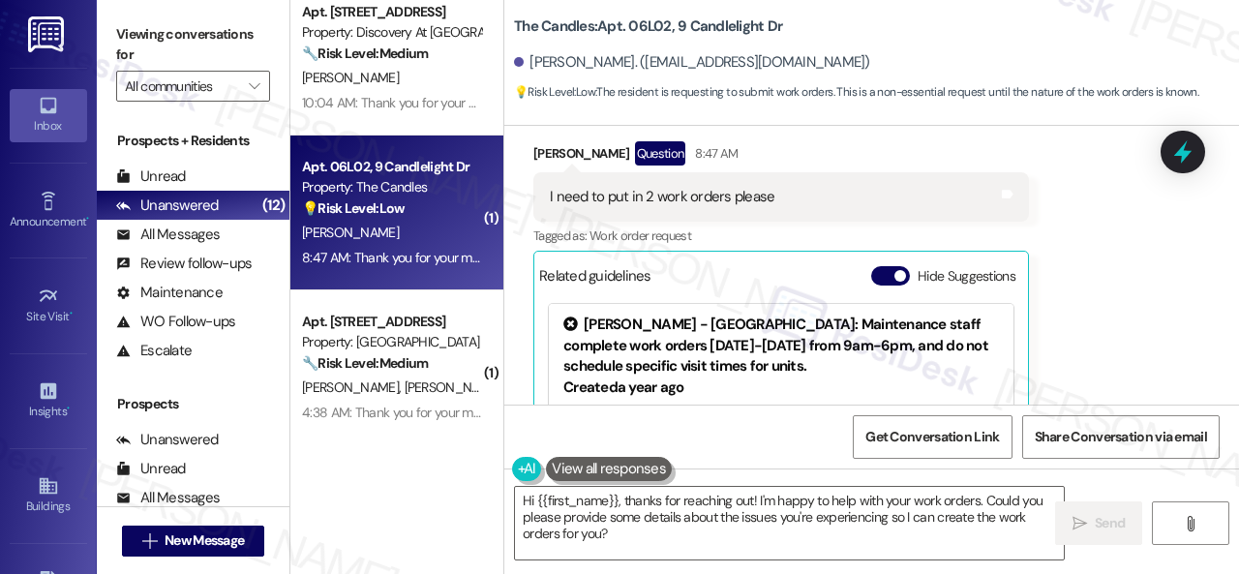
scroll to position [4050, 0]
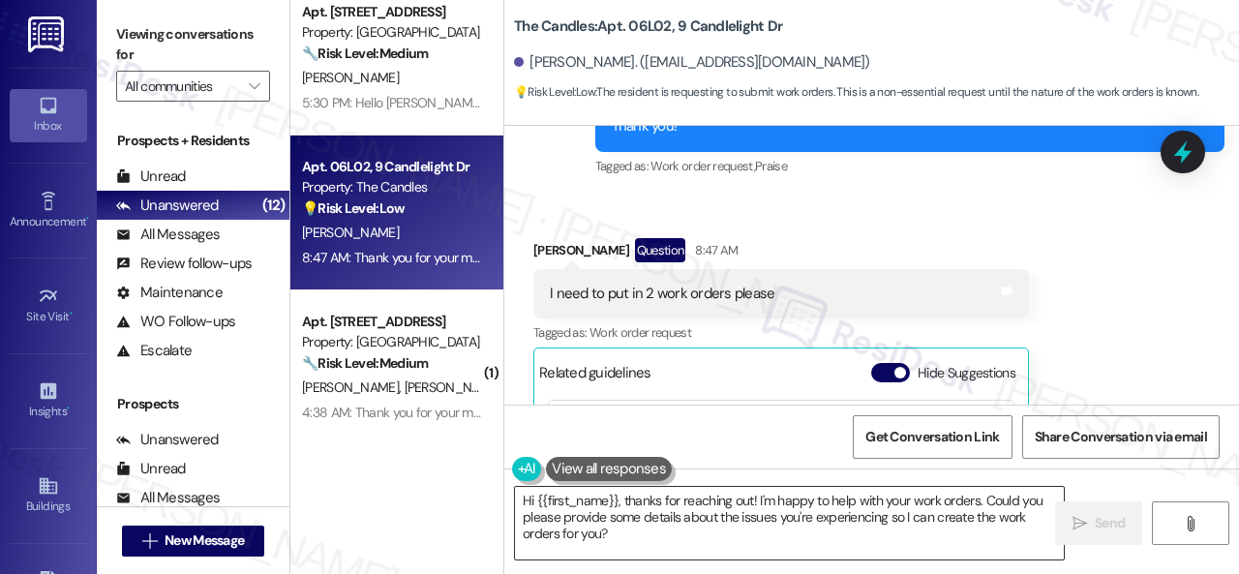
drag, startPoint x: 850, startPoint y: 507, endPoint x: 807, endPoint y: 516, distance: 43.5
click at [850, 509] on textarea "Hi {{first_name}}, thanks for reaching out! I'm happy to help with your work or…" at bounding box center [789, 523] width 549 height 73
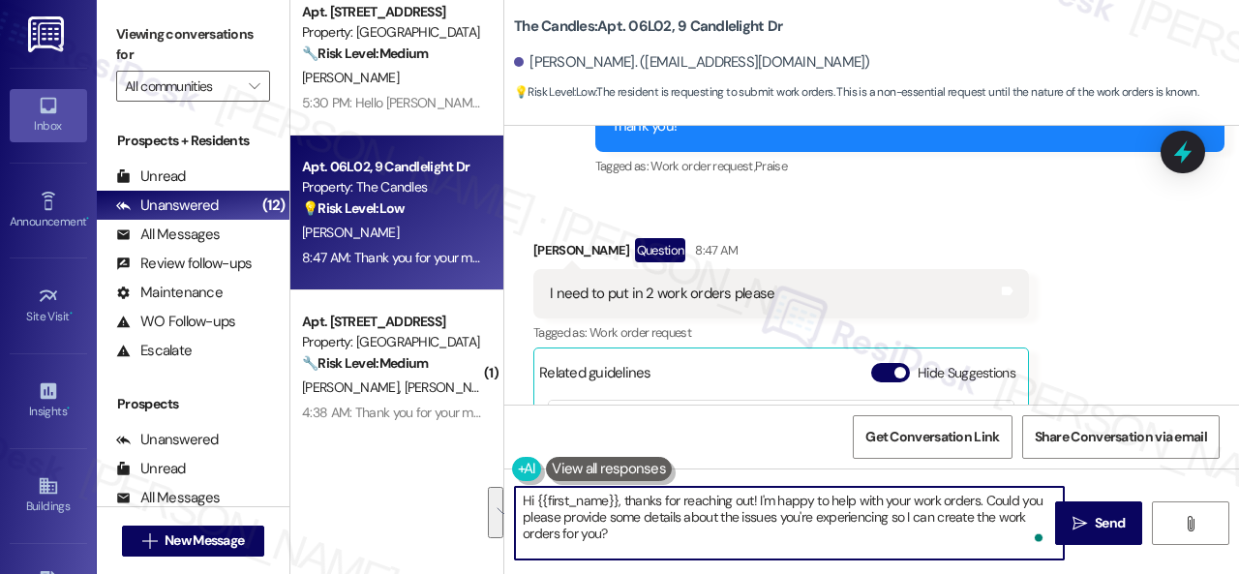
drag, startPoint x: 756, startPoint y: 499, endPoint x: 805, endPoint y: 551, distance: 71.9
click at [805, 551] on textarea "Hi {{first_name}}, thanks for reaching out! I'm happy to help with your work or…" at bounding box center [789, 523] width 549 height 73
paste textarea "ll be happy to submit a work order on your behalf. Please provide more details …"
click at [888, 502] on textarea "Hi {{first_name}}, thanks for reaching out! I'll be happy to submit a work orde…" at bounding box center [789, 523] width 549 height 73
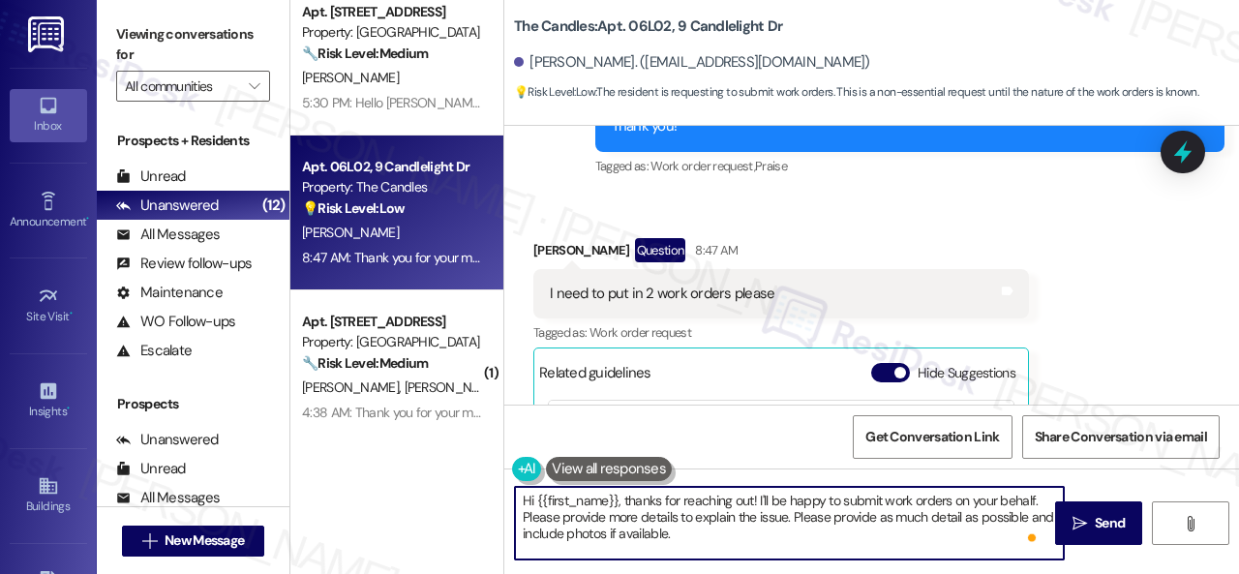
click at [786, 517] on textarea "Hi {{first_name}}, thanks for reaching out! I'll be happy to submit work orders…" at bounding box center [789, 523] width 549 height 73
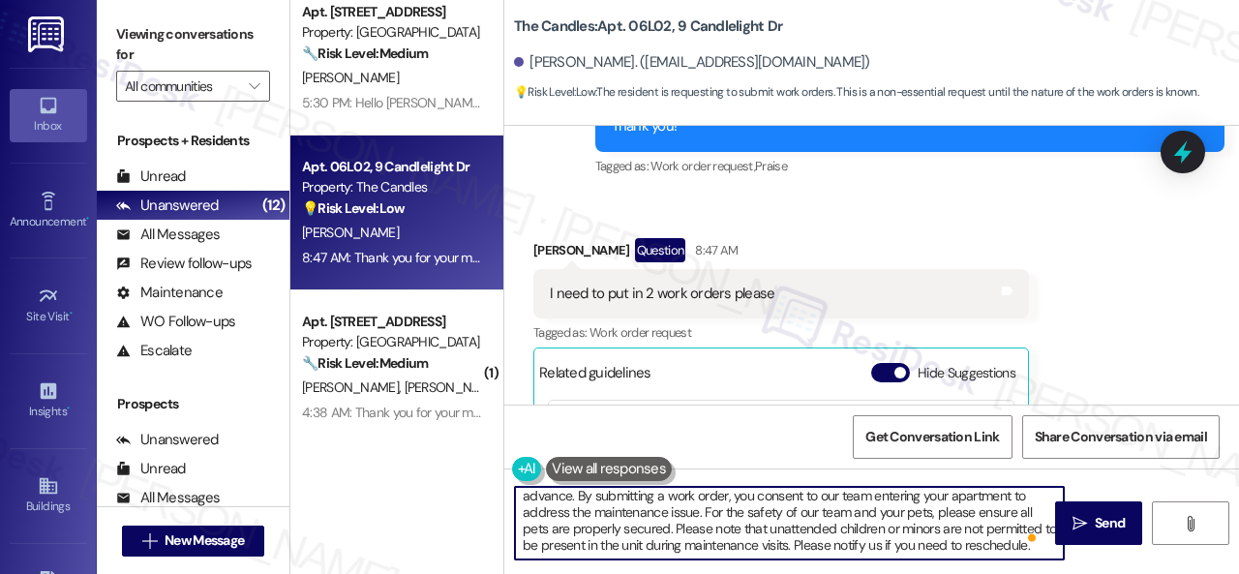
scroll to position [26, 0]
type textarea "Hi {{first_name}}, thanks for reaching out! I'll be happy to submit work orders…"
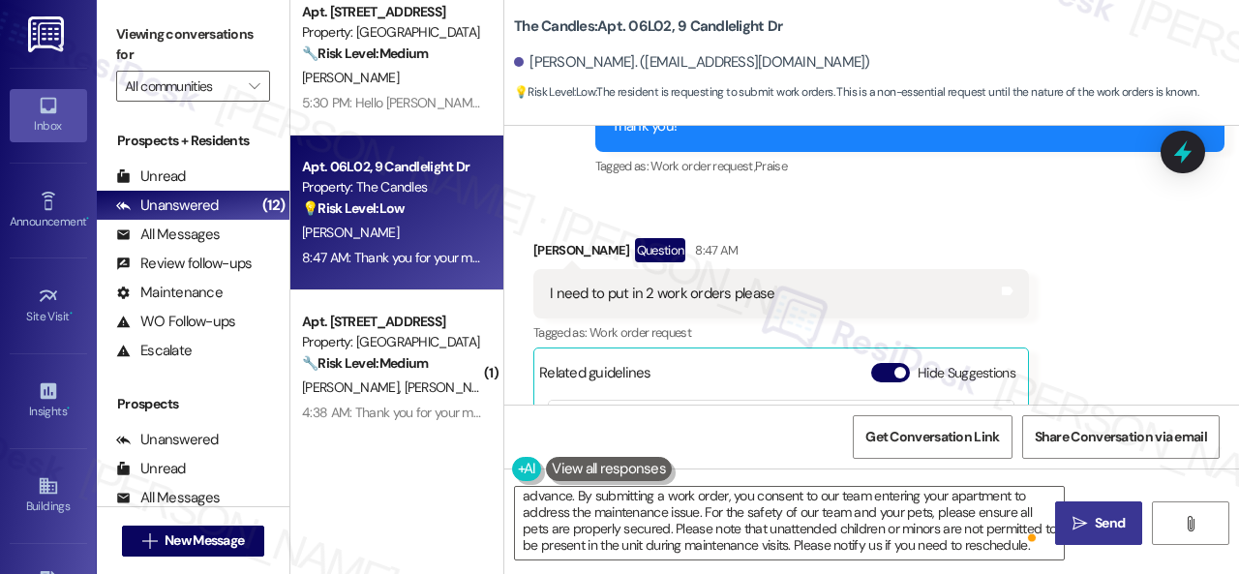
click at [1079, 539] on button " Send" at bounding box center [1098, 523] width 87 height 44
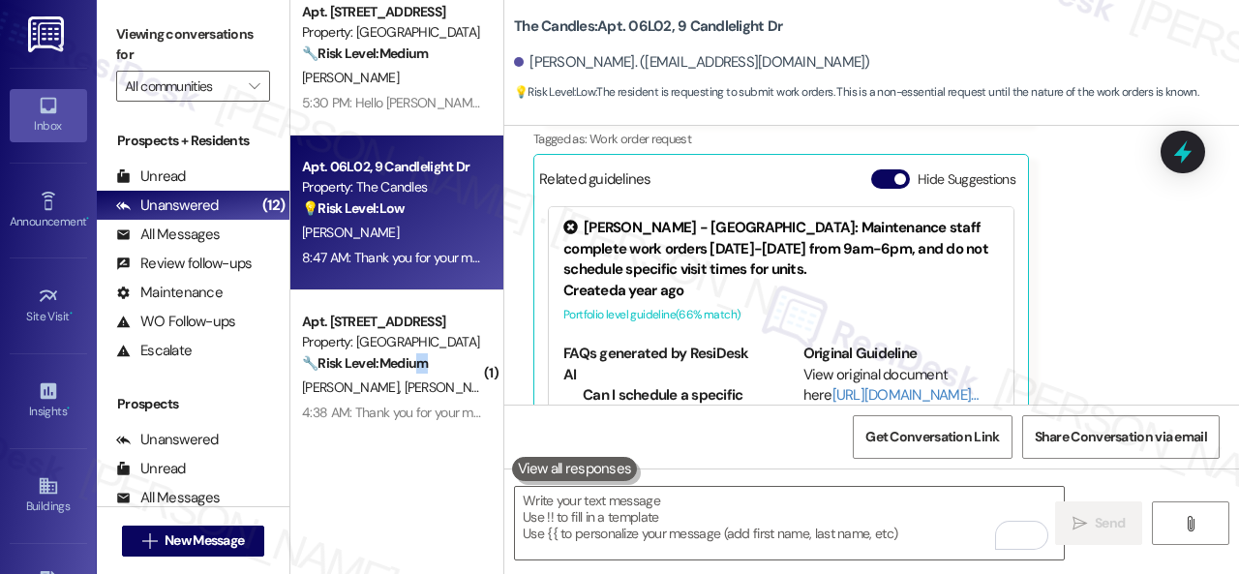
drag, startPoint x: 429, startPoint y: 375, endPoint x: 532, endPoint y: 373, distance: 103.6
click at [437, 373] on div "Apt. 5700J1, 5800 Great Northern Boulevard Property: Butternut Ridge 🔧 Risk Lev…" at bounding box center [391, 343] width 183 height 66
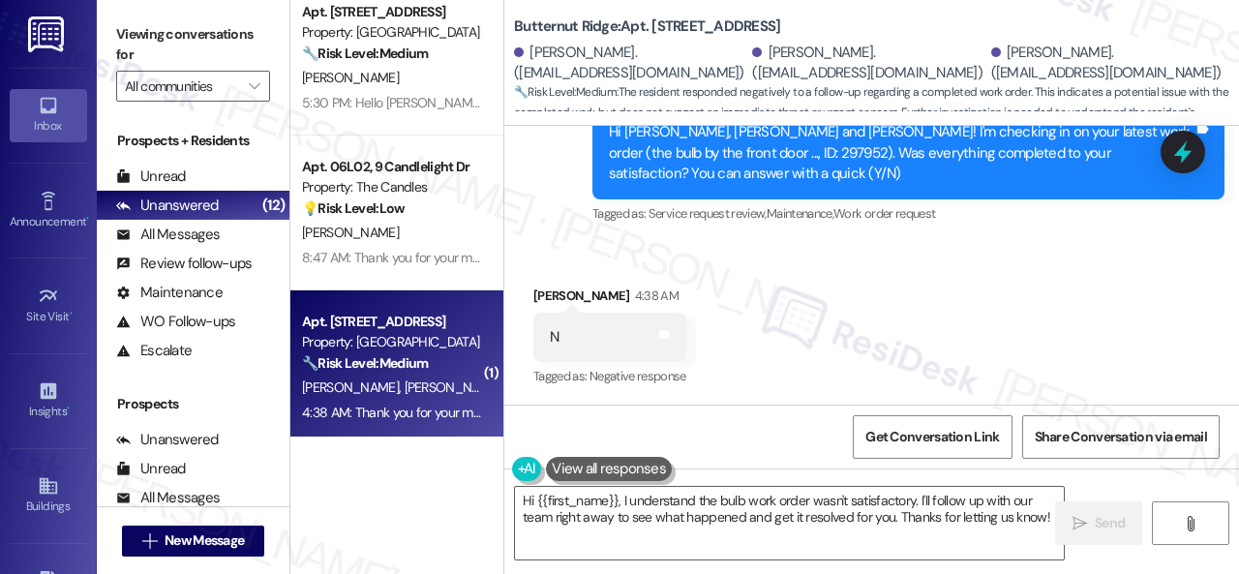
drag, startPoint x: 620, startPoint y: 248, endPoint x: 616, endPoint y: 262, distance: 15.0
click at [620, 248] on div "Received via SMS Rajesh Patel 4:38 AM N Tags and notes Tagged as: Negative resp…" at bounding box center [871, 324] width 735 height 164
click at [597, 527] on textarea "Hi {{first_name}}, I understand the bulb work order wasn't satisfactory. I'll f…" at bounding box center [789, 523] width 549 height 73
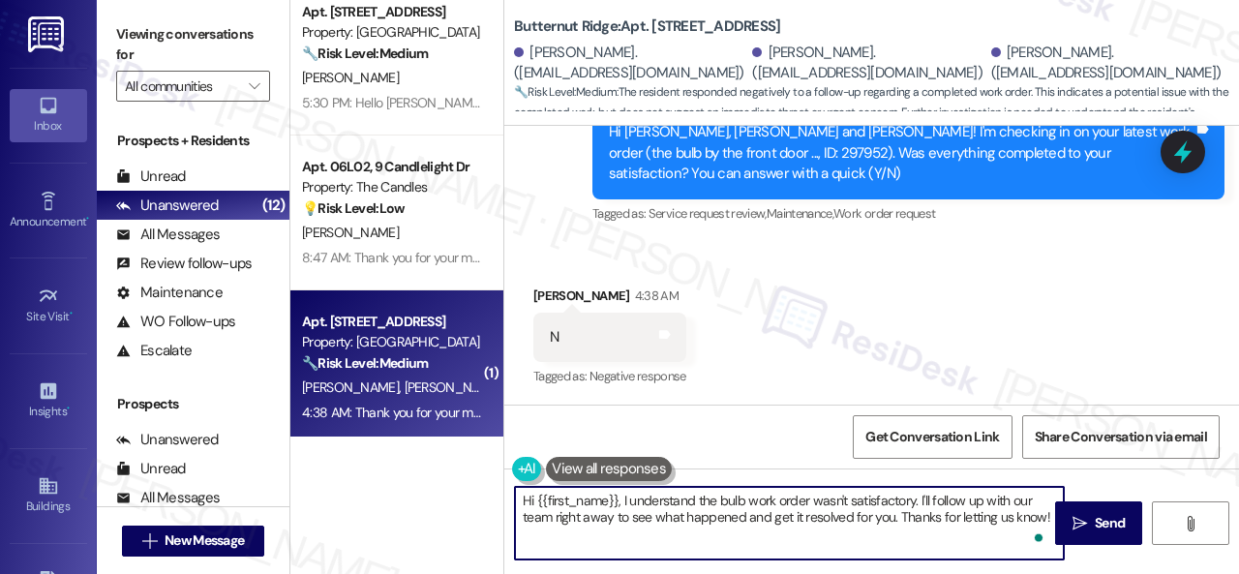
paste textarea "I'm sorry that the work order wasn't completed to your satisfaction. Can you pl…"
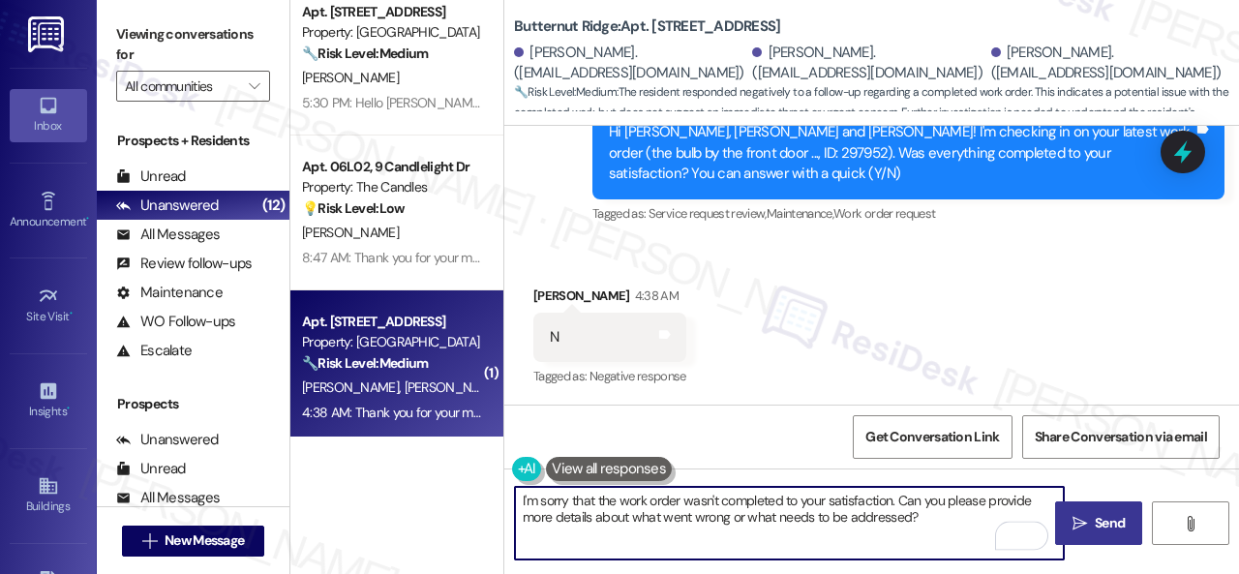
type textarea "I'm sorry that the work order wasn't completed to your satisfaction. Can you pl…"
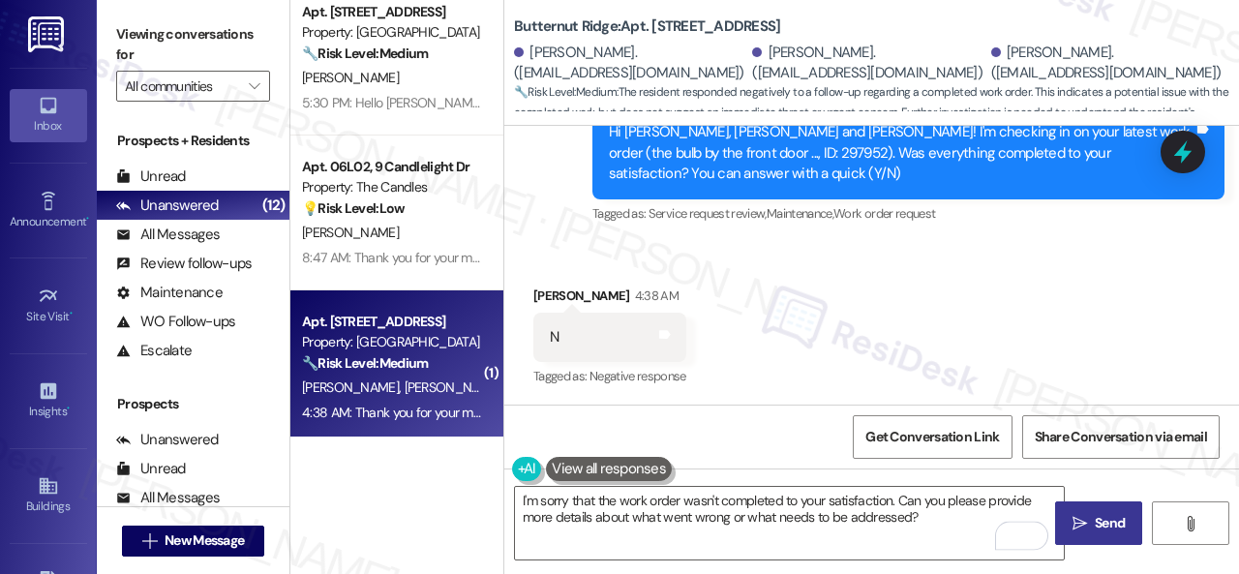
click at [1095, 528] on span "Send" at bounding box center [1110, 523] width 30 height 20
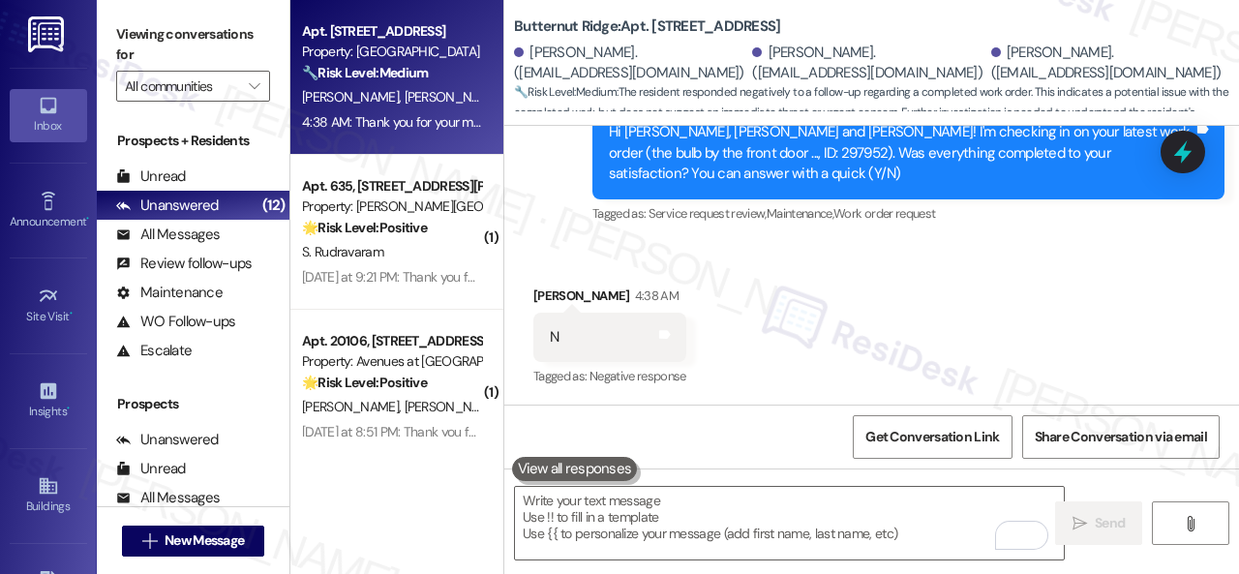
click at [461, 250] on div "S. Rudravaram" at bounding box center [391, 252] width 183 height 24
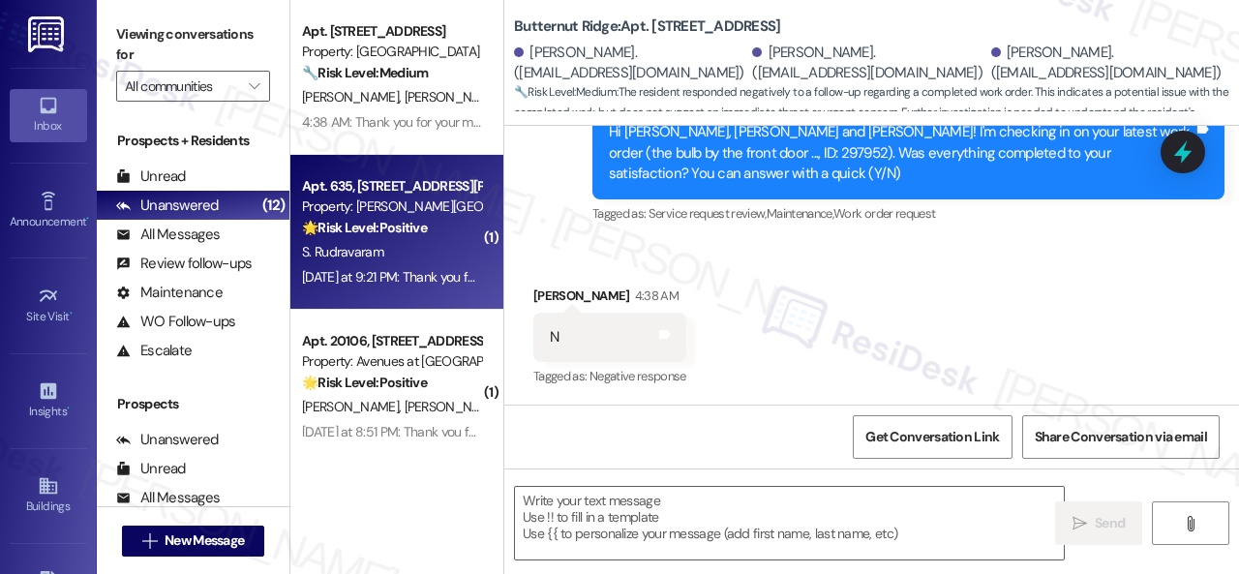
type textarea "Fetching suggested responses. Please feel free to read through the conversation…"
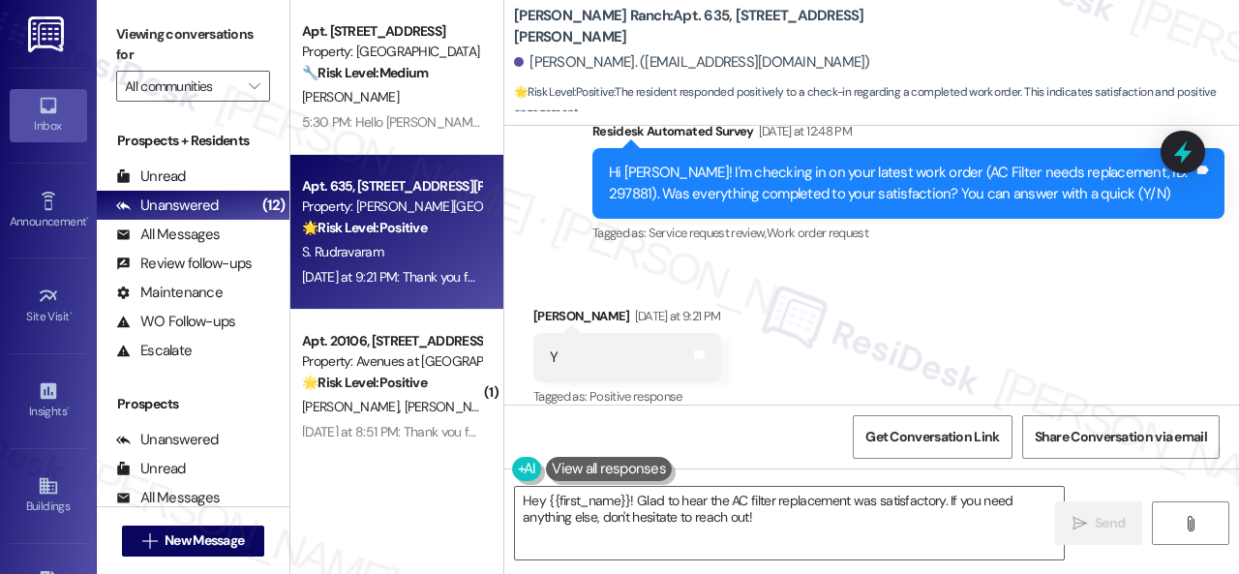
drag, startPoint x: 552, startPoint y: 211, endPoint x: 552, endPoint y: 225, distance: 13.6
click at [552, 212] on div "Sent via SMS Sarah (ResiDesk) Aug 05, 2025 at 6:27 PM I'll be happy to submit a…" at bounding box center [871, 25] width 735 height 471
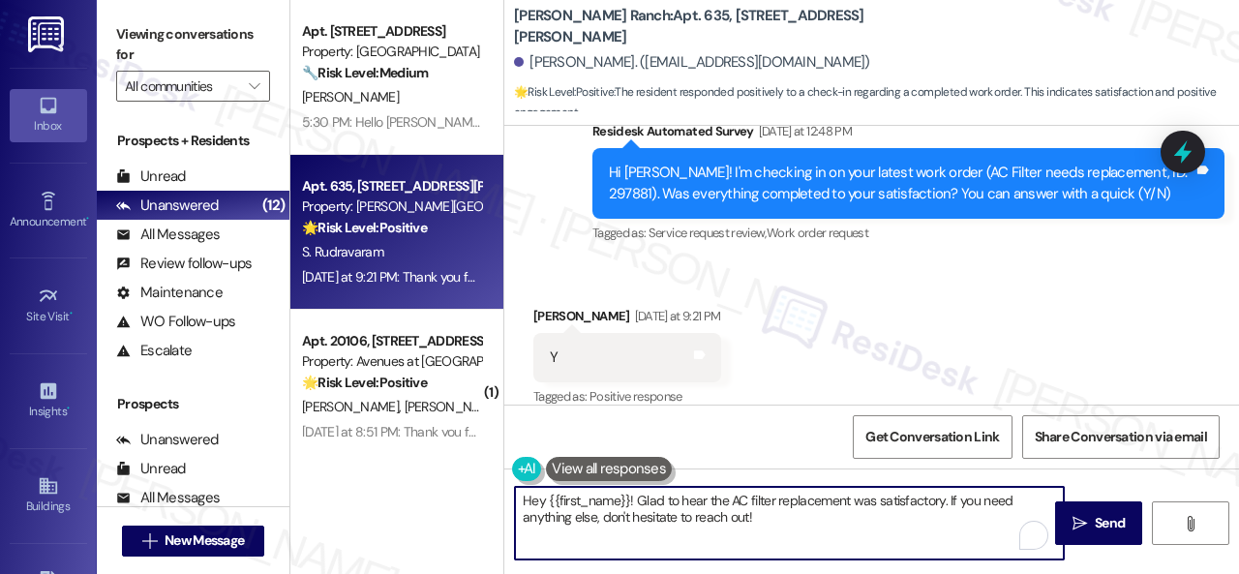
drag, startPoint x: 678, startPoint y: 507, endPoint x: 581, endPoint y: 478, distance: 101.1
click at [562, 486] on div "Hey {{first_name}}! Glad to hear the AC filter replacement was satisfactory. If…" at bounding box center [779, 523] width 551 height 75
drag, startPoint x: 789, startPoint y: 521, endPoint x: 613, endPoint y: 490, distance: 178.9
click at [391, 459] on div "Apt. 341, 6565 W Foxridge Dr Property: The Falls 🚨 Risk Level: Highest The resi…" at bounding box center [764, 287] width 949 height 574
paste textarea "We're glad to hear the issue's been resolved! If {{property}} has met your expe…"
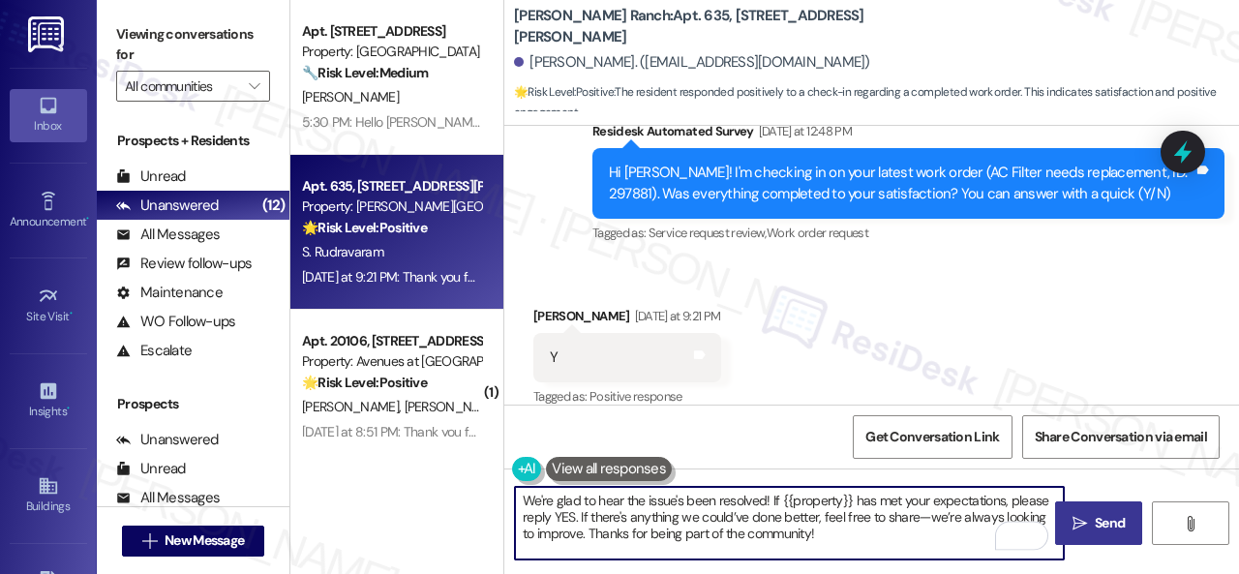
type textarea "We're glad to hear the issue's been resolved! If {{property}} has met your expe…"
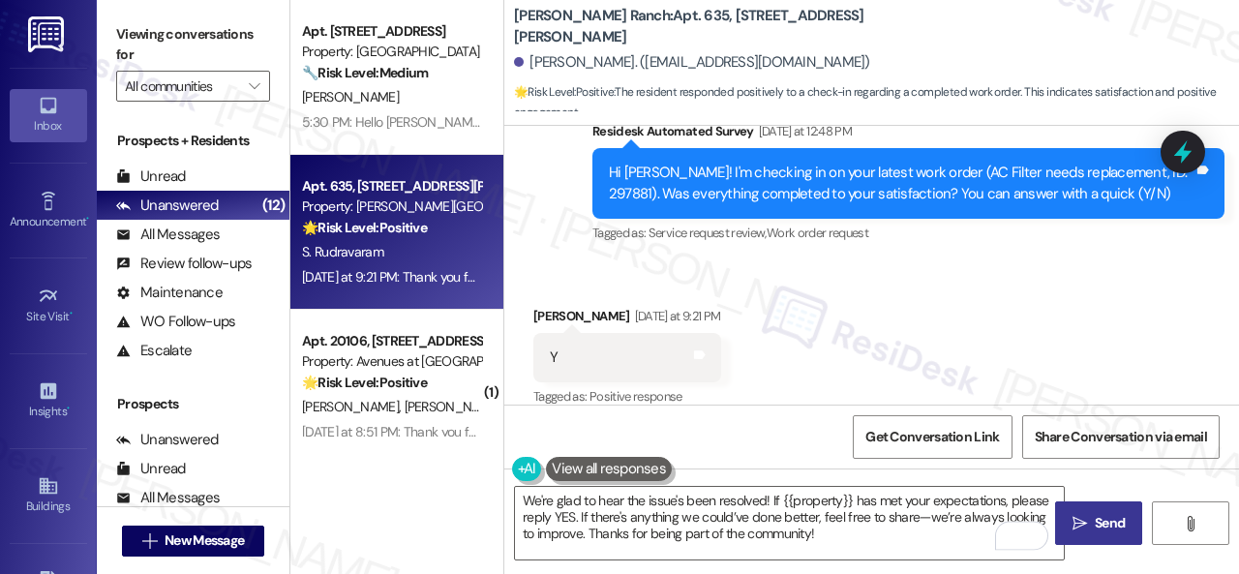
click at [1095, 516] on span "Send" at bounding box center [1110, 523] width 30 height 20
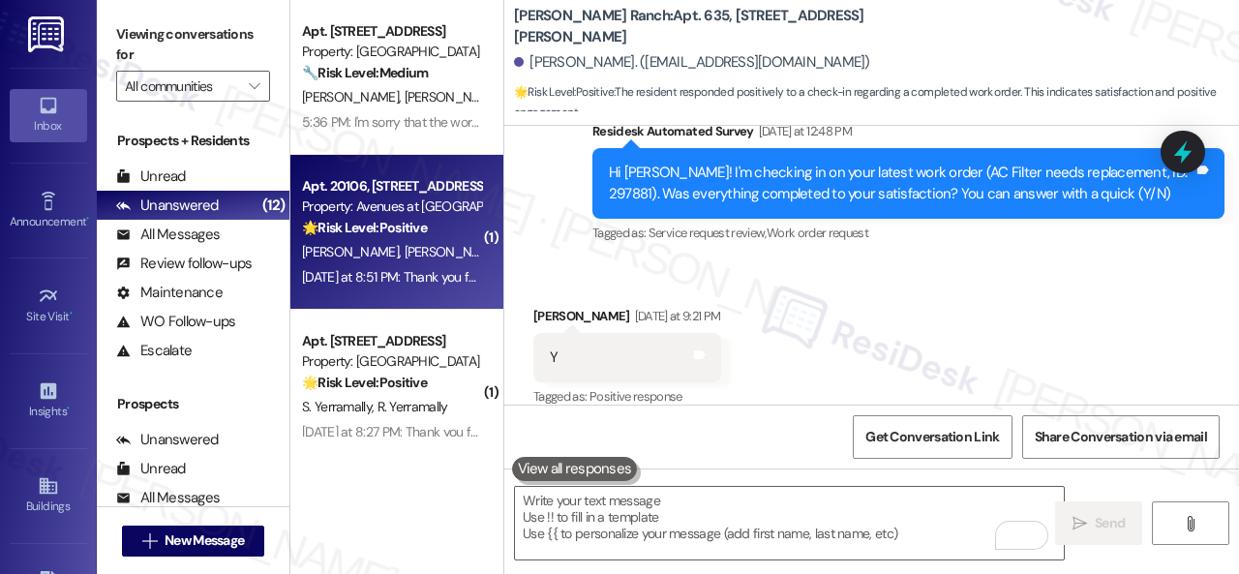
click at [466, 243] on div "F. Pascarelli M. Pascarelli" at bounding box center [391, 252] width 183 height 24
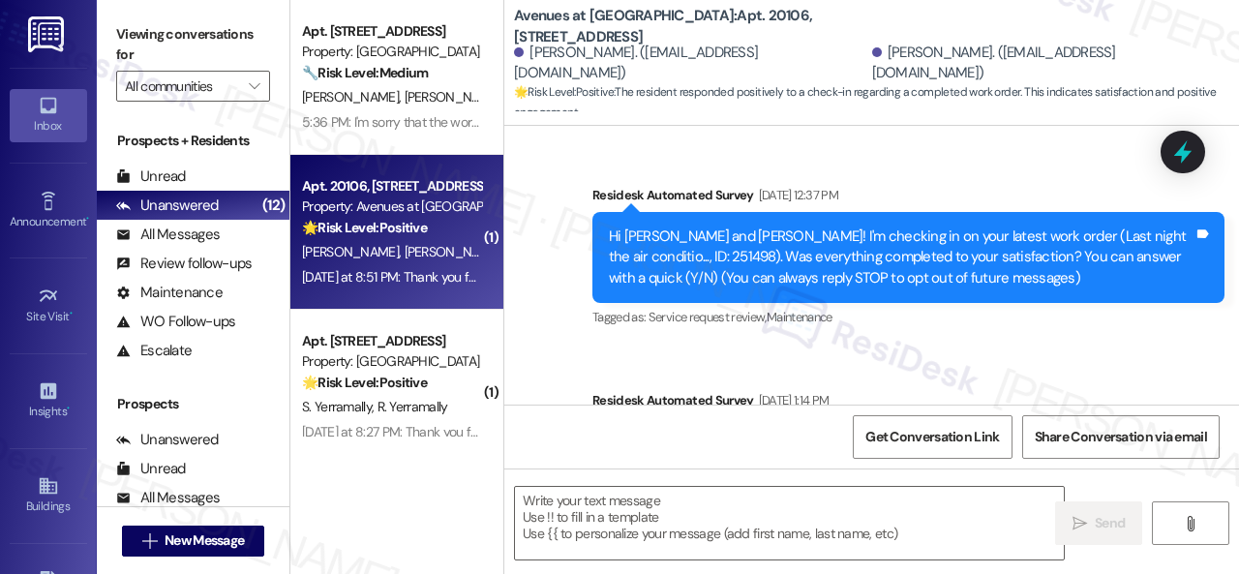
type textarea "Fetching suggested responses. Please feel free to read through the conversation…"
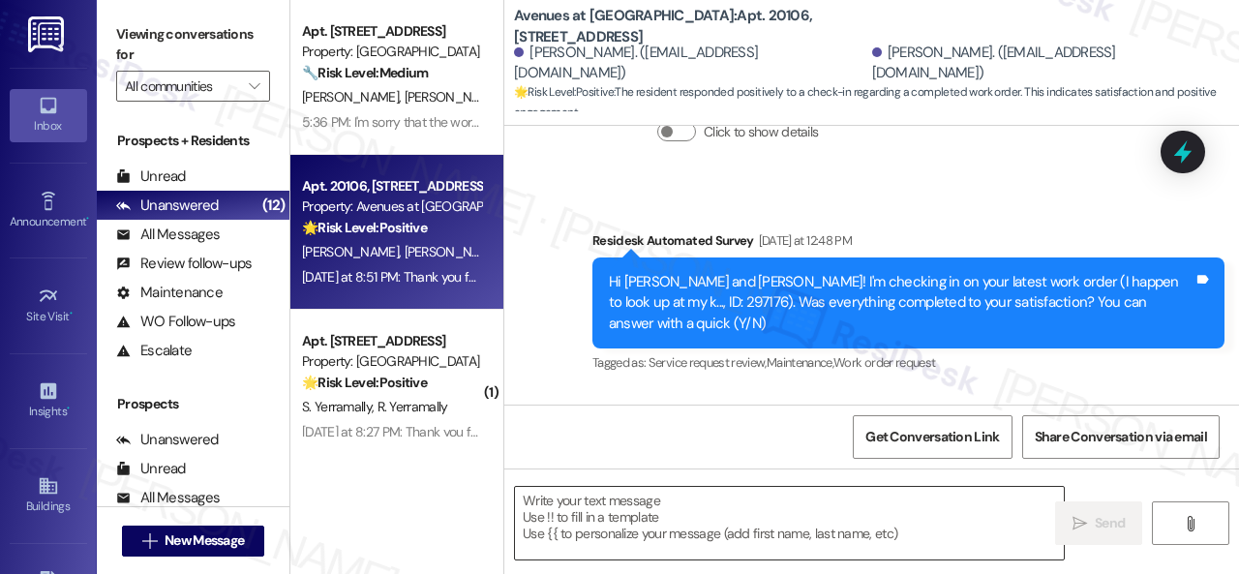
click at [680, 510] on textarea at bounding box center [789, 523] width 549 height 73
paste textarea "We're glad to hear the issue's been resolved! If {{property}} has met your expe…"
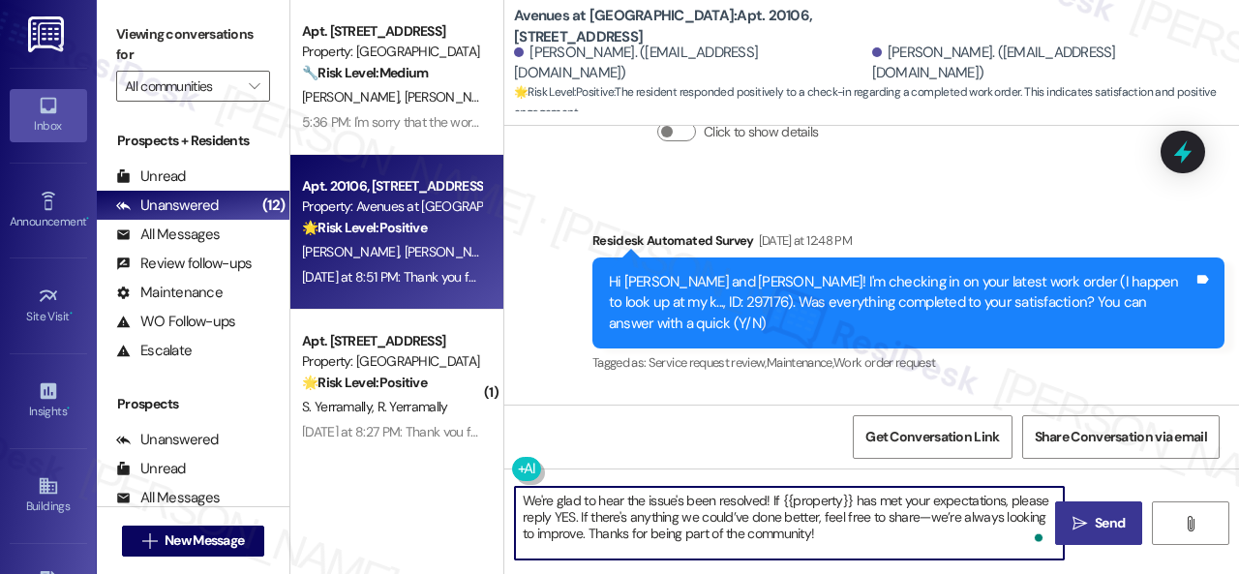
type textarea "We're glad to hear the issue's been resolved! If {{property}} has met your expe…"
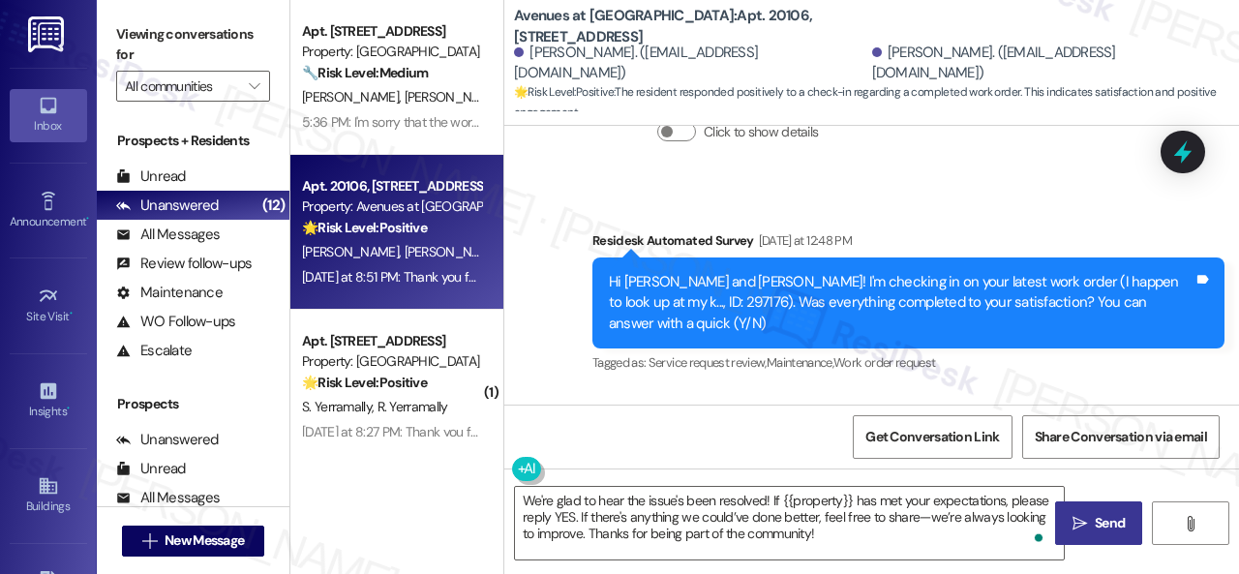
click at [1109, 523] on span "Send" at bounding box center [1110, 523] width 30 height 20
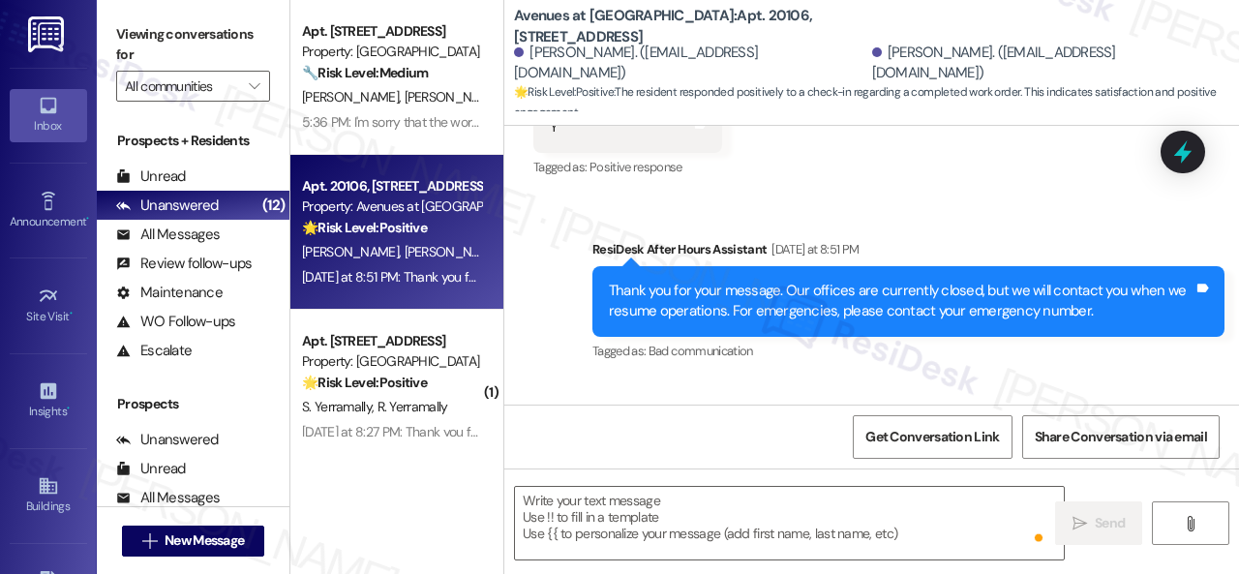
scroll to position [6206, 0]
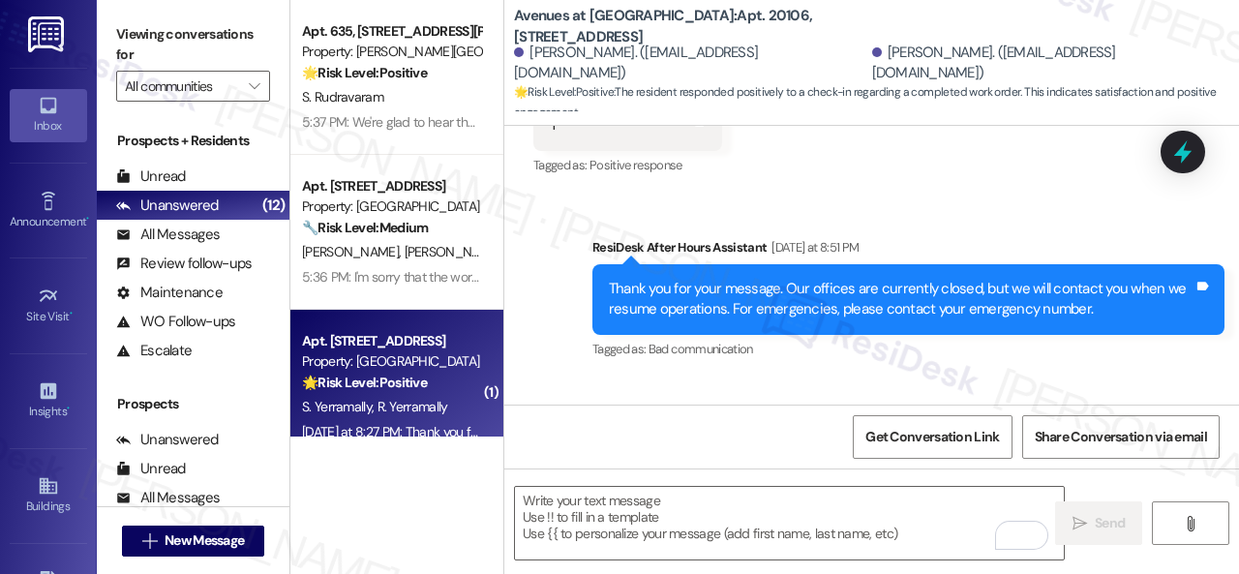
click at [397, 394] on div "Apt. 2601, 1550 Katy Gap Rd Property: Grand Villas 🌟 Risk Level: Positive The r…" at bounding box center [391, 362] width 183 height 66
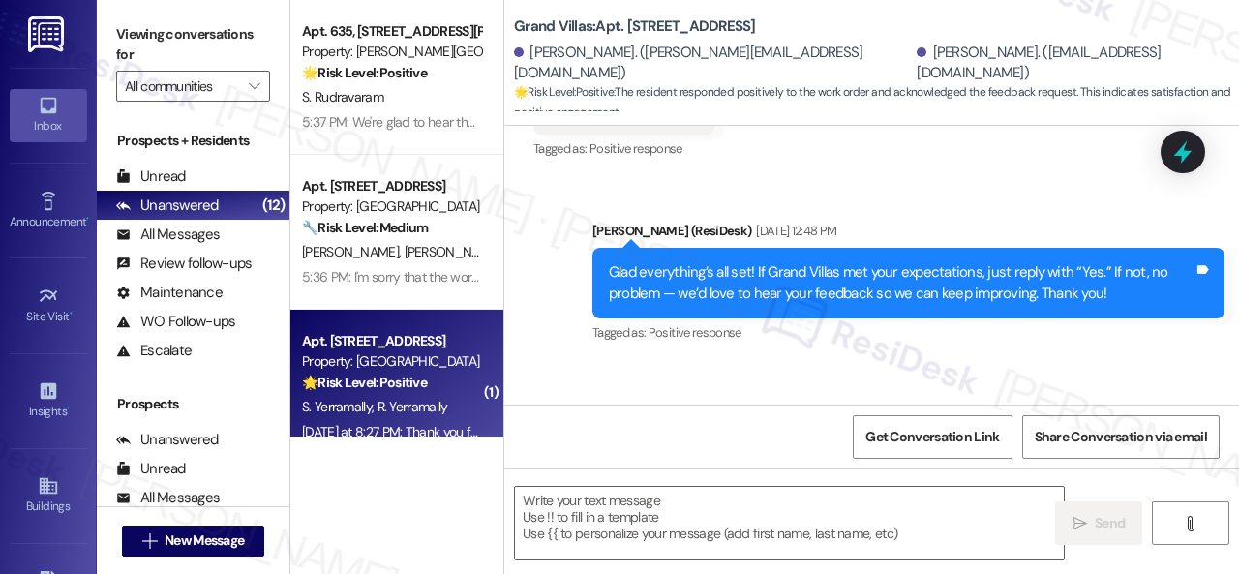
type textarea "Fetching suggested responses. Please feel free to read through the conversation…"
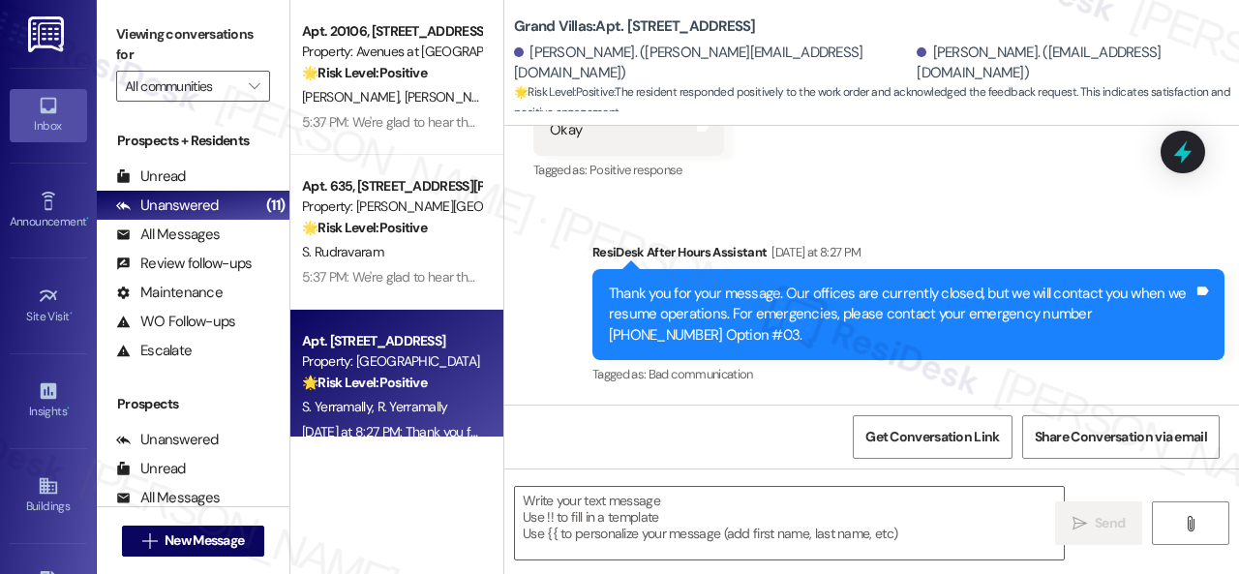
scroll to position [6, 0]
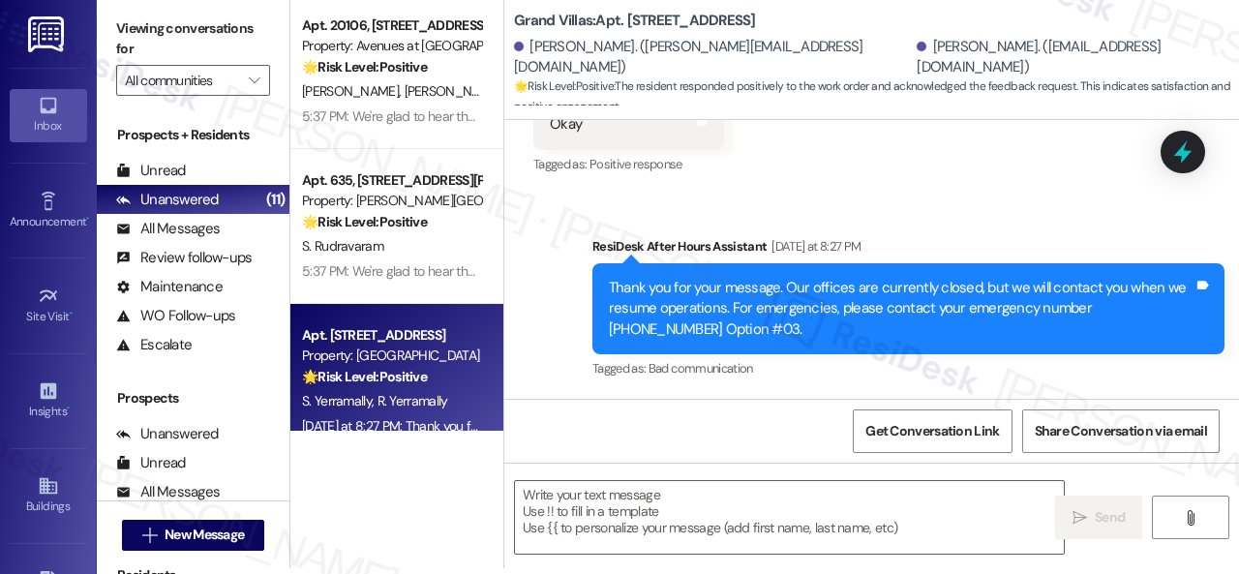
click at [629, 221] on div "Sent via SMS ResiDesk After Hours Assistant Yesterday at 8:27 PM Thank you for …" at bounding box center [871, 295] width 735 height 205
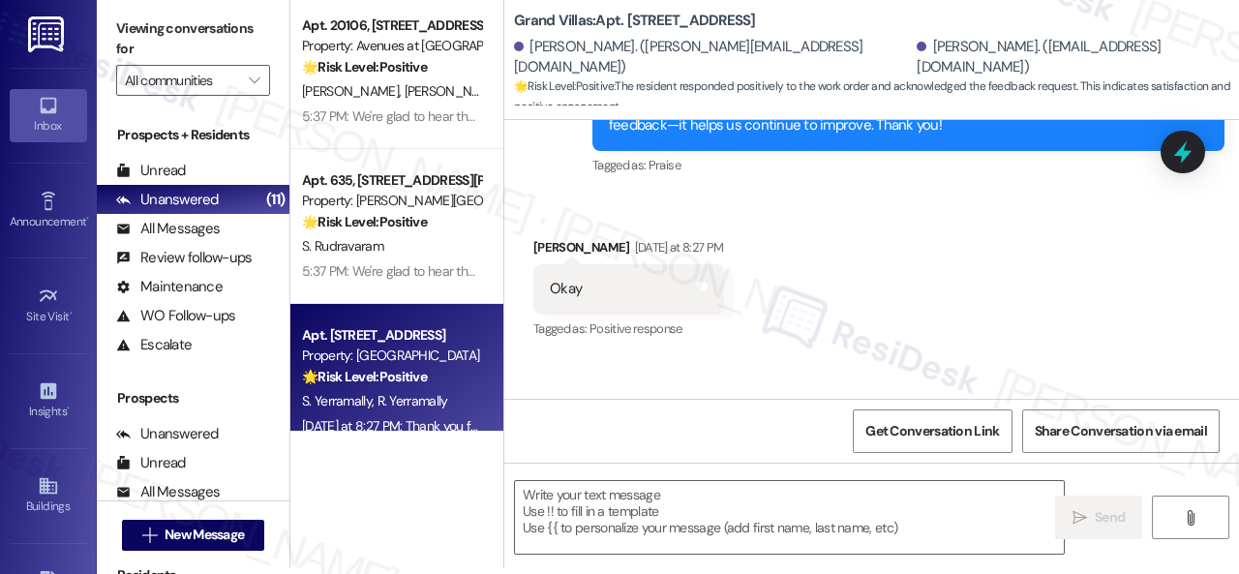
scroll to position [1330, 0]
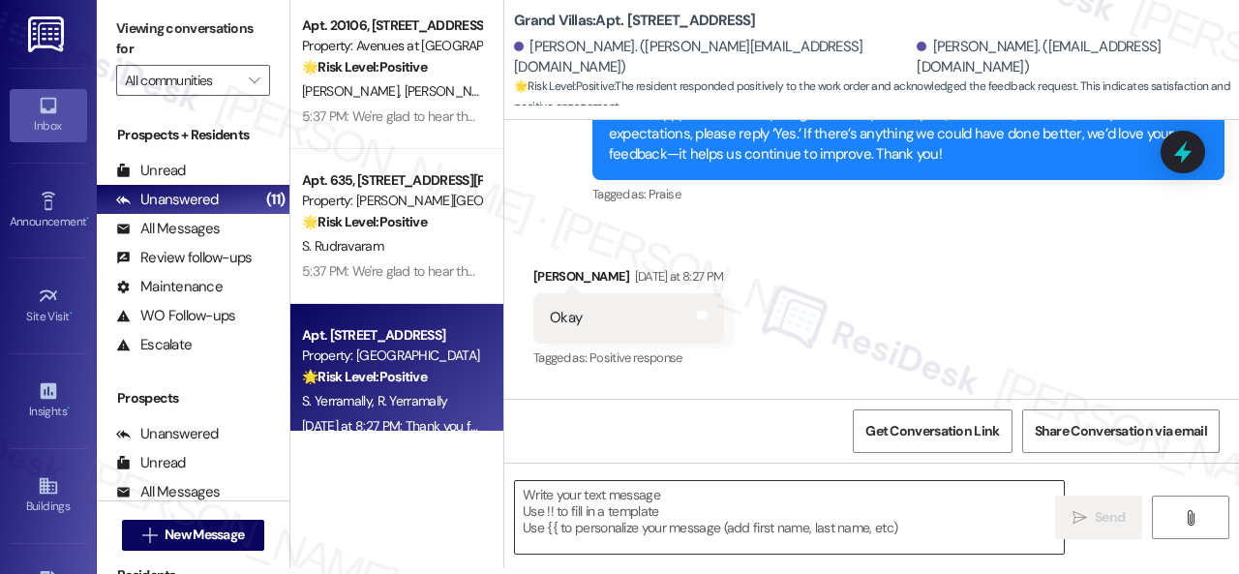
click at [680, 502] on textarea at bounding box center [789, 517] width 549 height 73
paste textarea "Thanks for your feedback. We appreciate it. Enjoy your day!"
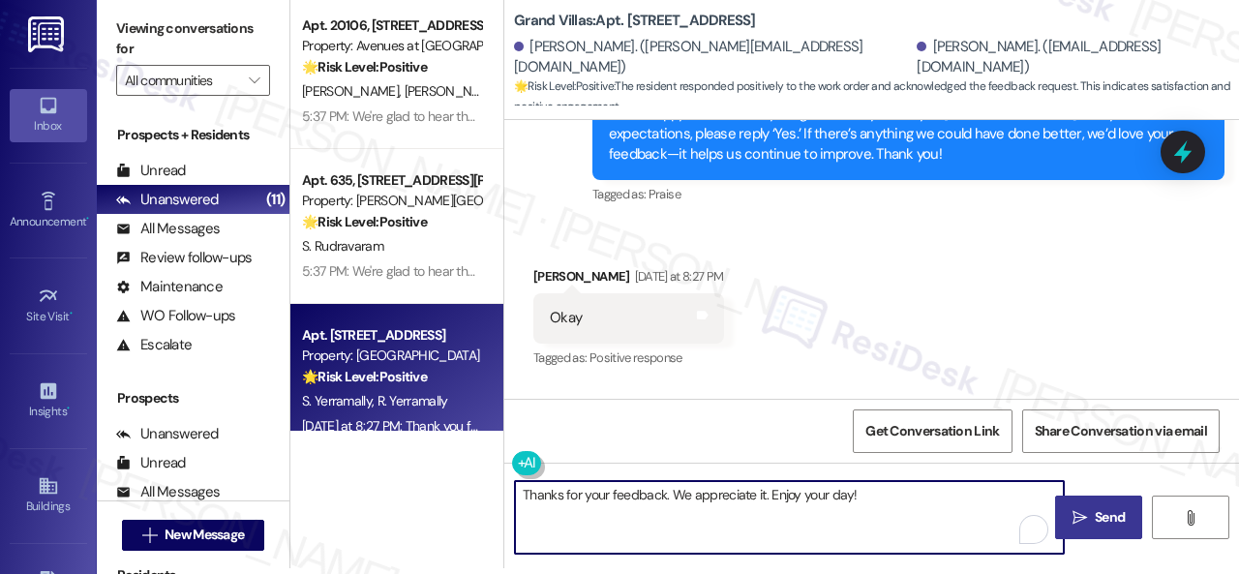
type textarea "Thanks for your feedback. We appreciate it. Enjoy your day!"
click at [1109, 516] on span "Send" at bounding box center [1110, 517] width 30 height 20
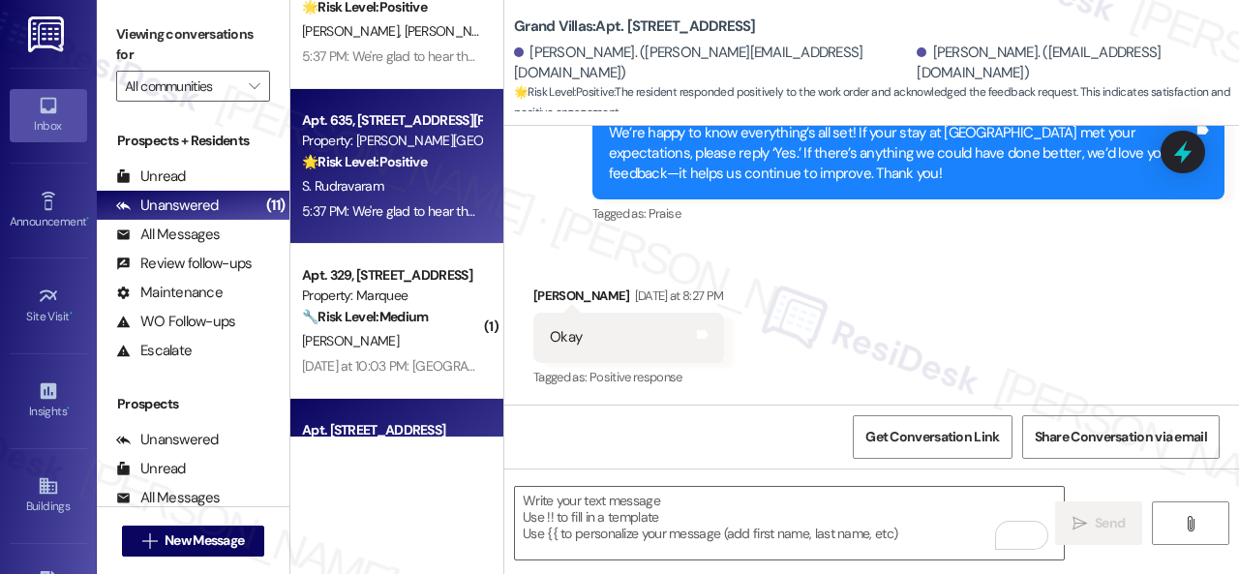
scroll to position [871, 0]
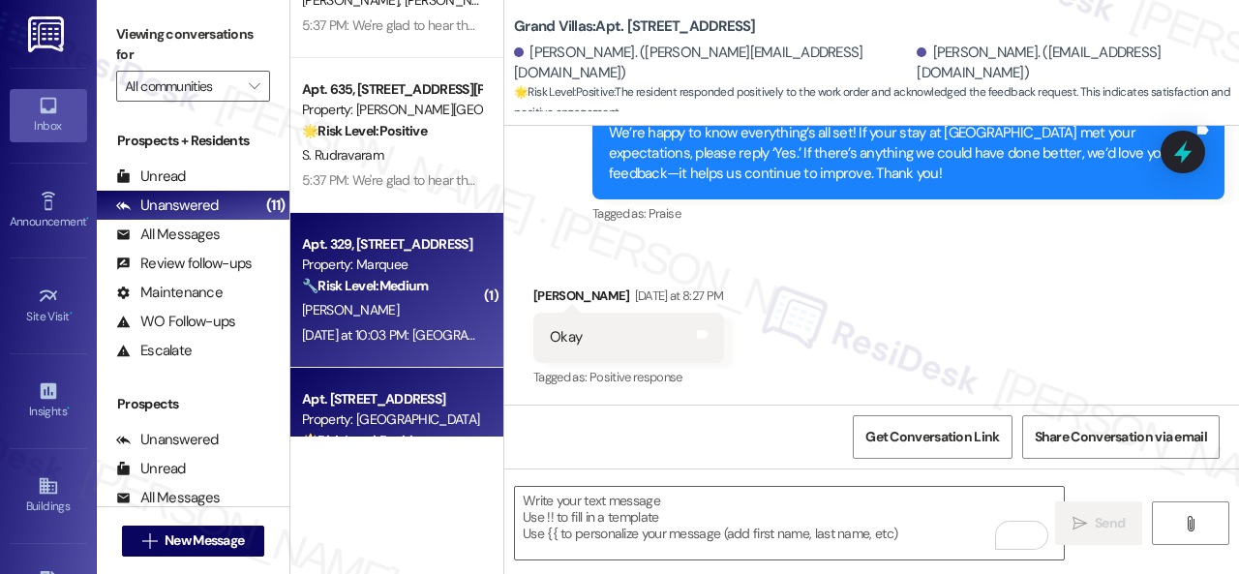
click at [426, 305] on div "L. Barrett" at bounding box center [391, 310] width 183 height 24
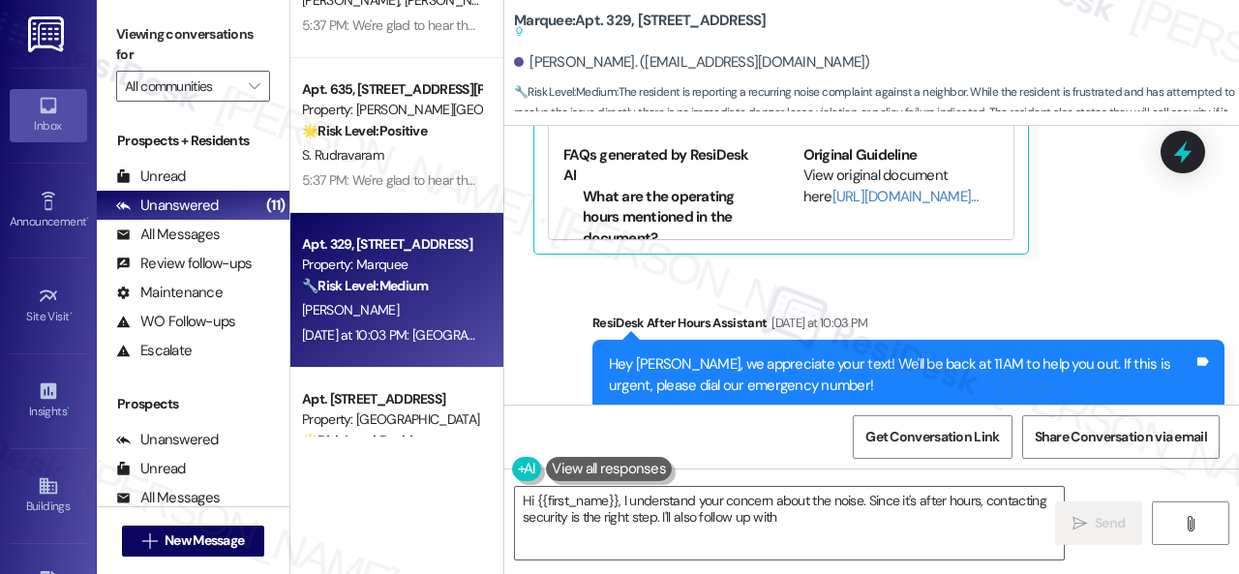
scroll to position [14951, 0]
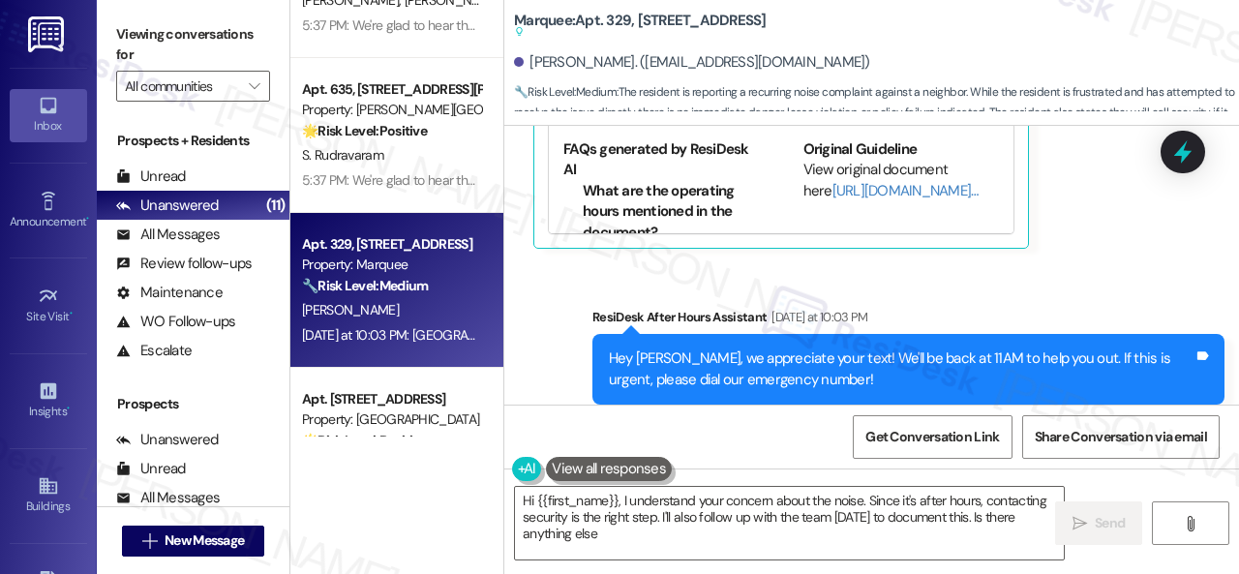
type textarea "Hi {{first_name}}, I understand your concern about the noise. Since it's after …"
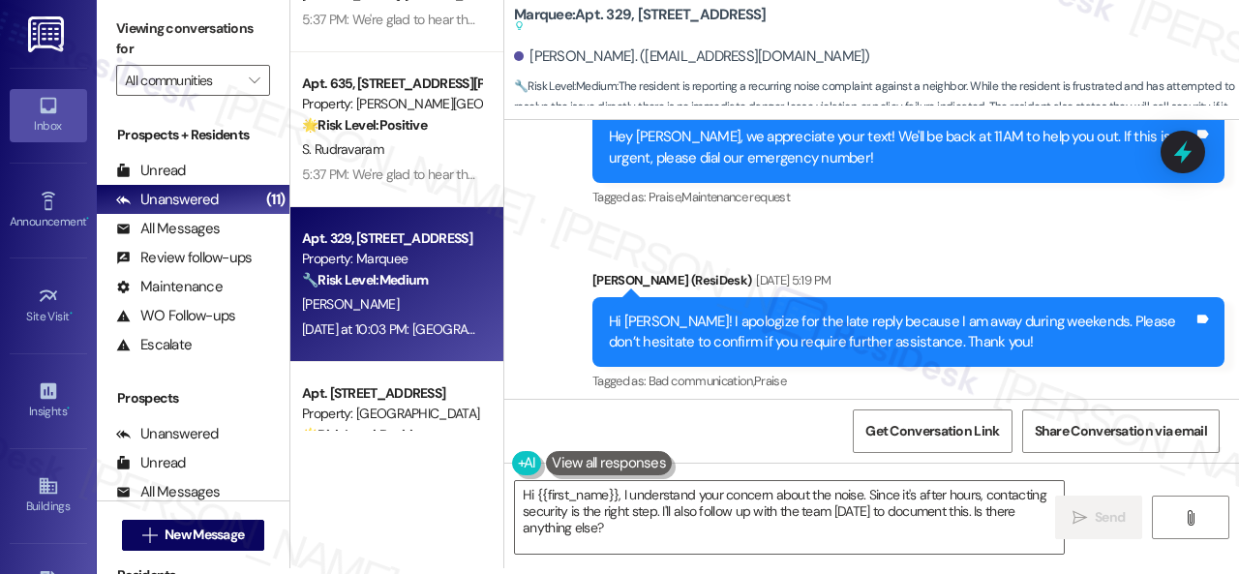
scroll to position [14467, 0]
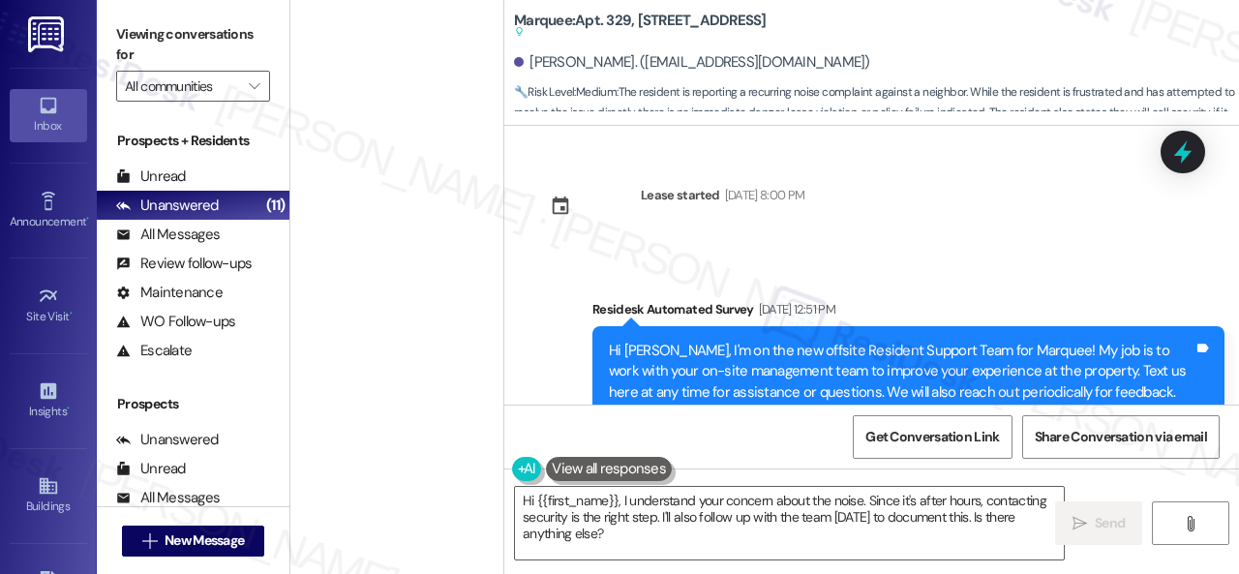
scroll to position [14467, 0]
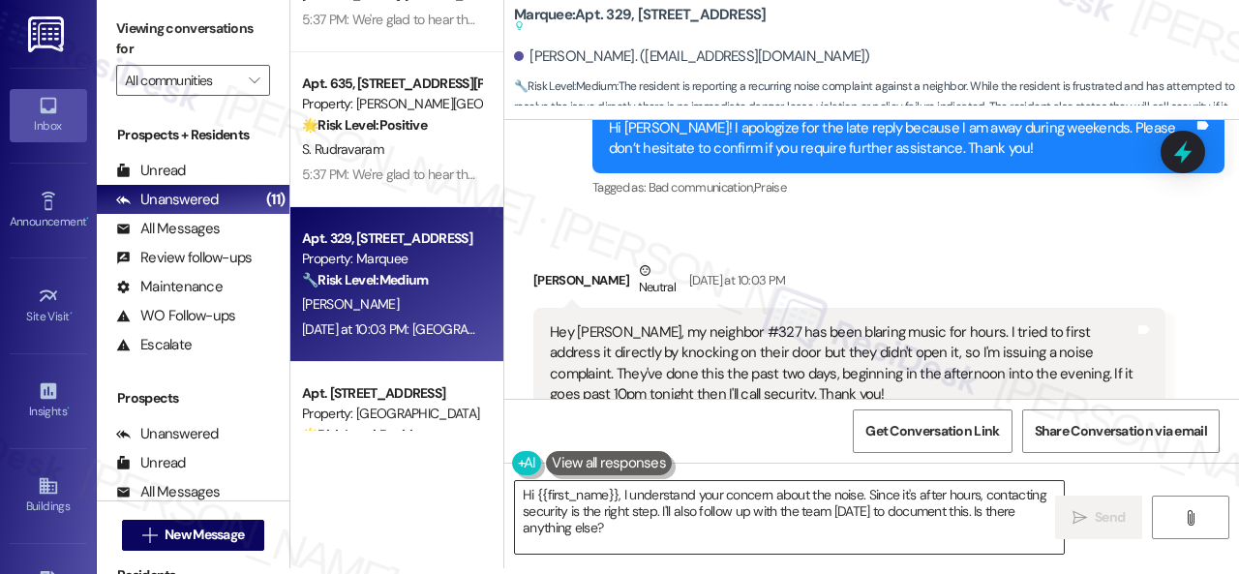
drag, startPoint x: 822, startPoint y: 512, endPoint x: 701, endPoint y: 513, distance: 121.0
click at [822, 512] on textarea "Hi {{first_name}}, I understand your concern about the noise. Since it's after …" at bounding box center [789, 517] width 549 height 73
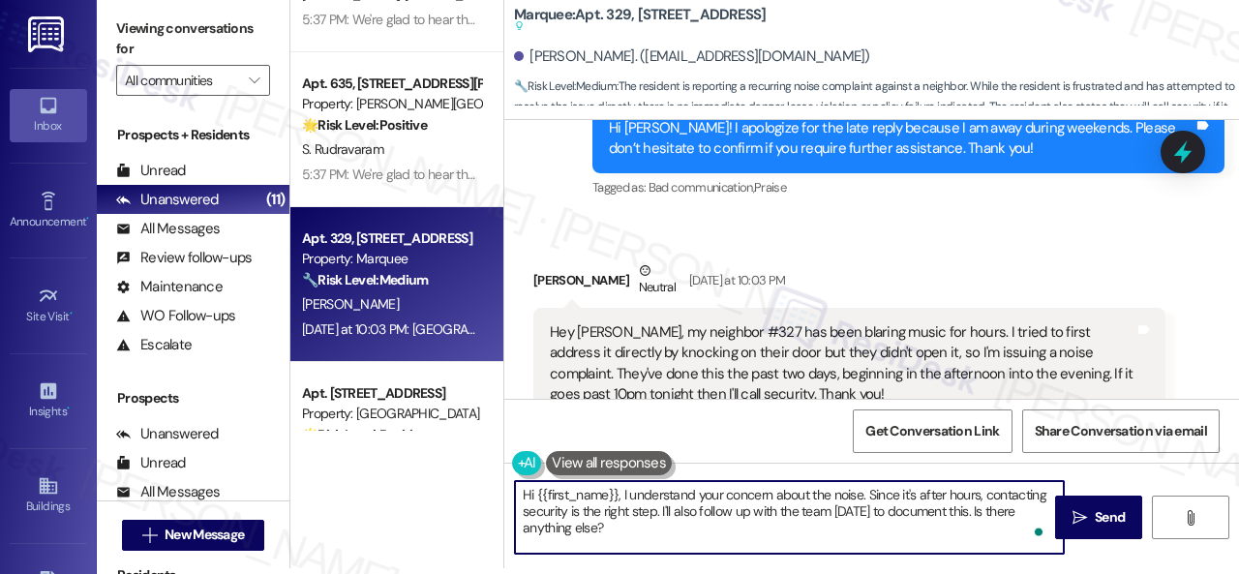
click at [621, 498] on textarea "Hi {{first_name}}, I understand your concern about the noise. Since it's after …" at bounding box center [789, 517] width 549 height 73
paste textarea "I'm sorry for the delayed response."
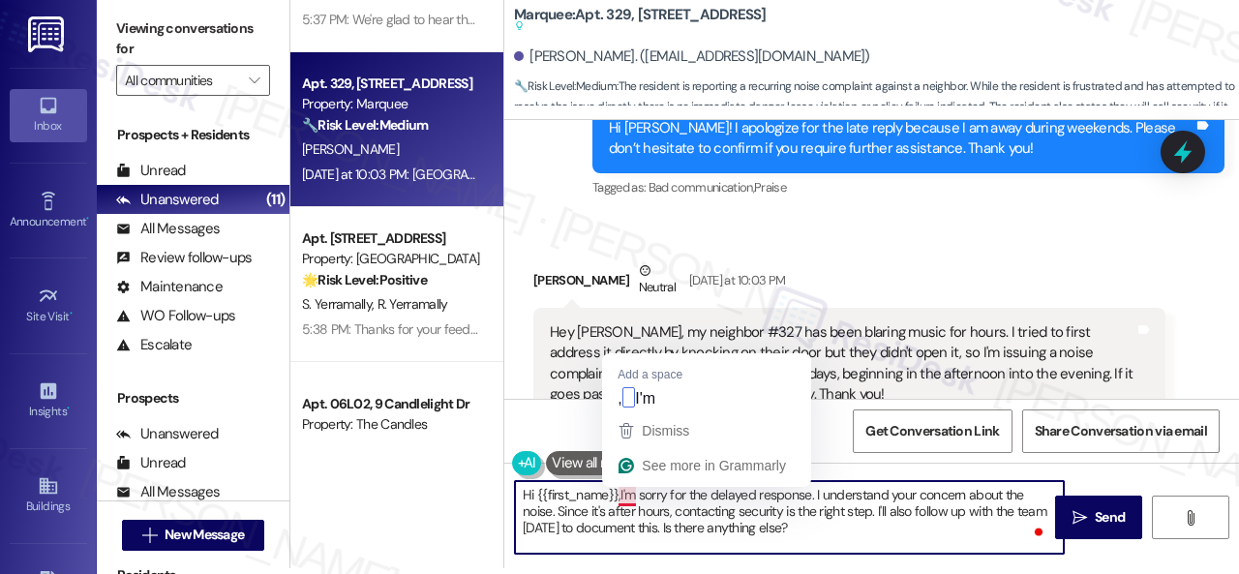
click at [618, 494] on textarea "Hi {{first_name}},I'm sorry for the delayed response. I understand your concern…" at bounding box center [789, 517] width 549 height 73
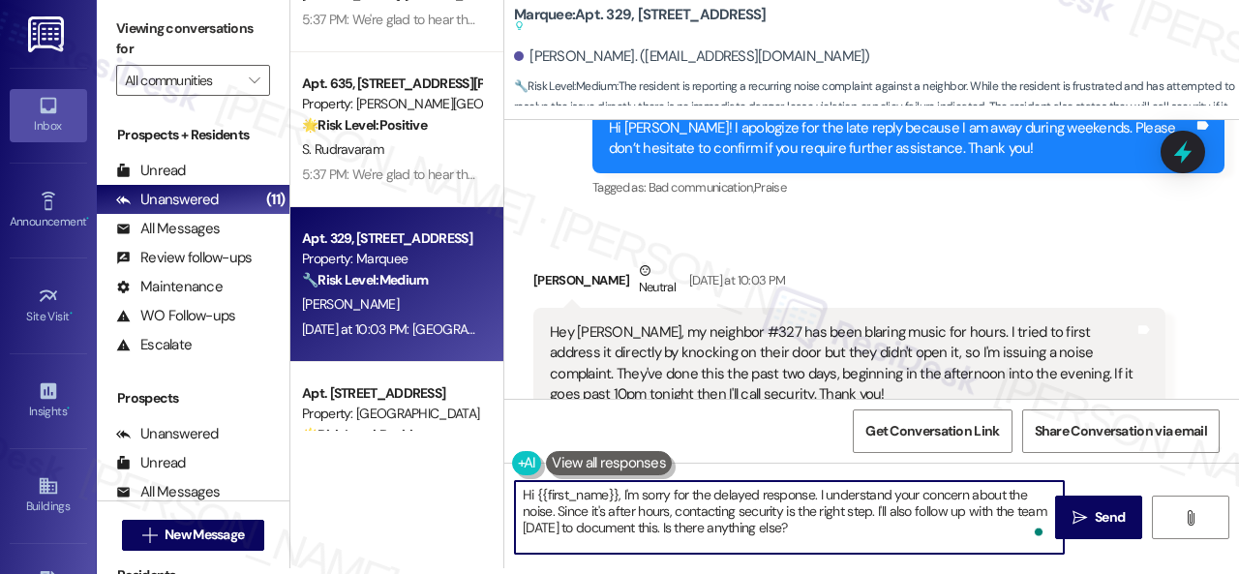
click at [554, 514] on textarea "Hi {{first_name}}, I'm sorry for the delayed response. I understand your concer…" at bounding box center [789, 517] width 549 height 73
click at [617, 514] on textarea "Hi {{first_name}}, I'm sorry for the delayed response. I understand your concer…" at bounding box center [789, 517] width 549 height 73
drag, startPoint x: 558, startPoint y: 514, endPoint x: 847, endPoint y: 531, distance: 289.9
click at [847, 531] on textarea "Hi {{first_name}}, I'm sorry for the delayed response. I understand your concer…" at bounding box center [789, 517] width 549 height 73
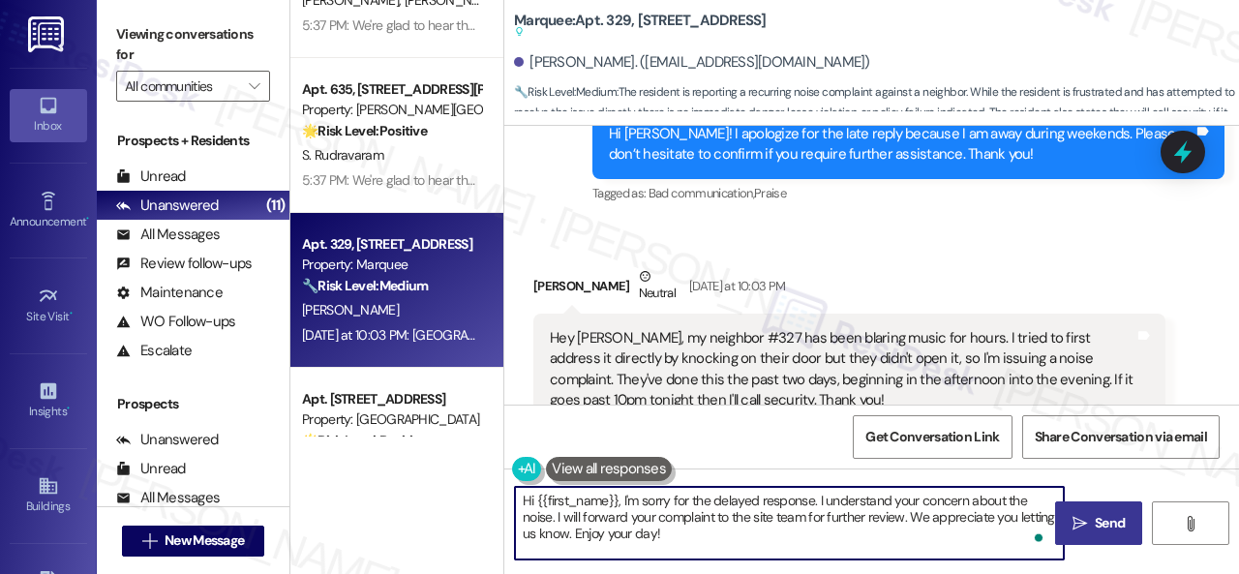
type textarea "Hi {{first_name}}, I'm sorry for the delayed response. I understand your concer…"
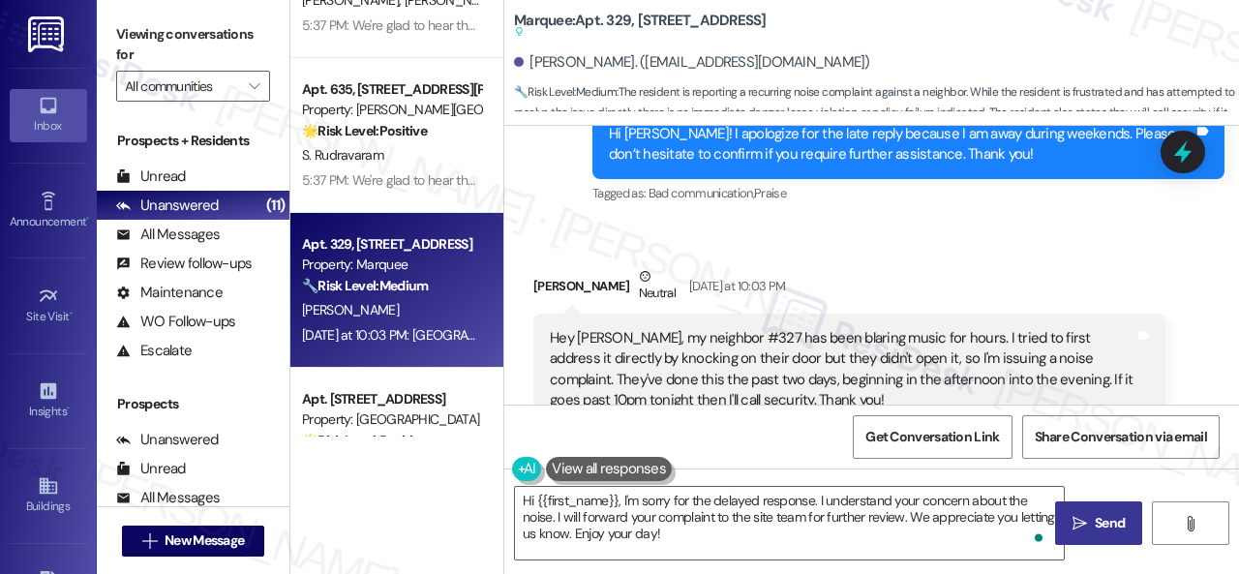
click at [1079, 524] on icon "" at bounding box center [1080, 523] width 15 height 15
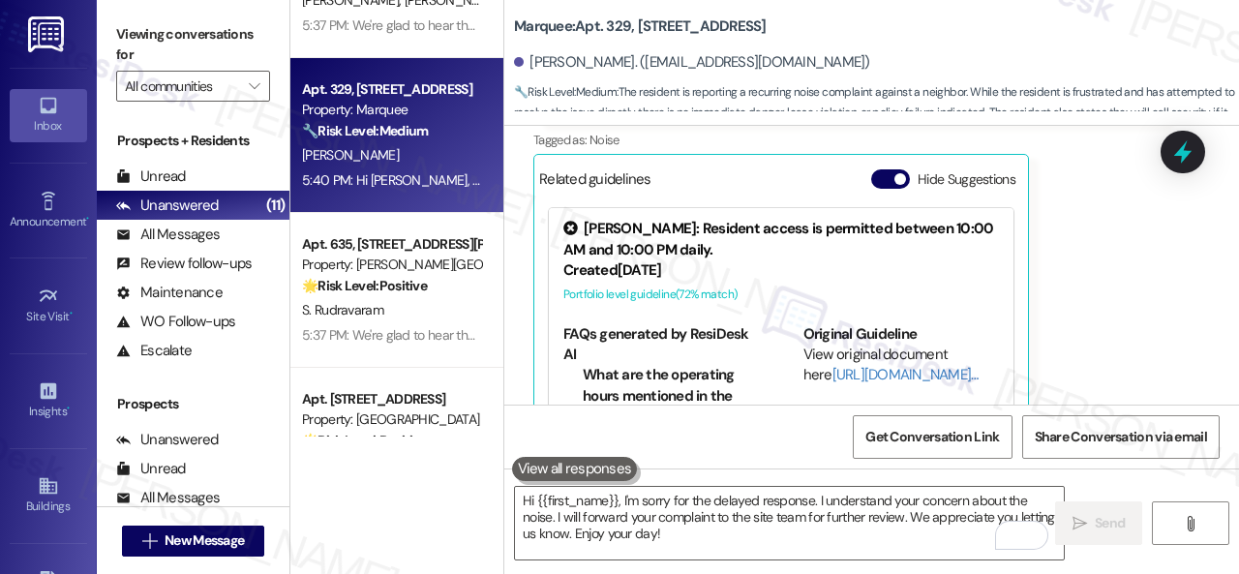
scroll to position [15008, 0]
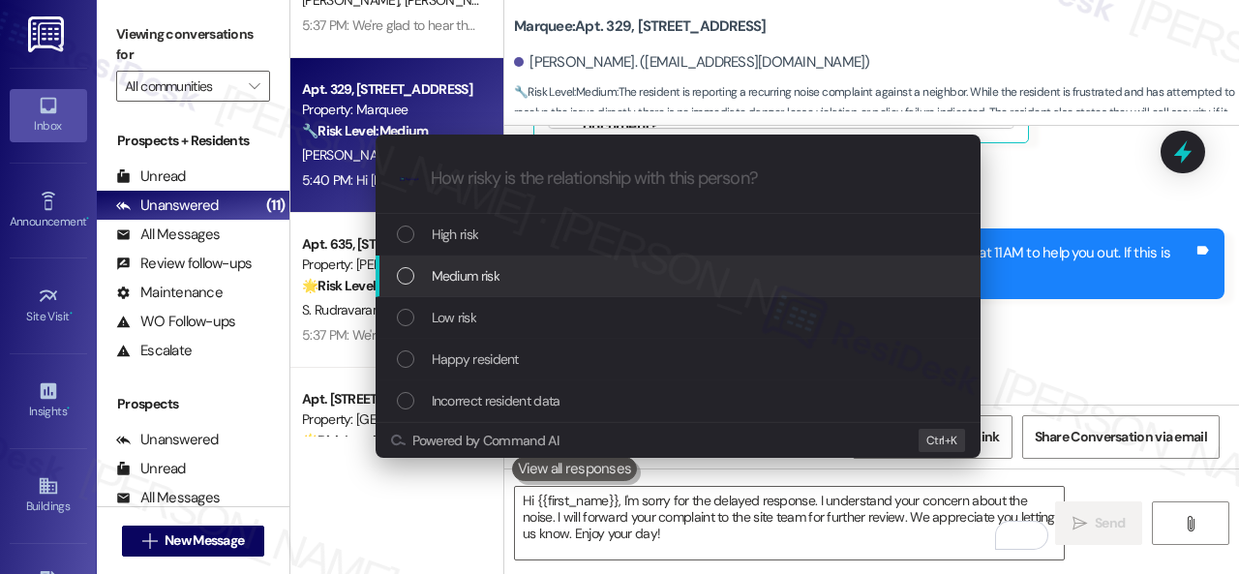
click at [445, 278] on span "Medium risk" at bounding box center [466, 275] width 68 height 21
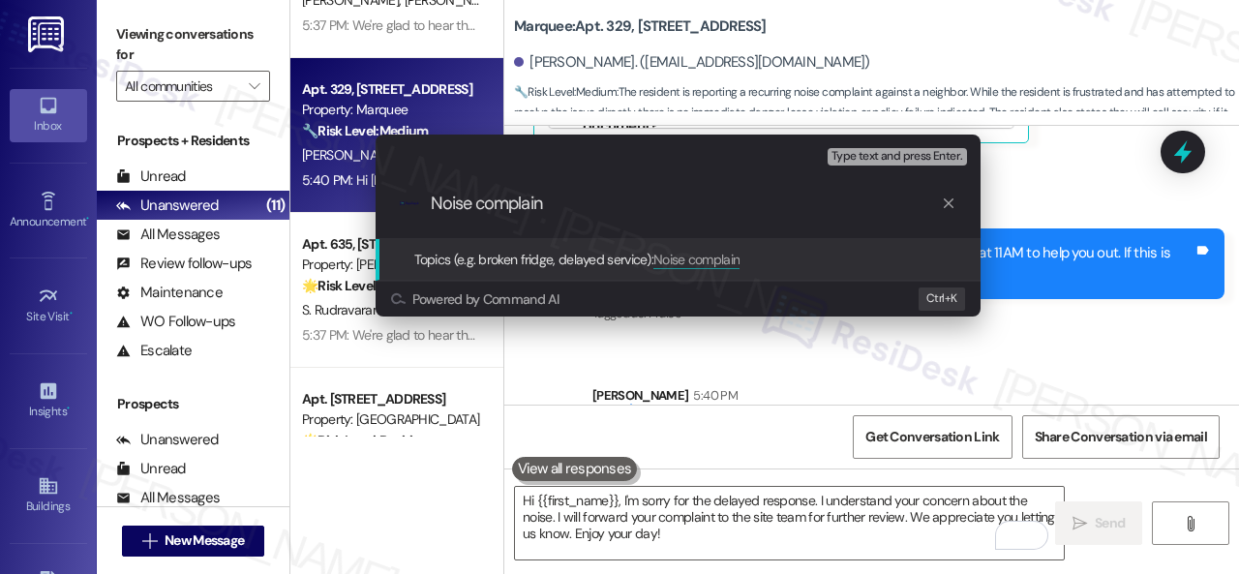
type input "Noise complaint"
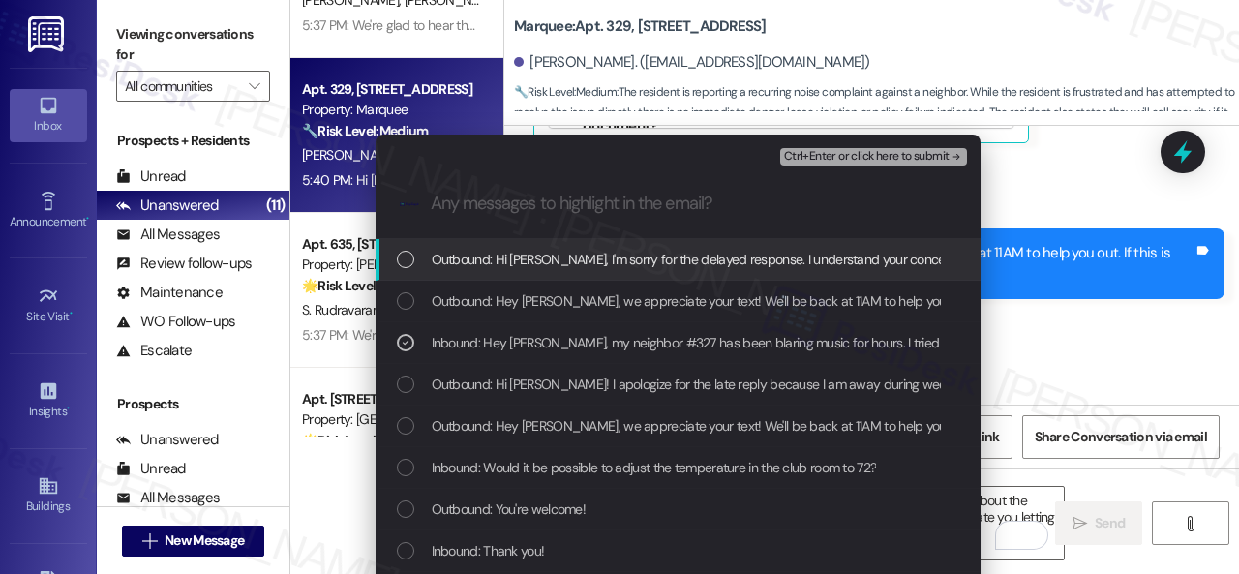
click at [879, 154] on span "Ctrl+Enter or click here to submit" at bounding box center [867, 157] width 166 height 14
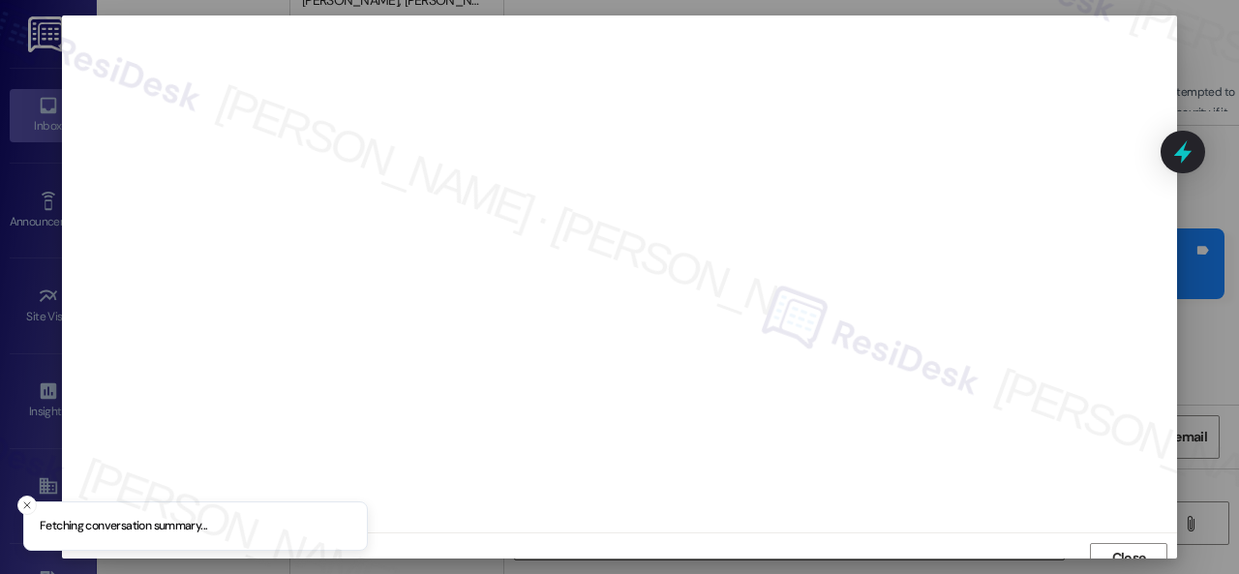
scroll to position [15, 0]
click at [1122, 551] on span "Close" at bounding box center [1129, 543] width 34 height 20
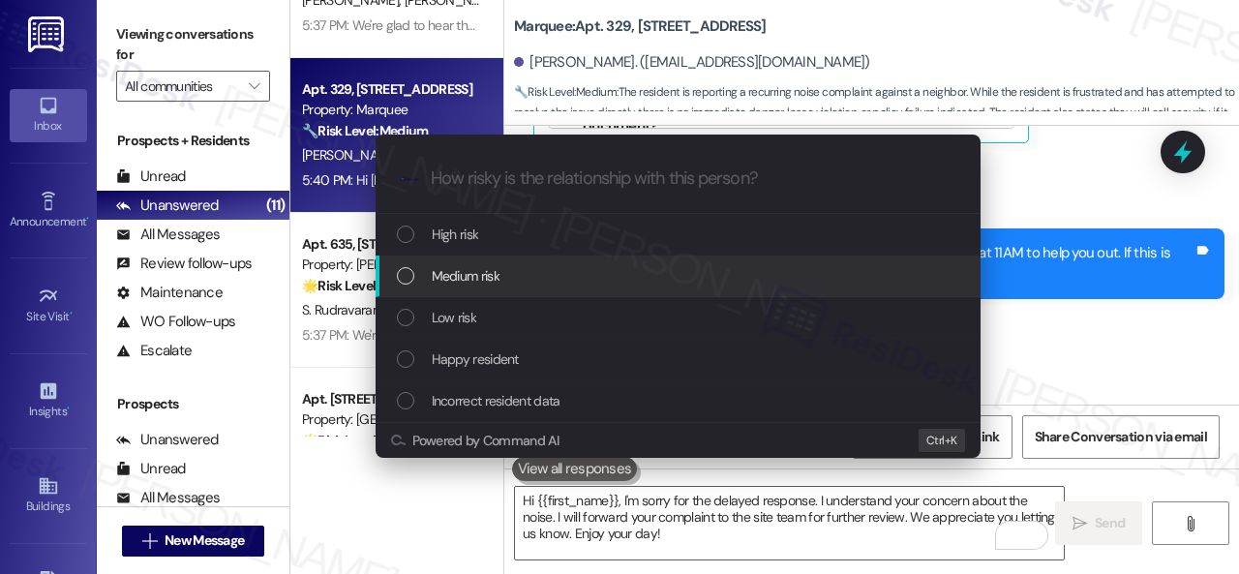
click at [459, 277] on span "Medium risk" at bounding box center [466, 275] width 68 height 21
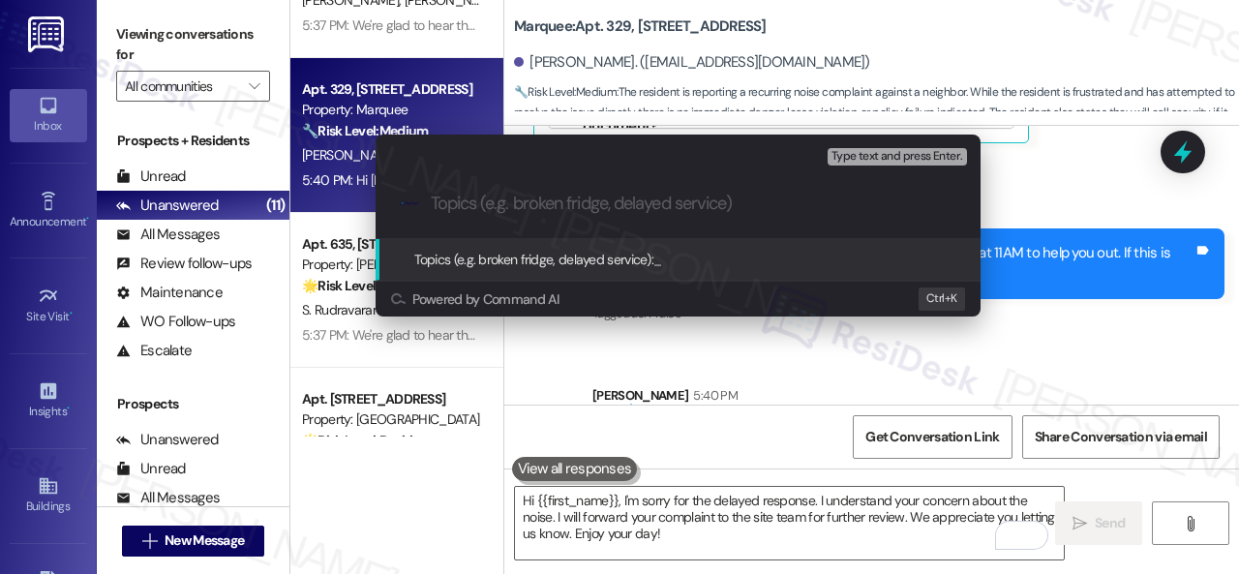
paste input "Noise complaint"
type input "Noise complaint"
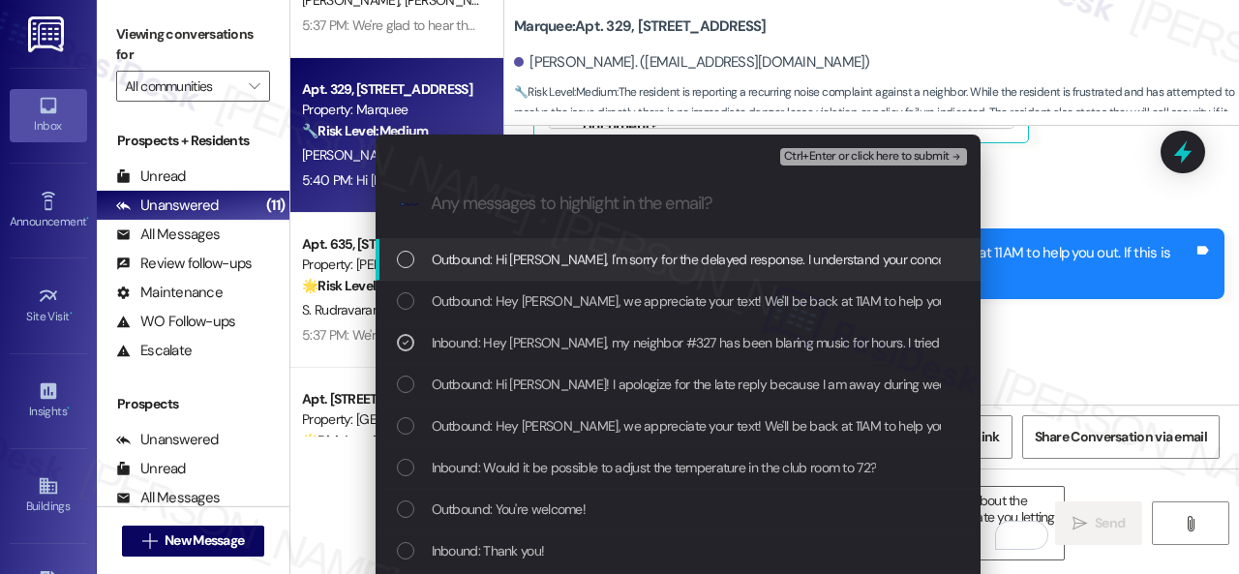
click at [817, 152] on span "Ctrl+Enter or click here to submit" at bounding box center [867, 157] width 166 height 14
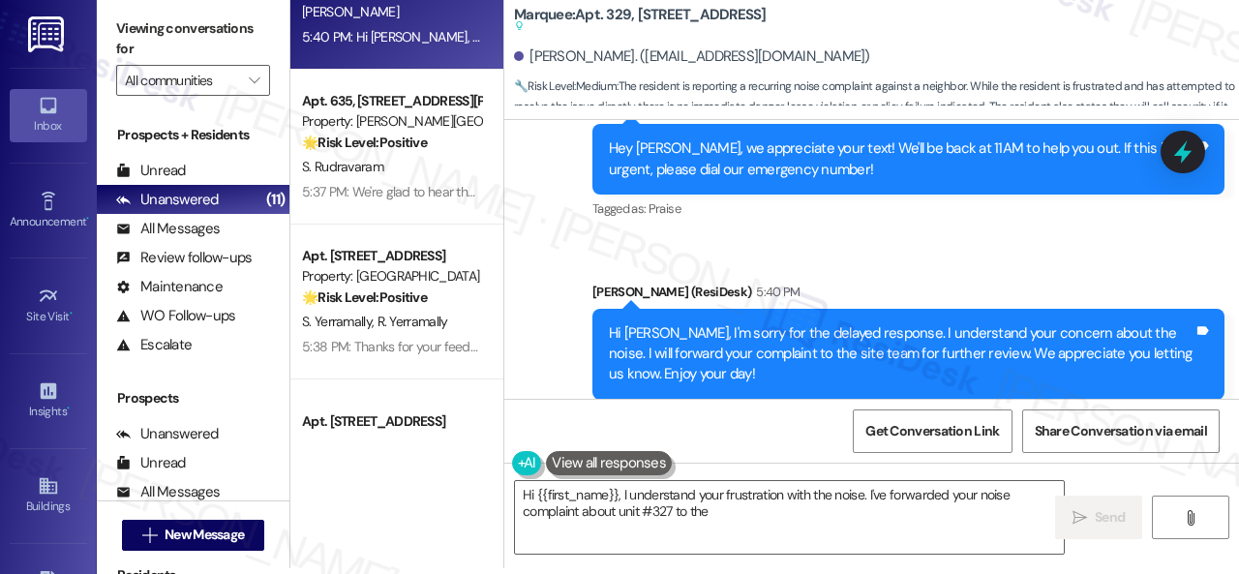
scroll to position [1162, 0]
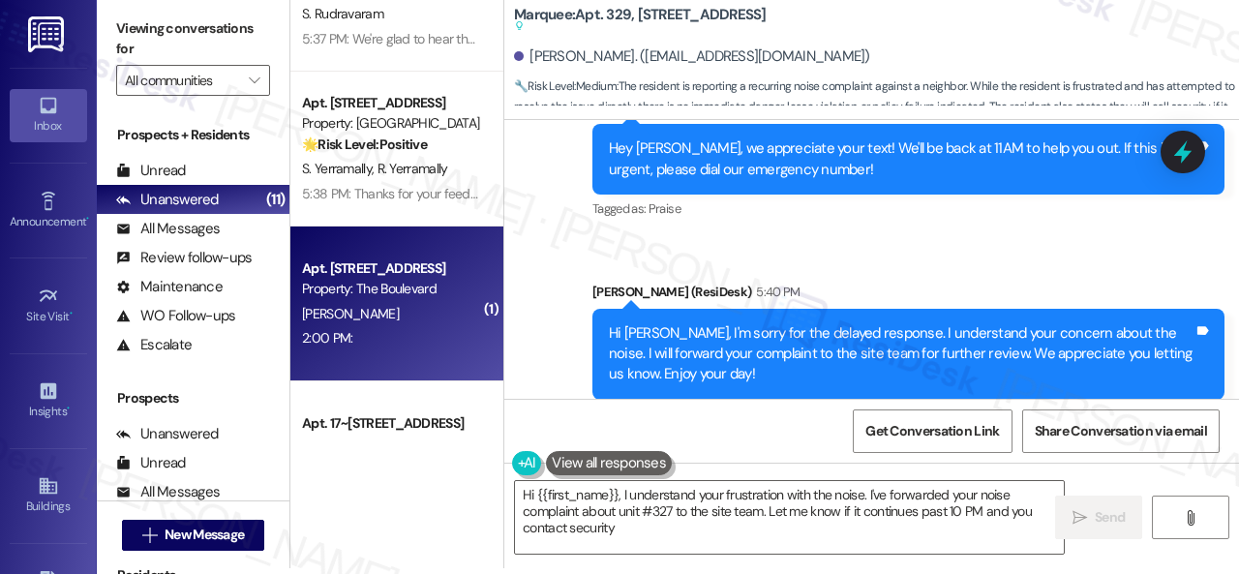
type textarea "Hi {{first_name}}, I understand your frustration with the noise. I've forwarded…"
click at [443, 325] on div "[PERSON_NAME]" at bounding box center [391, 314] width 183 height 24
type textarea "Fetching suggested responses. Please feel free to read through the conversation…"
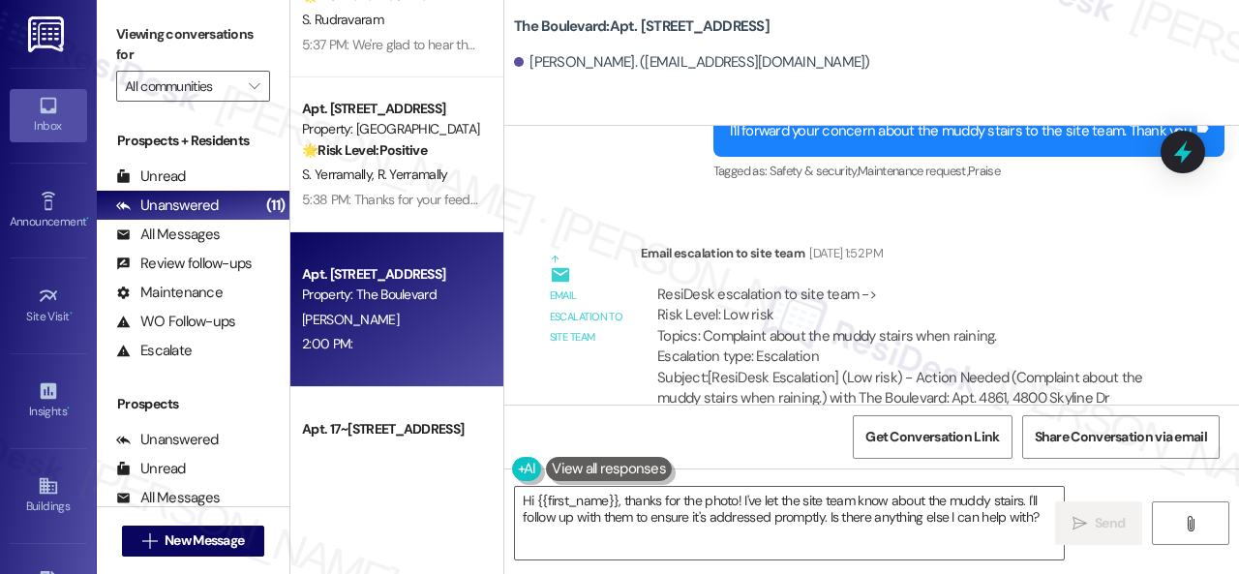
scroll to position [30803, 0]
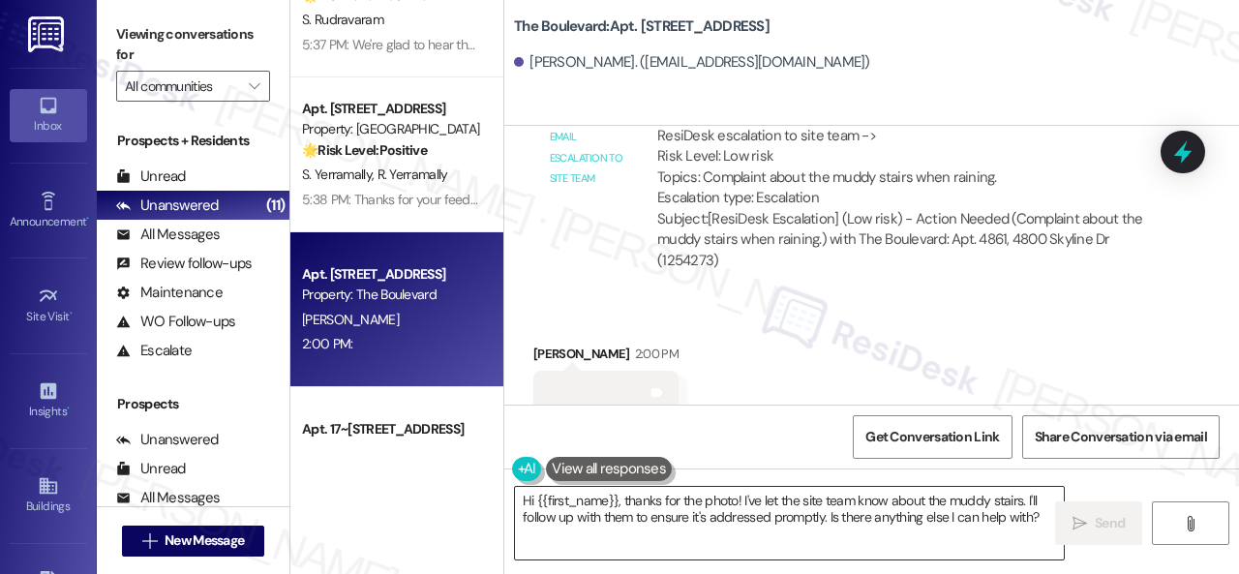
click at [641, 505] on textarea "Hi {{first_name}}, thanks for the photo! I've let the site team know about the …" at bounding box center [789, 523] width 549 height 73
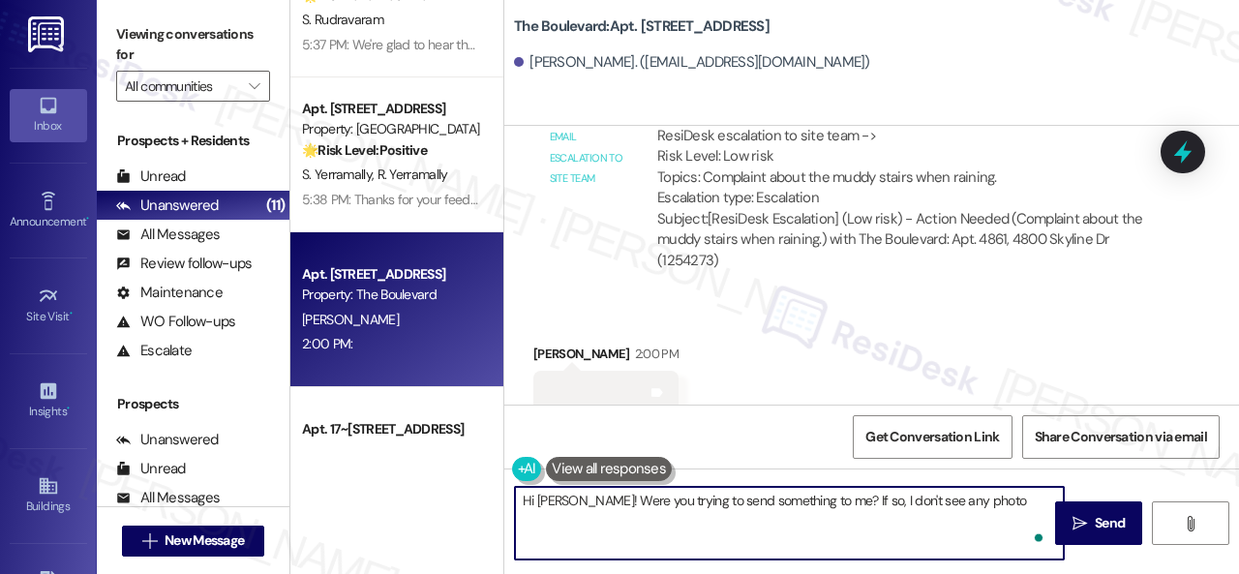
type textarea "Hi [PERSON_NAME]! Were you trying to send something to me? If so, I don't see a…"
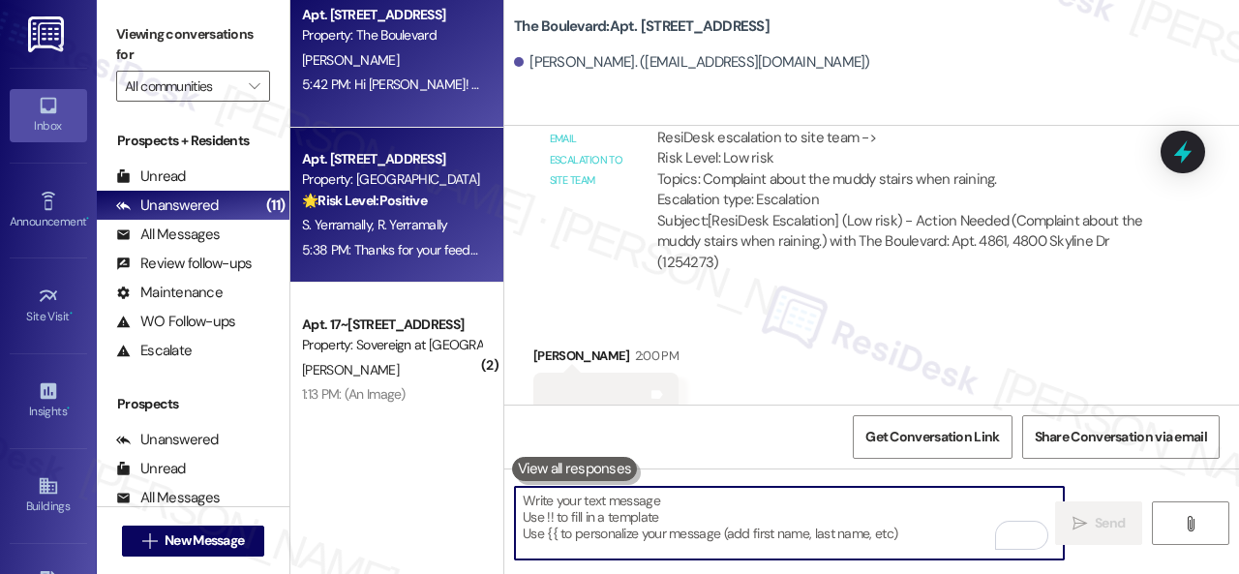
scroll to position [6, 0]
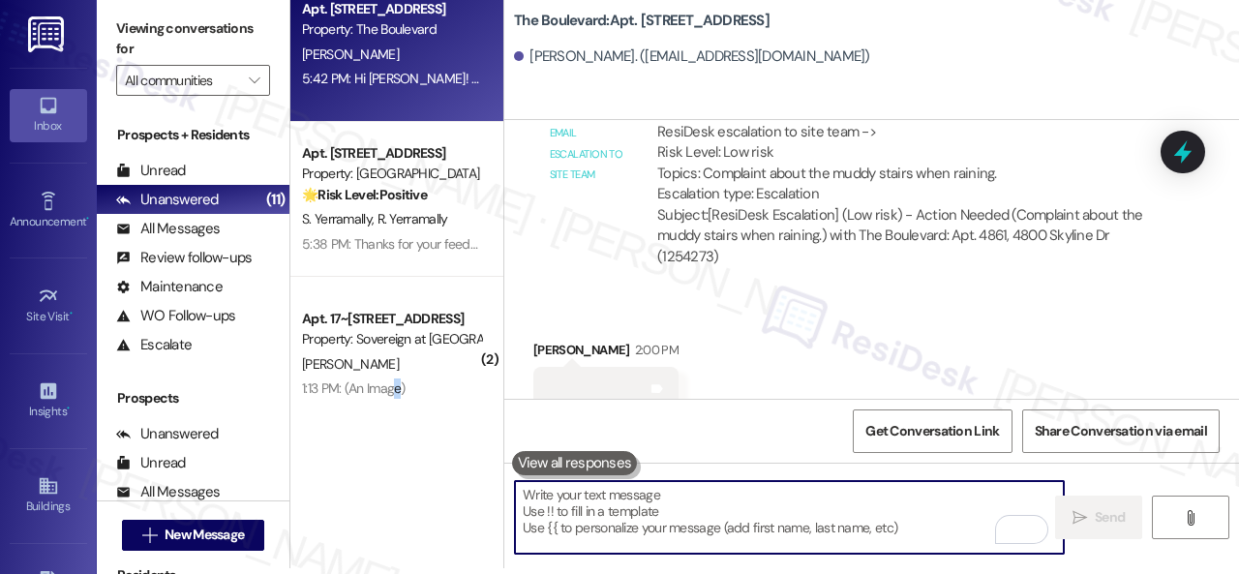
drag, startPoint x: 397, startPoint y: 382, endPoint x: 548, endPoint y: 348, distance: 155.0
click at [400, 381] on div "1:13 PM: (An Image) 1:13 PM: (An Image)" at bounding box center [354, 387] width 104 height 17
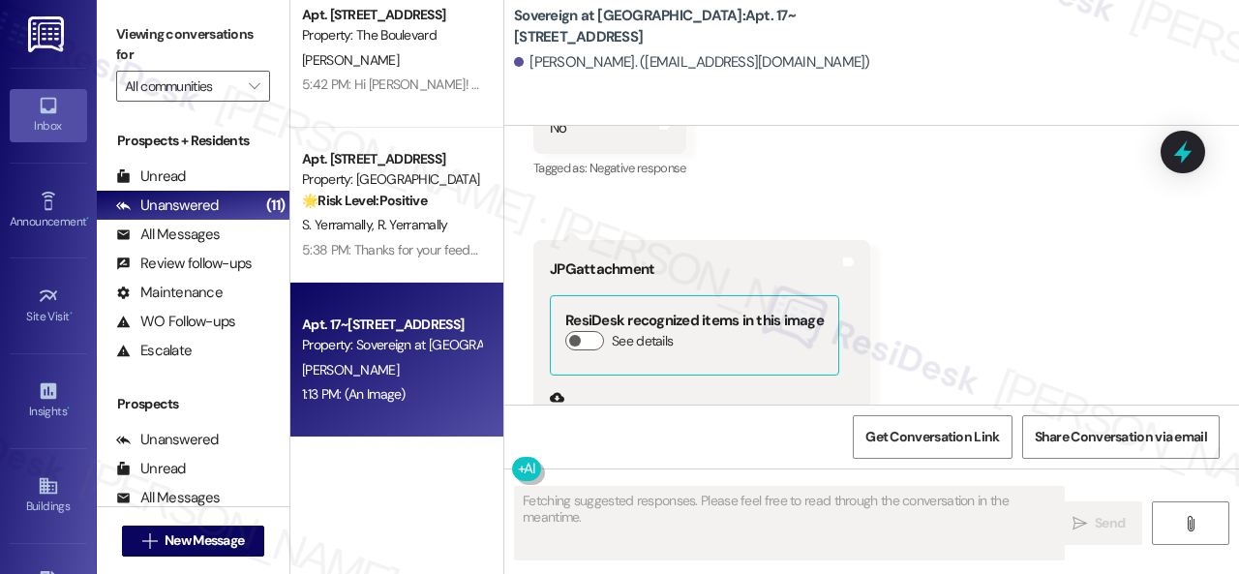
scroll to position [4257, 0]
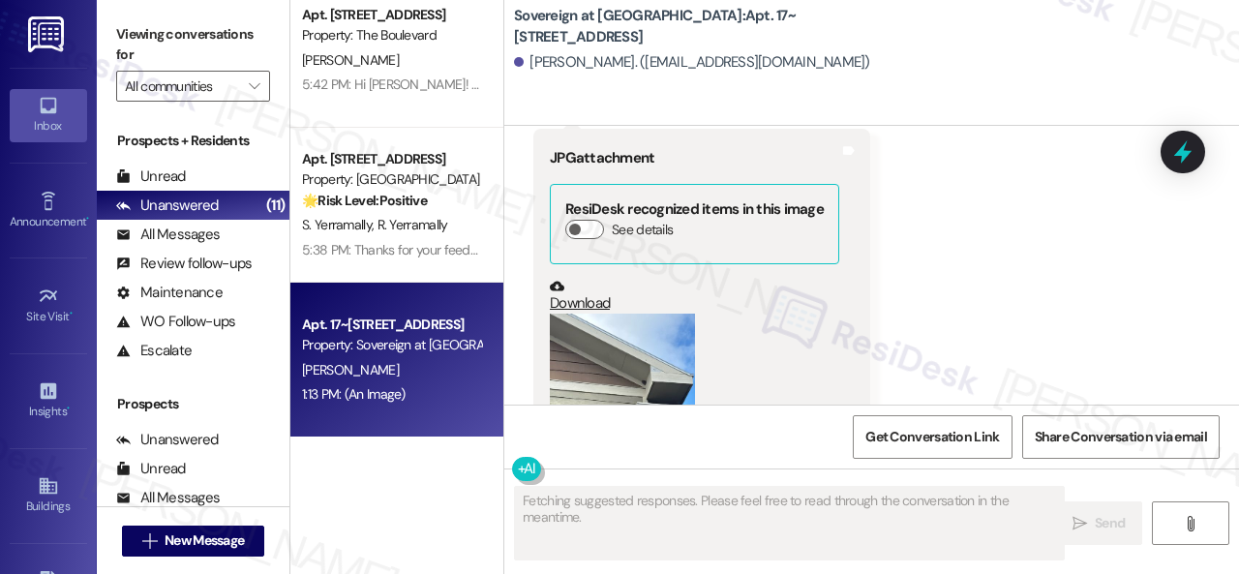
click at [571, 348] on button "Zoom image" at bounding box center [622, 411] width 145 height 194
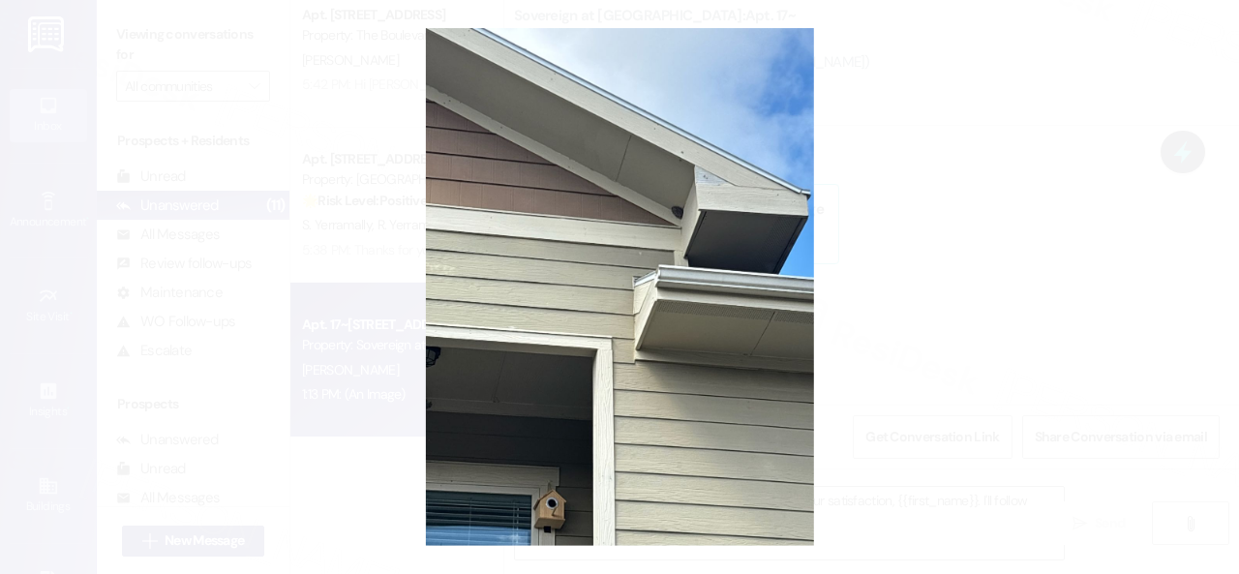
click at [689, 288] on button "Unzoom image" at bounding box center [619, 287] width 1239 height 574
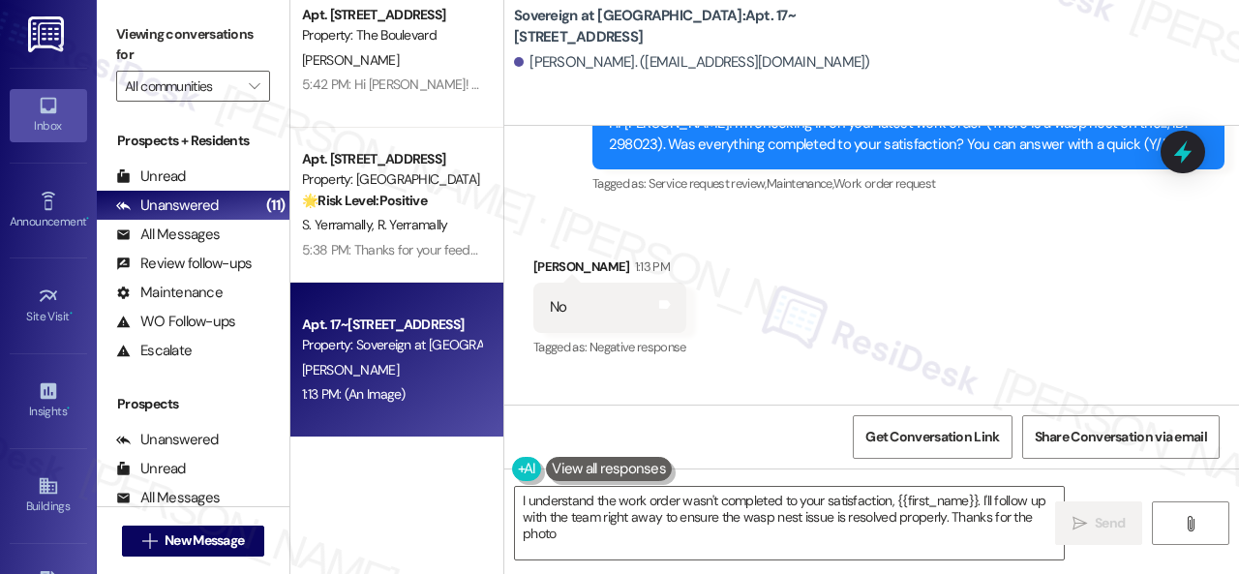
type textarea "I understand the work order wasn't completed to your satisfaction, {{first_name…"
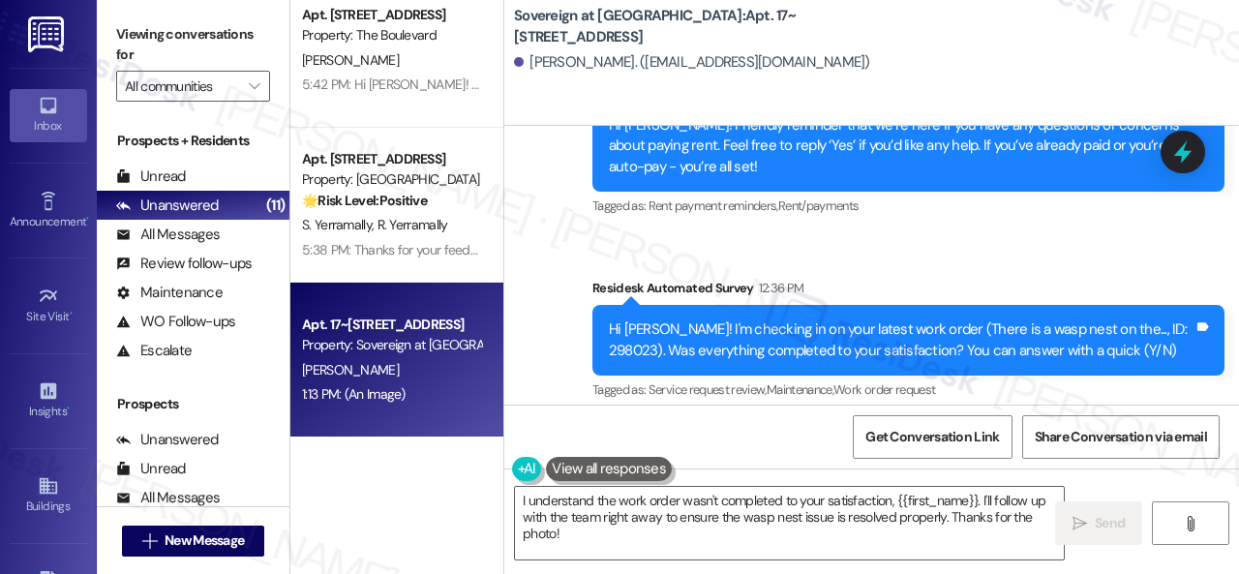
scroll to position [3676, 0]
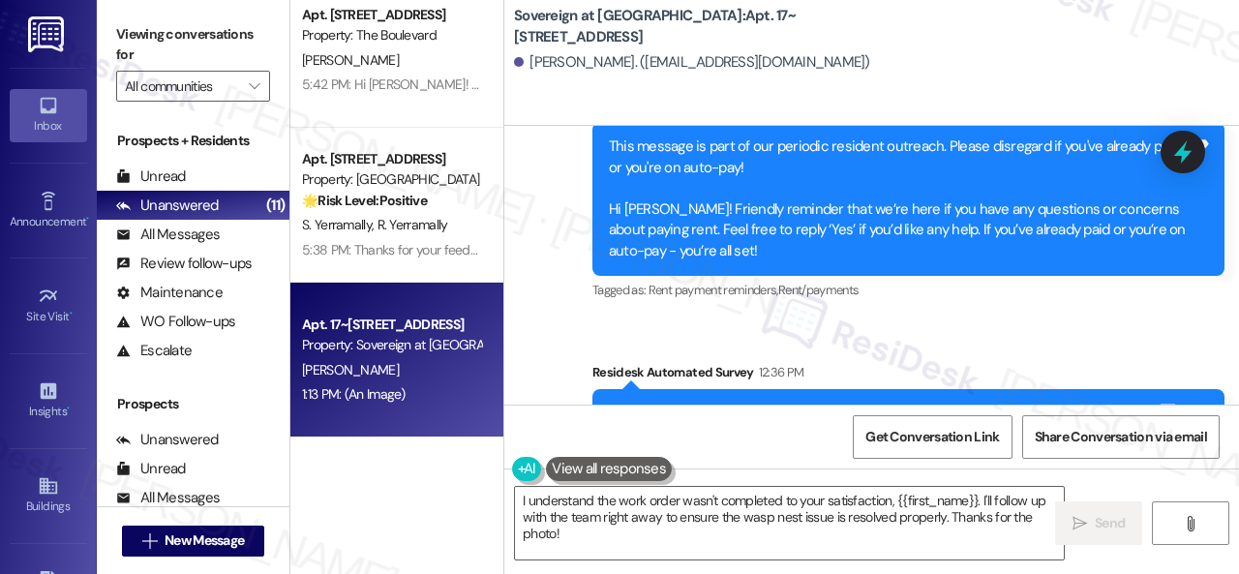
drag, startPoint x: 1100, startPoint y: 355, endPoint x: 1148, endPoint y: 352, distance: 48.5
click at [1148, 404] on div "Hi [PERSON_NAME]! I'm checking in on your latest work order (There is a wasp ne…" at bounding box center [901, 425] width 585 height 42
copy div "298023"
click at [953, 279] on div "Survey, sent via SMS Residesk Automated Survey [DATE] 2:38 PM This message is p…" at bounding box center [871, 11] width 735 height 986
click at [1073, 362] on div "Residesk Automated Survey 12:36 PM" at bounding box center [908, 375] width 632 height 27
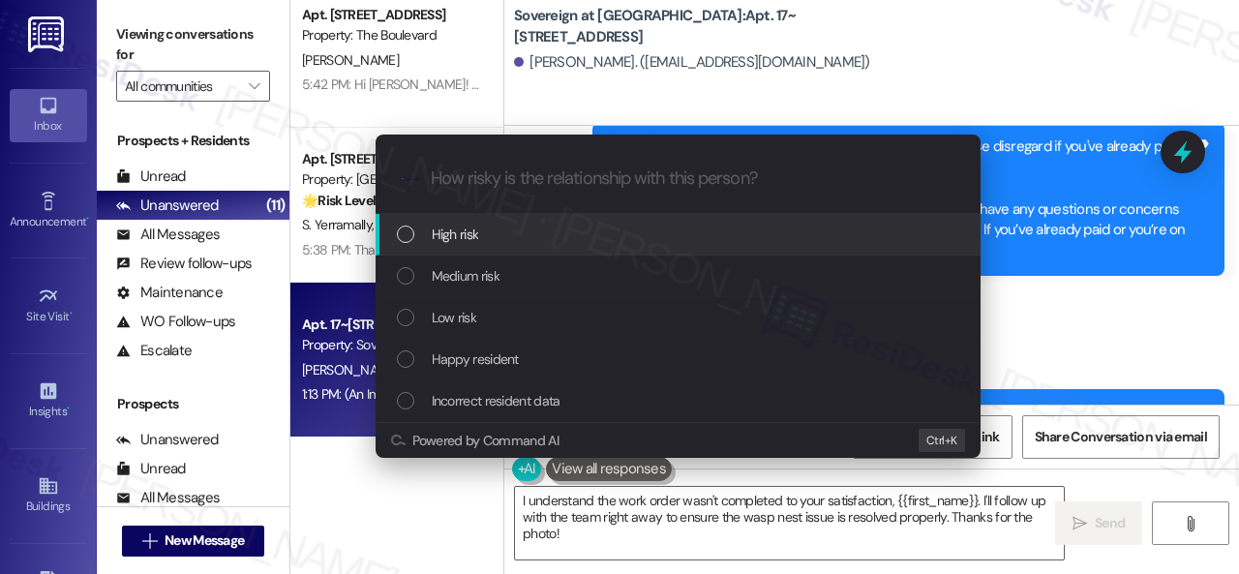
click at [467, 229] on span "High risk" at bounding box center [455, 234] width 47 height 21
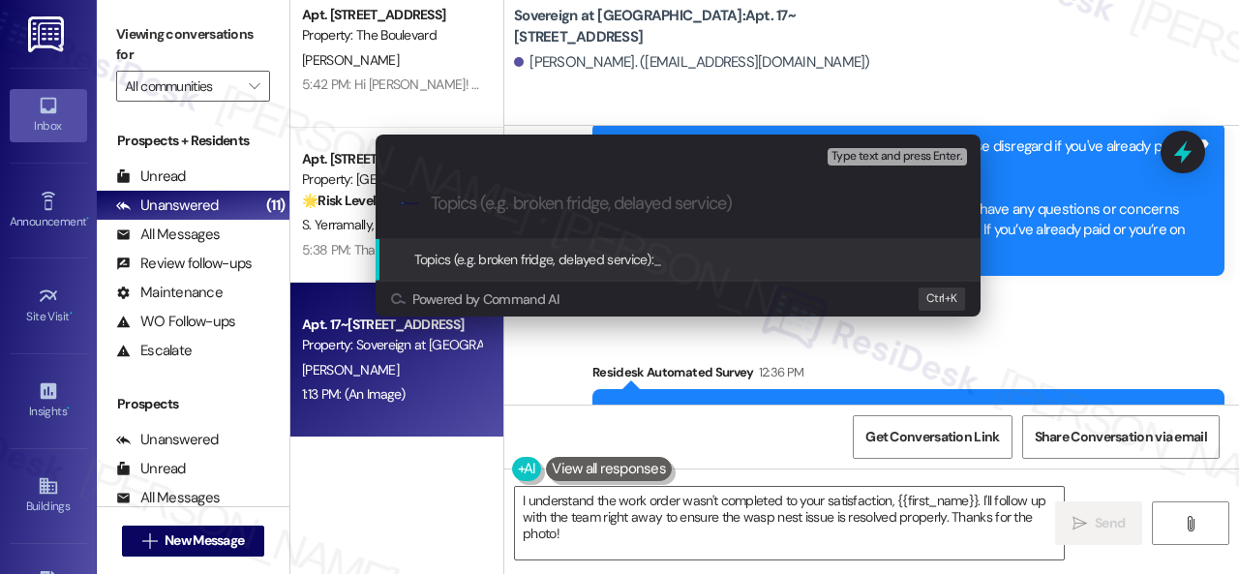
click at [488, 199] on input "Topics (e.g. broken fridge, delayed service)" at bounding box center [694, 204] width 526 height 20
paste input "Follow-up on the closed work order 298023"
type input "Follow-up on the closed work order 298023"
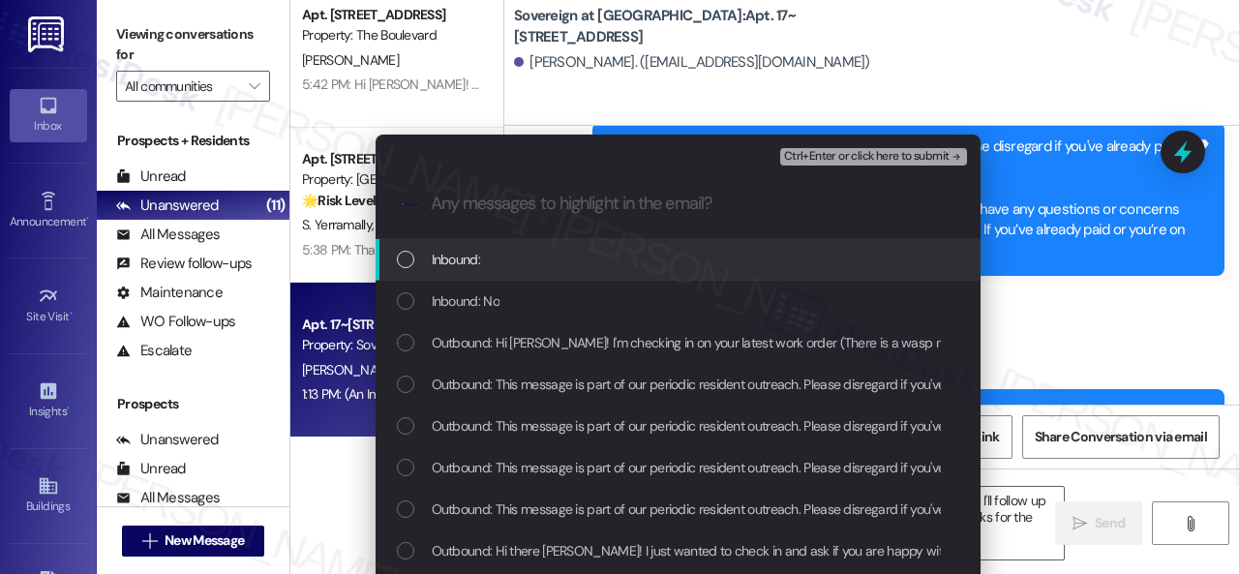
click at [467, 259] on span "Inbound:" at bounding box center [456, 259] width 48 height 21
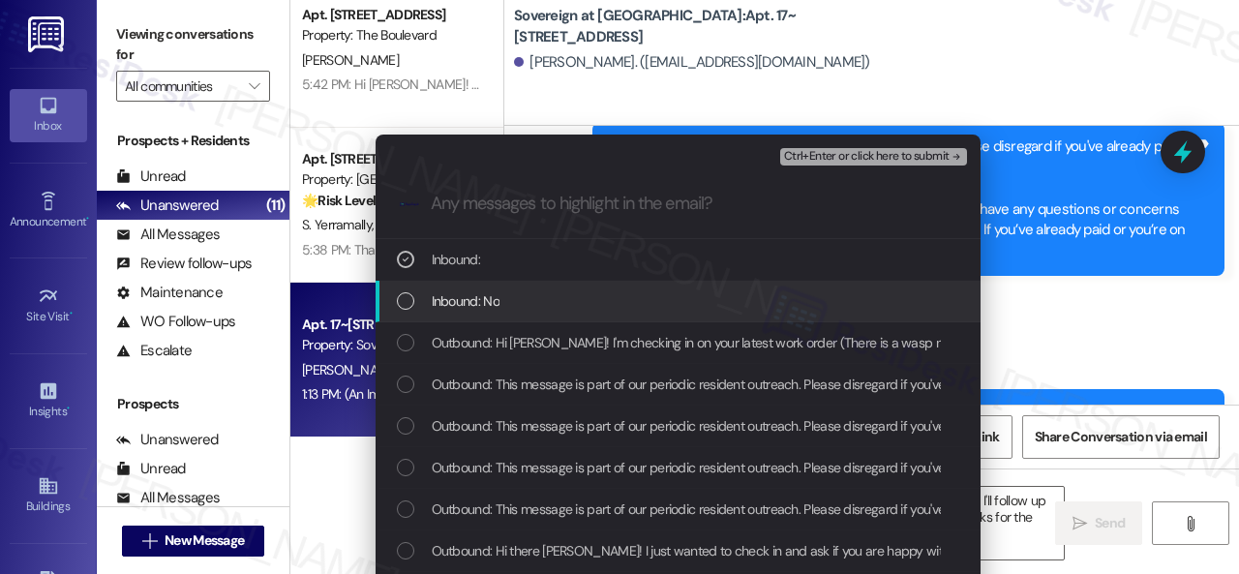
click at [459, 295] on span "Inbound: No" at bounding box center [466, 300] width 68 height 21
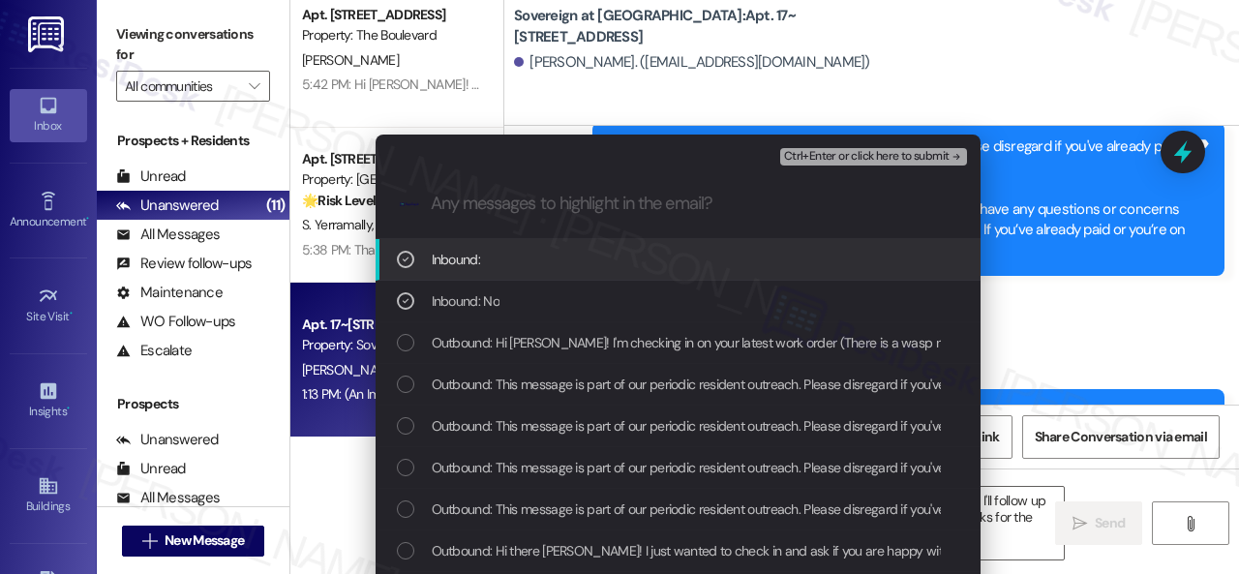
click at [814, 154] on span "Ctrl+Enter or click here to submit" at bounding box center [867, 157] width 166 height 14
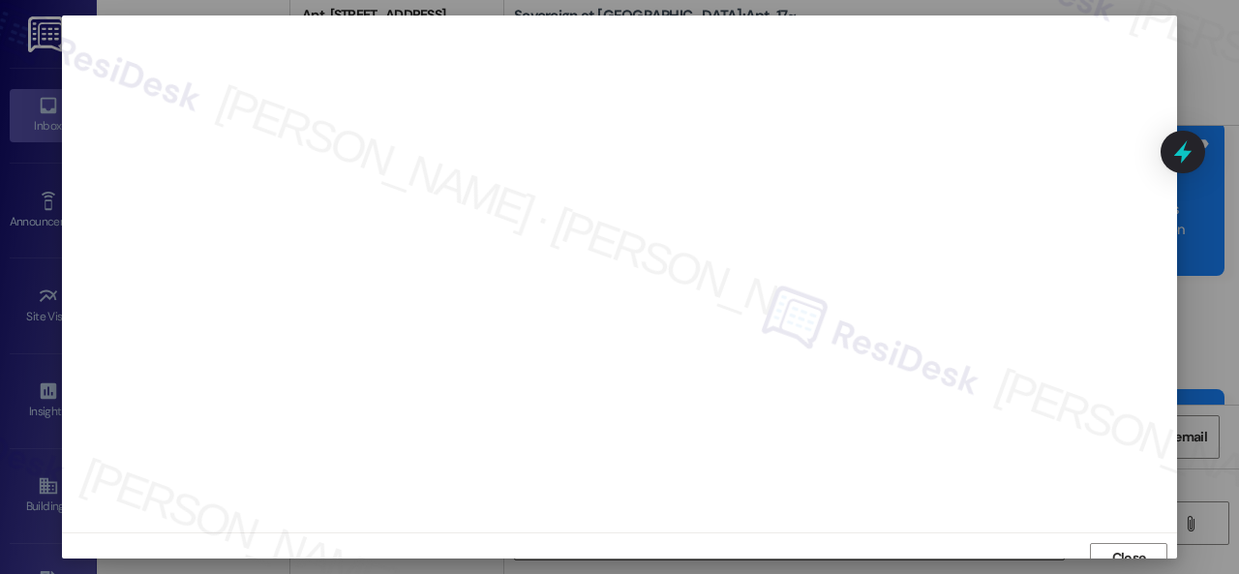
scroll to position [15, 0]
click at [1127, 539] on span "Close" at bounding box center [1129, 543] width 34 height 20
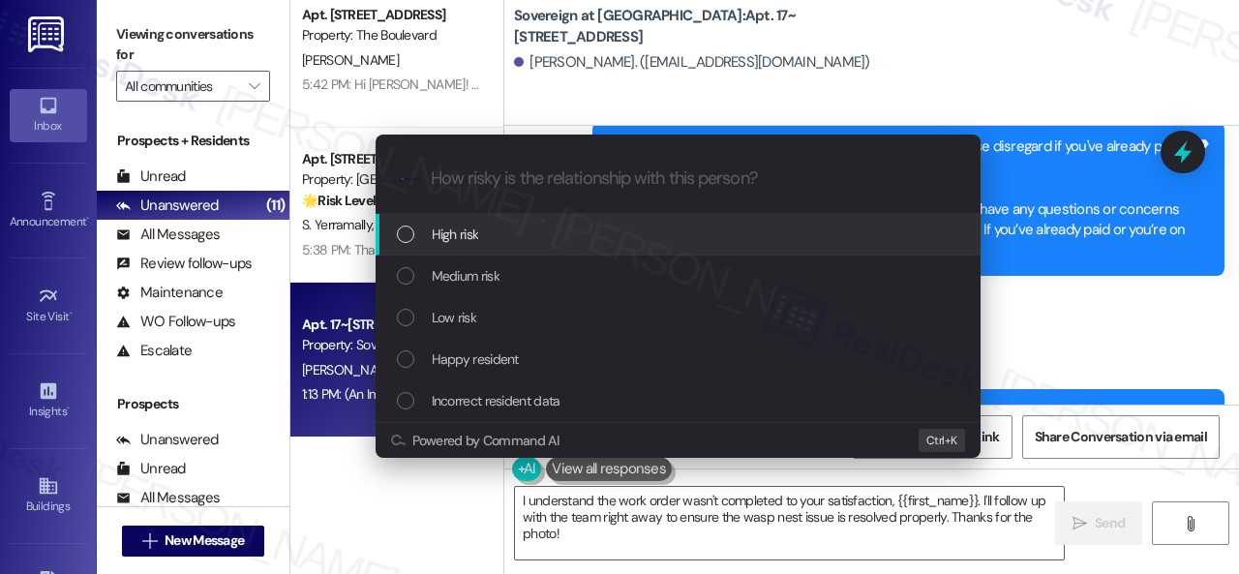
click at [459, 227] on span "High risk" at bounding box center [455, 234] width 47 height 21
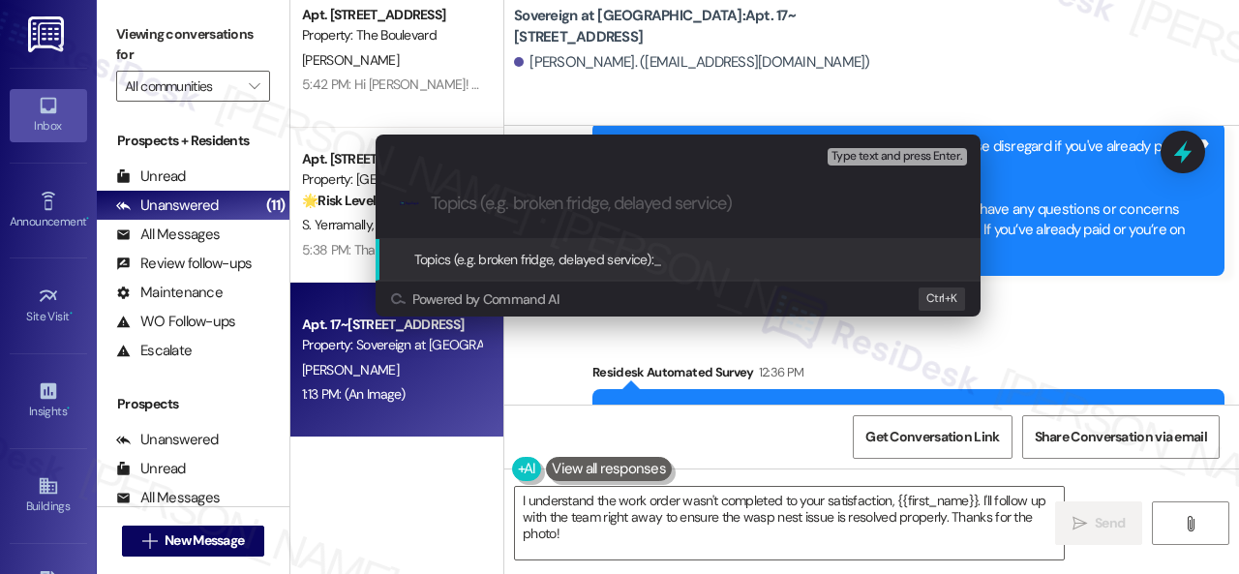
paste input "Follow-up on the closed work order 298023"
type input "Follow-up on the closed work order 298023"
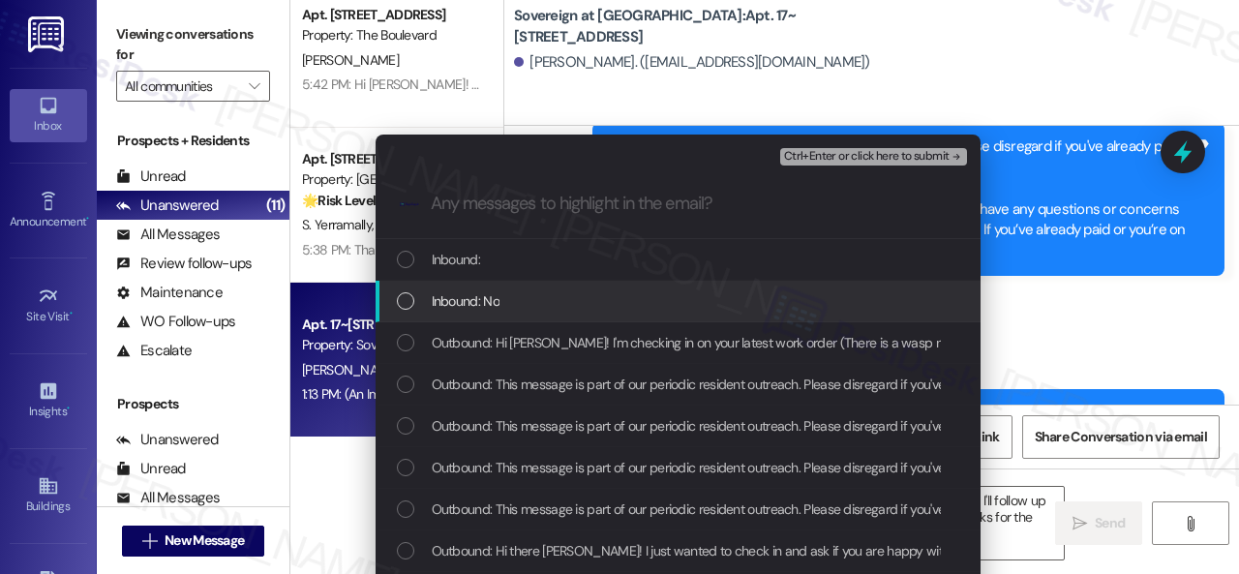
click at [438, 300] on span "Inbound: No" at bounding box center [466, 300] width 68 height 21
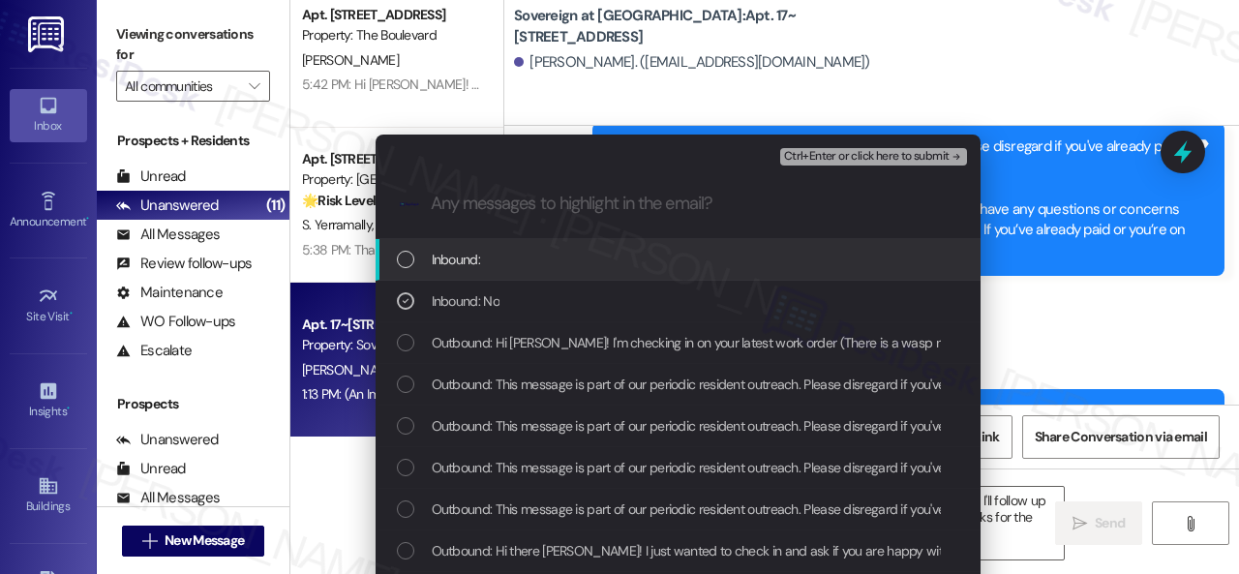
click at [436, 255] on span "Inbound:" at bounding box center [456, 259] width 48 height 21
click at [804, 154] on span "Ctrl+Enter or click here to submit" at bounding box center [867, 157] width 166 height 14
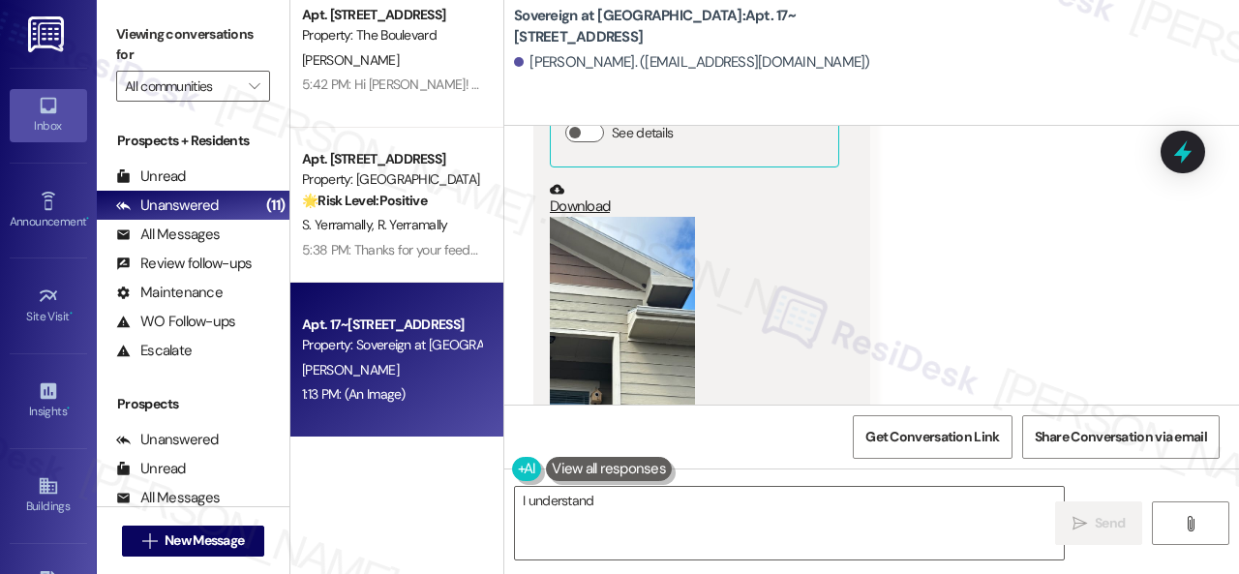
scroll to position [4353, 0]
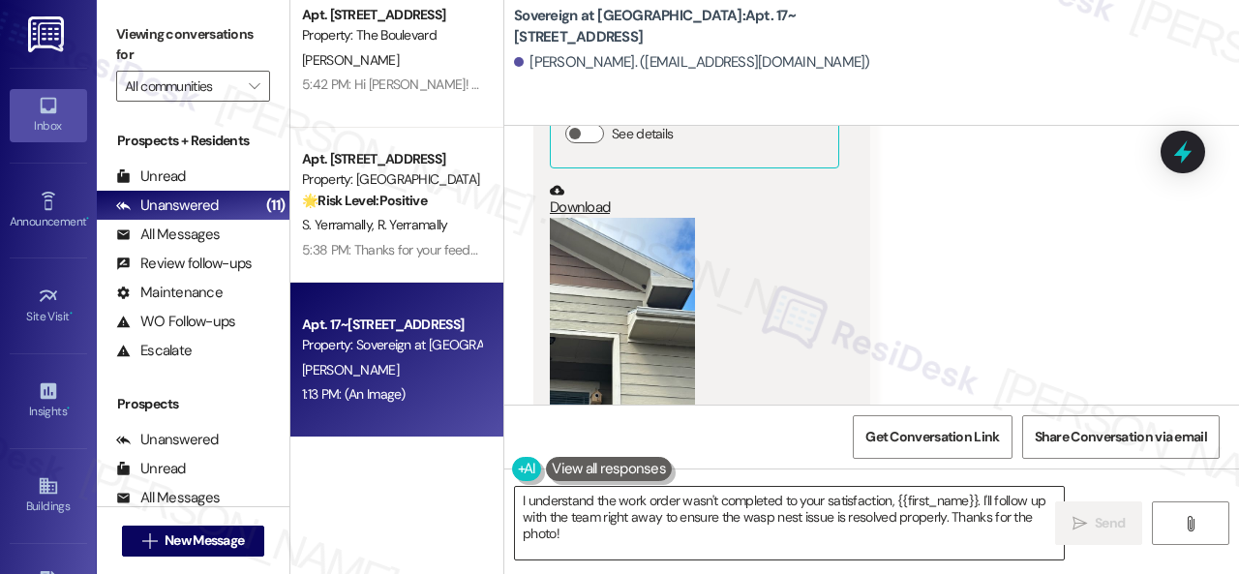
drag, startPoint x: 808, startPoint y: 501, endPoint x: 711, endPoint y: 526, distance: 101.0
click at [808, 501] on textarea "I understand the work order wasn't completed to your satisfaction, {{first_name…" at bounding box center [789, 523] width 549 height 73
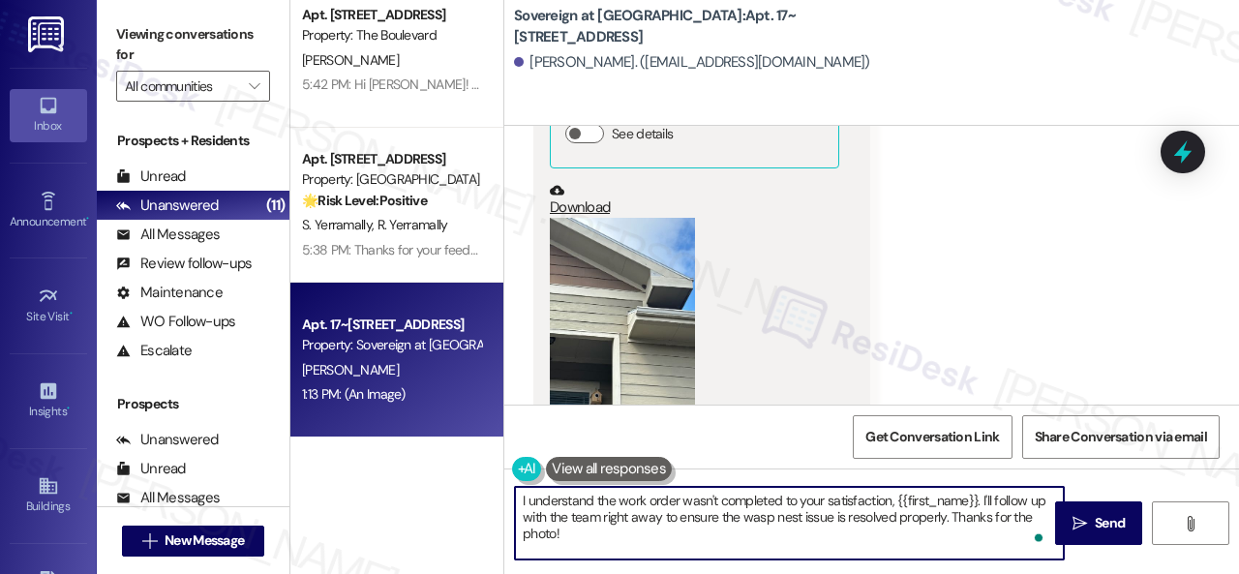
drag, startPoint x: 592, startPoint y: 536, endPoint x: 447, endPoint y: 480, distance: 155.7
click at [447, 480] on div "Apt. 329, [STREET_ADDRESS] Property: Marquee 🔧 Risk Level: Medium The resident …" at bounding box center [764, 287] width 949 height 574
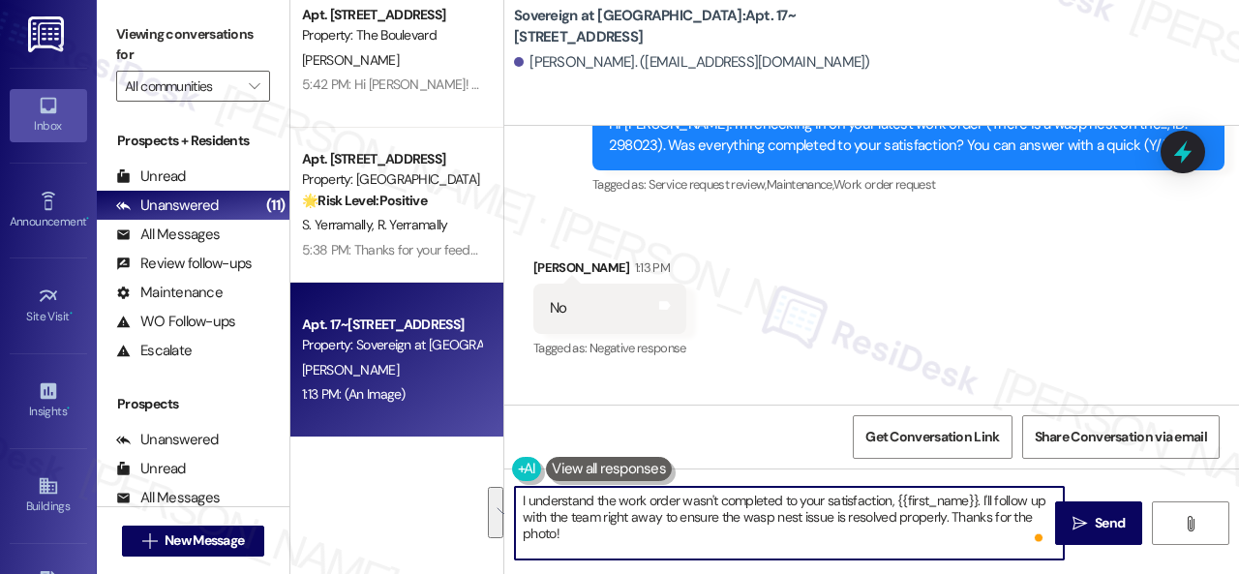
scroll to position [4382, 0]
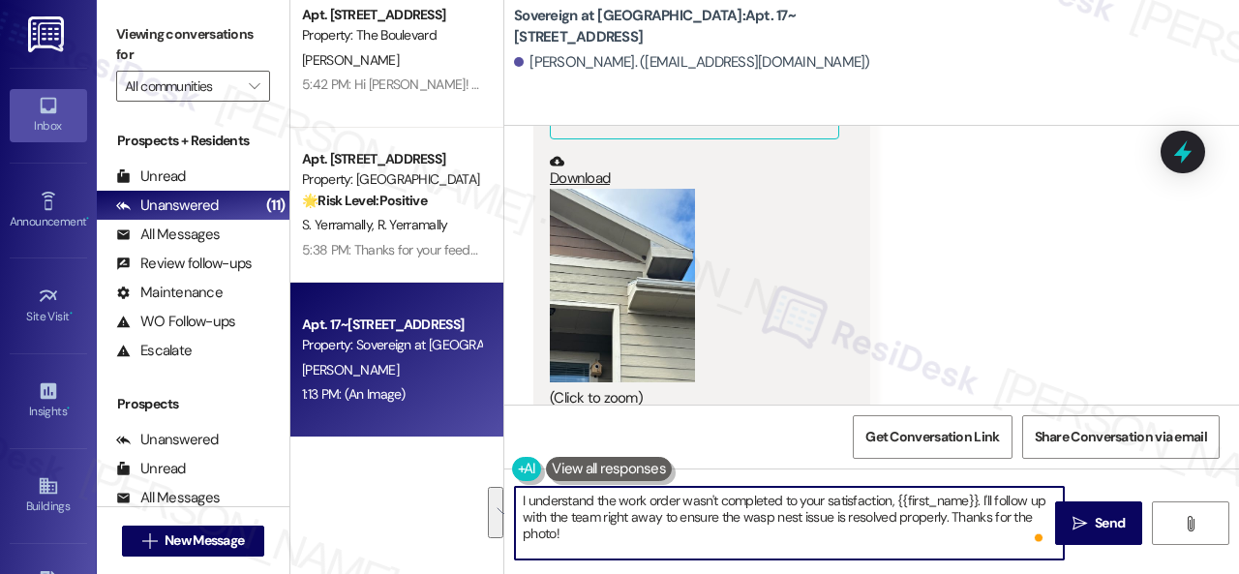
paste textarea "'m sorry to hear the issue hasn't been resolved yet. We apologize for the delay…"
click at [635, 496] on textarea "I'm sorry to hear the issue hasn't been resolved yet. We apologize for the dela…" at bounding box center [789, 523] width 549 height 73
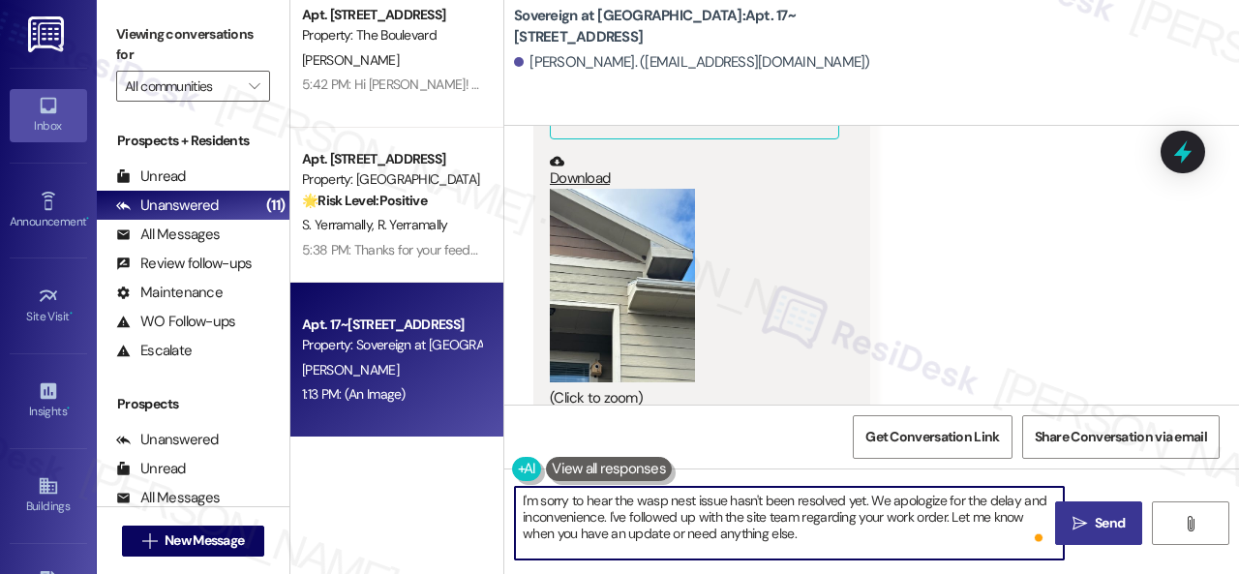
type textarea "I'm sorry to hear the wasp nest issue hasn't been resolved yet. We apologize fo…"
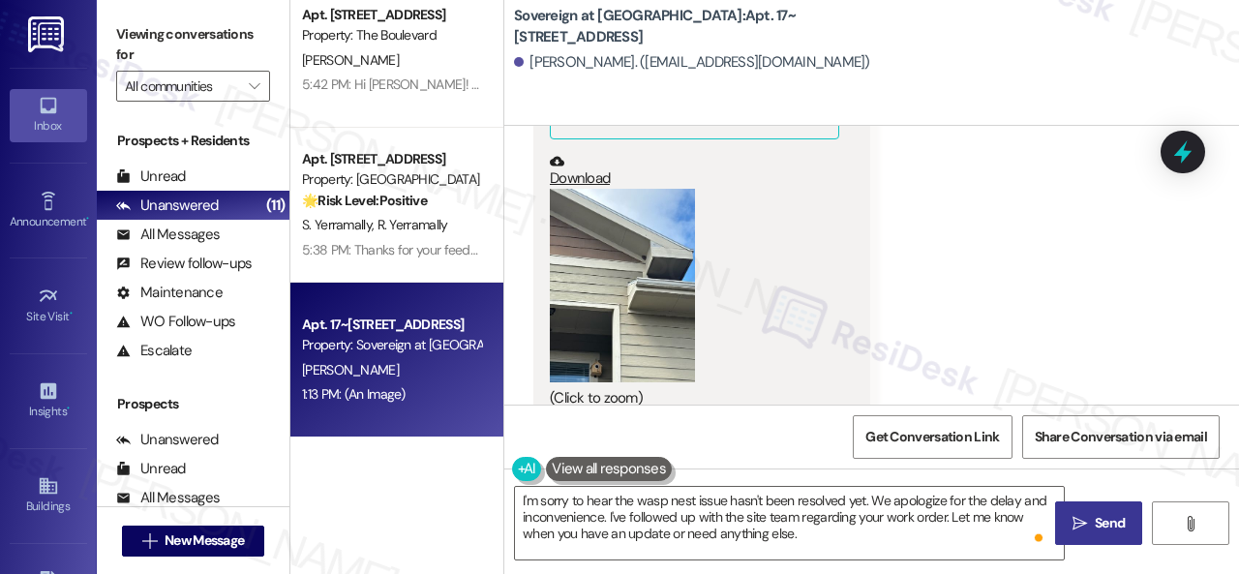
click at [1115, 504] on button " Send" at bounding box center [1098, 523] width 87 height 44
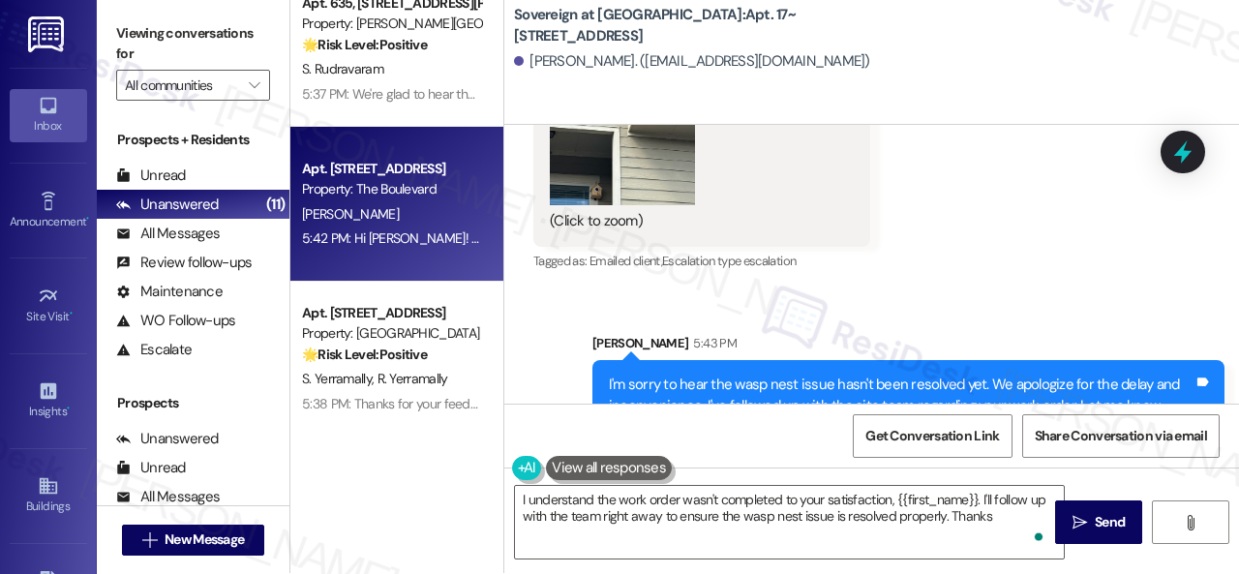
scroll to position [0, 0]
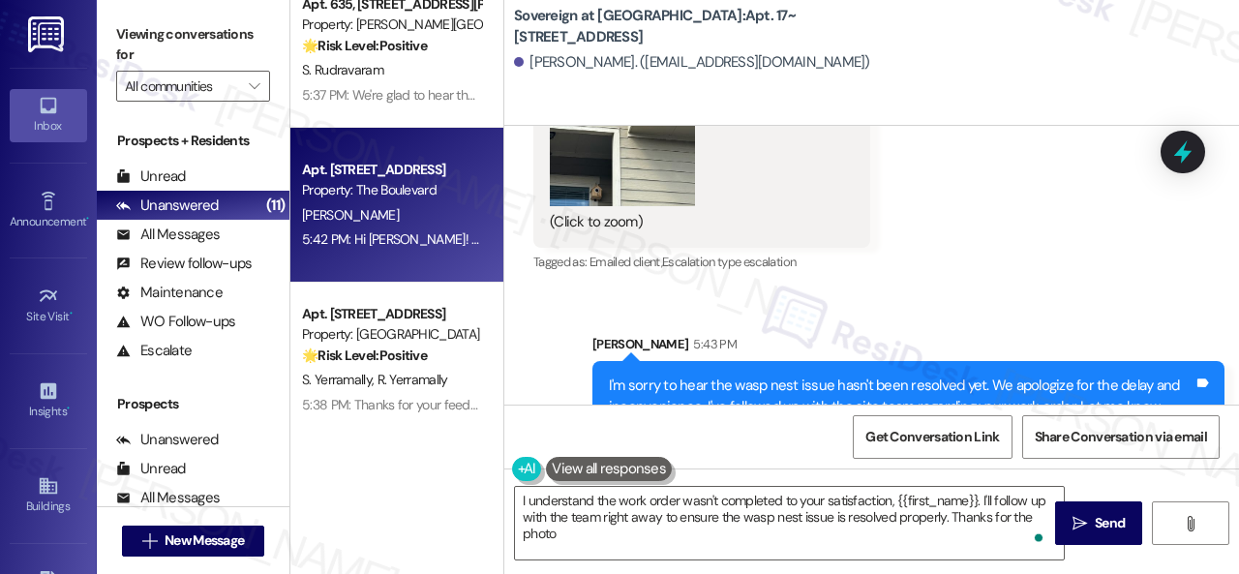
type textarea "I understand the work order wasn't completed to your satisfaction, {{first_name…"
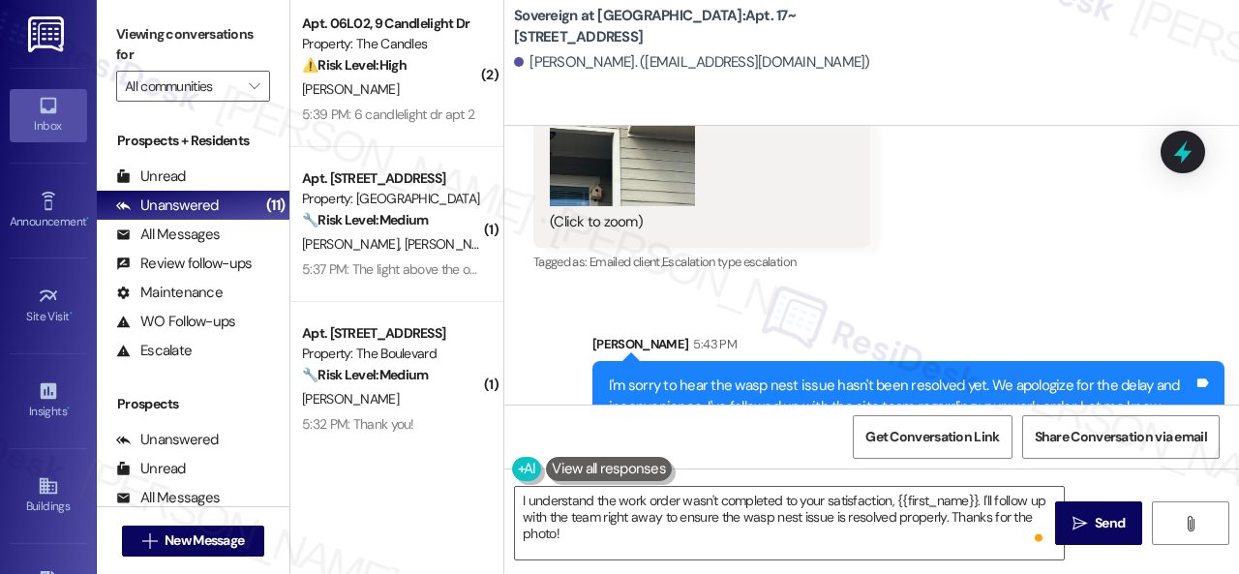
scroll to position [105, 0]
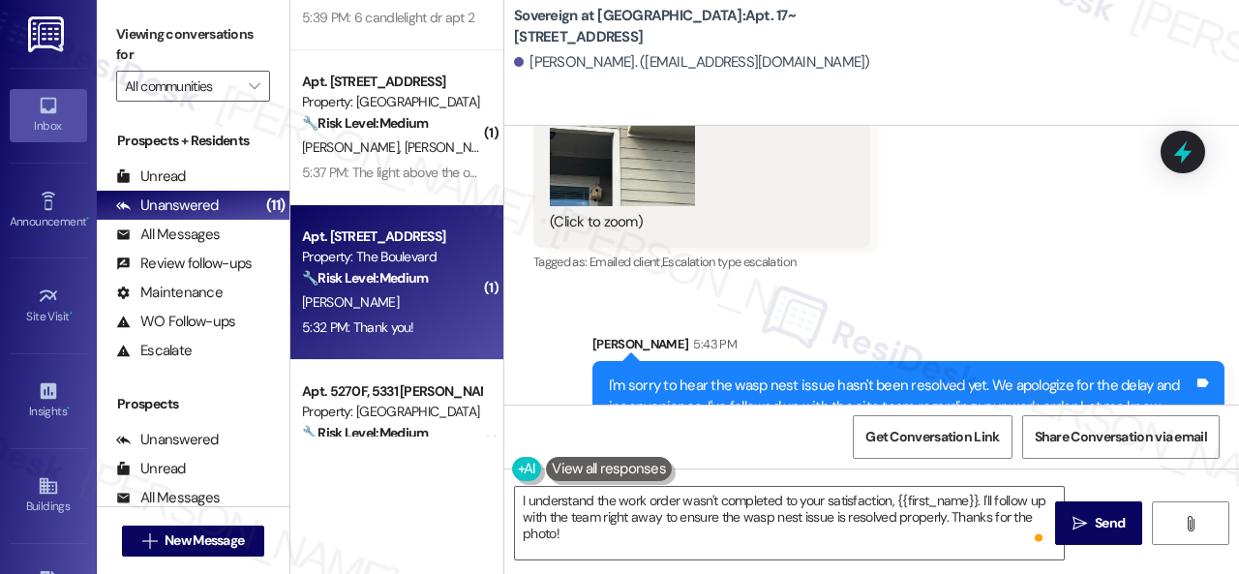
click at [418, 318] on div "5:32 PM: Thank you! 5:32 PM: Thank you!" at bounding box center [391, 328] width 183 height 24
type textarea "Fetching suggested responses. Please feel free to read through the conversation…"
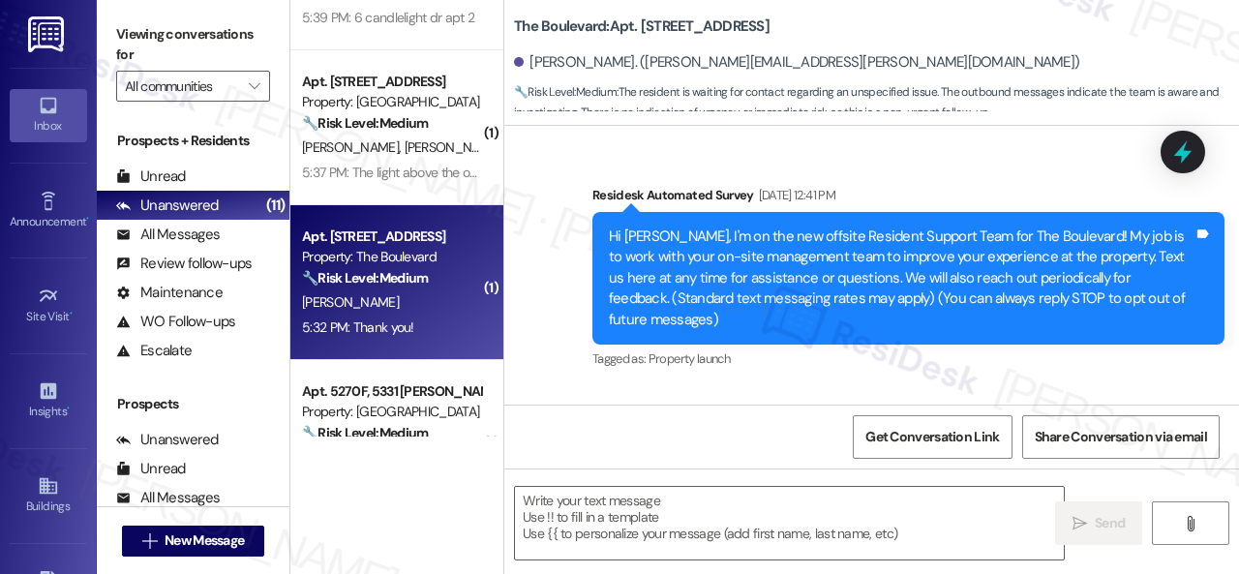
scroll to position [26832, 0]
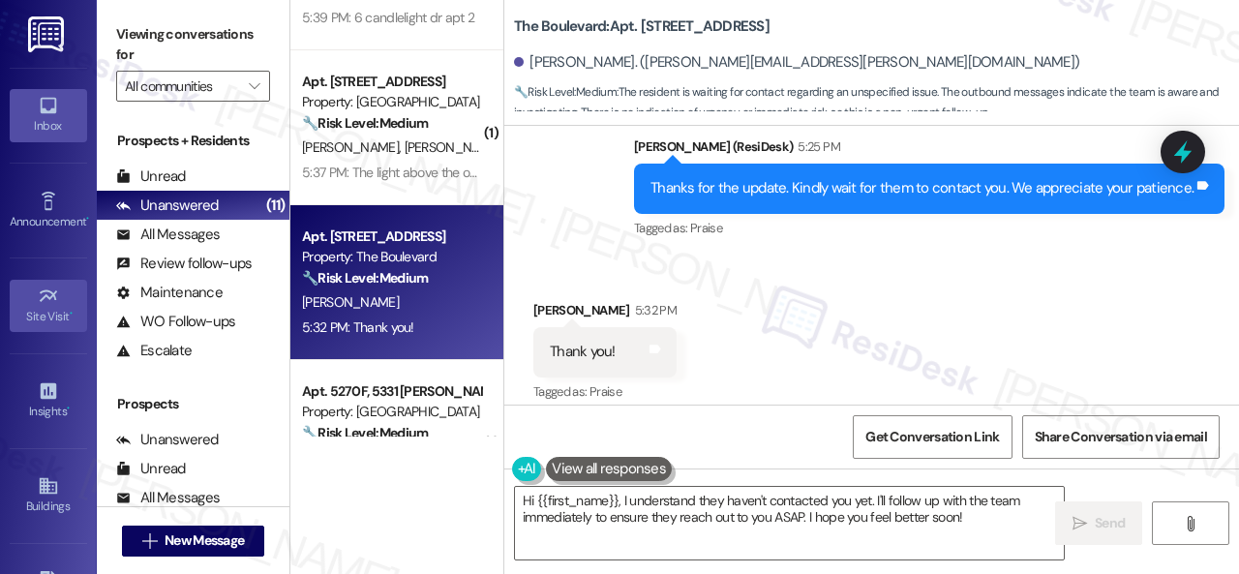
click at [713, 486] on div "Hi {{first_name}}, I understand they haven't contacted you yet. I'll follow up …" at bounding box center [789, 523] width 551 height 75
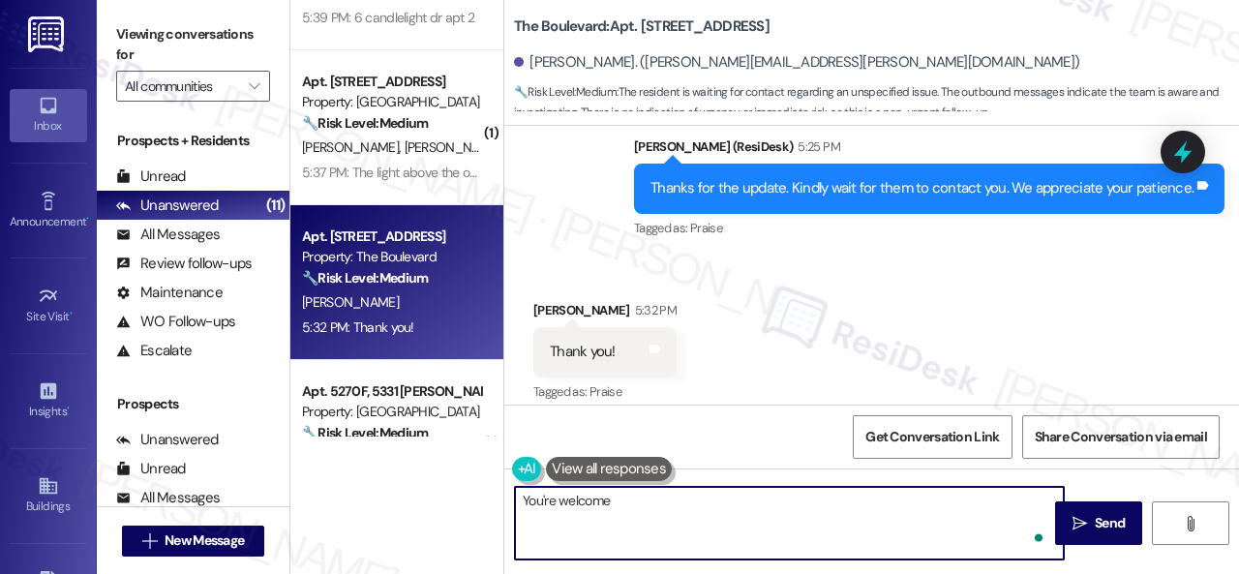
type textarea "You're welcome!"
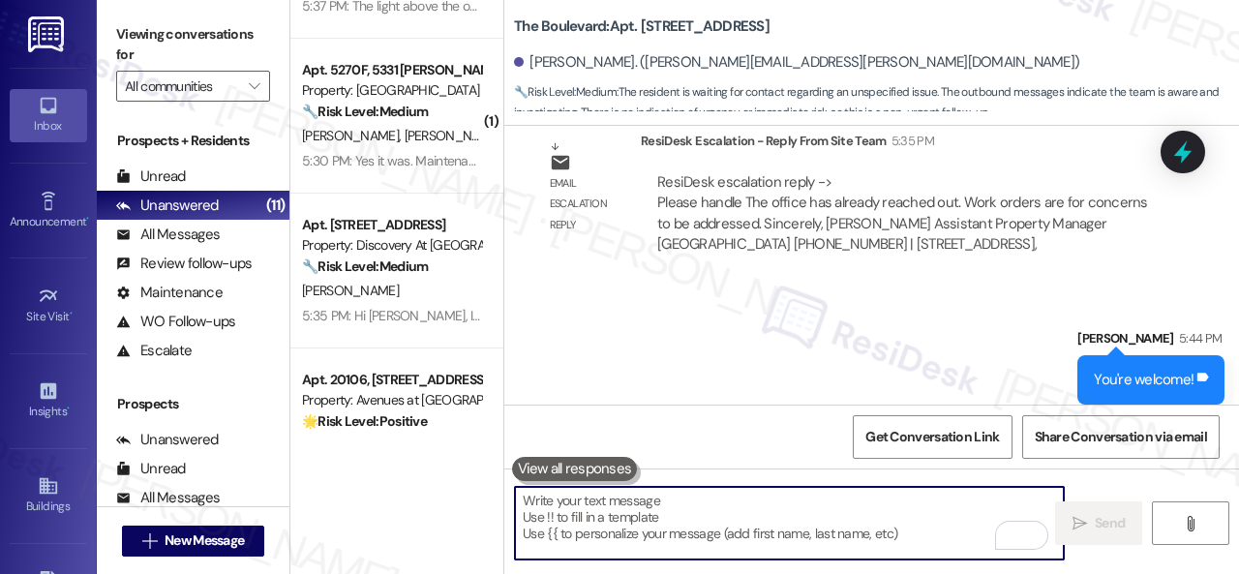
scroll to position [298, 0]
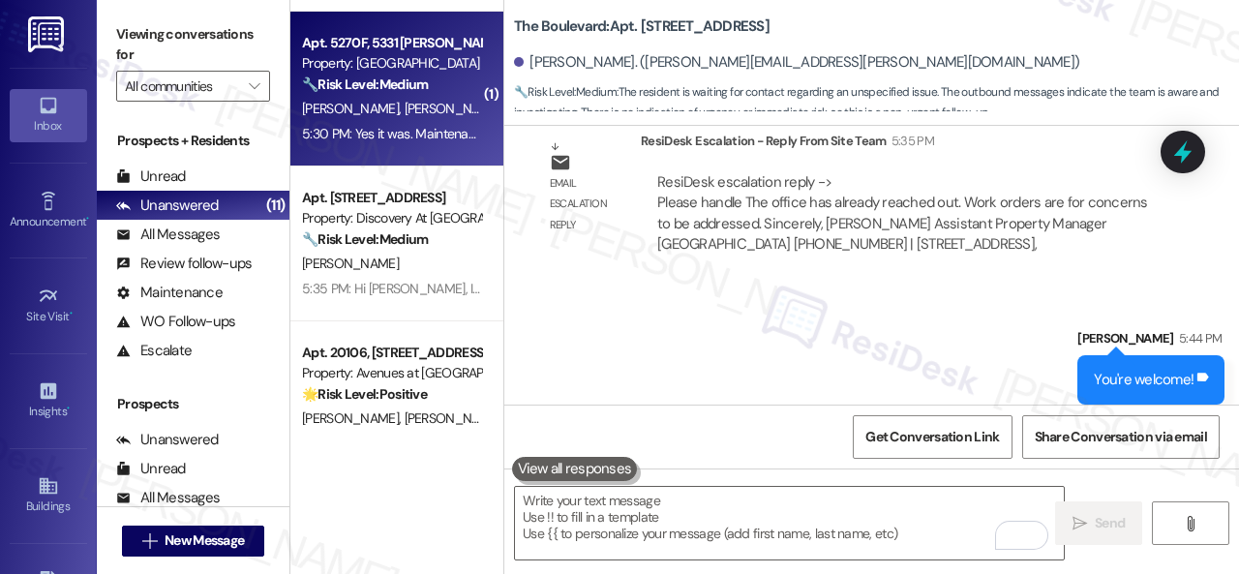
click at [434, 108] on div "S. King L. King" at bounding box center [391, 109] width 183 height 24
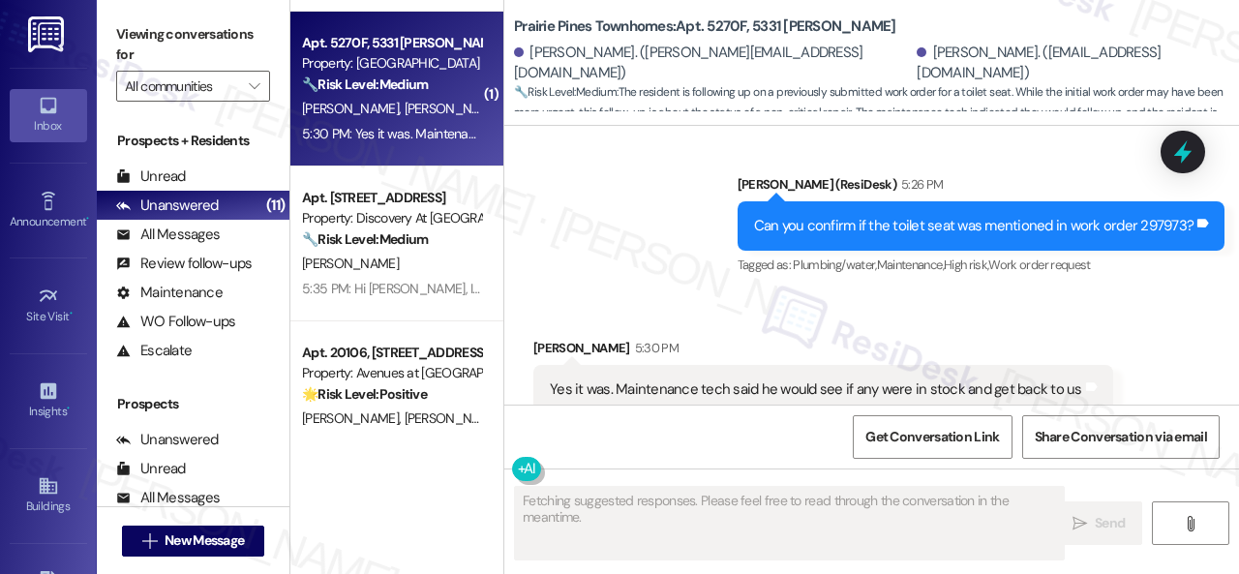
scroll to position [2313, 0]
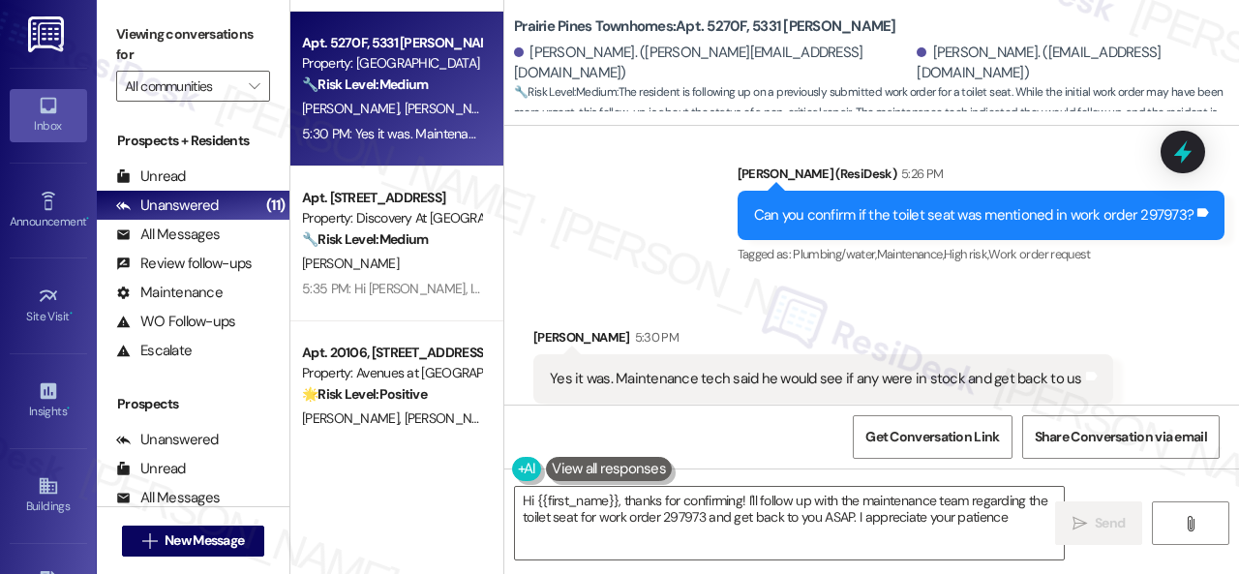
type textarea "Hi {{first_name}}, thanks for confirming! I'll follow up with the maintenance t…"
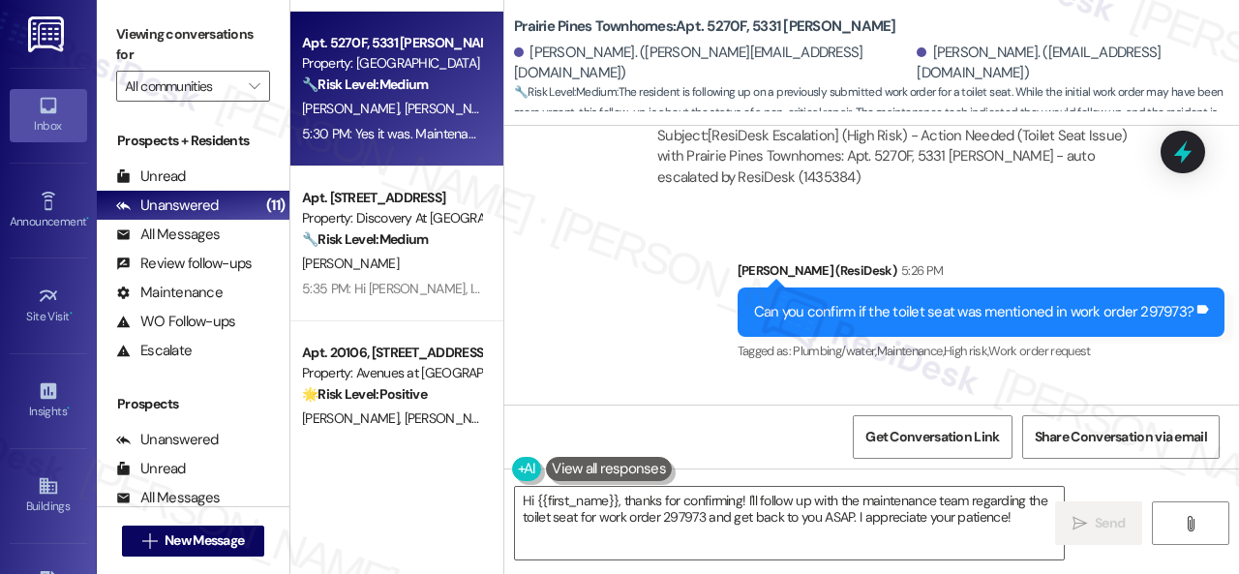
click at [1152, 302] on div "Can you confirm if the toilet seat was mentioned in work order 297973?" at bounding box center [974, 312] width 440 height 20
copy div "297973"
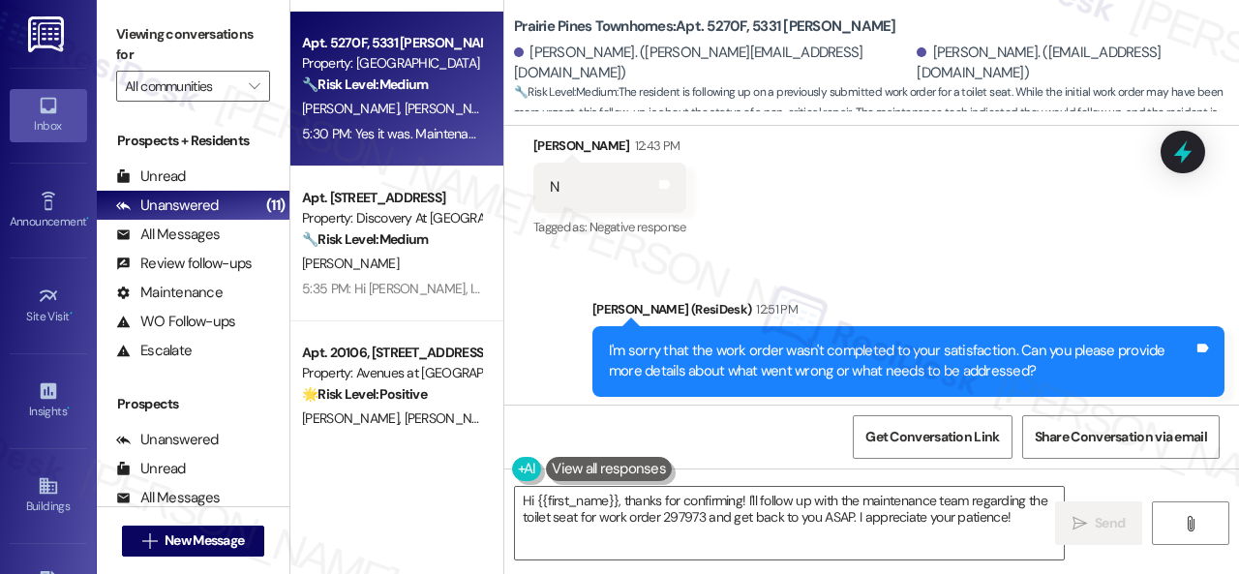
scroll to position [1151, 0]
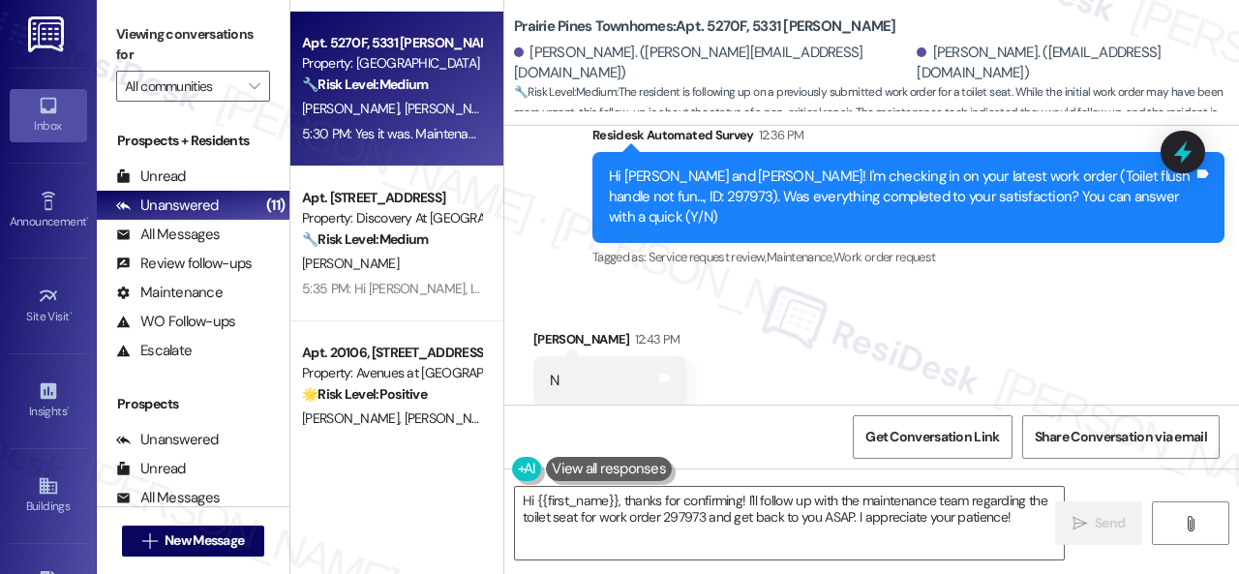
click at [964, 286] on div "Received via SMS Stephanie King 12:43 PM N Tags and notes Tagged as: Negative r…" at bounding box center [871, 368] width 735 height 164
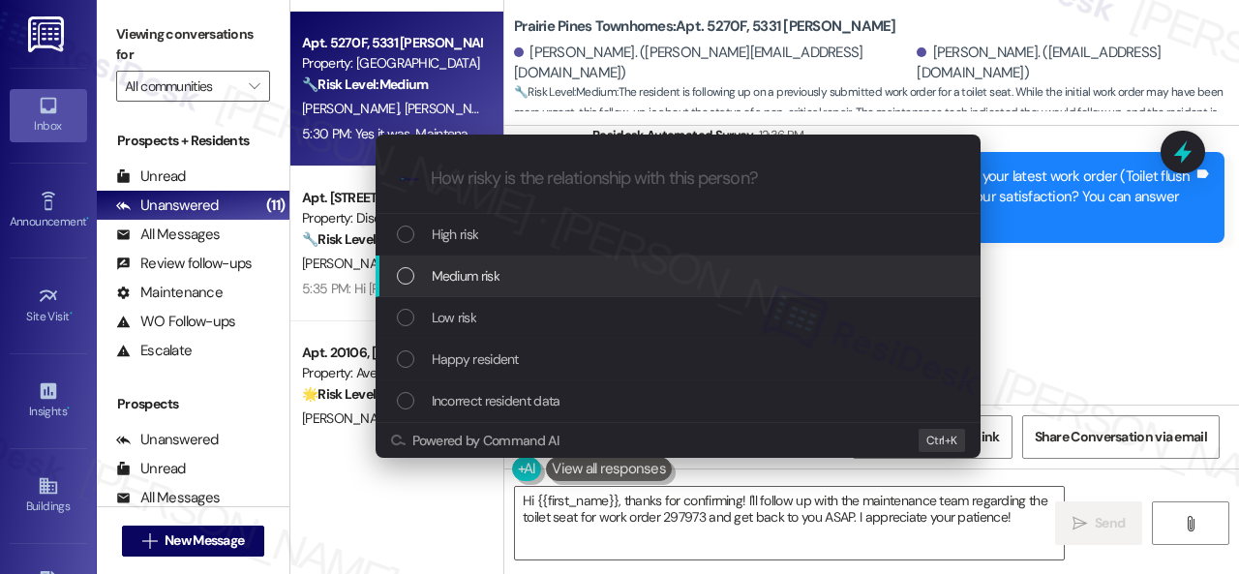
click at [438, 272] on span "Medium risk" at bounding box center [466, 275] width 68 height 21
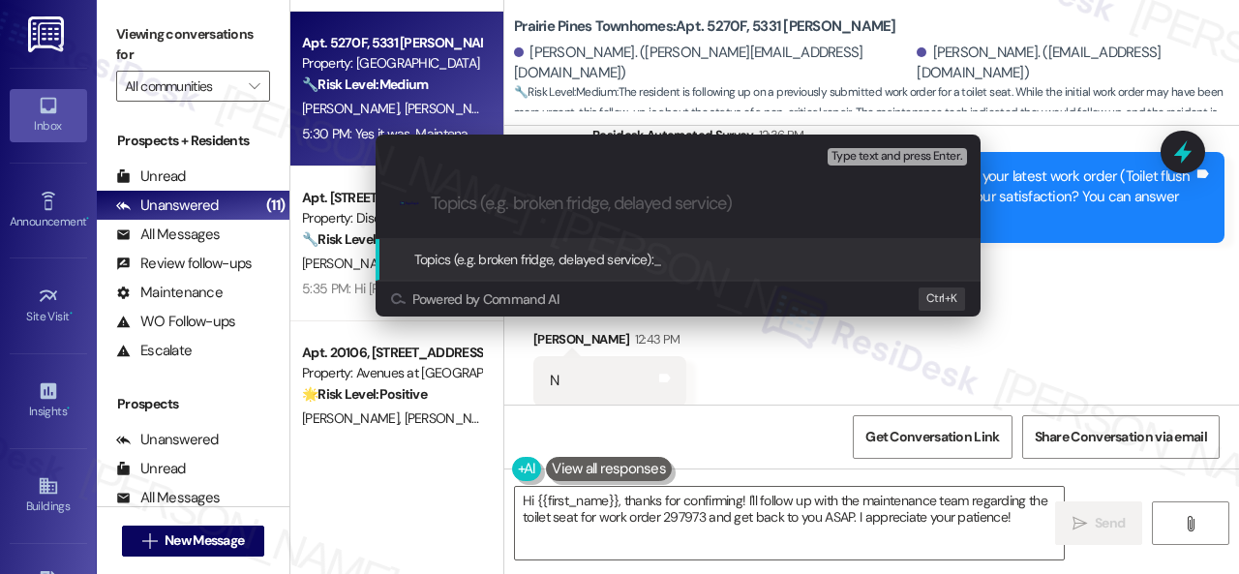
click at [505, 200] on input "Topics (e.g. broken fridge, delayed service)" at bounding box center [694, 204] width 526 height 20
paste input "Follow-up on the closed work order 297973"
type input "Follow-up on the closed work order 297973"
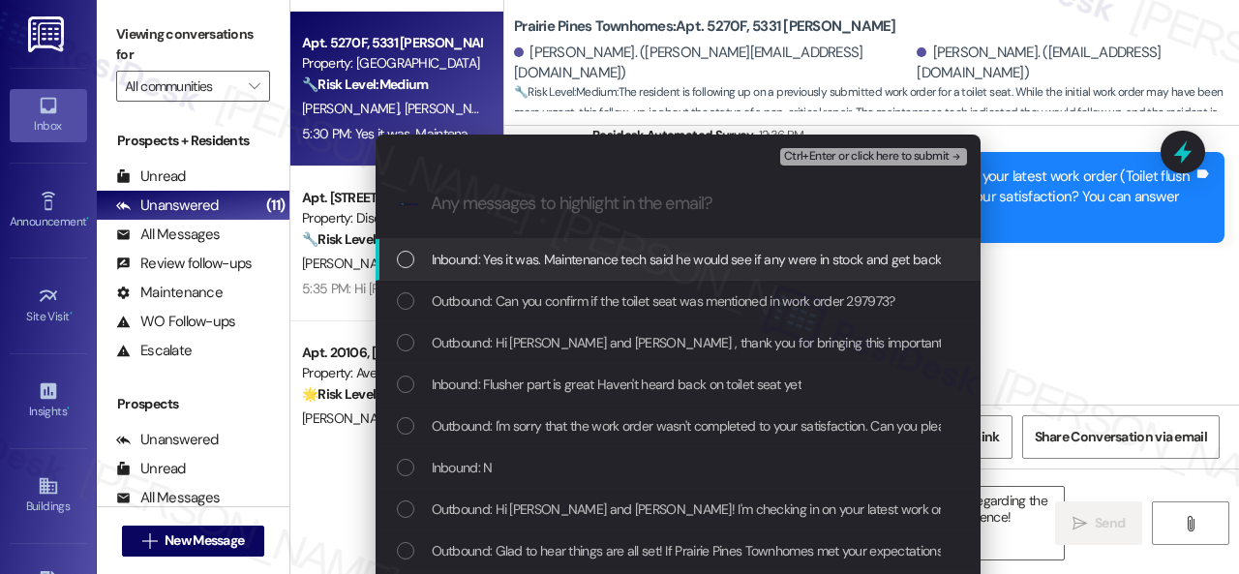
click at [556, 268] on span "Inbound: Yes it was. Maintenance tech said he would see if any were in stock an…" at bounding box center [702, 259] width 541 height 21
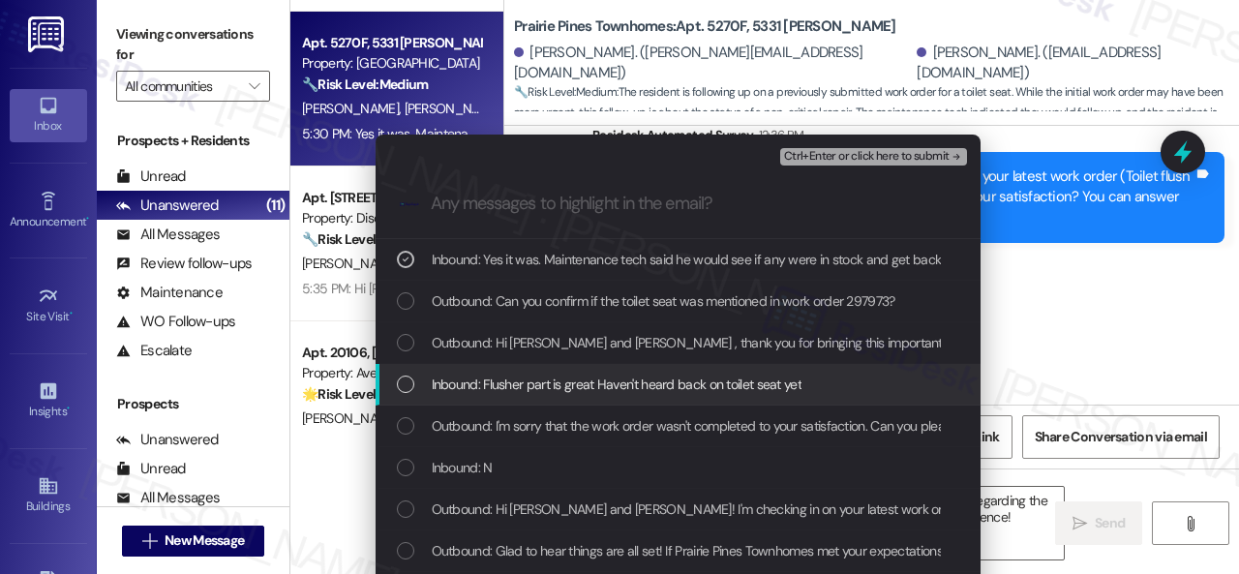
click at [556, 384] on span "Inbound: Flusher part is great Haven't heard back on toilet seat yet" at bounding box center [617, 384] width 370 height 21
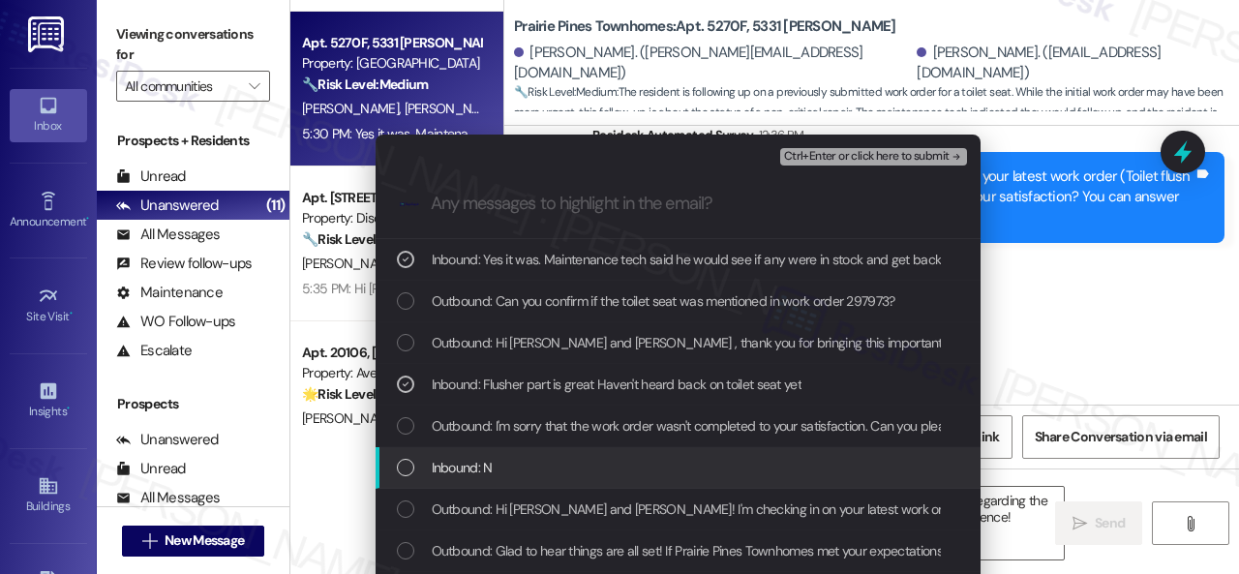
click at [482, 467] on span "Inbound: N" at bounding box center [462, 467] width 61 height 21
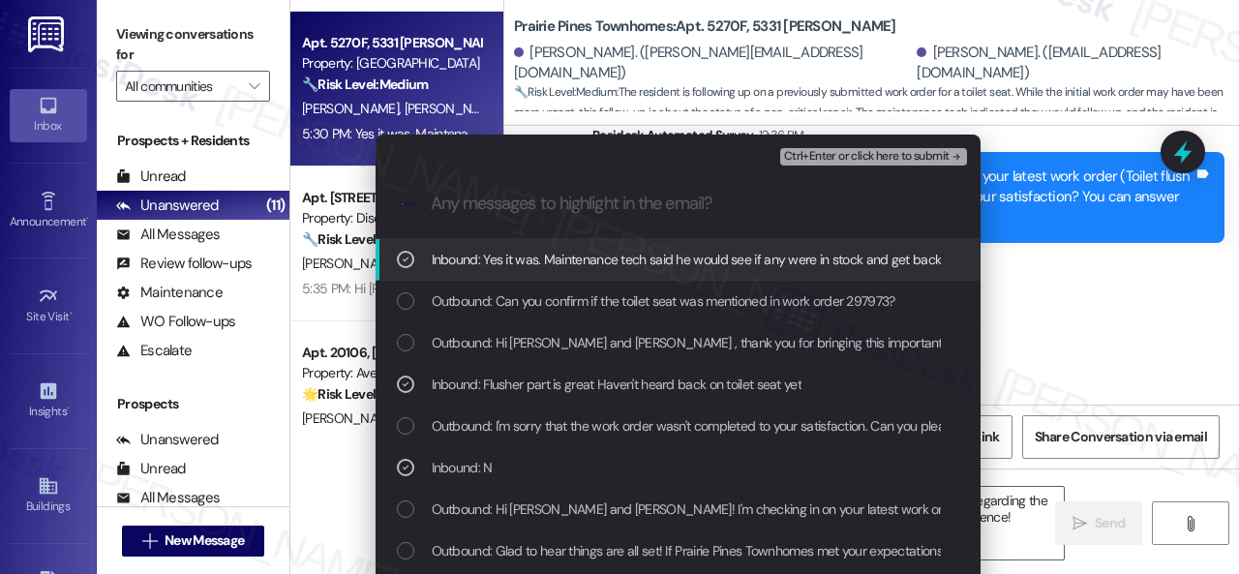
click at [835, 150] on span "Ctrl+Enter or click here to submit" at bounding box center [867, 157] width 166 height 14
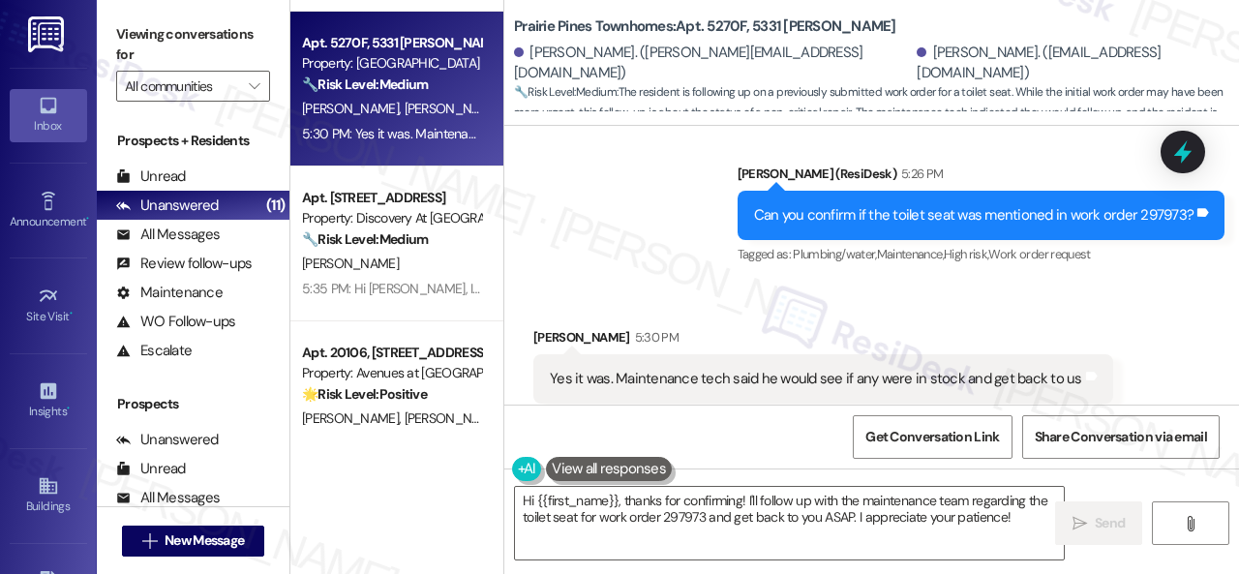
scroll to position [2314, 0]
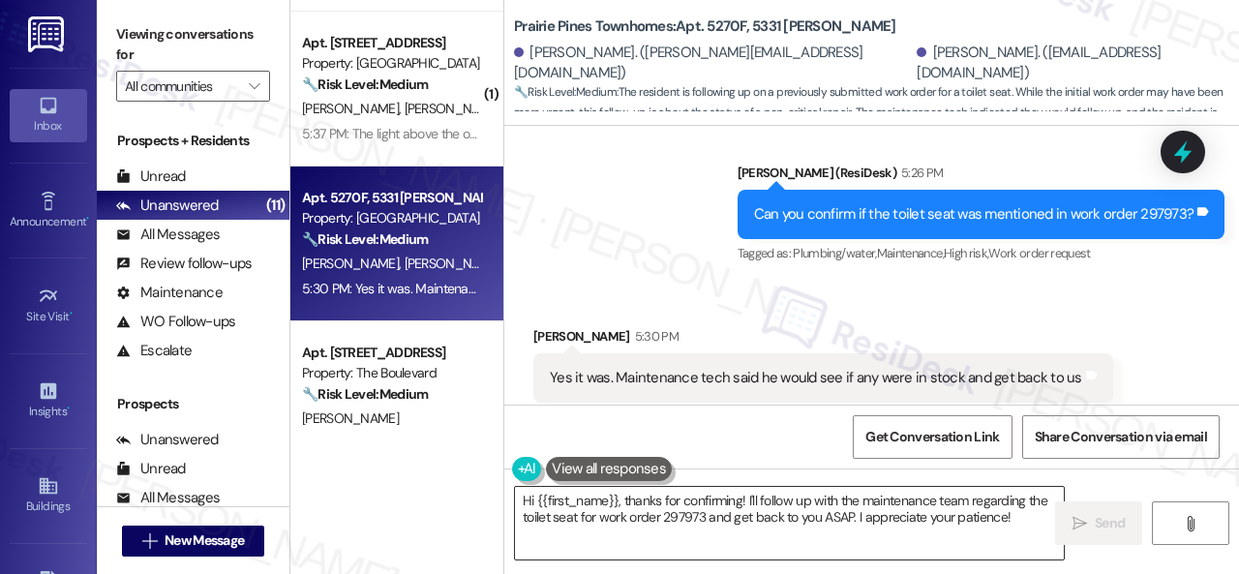
drag, startPoint x: 800, startPoint y: 528, endPoint x: 787, endPoint y: 528, distance: 12.6
click at [800, 528] on textarea "Hi {{first_name}}, thanks for confirming! I'll follow up with the maintenance t…" at bounding box center [789, 523] width 549 height 73
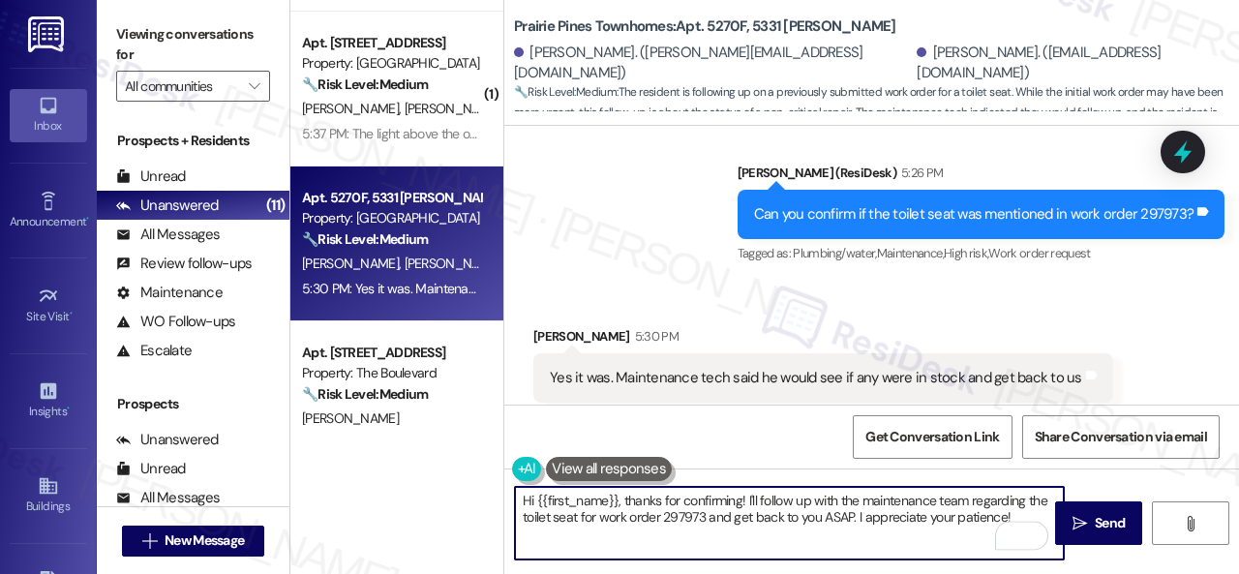
drag, startPoint x: 625, startPoint y: 501, endPoint x: 433, endPoint y: 497, distance: 192.7
click at [433, 497] on div "( 2 ) Apt. 06L02, 9 Candlelight Dr Property: The Candles ⚠️ Risk Level: High Th…" at bounding box center [764, 287] width 949 height 574
drag, startPoint x: 649, startPoint y: 499, endPoint x: 984, endPoint y: 514, distance: 335.3
click at [984, 514] on textarea "Thanks for confirming! I'll follow up with the maintenance team regarding the t…" at bounding box center [789, 523] width 549 height 73
paste textarea "ve followed up with the site team regarding your work order. Let me know when y…"
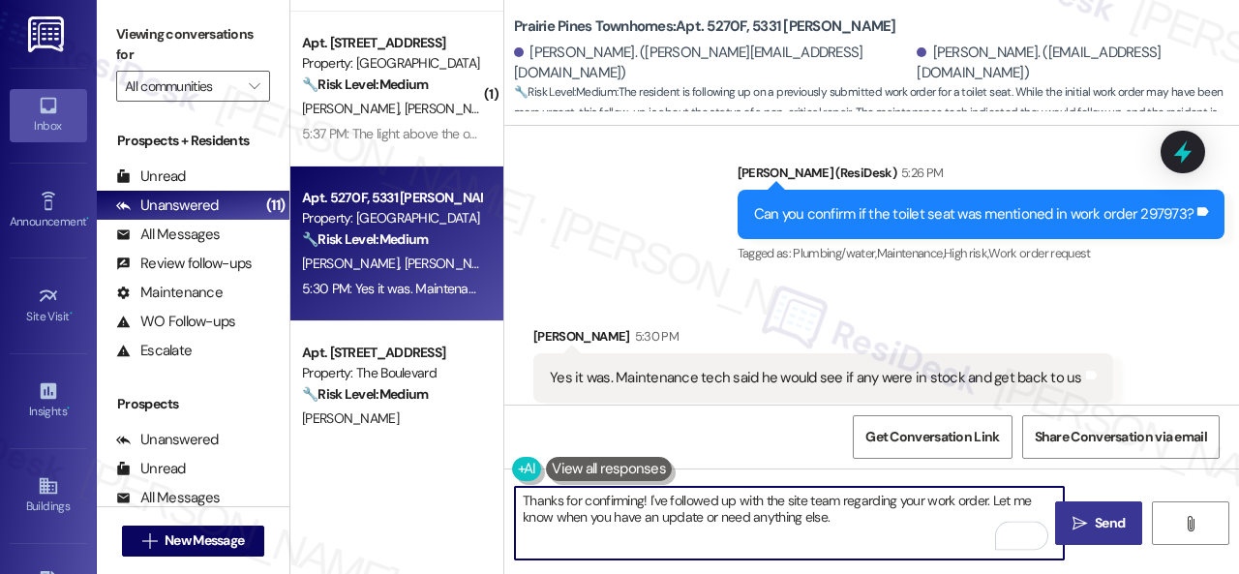
type textarea "Thanks for confirming! I've followed up with the site team regarding your work …"
click at [1095, 518] on span "Send" at bounding box center [1110, 523] width 30 height 20
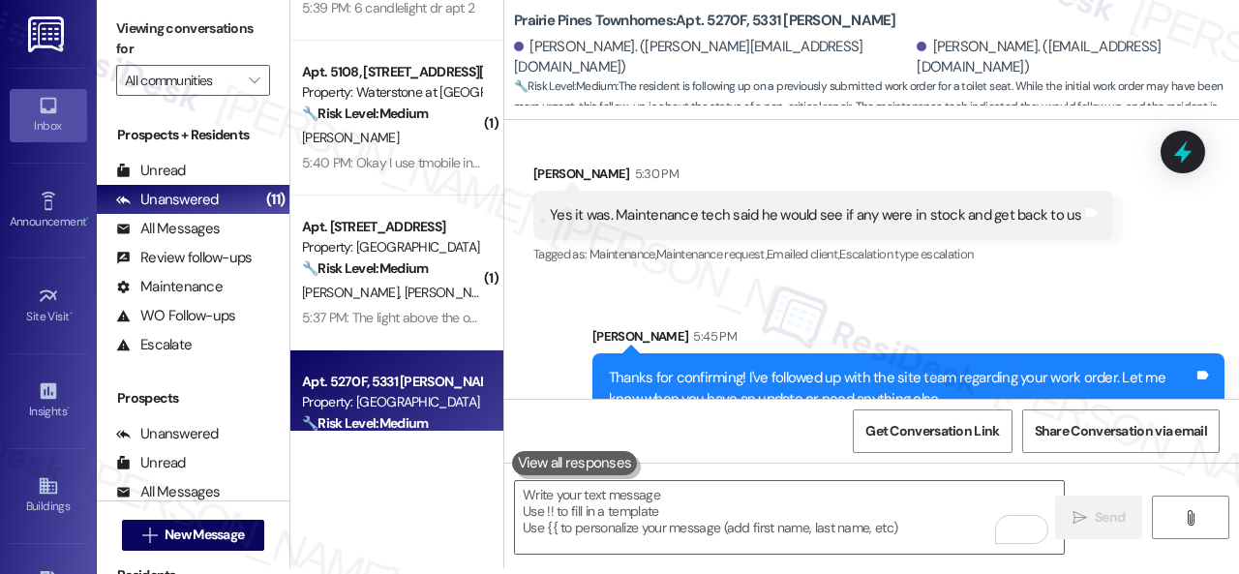
scroll to position [105, 0]
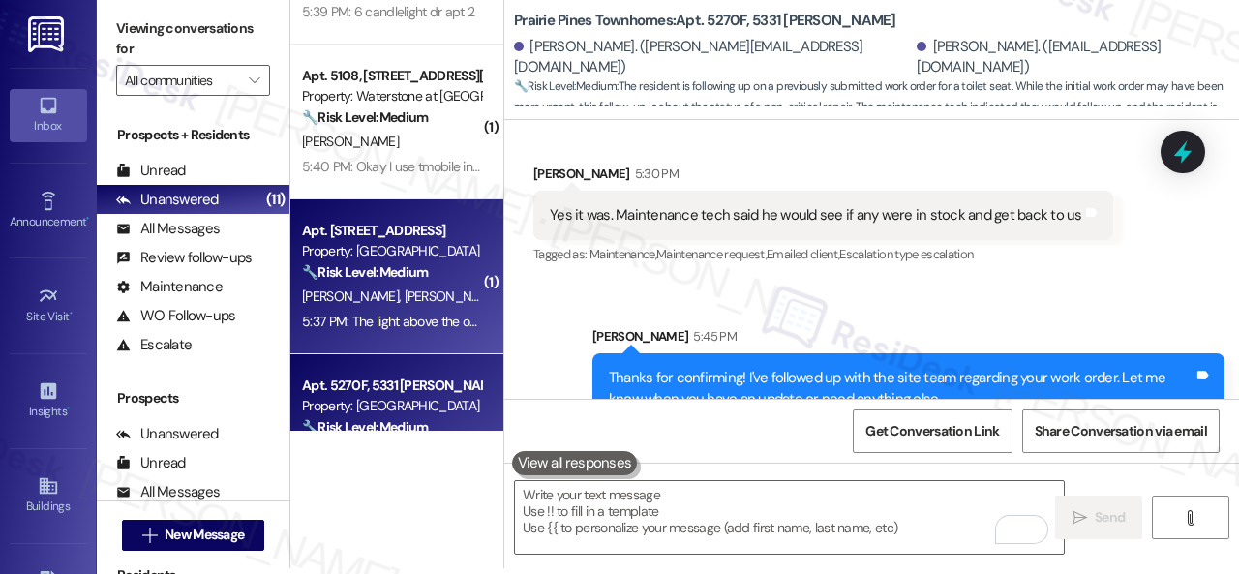
click at [374, 310] on div "5:37 PM: The light above the outside door is not working 5:37 PM: The light abo…" at bounding box center [391, 322] width 183 height 24
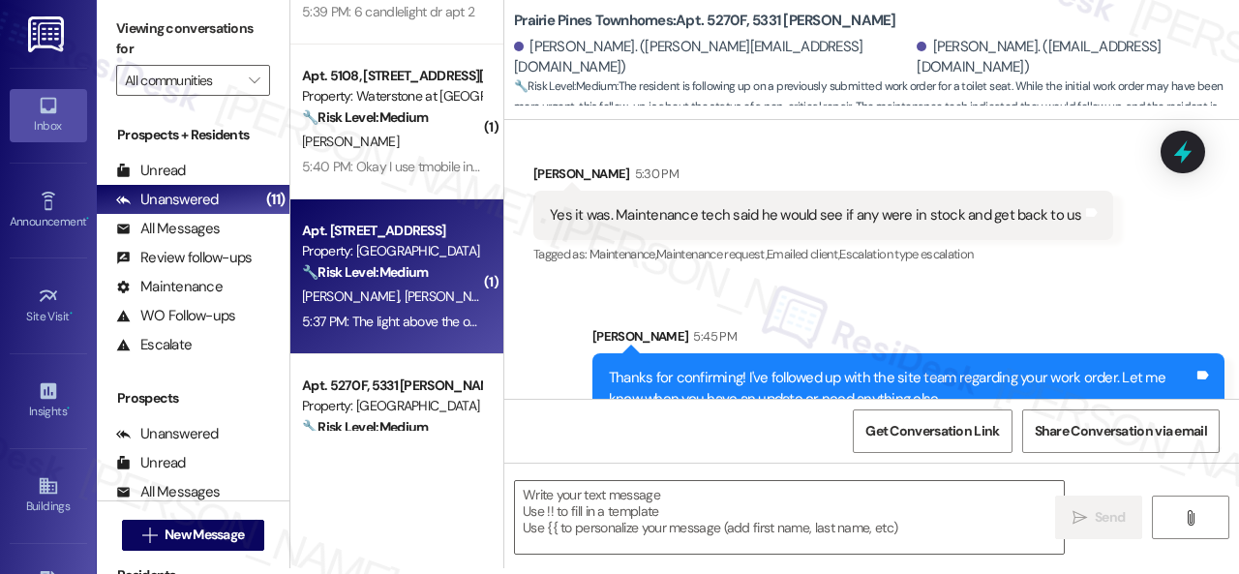
type textarea "Fetching suggested responses. Please feel free to read through the conversation…"
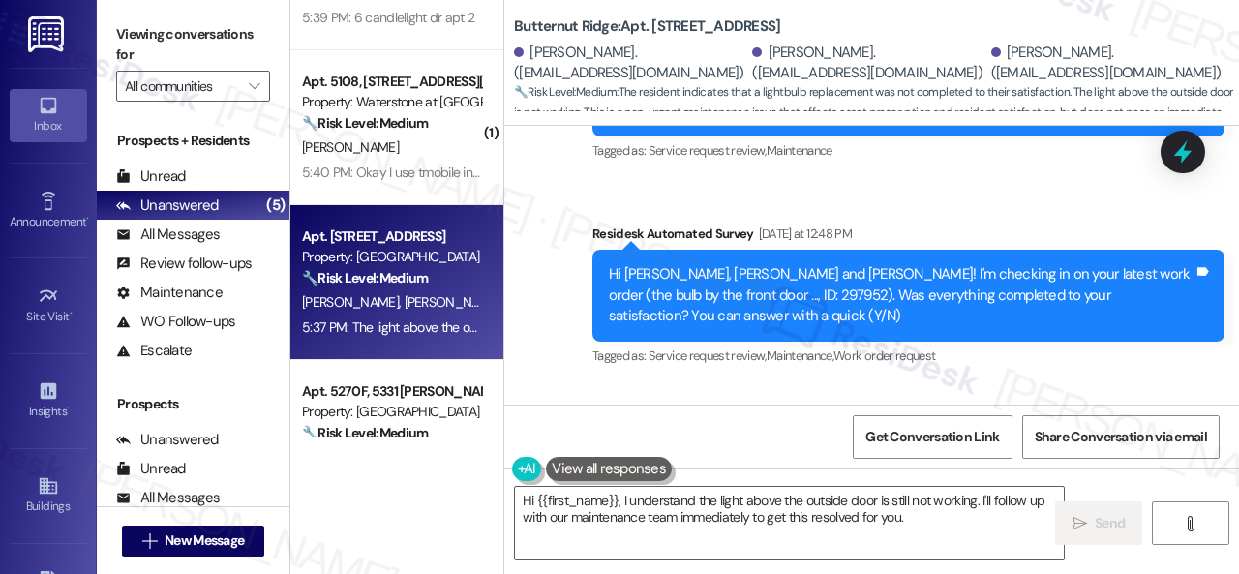
scroll to position [279, 0]
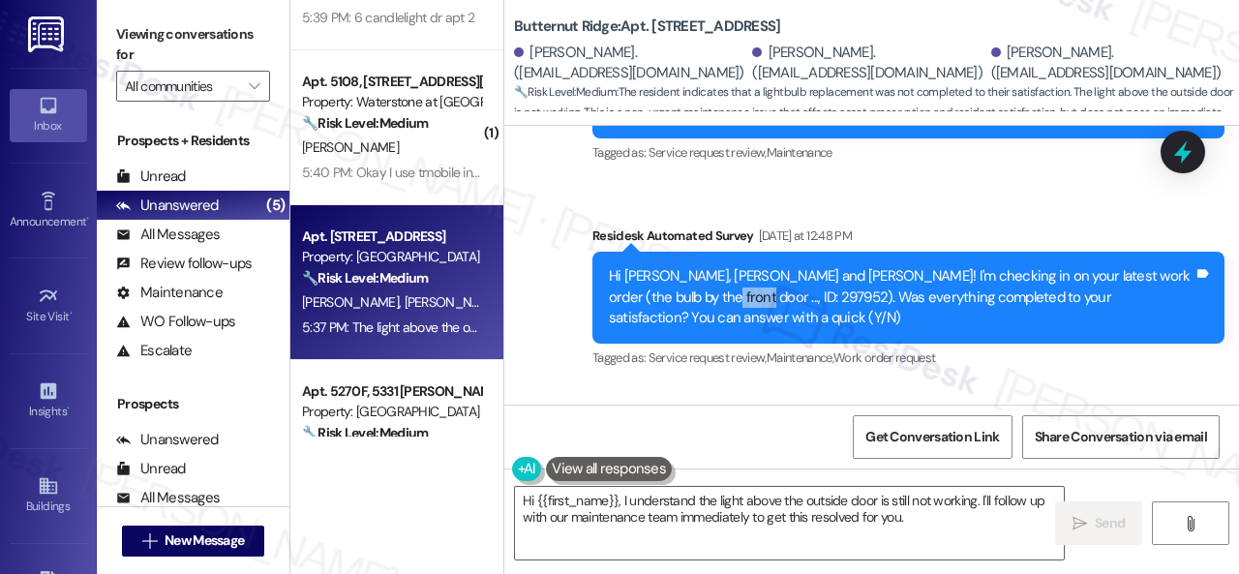
drag, startPoint x: 669, startPoint y: 295, endPoint x: 711, endPoint y: 295, distance: 41.6
click at [711, 295] on div "Hi [PERSON_NAME], [PERSON_NAME] and [PERSON_NAME]! I'm checking in on your late…" at bounding box center [901, 297] width 585 height 62
copy div "297952"
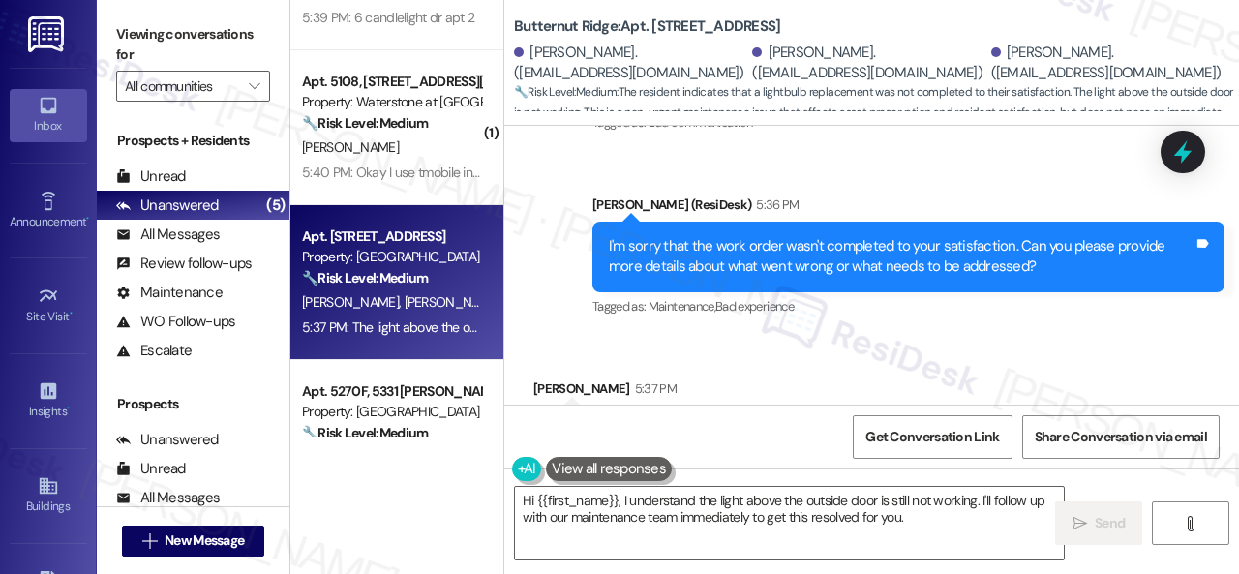
scroll to position [956, 0]
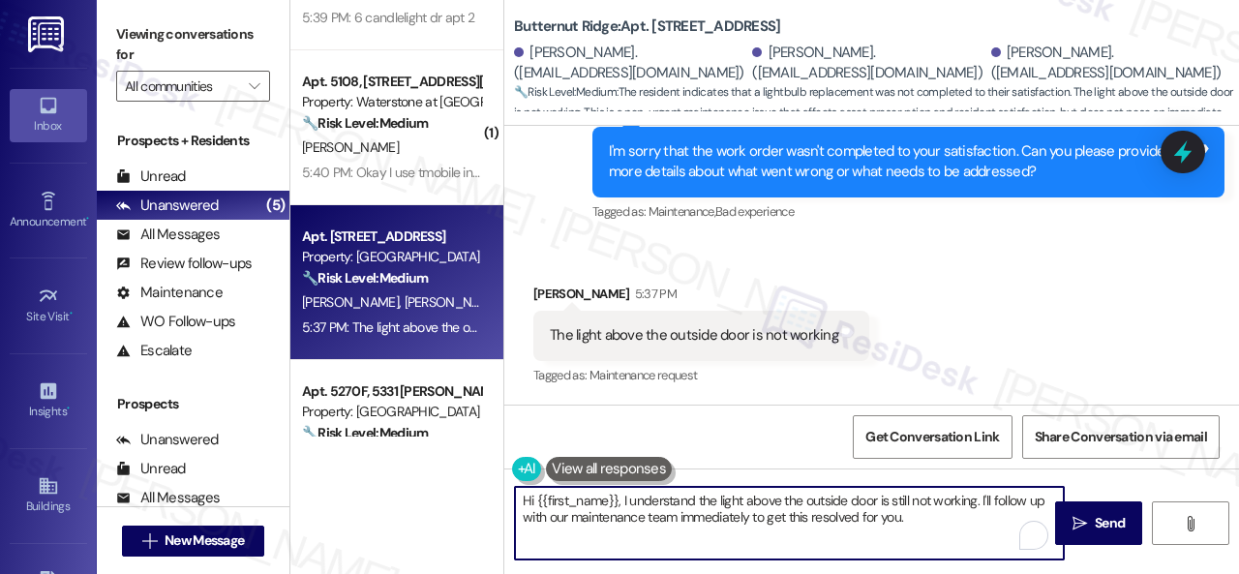
drag, startPoint x: 926, startPoint y: 523, endPoint x: 310, endPoint y: 497, distance: 616.3
click at [310, 497] on div "( 2 ) Apt. 06L02, 9 Candlelight Dr Property: The Candles ⚠️ Risk Level: High Th…" at bounding box center [764, 287] width 949 height 574
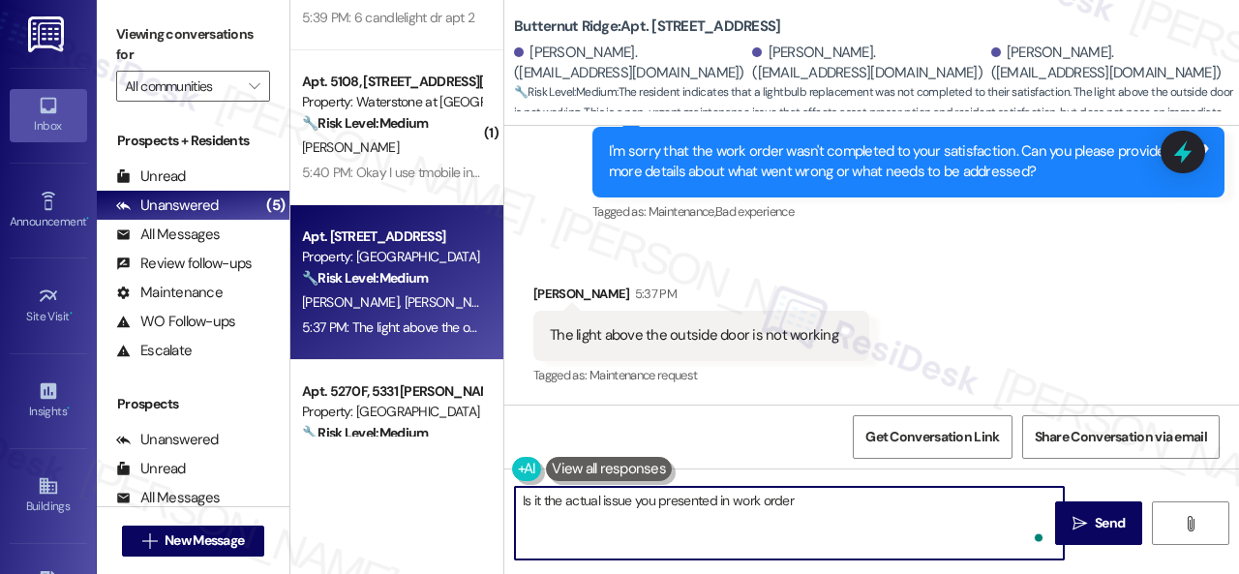
paste textarea "297952"
click at [839, 504] on textarea "Is it the actual issue you presented in work order 297952?" at bounding box center [789, 523] width 549 height 73
type textarea "Is it the actual issue you presented in work order 297952?"
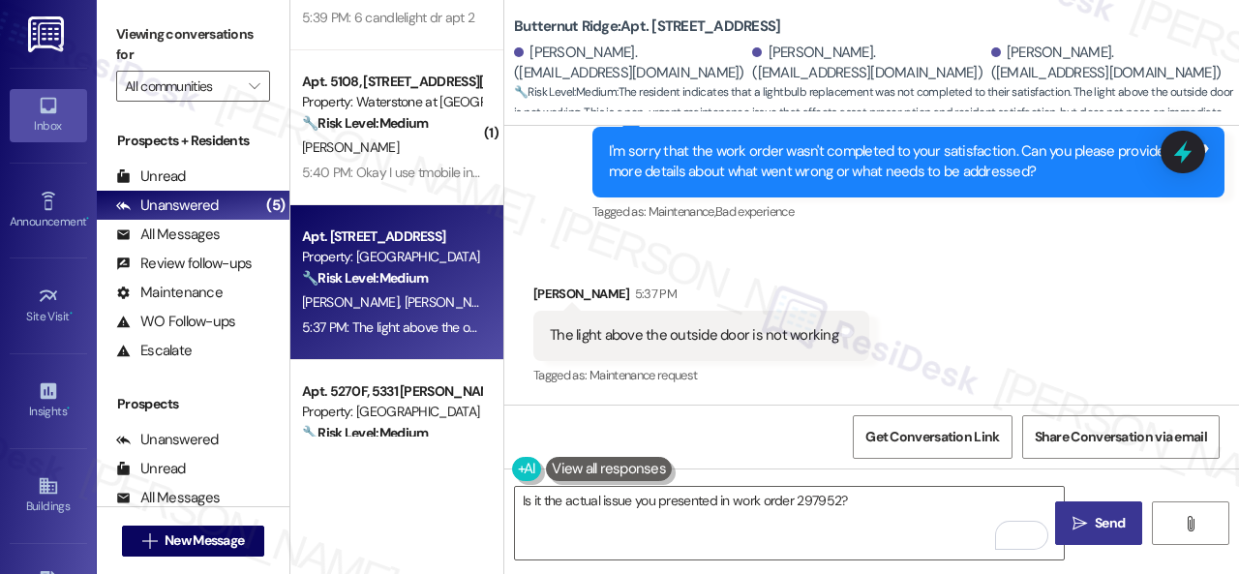
click at [1095, 526] on span "Send" at bounding box center [1110, 523] width 30 height 20
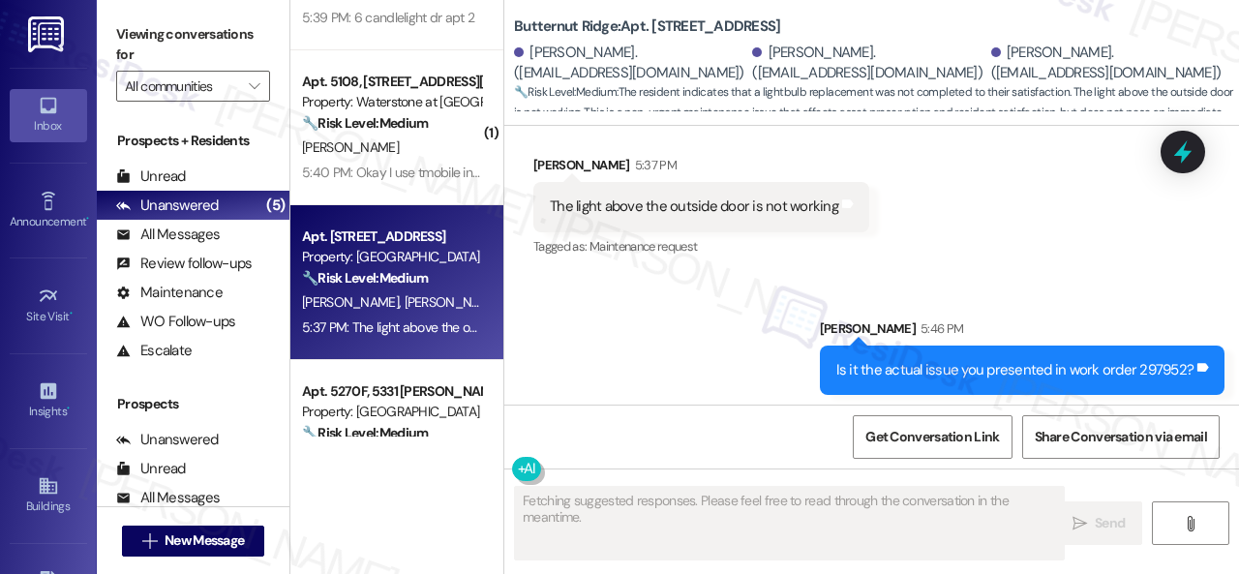
scroll to position [1091, 0]
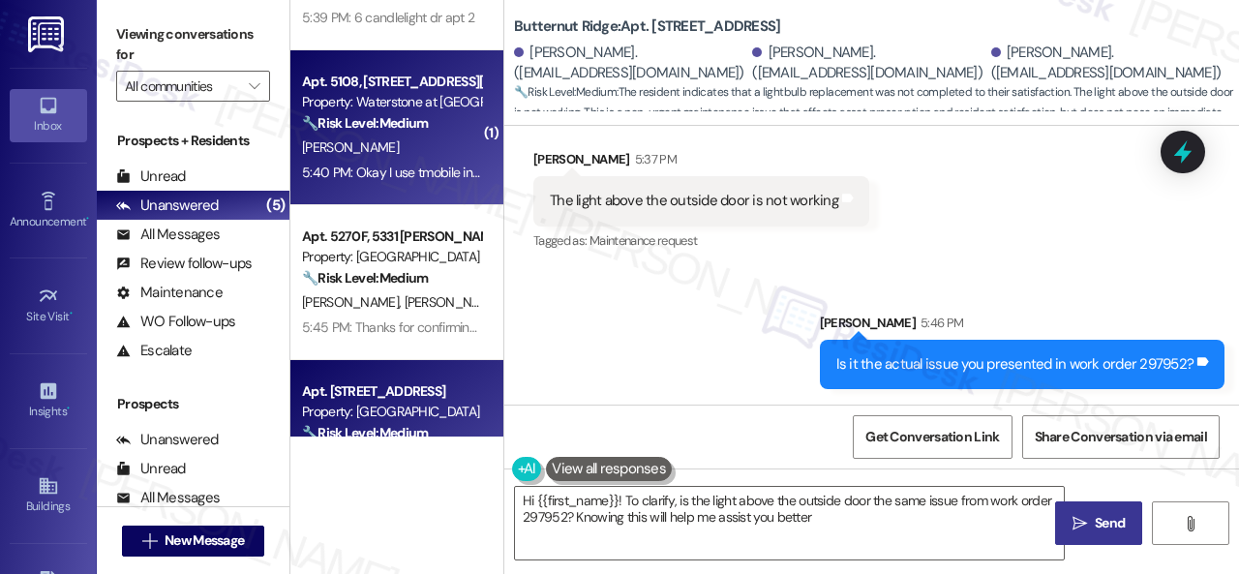
type textarea "Hi {{first_name}}! To clarify, is the light above the outside door the same iss…"
click at [433, 156] on div "[PERSON_NAME]" at bounding box center [391, 148] width 183 height 24
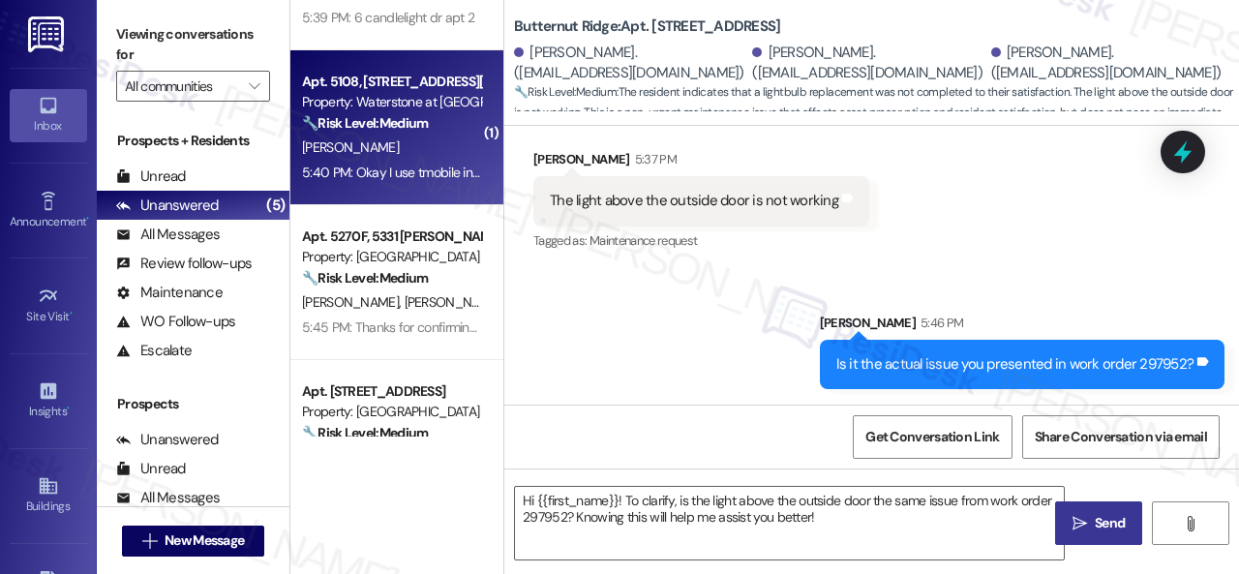
type textarea "Fetching suggested responses. Please feel free to read through the conversation…"
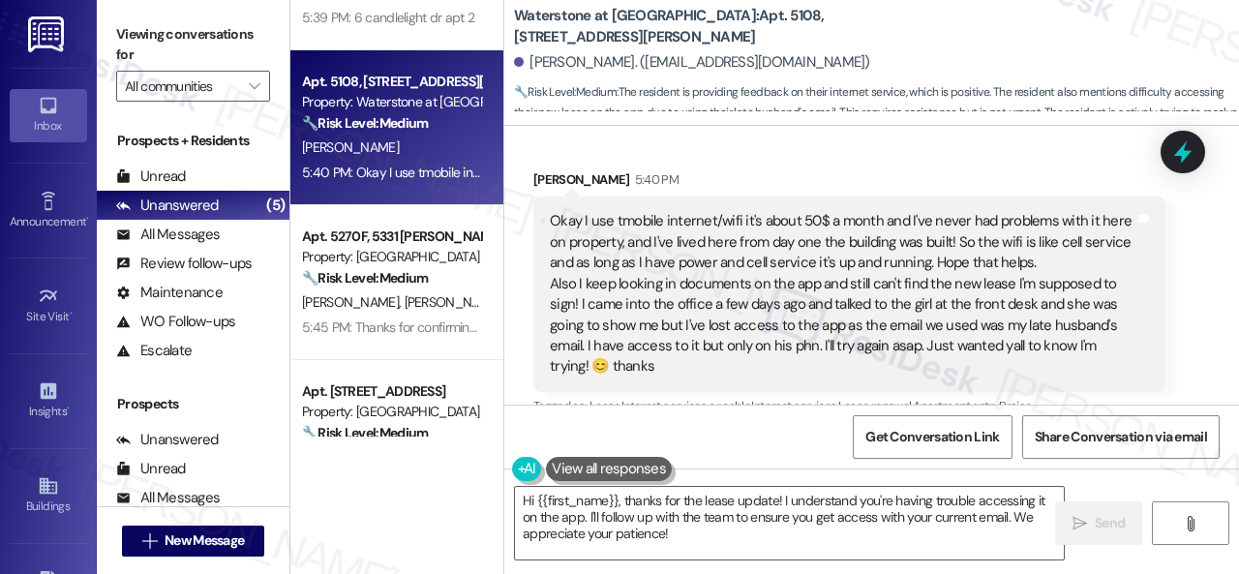
scroll to position [1277, 0]
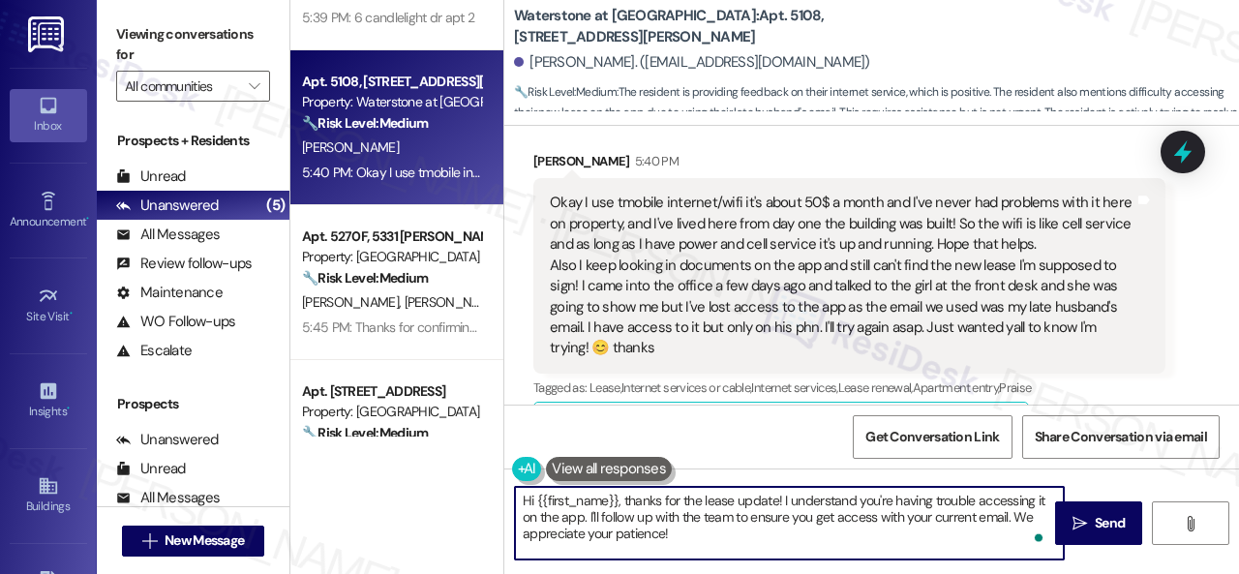
drag, startPoint x: 669, startPoint y: 534, endPoint x: 484, endPoint y: 491, distance: 190.0
click at [484, 491] on div "( 2 ) Apt. 06L02, 9 Candlelight Dr Property: The Candles ⚠️ Risk Level: High Th…" at bounding box center [764, 287] width 949 height 574
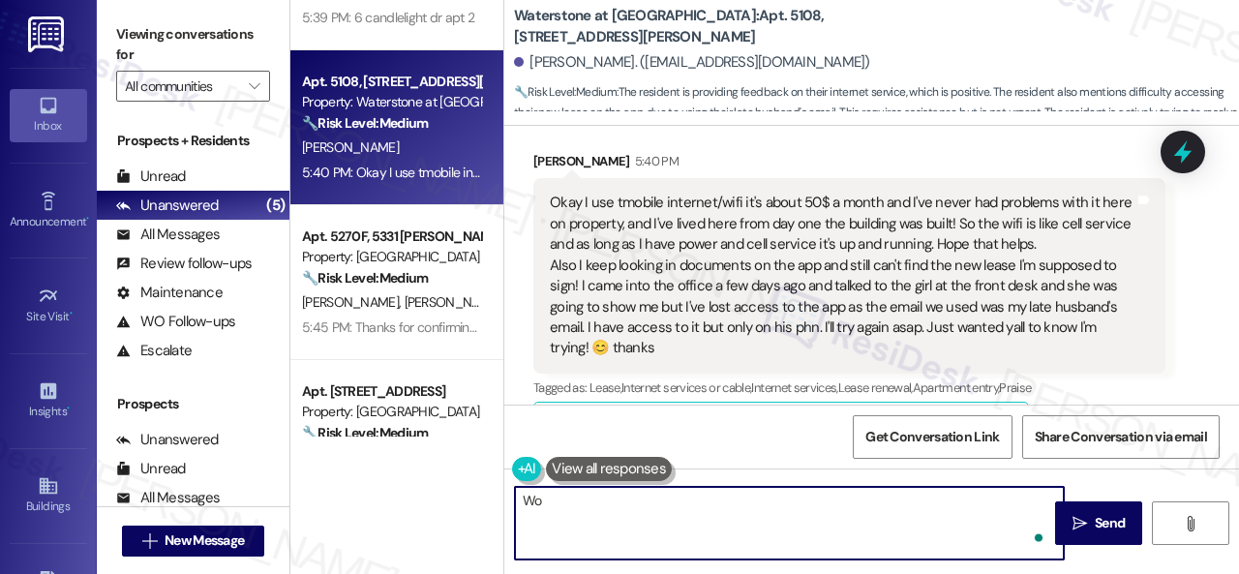
type textarea "W"
type textarea "Thanks for the ava"
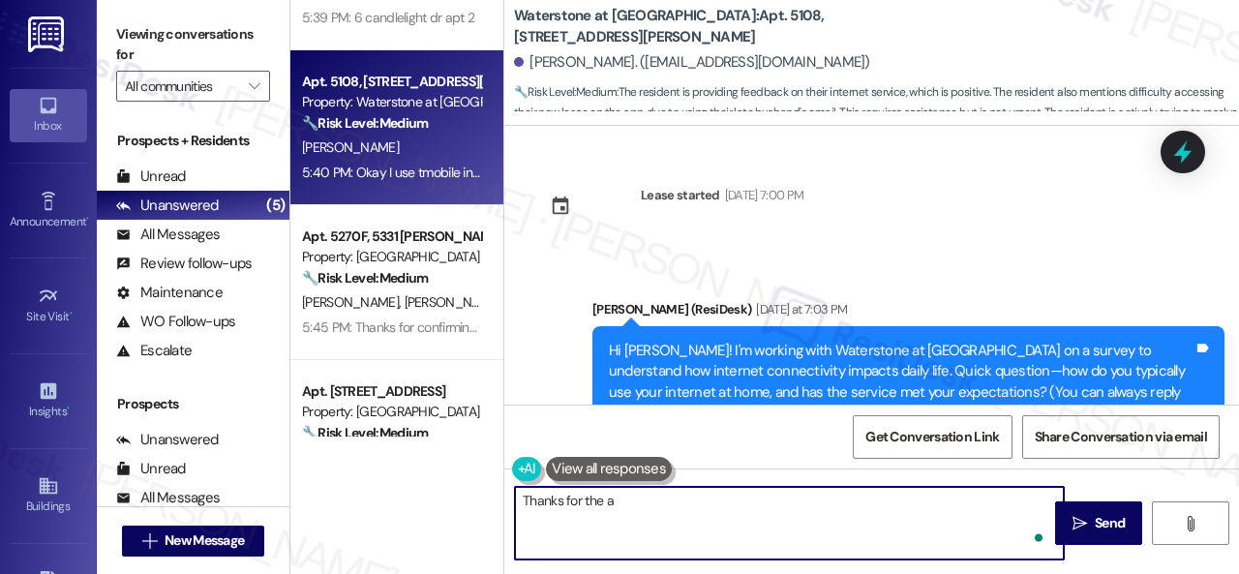
scroll to position [1277, 0]
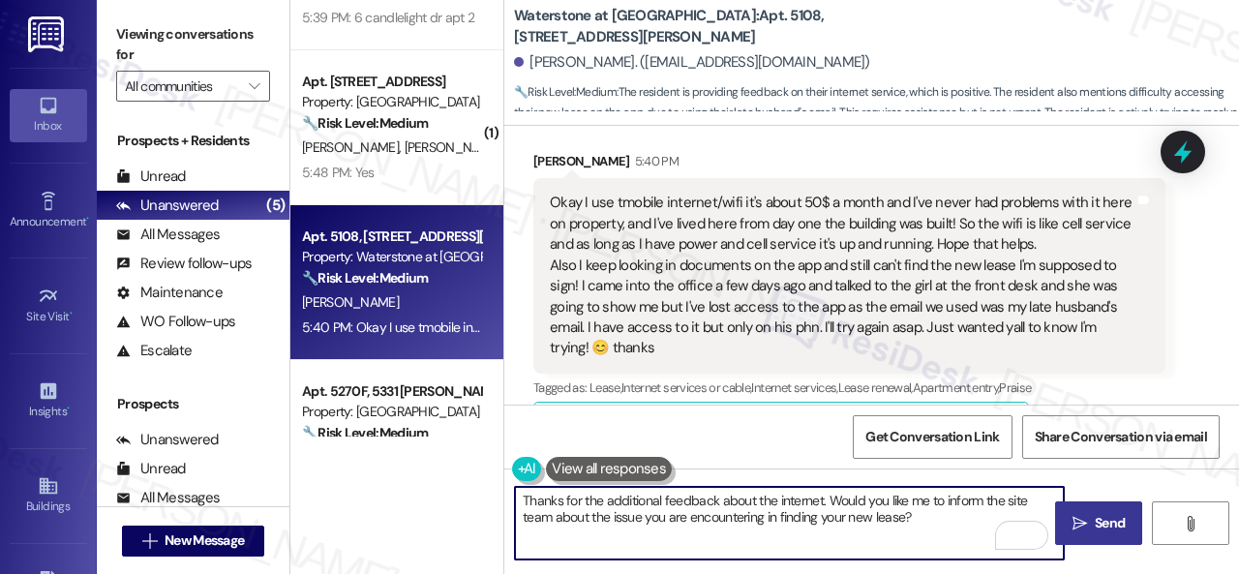
type textarea "Thanks for the additional feedback about the internet. Would you like me to inf…"
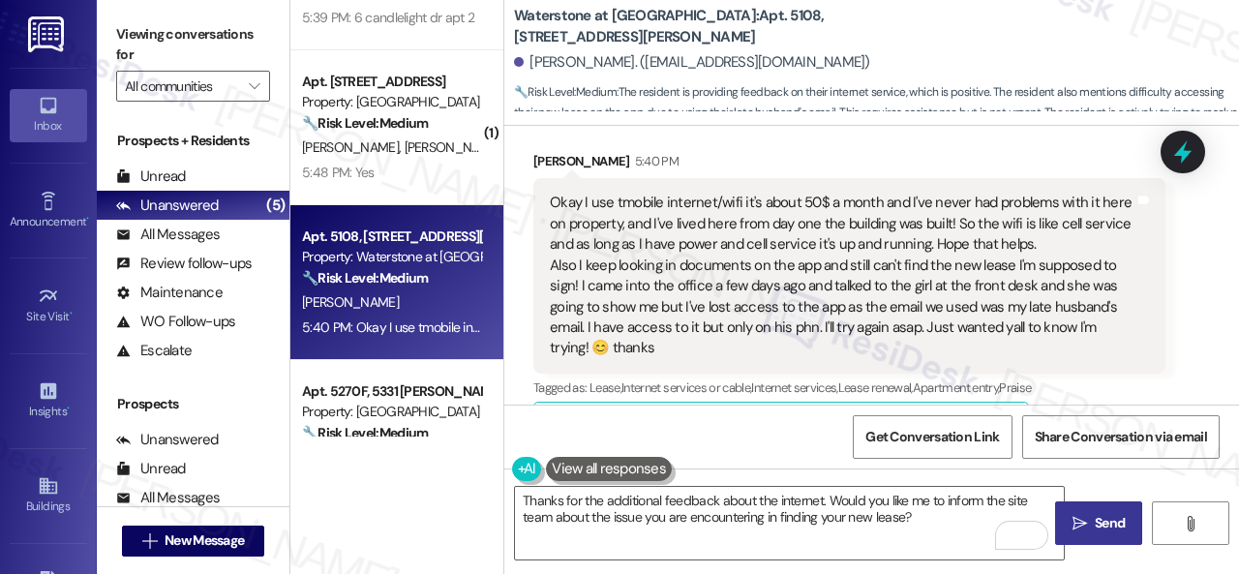
click at [1095, 514] on span "Send" at bounding box center [1110, 523] width 30 height 20
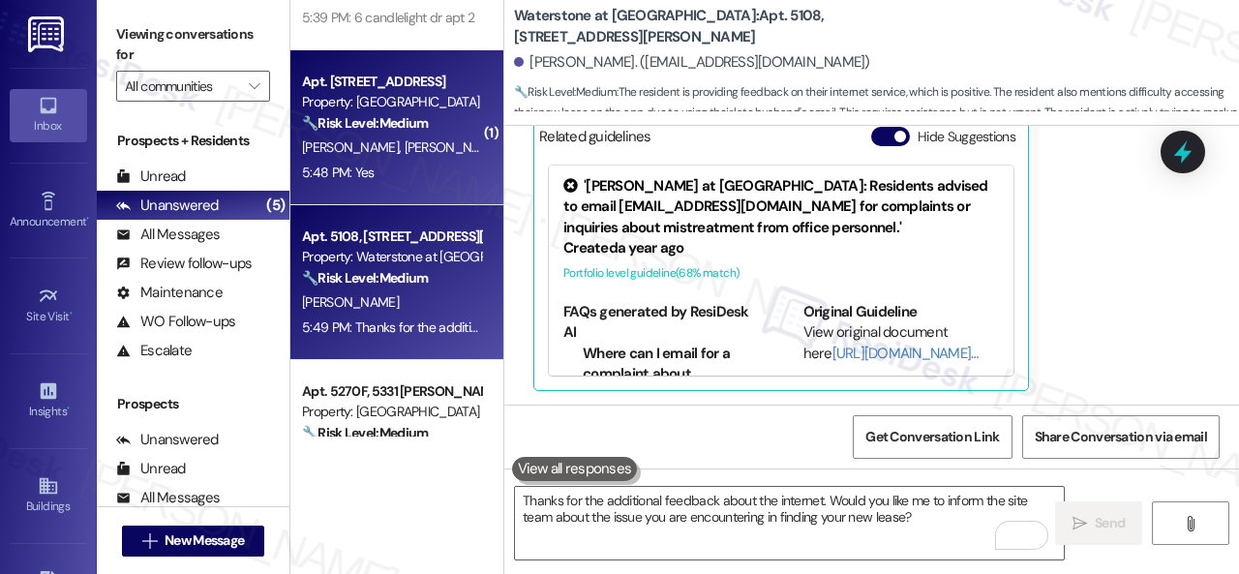
click at [394, 175] on div "5:48 PM: Yes 5:48 PM: Yes" at bounding box center [391, 173] width 183 height 24
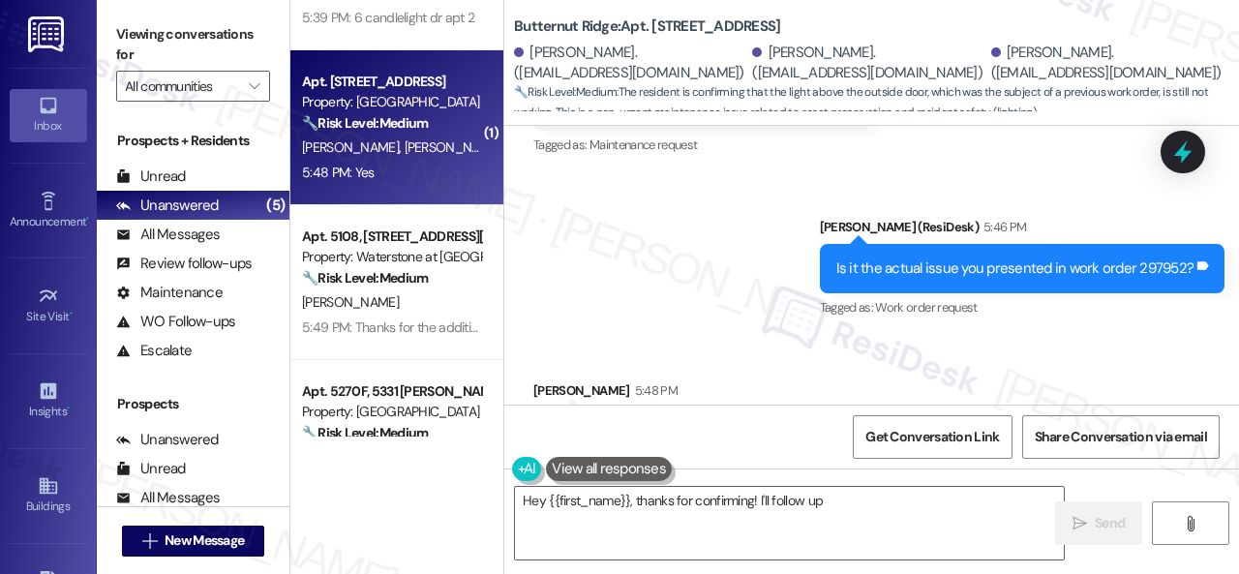
scroll to position [1282, 0]
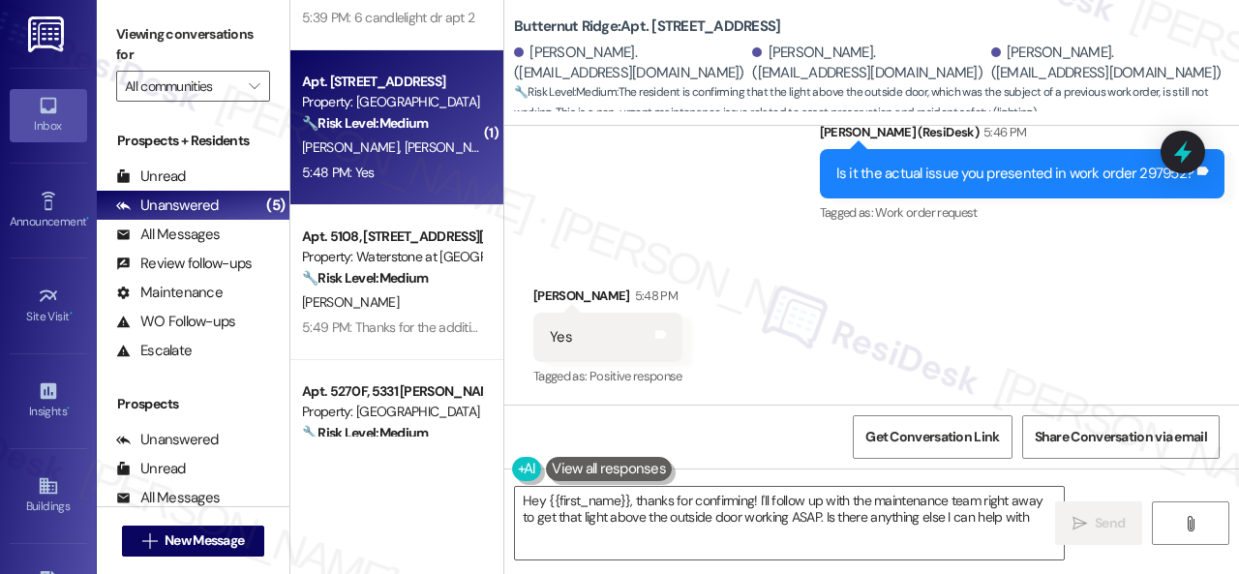
type textarea "Hey {{first_name}}, thanks for confirming! I'll follow up with the maintenance …"
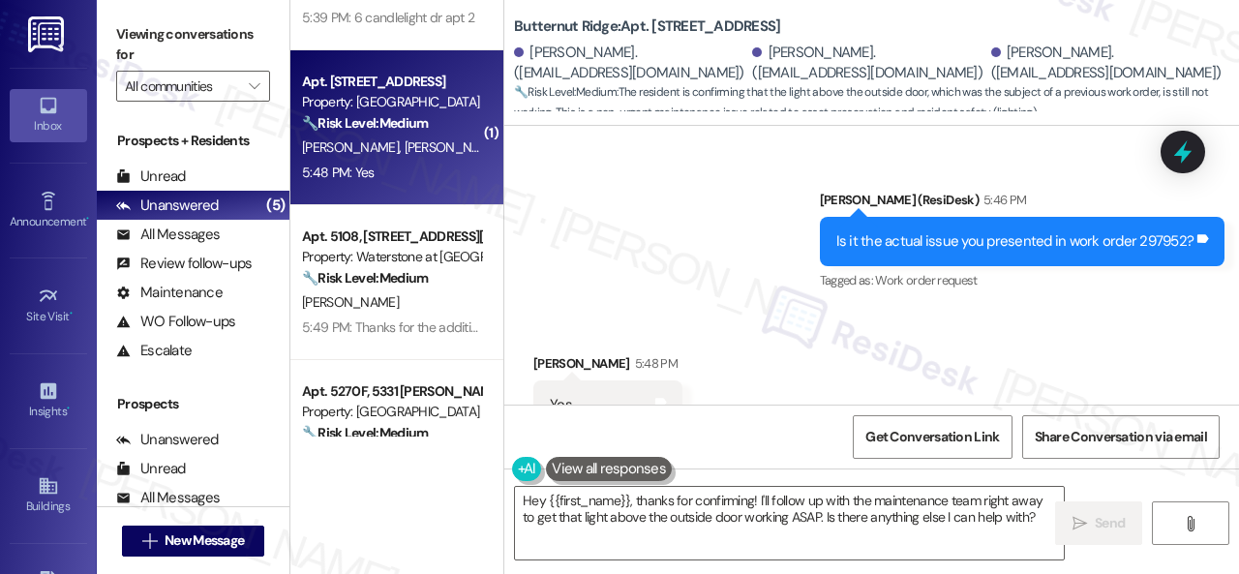
scroll to position [1185, 0]
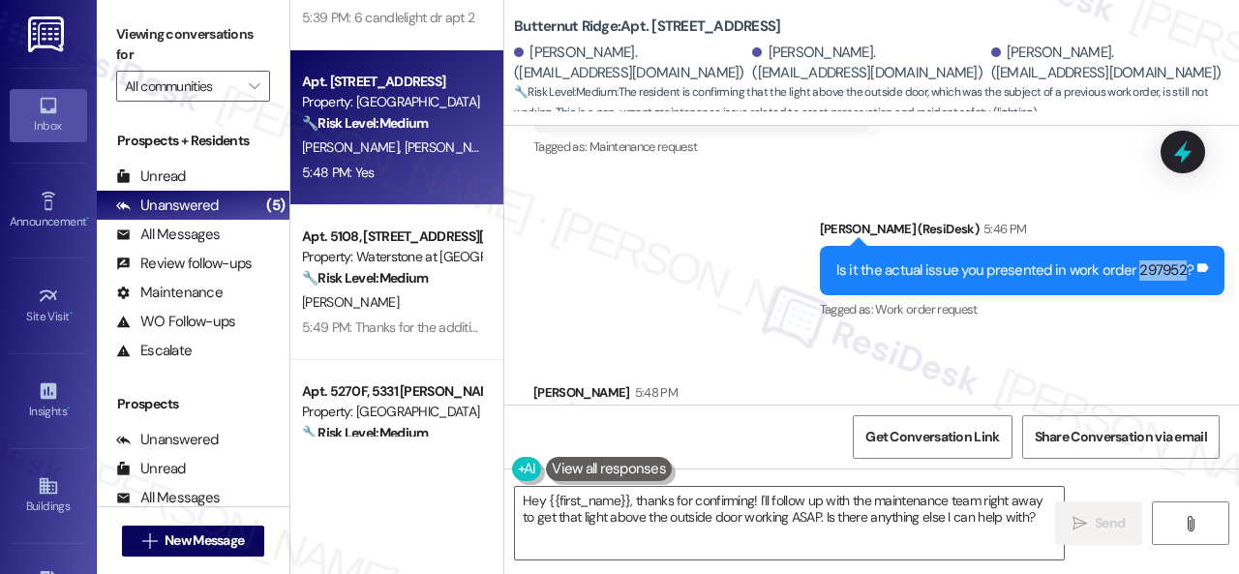
drag, startPoint x: 1127, startPoint y: 265, endPoint x: 1173, endPoint y: 270, distance: 46.7
click at [1173, 270] on div "Is it the actual issue you presented in work order 297952?" at bounding box center [1015, 270] width 358 height 20
copy div "297952"
click at [730, 251] on div "Sent via SMS [PERSON_NAME] (ResiDesk) 5:46 PM Is it the actual issue you presen…" at bounding box center [871, 257] width 735 height 164
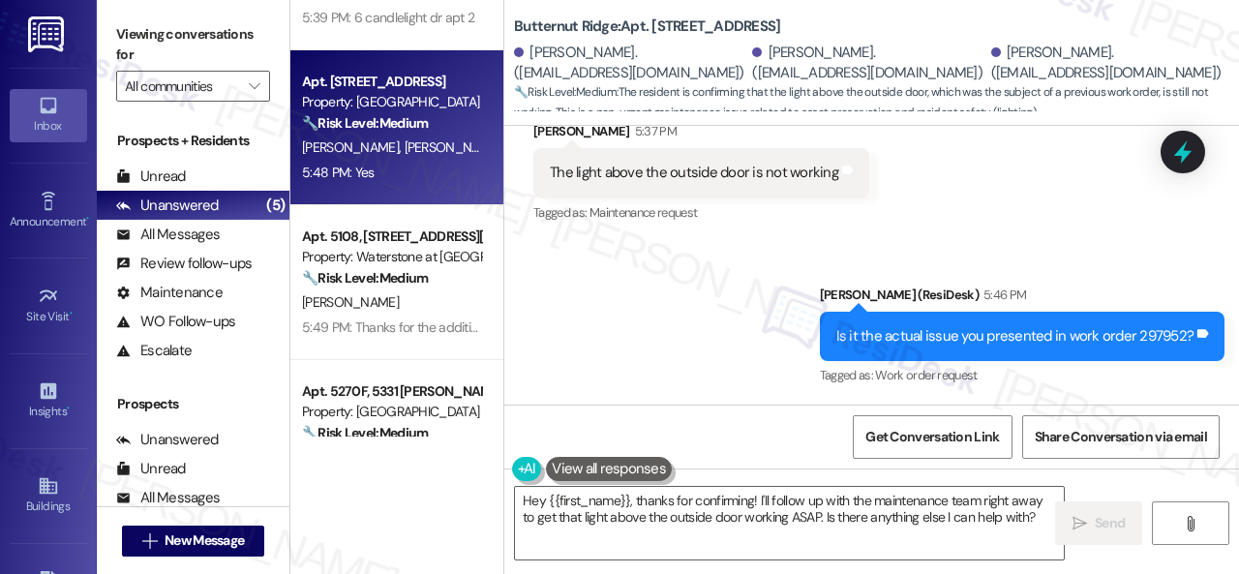
scroll to position [1088, 0]
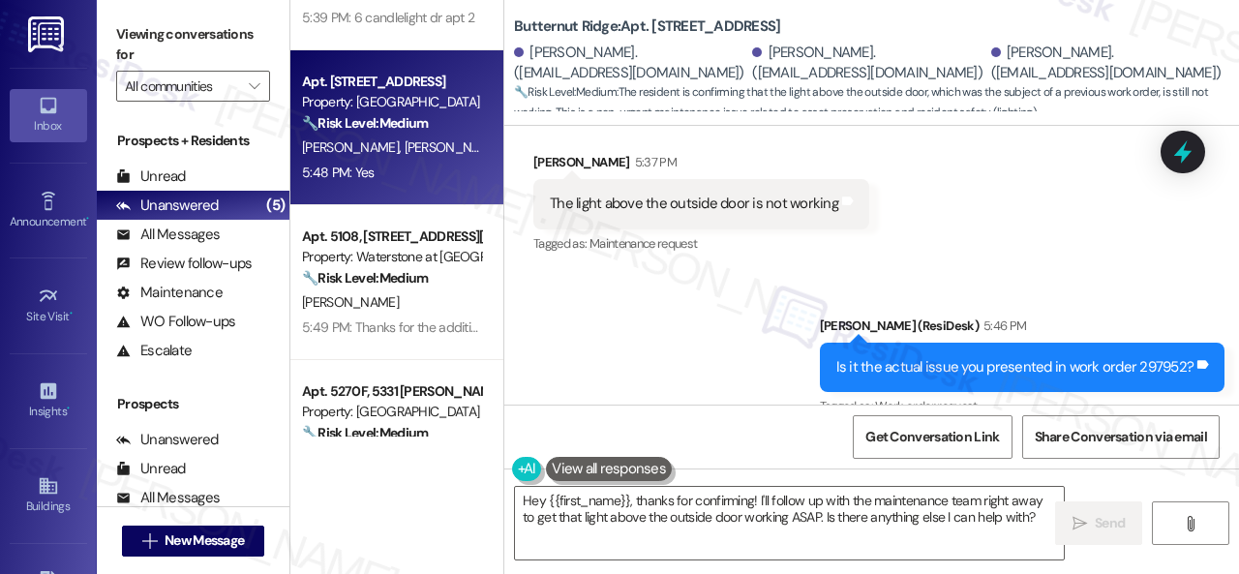
click at [927, 237] on div "Received via SMS [PERSON_NAME] 5:37 PM The light above the outside door is not …" at bounding box center [871, 190] width 735 height 164
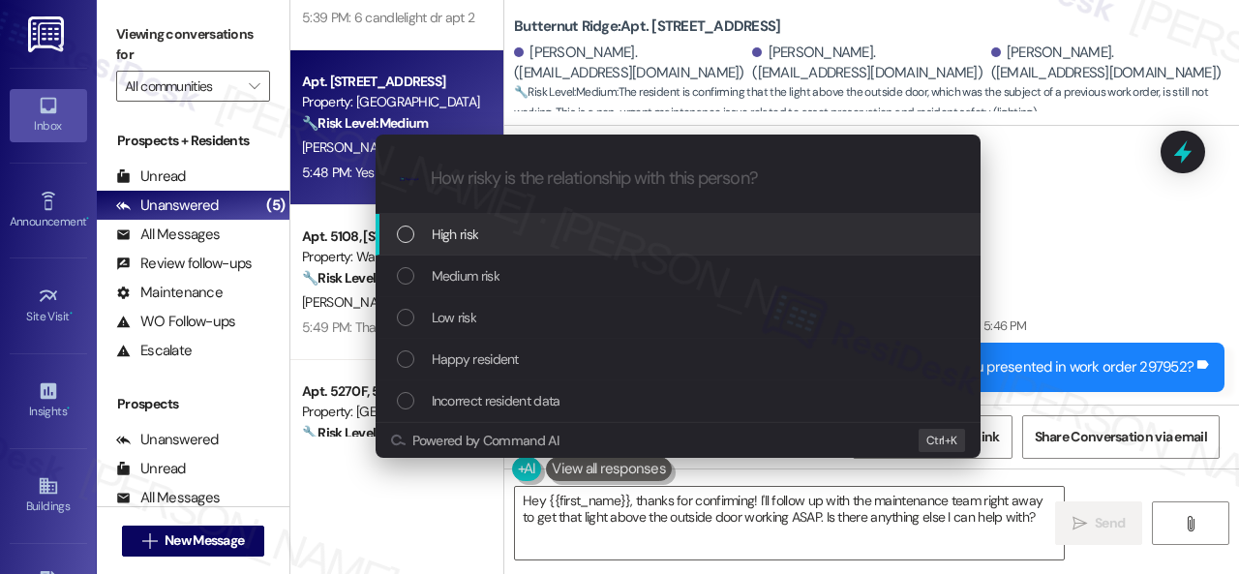
click at [467, 230] on span "High risk" at bounding box center [455, 234] width 47 height 21
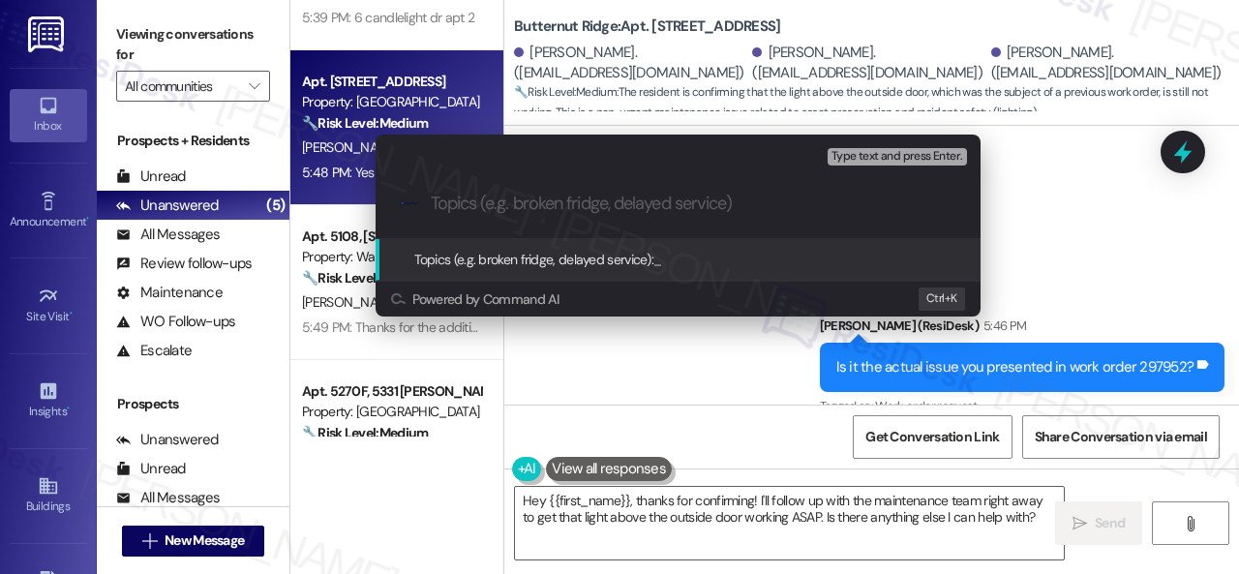
paste input "Follow-up on the closed work order 297952"
type input "Follow-up on the closed work order 297952"
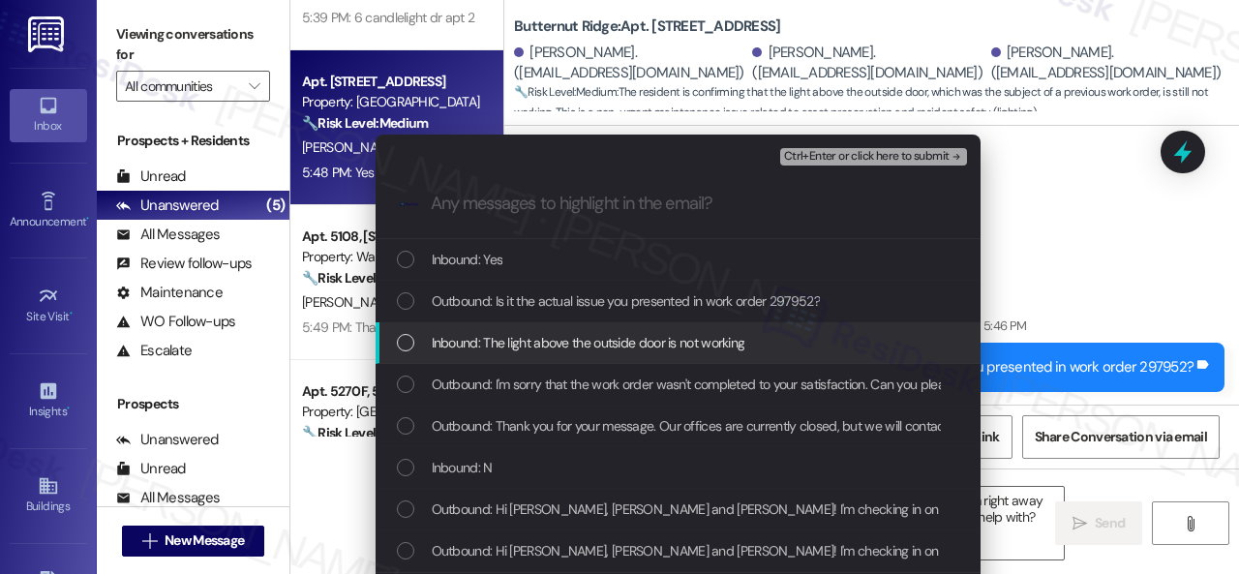
click at [453, 342] on span "Inbound: The light above the outside door is not working" at bounding box center [589, 342] width 314 height 21
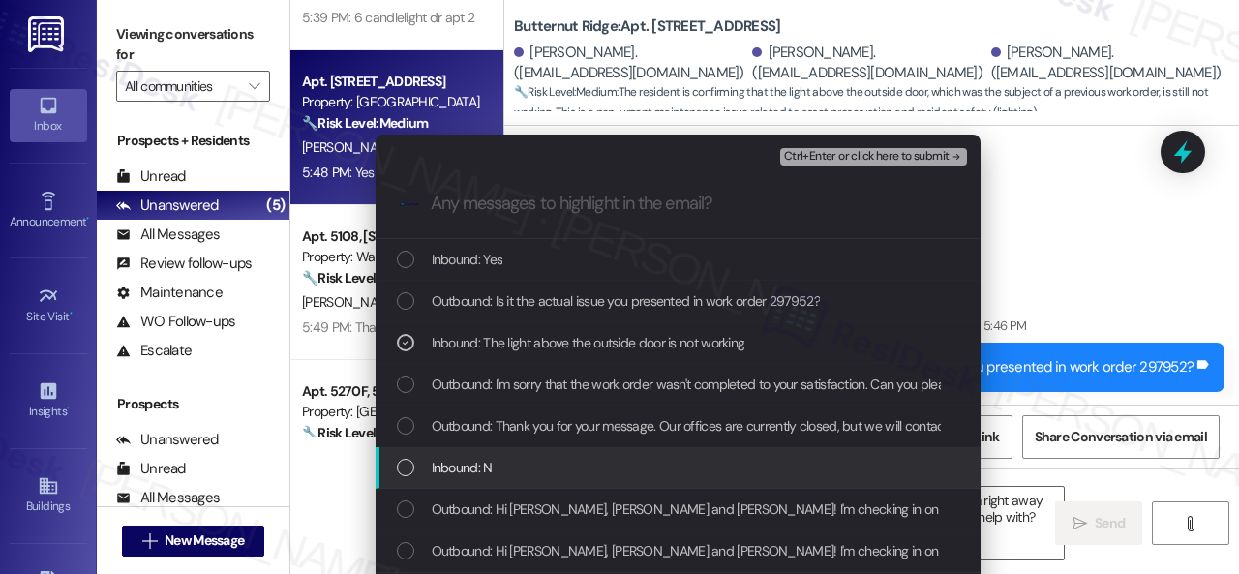
click at [443, 454] on div "Inbound: N" at bounding box center [678, 468] width 605 height 42
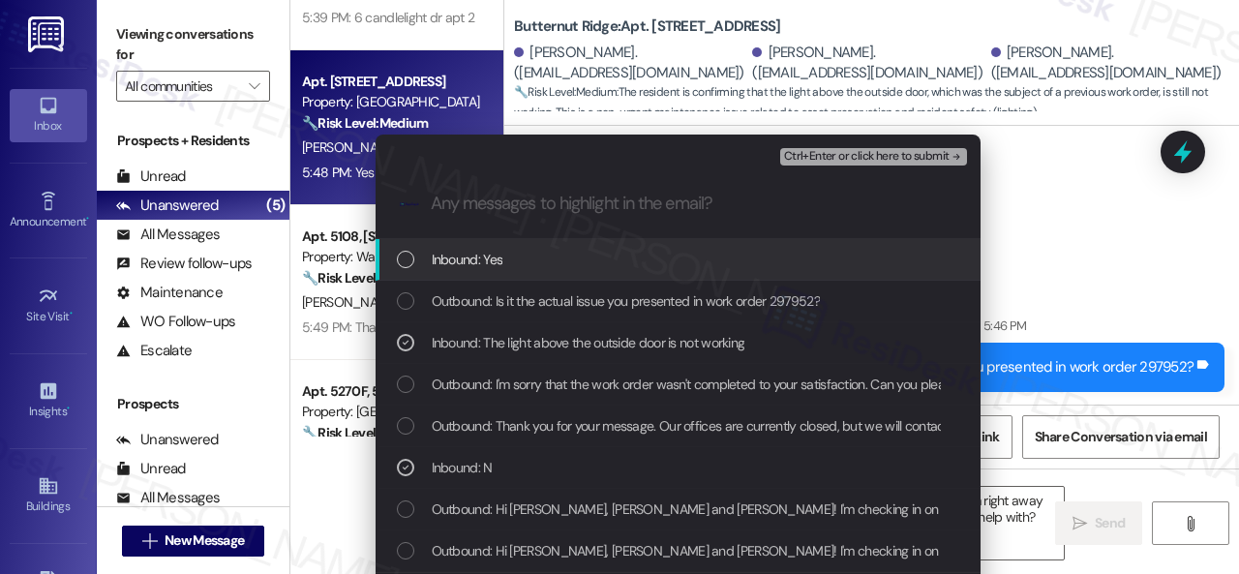
click at [825, 151] on span "Ctrl+Enter or click here to submit" at bounding box center [867, 157] width 166 height 14
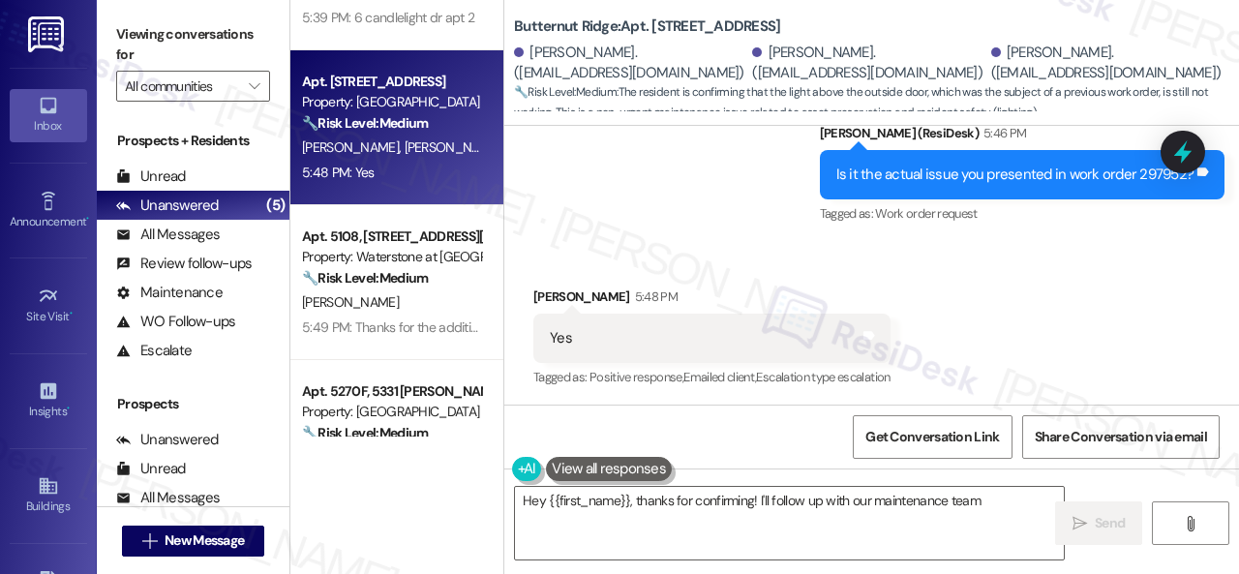
scroll to position [1282, 0]
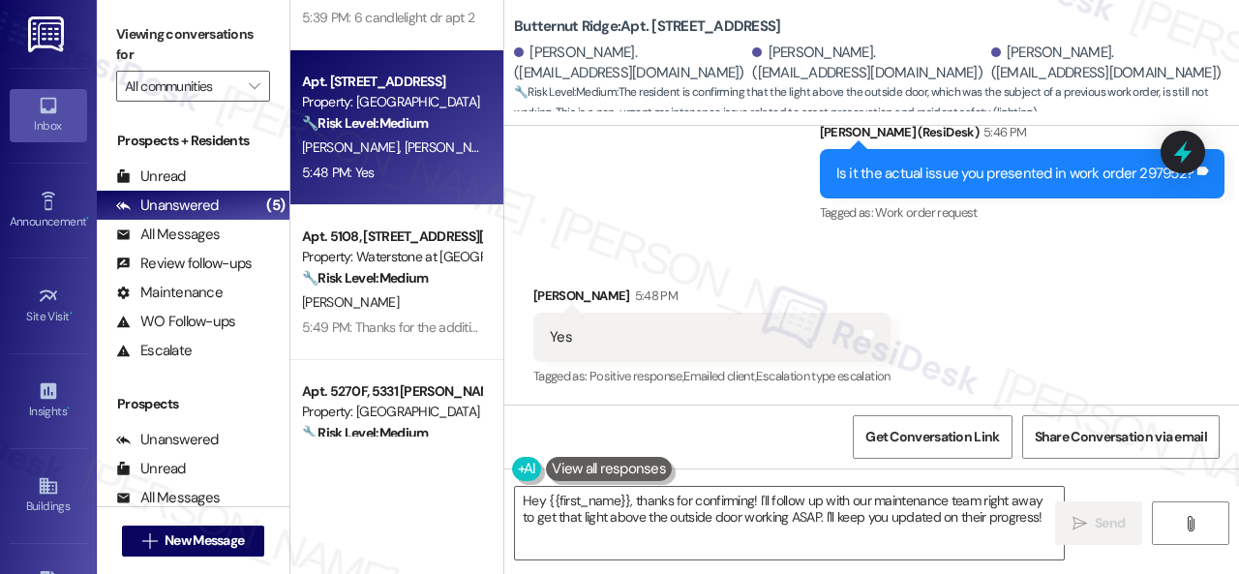
click at [821, 271] on div "Received via SMS [PERSON_NAME] 5:48 PM Yes Tags and notes Tagged as: Positive r…" at bounding box center [712, 338] width 386 height 135
click at [635, 532] on textarea "Hey {{first_name}}, thanks for confirming! I'll follow up with our maintenance …" at bounding box center [789, 523] width 549 height 73
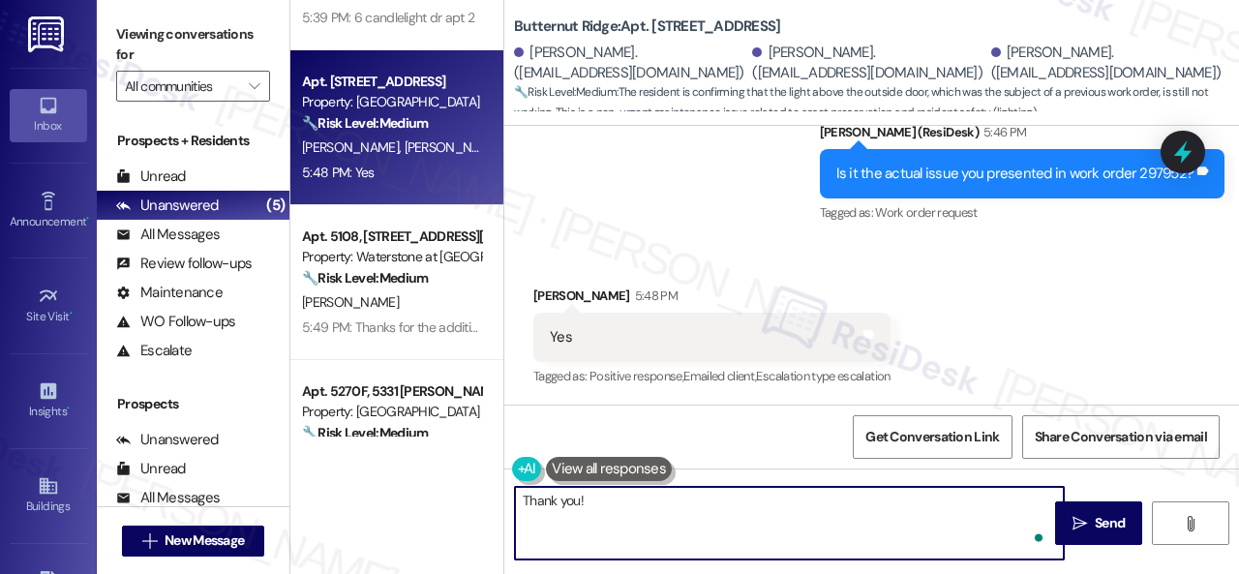
paste textarea "I've followed up with the site team regarding your work order. Let me know when…"
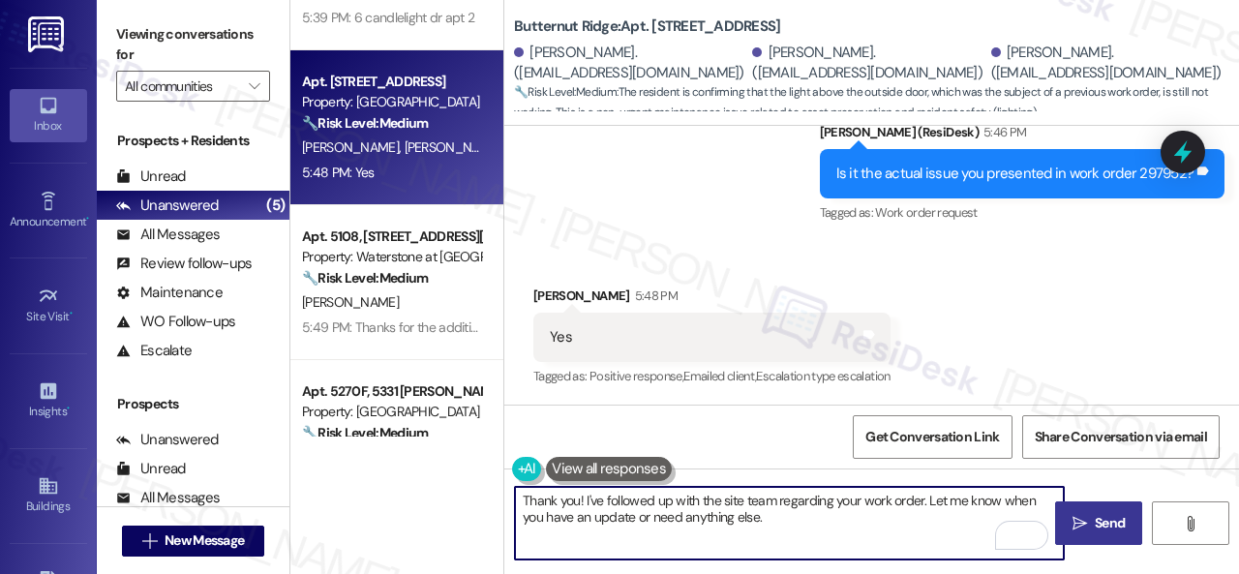
type textarea "Thank you! I've followed up with the site team regarding your work order. Let m…"
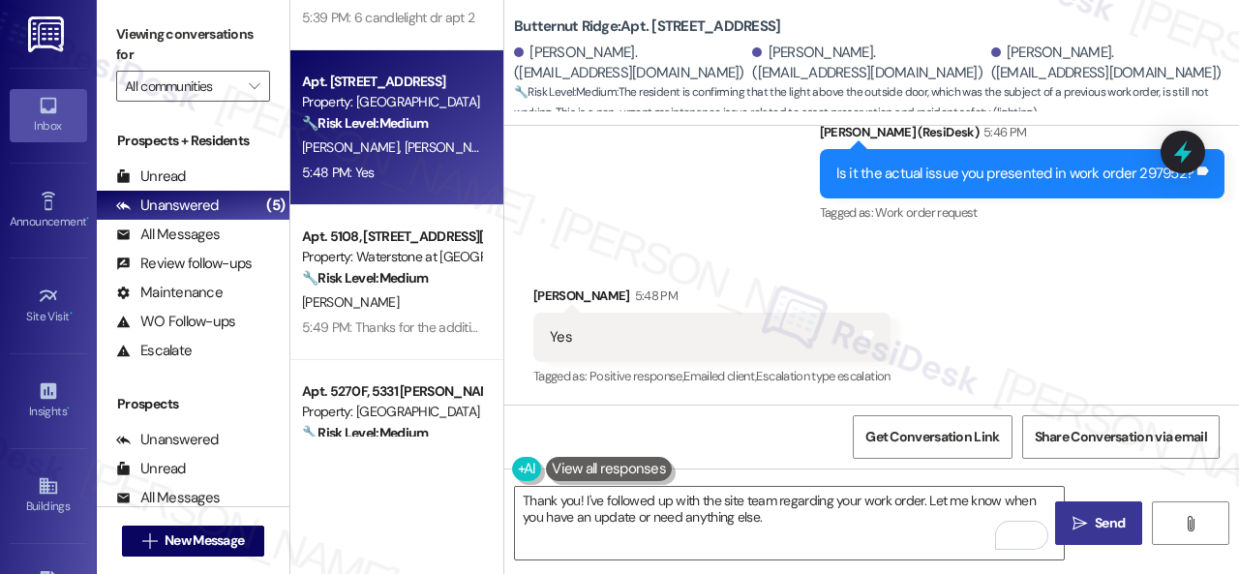
click at [1075, 524] on icon "" at bounding box center [1080, 523] width 15 height 15
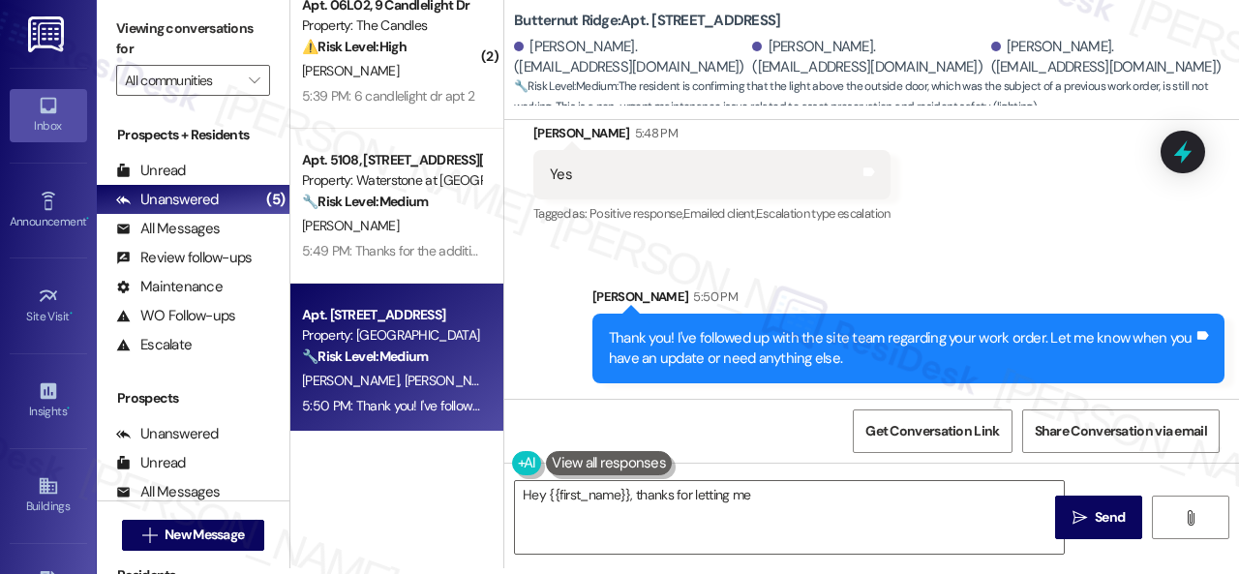
scroll to position [0, 0]
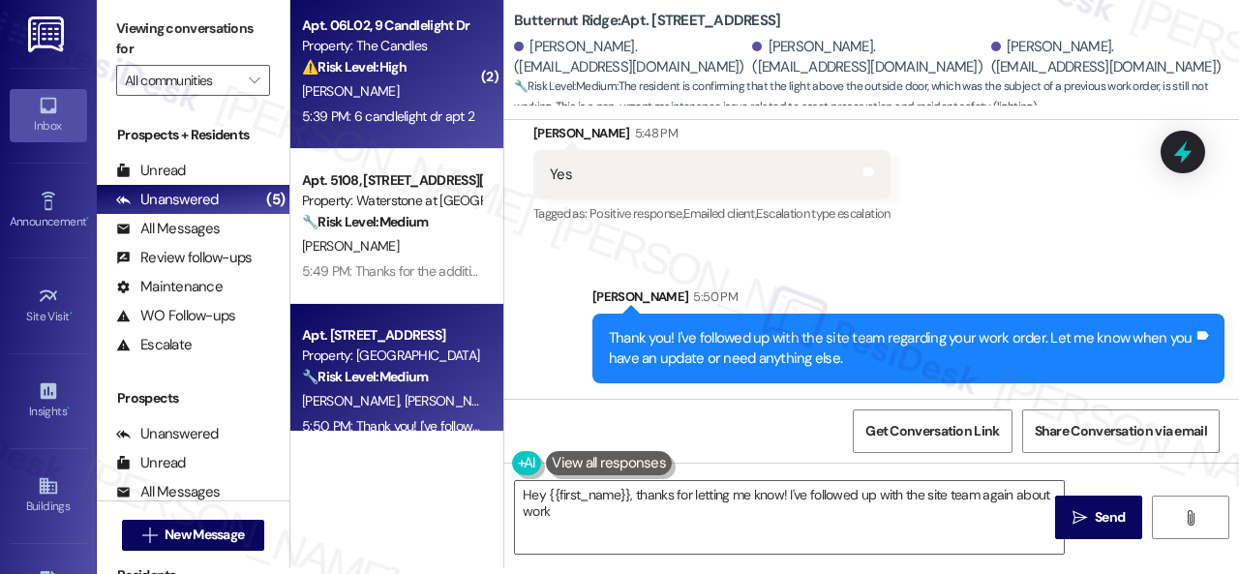
type textarea "Hey {{first_name}}, thanks for letting me know! I've followed up with the site …"
click at [420, 95] on div "[PERSON_NAME]" at bounding box center [391, 91] width 183 height 24
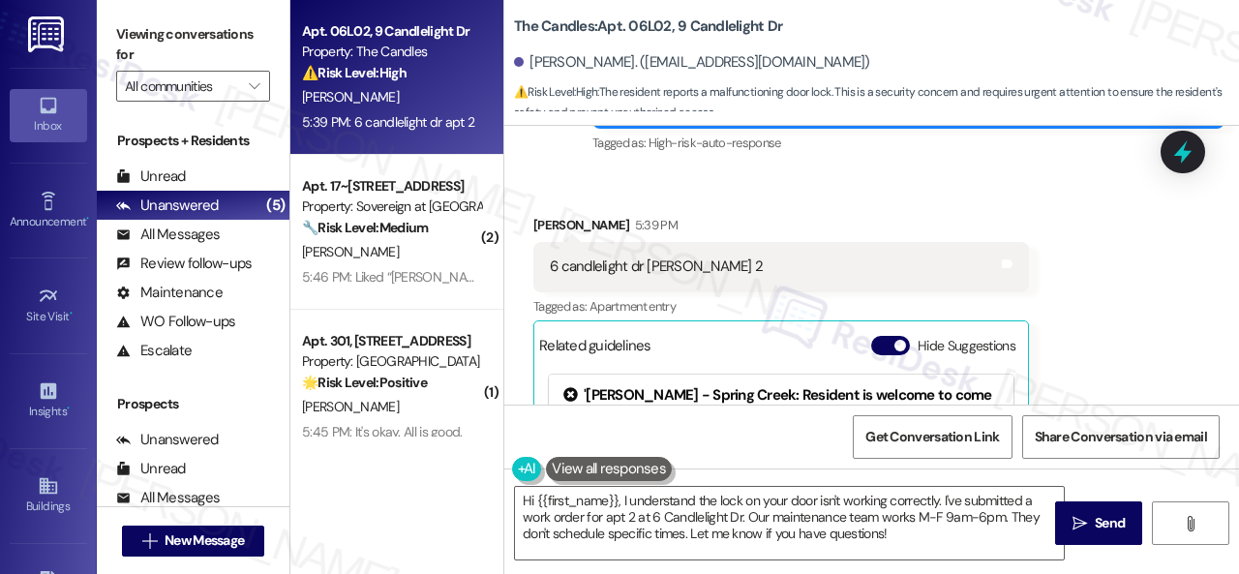
scroll to position [5165, 0]
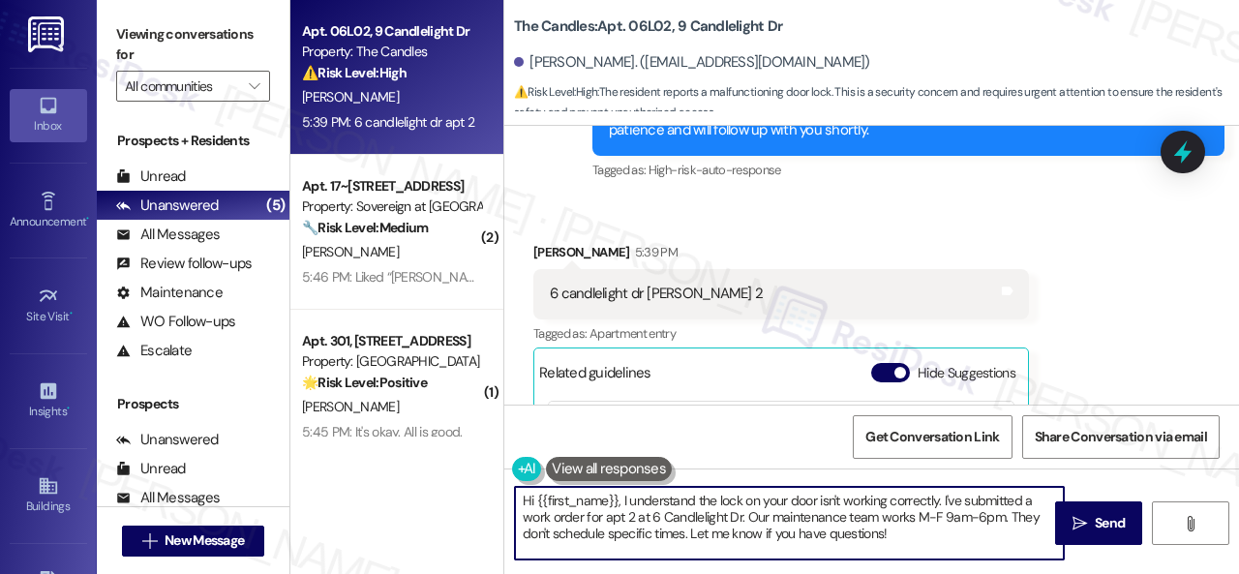
drag, startPoint x: 945, startPoint y: 501, endPoint x: 980, endPoint y: 551, distance: 61.2
click at [980, 551] on textarea "Hi {{first_name}}, I understand the lock on your door isn't working correctly. …" at bounding box center [789, 523] width 549 height 73
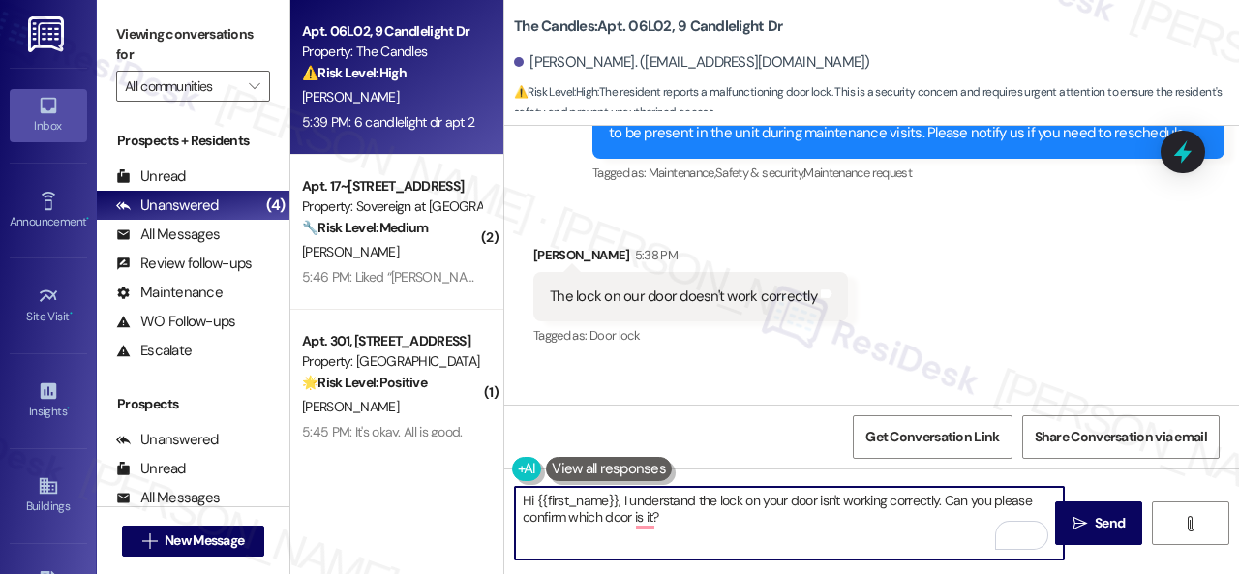
scroll to position [4778, 0]
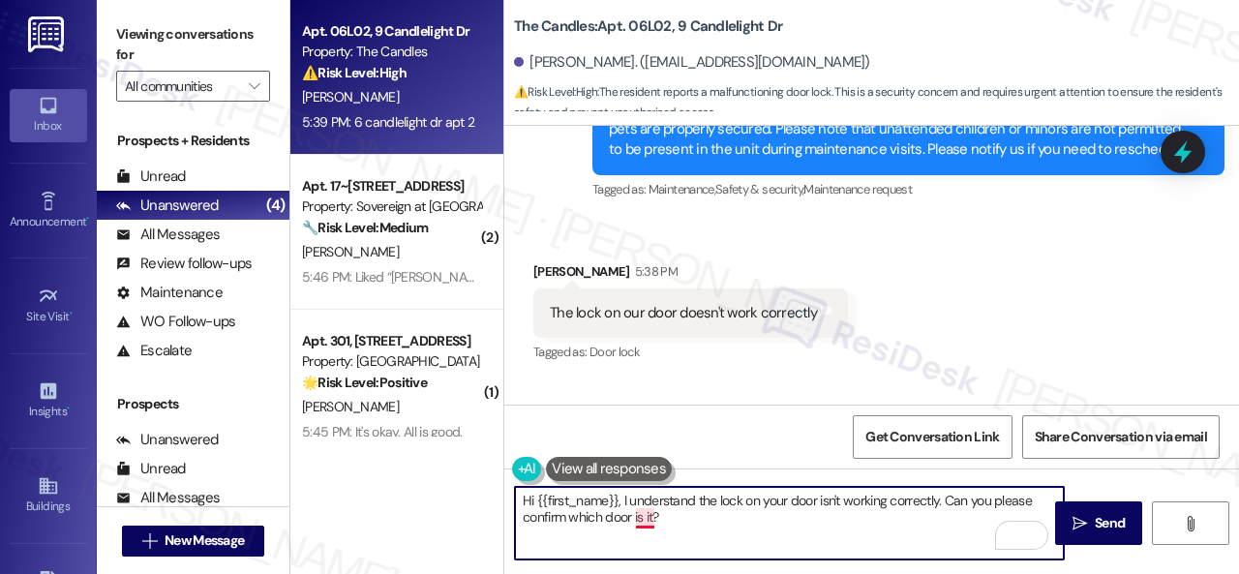
click at [648, 511] on textarea "Hi {{first_name}}, I understand the lock on your door isn't working correctly. …" at bounding box center [789, 523] width 549 height 73
click at [688, 519] on textarea "Hi {{first_name}}, I understand the lock on your door isn't working correctly. …" at bounding box center [789, 523] width 549 height 73
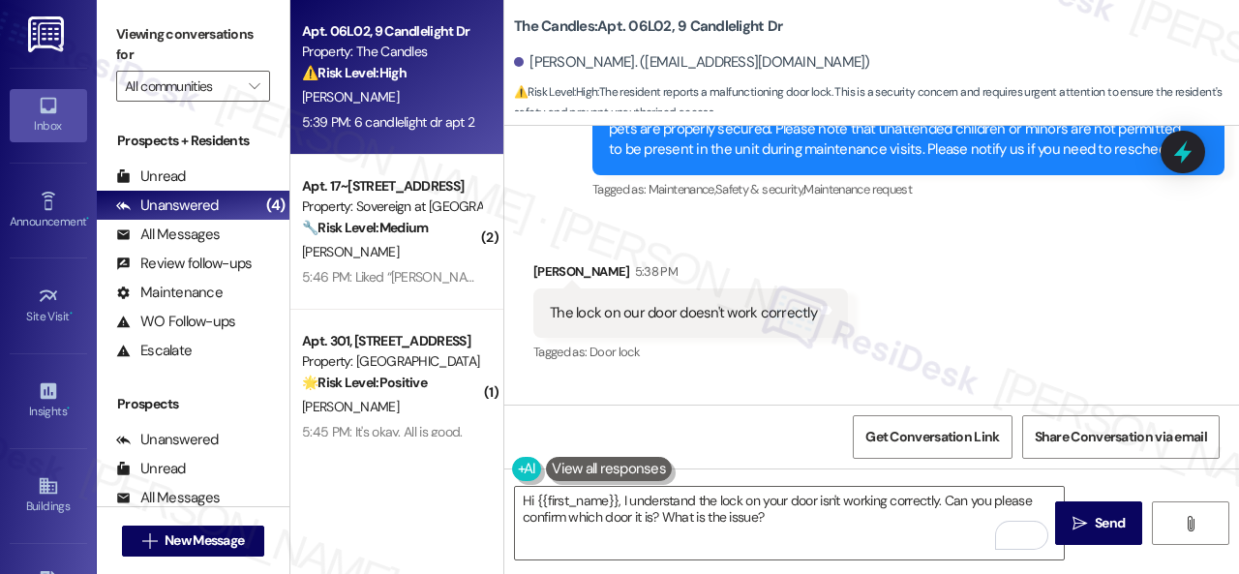
click at [966, 319] on div "Received via SMS [PERSON_NAME] 5:38 PM The lock on our door doesn't work correc…" at bounding box center [871, 300] width 735 height 164
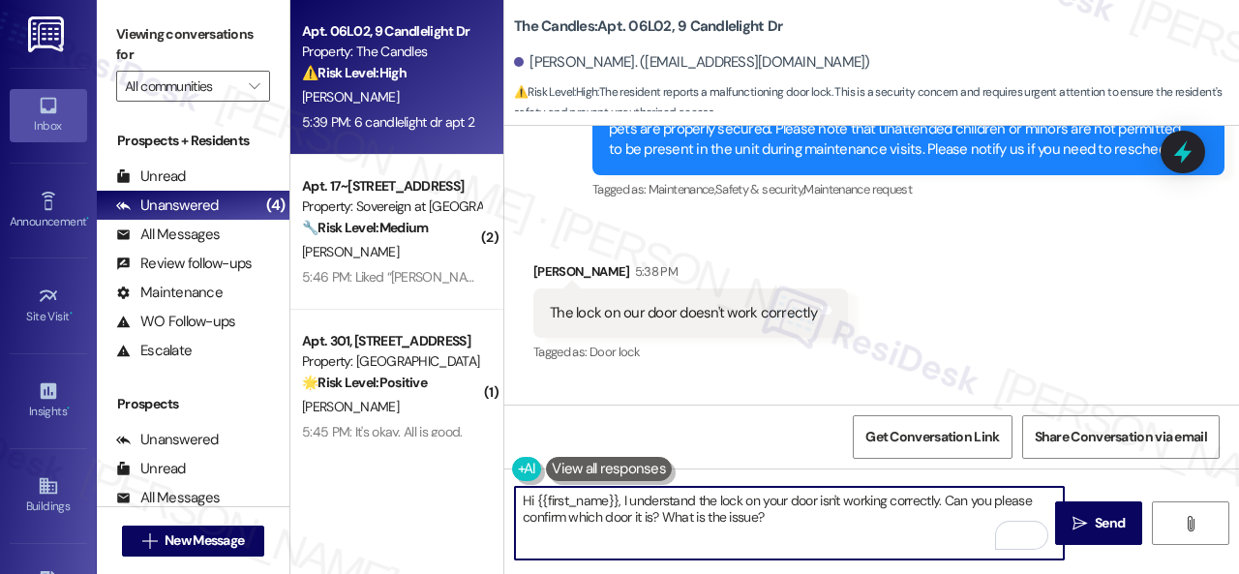
click at [947, 494] on textarea "Hi {{first_name}}, I understand the lock on your door isn't working correctly. …" at bounding box center [789, 523] width 549 height 73
drag, startPoint x: 663, startPoint y: 514, endPoint x: 792, endPoint y: 514, distance: 128.8
click at [792, 514] on textarea "Hi {{first_name}}, I understand the lock on your door isn't working correctly. …" at bounding box center [789, 523] width 549 height 73
paste textarea "Please provide as much detail as possible about the issue and include photos if…"
click at [663, 514] on textarea "Hi {{first_name}}, I understand the lock on your door isn't working correctly. …" at bounding box center [789, 523] width 549 height 73
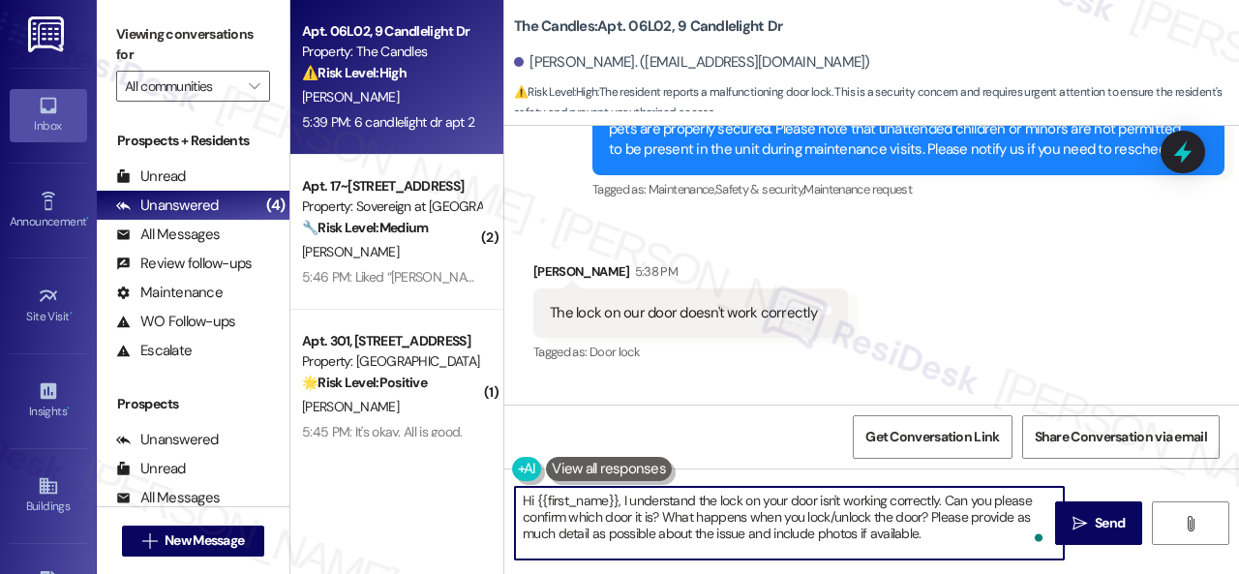
click at [933, 539] on textarea "Hi {{first_name}}, I understand the lock on your door isn't working correctly. …" at bounding box center [789, 523] width 549 height 73
type textarea "Hi {{first_name}}, I understand the lock on your door isn't working correctly. …"
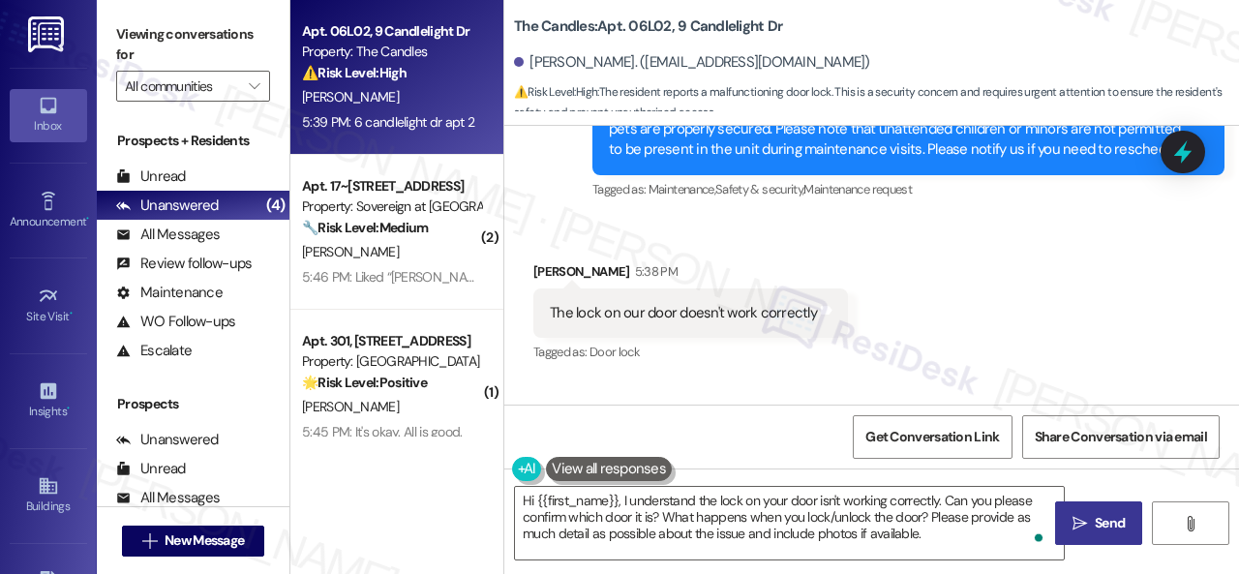
click at [1096, 521] on span "Send" at bounding box center [1110, 523] width 30 height 20
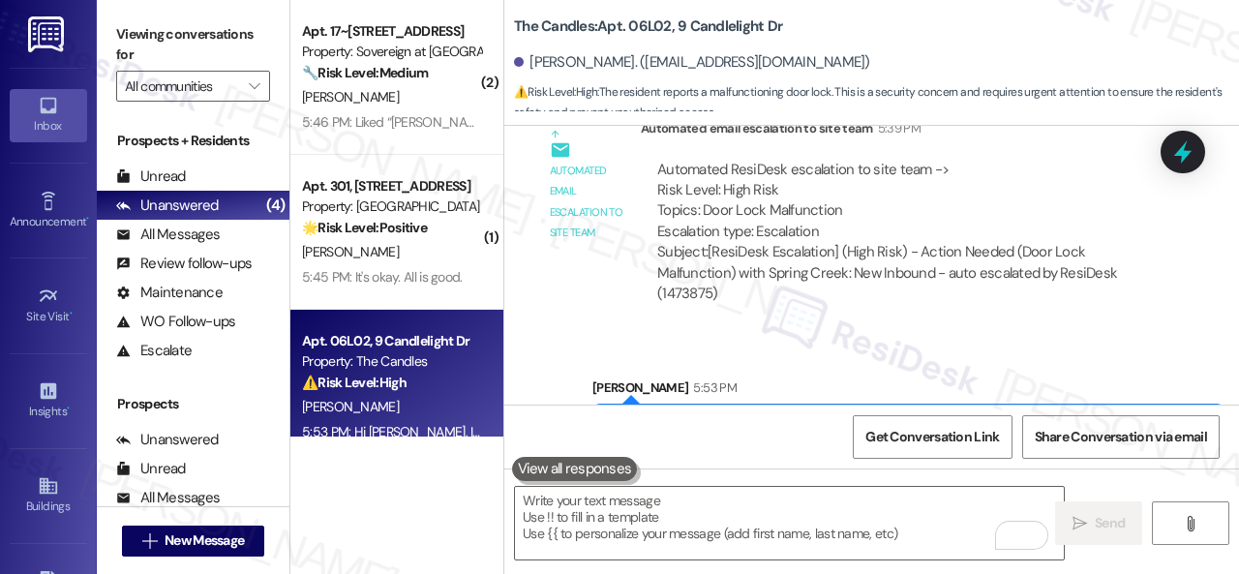
scroll to position [5795, 0]
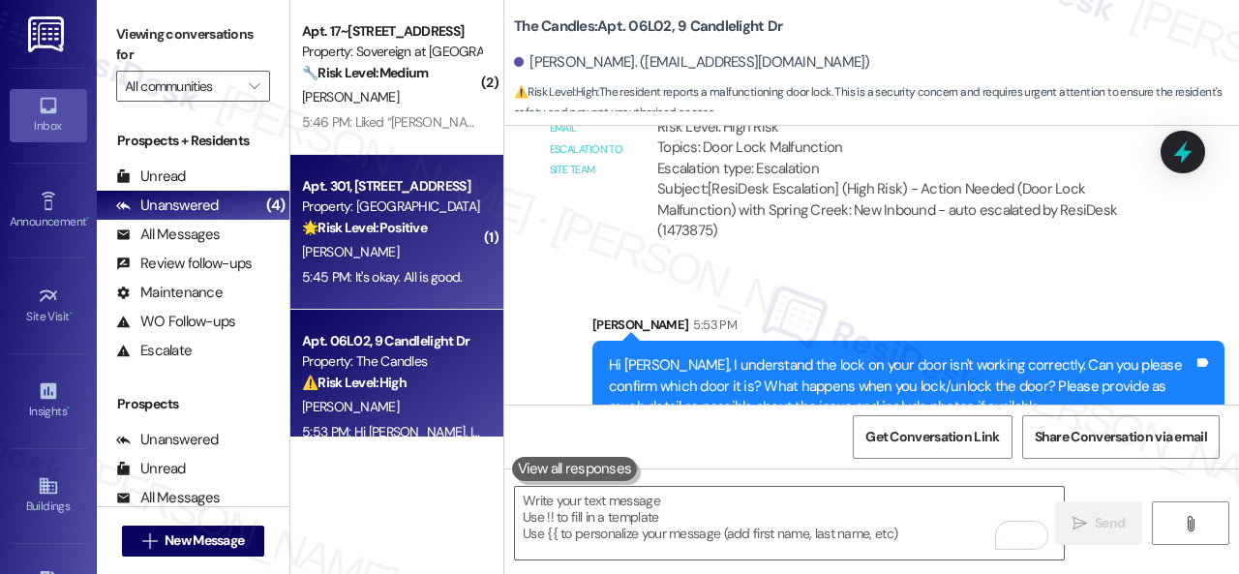
click at [375, 250] on div "[PERSON_NAME]" at bounding box center [391, 252] width 183 height 24
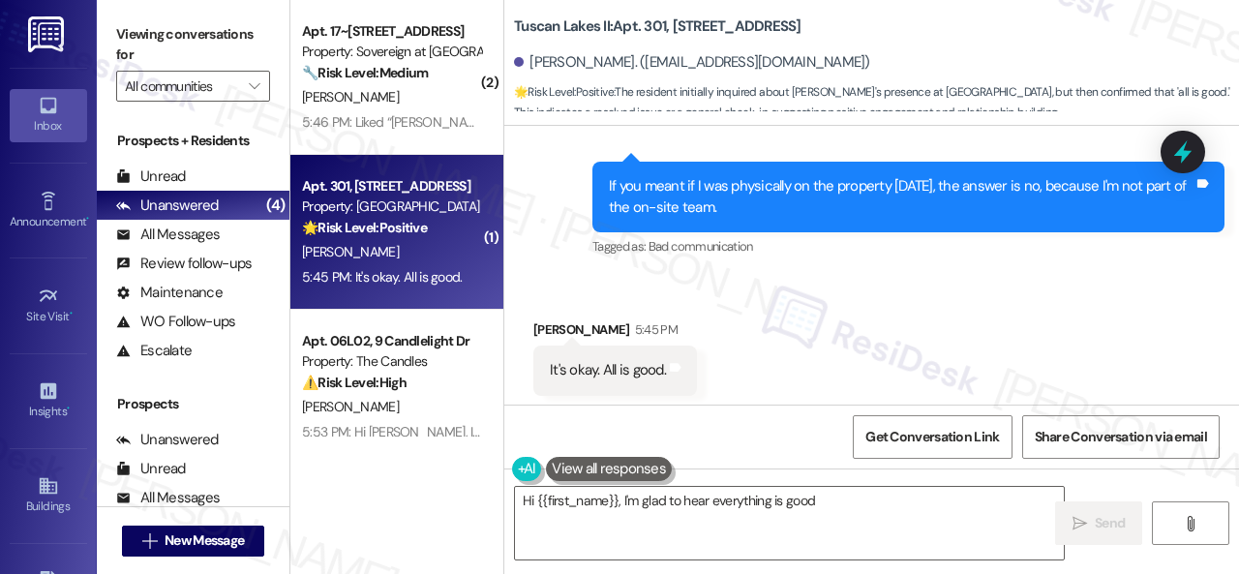
scroll to position [1928, 0]
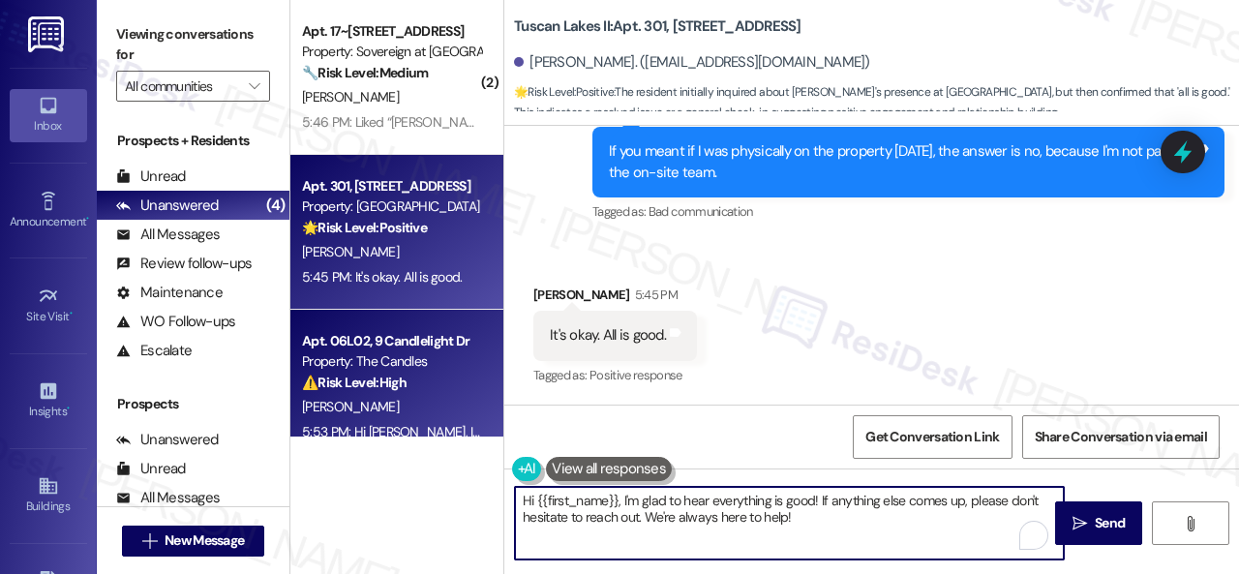
drag, startPoint x: 802, startPoint y: 516, endPoint x: 374, endPoint y: 384, distance: 447.7
click at [359, 411] on div "( 2 ) Apt. 17~202, [STREET_ADDRESS] Property: Sovereign at [GEOGRAPHIC_DATA] 🔧 …" at bounding box center [764, 287] width 949 height 574
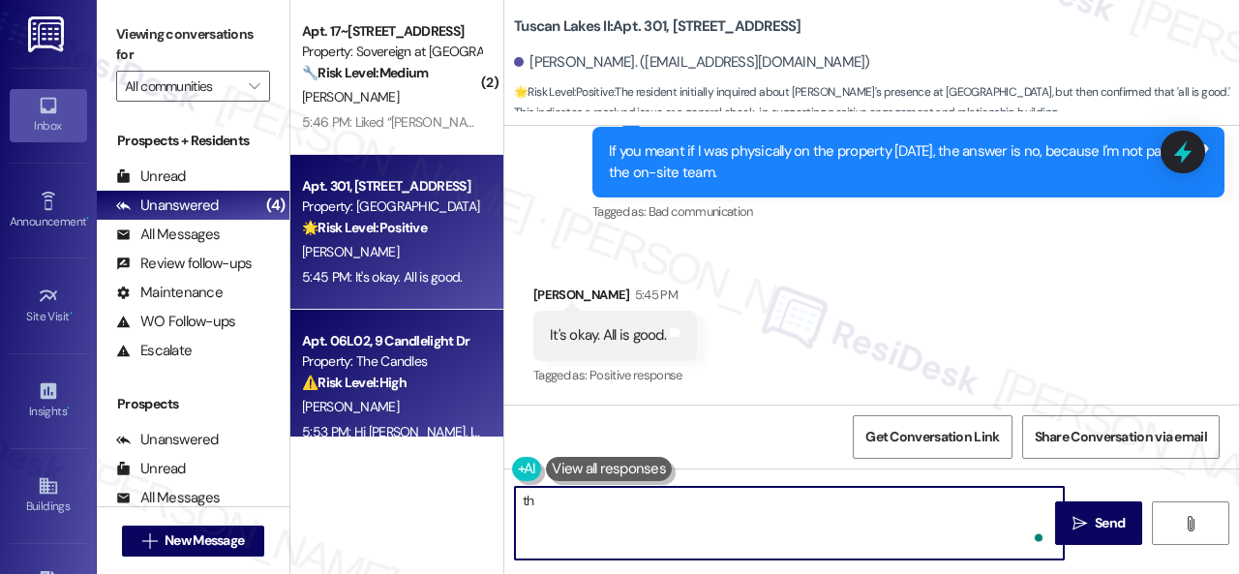
type textarea "t"
type textarea "Thank you. Let me know if you need anything else. Have a great weekend!"
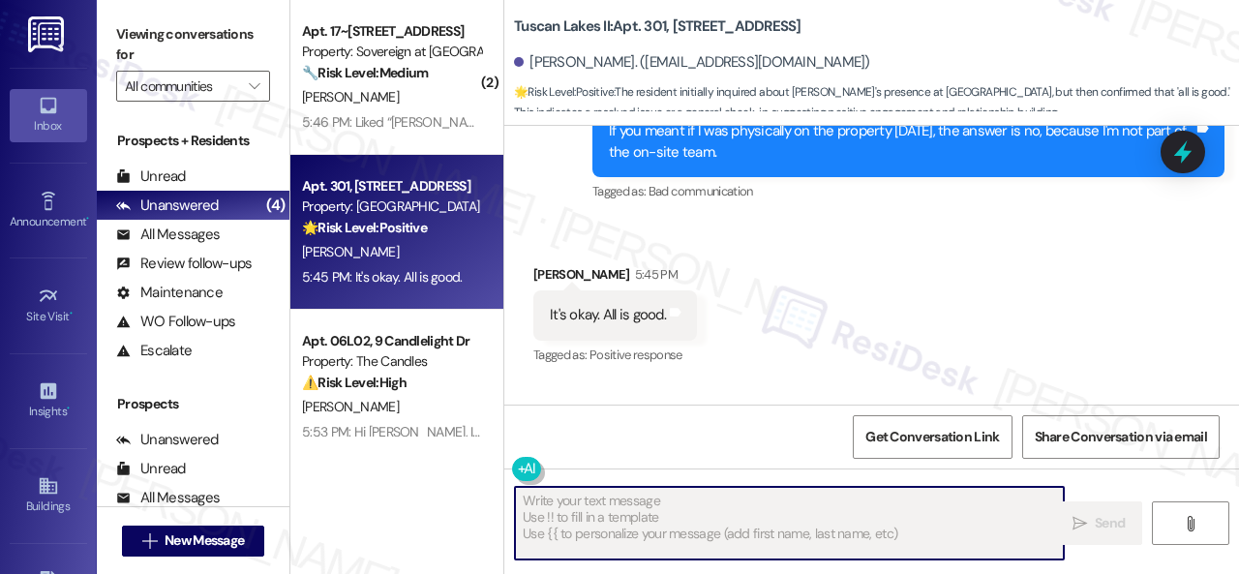
type textarea "Fetching suggested responses. Please feel free to read through the conversation…"
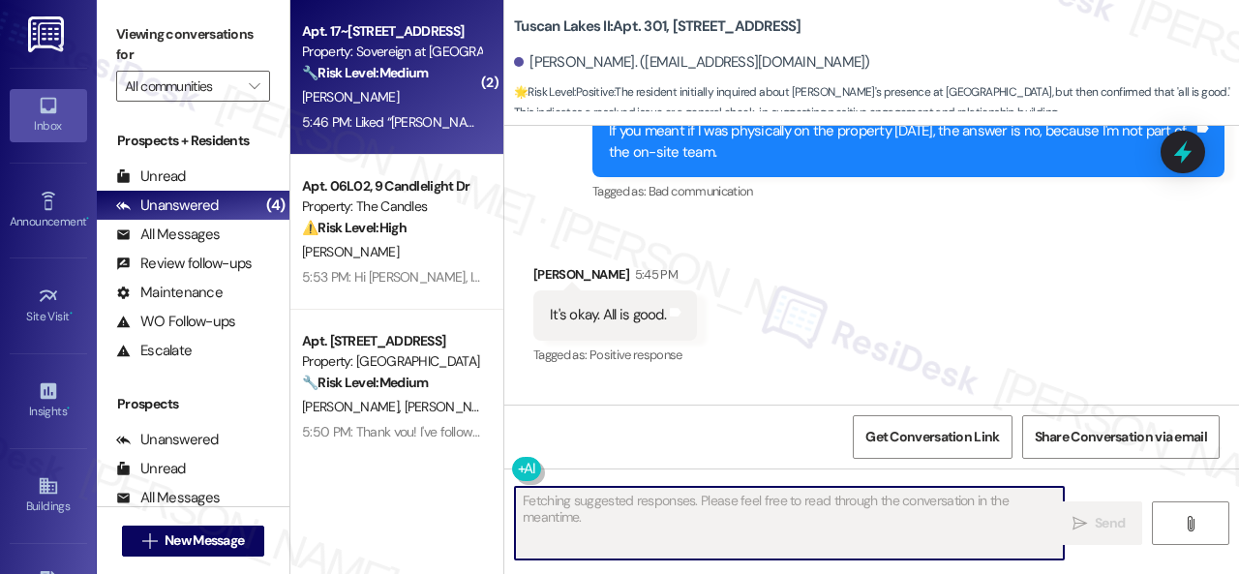
click at [461, 120] on div "5:46 PM: Liked “[PERSON_NAME]'s Assistant (Sovereign at [GEOGRAPHIC_DATA]): Hi …" at bounding box center [1152, 121] width 1700 height 17
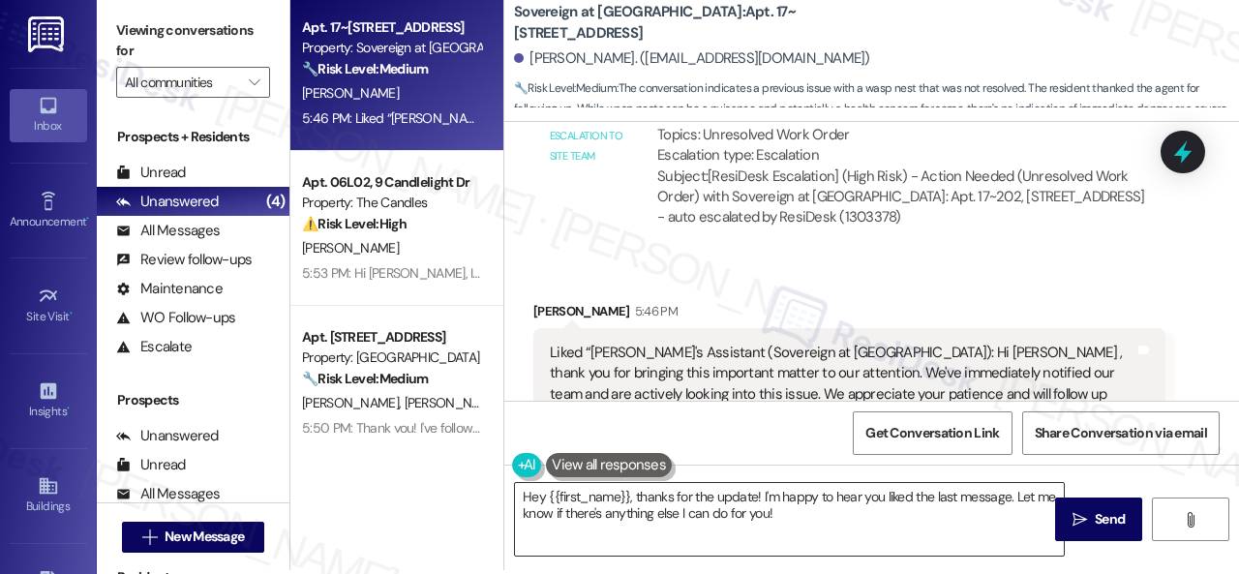
scroll to position [6, 0]
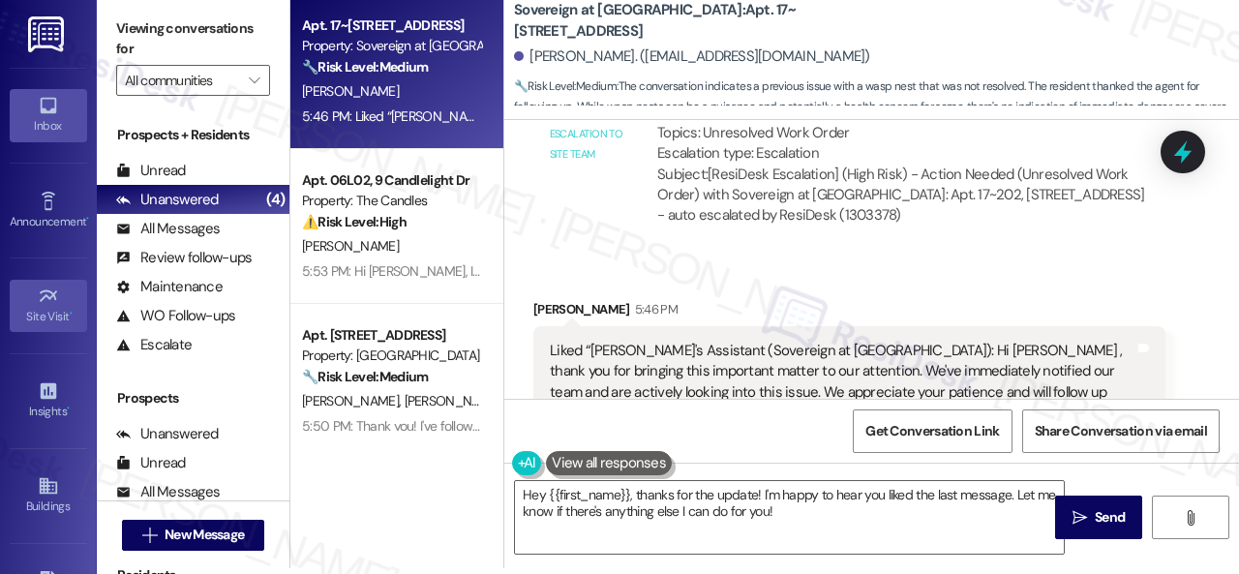
click at [541, 426] on div "Survey, sent via SMS Residesk Automated Survey [DATE] 12:43 PM Hi [PERSON_NAME]…" at bounding box center [871, 407] width 735 height 574
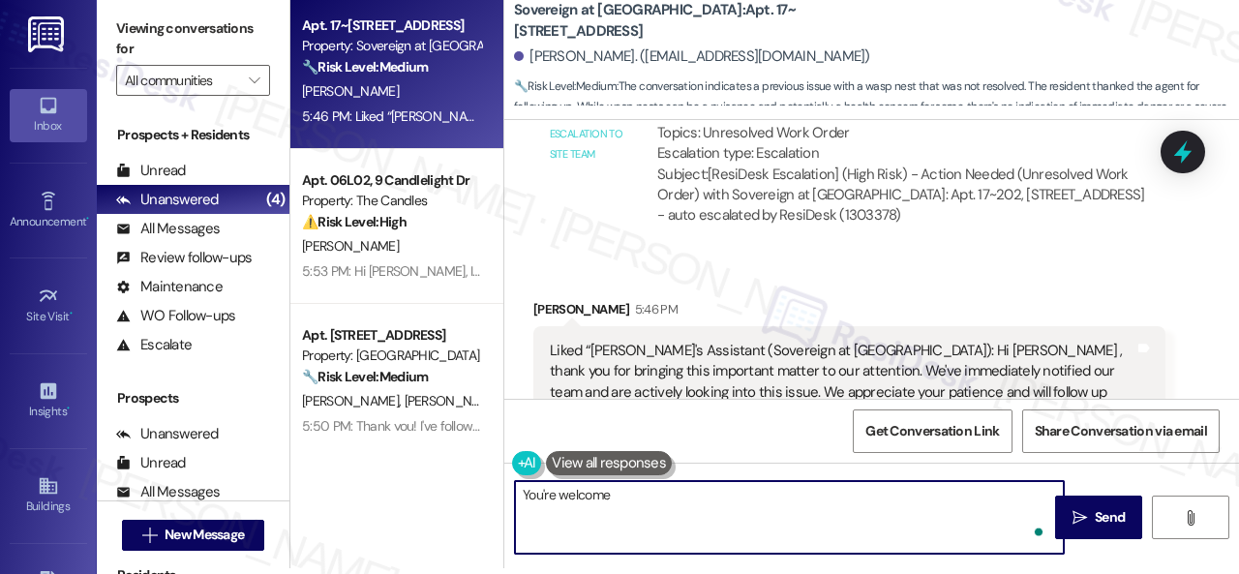
type textarea "You're welcome!"
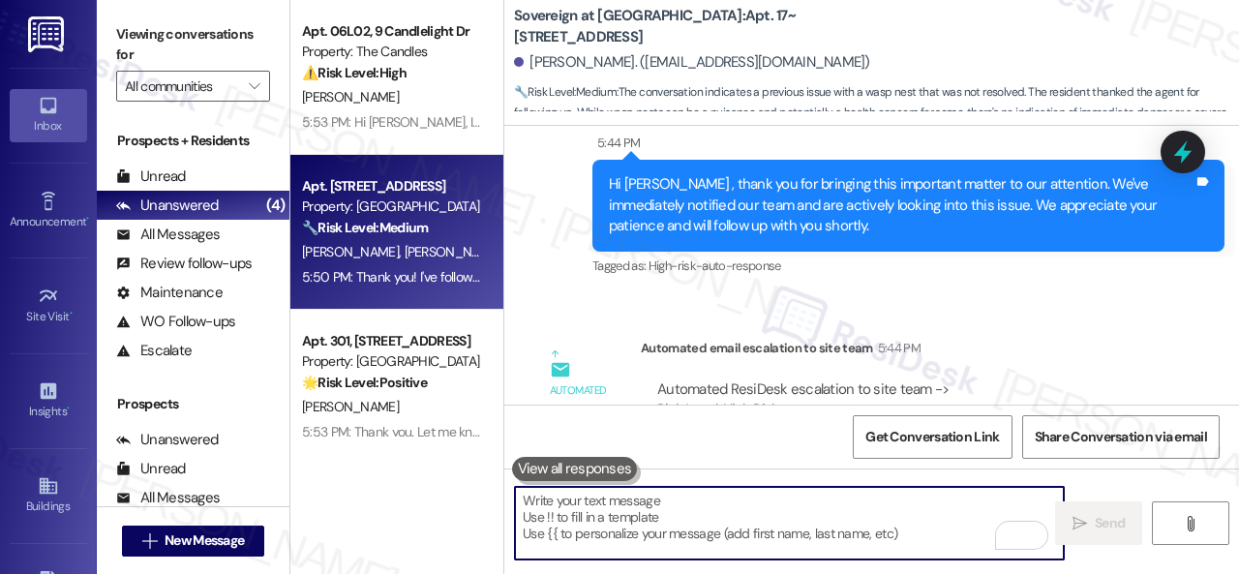
scroll to position [182, 0]
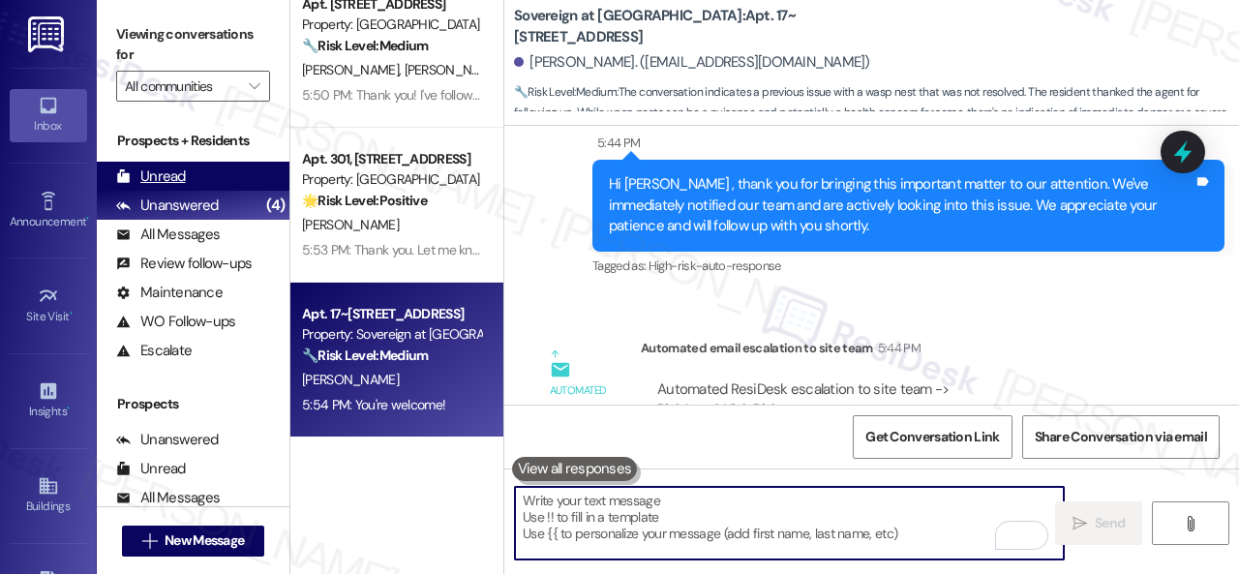
click at [161, 172] on div "Unread" at bounding box center [151, 177] width 70 height 20
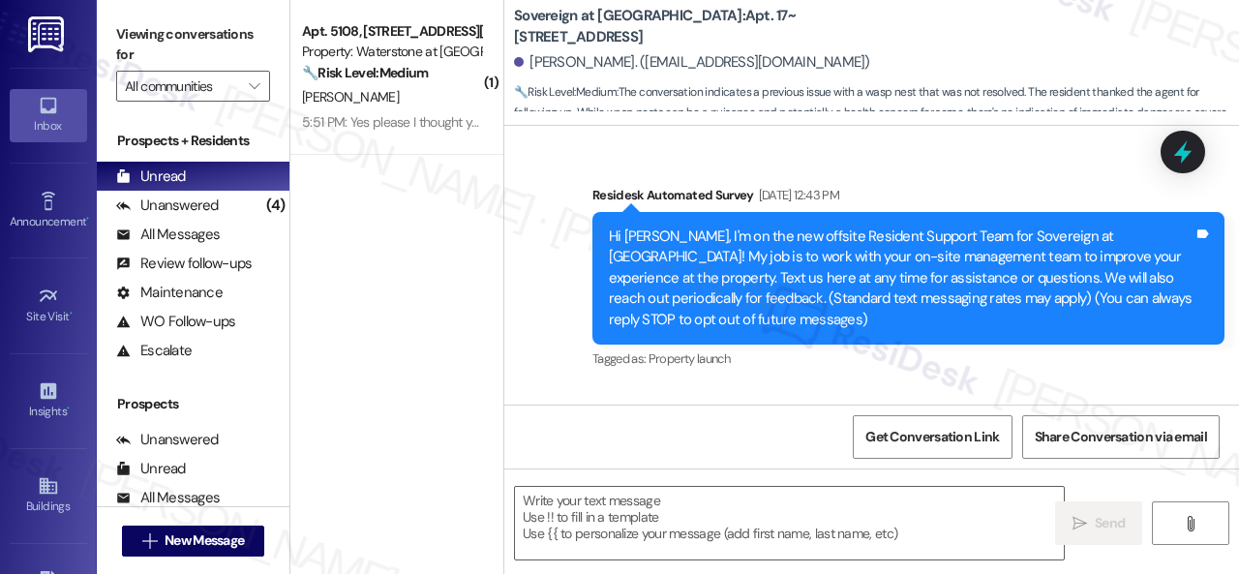
scroll to position [5677, 0]
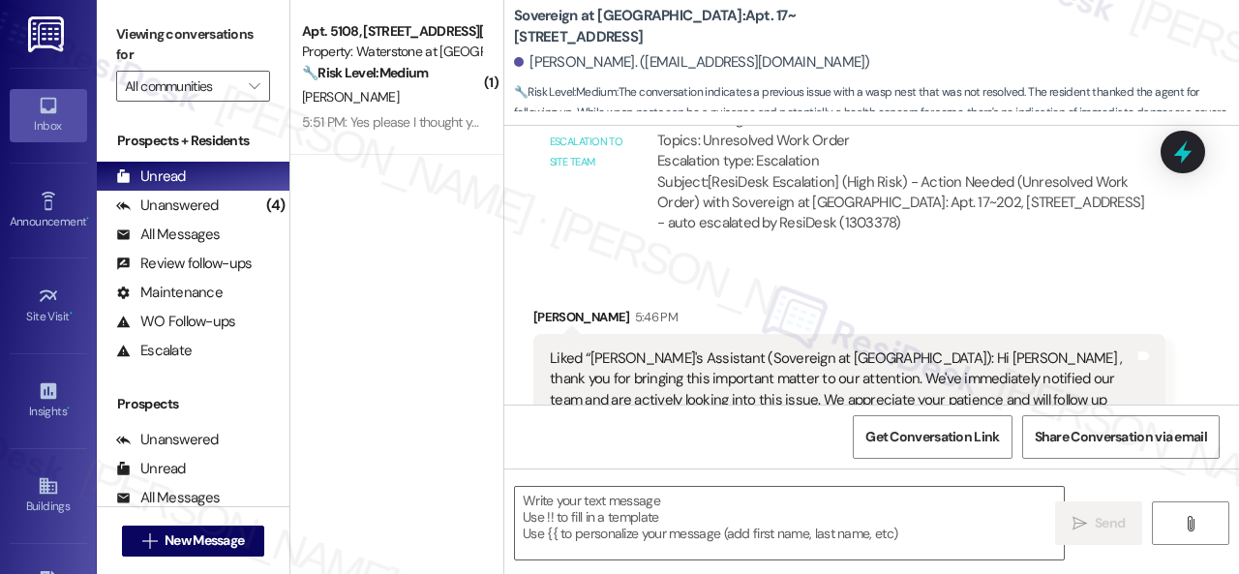
type textarea "Fetching suggested responses. Please feel free to read through the conversation…"
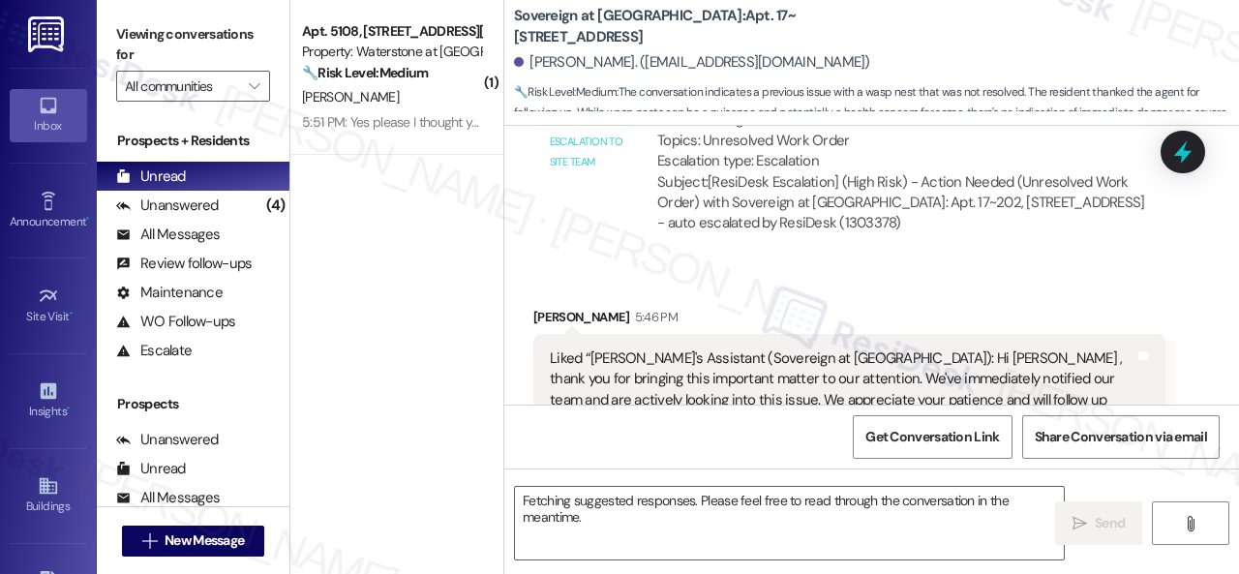
click at [442, 108] on div "[PERSON_NAME]" at bounding box center [391, 97] width 183 height 24
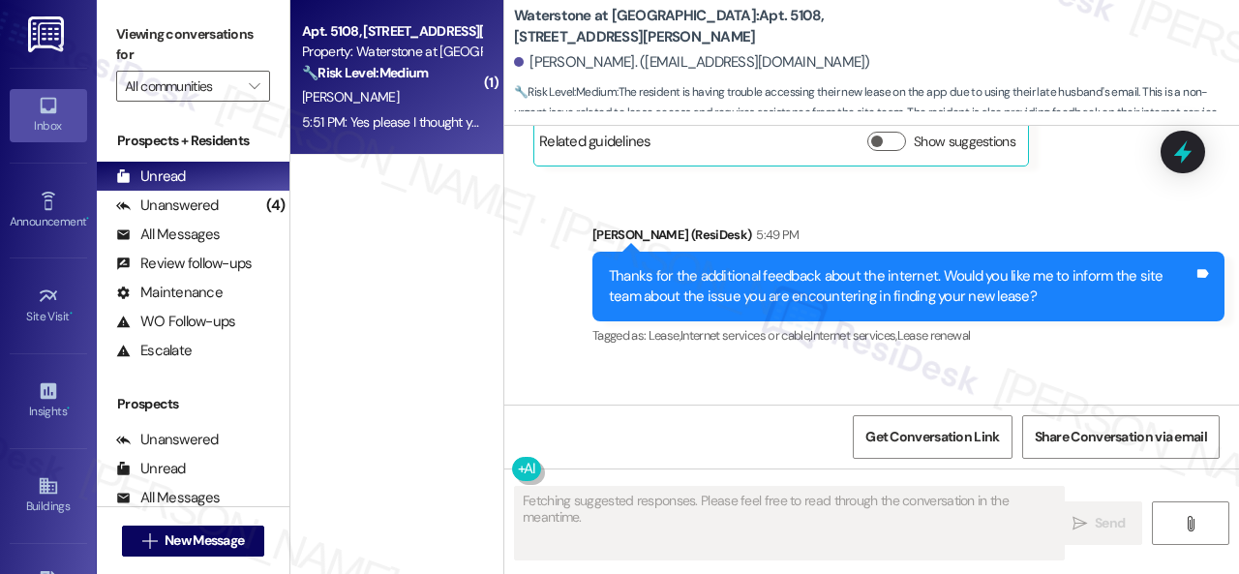
scroll to position [1688, 0]
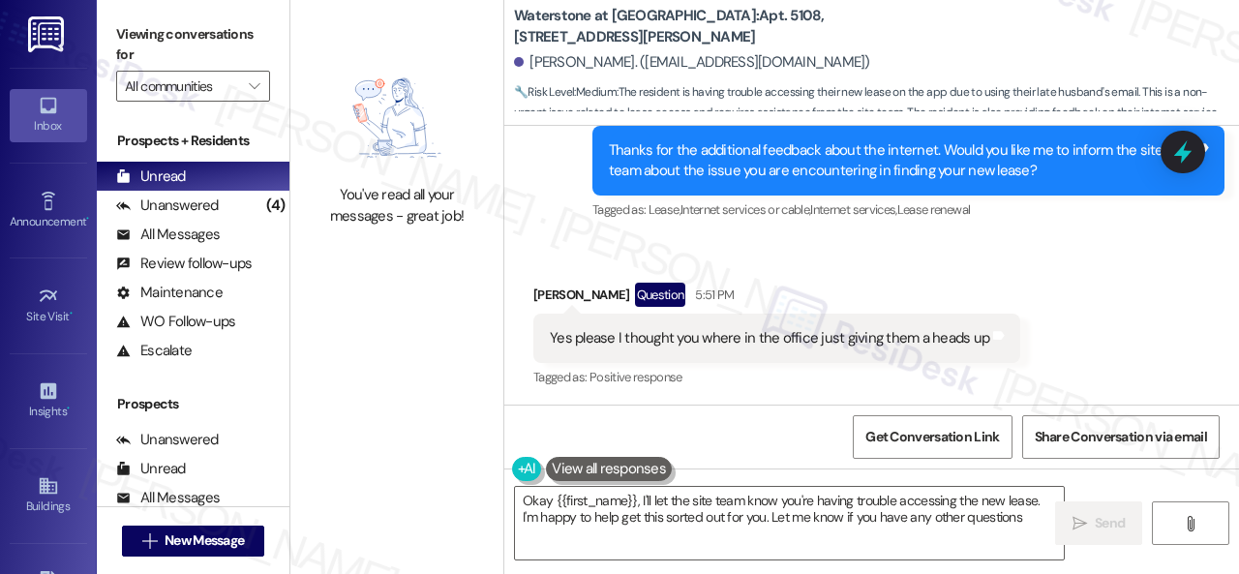
type textarea "Okay {{first_name}}, I'll let the site team know you're having trouble accessin…"
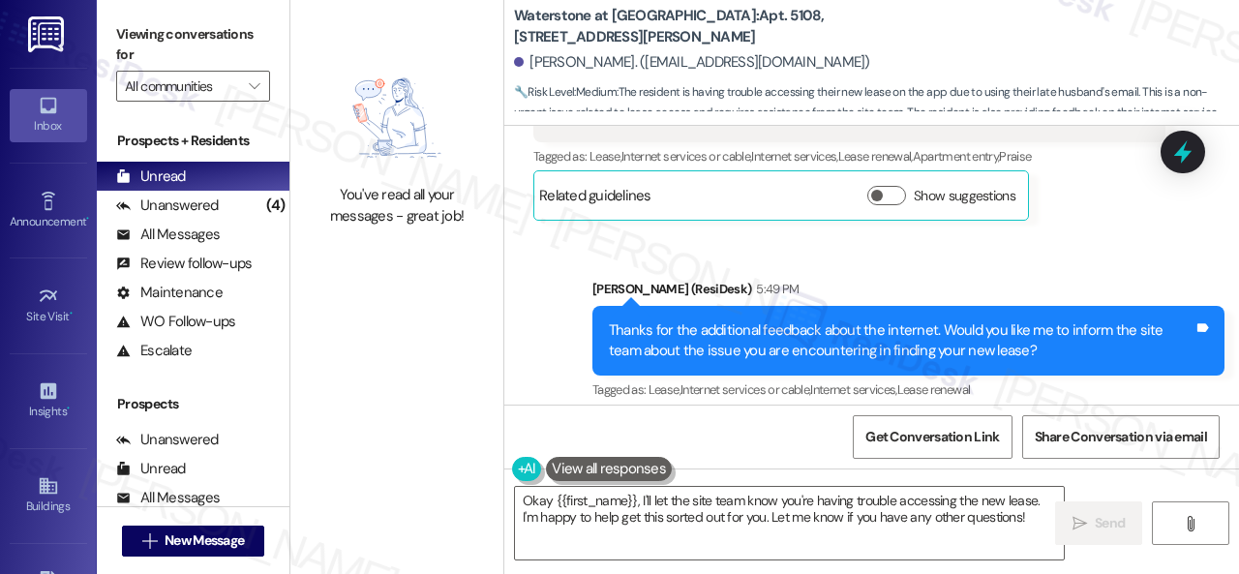
scroll to position [1495, 0]
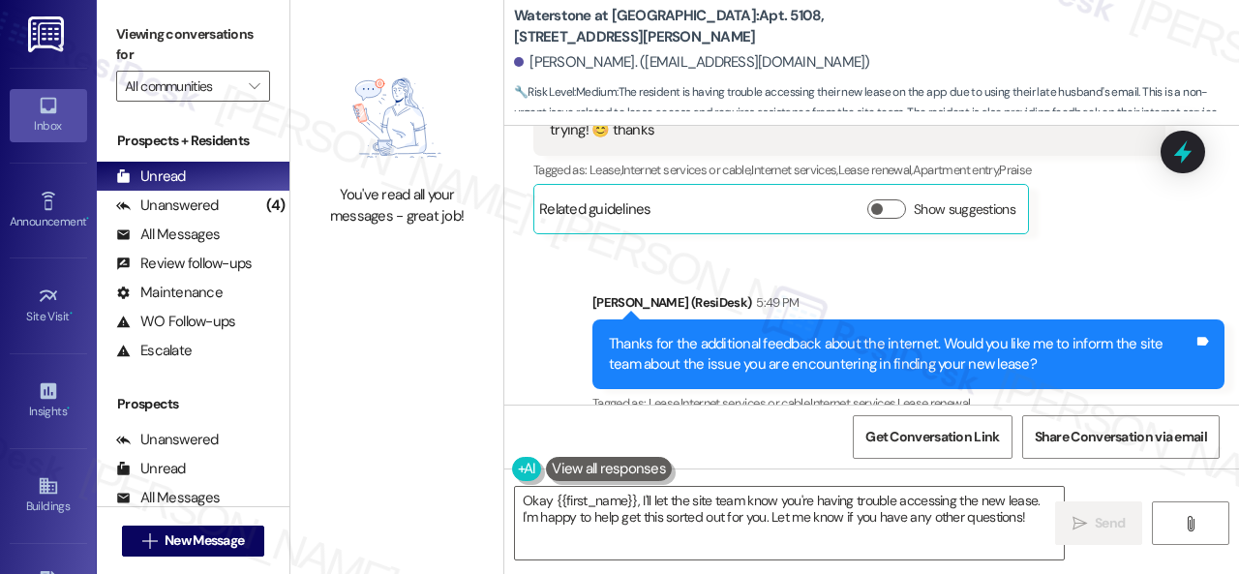
click at [785, 261] on div "Sent via SMS [PERSON_NAME] (ResiDesk) 5:49 PM Thanks for the additional feedbac…" at bounding box center [871, 341] width 735 height 184
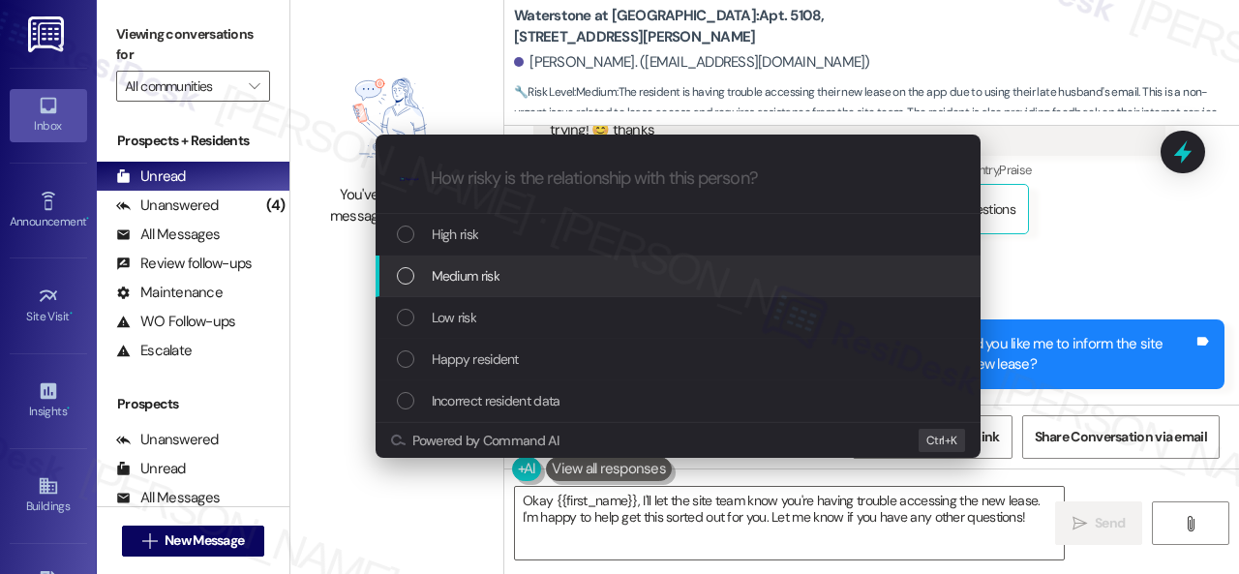
click at [495, 280] on span "Medium risk" at bounding box center [466, 275] width 68 height 21
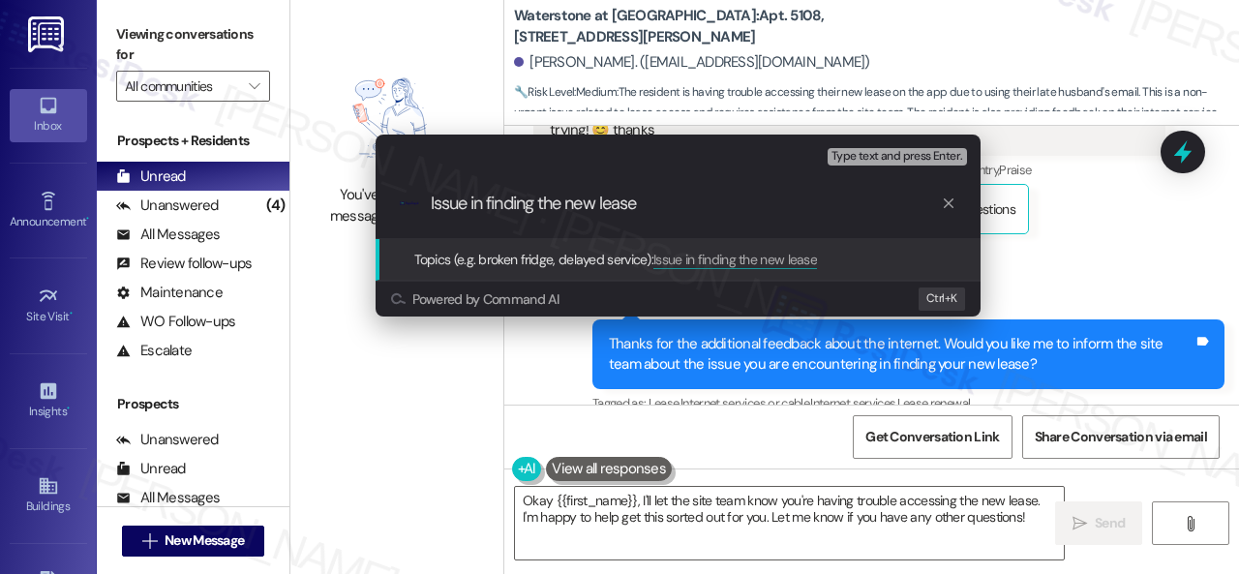
type input "Issue in finding the new lease."
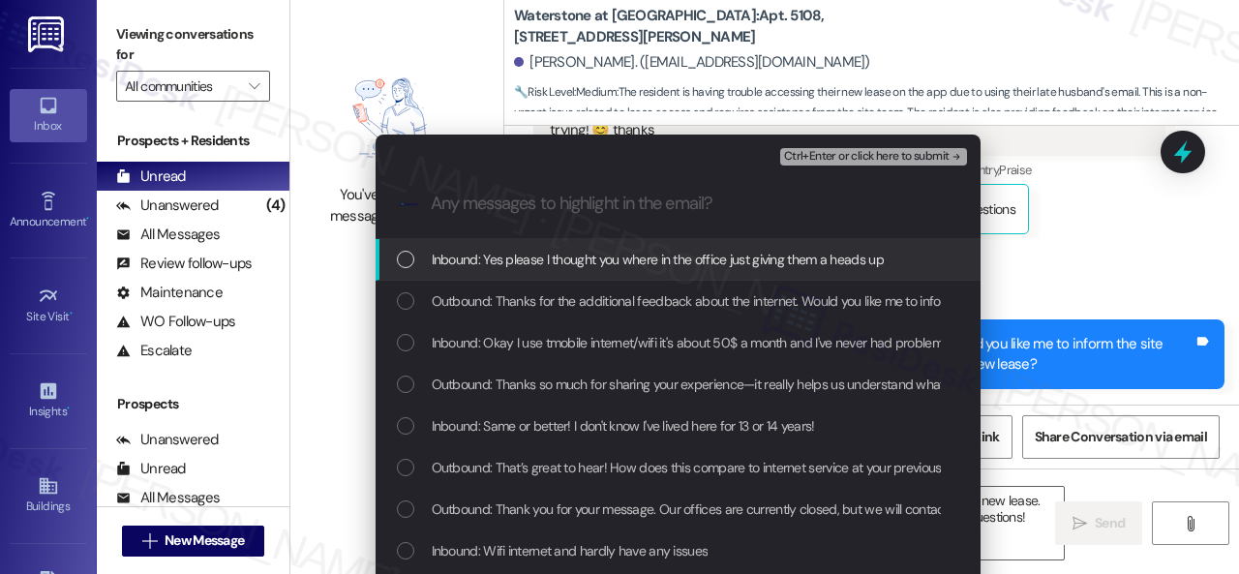
click at [562, 263] on span "Inbound: Yes please I thought you where in the office just giving them a heads …" at bounding box center [658, 259] width 452 height 21
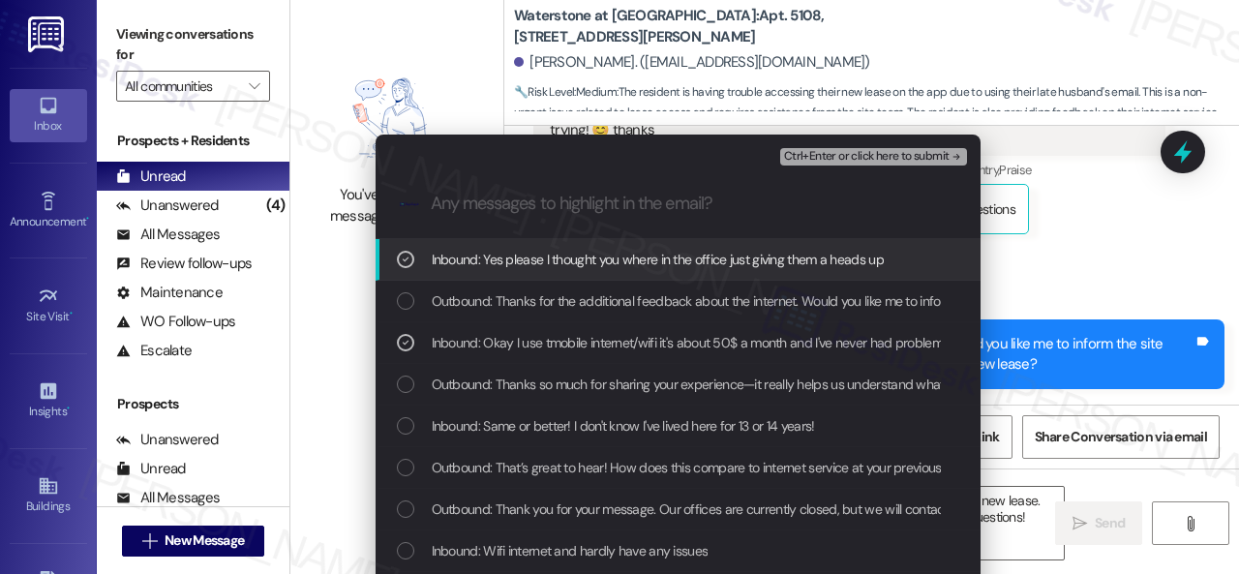
click at [852, 159] on span "Ctrl+Enter or click here to submit" at bounding box center [867, 157] width 166 height 14
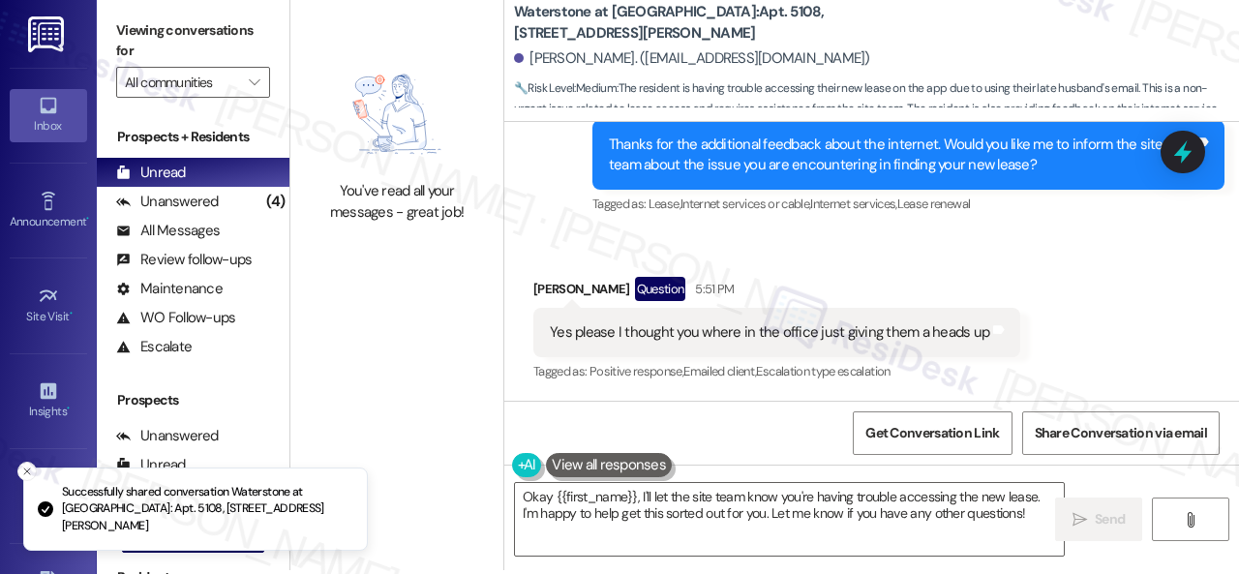
scroll to position [6, 0]
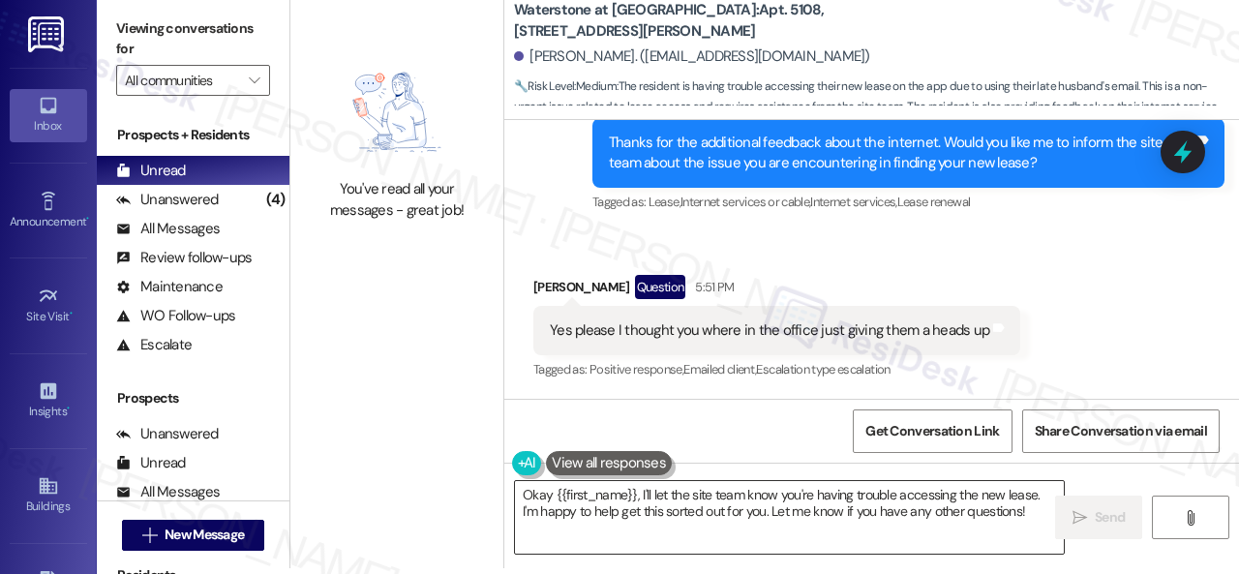
click at [823, 501] on textarea "Okay {{first_name}}, I'll let the site team know you're having trouble accessin…" at bounding box center [789, 517] width 549 height 73
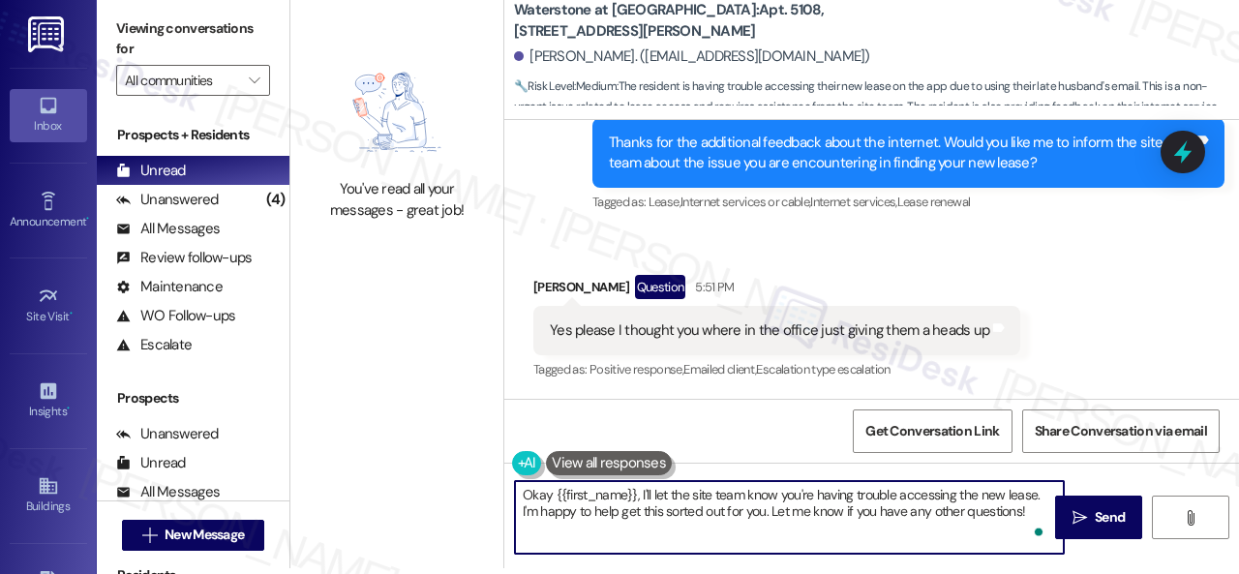
paste textarea "I will forward your inquiry to the site team and get back to you as soon as I r…"
click at [518, 498] on textarea "I will forward your inquiry to the site team and get back to you as soon as I r…" at bounding box center [789, 517] width 549 height 73
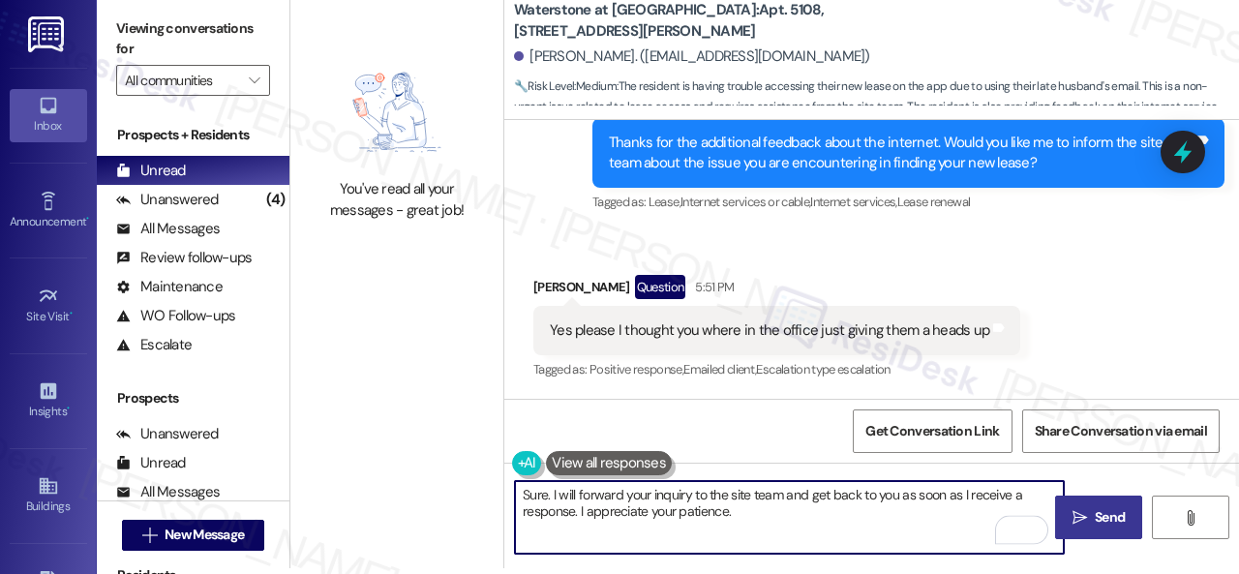
type textarea "Sure. I will forward your inquiry to the site team and get back to you as soon …"
click at [1091, 514] on span "Send" at bounding box center [1110, 517] width 38 height 20
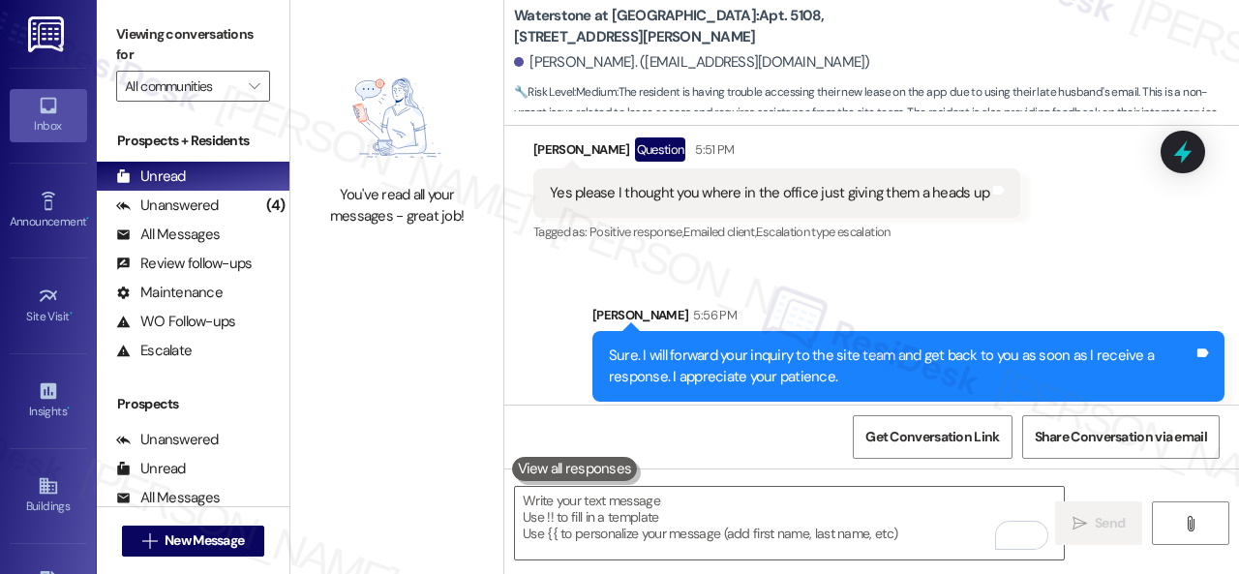
scroll to position [1845, 0]
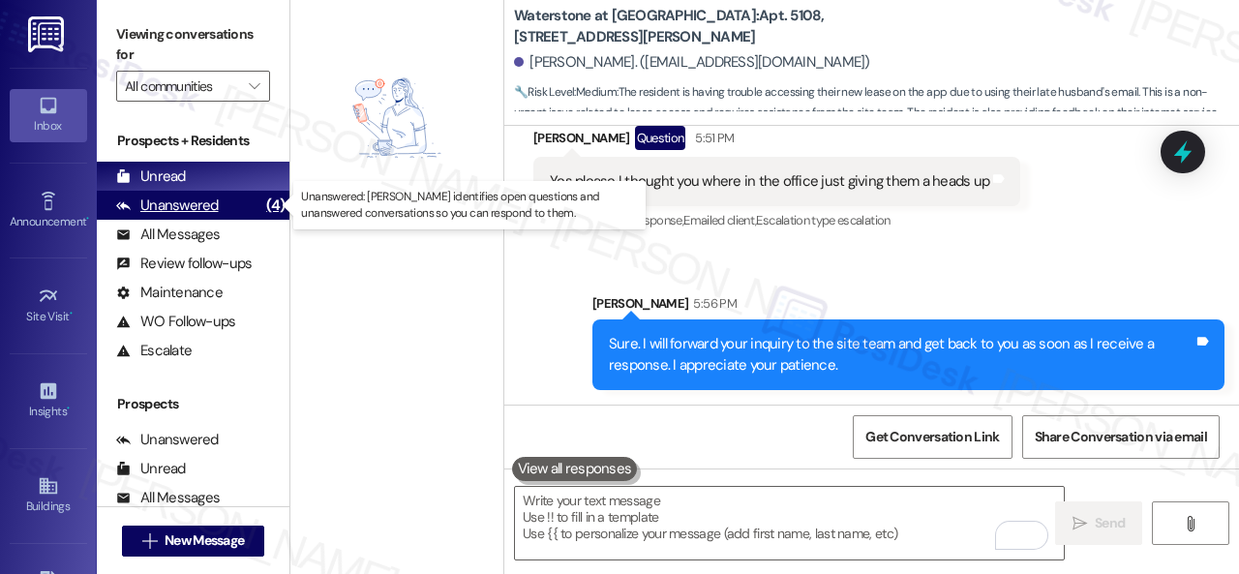
click at [155, 211] on div "Unanswered" at bounding box center [167, 206] width 103 height 20
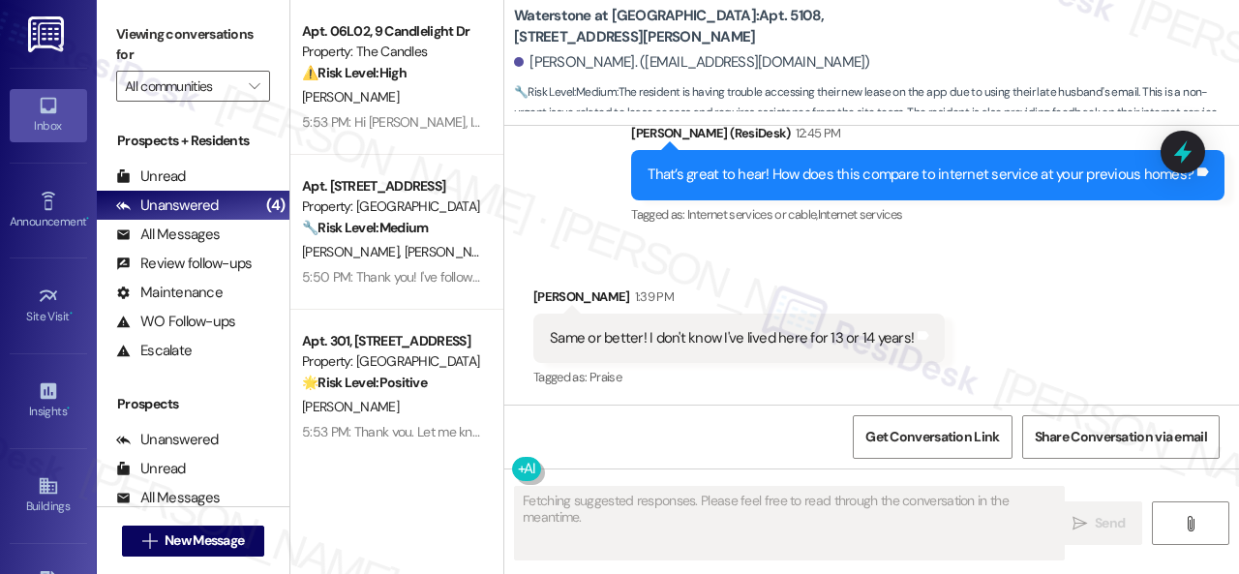
type textarea "Fetching suggested responses. Please feel free to read through the conversation…"
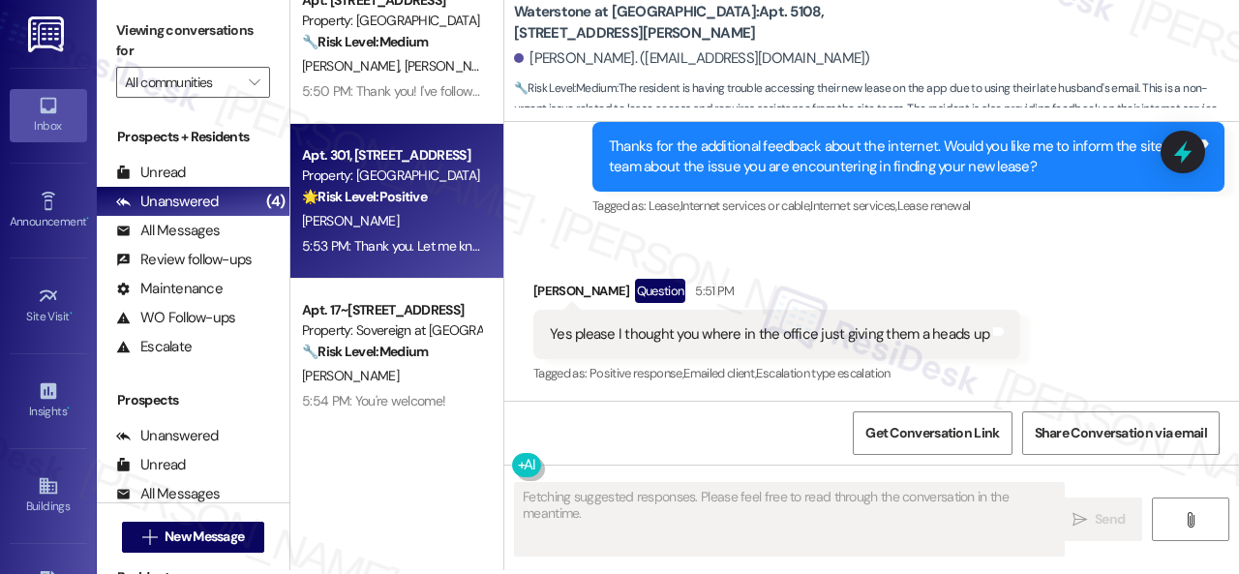
scroll to position [6, 0]
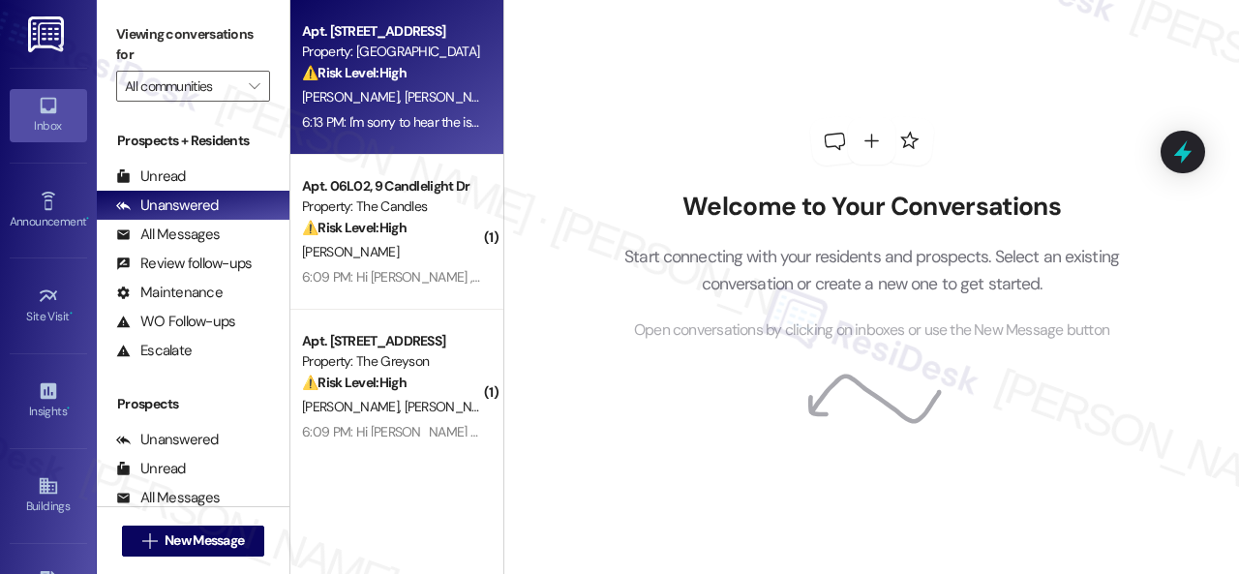
click at [436, 86] on div "M. Saldana E. Gonzalez" at bounding box center [391, 97] width 183 height 24
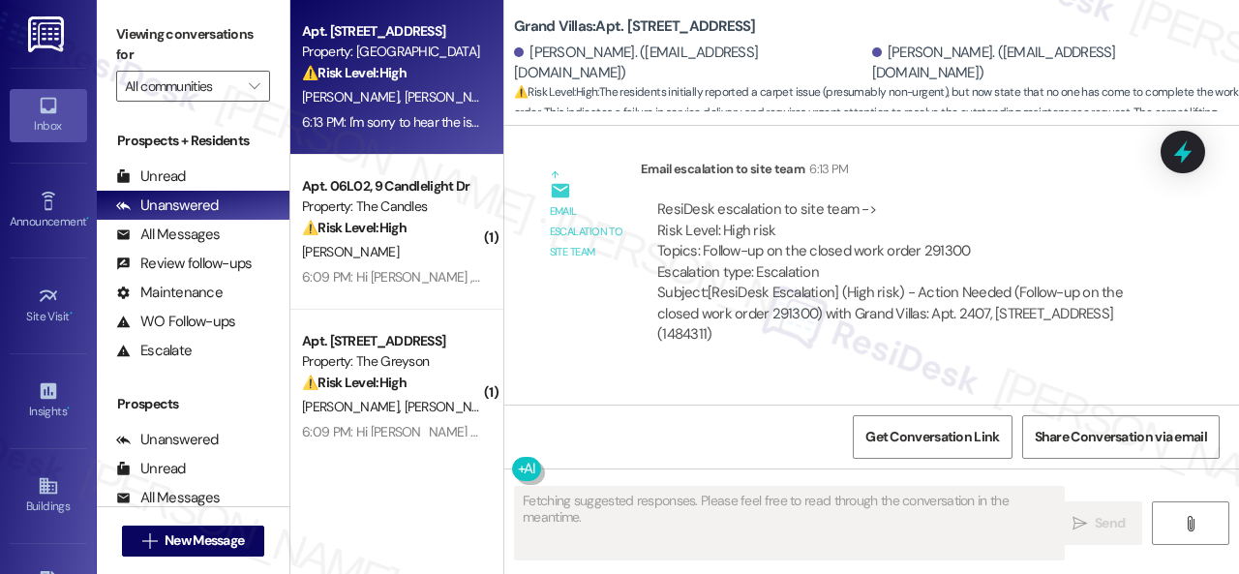
scroll to position [1659, 0]
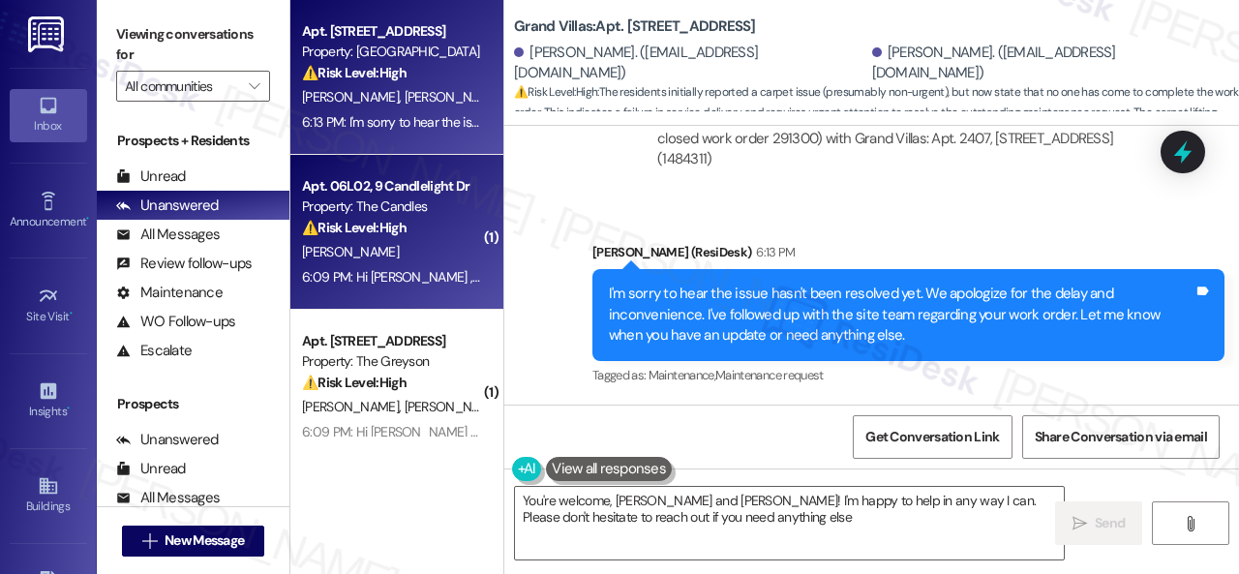
type textarea "You're welcome, Erika and Magdiel! I'm happy to help in any way I can. Please d…"
click at [449, 243] on div "S. Lange" at bounding box center [391, 252] width 183 height 24
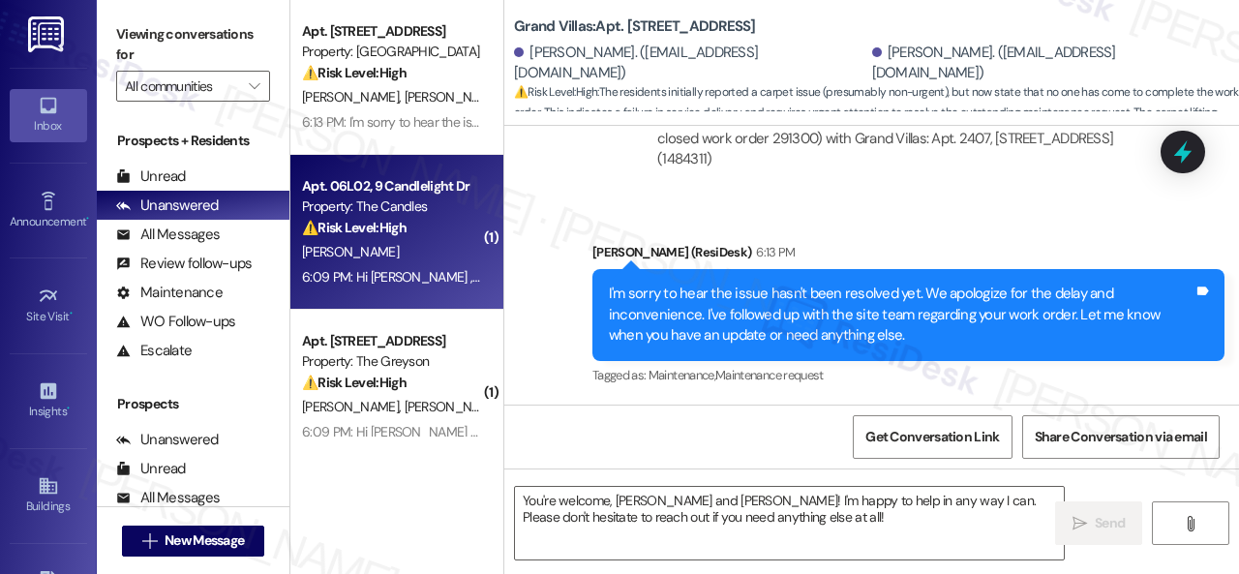
type textarea "Fetching suggested responses. Please feel free to read through the conversation…"
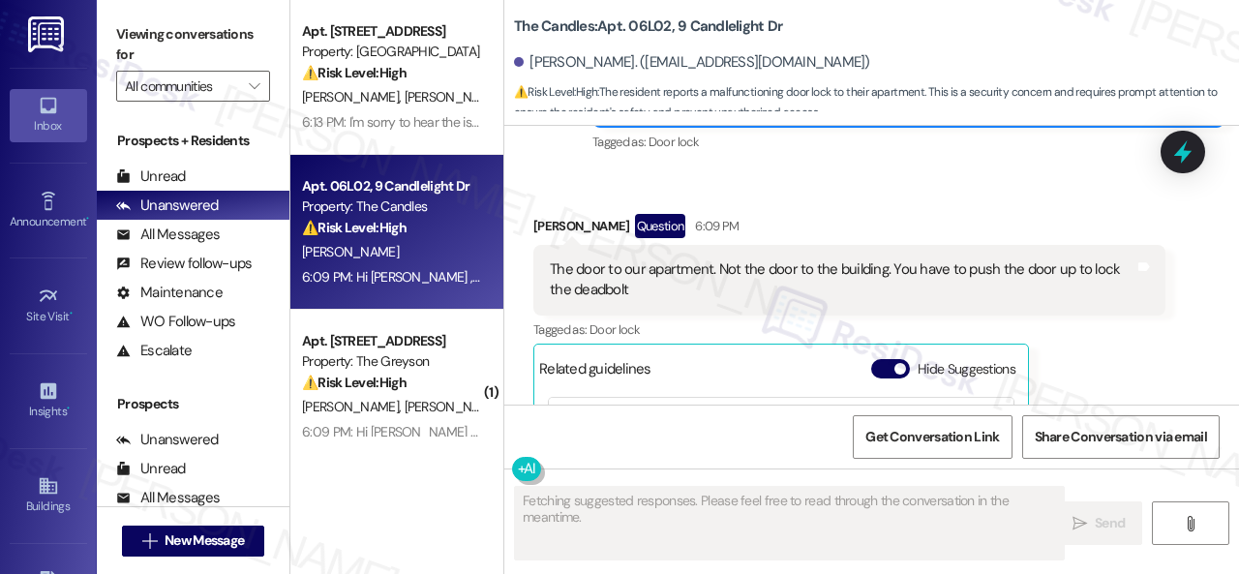
scroll to position [5867, 0]
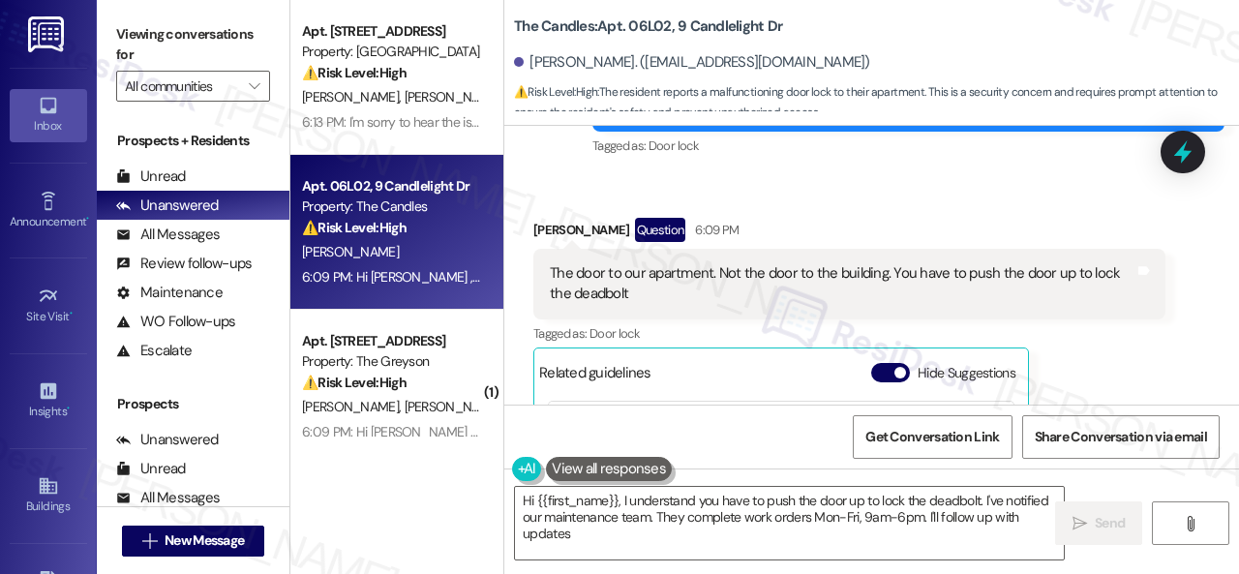
type textarea "Hi {{first_name}}, I understand you have to push the door up to lock the deadbo…"
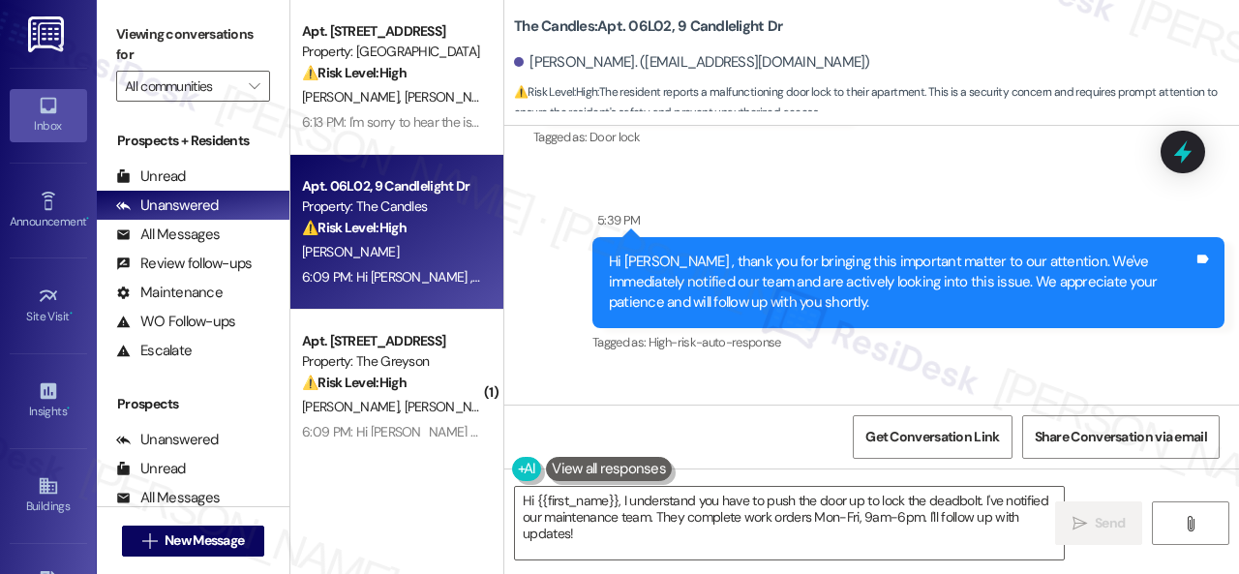
scroll to position [4899, 0]
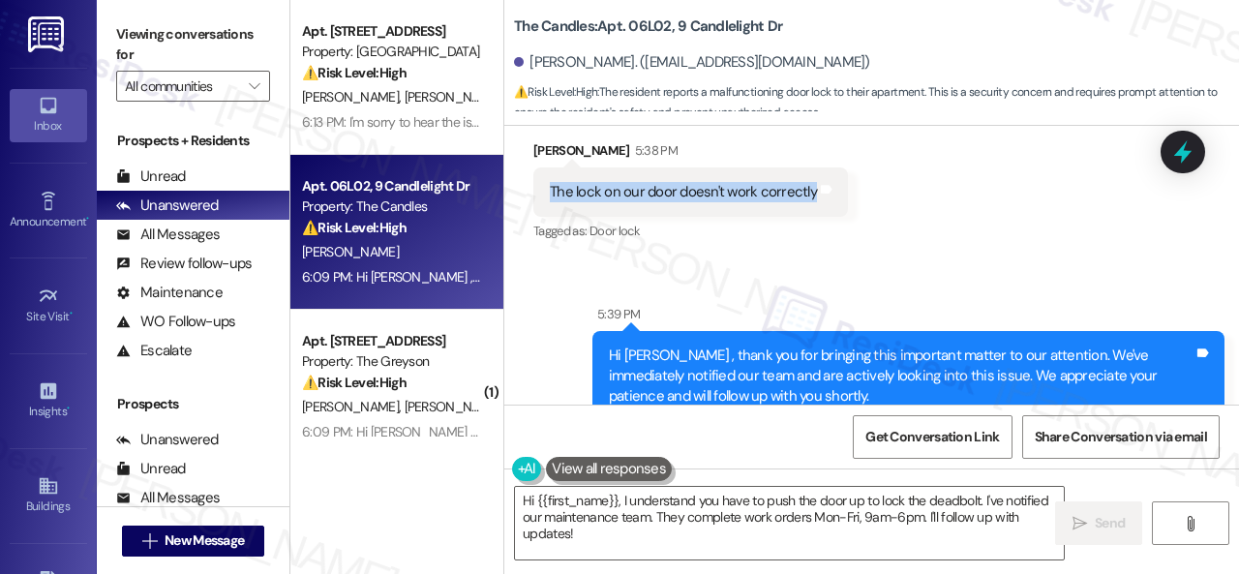
drag, startPoint x: 549, startPoint y: 142, endPoint x: 809, endPoint y: 156, distance: 260.8
click at [809, 182] on div "The lock on our door doesn't work correctly" at bounding box center [683, 192] width 267 height 20
copy div "The lock on our door doesn't work correctly"
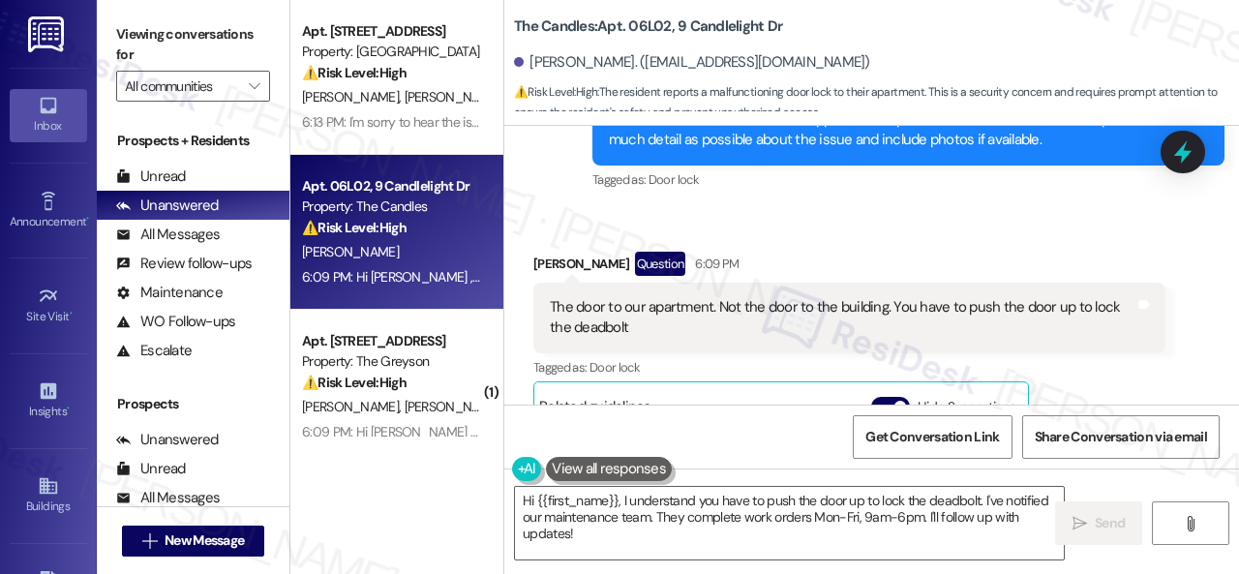
scroll to position [5867, 0]
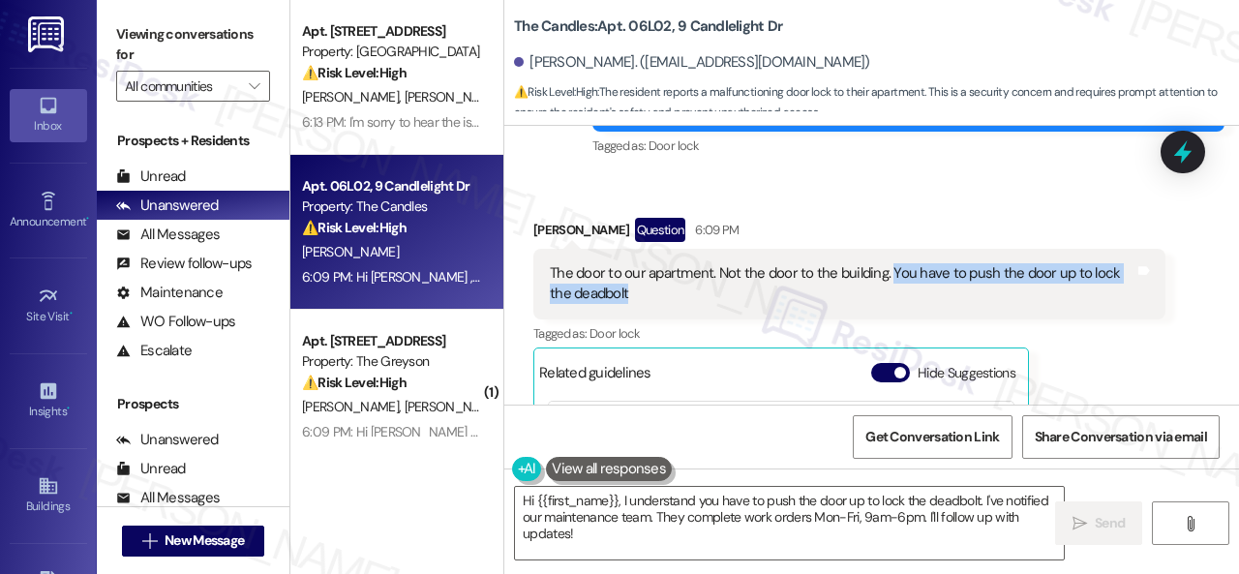
drag, startPoint x: 890, startPoint y: 228, endPoint x: 892, endPoint y: 243, distance: 15.6
click at [892, 263] on div "The door to our apartment. Not the door to the building. You have to push the d…" at bounding box center [842, 284] width 585 height 42
copy div "You have to push the door up to lock the deadbolt"
click at [870, 218] on div "Shianne Lange Question 6:09 PM" at bounding box center [849, 233] width 632 height 31
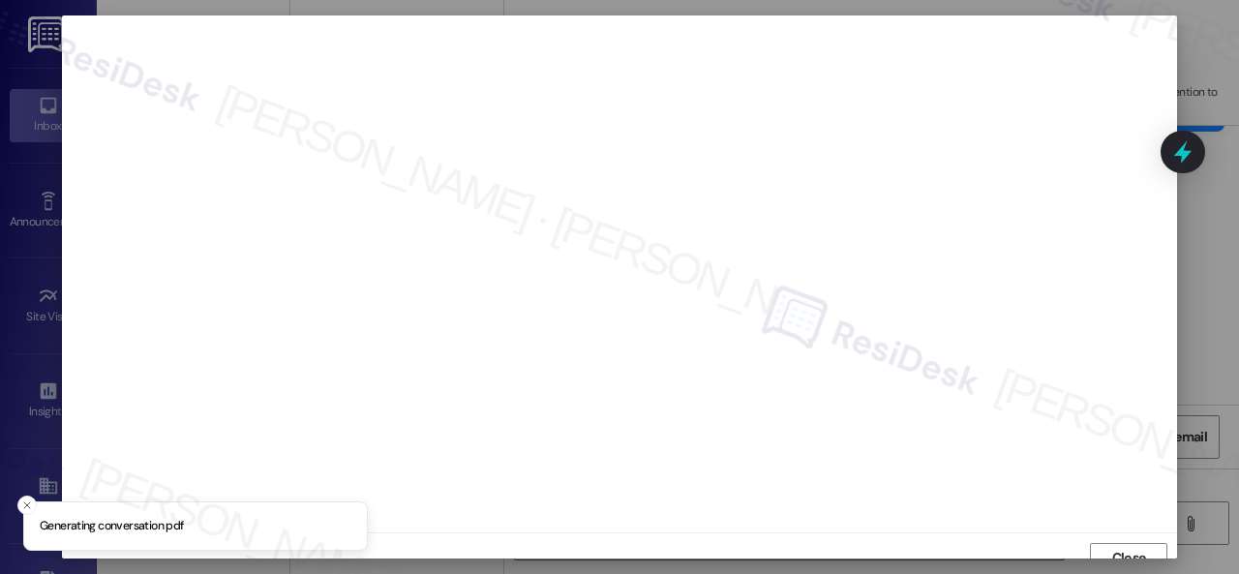
scroll to position [15, 0]
click at [1129, 537] on span "Close" at bounding box center [1129, 543] width 34 height 20
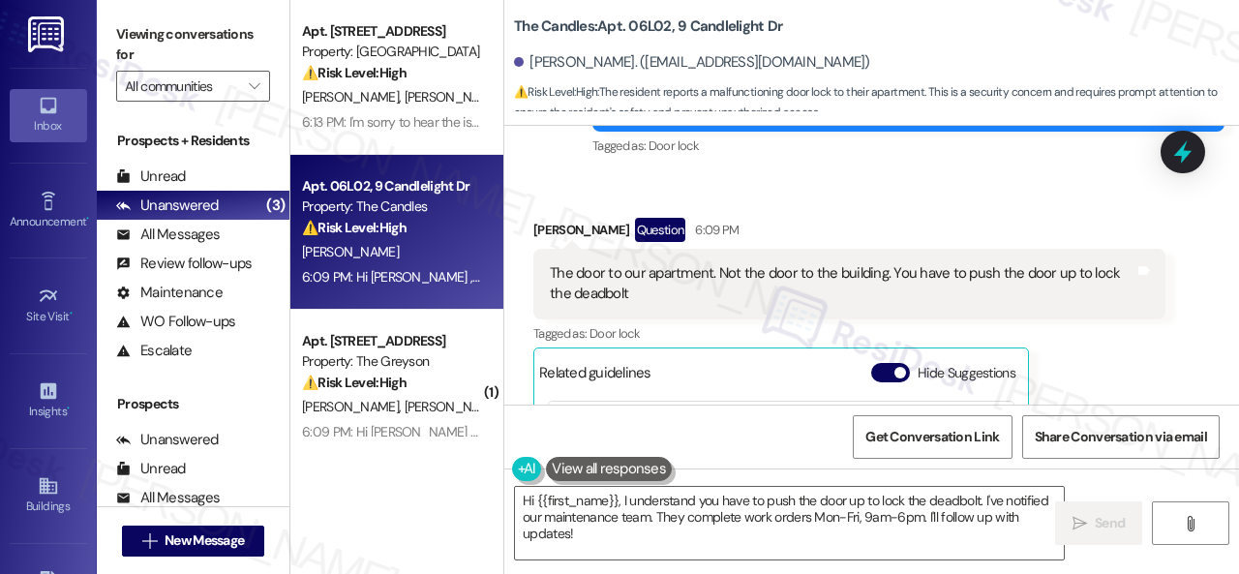
click at [1103, 361] on div "Shianne Lange Question 6:09 PM The door to our apartment. Not the door to the b…" at bounding box center [849, 423] width 632 height 410
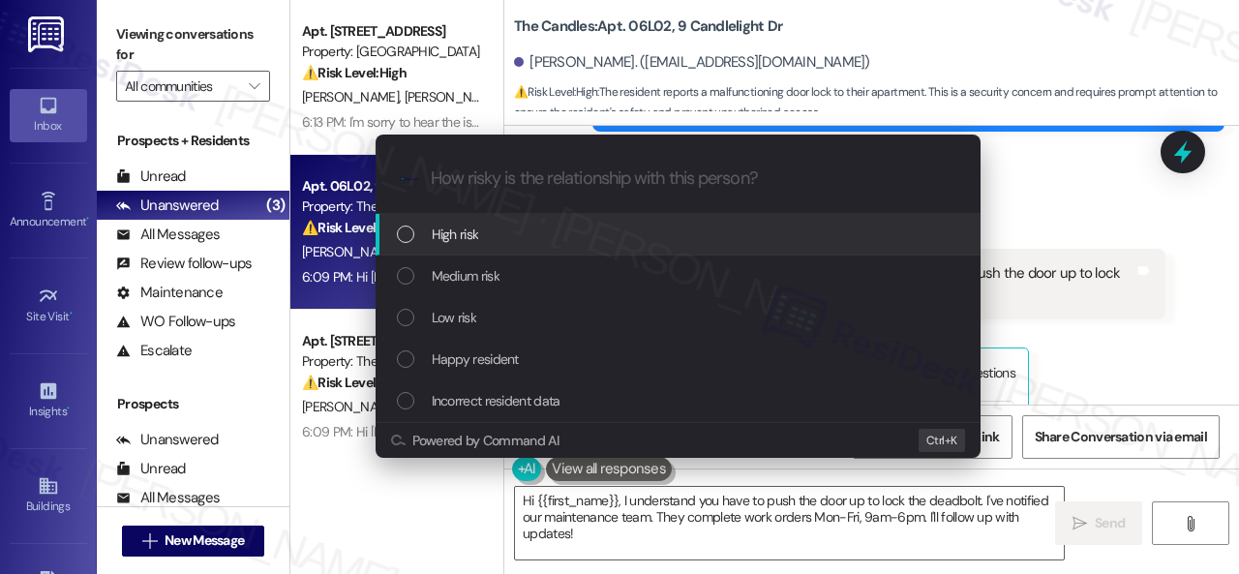
click at [447, 228] on span "High risk" at bounding box center [455, 234] width 47 height 21
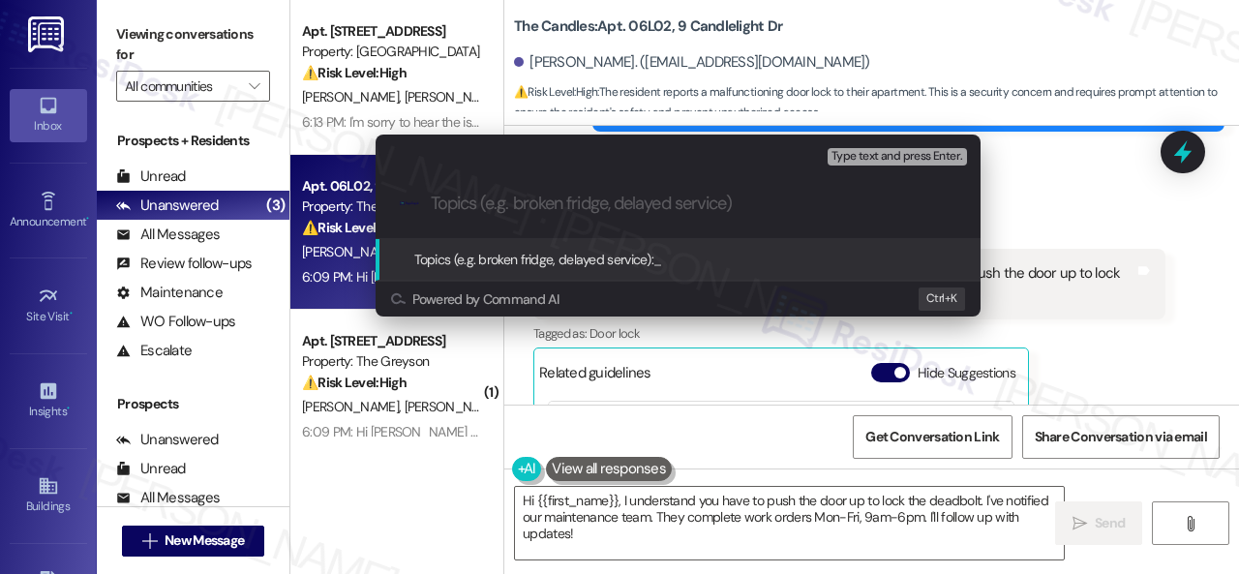
paste input "Work Order filed by ResiDesk 298459"
type input "Work Order filed by ResiDesk 298459"
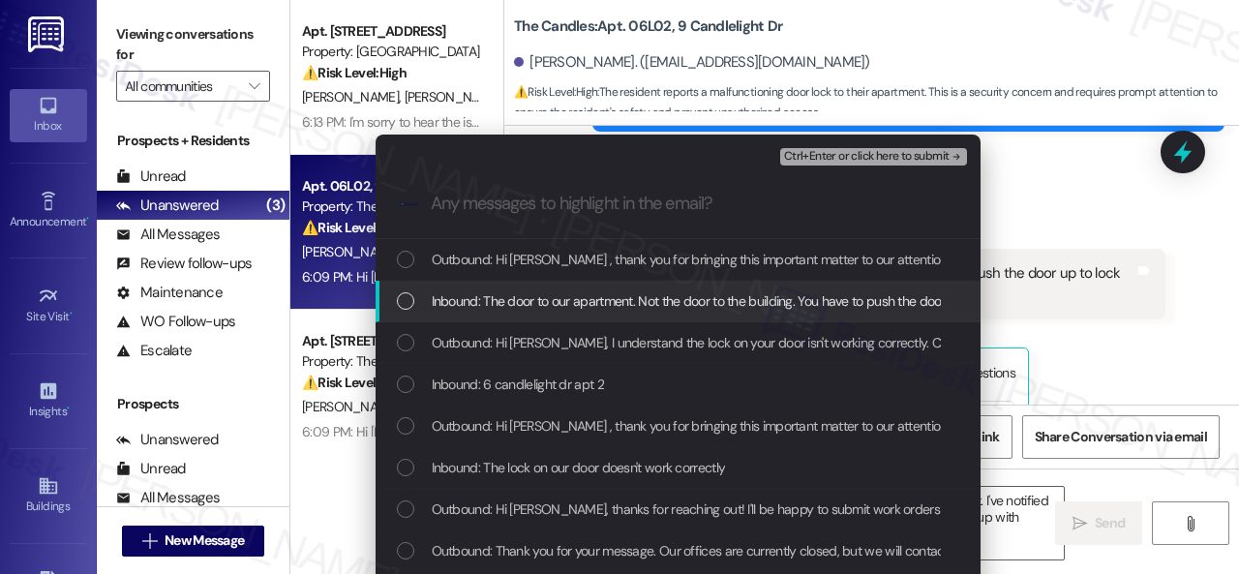
click at [529, 304] on span "Inbound: The door to our apartment. Not the door to the building. You have to p…" at bounding box center [757, 300] width 650 height 21
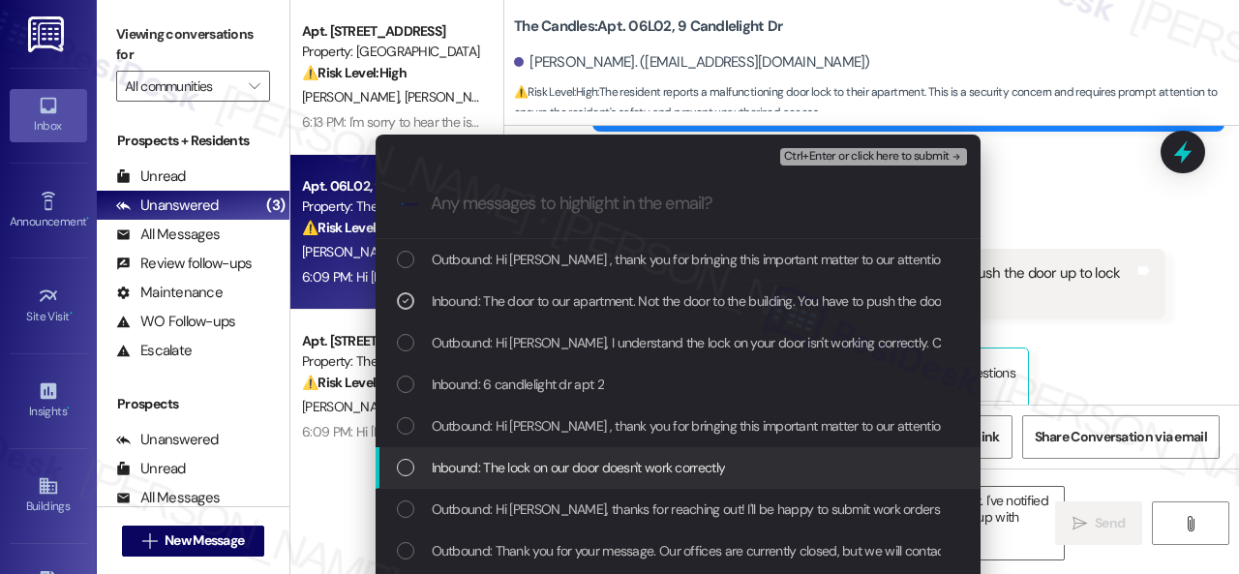
click at [518, 469] on span "Inbound: The lock on our door doesn't work correctly" at bounding box center [579, 467] width 294 height 21
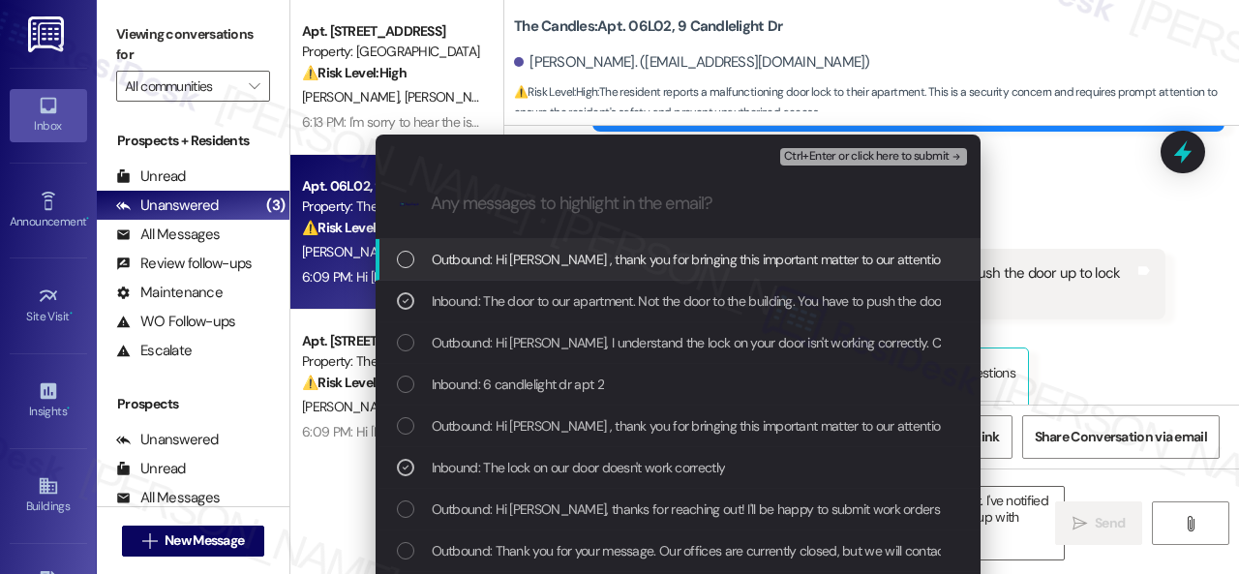
click at [825, 142] on div "Escalate Conversation High risk Work Order filed by ResiDesk 298459 Inbound: Th…" at bounding box center [678, 152] width 605 height 35
click at [806, 160] on span "Ctrl+Enter or click here to submit" at bounding box center [867, 157] width 166 height 14
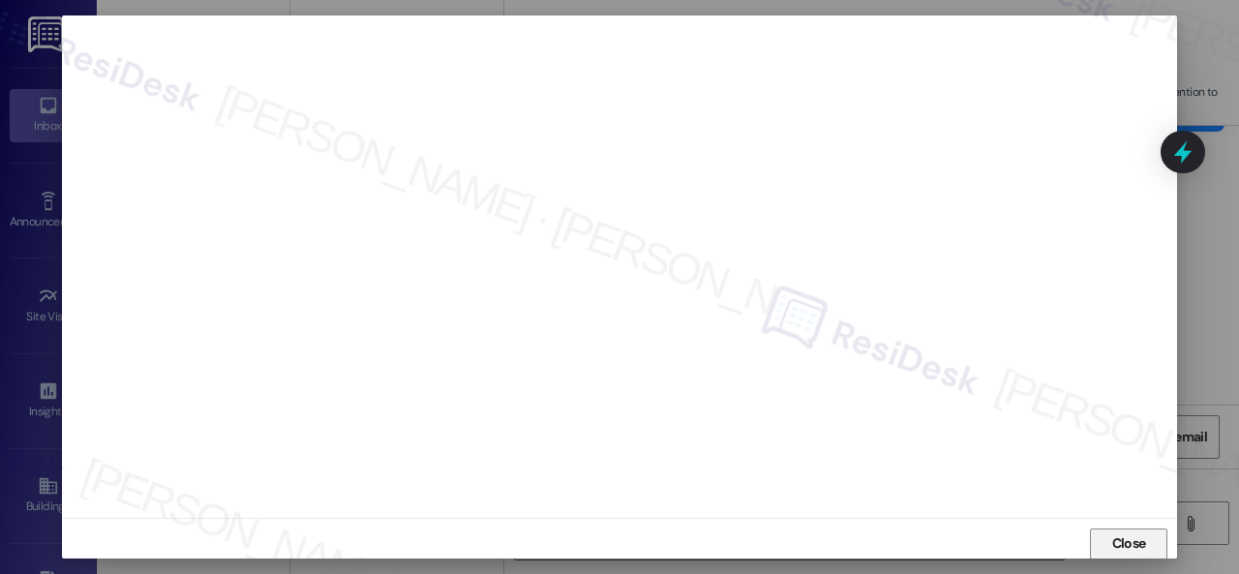
click at [1130, 543] on span "Close" at bounding box center [1129, 543] width 34 height 20
click at [1092, 539] on button "Close" at bounding box center [1128, 544] width 77 height 31
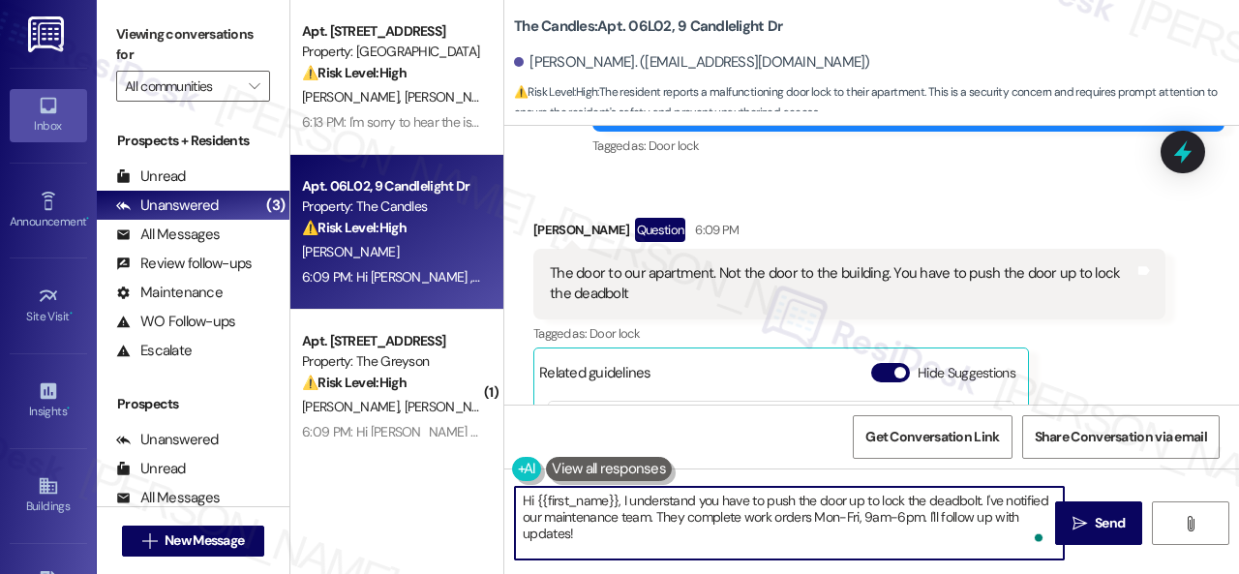
drag, startPoint x: 522, startPoint y: 497, endPoint x: 479, endPoint y: 468, distance: 51.6
click at [479, 468] on div "Apt. 2407, 1550 Katy Gap Rd Property: Grand Villas ⚠️ Risk Level: High The resi…" at bounding box center [764, 287] width 949 height 574
paste textarea "Work Order filed by ResiDesk 298459"
type textarea "Work Order filed by ResiDesk 298459"
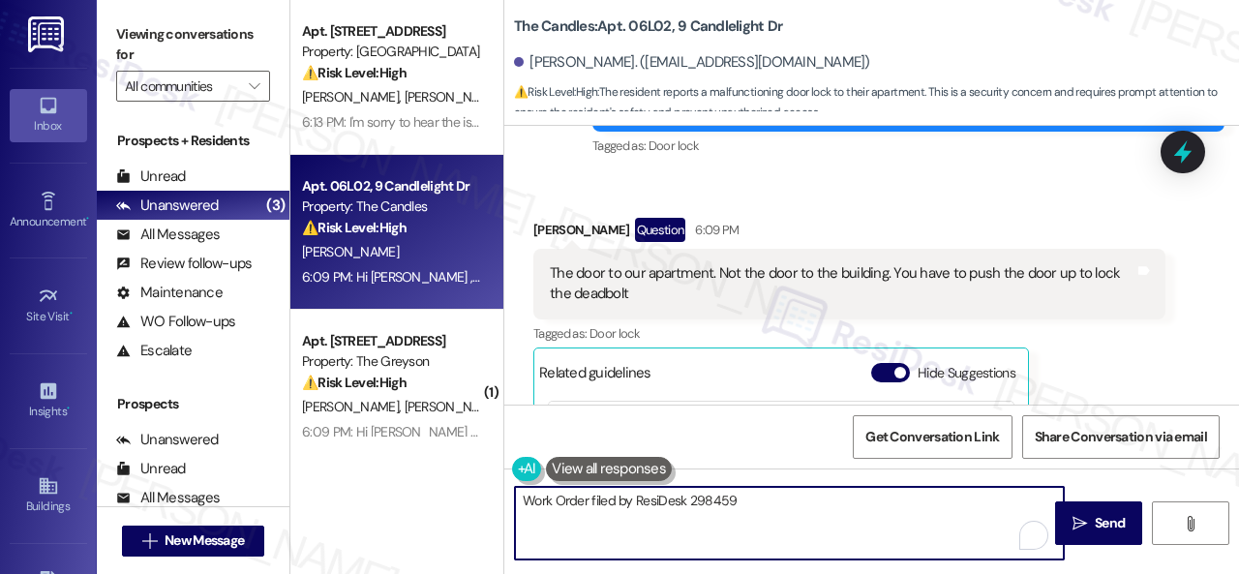
drag, startPoint x: 747, startPoint y: 502, endPoint x: 460, endPoint y: 502, distance: 287.5
click at [460, 502] on div "Apt. 2407, 1550 Katy Gap Rd Property: Grand Villas ⚠️ Risk Level: High The resi…" at bounding box center [764, 287] width 949 height 574
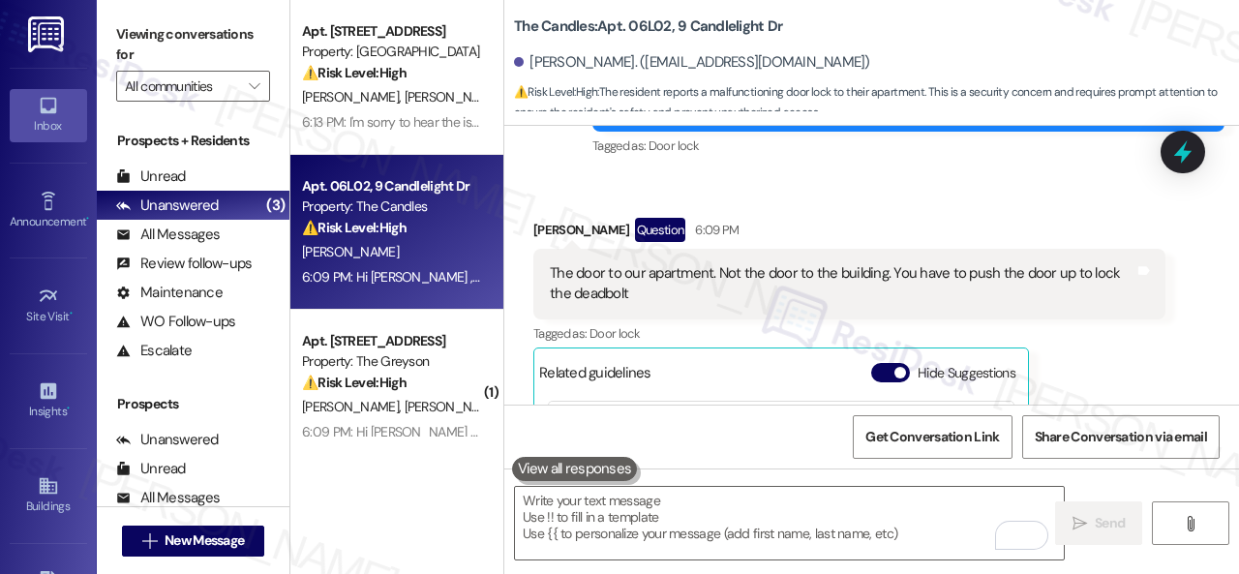
click at [735, 319] on div "Tagged as: Door lock Click to highlight conversations about Door lock" at bounding box center [849, 333] width 632 height 28
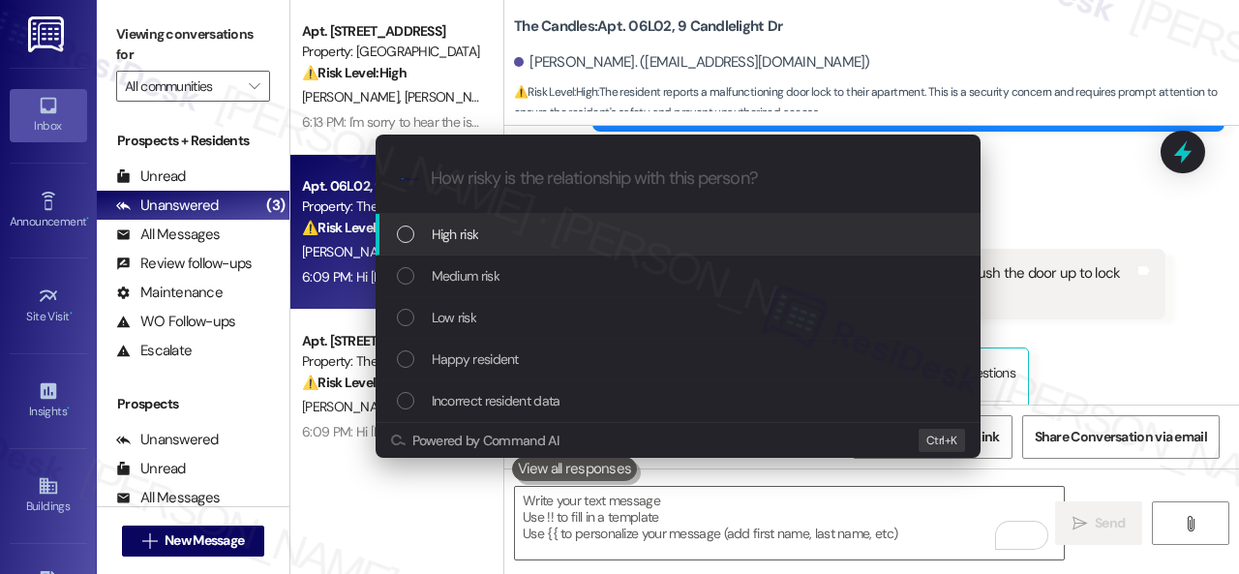
click at [444, 241] on span "High risk" at bounding box center [455, 234] width 47 height 21
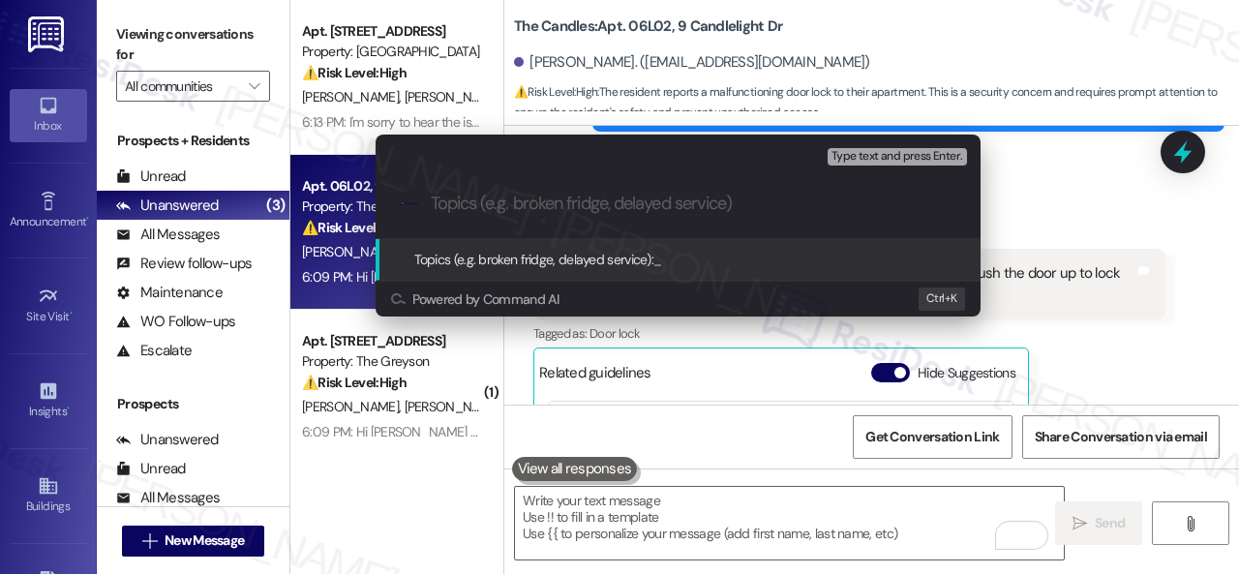
paste input "Work Order filed by ResiDesk 298459"
type input "Work Order filed by ResiDesk 298459"
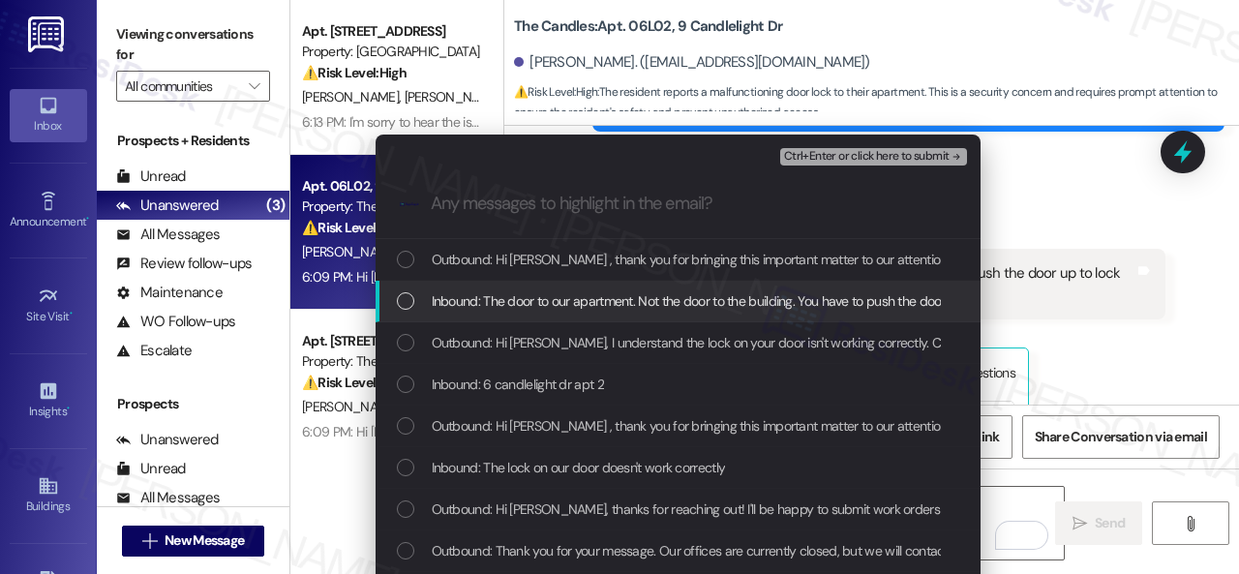
click at [505, 306] on span "Inbound: The door to our apartment. Not the door to the building. You have to p…" at bounding box center [757, 300] width 650 height 21
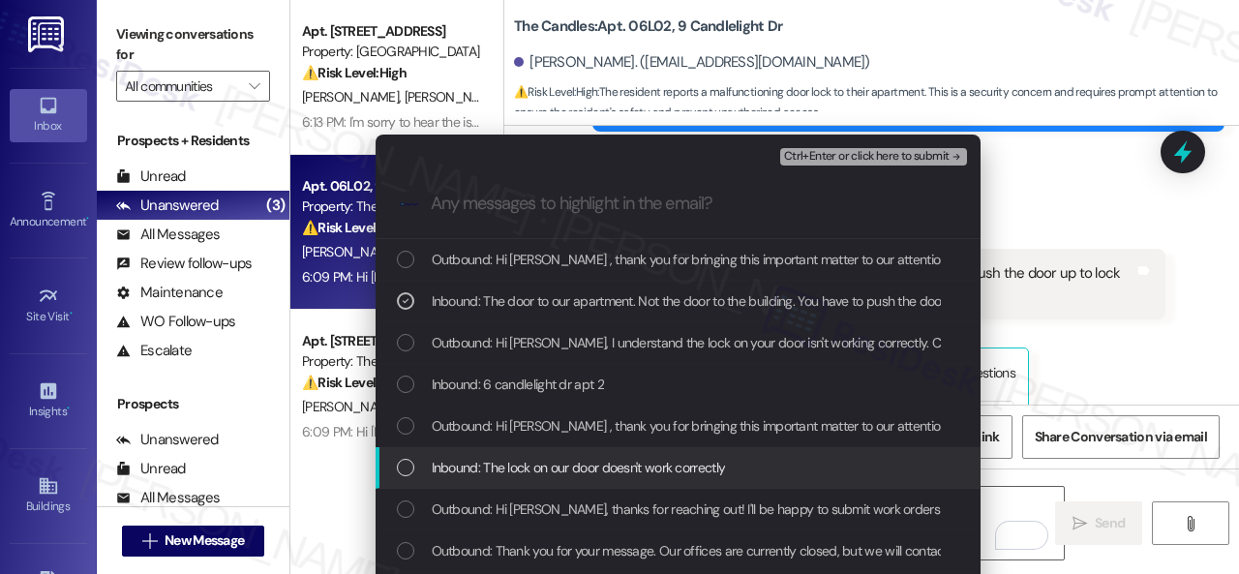
click at [488, 464] on span "Inbound: The lock on our door doesn't work correctly" at bounding box center [579, 467] width 294 height 21
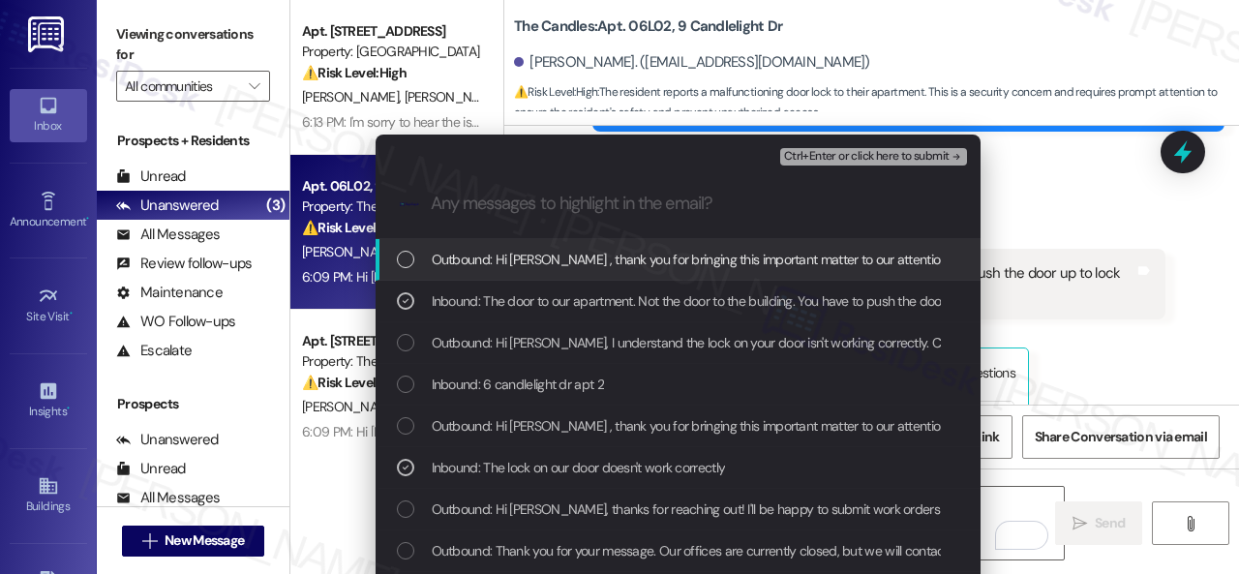
click at [801, 164] on span "Ctrl+Enter or click here to submit" at bounding box center [867, 157] width 166 height 14
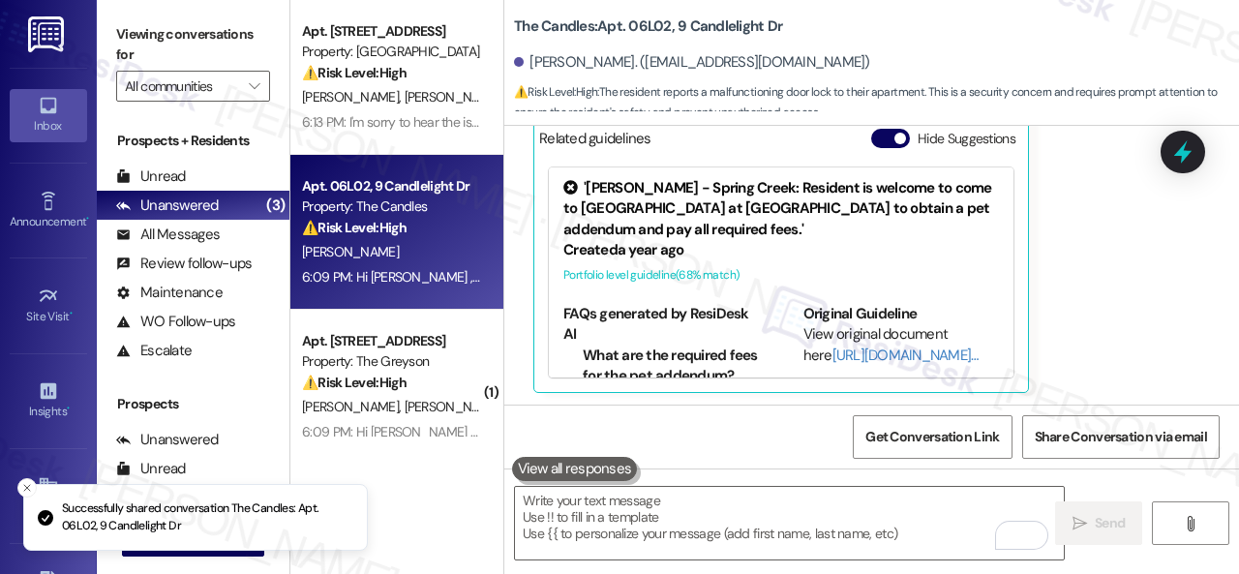
scroll to position [6060, 0]
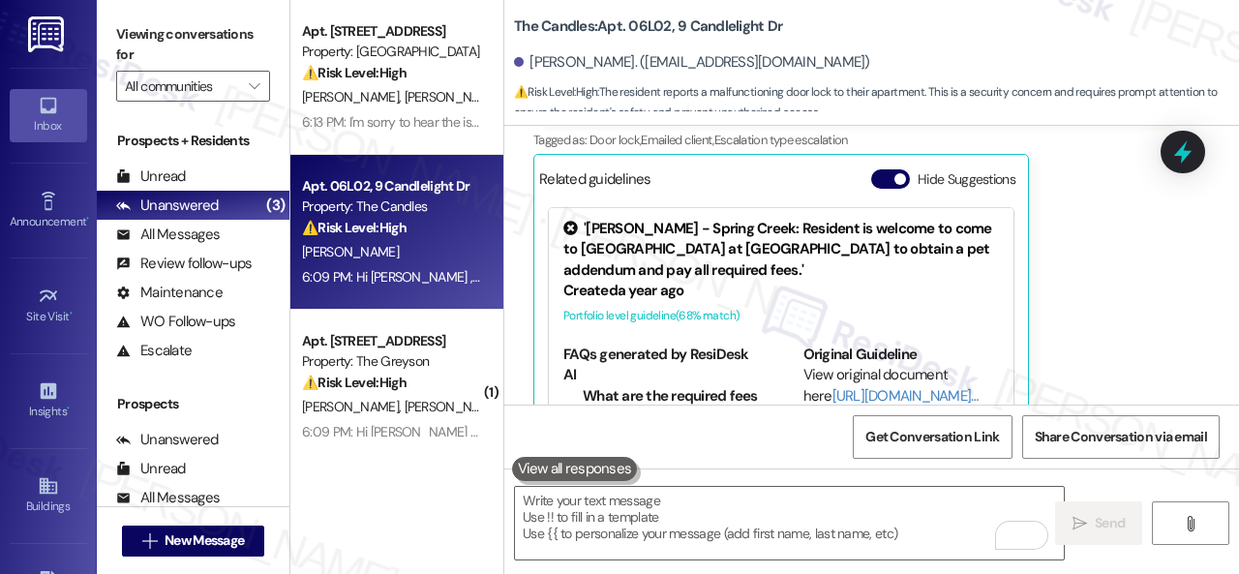
drag, startPoint x: 1143, startPoint y: 311, endPoint x: 1127, endPoint y: 319, distance: 18.6
click at [1143, 311] on div "Shianne Lange Question 6:09 PM The door to our apartment. Not the door to the b…" at bounding box center [849, 229] width 632 height 410
click at [774, 516] on textarea "To enrich screen reader interactions, please activate Accessibility in Grammarl…" at bounding box center [789, 523] width 549 height 73
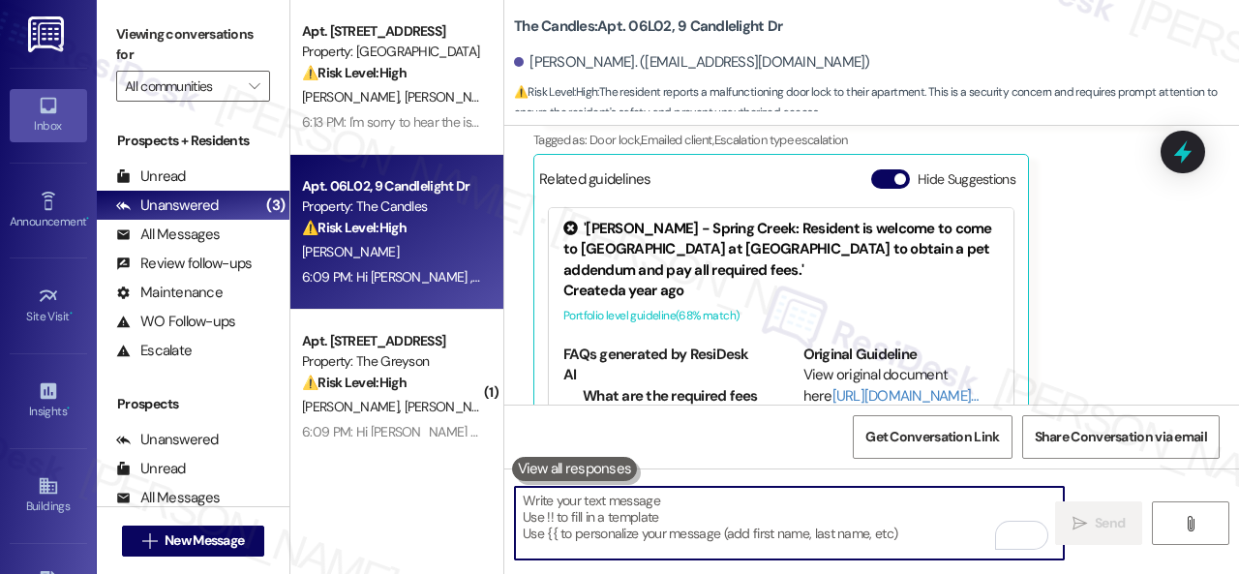
paste textarea "Thank you. I've submitted a work order on your behalf and notified the site tea…"
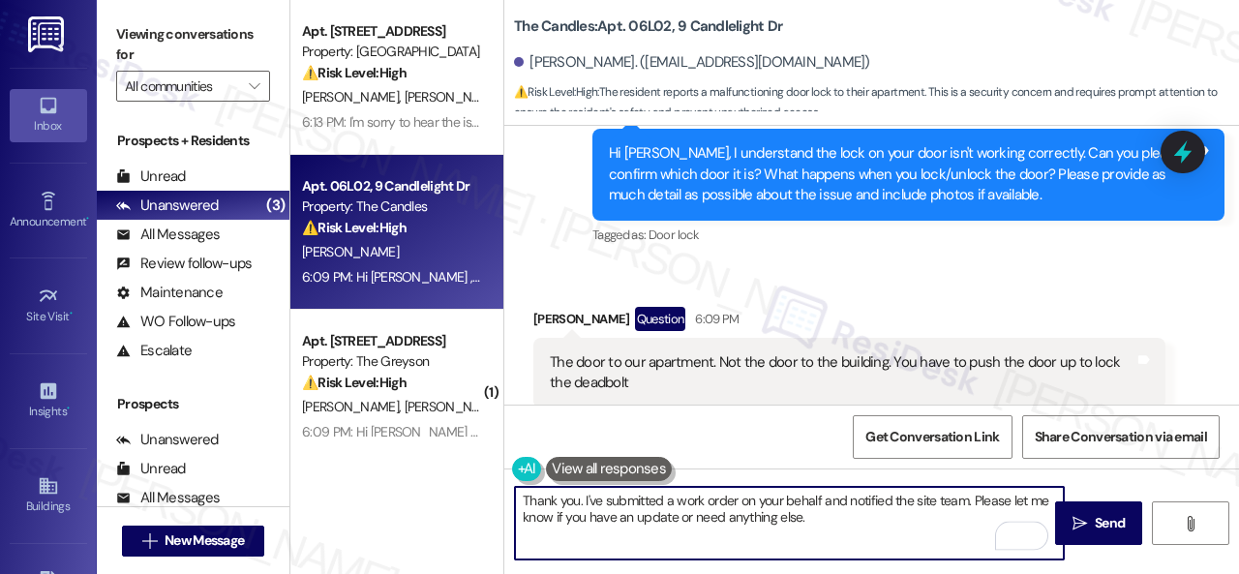
scroll to position [5770, 0]
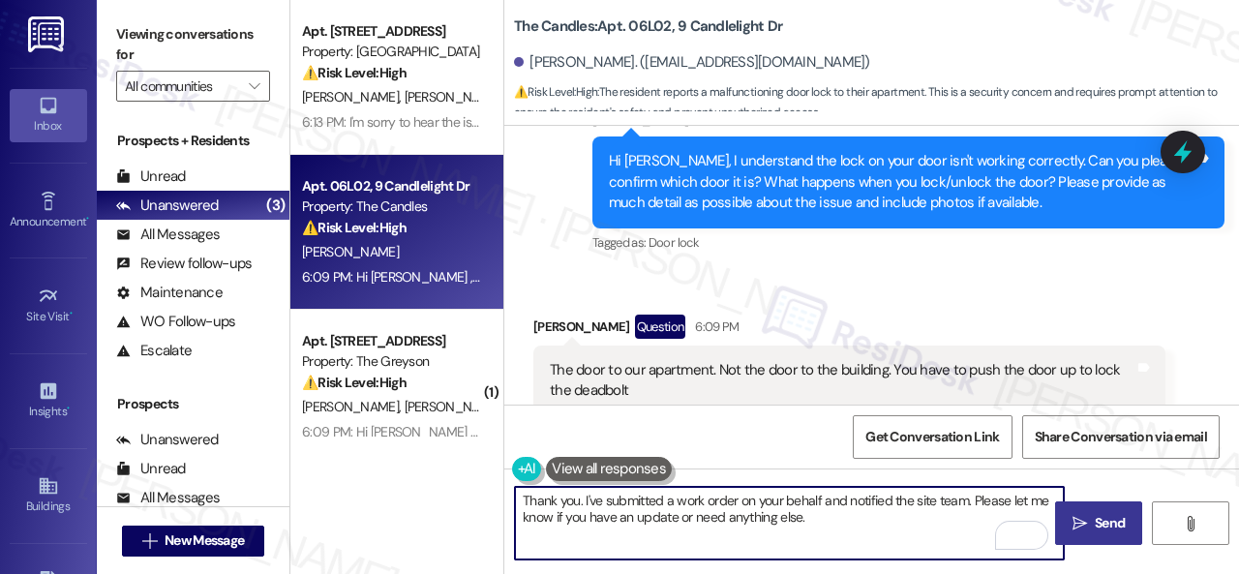
type textarea "Thank you. I've submitted a work order on your behalf and notified the site tea…"
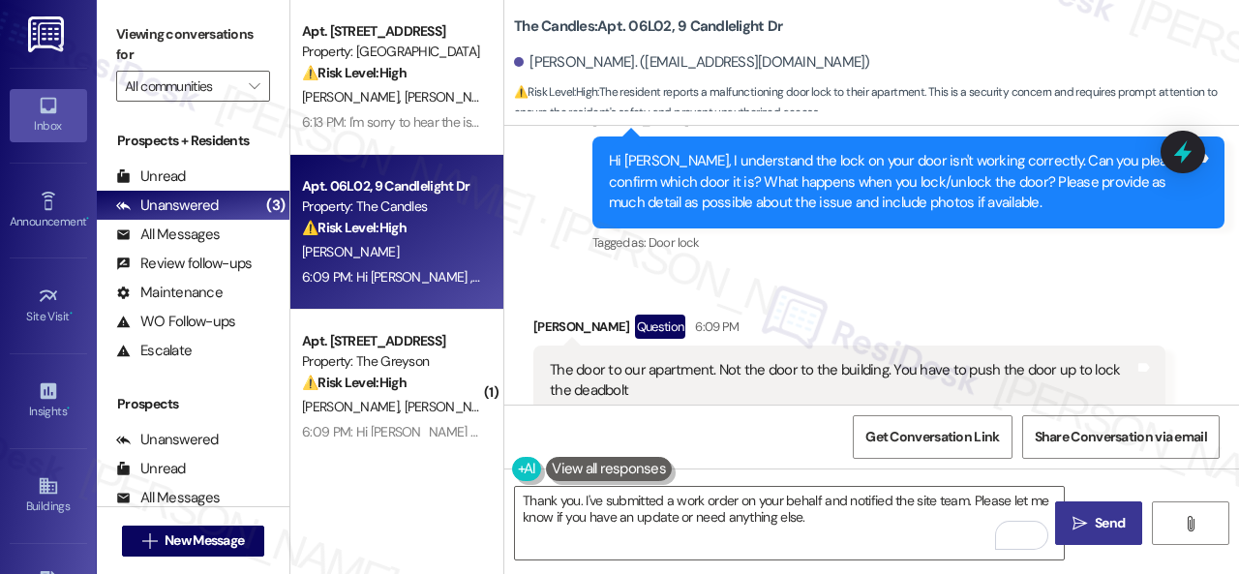
click at [1077, 520] on icon "" at bounding box center [1080, 523] width 15 height 15
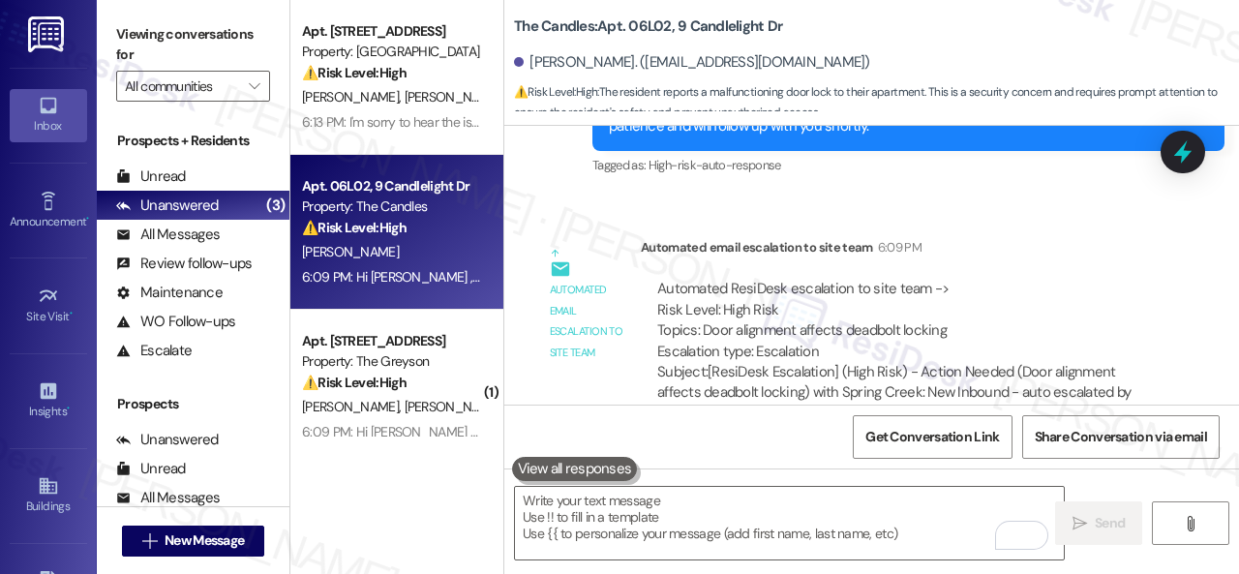
scroll to position [6681, 0]
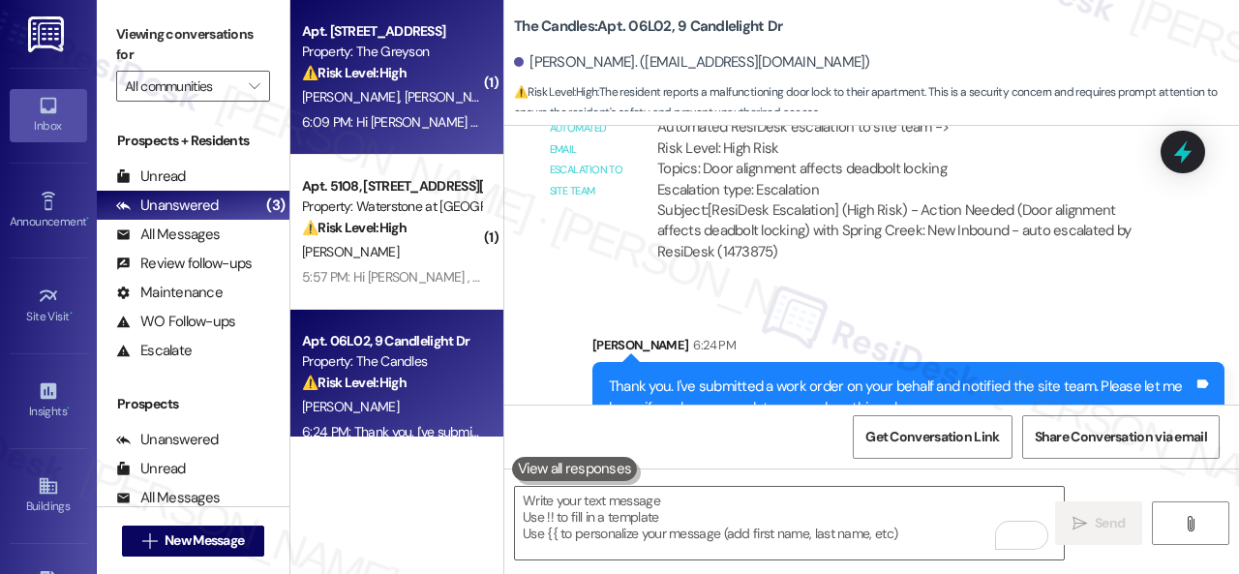
click at [430, 80] on div "⚠️ Risk Level: High The resident is seeking a court document, which is time-sen…" at bounding box center [391, 73] width 179 height 20
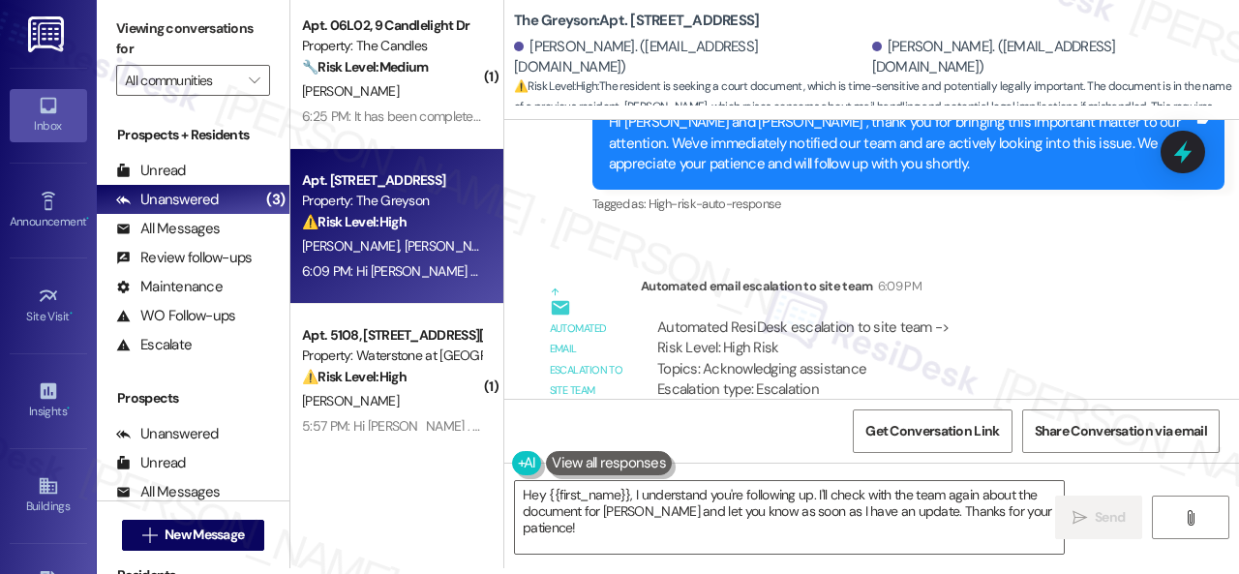
scroll to position [15415, 0]
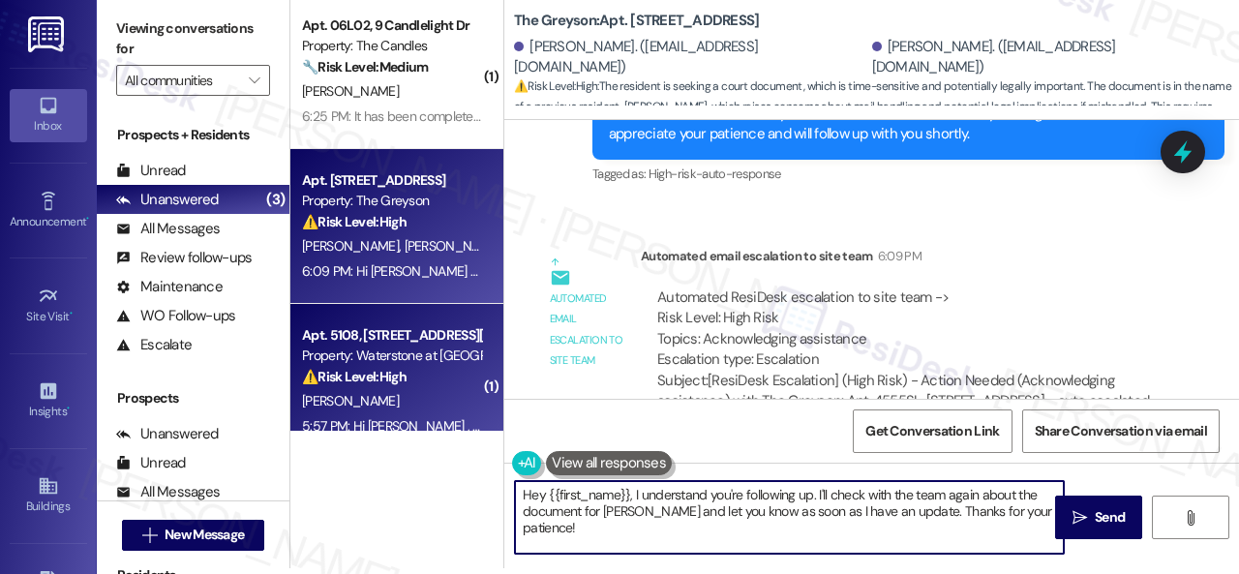
drag, startPoint x: 572, startPoint y: 520, endPoint x: 379, endPoint y: 398, distance: 228.8
click at [427, 475] on div "( 1 ) Apt. 06L02, 9 Candlelight Dr Property: The Candles 🔧 Risk Level: Medium T…" at bounding box center [764, 281] width 949 height 574
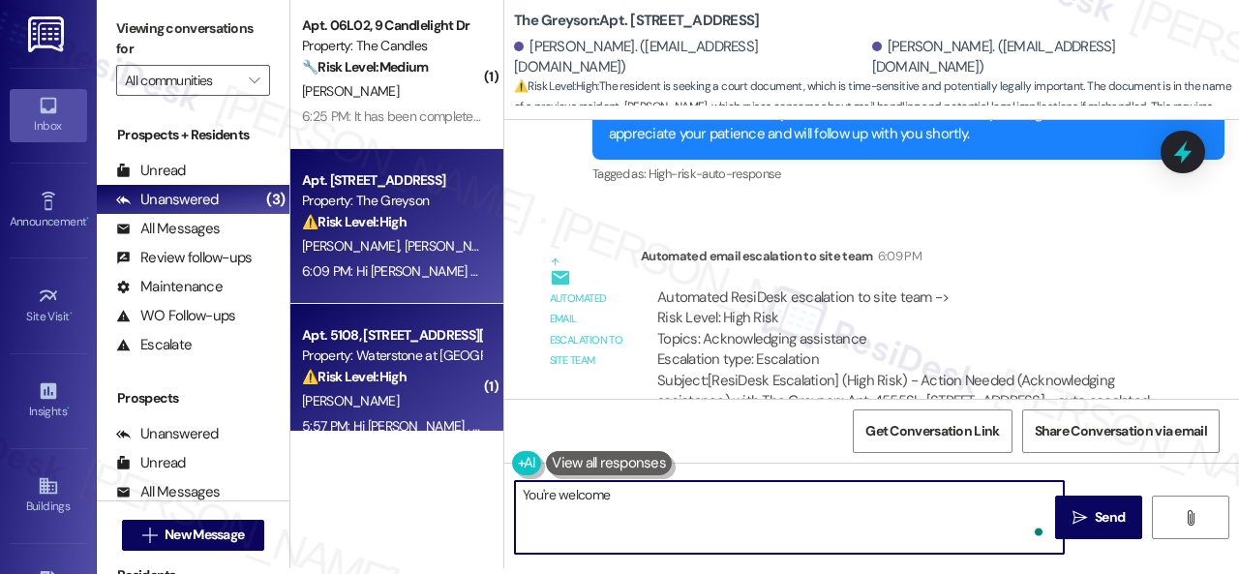
type textarea "You're welcome."
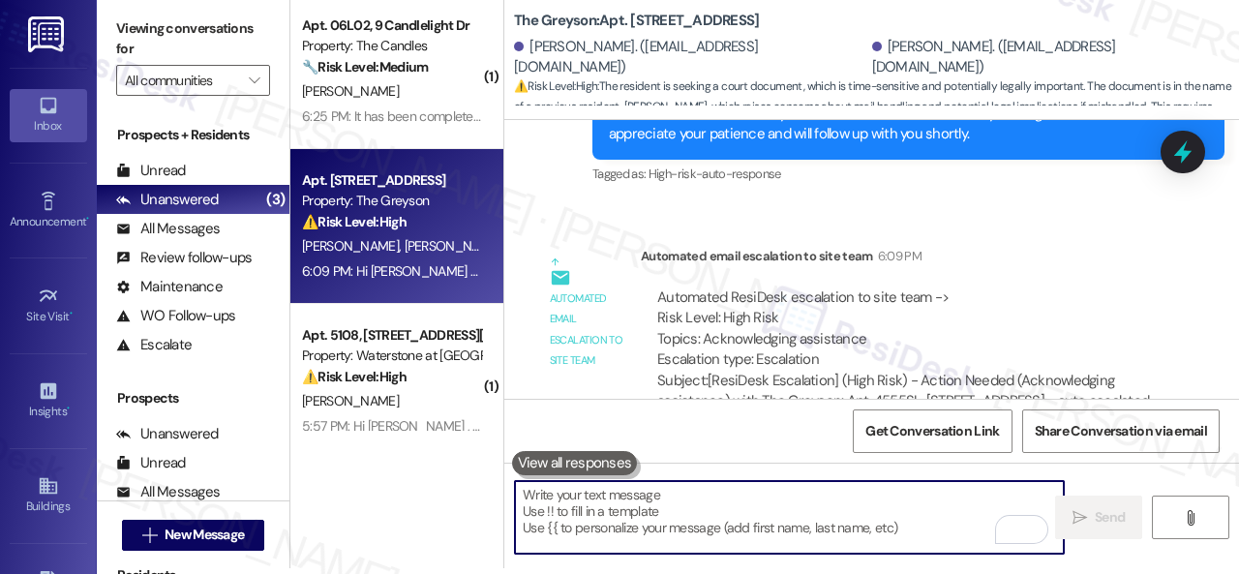
scroll to position [14949, 0]
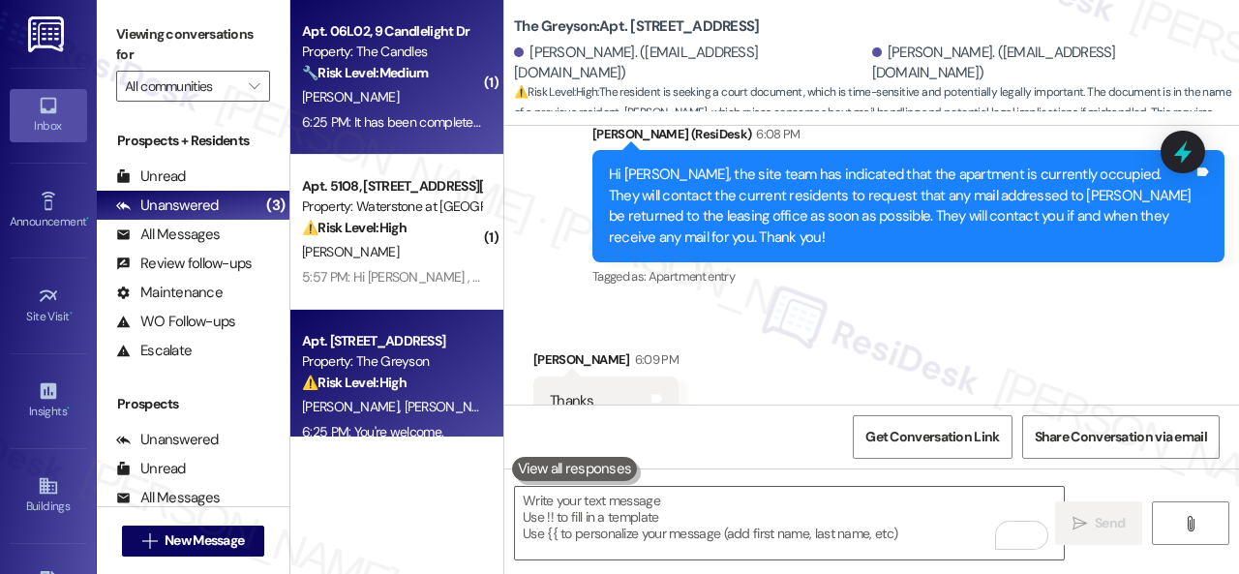
click at [406, 100] on div "S. Lange" at bounding box center [391, 97] width 183 height 24
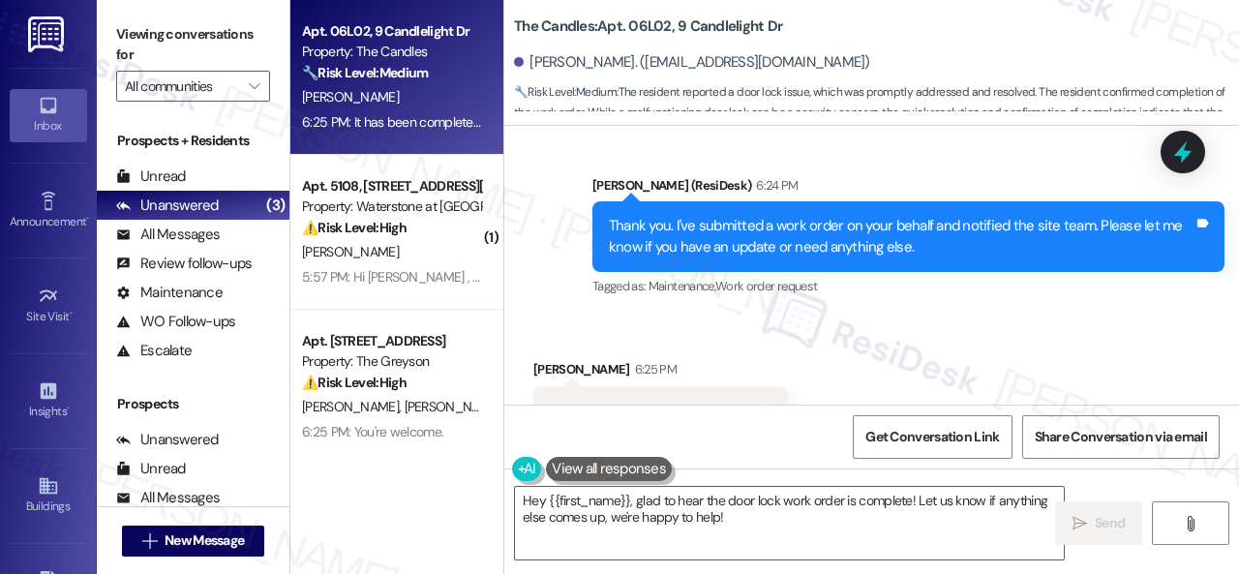
scroll to position [6880, 0]
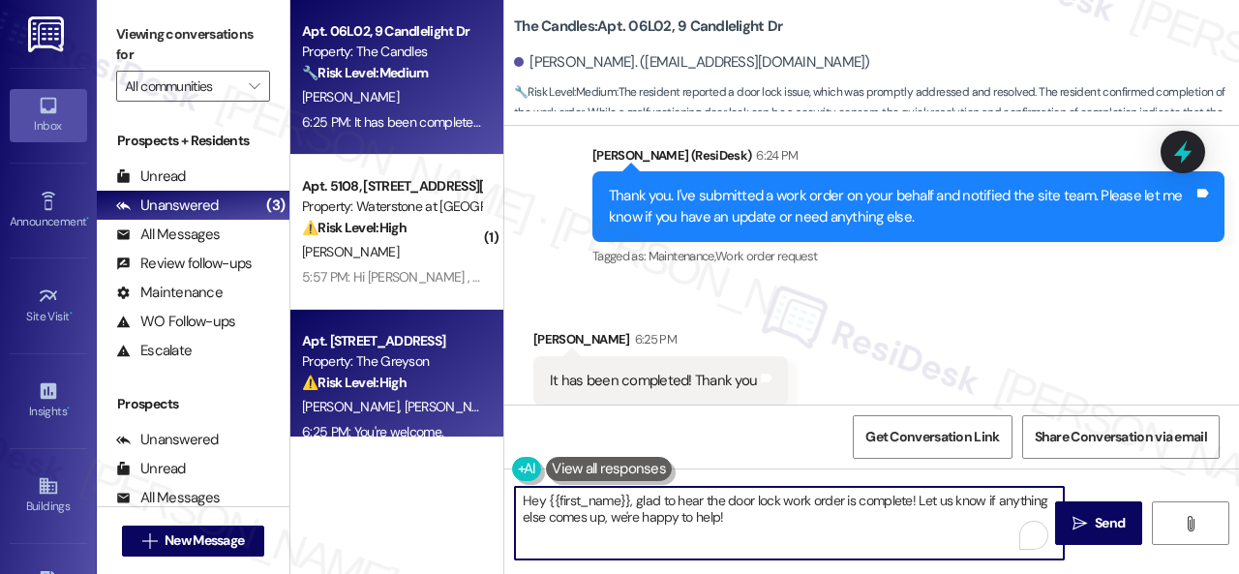
drag, startPoint x: 735, startPoint y: 516, endPoint x: 432, endPoint y: 423, distance: 316.9
click at [469, 452] on div "Apt. 06L02, 9 Candlelight Dr Property: The Candles 🔧 Risk Level: Medium The res…" at bounding box center [764, 287] width 949 height 574
type textarea "You're welcome. Have a great weekend!"
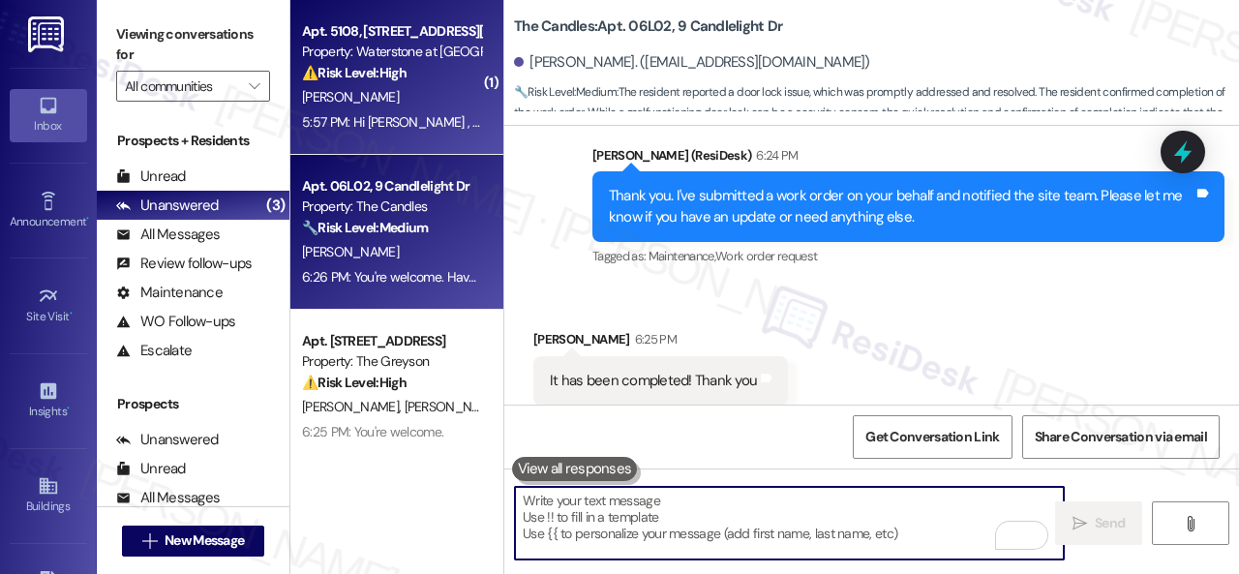
click at [425, 94] on div "D. Holbrook" at bounding box center [391, 97] width 183 height 24
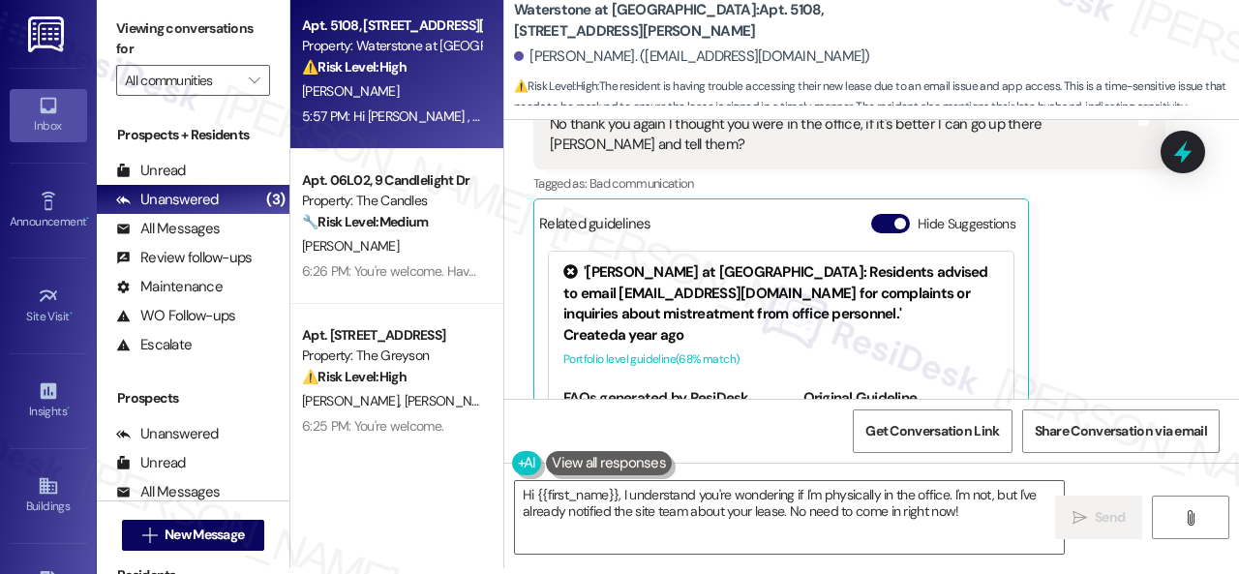
scroll to position [2501, 0]
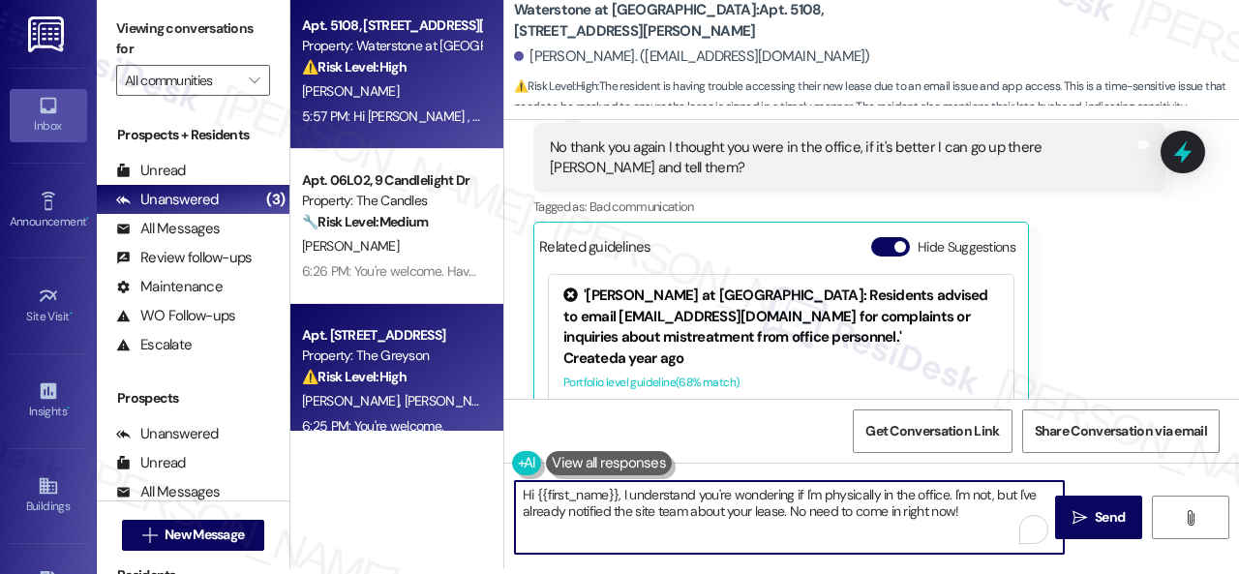
drag, startPoint x: 970, startPoint y: 514, endPoint x: 380, endPoint y: 417, distance: 597.5
click at [380, 417] on div "Apt. 5108, 6855 S Mason Rd Property: Waterstone at Cinco Ranch ⚠️ Risk Level: H…" at bounding box center [764, 281] width 949 height 574
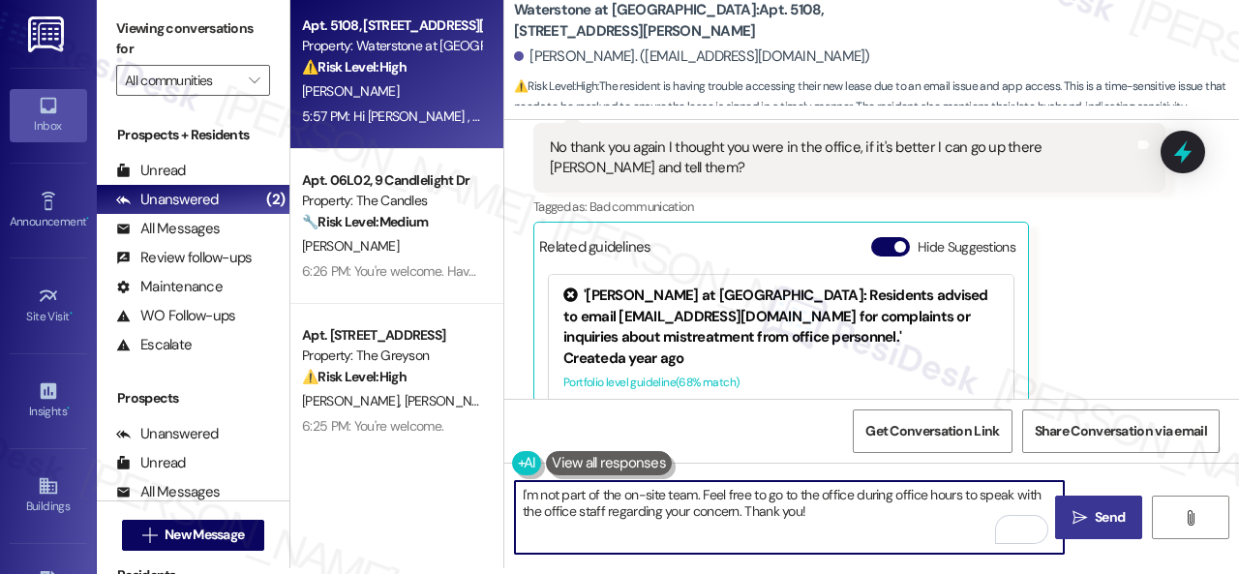
type textarea "I'm not part of the on-site team. Feel free to go to the office during office h…"
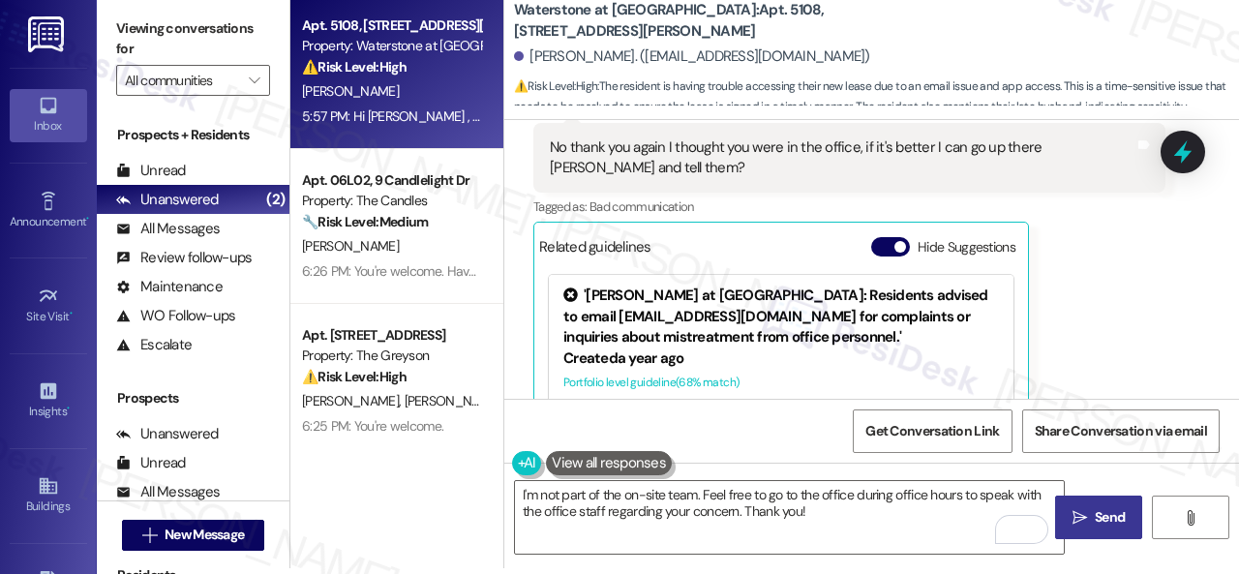
click at [1103, 521] on span "Send" at bounding box center [1110, 517] width 30 height 20
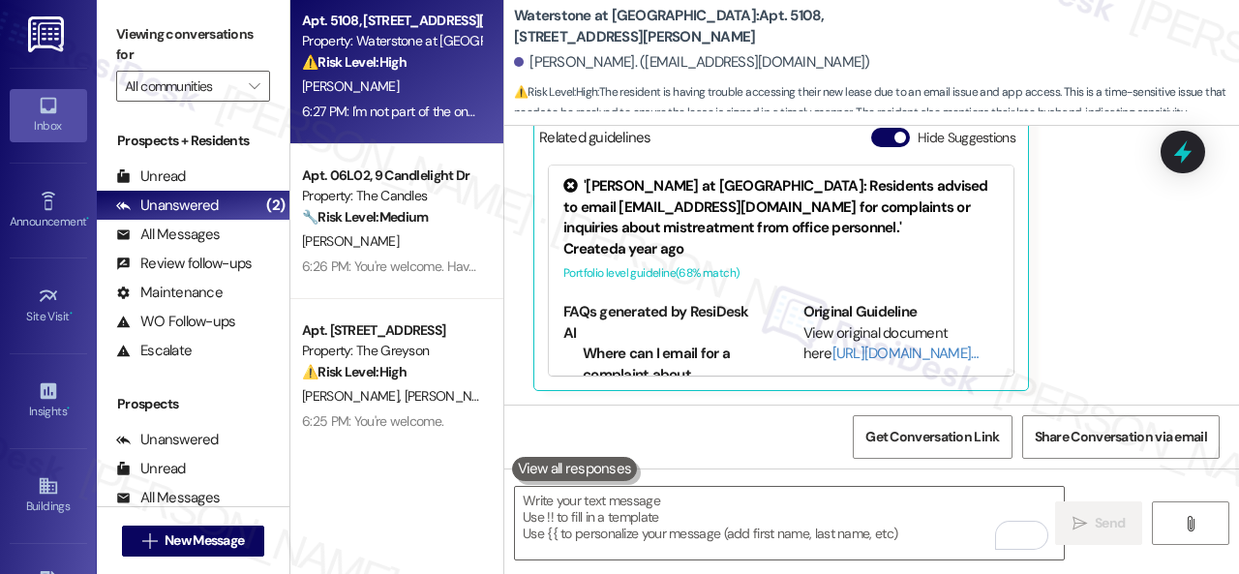
scroll to position [27, 0]
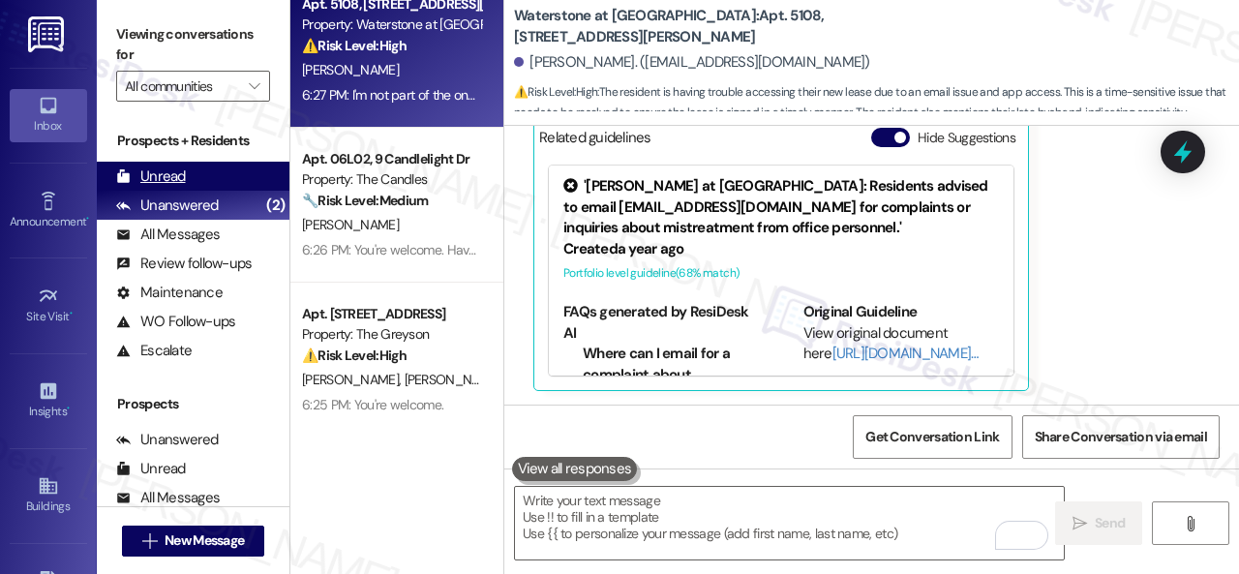
click at [159, 175] on div "Unread" at bounding box center [151, 177] width 70 height 20
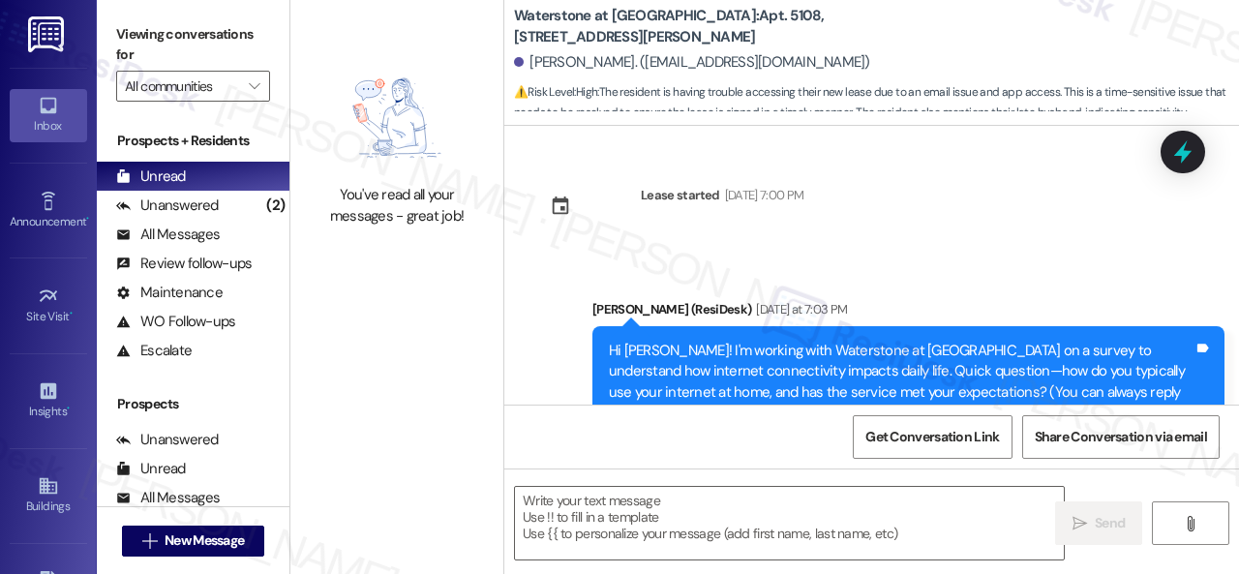
type textarea "Fetching suggested responses. Please feel free to read through the conversation…"
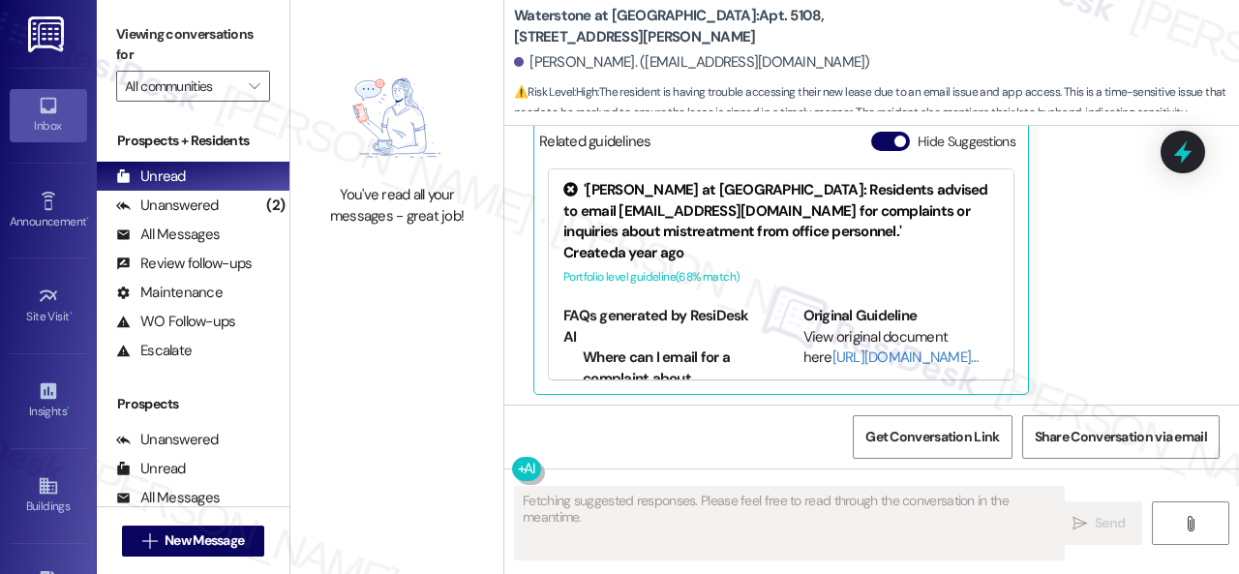
scroll to position [2616, 0]
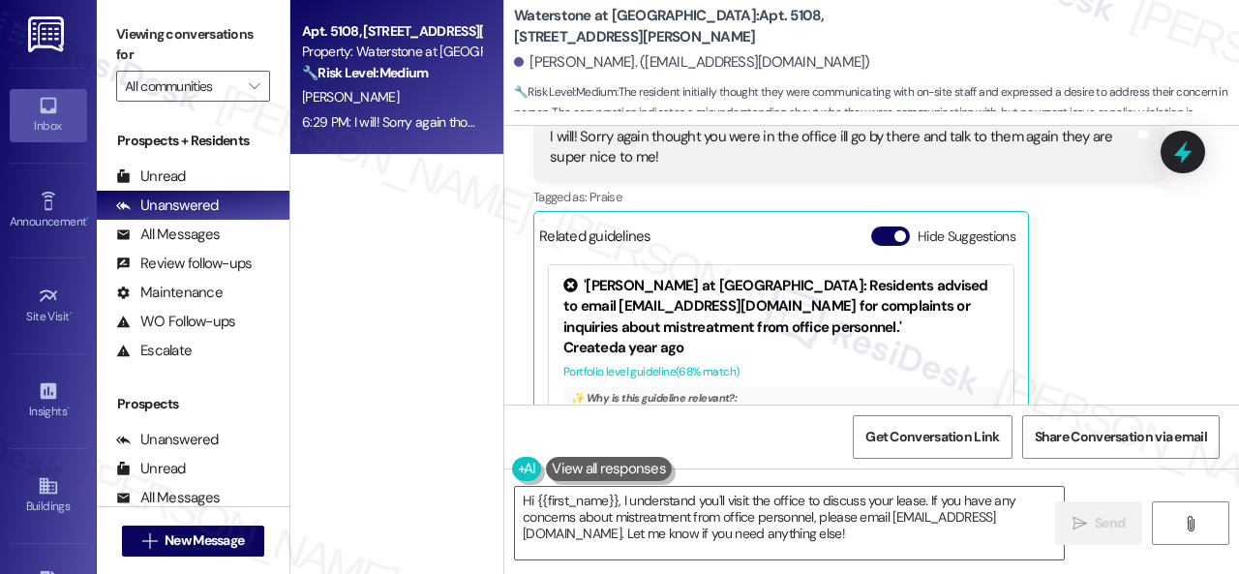
scroll to position [3400, 0]
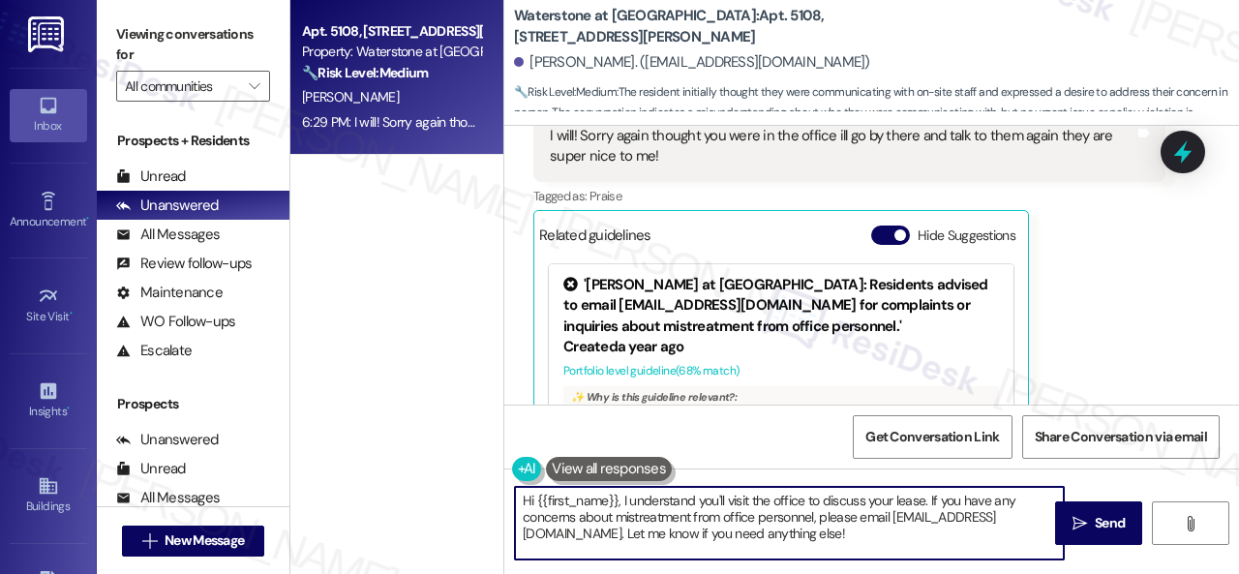
click at [337, 489] on div "Apt. 5108, [STREET_ADDRESS][PERSON_NAME] Property: Waterstone at [GEOGRAPHIC_DA…" at bounding box center [764, 287] width 949 height 574
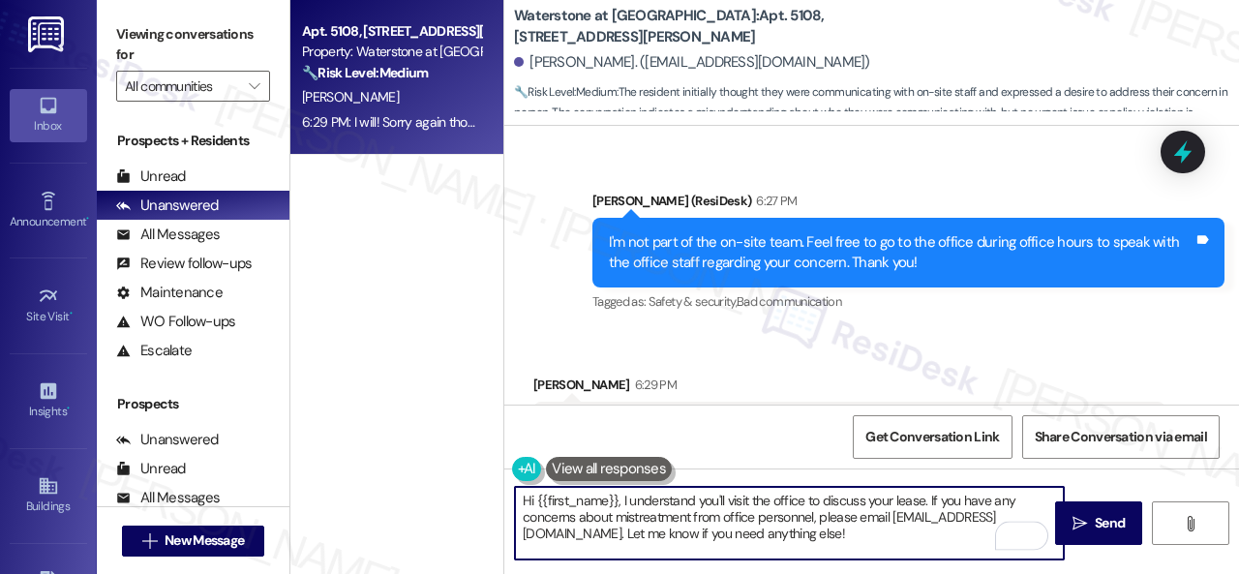
scroll to position [3499, 0]
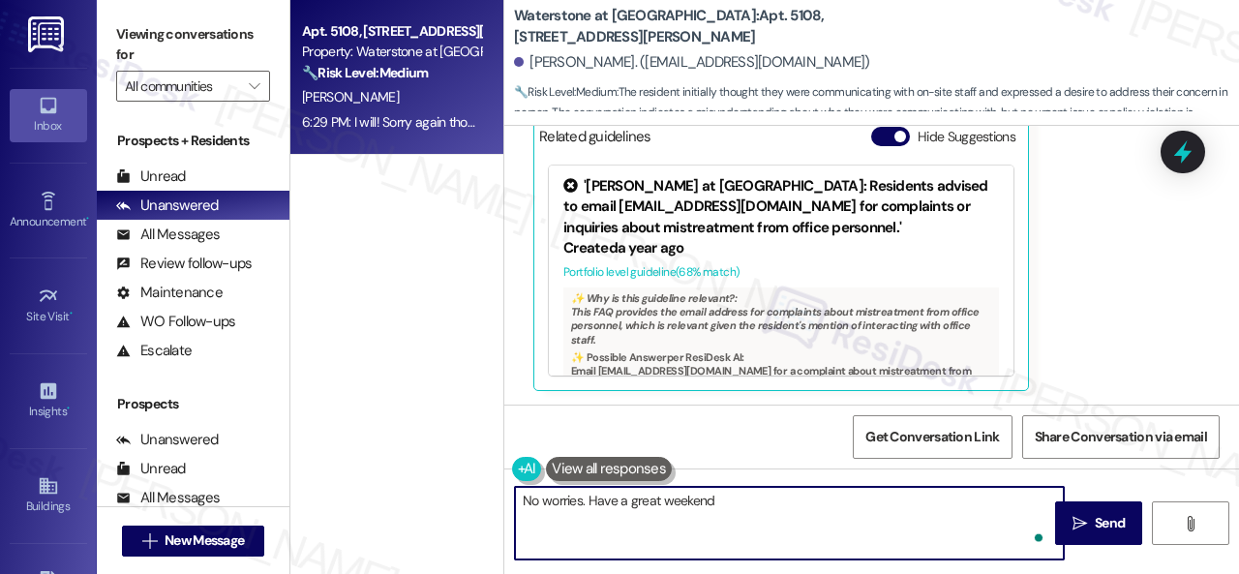
type textarea "No worries. Have a great weekend!"
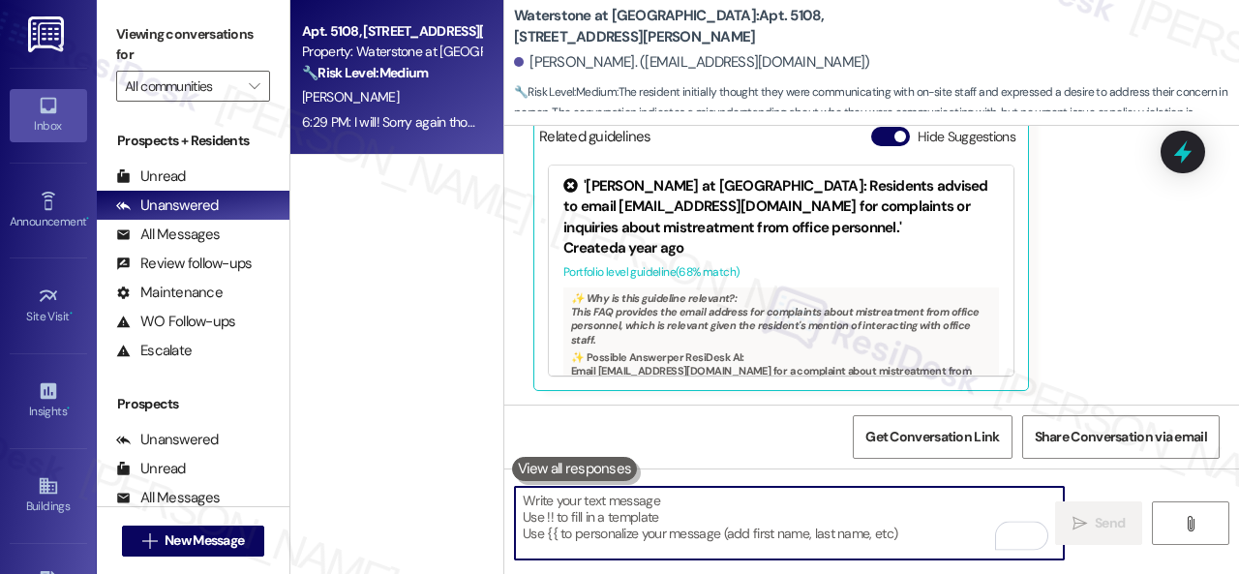
scroll to position [3497, 0]
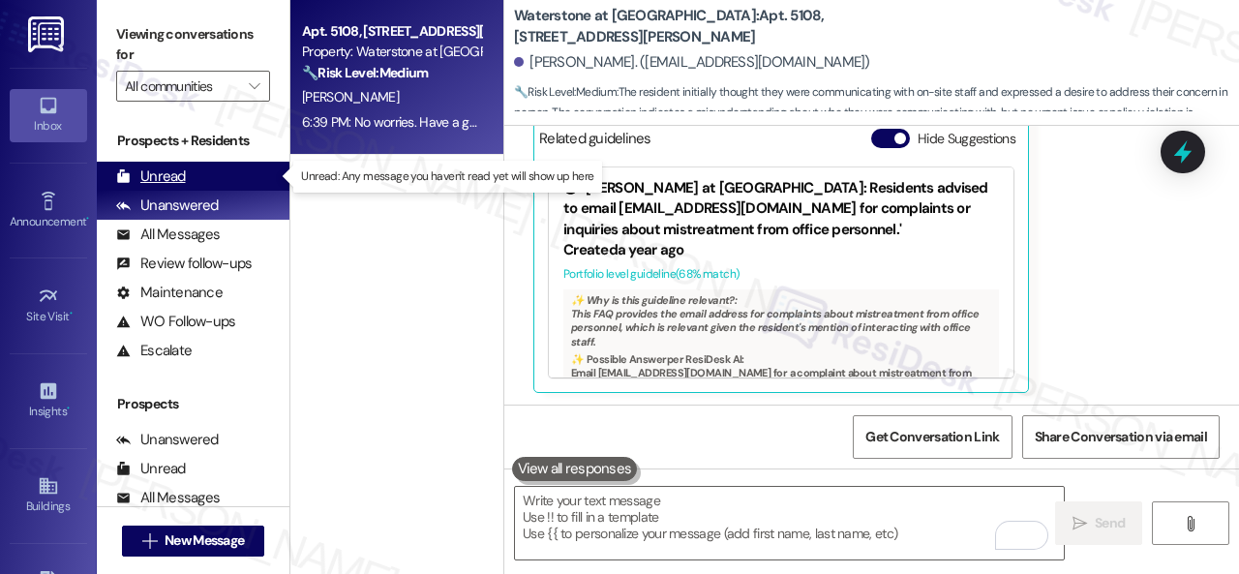
click at [152, 175] on div "Unread" at bounding box center [151, 177] width 70 height 20
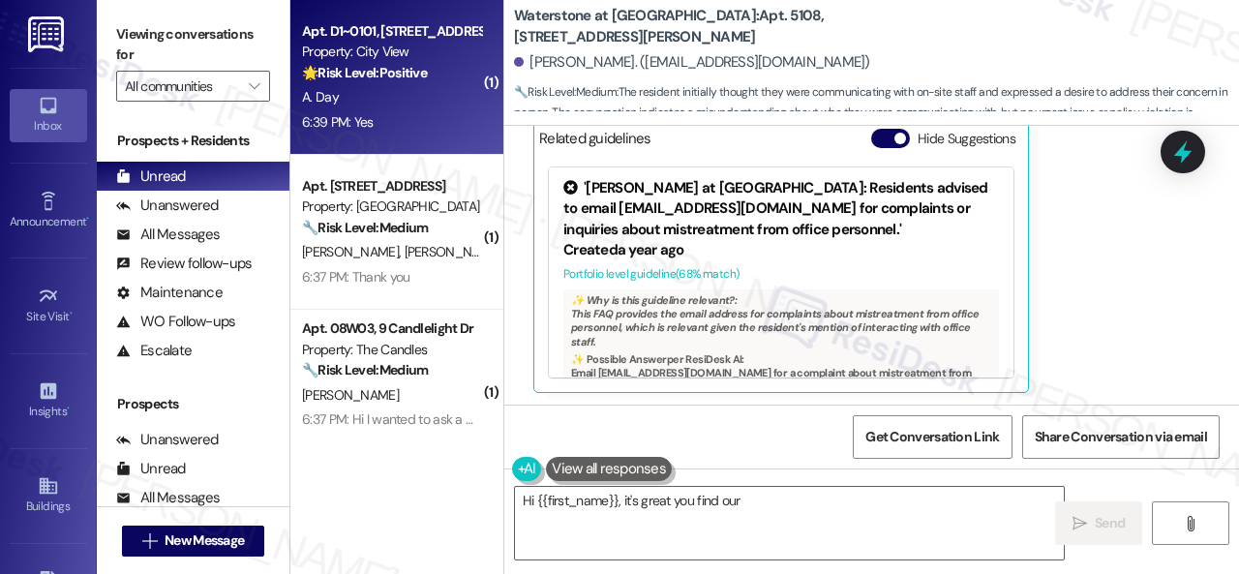
type textarea "Hi {{first_name}}, it's great you find our"
click at [451, 103] on div "A. Day" at bounding box center [391, 97] width 183 height 24
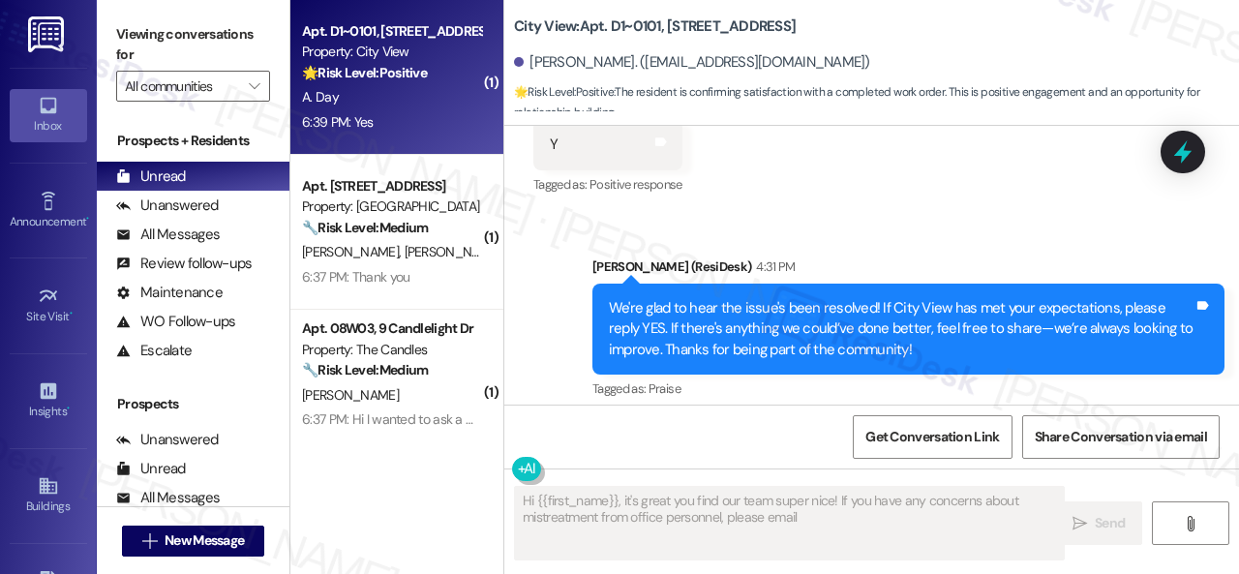
scroll to position [5445, 0]
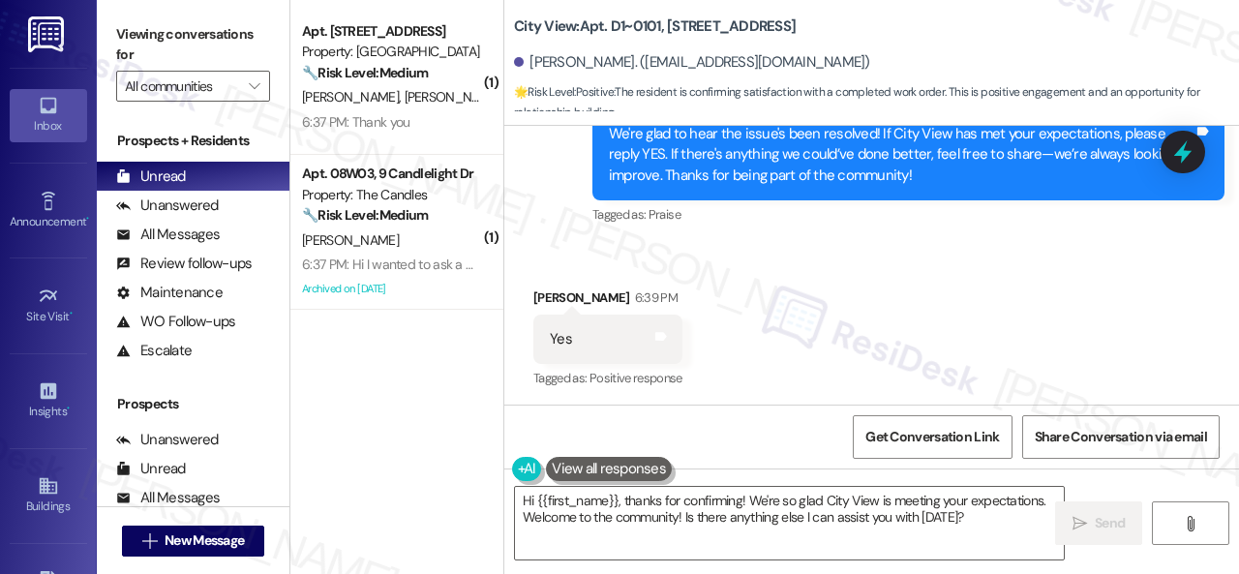
drag, startPoint x: 634, startPoint y: 239, endPoint x: 657, endPoint y: 286, distance: 52.0
click at [634, 239] on div "Sent via SMS [PERSON_NAME] (ResiDesk) 4:31 PM We're glad to hear the issue's be…" at bounding box center [908, 156] width 661 height 176
click at [774, 512] on textarea "Hi {{first_name}}, thanks for confirming! We're so glad City View is meeting yo…" at bounding box center [789, 523] width 549 height 73
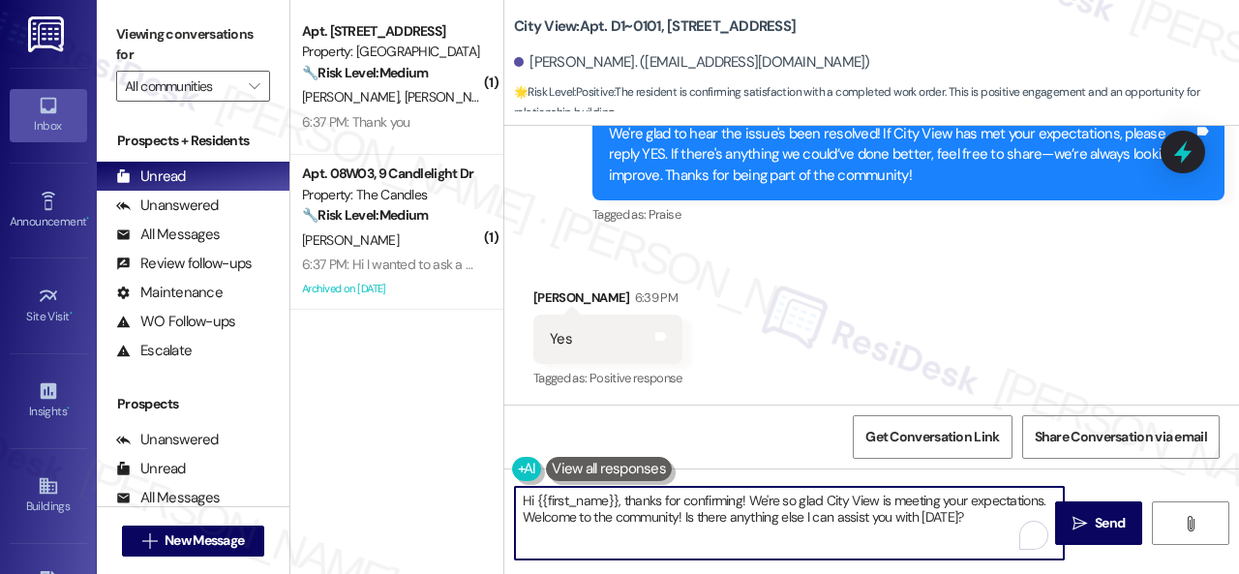
paste textarea "I'm glad you are satisfied with your home. Have you written a review for us bef…"
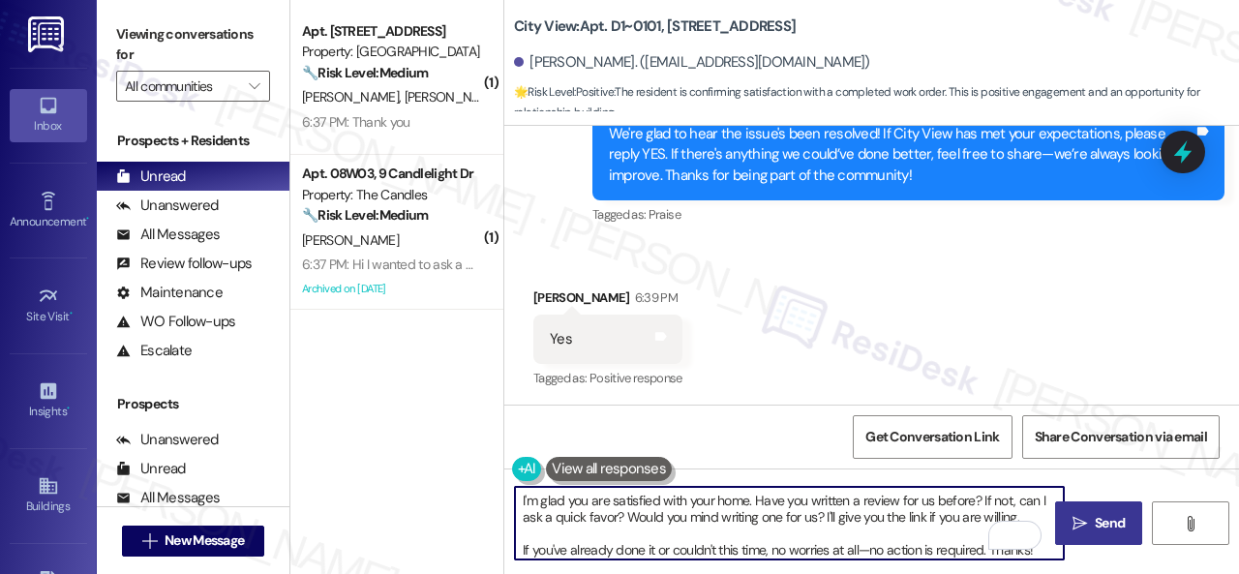
type textarea "I'm glad you are satisfied with your home. Have you written a review for us bef…"
click at [1100, 532] on span "Send" at bounding box center [1110, 523] width 30 height 20
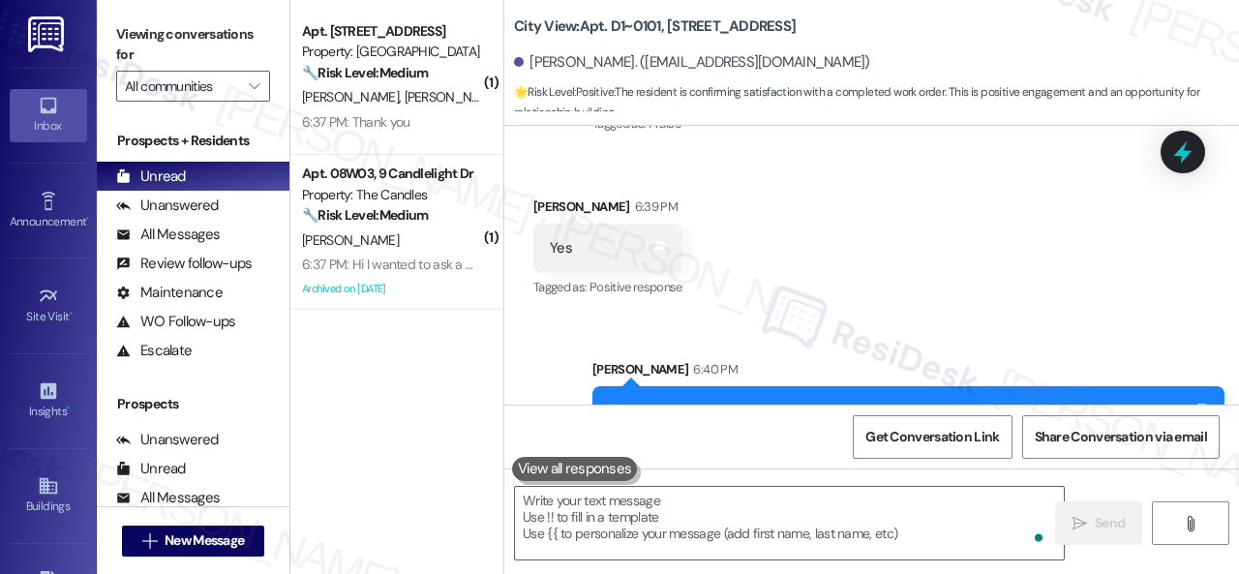
scroll to position [5642, 0]
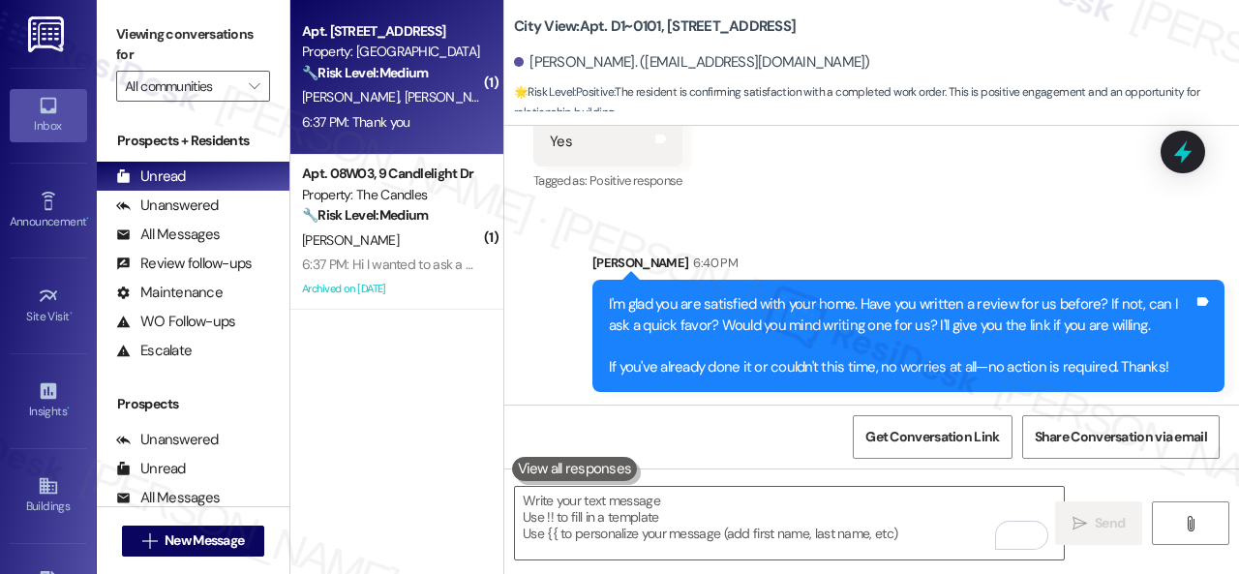
click at [449, 123] on div "6:37 PM: Thank you 6:37 PM: Thank you" at bounding box center [391, 122] width 183 height 24
type textarea "Fetching suggested responses. Please feel free to read through the conversation…"
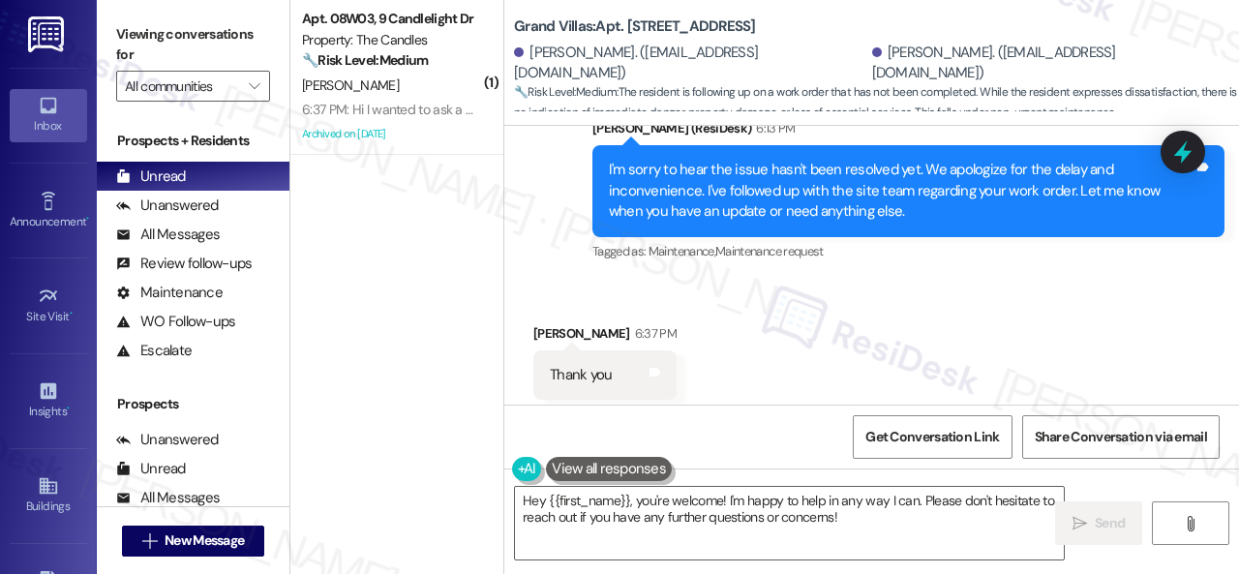
scroll to position [1823, 0]
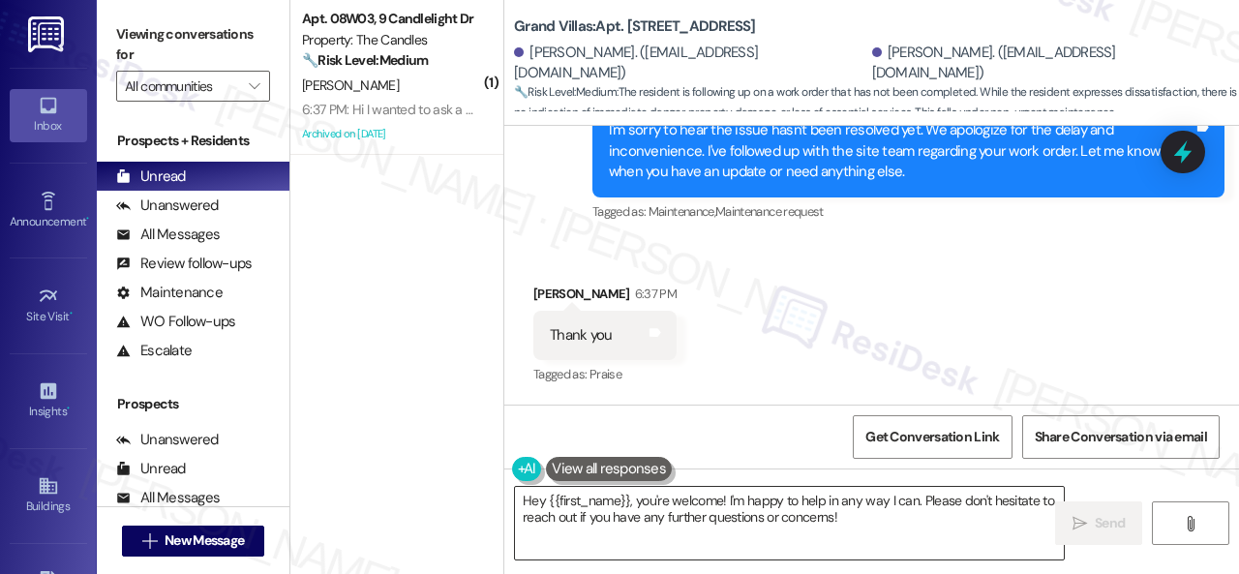
click at [701, 512] on textarea "Hey {{first_name}}, you're welcome! I'm happy to help in any way I can. Please …" at bounding box center [789, 523] width 549 height 73
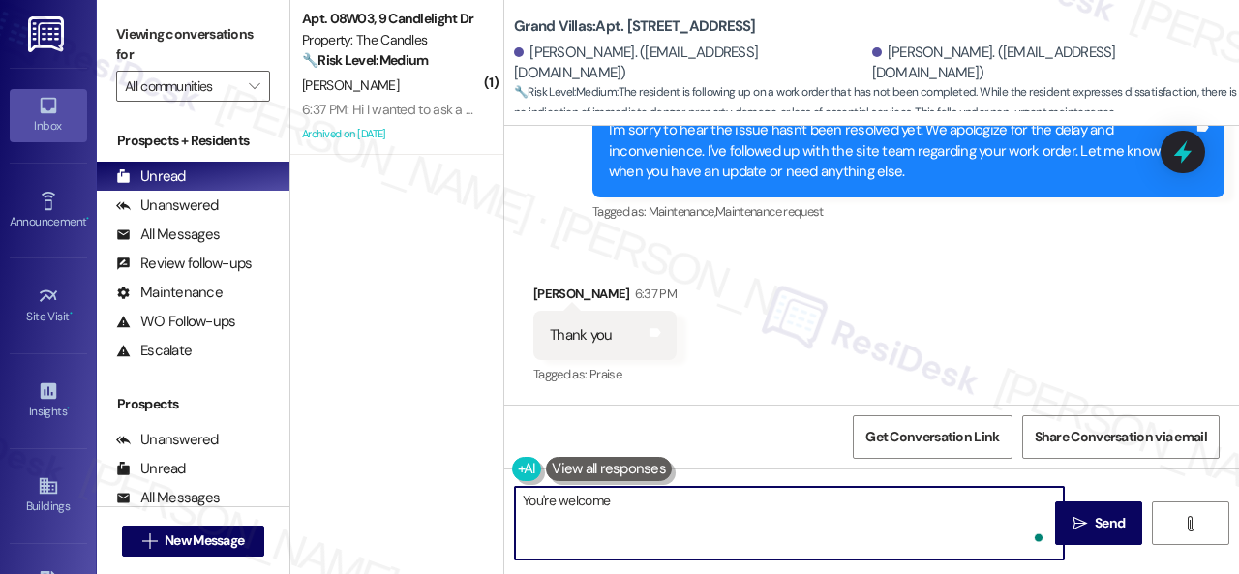
type textarea "You're welcome!"
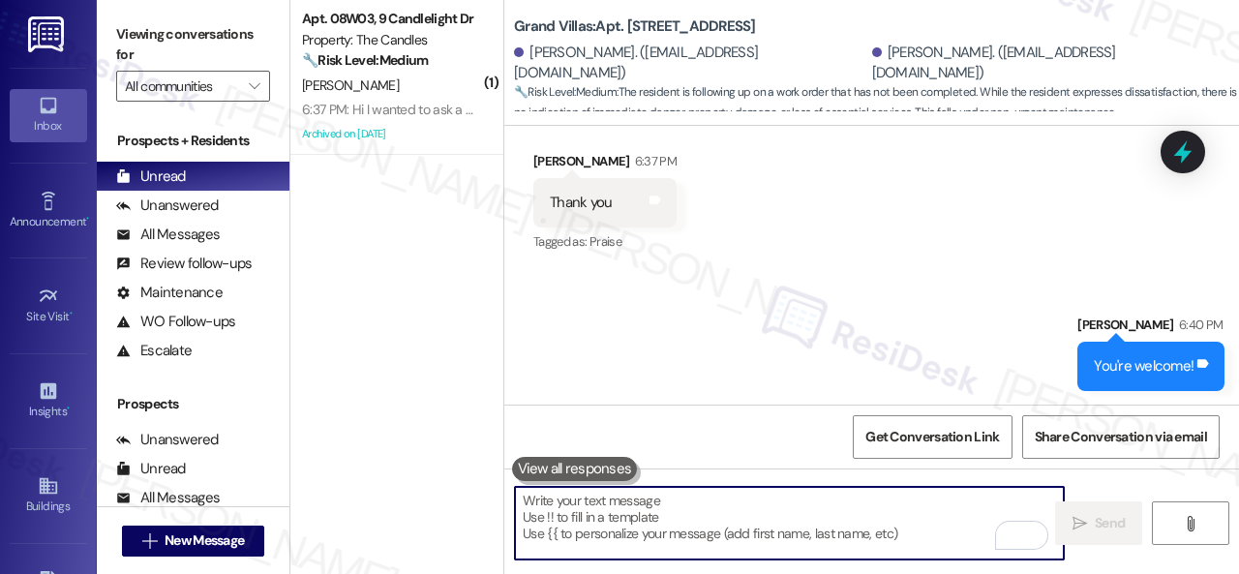
scroll to position [1958, 0]
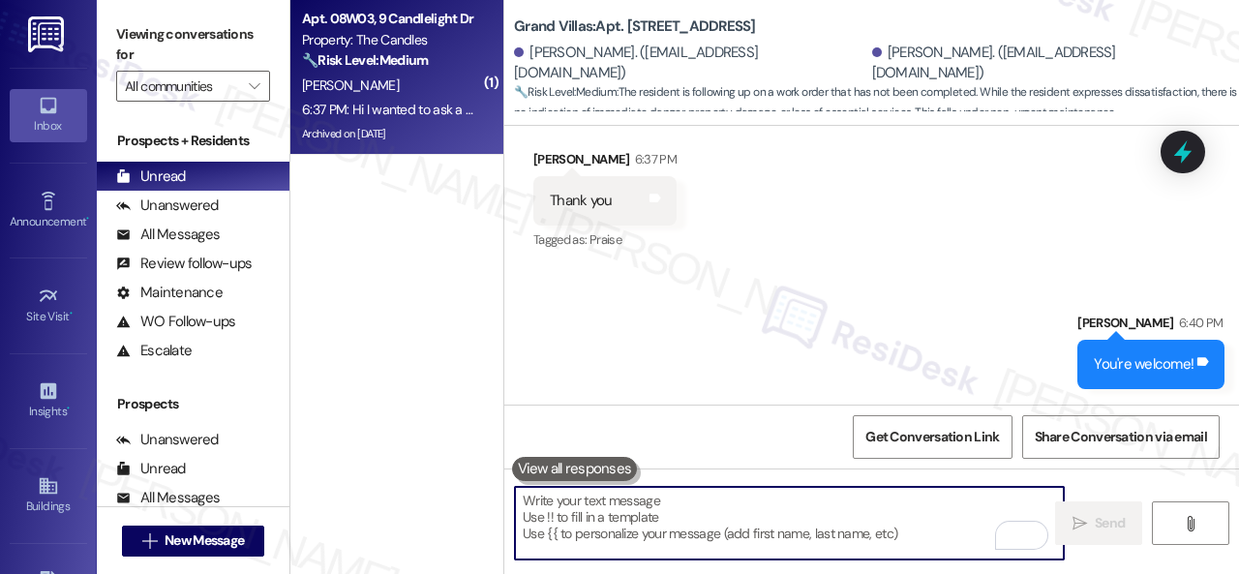
click at [384, 91] on div "[PERSON_NAME]" at bounding box center [391, 86] width 183 height 24
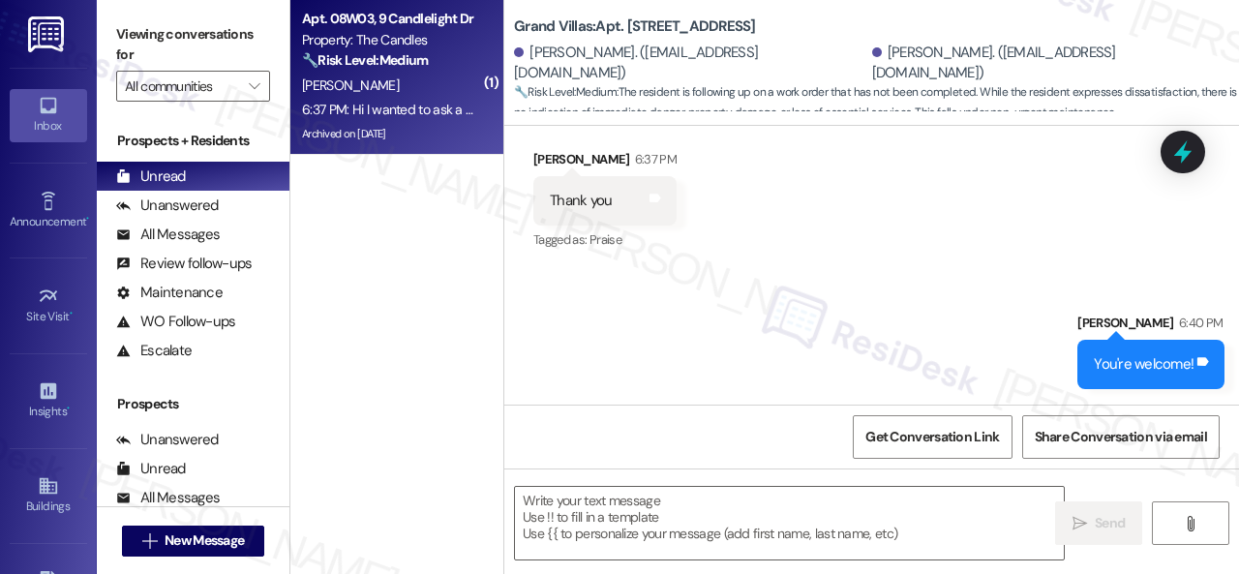
type textarea "Fetching suggested responses. Please feel free to read through the conversation…"
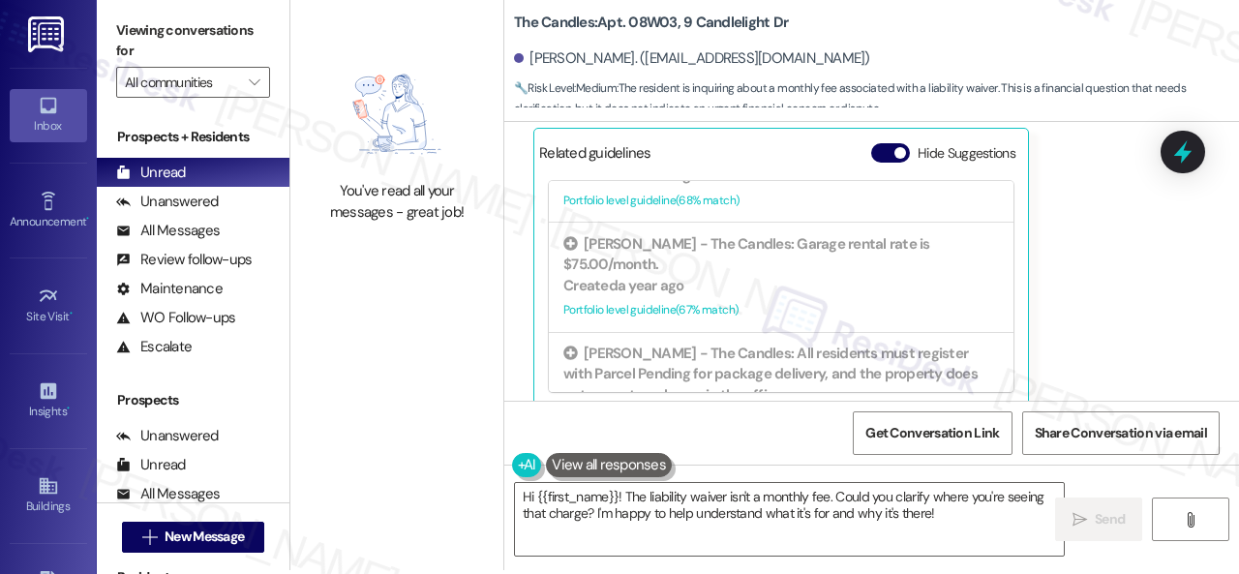
scroll to position [6, 0]
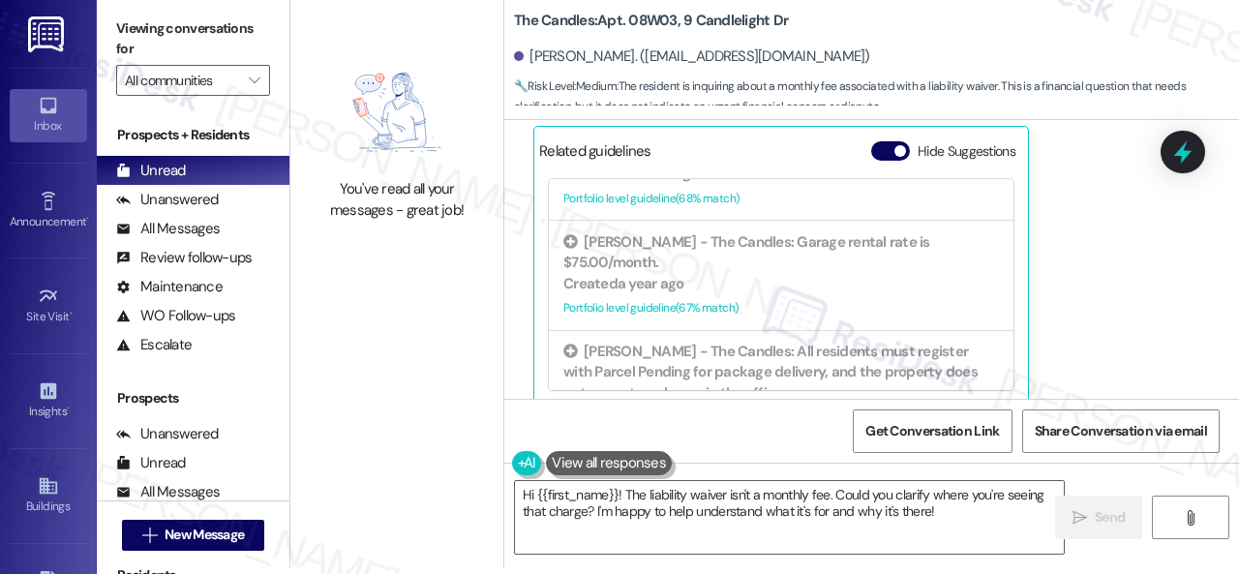
click at [1175, 218] on div "Received via SMS [PERSON_NAME] Question 6:37 PM Hi I wanted to ask a question a…" at bounding box center [871, 175] width 735 height 488
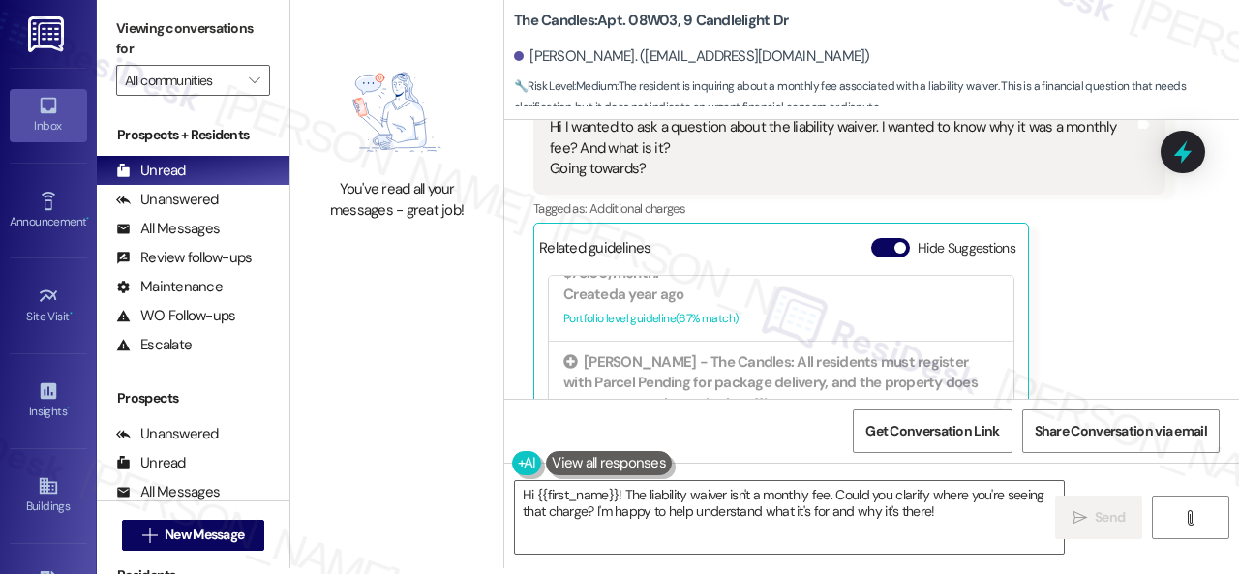
scroll to position [968, 0]
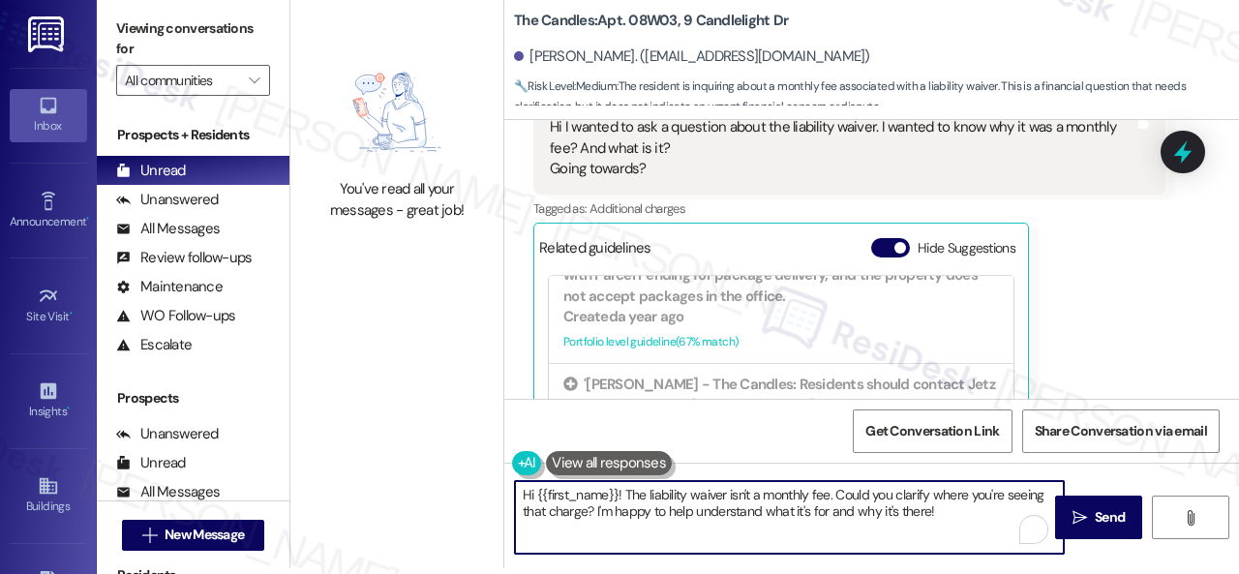
drag, startPoint x: 623, startPoint y: 487, endPoint x: 971, endPoint y: 488, distance: 347.6
click at [975, 510] on textarea "Hi {{first_name}}! The liability waiver isn't a monthly fee. Could you clarify …" at bounding box center [789, 517] width 549 height 73
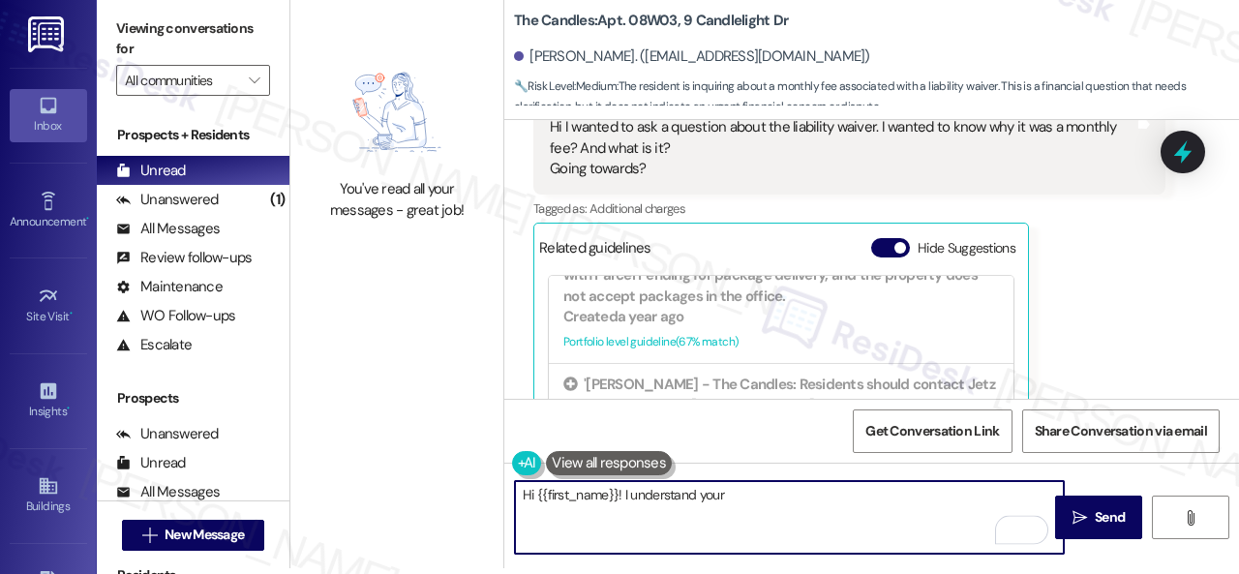
scroll to position [3393, 0]
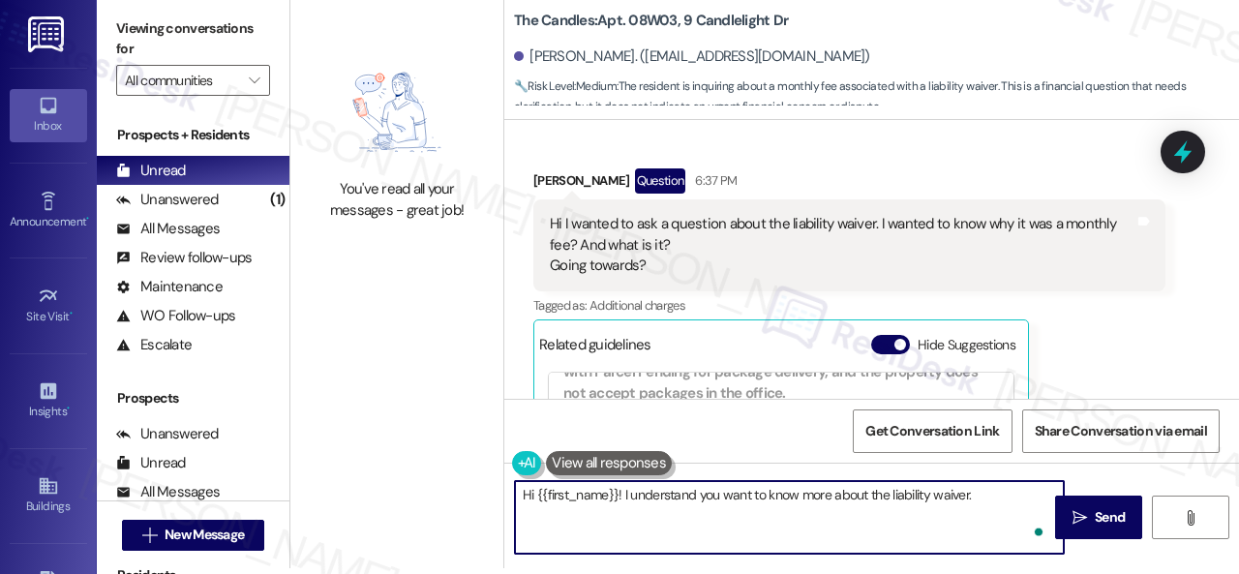
paste textarea "I will forward your inquiry to the site team and get back to you as soon as I r…"
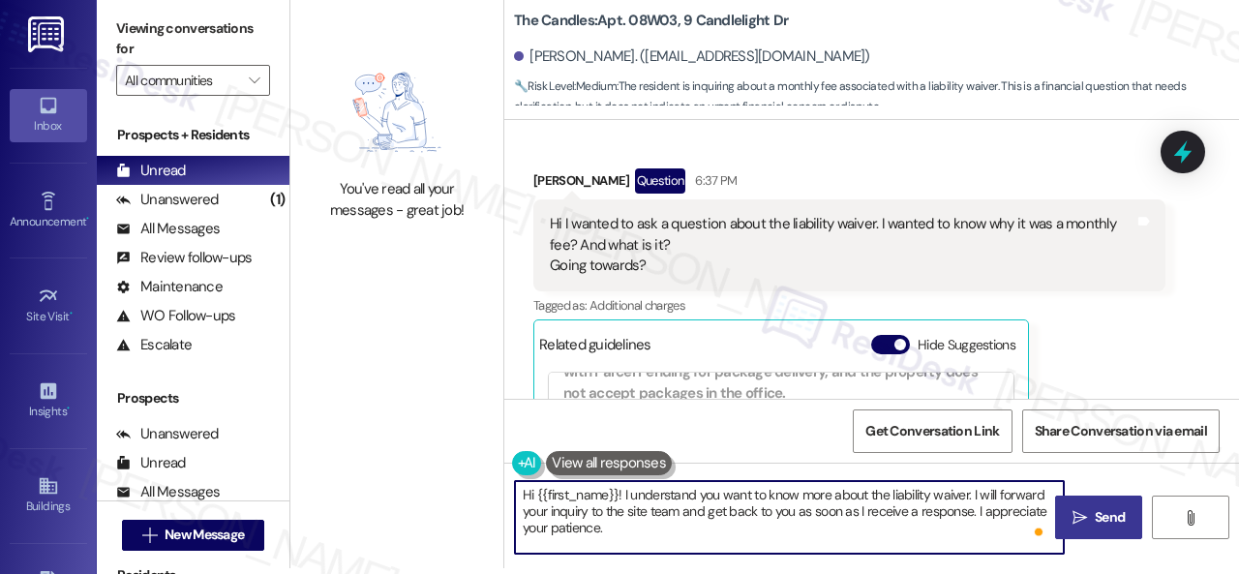
type textarea "Hi {{first_name}}! I understand you want to know more about the liability waive…"
click at [1091, 529] on button " Send" at bounding box center [1098, 518] width 87 height 44
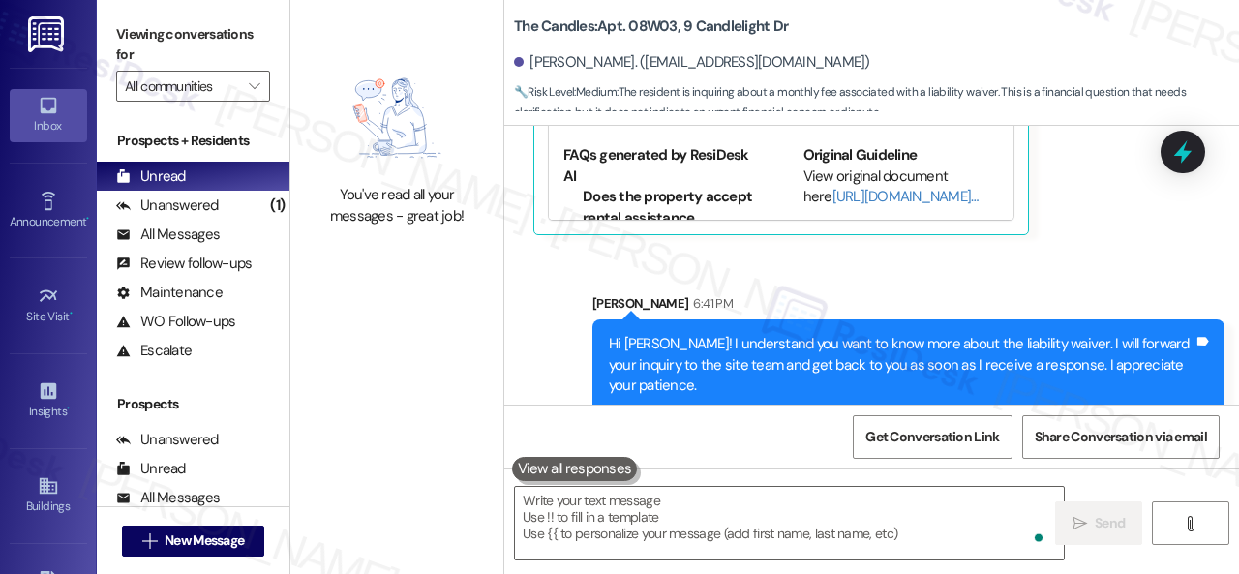
scroll to position [6, 0]
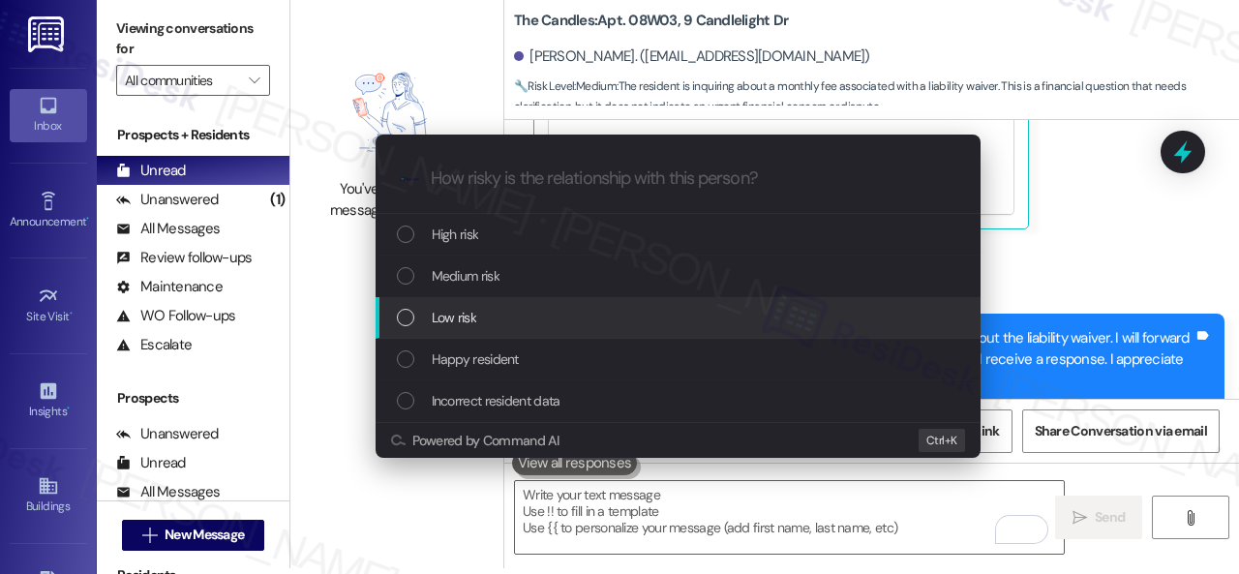
click at [453, 320] on span "Low risk" at bounding box center [454, 317] width 45 height 21
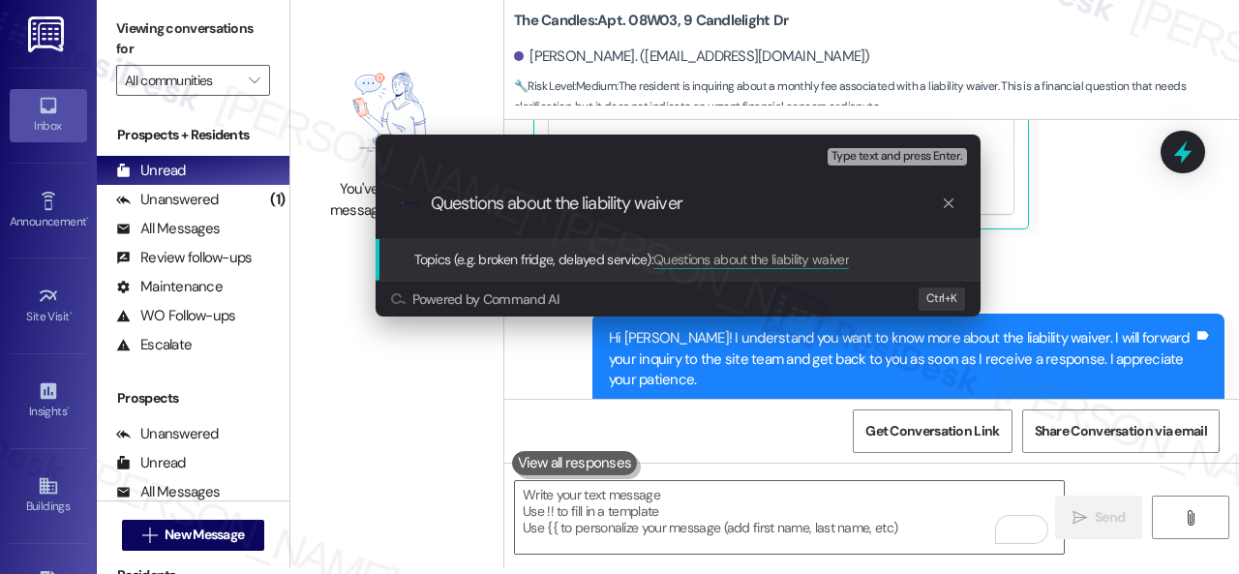
type input "Questions about the liability waiver."
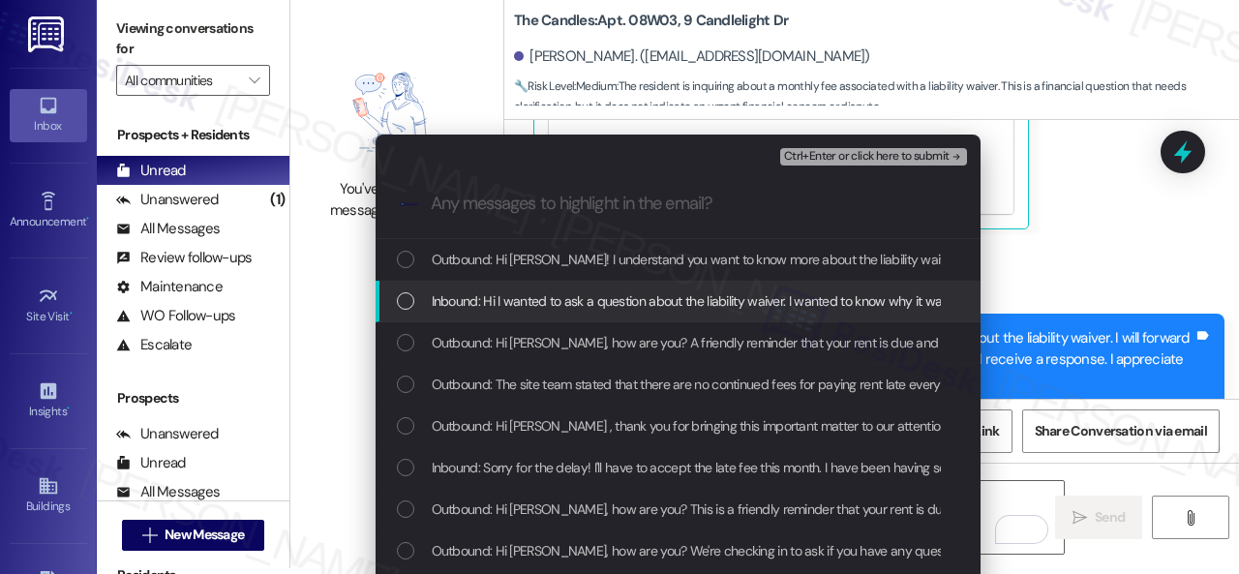
click at [577, 293] on span "Inbound: Hi I wanted to ask a question about the liability waiver. I wanted to …" at bounding box center [822, 300] width 781 height 21
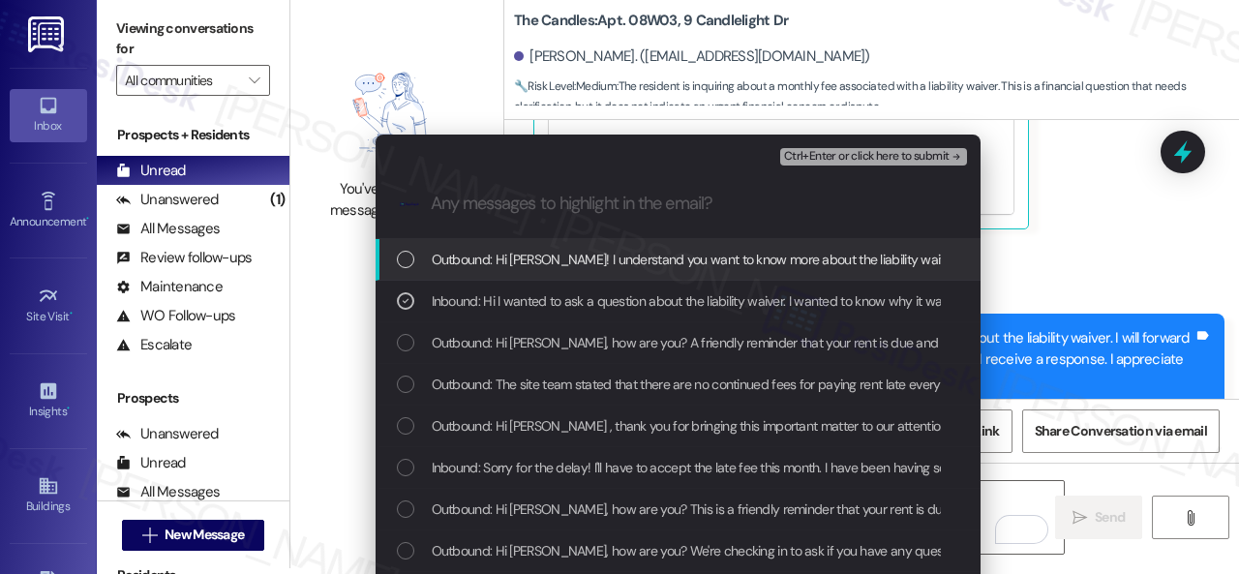
click at [832, 160] on span "Ctrl+Enter or click here to submit" at bounding box center [867, 157] width 166 height 14
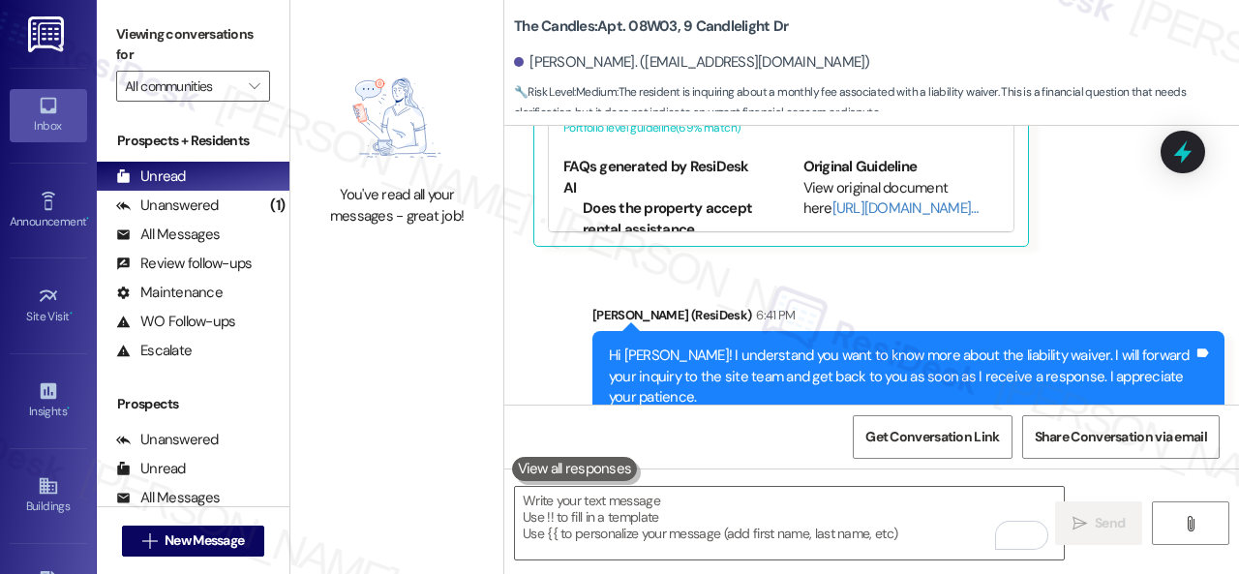
scroll to position [3792, 0]
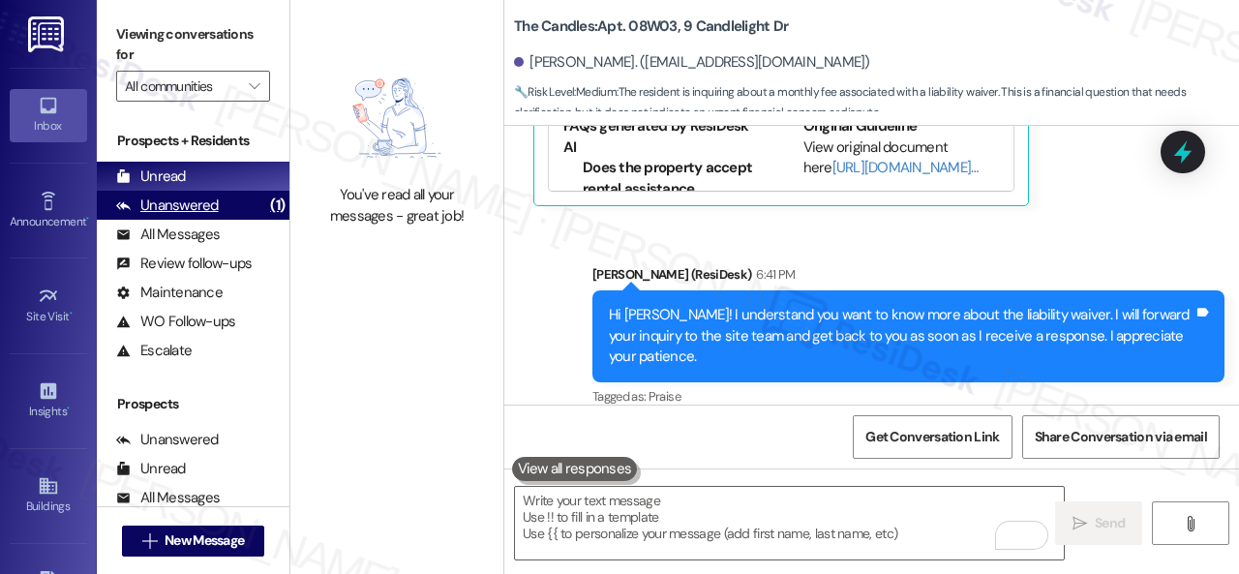
click at [180, 200] on div "Unanswered" at bounding box center [167, 206] width 103 height 20
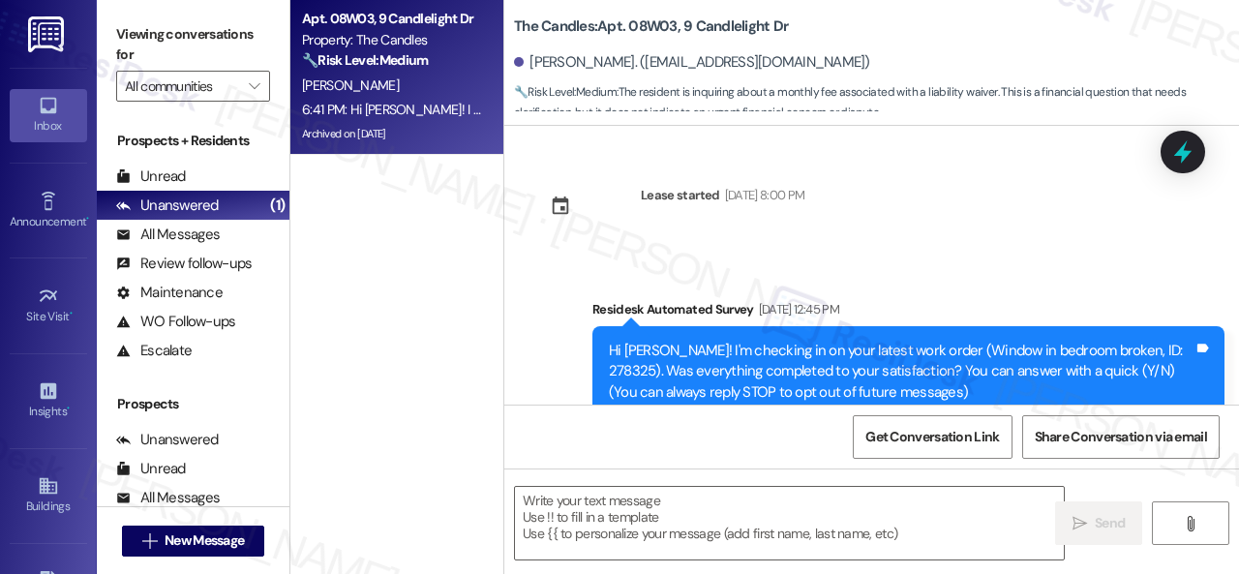
type textarea "Fetching suggested responses. Please feel free to read through the conversation…"
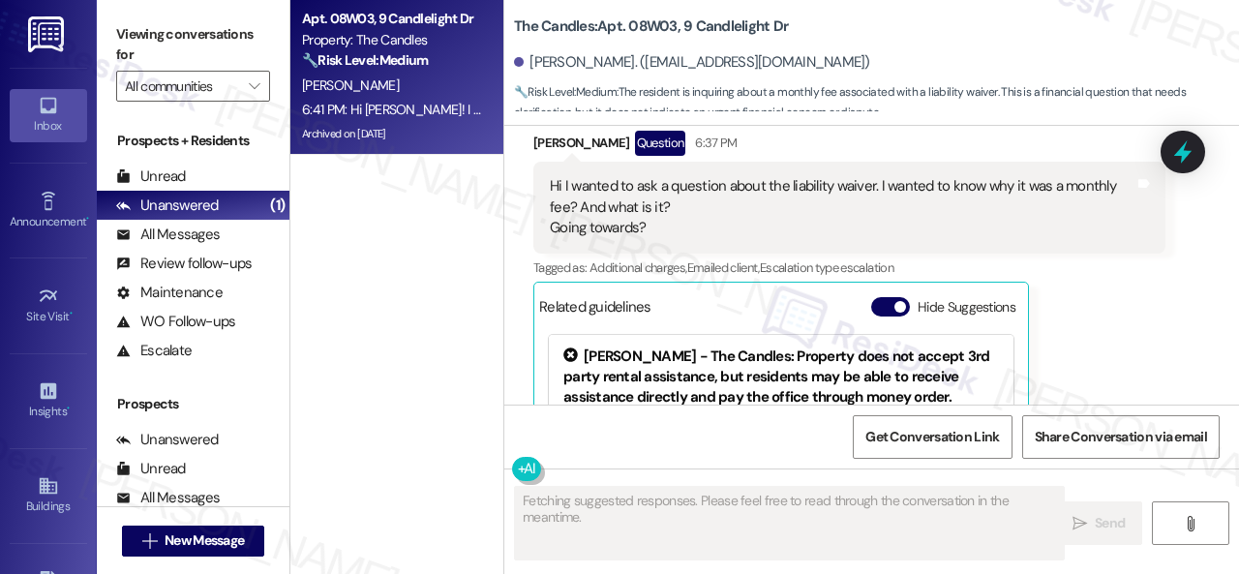
scroll to position [3586, 0]
